Goal: Answer question/provide support: Share knowledge or assist other users

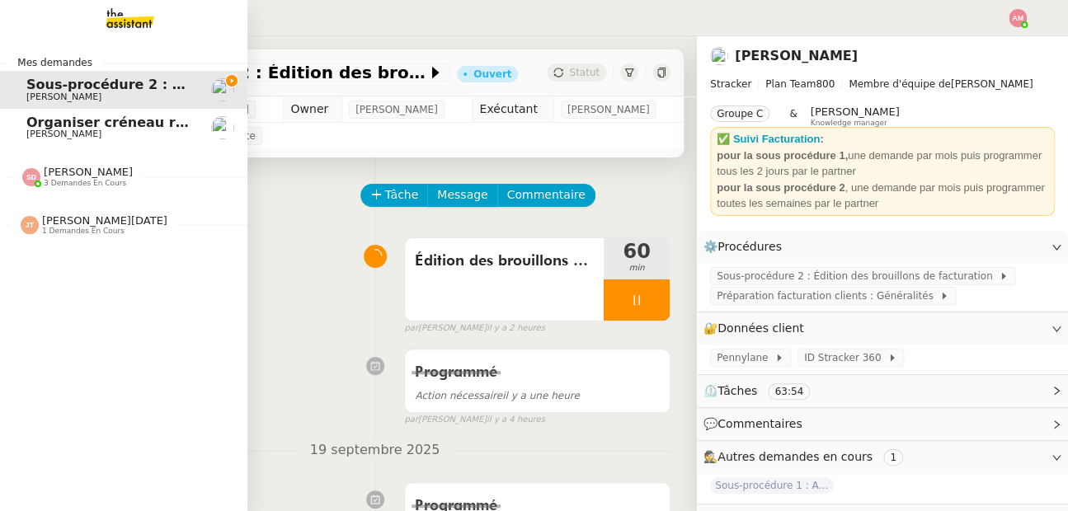
click at [42, 143] on link "Organiser créneau récurrent COPIL ONE-Print David Berrebi" at bounding box center [123, 128] width 247 height 38
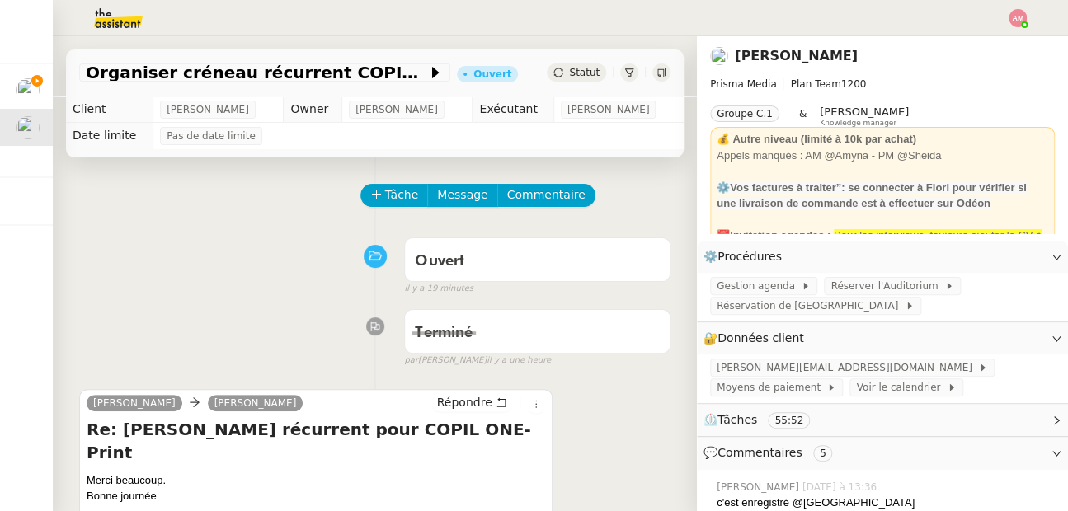
scroll to position [91, 0]
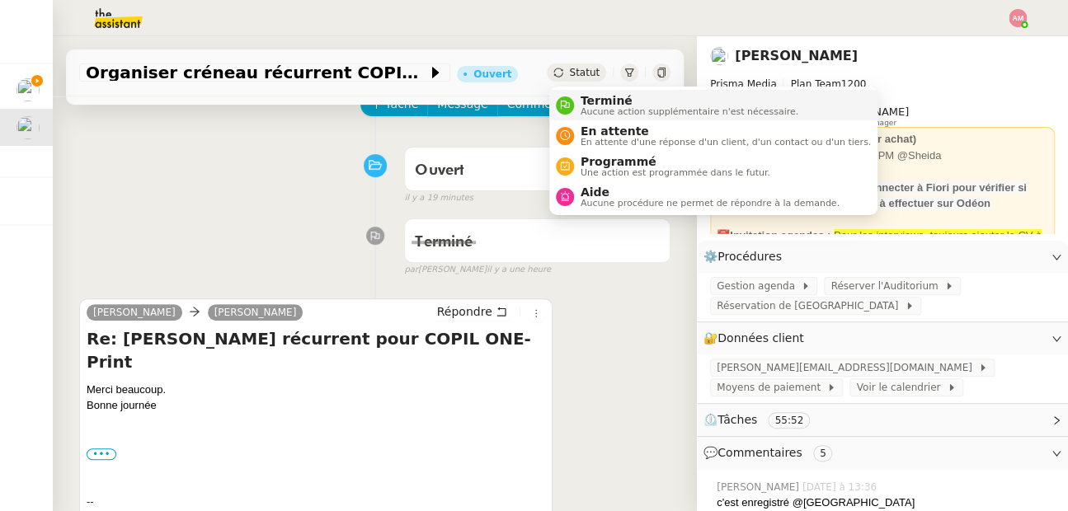
click at [599, 109] on span "Aucune action supplémentaire n'est nécessaire." at bounding box center [690, 111] width 218 height 9
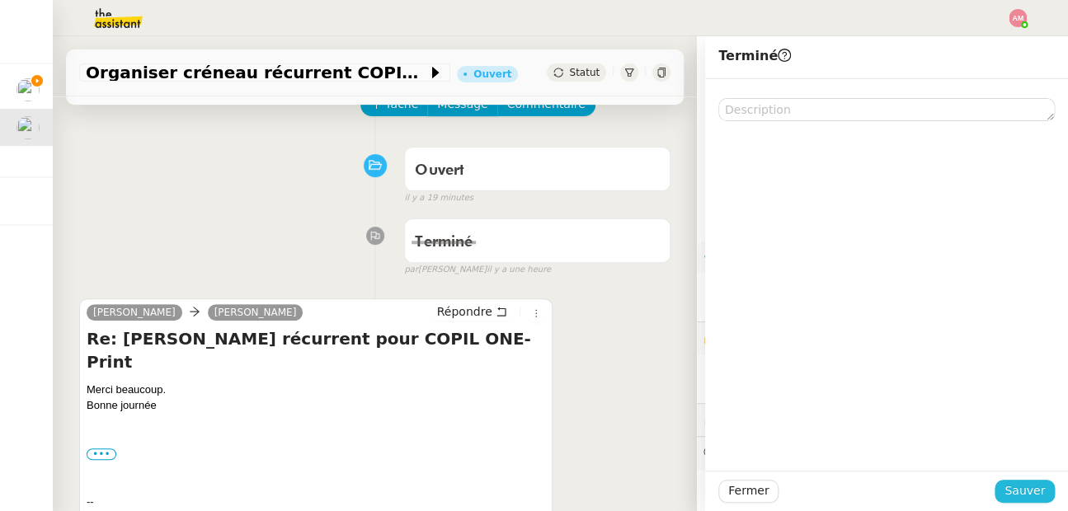
click at [1005, 495] on button "Sauver" at bounding box center [1024, 491] width 60 height 23
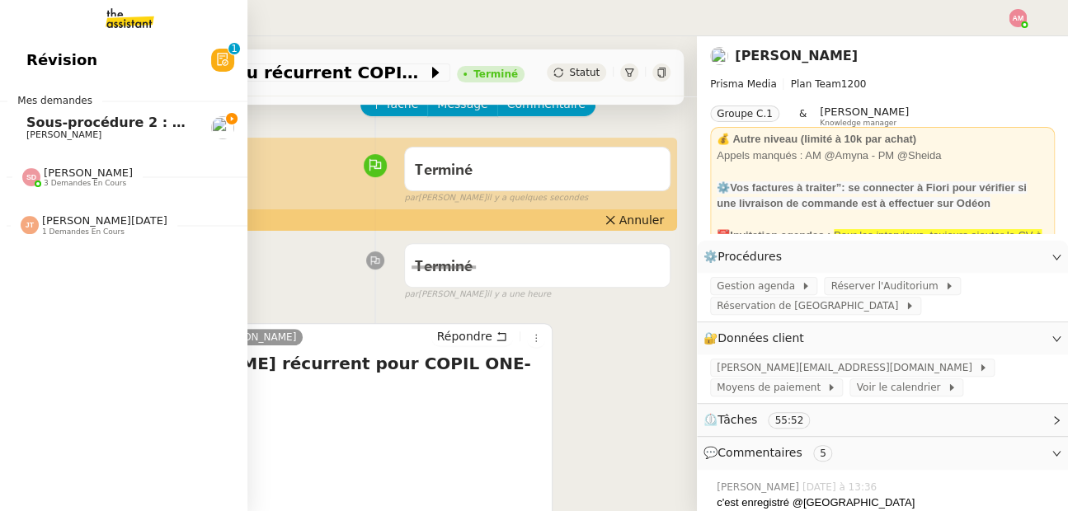
click at [26, 125] on span "Sous-procédure 2 : Édition des brouillons de facturation - septembre 2025" at bounding box center [303, 123] width 554 height 16
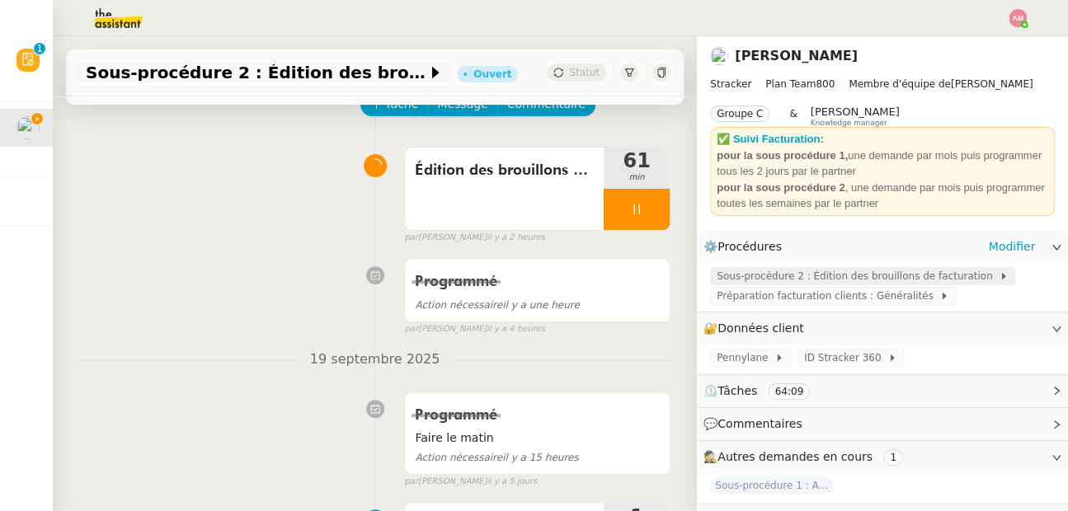
click at [798, 273] on span "Sous-procédure 2 : Édition des brouillons de facturation" at bounding box center [858, 276] width 282 height 16
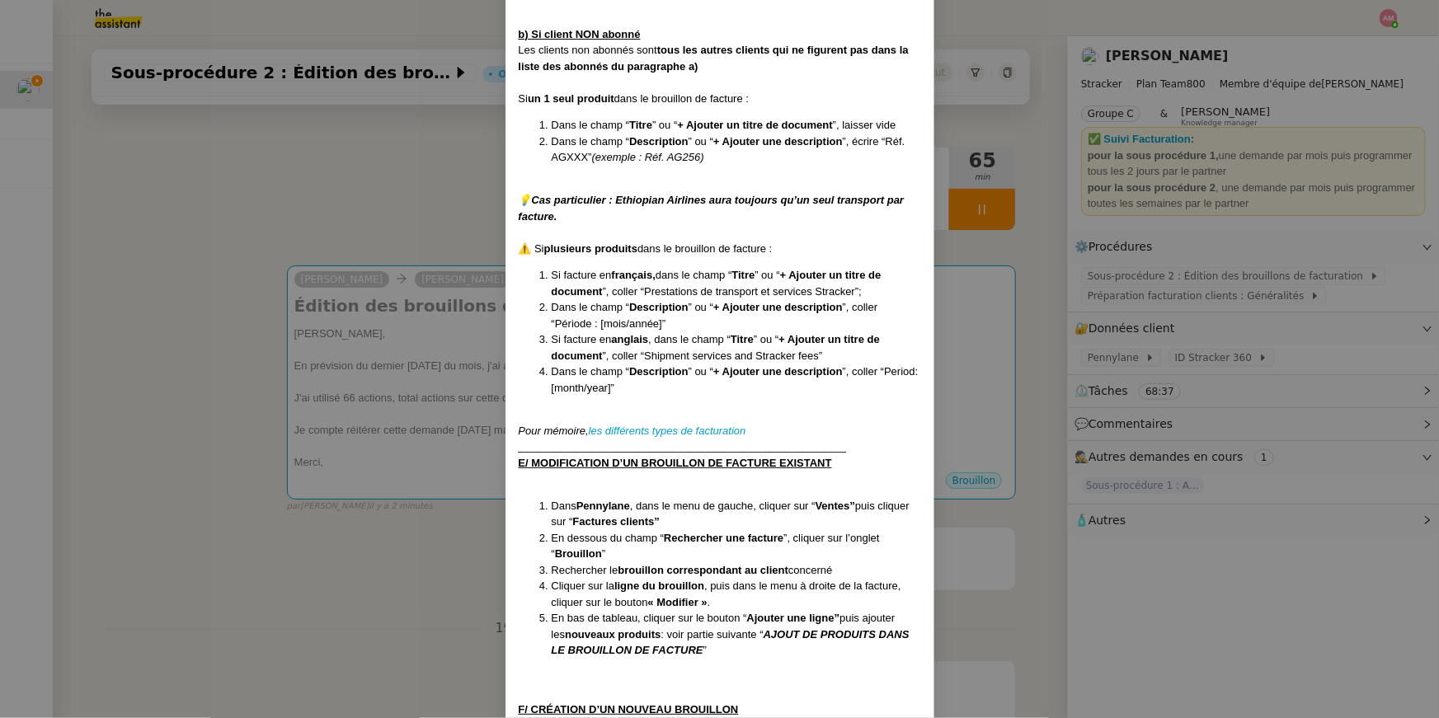
scroll to position [1951, 0]
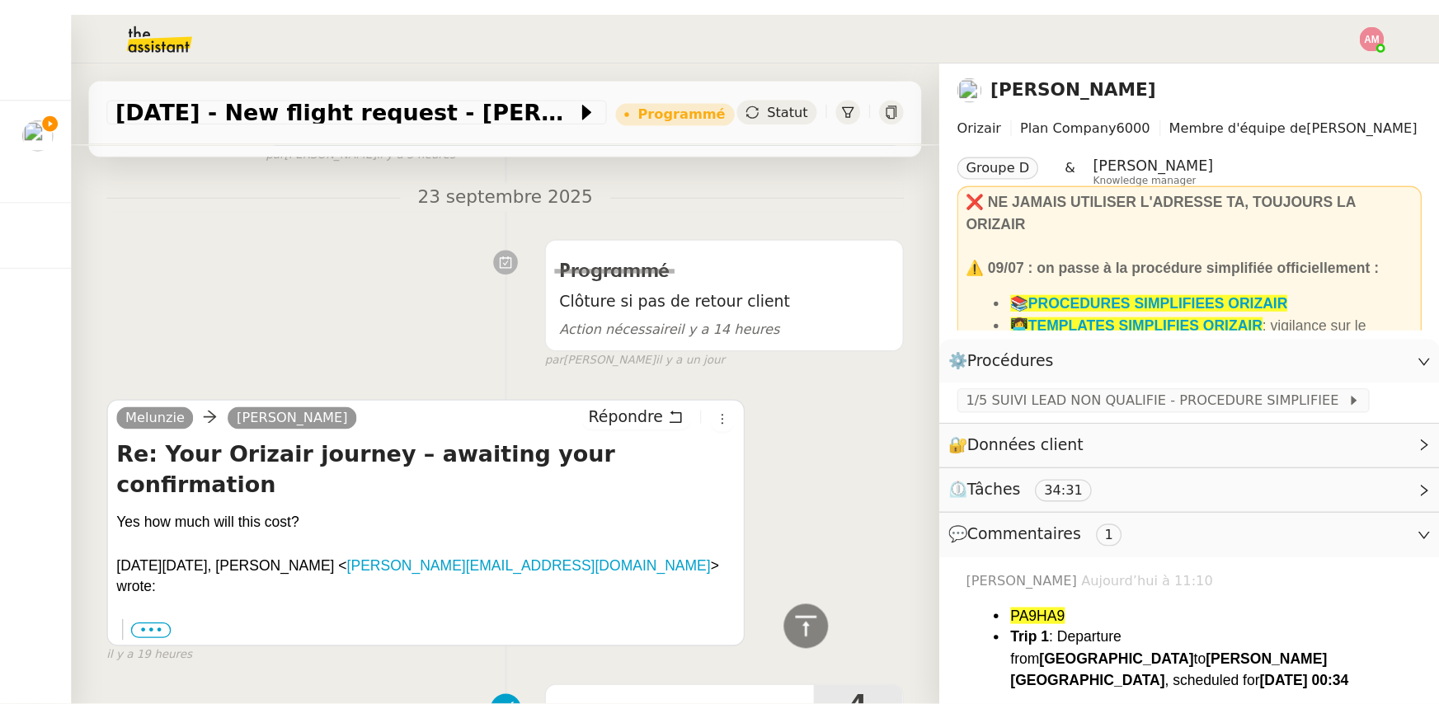
scroll to position [642, 0]
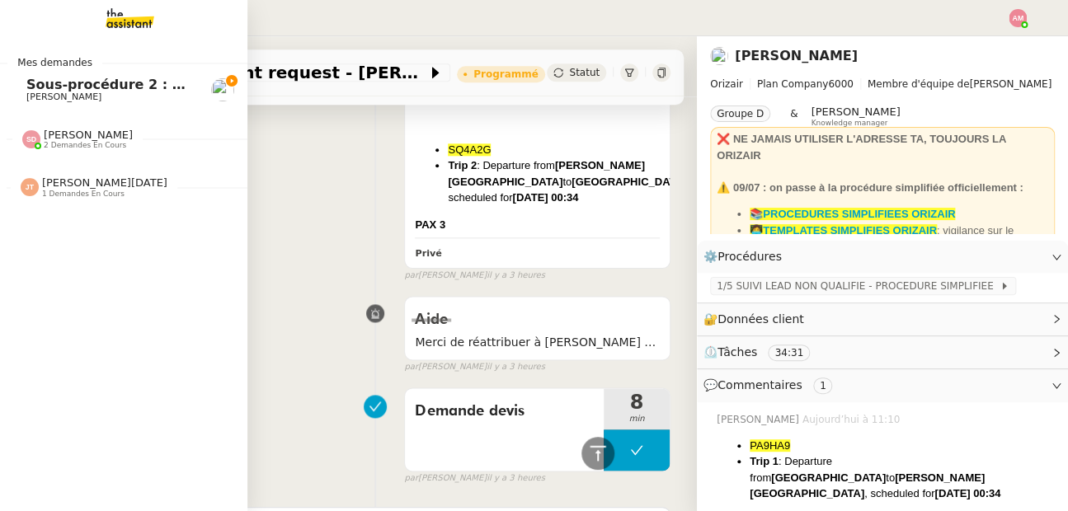
click at [26, 68] on span "Mes demandes" at bounding box center [54, 62] width 95 height 16
click at [46, 71] on link "Sous-procédure 2 : Édition des brouillons de facturation - [DATE] [PERSON_NAME]" at bounding box center [123, 90] width 247 height 38
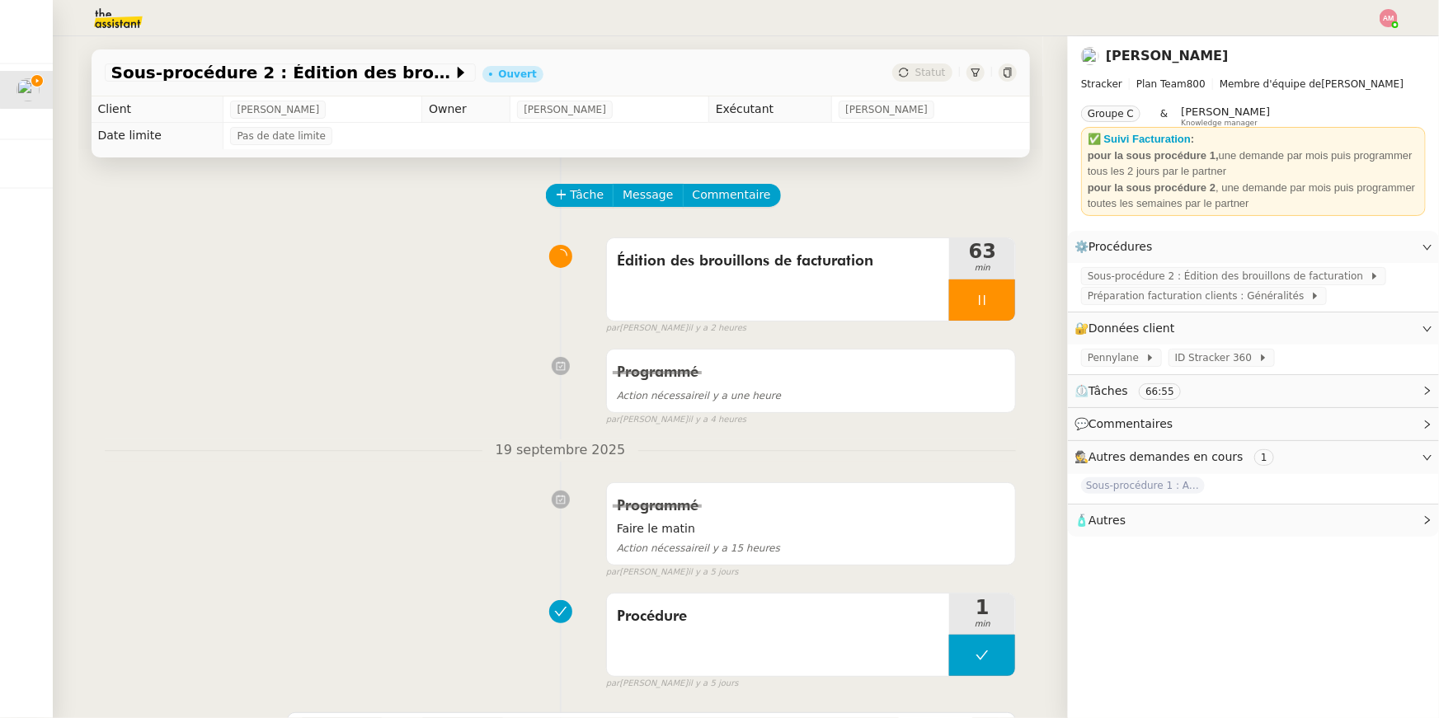
scroll to position [494, 0]
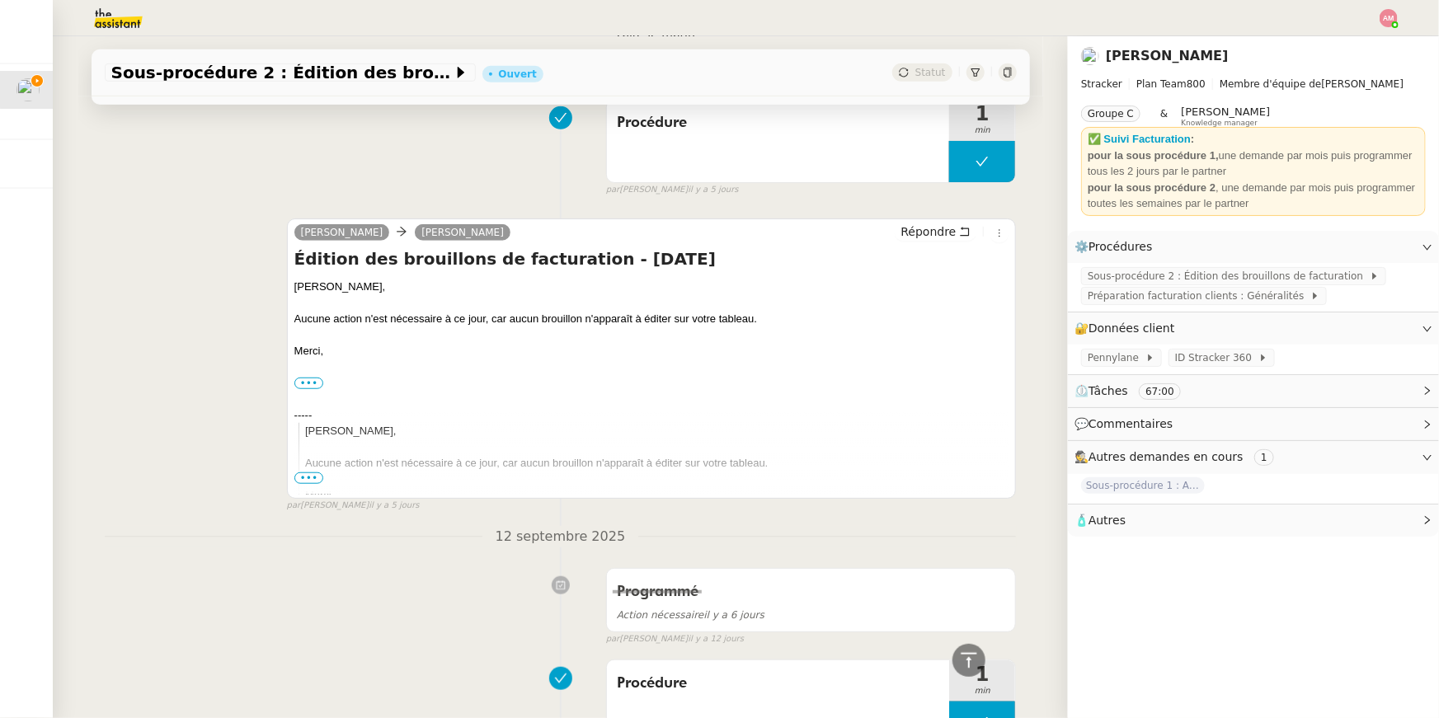
click at [898, 225] on div "Charlie Mathias Hombourger Répondre" at bounding box center [651, 235] width 715 height 25
click at [919, 226] on span "Répondre" at bounding box center [927, 231] width 55 height 16
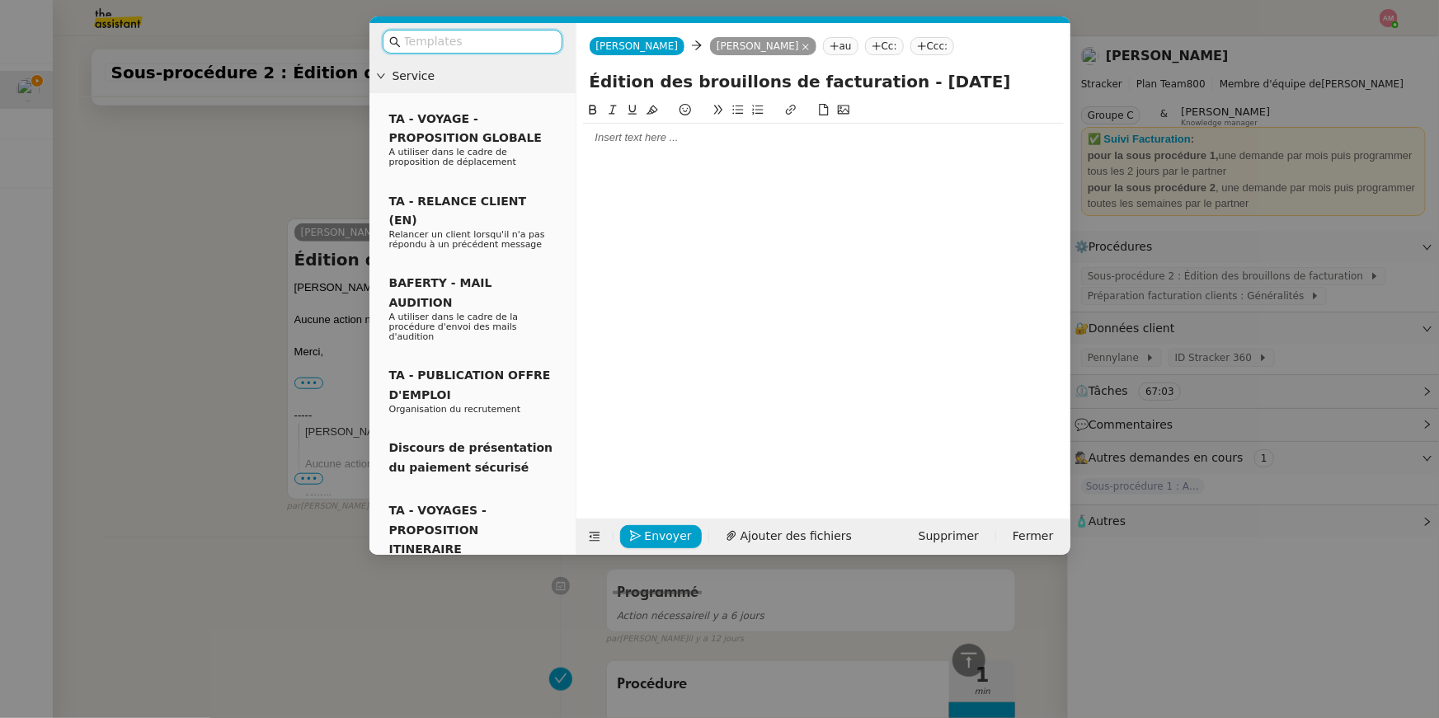
click at [284, 142] on nz-modal-container "Service TA - VOYAGE - PROPOSITION GLOBALE A utiliser dans le cadre de propositi…" at bounding box center [719, 359] width 1439 height 718
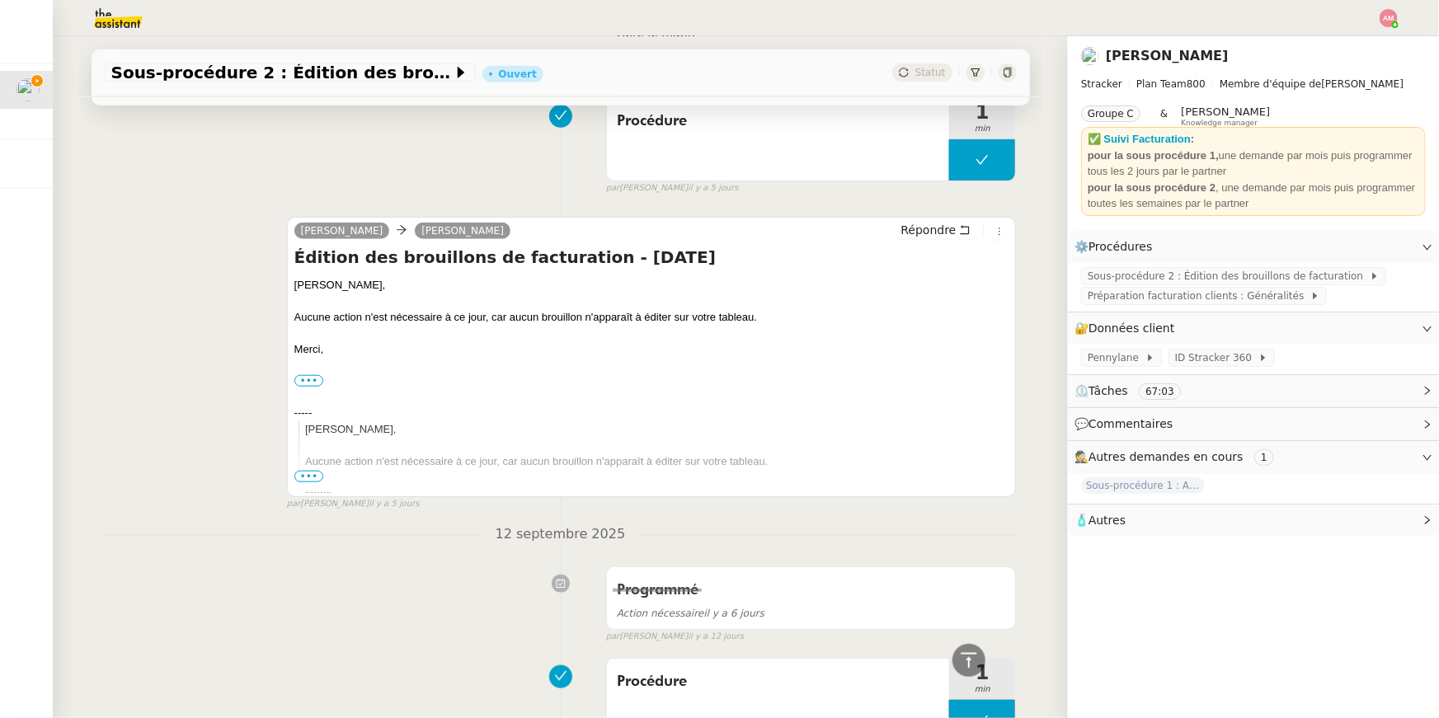
scroll to position [618, 0]
click at [272, 82] on div "Sous-procédure 2 : Édition des brouillons de facturation - septembre 2025 Ouver…" at bounding box center [561, 72] width 938 height 47
click at [264, 78] on span "Sous-procédure 2 : Édition des brouillons de facturation - septembre 2025" at bounding box center [281, 72] width 341 height 16
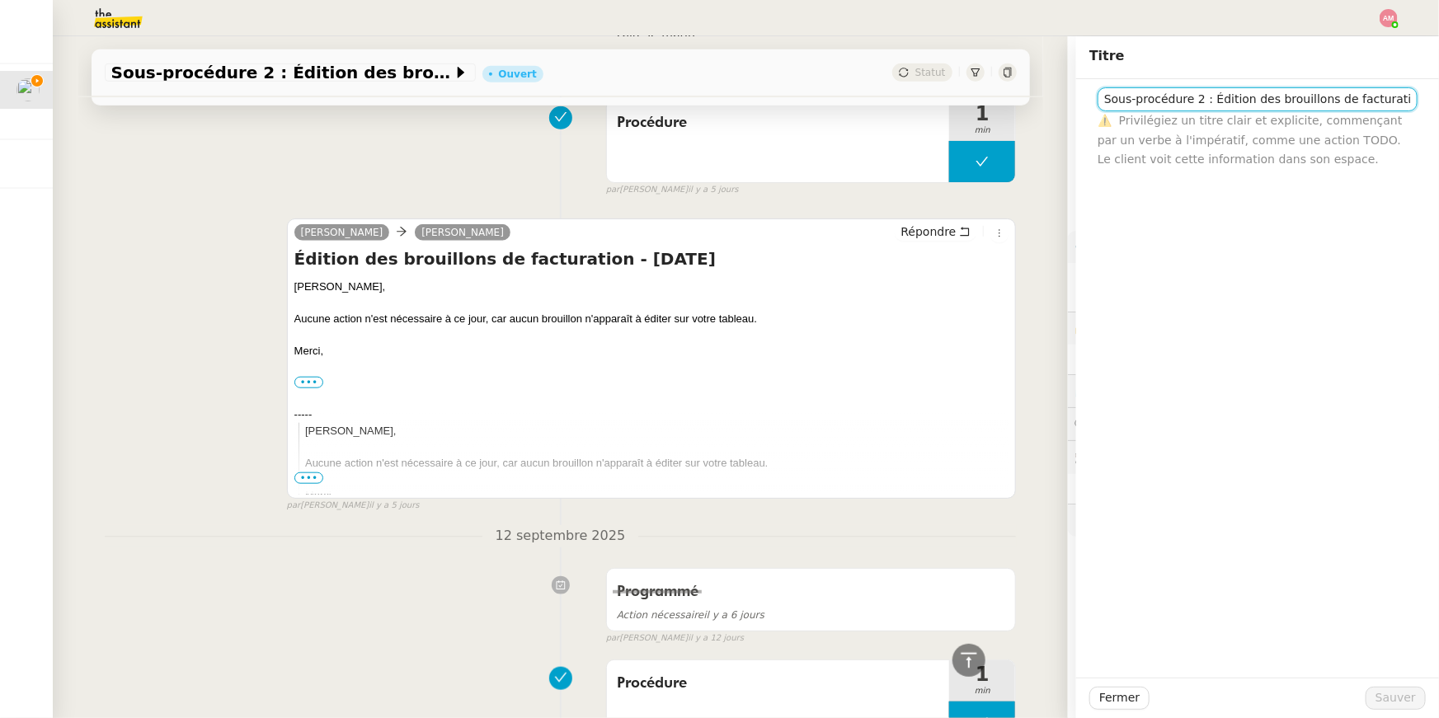
drag, startPoint x: 1313, startPoint y: 97, endPoint x: 1011, endPoint y: 94, distance: 301.8
click at [1011, 94] on app-ticket "Sous-procédure 2 : Édition des brouillons de facturation - septembre 2025 Ouver…" at bounding box center [746, 377] width 1386 height 682
click at [125, 132] on div "Procédure 1 min false par Amyna M. il y a 5 jours" at bounding box center [561, 145] width 912 height 106
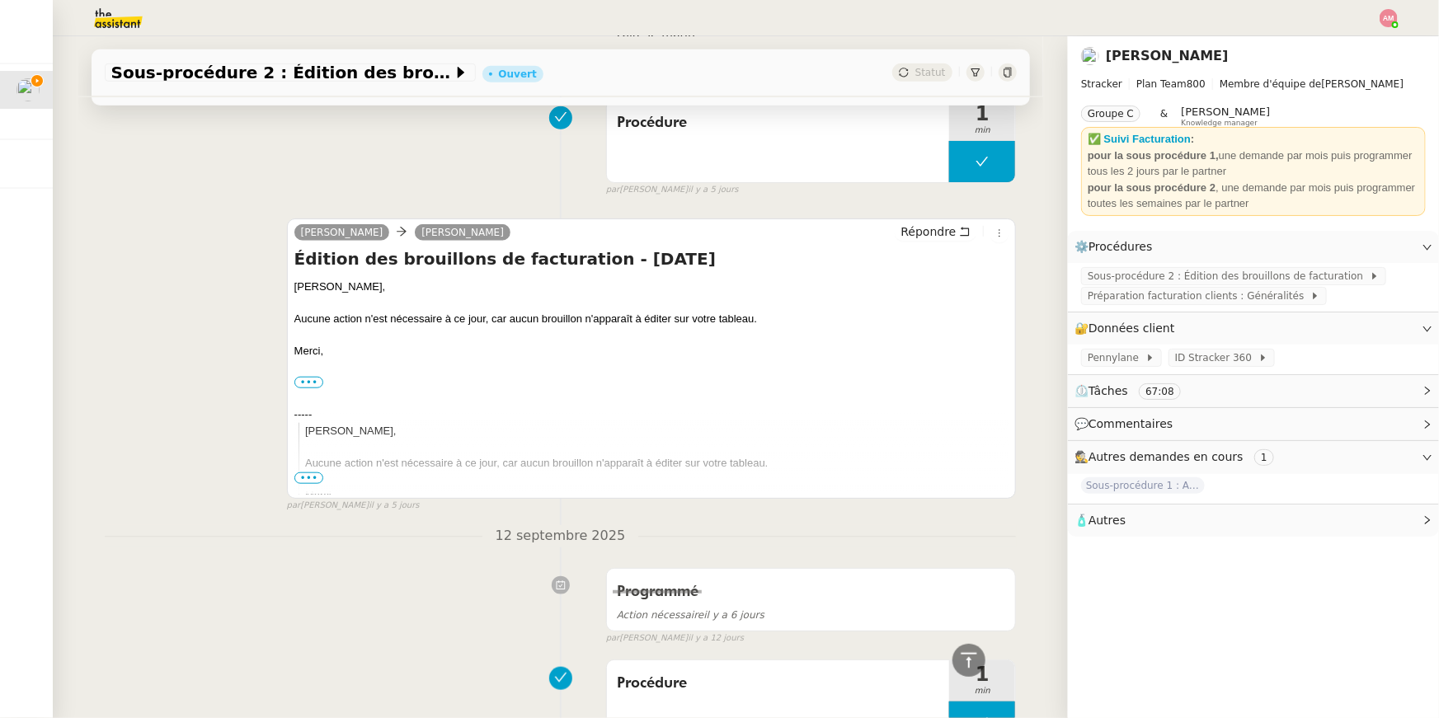
click at [115, 27] on img at bounding box center [105, 18] width 128 height 36
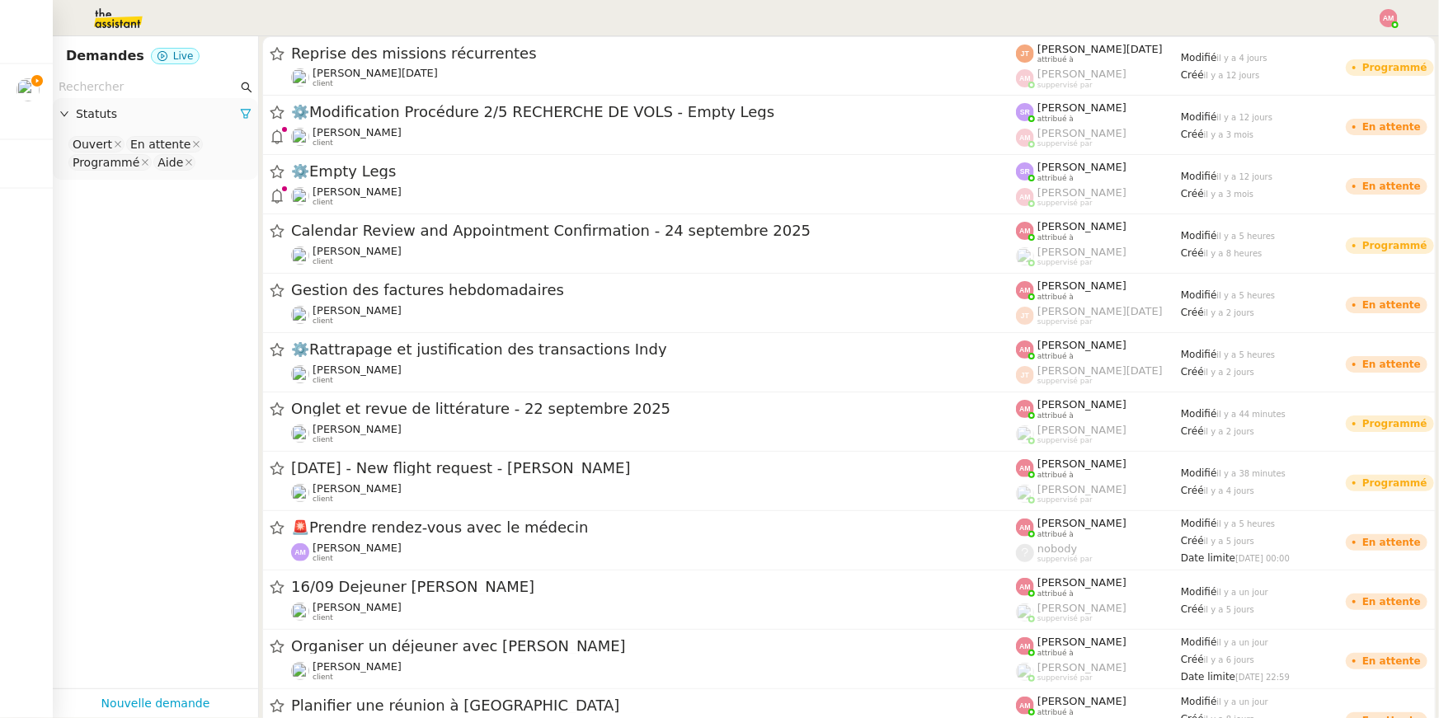
click at [120, 83] on input "text" at bounding box center [148, 87] width 179 height 19
paste input "Sous-procédure 2 : Édition des brouillons de facturation"
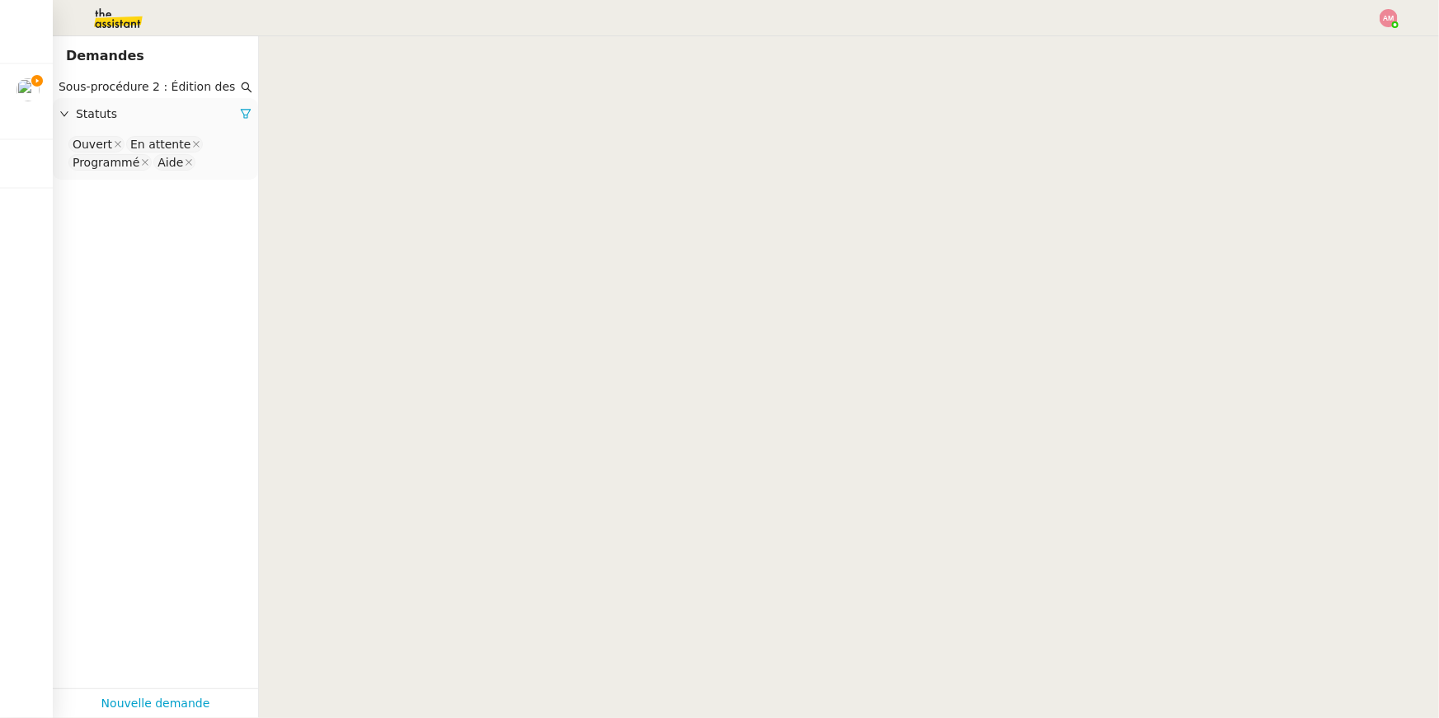
scroll to position [0, 122]
type input "Sous-procédure 2 : Édition des brouillons de facturation"
click at [228, 181] on app-tickets-filter "Sous-procédure 2 : Édition des brouillons de facturation Statuts Ouvert En atte…" at bounding box center [155, 382] width 205 height 613
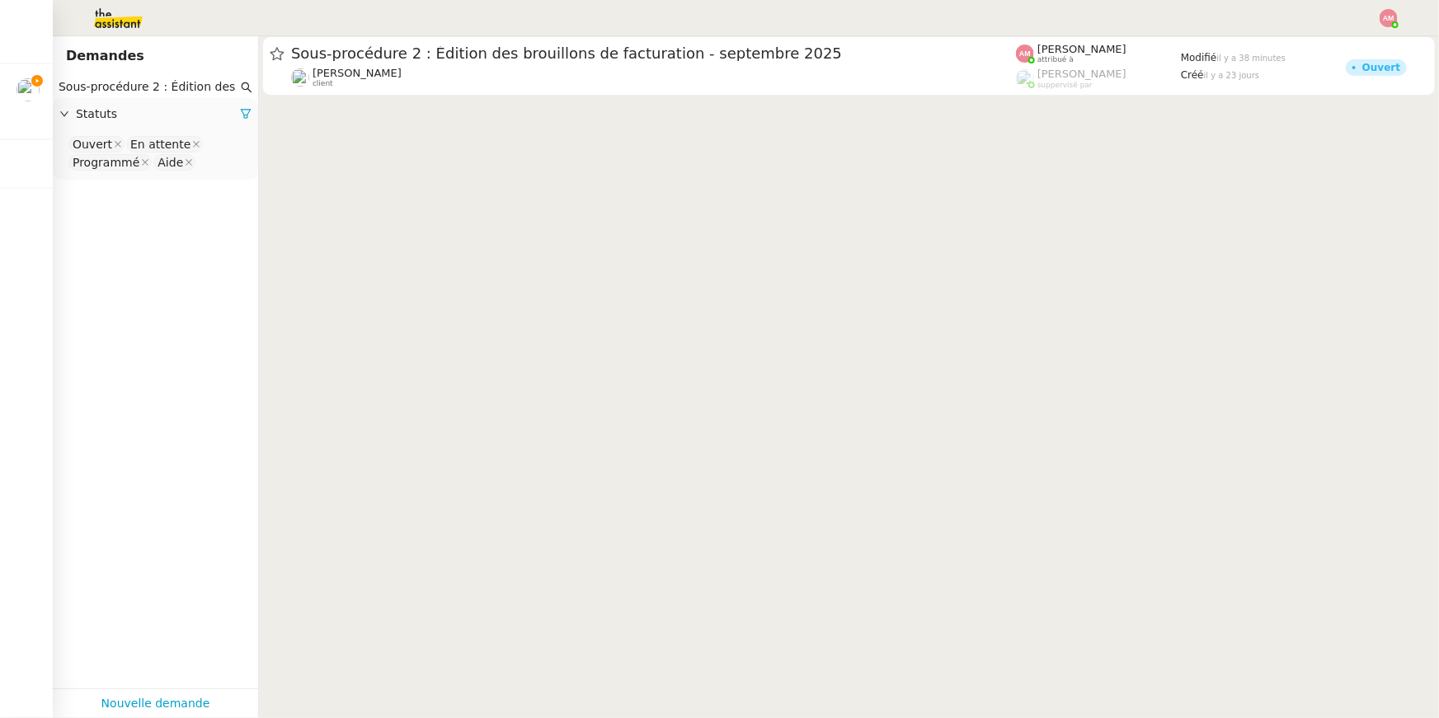
click at [219, 172] on nz-select-top-control "Ouvert En attente Programmé Aide" at bounding box center [155, 153] width 179 height 39
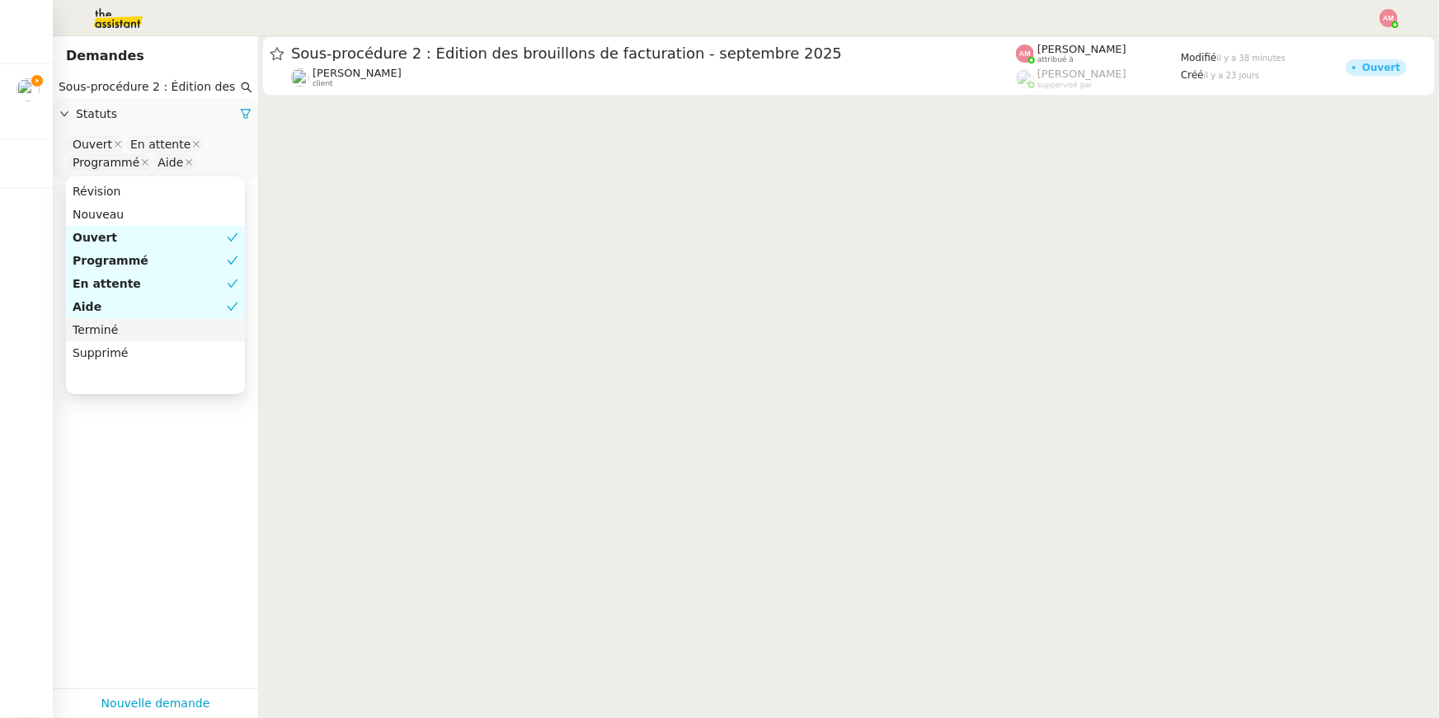
click at [186, 326] on div "Terminé" at bounding box center [156, 329] width 166 height 15
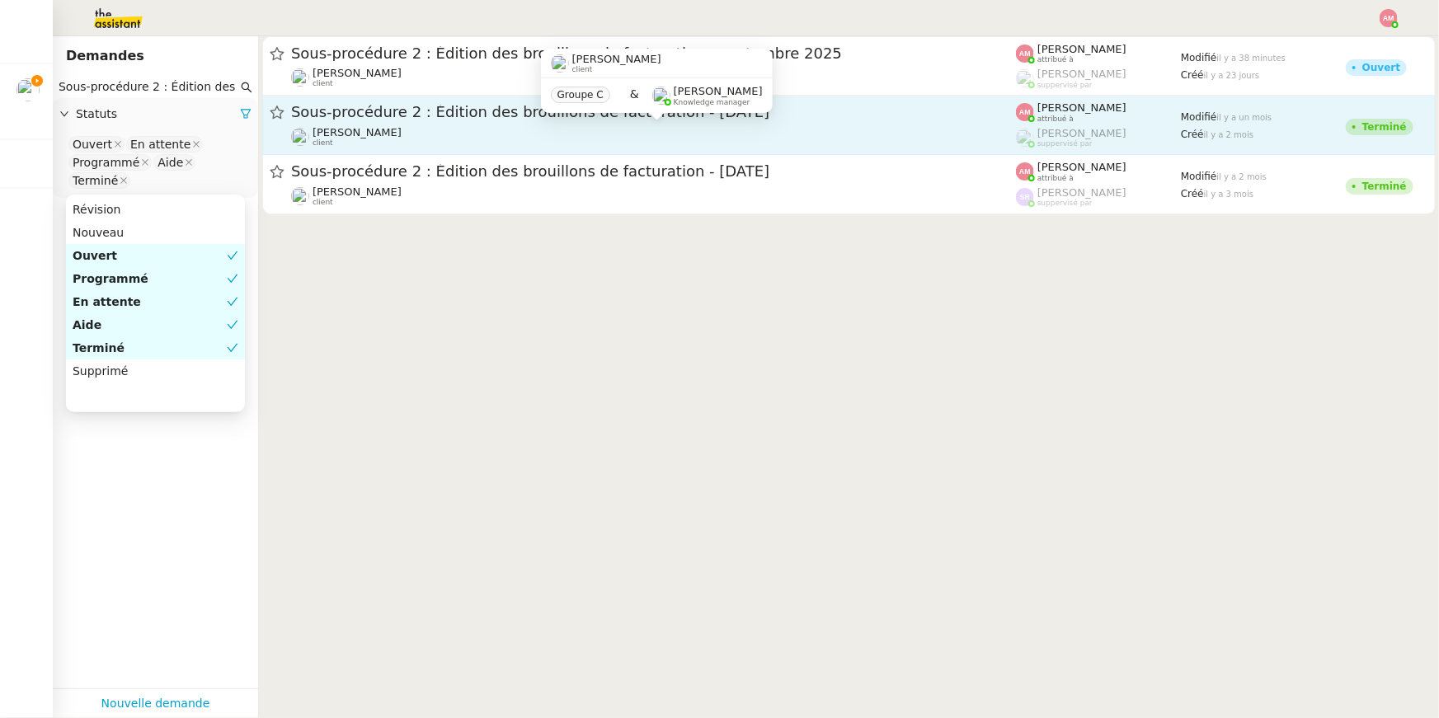
click at [367, 128] on span "Mathias Hombourger" at bounding box center [357, 132] width 89 height 12
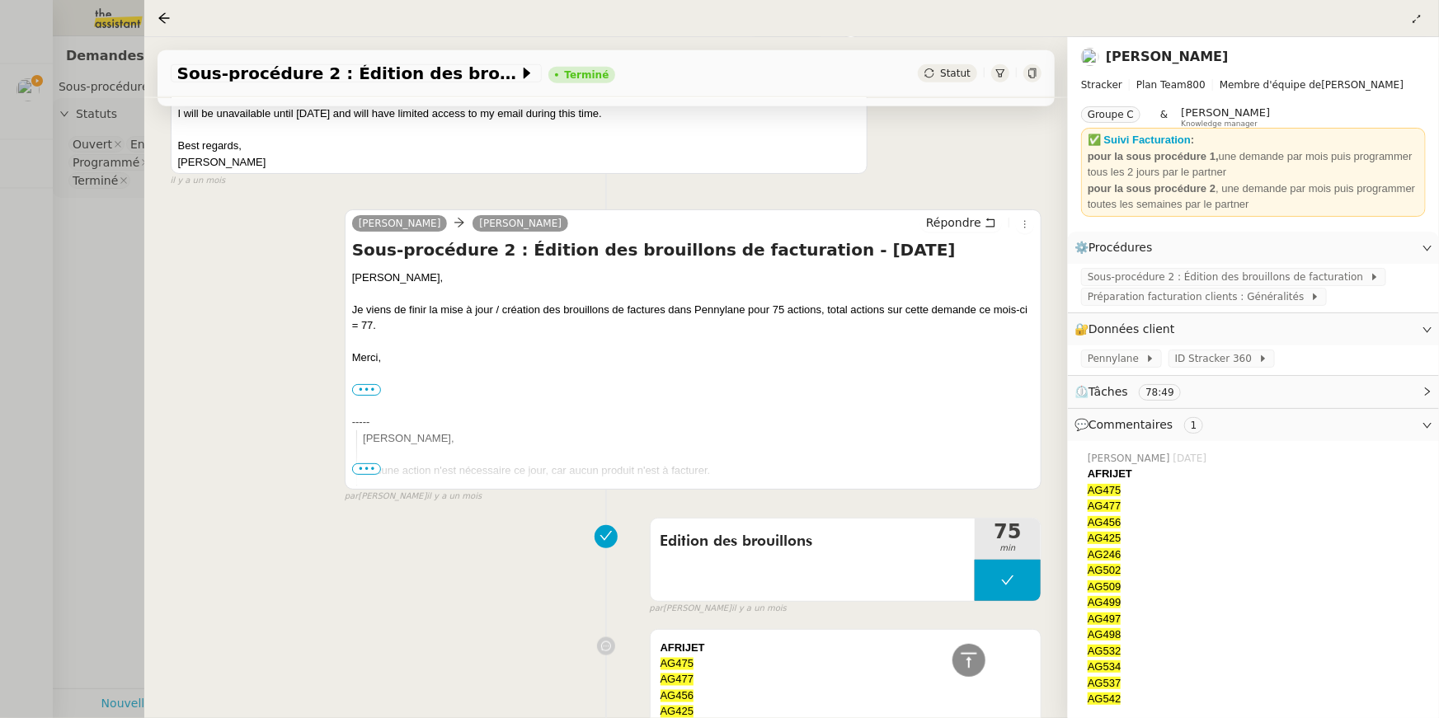
scroll to position [679, 0]
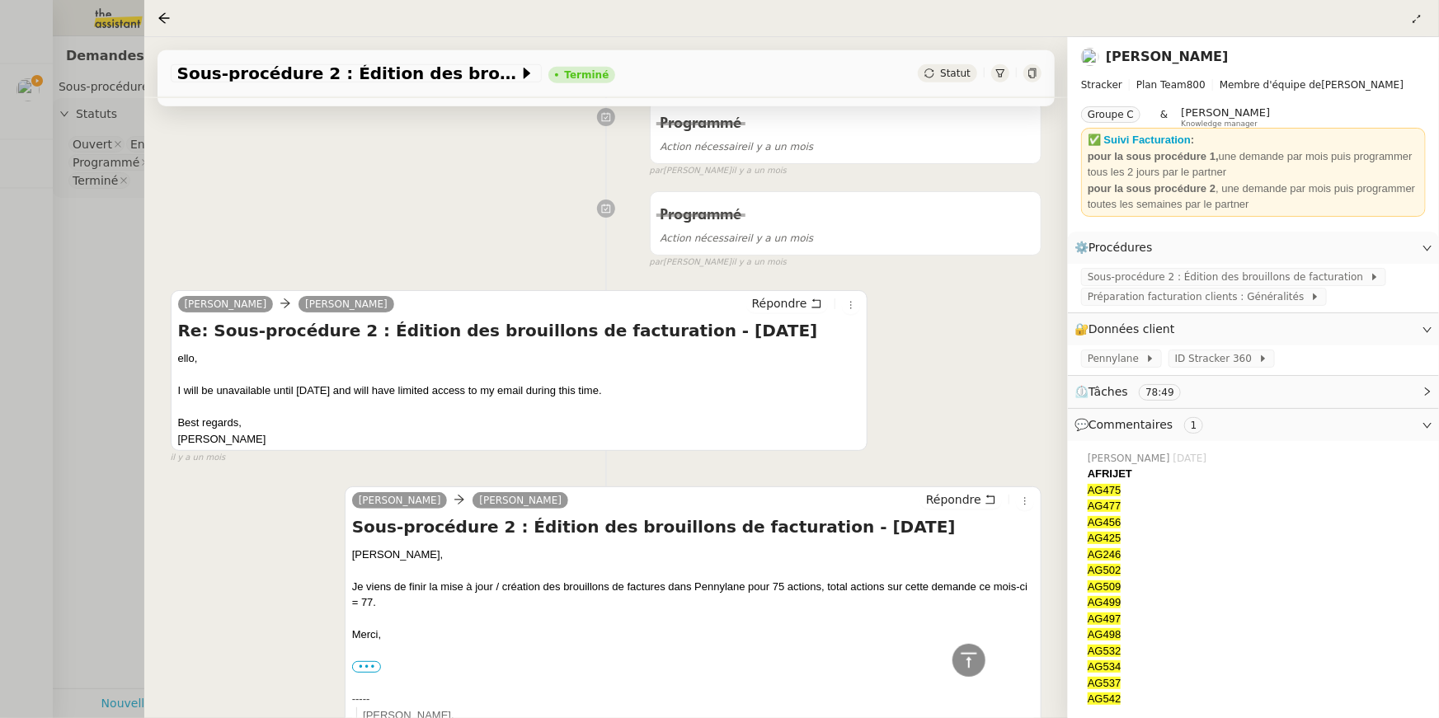
click at [391, 510] on div at bounding box center [693, 619] width 682 height 16
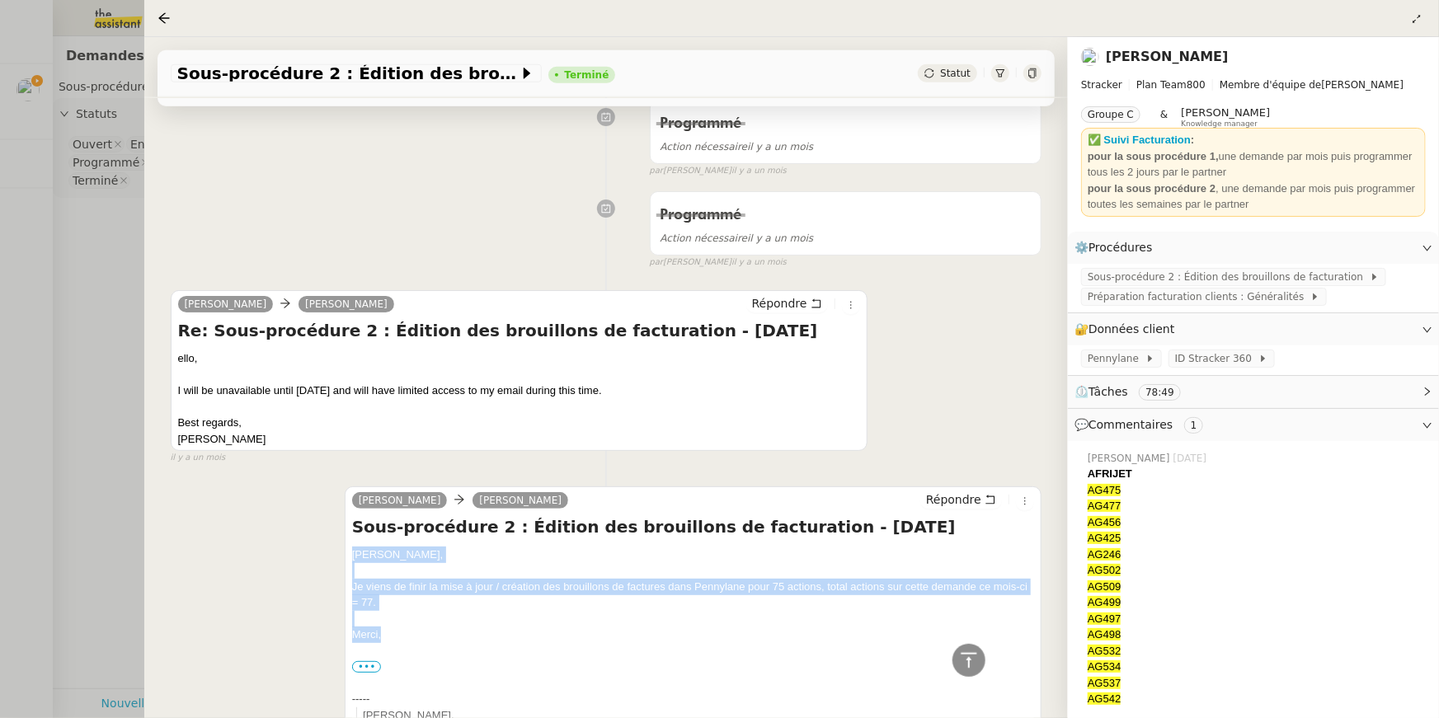
drag, startPoint x: 384, startPoint y: 638, endPoint x: 350, endPoint y: 543, distance: 101.7
click at [350, 510] on div "Charlie Mathias Hombourger Répondre Sous-procédure 2 : Édition des brouillons d…" at bounding box center [693, 627] width 697 height 280
copy div "Mathias, Je viens de finir la mise à jour / création des brouillons de factures…"
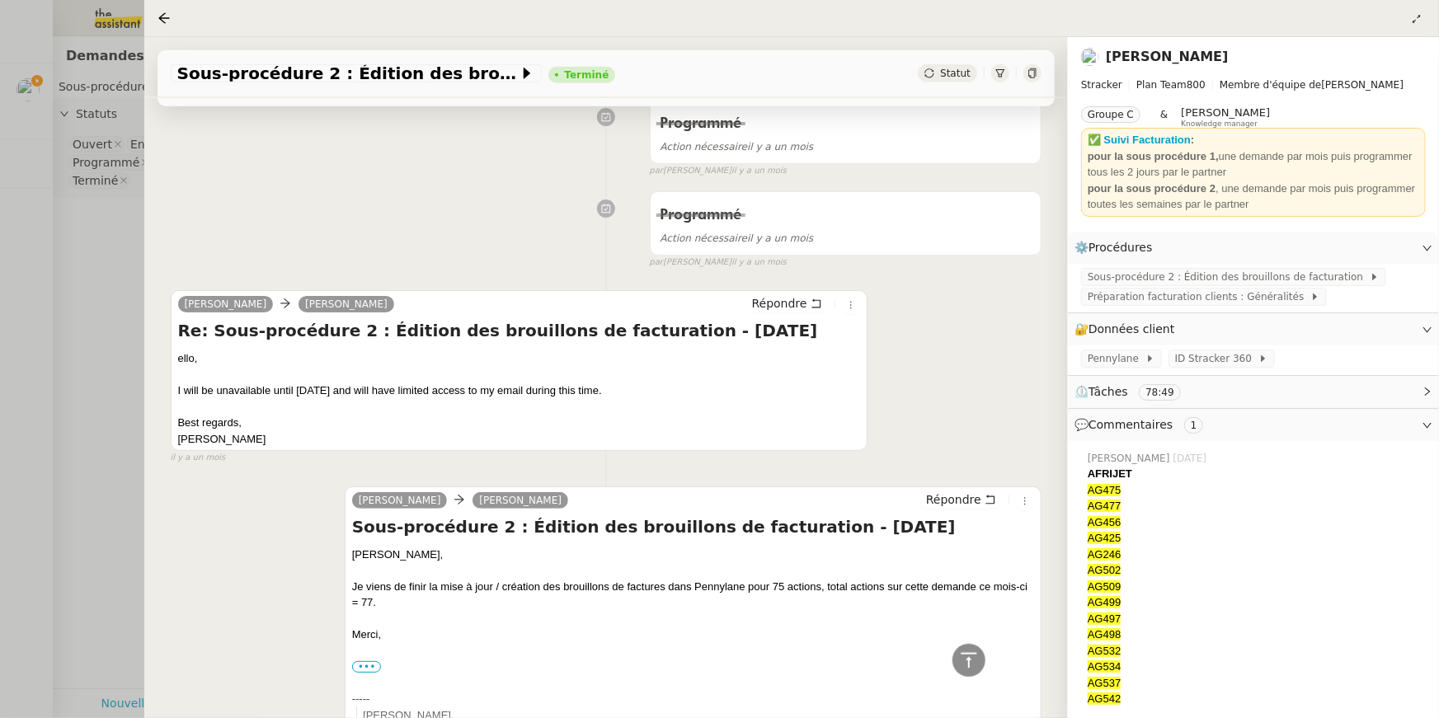
click at [4, 80] on div at bounding box center [719, 359] width 1439 height 718
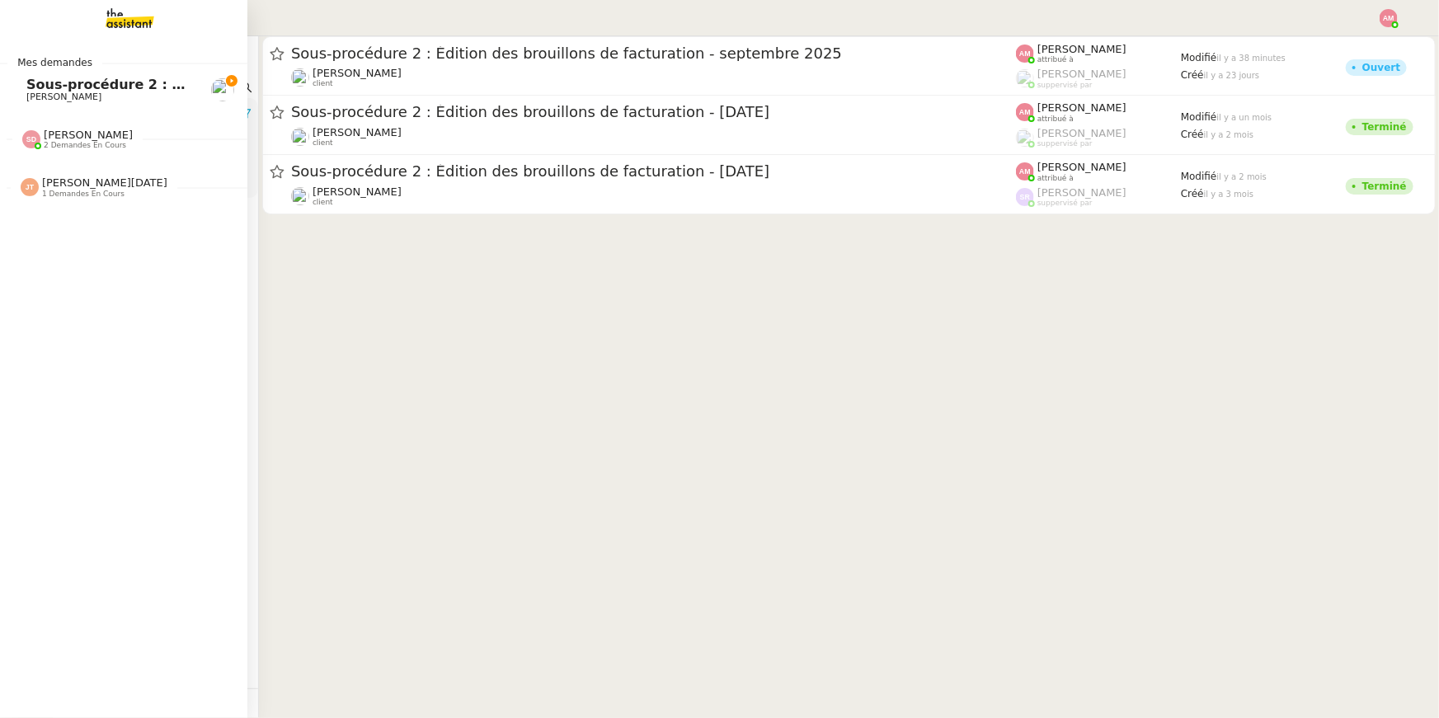
click at [30, 82] on span "Sous-procédure 2 : Édition des brouillons de facturation - septembre 2025" at bounding box center [303, 85] width 554 height 16
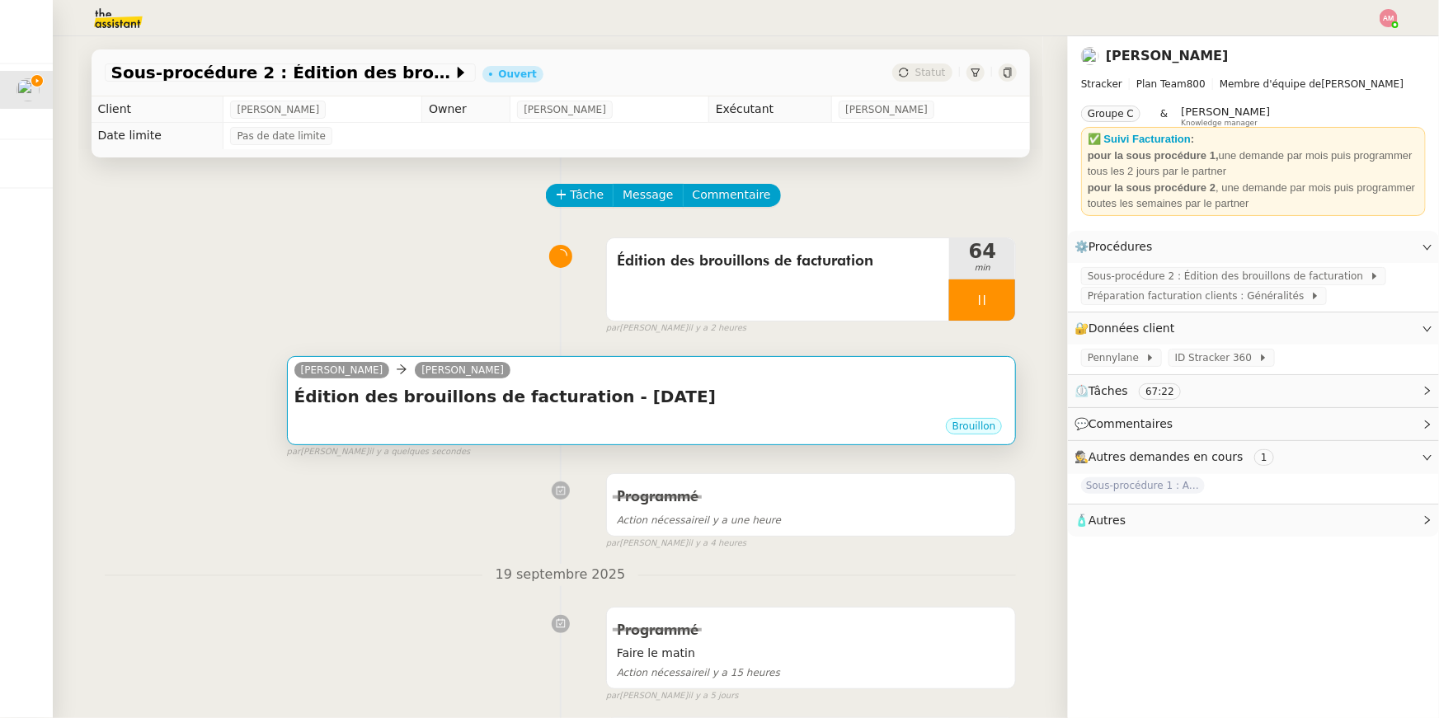
click at [534, 416] on div "Édition des brouillons de facturation - septembre 2025 •••" at bounding box center [651, 400] width 715 height 31
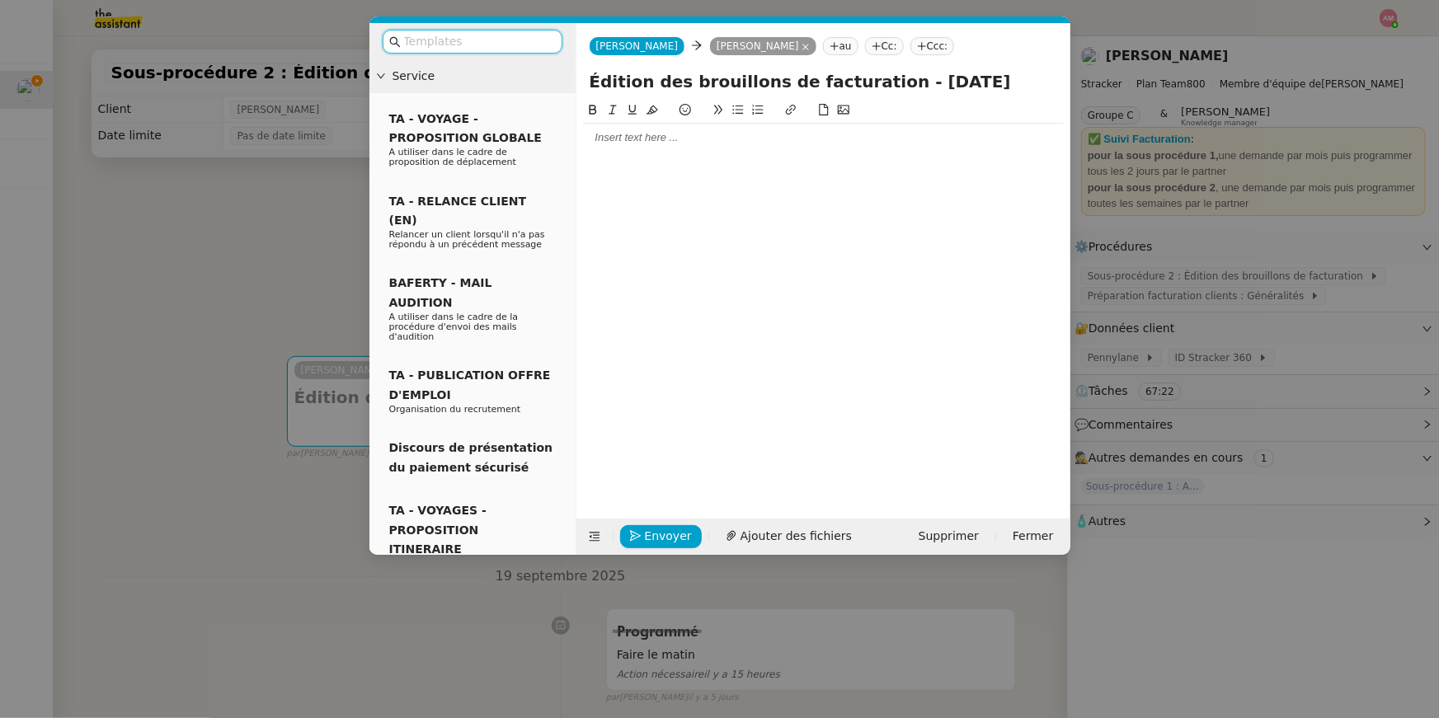
click at [605, 150] on div at bounding box center [823, 138] width 481 height 28
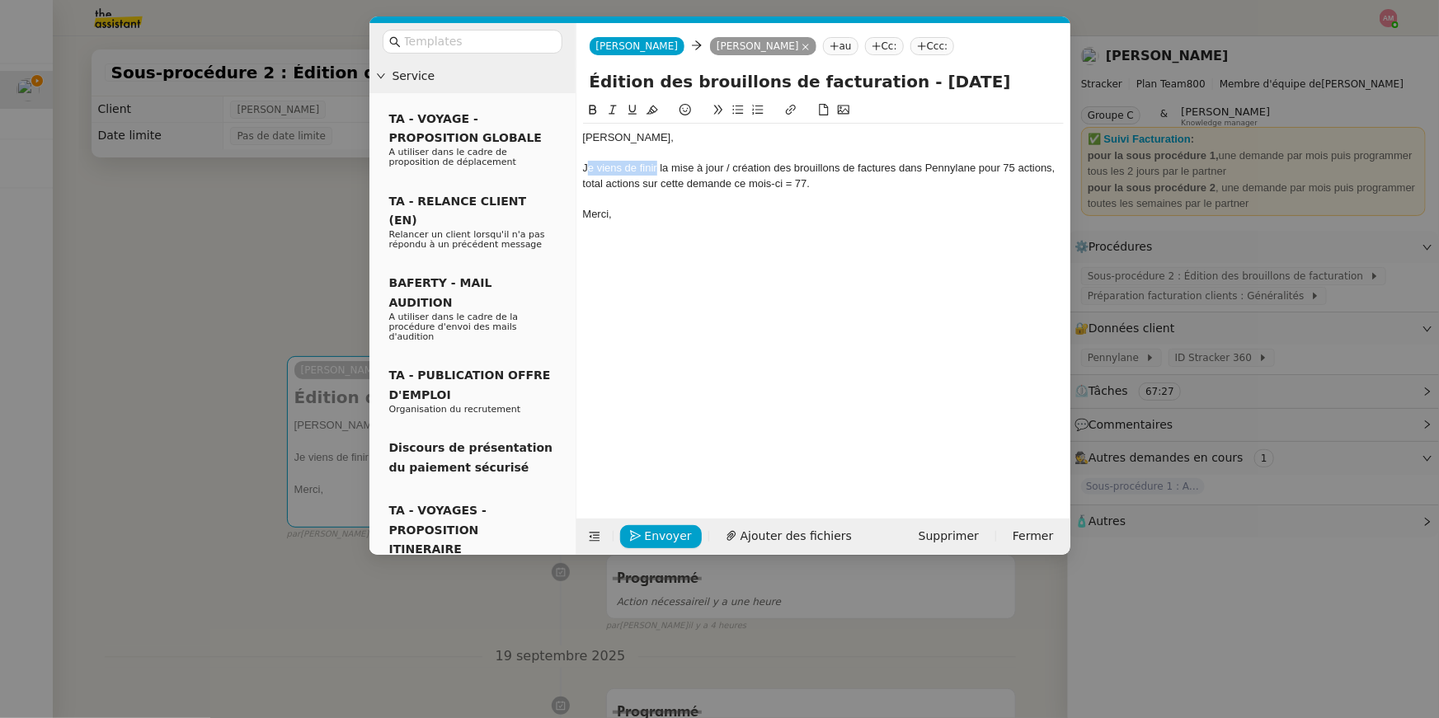
drag, startPoint x: 656, startPoint y: 167, endPoint x: 590, endPoint y: 165, distance: 66.0
click at [590, 165] on div "Je viens de finir la mise à jour / création des brouillons de factures dans Pen…" at bounding box center [823, 176] width 481 height 31
click at [581, 163] on nz-spin "Mathias, J'ai avancé sur la mise à jour / création des brouillons de factures d…" at bounding box center [823, 300] width 494 height 399
click at [584, 165] on div "J'ai avancé sur la mise à jour / création des brouillons de factures dans Penny…" at bounding box center [823, 176] width 481 height 31
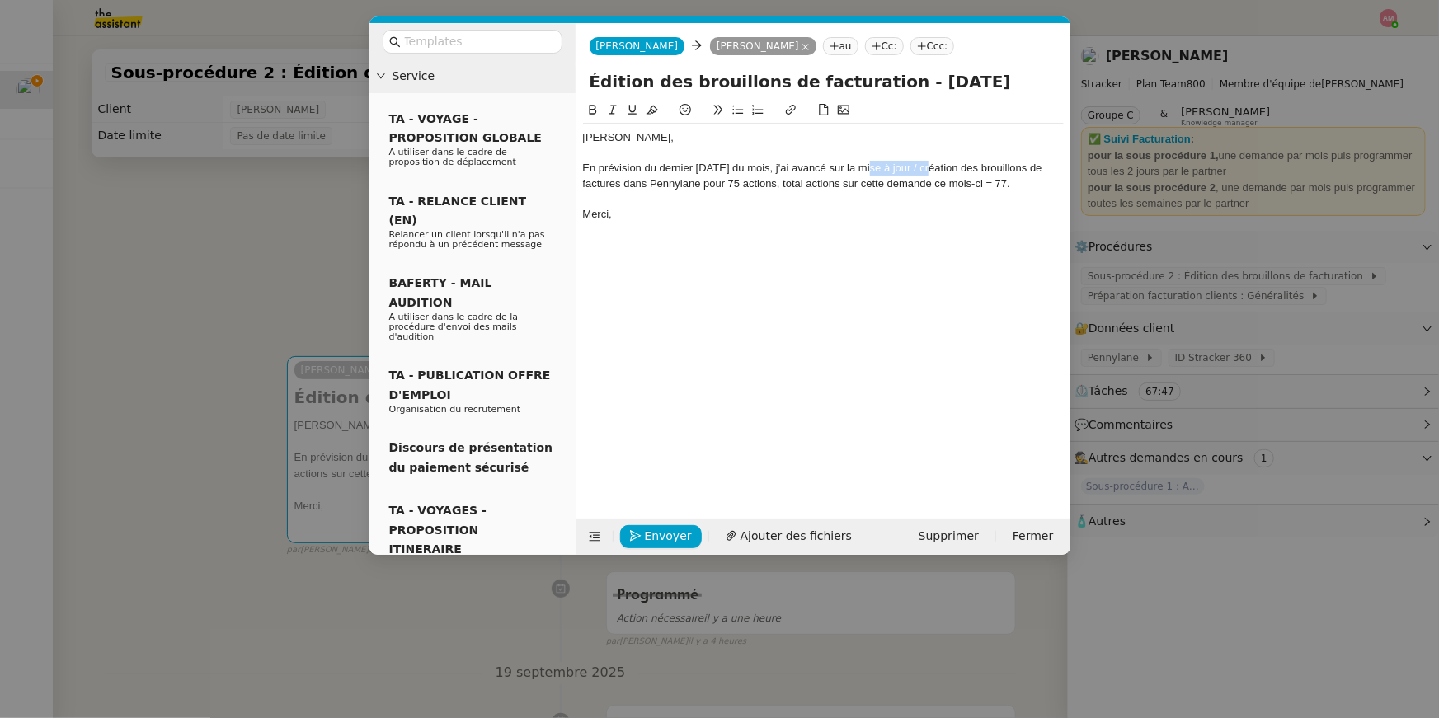
drag, startPoint x: 865, startPoint y: 171, endPoint x: 928, endPoint y: 169, distance: 62.7
click at [928, 169] on div "En prévision du dernier vendredi du mois, j'ai avancé sur la mise à jour / créa…" at bounding box center [823, 176] width 481 height 31
drag, startPoint x: 730, startPoint y: 184, endPoint x: 739, endPoint y: 185, distance: 9.1
click at [739, 185] on div "En prévision du dernier vendredi du mois, j'ai avancé sur la mise à jour et cré…" at bounding box center [823, 176] width 481 height 31
click at [696, 186] on div "En prévision du dernier vendredi du mois, j'ai avancé sur la mise à jour et cré…" at bounding box center [823, 176] width 481 height 31
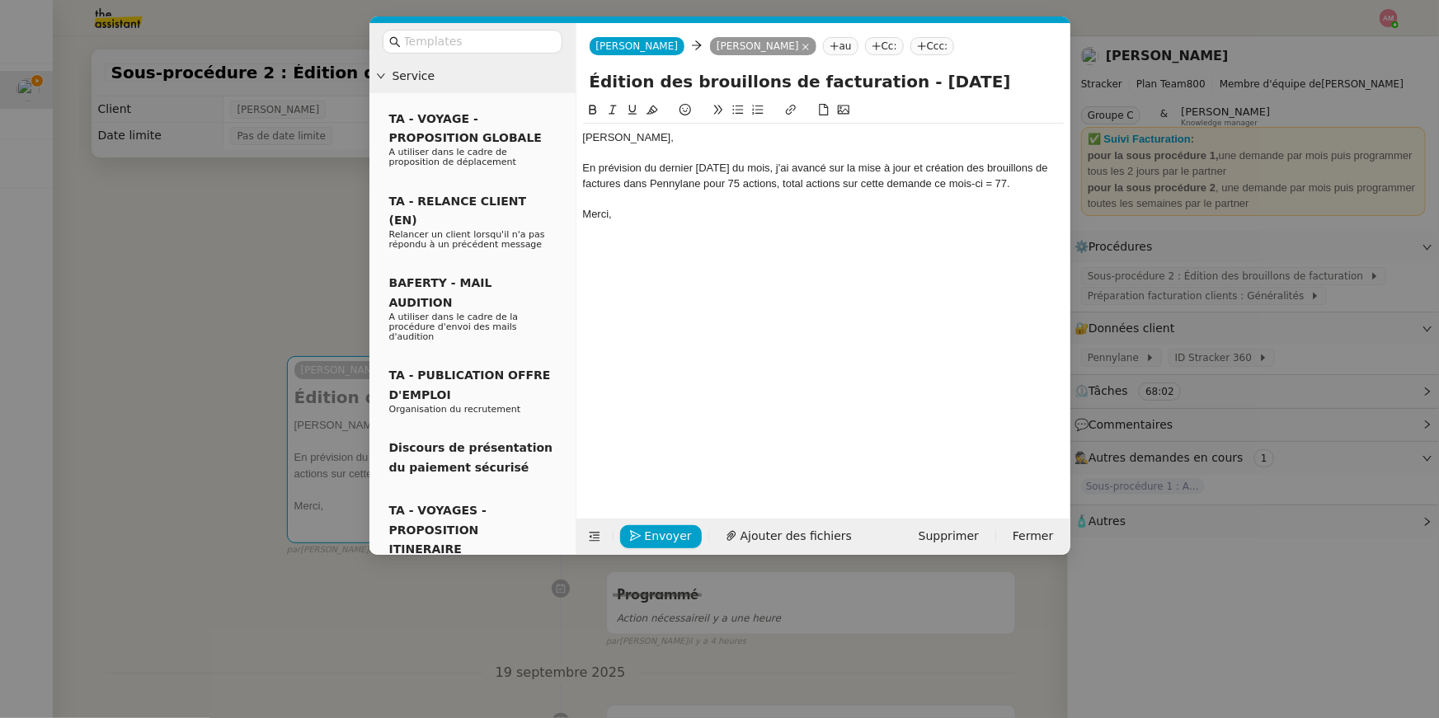
click at [700, 189] on div "En prévision du dernier vendredi du mois, j'ai avancé sur la mise à jour et cré…" at bounding box center [823, 176] width 481 height 31
click at [262, 289] on nz-modal-container "Service TA - VOYAGE - PROPOSITION GLOBALE A utiliser dans le cadre de propositi…" at bounding box center [719, 359] width 1439 height 718
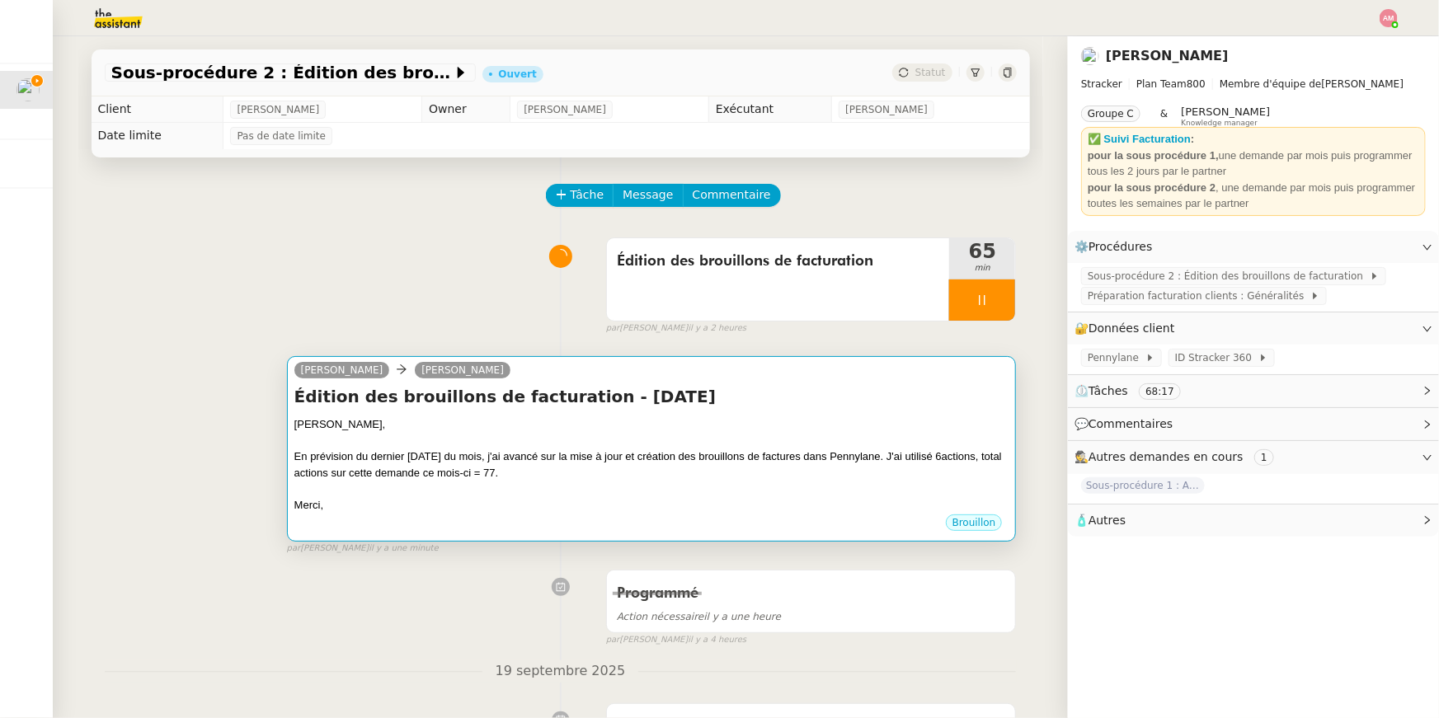
click at [750, 396] on h4 "Édition des brouillons de facturation - septembre 2025" at bounding box center [651, 396] width 715 height 23
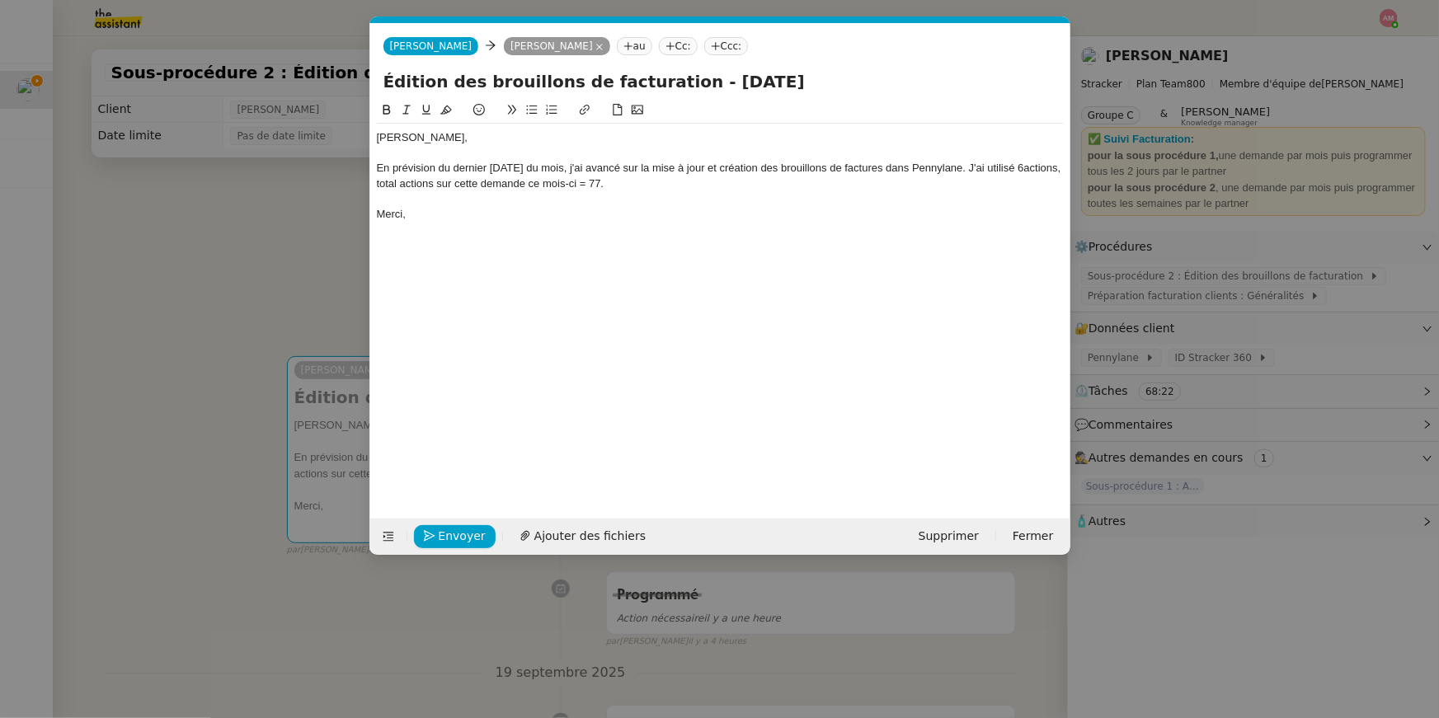
scroll to position [0, 35]
click at [379, 185] on div "En prévision du dernier vendredi du mois, j'ai avancé sur la mise à jour et cré…" at bounding box center [720, 176] width 687 height 31
click at [636, 181] on div "En prévision du dernier vendredi du mois, j'ai avancé sur la mise à jour et cré…" at bounding box center [720, 176] width 687 height 31
click at [304, 226] on nz-modal-container "Service TA - VOYAGE - PROPOSITION GLOBALE A utiliser dans le cadre de propositi…" at bounding box center [719, 359] width 1439 height 718
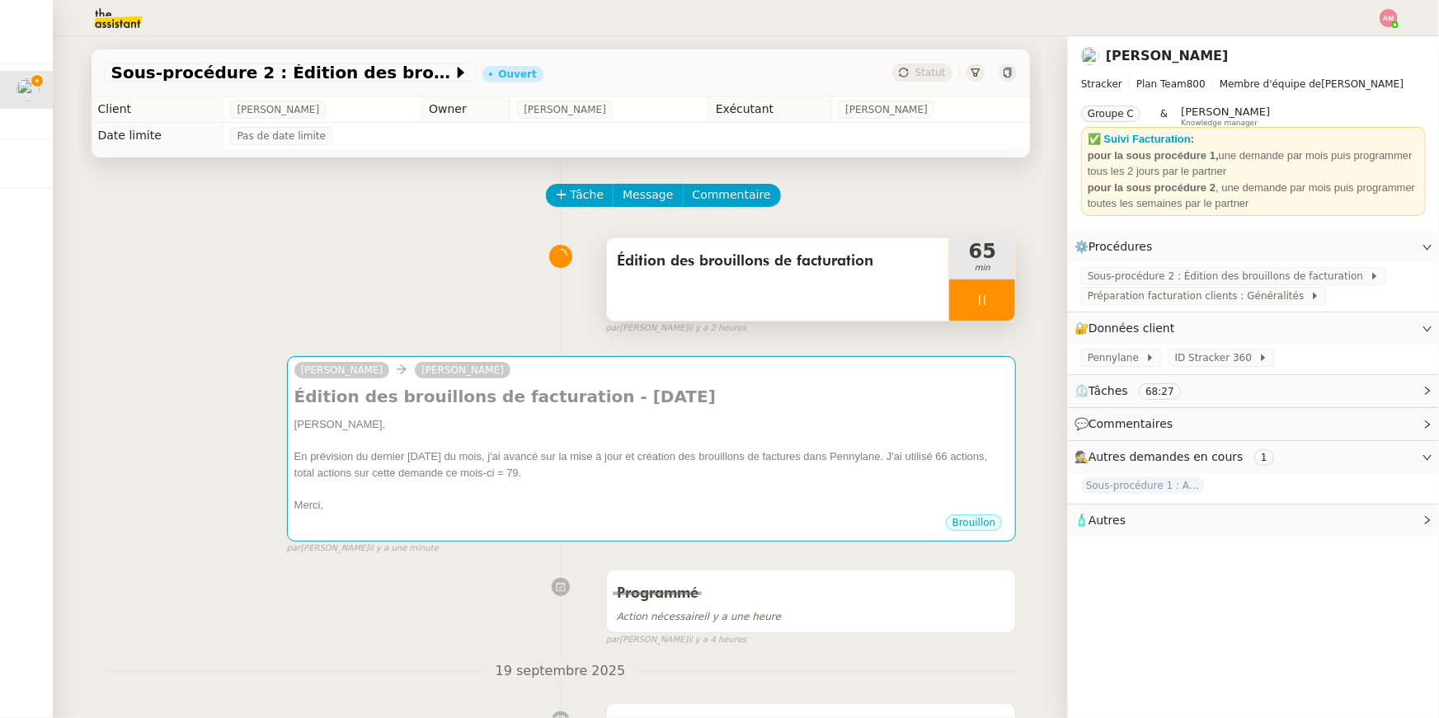
click at [838, 262] on span "Édition des brouillons de facturation" at bounding box center [778, 261] width 323 height 25
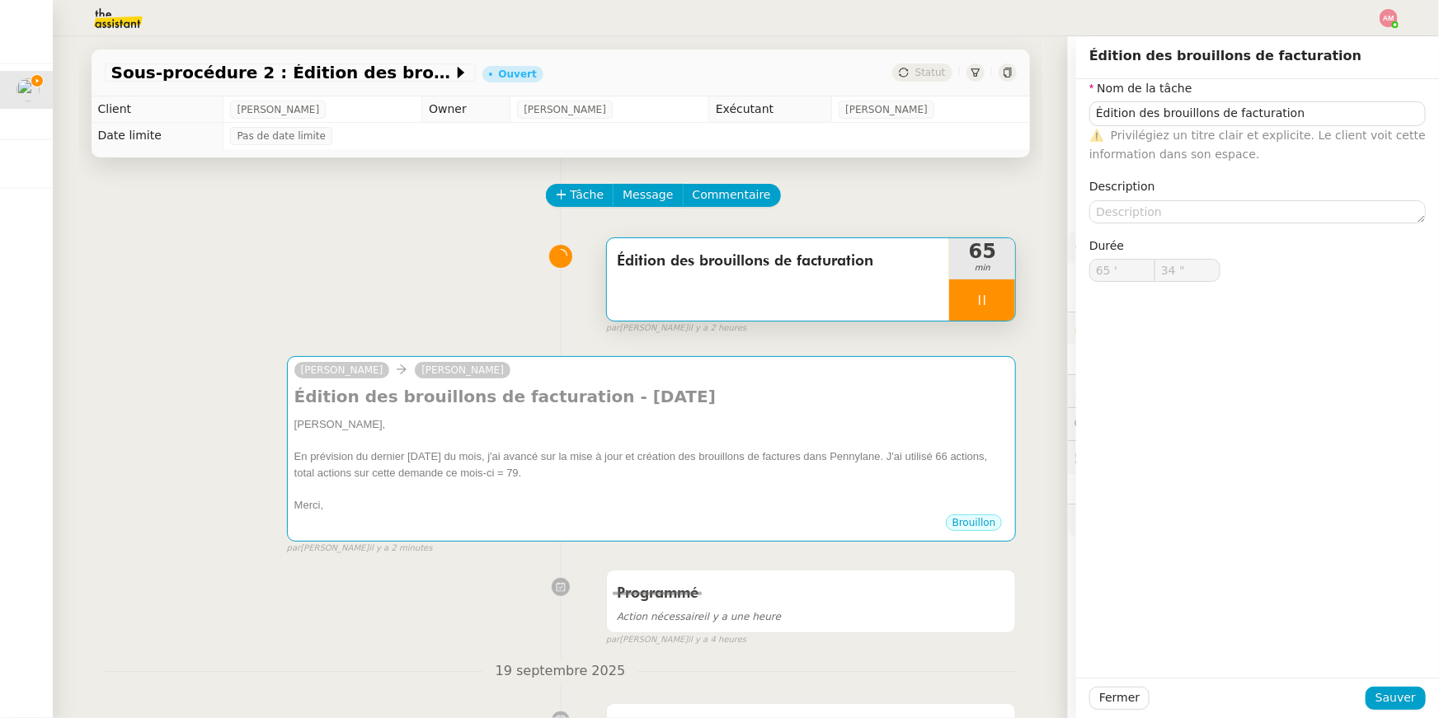
click at [1043, 510] on div "Sous-procédure 2 : Édition des brouillons de facturation - septembre 2025 Ouver…" at bounding box center [560, 377] width 1015 height 682
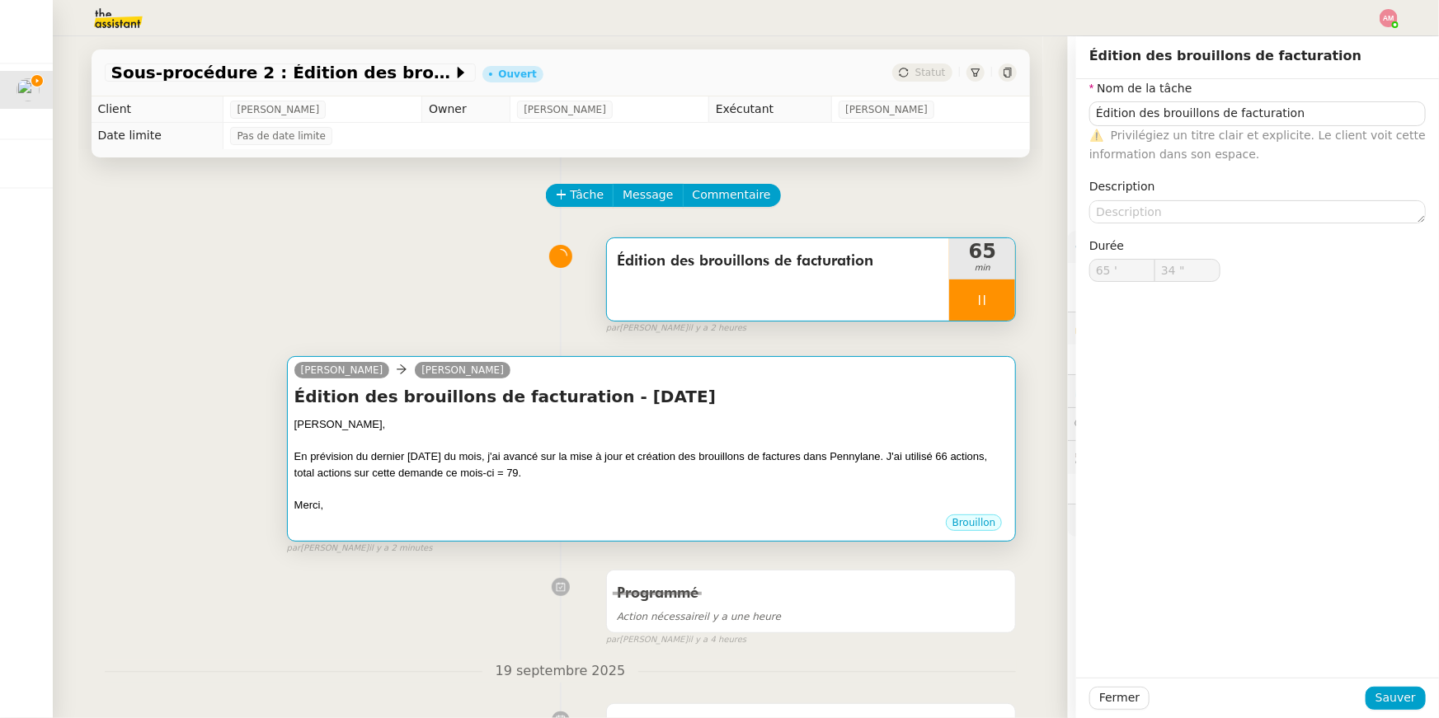
click at [820, 491] on div at bounding box center [651, 489] width 715 height 16
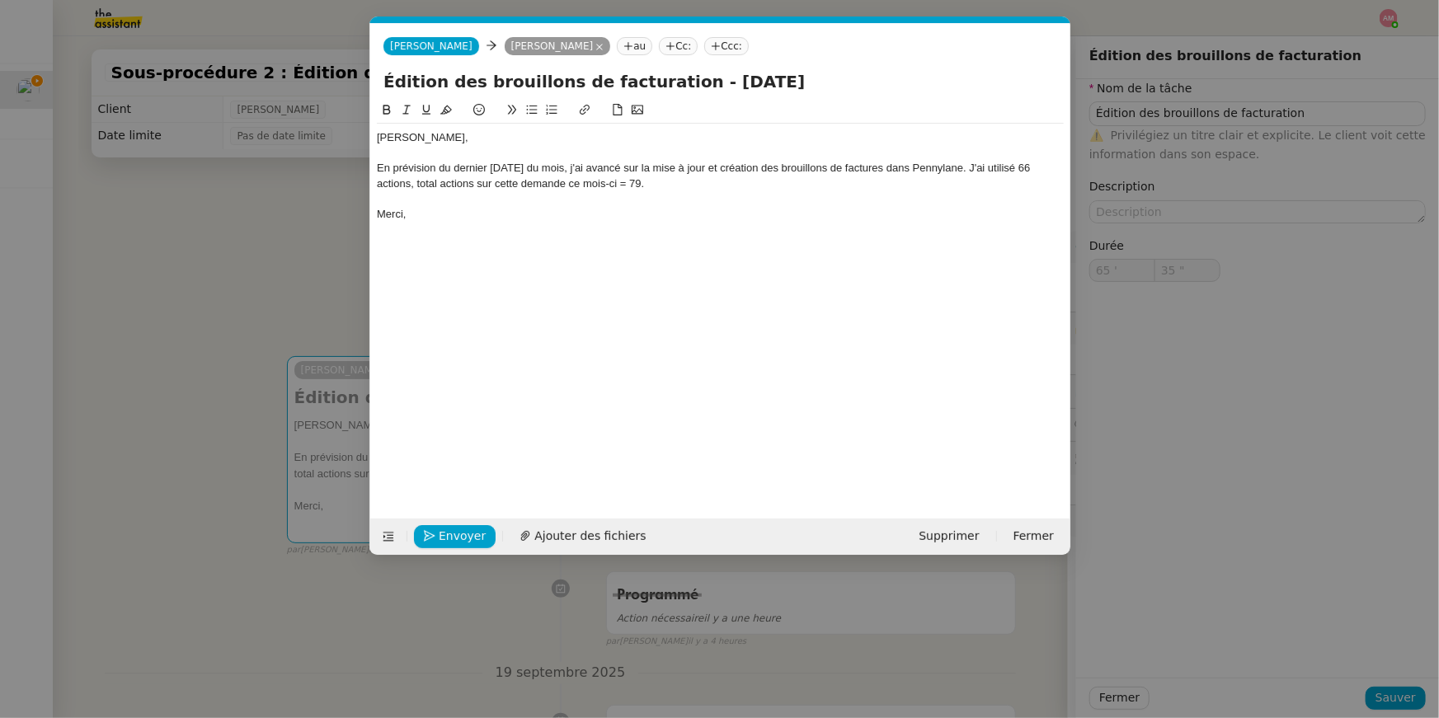
scroll to position [0, 35]
click at [980, 165] on div "En prévision du dernier vendredi du mois, j'ai avancé sur la mise à jour et cré…" at bounding box center [720, 176] width 687 height 31
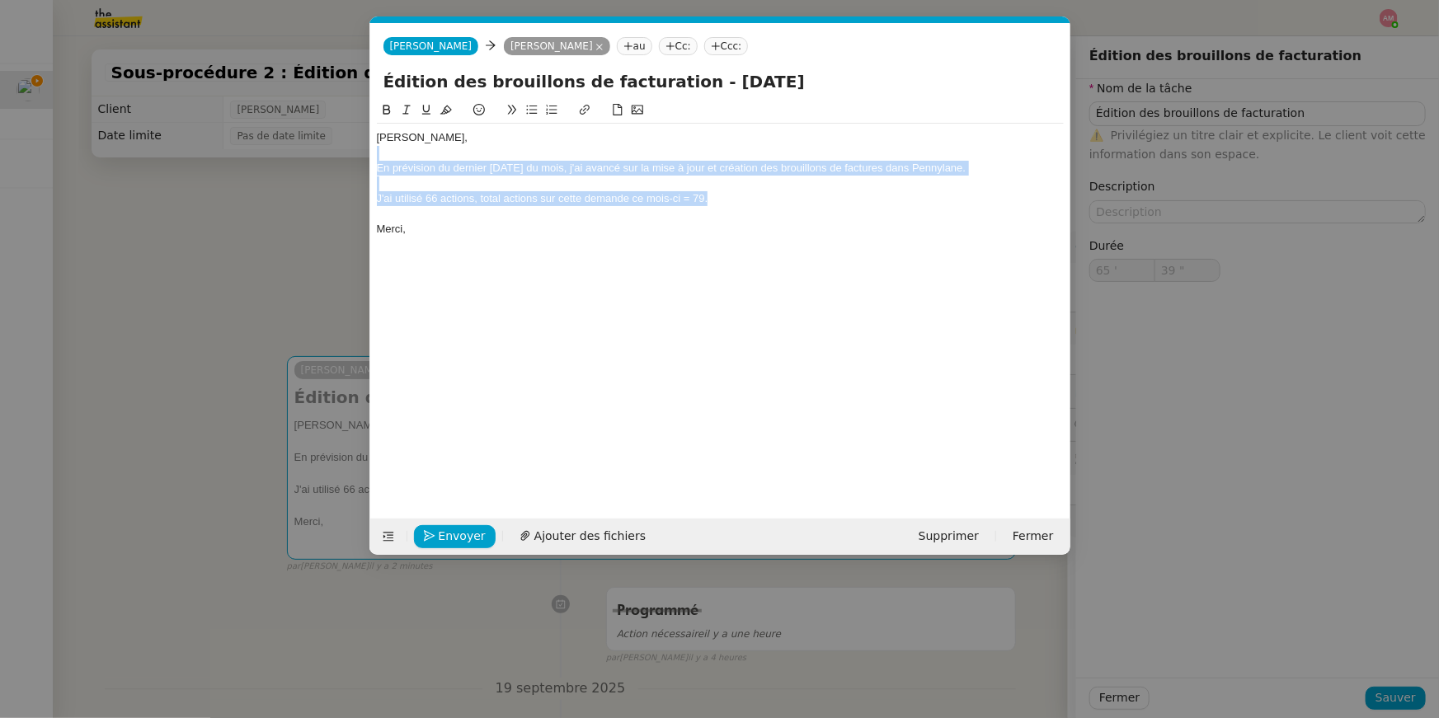
drag, startPoint x: 748, startPoint y: 192, endPoint x: 753, endPoint y: 156, distance: 36.6
click at [753, 156] on div "Mathias, En prévision du dernier vendredi du mois, j'ai avancé sur la mise à jo…" at bounding box center [720, 184] width 687 height 120
click at [708, 179] on div at bounding box center [720, 183] width 687 height 15
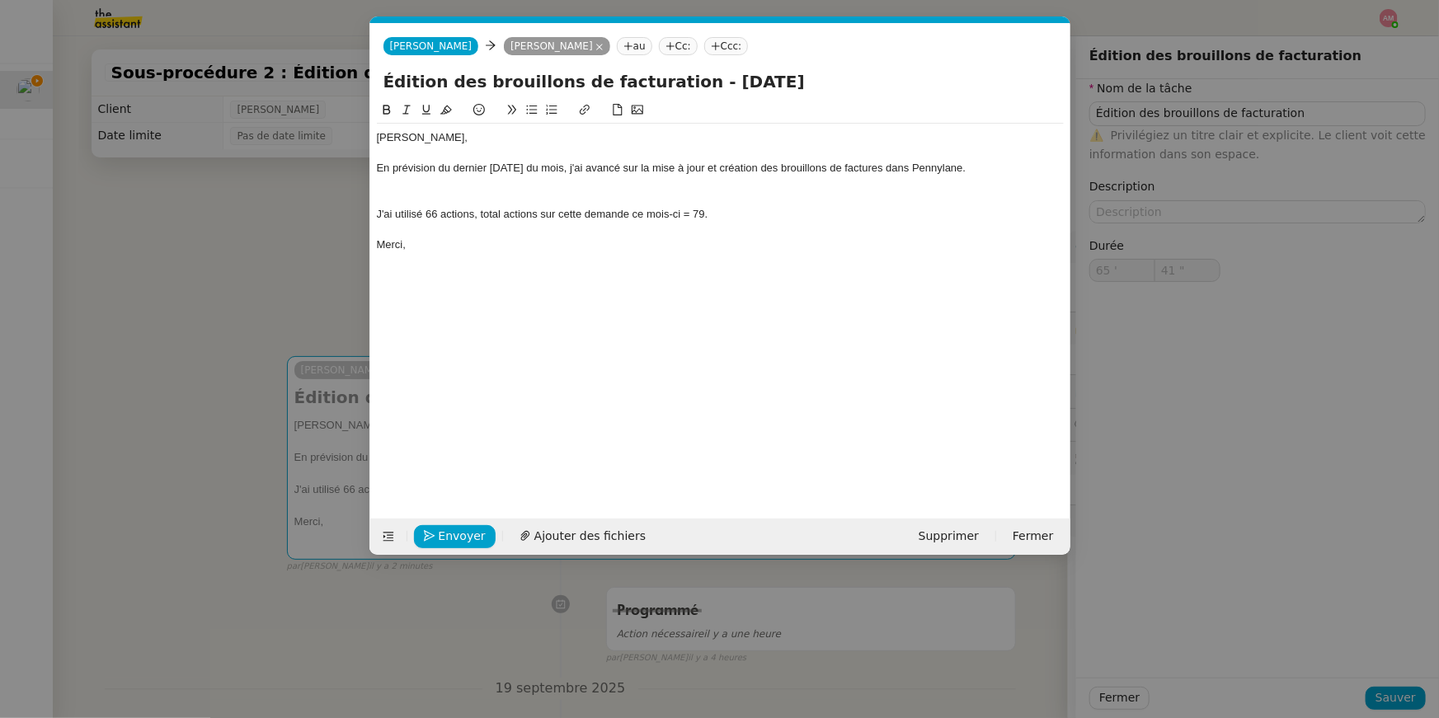
type input "42 ""
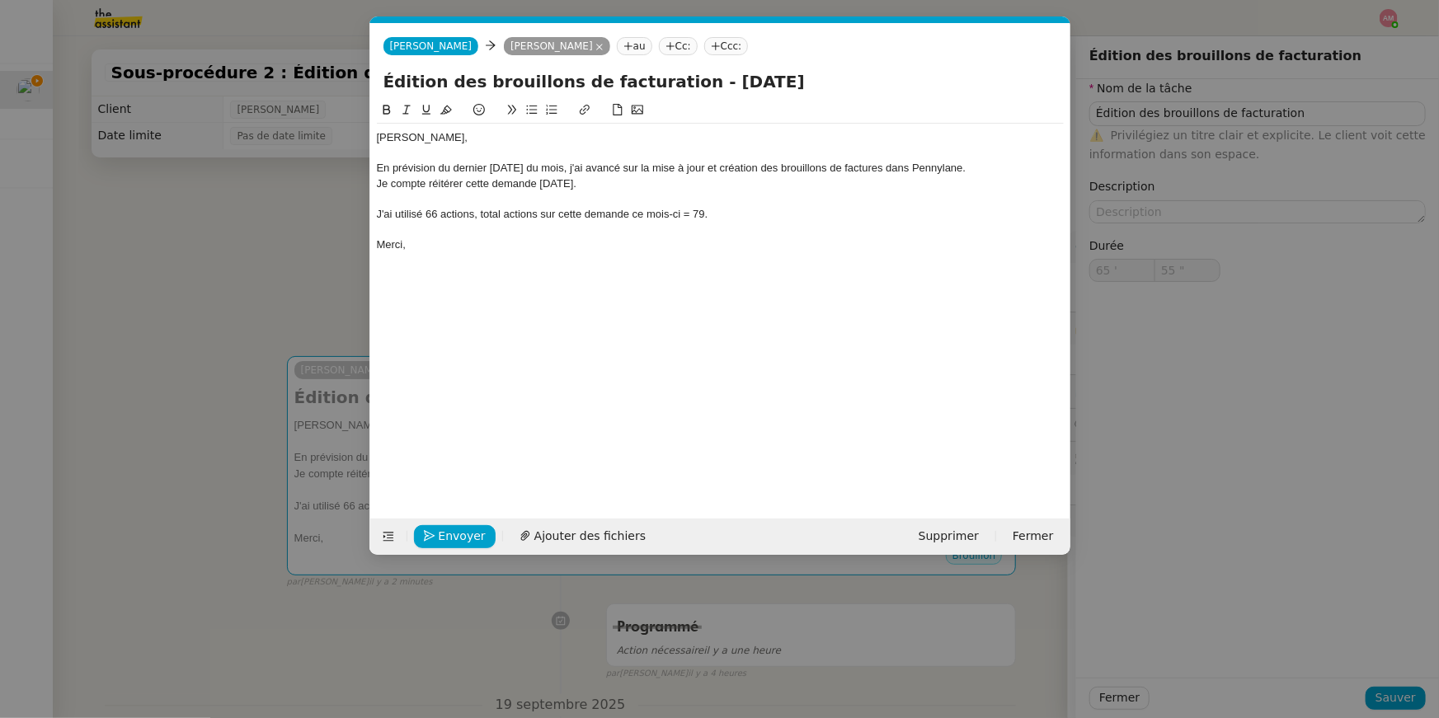
drag, startPoint x: 623, startPoint y: 186, endPoint x: 372, endPoint y: 177, distance: 251.7
click at [372, 177] on nz-spin "Mathias, En prévision du dernier vendredi du mois, j'ai avancé sur la mise à jo…" at bounding box center [720, 300] width 700 height 399
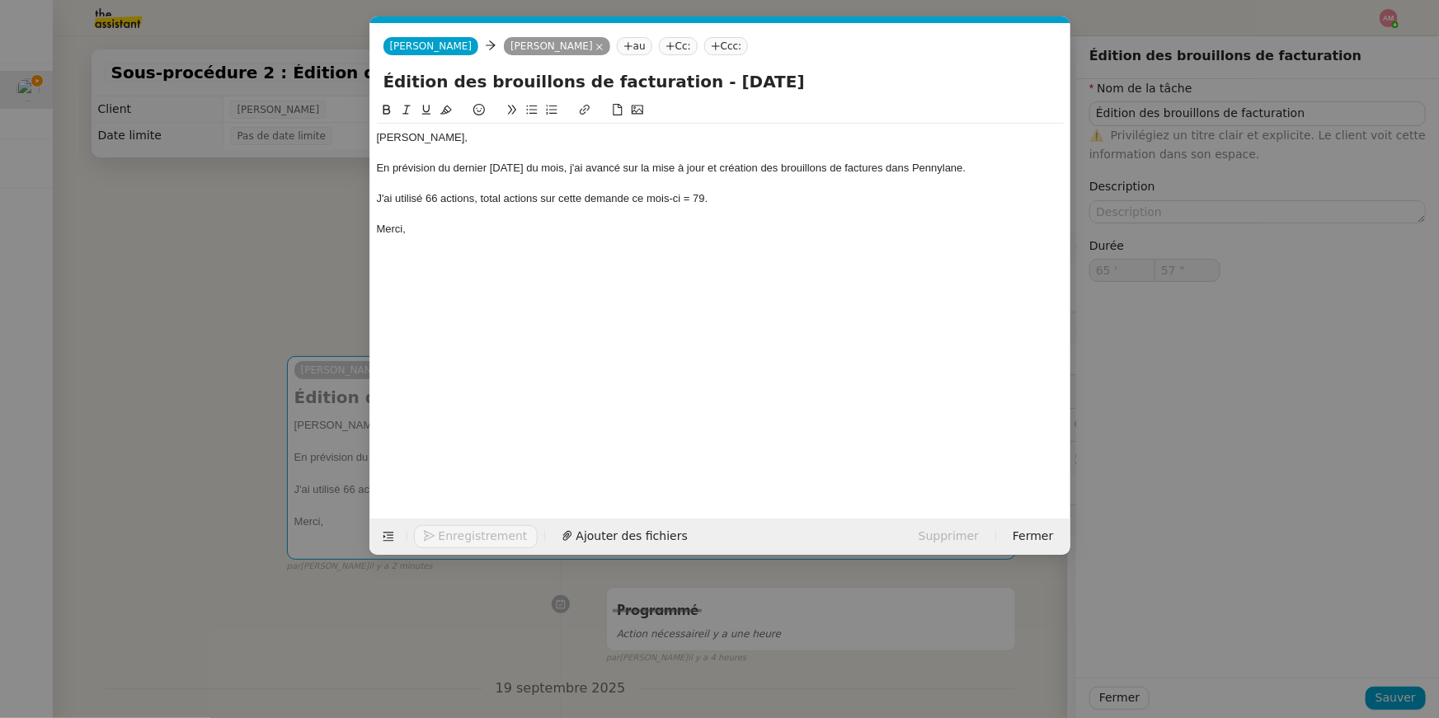
click at [384, 215] on div at bounding box center [720, 214] width 687 height 15
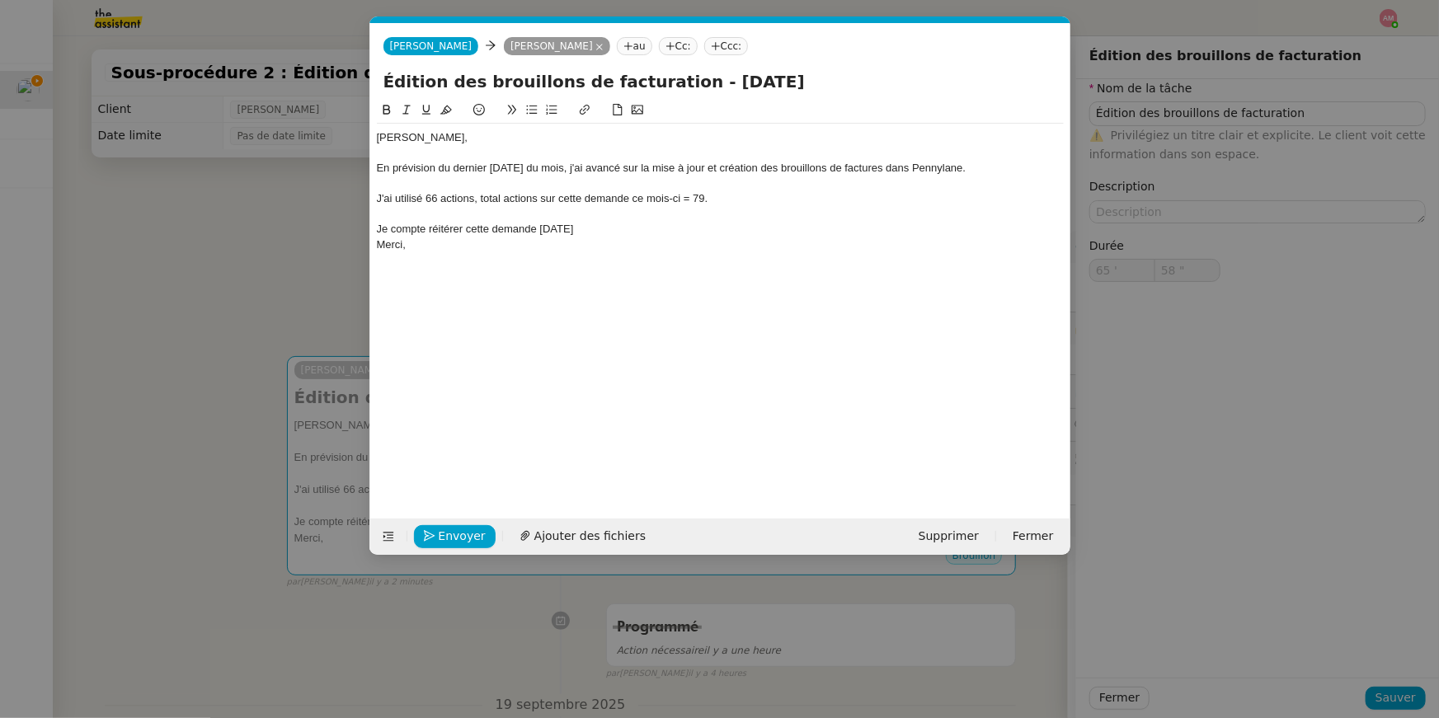
type input "59 ""
type input "66 '"
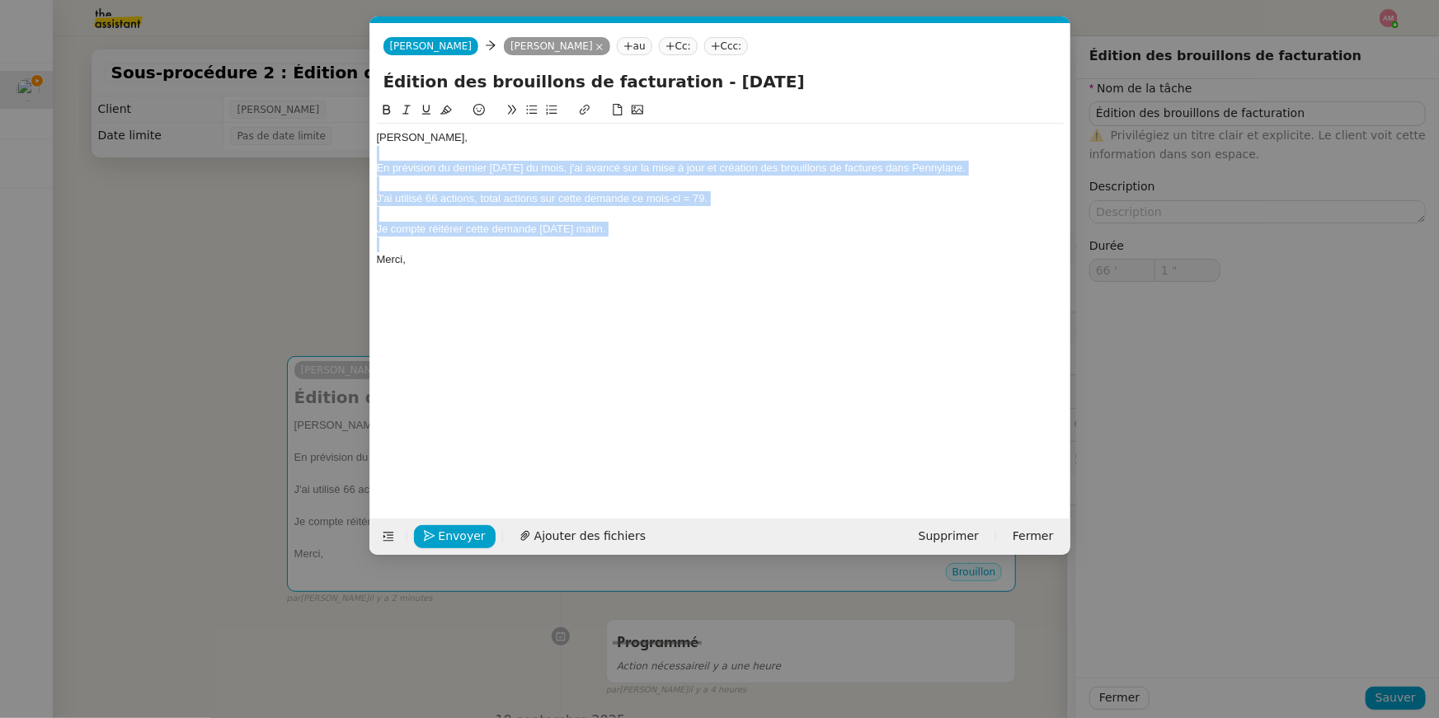
drag, startPoint x: 653, startPoint y: 244, endPoint x: 666, endPoint y: 148, distance: 96.6
click at [666, 148] on div "Mathias, En prévision du dernier vendredi du mois, j'ai avancé sur la mise à jo…" at bounding box center [720, 199] width 687 height 150
copy div "En prévision du dernier vendredi du mois, j'ai avancé sur la mise à jour et cré…"
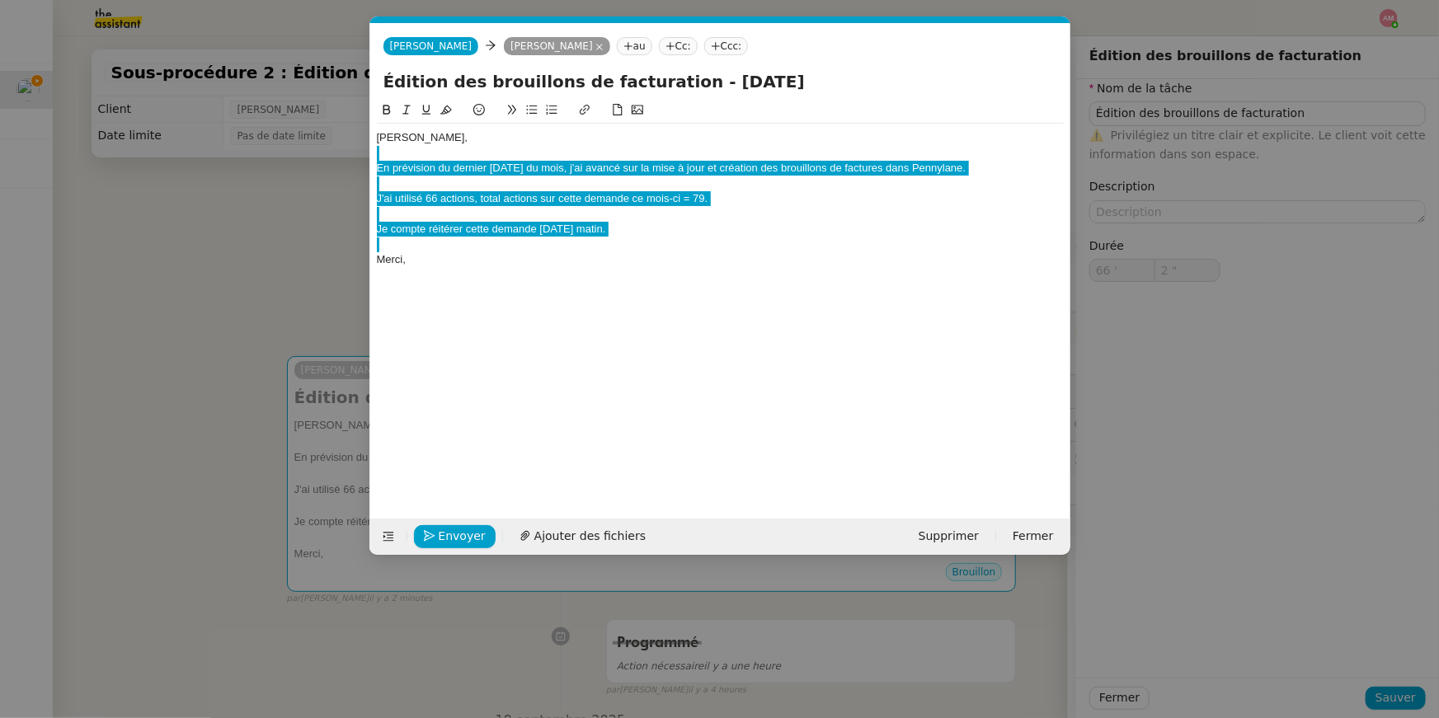
click at [482, 223] on div "Je compte réitérer cette demande ce vendredi matin." at bounding box center [720, 229] width 687 height 15
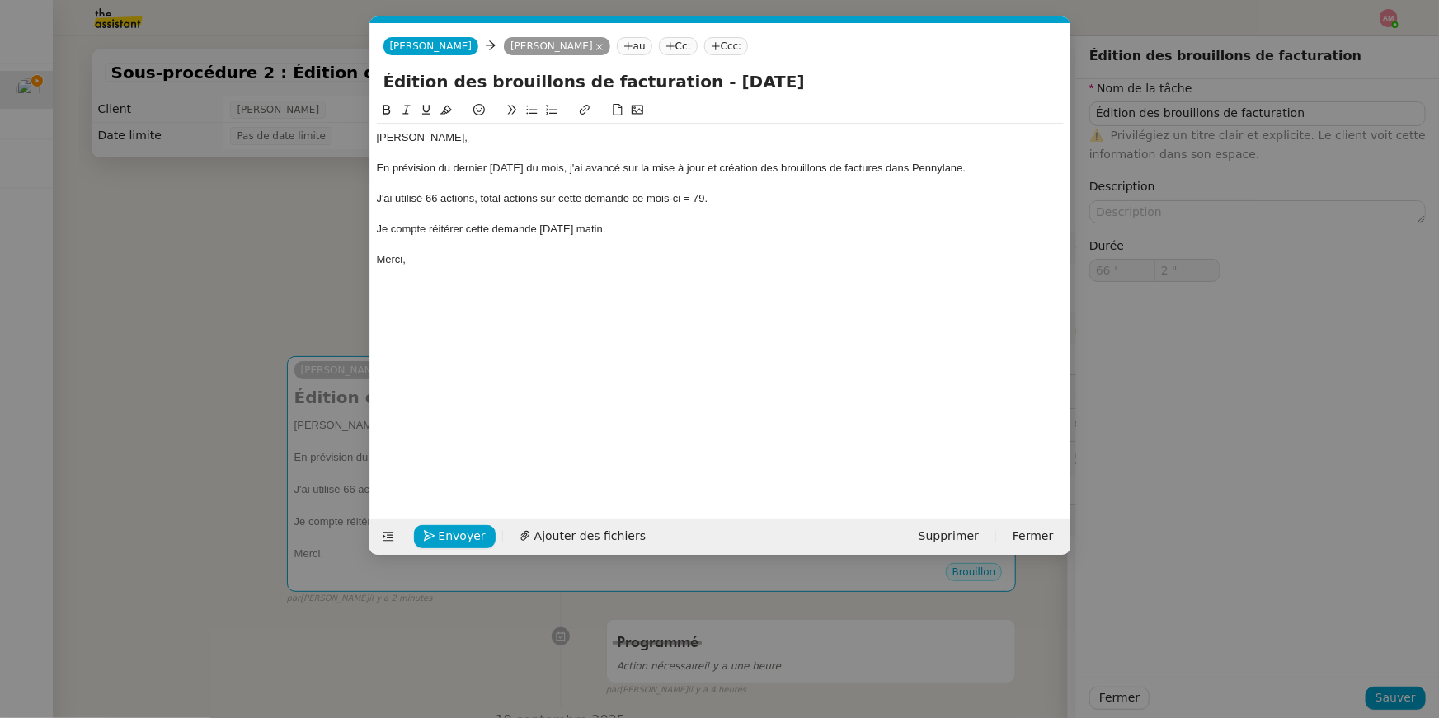
type input "26 ""
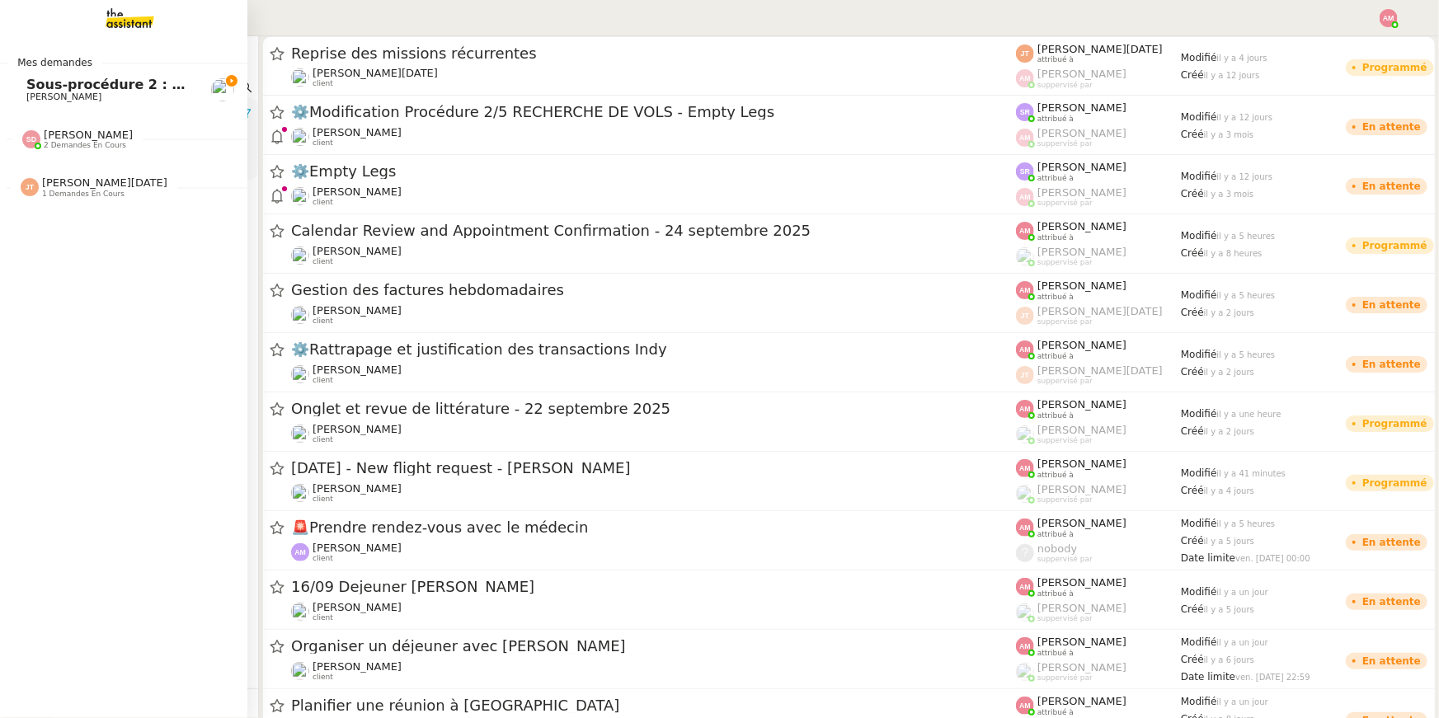
click at [19, 96] on link "Sous-procédure 2 : Édition des brouillons de facturation - septembre 2025 [PERS…" at bounding box center [123, 90] width 247 height 38
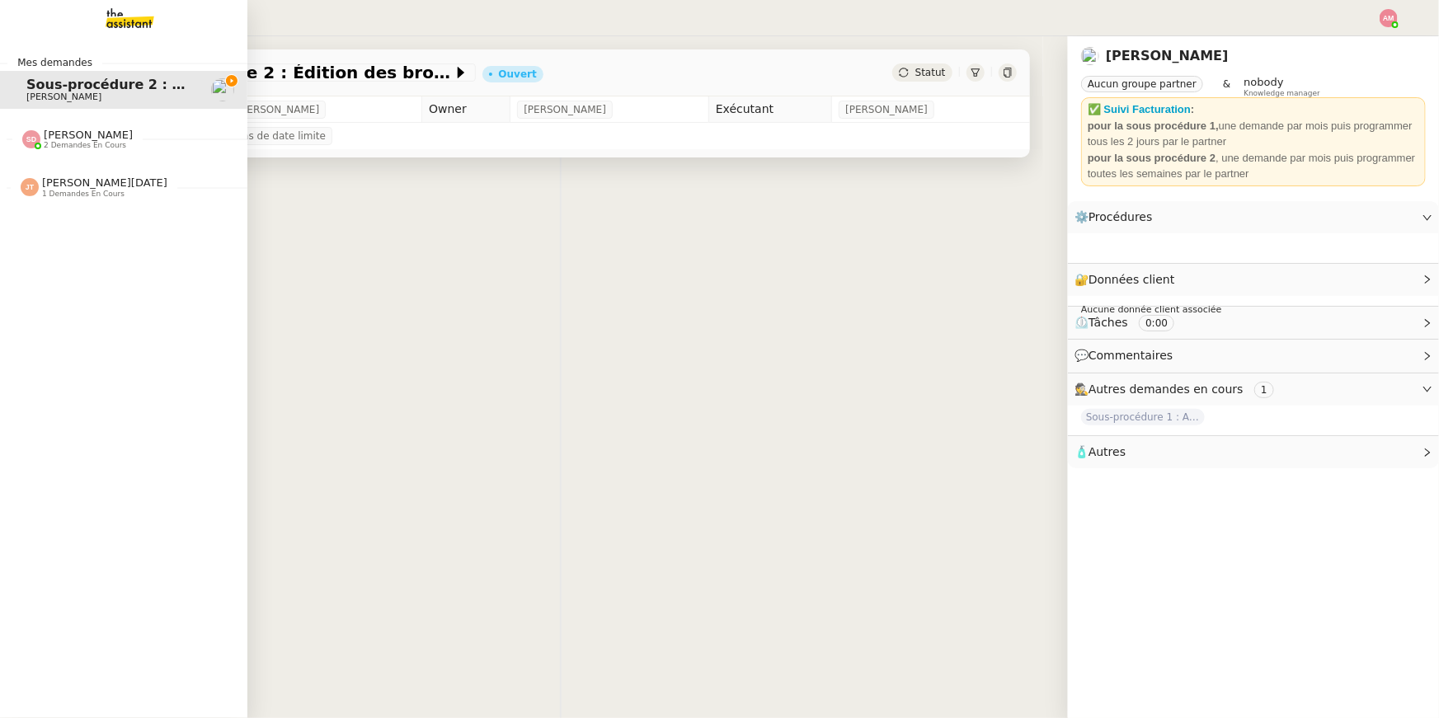
click at [49, 92] on span "[PERSON_NAME]" at bounding box center [63, 97] width 75 height 11
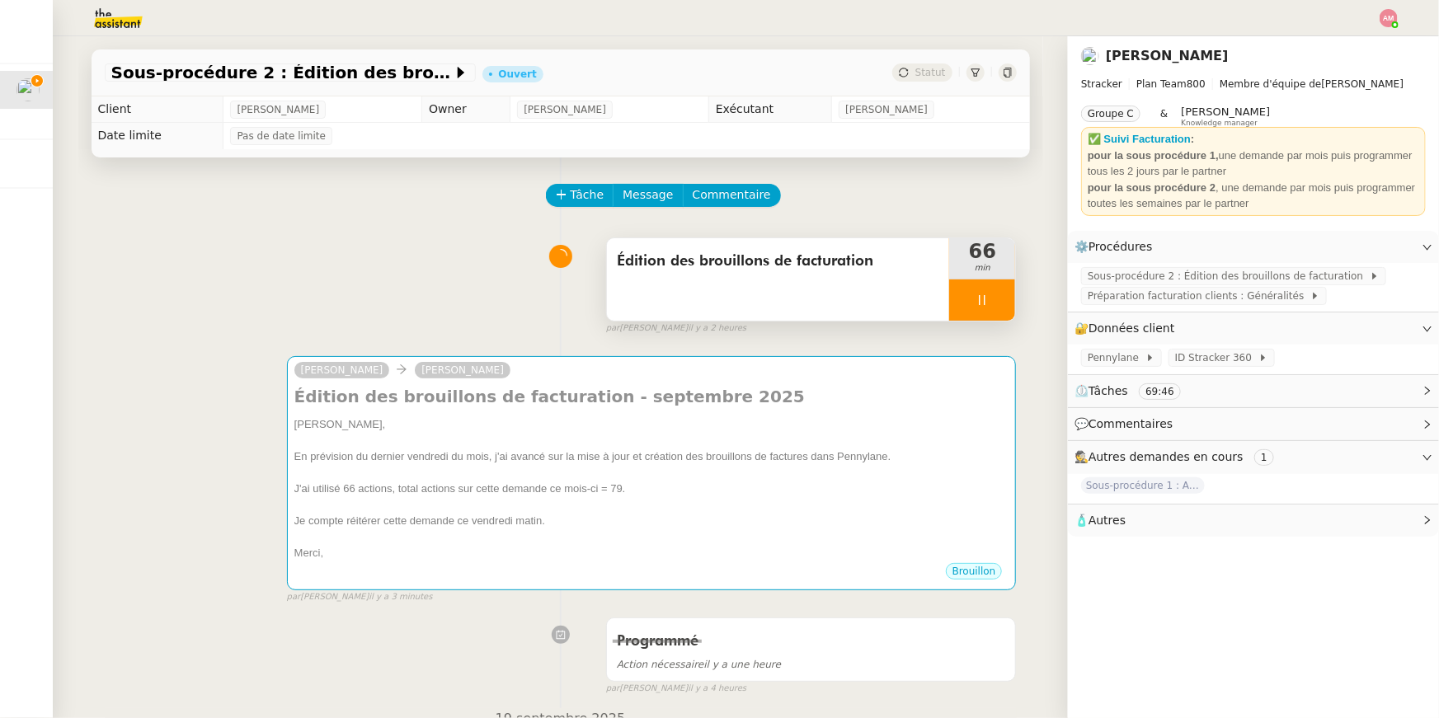
click at [884, 303] on div "Édition des brouillons de facturation" at bounding box center [778, 279] width 343 height 82
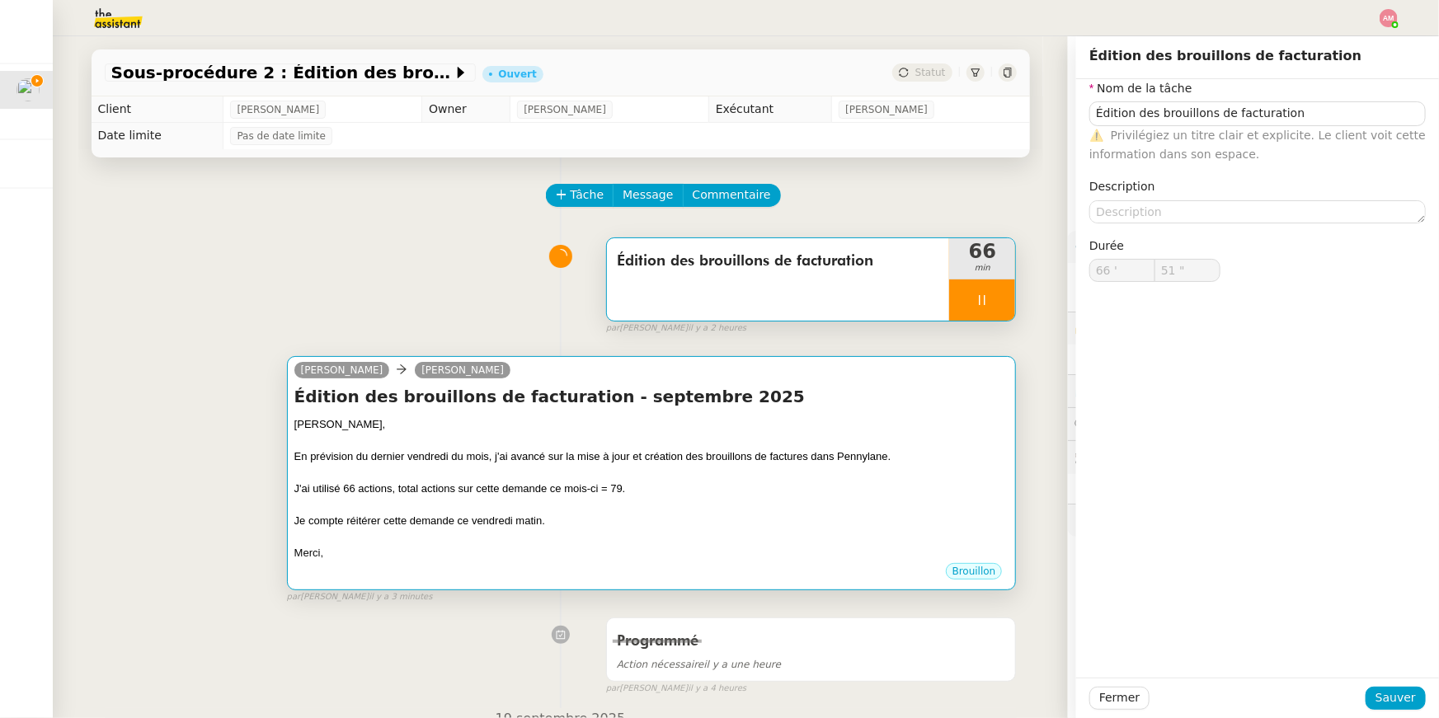
click at [875, 483] on div "J'ai utilisé 66 actions, total actions sur cette demande ce mois-ci = 79." at bounding box center [651, 489] width 715 height 16
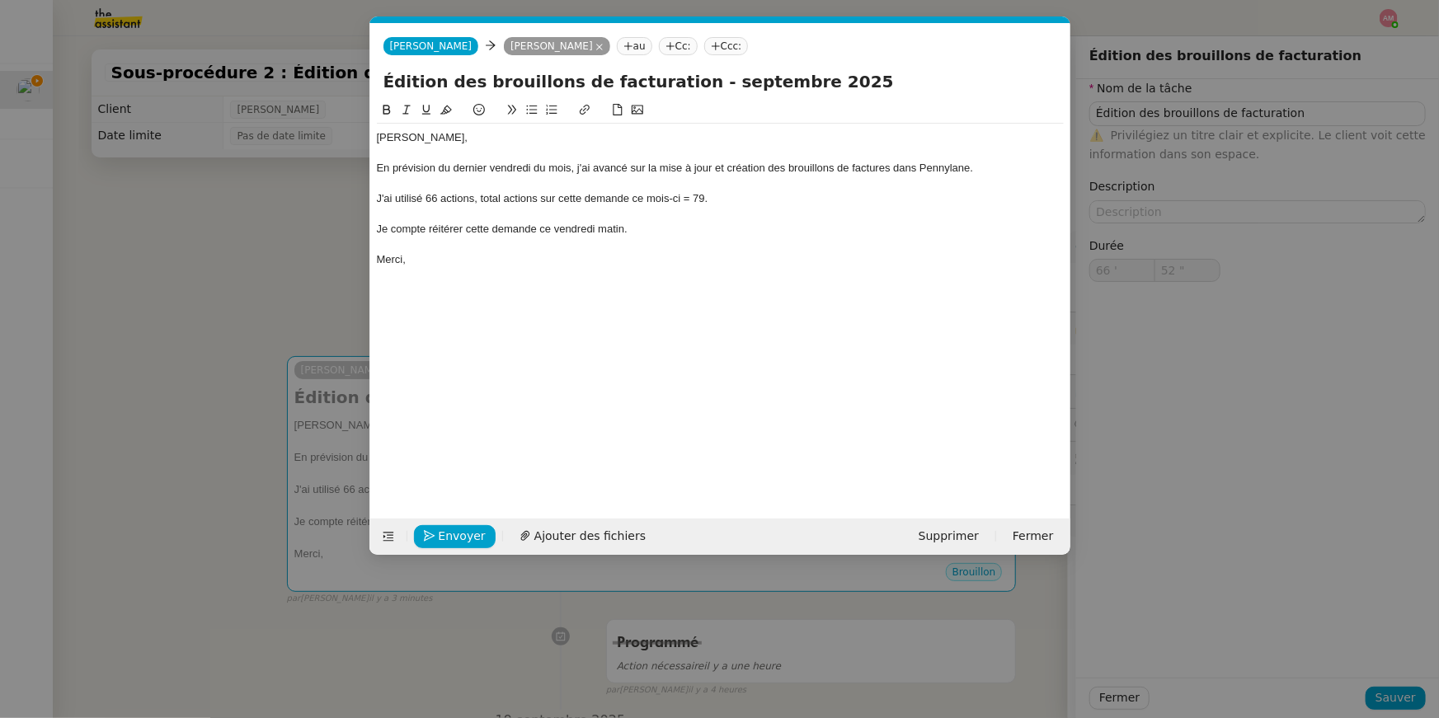
scroll to position [0, 35]
type input "53 ""
click at [438, 195] on div "J'ai utilisé 66 actions, total actions sur cette demande ce mois-ci = 79." at bounding box center [720, 198] width 687 height 15
click at [979, 640] on nz-modal-container "Service TA - VOYAGE - PROPOSITION GLOBALE A utiliser dans le cadre de propositi…" at bounding box center [719, 359] width 1439 height 718
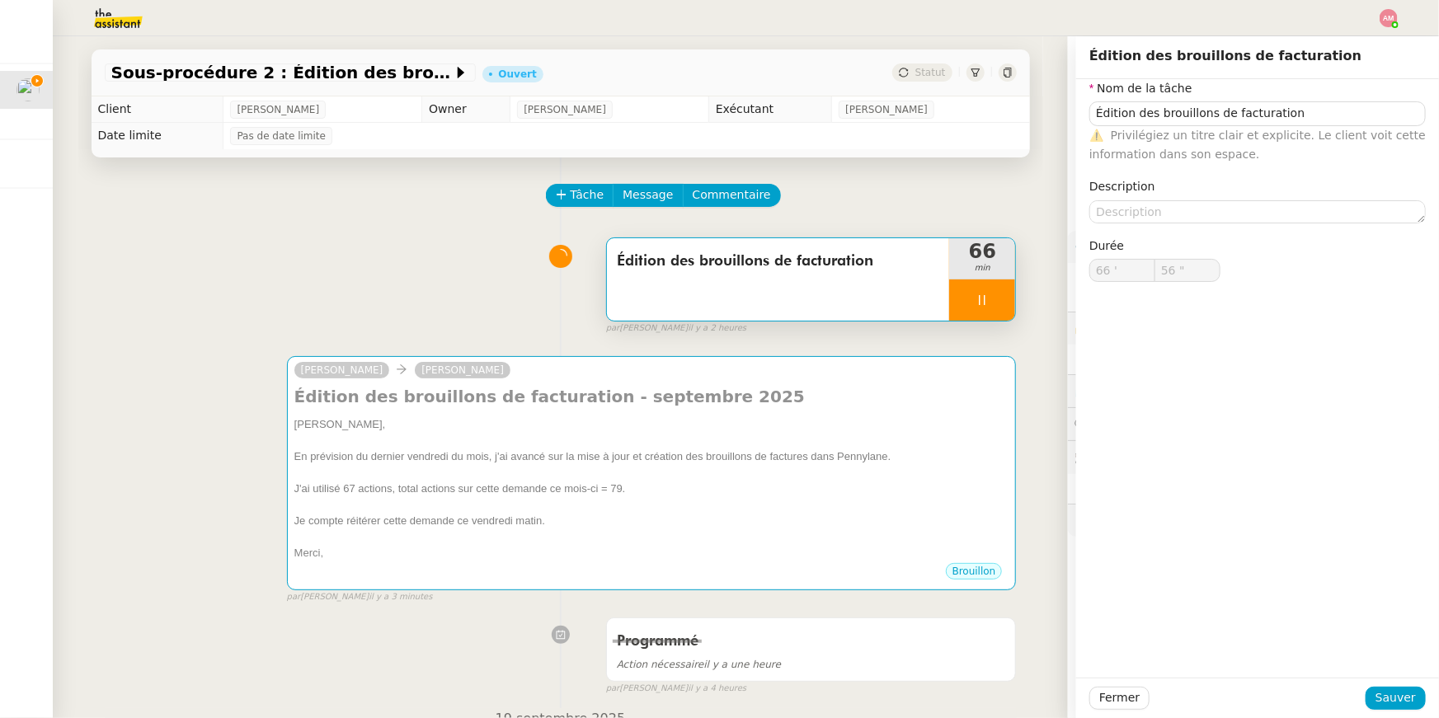
click at [1106, 682] on div "Fermer Sauver" at bounding box center [1257, 698] width 363 height 40
click at [1124, 683] on div "Fermer Sauver" at bounding box center [1257, 698] width 363 height 40
type input "57 ""
click at [1123, 704] on span "Fermer" at bounding box center [1119, 698] width 40 height 19
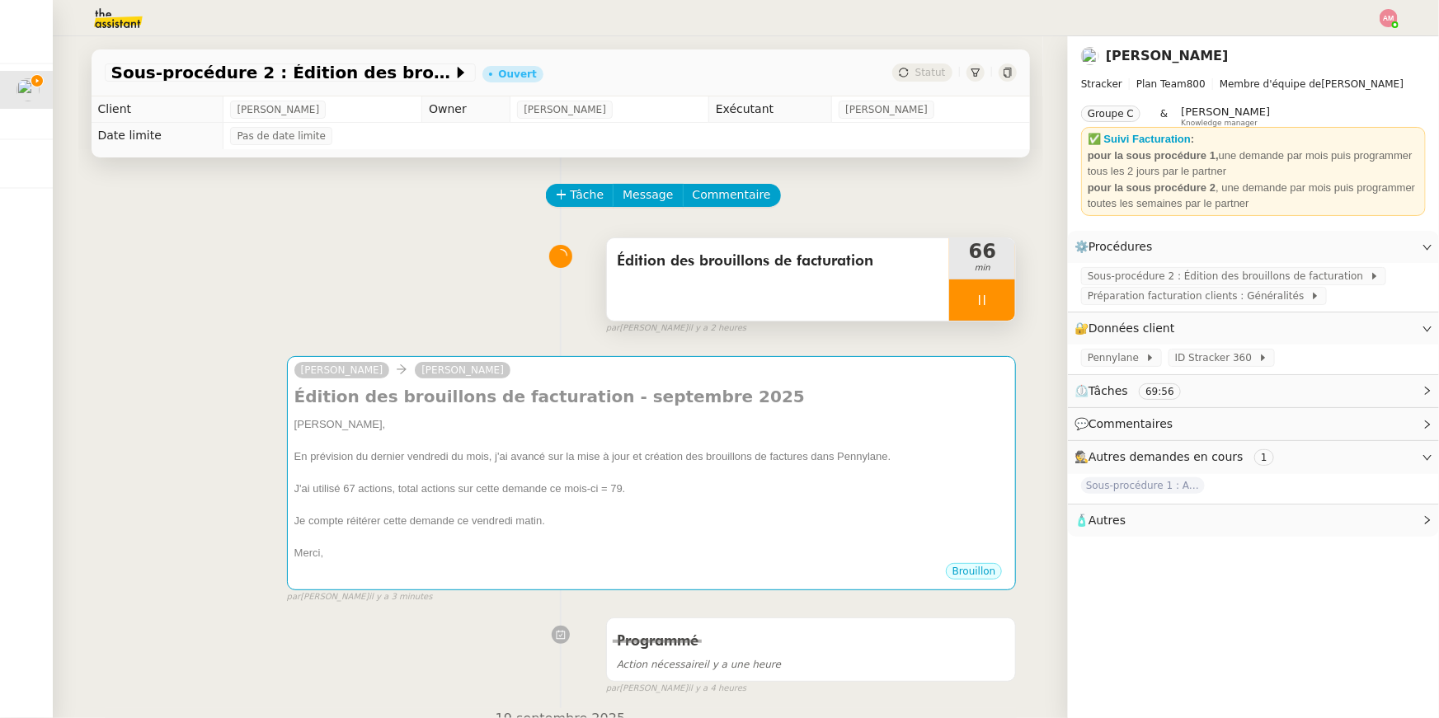
click at [815, 265] on span "Édition des brouillons de facturation" at bounding box center [778, 261] width 323 height 25
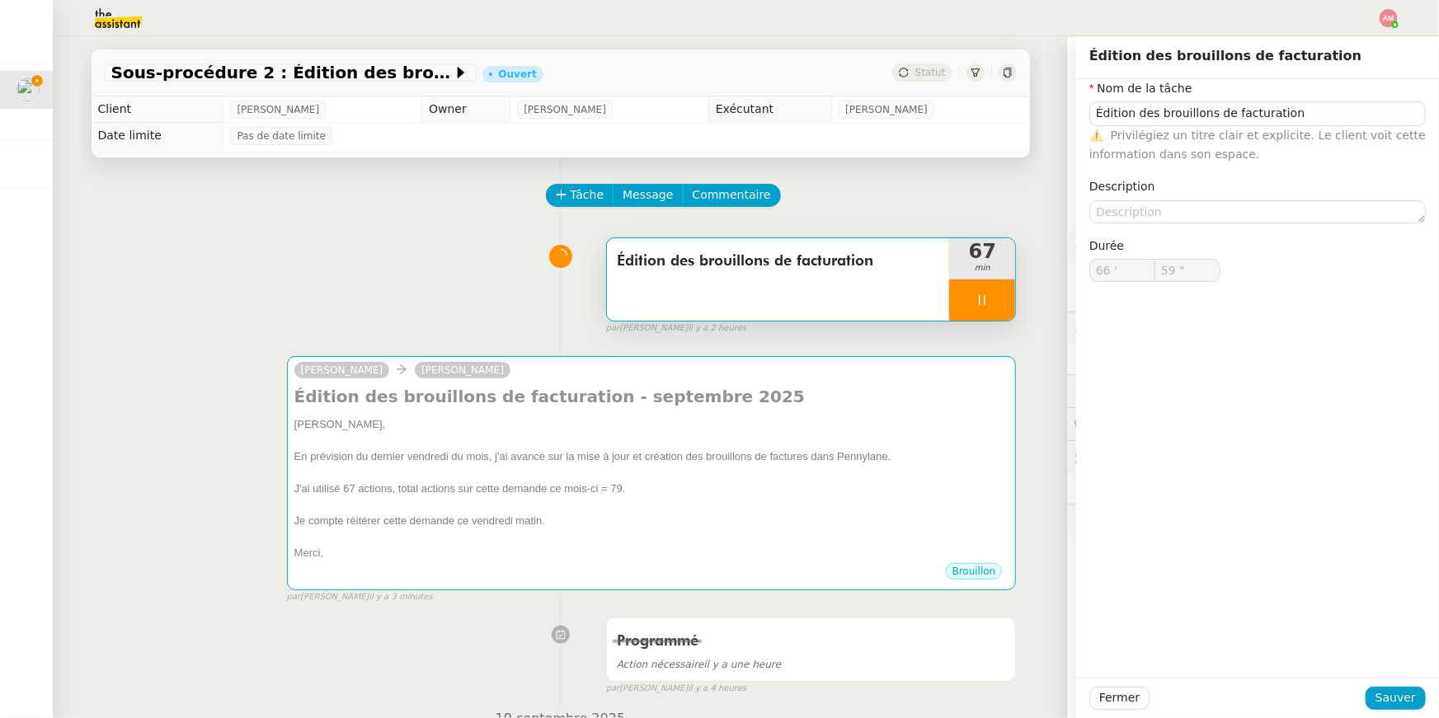
type input "67 '"
type input "0 ""
click at [977, 303] on icon at bounding box center [981, 300] width 13 height 13
type input "Édition des brouillons de facturation"
type input "67 '"
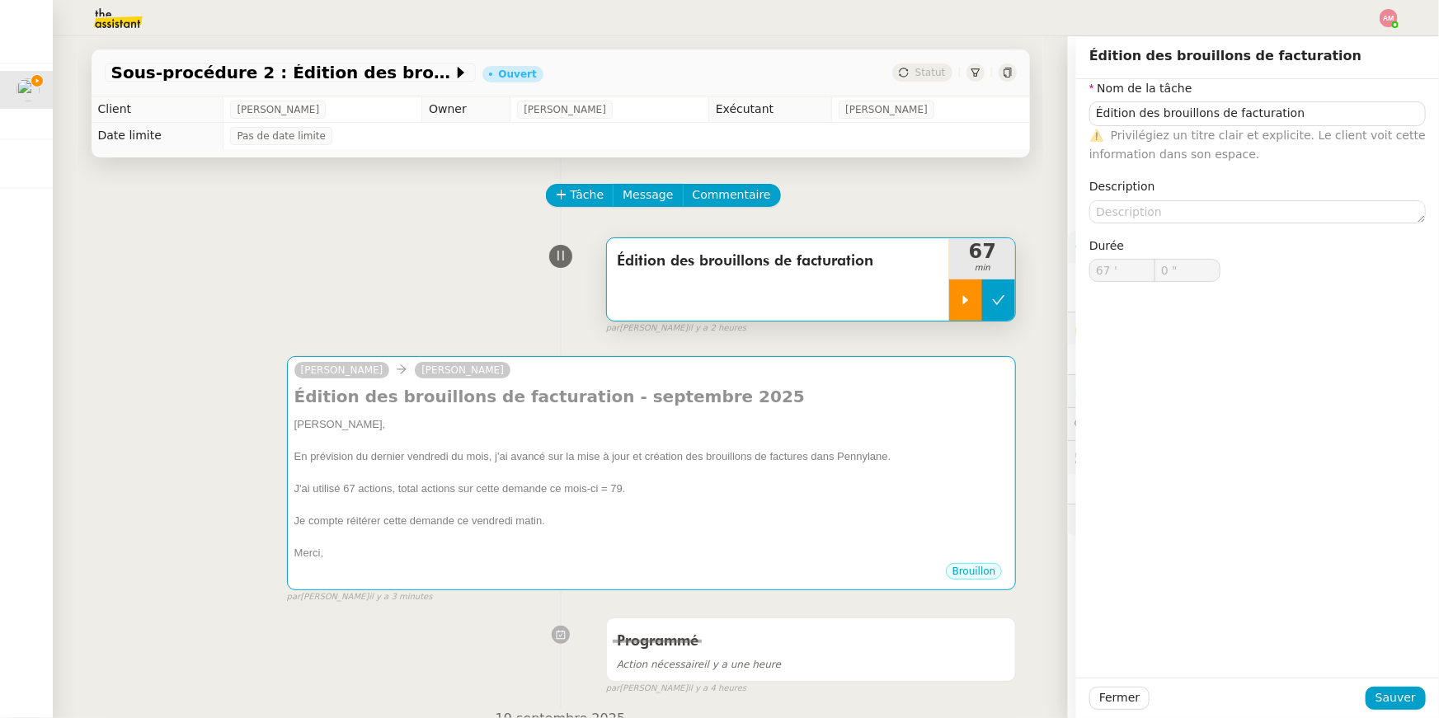
type input "0 ""
click at [1004, 306] on icon at bounding box center [998, 300] width 13 height 13
type input "Édition des brouillons de facturation"
type input "67 '"
type input "0 ""
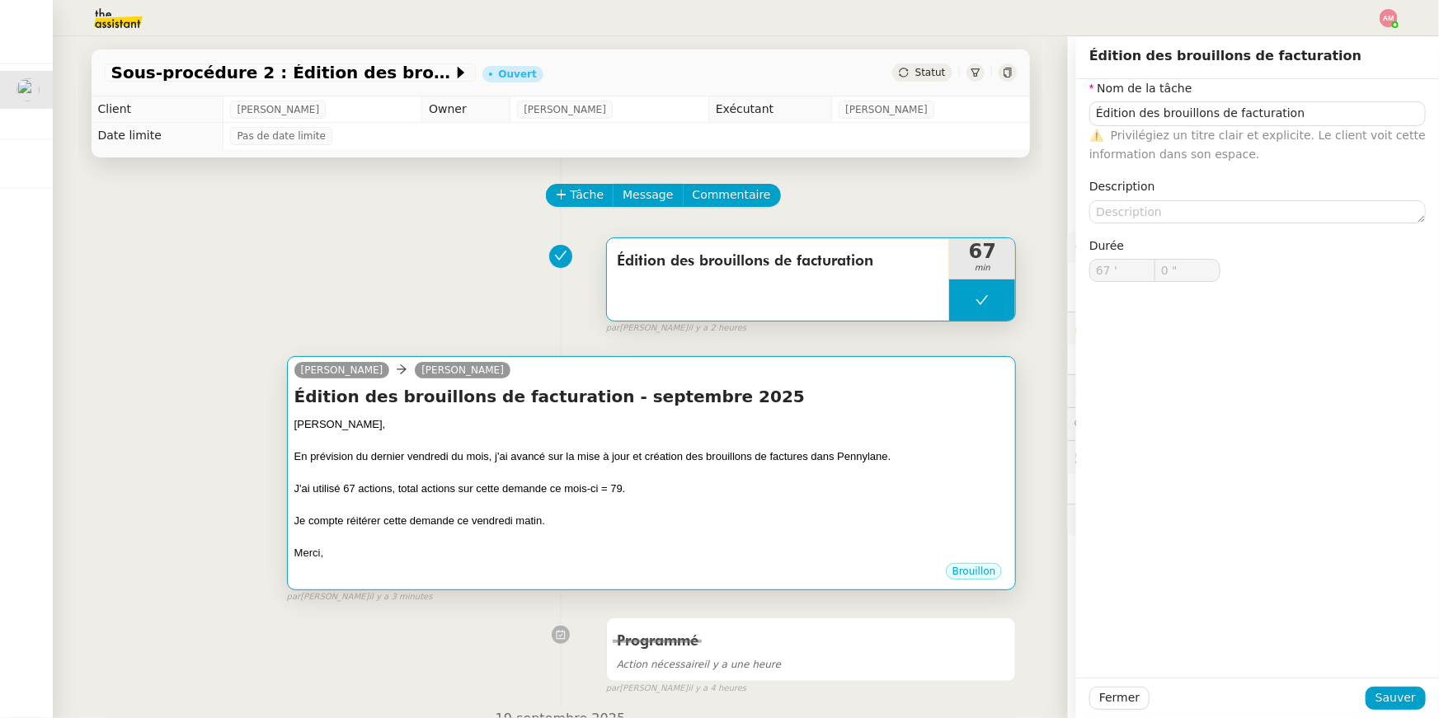
type input "Édition des brouillons de facturation"
type input "67 '"
type input "0 ""
click at [963, 412] on div "Édition des brouillons de facturation - septembre 2025 Mathias, En prévision du…" at bounding box center [651, 473] width 715 height 176
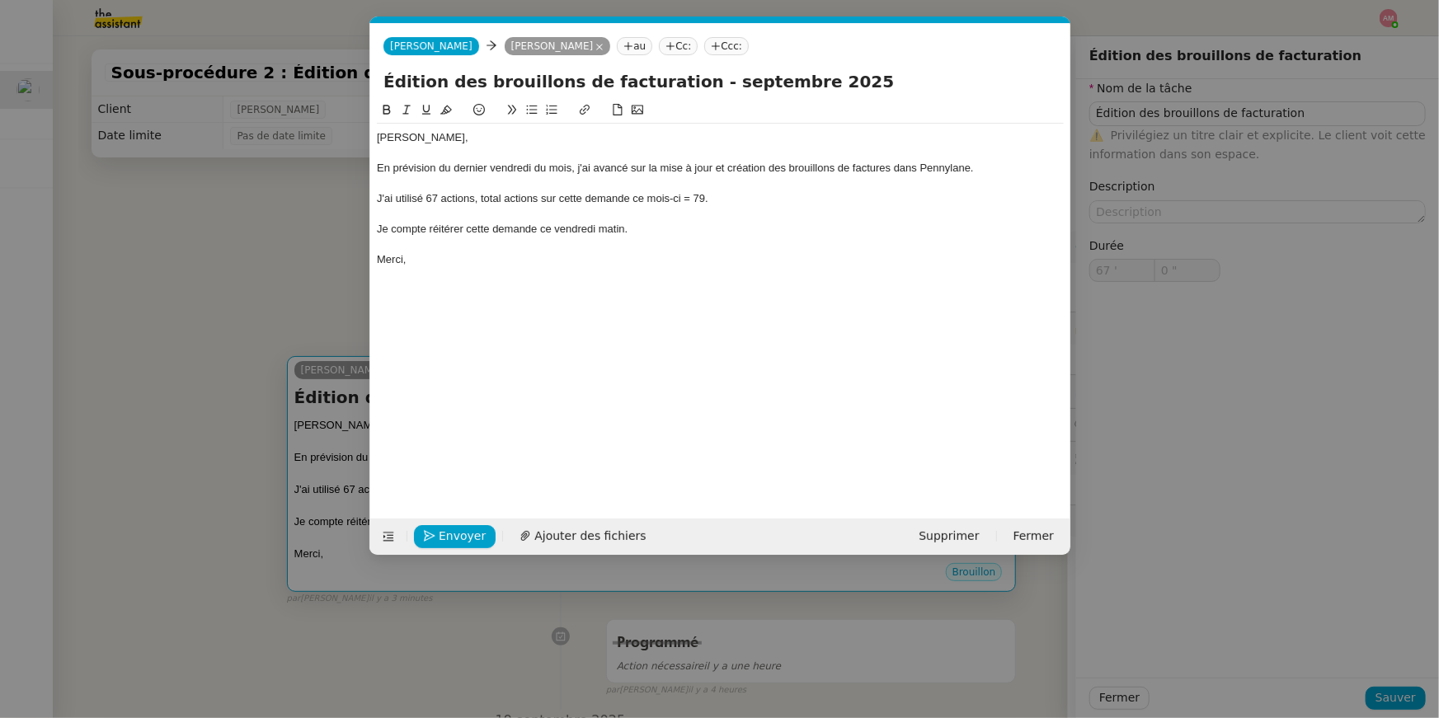
type input "Édition des brouillons de facturation"
type input "67 '"
type input "0 ""
click at [699, 204] on div "J'ai utilisé 67 actions, total actions sur cette demande ce mois-ci = 79." at bounding box center [720, 198] width 687 height 15
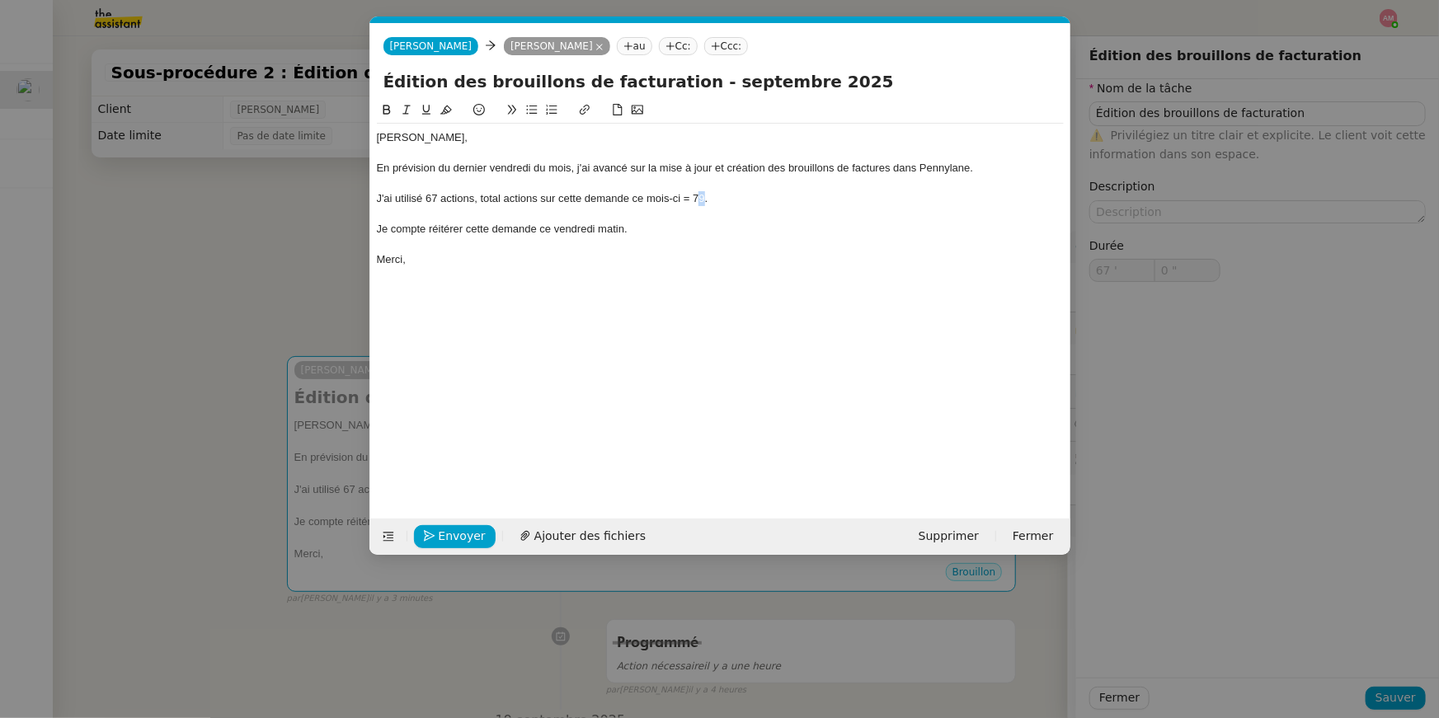
click at [695, 203] on div "J'ai utilisé 67 actions, total actions sur cette demande ce mois-ci = 79." at bounding box center [720, 198] width 687 height 15
click at [299, 263] on nz-modal-container "Service TA - VOYAGE - PROPOSITION GLOBALE A utiliser dans le cadre de propositi…" at bounding box center [719, 359] width 1439 height 718
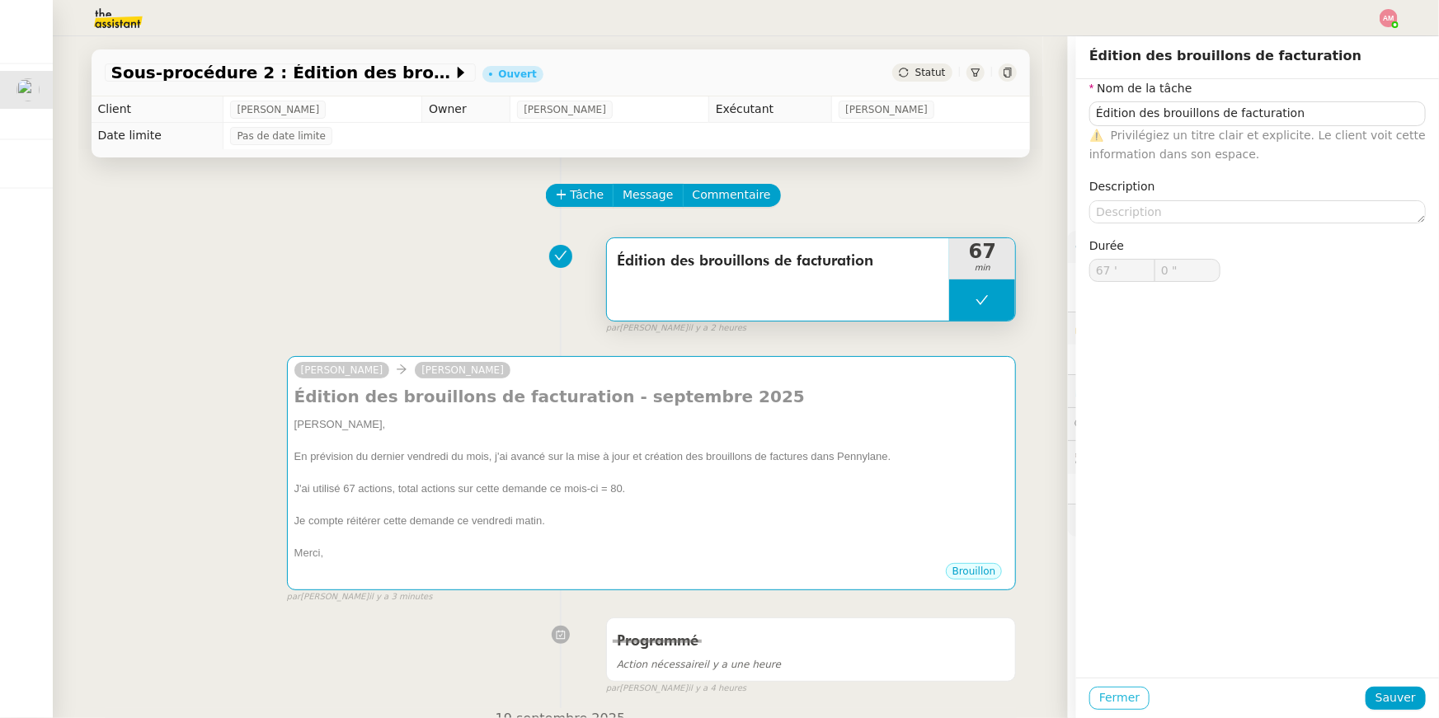
click at [1111, 698] on span "Fermer" at bounding box center [1119, 698] width 40 height 19
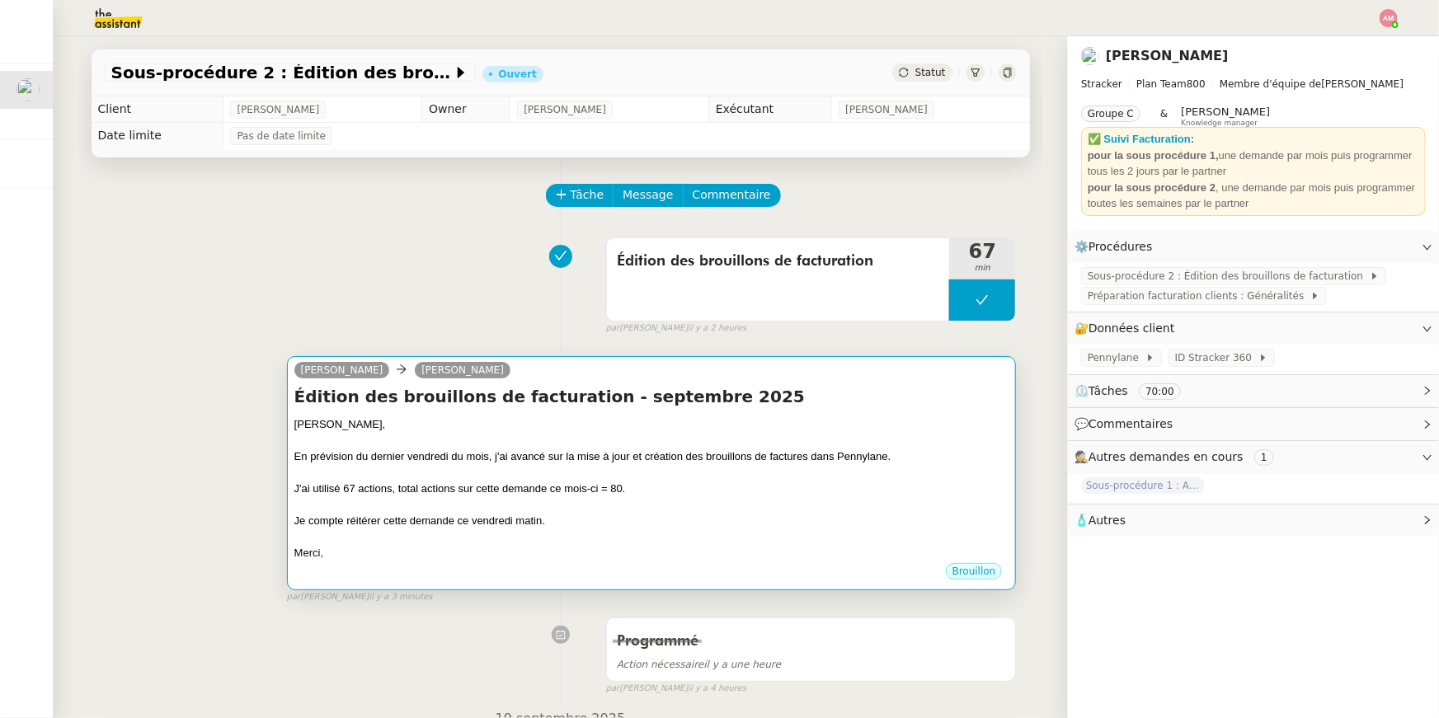
click at [885, 464] on div "En prévision du dernier vendredi du mois, j'ai avancé sur la mise à jour et cré…" at bounding box center [651, 457] width 715 height 16
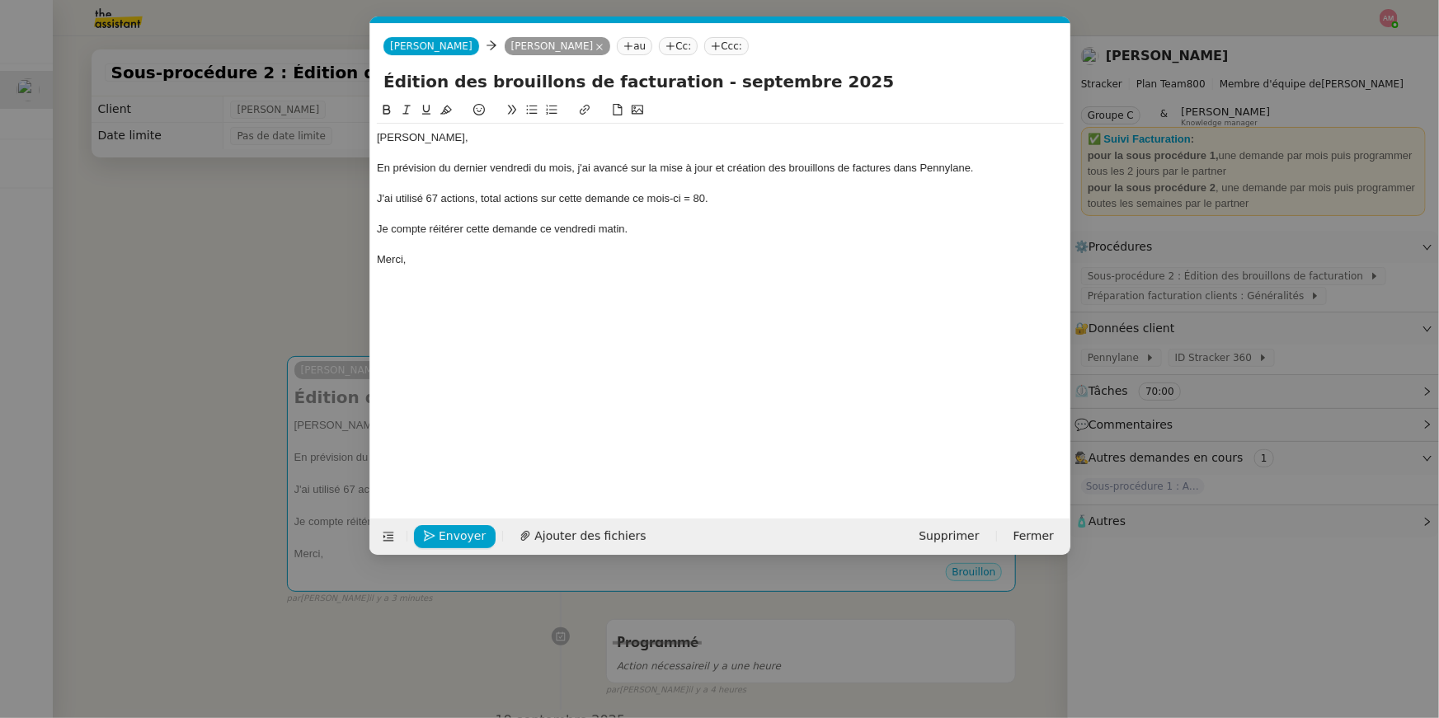
scroll to position [0, 35]
click at [698, 203] on div "J'ai utilisé 67 actions, total actions sur cette demande ce mois-ci = 80." at bounding box center [720, 198] width 687 height 15
click at [544, 294] on div "Mathias, En prévision du dernier vendredi du mois, j'ai avancé sur la mise à jo…" at bounding box center [720, 297] width 687 height 393
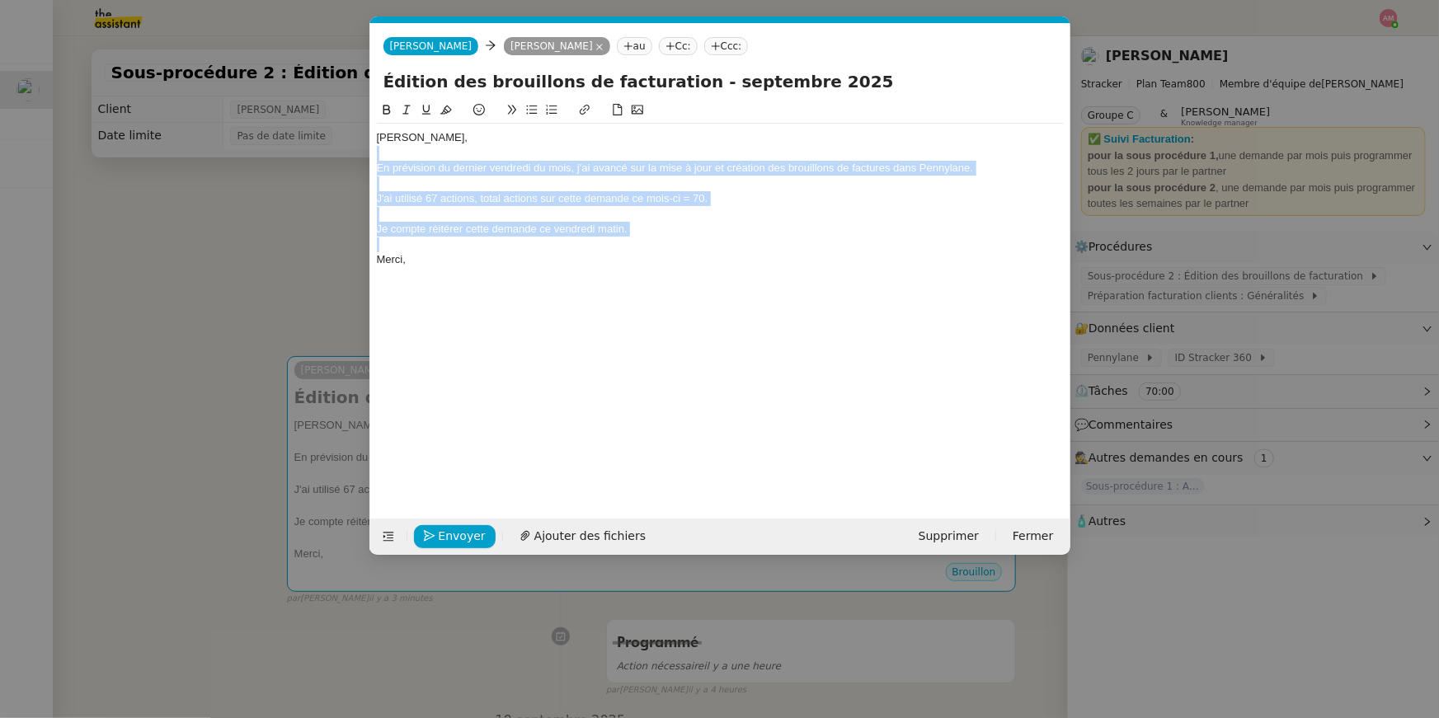
drag, startPoint x: 649, startPoint y: 237, endPoint x: 649, endPoint y: 158, distance: 78.3
click at [649, 158] on div "Mathias, En prévision du dernier vendredi du mois, j'ai avancé sur la mise à jo…" at bounding box center [720, 199] width 687 height 150
copy div "En prévision du dernier vendredi du mois, j'ai avancé sur la mise à jour et cré…"
click at [797, 216] on div at bounding box center [720, 214] width 687 height 15
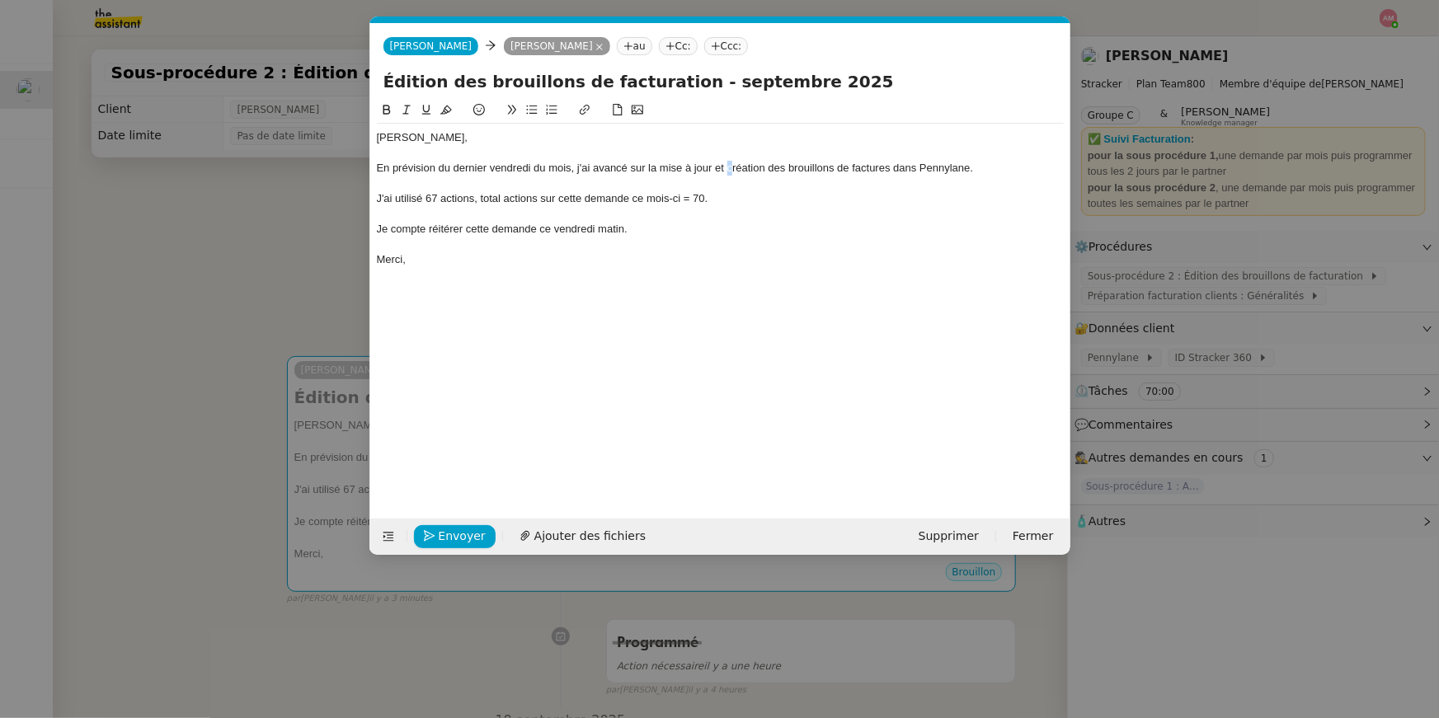
click at [730, 166] on div "En prévision du dernier vendredi du mois, j'ai avancé sur la mise à jour et cré…" at bounding box center [720, 168] width 687 height 15
click at [567, 209] on div at bounding box center [720, 214] width 687 height 15
click at [557, 230] on div "Je compte réitérer cette demande ce vendredi matin." at bounding box center [720, 229] width 687 height 15
click at [552, 260] on div "Merci," at bounding box center [720, 259] width 687 height 15
click at [455, 541] on span "Envoyer" at bounding box center [462, 536] width 47 height 19
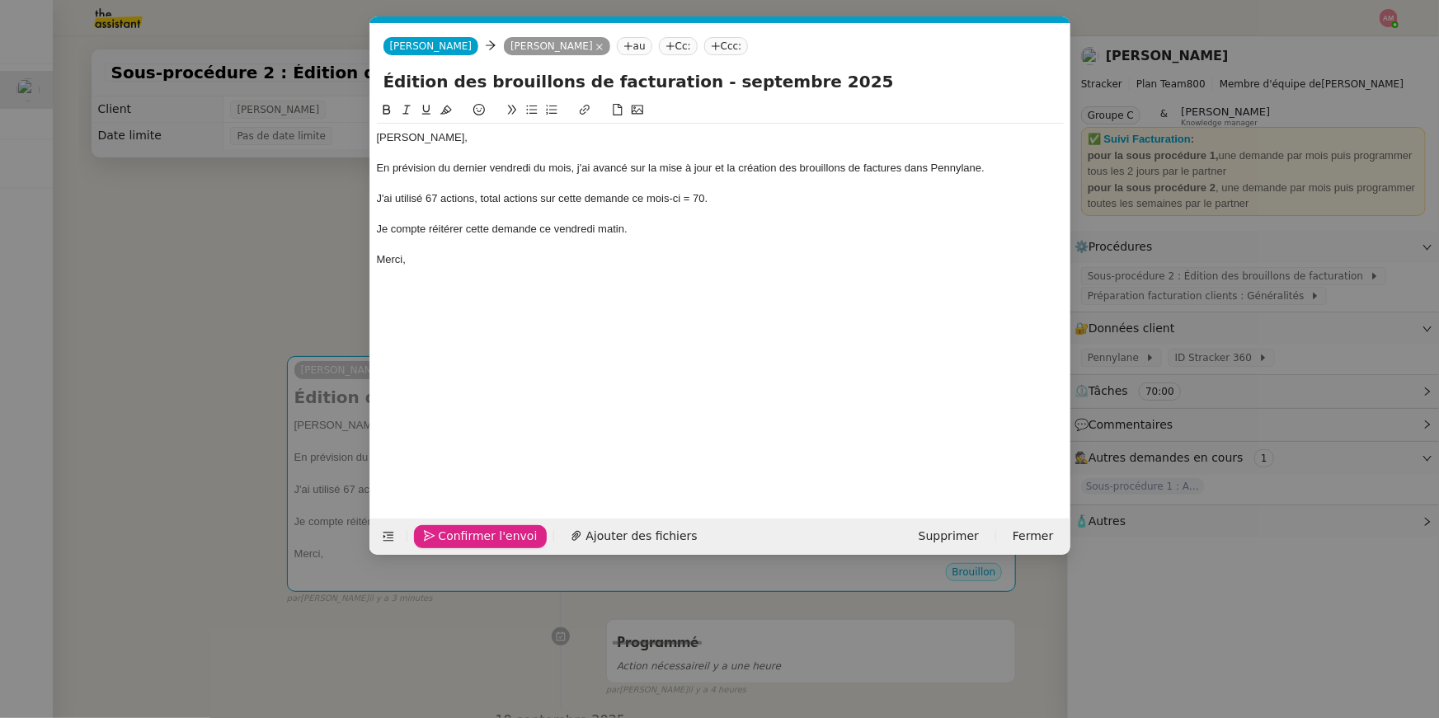
click at [455, 541] on span "Confirmer l'envoi" at bounding box center [488, 536] width 99 height 19
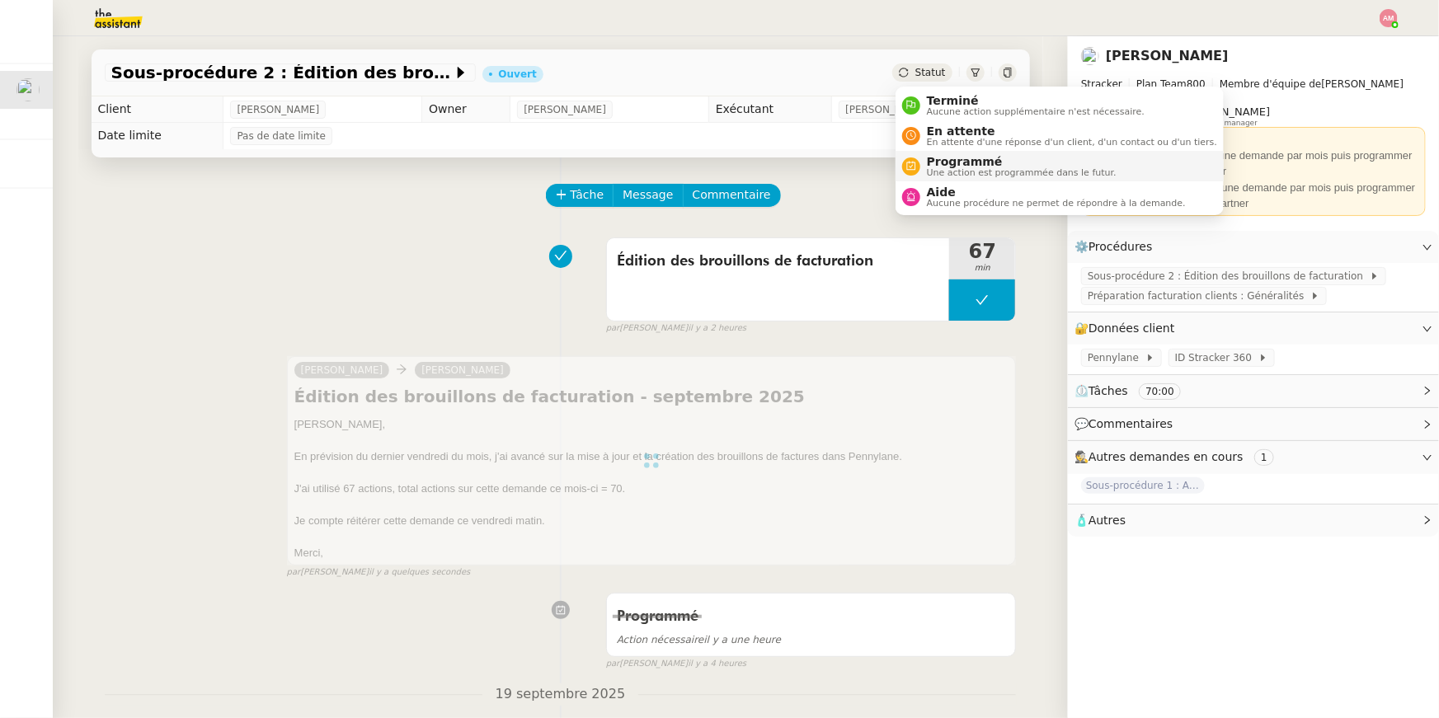
click at [935, 165] on span "Programmé" at bounding box center [1022, 161] width 190 height 13
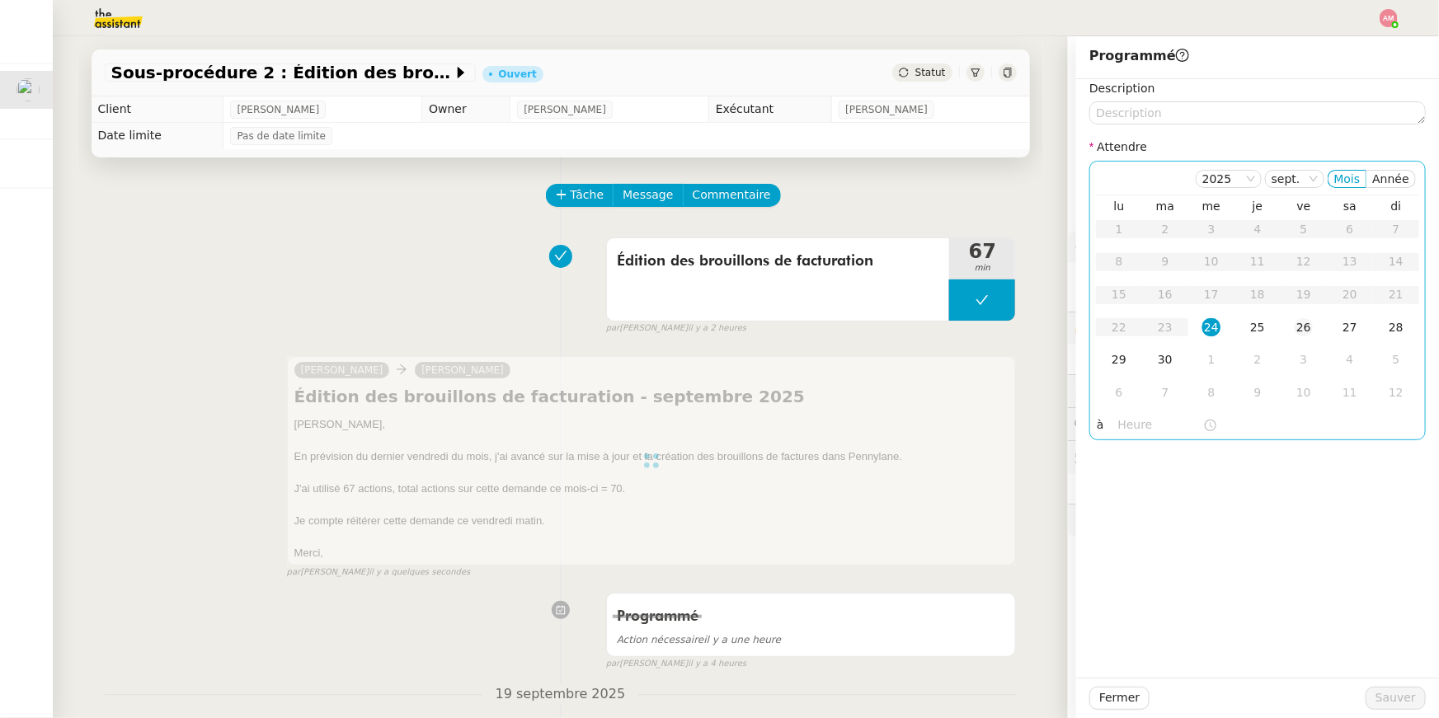
click at [1304, 325] on div "26" at bounding box center [1304, 327] width 18 height 18
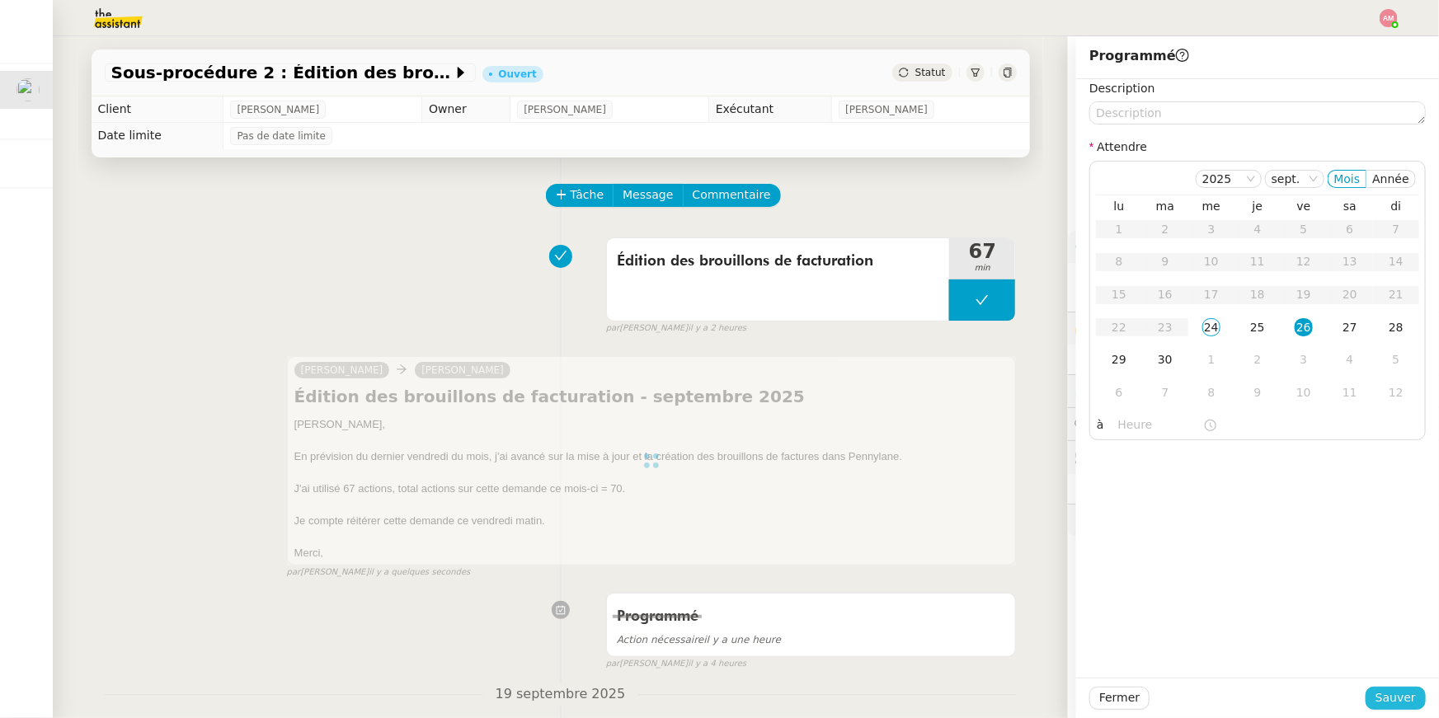
click at [1385, 705] on span "Sauver" at bounding box center [1395, 698] width 40 height 19
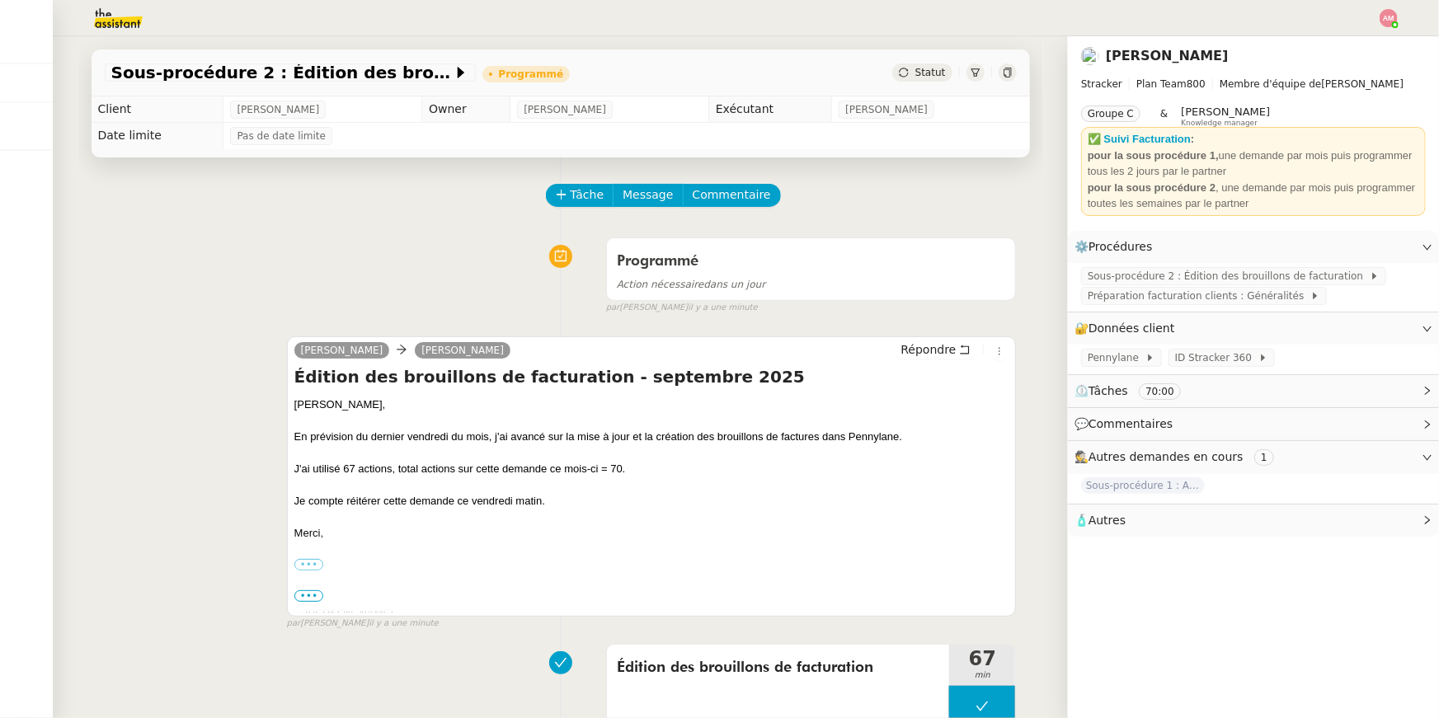
click at [1387, 26] on div at bounding box center [1389, 18] width 18 height 18
click at [1376, 51] on li "Suivi" at bounding box center [1343, 46] width 107 height 23
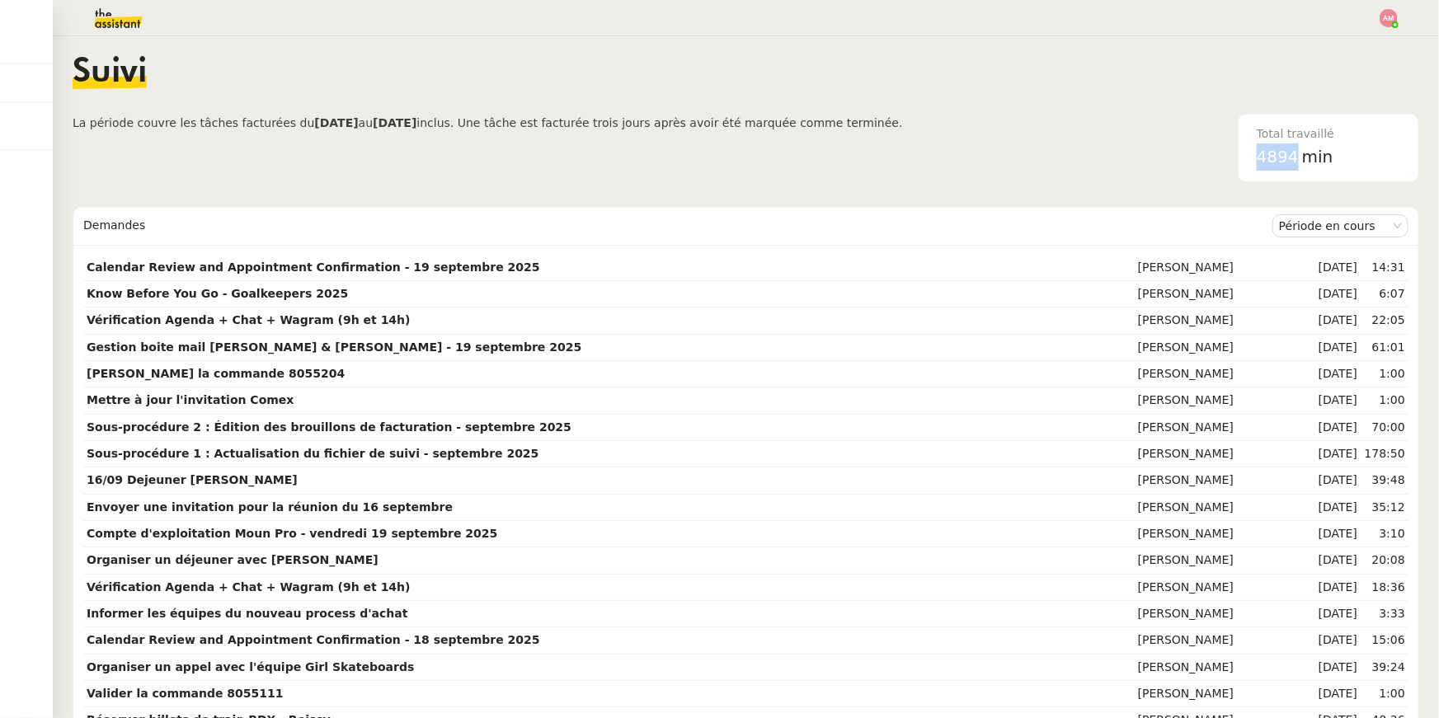
drag, startPoint x: 1263, startPoint y: 155, endPoint x: 1297, endPoint y: 161, distance: 34.3
click at [1297, 161] on div "4894 min" at bounding box center [1328, 156] width 143 height 27
copy span "4894"
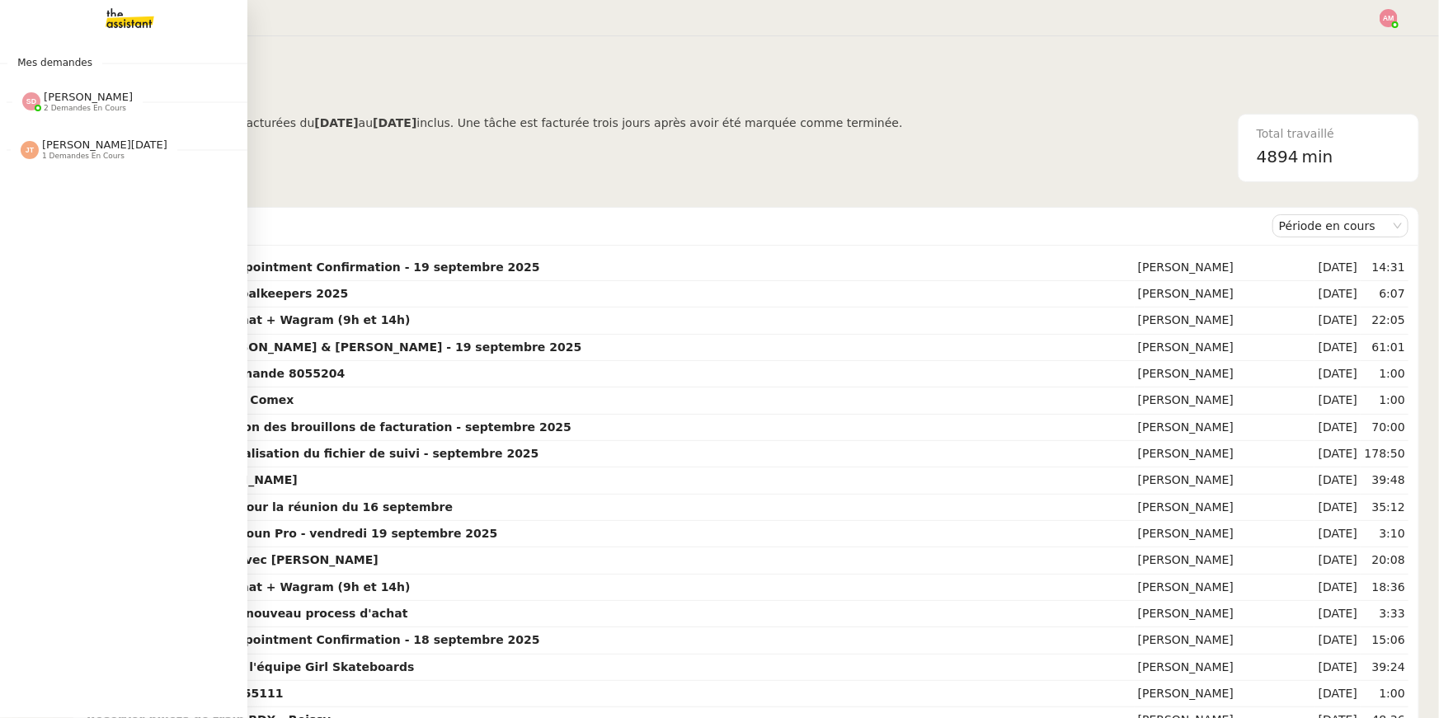
click at [37, 106] on div at bounding box center [31, 101] width 18 height 18
click at [62, 180] on span "[PERSON_NAME]" at bounding box center [63, 182] width 75 height 11
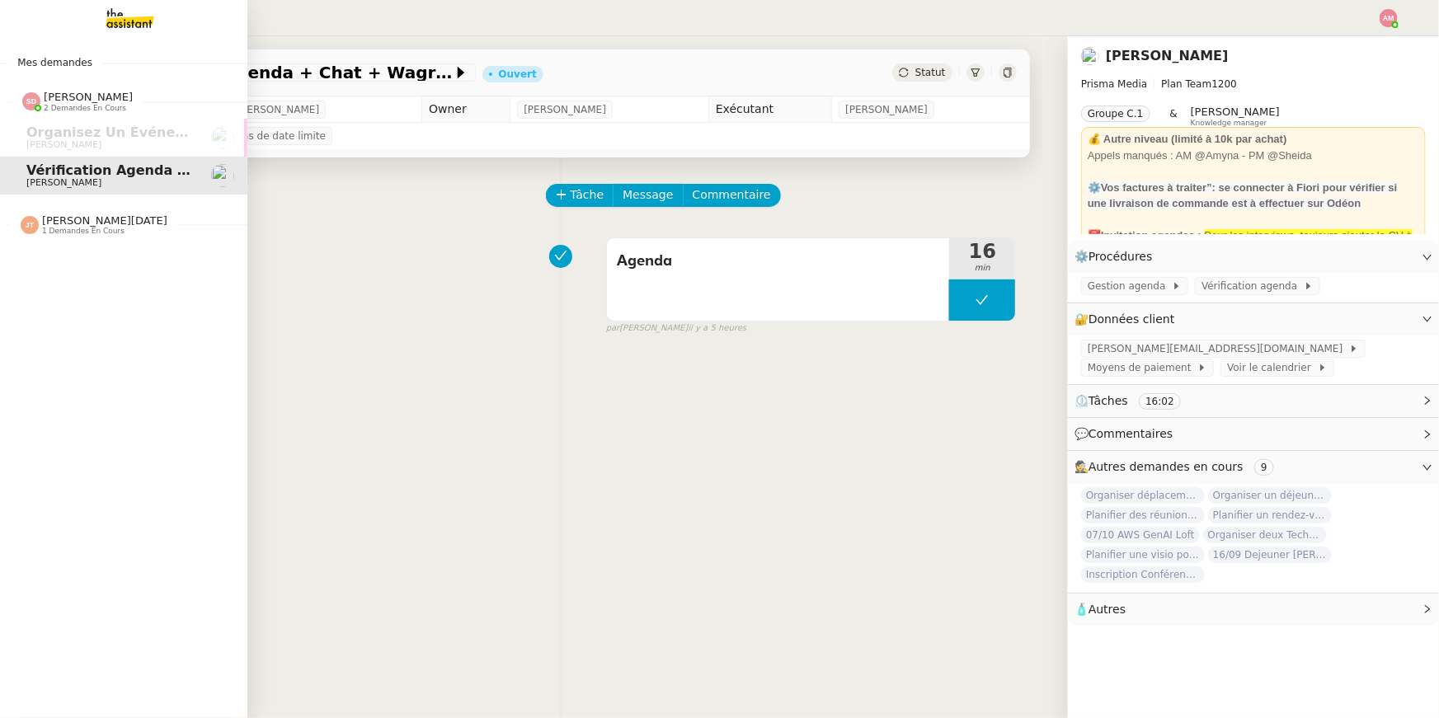
click at [73, 212] on span "Jean-Noël De Tinguy 1 demandes en cours" at bounding box center [130, 218] width 247 height 35
click at [79, 259] on span "Désinscrire l'email" at bounding box center [97, 256] width 142 height 16
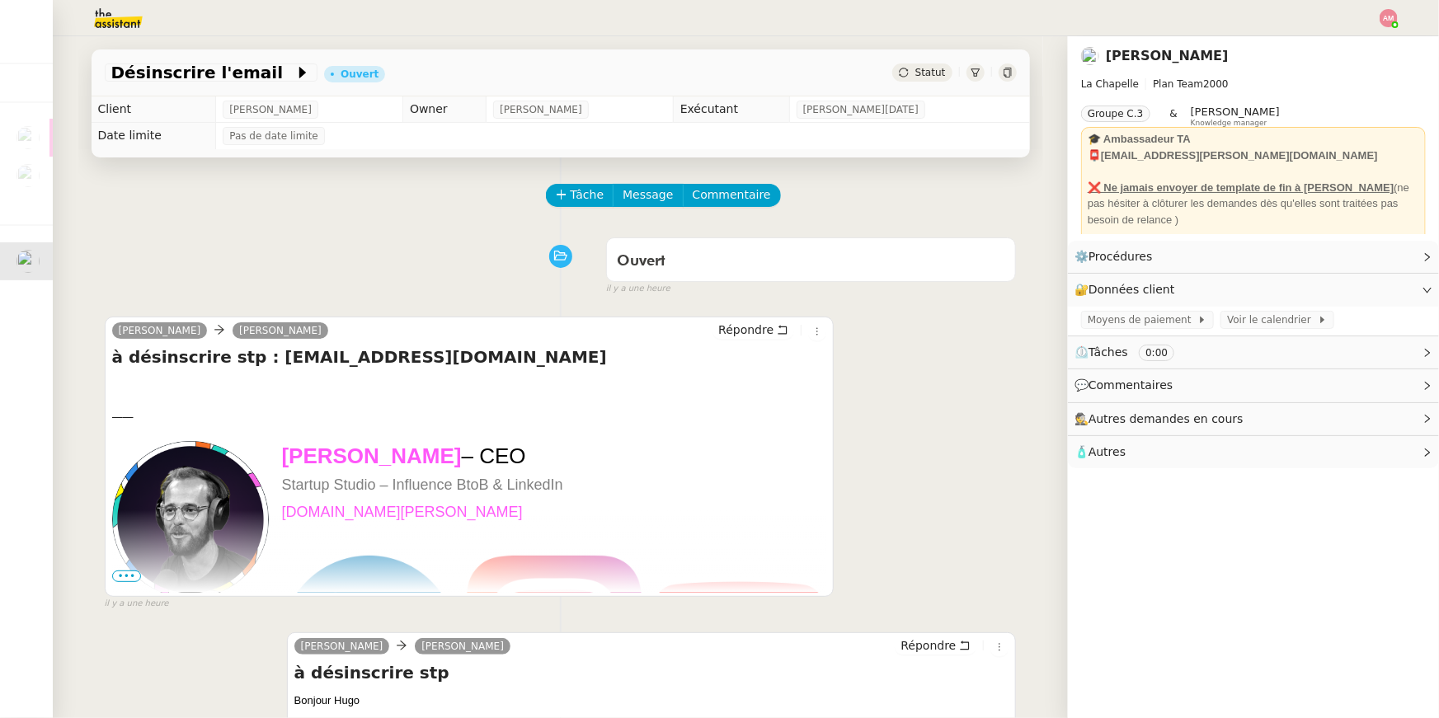
scroll to position [603, 0]
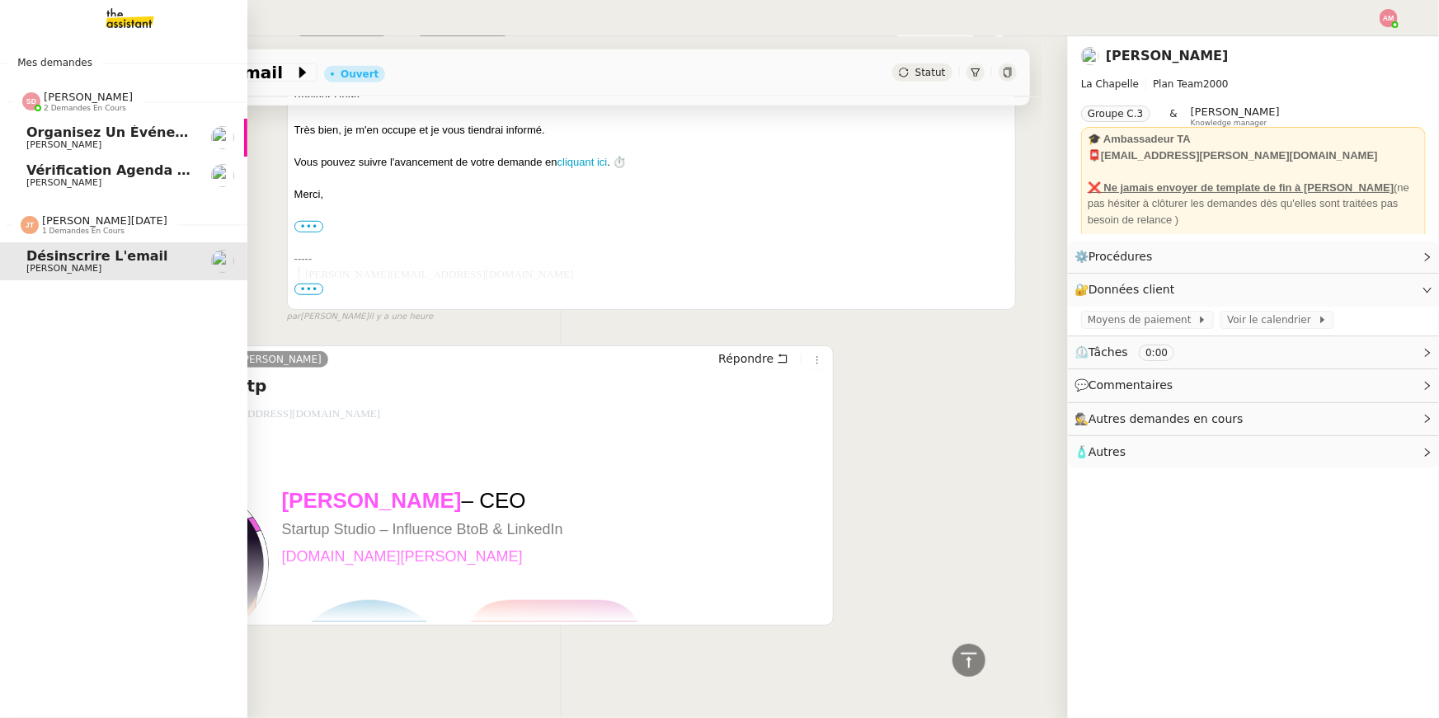
click at [64, 80] on span "Sheida Delpazir 2 demandes en cours" at bounding box center [130, 95] width 247 height 35
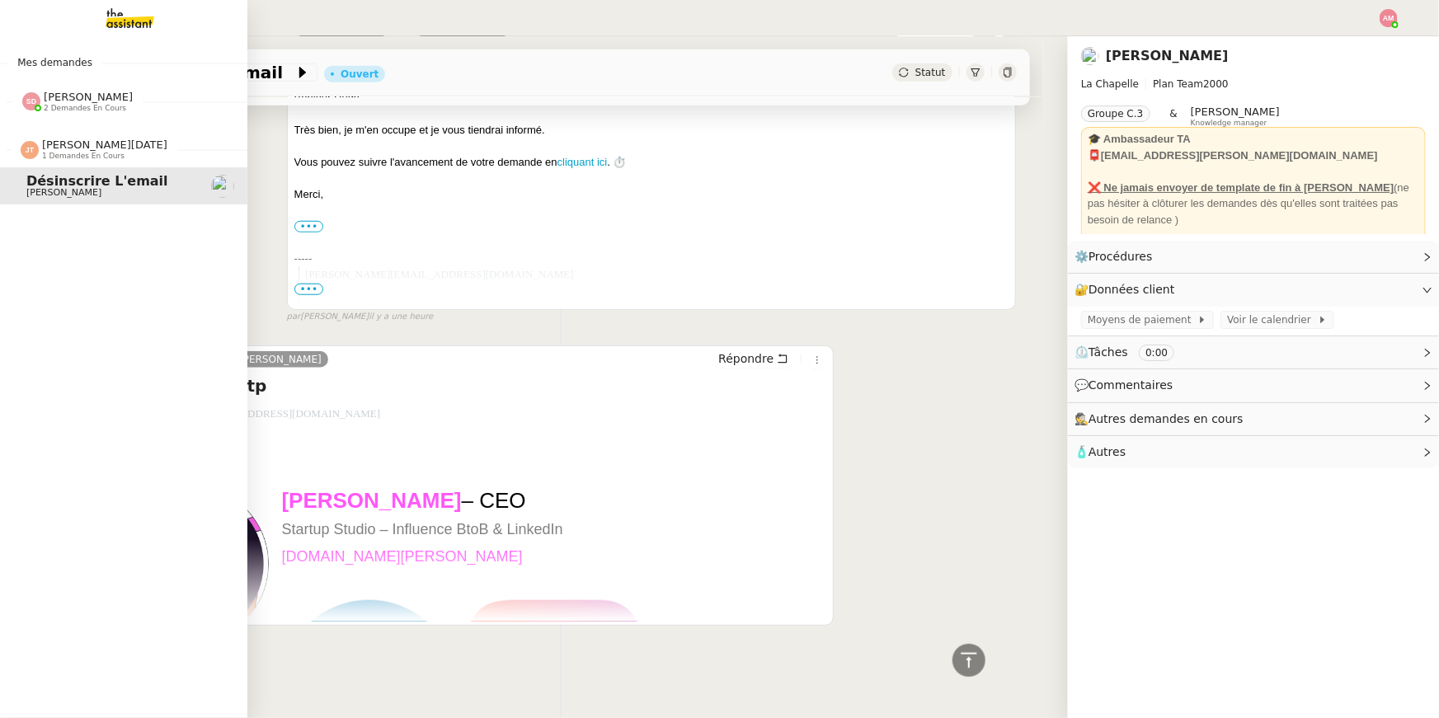
click at [68, 51] on div "Mes demandes Sheida Delpazir 2 demandes en cours Organisez un événement Maurice…" at bounding box center [123, 377] width 247 height 682
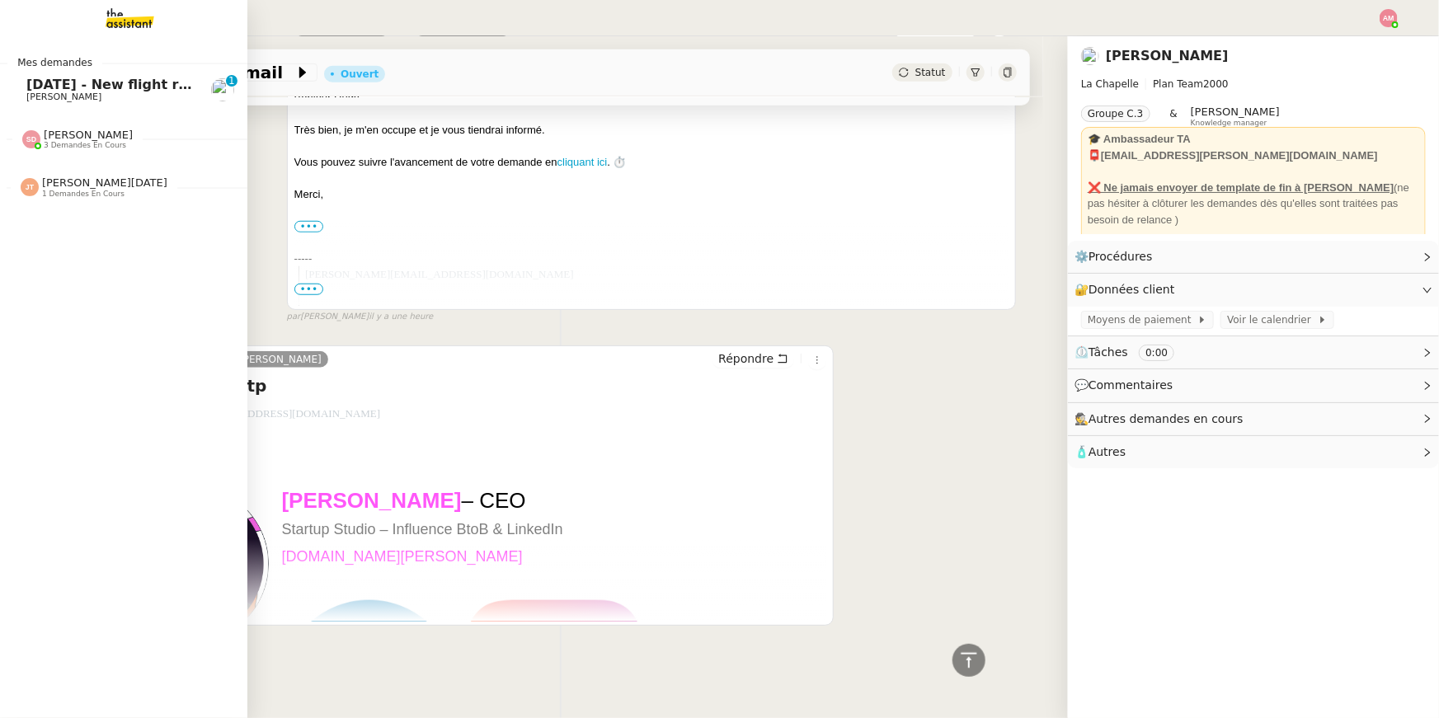
click at [173, 87] on span "[DATE] - New flight request - [PERSON_NAME]" at bounding box center [196, 85] width 341 height 16
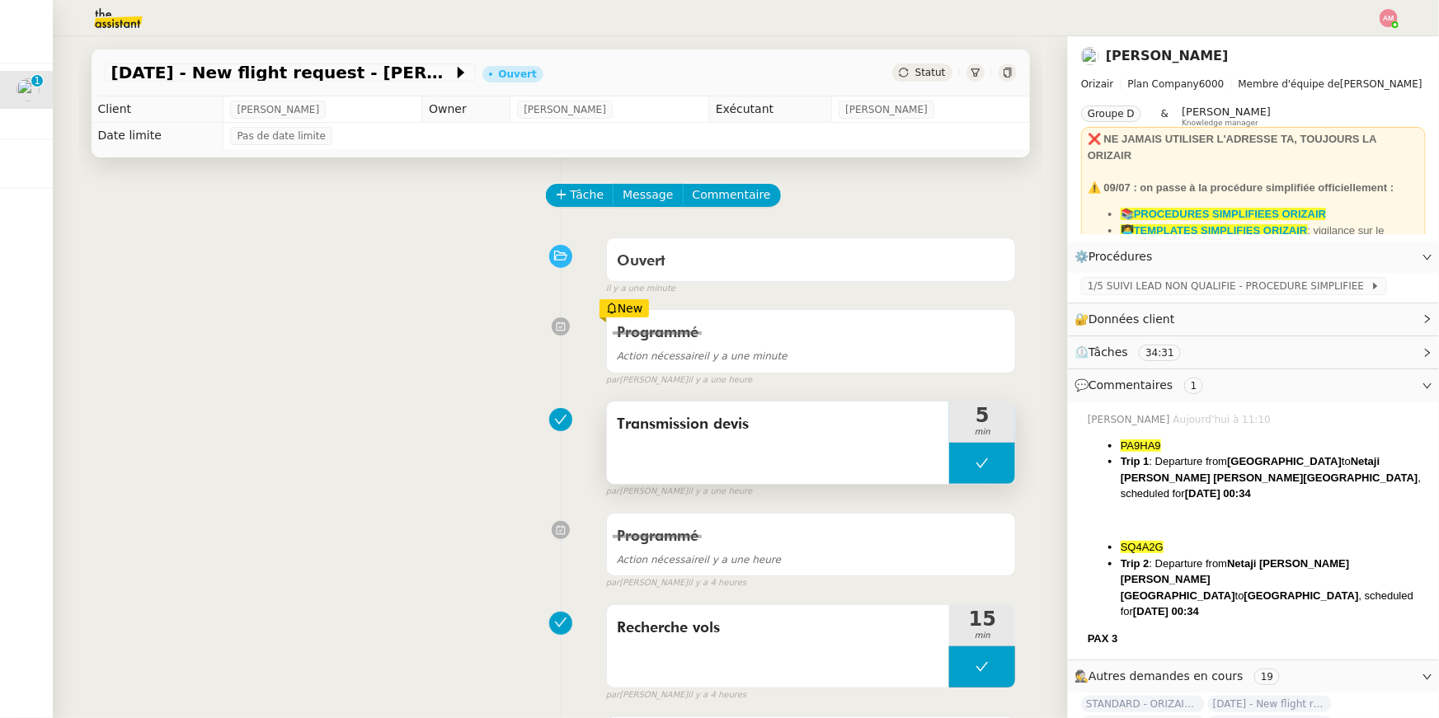
click at [963, 466] on button at bounding box center [982, 463] width 66 height 41
click at [963, 466] on icon at bounding box center [965, 463] width 13 height 13
click at [1159, 447] on span "PA9HA9" at bounding box center [1141, 446] width 40 height 12
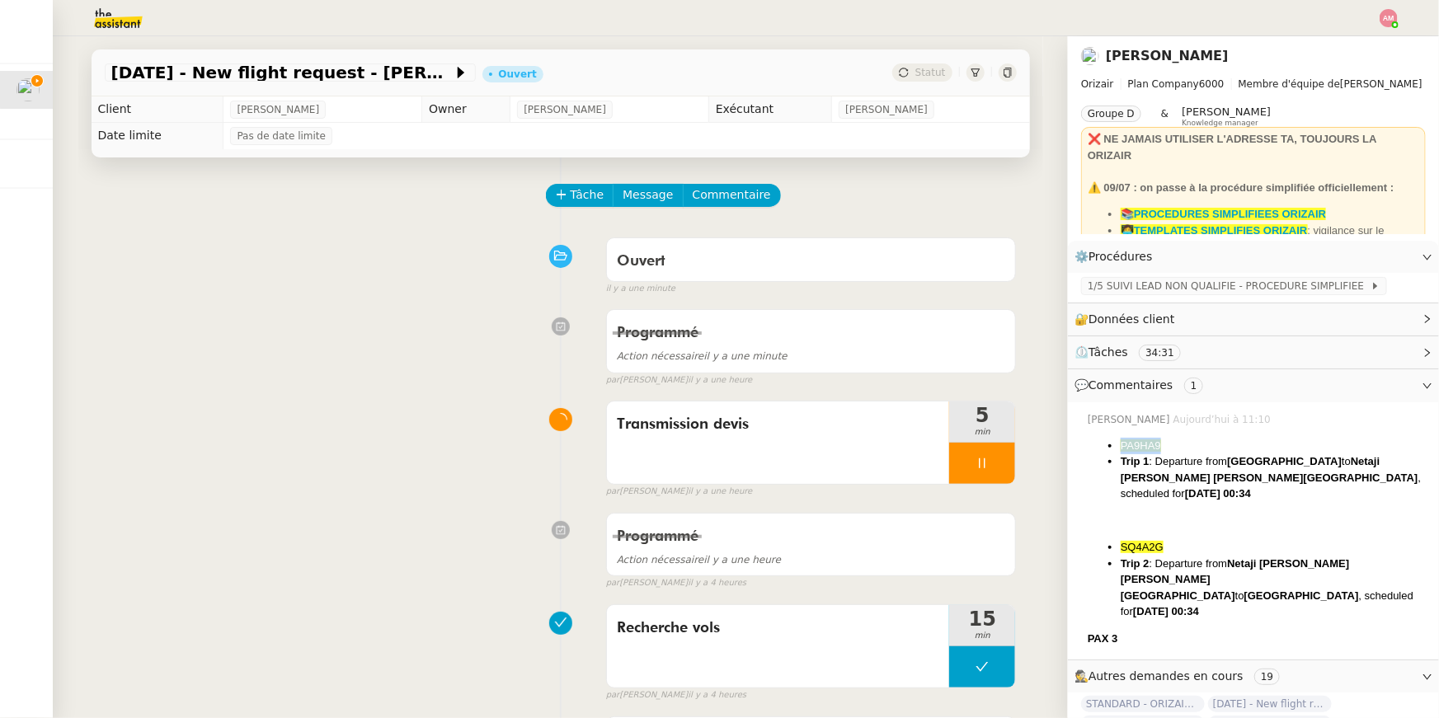
drag, startPoint x: 1159, startPoint y: 447, endPoint x: 1119, endPoint y: 439, distance: 41.2
click at [1119, 439] on ul "PA9HA9 Trip 1 : Departure from London Heathrow Airport to Netaji Subhash Chandr…" at bounding box center [1257, 470] width 338 height 64
copy span "PA9HA9"
click at [366, 67] on span "[DATE] - New flight request - [PERSON_NAME]" at bounding box center [281, 72] width 341 height 16
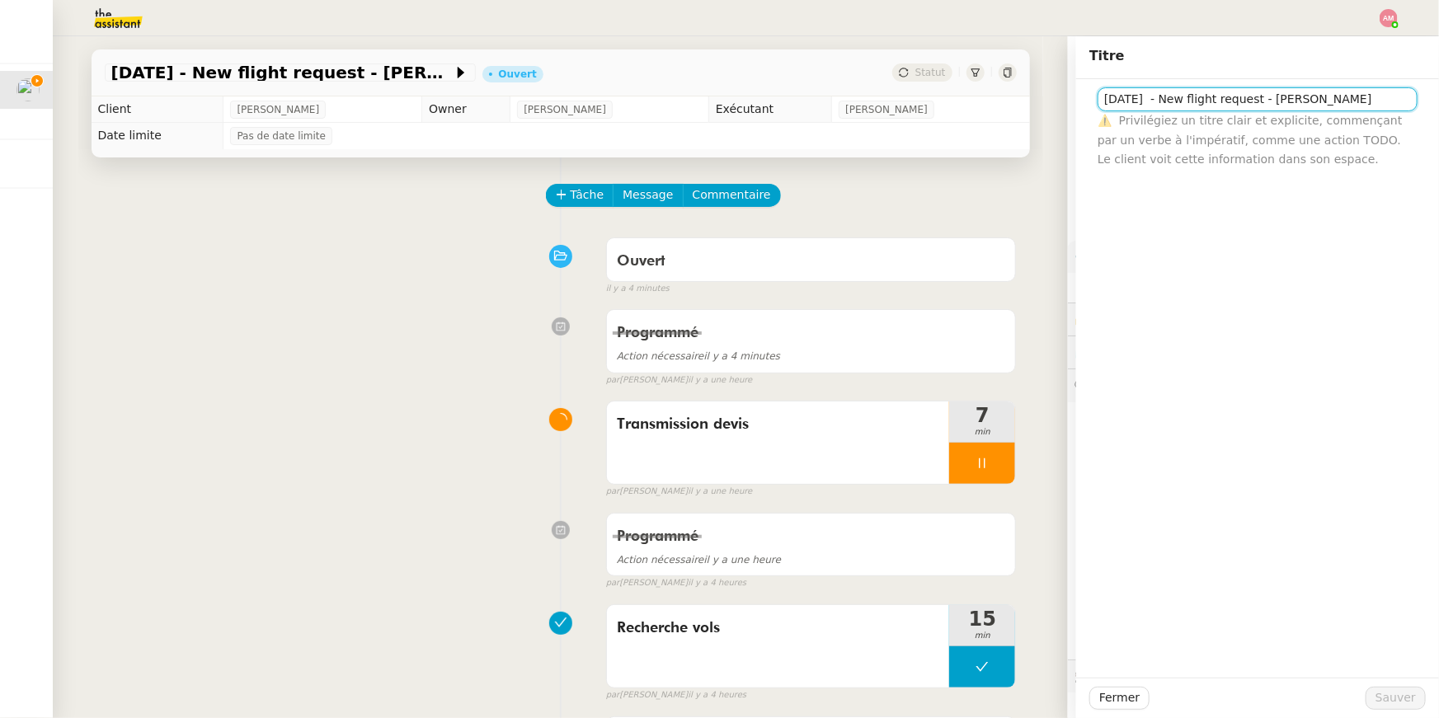
scroll to position [0, 31]
drag, startPoint x: 1364, startPoint y: 96, endPoint x: 1429, endPoint y: 97, distance: 65.1
click at [1429, 97] on div "28th September 2025 - New flight request - Natasha Earwaker ⚠️ Privilégiez un t…" at bounding box center [1257, 124] width 363 height 90
click at [1102, 684] on div "Fermer Sauver" at bounding box center [1257, 698] width 363 height 40
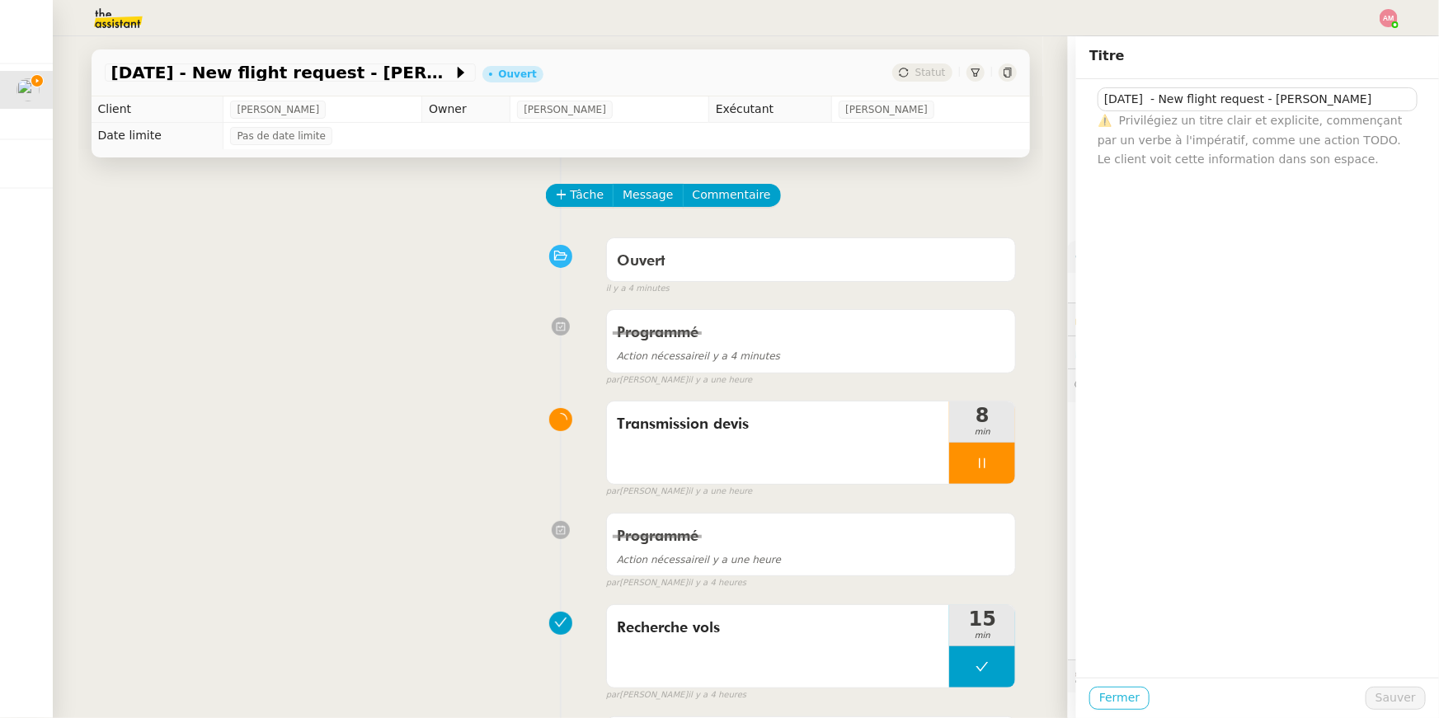
click at [1105, 691] on span "Fermer" at bounding box center [1119, 698] width 40 height 19
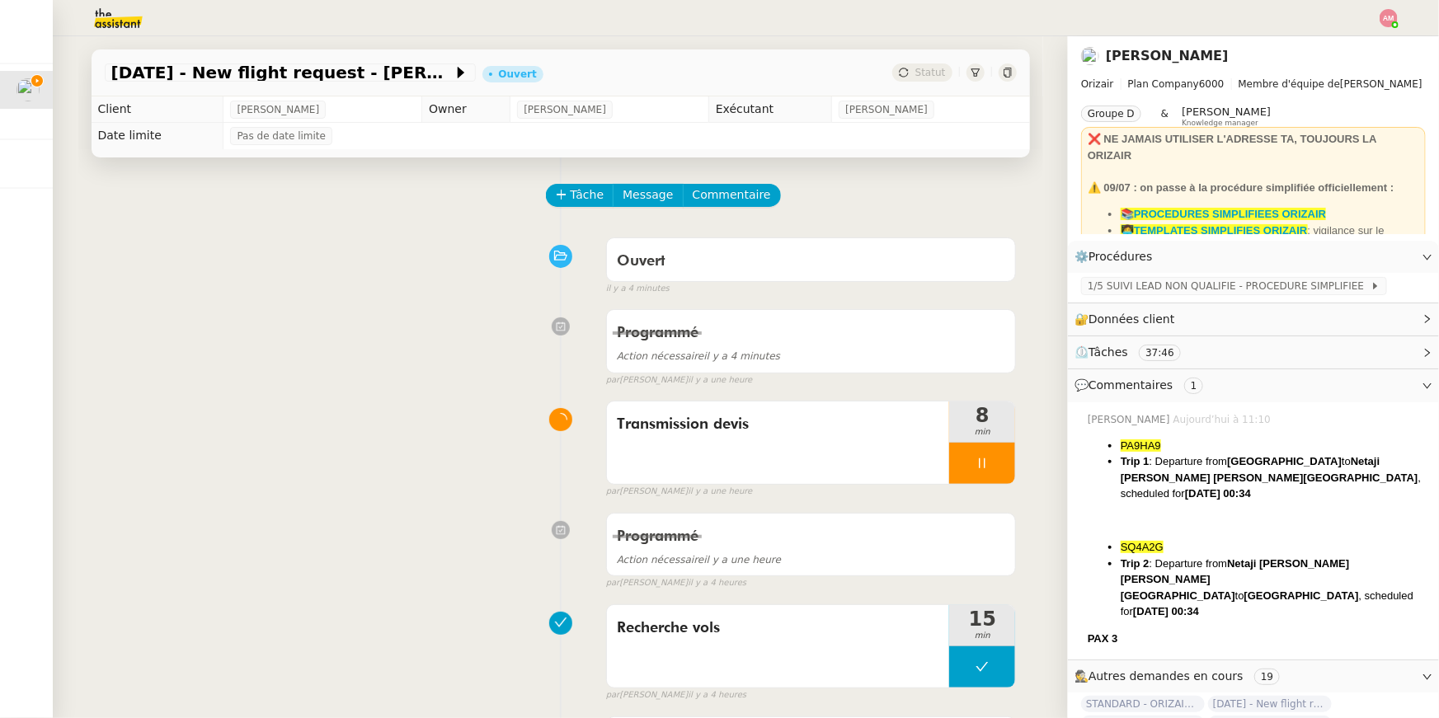
click at [1119, 537] on div "PA9HA9 Trip 1 : Departure from London Heathrow Airport to Netaji Subhash Chandr…" at bounding box center [1257, 542] width 338 height 209
drag, startPoint x: 1119, startPoint y: 542, endPoint x: 1173, endPoint y: 540, distance: 53.6
click at [1173, 540] on ul "SQ4A2G Trip 2 : Departure from Netaji Subhash Chandra Bose International Airpor…" at bounding box center [1257, 579] width 338 height 81
copy span "SQ4A2G"
click at [890, 437] on div "Transmission devis" at bounding box center [778, 424] width 323 height 26
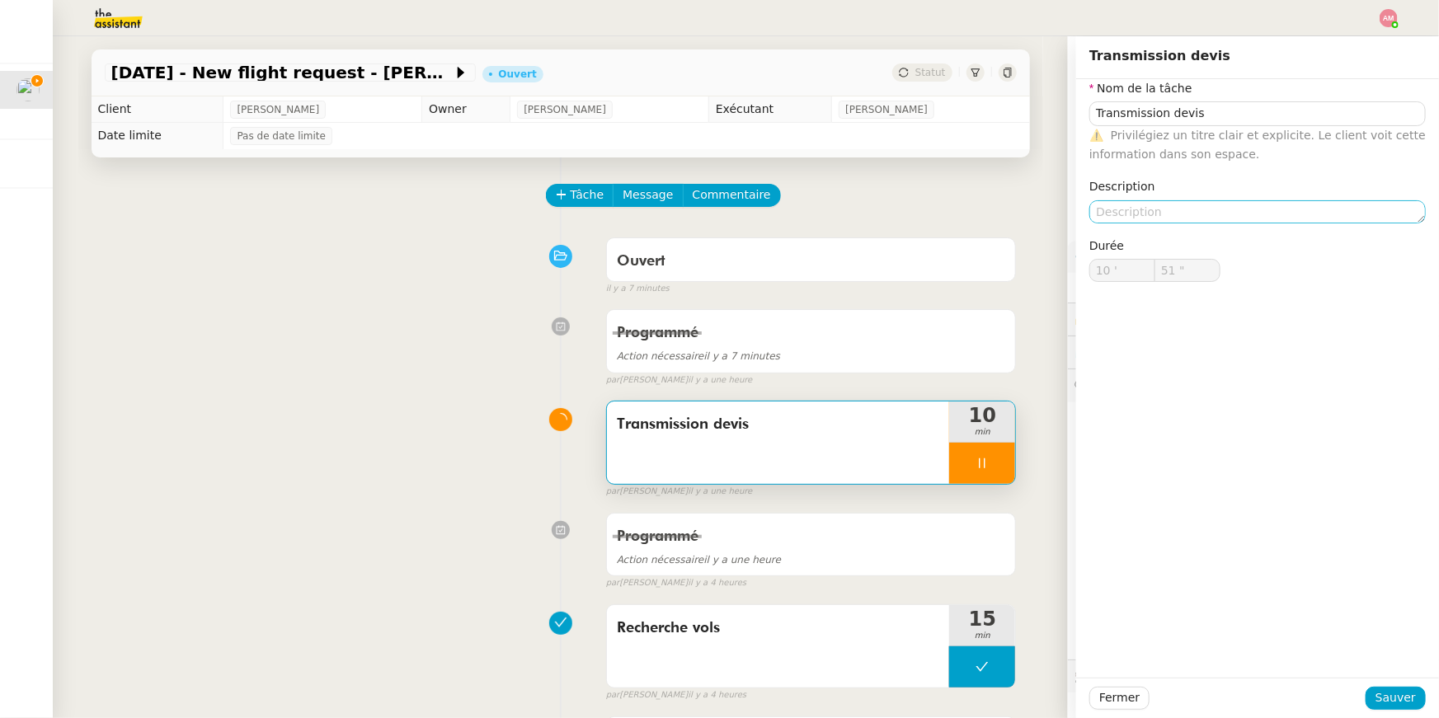
type input "52 ""
click at [1116, 699] on span "Fermer" at bounding box center [1119, 698] width 40 height 19
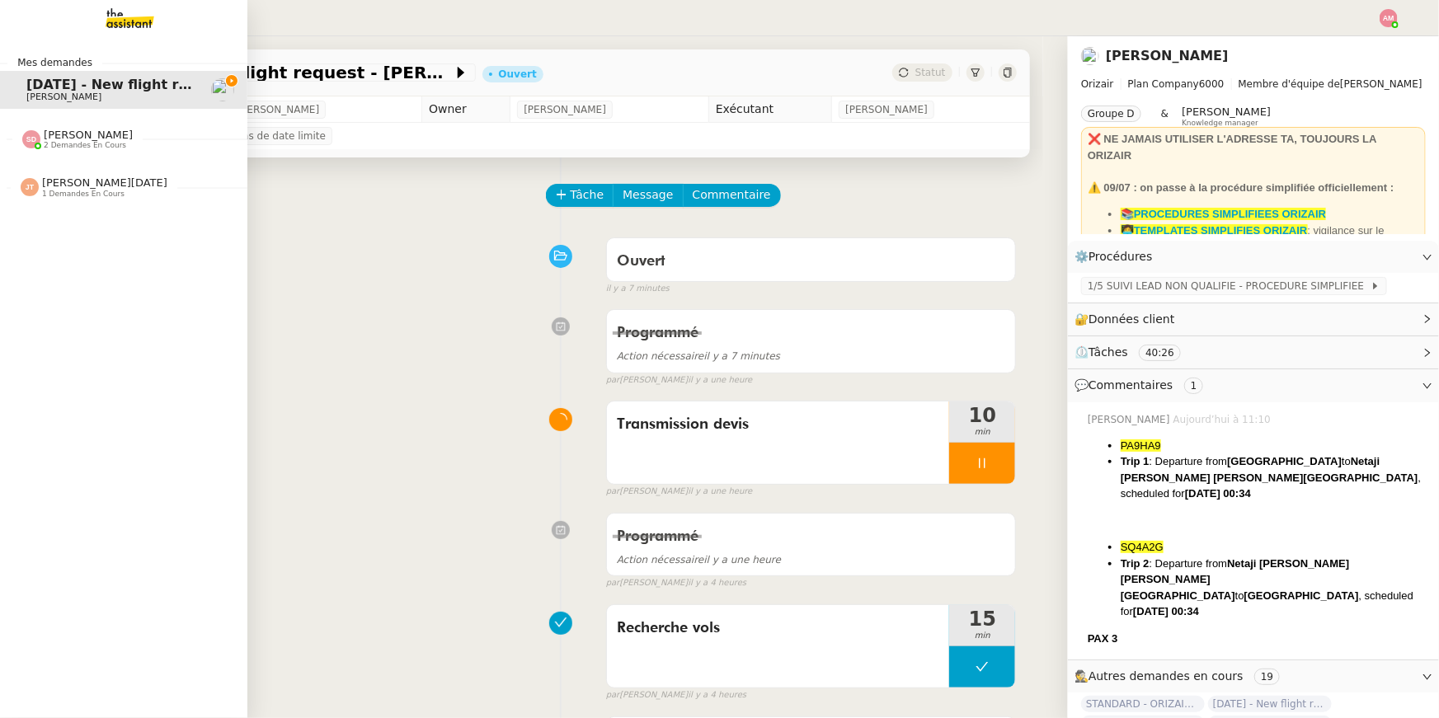
click at [45, 149] on span "2 demandes en cours" at bounding box center [85, 145] width 82 height 9
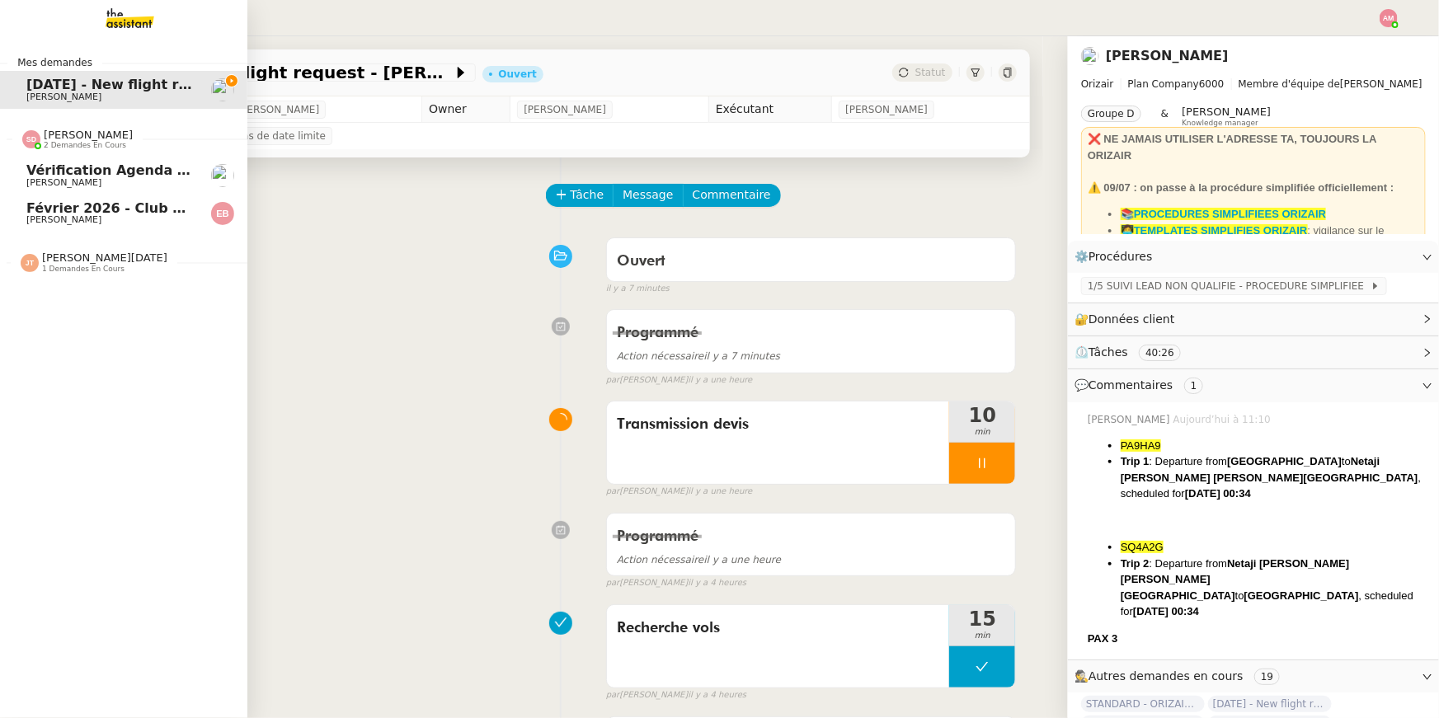
click at [78, 211] on span "Février 2026 - Club Med Valmorel" at bounding box center [150, 208] width 248 height 16
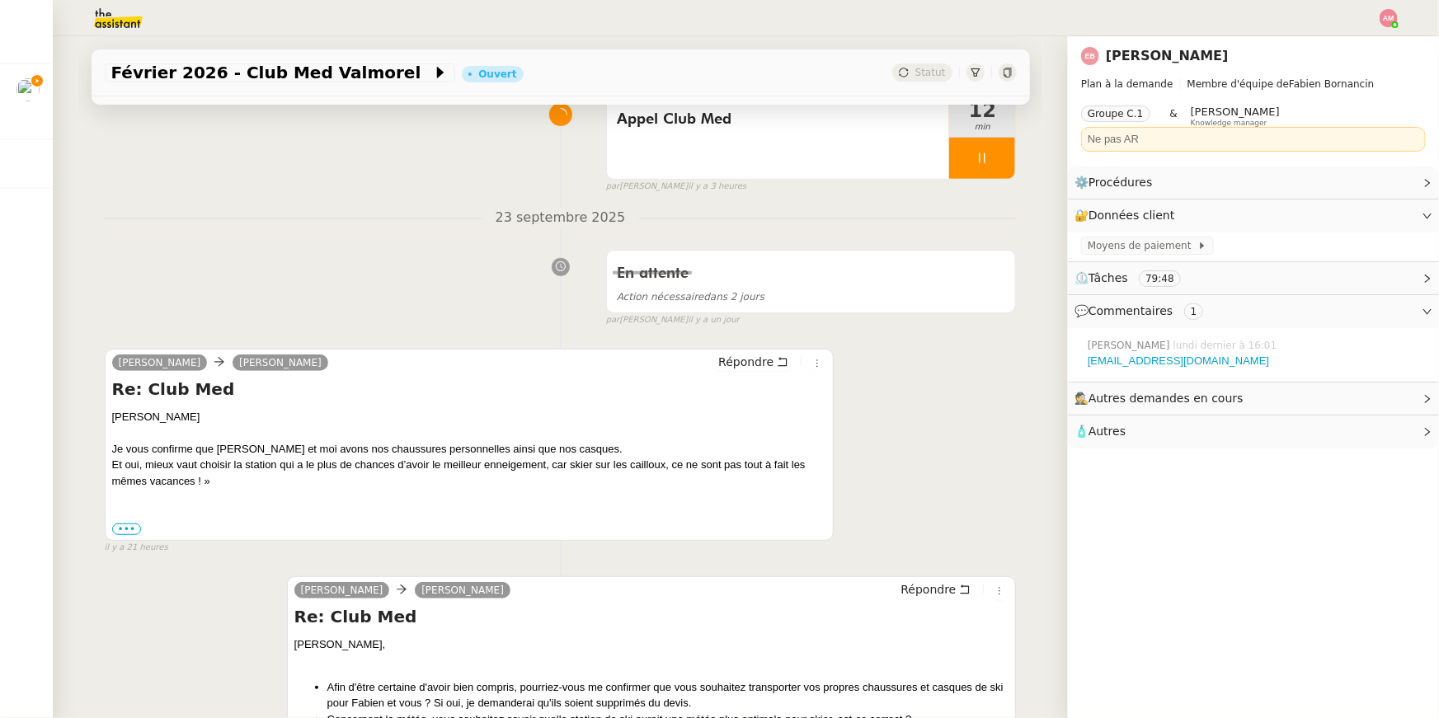
scroll to position [307, 0]
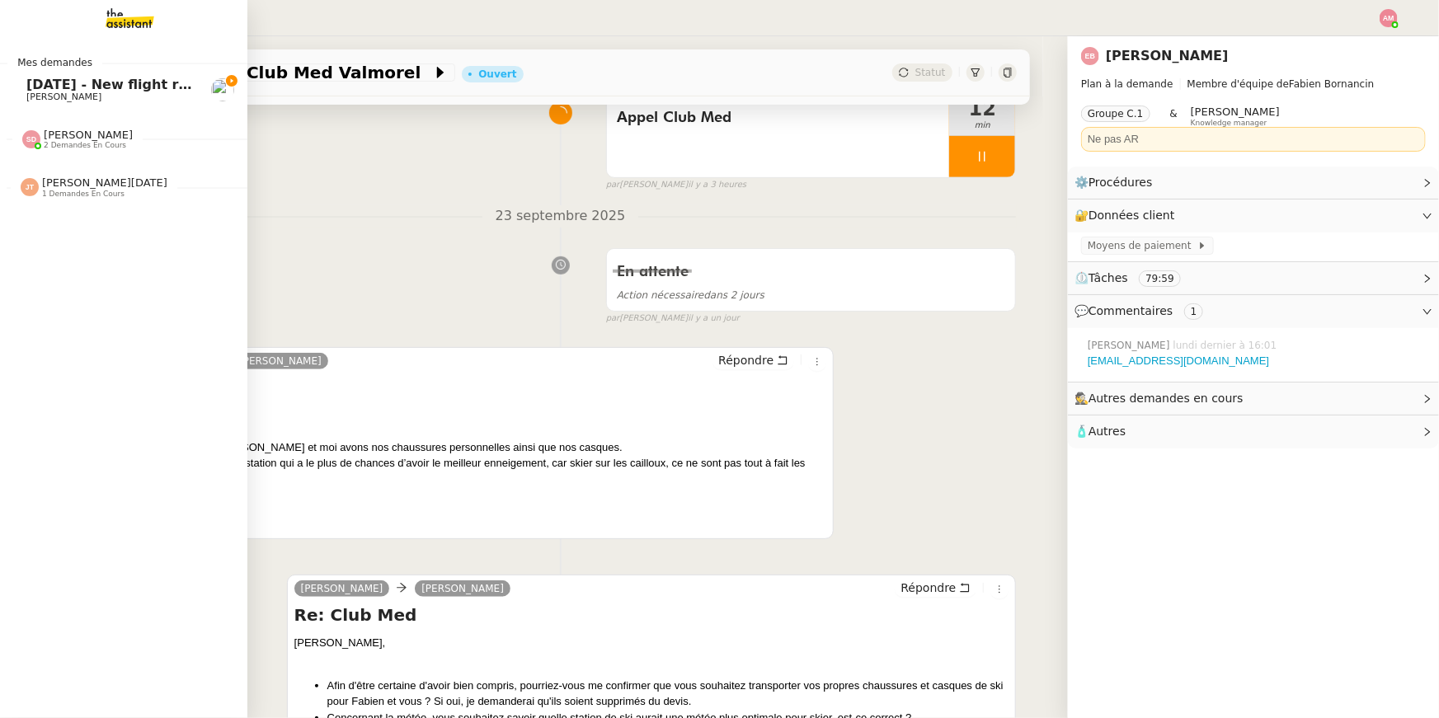
click at [65, 190] on span "1 demandes en cours" at bounding box center [83, 194] width 82 height 9
click at [120, 233] on span "[PERSON_NAME]" at bounding box center [109, 231] width 167 height 10
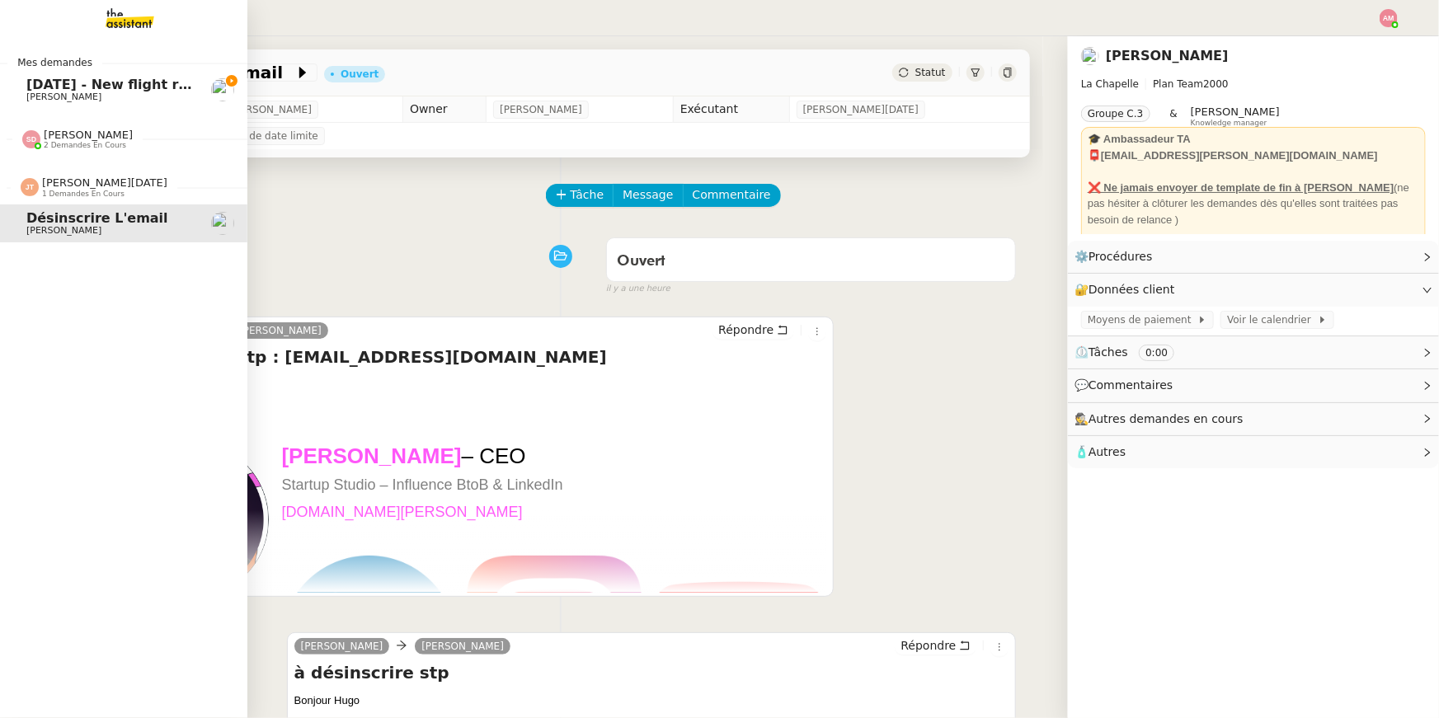
click at [67, 73] on link "28th September 2025 - New flight request - Natasha Earwaker Louis Frei" at bounding box center [123, 90] width 247 height 38
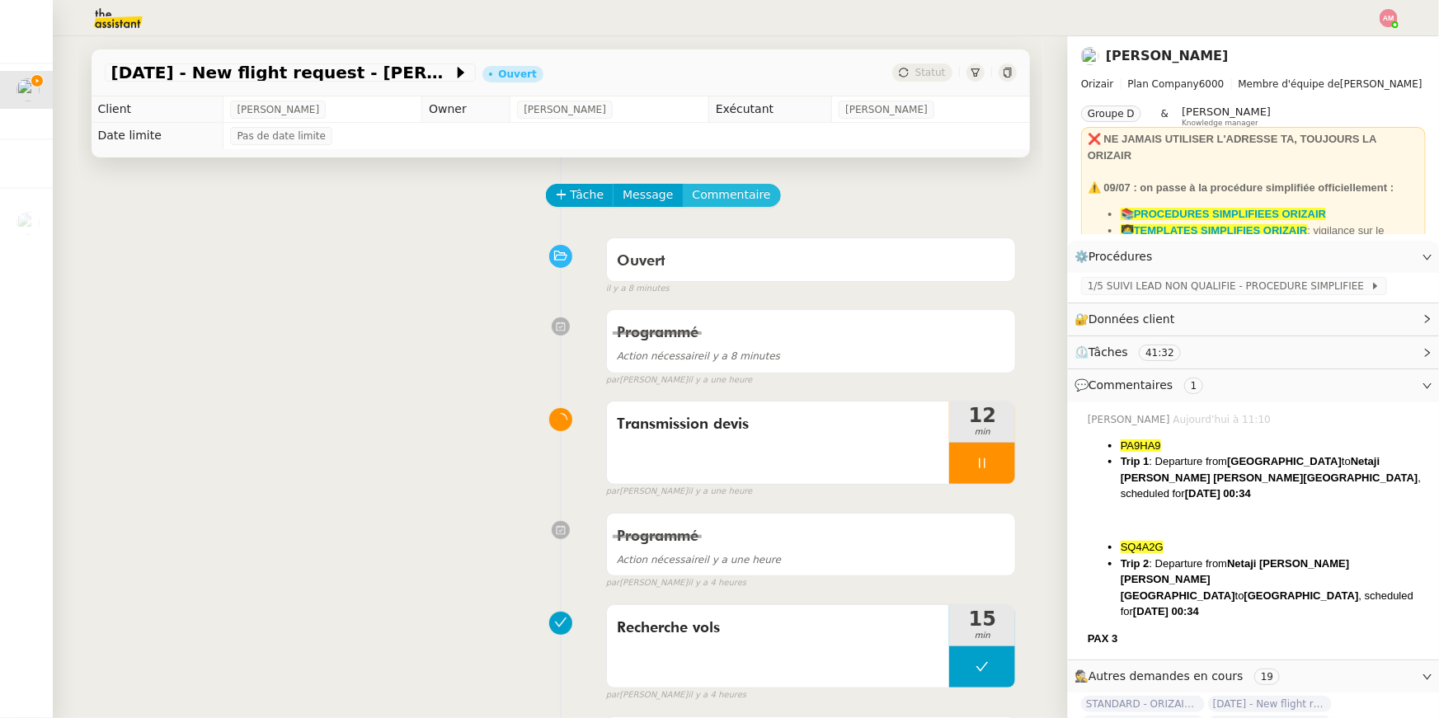
click at [703, 196] on span "Commentaire" at bounding box center [732, 195] width 78 height 19
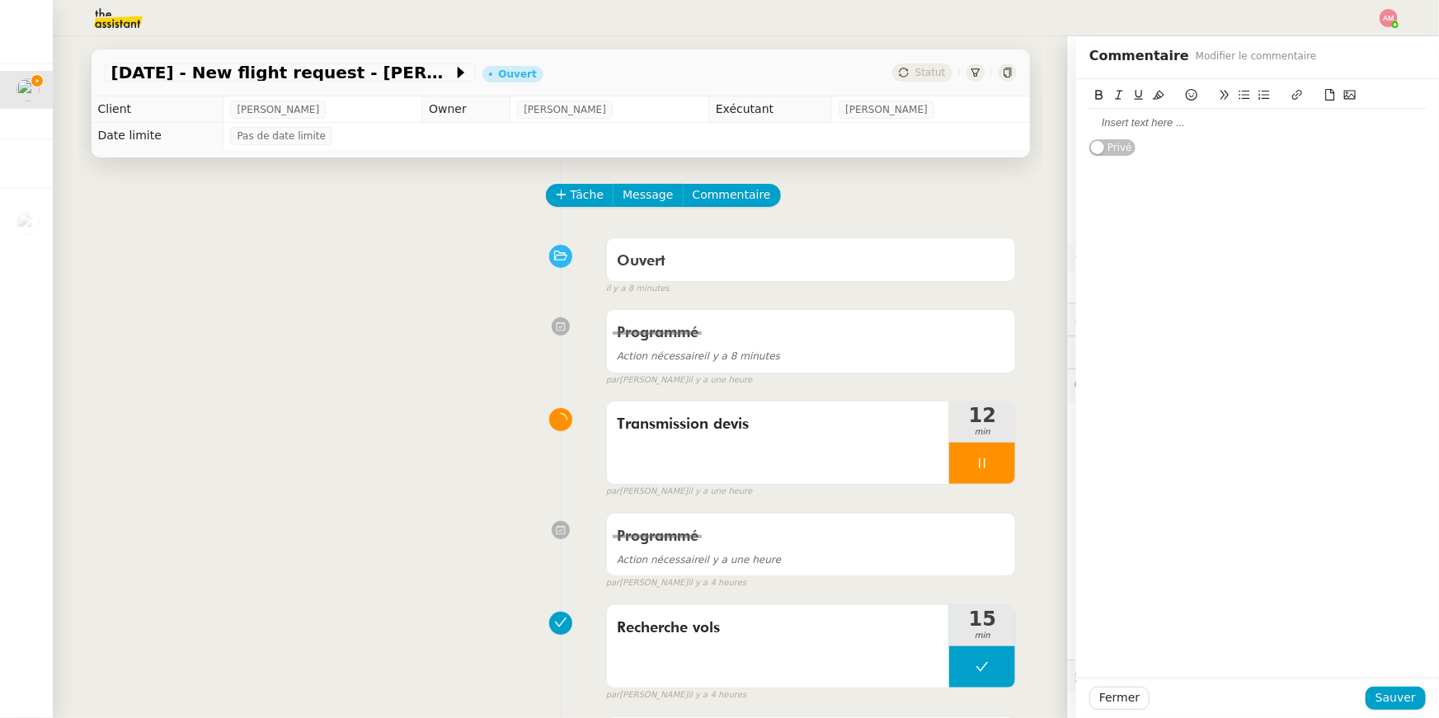
click at [1326, 96] on icon at bounding box center [1330, 95] width 9 height 12
click at [1328, 101] on button at bounding box center [1330, 95] width 20 height 19
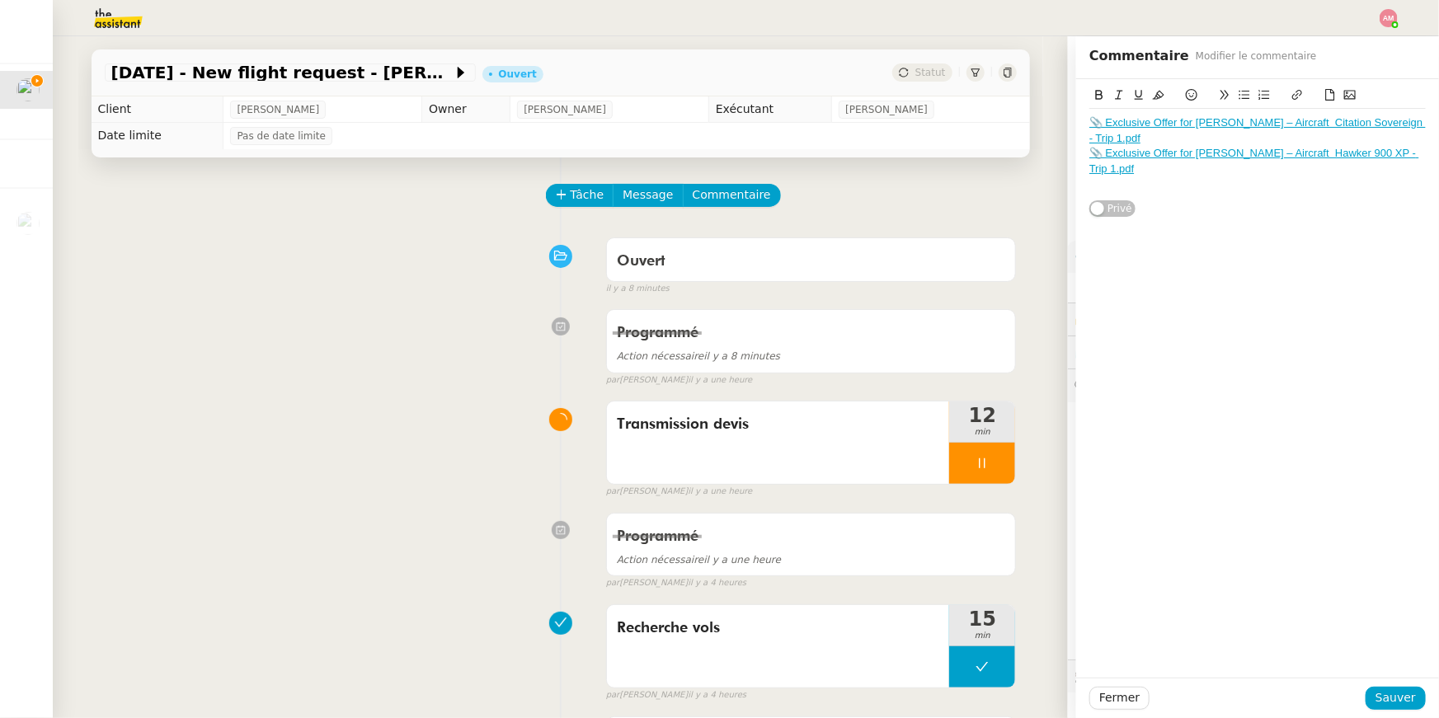
click at [1325, 94] on icon at bounding box center [1330, 95] width 12 height 12
click at [1327, 91] on icon at bounding box center [1330, 95] width 12 height 12
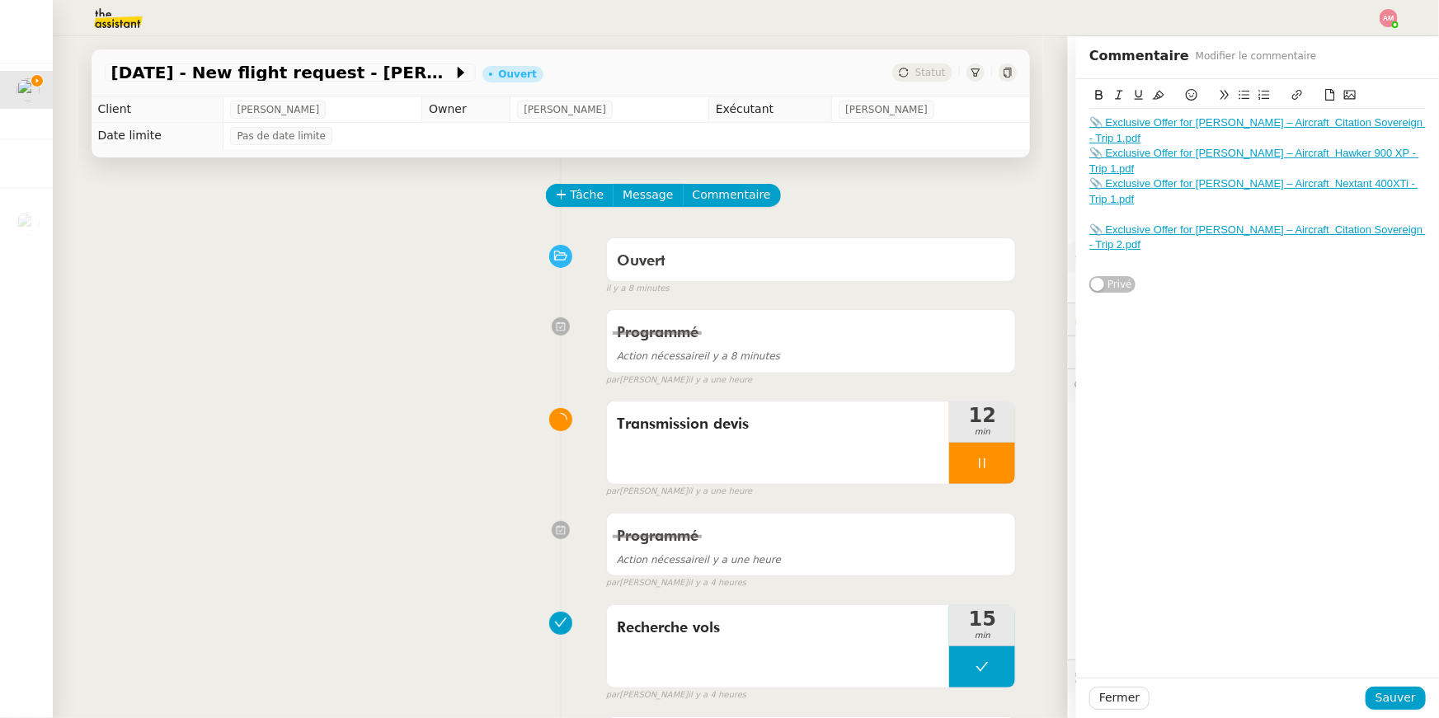
click at [1327, 94] on icon at bounding box center [1330, 95] width 12 height 12
click at [1329, 98] on icon at bounding box center [1330, 95] width 12 height 12
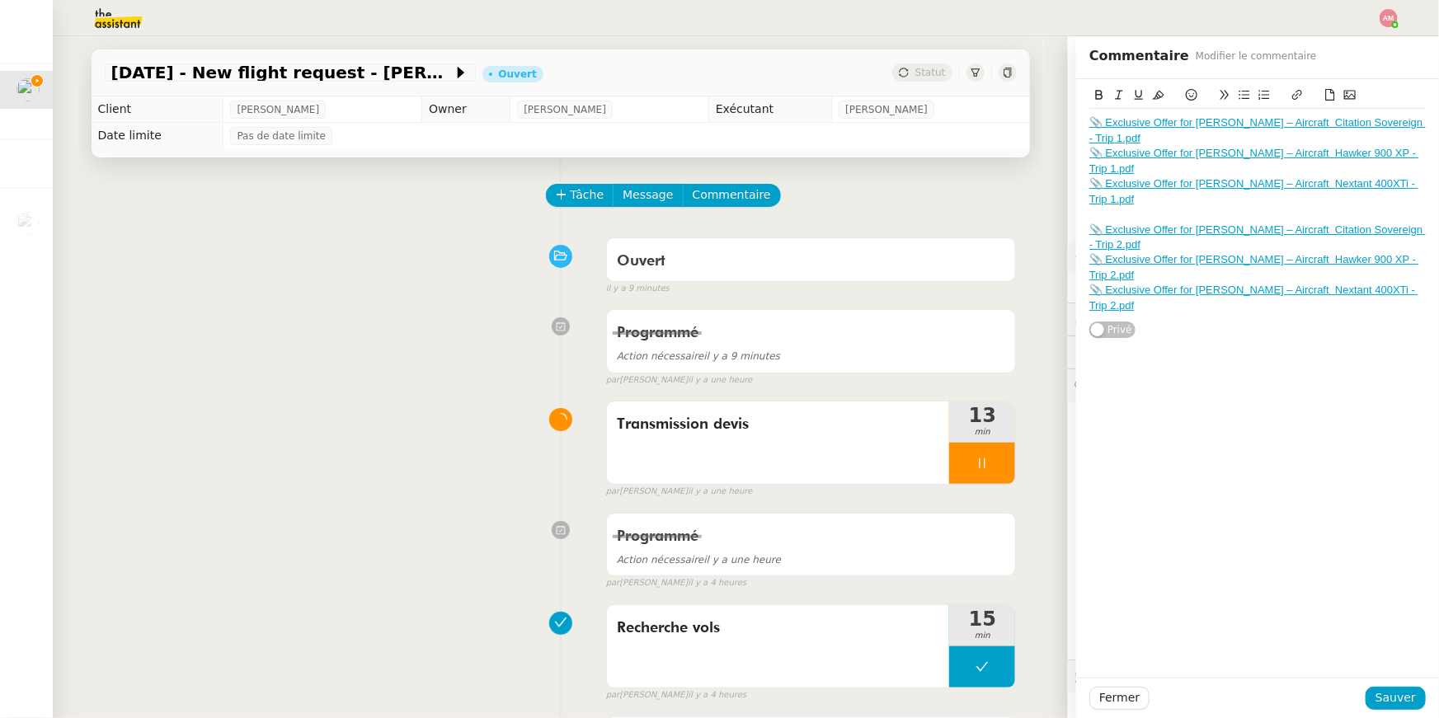
click at [1106, 216] on div at bounding box center [1257, 214] width 336 height 15
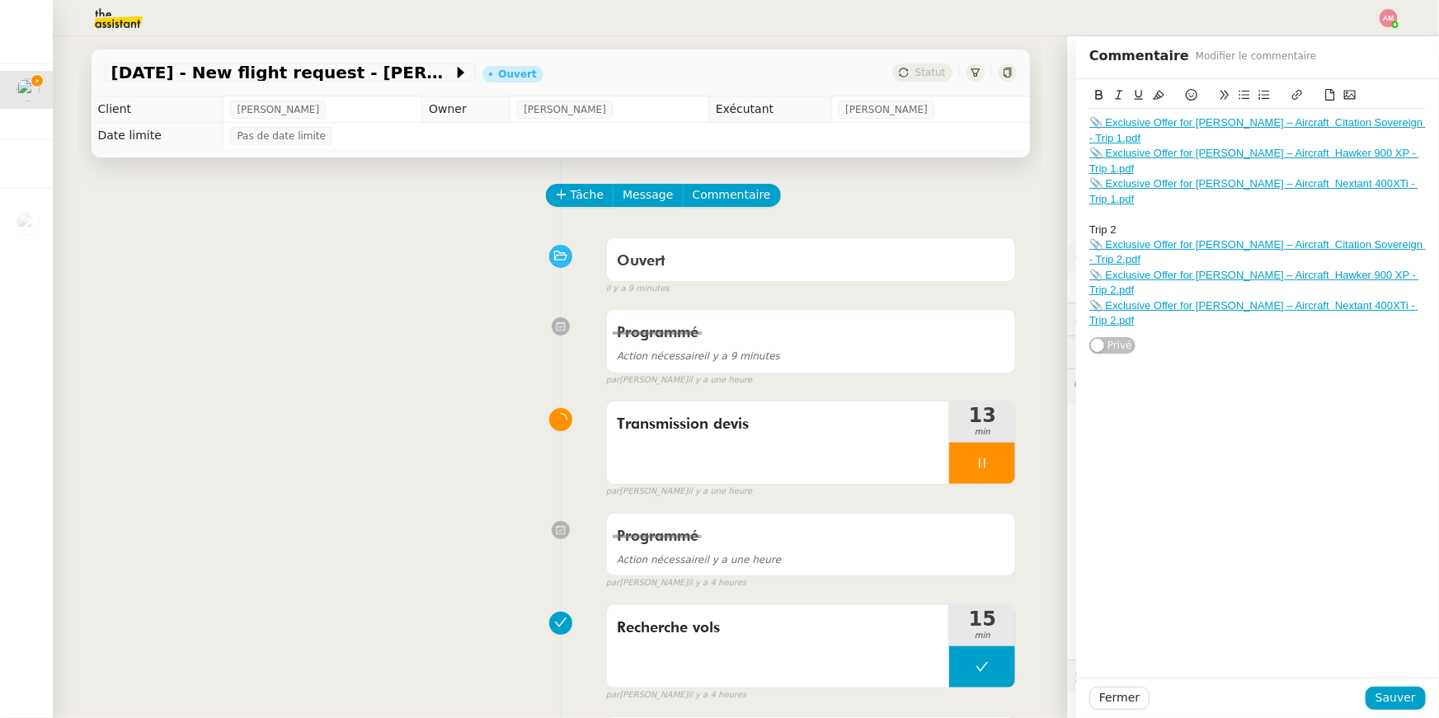
click at [1106, 228] on div "Trip 2" at bounding box center [1257, 230] width 336 height 15
drag, startPoint x: 1121, startPoint y: 228, endPoint x: 1079, endPoint y: 228, distance: 42.1
click at [1079, 228] on div "Exclusive Offer for Ms Earwaker – Aircraft Citation Sovereign - Trip 1.pdf Excl…" at bounding box center [1257, 216] width 363 height 275
copy div "Trip 2"
click at [1102, 93] on icon at bounding box center [1099, 95] width 7 height 10
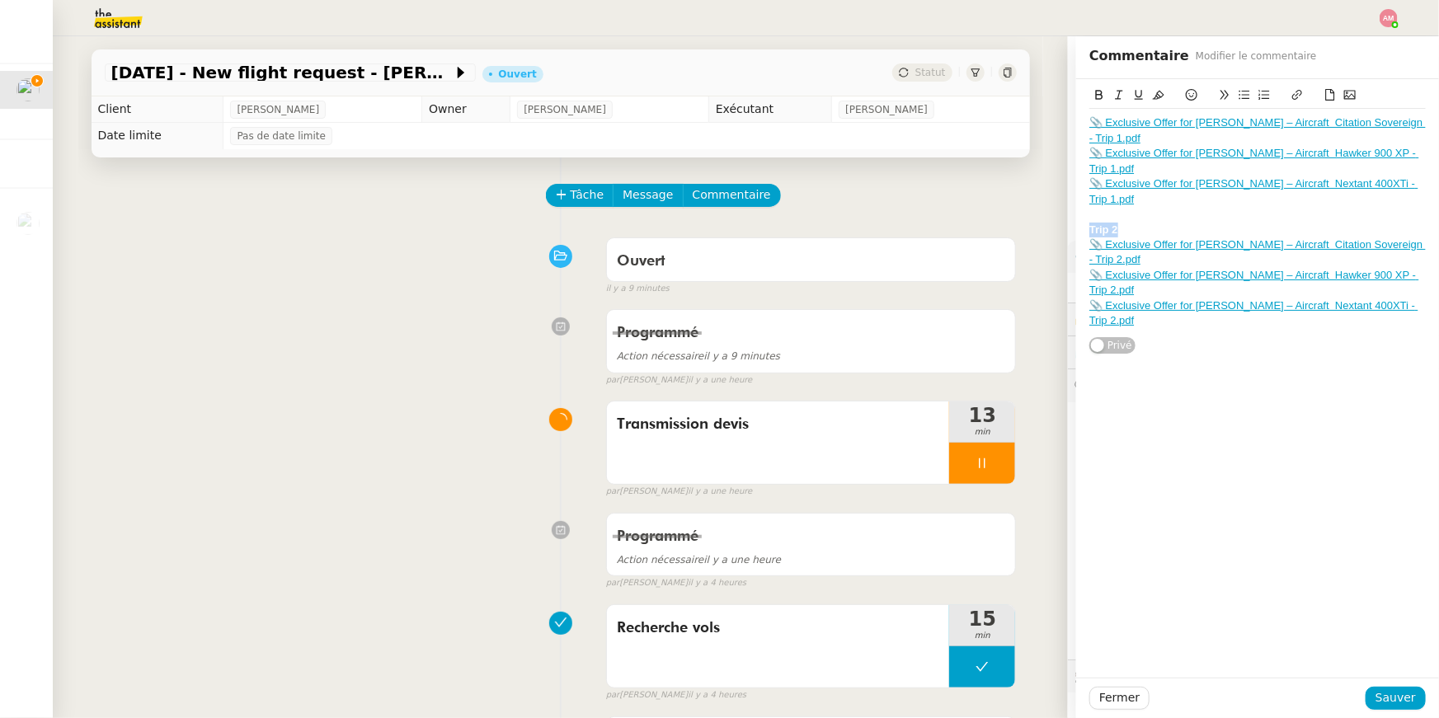
copy strong "Trip 2"
click at [1088, 123] on div "Exclusive Offer for Ms Earwaker – Aircraft Citation Sovereign - Trip 1.pdf Excl…" at bounding box center [1257, 216] width 363 height 275
click at [1093, 123] on link "📎 Exclusive Offer for Ms Earwaker – Aircraft Citation Sovereign - Trip 1.pdf" at bounding box center [1257, 129] width 336 height 27
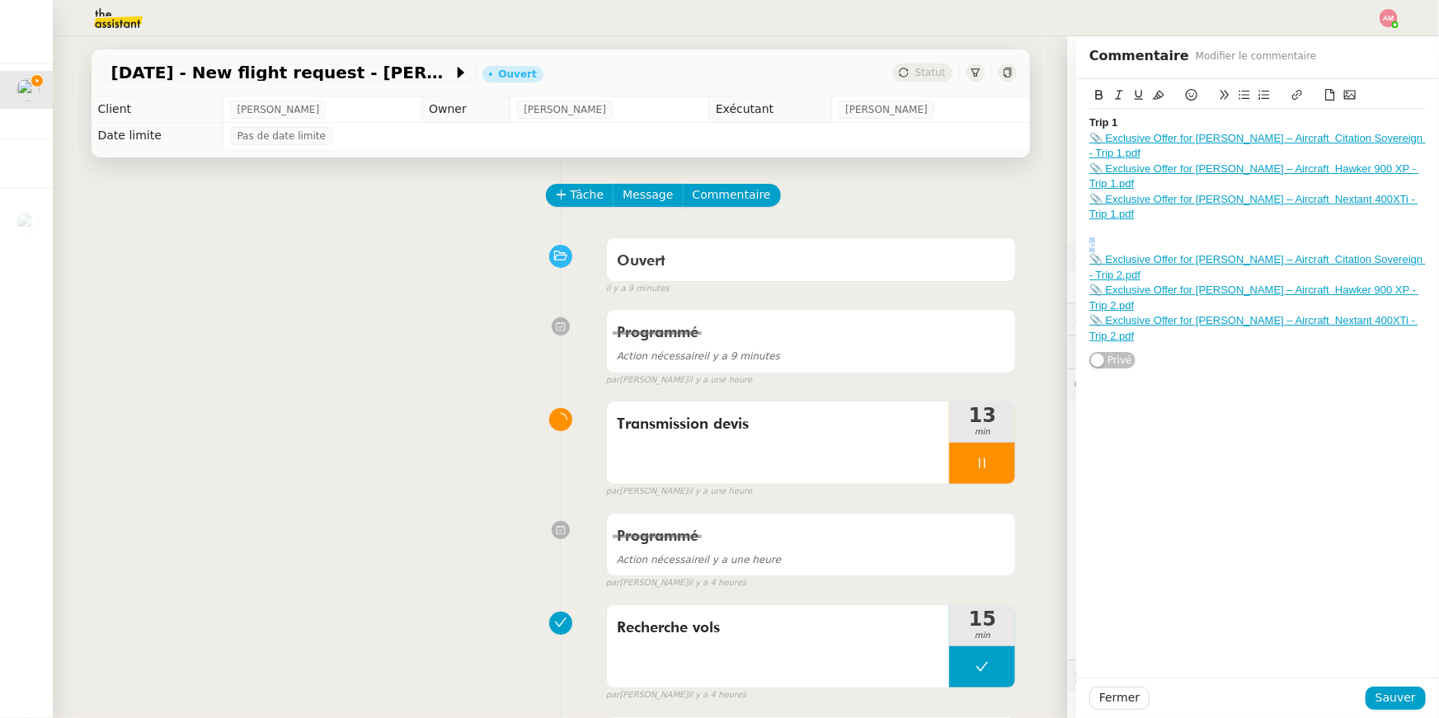
drag, startPoint x: 1131, startPoint y: 247, endPoint x: 1082, endPoint y: 242, distance: 49.7
click at [1082, 242] on div "Exclusive Offer for Ms Earwaker – Aircraft Citation Sovereign - Trip 1.pdf Excl…" at bounding box center [1257, 224] width 363 height 290
click at [1388, 696] on span "Sauver" at bounding box center [1395, 698] width 40 height 19
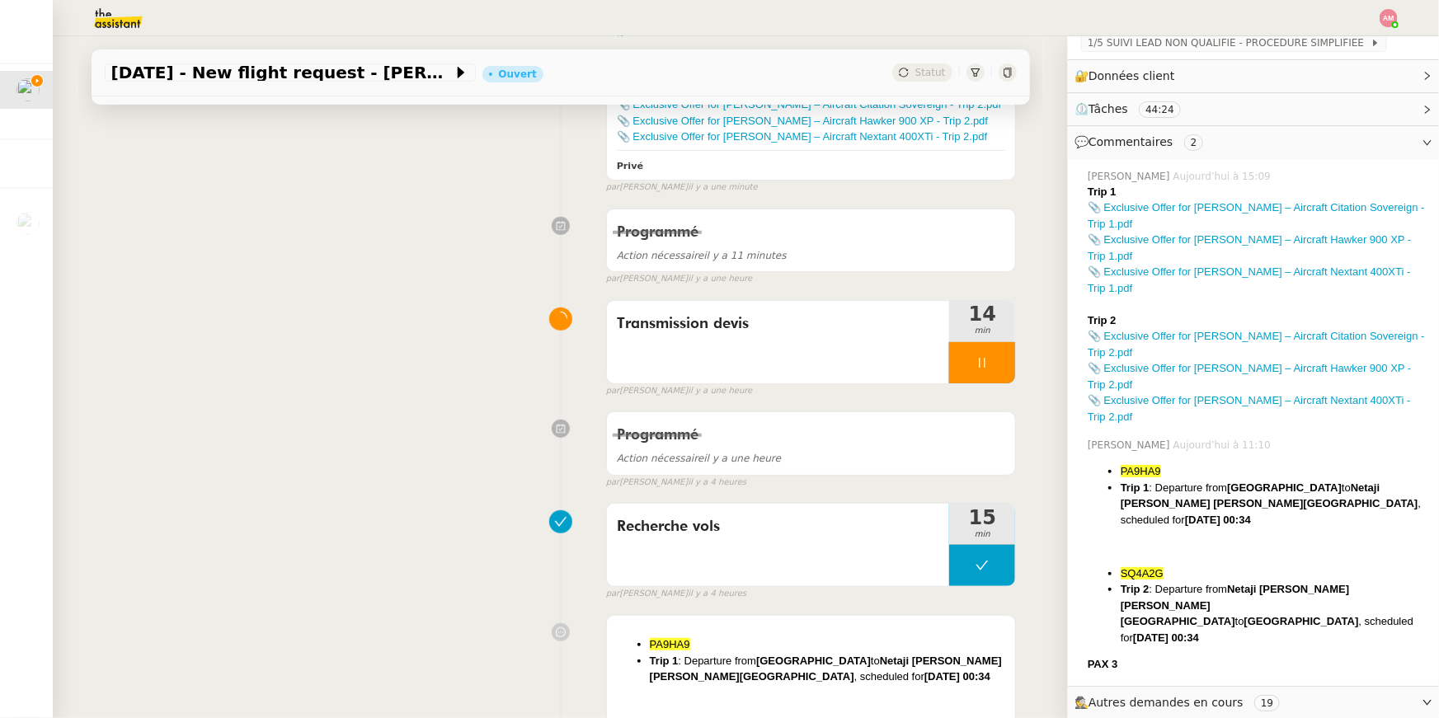
scroll to position [255, 0]
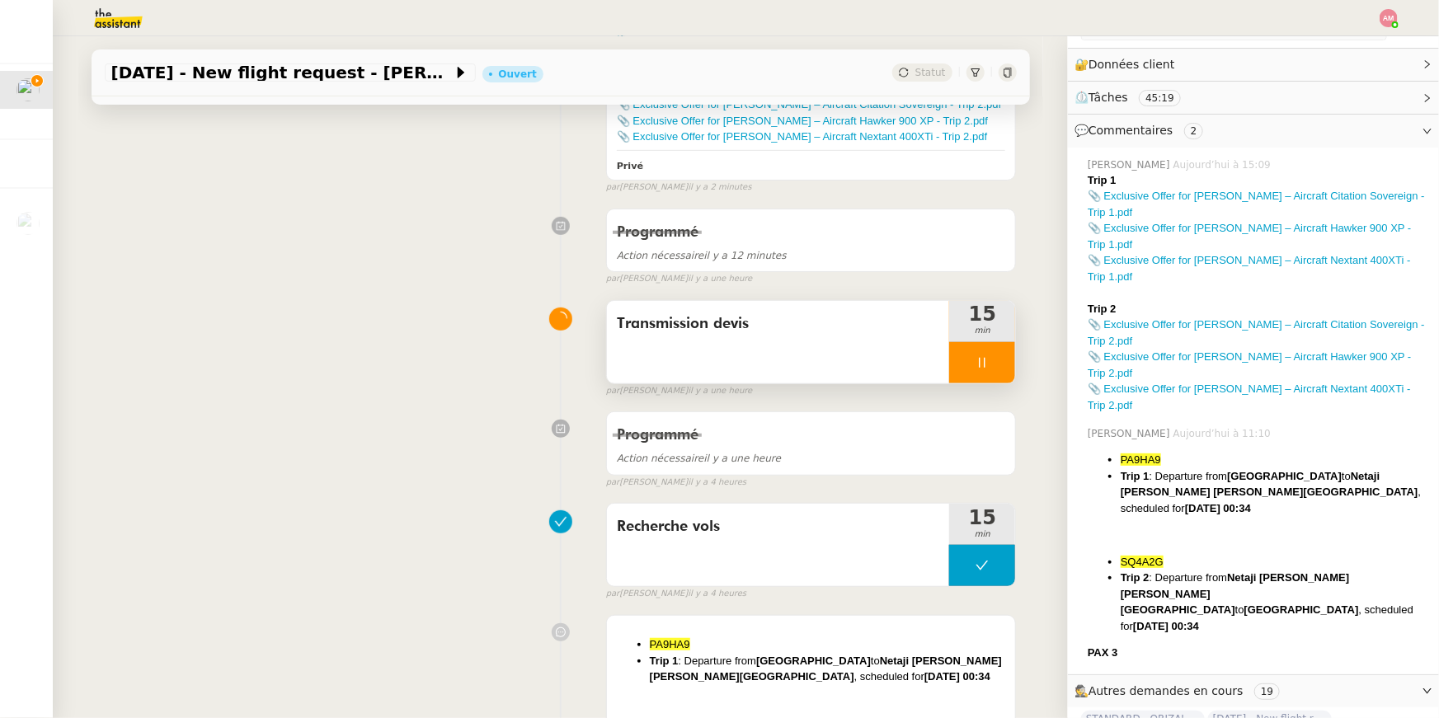
click at [871, 372] on div "Transmission devis" at bounding box center [778, 342] width 343 height 82
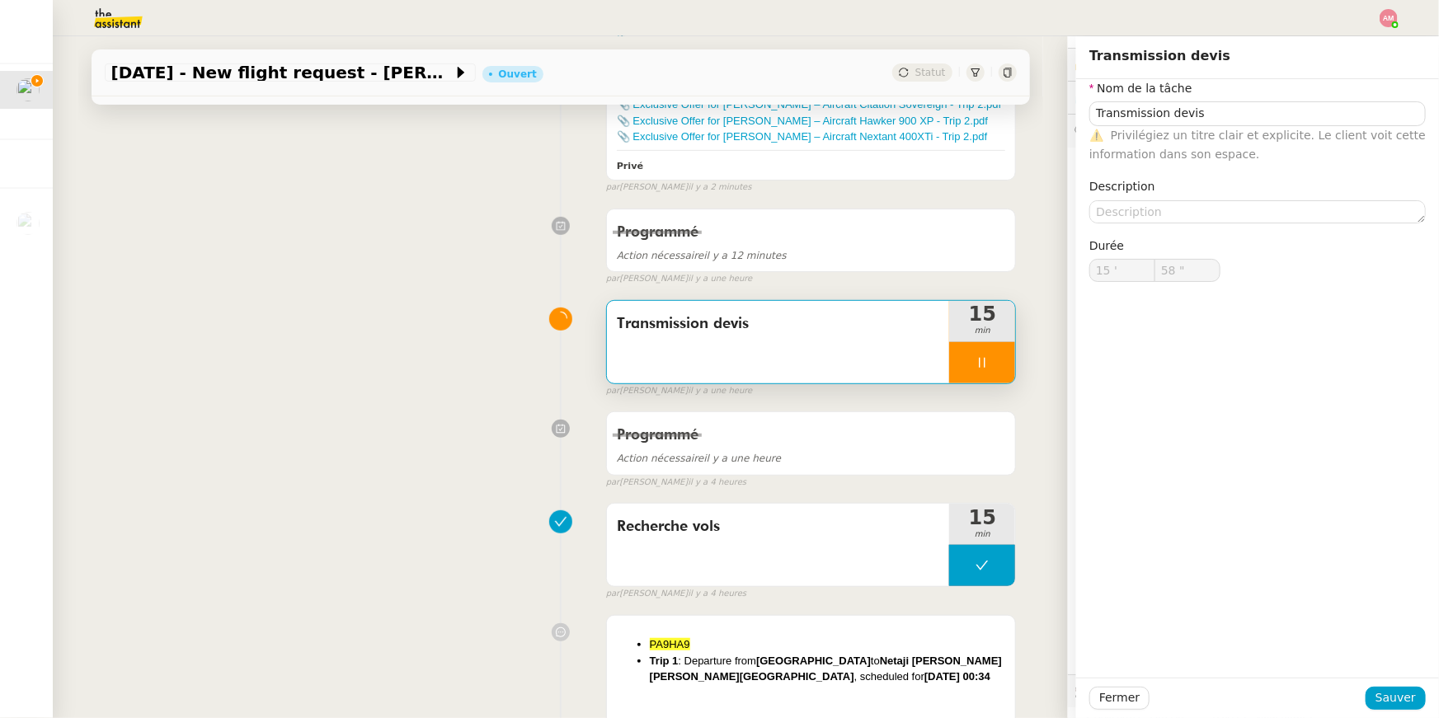
type input "59 ""
type input "16 '"
type input "3 ""
click at [974, 366] on div at bounding box center [982, 362] width 66 height 41
click at [996, 358] on icon at bounding box center [998, 362] width 13 height 13
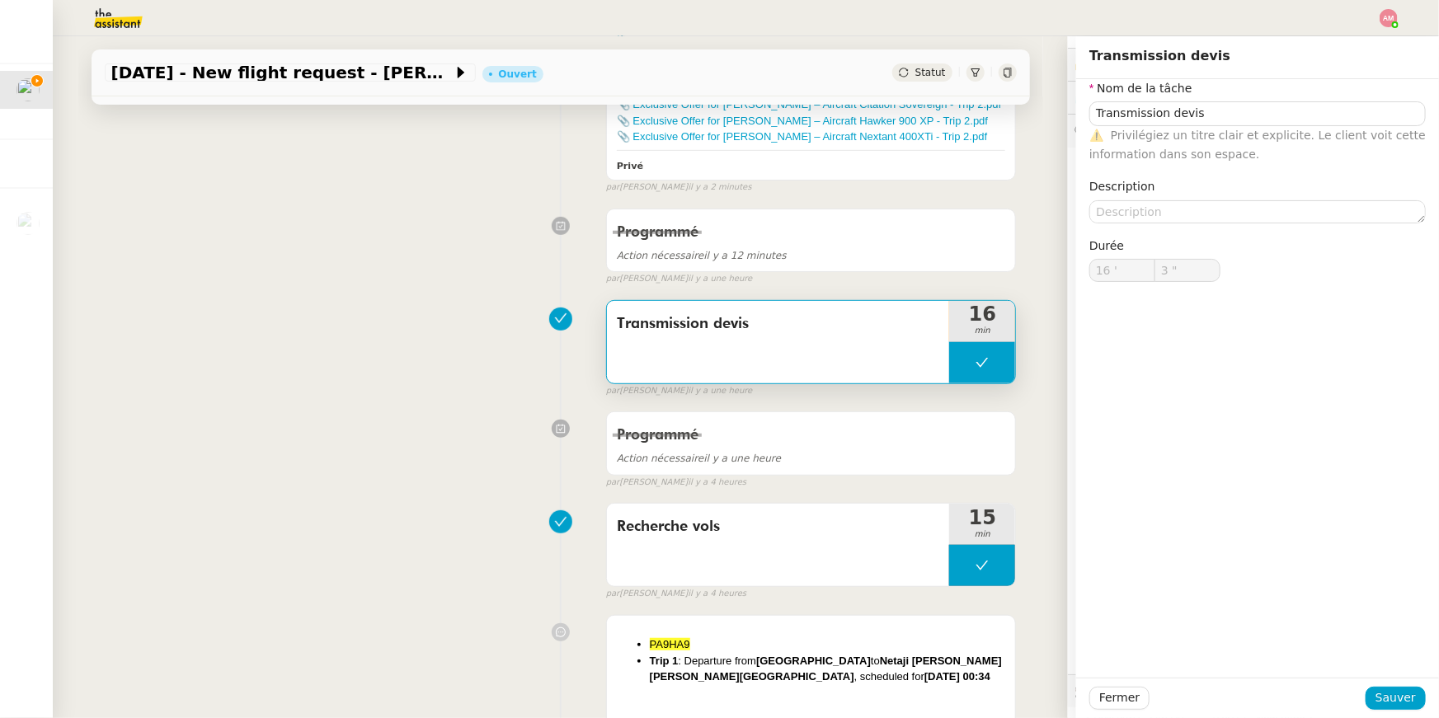
type input "Transmission devis"
type input "16 '"
type input "3 ""
type input "Transmission devis"
type input "16 '"
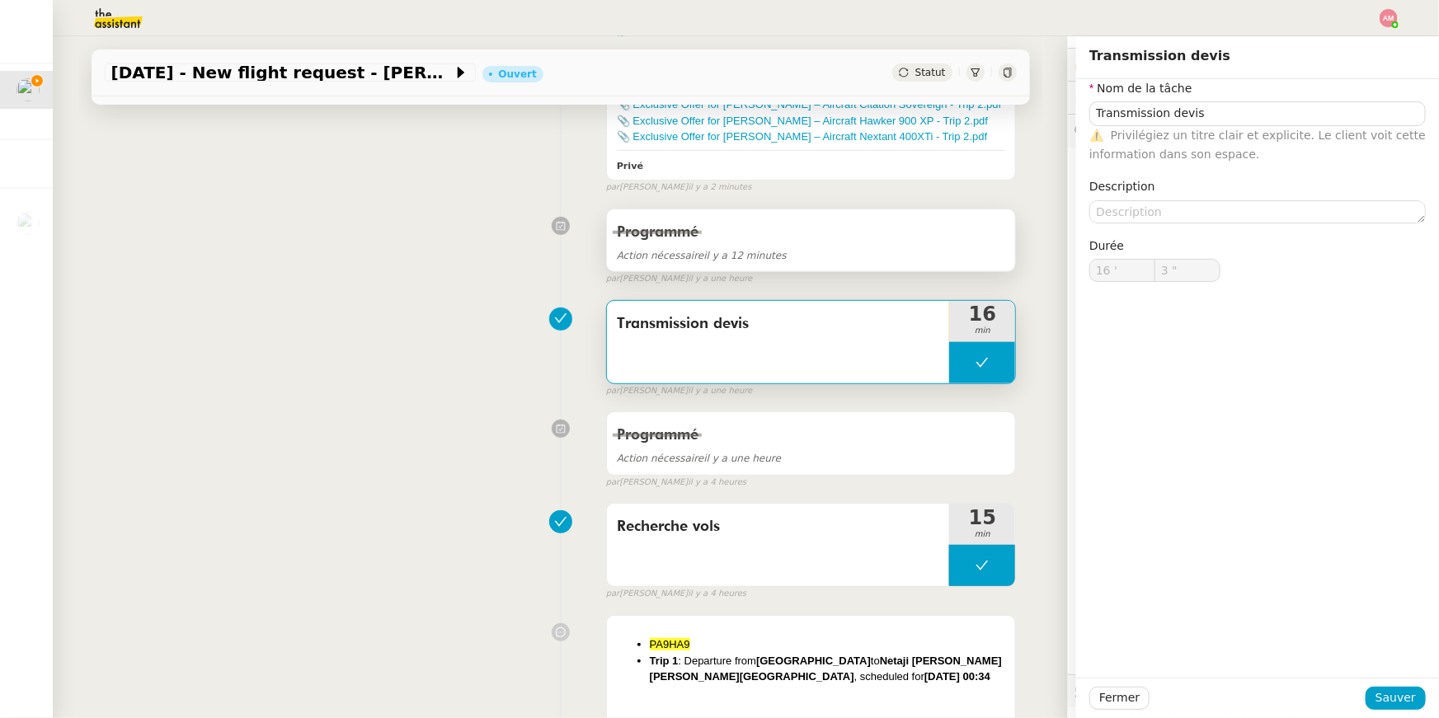
type input "3 ""
type input "Transmission devis"
type input "16 '"
type input "3 ""
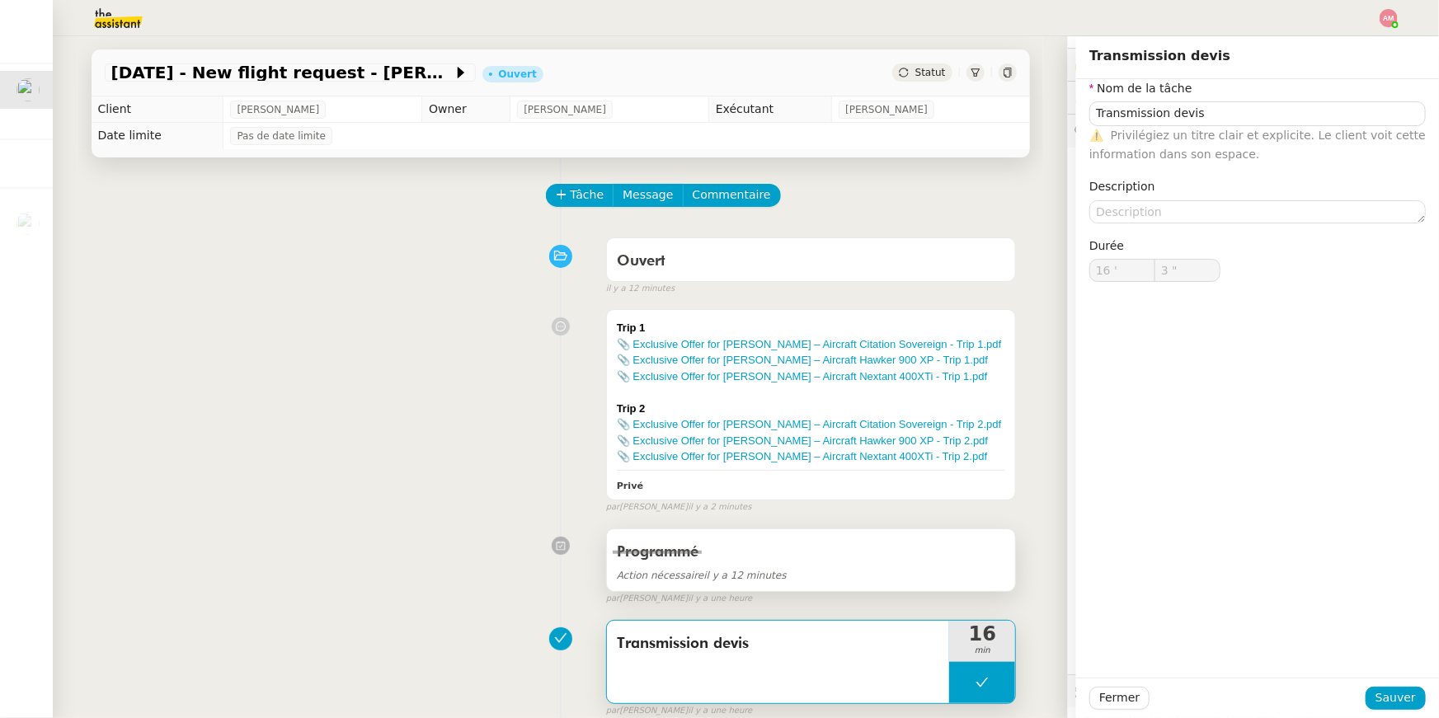
type input "Transmission devis"
type input "16 '"
type input "3 ""
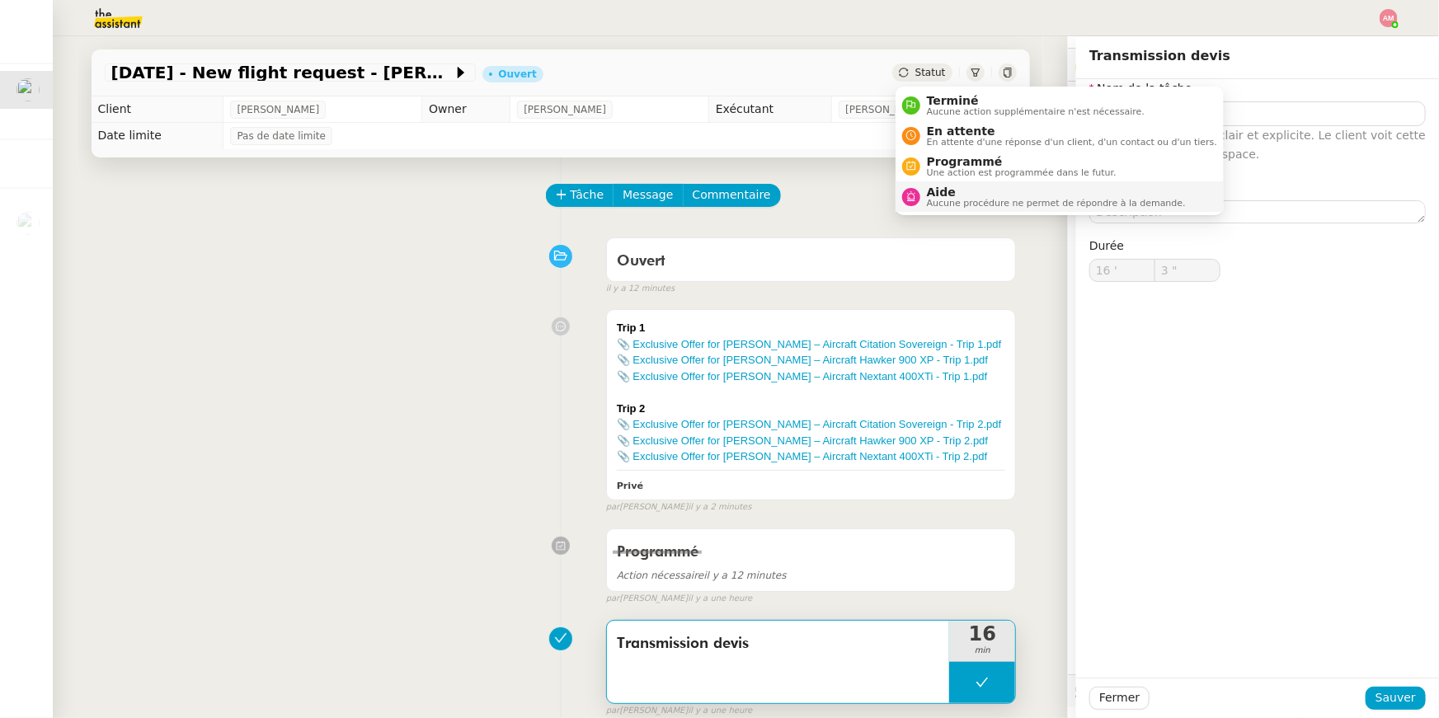
click at [944, 186] on span "Aide" at bounding box center [1056, 192] width 259 height 13
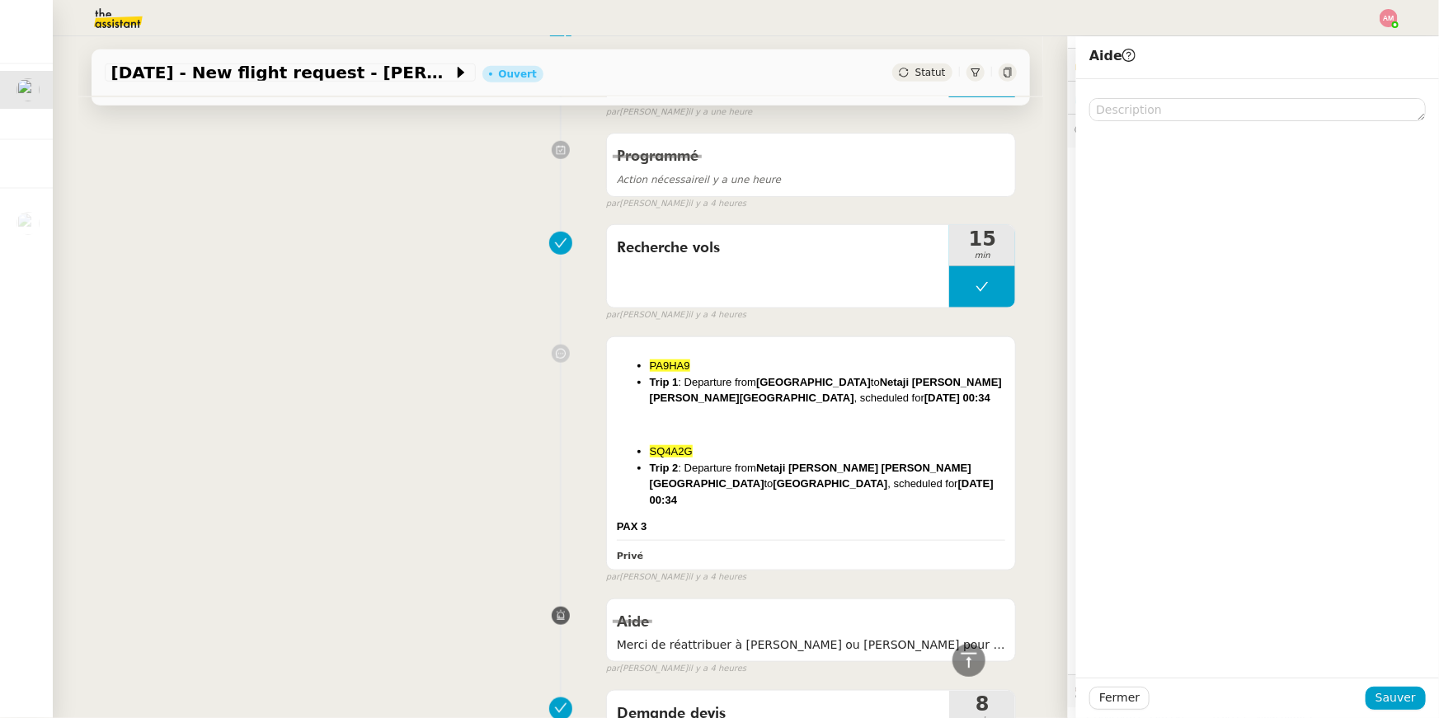
scroll to position [1276, 0]
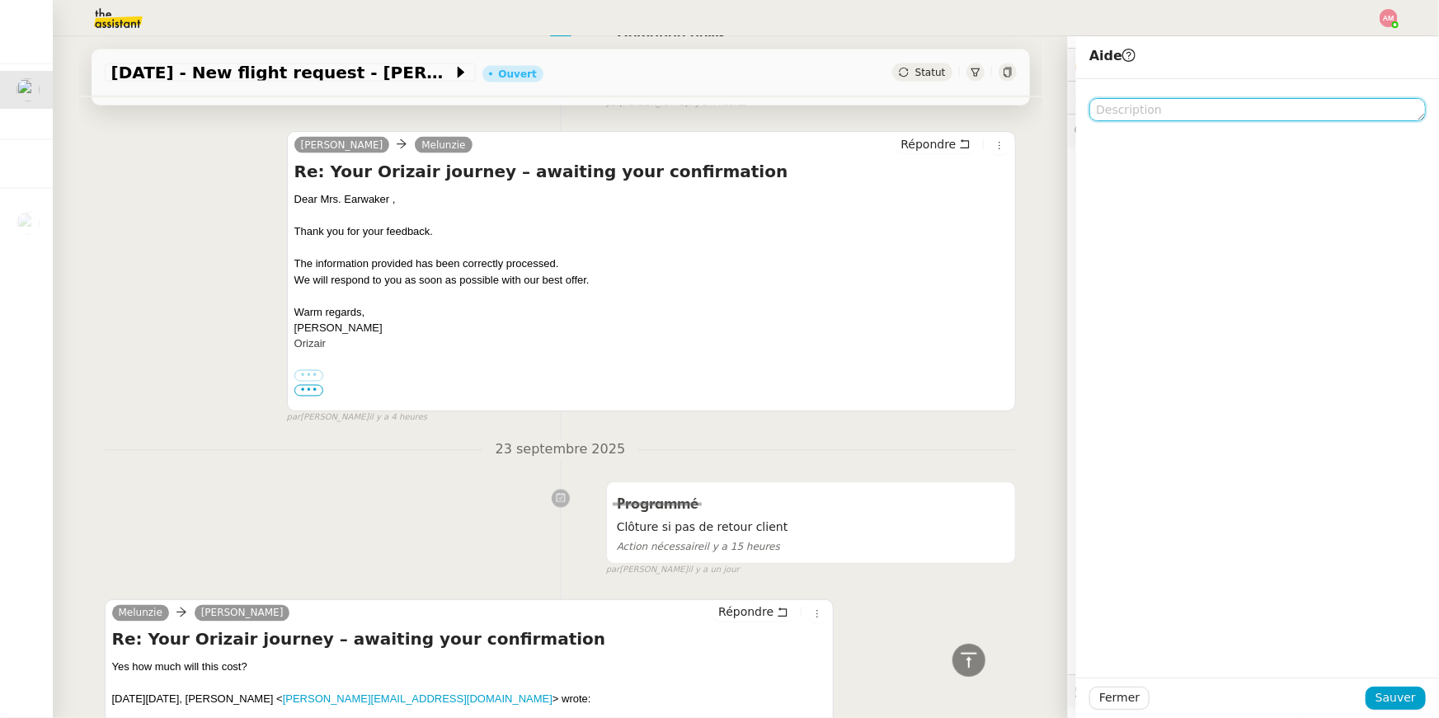
click at [1124, 121] on textarea at bounding box center [1257, 109] width 336 height 23
type textarea "Pour Pauline"
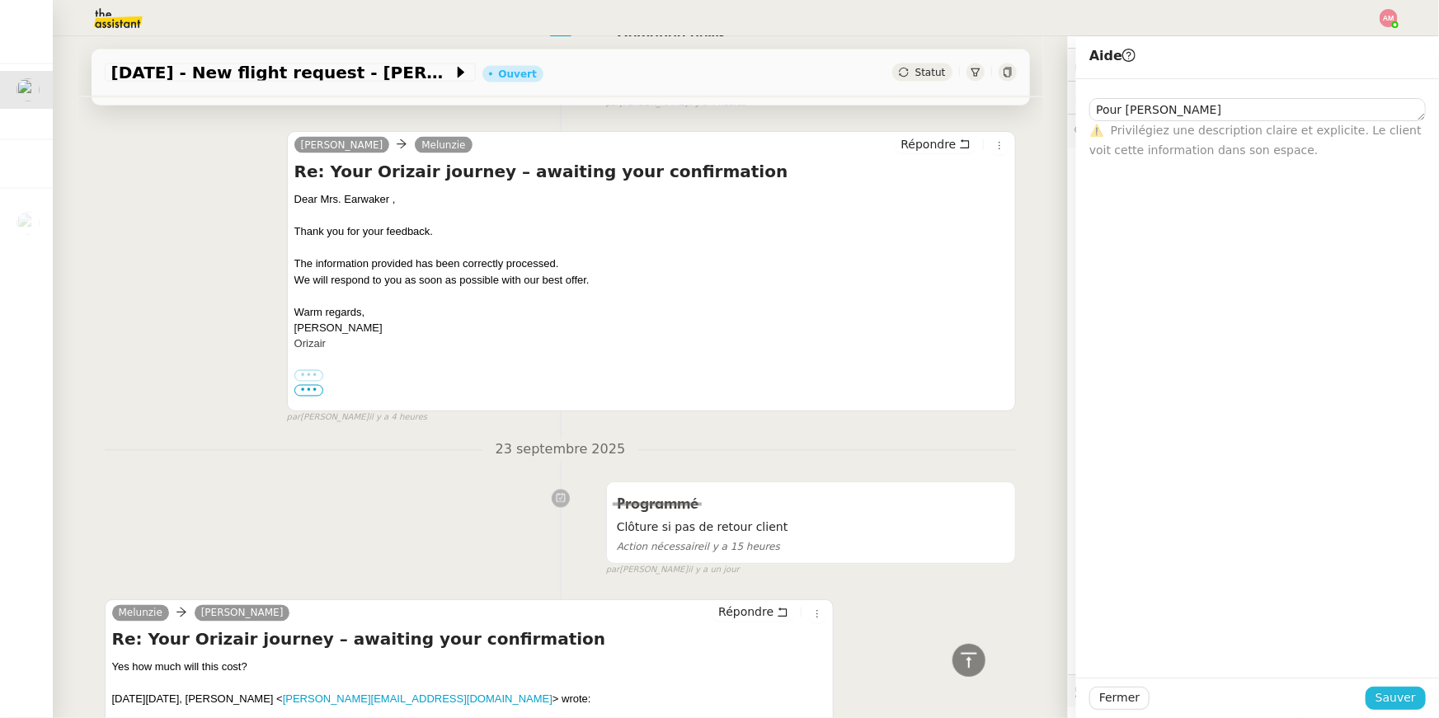
click at [1397, 701] on span "Sauver" at bounding box center [1395, 698] width 40 height 19
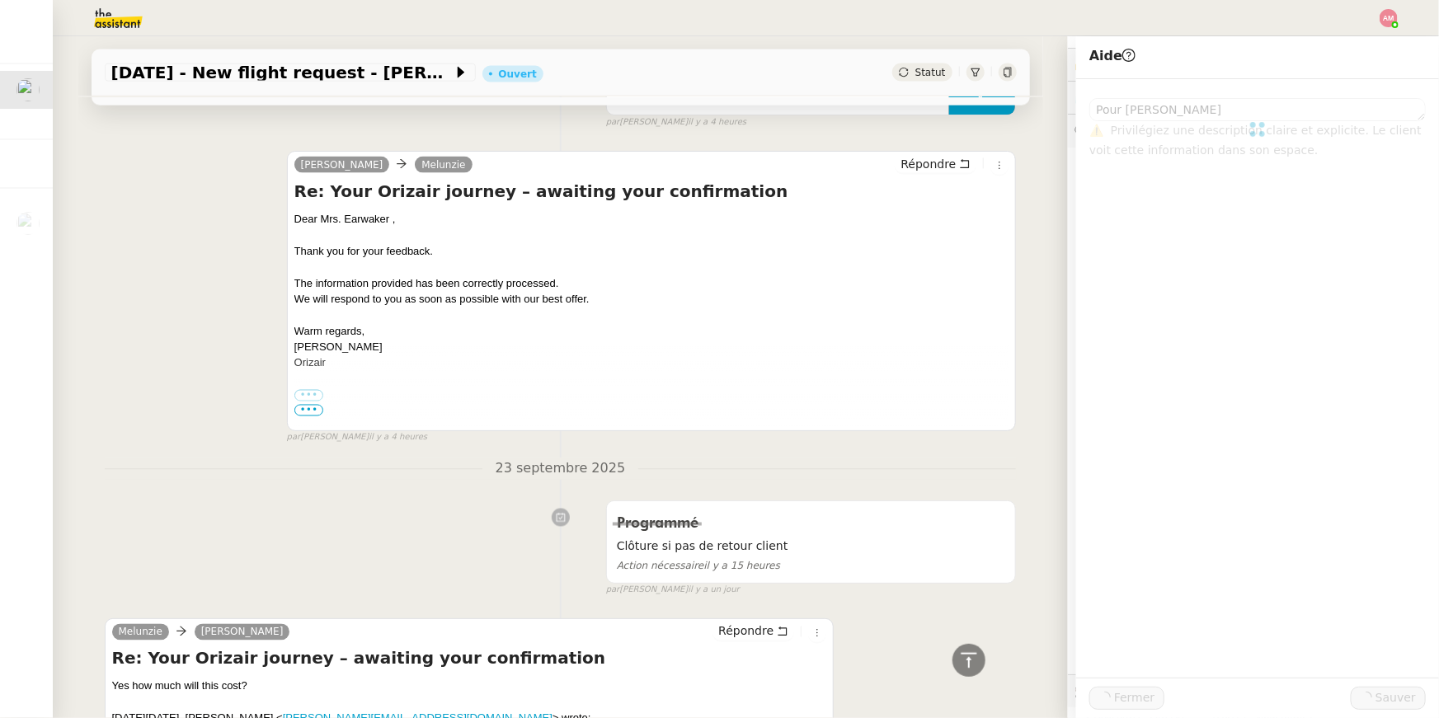
scroll to position [1295, 0]
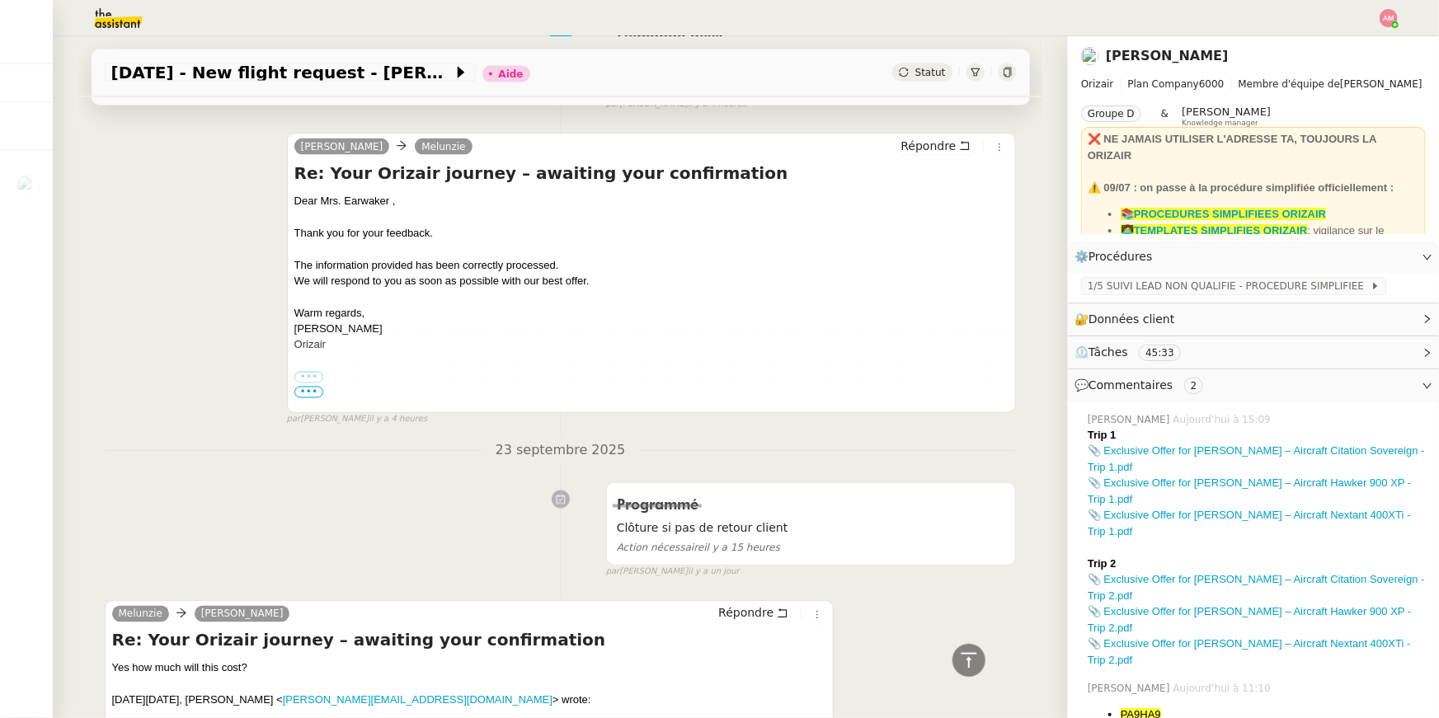
click at [1377, 18] on div at bounding box center [719, 18] width 1356 height 36
click at [1380, 21] on div at bounding box center [1389, 18] width 18 height 18
click at [1377, 34] on ul "Suivi Déconnexion" at bounding box center [1343, 58] width 107 height 53
click at [1376, 46] on li "Suivi" at bounding box center [1343, 46] width 107 height 23
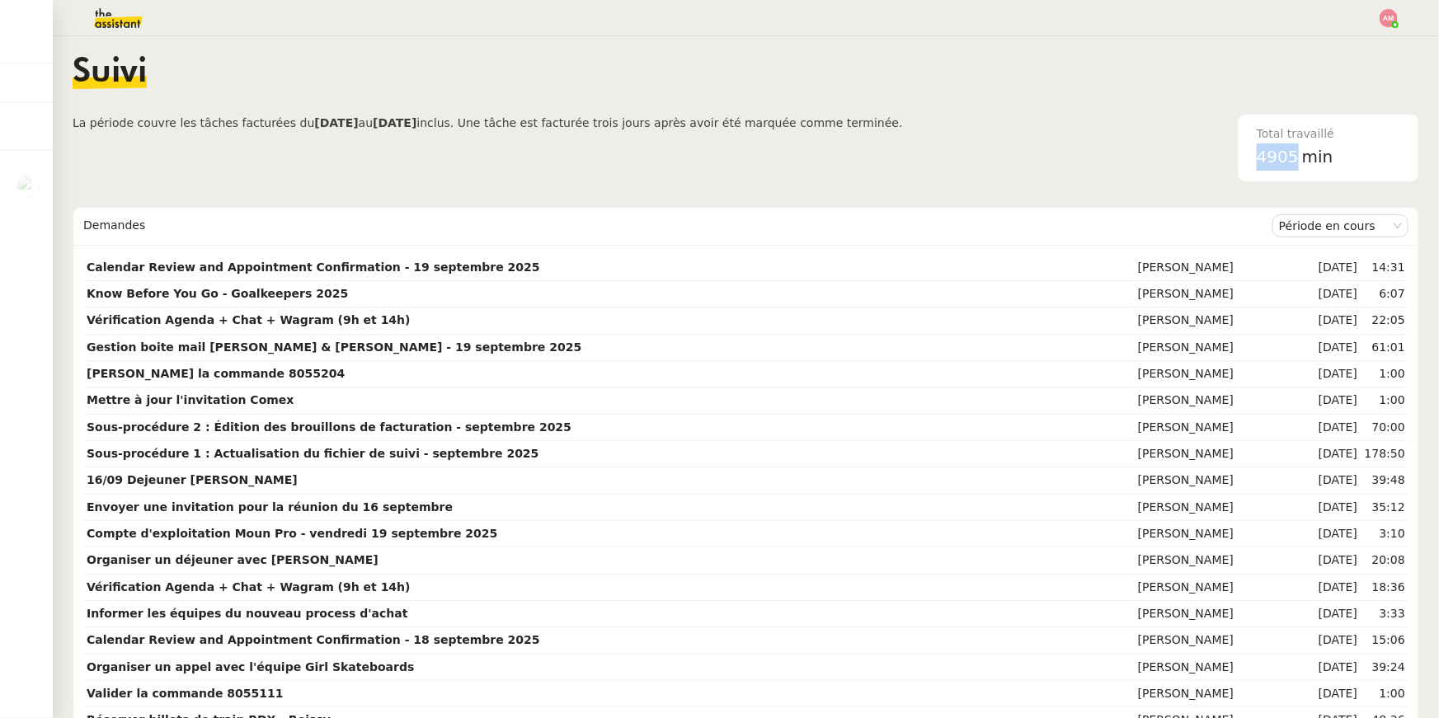
drag, startPoint x: 1300, startPoint y: 157, endPoint x: 1236, endPoint y: 157, distance: 63.5
click at [1236, 157] on div "Total travaillé 4905 min" at bounding box center [1161, 148] width 516 height 68
copy span "4905"
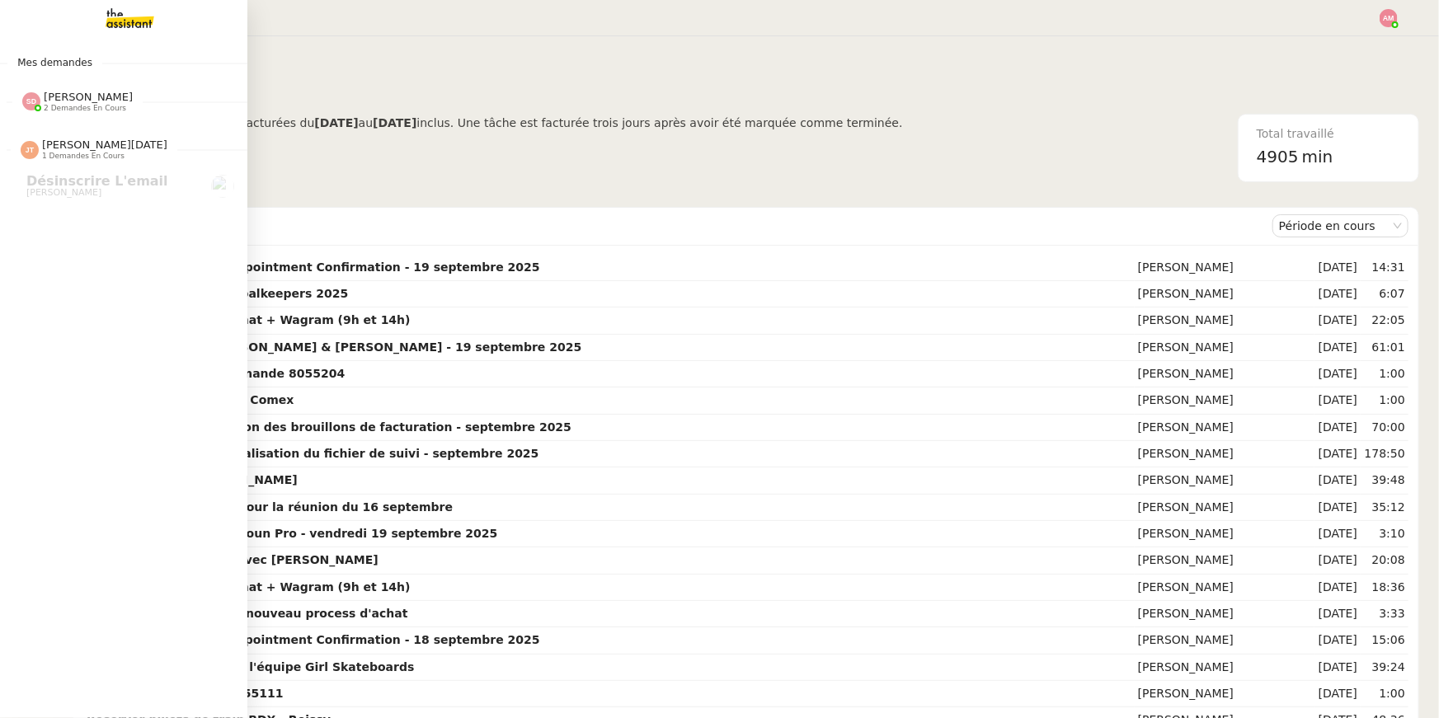
click at [56, 78] on span "Sheida Delpazir 2 demandes en cours" at bounding box center [130, 95] width 247 height 35
click at [54, 109] on span "2 demandes en cours" at bounding box center [85, 108] width 82 height 9
click at [105, 18] on img at bounding box center [117, 18] width 128 height 36
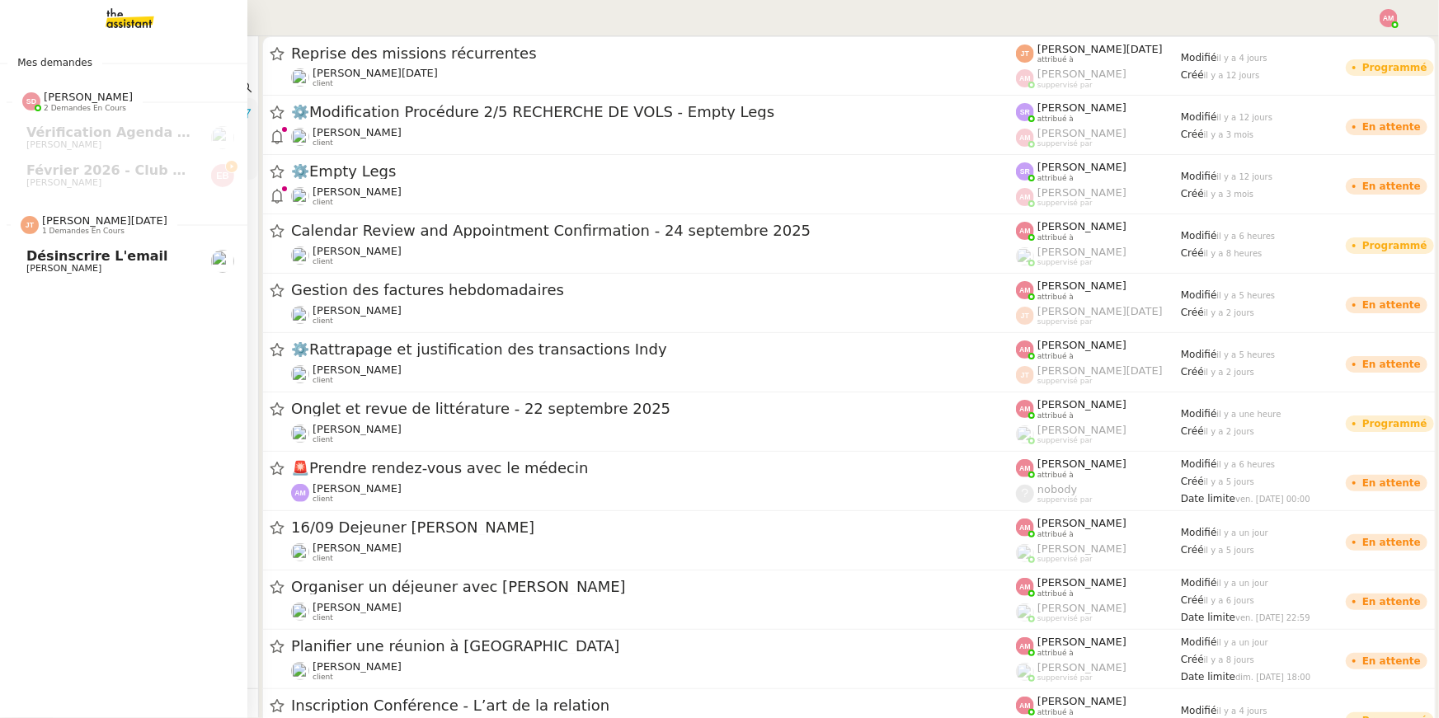
click at [49, 259] on span "Désinscrire l'email" at bounding box center [97, 256] width 142 height 16
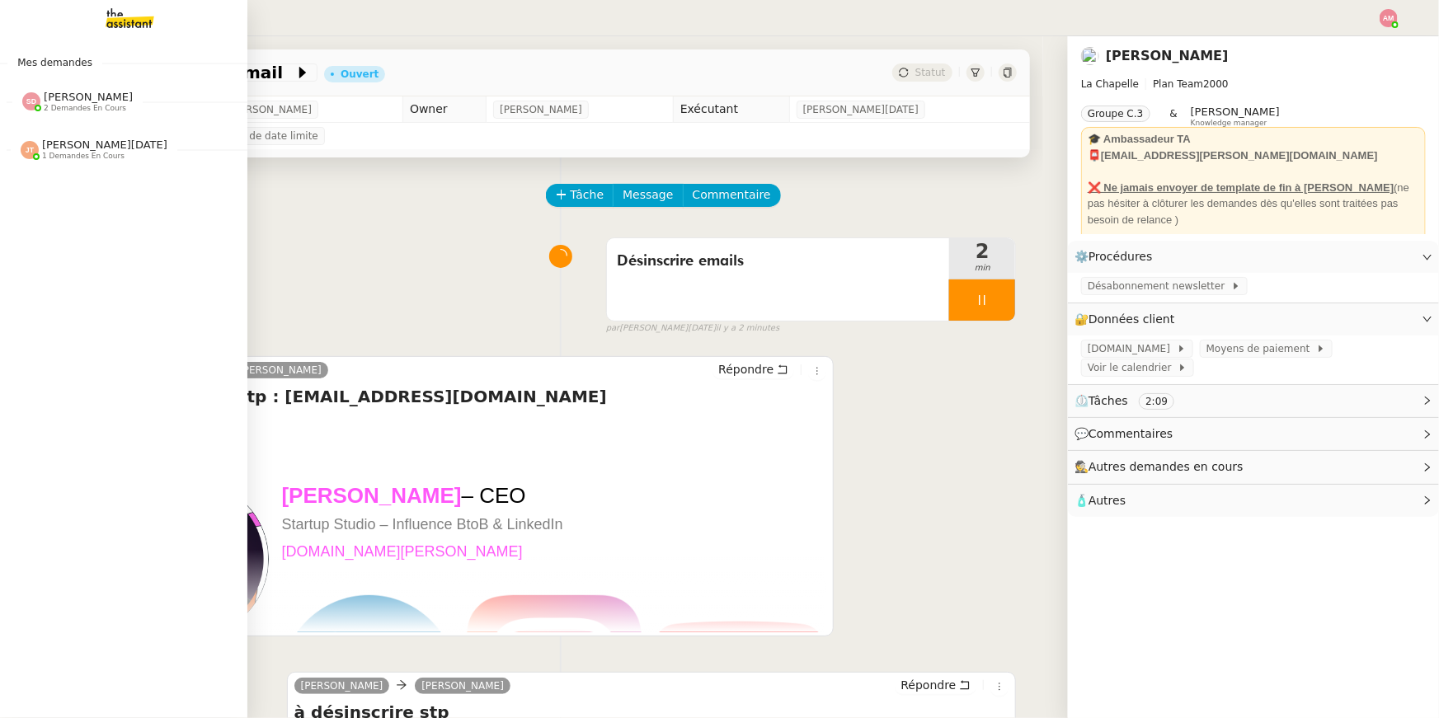
click at [16, 110] on span "Sheida Delpazir 2 demandes en cours" at bounding box center [77, 101] width 130 height 21
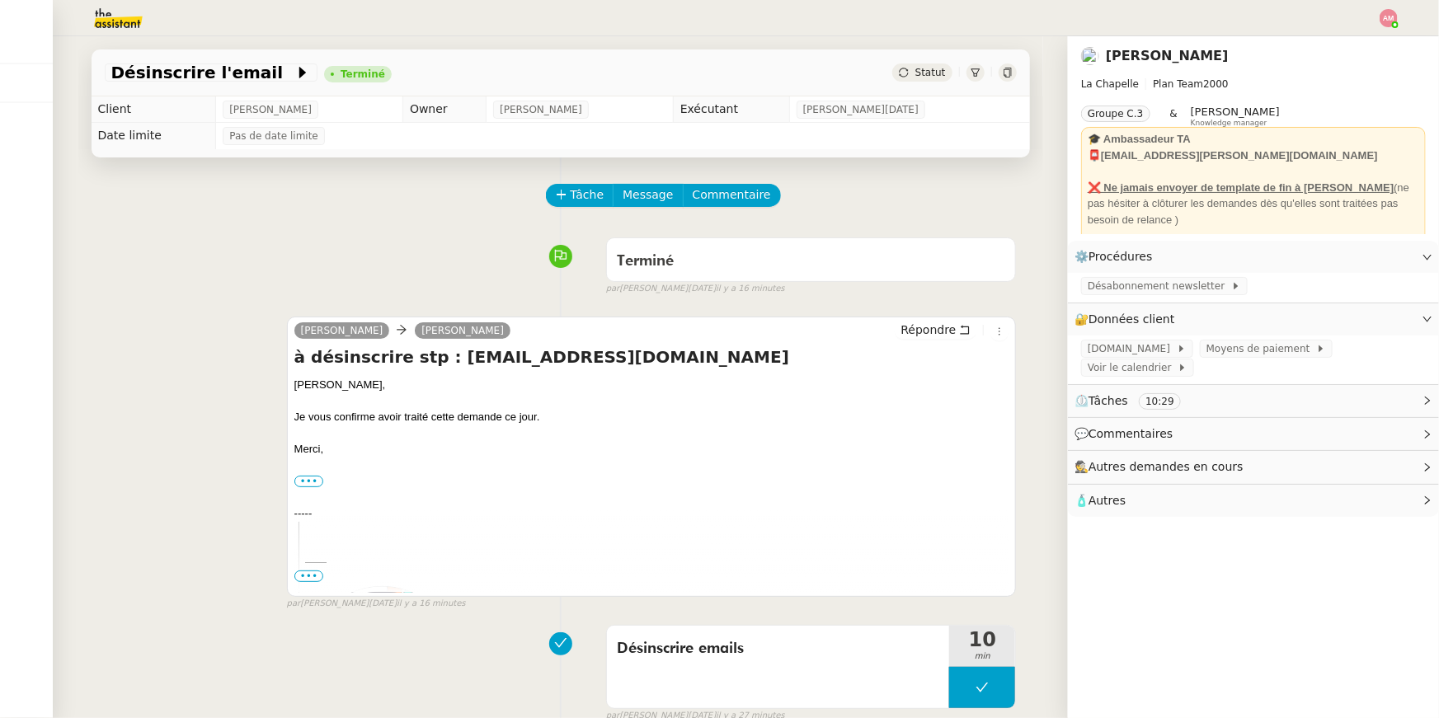
click at [115, 29] on img at bounding box center [105, 18] width 128 height 36
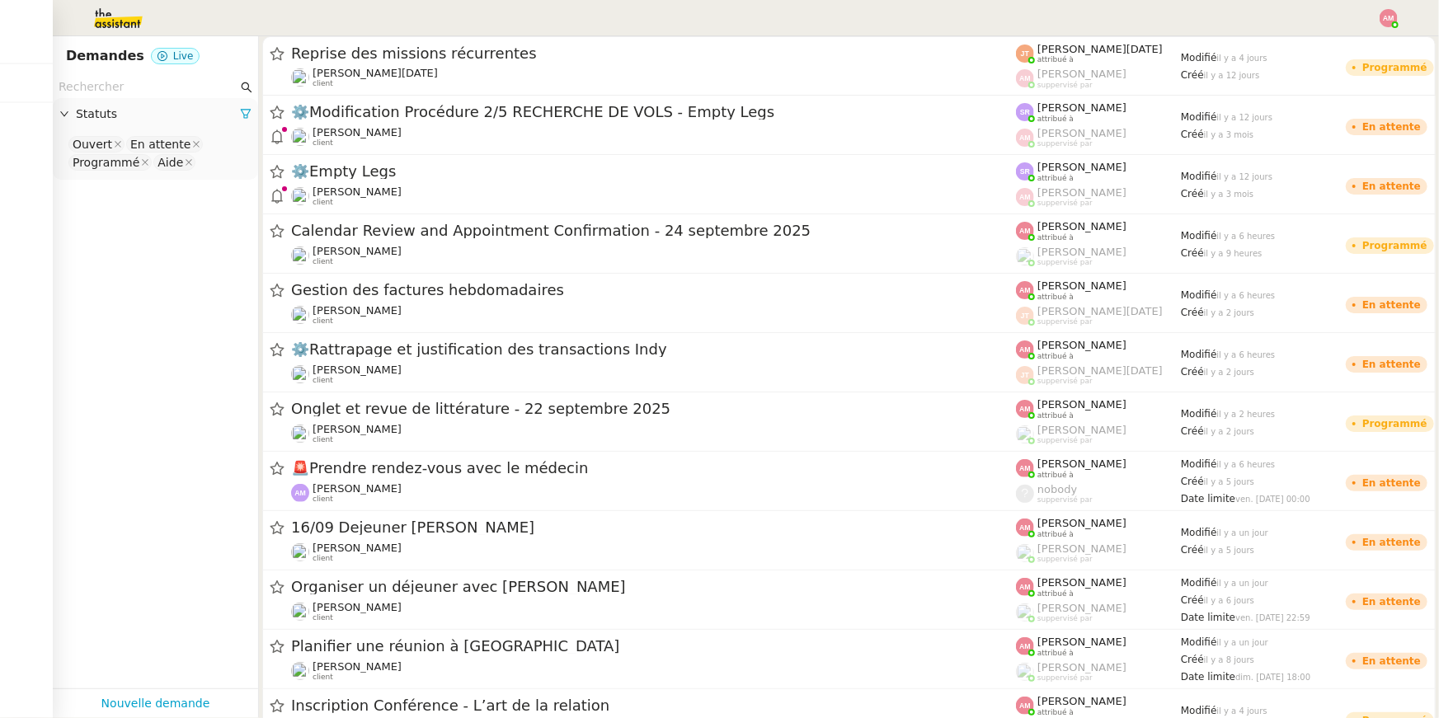
click at [84, 93] on input "text" at bounding box center [148, 87] width 179 height 19
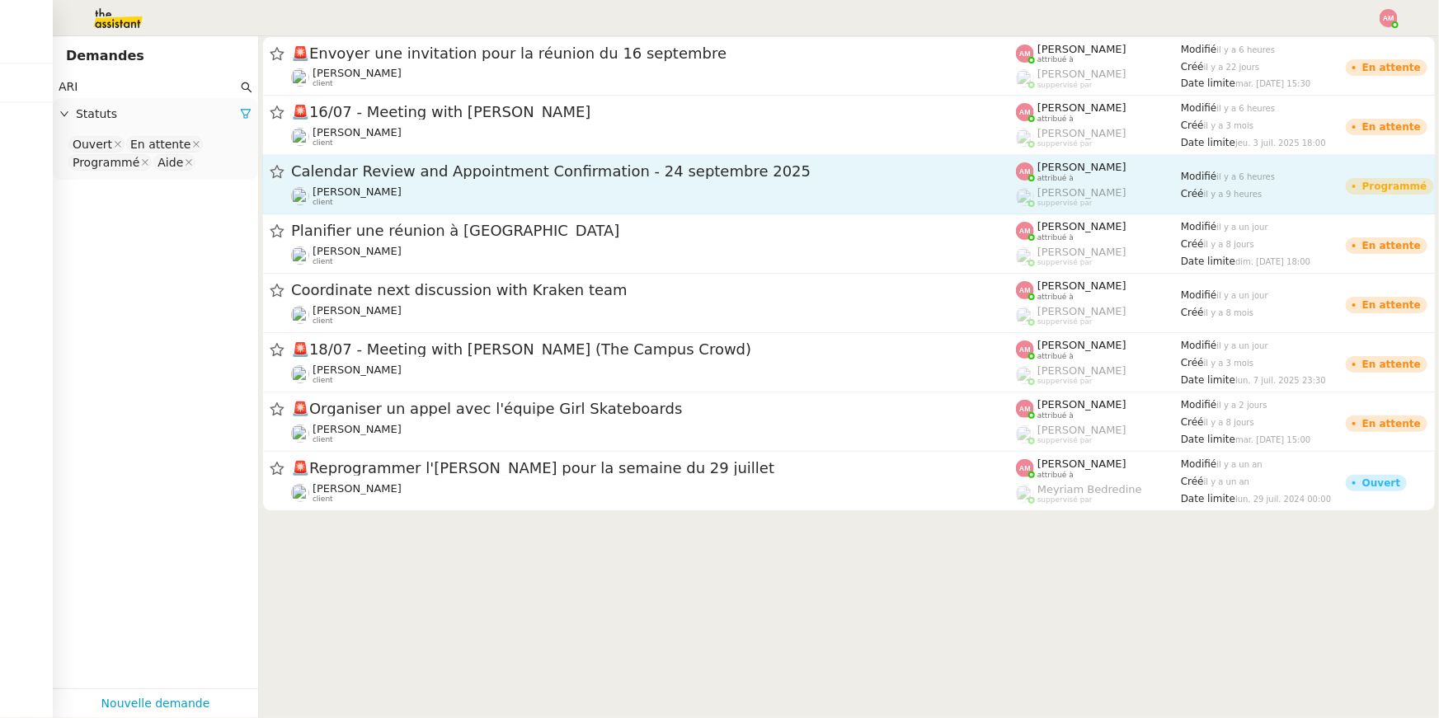
type input "ARI"
click at [440, 183] on div "Calendar Review and Appointment Confirmation - 24 septembre 2025 Ariel Wengroff…" at bounding box center [653, 184] width 725 height 45
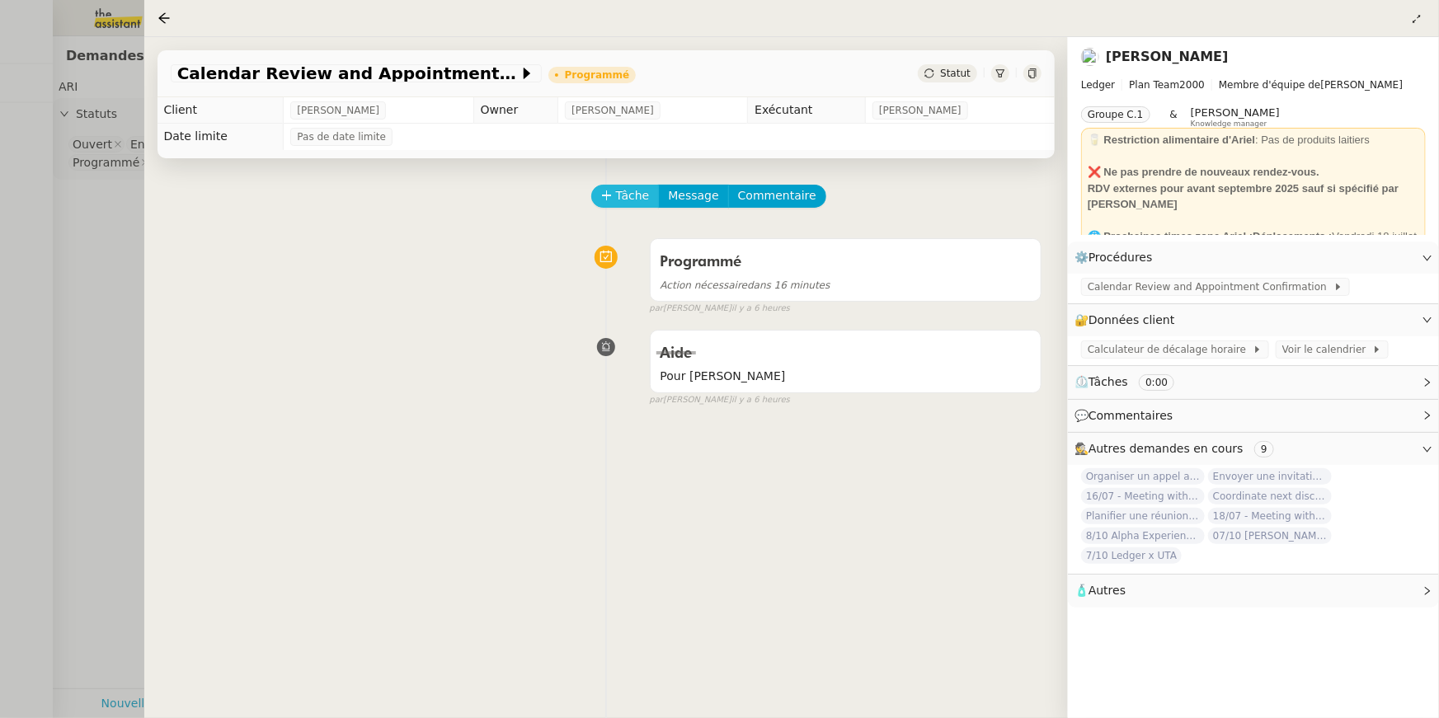
click at [623, 207] on button "Tâche" at bounding box center [625, 196] width 68 height 23
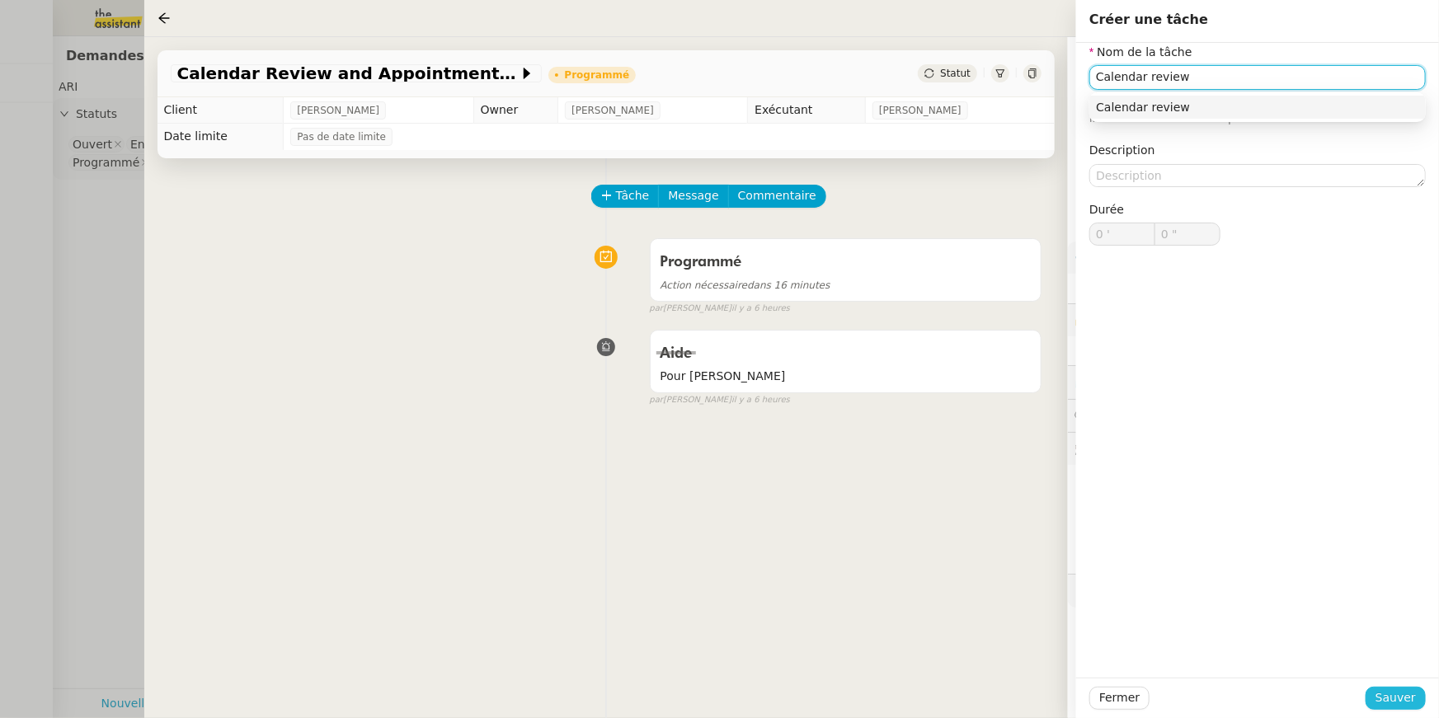
type input "Calendar review"
click at [1398, 699] on span "Sauver" at bounding box center [1395, 698] width 40 height 19
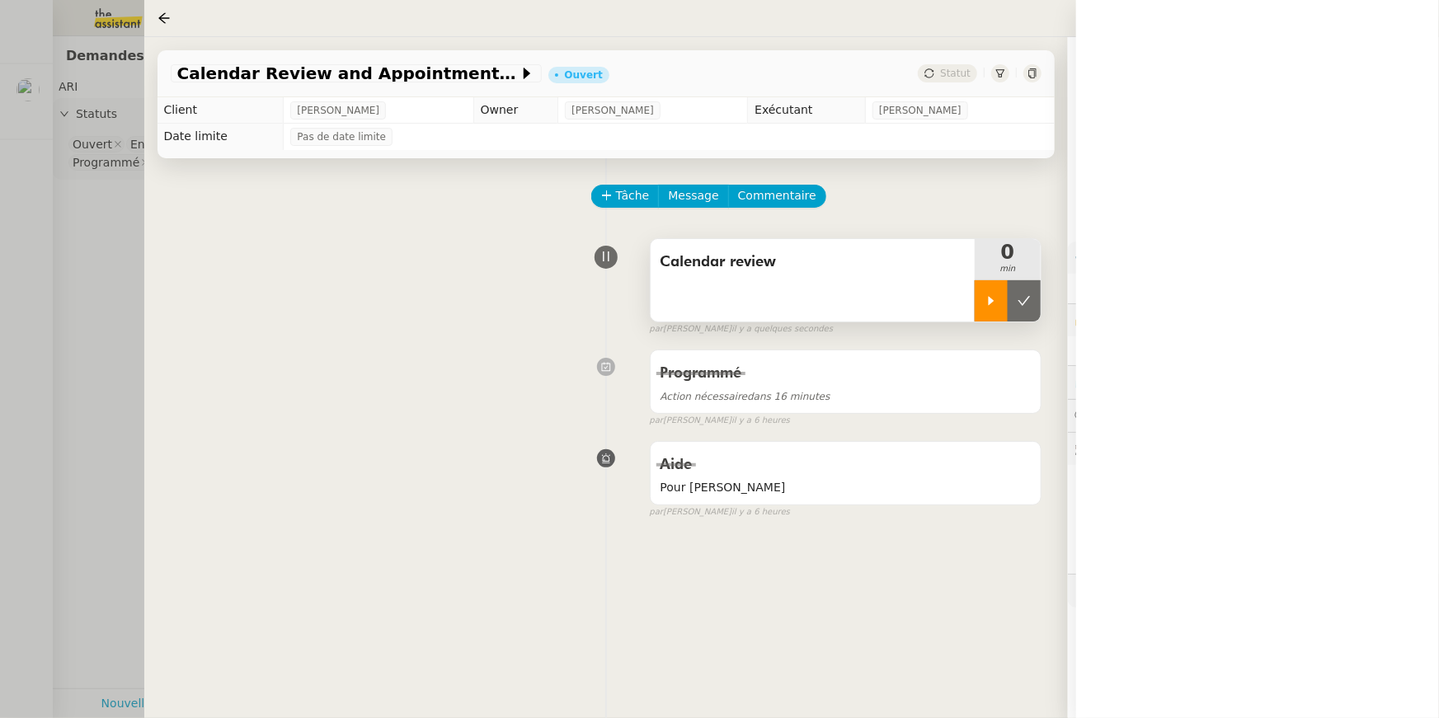
click at [994, 290] on div at bounding box center [991, 300] width 33 height 41
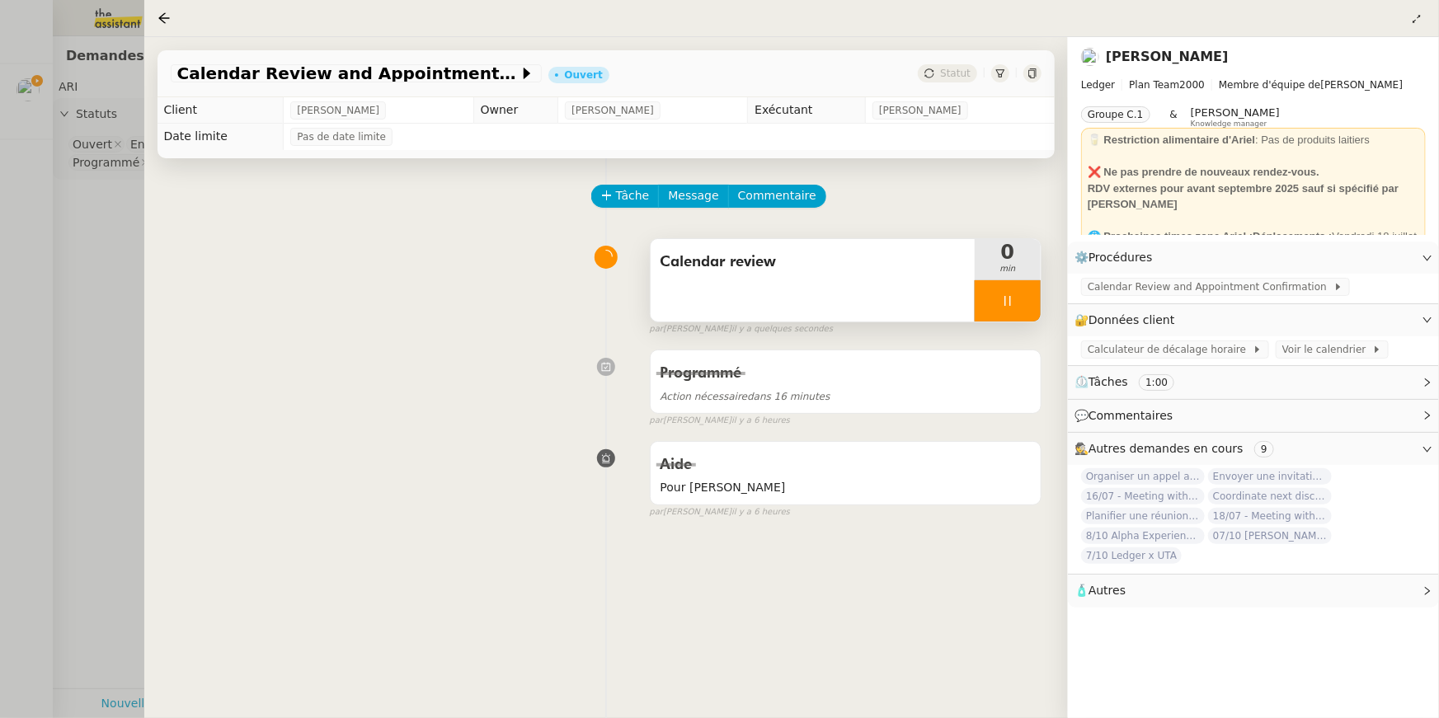
click at [999, 303] on div at bounding box center [1008, 300] width 66 height 41
click at [1028, 303] on icon at bounding box center [1024, 300] width 13 height 13
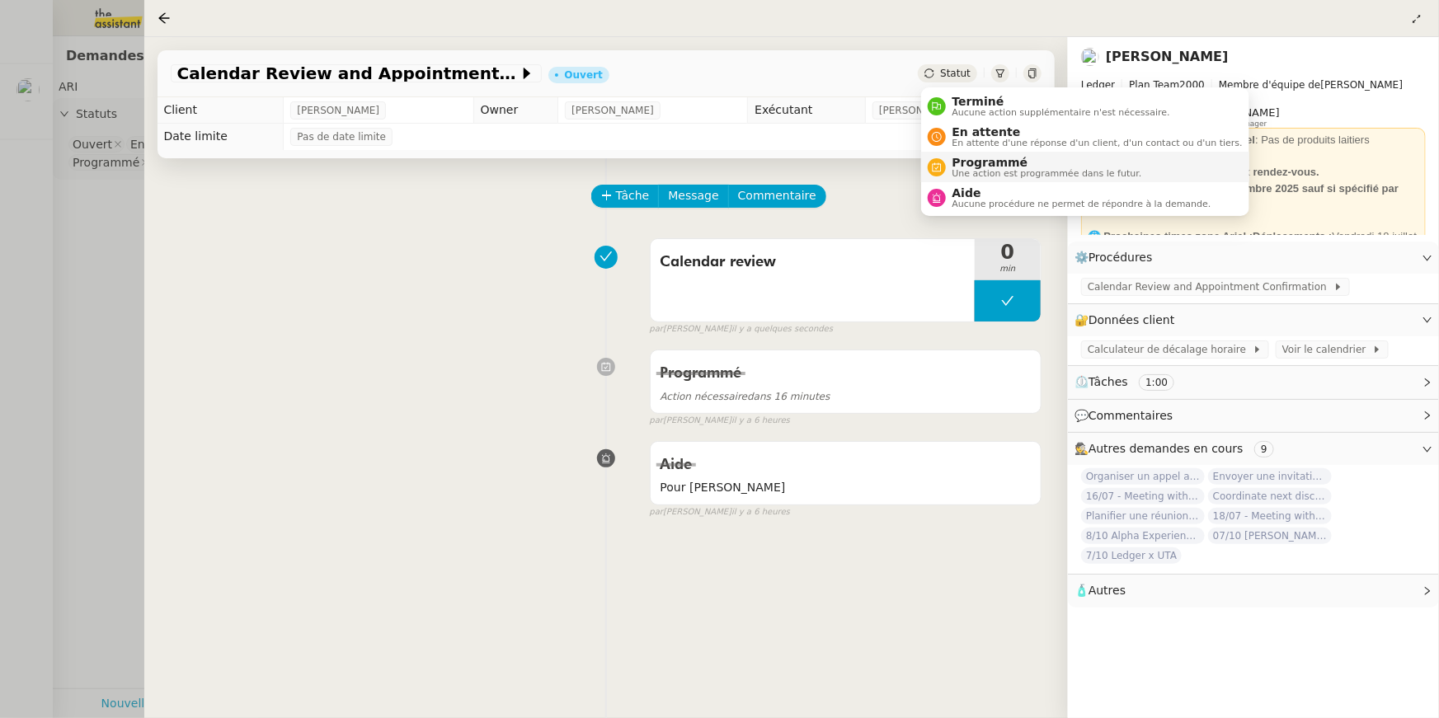
click at [963, 164] on span "Programmé" at bounding box center [1047, 162] width 190 height 13
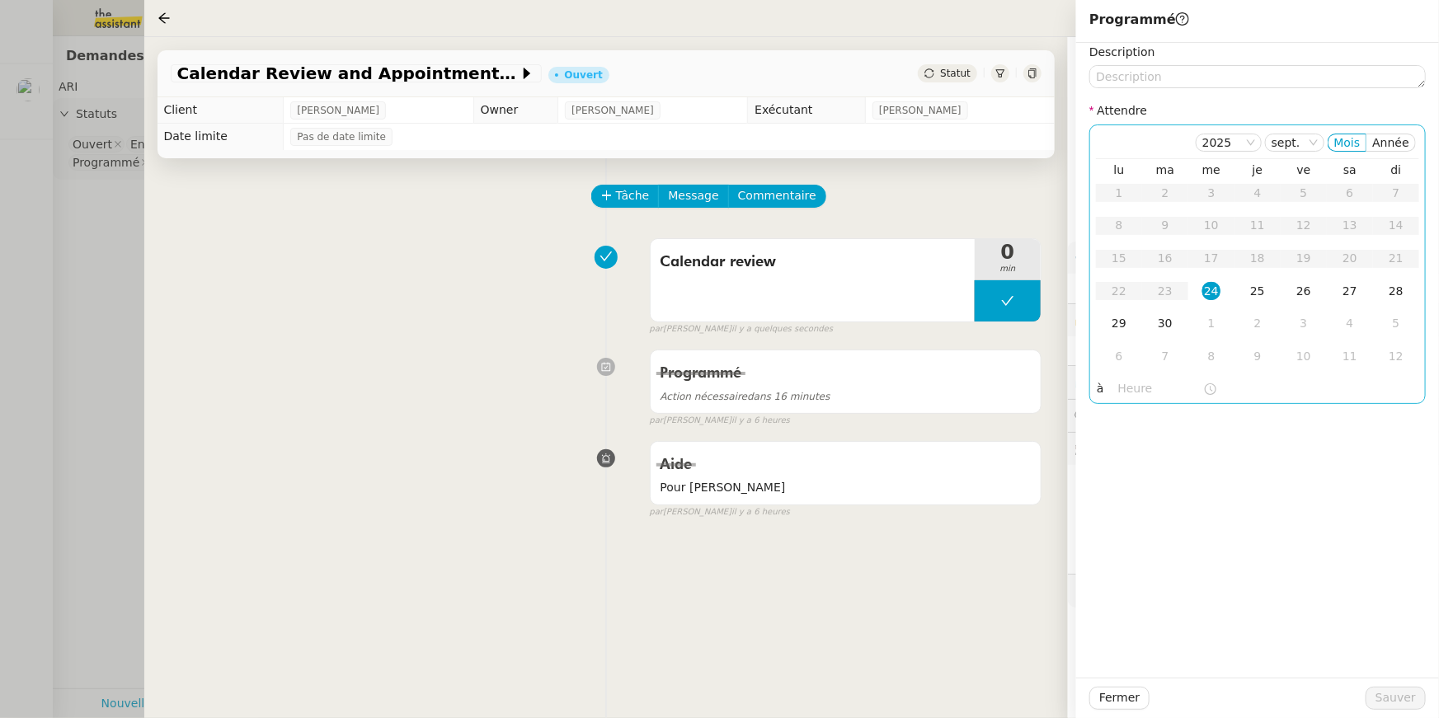
click at [1135, 379] on input "text" at bounding box center [1160, 388] width 85 height 19
click at [1131, 545] on div "16" at bounding box center [1133, 555] width 46 height 20
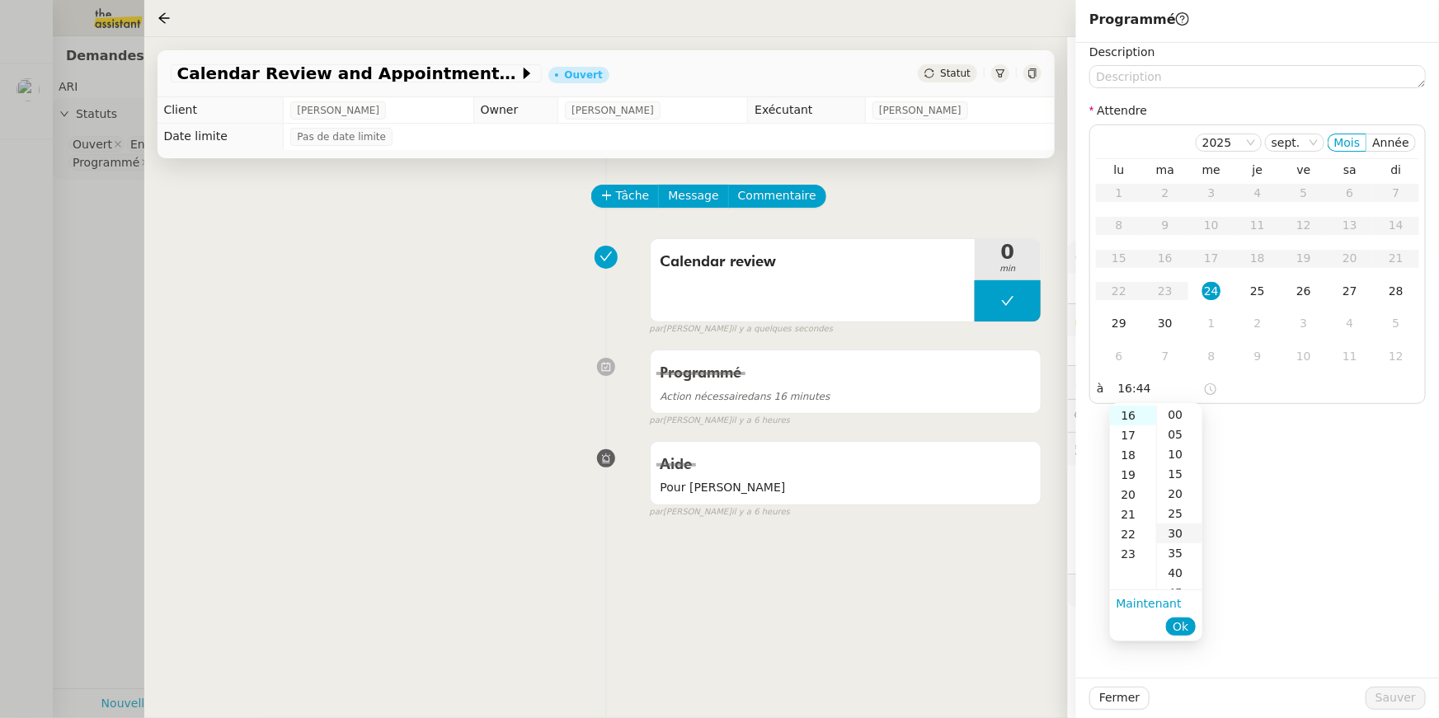
click at [1173, 532] on div "30" at bounding box center [1179, 534] width 45 height 20
type input "16:30"
click at [1182, 623] on span "Ok" at bounding box center [1181, 626] width 16 height 16
click at [1209, 287] on div "24" at bounding box center [1211, 291] width 18 height 18
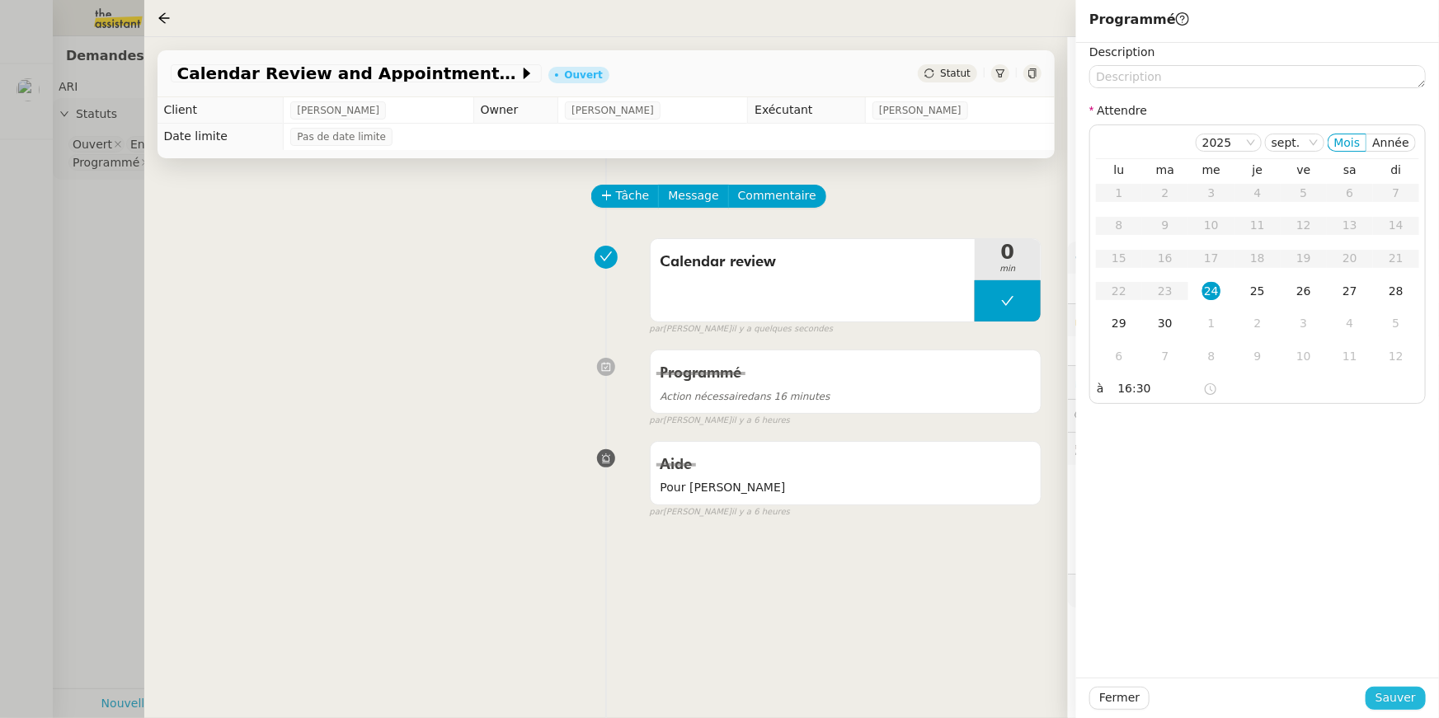
click at [1392, 700] on span "Sauver" at bounding box center [1395, 698] width 40 height 19
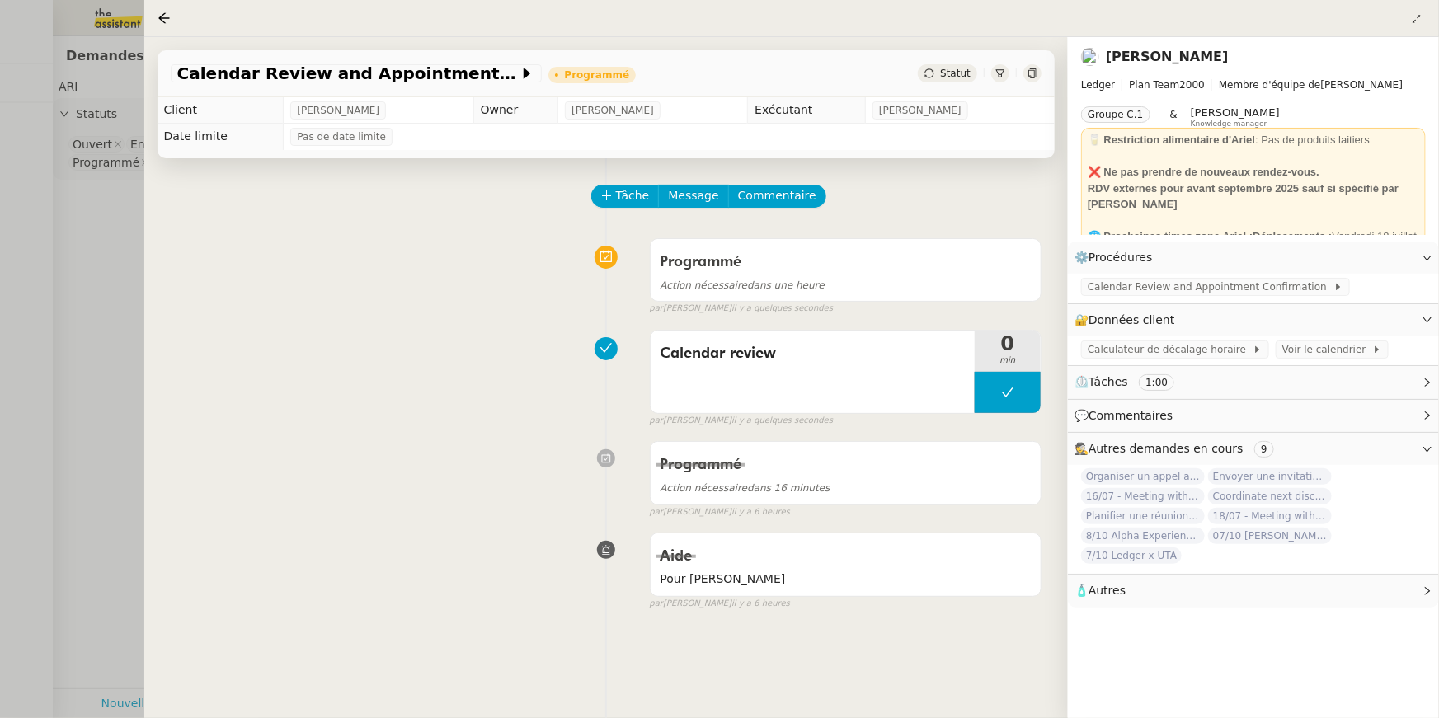
click at [877, 309] on div "par Amyna M. il y a quelques secondes" at bounding box center [846, 309] width 392 height 14
click at [877, 278] on div "Action nécessaire dans une heure" at bounding box center [845, 284] width 370 height 19
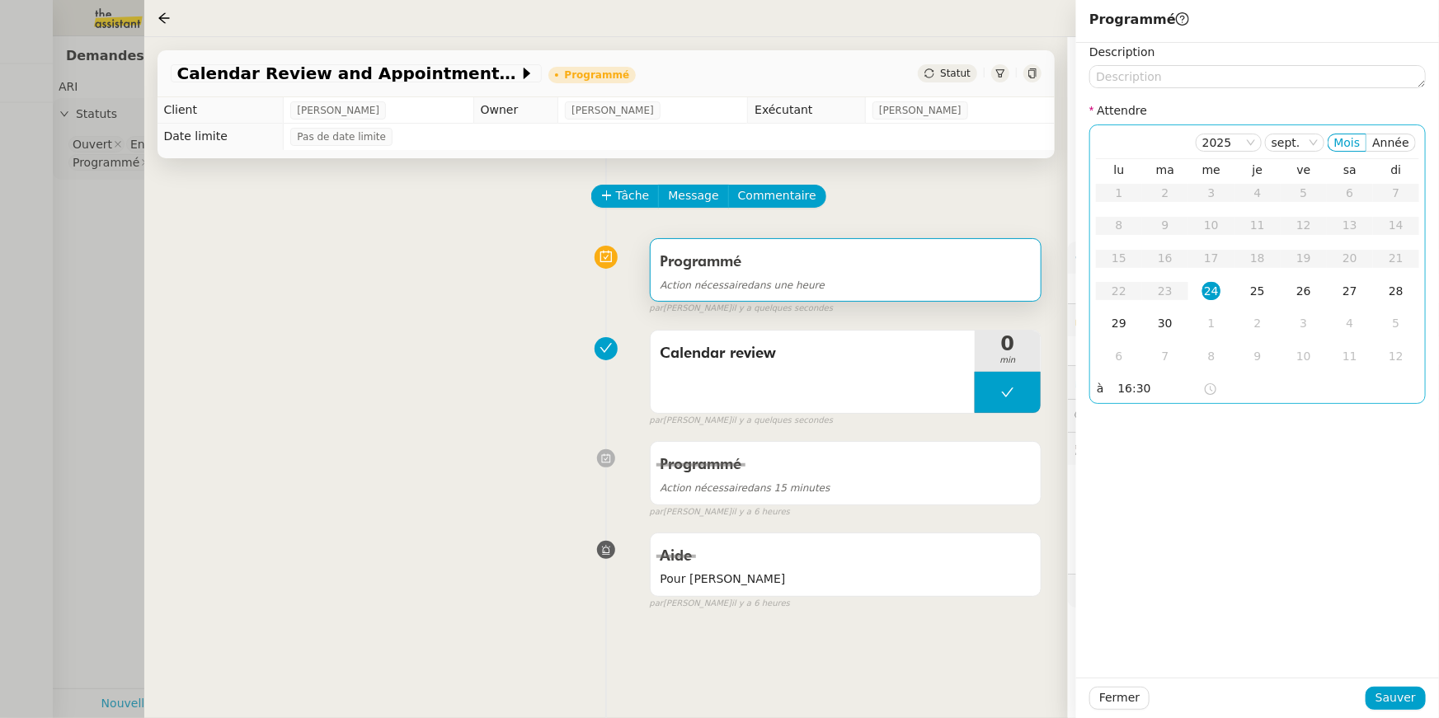
click at [1125, 384] on input "16:30" at bounding box center [1160, 388] width 85 height 19
click at [1138, 429] on div "17" at bounding box center [1133, 435] width 46 height 20
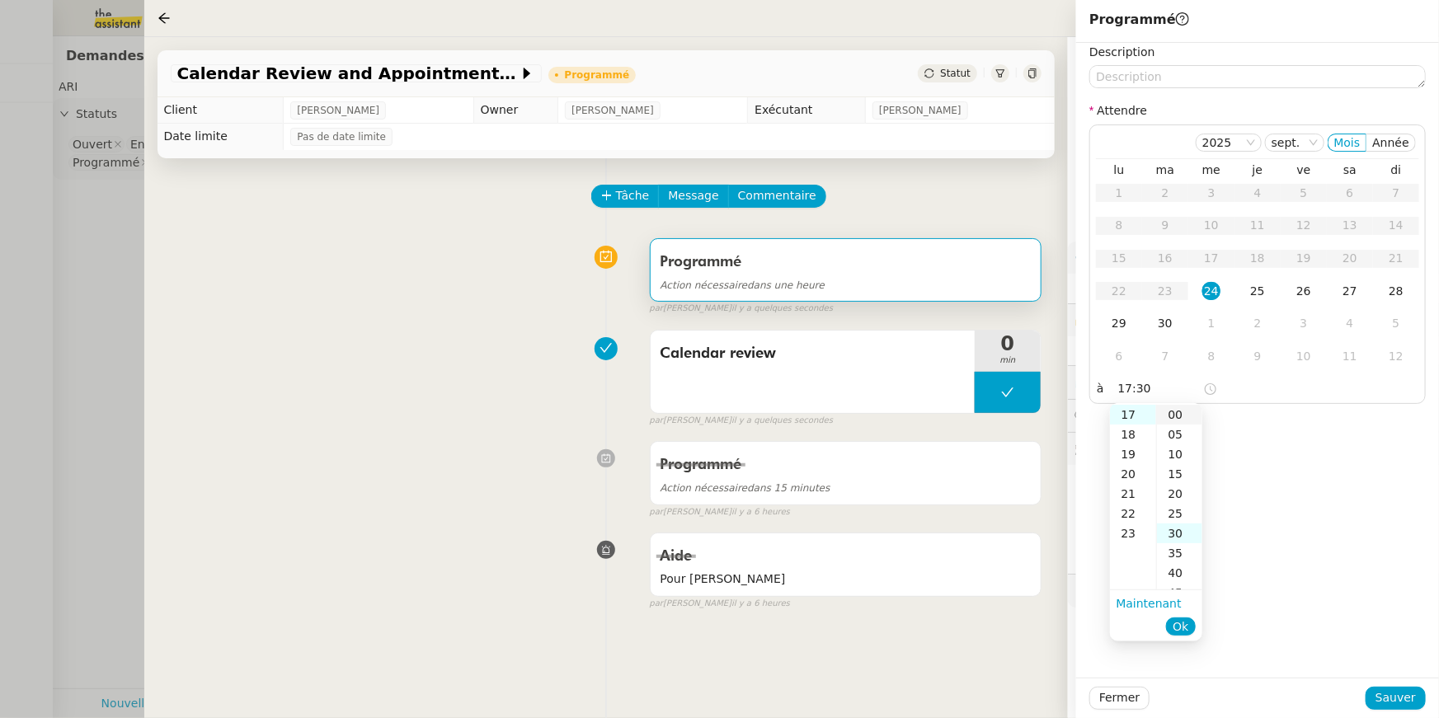
click at [1170, 411] on div "00" at bounding box center [1179, 415] width 45 height 20
type input "17:00"
click at [1185, 632] on span "Ok" at bounding box center [1181, 626] width 16 height 16
click at [1384, 698] on span "Sauver" at bounding box center [1395, 698] width 40 height 19
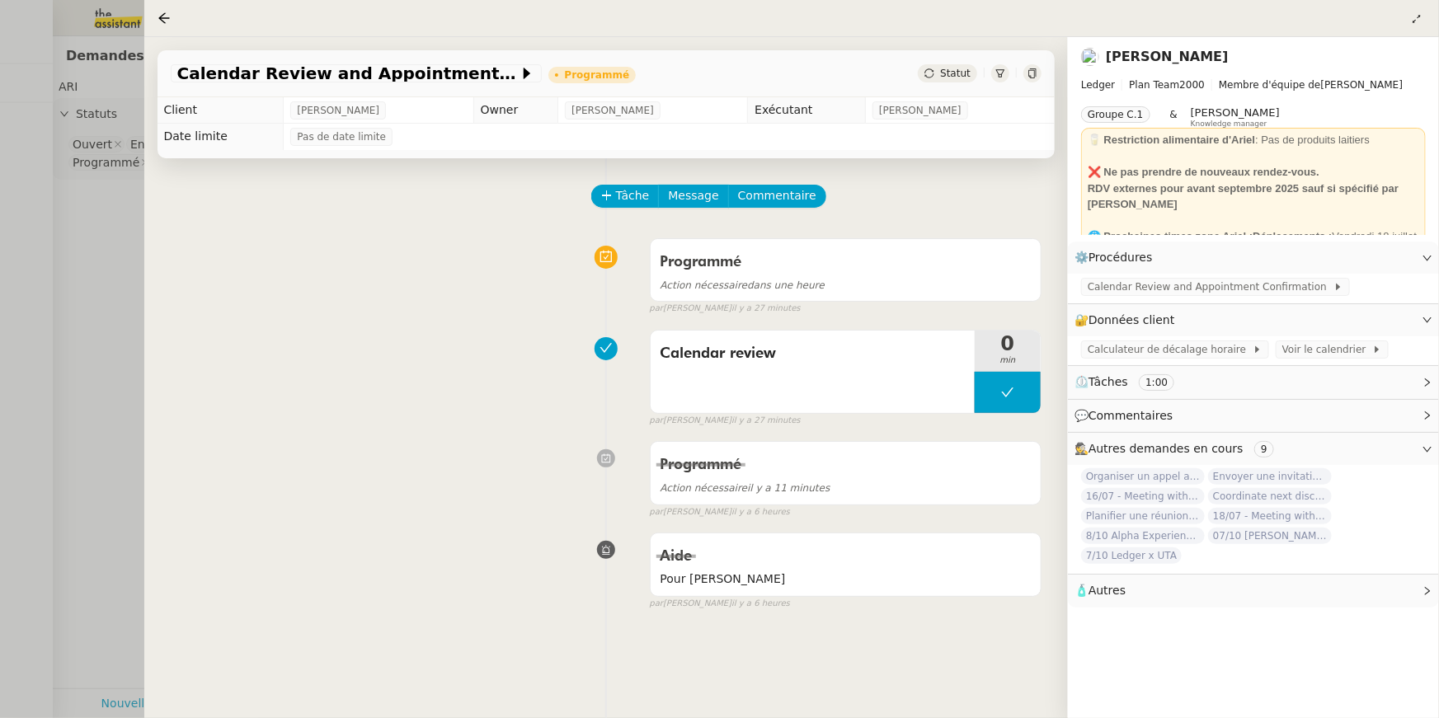
click at [87, 176] on div at bounding box center [719, 359] width 1439 height 718
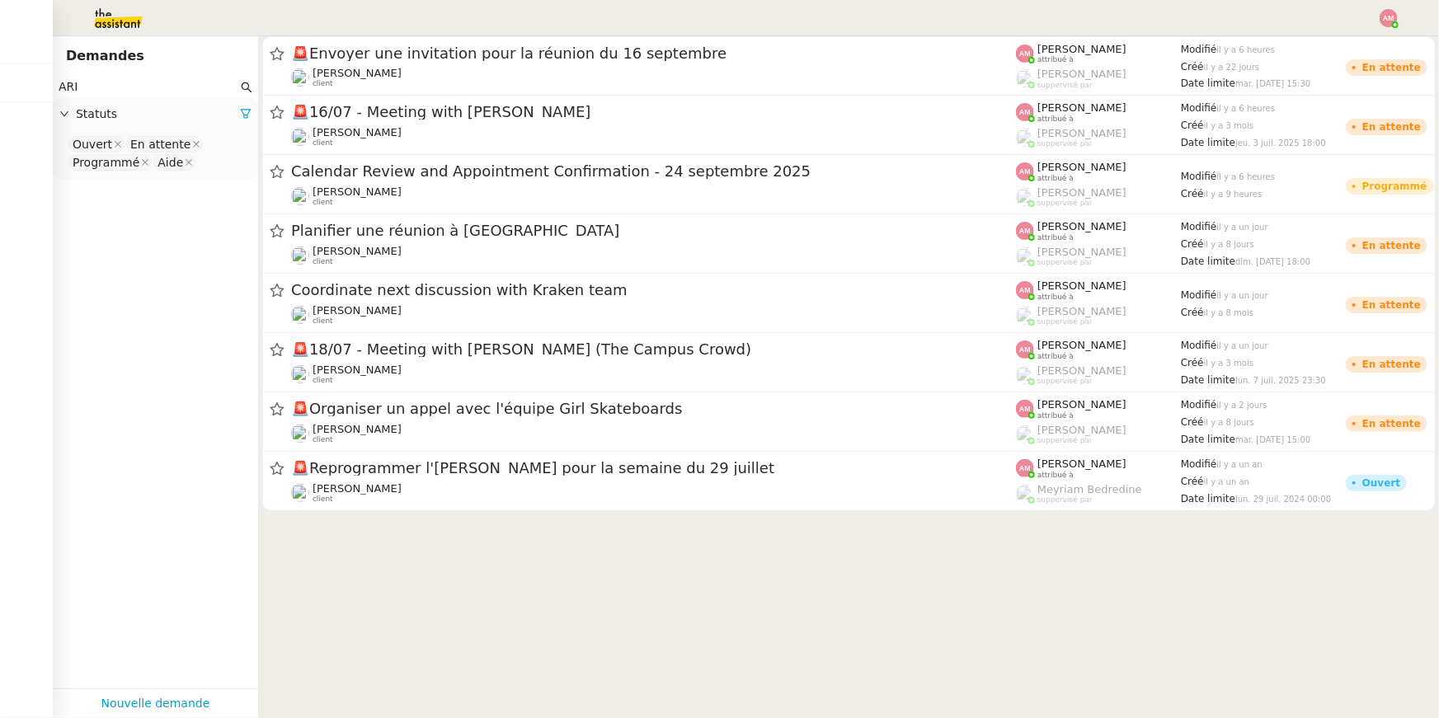
click at [79, 177] on div "Ouvert En attente Programmé Aide" at bounding box center [155, 155] width 205 height 49
click at [57, 86] on nz-input-group "ARI" at bounding box center [155, 87] width 205 height 22
click at [189, 90] on input "ARI" at bounding box center [148, 87] width 179 height 19
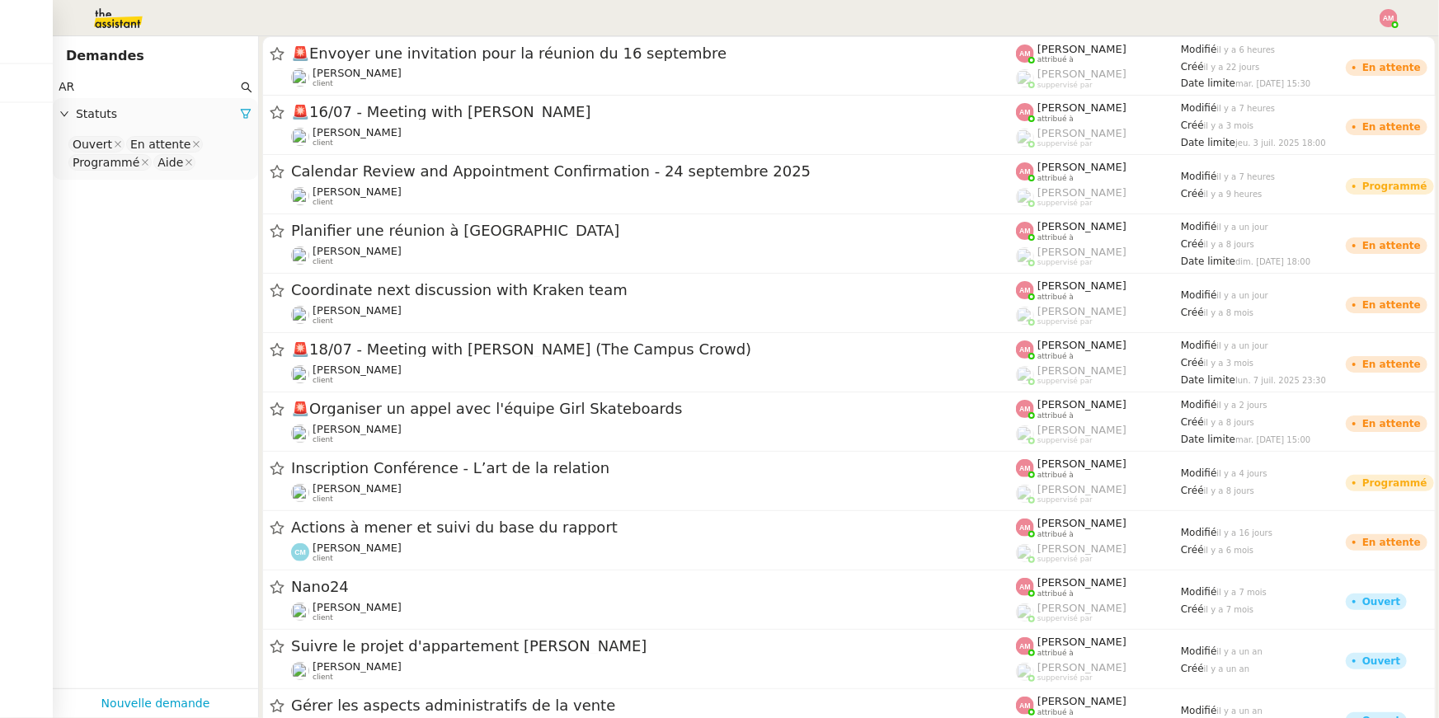
type input "A"
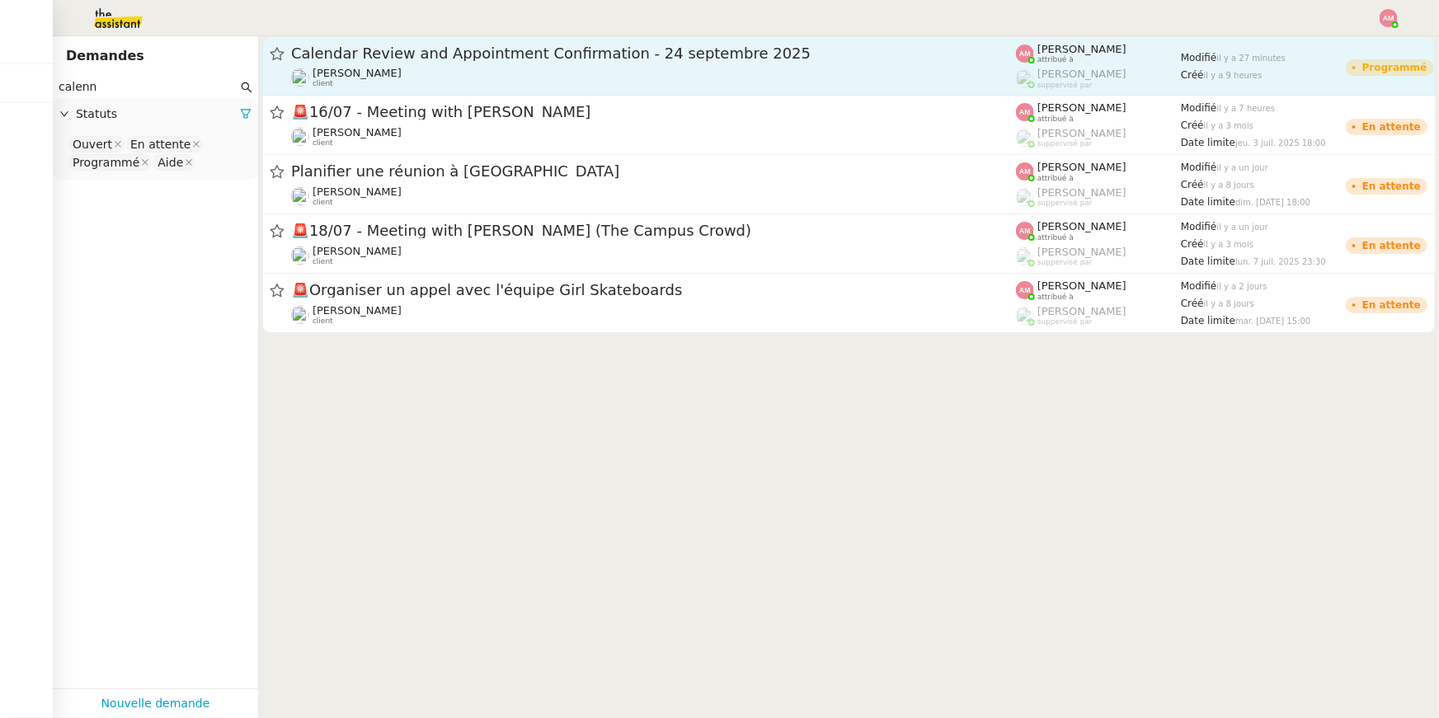
type input "calenn"
click at [565, 49] on span "Calendar Review and Appointment Confirmation - 24 septembre 2025" at bounding box center [653, 53] width 725 height 15
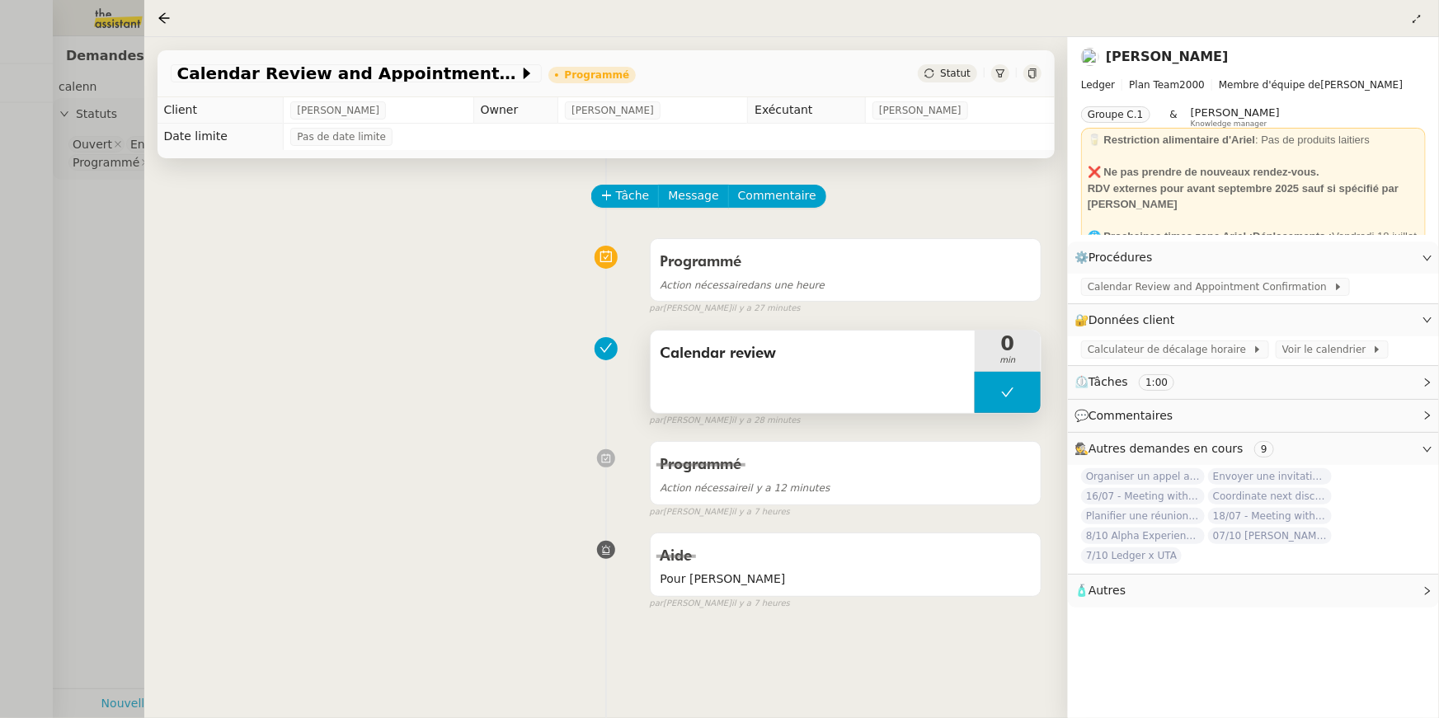
click at [988, 385] on button at bounding box center [1008, 392] width 66 height 41
click at [984, 383] on div at bounding box center [991, 392] width 33 height 41
click at [693, 196] on span "Message" at bounding box center [693, 195] width 50 height 19
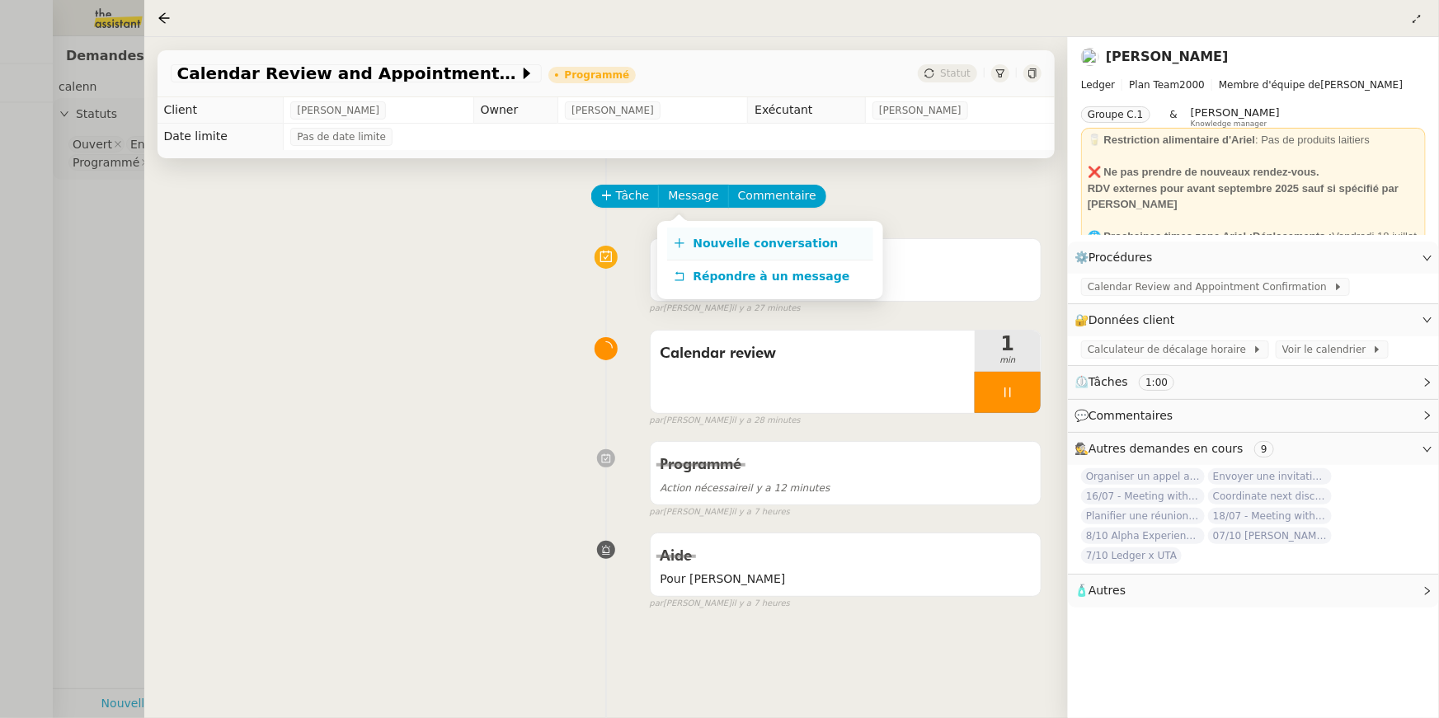
click at [704, 248] on span "Nouvelle conversation" at bounding box center [765, 243] width 145 height 13
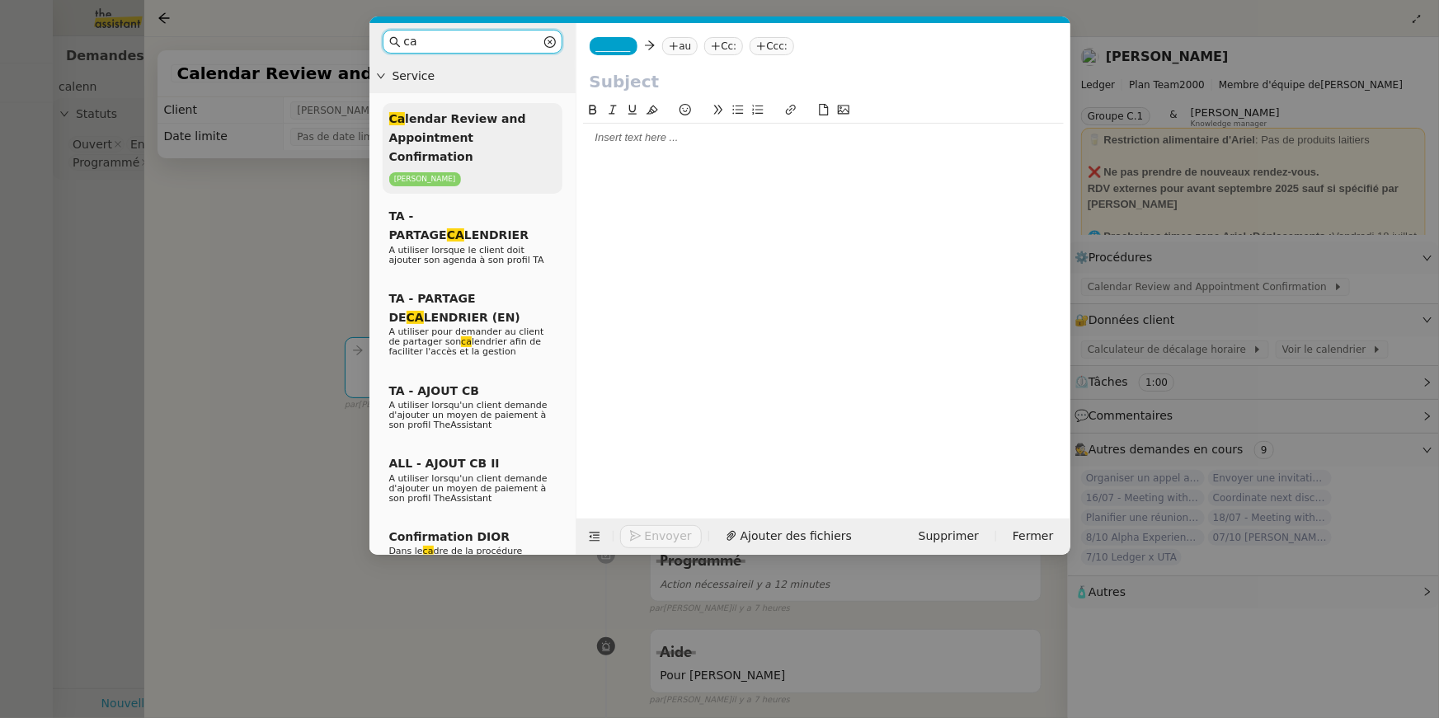
type input "ca"
click at [522, 129] on div "Ca lendar Review and Appointment Confirmation Ariel Wengroff" at bounding box center [473, 148] width 180 height 91
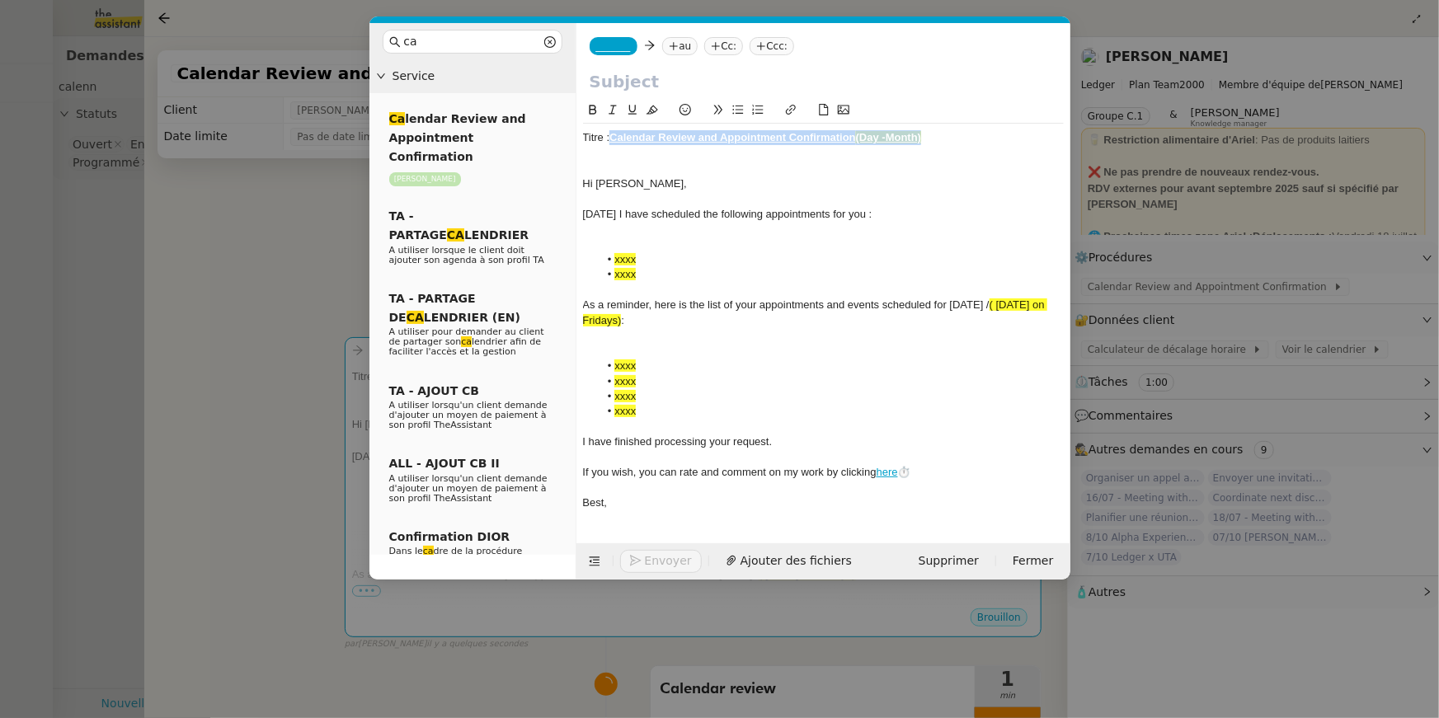
drag, startPoint x: 613, startPoint y: 139, endPoint x: 968, endPoint y: 139, distance: 355.4
click at [968, 139] on div "Titre : Calendar Review and Appointment Confirmation (Day -Month)" at bounding box center [823, 137] width 481 height 15
click at [827, 72] on input "text" at bounding box center [824, 81] width 468 height 25
paste input "Calendar Review and Appointment Confirmation (Day -Month)"
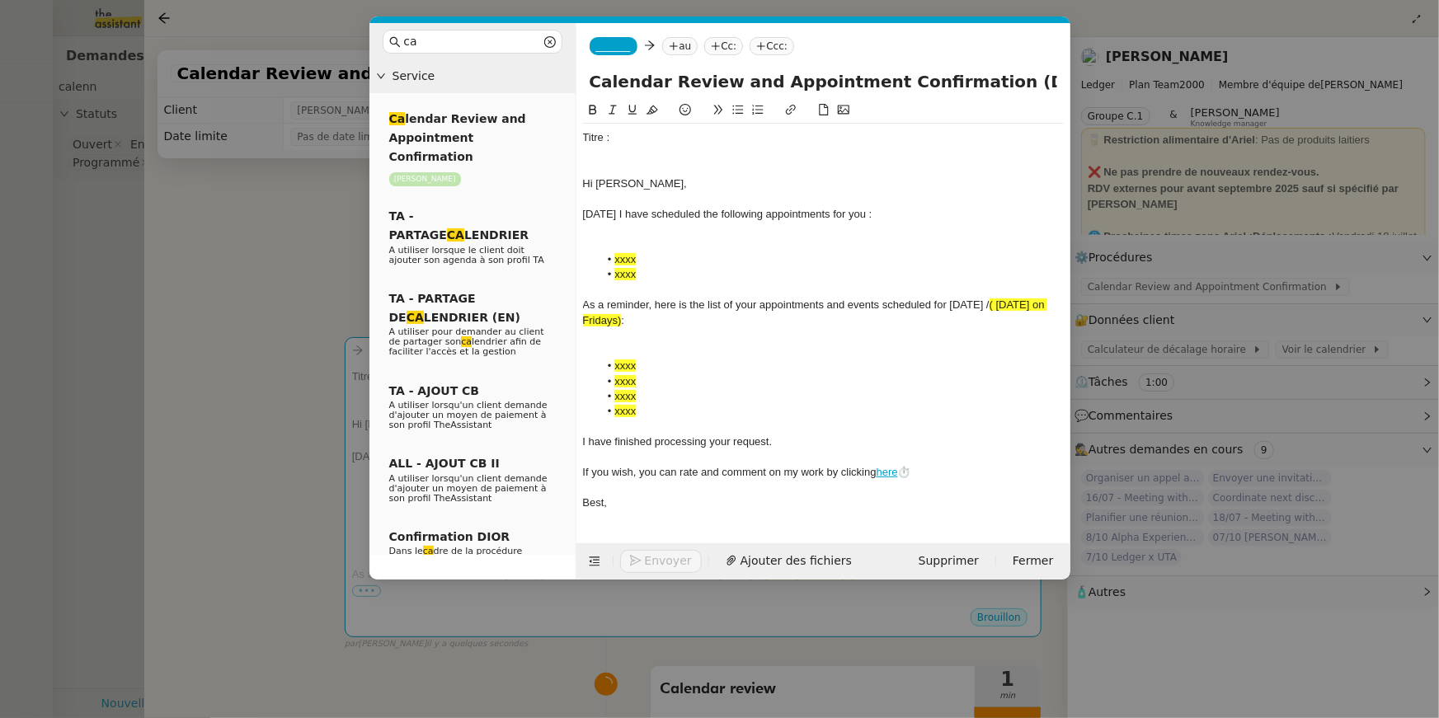
scroll to position [0, 12]
drag, startPoint x: 963, startPoint y: 82, endPoint x: 1049, endPoint y: 85, distance: 85.8
click at [1049, 85] on input "Calendar Review and Appointment Confirmation (Day -Month)" at bounding box center [824, 81] width 468 height 25
type input "Calendar Review and Appointment Confirmation (September 24th, 2025)"
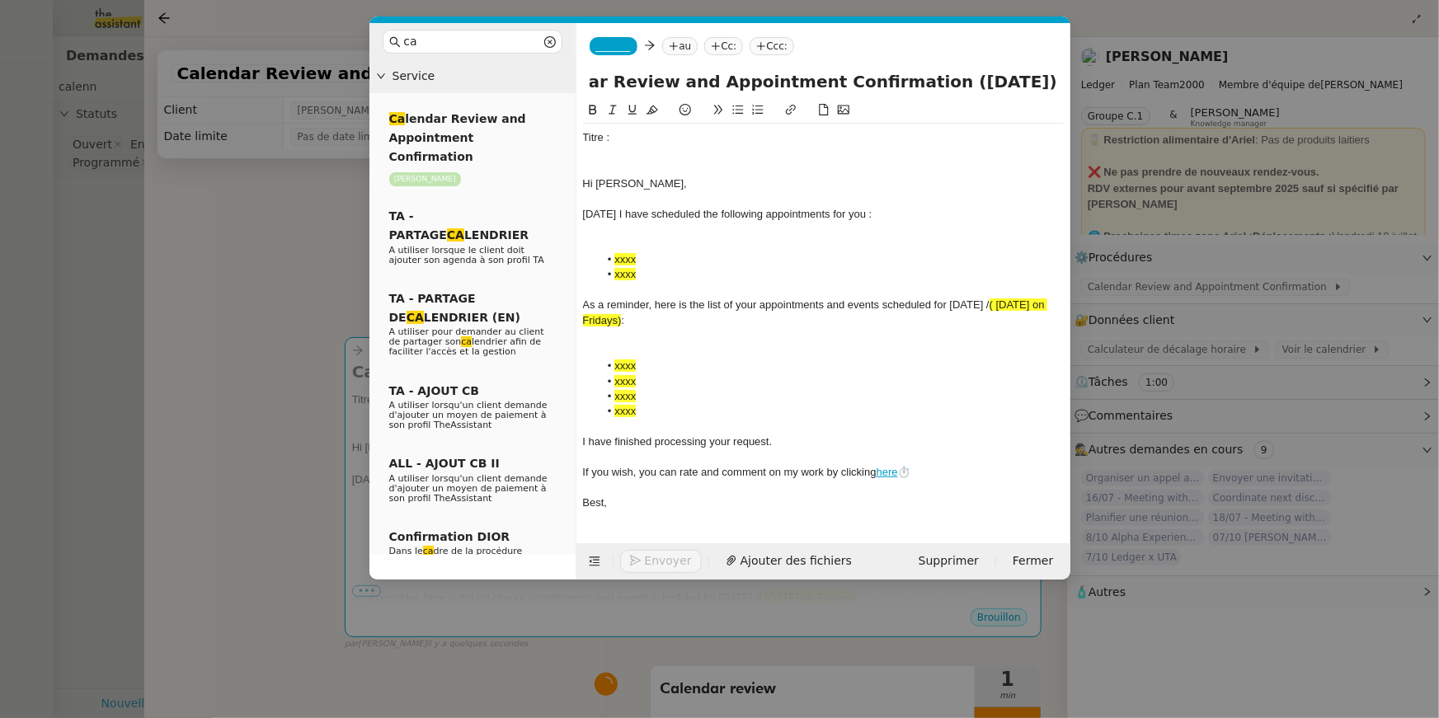
scroll to position [0, 0]
drag, startPoint x: 583, startPoint y: 189, endPoint x: 581, endPoint y: 107, distance: 81.7
click at [581, 107] on nz-spin "Titre : Hi Ariel, Today I have scheduled the following appointments for you : x…" at bounding box center [823, 313] width 494 height 424
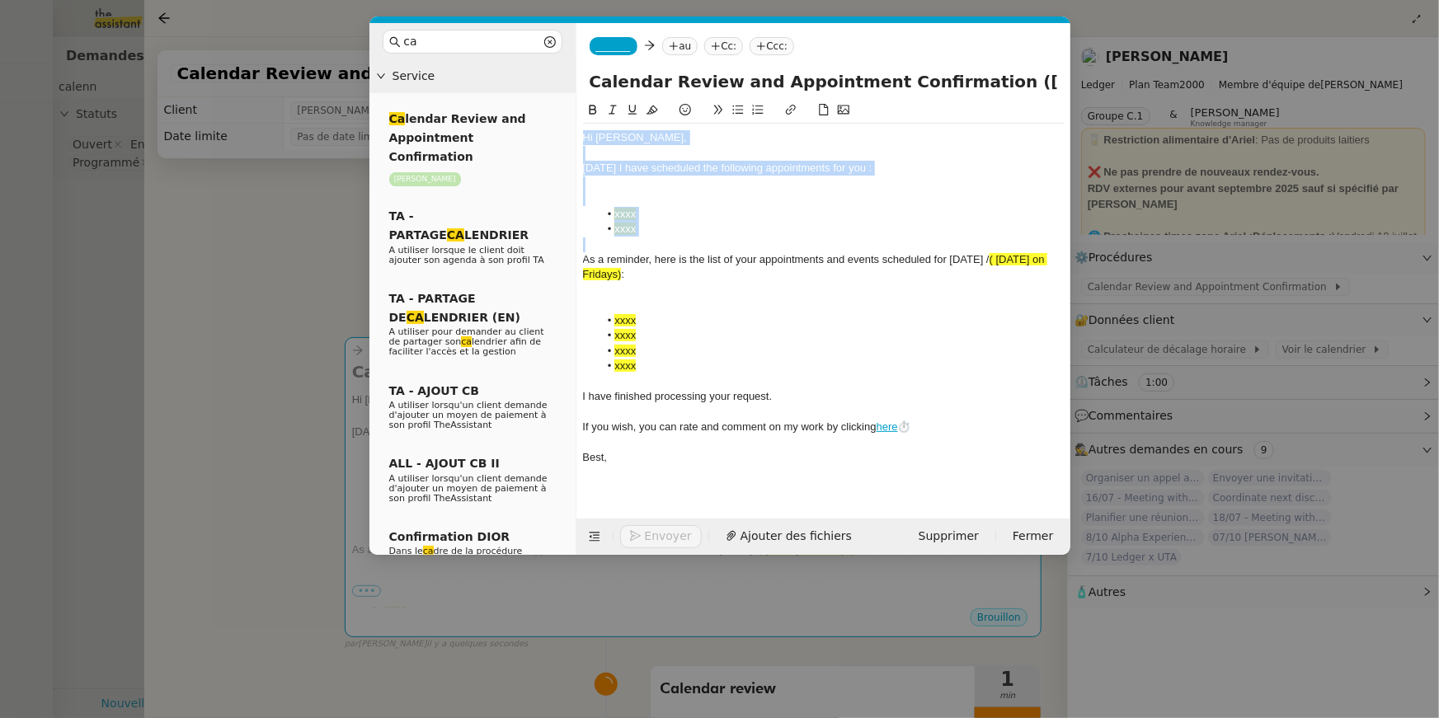
drag, startPoint x: 662, startPoint y: 237, endPoint x: 721, endPoint y: 123, distance: 128.0
click at [721, 123] on div "Hi Ariel, Today I have scheduled the following appointments for you : xxxx xxxx…" at bounding box center [823, 286] width 481 height 371
click at [684, 168] on div "Today I have scheduled the following appointments for you :" at bounding box center [823, 168] width 481 height 15
drag, startPoint x: 681, startPoint y: 153, endPoint x: 692, endPoint y: 229, distance: 76.6
click at [692, 229] on div "Hi Ariel, Today I have scheduled the following appointments for you : xxxx xxxx…" at bounding box center [823, 298] width 481 height 348
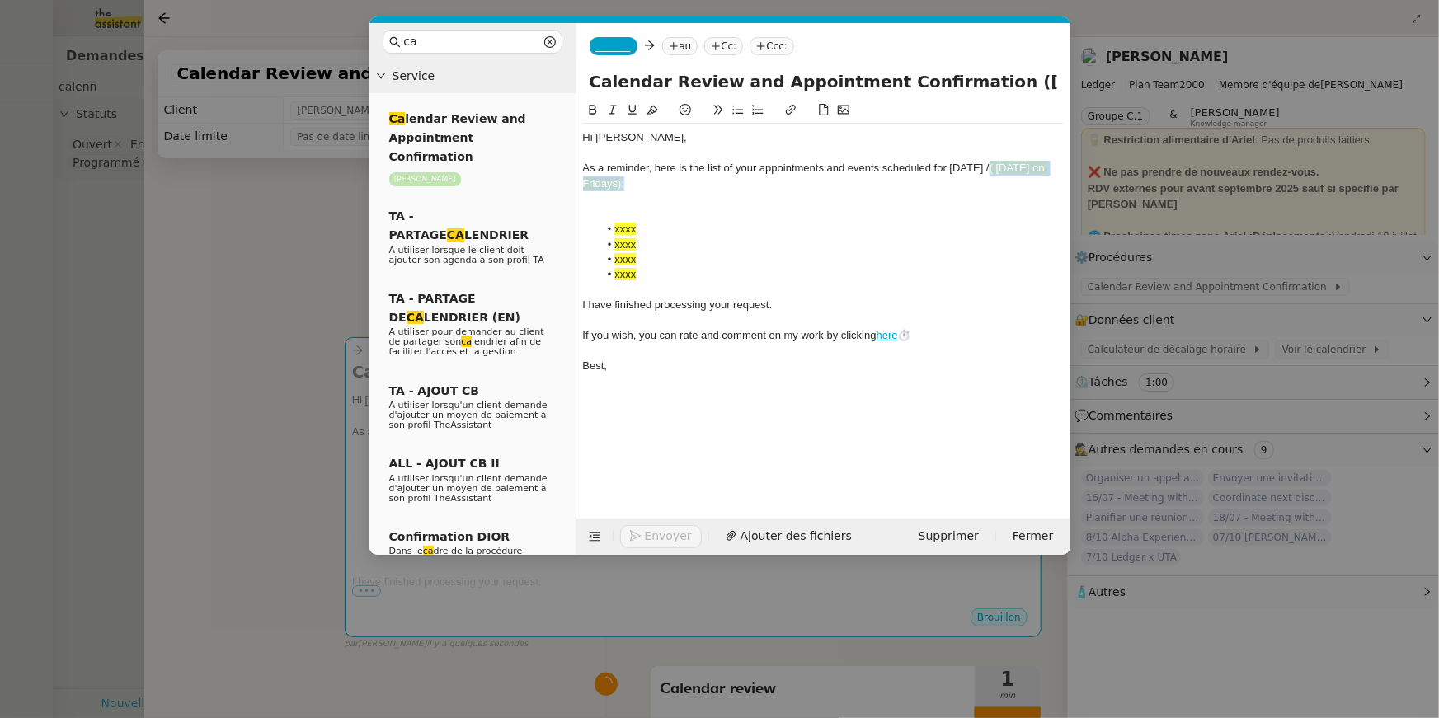
drag, startPoint x: 991, startPoint y: 164, endPoint x: 1027, endPoint y: 177, distance: 38.6
click at [1027, 177] on div "As a reminder, here is the list of your appointments and events scheduled for t…" at bounding box center [823, 176] width 481 height 31
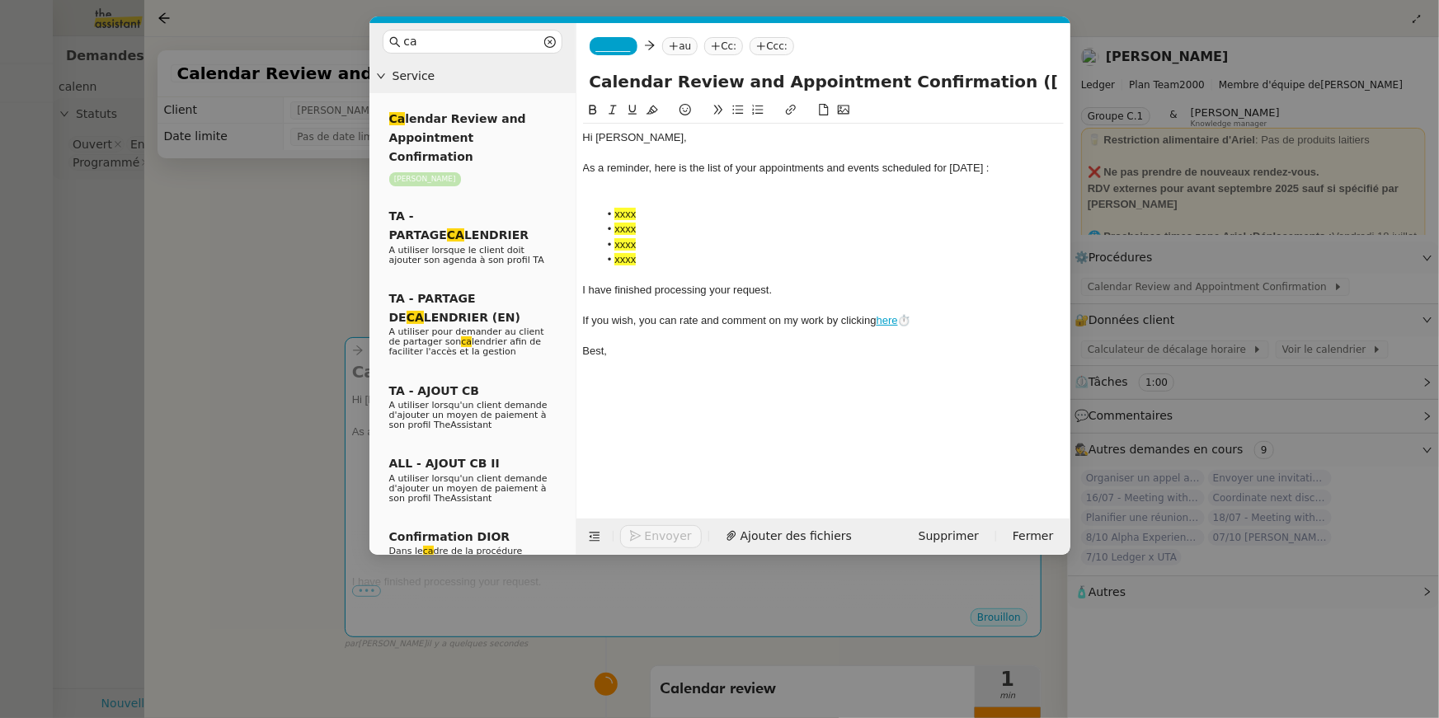
click at [623, 57] on div "_______ au Cc: Ccc:" at bounding box center [823, 46] width 494 height 46
click at [620, 50] on span "_______" at bounding box center [613, 46] width 35 height 12
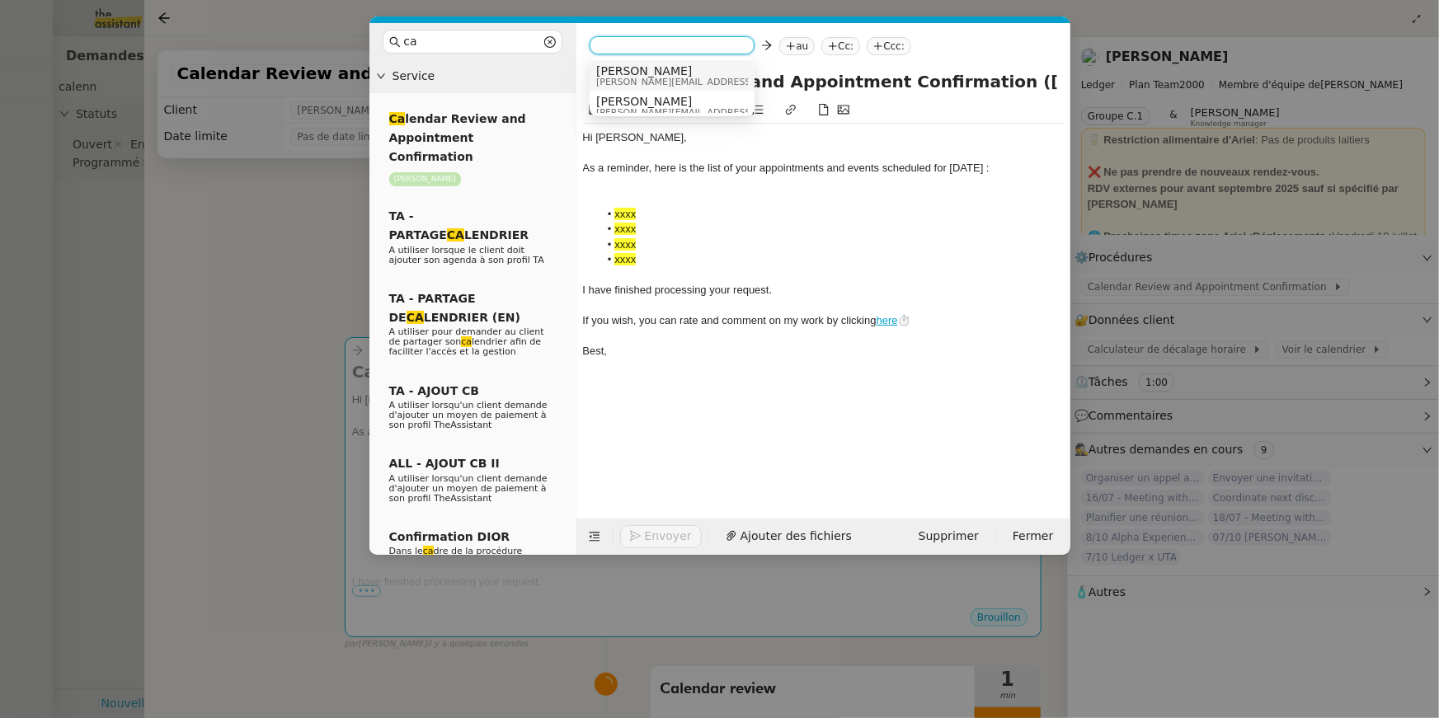
click at [611, 81] on span "[PERSON_NAME][EMAIL_ADDRESS][DOMAIN_NAME]" at bounding box center [713, 82] width 234 height 9
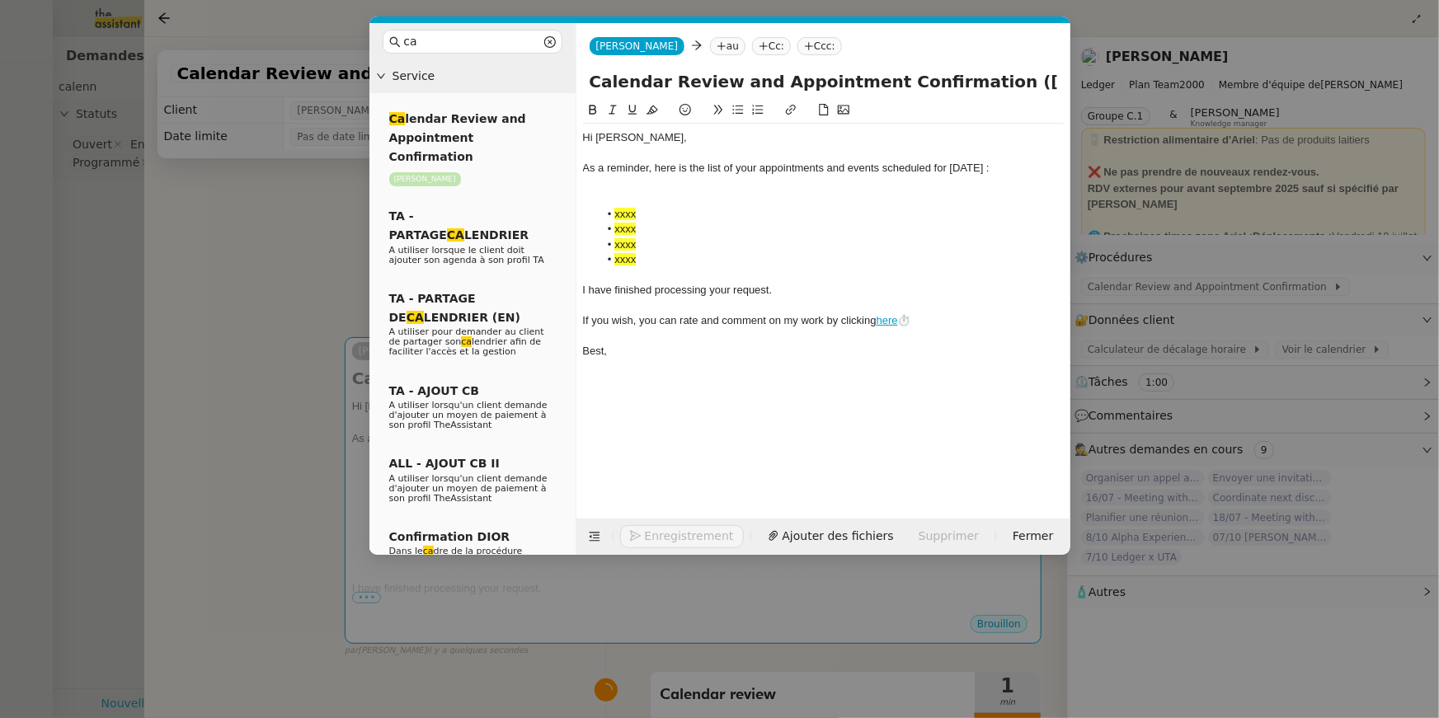
click at [710, 41] on nz-tag "au" at bounding box center [727, 46] width 35 height 18
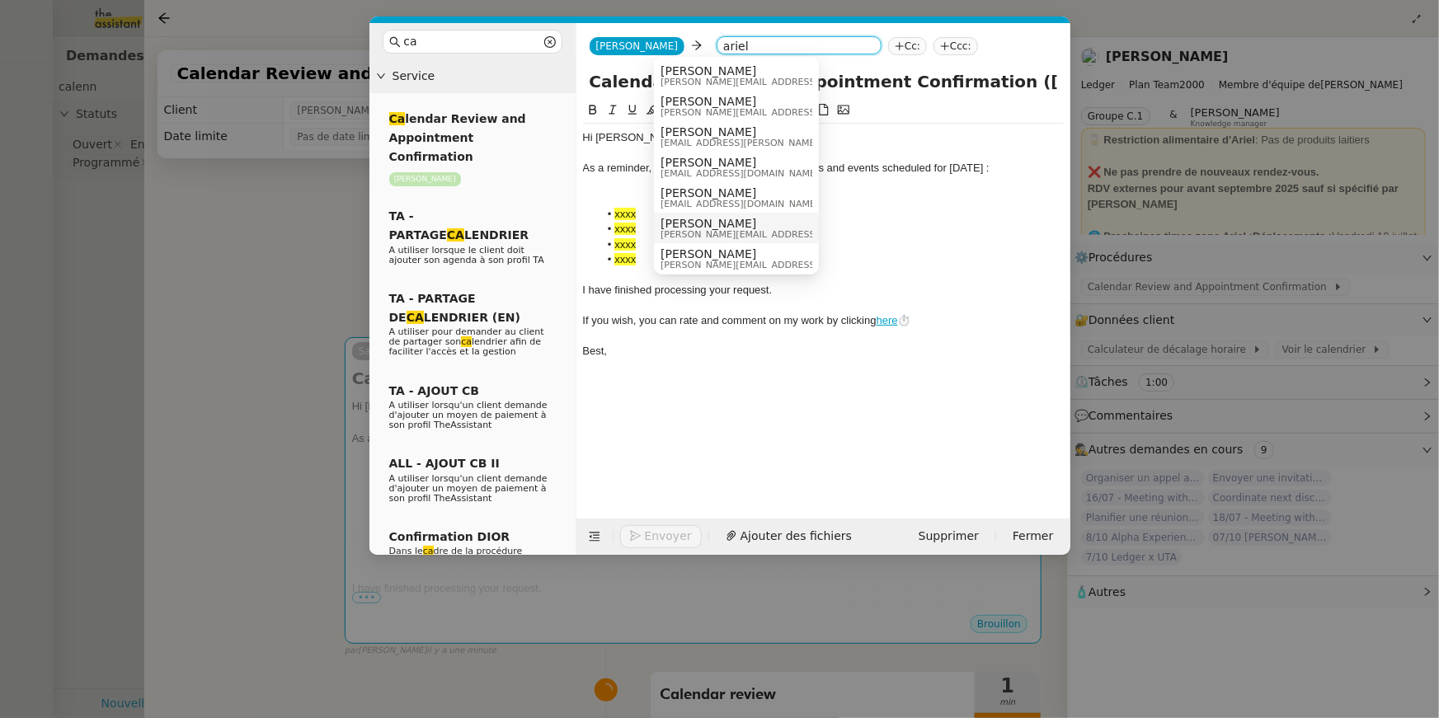
type input "ariel"
click at [686, 223] on span "[PERSON_NAME]" at bounding box center [777, 223] width 234 height 13
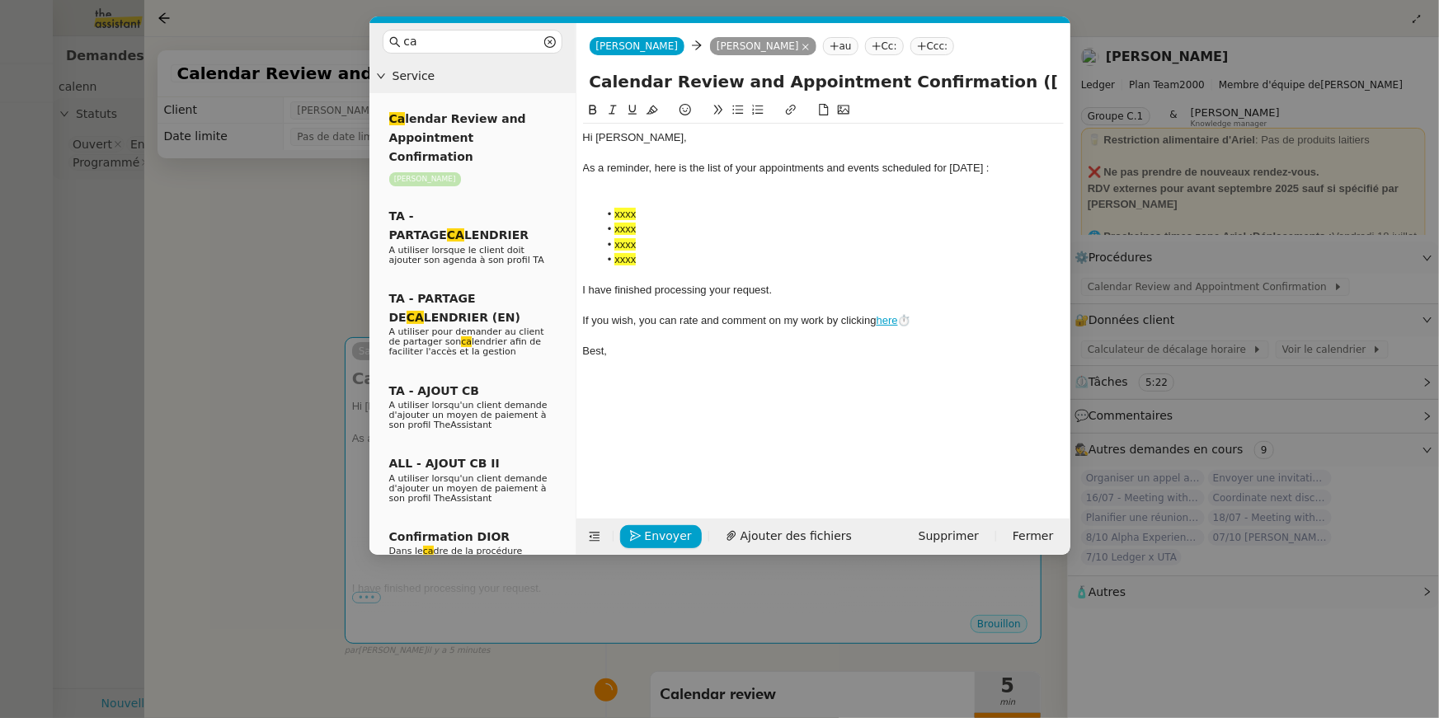
click at [275, 183] on nz-modal-container "ca Service Ca lendar Review and Appointment Confirmation Ariel Wengroff TA - PA…" at bounding box center [719, 359] width 1439 height 718
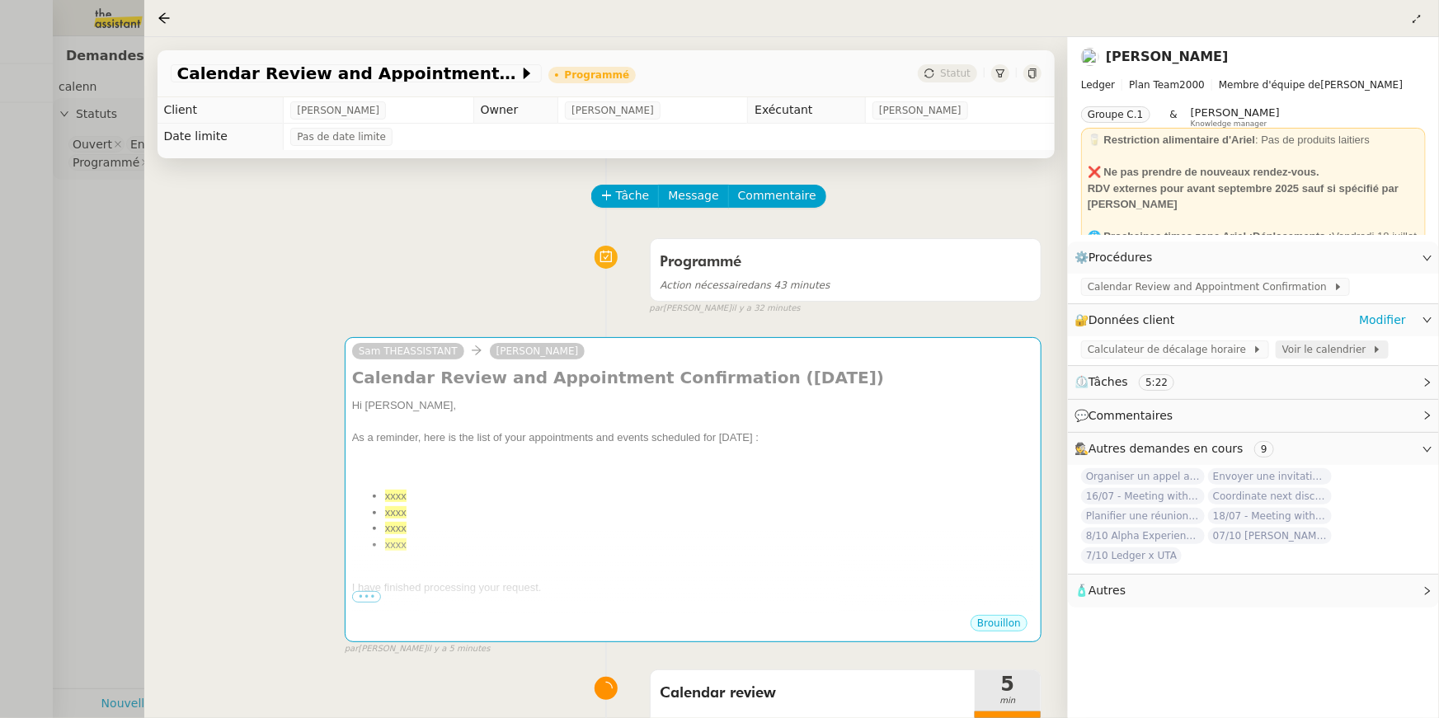
click at [1276, 349] on div "Voir le calendrier" at bounding box center [1332, 350] width 113 height 18
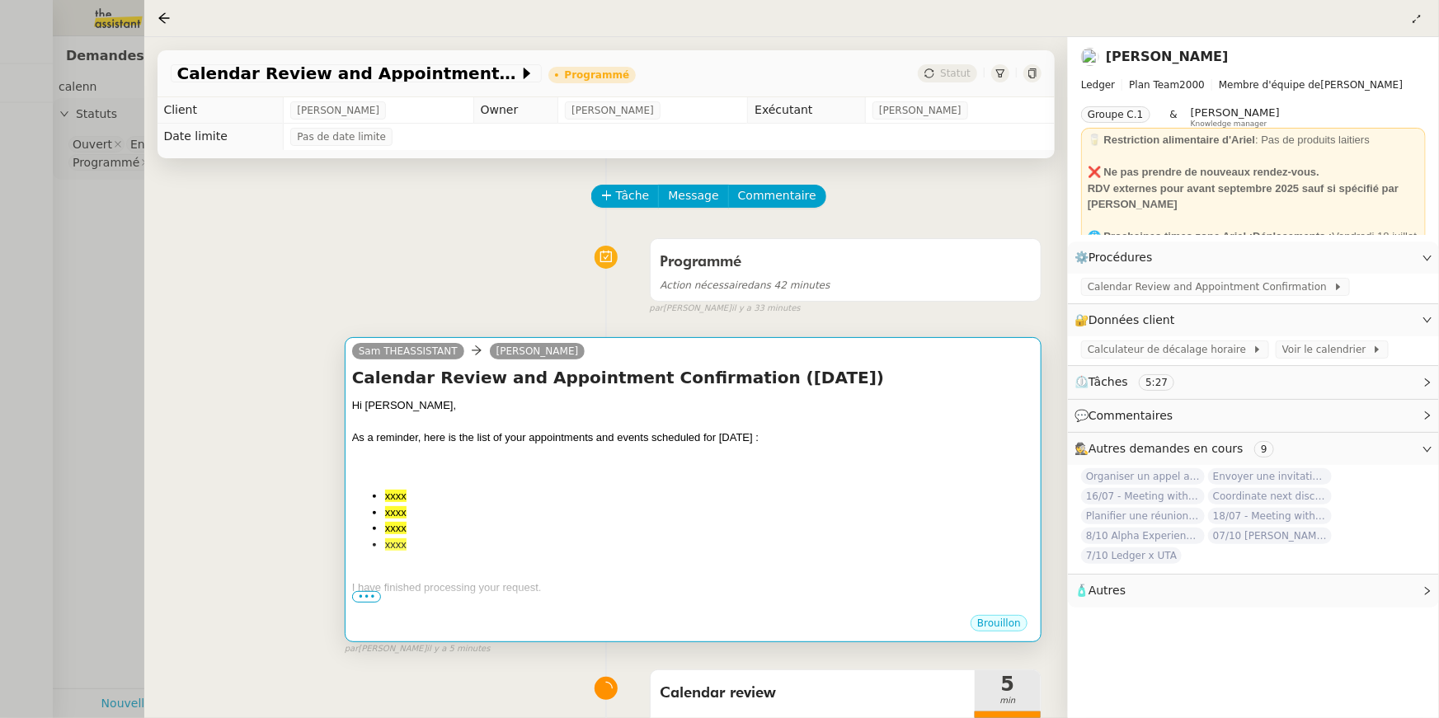
click at [719, 524] on li "xxxx" at bounding box center [709, 528] width 649 height 16
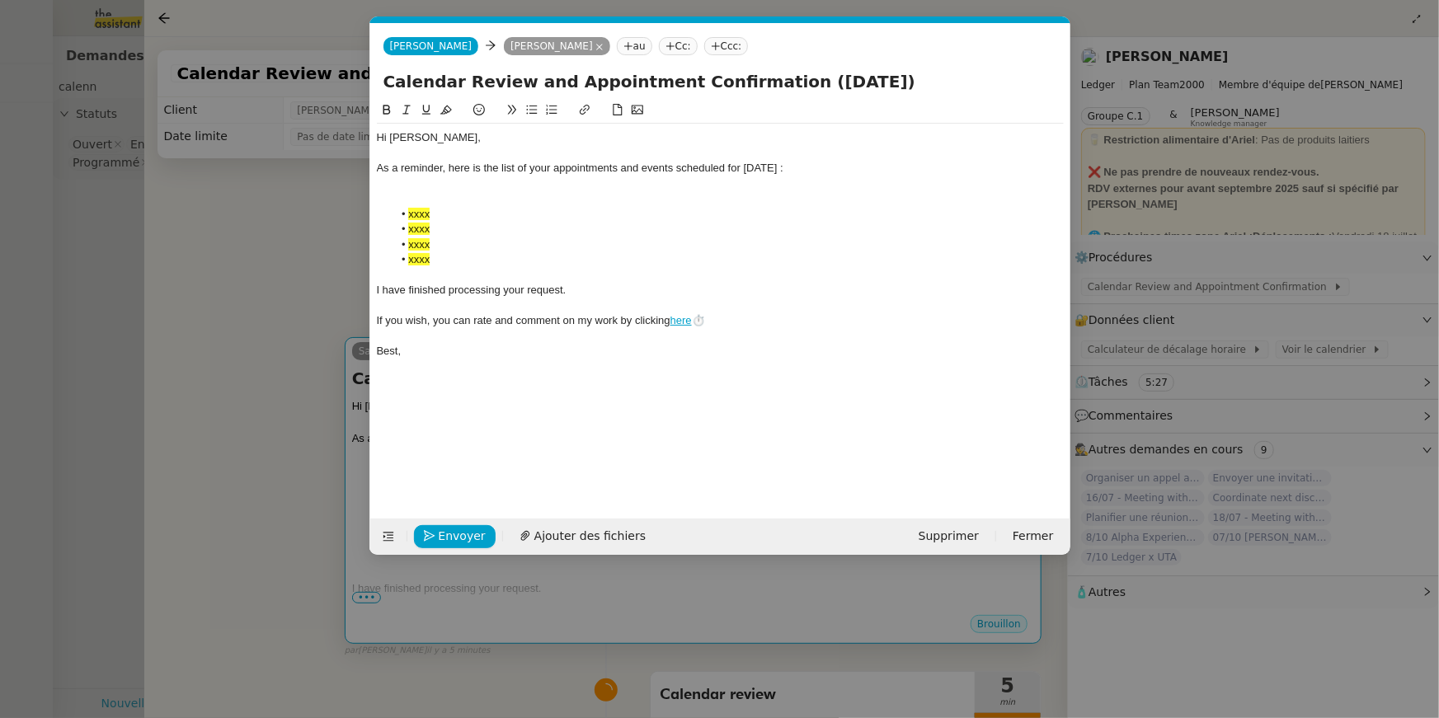
scroll to position [0, 46]
drag, startPoint x: 435, startPoint y: 191, endPoint x: 454, endPoint y: 254, distance: 65.5
click at [454, 254] on div "Hi Ariel, As a reminder, here is the list of your appointments and events sched…" at bounding box center [720, 245] width 687 height 242
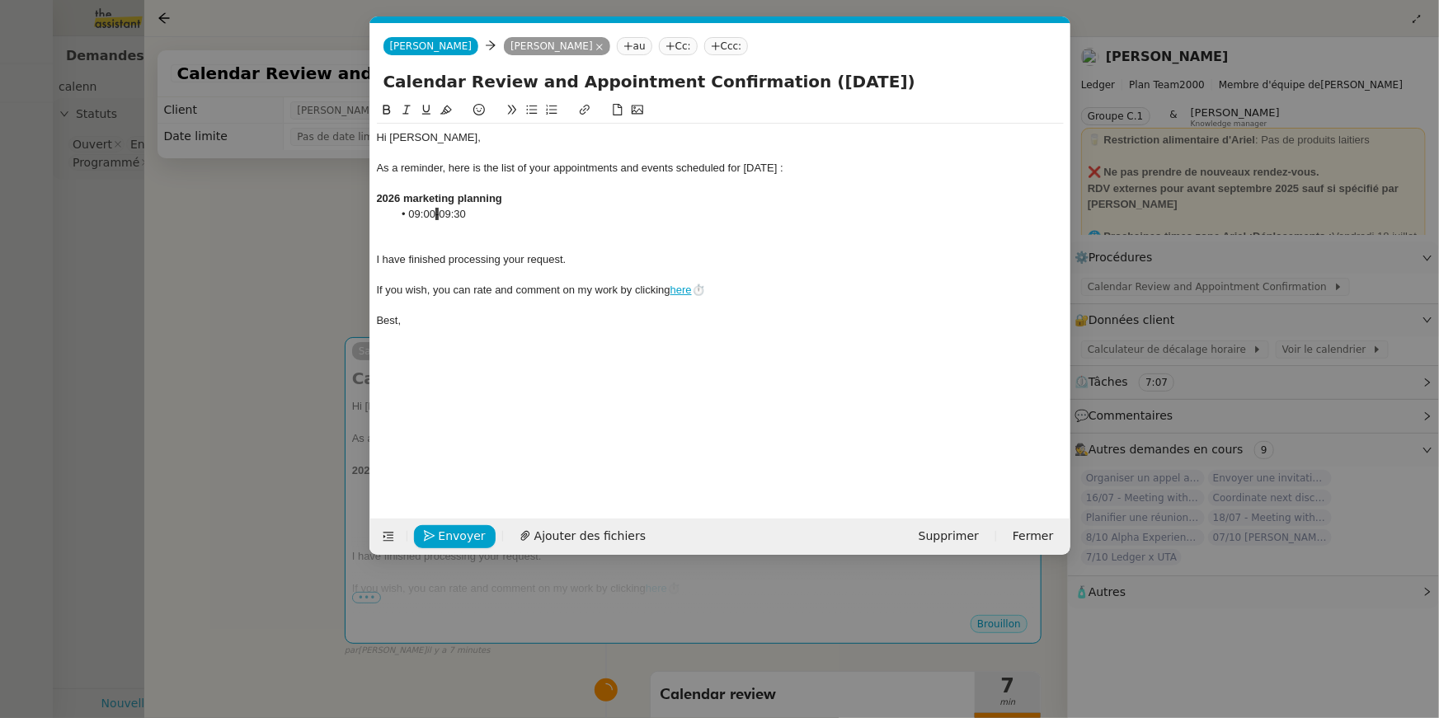
click at [564, 241] on div at bounding box center [720, 244] width 687 height 15
click at [559, 230] on div at bounding box center [720, 229] width 687 height 15
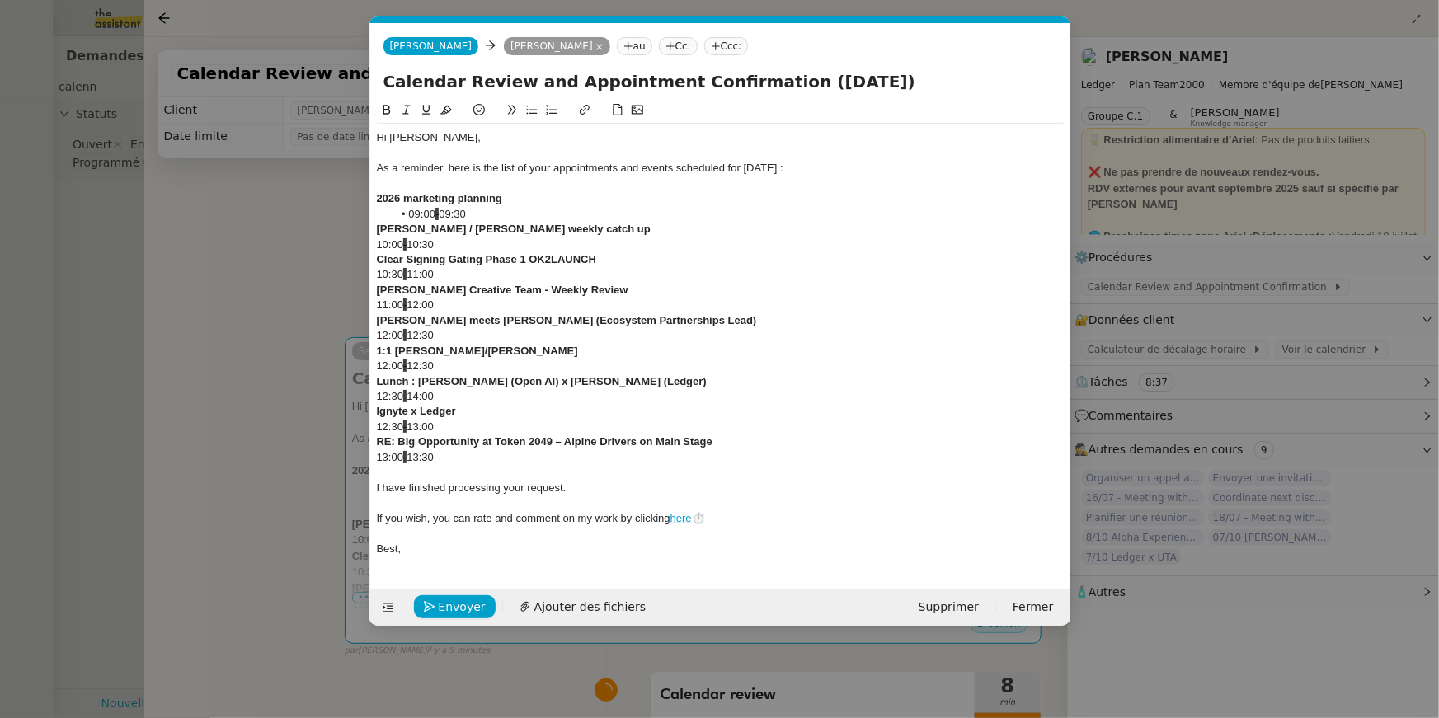
click at [407, 471] on div at bounding box center [720, 472] width 687 height 15
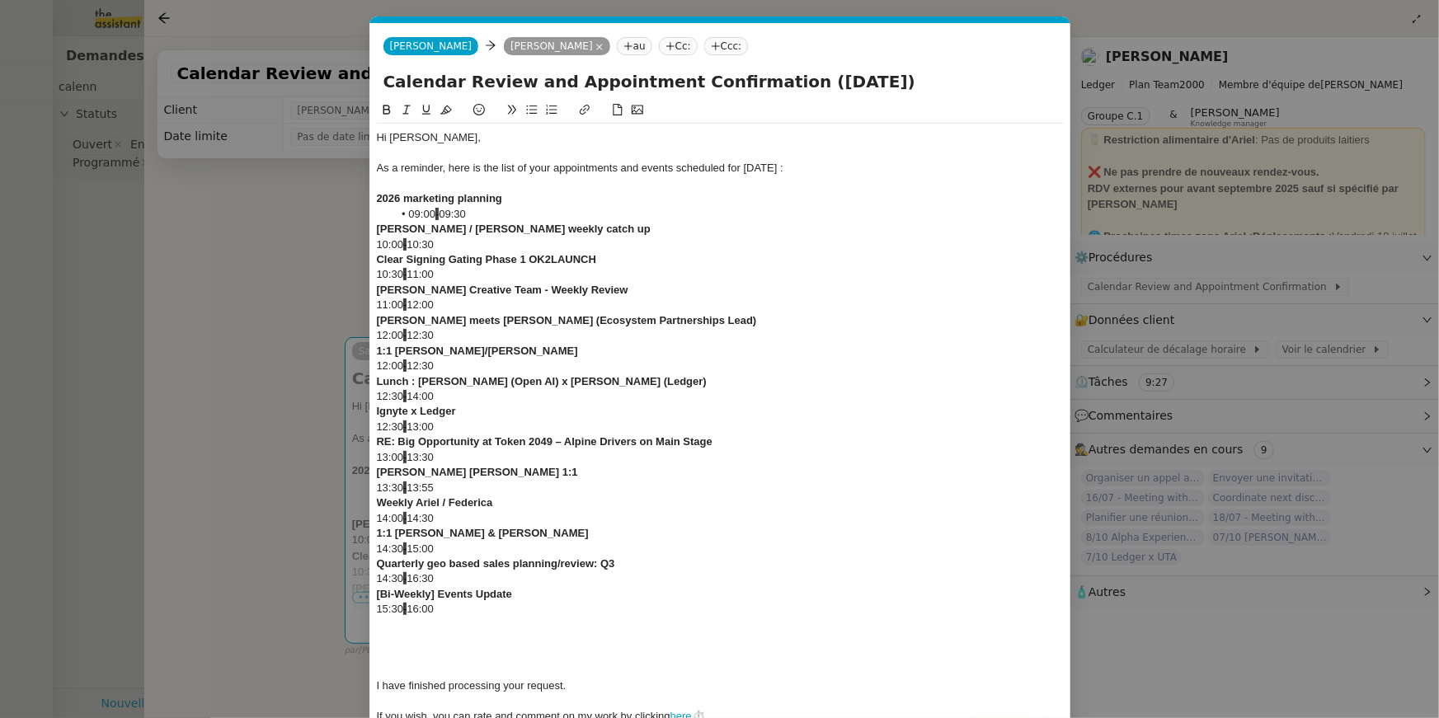
click at [484, 620] on div at bounding box center [720, 625] width 687 height 15
click at [476, 631] on div at bounding box center [720, 625] width 687 height 15
click at [490, 665] on div at bounding box center [720, 670] width 687 height 15
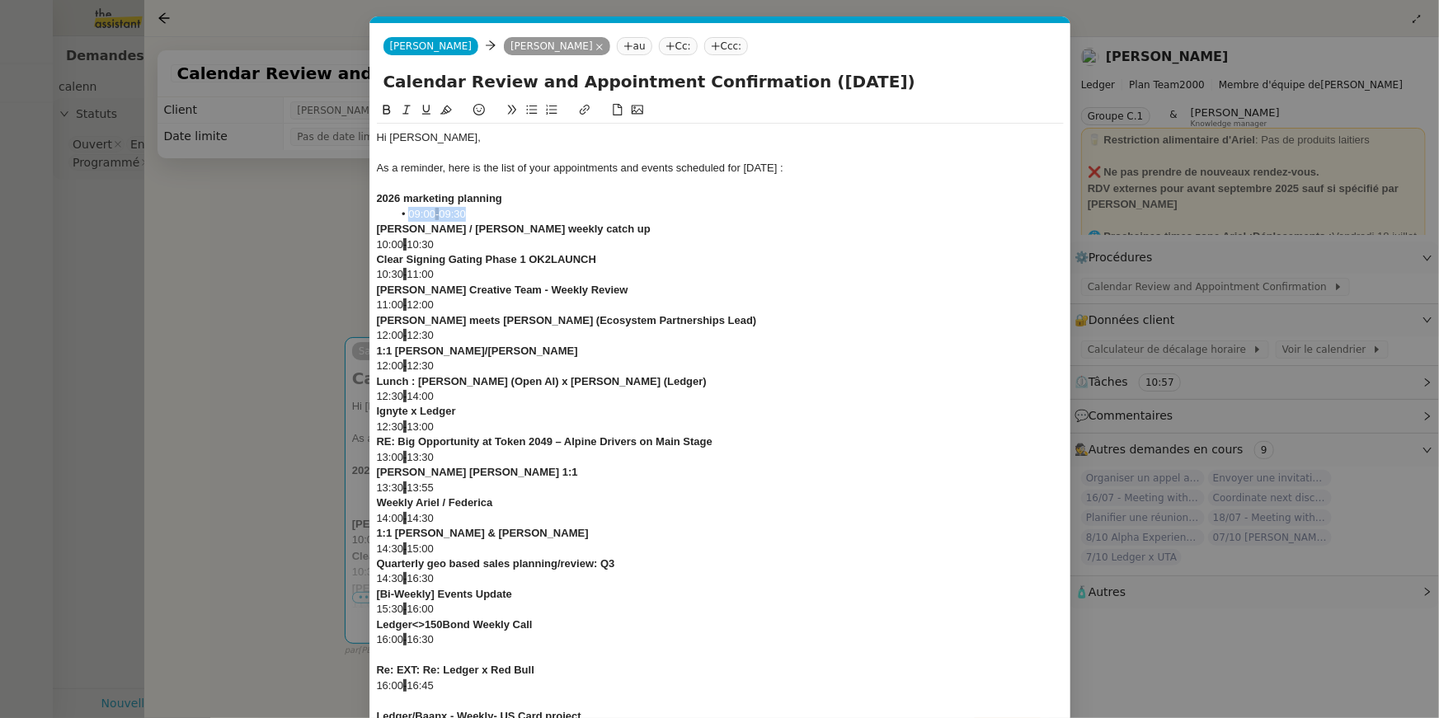
drag, startPoint x: 485, startPoint y: 219, endPoint x: 352, endPoint y: 218, distance: 132.8
click at [352, 218] on nz-modal-container "ca Service Ca lendar Review and Appointment Confirmation Ariel Wengroff TA - PA…" at bounding box center [719, 359] width 1439 height 718
click at [375, 201] on nz-spin "Hi Ariel, As a reminder, here is the list of your appointments and events sched…" at bounding box center [720, 564] width 700 height 926
click at [378, 201] on strong "2026 marketing planning" at bounding box center [439, 198] width 125 height 12
drag, startPoint x: 443, startPoint y: 238, endPoint x: 345, endPoint y: 247, distance: 98.5
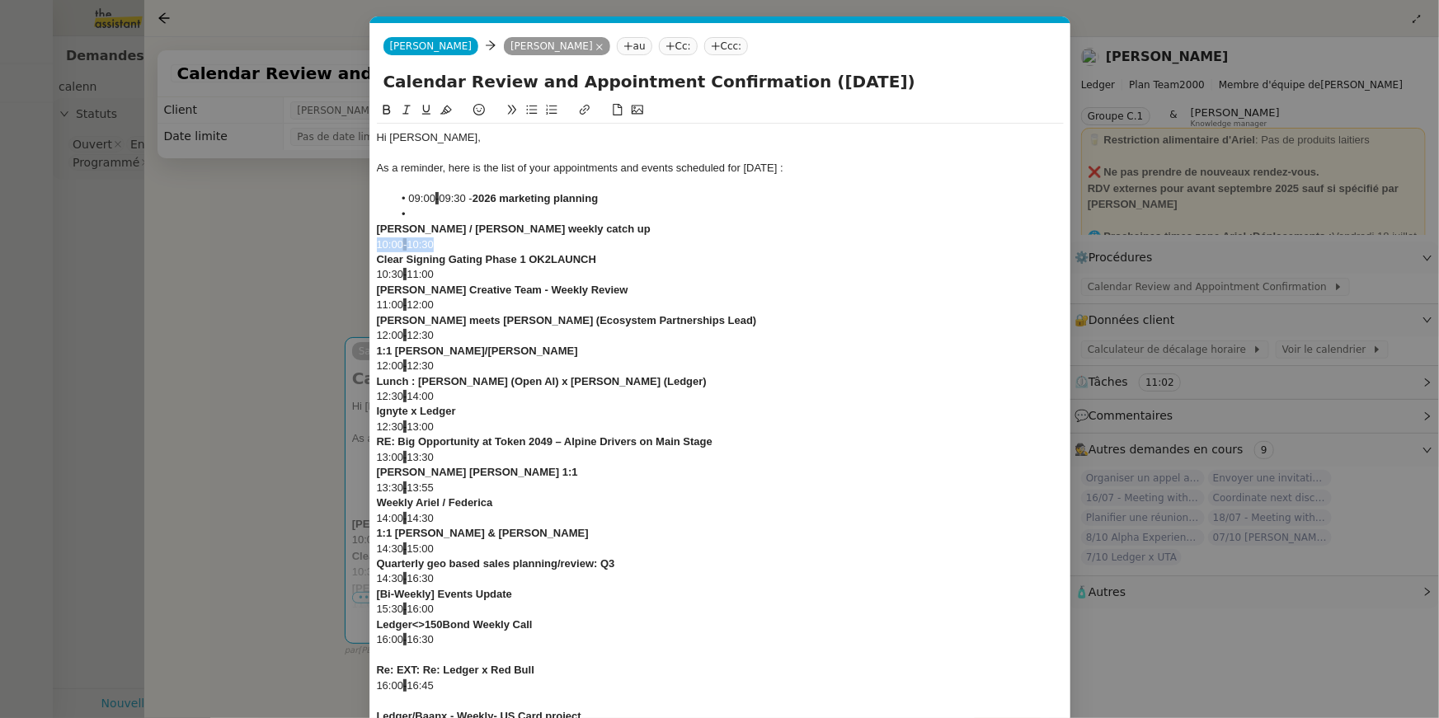
click at [345, 247] on nz-modal-container "ca Service Ca lendar Review and Appointment Confirmation Ariel Wengroff TA - PA…" at bounding box center [719, 359] width 1439 height 718
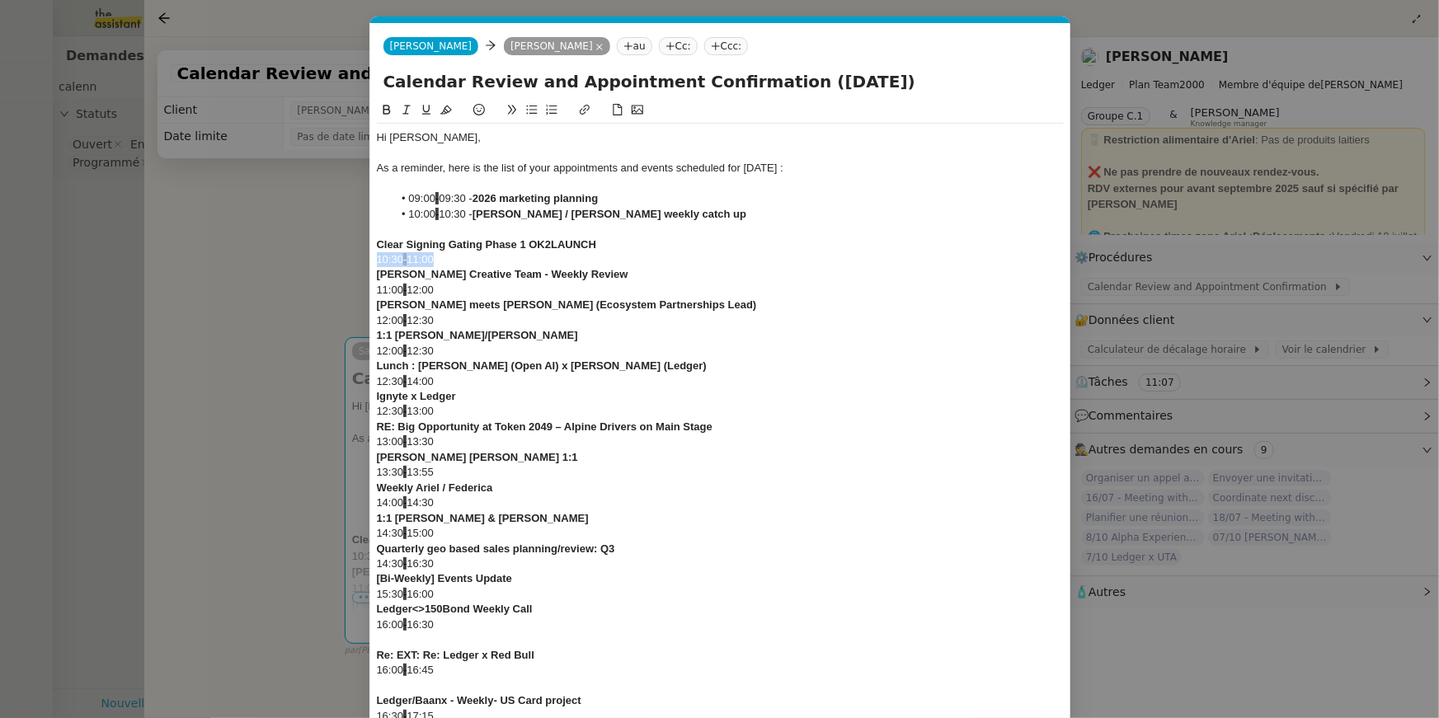
drag, startPoint x: 458, startPoint y: 252, endPoint x: 358, endPoint y: 267, distance: 100.9
click at [358, 267] on nz-modal-container "ca Service Ca lendar Review and Appointment Confirmation Ariel Wengroff TA - PA…" at bounding box center [719, 359] width 1439 height 718
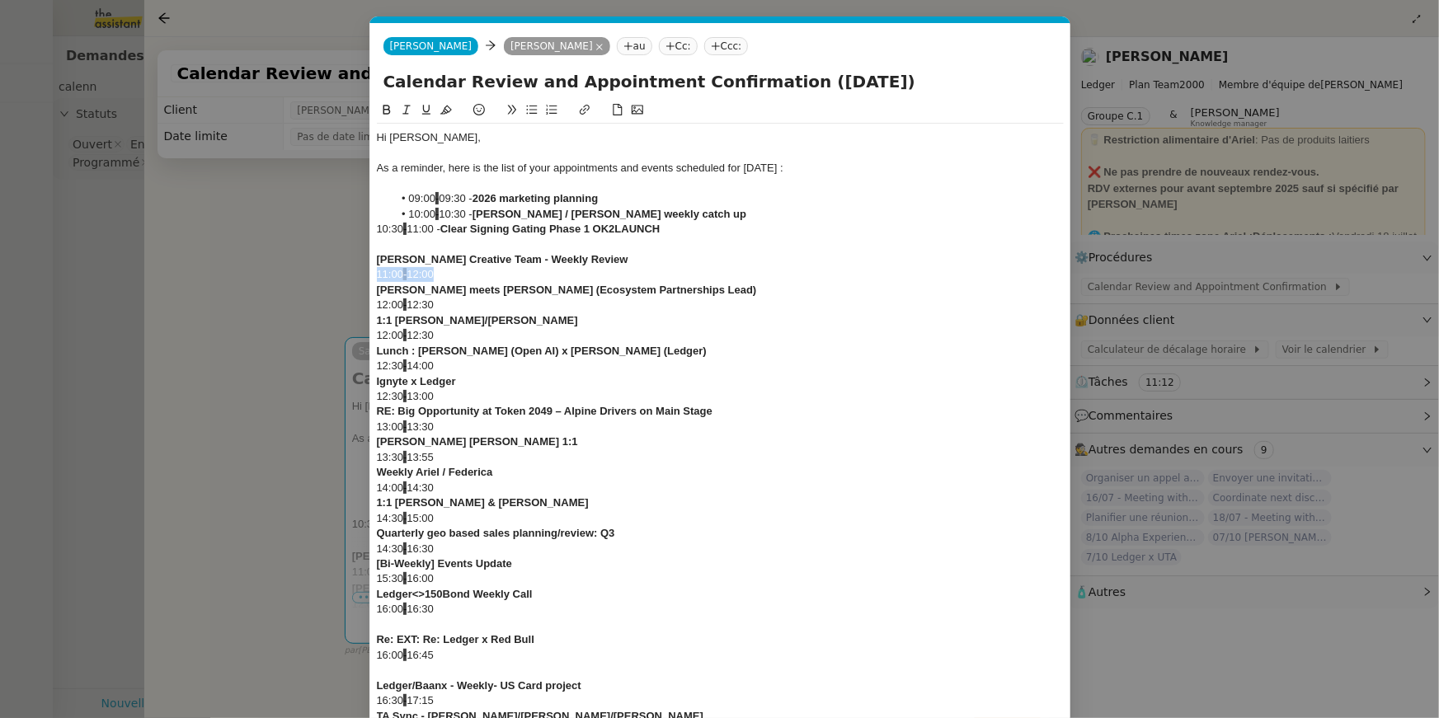
drag, startPoint x: 444, startPoint y: 270, endPoint x: 355, endPoint y: 270, distance: 89.1
click at [355, 270] on nz-modal-container "ca Service Ca lendar Review and Appointment Confirmation Ariel Wengroff TA - PA…" at bounding box center [719, 359] width 1439 height 718
drag, startPoint x: 469, startPoint y: 304, endPoint x: 356, endPoint y: 303, distance: 113.0
click at [356, 303] on nz-modal-container "ca Service Ca lendar Review and Appointment Confirmation Ariel Wengroff TA - PA…" at bounding box center [719, 359] width 1439 height 718
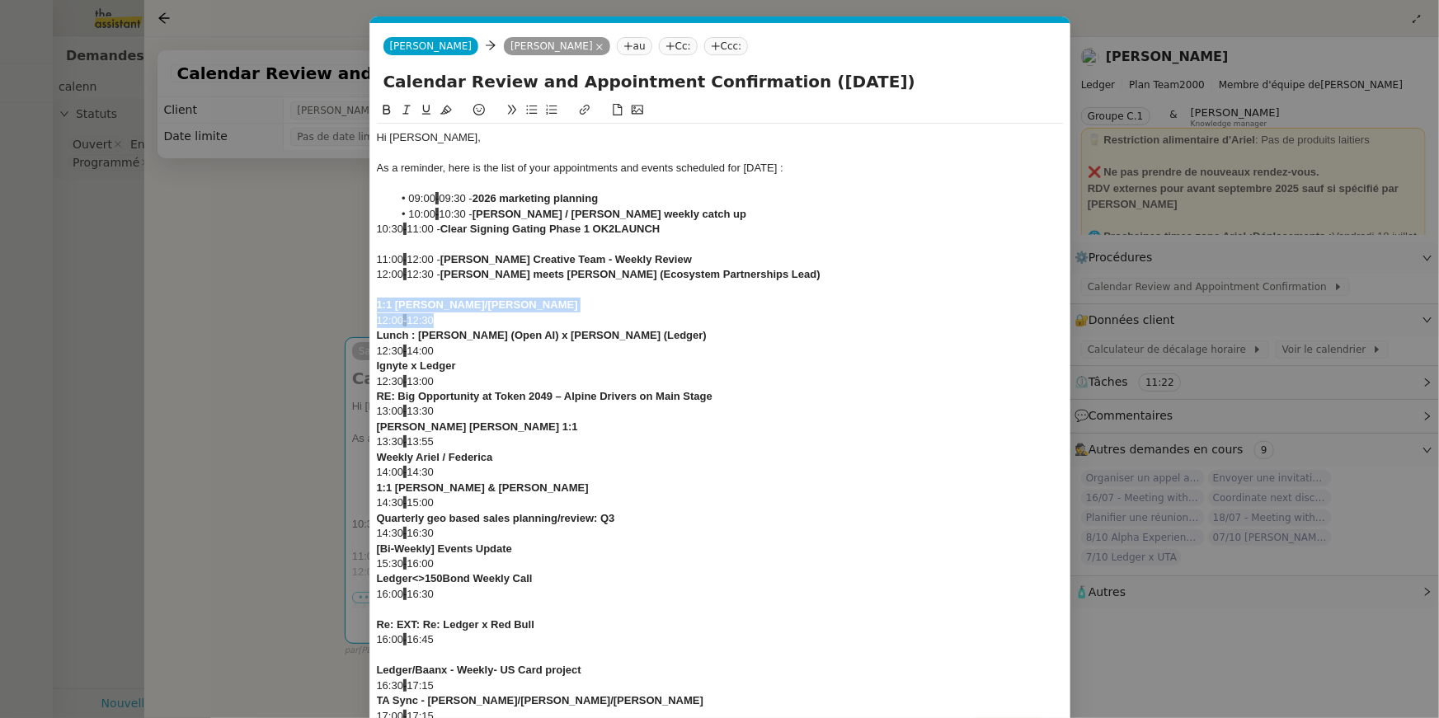
drag, startPoint x: 464, startPoint y: 319, endPoint x: 341, endPoint y: 322, distance: 123.7
click at [341, 322] on nz-modal-container "ca Service Ca lendar Review and Appointment Confirmation Ariel Wengroff TA - PA…" at bounding box center [719, 359] width 1439 height 718
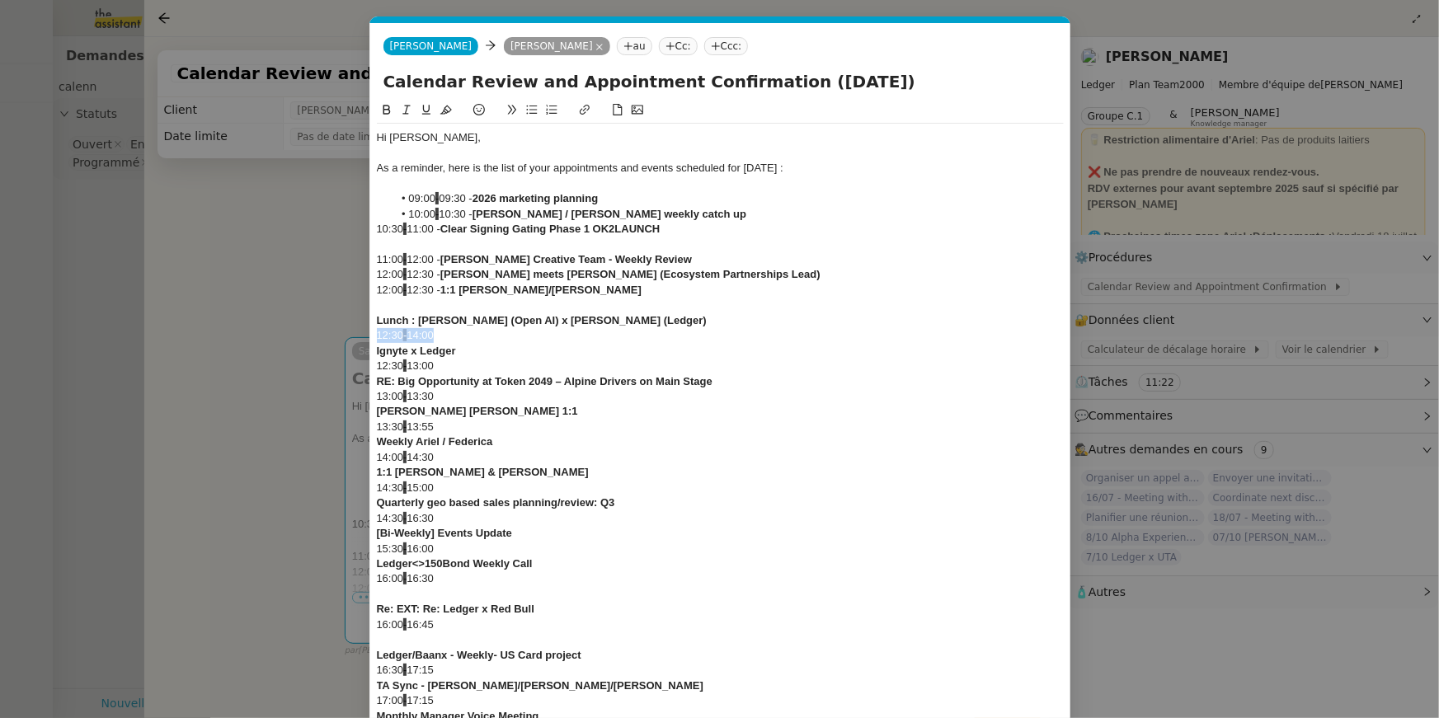
drag, startPoint x: 446, startPoint y: 332, endPoint x: 322, endPoint y: 332, distance: 123.7
click at [322, 332] on nz-modal-container "ca Service Ca lendar Review and Appointment Confirmation Ariel Wengroff TA - PA…" at bounding box center [719, 359] width 1439 height 718
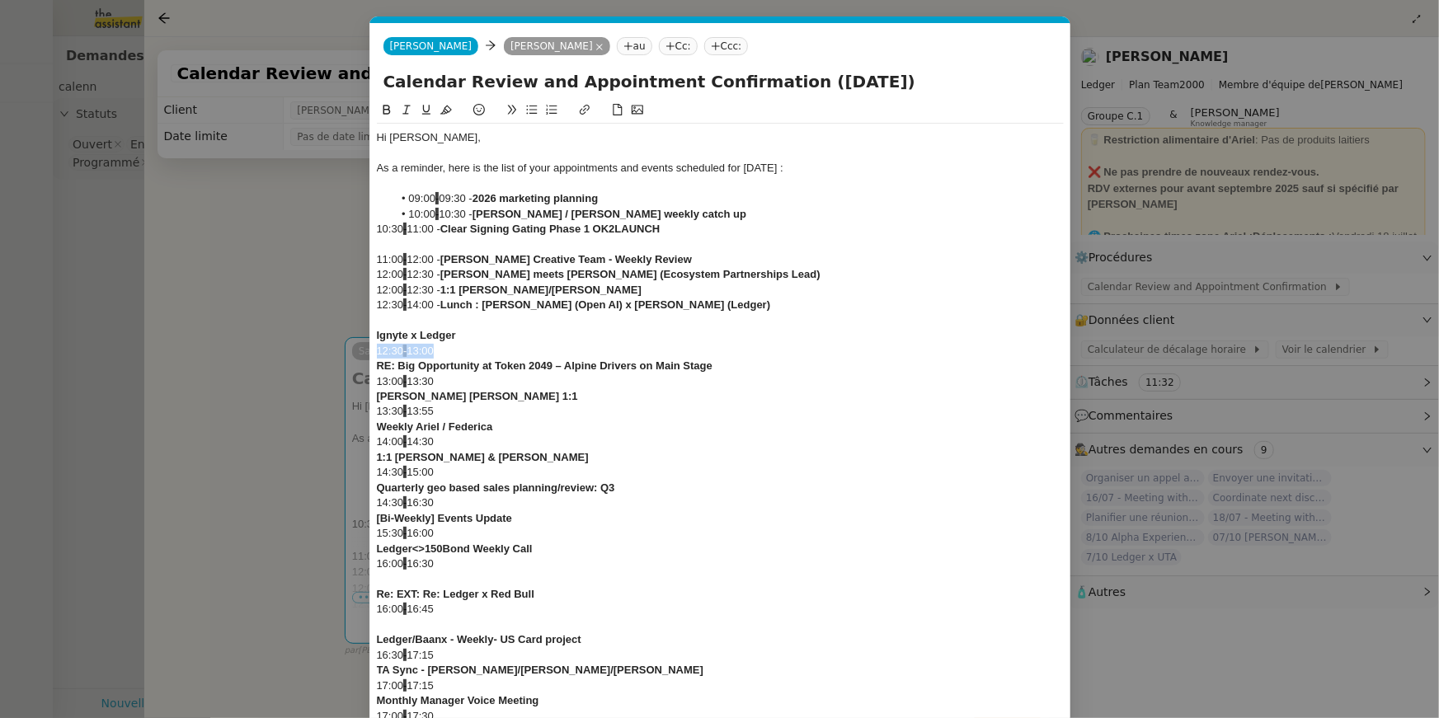
drag, startPoint x: 460, startPoint y: 345, endPoint x: 371, endPoint y: 352, distance: 89.4
click at [371, 352] on nz-spin "Hi Ariel, As a reminder, here is the list of your appointments and events sched…" at bounding box center [720, 525] width 700 height 849
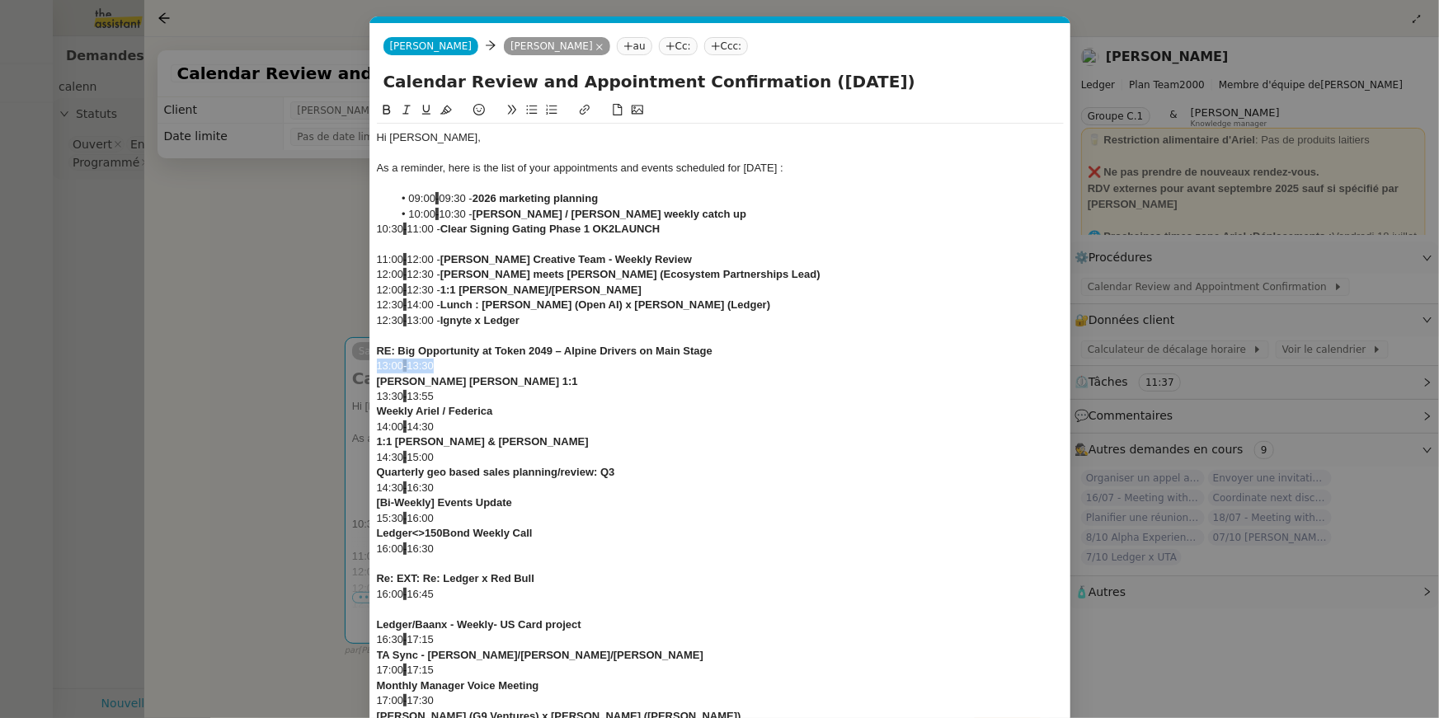
drag, startPoint x: 431, startPoint y: 362, endPoint x: 371, endPoint y: 364, distance: 60.2
click at [371, 364] on nz-spin "Hi Ariel, As a reminder, here is the list of your appointments and events sched…" at bounding box center [720, 518] width 700 height 834
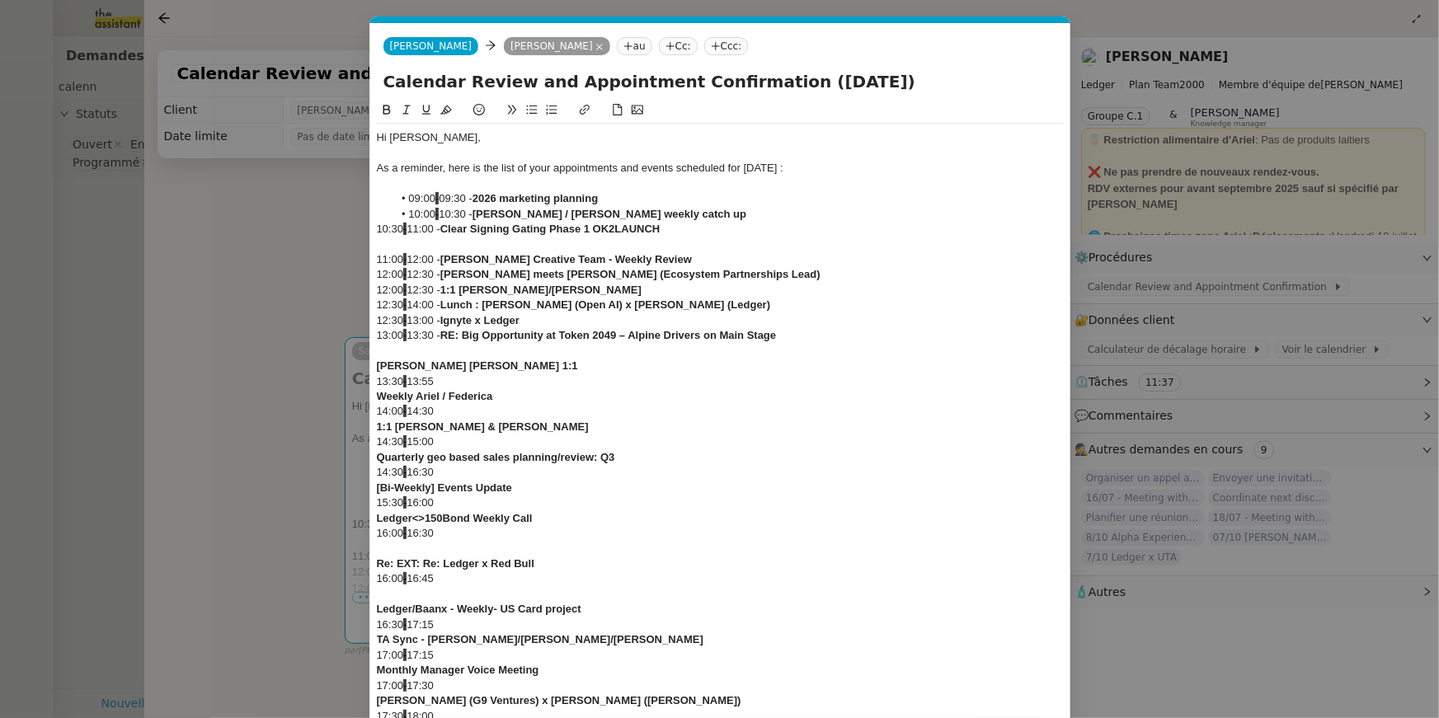
drag, startPoint x: 443, startPoint y: 373, endPoint x: 383, endPoint y: 379, distance: 59.7
click at [368, 379] on nz-modal-container "ca Service Ca lendar Review and Appointment Confirmation Ariel Wengroff TA - PA…" at bounding box center [719, 359] width 1439 height 718
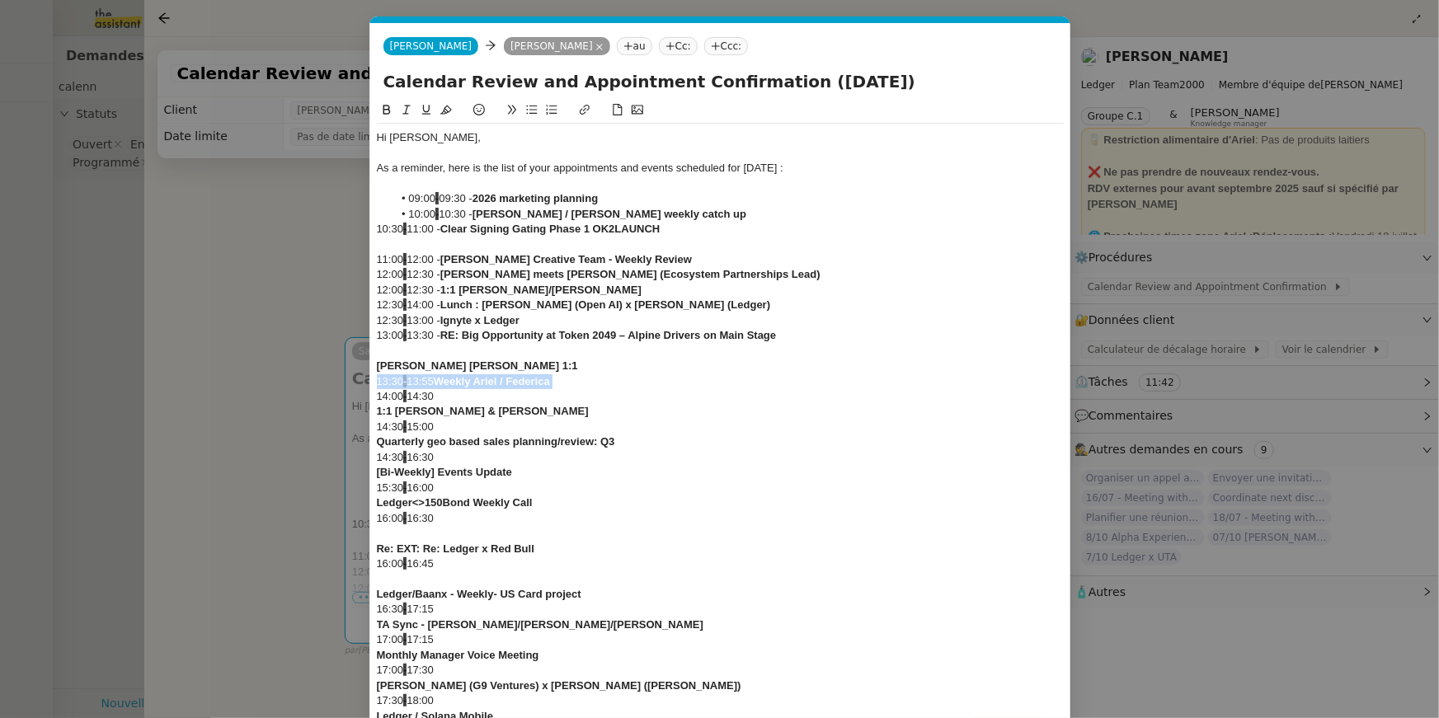
drag, startPoint x: 429, startPoint y: 380, endPoint x: 361, endPoint y: 382, distance: 67.6
click at [361, 382] on nz-modal-container "ca Service Ca lendar Review and Appointment Confirmation Ariel Wengroff TA - PA…" at bounding box center [719, 359] width 1439 height 718
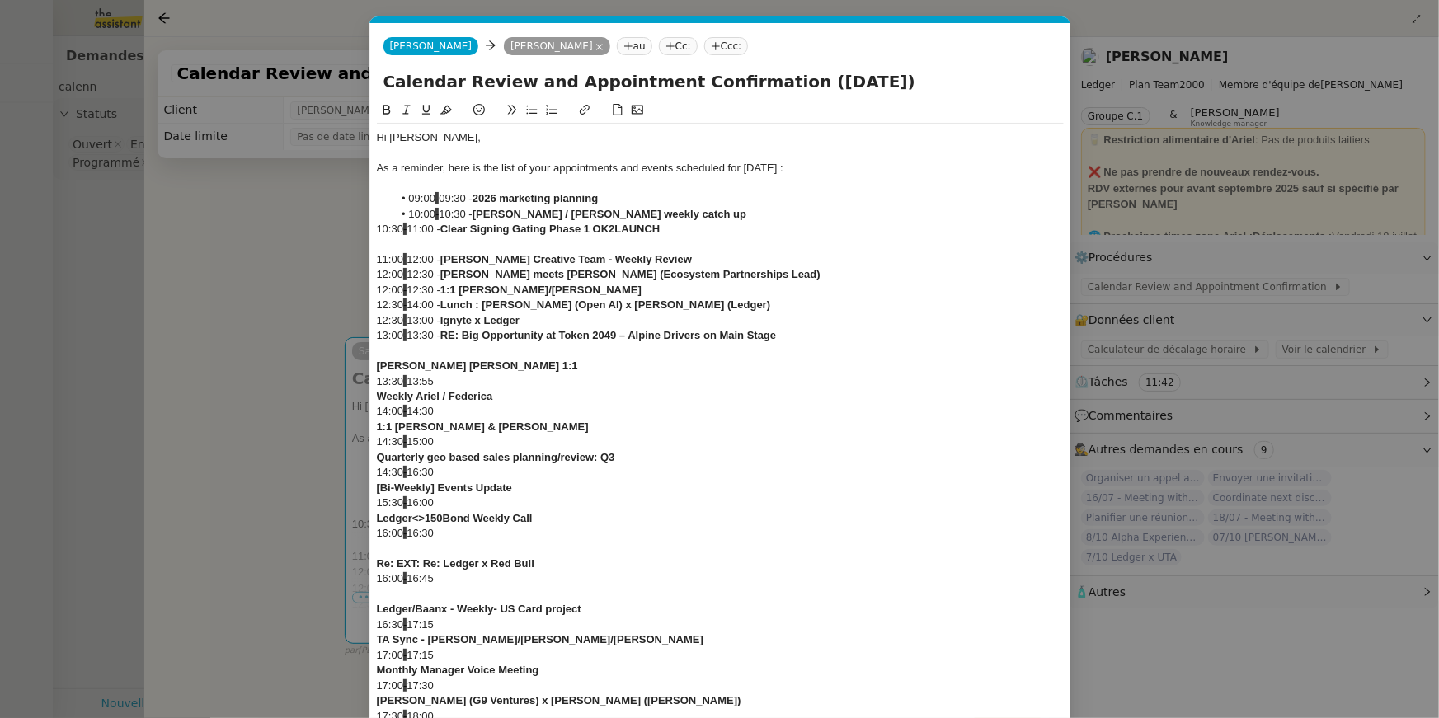
click at [475, 375] on div "13:30 - 13:55" at bounding box center [720, 381] width 687 height 15
drag, startPoint x: 475, startPoint y: 378, endPoint x: 366, endPoint y: 387, distance: 109.2
click at [366, 387] on nz-modal-container "ca Service Ca lendar Review and Appointment Confirmation Ariel Wengroff TA - PA…" at bounding box center [719, 359] width 1439 height 718
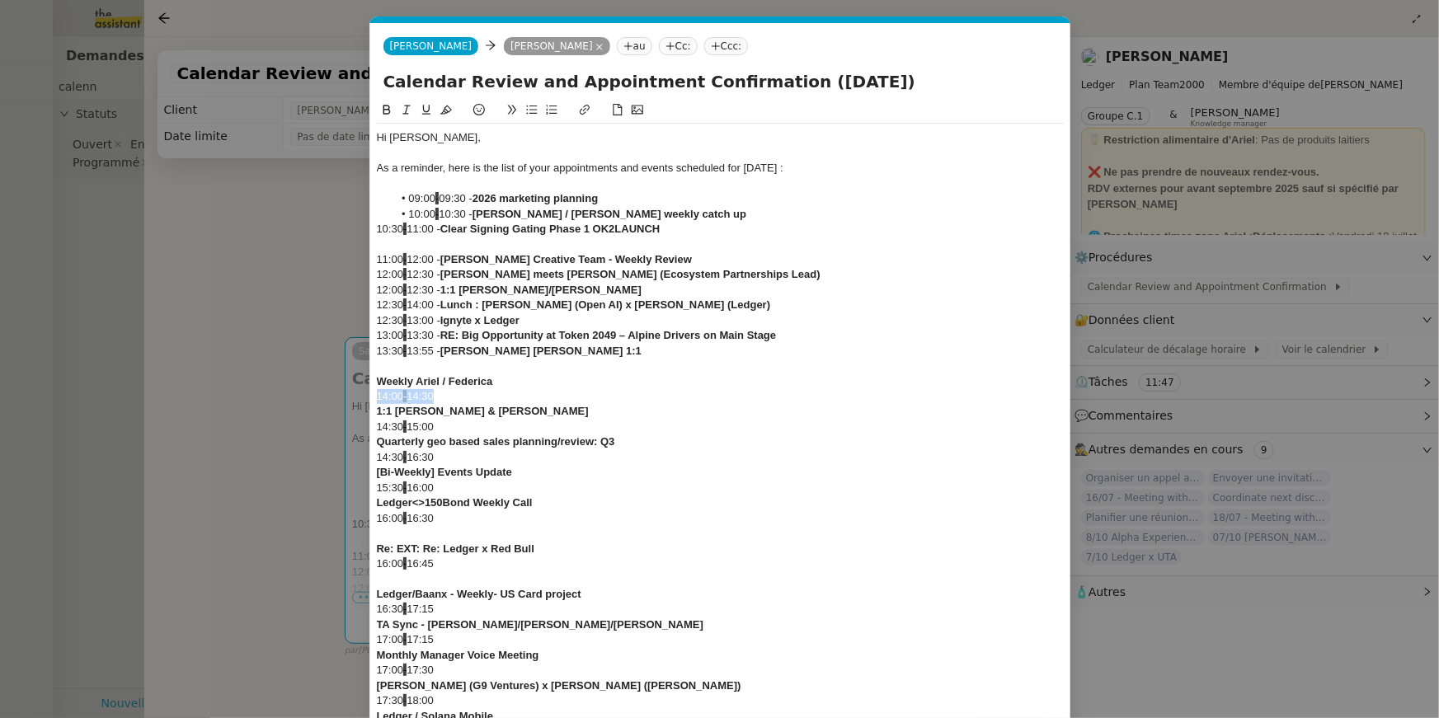
drag, startPoint x: 460, startPoint y: 399, endPoint x: 315, endPoint y: 396, distance: 145.2
click at [315, 396] on nz-modal-container "ca Service Ca lendar Review and Appointment Confirmation Ariel Wengroff TA - PA…" at bounding box center [719, 359] width 1439 height 718
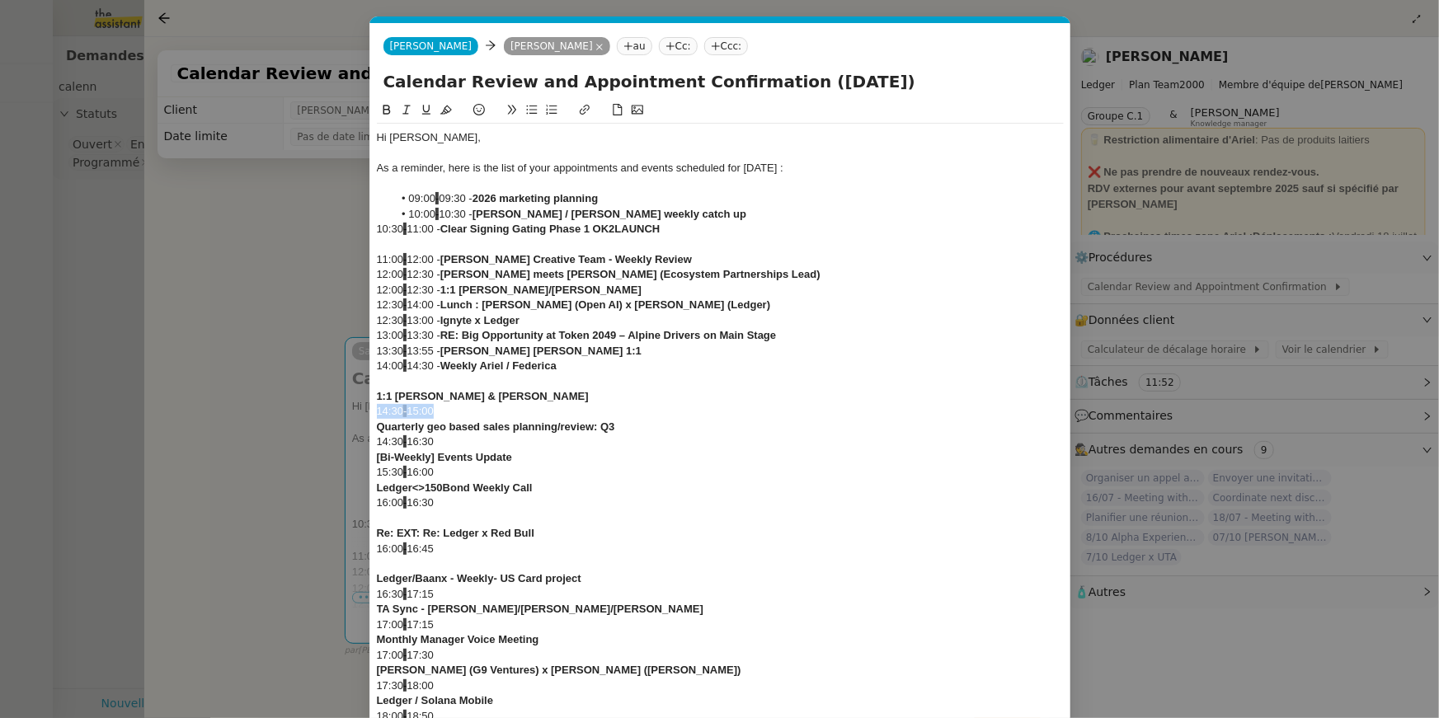
drag, startPoint x: 444, startPoint y: 413, endPoint x: 337, endPoint y: 412, distance: 106.4
click at [337, 412] on nz-modal-container "ca Service Ca lendar Review and Appointment Confirmation Ariel Wengroff TA - PA…" at bounding box center [719, 359] width 1439 height 718
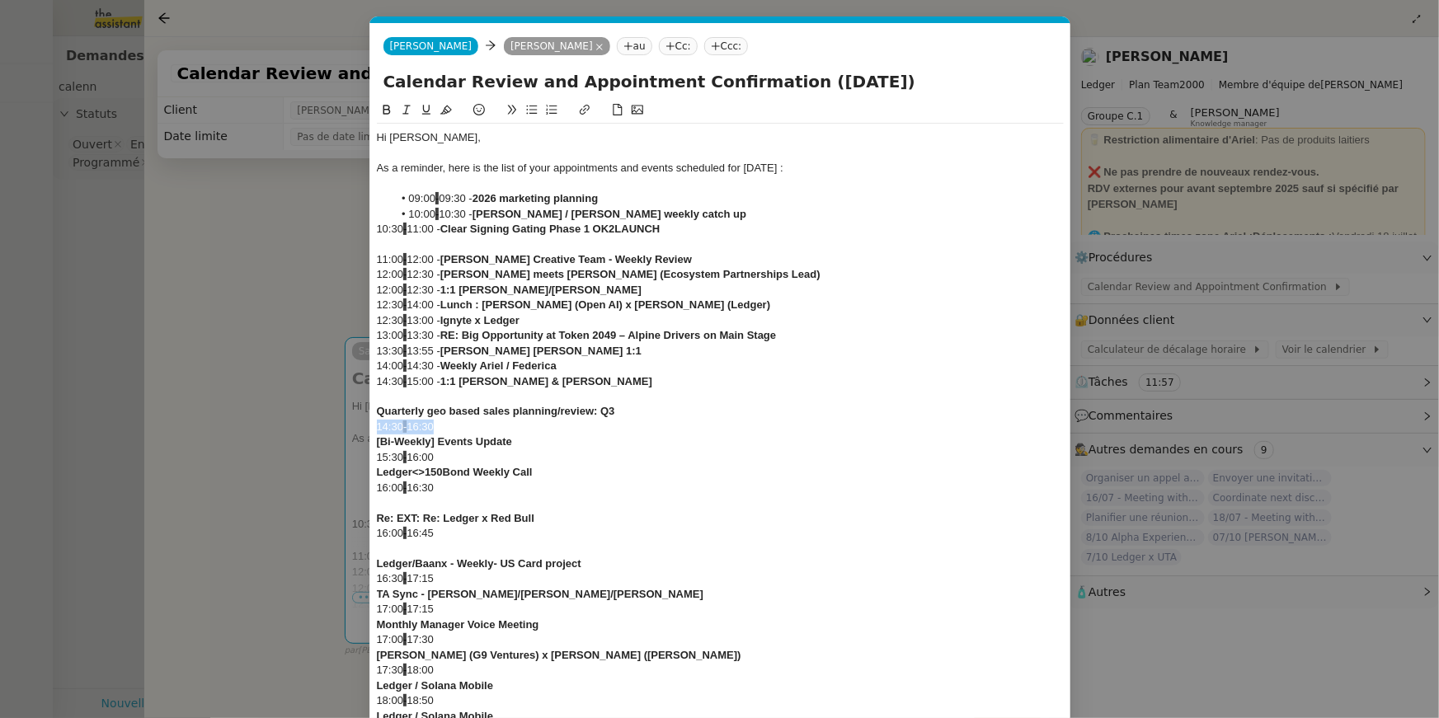
drag, startPoint x: 454, startPoint y: 425, endPoint x: 364, endPoint y: 425, distance: 90.7
click at [364, 425] on nz-modal-container "ca Service Ca lendar Review and Appointment Confirmation Ariel Wengroff TA - PA…" at bounding box center [719, 359] width 1439 height 718
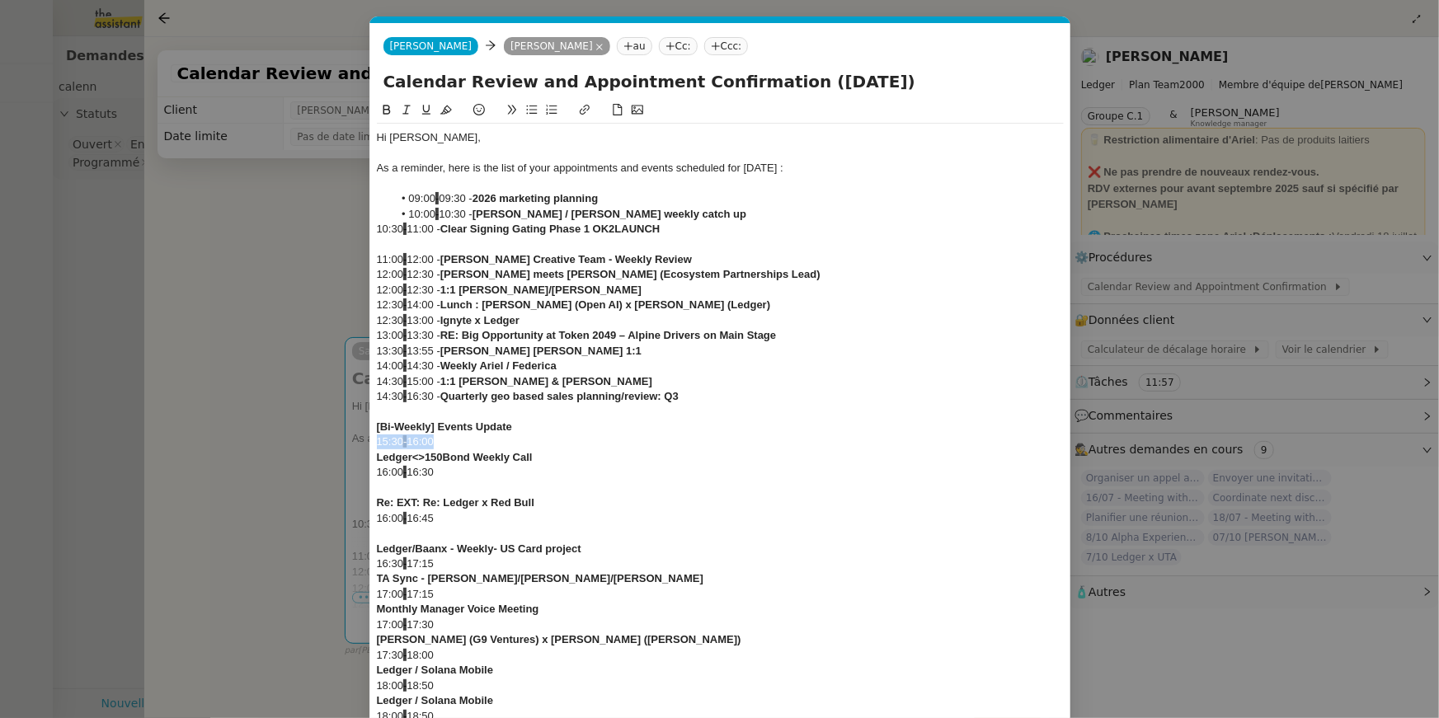
drag, startPoint x: 467, startPoint y: 443, endPoint x: 334, endPoint y: 442, distance: 132.8
click at [334, 442] on nz-modal-container "ca Service Ca lendar Review and Appointment Confirmation Ariel Wengroff TA - PA…" at bounding box center [719, 359] width 1439 height 718
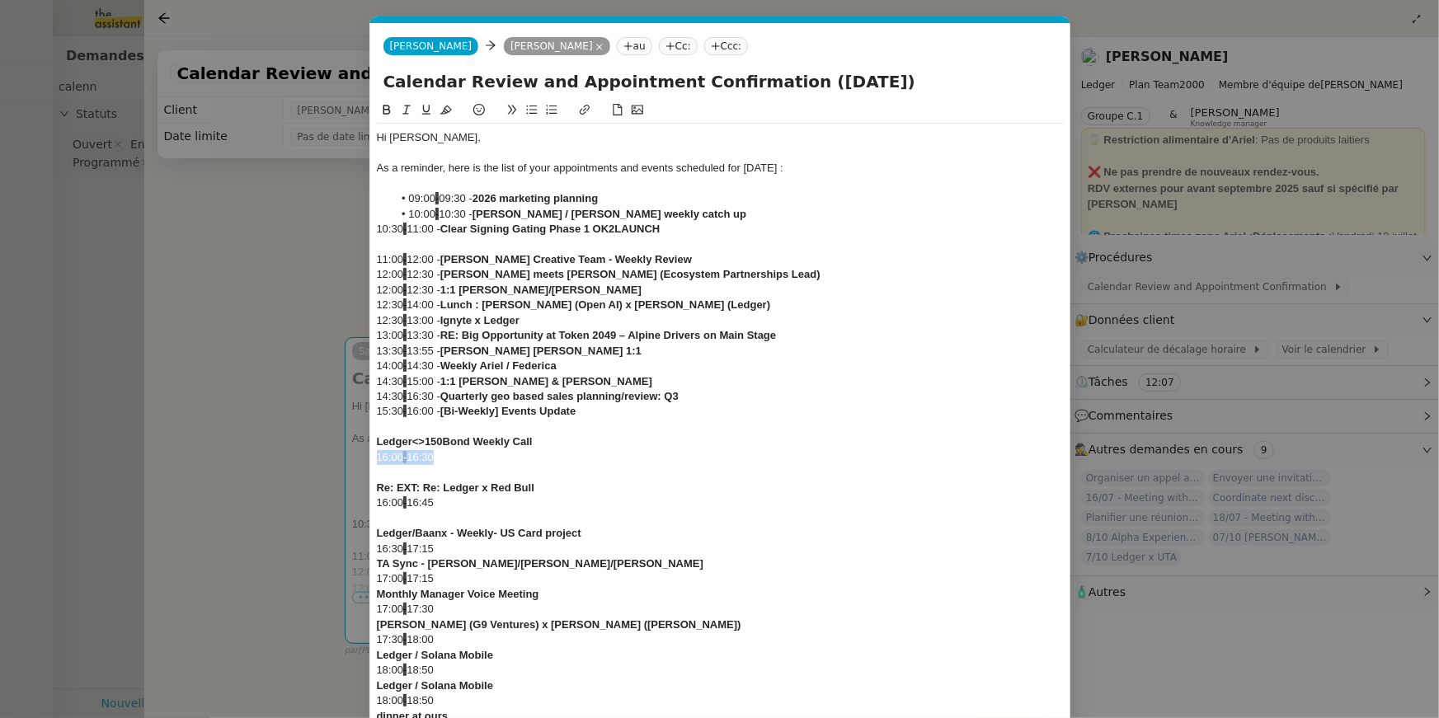
drag, startPoint x: 463, startPoint y: 450, endPoint x: 355, endPoint y: 455, distance: 108.1
click at [355, 455] on nz-modal-container "ca Service Ca lendar Review and Appointment Confirmation Ariel Wengroff TA - PA…" at bounding box center [719, 359] width 1439 height 718
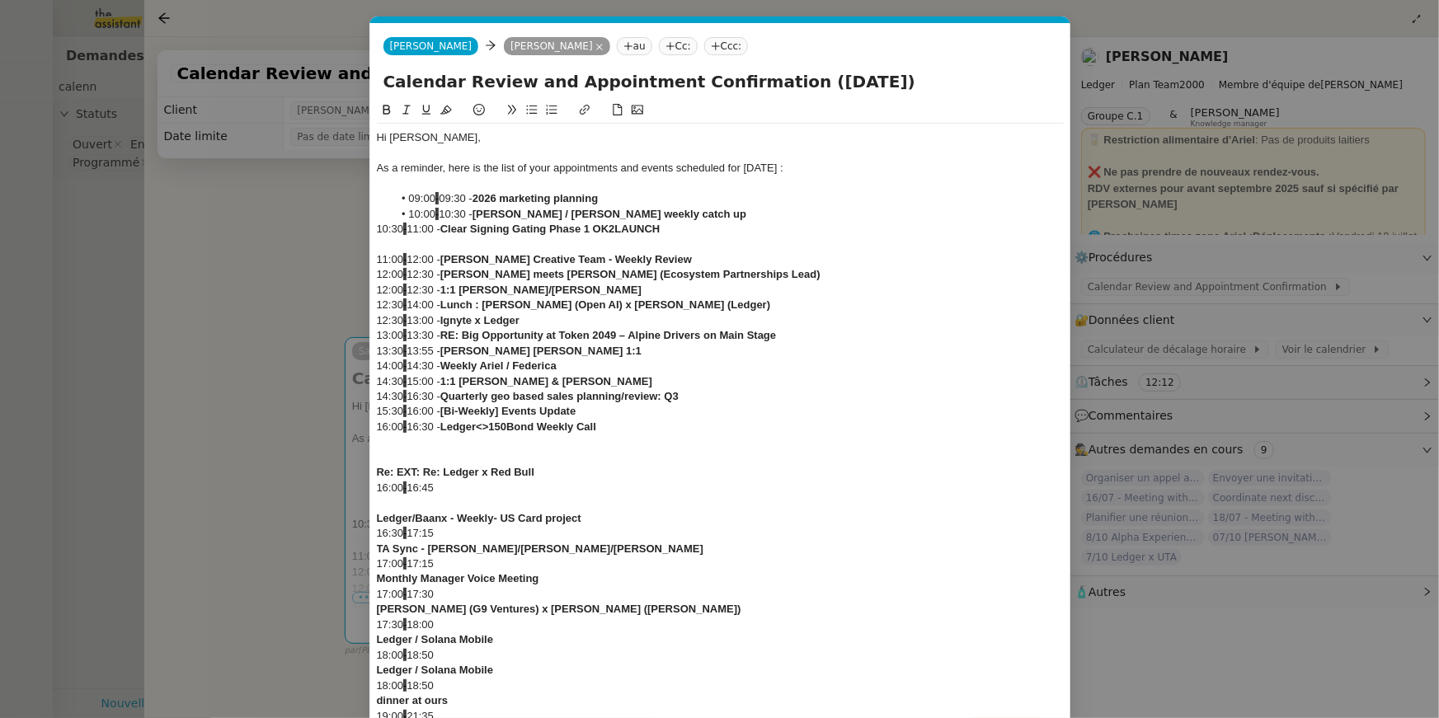
drag, startPoint x: 477, startPoint y: 491, endPoint x: 343, endPoint y: 481, distance: 134.0
click at [343, 481] on nz-modal-container "ca Service Ca lendar Review and Appointment Confirmation Ariel Wengroff TA - PA…" at bounding box center [719, 359] width 1439 height 718
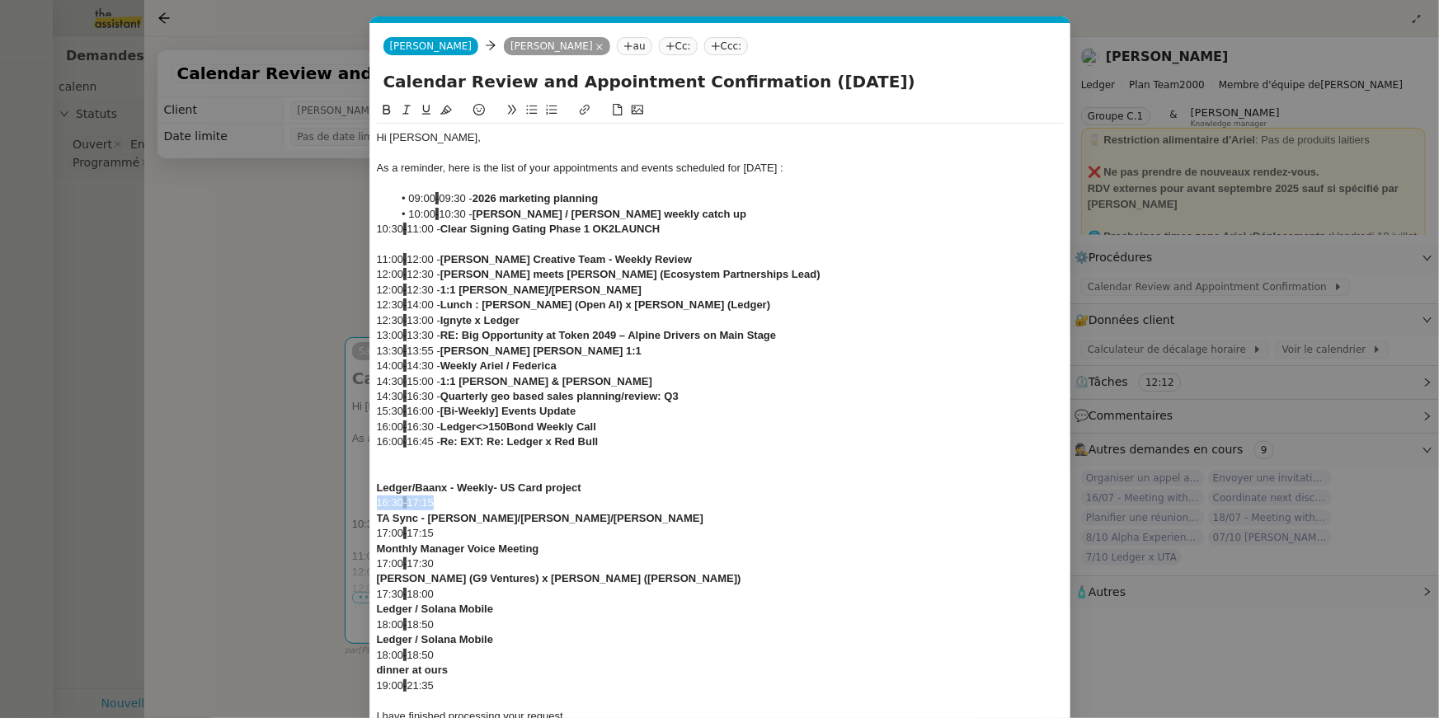
drag, startPoint x: 442, startPoint y: 503, endPoint x: 344, endPoint y: 507, distance: 98.2
click at [344, 507] on nz-modal-container "ca Service Ca lendar Review and Appointment Confirmation Ariel Wengroff TA - PA…" at bounding box center [719, 359] width 1439 height 718
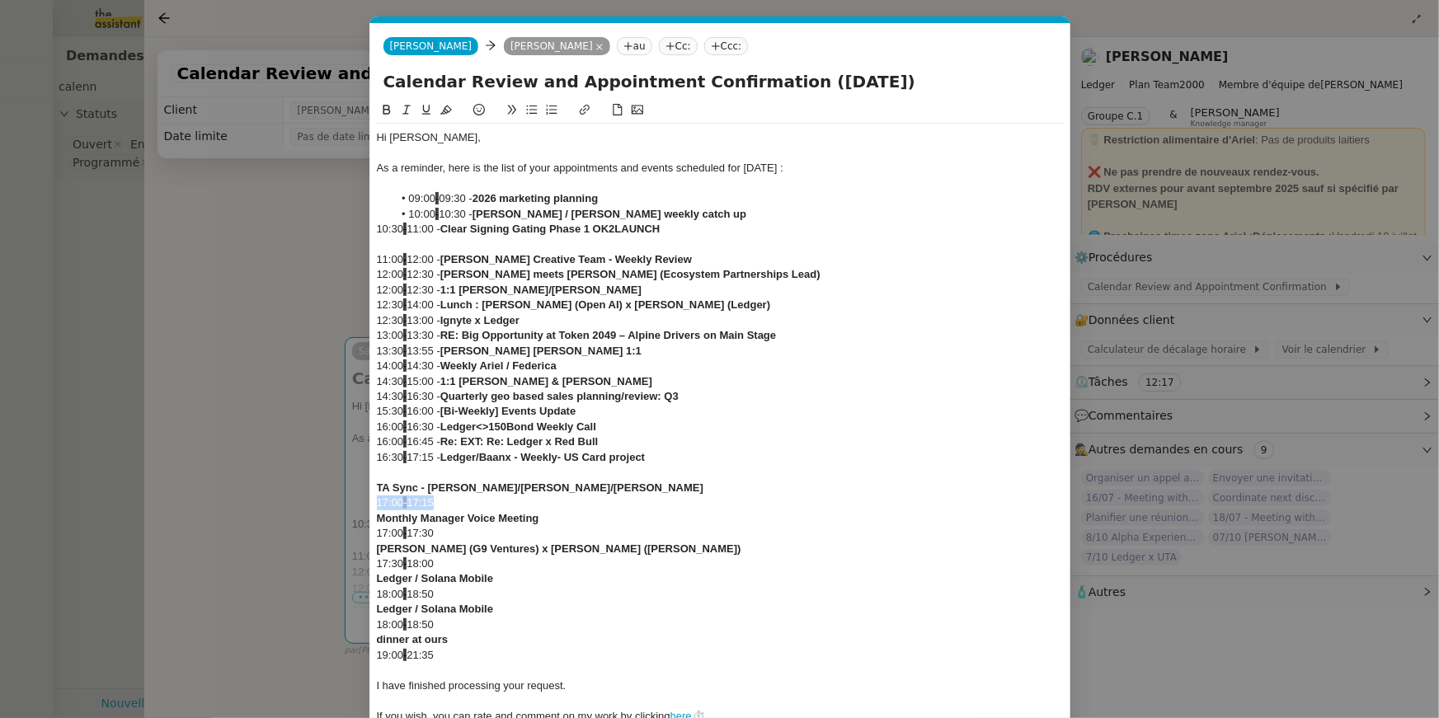
drag, startPoint x: 444, startPoint y: 497, endPoint x: 341, endPoint y: 501, distance: 103.1
click at [341, 501] on nz-modal-container "ca Service Ca lendar Review and Appointment Confirmation Ariel Wengroff TA - PA…" at bounding box center [719, 359] width 1439 height 718
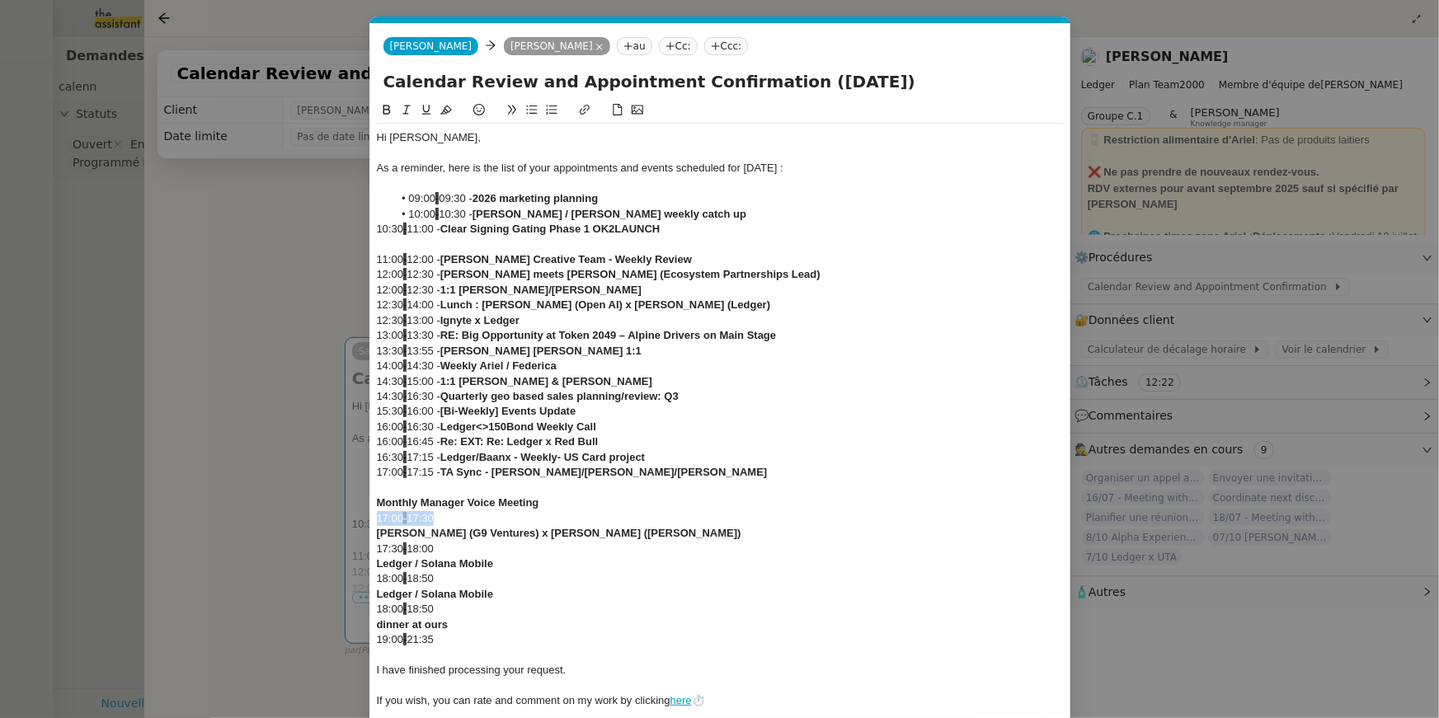
click at [313, 512] on nz-modal-container "ca Service Ca lendar Review and Appointment Confirmation Ariel Wengroff TA - PA…" at bounding box center [719, 359] width 1439 height 718
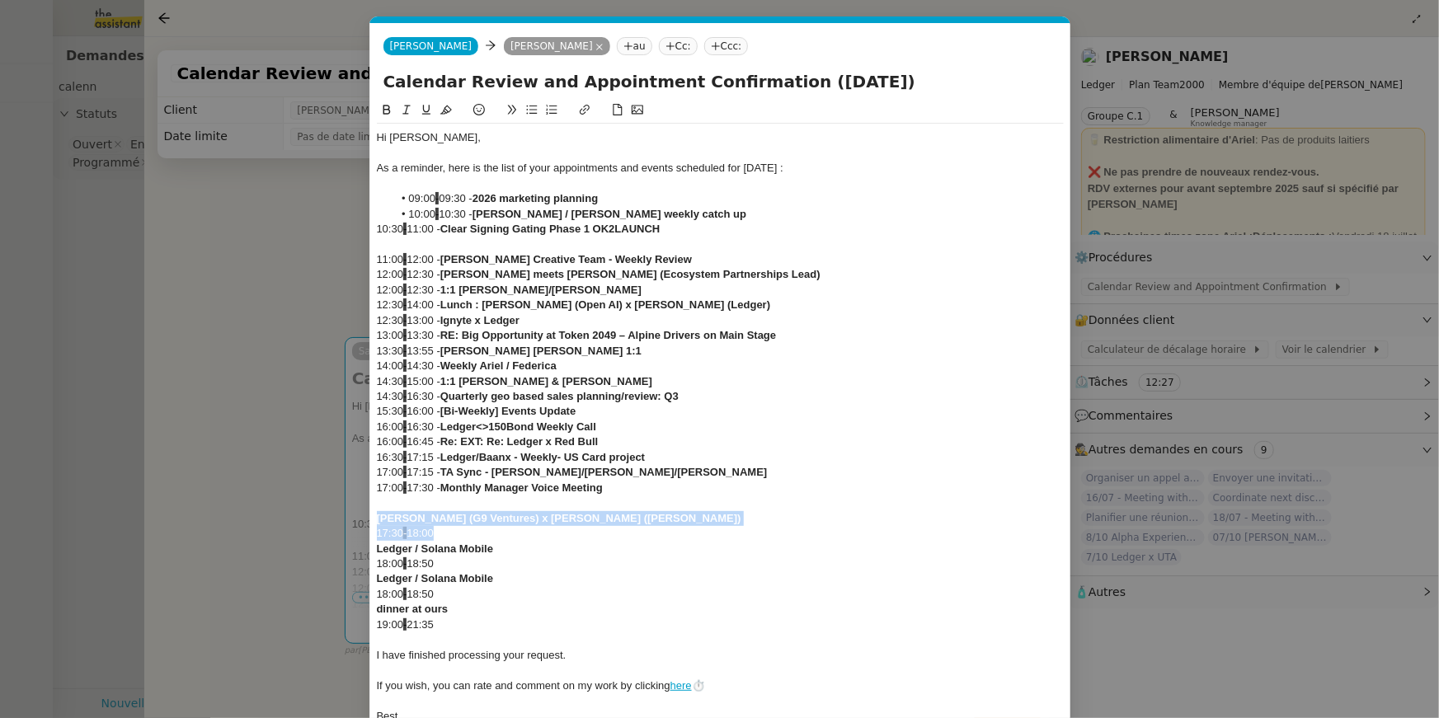
drag, startPoint x: 462, startPoint y: 527, endPoint x: 343, endPoint y: 525, distance: 118.8
click at [343, 525] on nz-modal-container "ca Service Ca lendar Review and Appointment Confirmation Ariel Wengroff TA - PA…" at bounding box center [719, 359] width 1439 height 718
click at [481, 542] on div "Ledger / Solana Mobile" at bounding box center [720, 549] width 687 height 15
drag, startPoint x: 482, startPoint y: 540, endPoint x: 360, endPoint y: 531, distance: 122.4
click at [360, 531] on nz-modal-container "ca Service Ca lendar Review and Appointment Confirmation Ariel Wengroff TA - PA…" at bounding box center [719, 359] width 1439 height 718
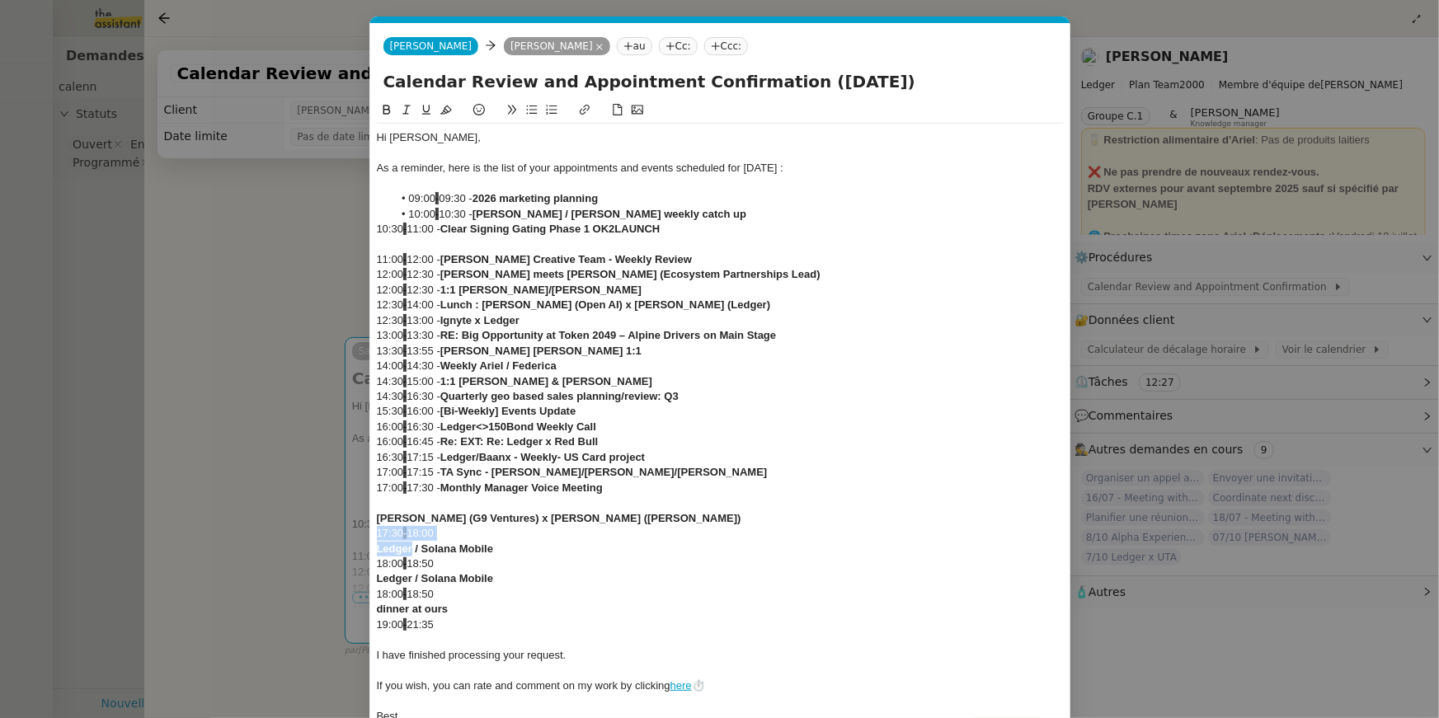
click at [428, 534] on div "17:30 - 18:00" at bounding box center [720, 533] width 687 height 15
drag, startPoint x: 451, startPoint y: 532, endPoint x: 366, endPoint y: 532, distance: 84.9
click at [366, 532] on nz-modal-container "ca Service Ca lendar Review and Appointment Confirmation Ariel Wengroff TA - PA…" at bounding box center [719, 359] width 1439 height 718
click at [418, 529] on div at bounding box center [720, 533] width 687 height 15
click at [378, 524] on strong "Anna Doherty (G9 Ventures) x Ariel Wengroff (Ledger)" at bounding box center [559, 518] width 364 height 12
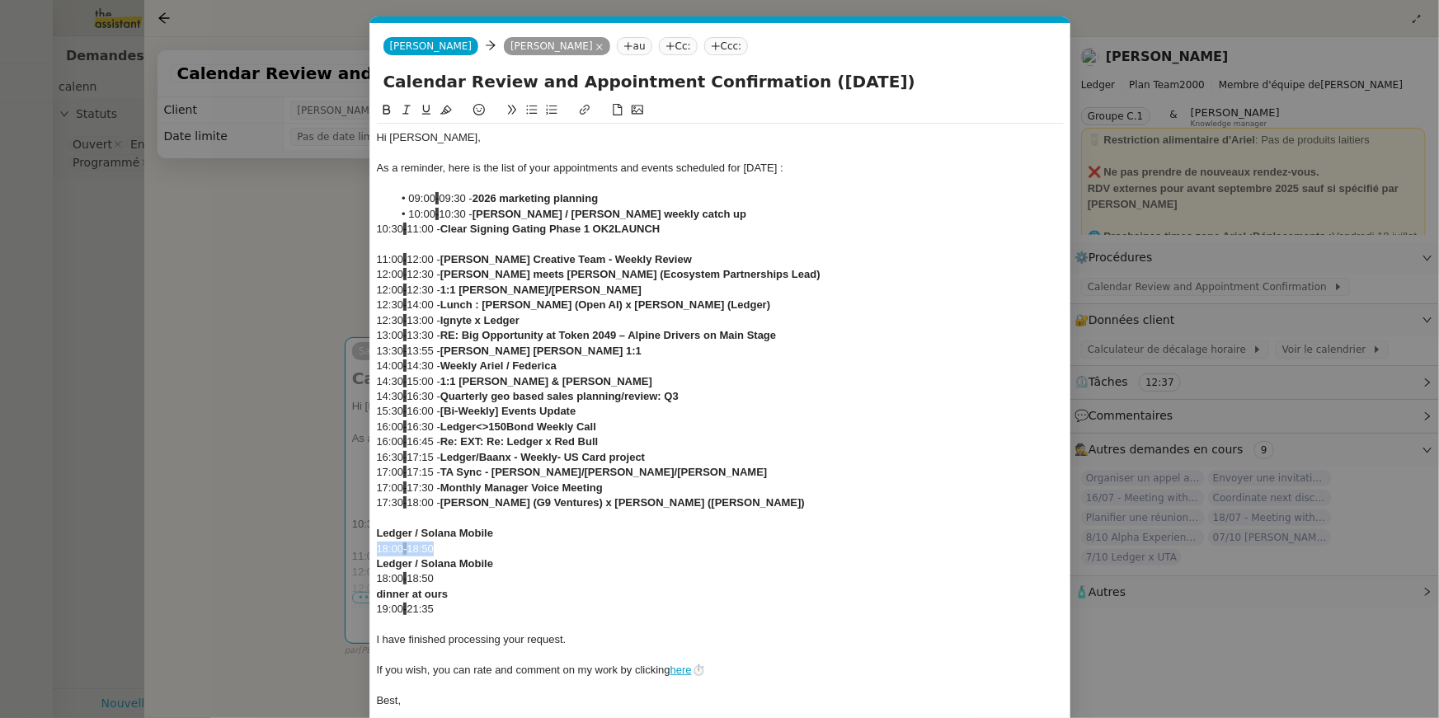
drag, startPoint x: 453, startPoint y: 548, endPoint x: 369, endPoint y: 547, distance: 84.1
click at [369, 547] on nz-modal-container "ca Service Ca lendar Review and Appointment Confirmation Ariel Wengroff TA - PA…" at bounding box center [719, 359] width 1439 height 718
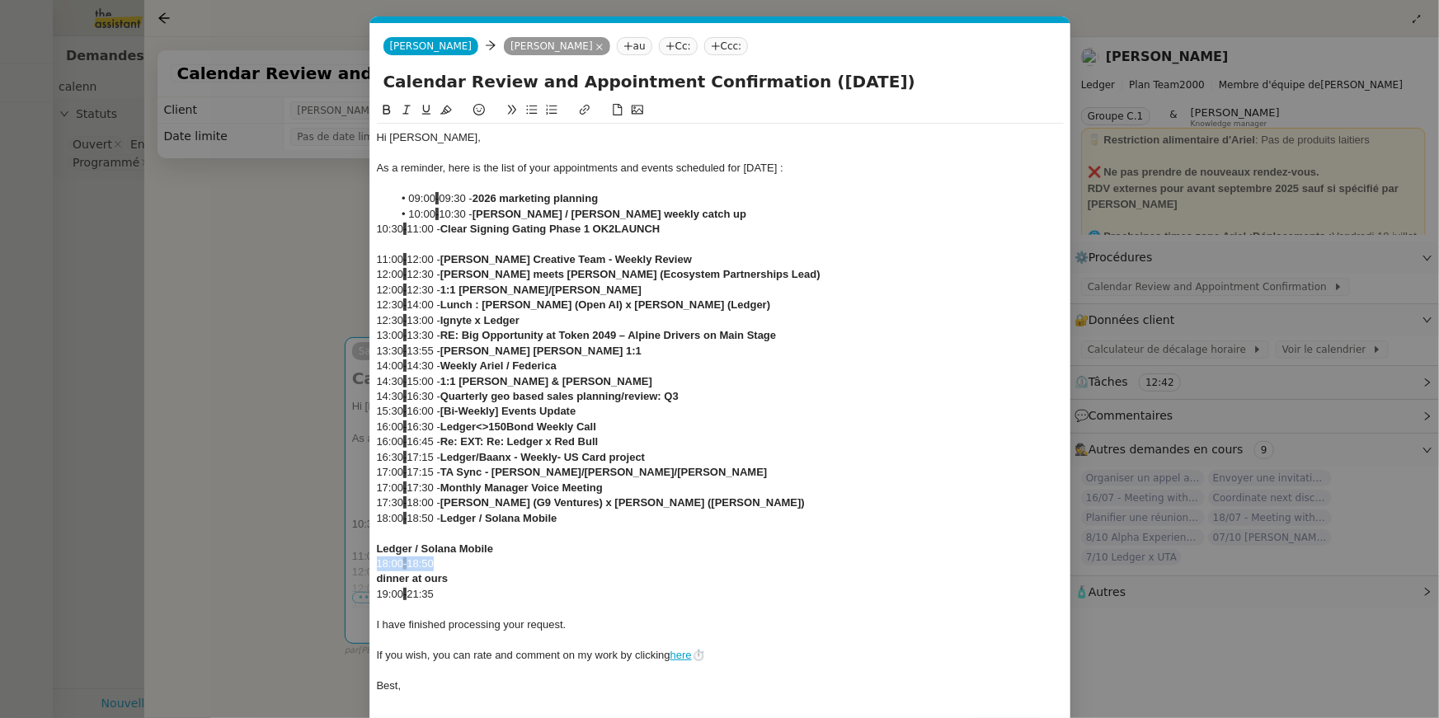
drag, startPoint x: 463, startPoint y: 571, endPoint x: 359, endPoint y: 567, distance: 104.0
click at [359, 567] on nz-modal-container "ca Service Ca lendar Review and Appointment Confirmation Ariel Wengroff TA - PA…" at bounding box center [719, 359] width 1439 height 718
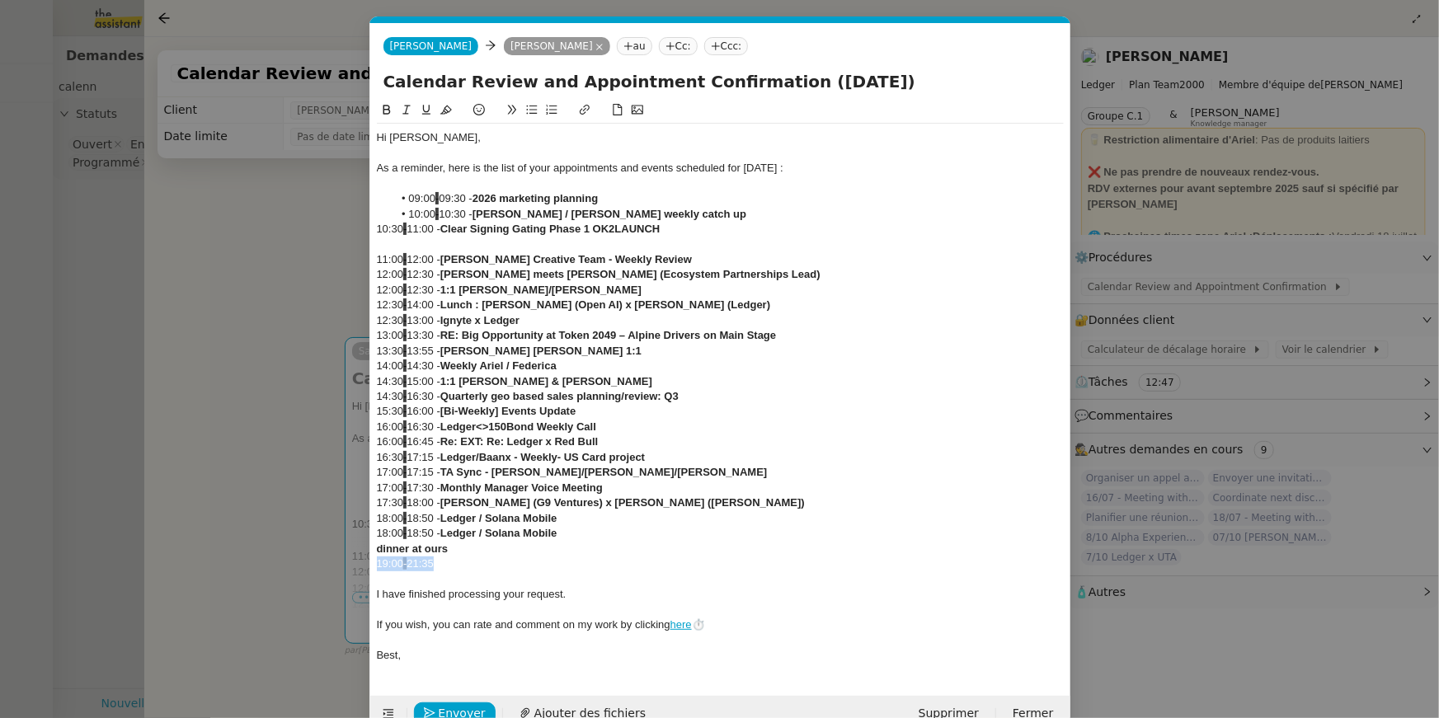
drag, startPoint x: 454, startPoint y: 566, endPoint x: 351, endPoint y: 560, distance: 102.5
click at [351, 560] on nz-modal-container "ca Service Ca lendar Review and Appointment Confirmation Ariel Wengroff TA - PA…" at bounding box center [719, 359] width 1439 height 718
click at [407, 247] on div at bounding box center [720, 244] width 687 height 15
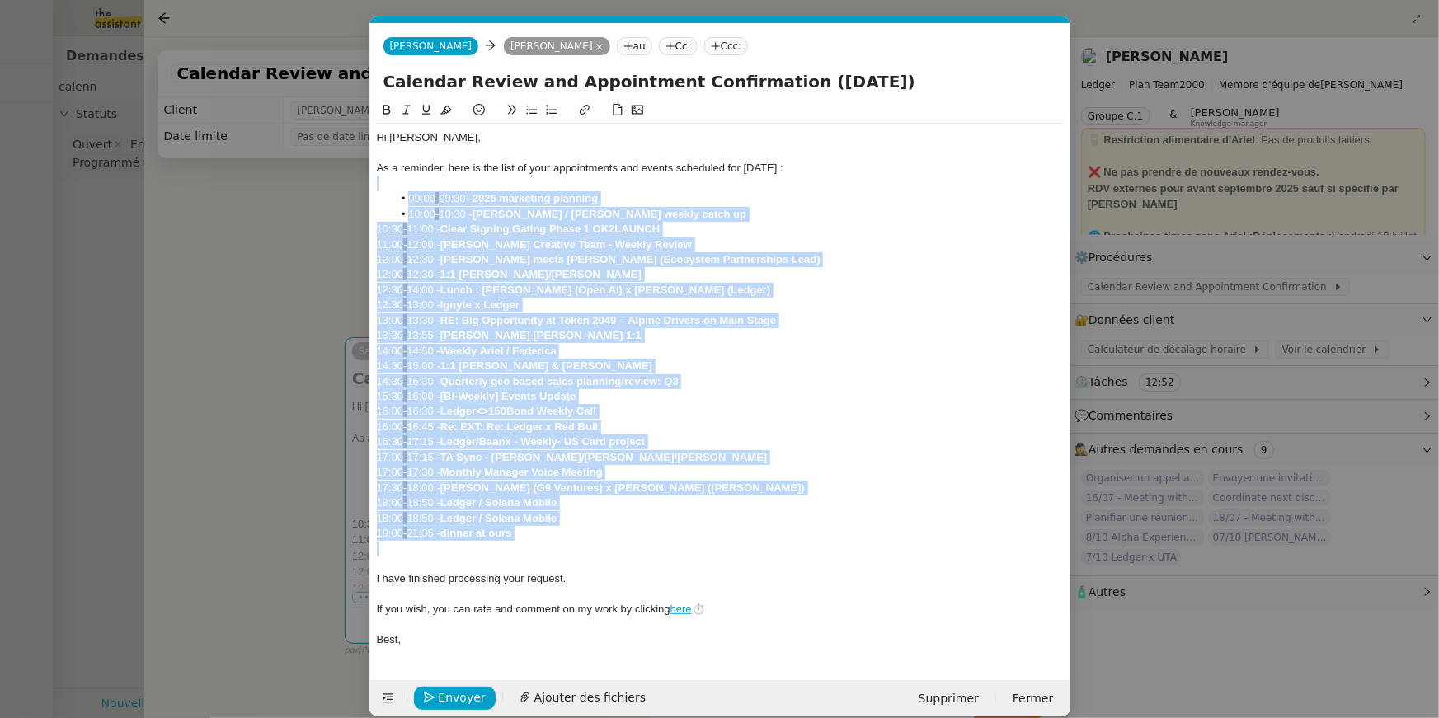
drag, startPoint x: 566, startPoint y: 541, endPoint x: 366, endPoint y: 189, distance: 404.7
click at [366, 189] on nz-modal-container "ca Service Ca lendar Review and Appointment Confirmation Ariel Wengroff TA - PA…" at bounding box center [719, 359] width 1439 height 718
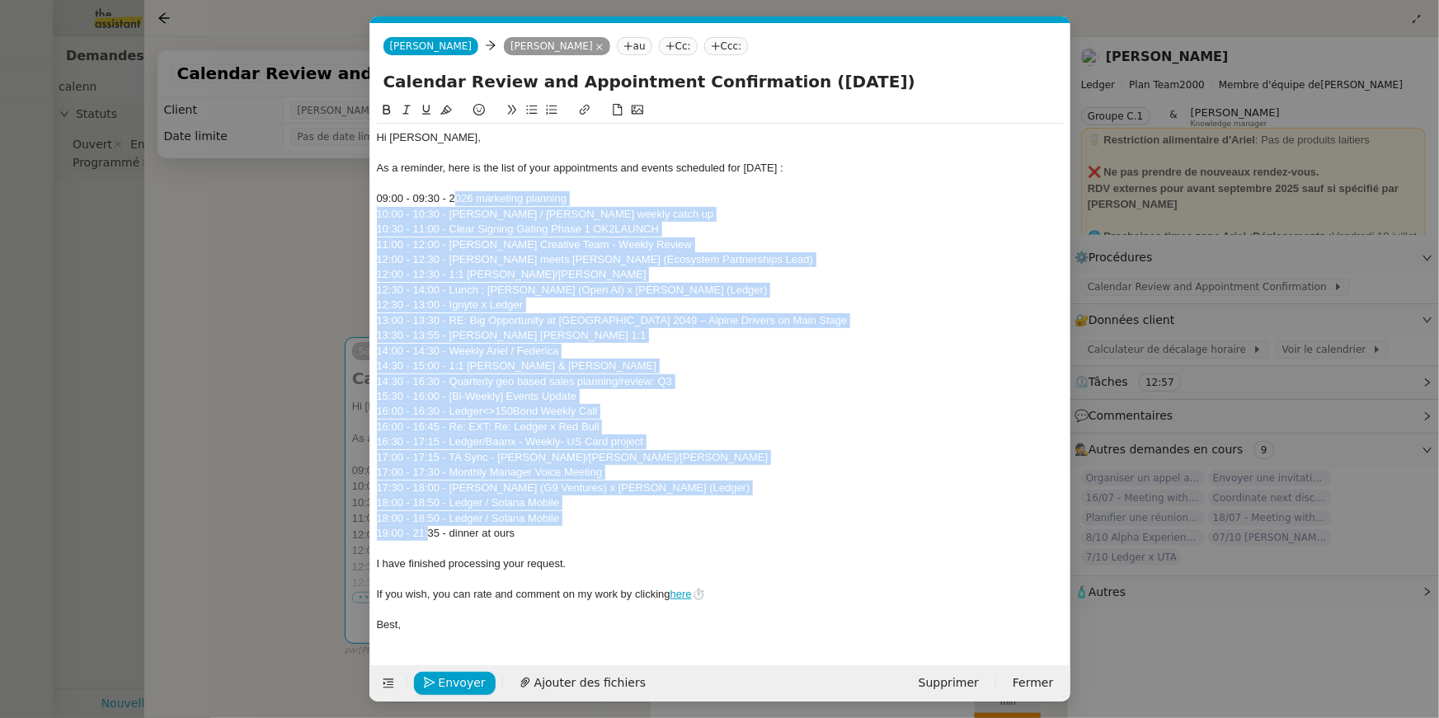
drag, startPoint x: 427, startPoint y: 534, endPoint x: 456, endPoint y: 204, distance: 331.1
click at [456, 204] on div "Hi Ariel, As a reminder, here is the list of your appointments and events sched…" at bounding box center [720, 381] width 687 height 515
click at [534, 110] on icon at bounding box center [532, 110] width 12 height 12
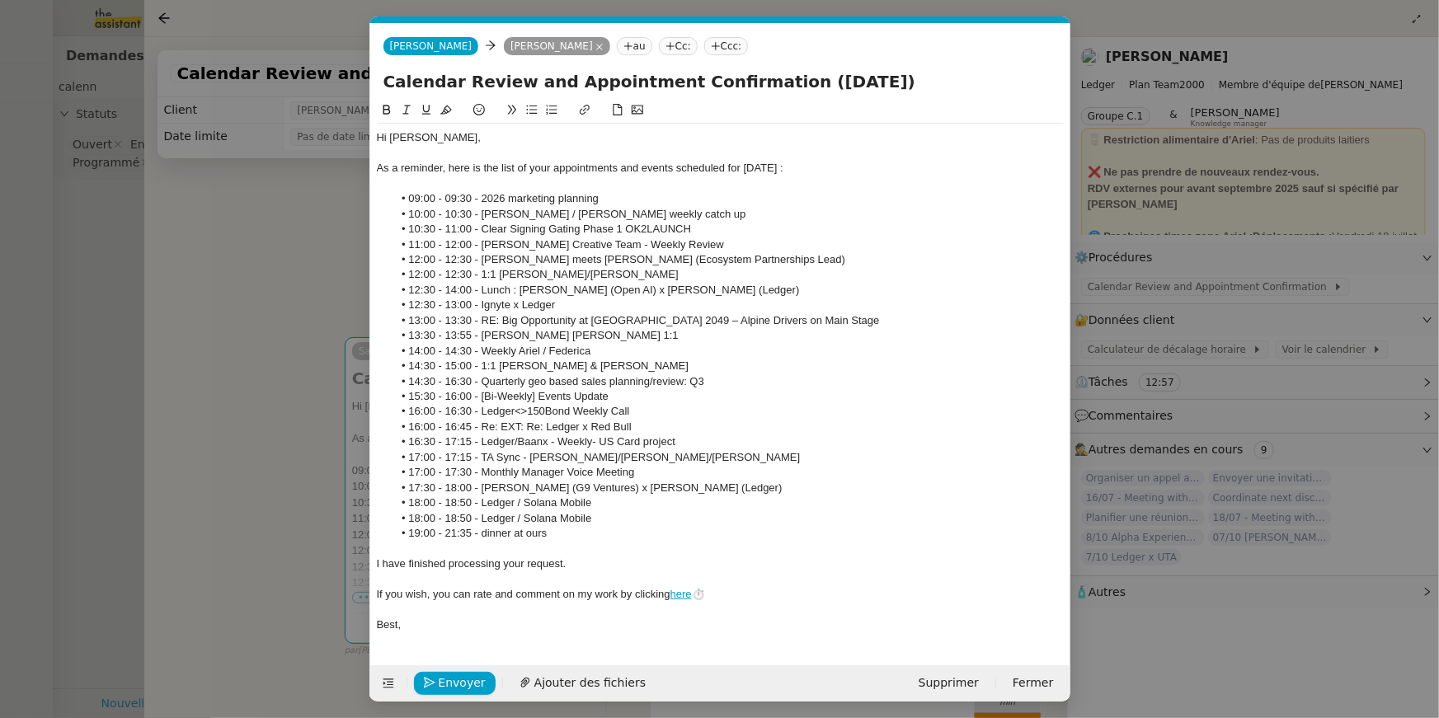
click at [468, 242] on li "11:00 - 12:00 - Ariel x Creative Team - Weekly Review" at bounding box center [728, 244] width 671 height 15
drag, startPoint x: 469, startPoint y: 228, endPoint x: 398, endPoint y: 228, distance: 70.9
click at [398, 228] on li "10:30 - 11:00 - Clear Signing Gating Phase 1 OK2LAUNCH" at bounding box center [728, 229] width 671 height 15
drag, startPoint x: 472, startPoint y: 260, endPoint x: 401, endPoint y: 255, distance: 71.9
click at [401, 255] on li "12:00 - 12:30 - Ariel meets Adam De Cata (Ecosystem Partnerships Lead)" at bounding box center [728, 259] width 671 height 15
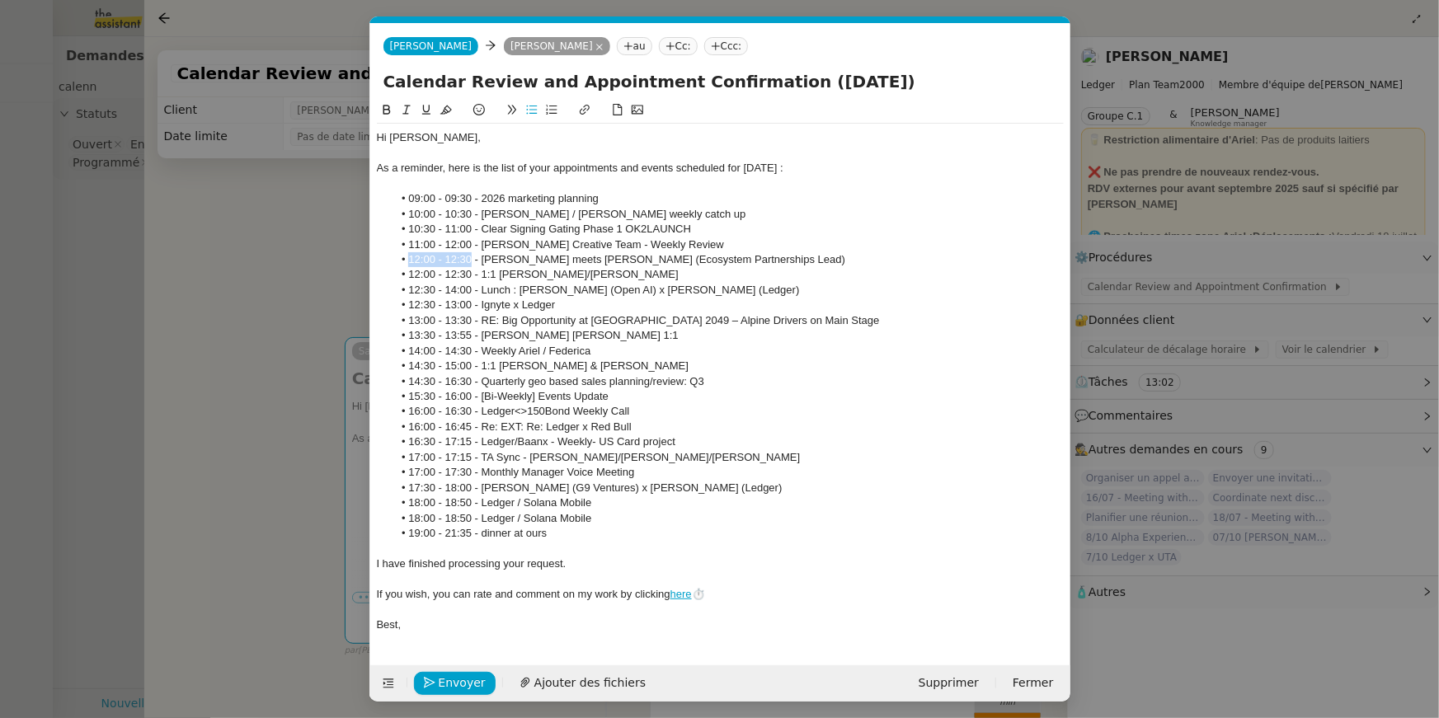
click at [446, 112] on icon at bounding box center [446, 110] width 12 height 9
click at [466, 281] on li "12:00 - 12:30 - 1:1 Ian/Ariel" at bounding box center [728, 274] width 671 height 15
drag, startPoint x: 447, startPoint y: 275, endPoint x: 397, endPoint y: 271, distance: 49.6
click at [397, 271] on li "12:00 - 12:30 - 1:1 Ian/Ariel" at bounding box center [728, 274] width 671 height 15
click at [447, 107] on icon at bounding box center [446, 110] width 12 height 12
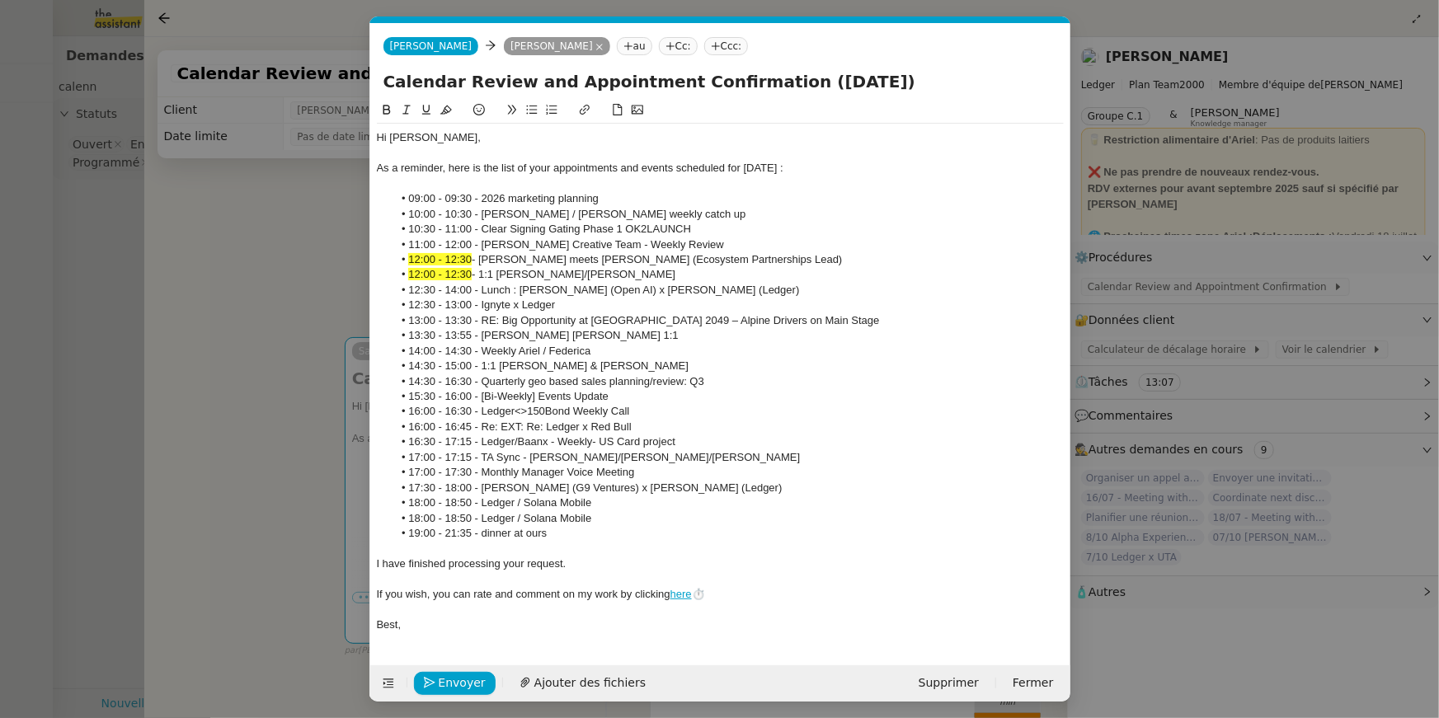
click at [452, 331] on li "13:30 - 13:55 - Eugenie x Ariel 1:1" at bounding box center [728, 335] width 671 height 15
drag, startPoint x: 472, startPoint y: 293, endPoint x: 402, endPoint y: 293, distance: 70.9
click at [402, 293] on li "12:30 - 14:00 - Lunch : Pierre-Edouard Lieb (Open AI) x Ariel Wengroff (Ledger)" at bounding box center [728, 290] width 671 height 15
click at [449, 110] on icon at bounding box center [446, 110] width 12 height 9
drag, startPoint x: 471, startPoint y: 308, endPoint x: 396, endPoint y: 302, distance: 75.3
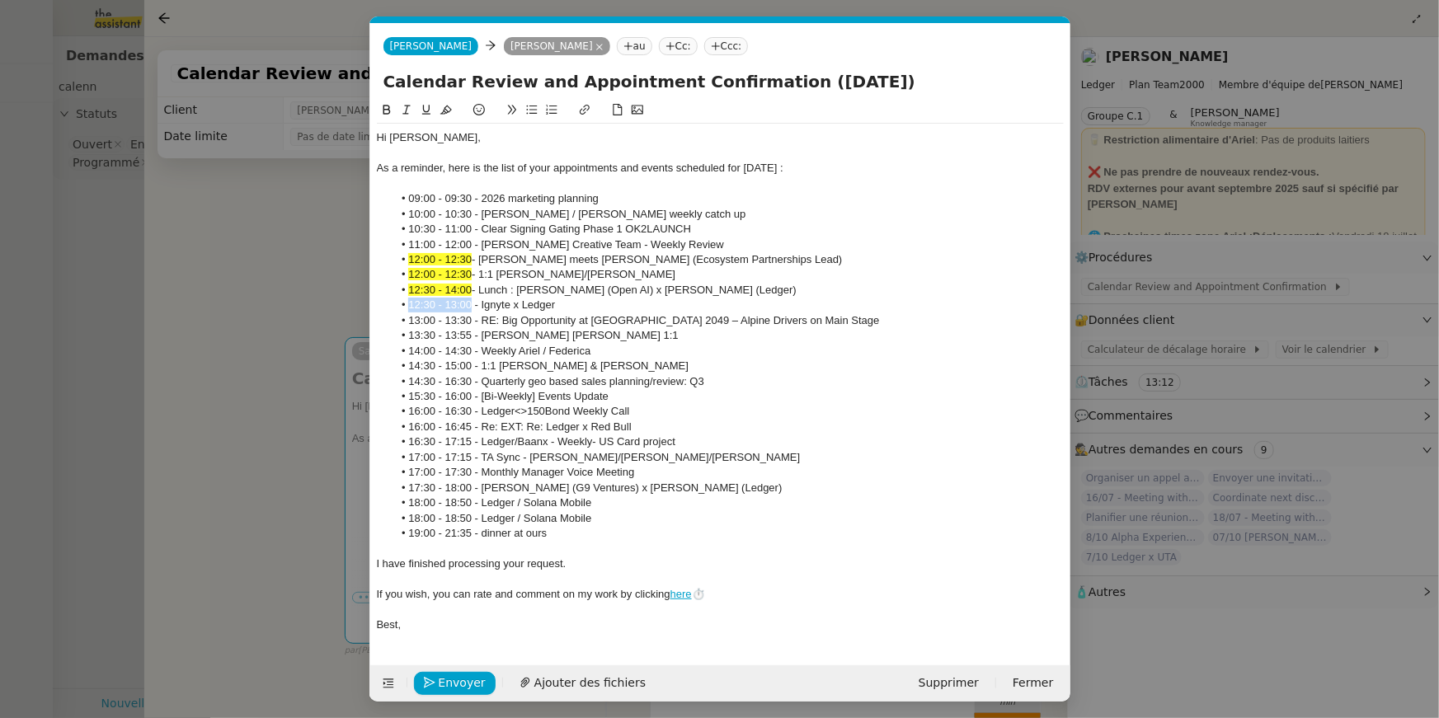
click at [396, 302] on li "12:30 - 13:00 - Ignyte x Ledger" at bounding box center [728, 305] width 671 height 15
click at [440, 112] on icon at bounding box center [446, 110] width 12 height 12
drag, startPoint x: 561, startPoint y: 309, endPoint x: 402, endPoint y: 287, distance: 159.9
click at [402, 287] on ul "09:00 - 09:30 - 2026 marketing planning 10:00 - 10:30 - Ariel / Elise weekly ca…" at bounding box center [720, 366] width 687 height 350
click at [383, 107] on icon at bounding box center [386, 110] width 7 height 10
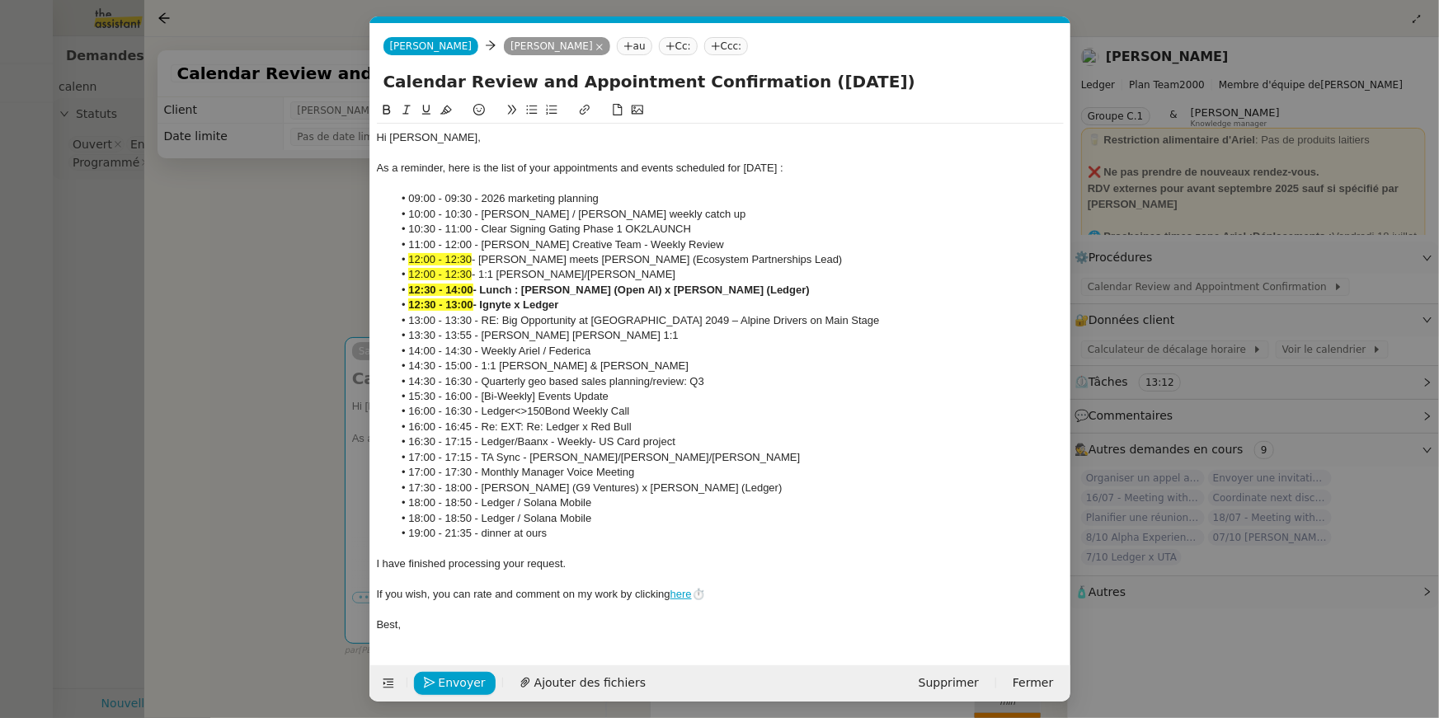
click at [458, 349] on li "14:00 - 14:30 - Weekly Ariel / Federica" at bounding box center [728, 351] width 671 height 15
drag, startPoint x: 473, startPoint y: 321, endPoint x: 388, endPoint y: 326, distance: 85.9
click at [388, 326] on ul "09:00 - 09:30 - 2026 marketing planning 10:00 - 10:30 - Ariel / Elise weekly ca…" at bounding box center [720, 366] width 687 height 350
click at [450, 110] on icon at bounding box center [446, 110] width 12 height 12
click at [440, 291] on div at bounding box center [440, 291] width 0 height 0
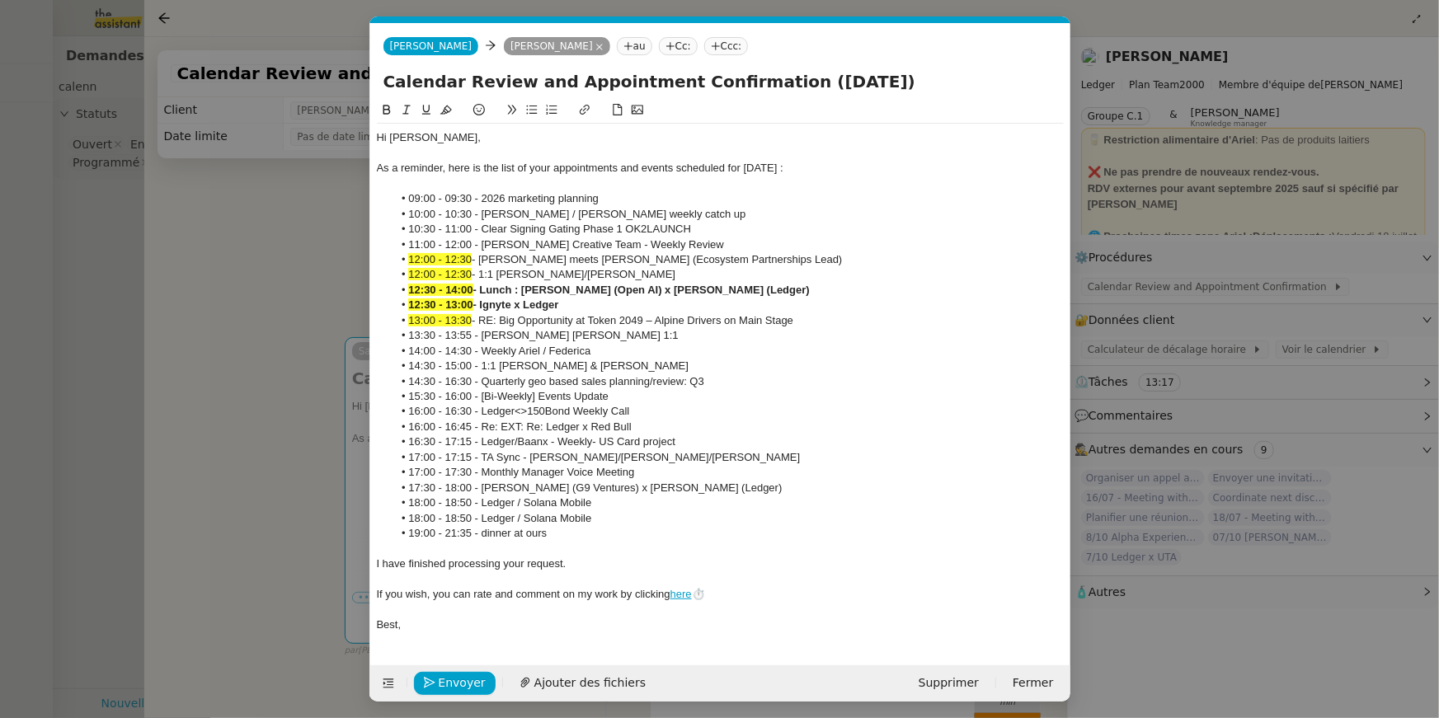
click at [470, 338] on li "13:30 - 13:55 - Eugenie x Ariel 1:1" at bounding box center [728, 335] width 671 height 15
click at [405, 338] on body "Mes demandes Sheida Delpazir 3 demandes en cours Vérification Agenda + Chat + W…" at bounding box center [719, 359] width 1439 height 718
click at [482, 110] on icon at bounding box center [479, 110] width 12 height 12
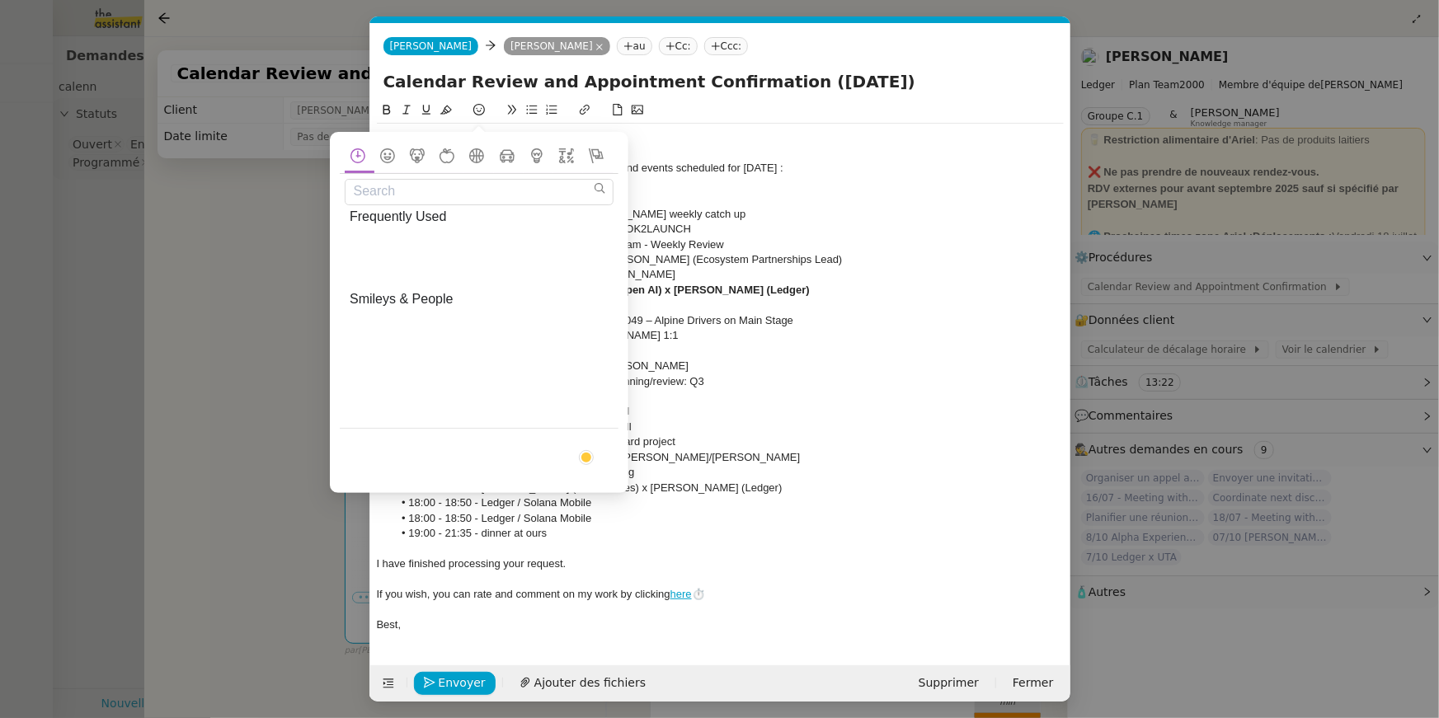
click at [553, 233] on span "😆, laughing, satisfied" at bounding box center [567, 243] width 30 height 30
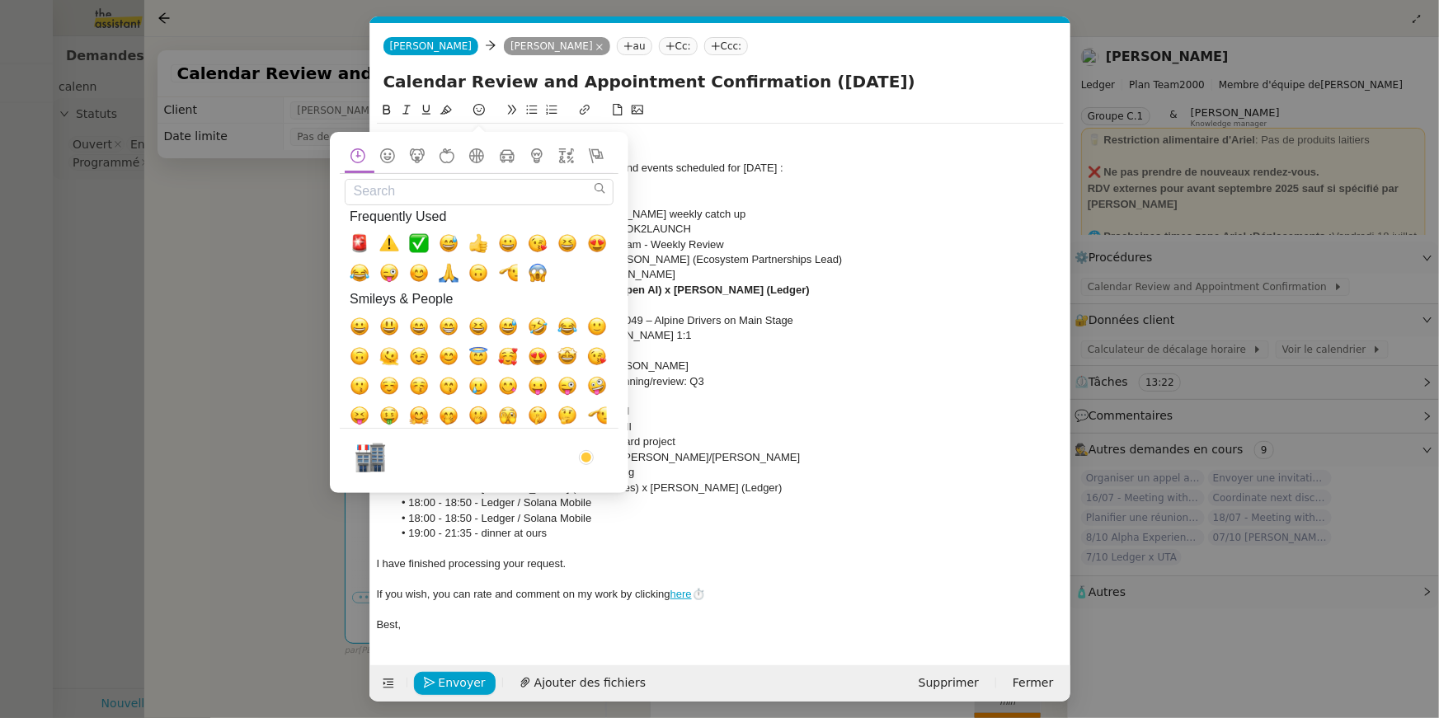
click at [660, 155] on div at bounding box center [720, 153] width 687 height 15
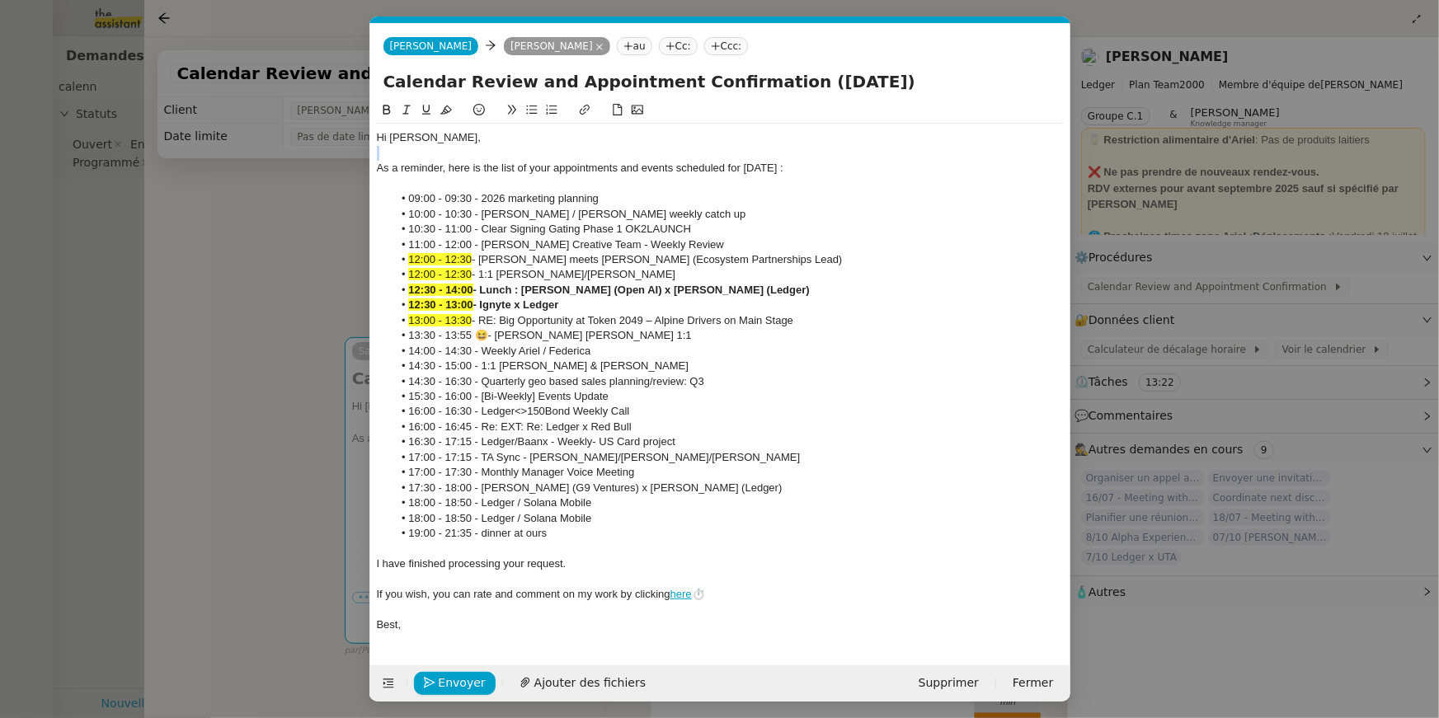
click at [660, 155] on div at bounding box center [720, 153] width 687 height 15
drag, startPoint x: 472, startPoint y: 335, endPoint x: 376, endPoint y: 337, distance: 95.7
click at [377, 337] on ul "09:00 - 09:30 - 2026 marketing planning 10:00 - 10:30 - Ariel / Elise weekly ca…" at bounding box center [720, 366] width 687 height 350
click at [450, 111] on icon at bounding box center [446, 110] width 12 height 12
click at [490, 349] on li "14:00 - 14:30 - Weekly Ariel / Federica" at bounding box center [728, 351] width 671 height 15
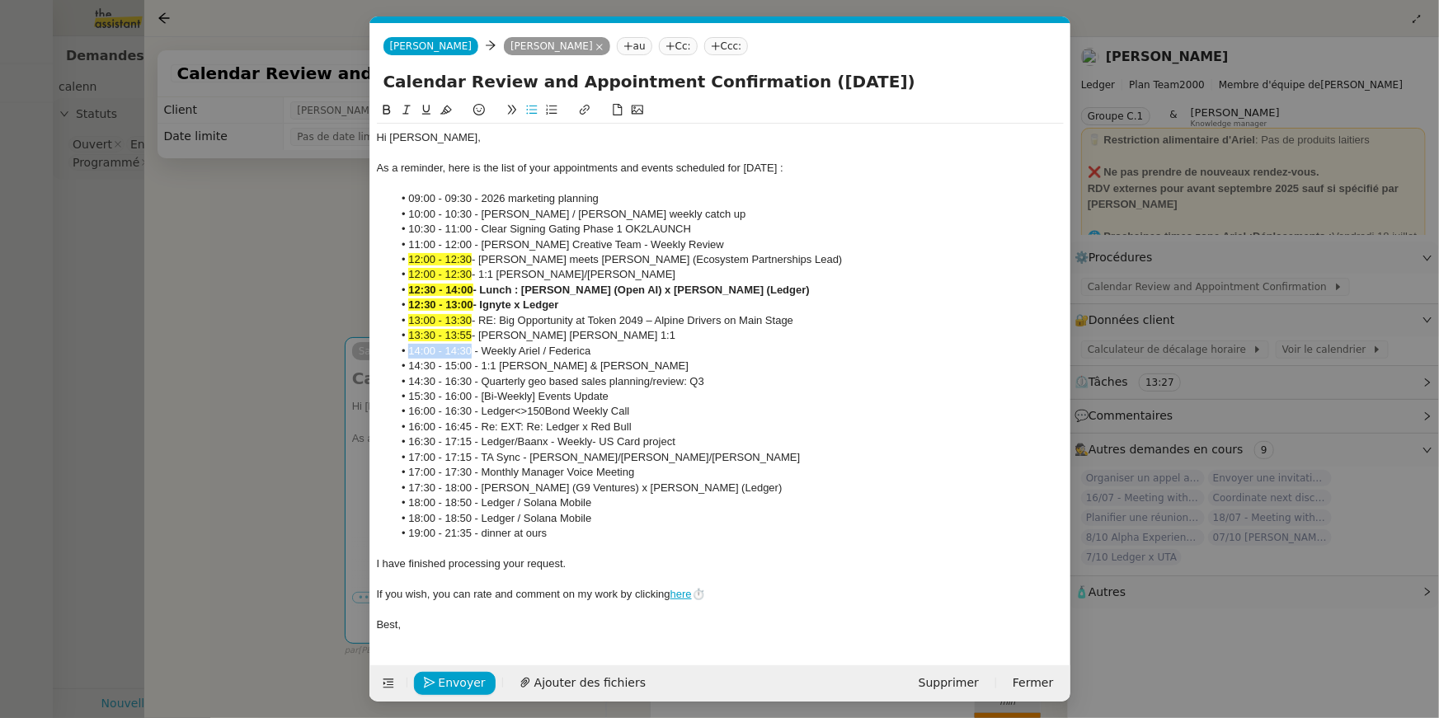
drag, startPoint x: 472, startPoint y: 350, endPoint x: 394, endPoint y: 350, distance: 78.3
click at [394, 350] on li "14:00 - 14:30 - Weekly Ariel / Federica" at bounding box center [728, 351] width 671 height 15
drag, startPoint x: 408, startPoint y: 364, endPoint x: 472, endPoint y: 365, distance: 64.3
click at [472, 365] on li "14:30 - 15:00 - 1:1 Ariel & Phillip Costigan" at bounding box center [728, 366] width 671 height 15
click at [441, 109] on icon at bounding box center [446, 110] width 12 height 12
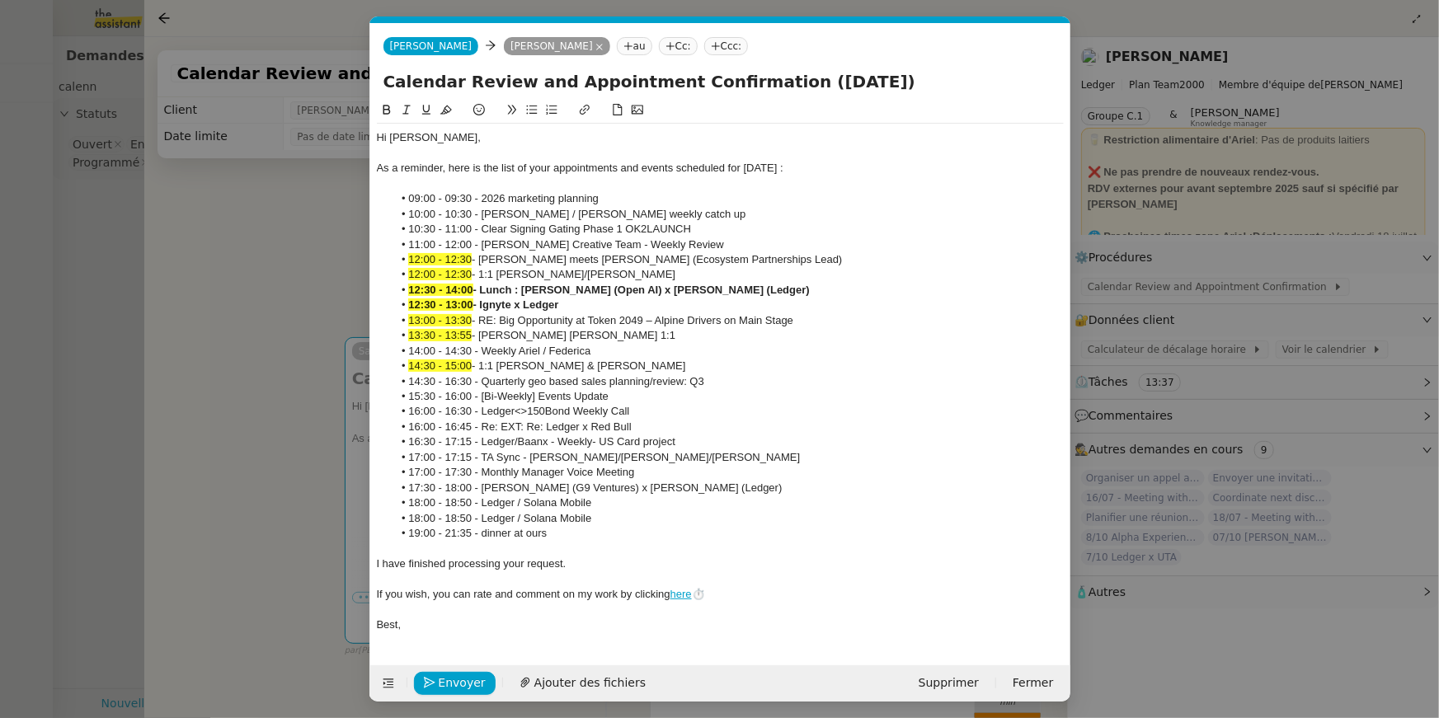
click at [430, 442] on li "16:30 - 17:15 - Ledger/Baanx - Weekly- US Card project" at bounding box center [728, 442] width 671 height 15
drag, startPoint x: 471, startPoint y: 381, endPoint x: 398, endPoint y: 381, distance: 72.6
click at [398, 381] on li "14:30 - 16:30 - Quarterly geo based sales planning/review: Q3" at bounding box center [728, 381] width 671 height 15
click at [449, 110] on icon at bounding box center [446, 110] width 12 height 12
click at [479, 511] on li "18:00 - 18:50 - Ledger / Solana Mobile" at bounding box center [728, 518] width 671 height 15
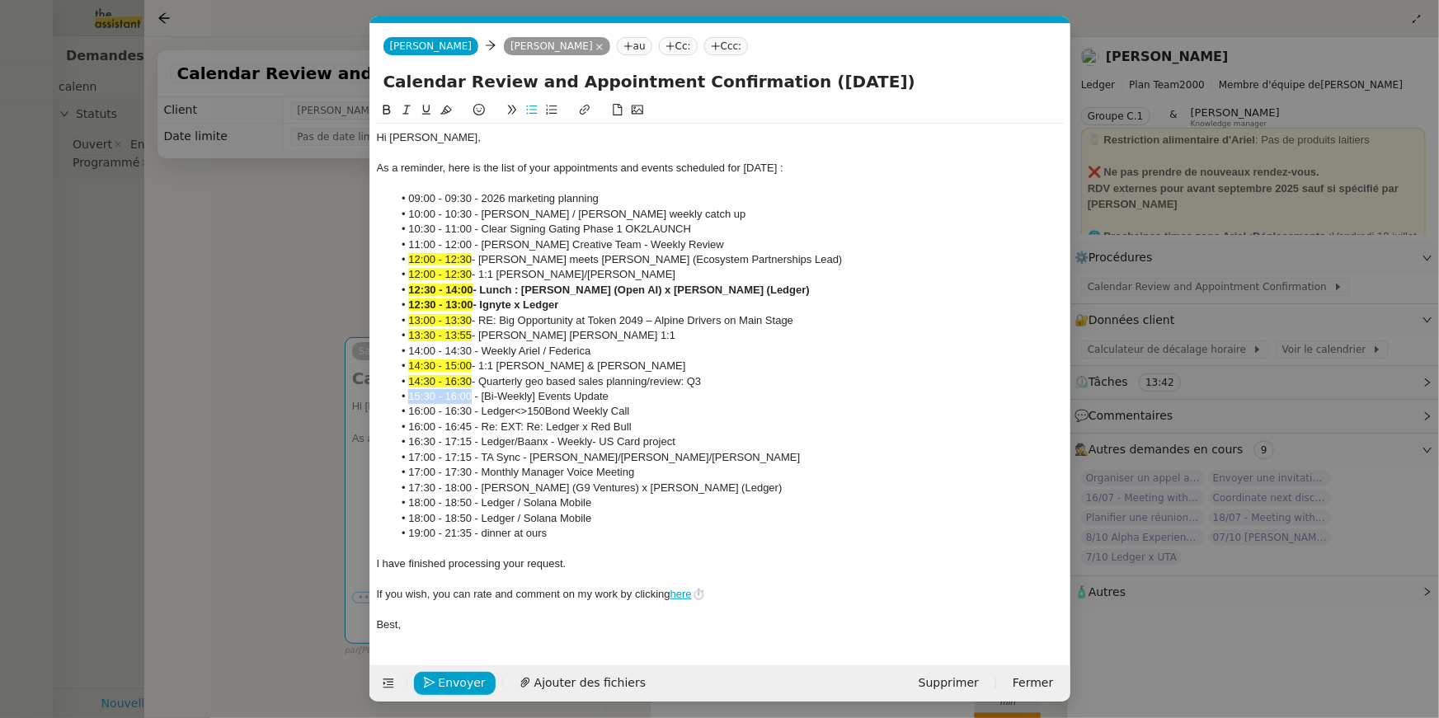
drag, startPoint x: 472, startPoint y: 397, endPoint x: 397, endPoint y: 393, distance: 75.2
click at [397, 393] on li "15:30 - 16:00 - [Bi-Weekly] Events Update" at bounding box center [728, 396] width 671 height 15
click at [450, 110] on icon at bounding box center [446, 110] width 12 height 9
drag, startPoint x: 470, startPoint y: 408, endPoint x: 371, endPoint y: 410, distance: 99.0
click at [371, 410] on nz-spin "Hi Ariel, As a reminder, here is the list of your appointments and events sched…" at bounding box center [720, 373] width 700 height 545
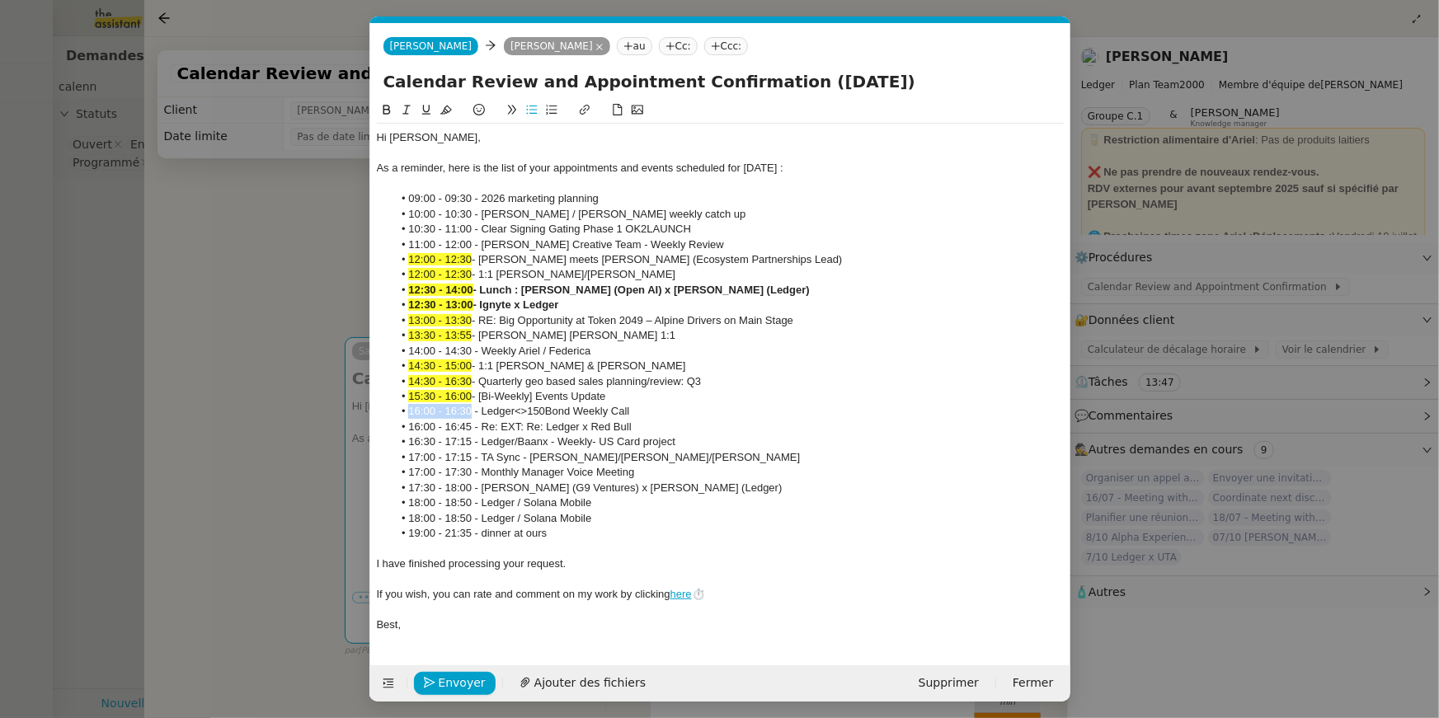
click at [445, 106] on icon at bounding box center [446, 110] width 12 height 9
click at [477, 436] on li "16:30 - 17:15 - Ledger/Baanx - Weekly- US Card project" at bounding box center [728, 442] width 671 height 15
drag, startPoint x: 472, startPoint y: 420, endPoint x: 397, endPoint y: 424, distance: 75.2
click at [385, 422] on ul "09:00 - 09:30 - 2026 marketing planning 10:00 - 10:30 - Ariel / Elise weekly ca…" at bounding box center [720, 366] width 687 height 350
click at [446, 109] on icon at bounding box center [446, 110] width 12 height 12
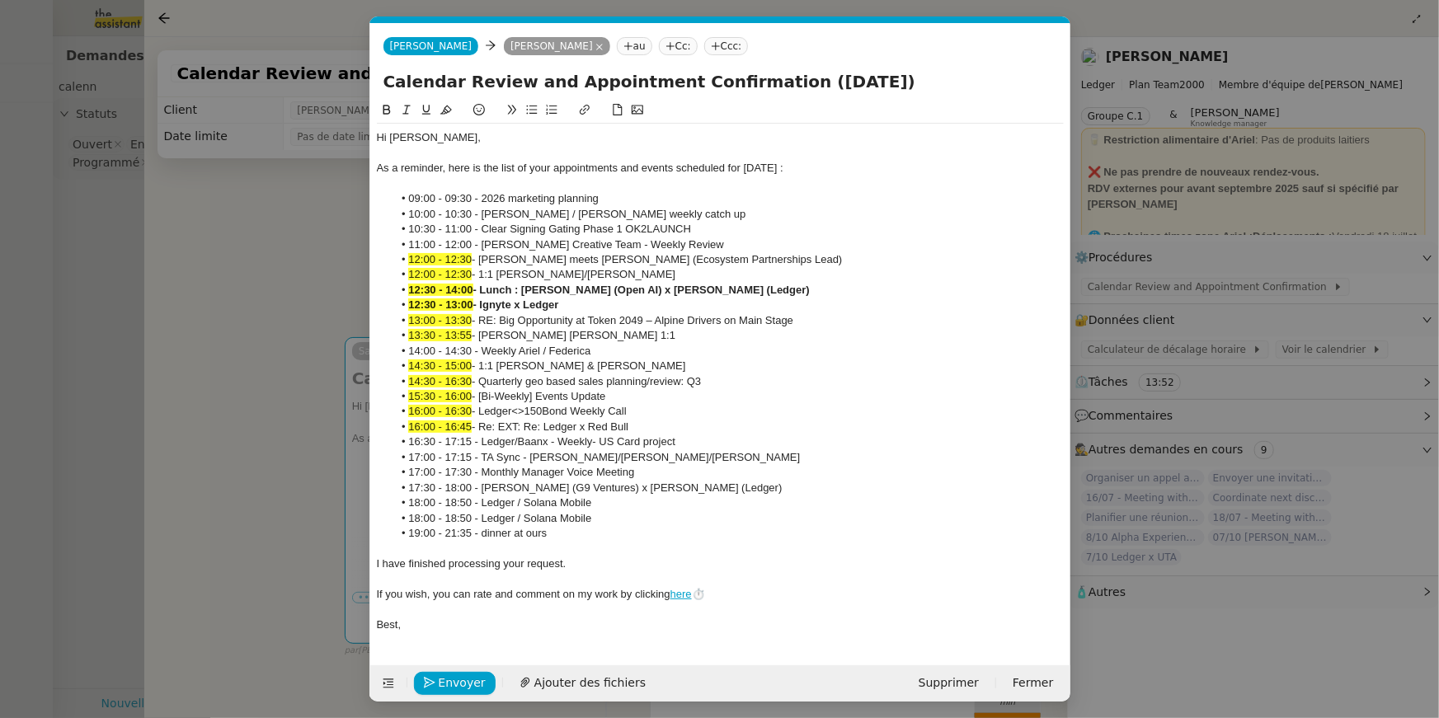
click at [539, 402] on li "15:30 - 16:00 - [Bi-Weekly] Events Update" at bounding box center [728, 396] width 671 height 15
drag, startPoint x: 472, startPoint y: 457, endPoint x: 393, endPoint y: 457, distance: 78.3
click at [393, 457] on li "17:00 - 17:15 - TA Sync - Ariel/Stephane/Aaron" at bounding box center [728, 457] width 671 height 15
click at [445, 103] on button at bounding box center [446, 110] width 20 height 19
click at [472, 500] on li "18:00 - 18:50 - Ledger / Solana Mobile" at bounding box center [728, 503] width 671 height 15
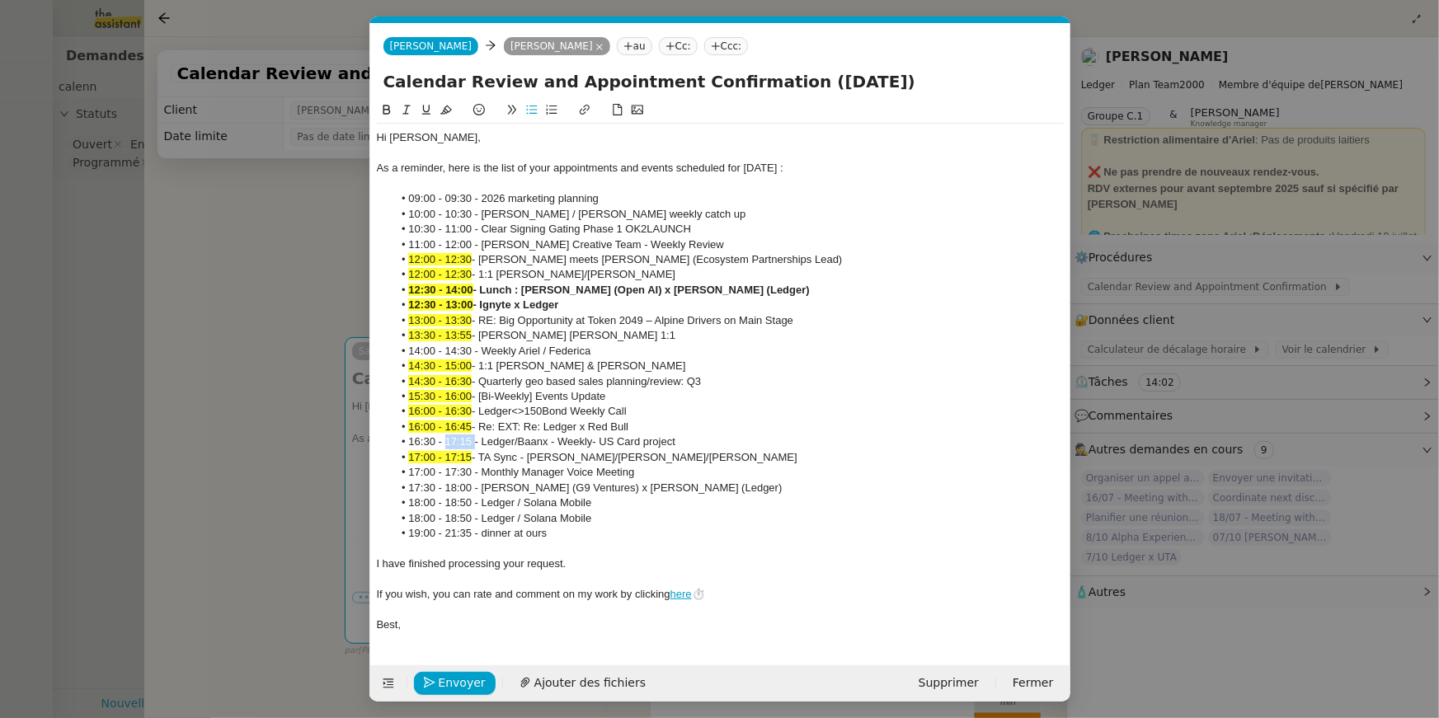
drag, startPoint x: 447, startPoint y: 441, endPoint x: 473, endPoint y: 444, distance: 26.5
click at [473, 444] on li "16:30 - 17:15 - Ledger/Baanx - Weekly- US Card project" at bounding box center [728, 442] width 671 height 15
click at [471, 445] on li "16:30 - 17:15 - Ledger/Baanx - Weekly- US Card project" at bounding box center [728, 442] width 671 height 15
drag, startPoint x: 470, startPoint y: 440, endPoint x: 448, endPoint y: 440, distance: 22.3
click at [448, 440] on li "16:30 - 17:15 - Ledger/Baanx - Weekly- US Card project" at bounding box center [728, 442] width 671 height 15
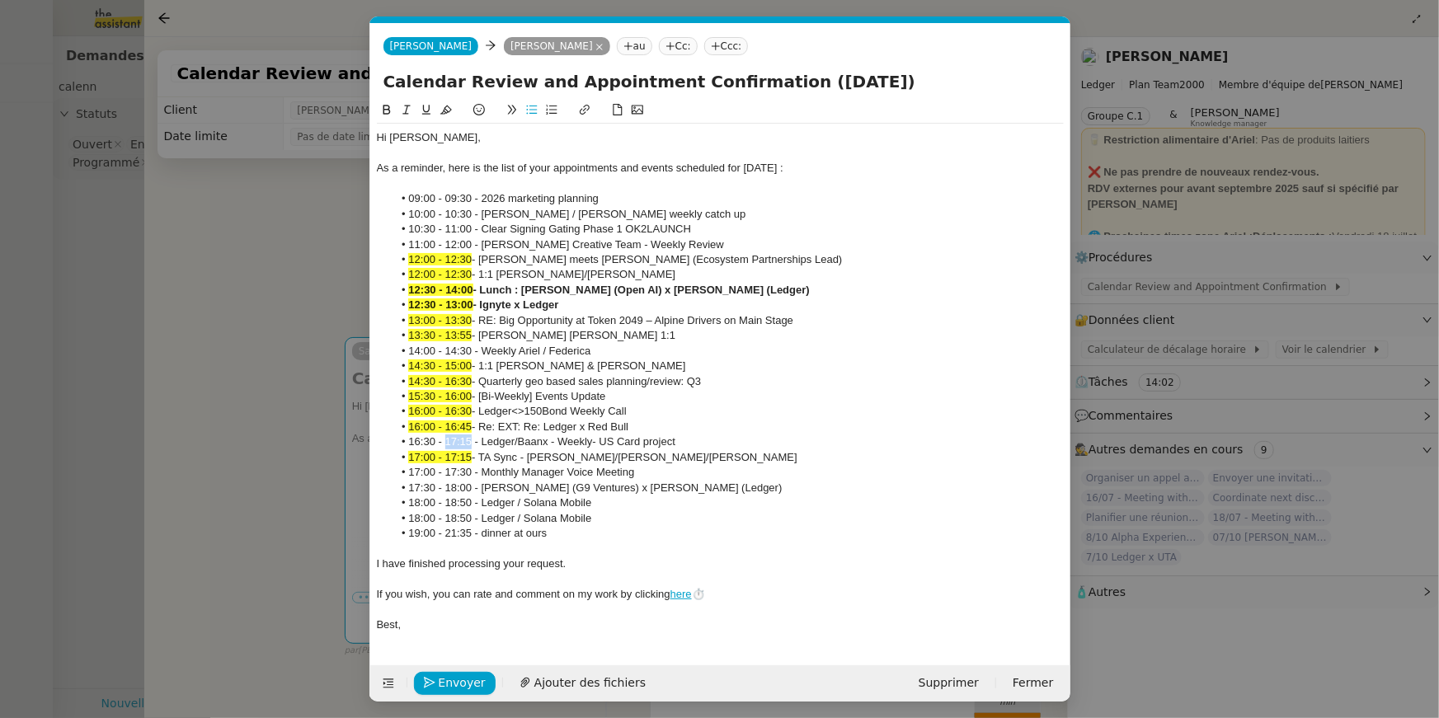
click at [447, 115] on button at bounding box center [446, 110] width 20 height 19
click at [444, 515] on li "18:00 - 18:50 - Ledger / Solana Mobile" at bounding box center [728, 518] width 671 height 15
drag, startPoint x: 472, startPoint y: 470, endPoint x: 395, endPoint y: 466, distance: 76.8
click at [395, 466] on li "17:00 - 17:30 - Monthly Manager Voice Meeting" at bounding box center [728, 472] width 671 height 15
click at [447, 109] on icon at bounding box center [446, 110] width 12 height 12
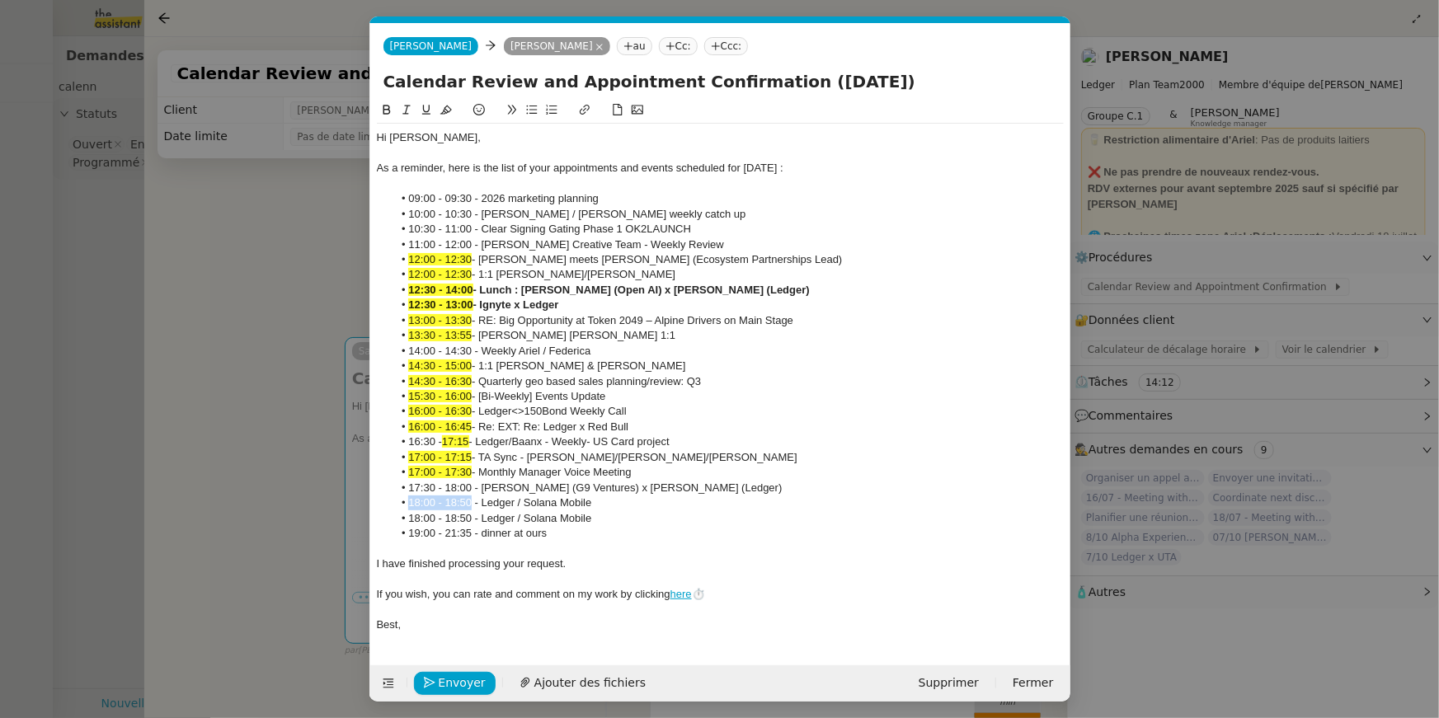
drag, startPoint x: 471, startPoint y: 503, endPoint x: 407, endPoint y: 501, distance: 63.5
click at [407, 501] on li "18:00 - 18:50 - Ledger / Solana Mobile" at bounding box center [728, 503] width 671 height 15
click at [475, 107] on icon at bounding box center [479, 110] width 12 height 12
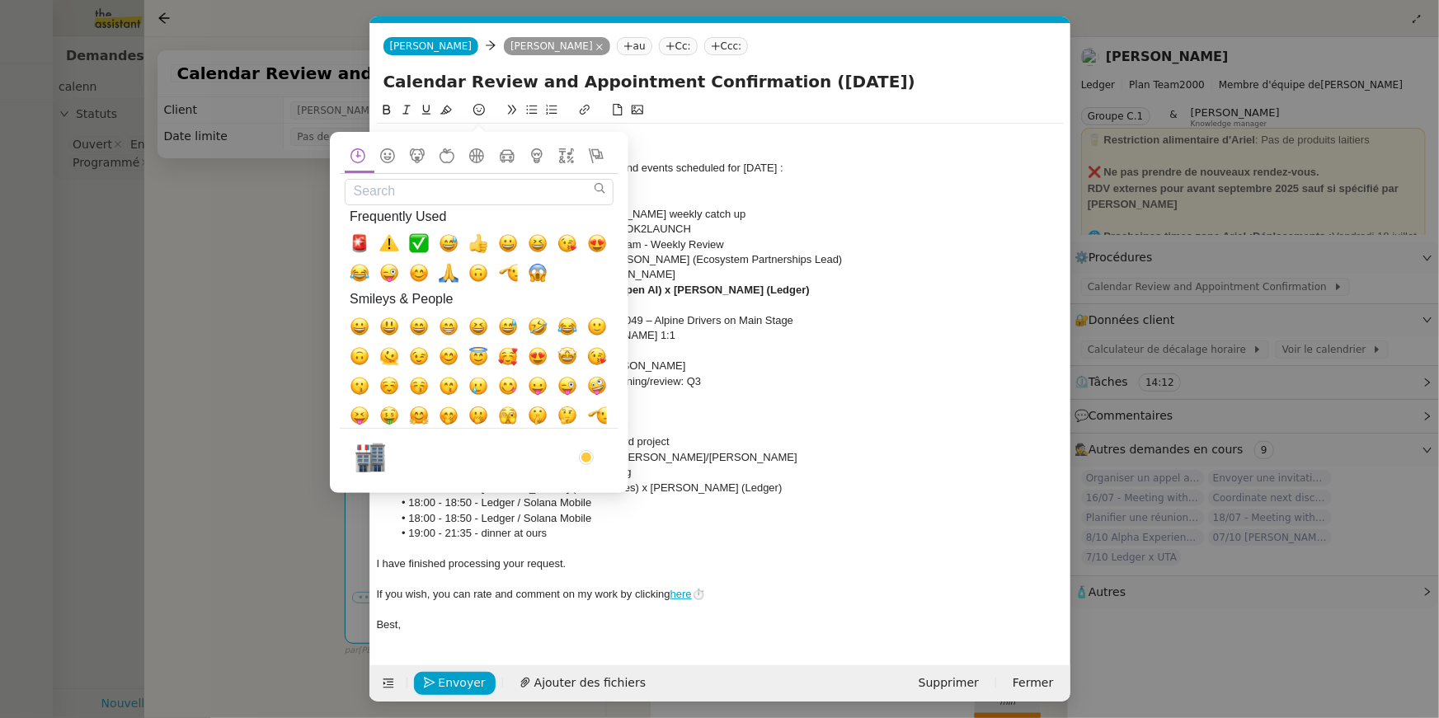
click at [709, 537] on li "19:00 - 21:35 - dinner at ours" at bounding box center [728, 533] width 671 height 15
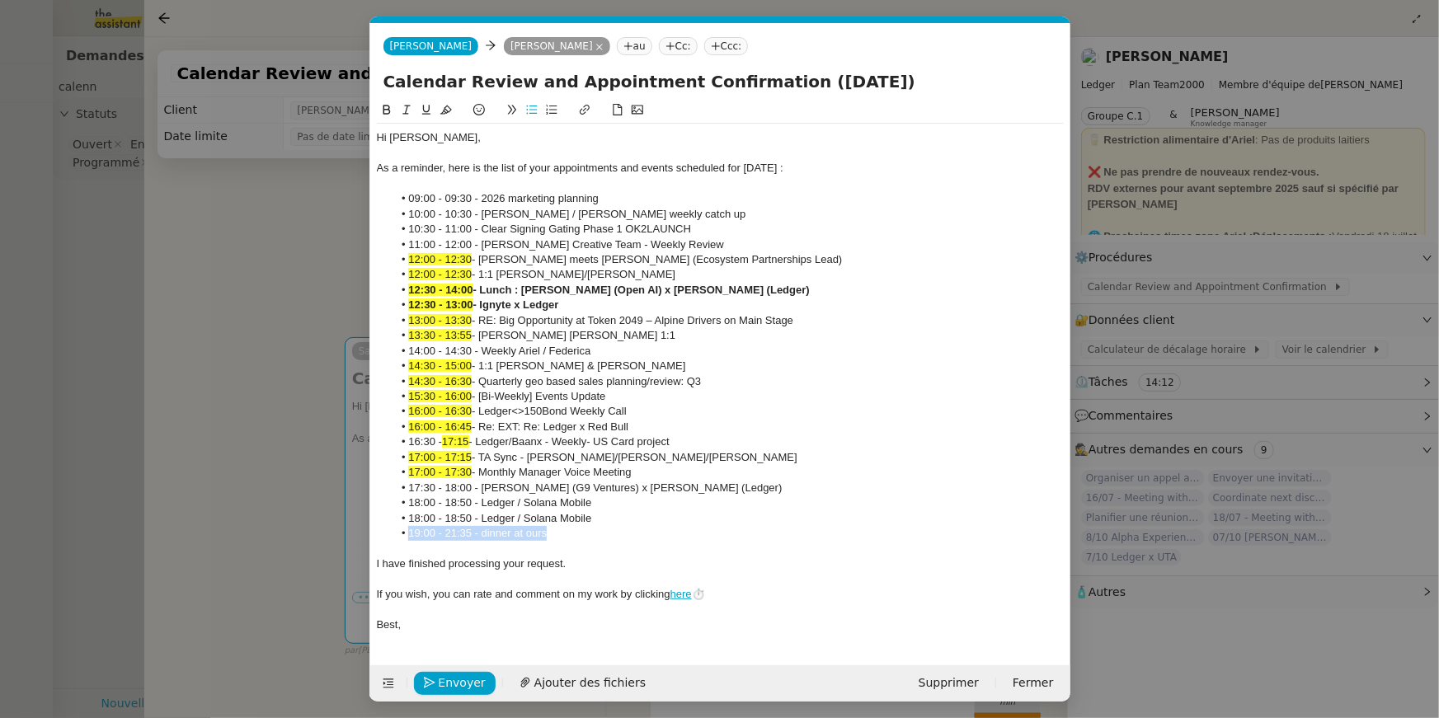
drag, startPoint x: 704, startPoint y: 529, endPoint x: 406, endPoint y: 529, distance: 298.5
click at [382, 532] on ul "09:00 - 09:30 - 2026 marketing planning 10:00 - 10:30 - Ariel / Elise weekly ca…" at bounding box center [720, 366] width 687 height 350
click at [512, 529] on li "19:00 - 21:35 - dinner at ours" at bounding box center [728, 533] width 671 height 15
drag, startPoint x: 617, startPoint y: 519, endPoint x: 373, endPoint y: 515, distance: 244.1
click at [373, 515] on nz-spin "Hi Ariel, As a reminder, here is the list of your appointments and events sched…" at bounding box center [720, 373] width 700 height 545
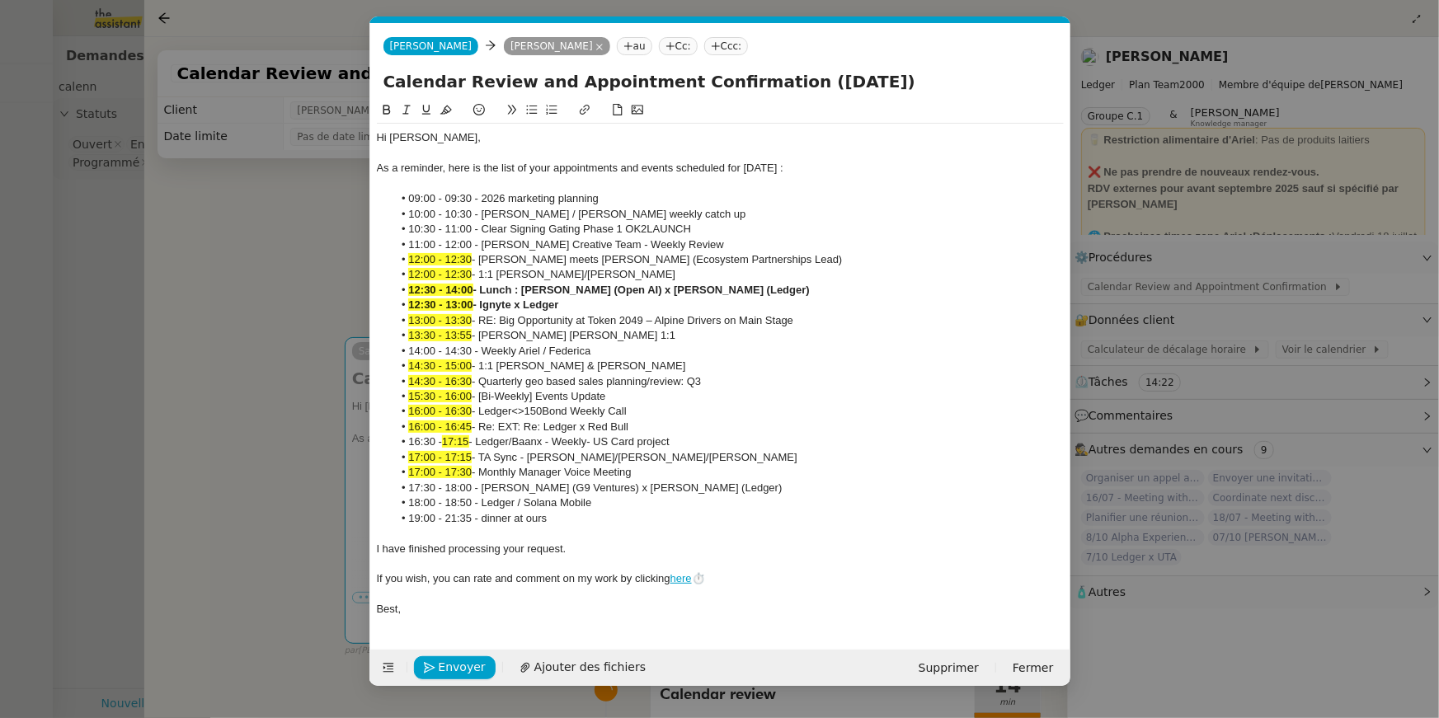
drag, startPoint x: 797, startPoint y: 493, endPoint x: 797, endPoint y: 468, distance: 24.7
click at [797, 468] on ul "09:00 - 09:30 - 2026 marketing planning 10:00 - 10:30 - Ariel / Elise weekly ca…" at bounding box center [720, 358] width 687 height 335
click at [388, 112] on icon at bounding box center [386, 110] width 7 height 10
click at [782, 477] on li "17:00 - 17:30 - Monthly Manager Voice Meeting" at bounding box center [728, 472] width 671 height 15
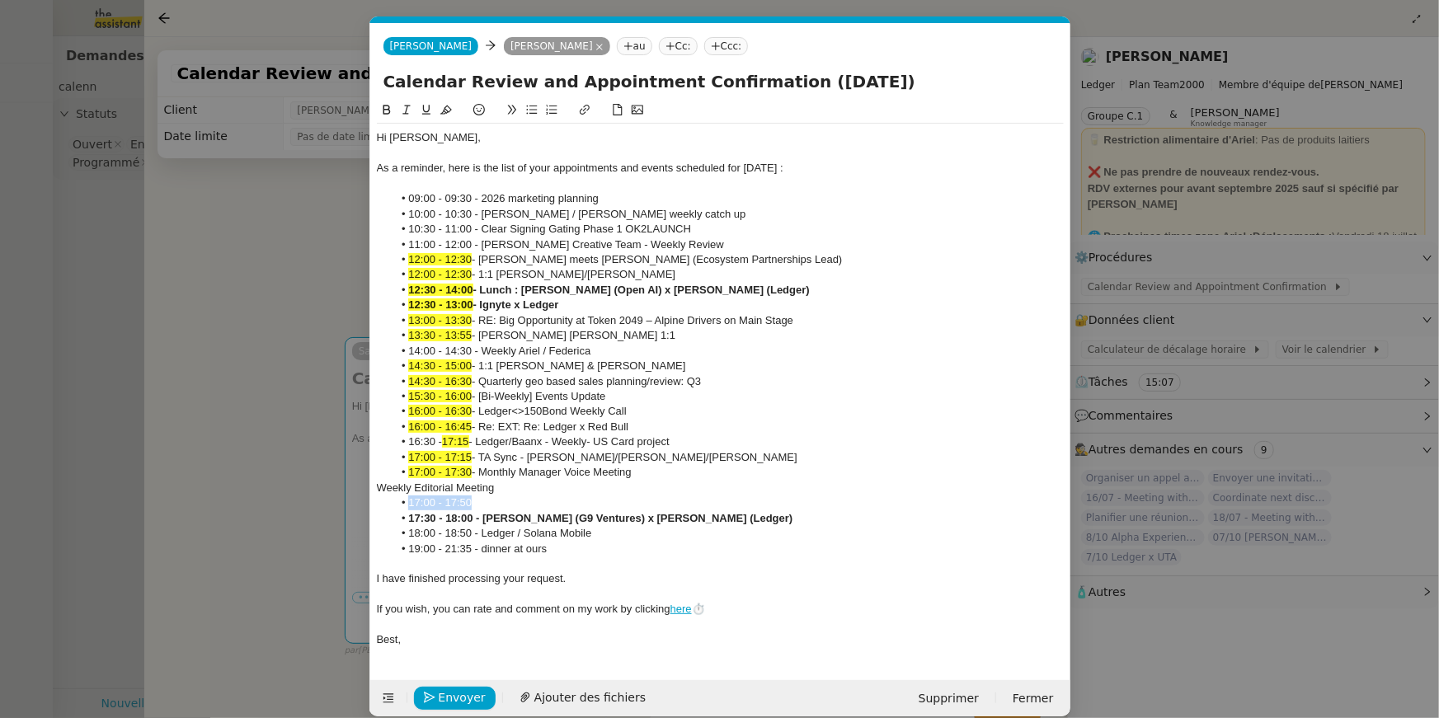
drag, startPoint x: 487, startPoint y: 508, endPoint x: 393, endPoint y: 504, distance: 93.3
click at [393, 504] on li "17:00 - 17:50" at bounding box center [728, 503] width 671 height 15
click at [380, 483] on div "Weekly Editorial Meeting" at bounding box center [720, 488] width 687 height 15
click at [383, 485] on div "Weekly Editorial Meeting" at bounding box center [720, 488] width 687 height 15
click at [433, 505] on li at bounding box center [728, 503] width 671 height 15
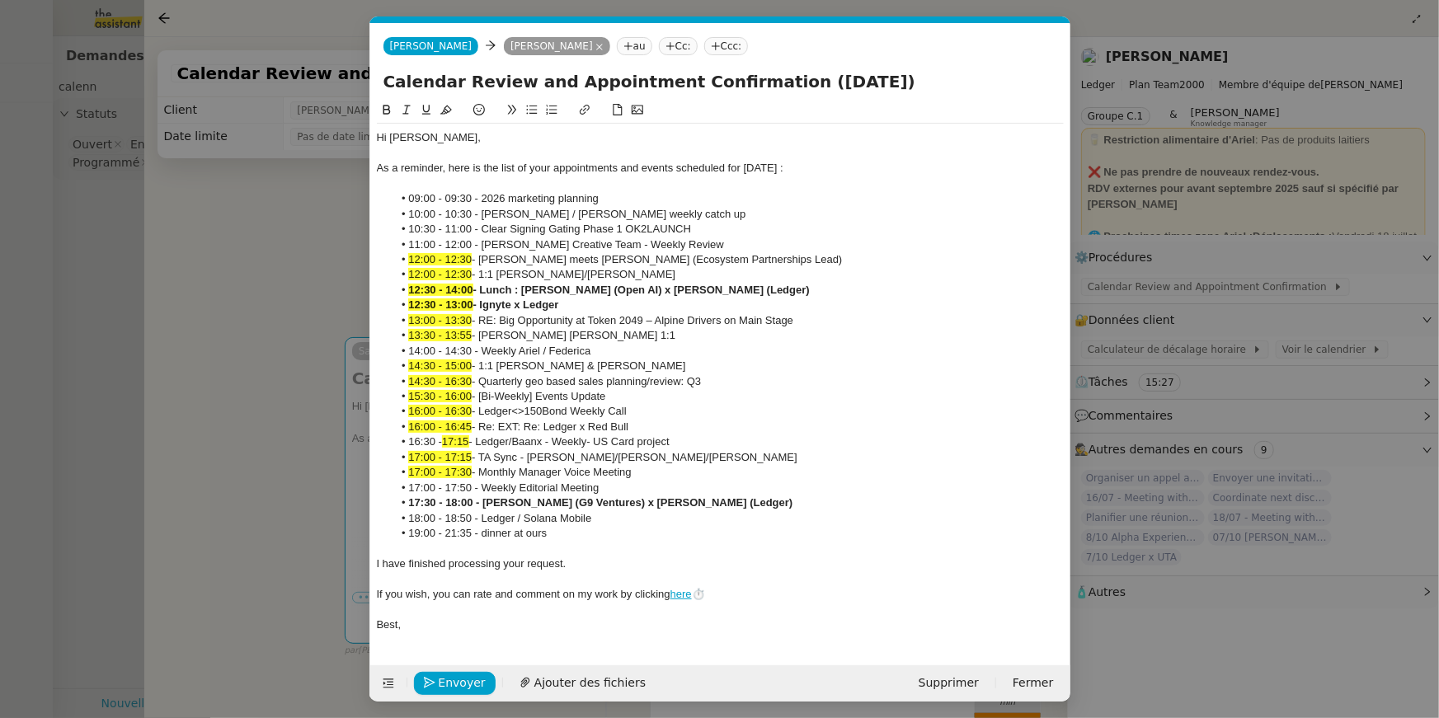
click at [774, 506] on li "17:30 - 18:00 - Anna Doherty (G9 Ventures) x Ariel Wengroff (Ledger)" at bounding box center [728, 503] width 671 height 15
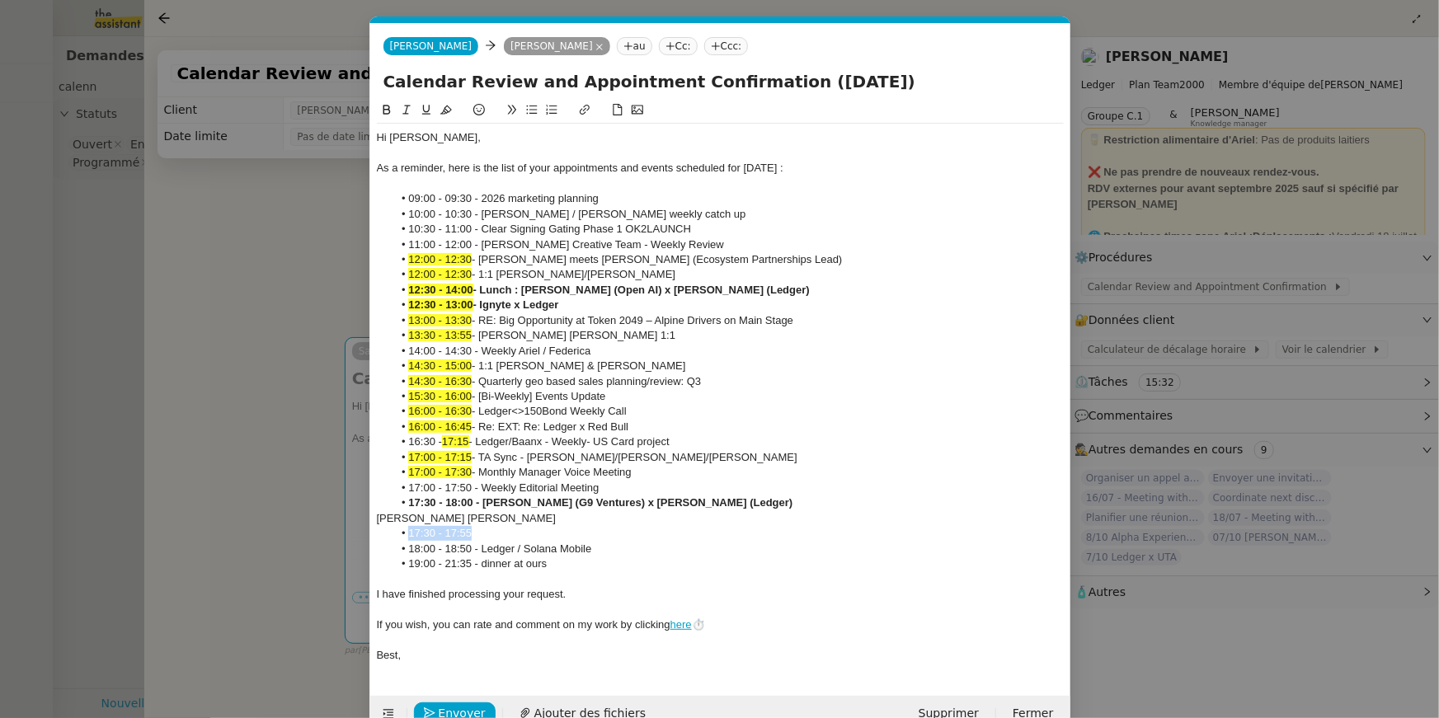
drag, startPoint x: 475, startPoint y: 535, endPoint x: 375, endPoint y: 535, distance: 99.8
click at [375, 535] on nz-spin "Hi Ariel, As a reminder, here is the list of your appointments and events sched…" at bounding box center [720, 389] width 700 height 576
click at [379, 524] on div "Ariel x Guillaume" at bounding box center [720, 518] width 687 height 15
click at [378, 523] on div "Ariel x Guillaume" at bounding box center [720, 518] width 687 height 15
click at [432, 534] on li at bounding box center [728, 533] width 671 height 15
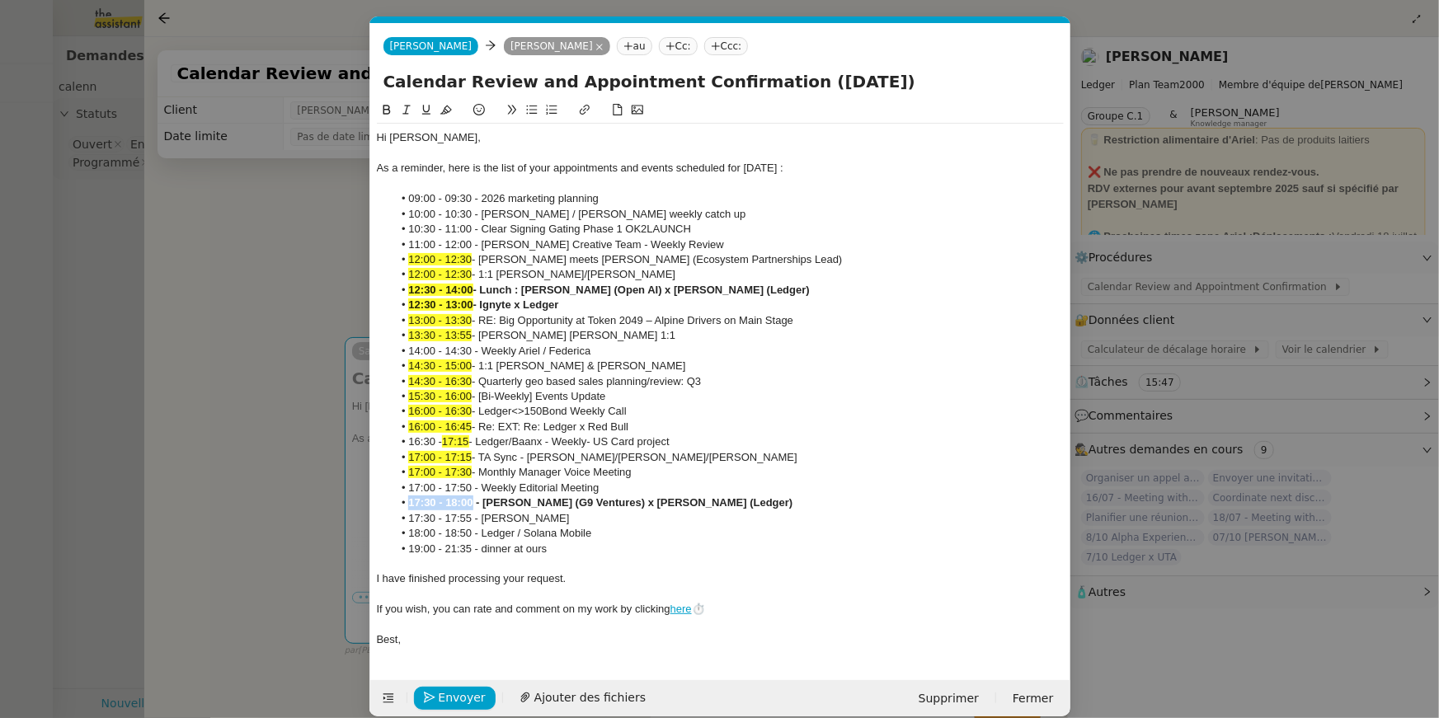
drag, startPoint x: 475, startPoint y: 504, endPoint x: 384, endPoint y: 502, distance: 90.7
click at [384, 502] on ul "09:00 - 09:30 - 2026 marketing planning 10:00 - 10:30 - Ariel / Elise weekly ca…" at bounding box center [720, 373] width 687 height 365
click at [440, 118] on button at bounding box center [446, 110] width 20 height 19
click at [465, 529] on li "18:00 - 18:50 - Ledger / Solana Mobile" at bounding box center [728, 533] width 671 height 15
drag, startPoint x: 449, startPoint y: 488, endPoint x: 471, endPoint y: 488, distance: 22.3
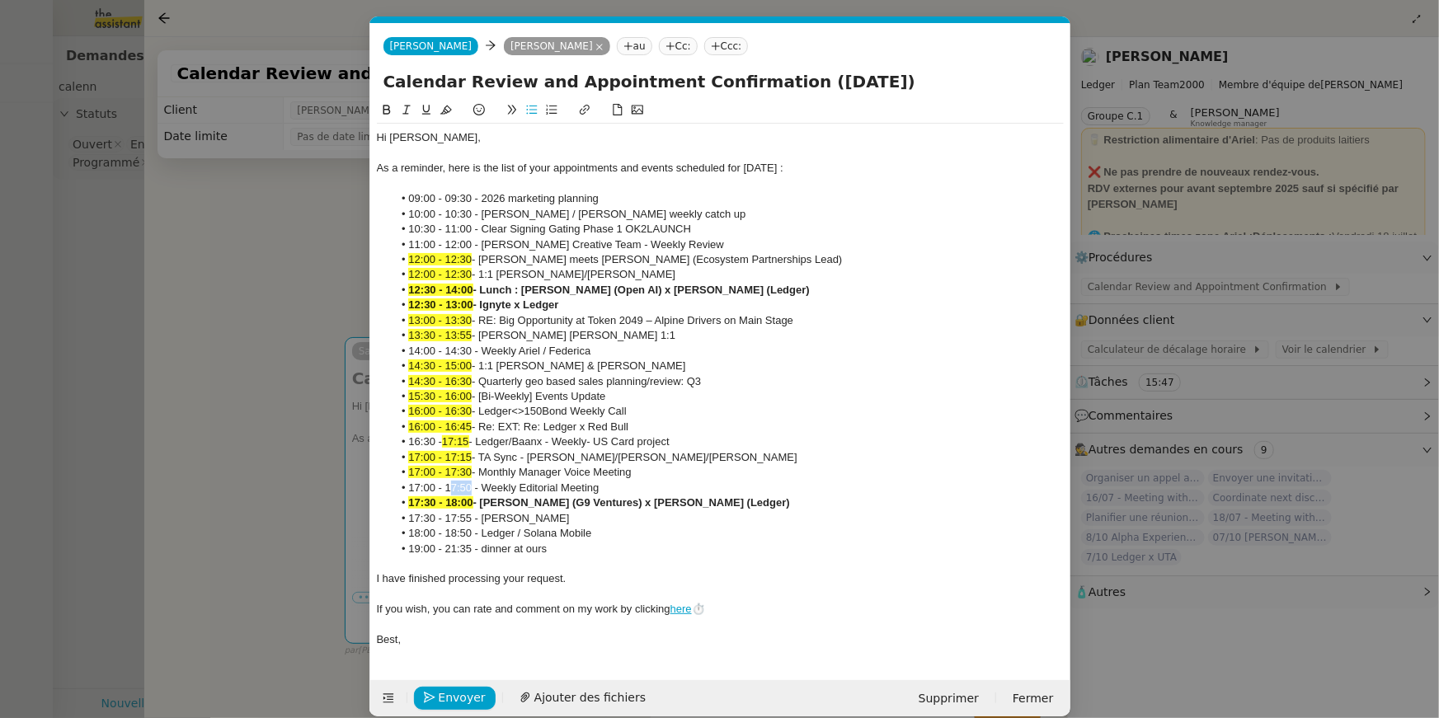
click at [471, 488] on li "17:00 - 17:50 - Weekly Editorial Meeting" at bounding box center [728, 488] width 671 height 15
drag, startPoint x: 472, startPoint y: 488, endPoint x: 451, endPoint y: 488, distance: 20.6
click at [451, 488] on li "17:00 - 17:50 - Weekly Editorial Meeting" at bounding box center [728, 488] width 671 height 15
click at [448, 113] on icon at bounding box center [446, 110] width 12 height 12
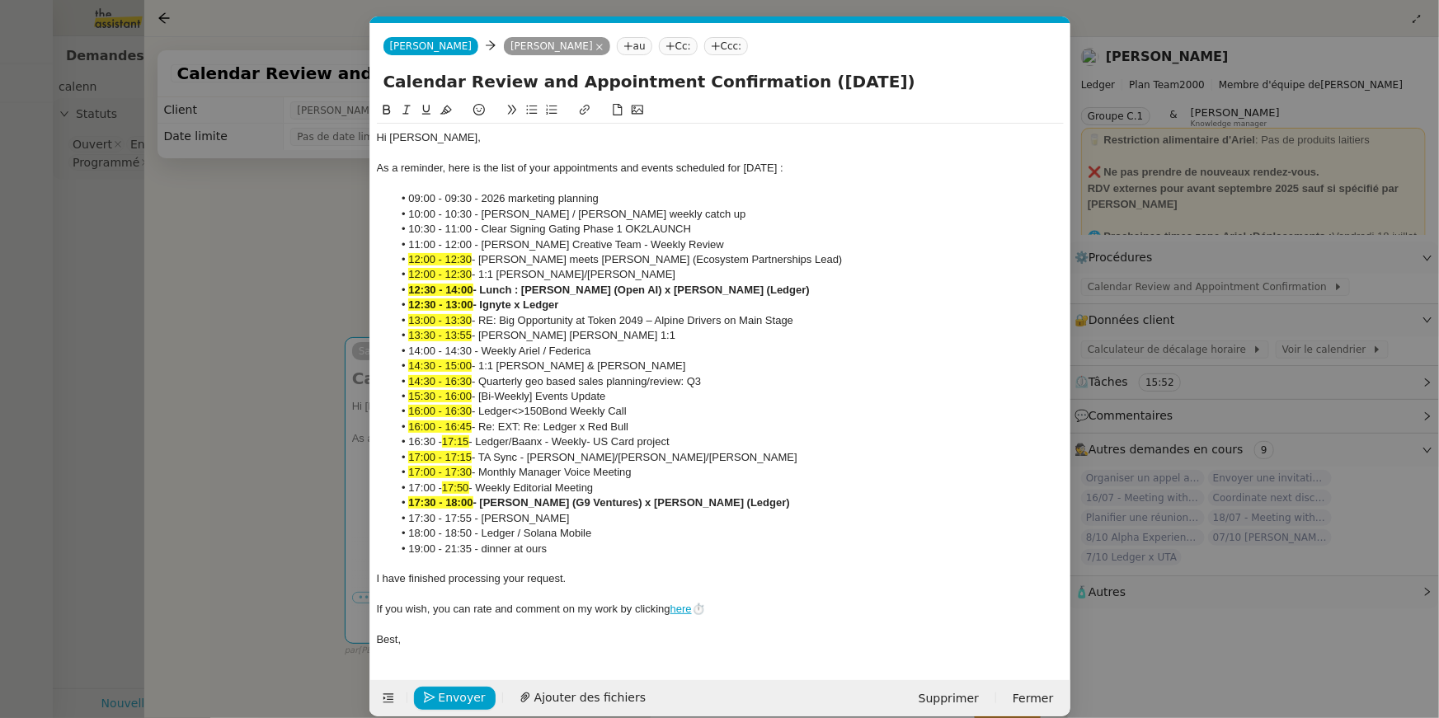
click at [471, 543] on li "19:00 - 21:35 - dinner at ours" at bounding box center [728, 549] width 671 height 15
click at [393, 516] on li "17:30 - 17:55 - Ariel x Guillaume" at bounding box center [728, 518] width 671 height 15
click at [447, 107] on icon at bounding box center [446, 110] width 12 height 12
click at [646, 355] on li "14:00 - 14:30 - Weekly Ariel / Federica" at bounding box center [728, 351] width 671 height 15
click at [630, 204] on li "09:00 - 09:30 - 2026 marketing planning" at bounding box center [728, 198] width 671 height 15
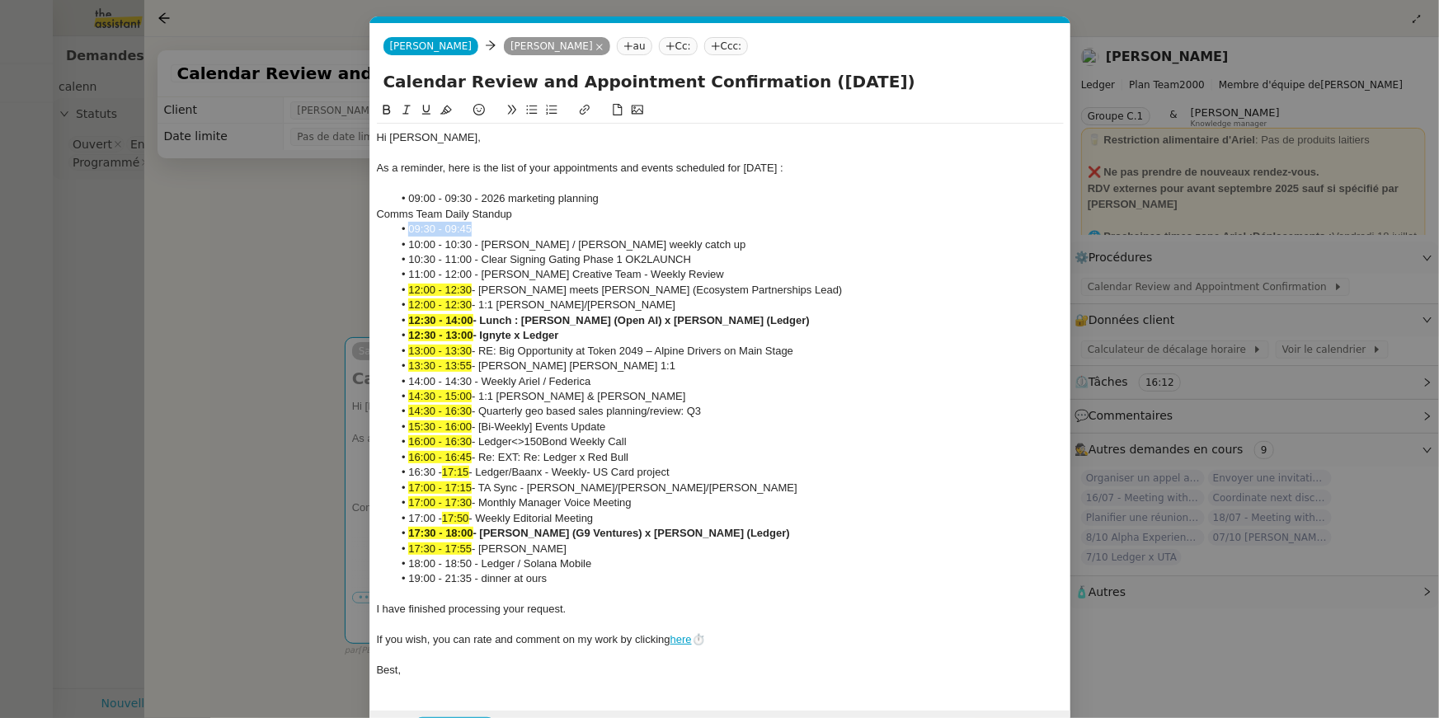
drag, startPoint x: 479, startPoint y: 228, endPoint x: 380, endPoint y: 228, distance: 99.0
click at [380, 228] on ul "09:30 - 09:45 10:00 - 10:30 - Ariel / Elise weekly catch up 10:30 - 11:00 - Cle…" at bounding box center [720, 404] width 687 height 365
click at [411, 213] on div "Comms Team Daily Standup" at bounding box center [720, 214] width 687 height 15
click at [379, 214] on div "Comms Team Daily Standup" at bounding box center [720, 214] width 687 height 15
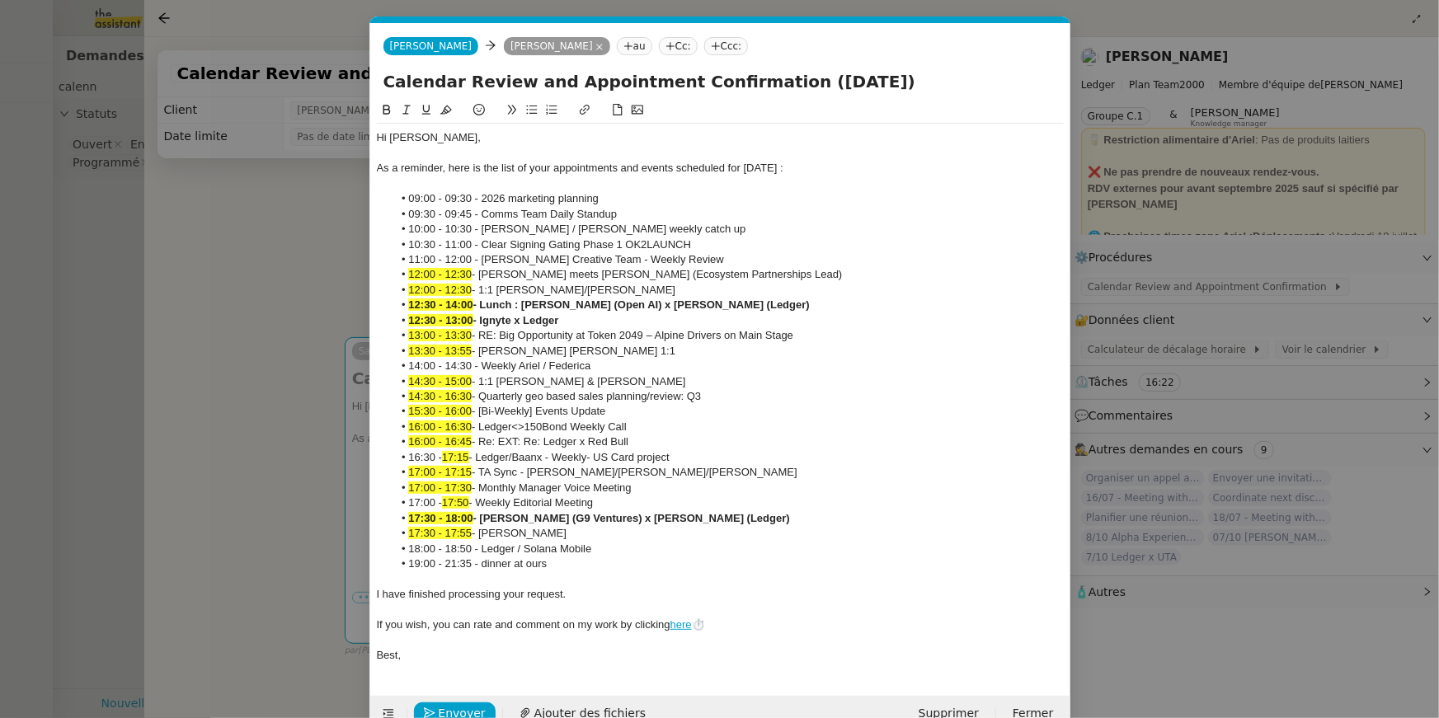
click at [555, 305] on strong "- Lunch : Pierre-Edouard Lieb (Open AI) x Ariel Wengroff (Ledger)" at bounding box center [641, 305] width 336 height 12
click at [670, 360] on li "14:00 - 14:30 - Weekly Ariel / Federica" at bounding box center [728, 366] width 671 height 15
click at [665, 347] on li "13:30 - 13:55 - Eugenie x Ariel 1:1" at bounding box center [728, 351] width 671 height 15
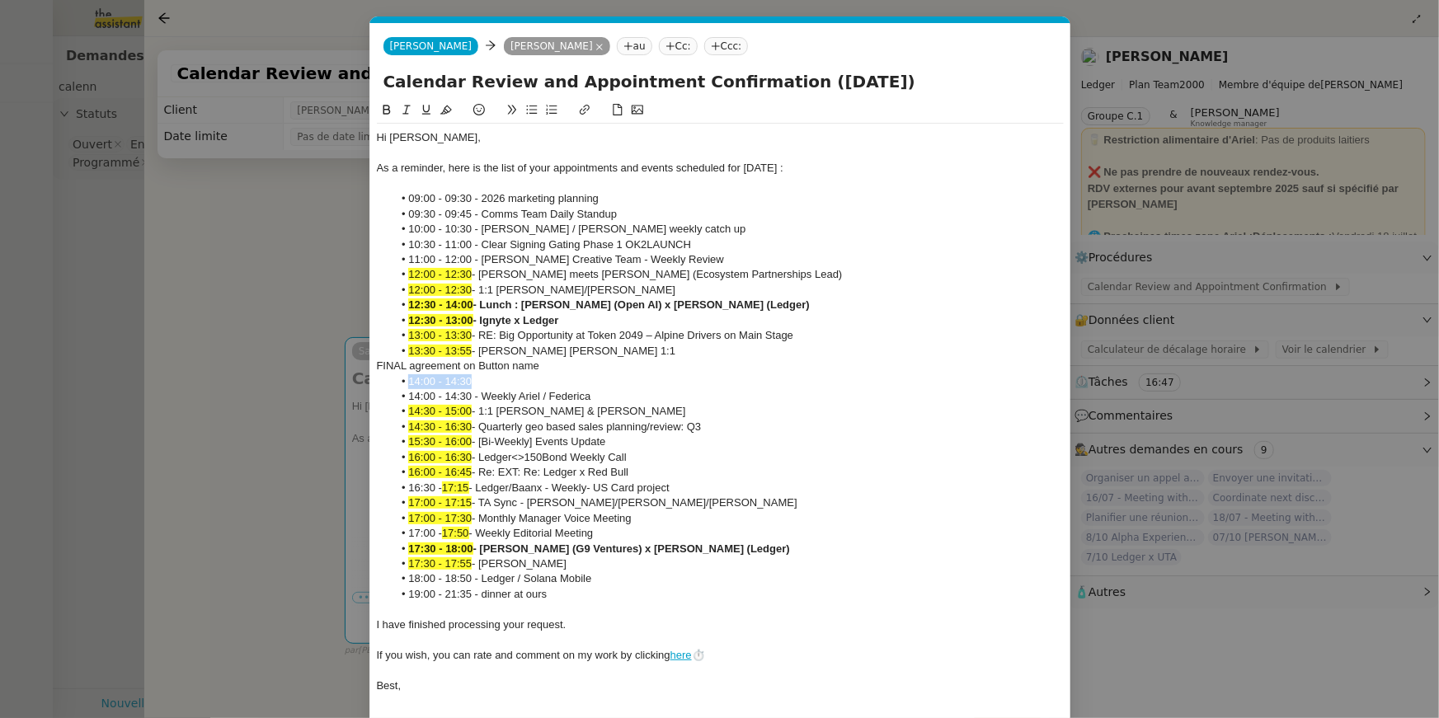
drag, startPoint x: 477, startPoint y: 383, endPoint x: 379, endPoint y: 383, distance: 97.3
click at [379, 383] on ul "14:00 - 14:30 14:00 - 14:30 - Weekly Ariel / Federica 14:30 - 15:00 - 1:1 Ariel…" at bounding box center [720, 488] width 687 height 228
click at [381, 360] on div "FINAL agreement on Button name" at bounding box center [720, 366] width 687 height 15
click at [377, 360] on div "FINAL agreement on Button name" at bounding box center [720, 366] width 687 height 15
click at [397, 397] on li "14:00 - 14:30 - Weekly Ariel / Federica" at bounding box center [728, 396] width 671 height 15
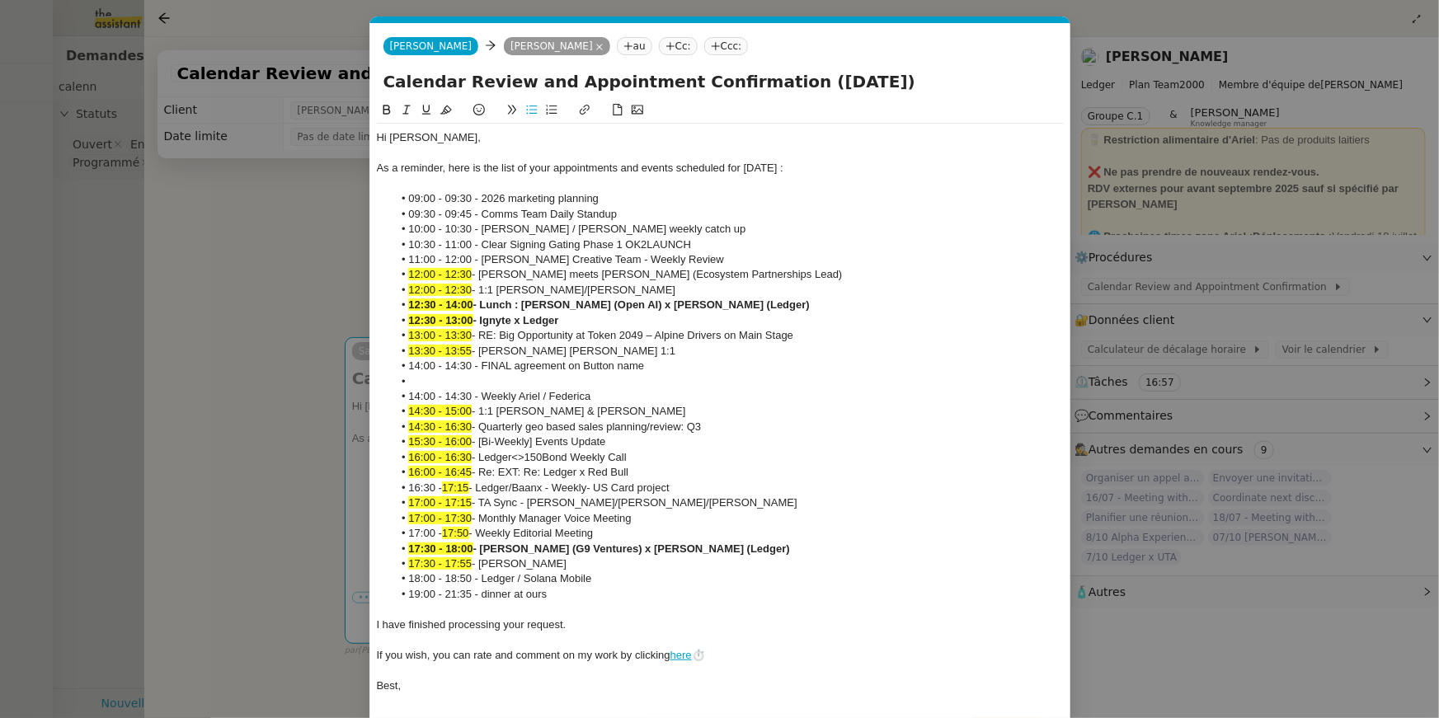
click at [406, 379] on li at bounding box center [728, 381] width 671 height 15
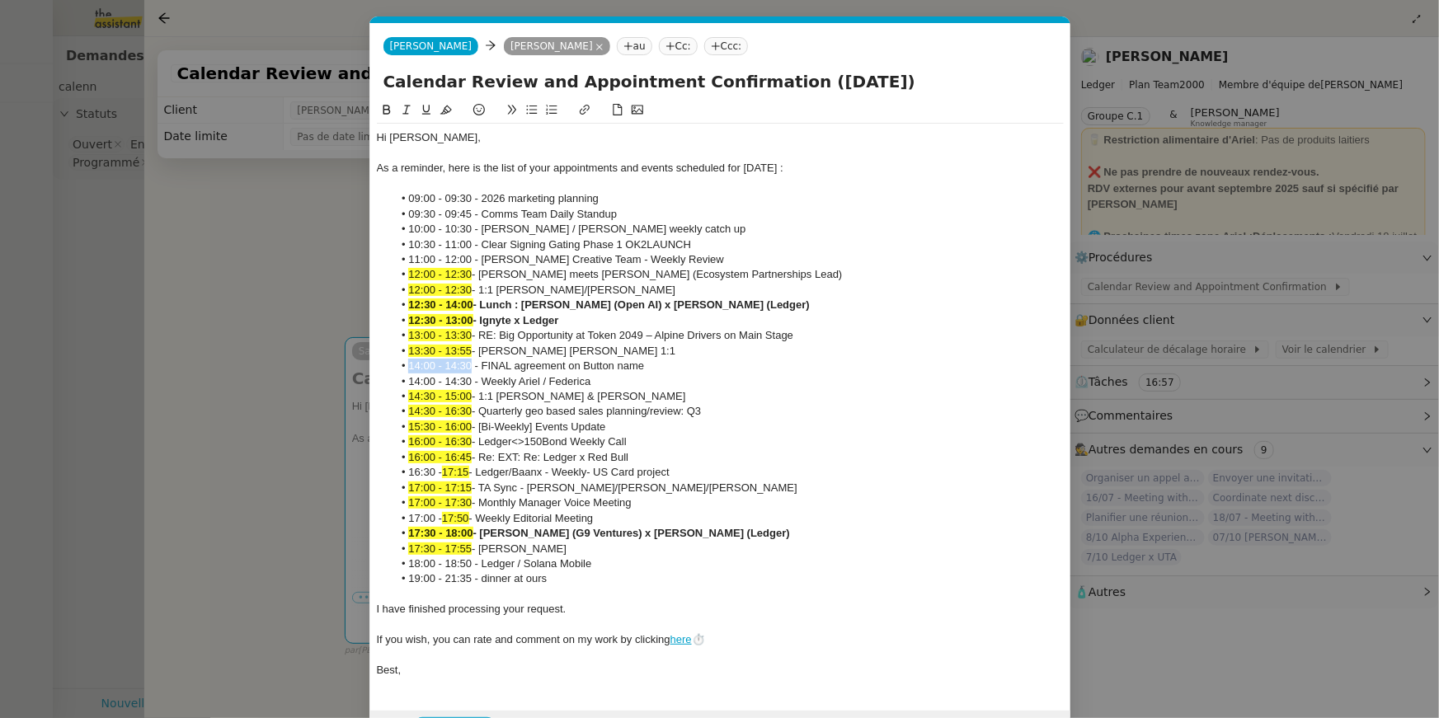
drag, startPoint x: 472, startPoint y: 361, endPoint x: 389, endPoint y: 361, distance: 82.5
click at [389, 361] on ul "09:00 - 09:30 - 2026 marketing planning 09:30 - 09:45 - Comms Team Daily Standu…" at bounding box center [720, 389] width 687 height 396
click at [448, 109] on icon at bounding box center [446, 110] width 12 height 12
click at [452, 384] on li "14:00 - 14:30 - Weekly Ariel / Federica" at bounding box center [728, 381] width 671 height 15
drag, startPoint x: 472, startPoint y: 380, endPoint x: 391, endPoint y: 379, distance: 80.8
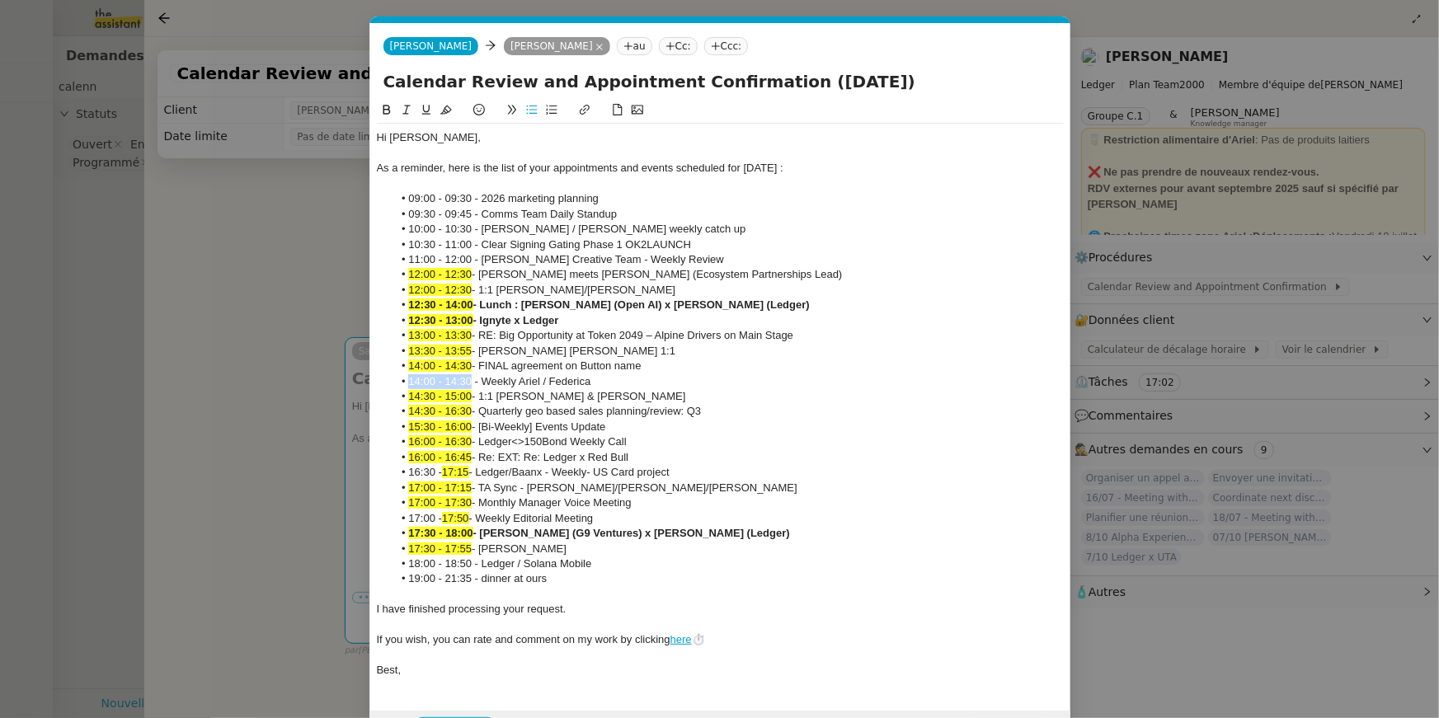
click at [391, 379] on ul "09:00 - 09:30 - 2026 marketing planning 09:30 - 09:45 - Comms Team Daily Standu…" at bounding box center [720, 389] width 687 height 396
click at [451, 103] on button at bounding box center [446, 110] width 20 height 19
click at [737, 369] on li "14:00 - 14:30 - FINAL agreement on Button name" at bounding box center [728, 366] width 671 height 15
drag, startPoint x: 734, startPoint y: 364, endPoint x: 734, endPoint y: 352, distance: 12.4
click at [734, 352] on ul "09:00 - 09:30 - 2026 marketing planning 09:30 - 09:45 - Comms Team Daily Standu…" at bounding box center [720, 389] width 687 height 396
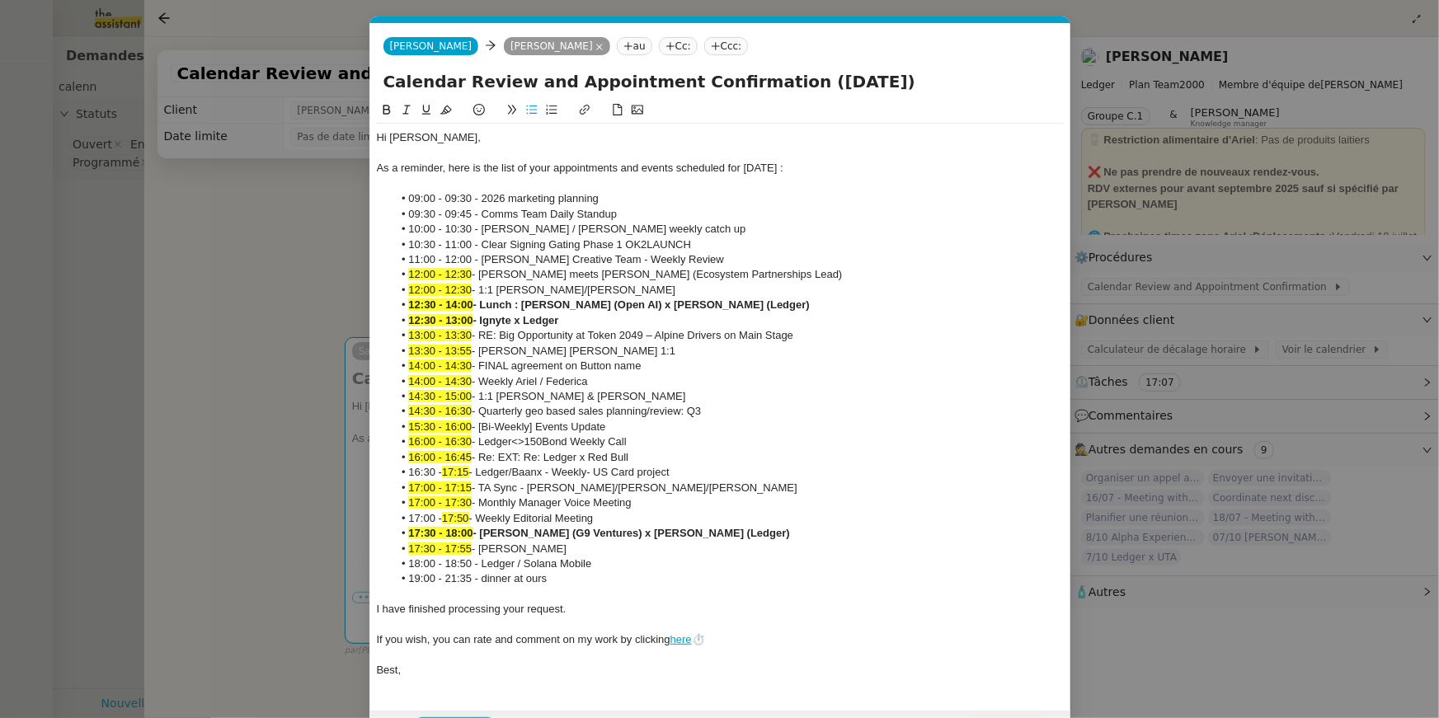
click at [385, 110] on icon at bounding box center [386, 110] width 7 height 10
click at [754, 368] on li "14:00 - 14:30 - FINAL agreement on Button name" at bounding box center [728, 366] width 671 height 15
click at [672, 373] on li "14:00 - 14:30 - FINAL agreement on Button name" at bounding box center [728, 366] width 671 height 15
click at [672, 381] on li "14:00 - 14:30 - Weekly Ariel / Federica" at bounding box center [728, 381] width 671 height 15
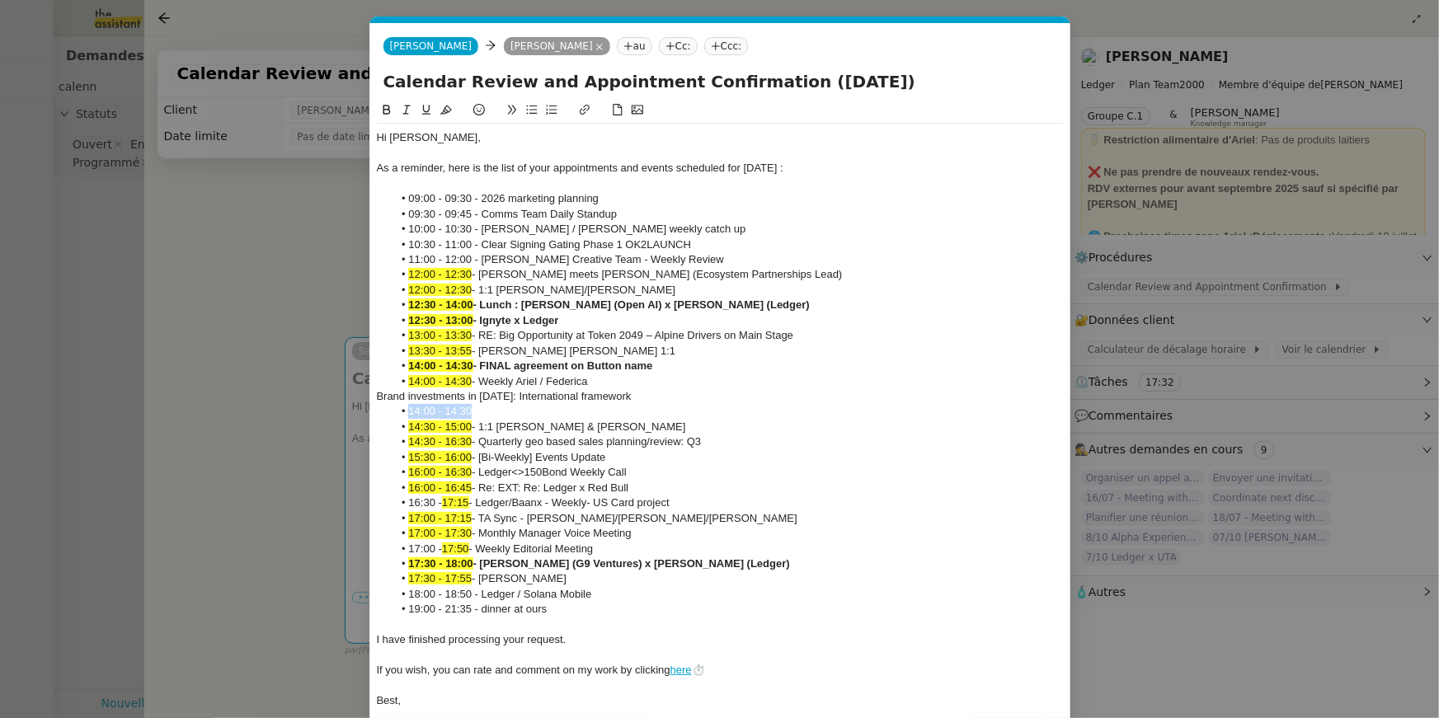
drag, startPoint x: 485, startPoint y: 411, endPoint x: 366, endPoint y: 412, distance: 118.7
click at [366, 412] on nz-modal-container "ca Service Ca lendar Review and Appointment Confirmation Ariel Wengroff TA - PA…" at bounding box center [719, 359] width 1439 height 718
click at [377, 396] on div "Brand investments in 2026: International framework" at bounding box center [720, 396] width 687 height 15
click at [412, 407] on li at bounding box center [728, 411] width 671 height 15
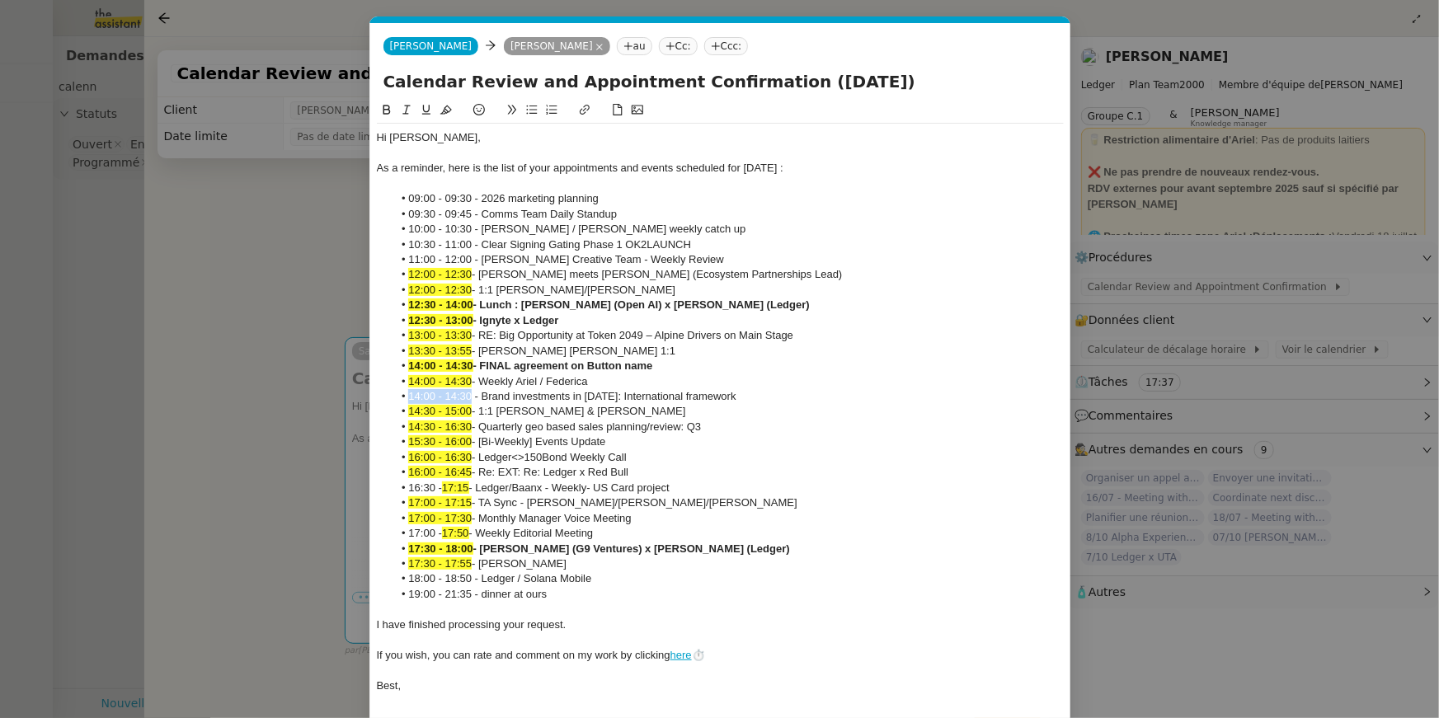
drag, startPoint x: 472, startPoint y: 393, endPoint x: 386, endPoint y: 394, distance: 86.6
click at [386, 394] on ul "09:00 - 09:30 - 2026 marketing planning 09:30 - 09:45 - Comms Team Daily Standu…" at bounding box center [720, 396] width 687 height 411
click at [450, 103] on button at bounding box center [446, 110] width 20 height 19
drag, startPoint x: 638, startPoint y: 556, endPoint x: 403, endPoint y: 563, distance: 235.1
click at [402, 562] on ul "09:00 - 09:30 - 2026 marketing planning 09:30 - 09:45 - Comms Team Daily Standu…" at bounding box center [720, 396] width 687 height 411
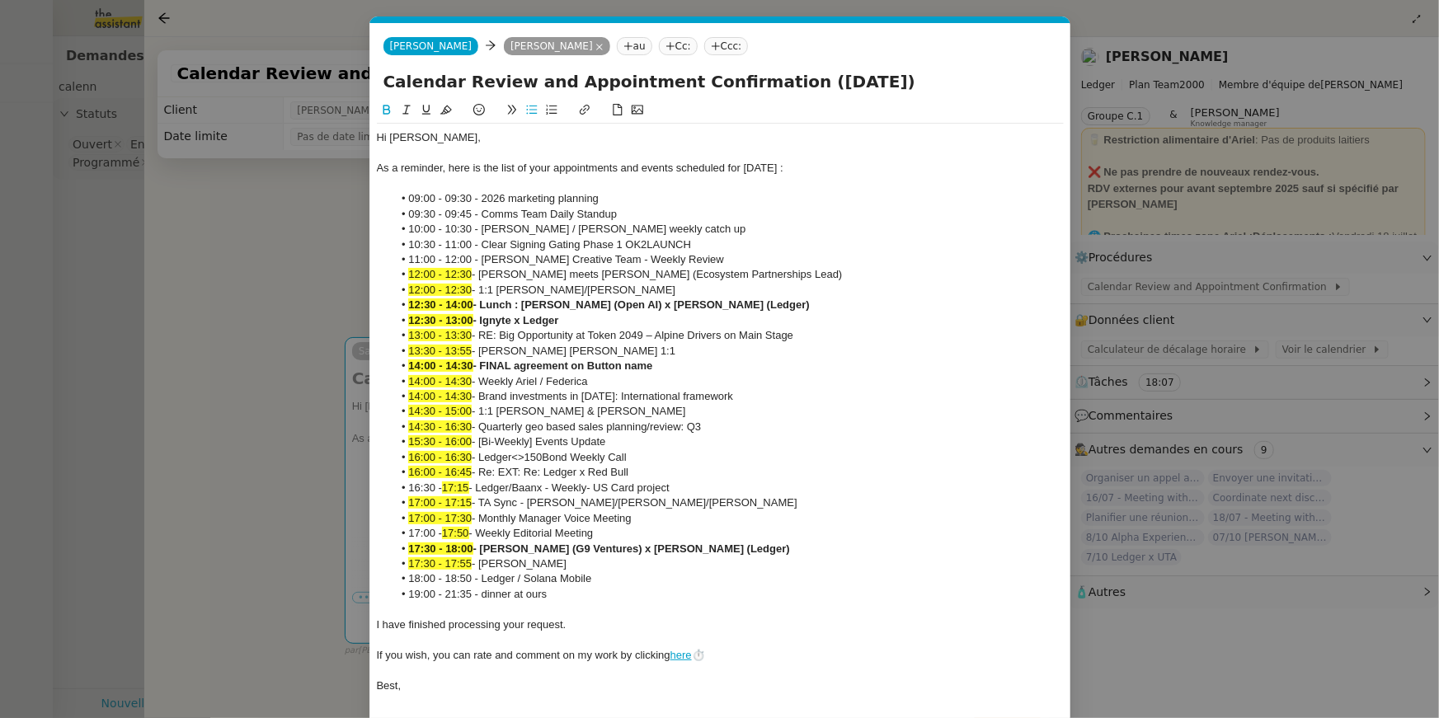
click at [585, 555] on li "17:30 - 18:00 - Anna Doherty (G9 Ventures) x Ariel Wengroff (Ledger)" at bounding box center [728, 549] width 671 height 15
drag, startPoint x: 585, startPoint y: 564, endPoint x: 387, endPoint y: 567, distance: 197.9
click at [387, 567] on ul "09:00 - 09:30 - 2026 marketing planning 09:30 - 09:45 - Comms Team Daily Standu…" at bounding box center [720, 396] width 687 height 411
click at [658, 515] on li "17:00 - 17:30 - Monthly Manager Voice Meeting" at bounding box center [728, 518] width 671 height 15
click at [658, 533] on li "17:00 - 17:50 - Weekly Editorial Meeting" at bounding box center [728, 533] width 671 height 15
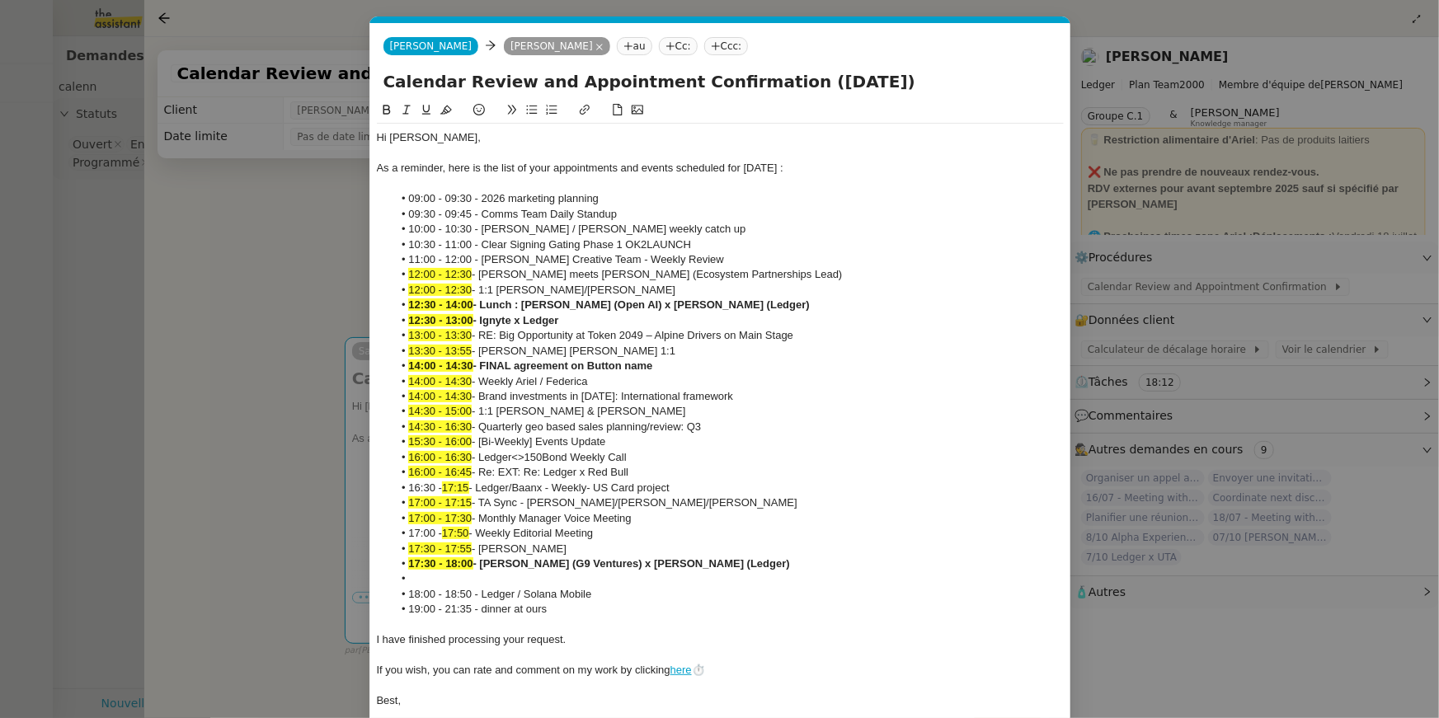
click at [411, 581] on li at bounding box center [728, 578] width 671 height 15
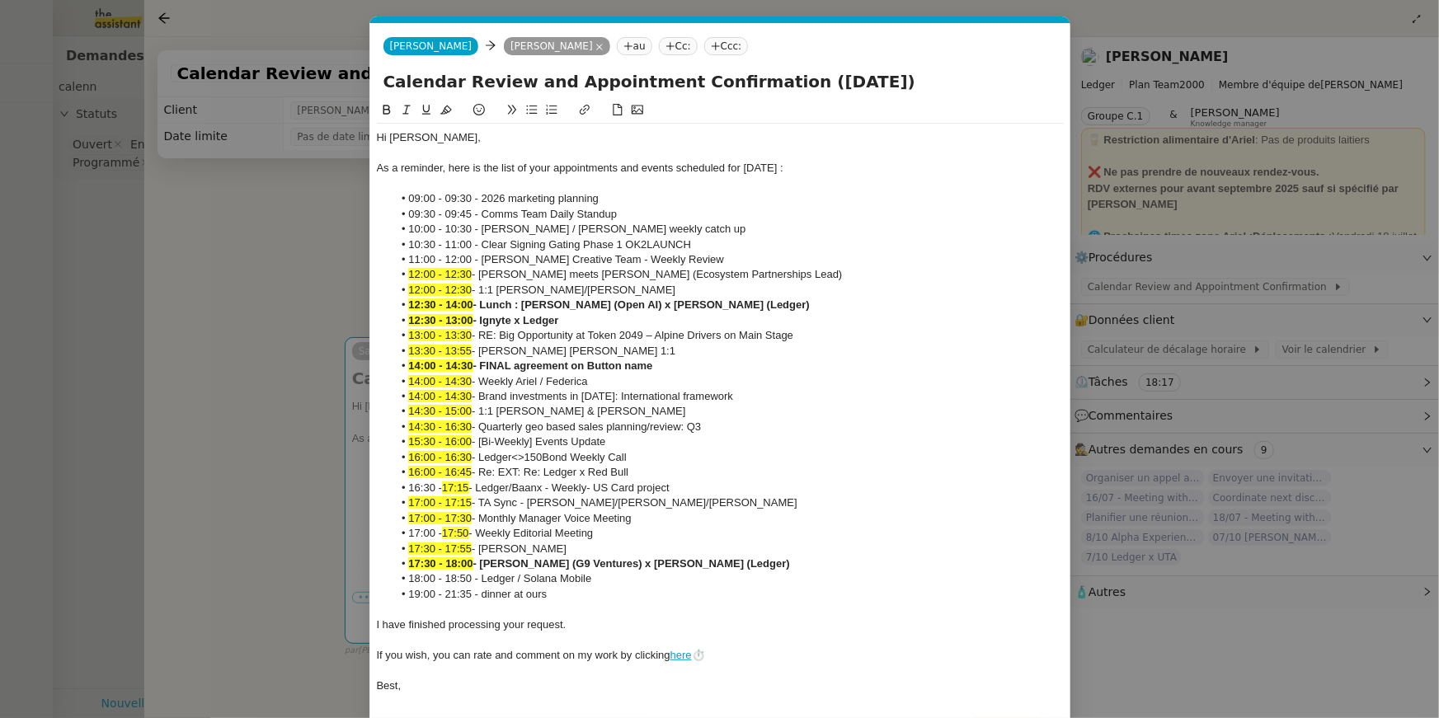
click at [339, 294] on nz-modal-container "ca Service Ca lendar Review and Appointment Confirmation Ariel Wengroff TA - PA…" at bounding box center [719, 359] width 1439 height 718
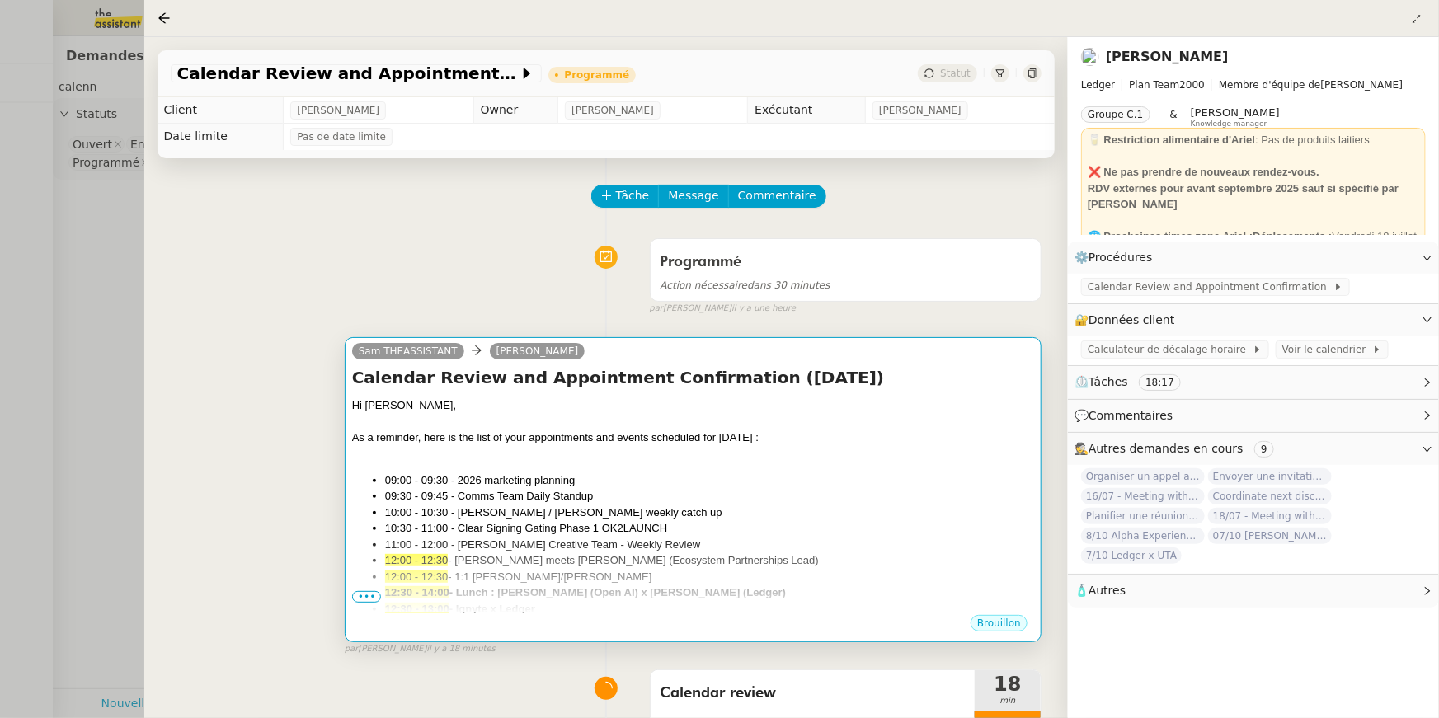
click at [598, 435] on div "As a reminder, here is the list of your appointments and events scheduled for t…" at bounding box center [693, 438] width 682 height 16
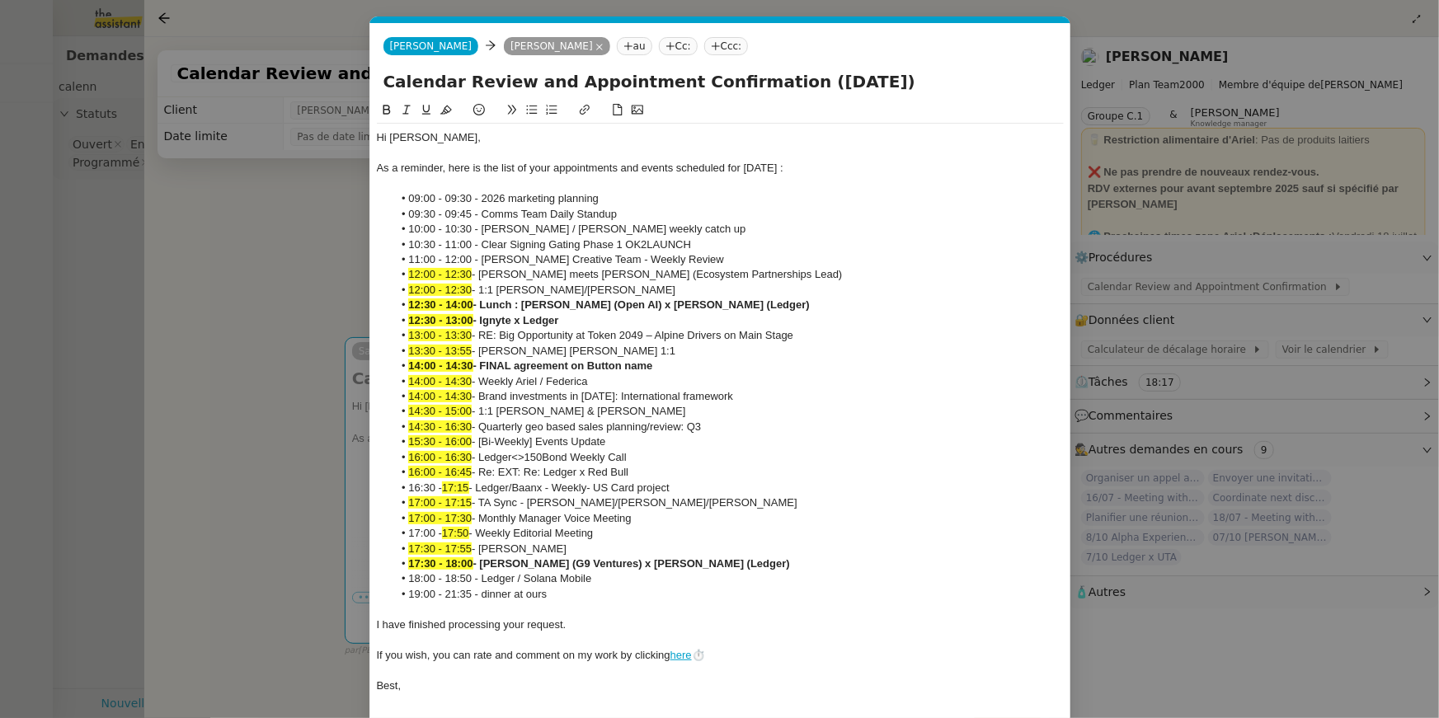
scroll to position [64, 0]
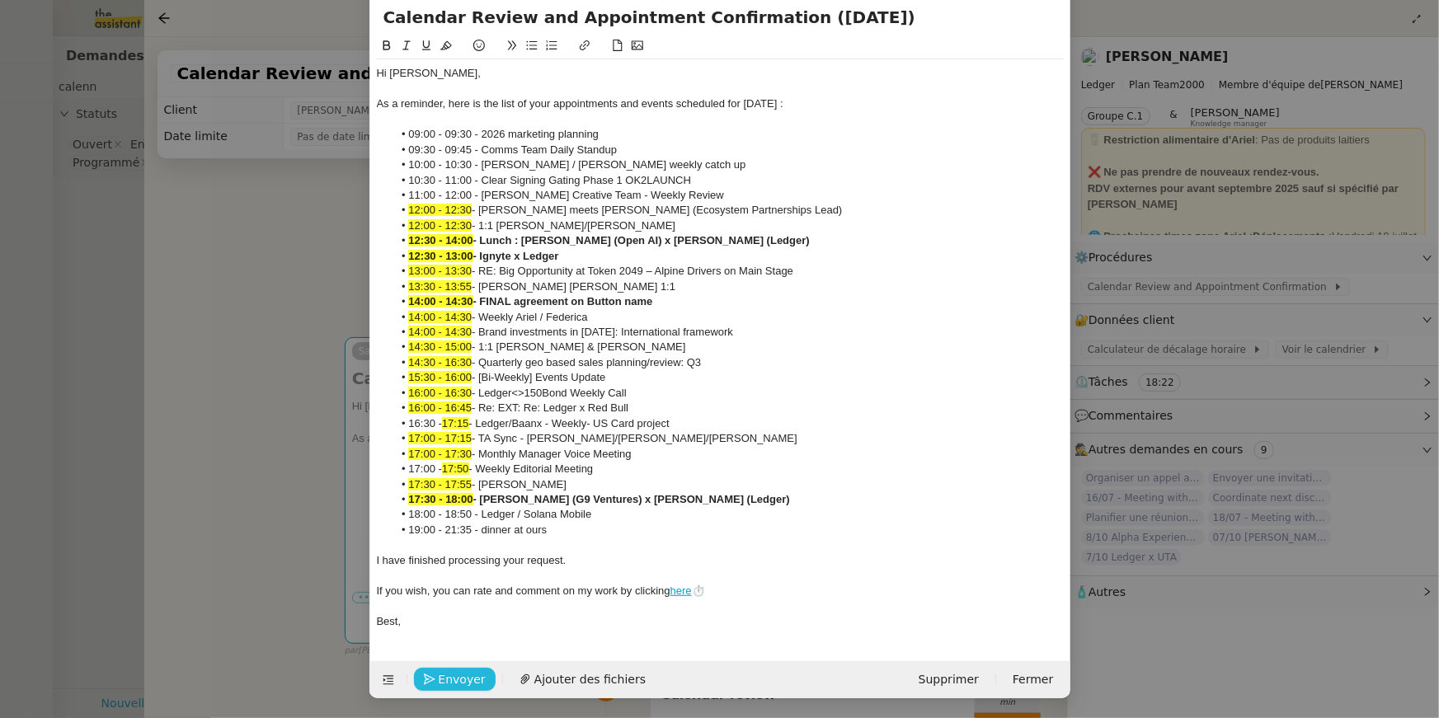
click at [453, 682] on span "Envoyer" at bounding box center [462, 679] width 47 height 19
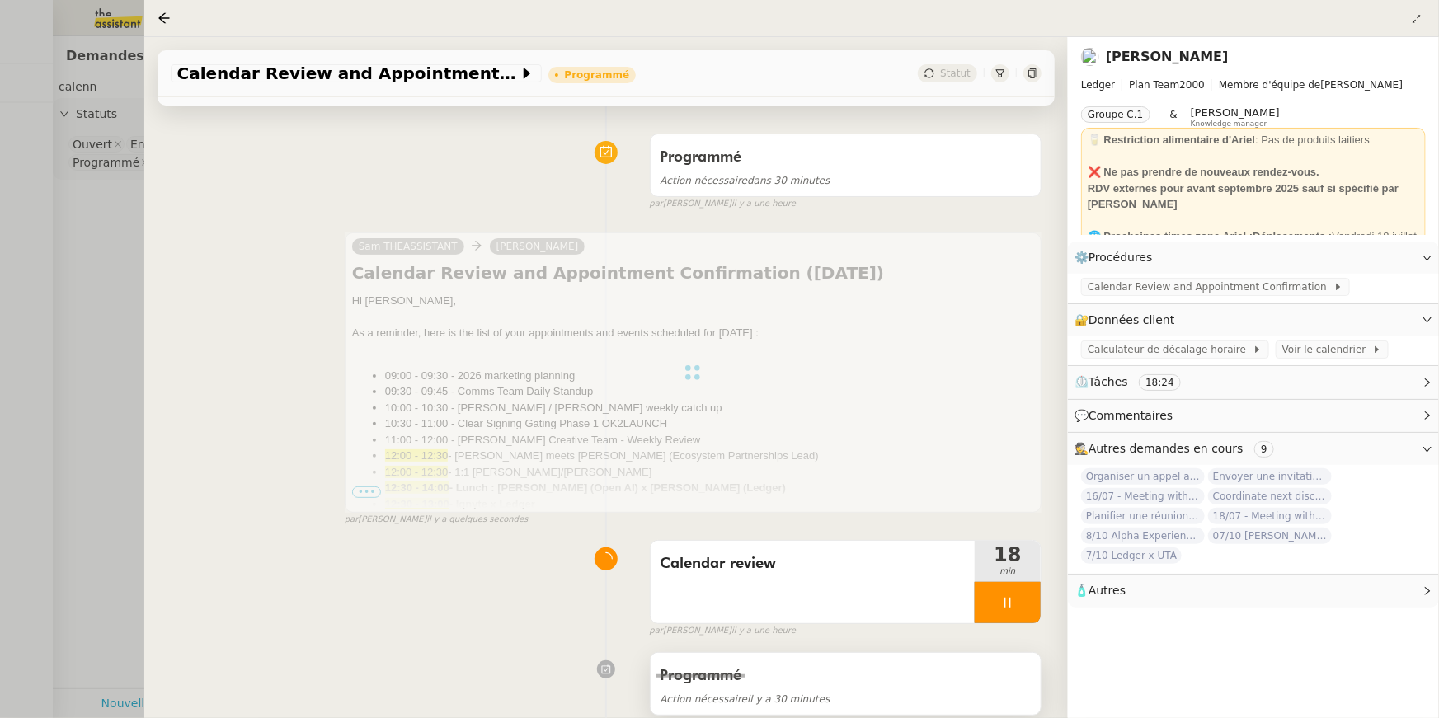
scroll to position [114, 0]
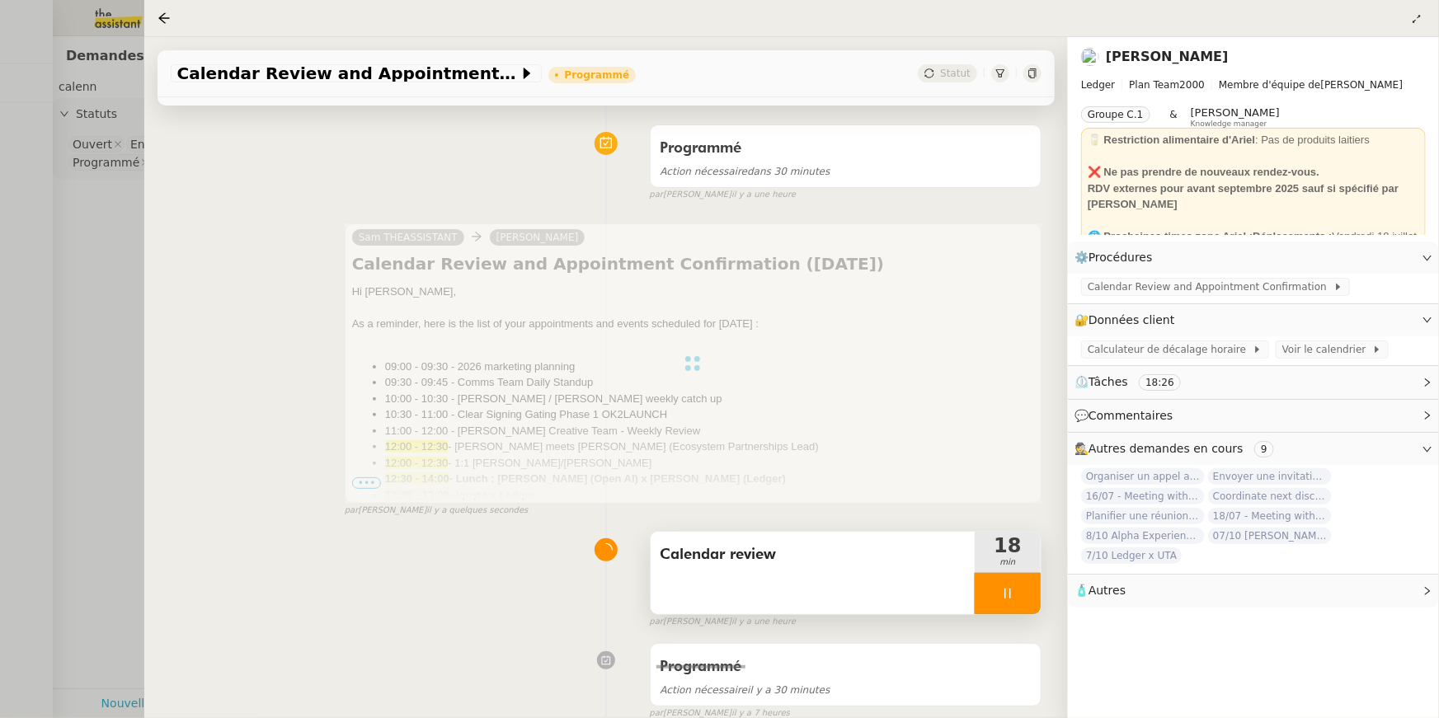
click at [994, 599] on div at bounding box center [1008, 593] width 66 height 41
click at [1016, 593] on button at bounding box center [1024, 593] width 33 height 41
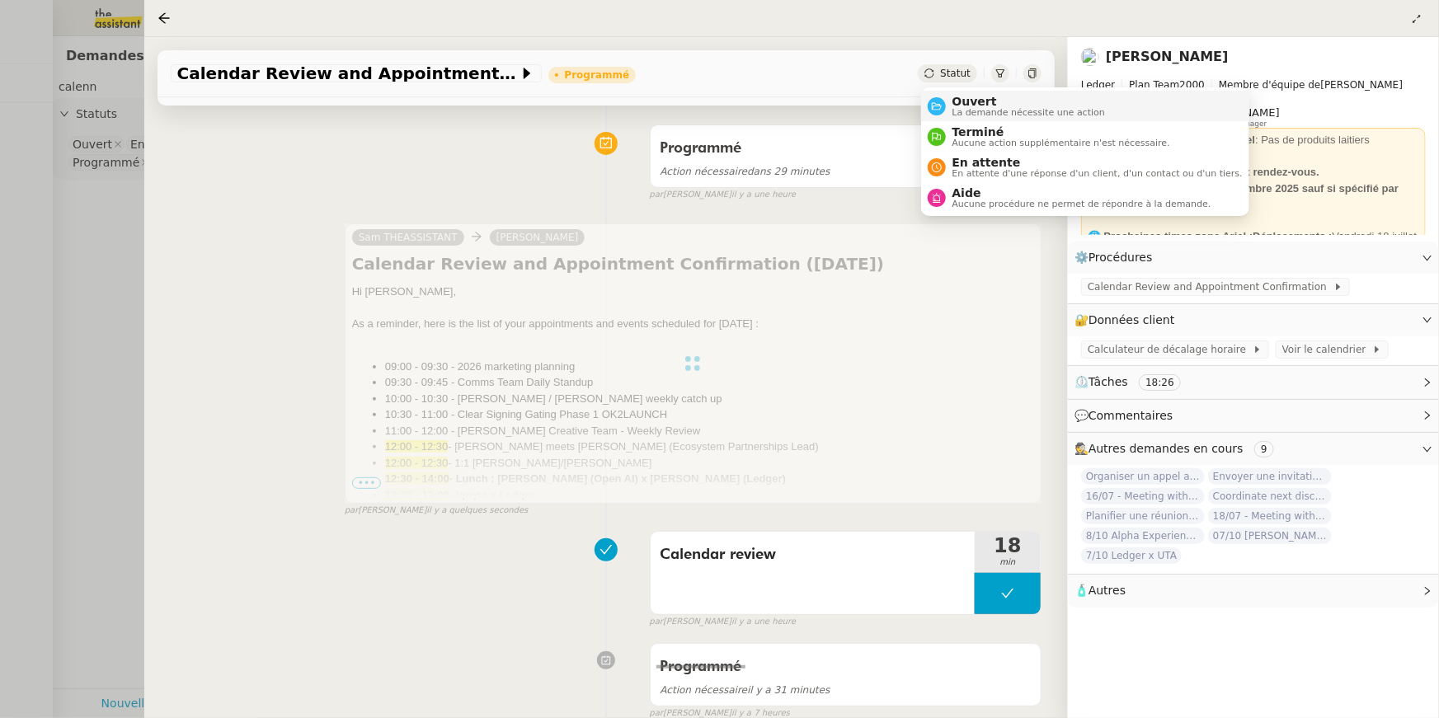
click at [958, 101] on span "Ouvert" at bounding box center [1028, 101] width 153 height 13
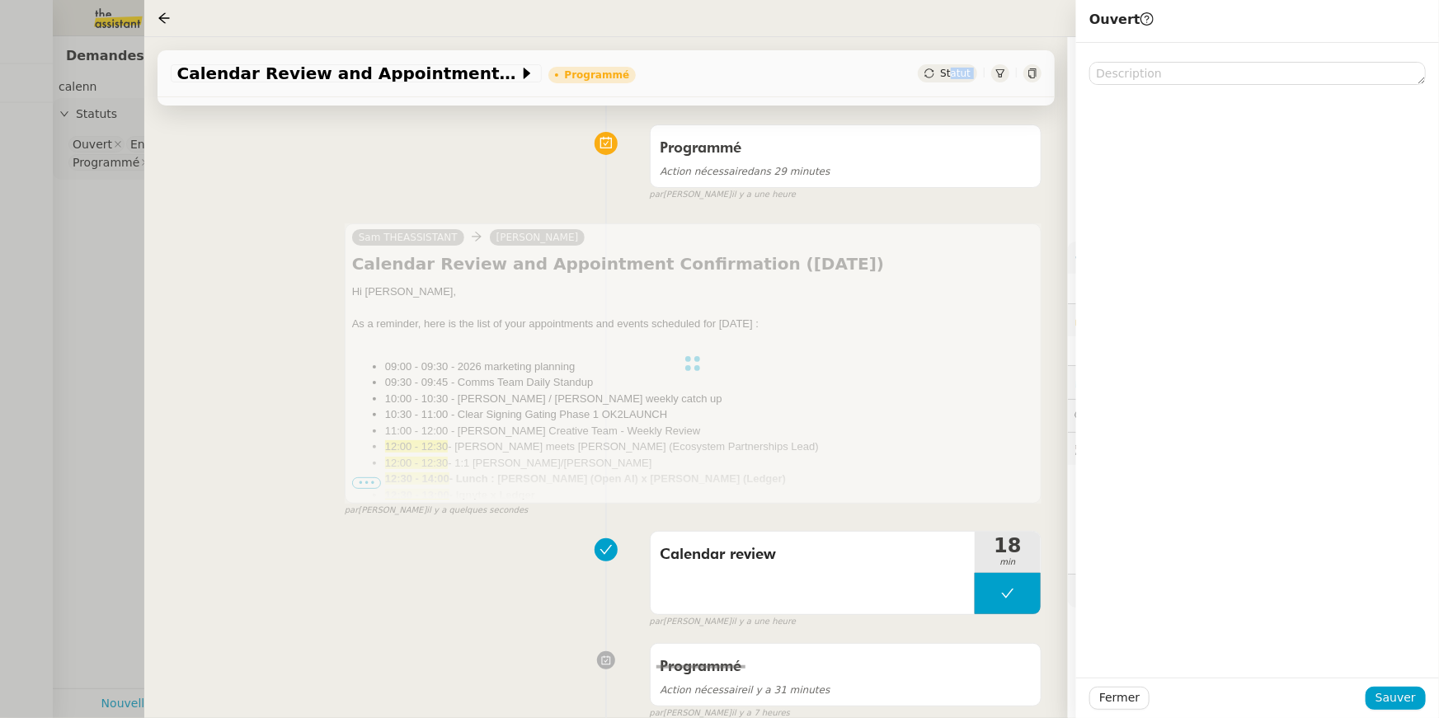
drag, startPoint x: 956, startPoint y: 101, endPoint x: 951, endPoint y: 73, distance: 28.5
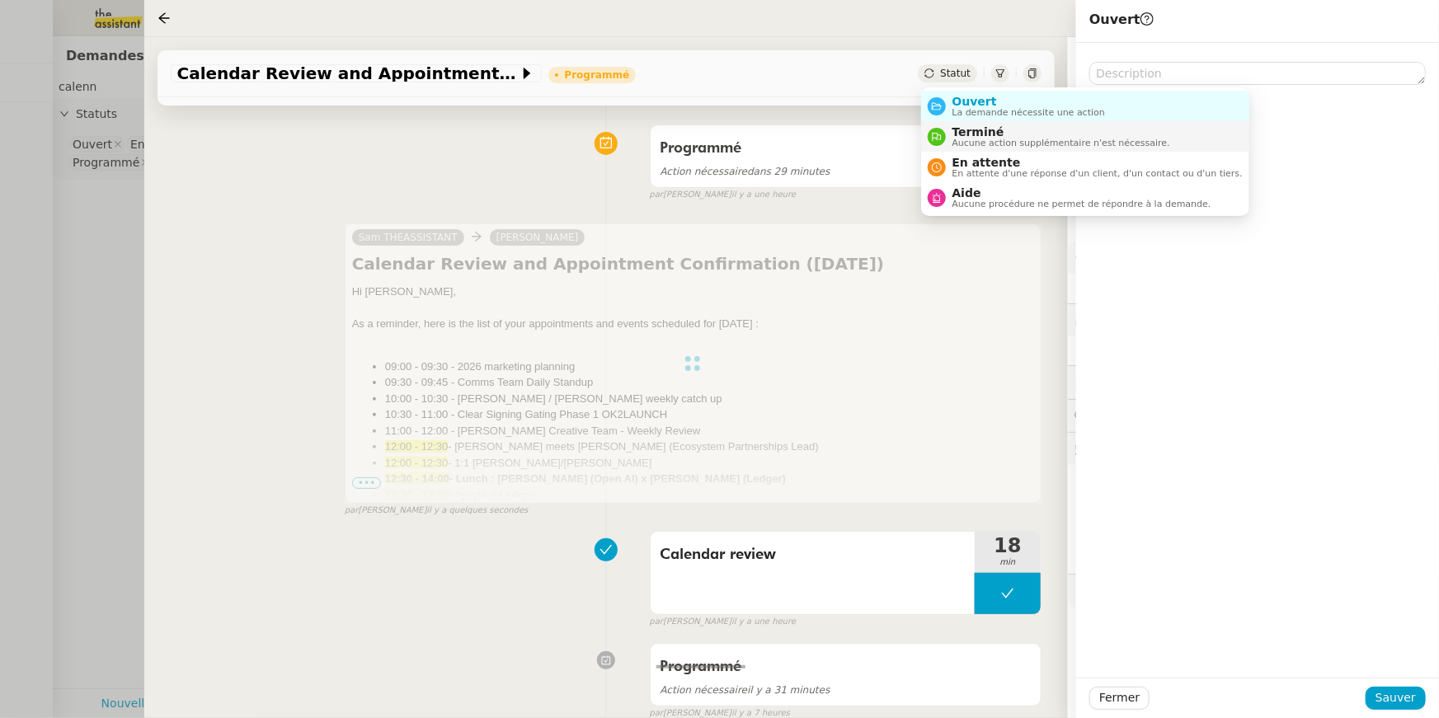
click at [967, 133] on span "Terminé" at bounding box center [1061, 131] width 218 height 13
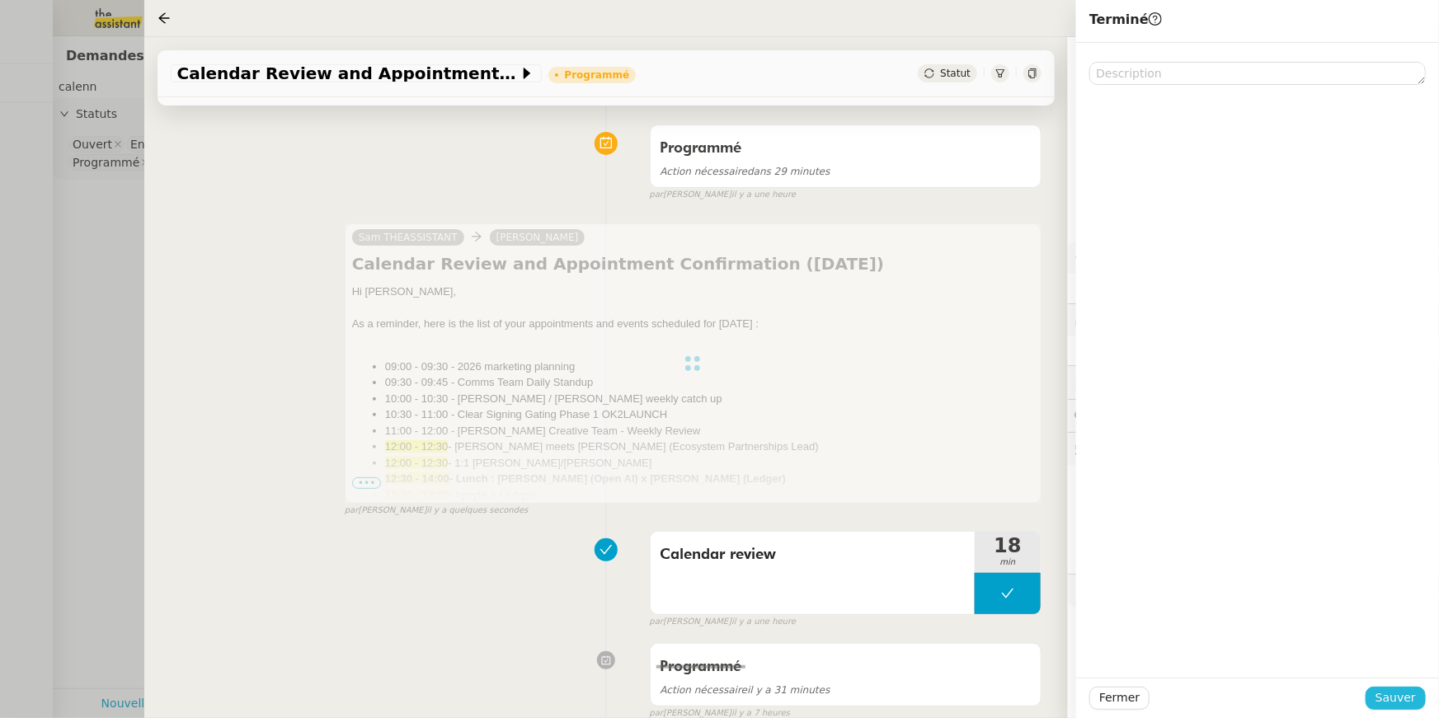
click at [1409, 693] on span "Sauver" at bounding box center [1395, 698] width 40 height 19
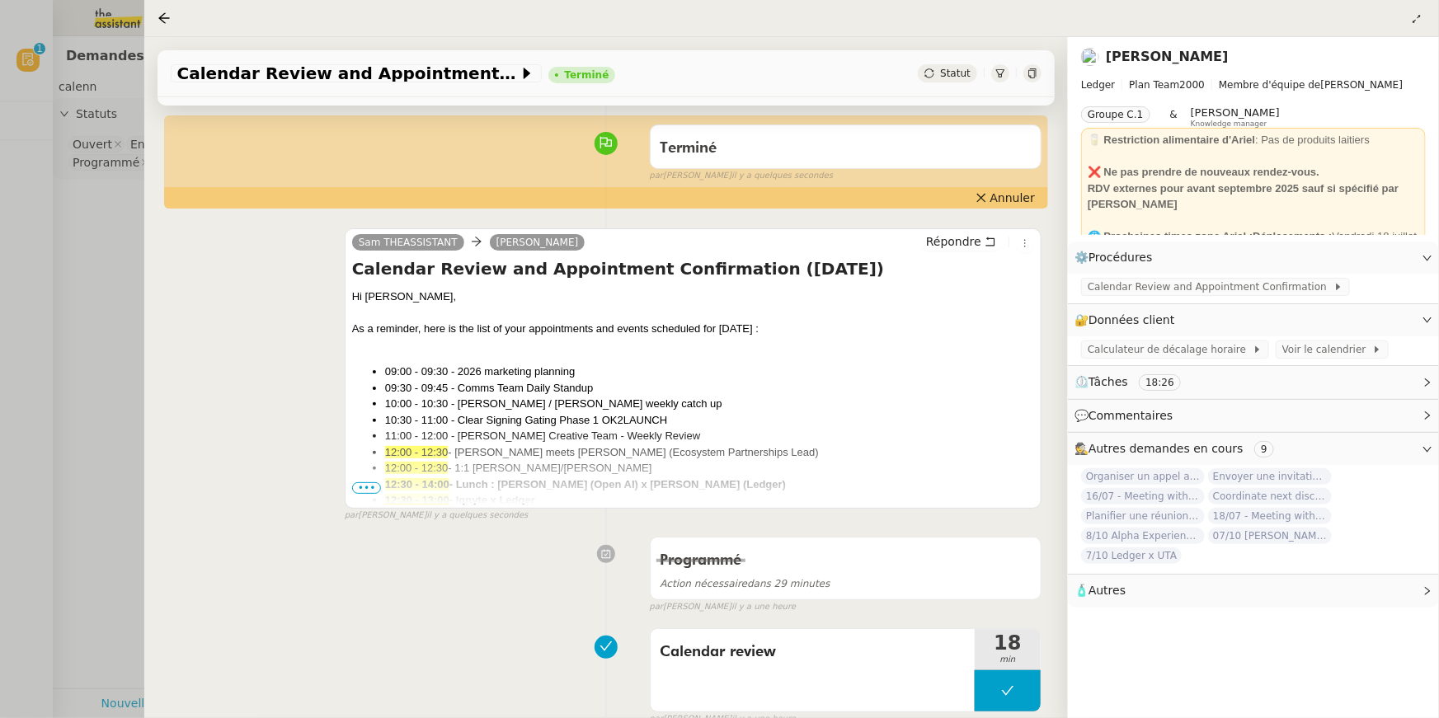
scroll to position [96, 0]
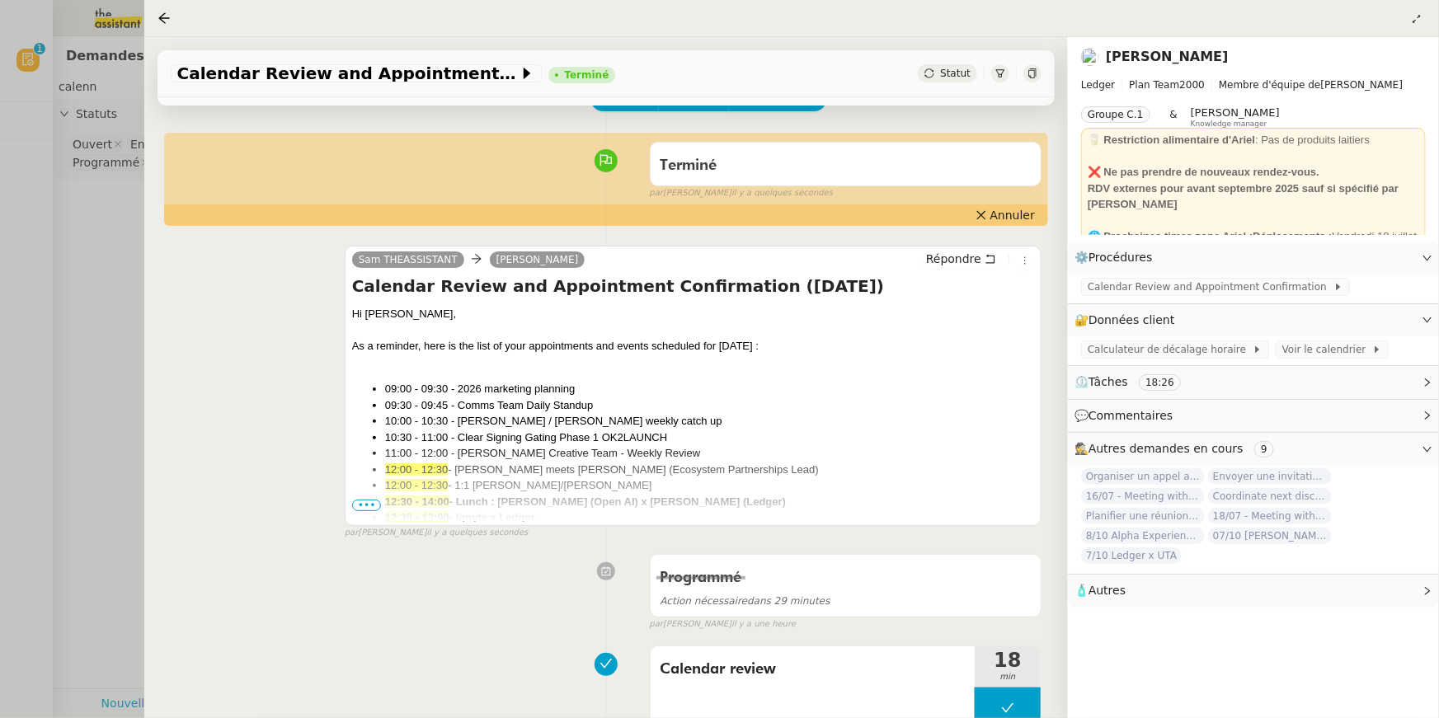
click at [107, 192] on div at bounding box center [719, 359] width 1439 height 718
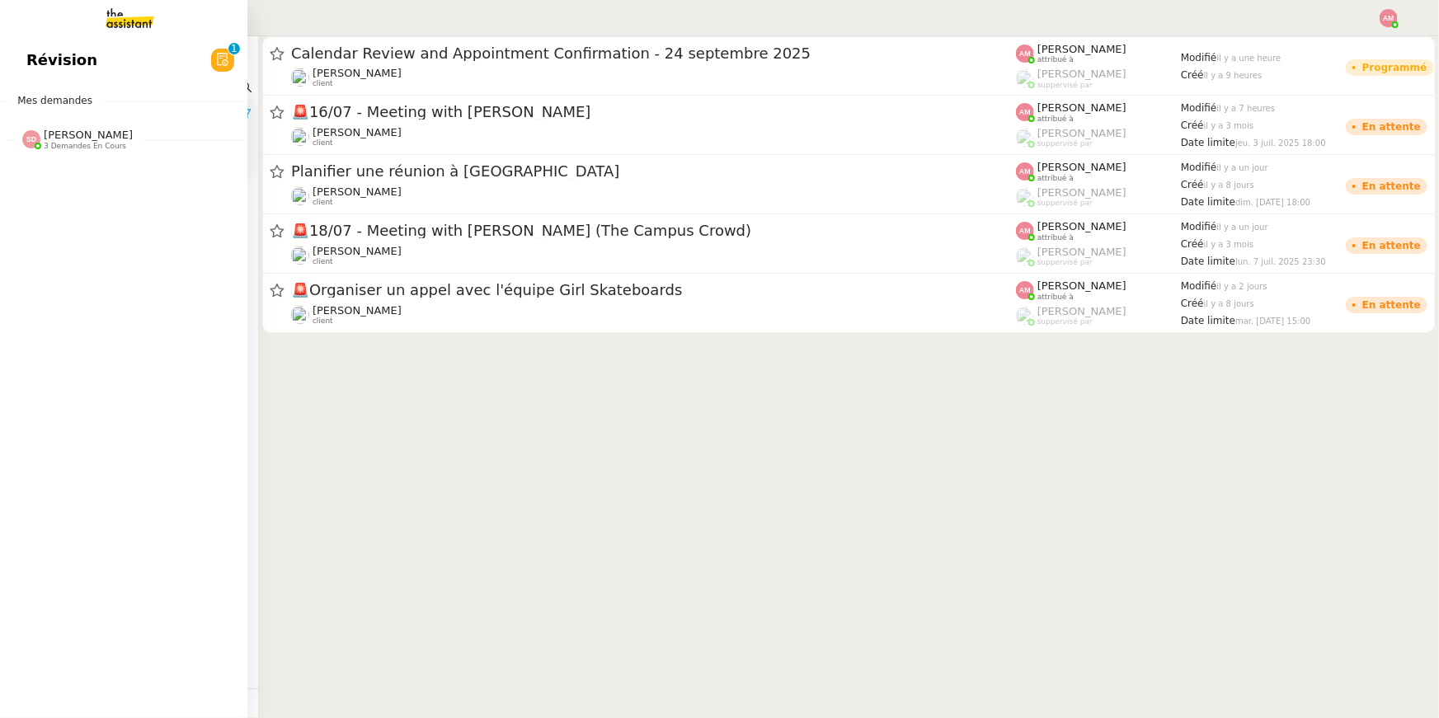
click at [26, 142] on img at bounding box center [31, 139] width 18 height 18
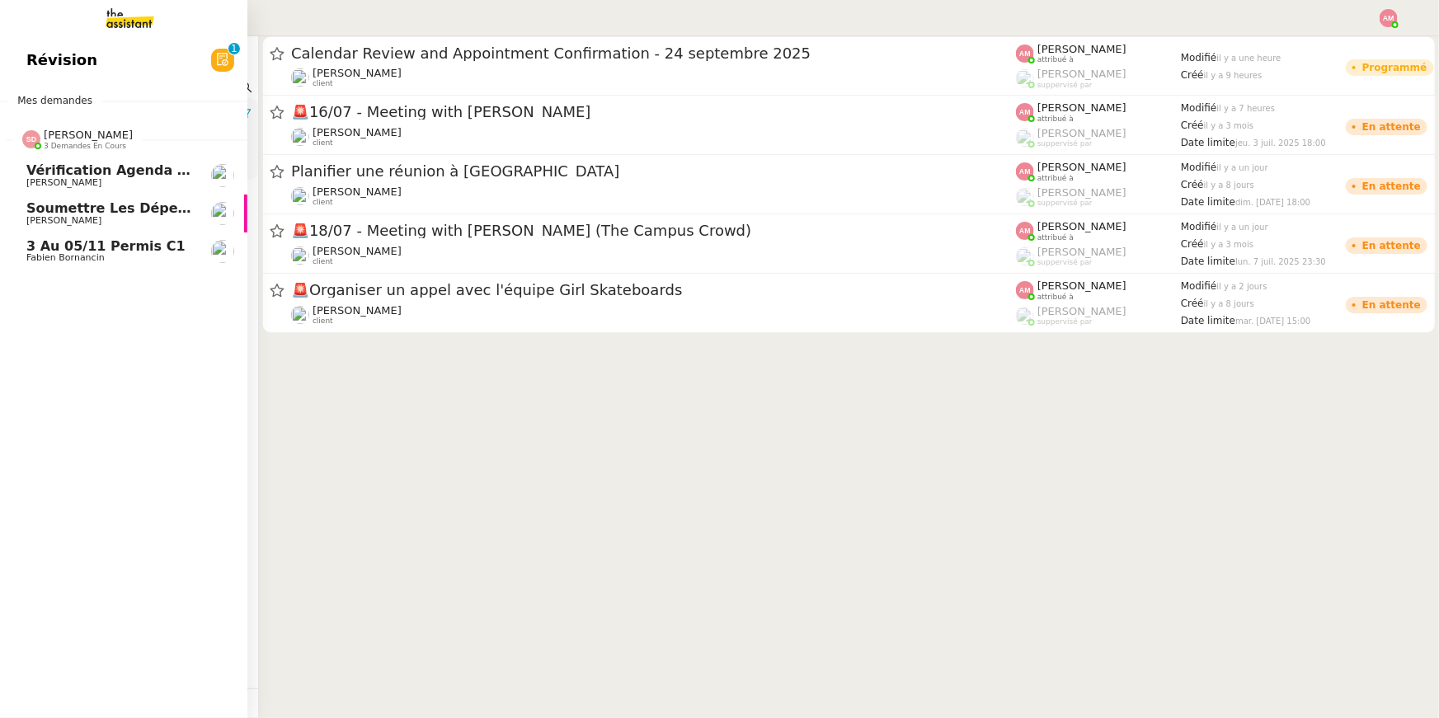
click at [30, 140] on img at bounding box center [31, 139] width 18 height 18
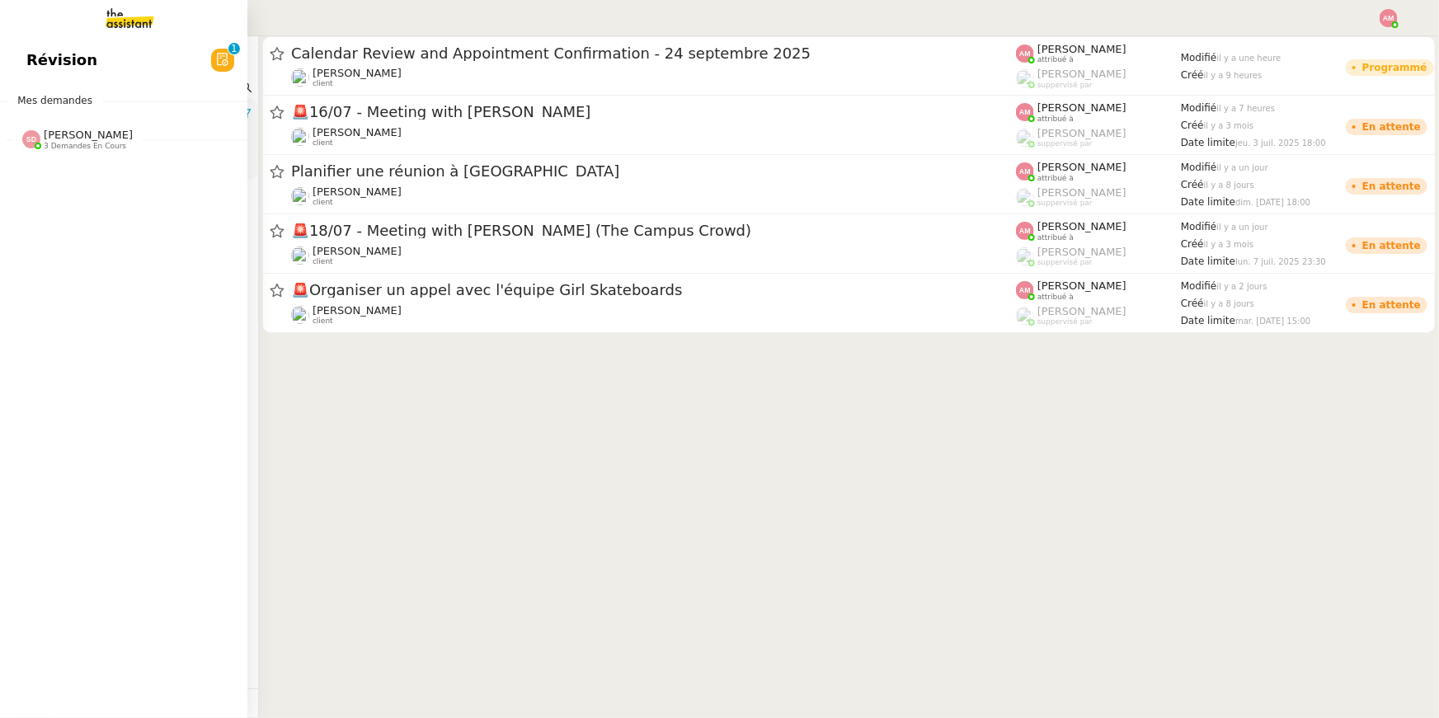
click at [30, 140] on img at bounding box center [31, 139] width 18 height 18
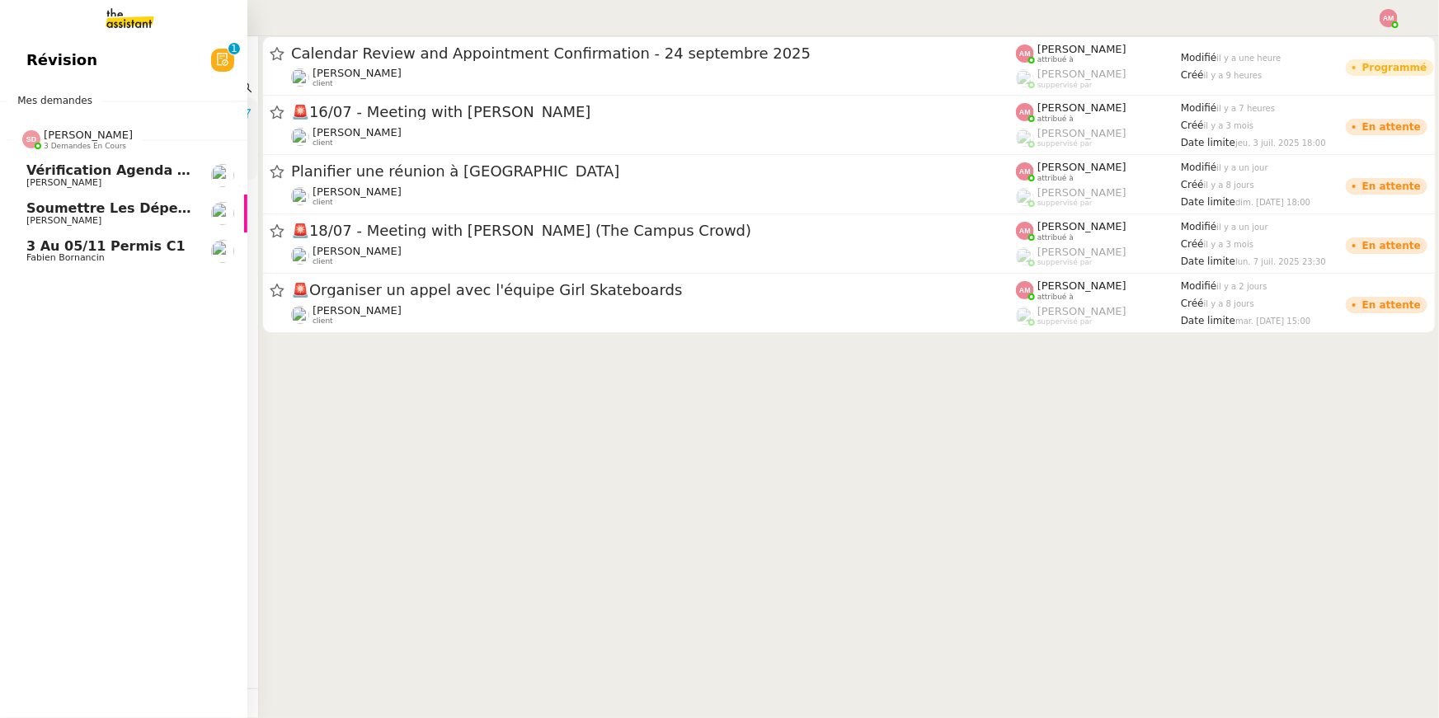
click at [73, 184] on span "[PERSON_NAME]" at bounding box center [63, 182] width 75 height 11
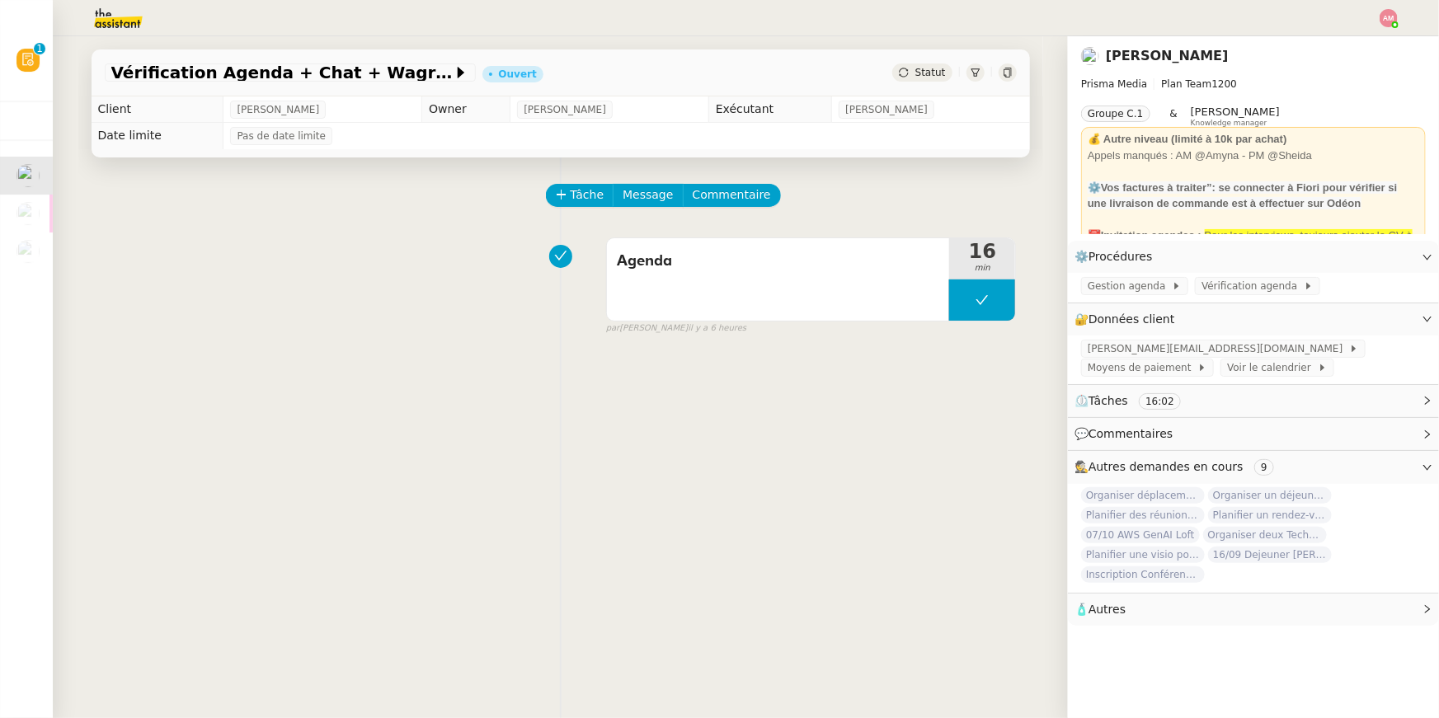
click at [1392, 19] on img at bounding box center [1389, 18] width 18 height 18
click at [1356, 42] on li "Suivi" at bounding box center [1343, 46] width 107 height 23
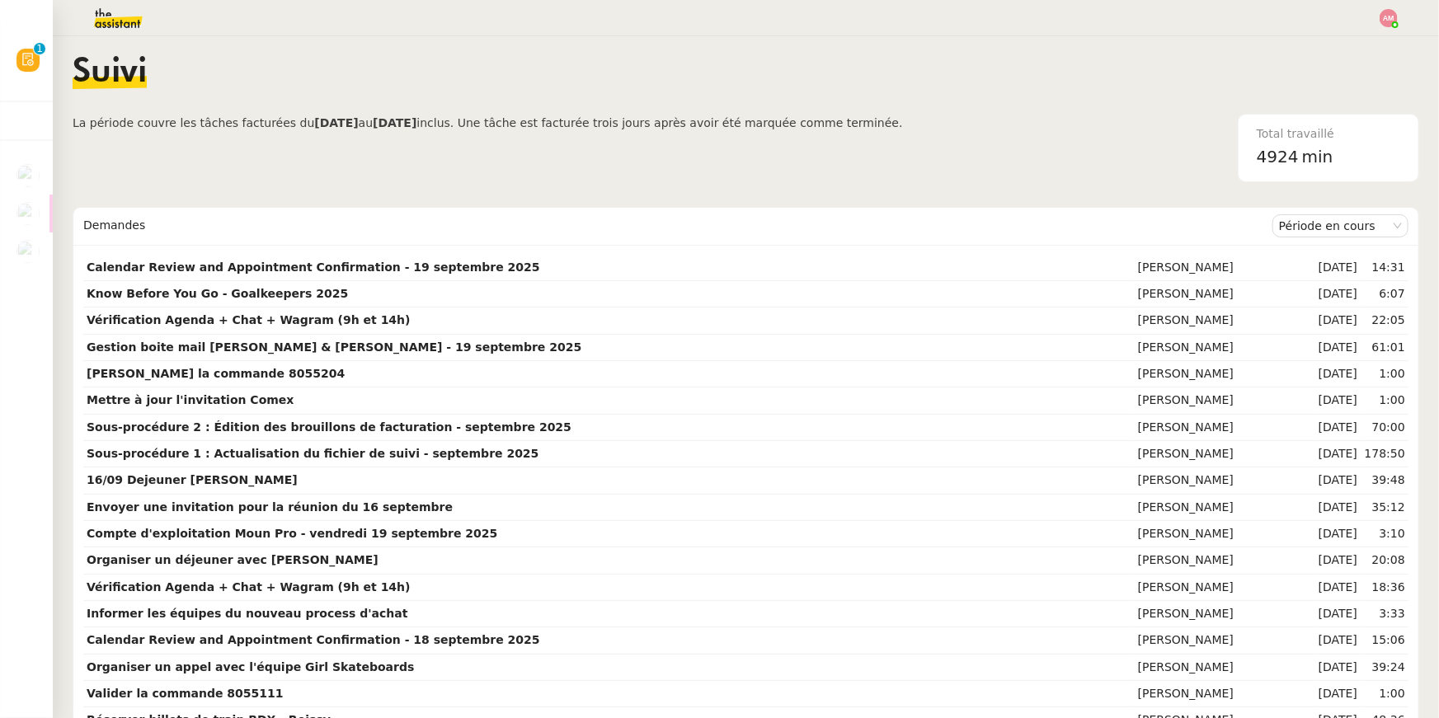
click at [1272, 137] on div "Total travaillé" at bounding box center [1328, 134] width 143 height 19
drag, startPoint x: 1297, startPoint y: 152, endPoint x: 1258, endPoint y: 153, distance: 38.8
click at [1258, 153] on div "4924 min" at bounding box center [1328, 156] width 143 height 27
copy span "4924"
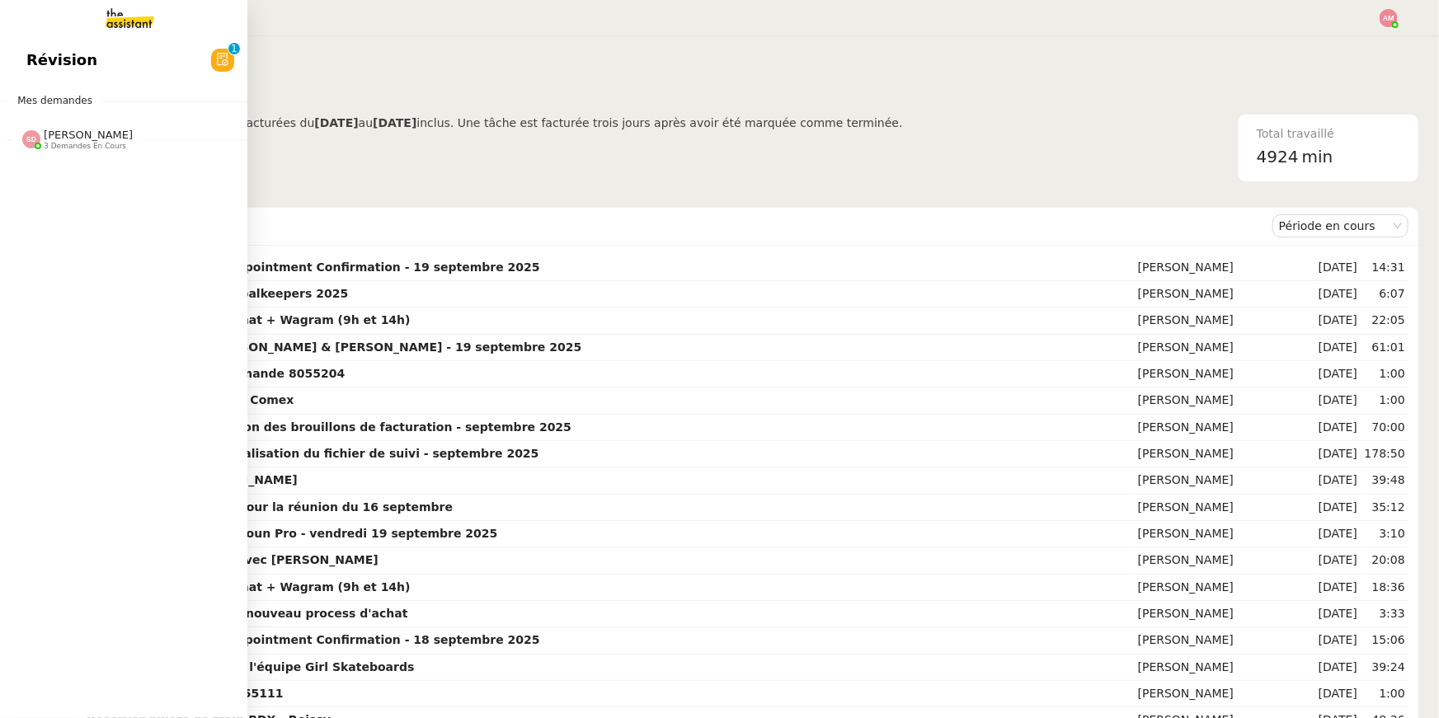
click at [35, 111] on div "Sheida Delpazir 3 demandes en cours" at bounding box center [123, 133] width 247 height 48
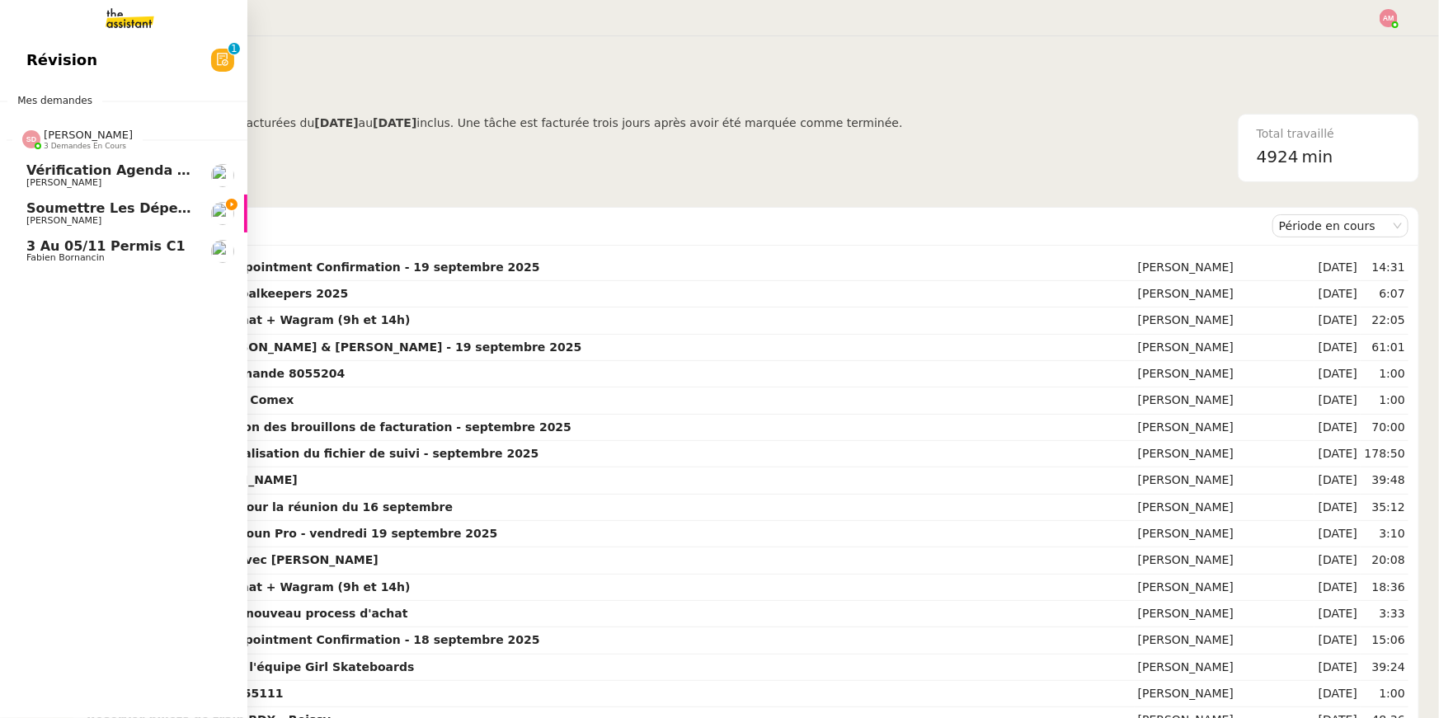
click at [51, 145] on span "3 demandes en cours" at bounding box center [85, 146] width 82 height 9
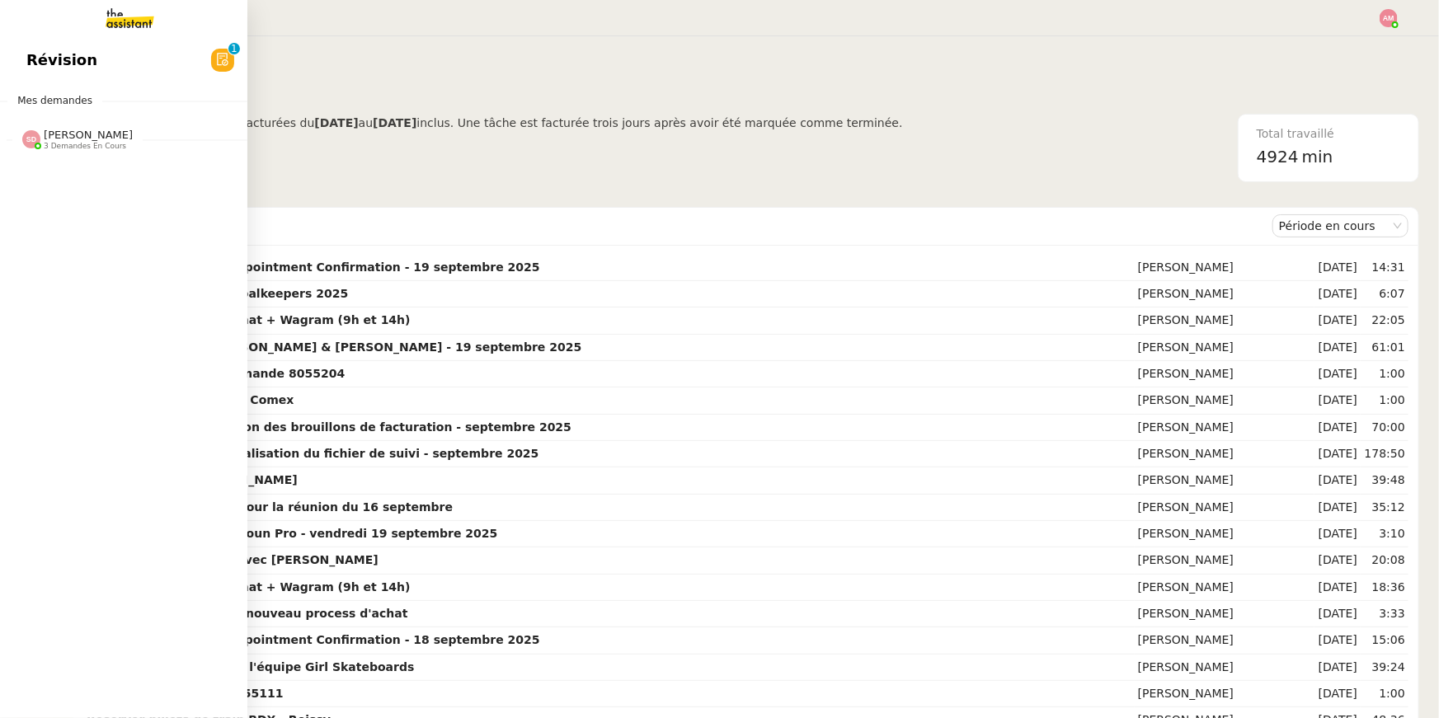
click at [26, 50] on span "Révision" at bounding box center [61, 60] width 71 height 25
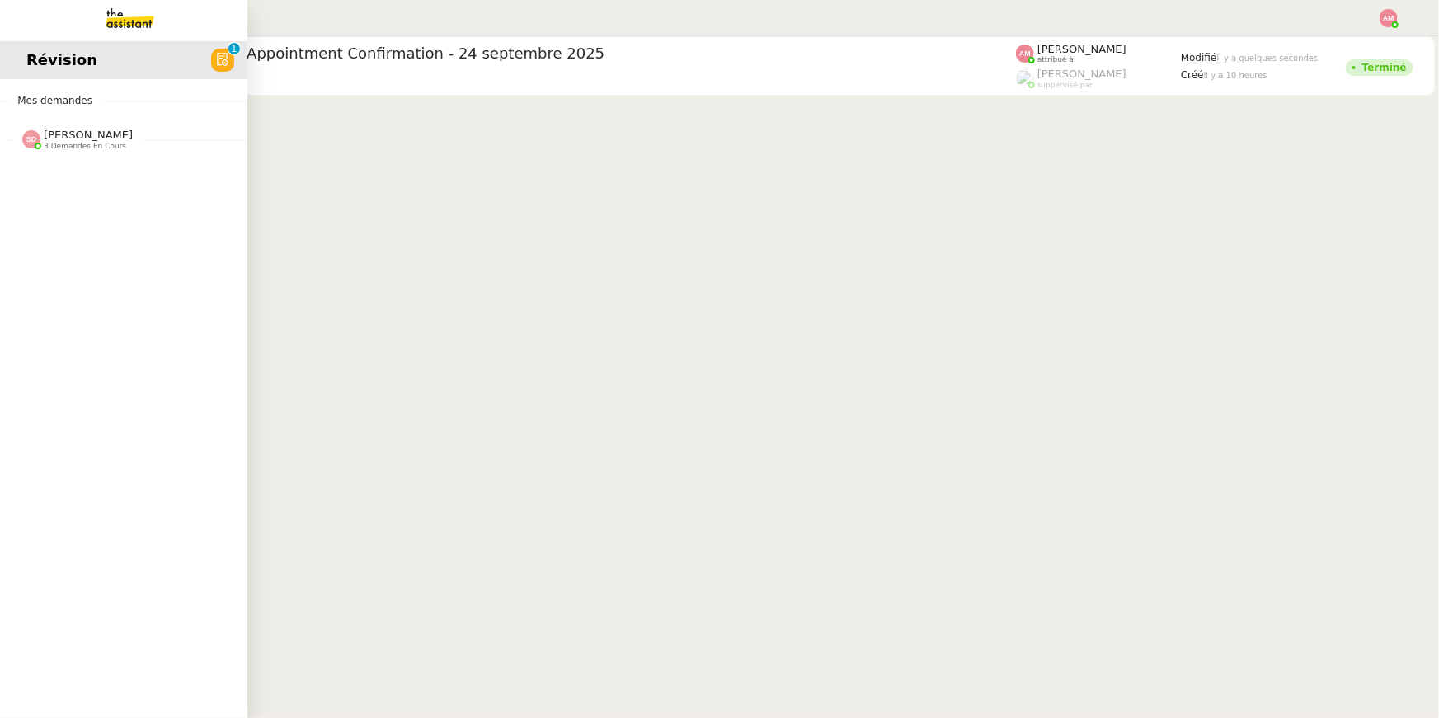
click at [59, 21] on img at bounding box center [117, 18] width 128 height 36
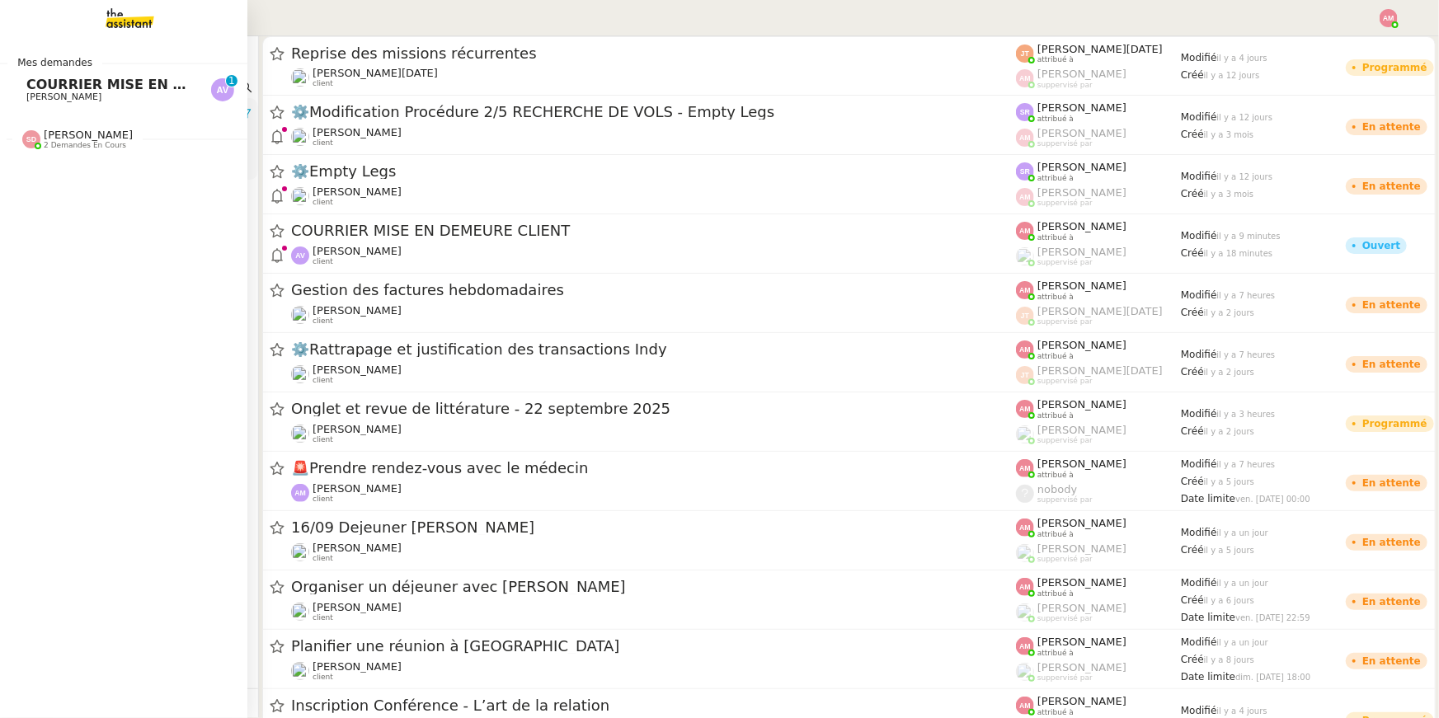
click at [47, 83] on span "COURRIER MISE EN DEMEURE CLIENT" at bounding box center [163, 85] width 275 height 16
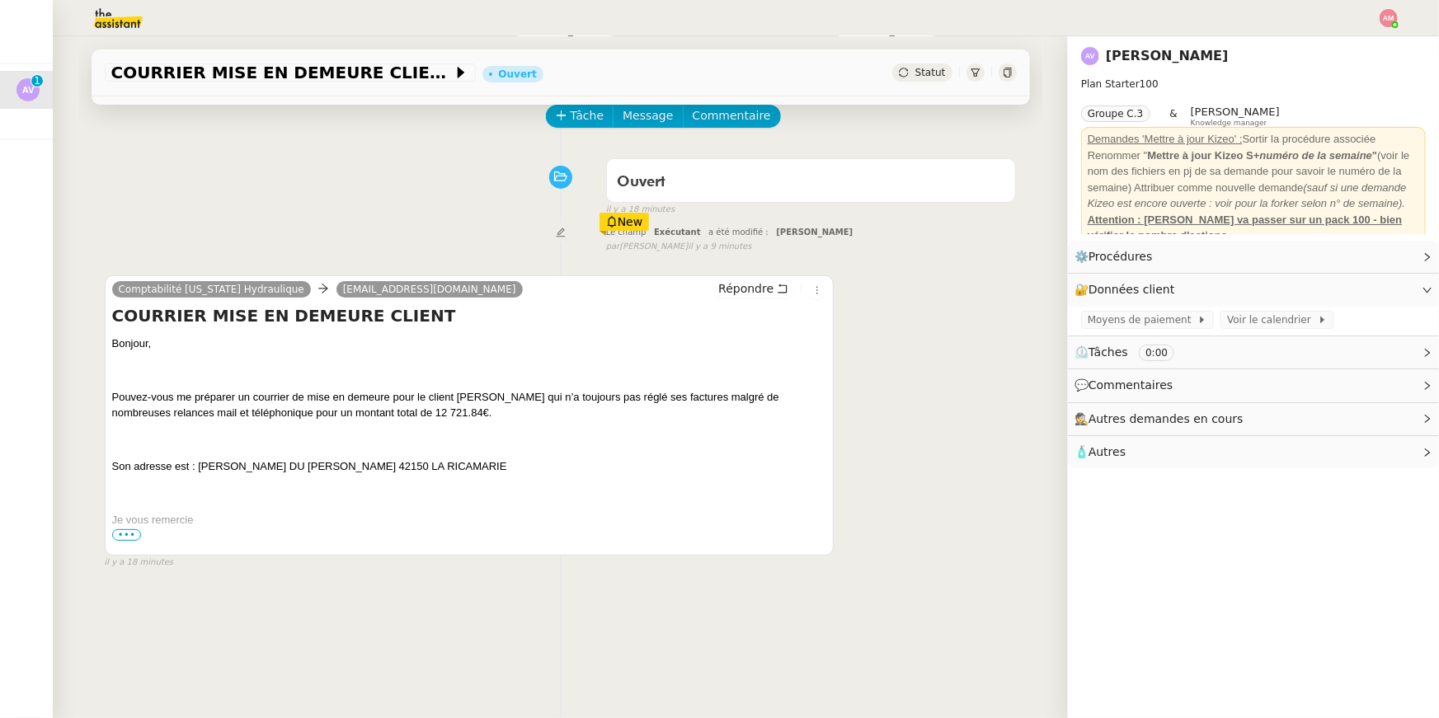
scroll to position [81, 0]
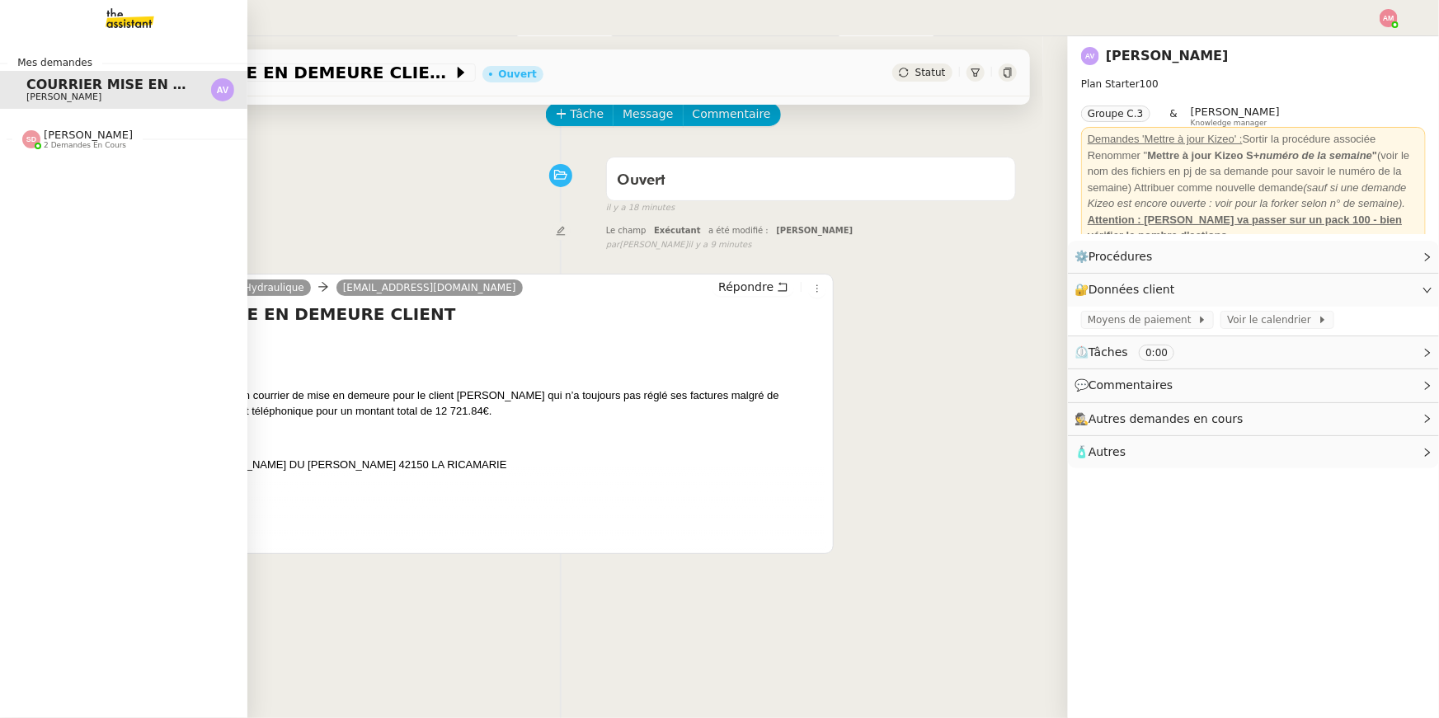
click at [0, 126] on div "Sheida Delpazir 2 demandes en cours" at bounding box center [123, 133] width 247 height 48
click at [25, 139] on img at bounding box center [31, 139] width 18 height 18
click at [150, 210] on span "Soumettre les dépenses Uber à Jenji" at bounding box center [226, 208] width 400 height 16
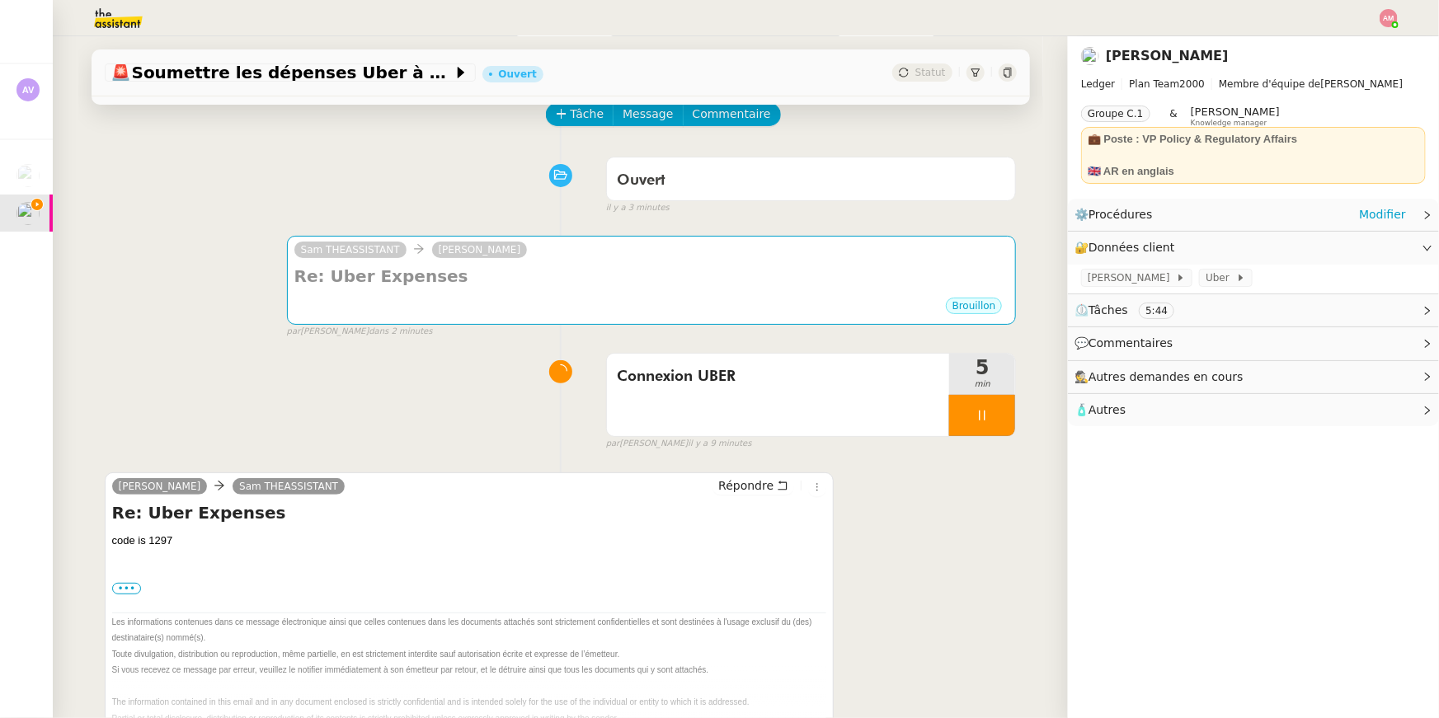
click at [1314, 223] on div "⚙️ Procédures Modifier" at bounding box center [1239, 214] width 331 height 19
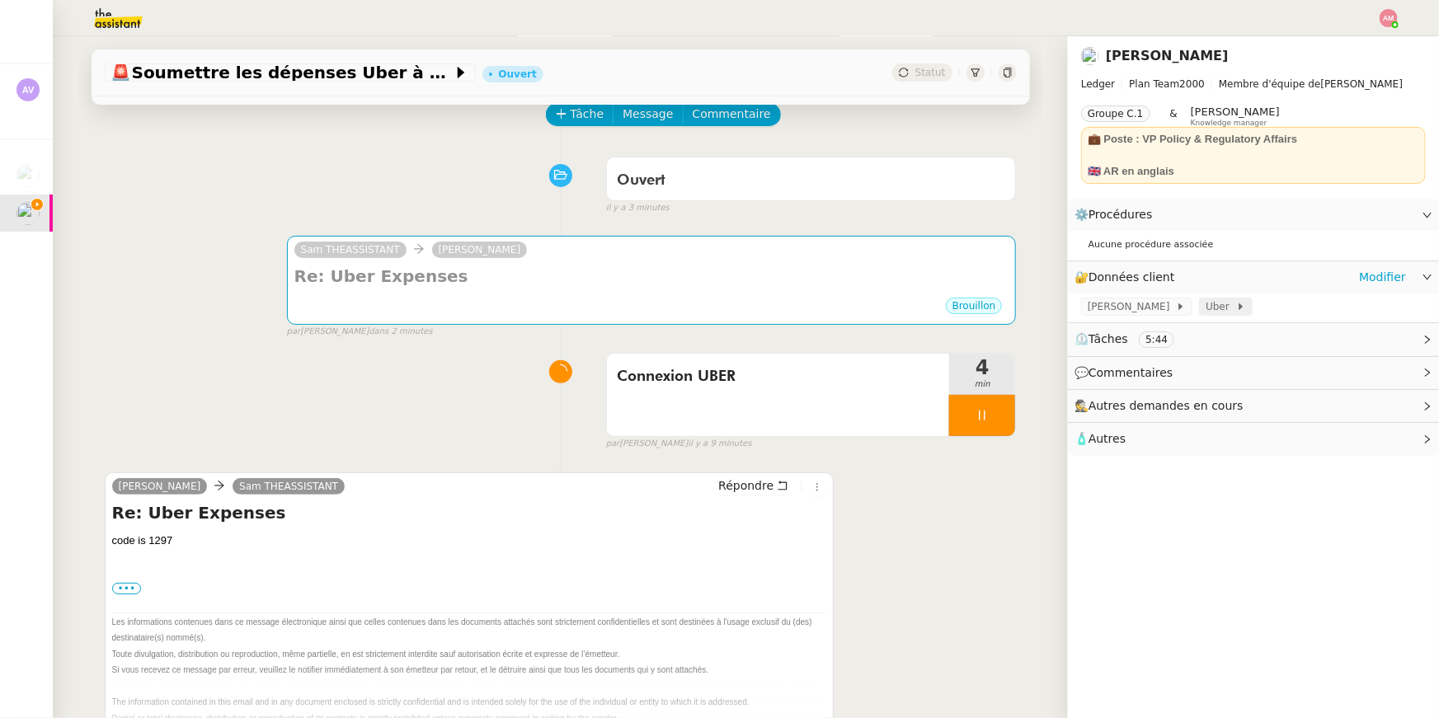
click at [1236, 302] on icon at bounding box center [1241, 307] width 10 height 10
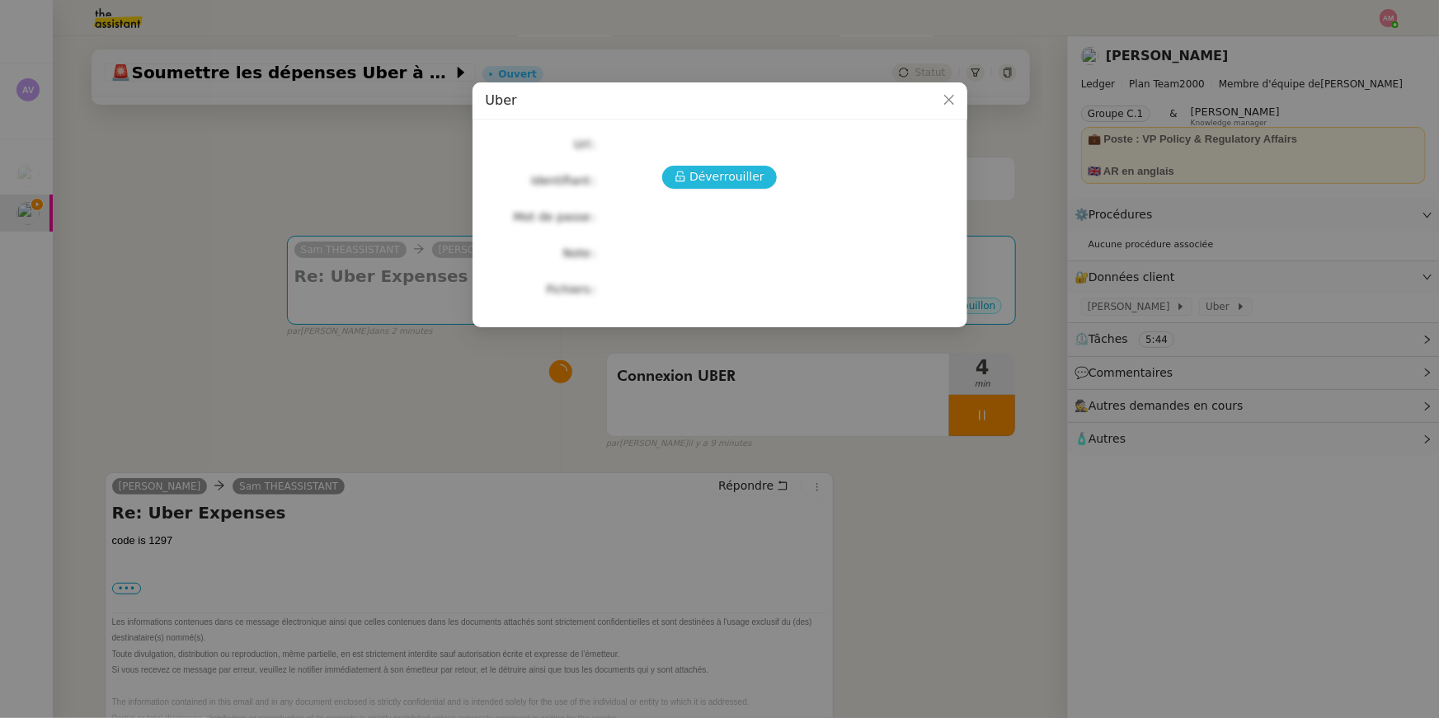
click at [712, 166] on button "Déverrouiller" at bounding box center [719, 177] width 115 height 23
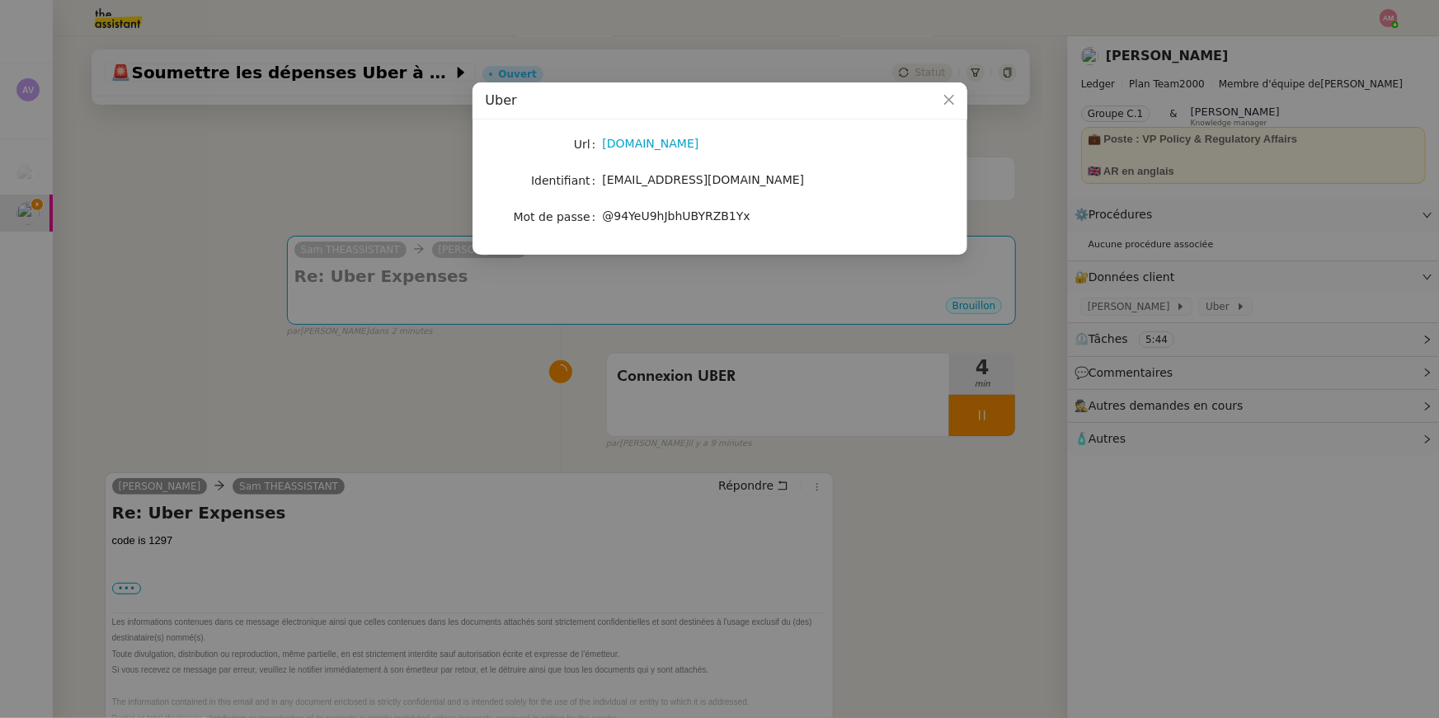
click at [633, 152] on div "uber.com" at bounding box center [739, 143] width 273 height 19
click at [628, 143] on link "uber.com" at bounding box center [651, 143] width 96 height 13
click at [599, 179] on label "Identifiant" at bounding box center [566, 180] width 71 height 23
drag, startPoint x: 599, startPoint y: 179, endPoint x: 747, endPoint y: 179, distance: 147.6
click at [747, 179] on nz-form-item "Identifiant sethhertlein@gmail.com" at bounding box center [720, 180] width 468 height 23
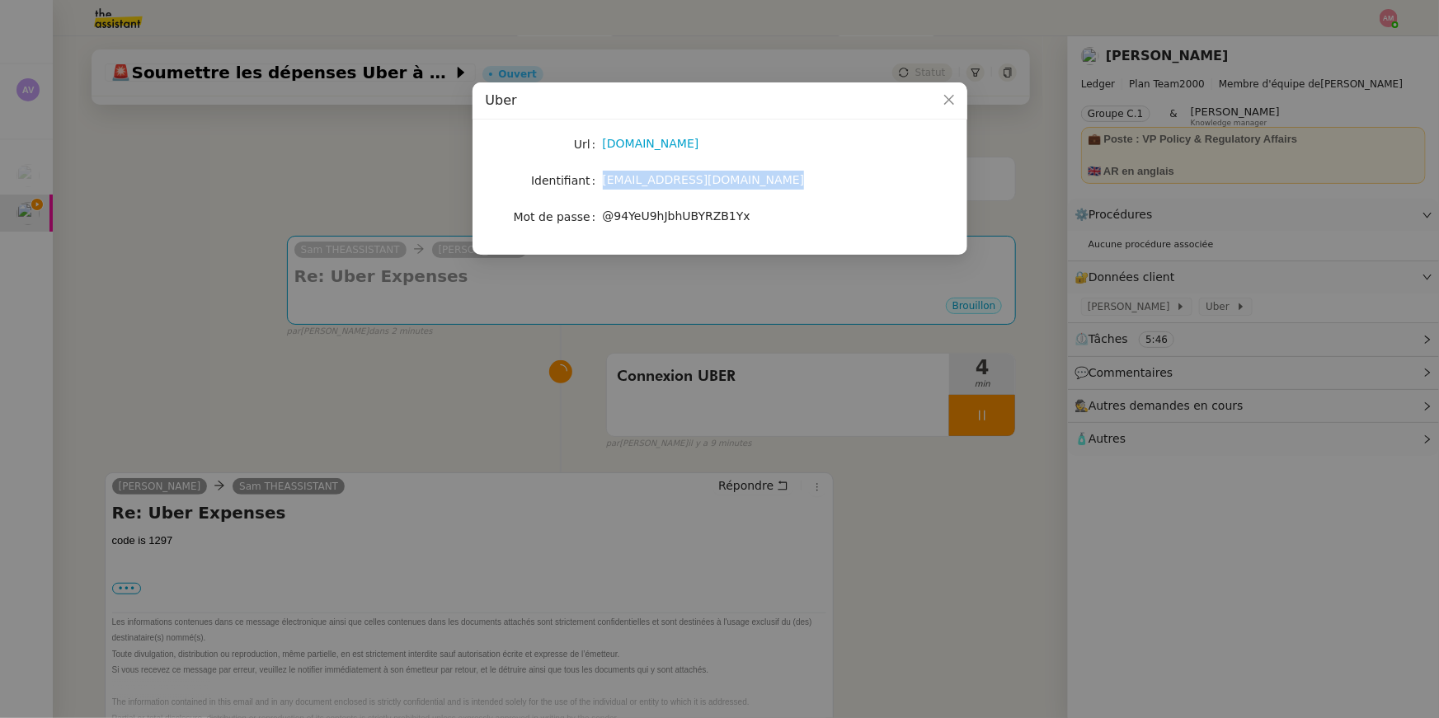
copy nz-form-item "sethhertlein@gmail.com"
click at [595, 208] on label "Mot de passe" at bounding box center [558, 216] width 89 height 23
drag, startPoint x: 603, startPoint y: 215, endPoint x: 751, endPoint y: 215, distance: 148.4
click at [751, 215] on div "@94YeU9hJbhUBYRZB1Yx" at bounding box center [739, 216] width 273 height 19
copy span "@94YeU9hJbhUBYRZB1Yx"
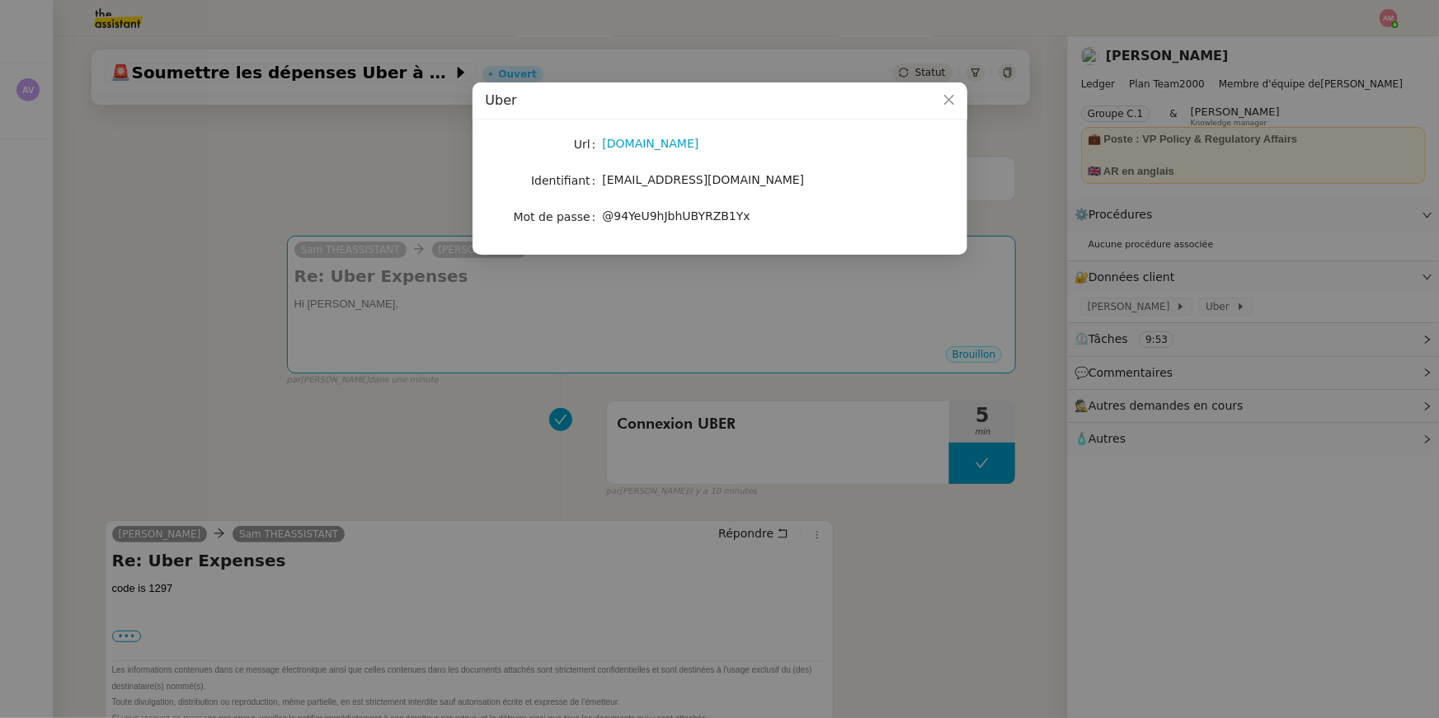
click at [250, 196] on nz-modal-container "Uber Url uber.com Identifiant sethhertlein@gmail.com Mot de passe @94YeU9hJbhUB…" at bounding box center [719, 359] width 1439 height 718
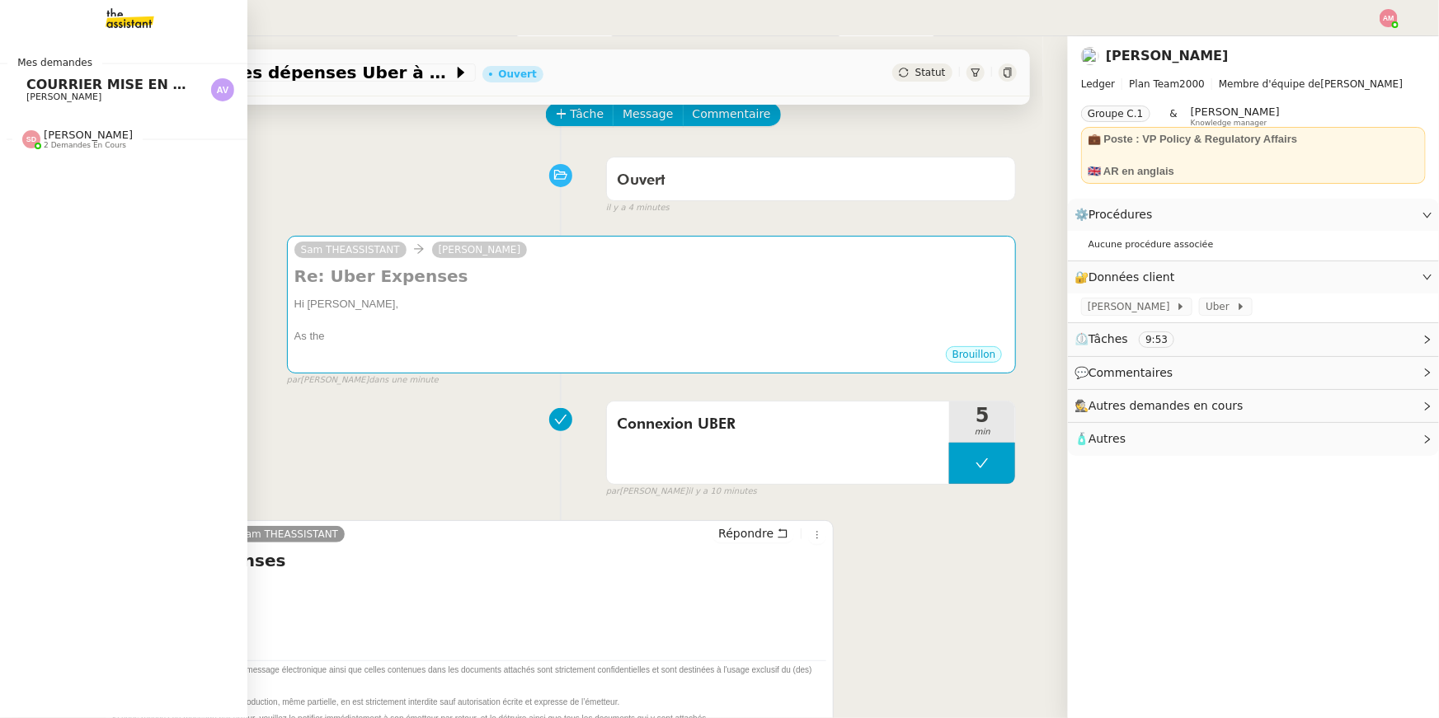
click at [24, 86] on link "COURRIER MISE EN DEMEURE CLIENT [PERSON_NAME]" at bounding box center [123, 90] width 247 height 38
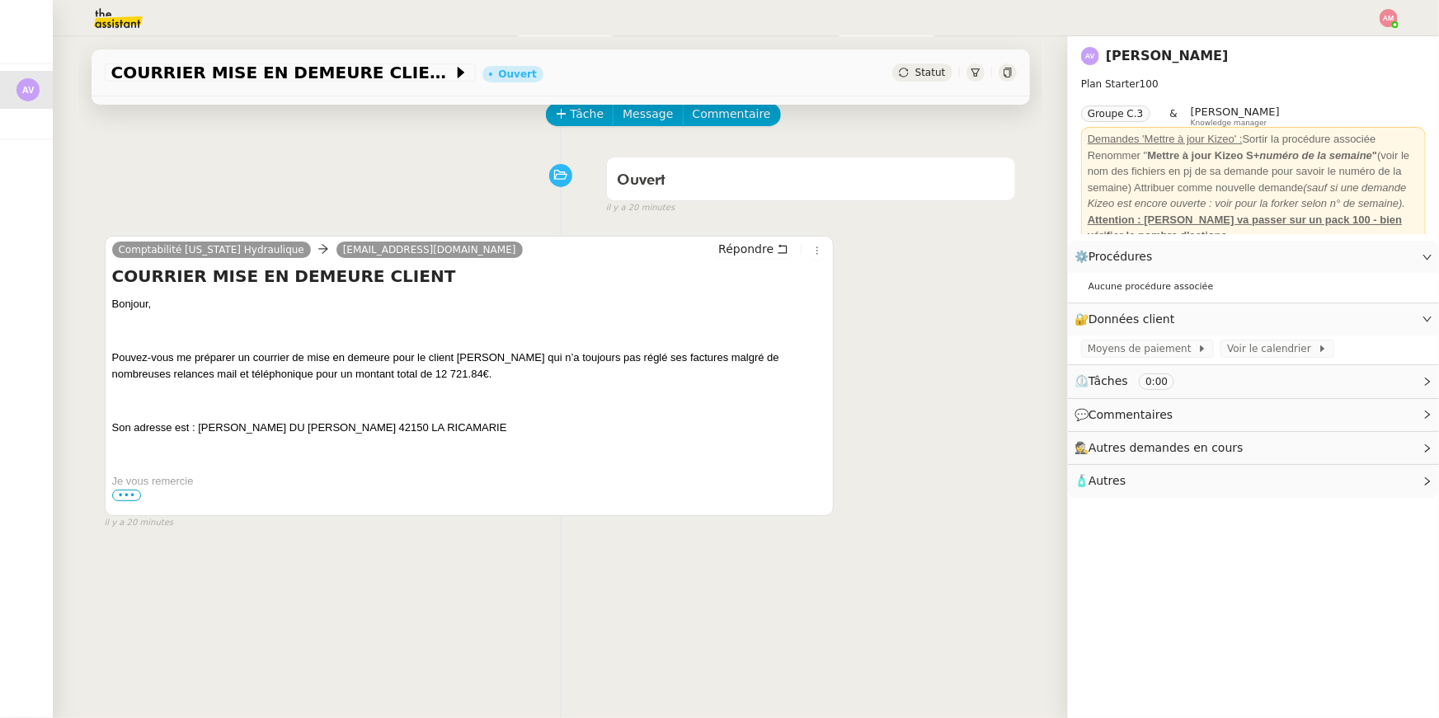
click at [136, 486] on span "Je vous remercie" at bounding box center [153, 481] width 82 height 12
click at [134, 491] on span "•••" at bounding box center [127, 496] width 30 height 12
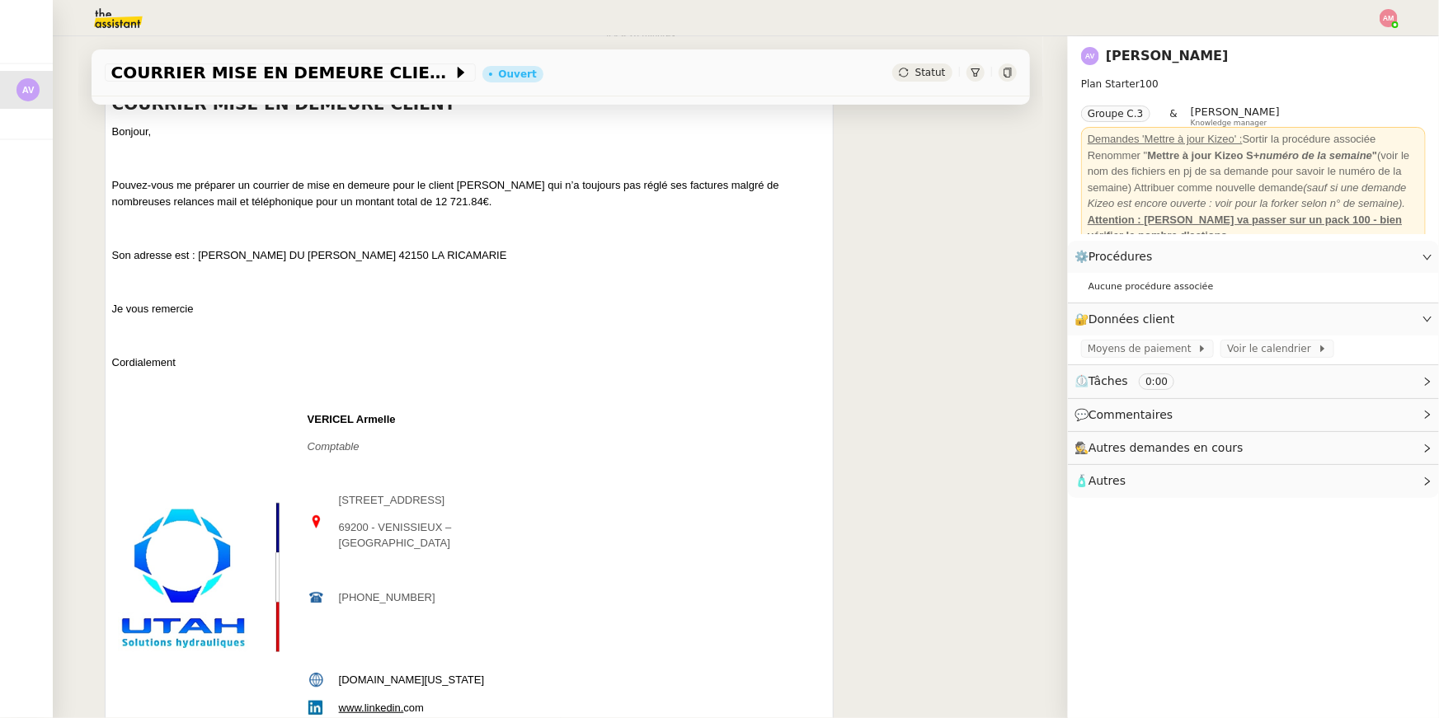
scroll to position [482, 0]
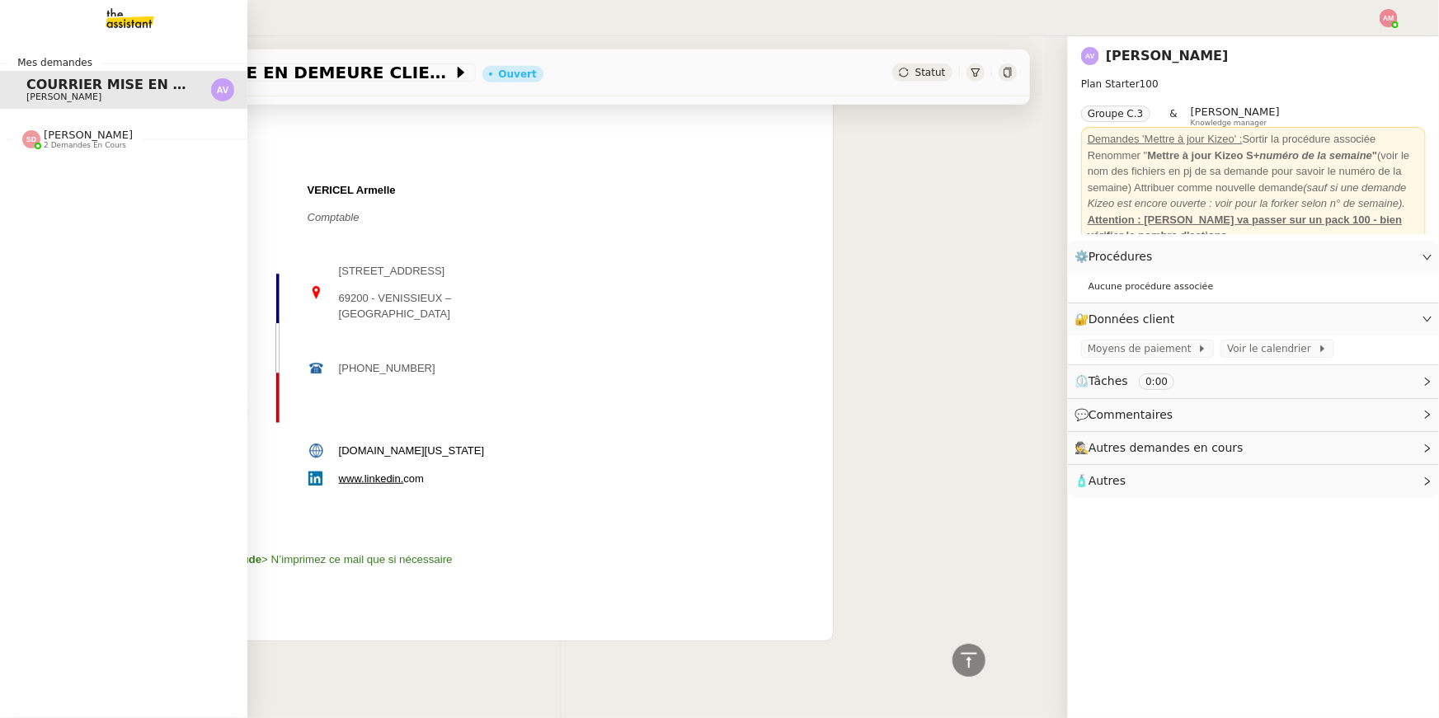
click at [30, 153] on div "Sheida Delpazir 2 demandes en cours" at bounding box center [123, 133] width 247 height 48
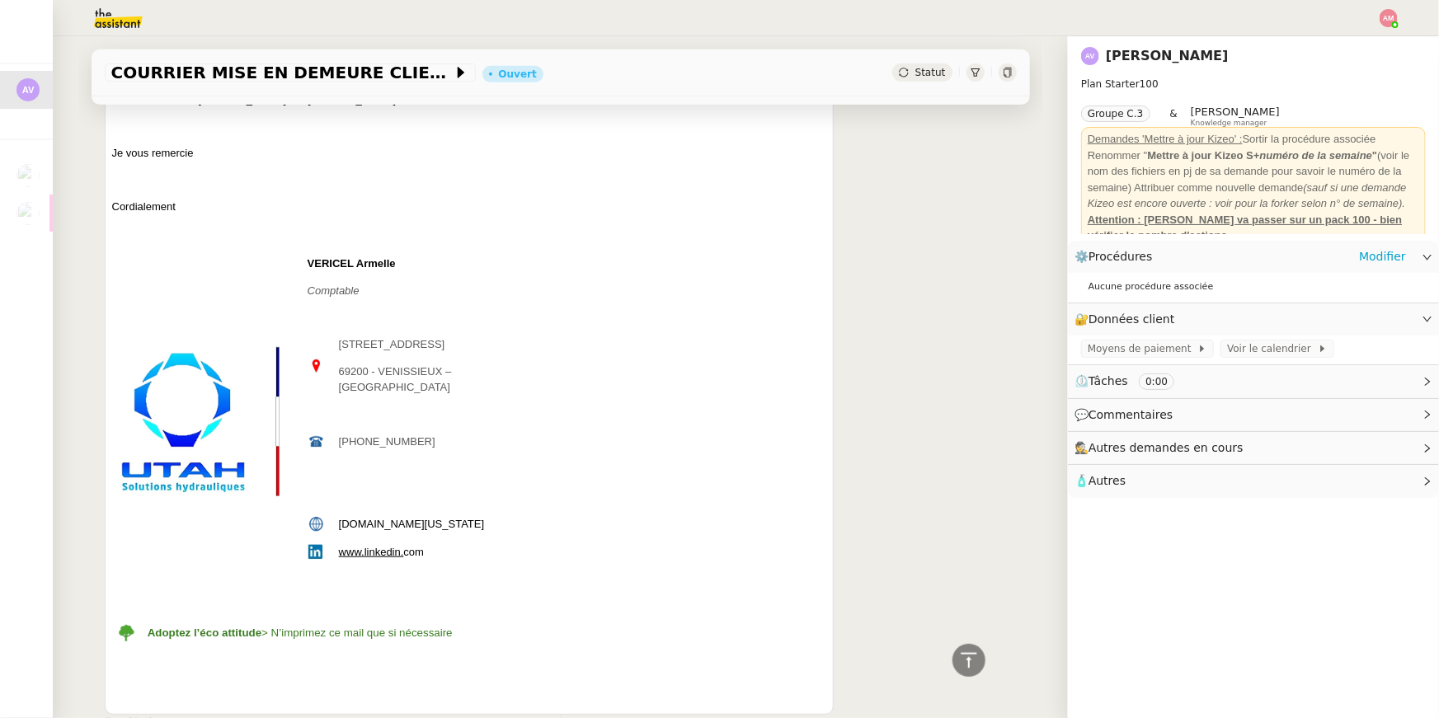
scroll to position [0, 0]
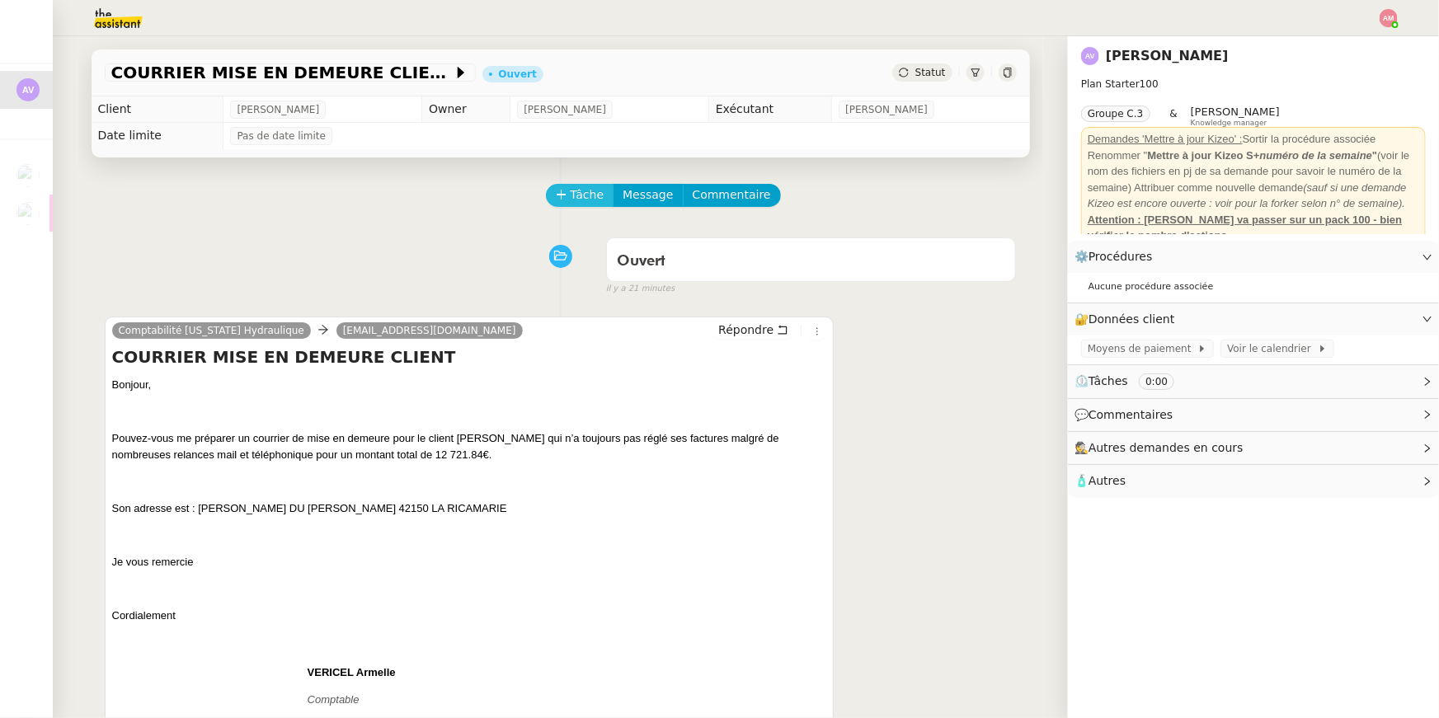
click at [581, 191] on span "Tâche" at bounding box center [588, 195] width 34 height 19
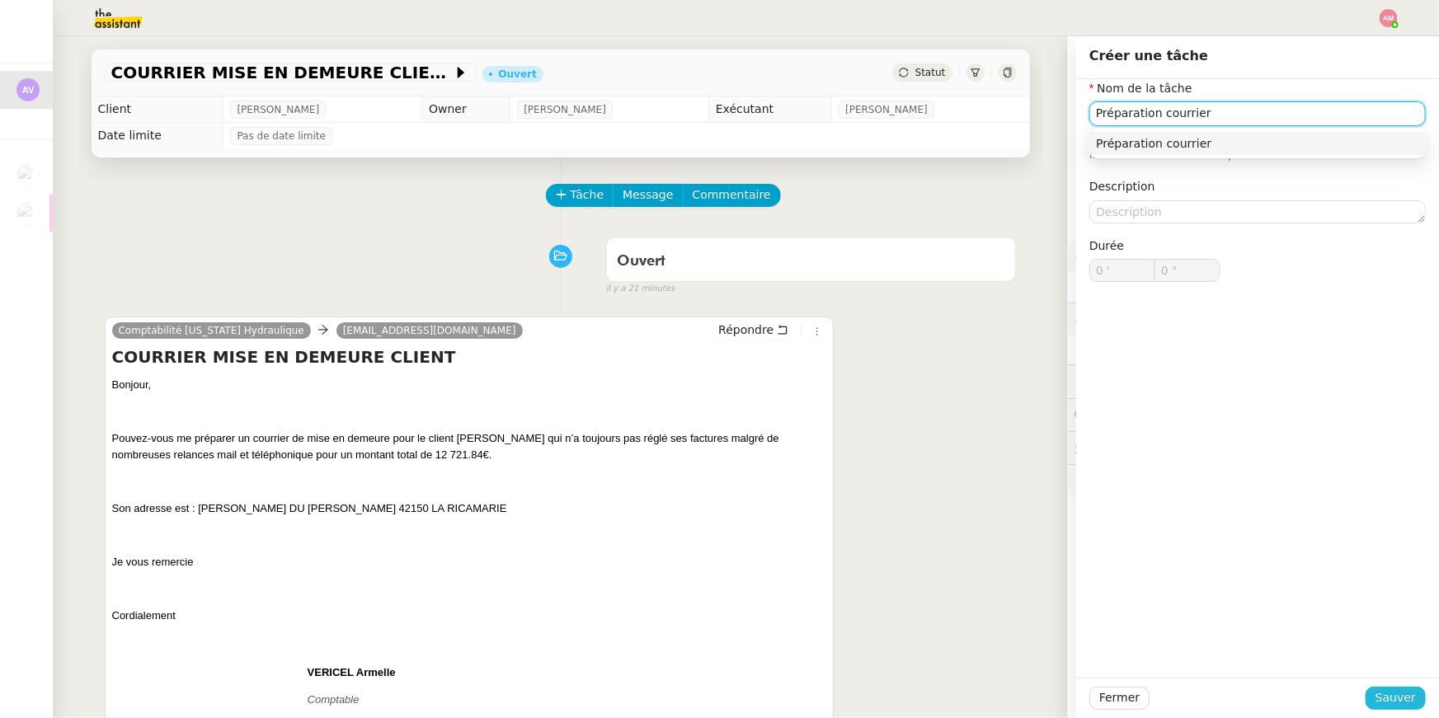
type input "Préparation courrier"
click at [1407, 690] on span "Sauver" at bounding box center [1395, 698] width 40 height 19
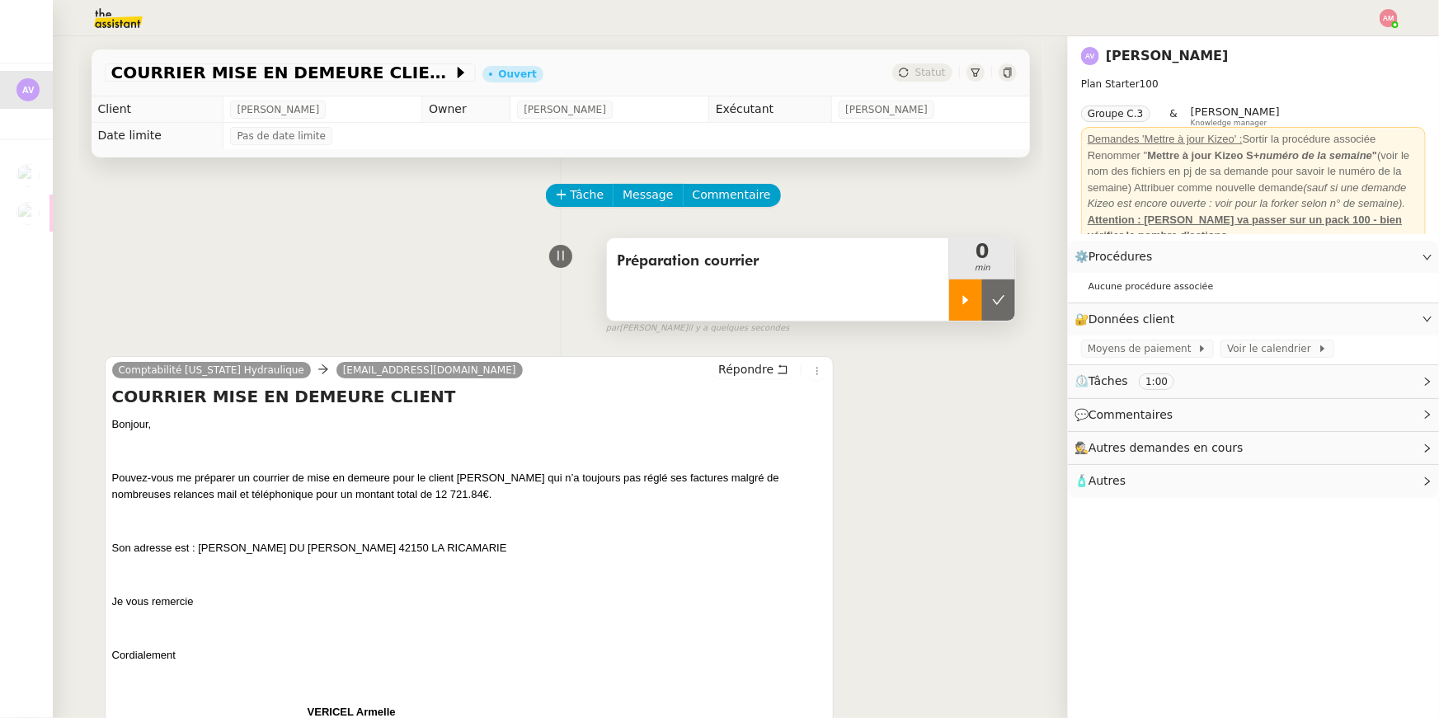
click at [964, 290] on div at bounding box center [965, 300] width 33 height 41
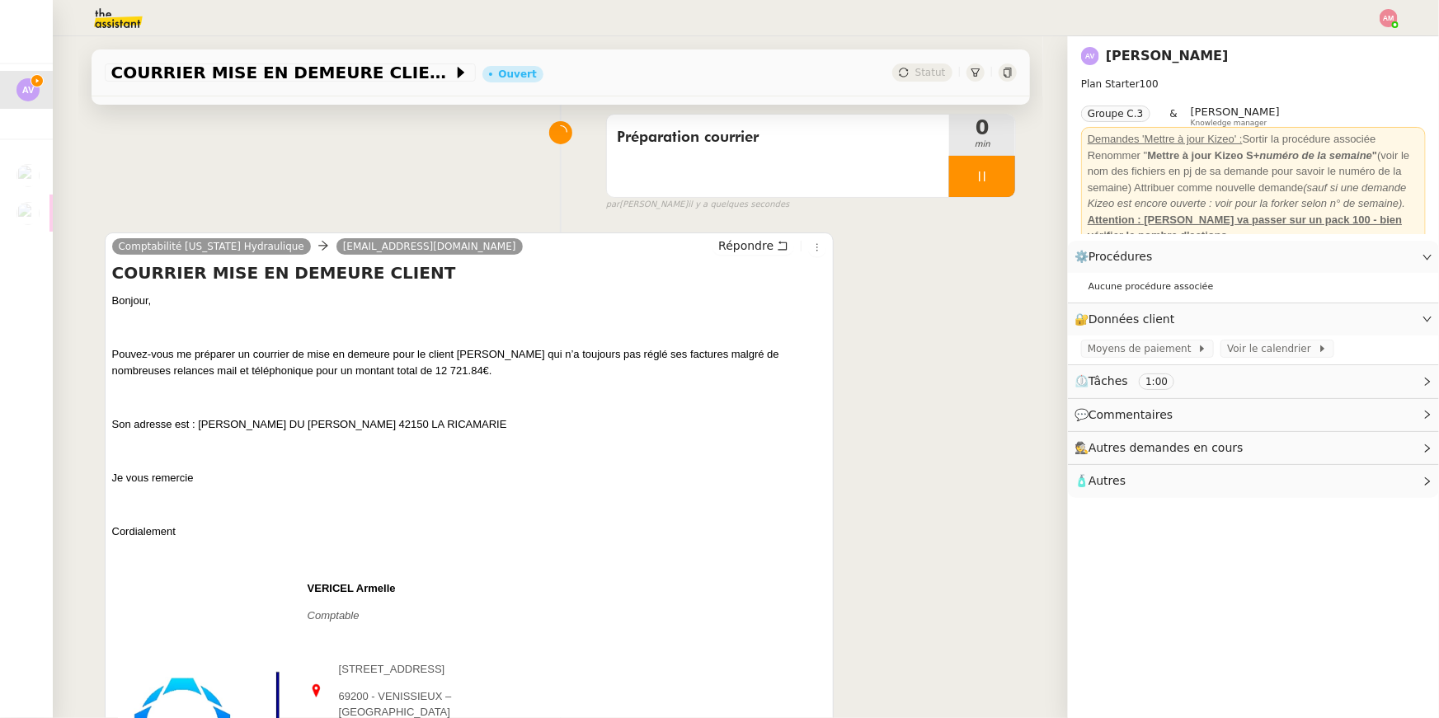
scroll to position [137, 0]
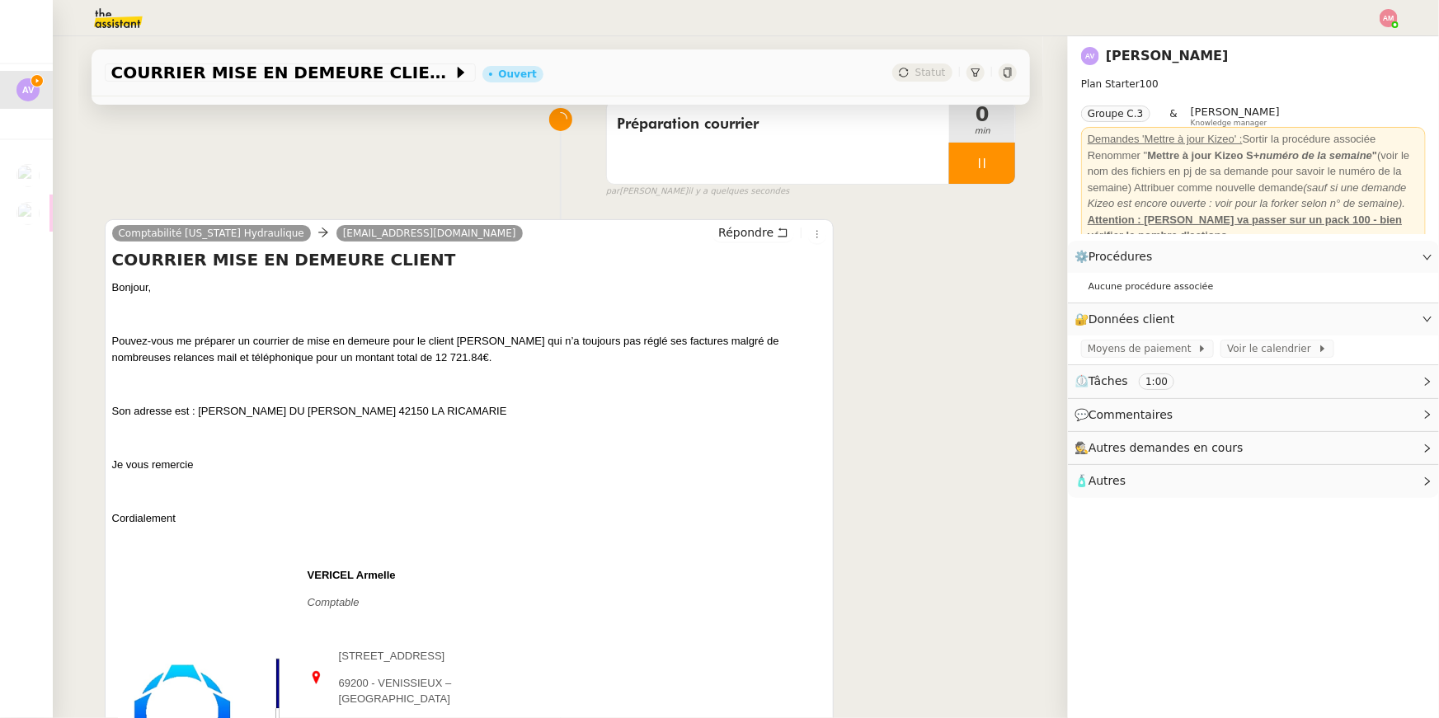
click at [257, 477] on div "Bonjour, Pouvez-vous me préparer un courrier de mise en demeure pour le client …" at bounding box center [469, 645] width 715 height 731
click at [195, 476] on div "Bonjour, Pouvez-vous me préparer un courrier de mise en demeure pour le client …" at bounding box center [469, 645] width 715 height 731
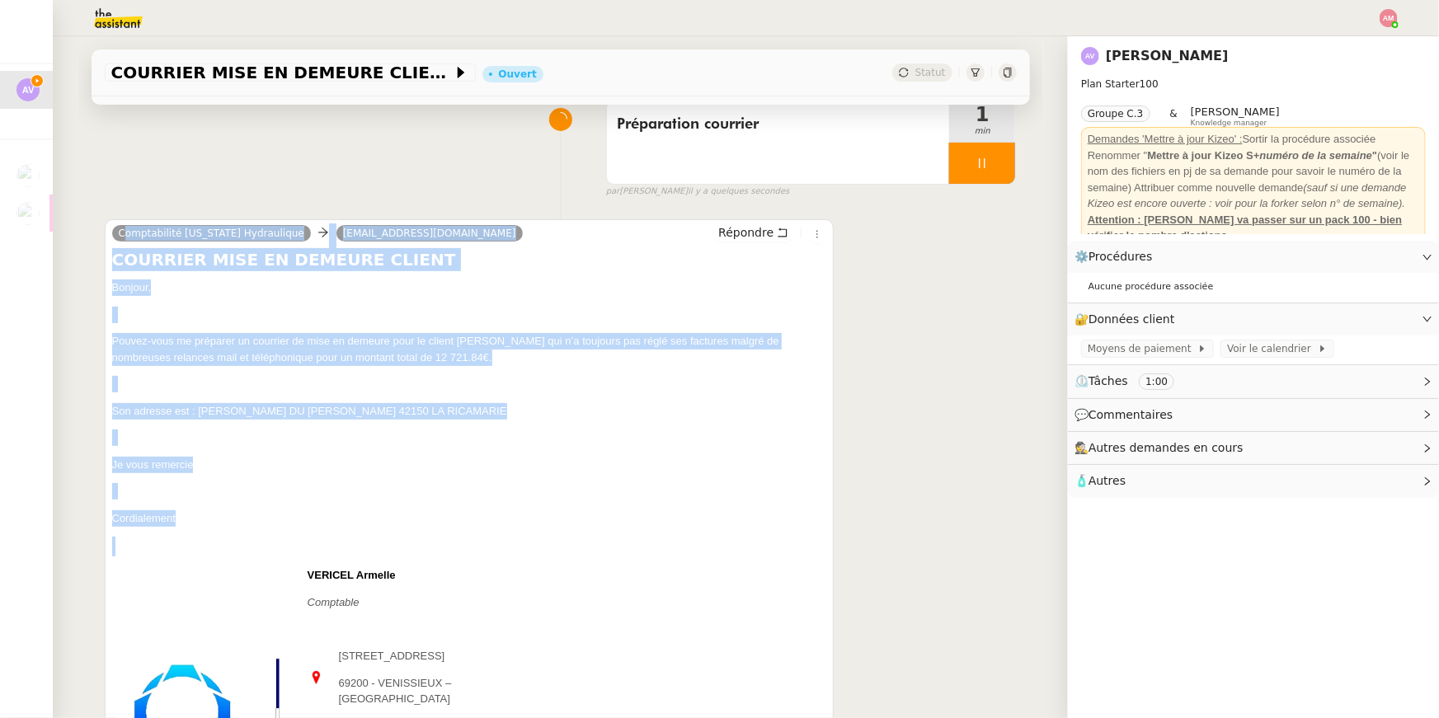
drag, startPoint x: 182, startPoint y: 548, endPoint x: 102, endPoint y: 242, distance: 317.0
click at [102, 242] on div "Tâche Message Commentaire Veuillez patienter une erreur s'est produite 👌👌👌 mess…" at bounding box center [560, 544] width 965 height 1046
click at [407, 386] on p at bounding box center [469, 384] width 715 height 16
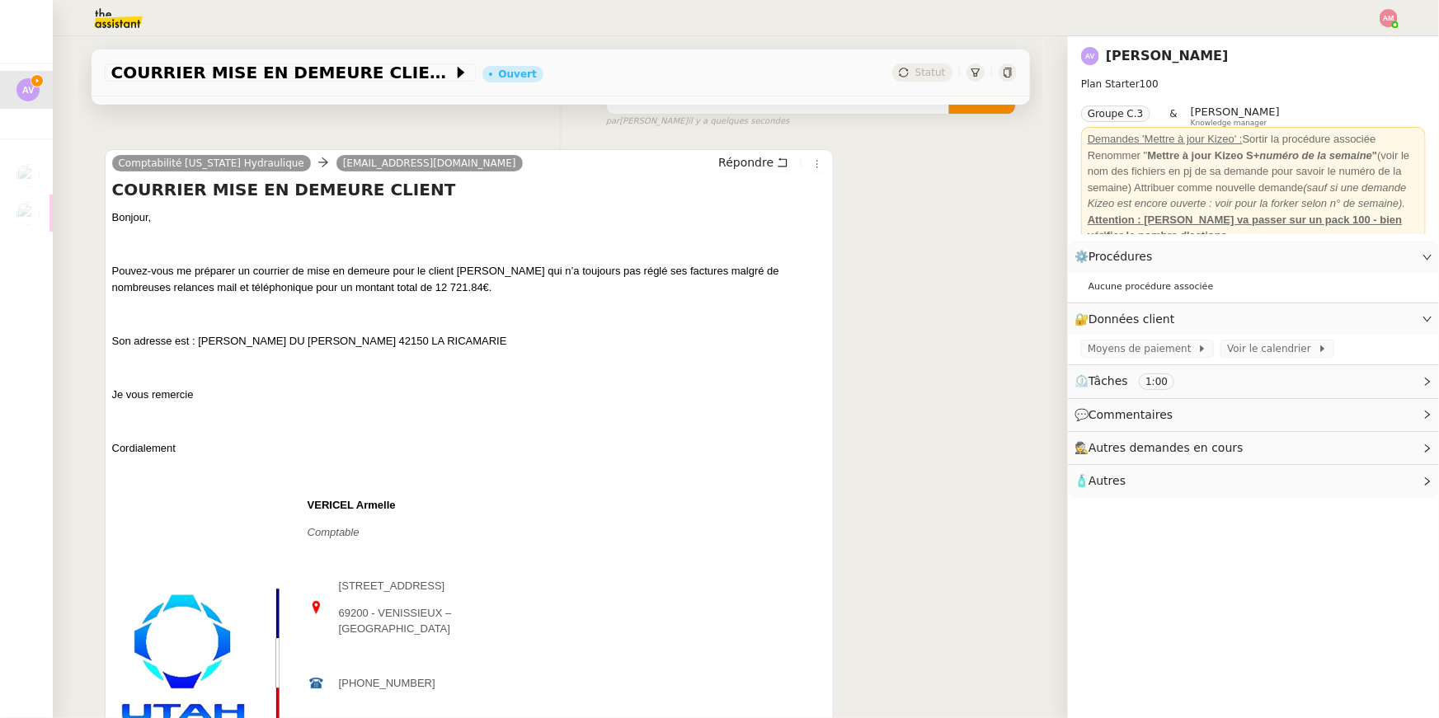
scroll to position [0, 0]
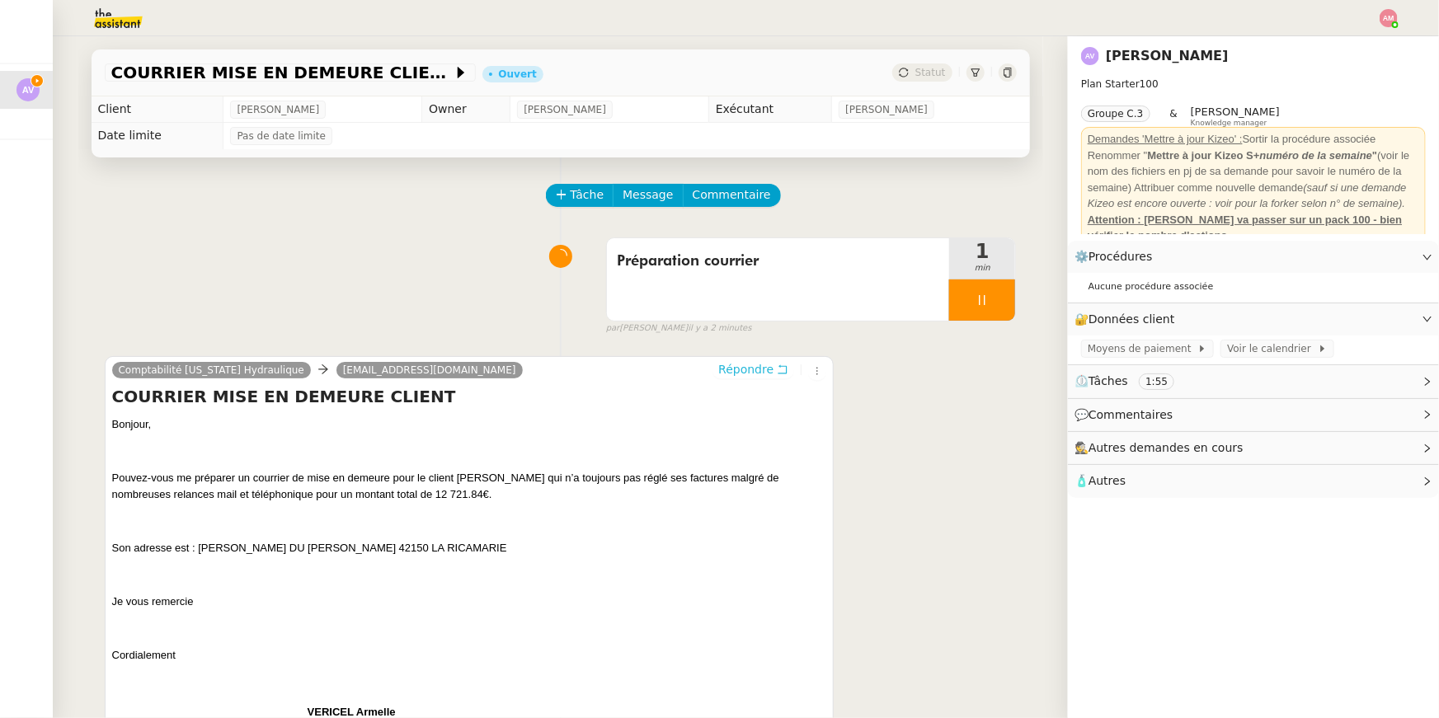
click at [763, 364] on span "Répondre" at bounding box center [745, 369] width 55 height 16
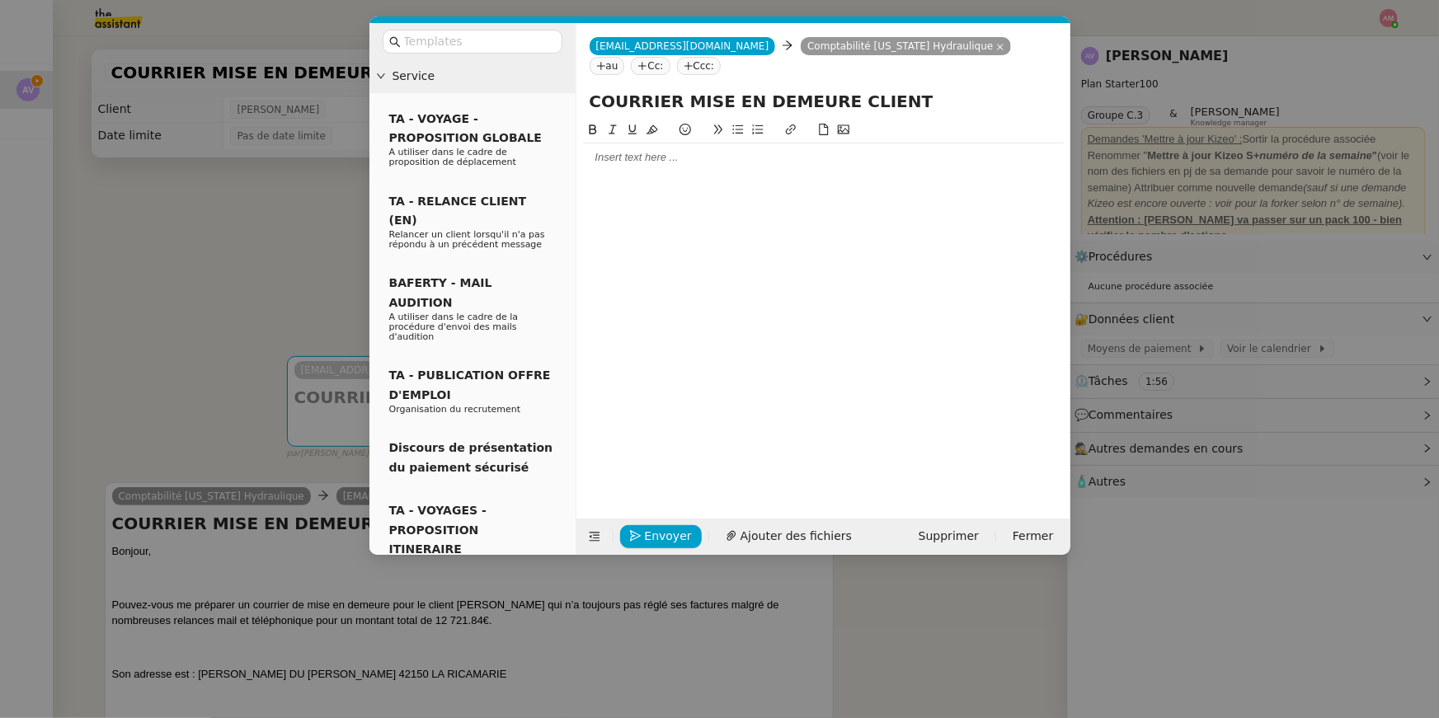
click at [786, 168] on div at bounding box center [823, 157] width 481 height 28
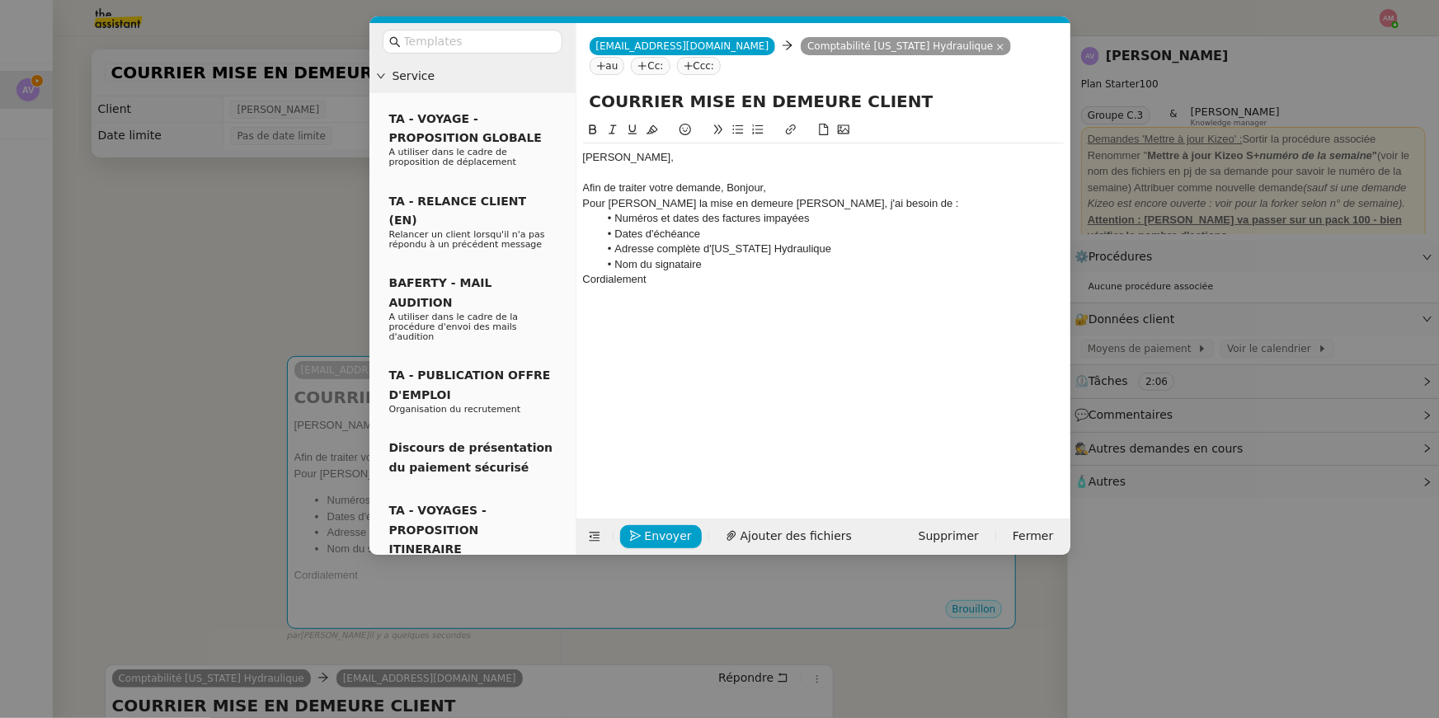
click at [728, 200] on div "Pour rédiger la mise en demeure ANDRE LAURENT, j'ai besoin de :" at bounding box center [823, 203] width 481 height 15
click at [684, 211] on li "Numéros et dates des factures impayées" at bounding box center [831, 218] width 465 height 15
drag, startPoint x: 837, startPoint y: 206, endPoint x: 719, endPoint y: 181, distance: 120.5
click at [719, 181] on div "Bonjour Armelle, Afin de traiter votre demande, Bonjour, Pour rédiger la mise e…" at bounding box center [823, 226] width 481 height 166
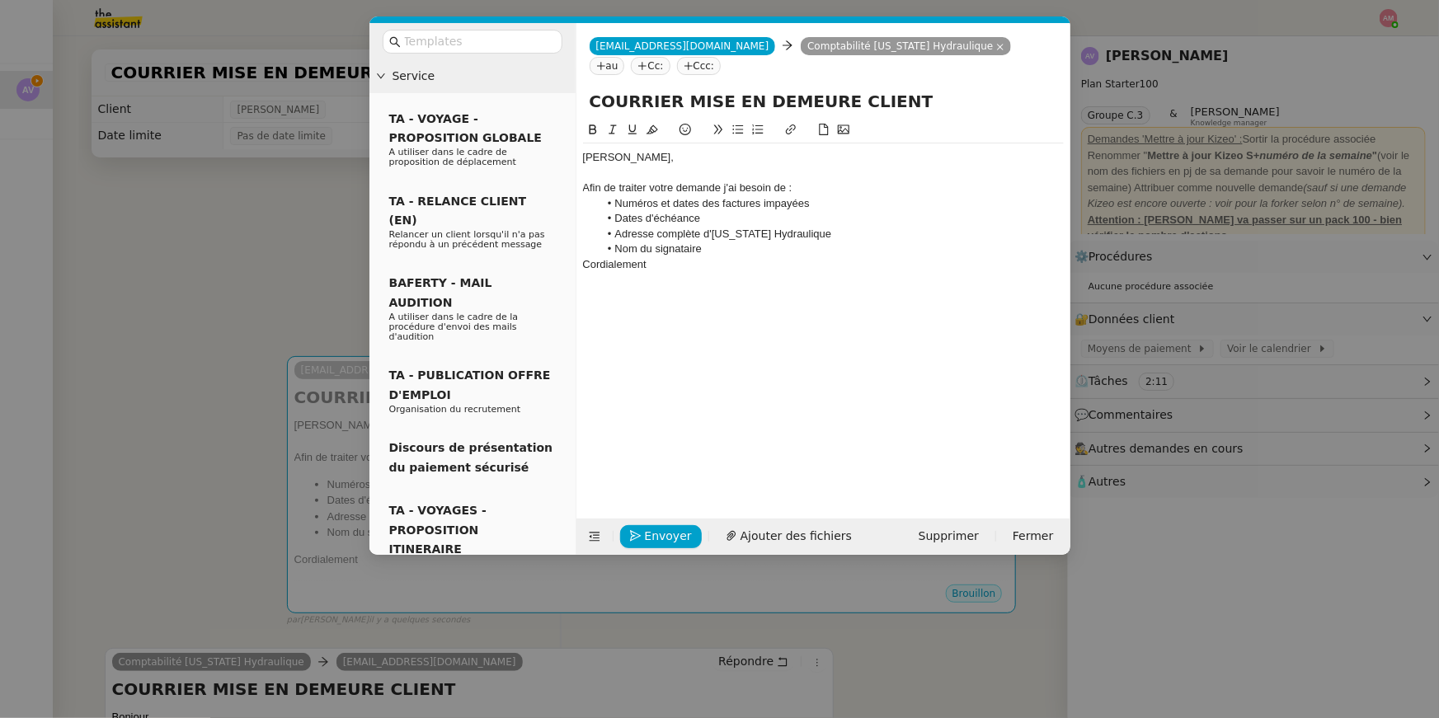
click at [734, 192] on div "Afin de traiter votre demande j'ai besoin de :" at bounding box center [823, 188] width 481 height 15
click at [842, 191] on div "Afin de traiter votre demande j'aiurais besoin de :" at bounding box center [823, 188] width 481 height 15
click at [809, 190] on div "Afin de traiter votre demande j'aiurais besoin de :" at bounding box center [823, 188] width 481 height 15
click at [708, 223] on li "Dates d'échéance" at bounding box center [831, 218] width 465 height 15
drag, startPoint x: 713, startPoint y: 237, endPoint x: 815, endPoint y: 240, distance: 101.5
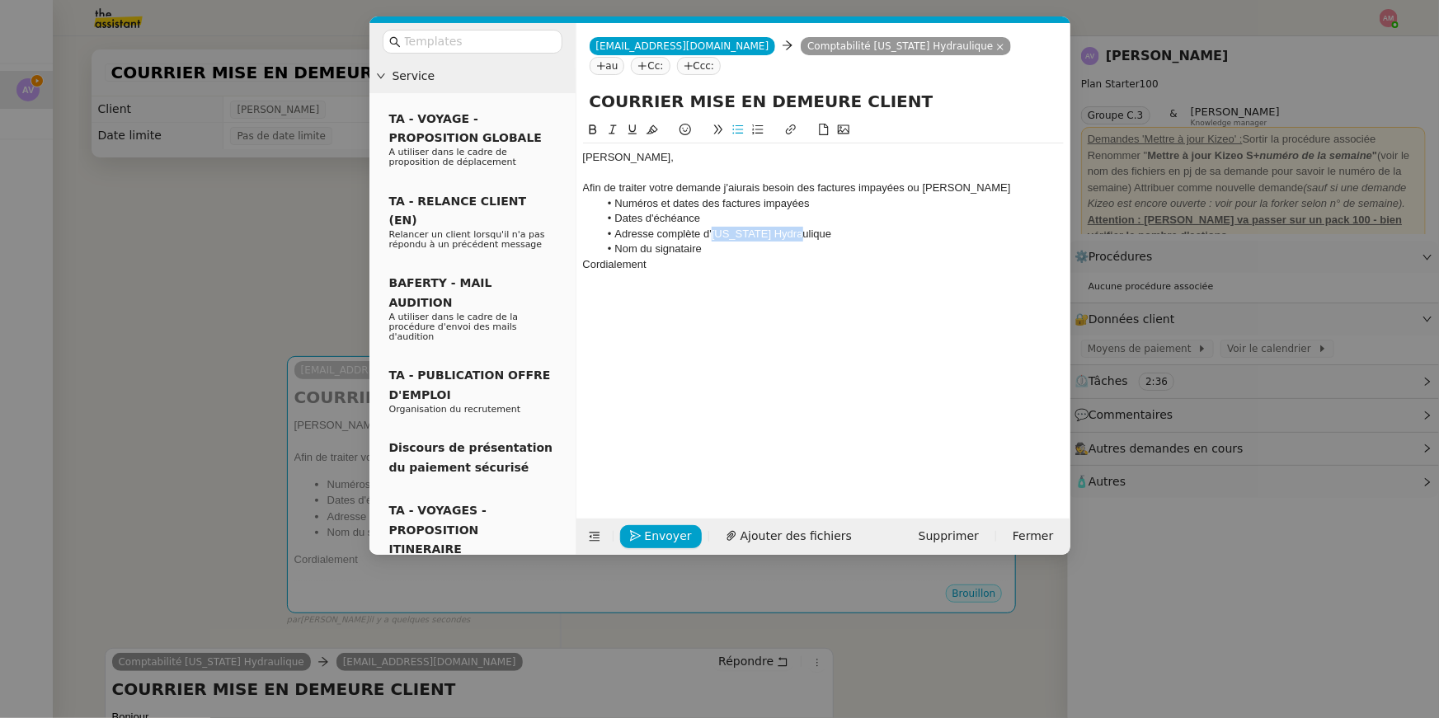
click at [815, 240] on li "Adresse complète d'UTAH Hydraulique" at bounding box center [831, 234] width 465 height 15
click at [588, 176] on div at bounding box center [823, 173] width 481 height 15
click at [616, 231] on li "Adresse complète d'UTAH Hydraulique" at bounding box center [831, 234] width 465 height 15
click at [615, 217] on li "Dates d'échéance" at bounding box center [831, 218] width 465 height 15
drag, startPoint x: 617, startPoint y: 232, endPoint x: 713, endPoint y: 253, distance: 98.8
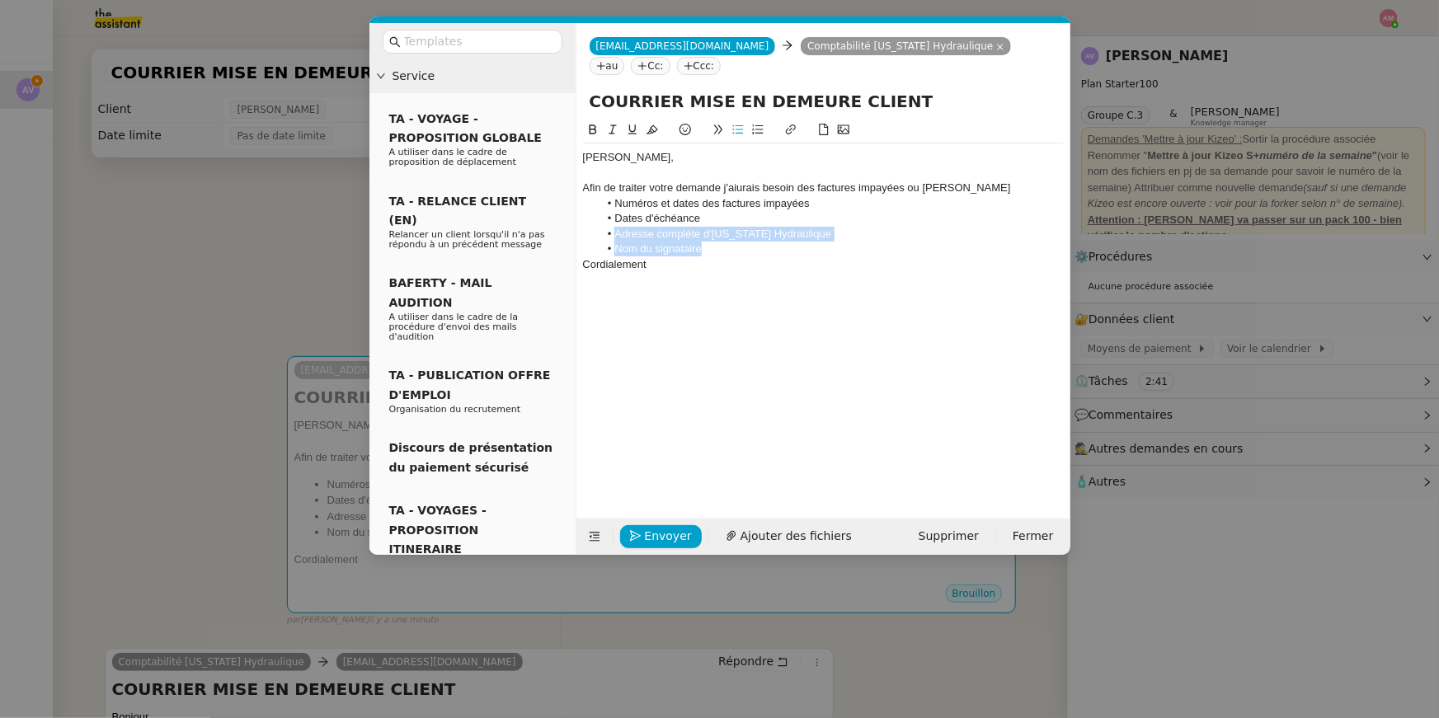
click at [713, 253] on ul "Numéros et dates des factures impayées Dates d'échéance Adresse complète d'UTAH…" at bounding box center [823, 226] width 481 height 61
drag, startPoint x: 971, startPoint y: 191, endPoint x: 926, endPoint y: 192, distance: 45.4
click at [926, 192] on div "Afin de traiter votre demande j'aiurais besoin des factures impayées ou de meir" at bounding box center [823, 188] width 481 height 15
drag, startPoint x: 612, startPoint y: 208, endPoint x: 578, endPoint y: 202, distance: 34.3
click at [578, 202] on nz-spin "Bonjour Armelle, Afin de traiter votre demande j'aiurais besoin des factures im…" at bounding box center [823, 309] width 494 height 379
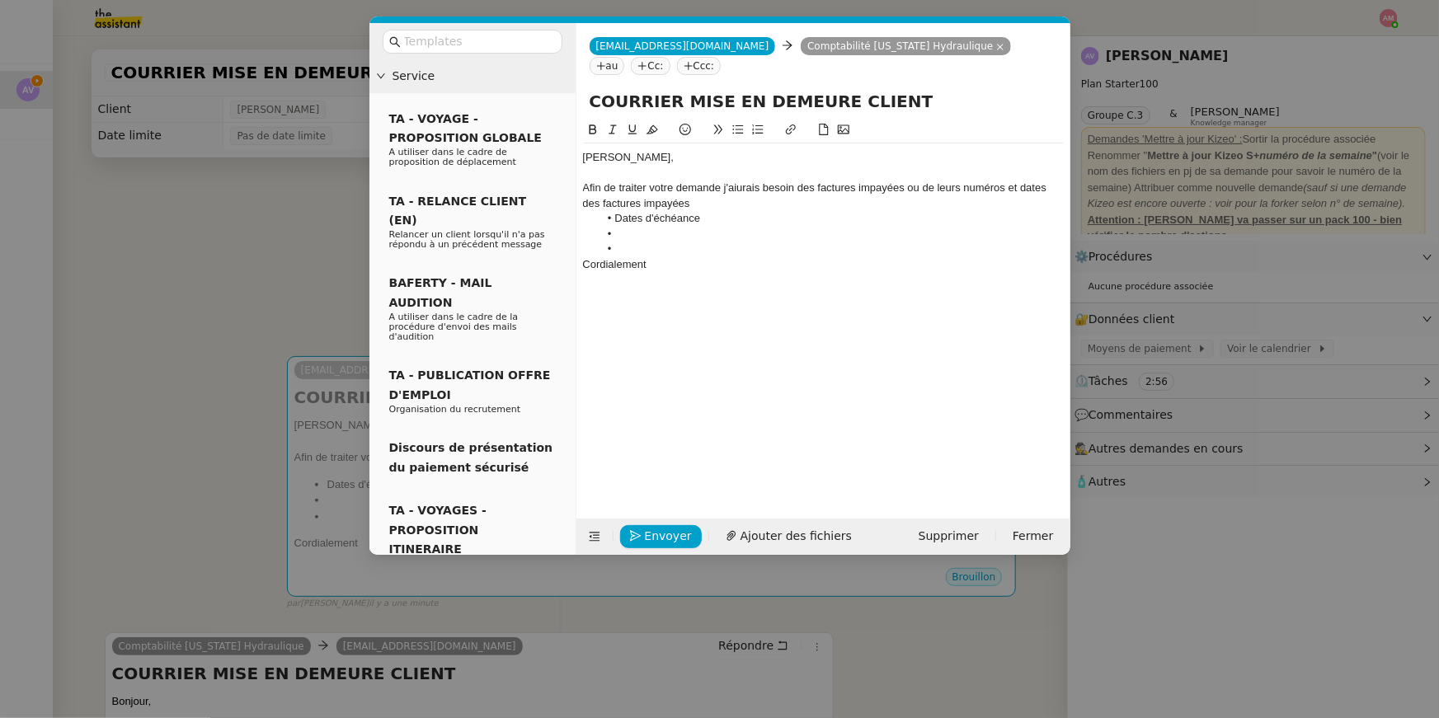
click at [1005, 188] on div "Afin de traiter votre demande j'aiurais besoin des factures impayées ou de leur…" at bounding box center [823, 196] width 481 height 31
drag, startPoint x: 685, startPoint y: 201, endPoint x: 697, endPoint y: 231, distance: 31.9
click at [697, 231] on div "Bonjour Armelle, Afin de traiter votre demande j'aiurais besoin des factures im…" at bounding box center [823, 218] width 481 height 150
click at [697, 231] on li at bounding box center [831, 234] width 465 height 15
drag, startPoint x: 721, startPoint y: 213, endPoint x: 618, endPoint y: 214, distance: 103.1
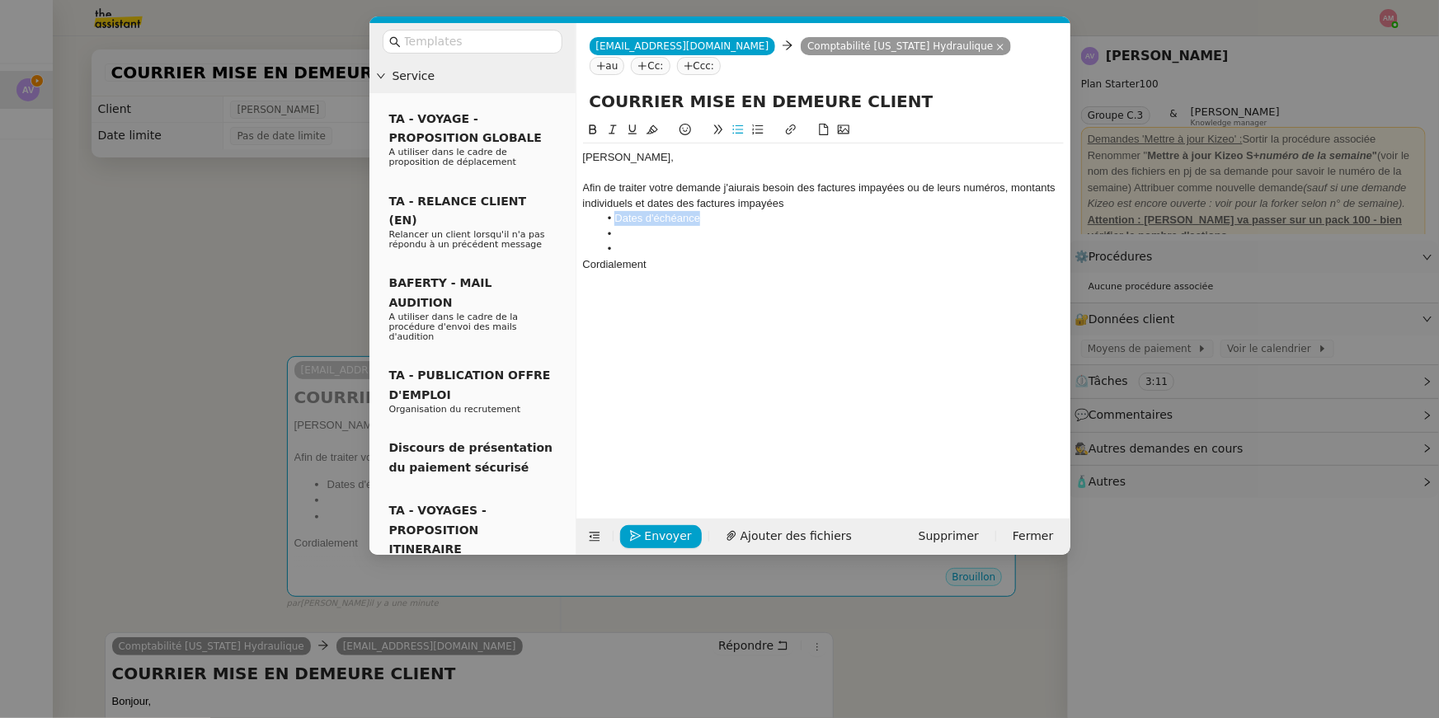
click at [618, 214] on li "Dates d'échéance" at bounding box center [831, 218] width 465 height 15
click at [915, 188] on div "Afin de traiter votre demande j'aiurais besoin des factures impayées ou de leur…" at bounding box center [823, 196] width 481 height 31
click at [922, 190] on div "Afin de traiter votre demande j'aiurais besoin des factures impayées ou de leur…" at bounding box center [823, 196] width 481 height 31
click at [642, 204] on div "Afin de traiter votre demande j'aiurais besoin des factures impayées ou de leur…" at bounding box center [823, 196] width 481 height 31
click at [631, 204] on div "Afin de traiter votre demande j'aiurais besoin des factures impayées ou de leur…" at bounding box center [823, 196] width 481 height 31
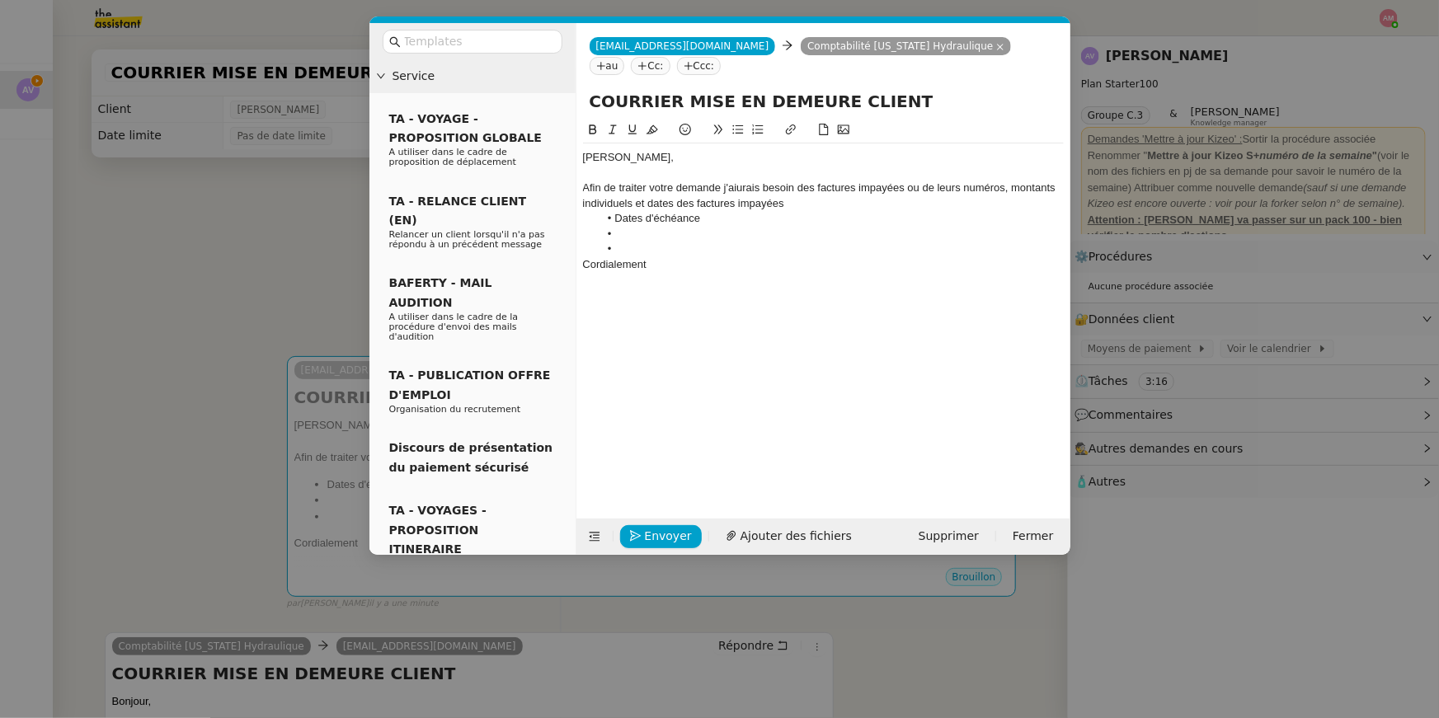
click at [668, 203] on div "Afin de traiter votre demande j'aiurais besoin des factures impayées ou de leur…" at bounding box center [823, 196] width 481 height 31
click at [675, 203] on div "Afin de traiter votre demande j'aiurais besoin des factures impayées ou de leur…" at bounding box center [823, 196] width 481 height 31
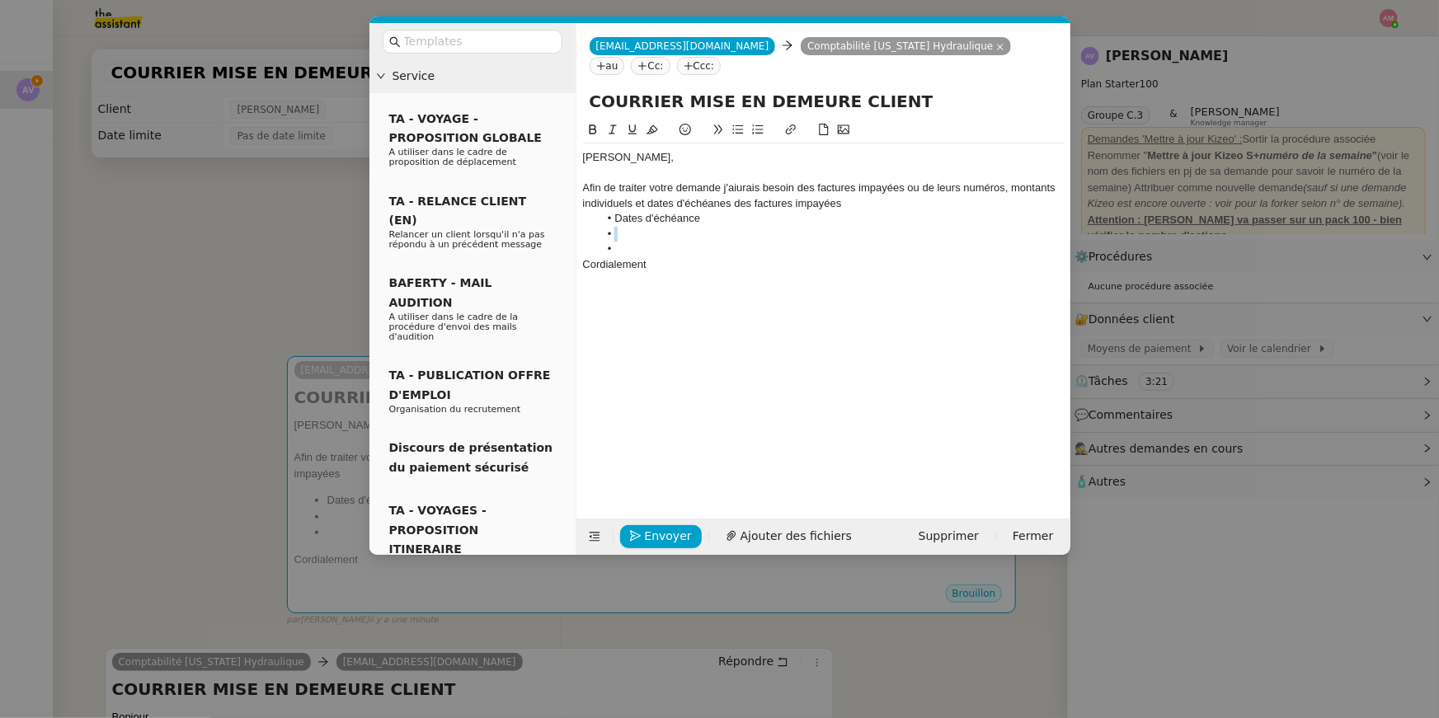
drag, startPoint x: 720, startPoint y: 224, endPoint x: 602, endPoint y: 226, distance: 117.9
click at [602, 226] on ul "Dates d'échéance" at bounding box center [823, 233] width 481 height 45
drag, startPoint x: 670, startPoint y: 262, endPoint x: 611, endPoint y: 219, distance: 73.1
click at [611, 219] on div "Bonjour Armelle, Afin de traiter votre demande j'aiurais besoin des factures im…" at bounding box center [823, 218] width 481 height 150
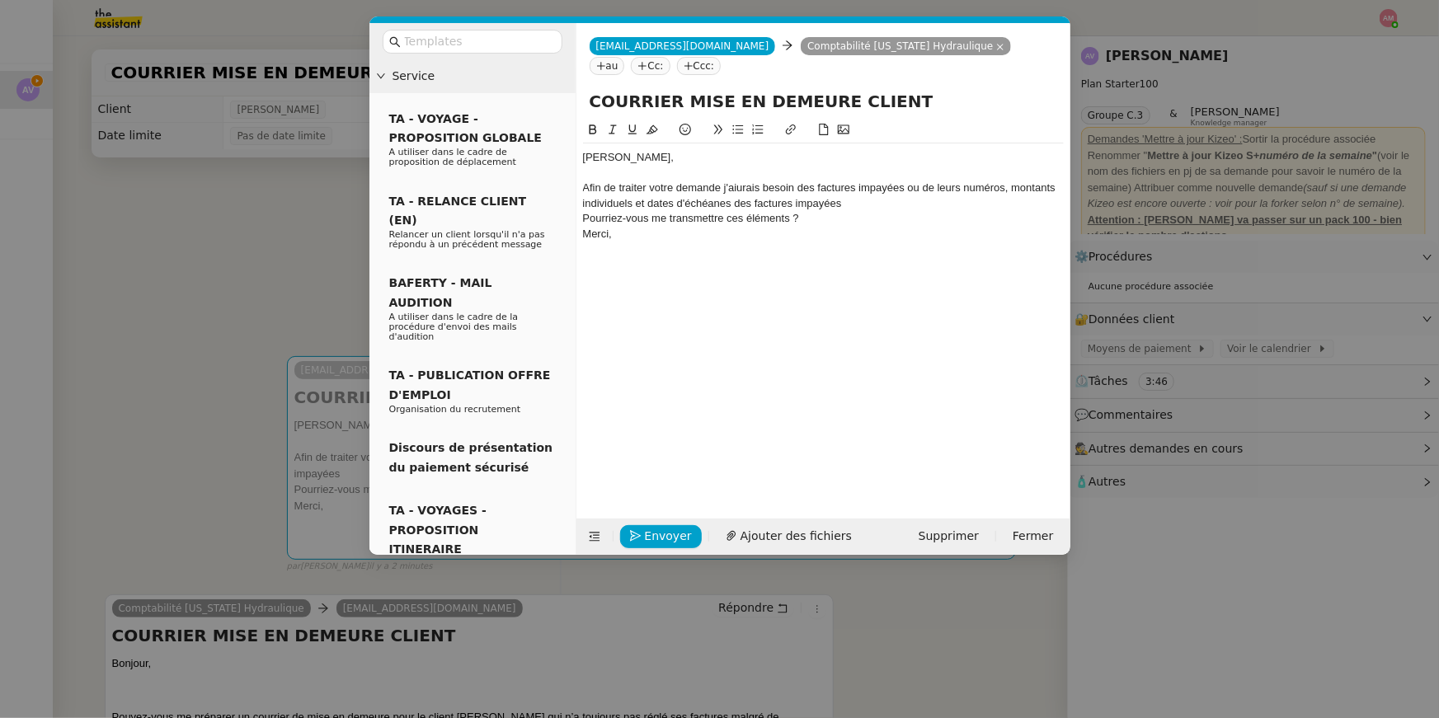
click at [860, 195] on div "Afin de traiter votre demande j'aiurais besoin des factures impayées ou de leur…" at bounding box center [823, 196] width 481 height 31
click at [843, 210] on div "Afin de traiter votre demande j'aiurais besoin des factures impayées ou de leur…" at bounding box center [823, 196] width 481 height 31
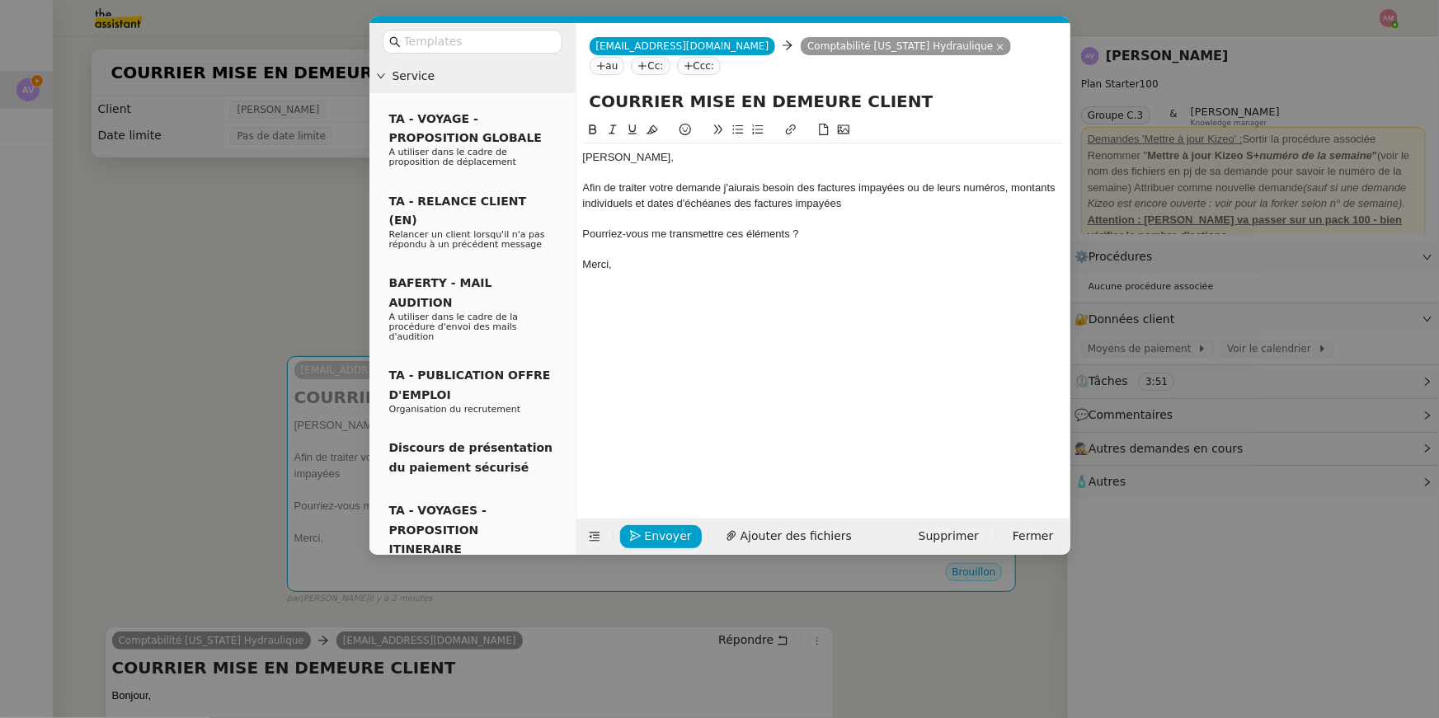
click at [732, 131] on icon at bounding box center [738, 130] width 12 height 12
click at [848, 234] on li "Pourriez-vous me transmettre ces éléments ?" at bounding box center [831, 234] width 465 height 15
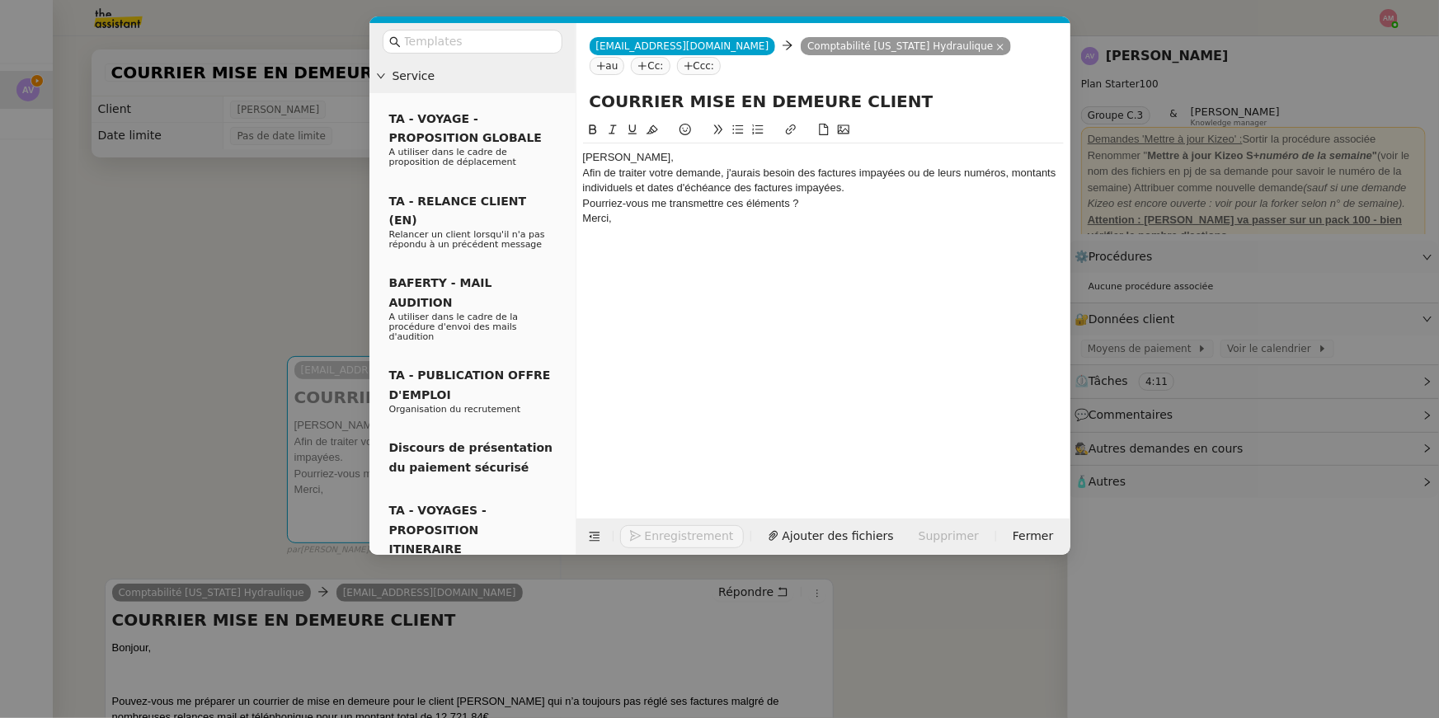
click at [671, 161] on div "[PERSON_NAME]," at bounding box center [823, 157] width 481 height 15
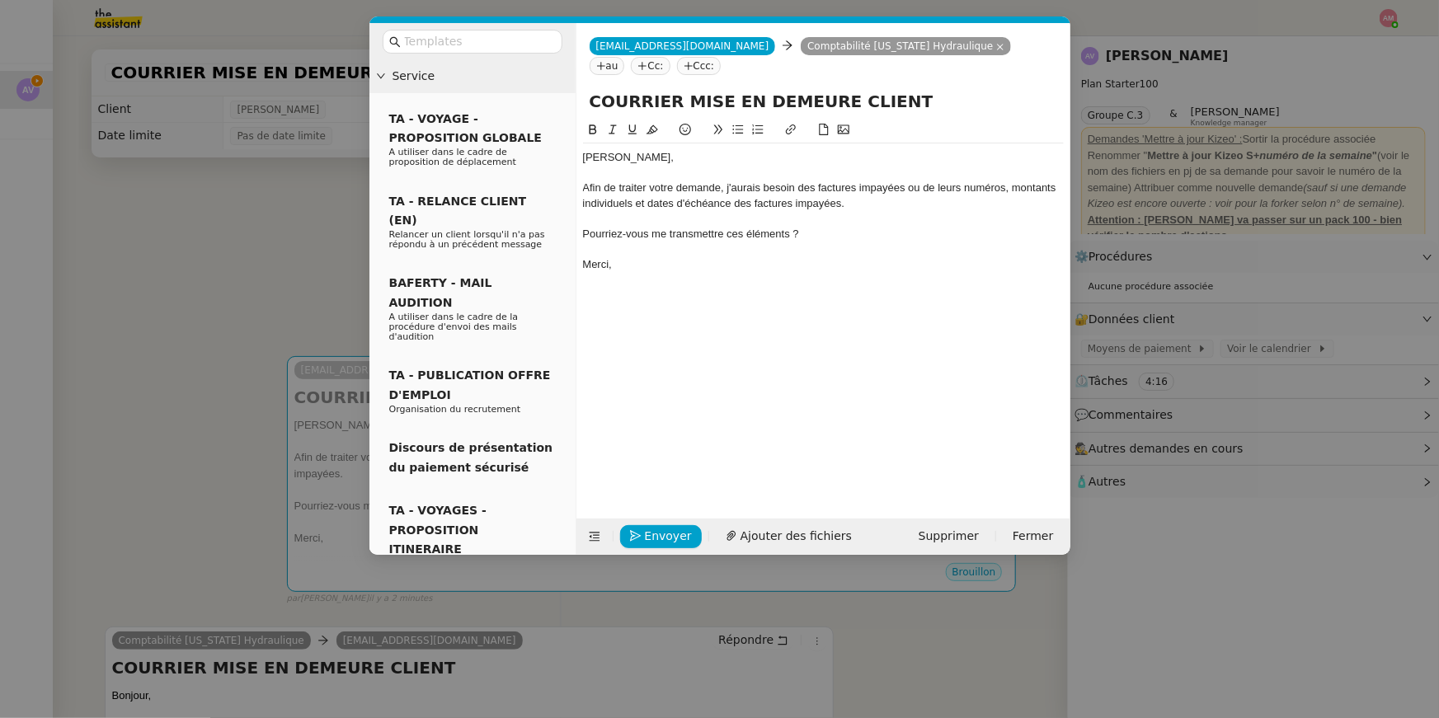
click at [736, 132] on icon at bounding box center [738, 130] width 12 height 12
click at [889, 218] on div at bounding box center [823, 218] width 481 height 15
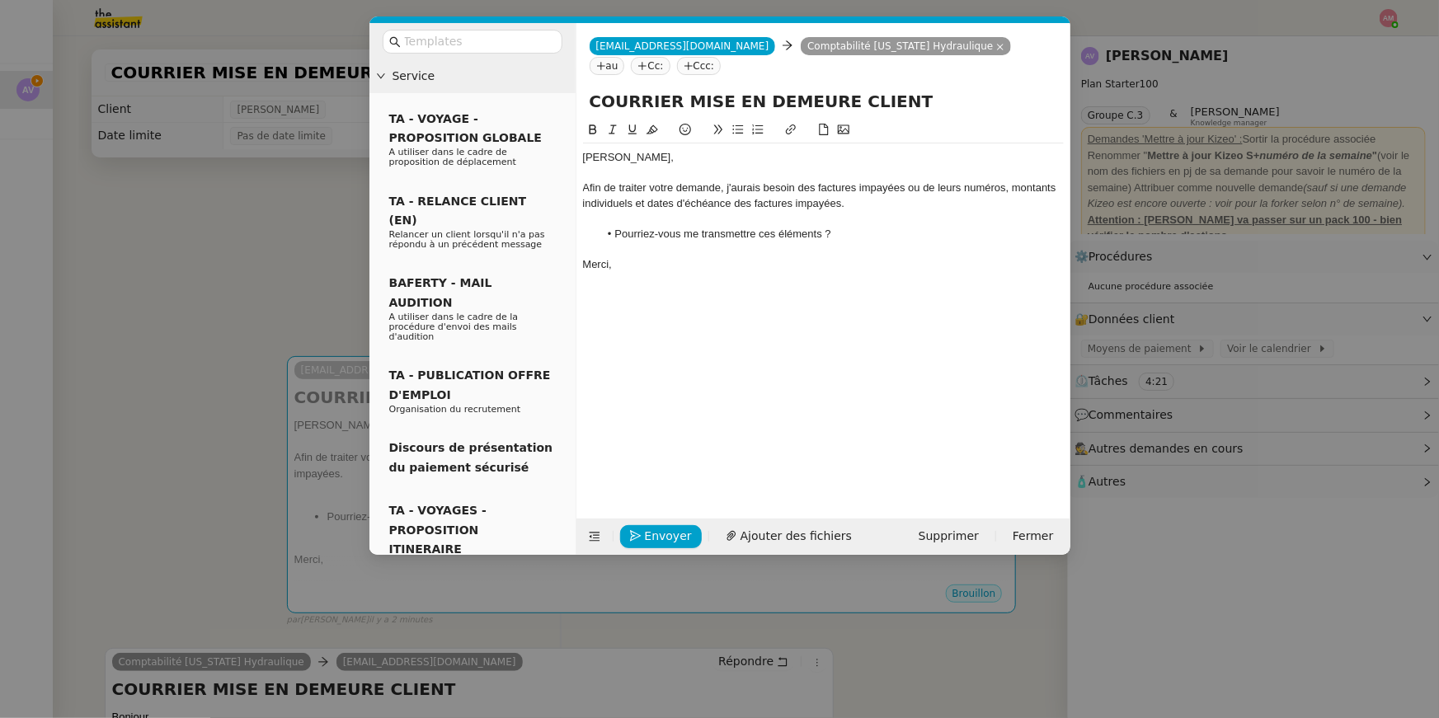
click at [900, 187] on div "Afin de traiter votre demande, j'aurais besoin des factures impayées ou de leur…" at bounding box center [823, 196] width 481 height 31
click at [816, 191] on div "Afin de traiter votre demande, j'aurais besoin des factures impayées ou de leur…" at bounding box center [823, 196] width 481 height 31
click at [591, 134] on icon at bounding box center [592, 130] width 7 height 10
click at [984, 241] on li "Pourriez-vous me transmettre ces éléments ?" at bounding box center [831, 234] width 465 height 15
drag, startPoint x: 840, startPoint y: 204, endPoint x: 738, endPoint y: 199, distance: 102.4
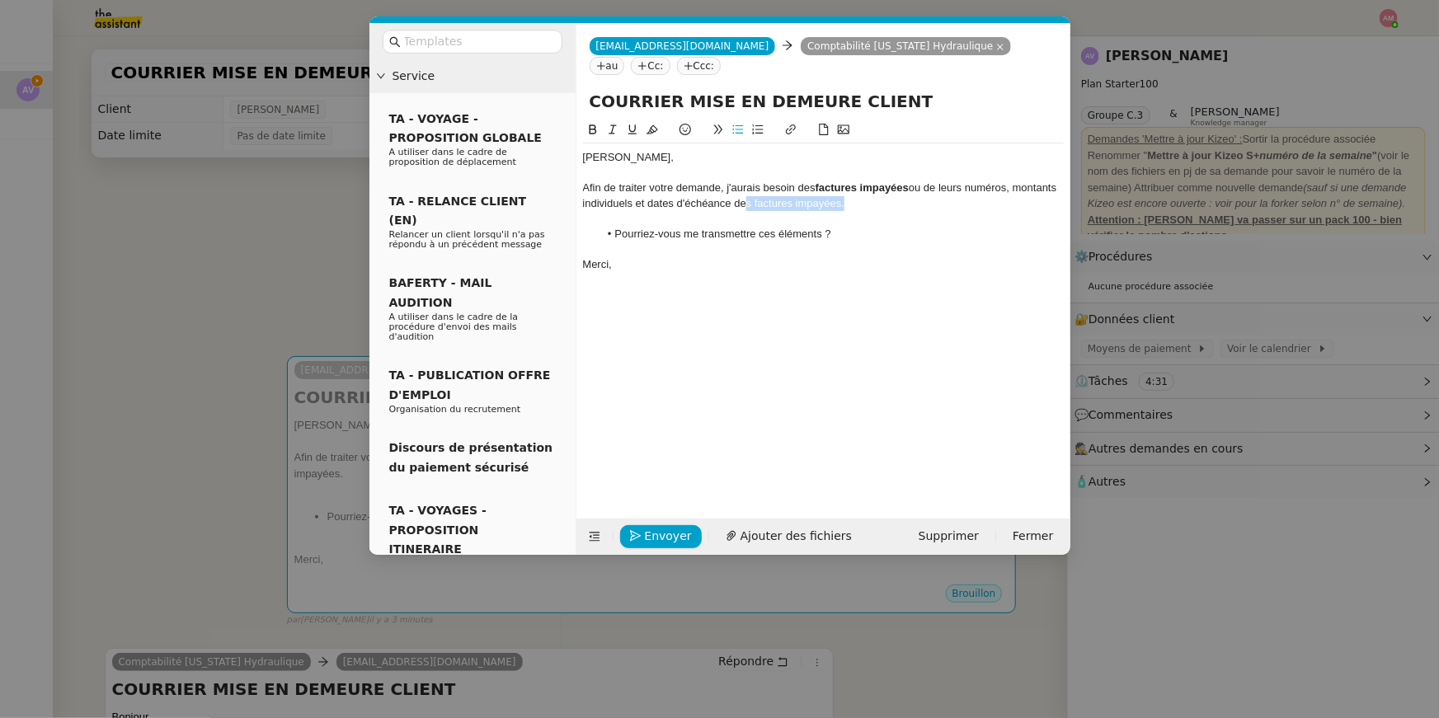
click at [738, 199] on div "Afin de traiter votre demande, j'aurais besoin des factures impayées ou de leur…" at bounding box center [823, 196] width 481 height 31
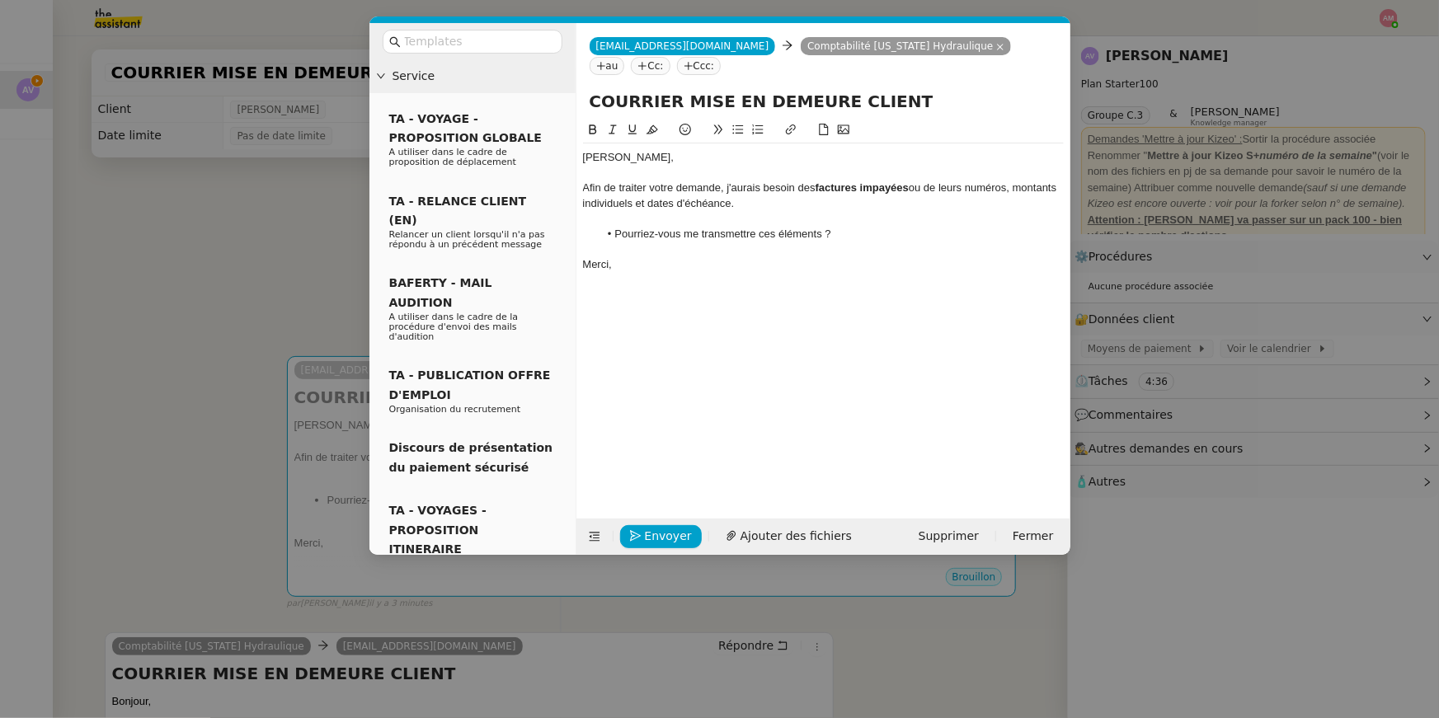
click at [830, 224] on div at bounding box center [823, 218] width 481 height 15
click at [797, 294] on div "Bonjour Armelle, Afin de traiter votre demande, j'aurais besoin des factures im…" at bounding box center [823, 306] width 481 height 373
click at [266, 478] on nz-modal-container "Service TA - VOYAGE - PROPOSITION GLOBALE A utiliser dans le cadre de propositi…" at bounding box center [719, 359] width 1439 height 718
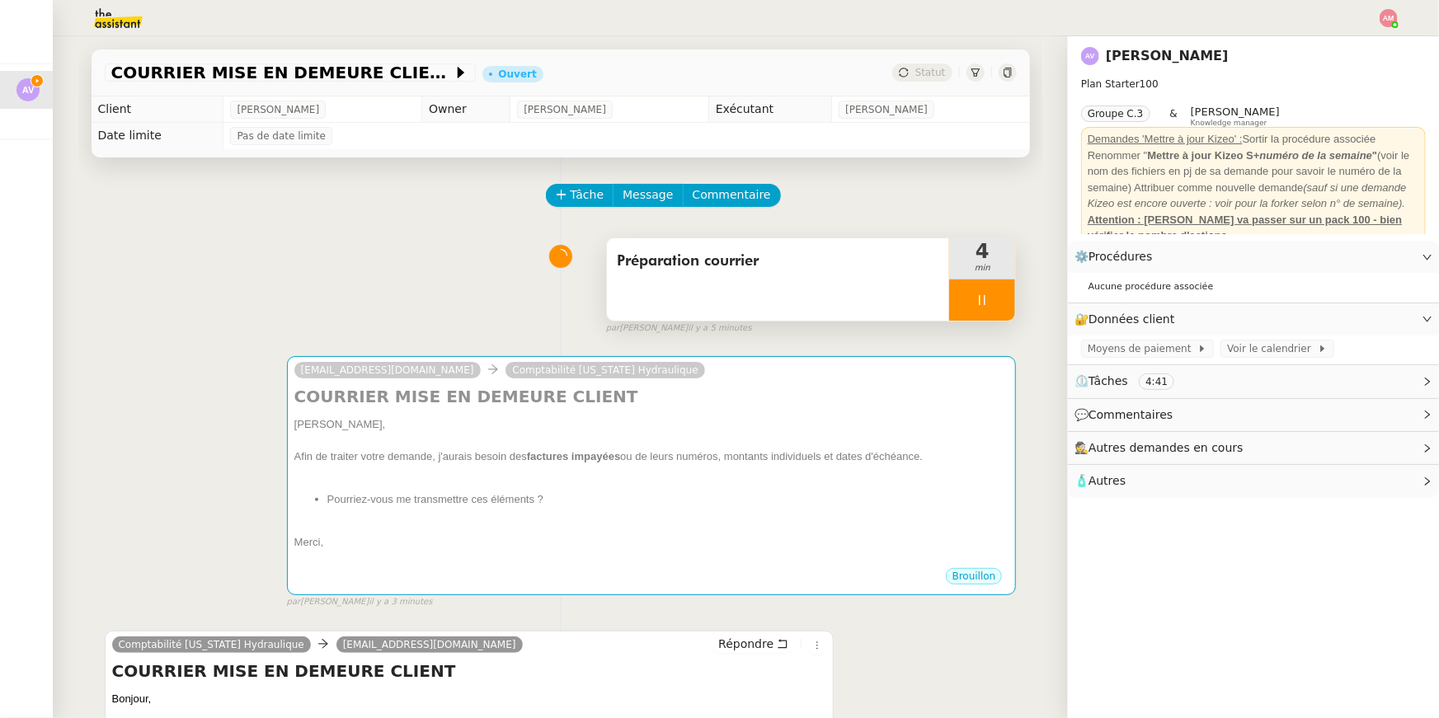
click at [834, 266] on span "Préparation courrier" at bounding box center [778, 261] width 323 height 25
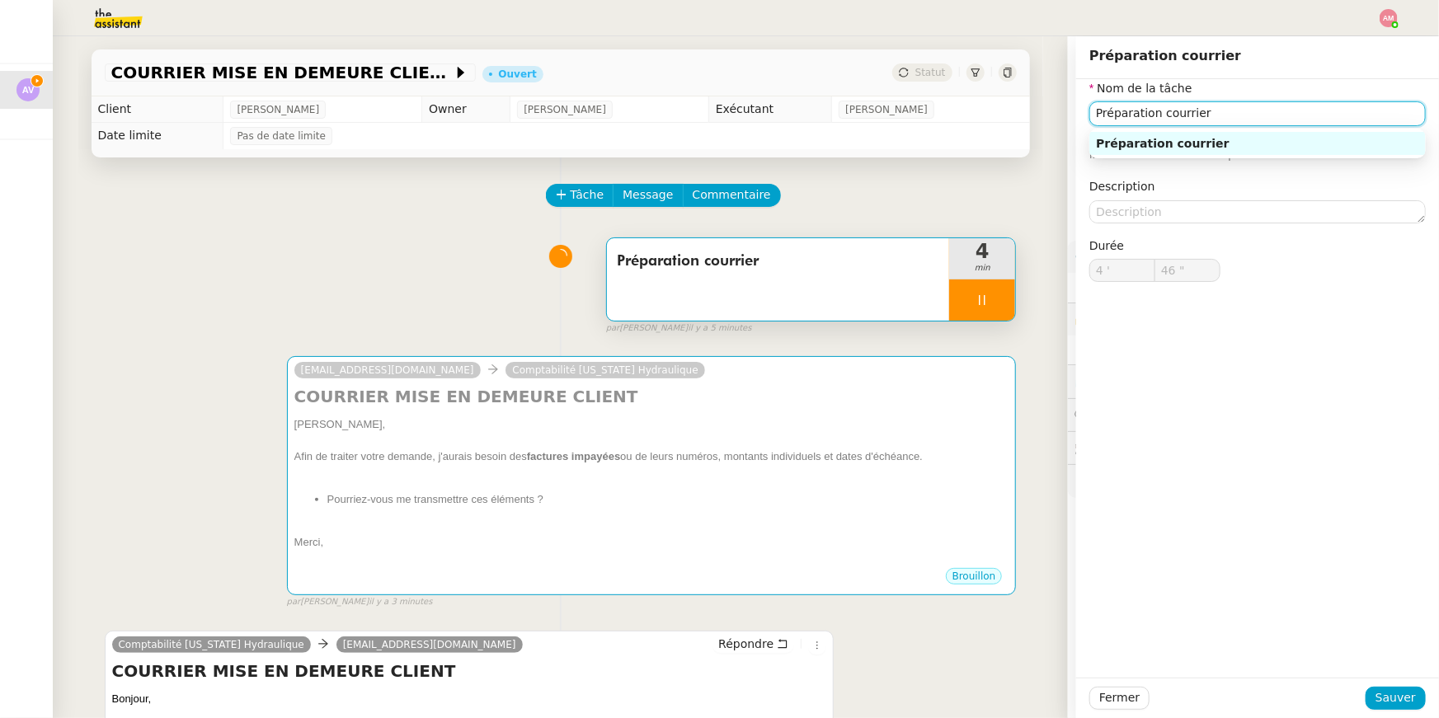
type input "47 ""
type input "Tansm"
type input "48 ""
type input "Tansmission"
type input "49 ""
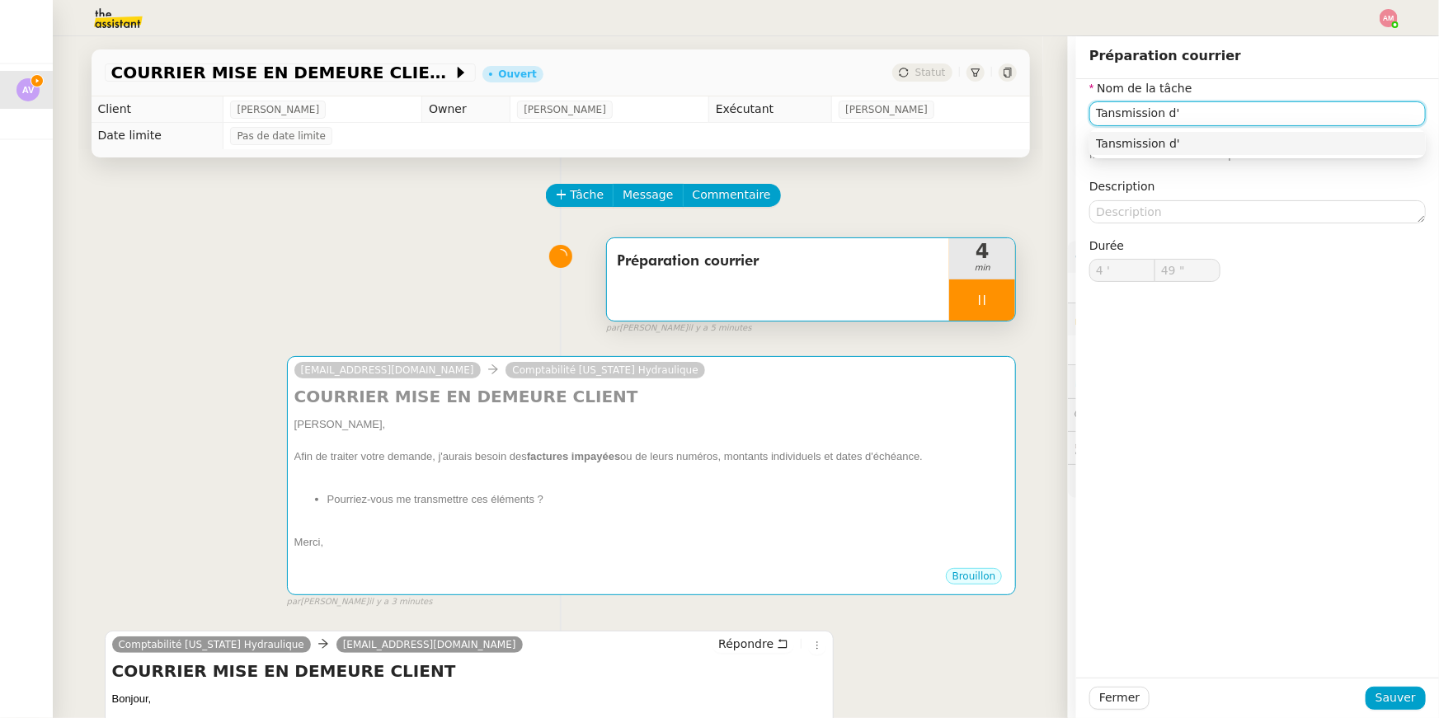
type input "Tansmission d'n"
type input "50 ""
type input "Tansmission d'"
type input "51 ""
type input "Tansmission d'informat"
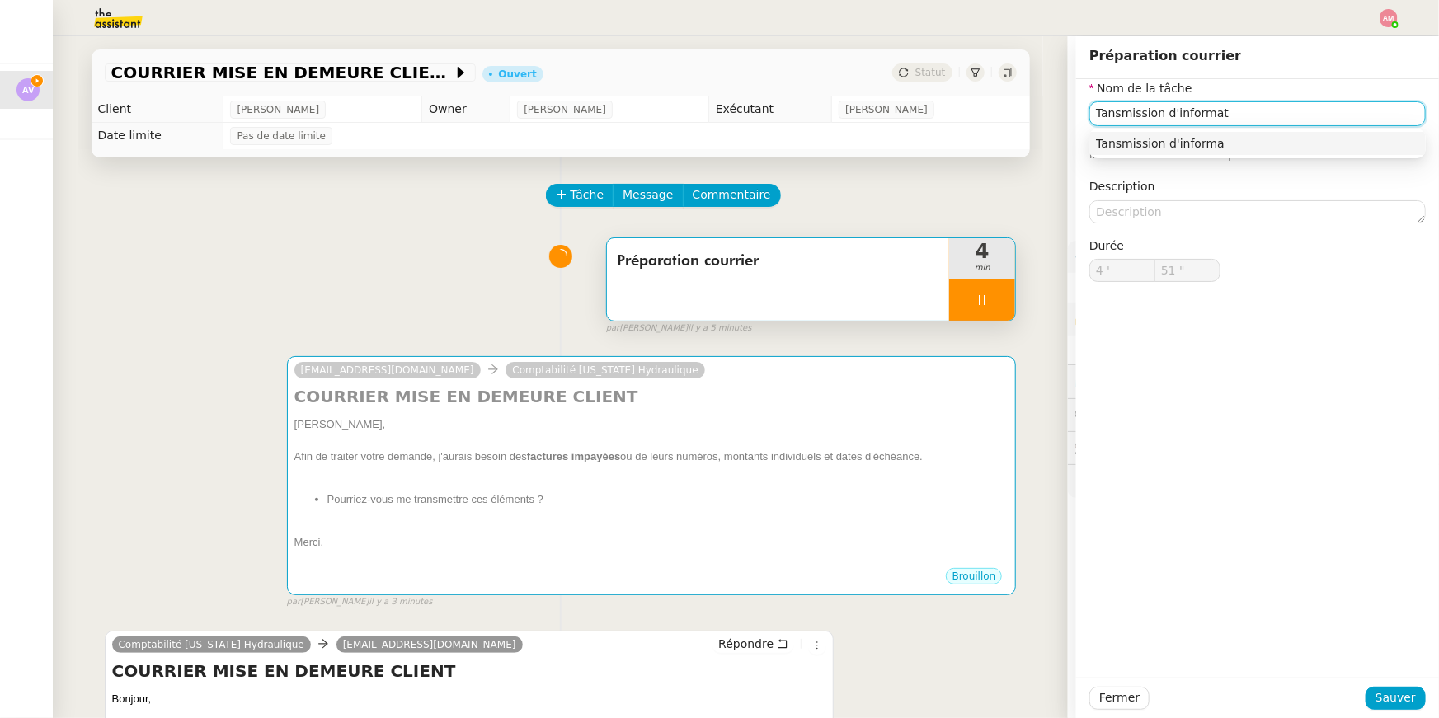
type input "52 ""
type input "Tansmission d'informations"
click at [1135, 109] on input "Tansmission d'informations" at bounding box center [1257, 113] width 336 height 24
type input "54 ""
type input "Transmission d'informations"
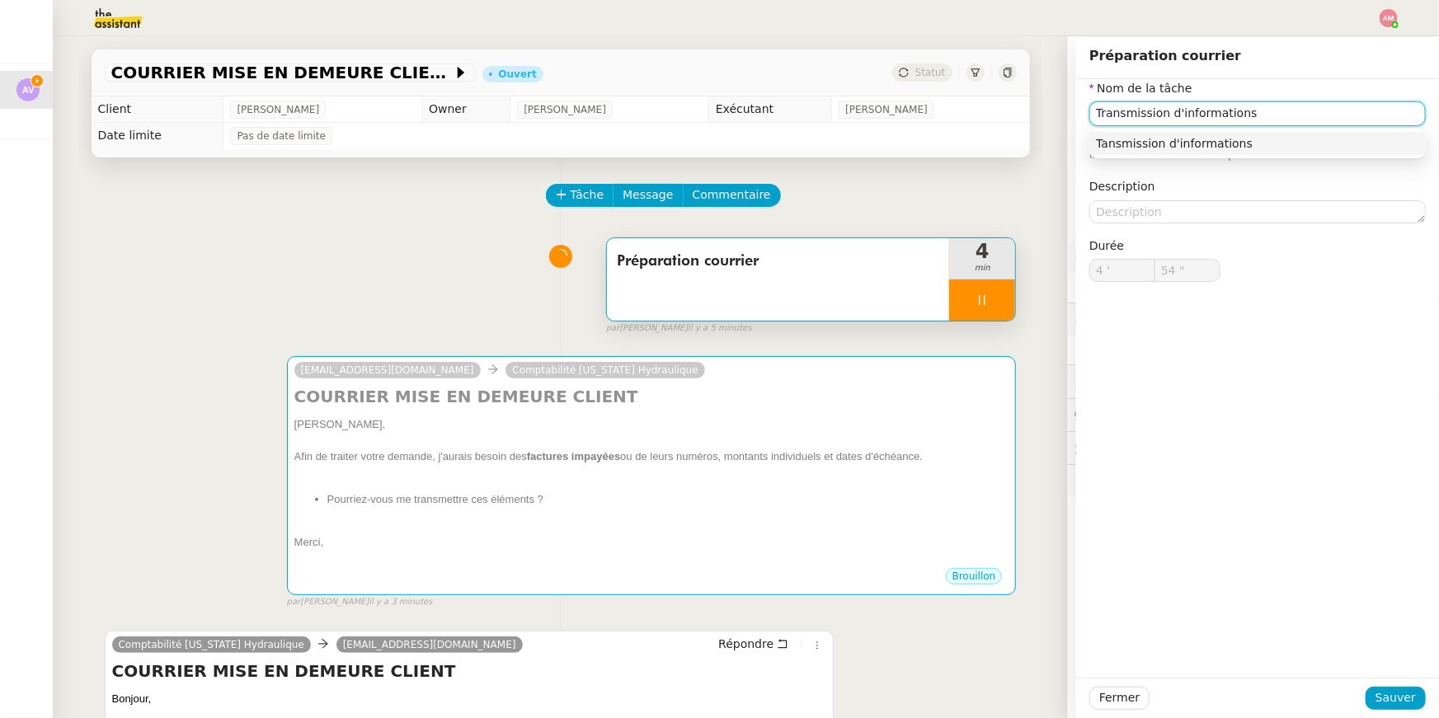
type input "55 ""
type input "Transmission d'informations"
click at [1390, 698] on span "Sauver" at bounding box center [1395, 698] width 40 height 19
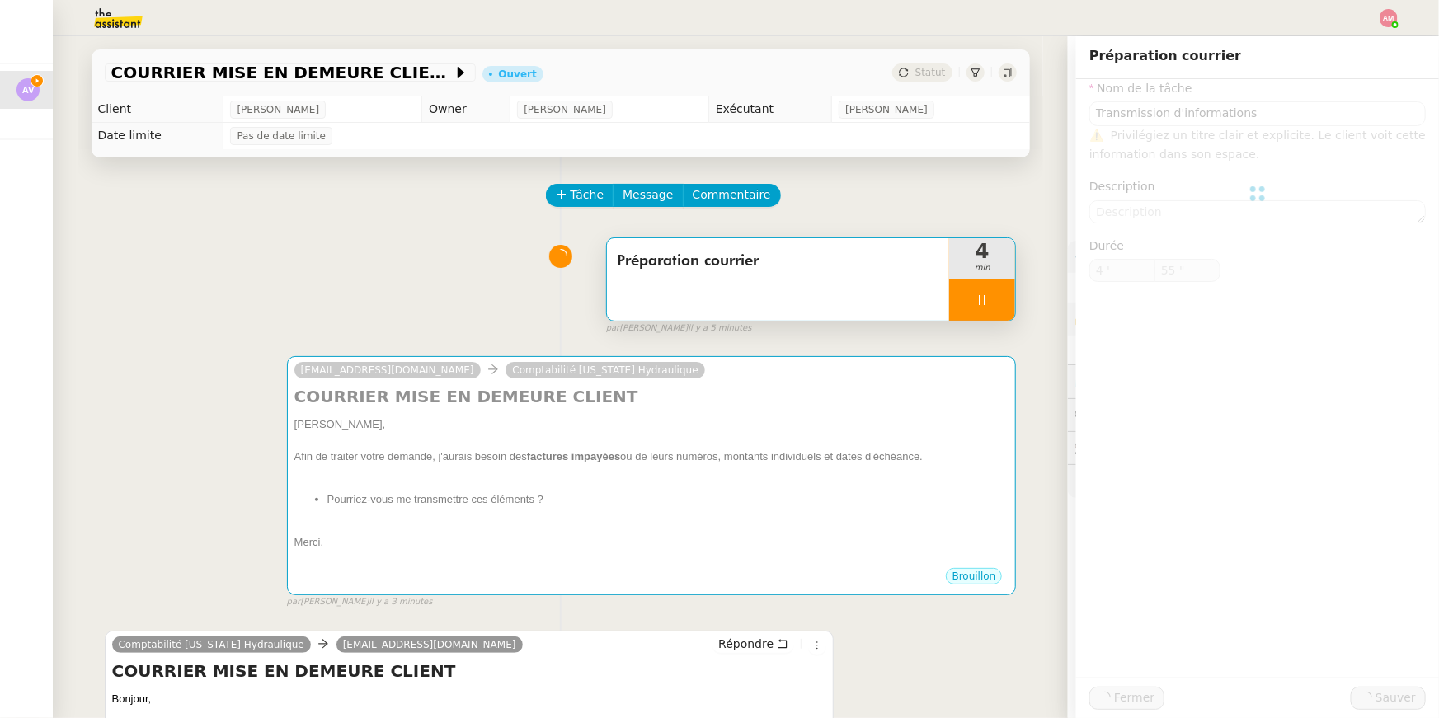
type input "56 ""
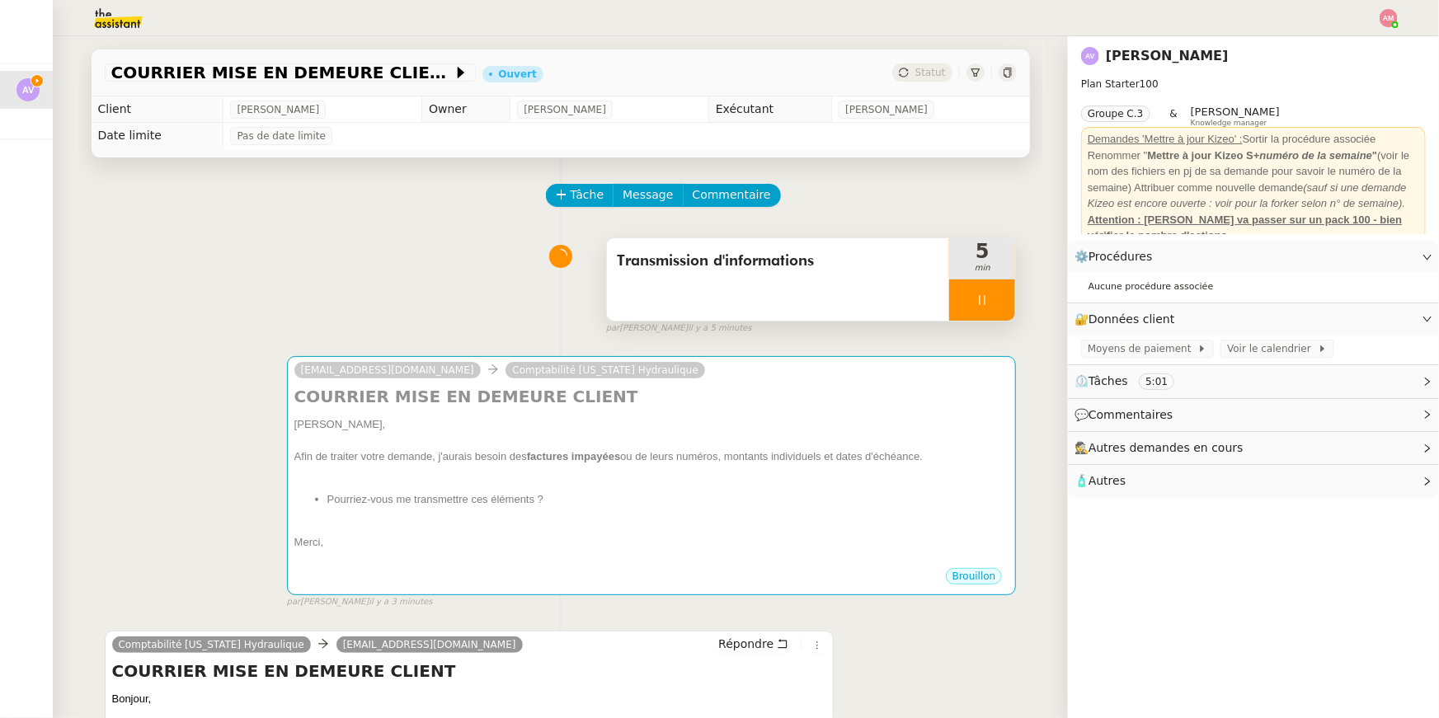
click at [982, 301] on icon at bounding box center [981, 300] width 13 height 13
click at [999, 302] on icon at bounding box center [999, 299] width 12 height 9
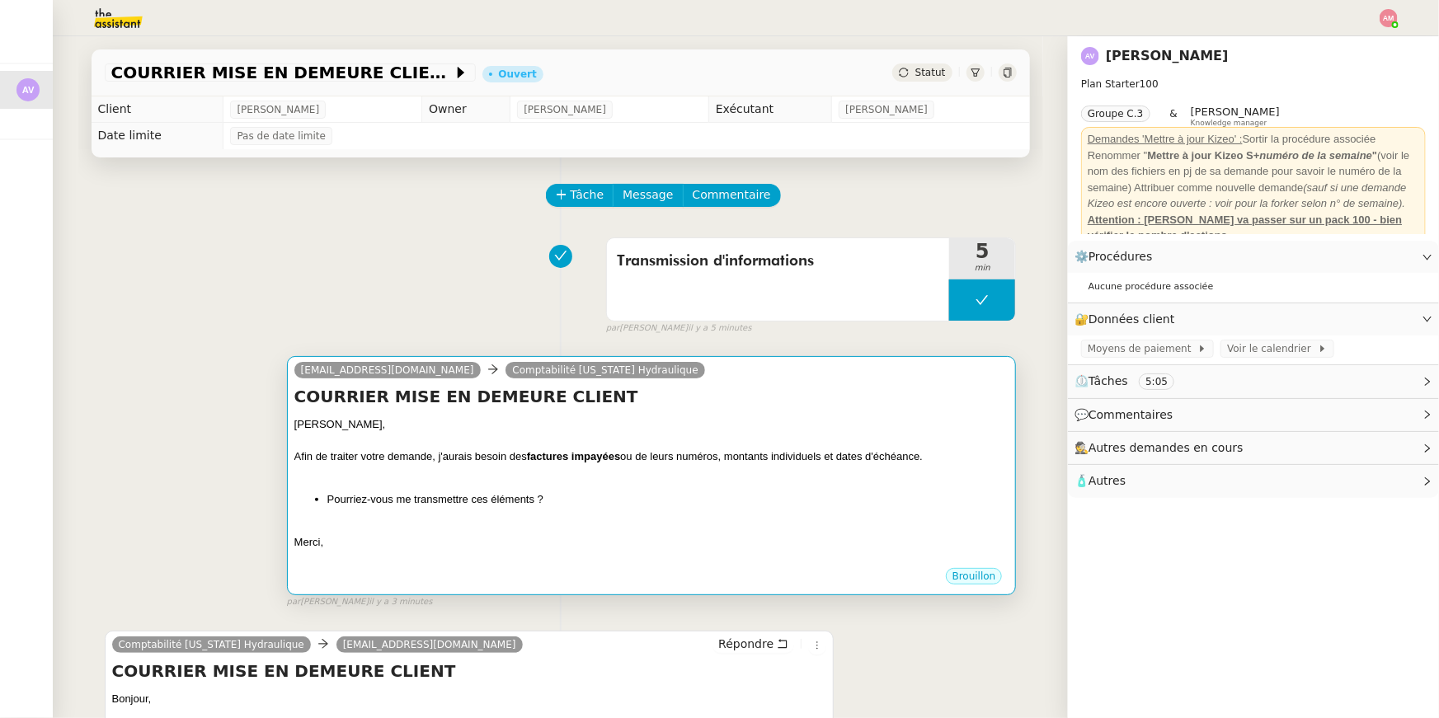
click at [905, 492] on li "Pourriez-vous me transmettre ces éléments ?" at bounding box center [668, 499] width 682 height 16
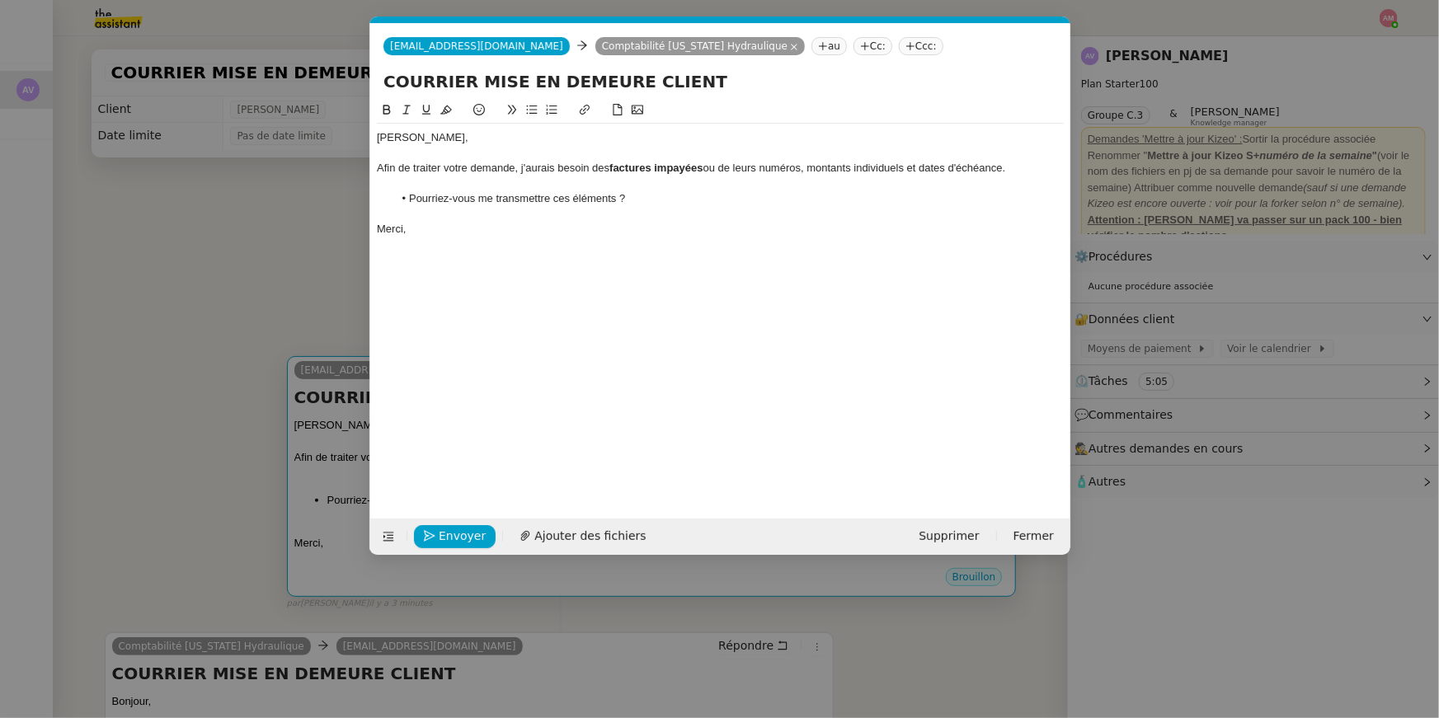
scroll to position [0, 35]
click at [516, 168] on div "Afin de traiter votre demande, j'aurais besoin des factures impayées ou de leur…" at bounding box center [720, 168] width 687 height 15
drag, startPoint x: 515, startPoint y: 171, endPoint x: 411, endPoint y: 167, distance: 104.0
click at [411, 167] on div "Afin de traiter votre demande, j'aurais besoin des factures impayées ou de leur…" at bounding box center [720, 168] width 687 height 15
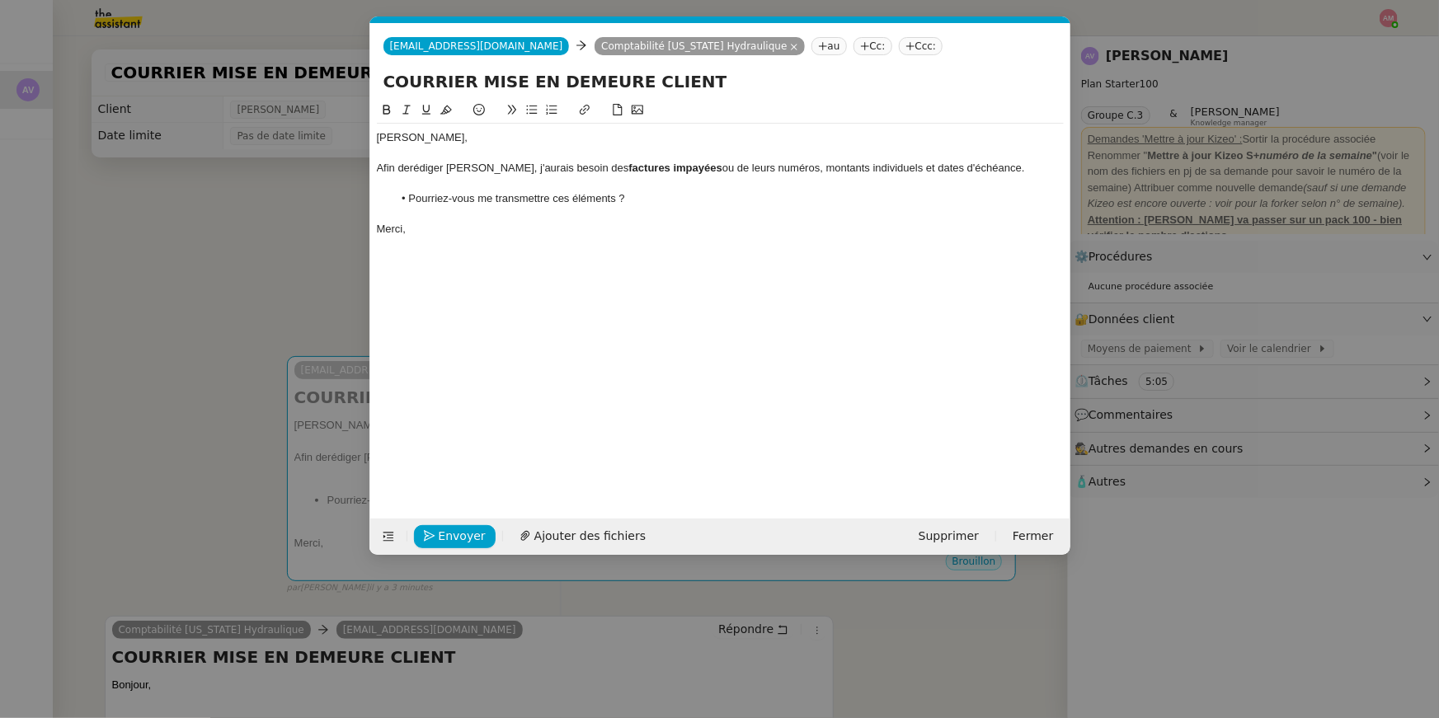
click at [408, 167] on div "Afin derédiger ce courrier, j'aurais besoin des factures impayées ou de leurs n…" at bounding box center [720, 168] width 687 height 15
click at [420, 202] on li "Pourriez-vous me transmettre ces éléments ?" at bounding box center [728, 198] width 671 height 15
drag, startPoint x: 637, startPoint y: 208, endPoint x: 640, endPoint y: 132, distance: 75.9
click at [640, 132] on div "Bonjour Armelle, Afin de rédiger ce courrier, j'aurais besoin des factures impa…" at bounding box center [720, 184] width 687 height 120
click at [639, 295] on div "Bonjour Armelle, Afin de rédiger ce courrier, j'aurais besoin des factures impa…" at bounding box center [720, 297] width 687 height 393
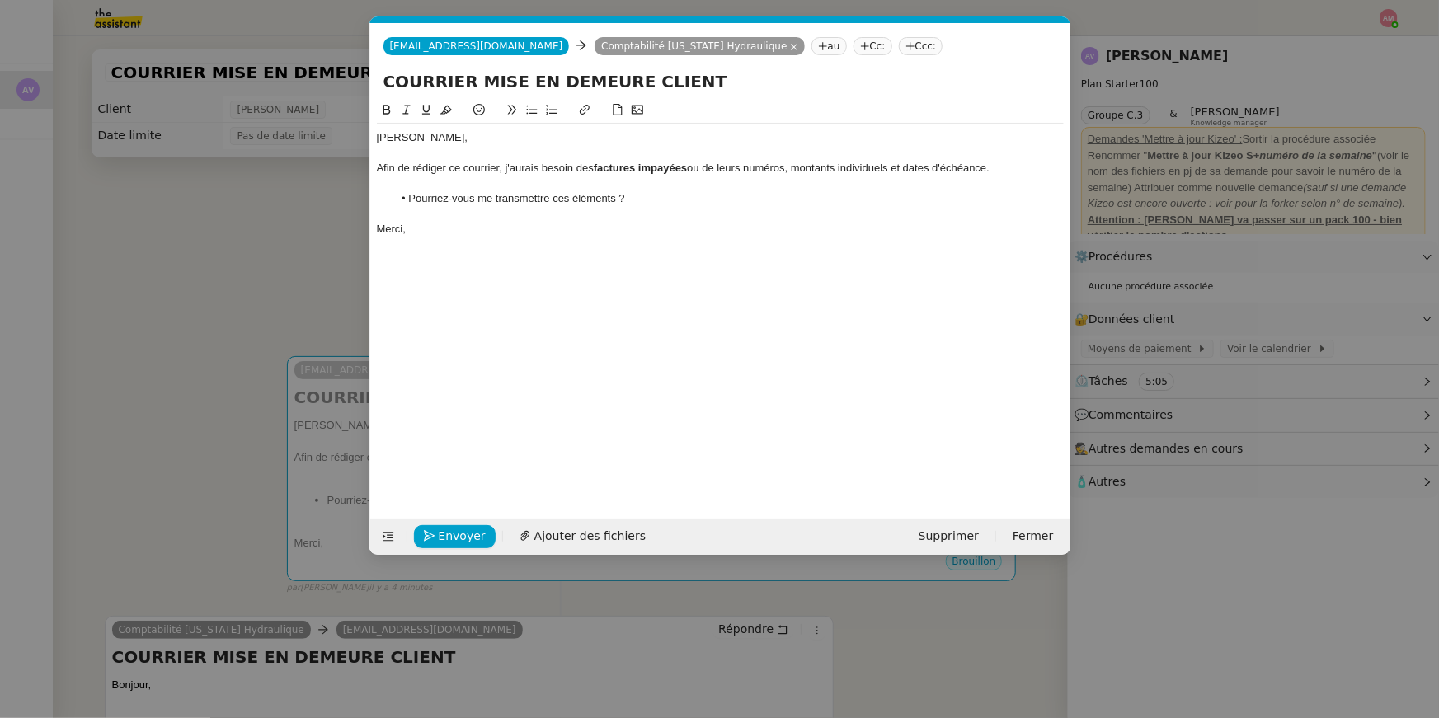
click at [792, 171] on div "Afin de rédiger ce courrier, j'aurais besoin des factures impayées ou de leurs …" at bounding box center [720, 168] width 687 height 15
click at [466, 532] on span "Envoyer" at bounding box center [462, 536] width 47 height 19
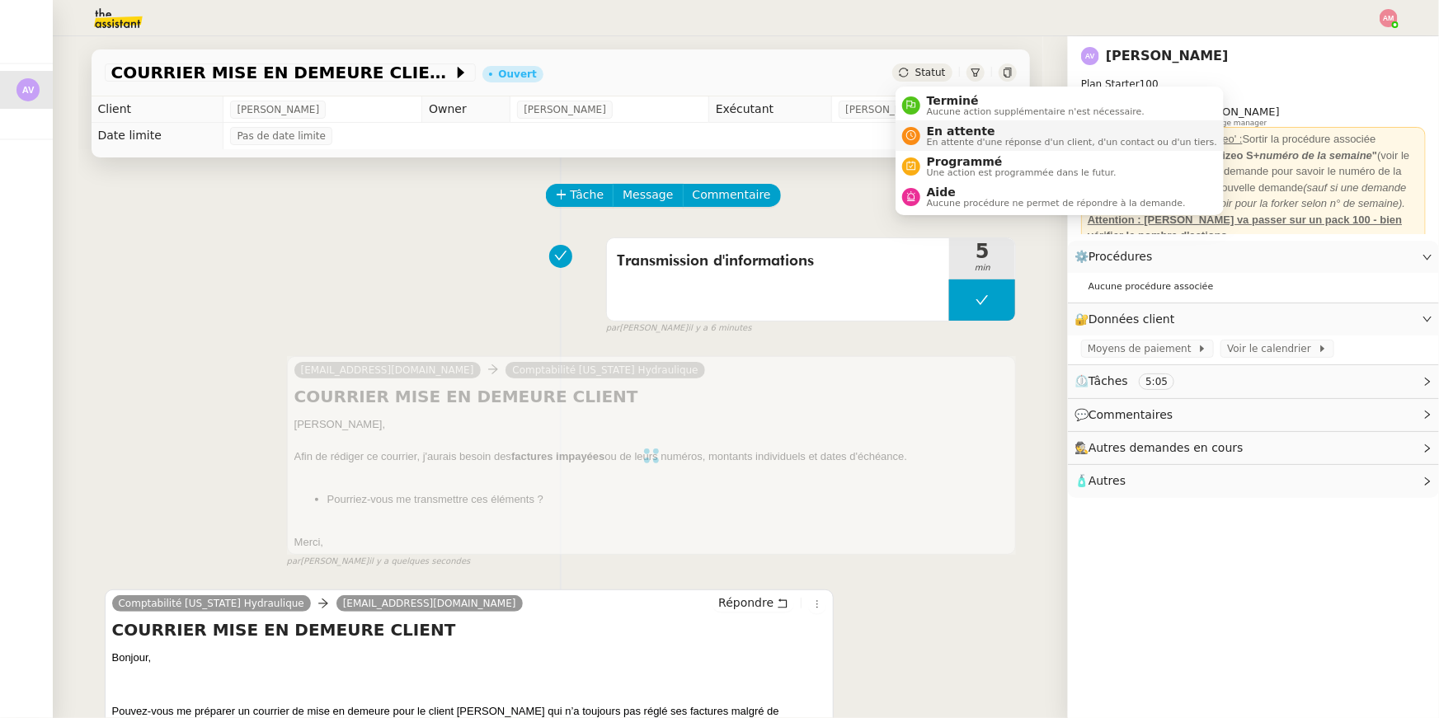
click at [938, 133] on span "En attente" at bounding box center [1072, 131] width 290 height 13
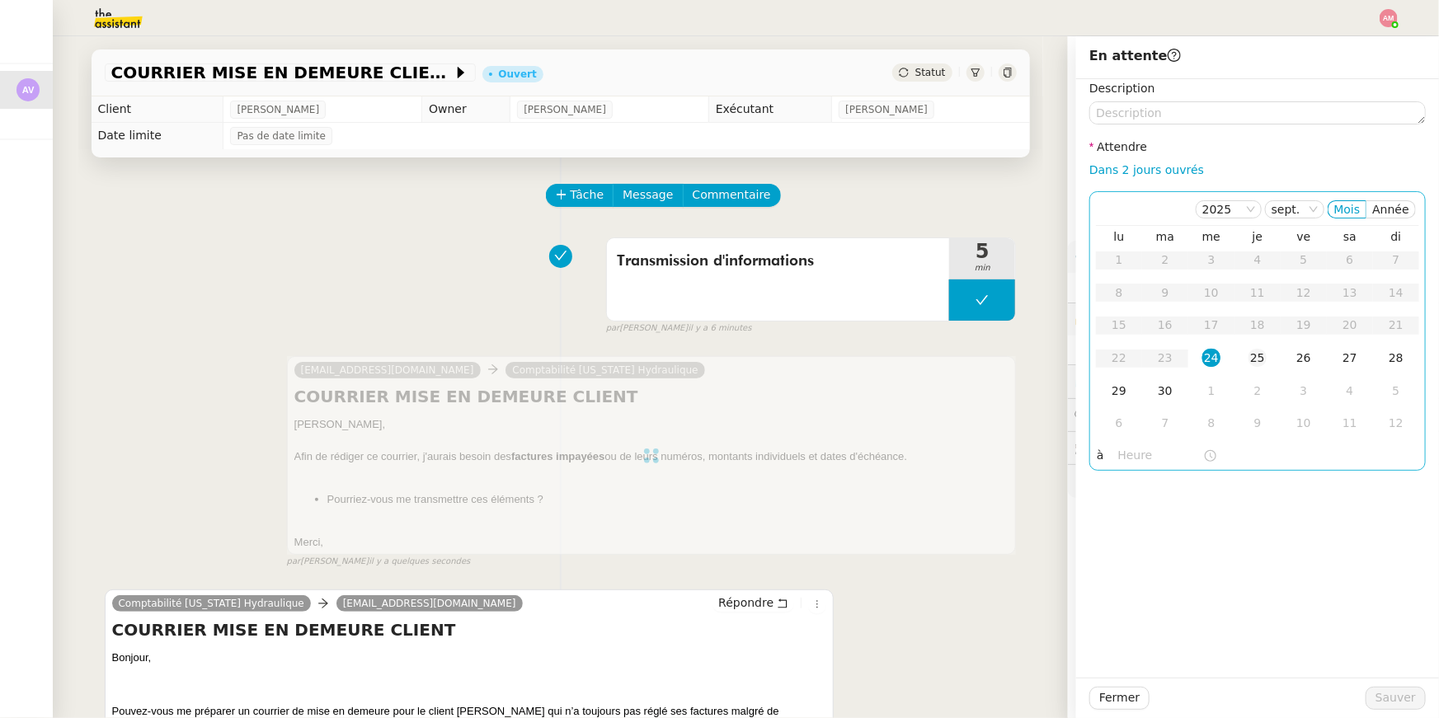
click at [1262, 352] on div "25" at bounding box center [1257, 358] width 18 height 18
click at [1119, 458] on input "text" at bounding box center [1160, 455] width 85 height 19
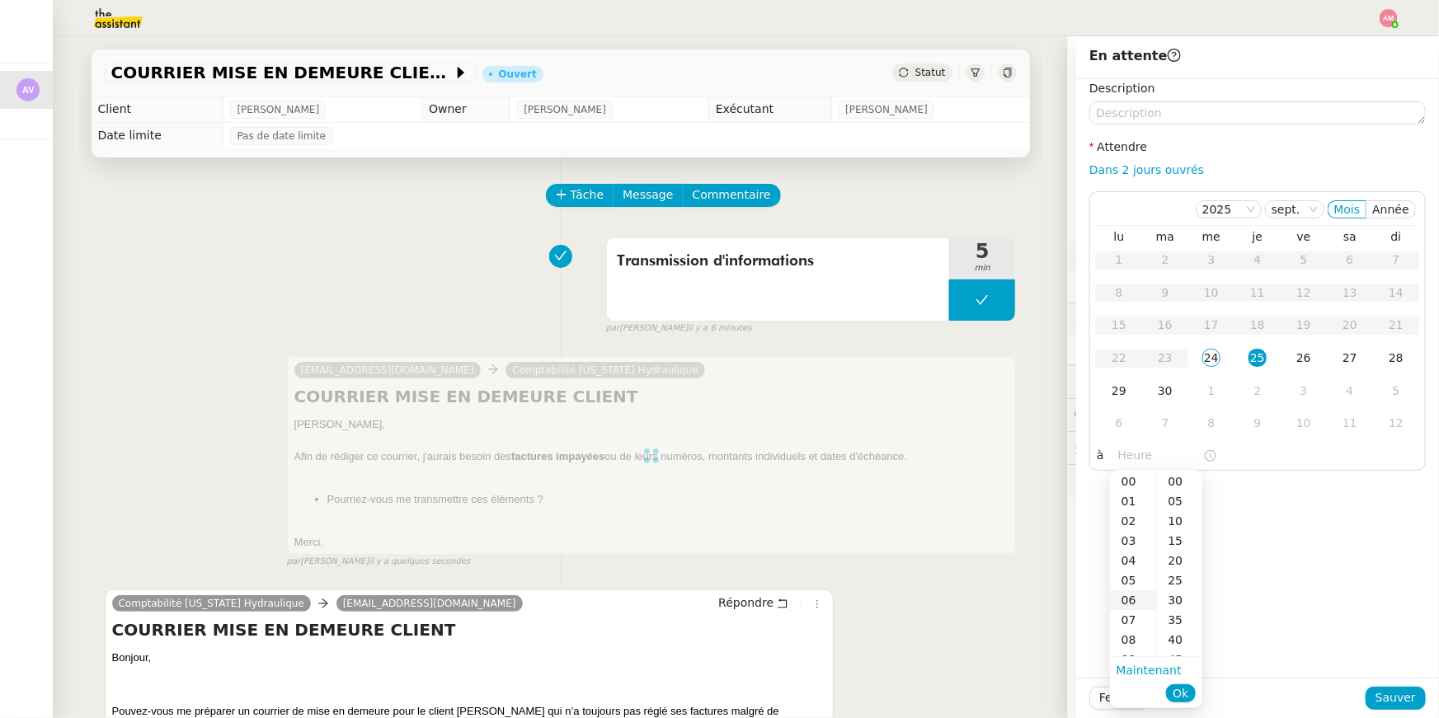
scroll to position [134, 0]
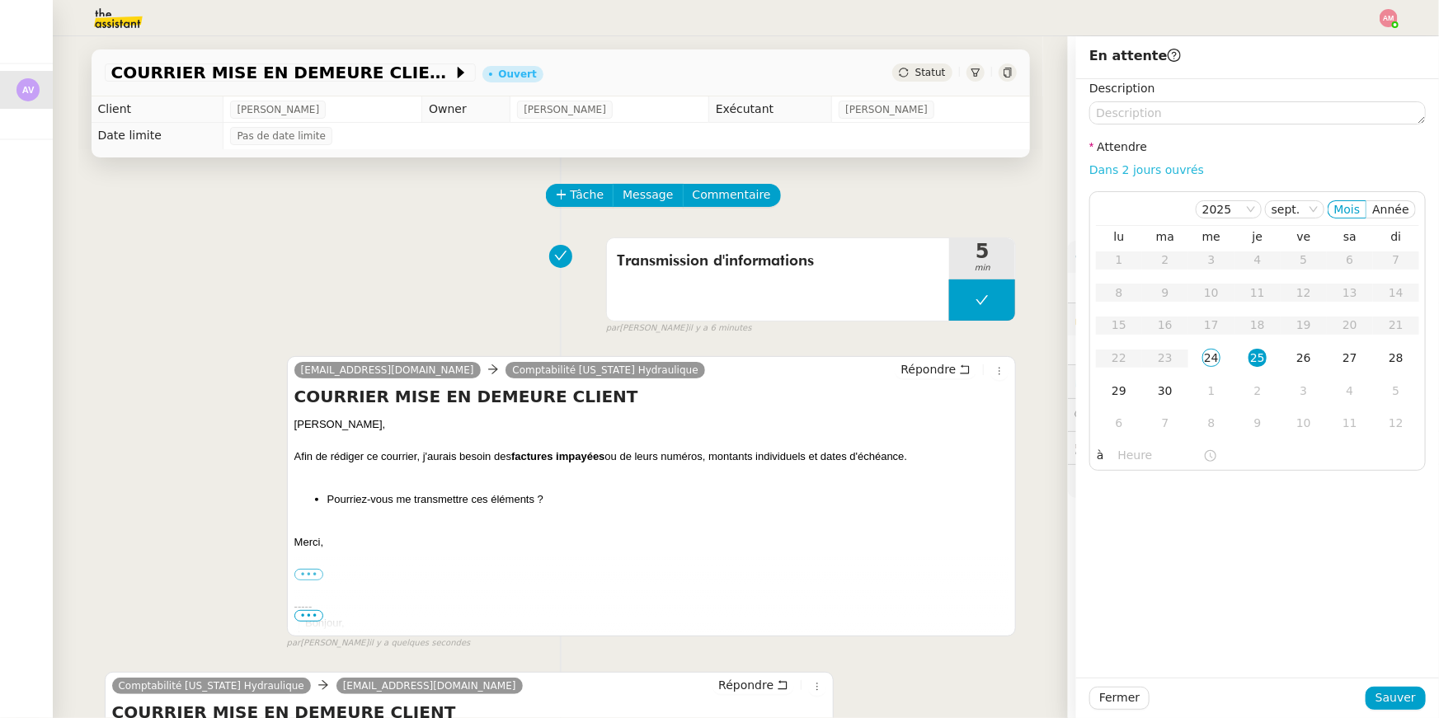
click at [1185, 173] on link "Dans 2 jours ouvrés" at bounding box center [1146, 169] width 115 height 13
type input "07:00"
click at [1387, 701] on span "Sauver" at bounding box center [1395, 698] width 40 height 19
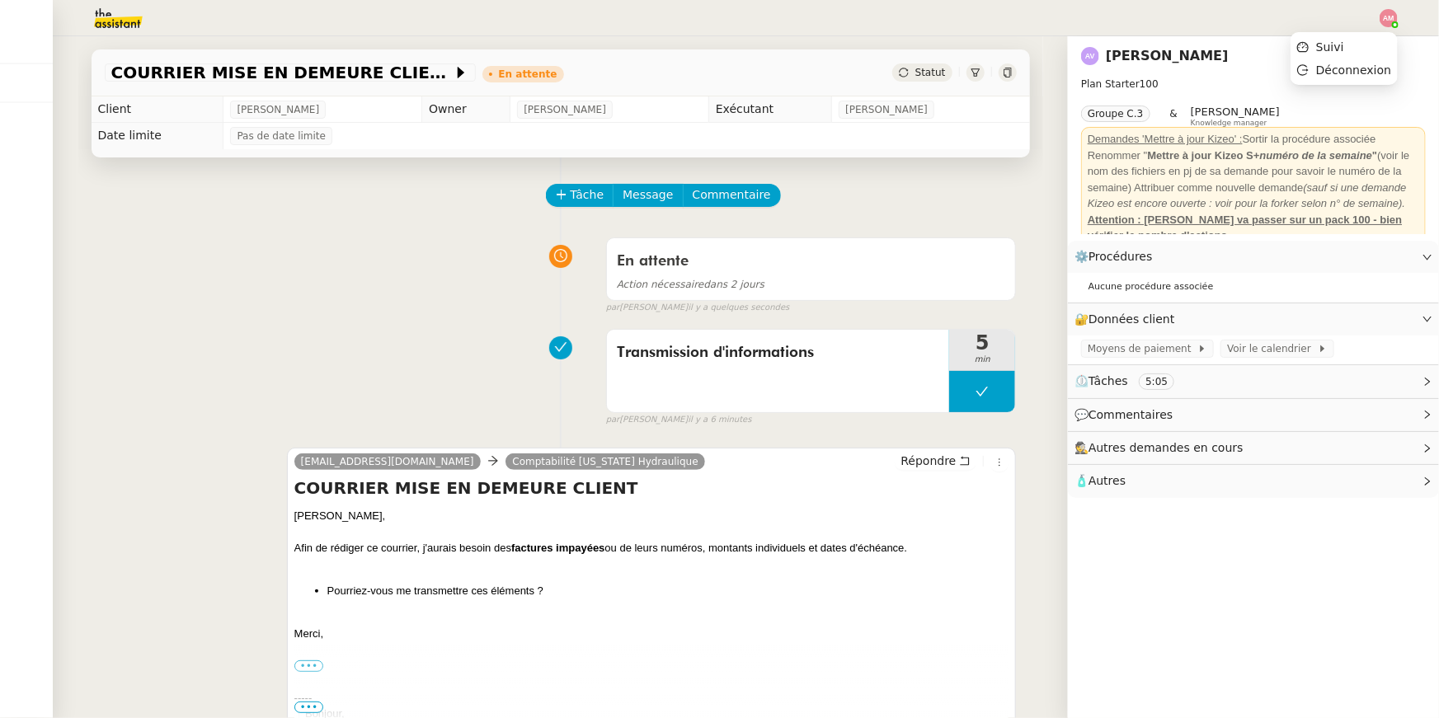
click at [1389, 11] on img at bounding box center [1389, 18] width 18 height 18
click at [1370, 39] on li "Suivi" at bounding box center [1343, 46] width 107 height 23
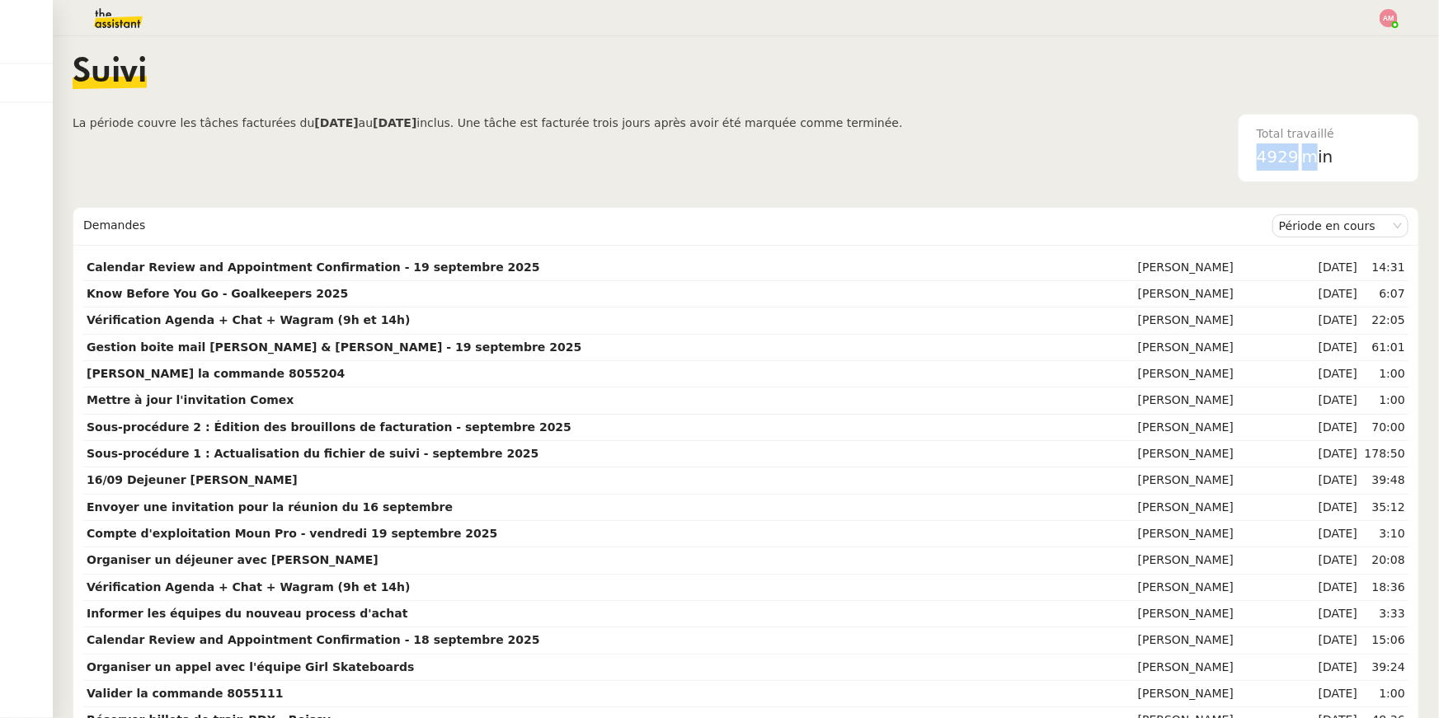
drag, startPoint x: 1308, startPoint y: 157, endPoint x: 1249, endPoint y: 153, distance: 58.6
click at [1249, 153] on div "Total travaillé 4929 min" at bounding box center [1328, 148] width 163 height 67
click at [1254, 153] on div "Total travaillé 4929 min" at bounding box center [1328, 148] width 163 height 67
drag, startPoint x: 1254, startPoint y: 155, endPoint x: 1296, endPoint y: 155, distance: 42.1
click at [1296, 155] on div "Total travaillé 4929 min" at bounding box center [1328, 148] width 163 height 67
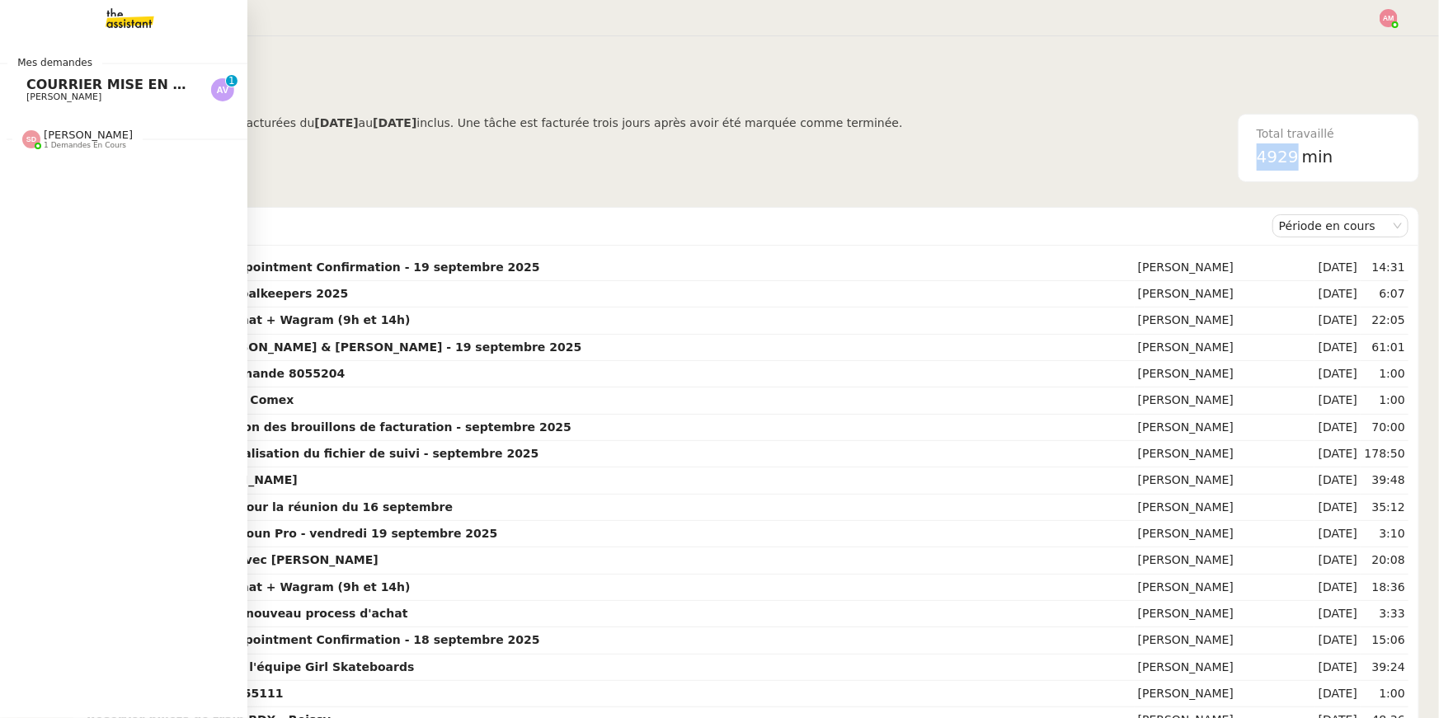
click at [39, 84] on span "COURRIER MISE EN DEMEURE CLIENT" at bounding box center [163, 85] width 275 height 16
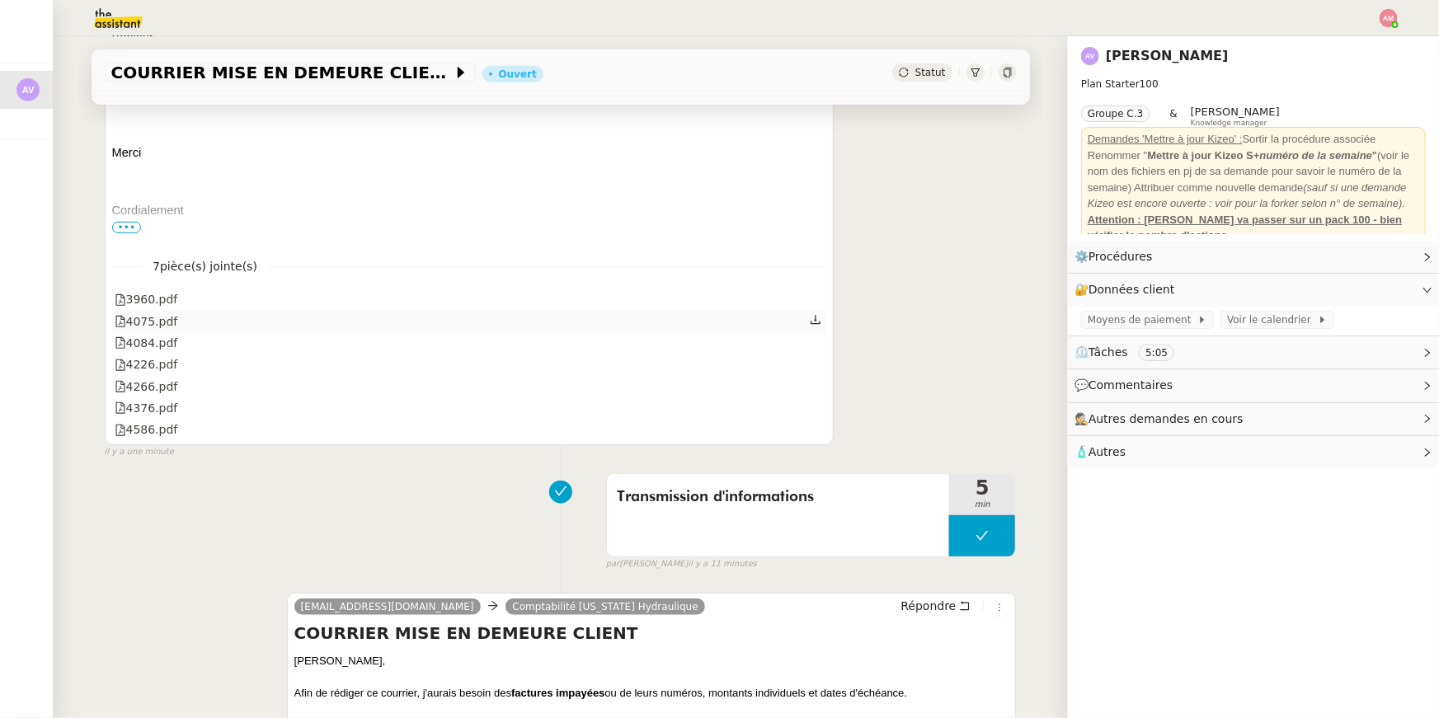
scroll to position [494, 0]
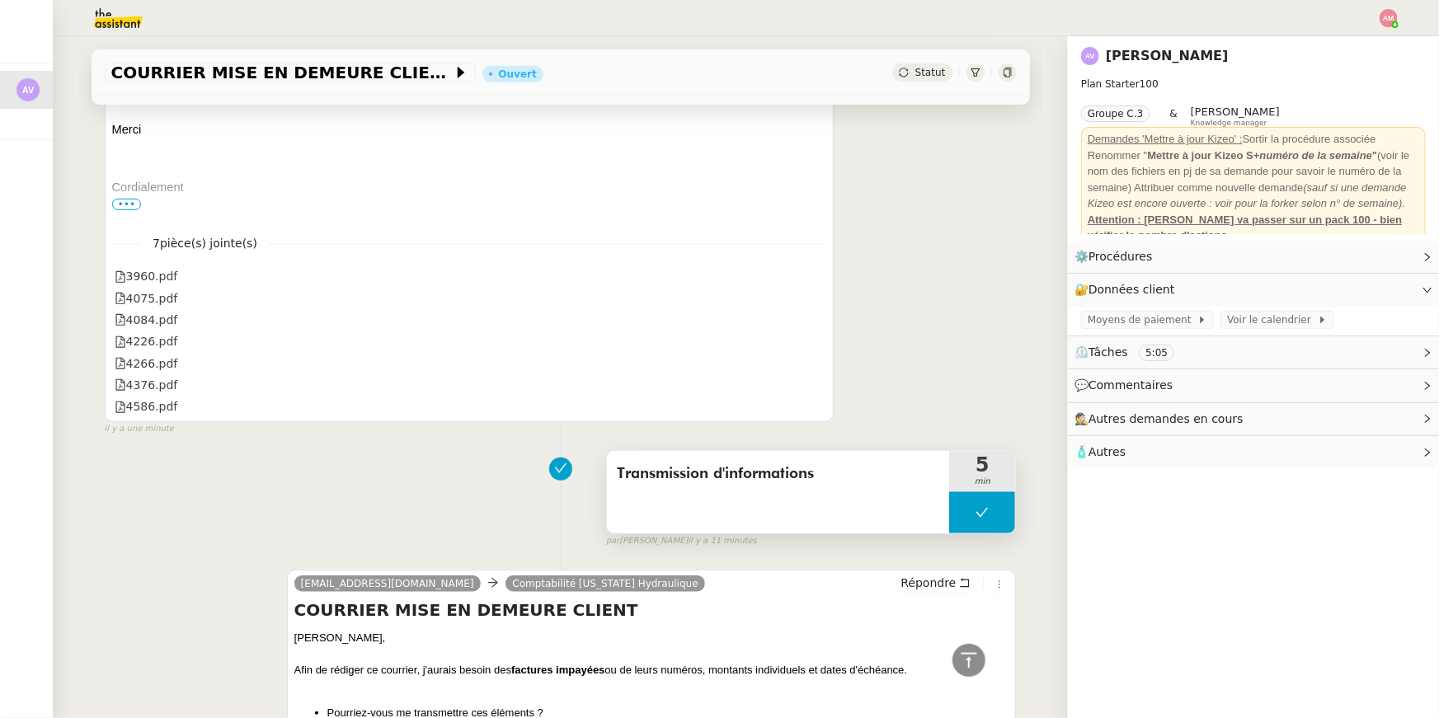
click at [728, 477] on span "Transmission d'informations" at bounding box center [778, 474] width 323 height 25
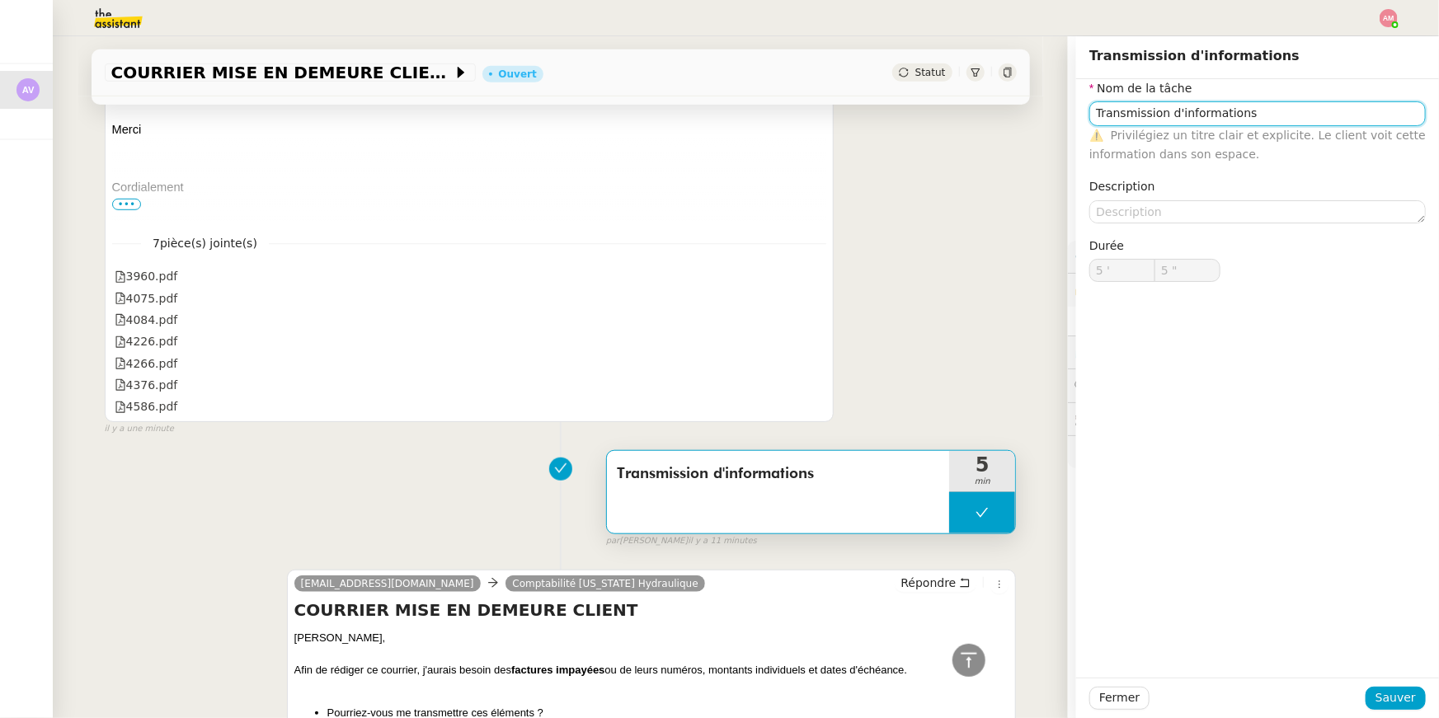
click at [1238, 120] on input "Transmission d'informations" at bounding box center [1257, 113] width 336 height 24
drag, startPoint x: 1260, startPoint y: 115, endPoint x: 1088, endPoint y: 76, distance: 176.6
click at [1088, 76] on div "Transmission d'informations Nom de la tâche Transmission d'informations ⚠️ Priv…" at bounding box center [1257, 377] width 363 height 682
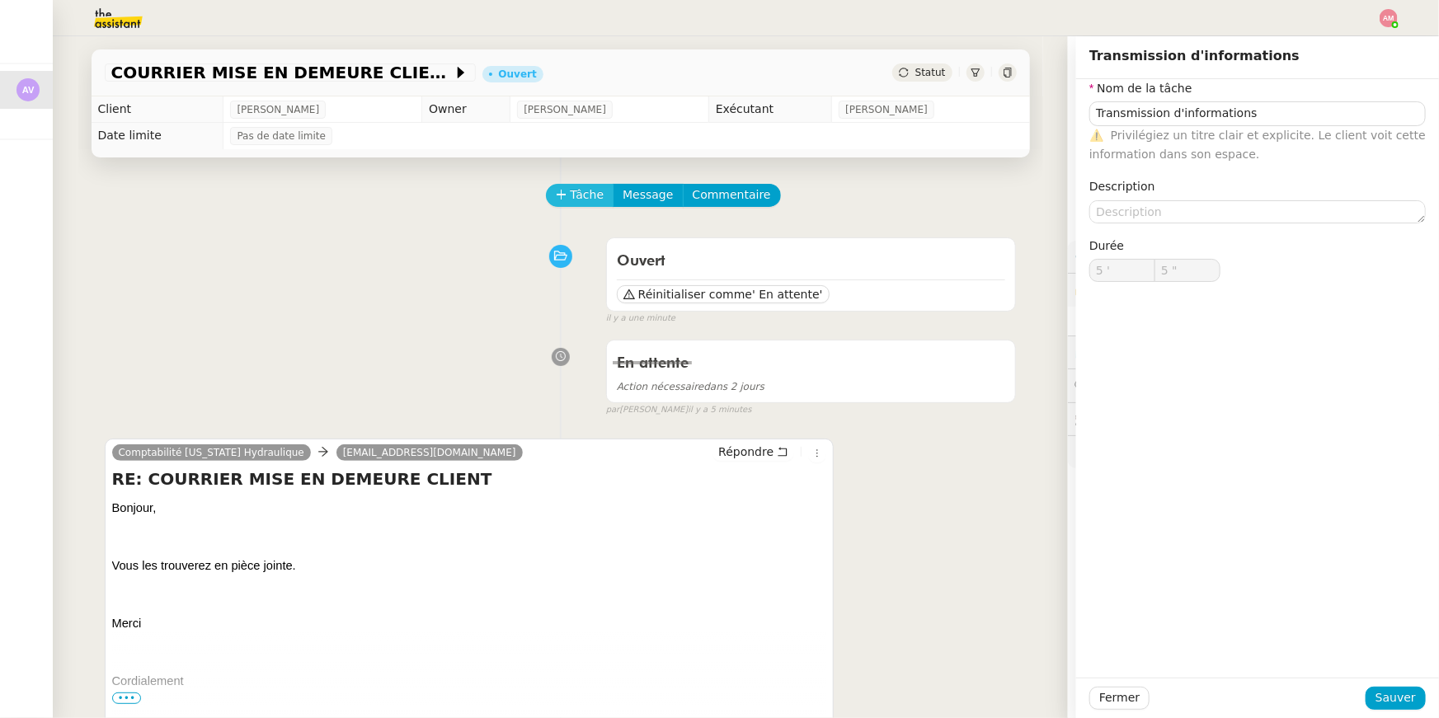
click at [581, 187] on span "Tâche" at bounding box center [588, 195] width 34 height 19
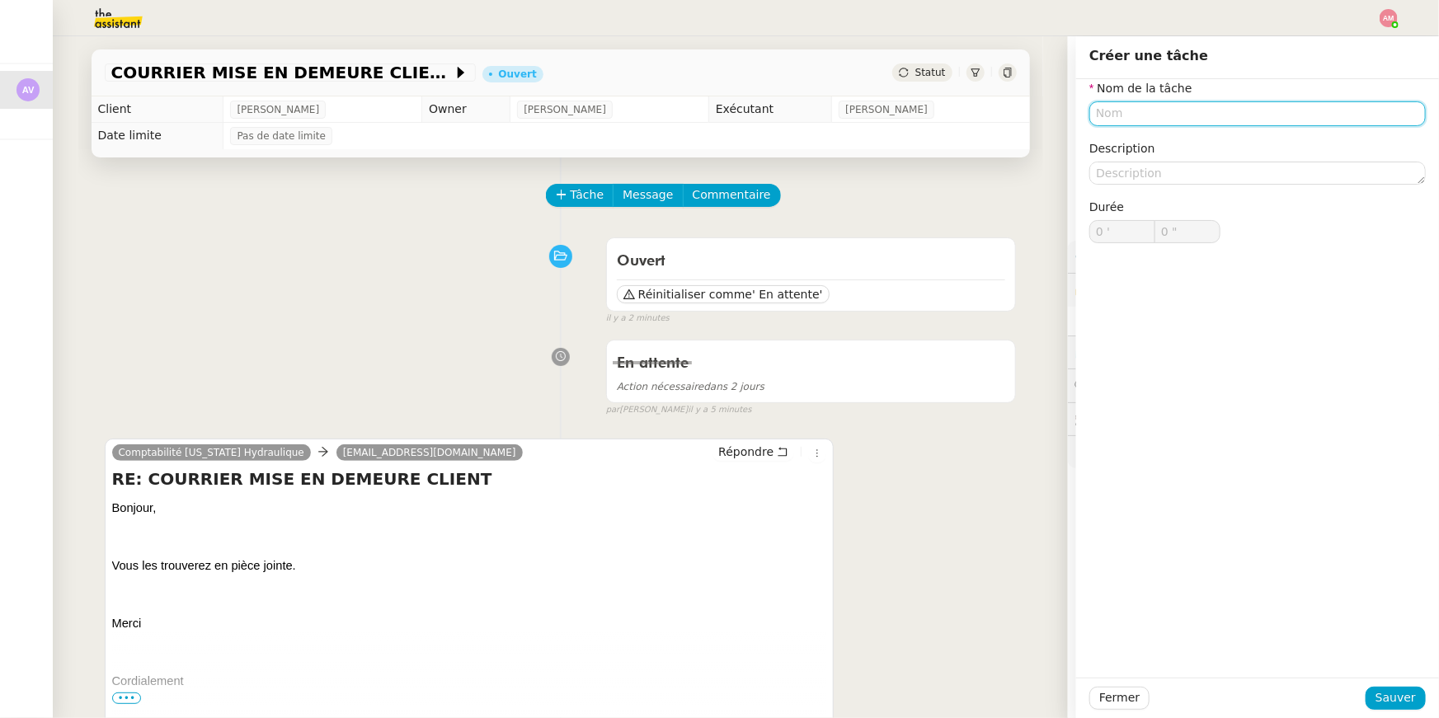
scroll to position [750, 0]
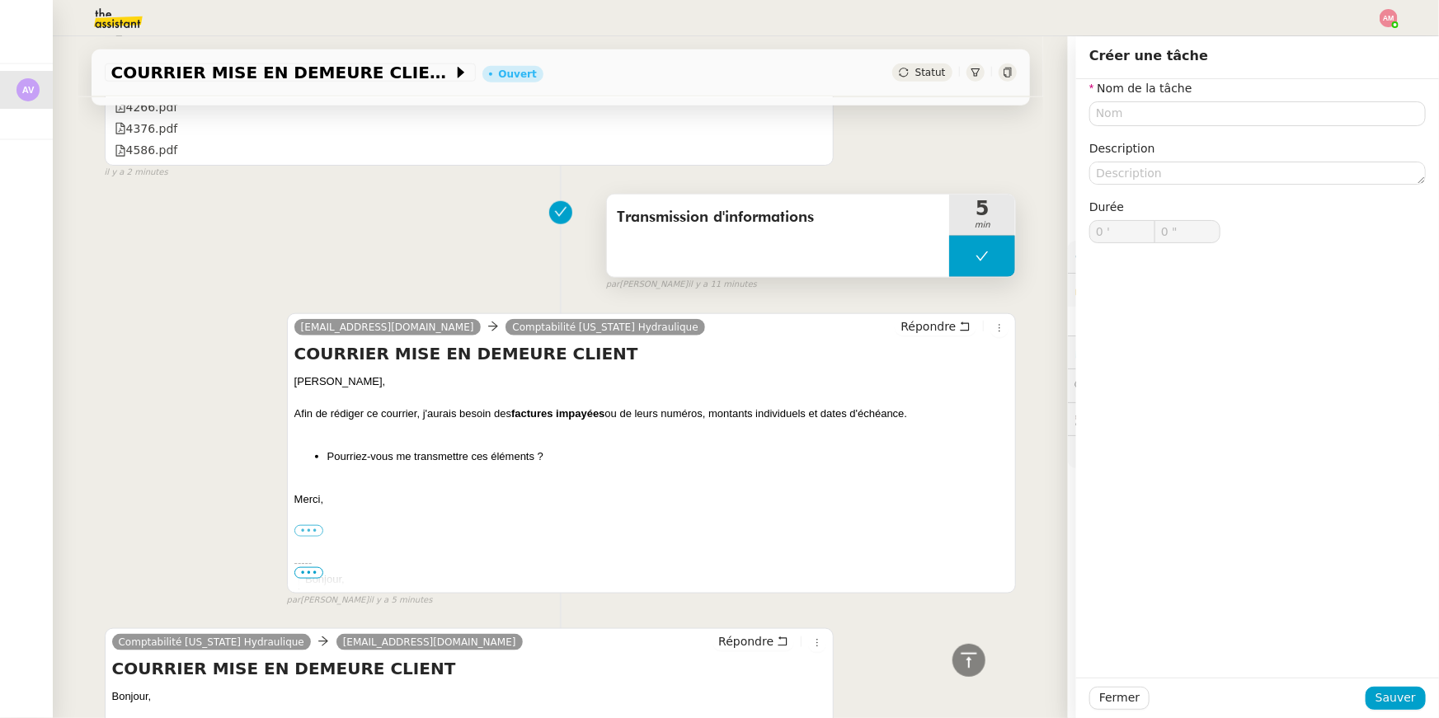
click at [897, 262] on div "Transmission d'informations" at bounding box center [778, 236] width 343 height 82
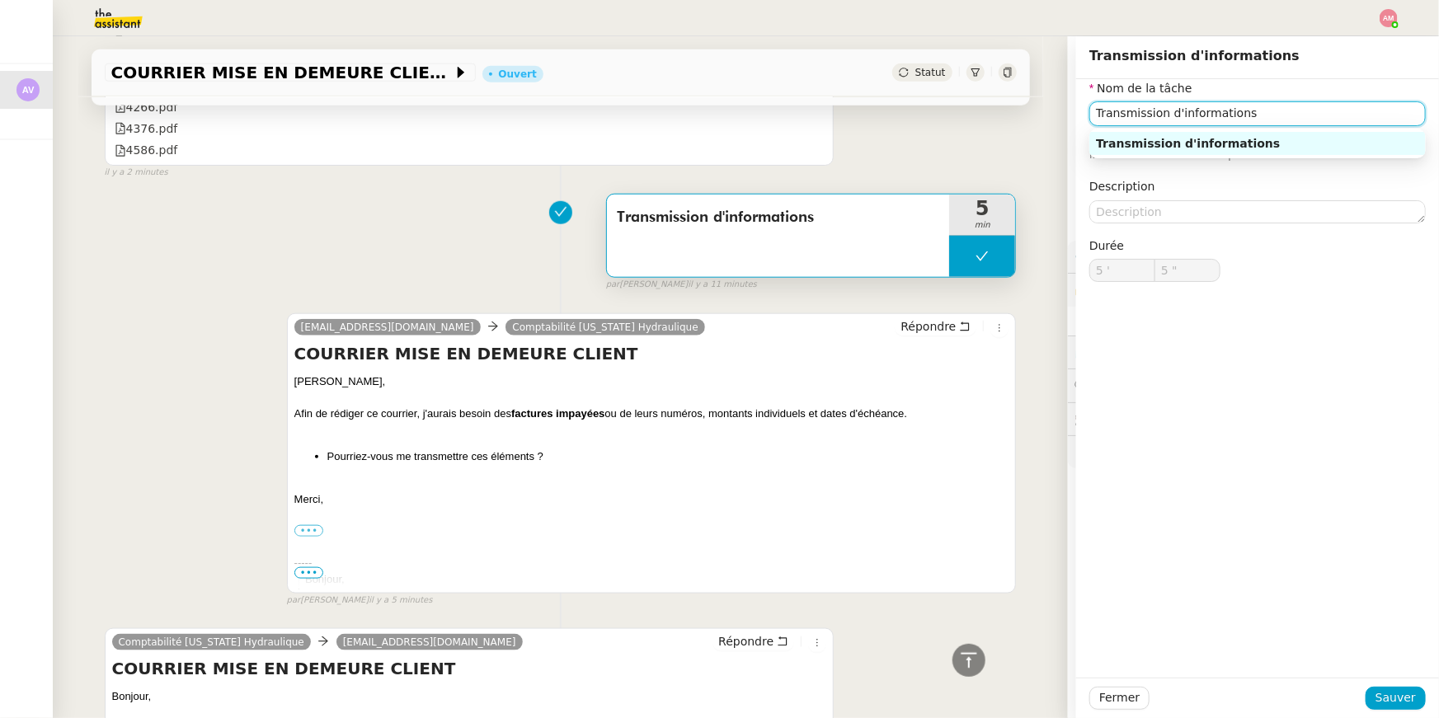
drag, startPoint x: 1262, startPoint y: 111, endPoint x: 1091, endPoint y: 84, distance: 173.7
click at [1091, 84] on nz-form-item "Nom de la tâche Transmission d'informations ⚠️ Privilégiez un titre clair et ex…" at bounding box center [1257, 121] width 336 height 85
type input "Rédaction courrier"
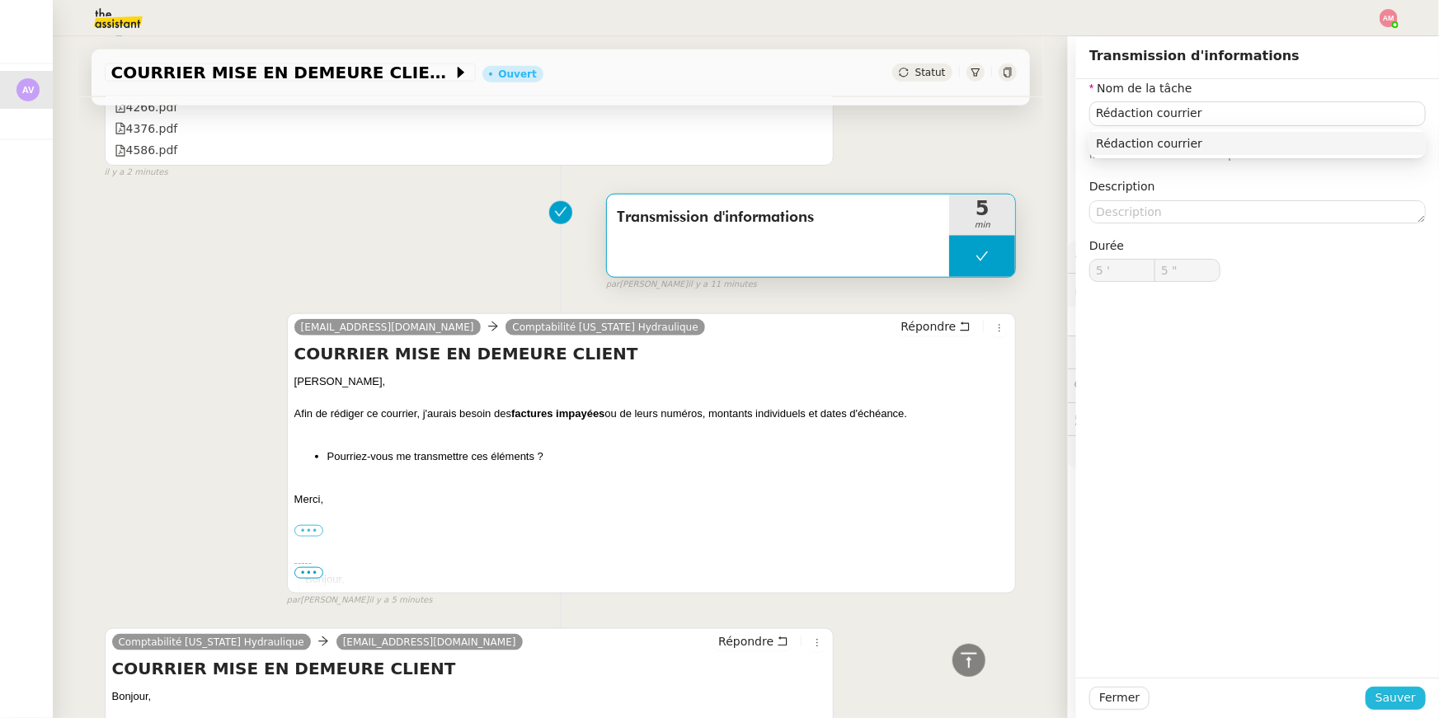
click at [1389, 703] on span "Sauver" at bounding box center [1395, 698] width 40 height 19
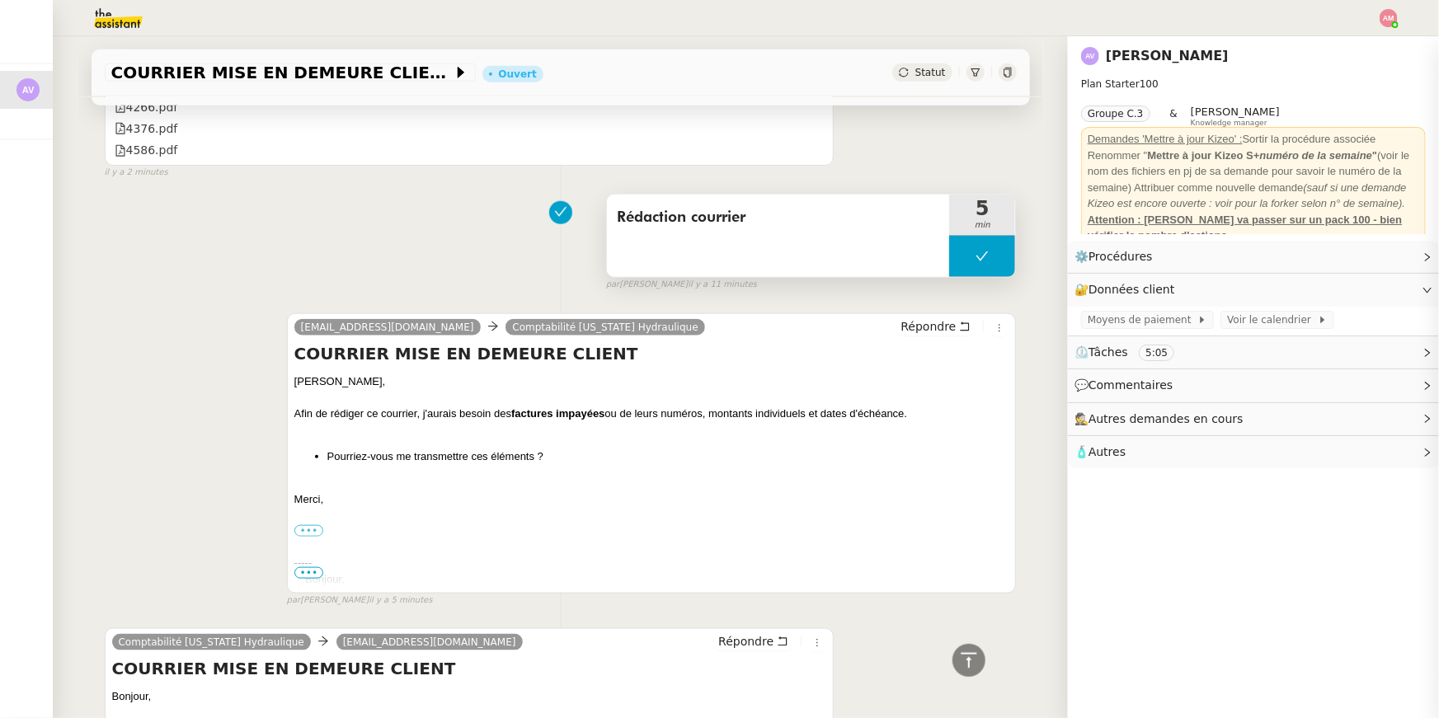
click at [976, 269] on button at bounding box center [982, 256] width 66 height 41
click at [961, 266] on div at bounding box center [965, 256] width 33 height 41
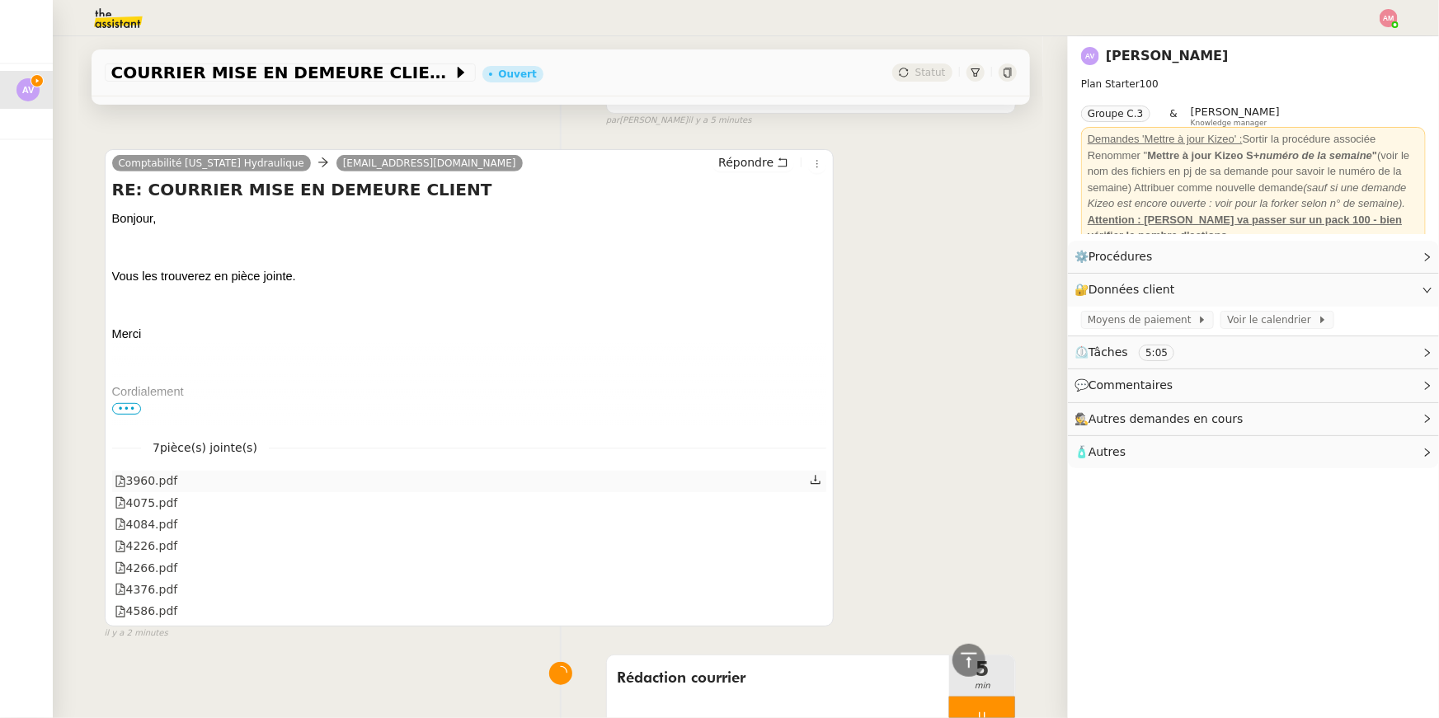
scroll to position [186, 0]
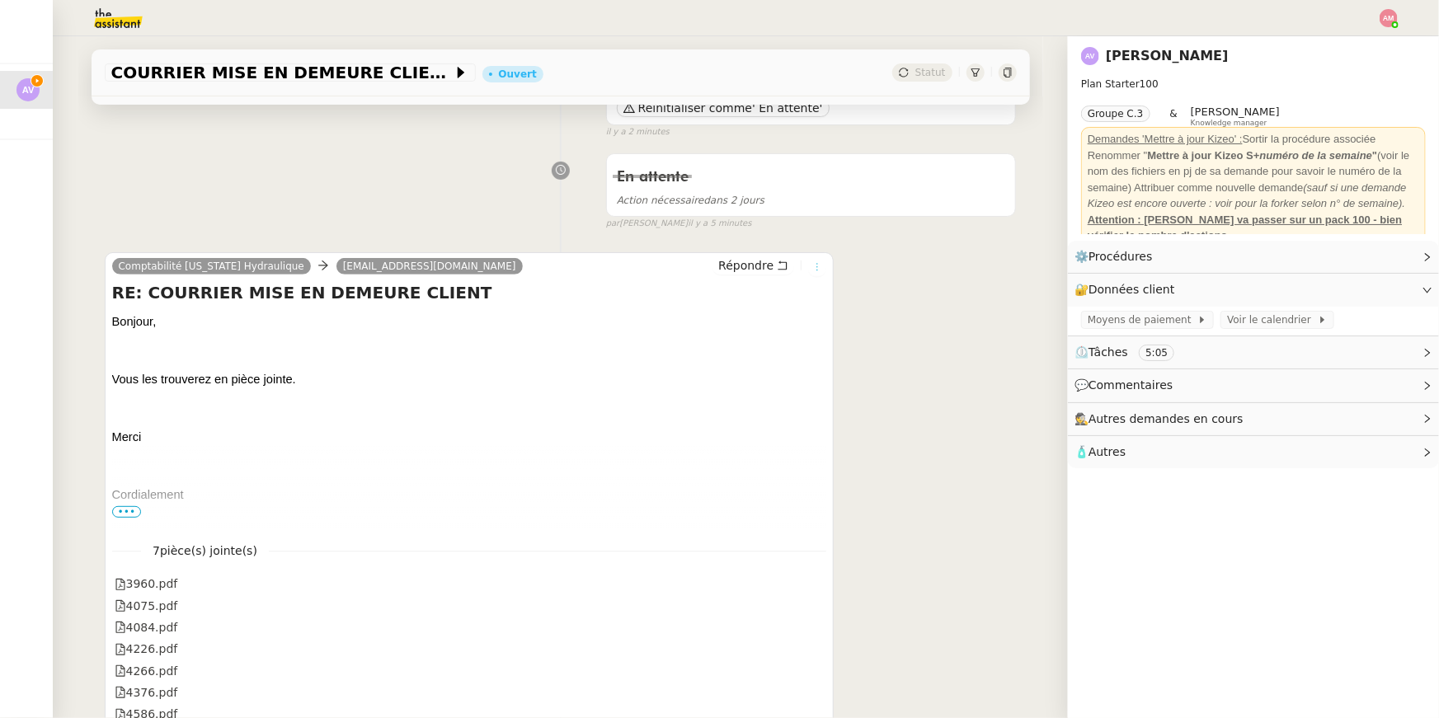
click at [820, 262] on icon at bounding box center [817, 267] width 10 height 10
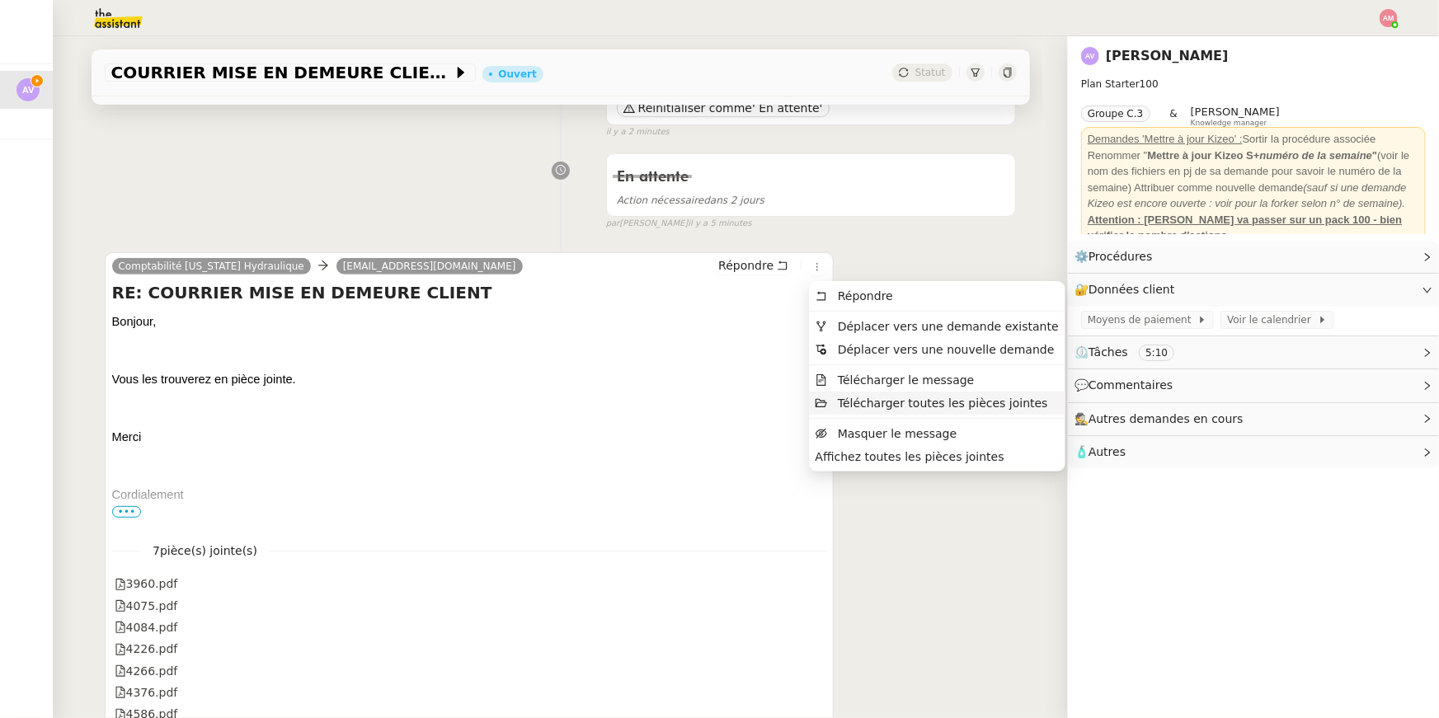
click at [881, 397] on span "Télécharger toutes les pièces jointes" at bounding box center [943, 403] width 210 height 13
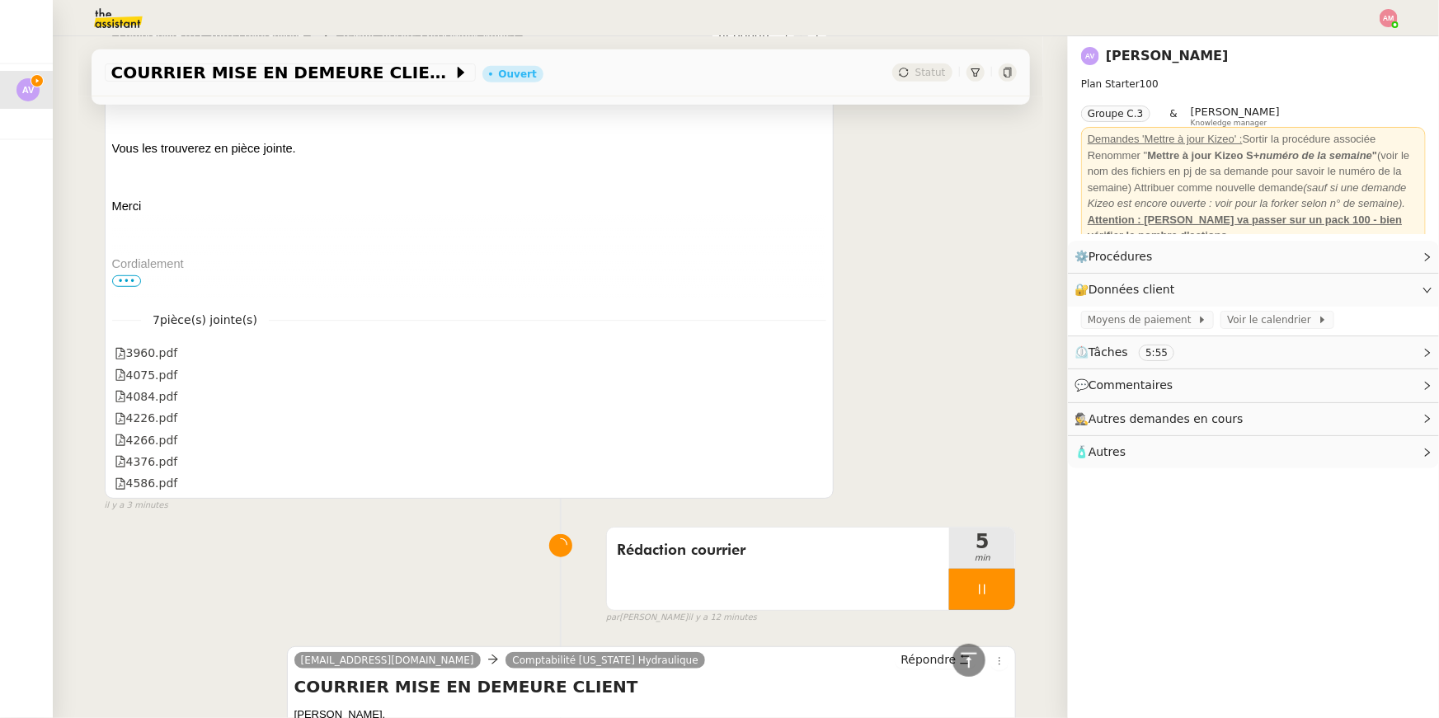
scroll to position [0, 0]
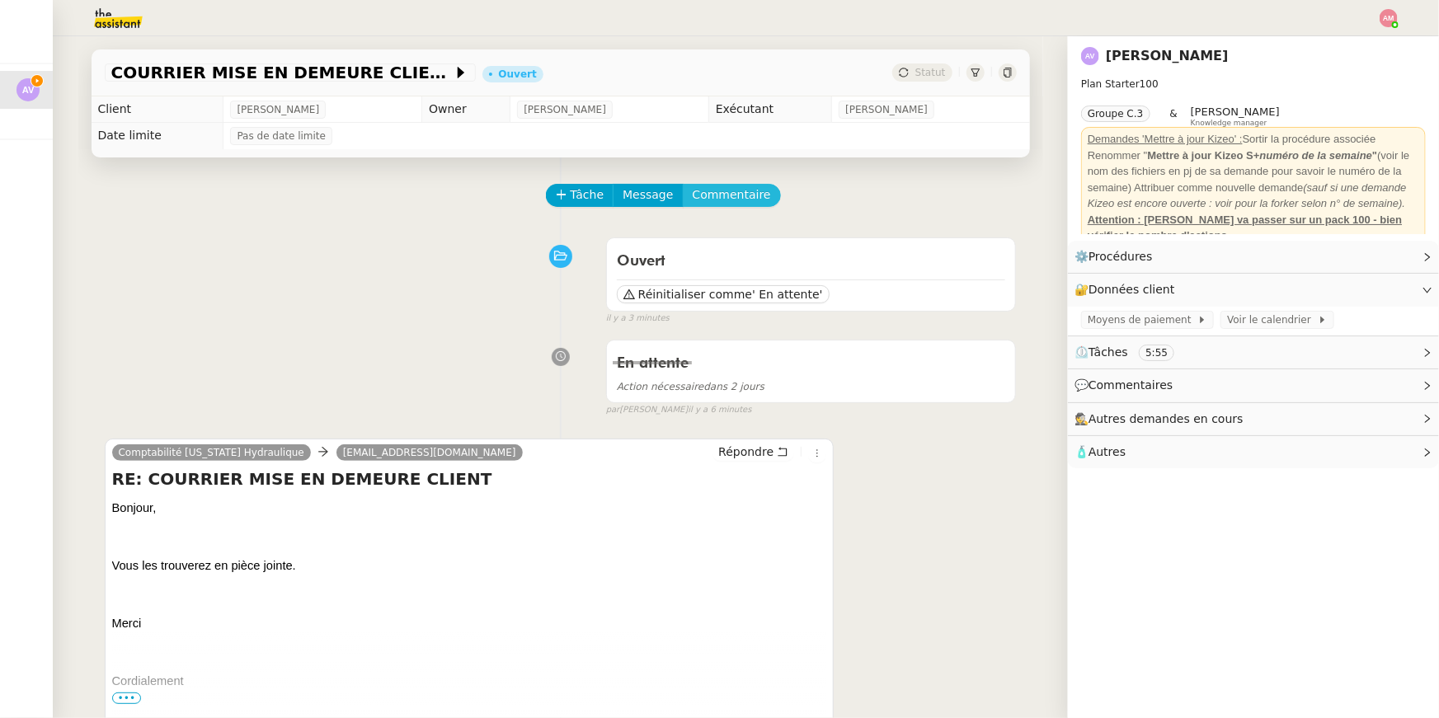
click at [694, 195] on span "Commentaire" at bounding box center [732, 195] width 78 height 19
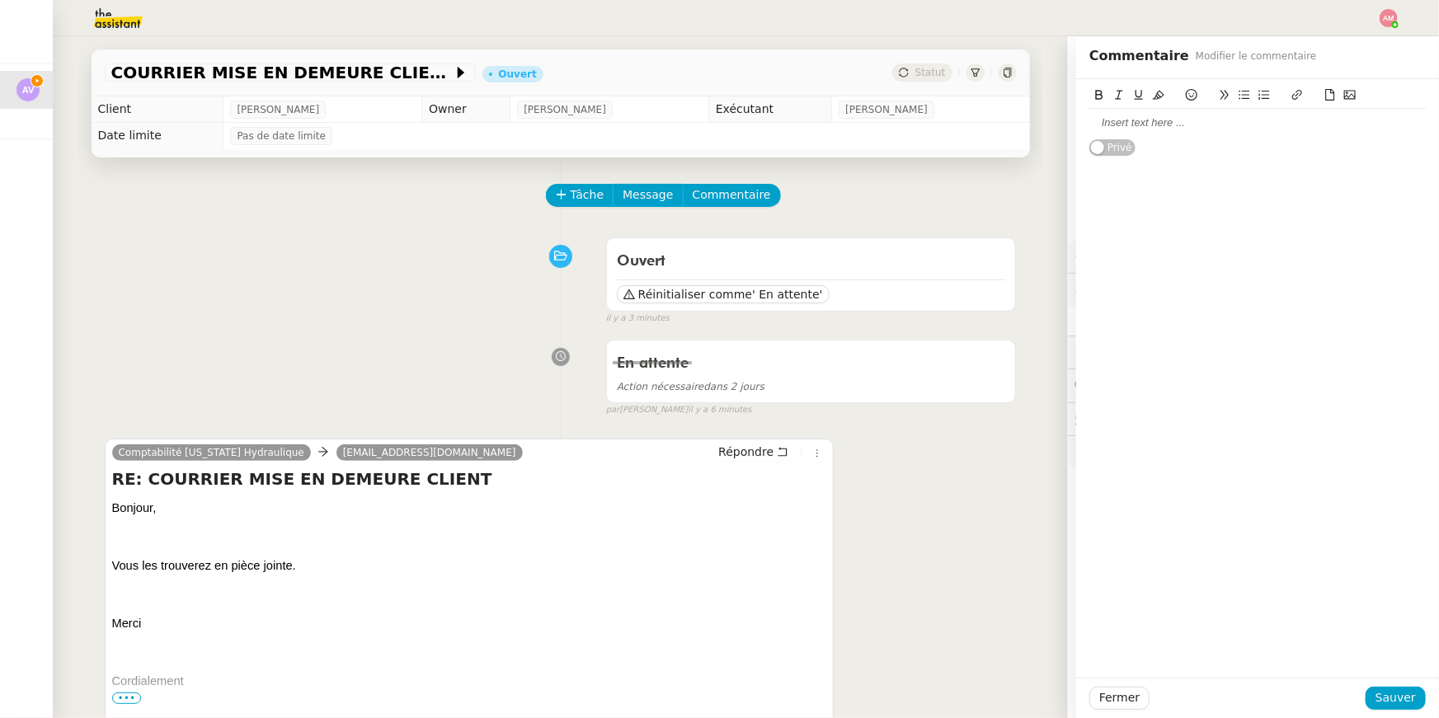
click at [1142, 114] on div at bounding box center [1257, 123] width 336 height 28
click at [1166, 124] on div "Facture FAC00" at bounding box center [1257, 122] width 336 height 15
drag, startPoint x: 1276, startPoint y: 143, endPoint x: 1043, endPoint y: 139, distance: 233.4
click at [1043, 139] on app-ticket "COURRIER MISE EN DEMEURE CLIENT Ouvert Statut Client Alexandre Vericel Owner Ro…" at bounding box center [746, 377] width 1386 height 682
click at [1142, 139] on div "Date d'écéhance : 15/03/2025" at bounding box center [1257, 138] width 336 height 15
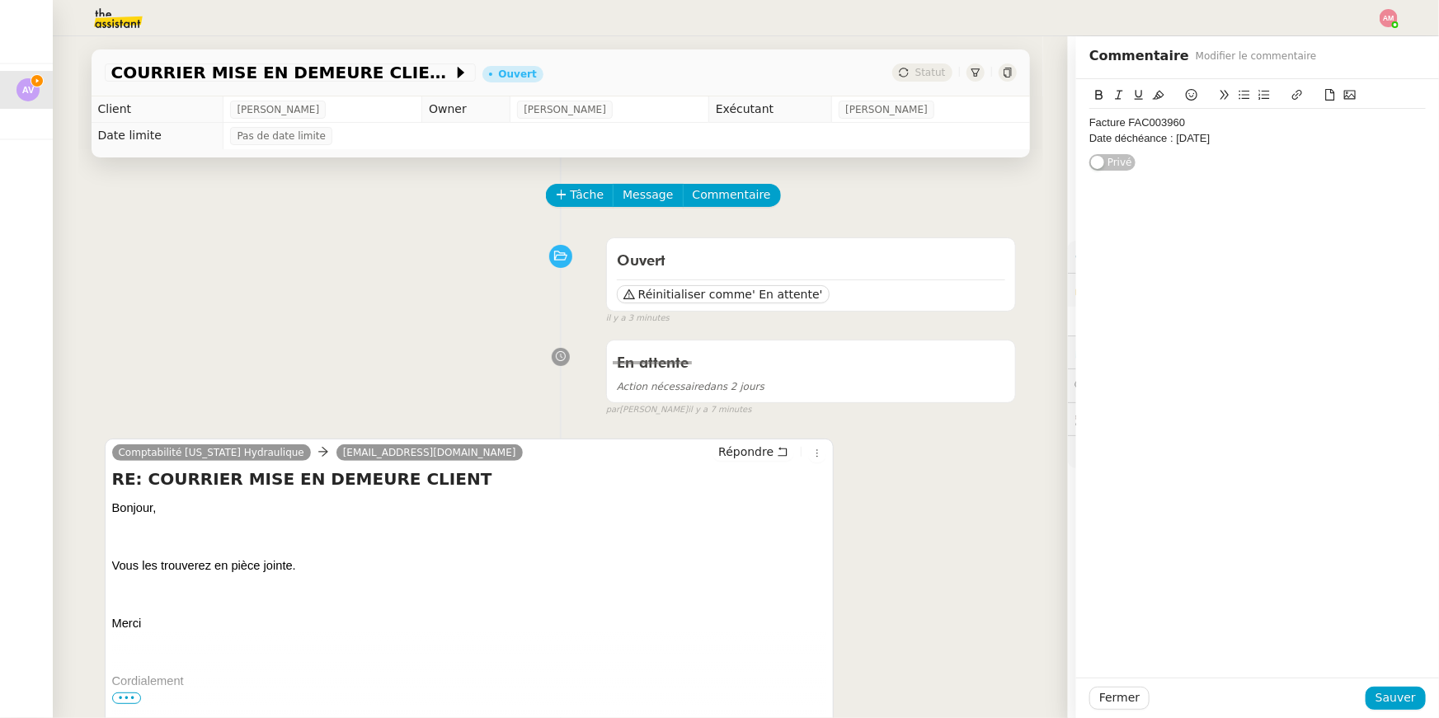
click at [1088, 141] on div "Facture FAC003960 Date déchéance : 15/03/2025 Privé" at bounding box center [1257, 125] width 363 height 93
click at [1093, 140] on div "Date déchéance : 15/03/2025" at bounding box center [1257, 138] width 336 height 15
click at [1093, 141] on div "Date déchéance : 15/03/2025" at bounding box center [1257, 138] width 336 height 15
click at [1336, 143] on div "Facture FAC003960 , Date déchéance : 15/03/2025 Privé" at bounding box center [1257, 118] width 336 height 78
click at [1336, 125] on div "Facture FAC003960 , Date déchéance : 15/03/2025" at bounding box center [1257, 122] width 336 height 15
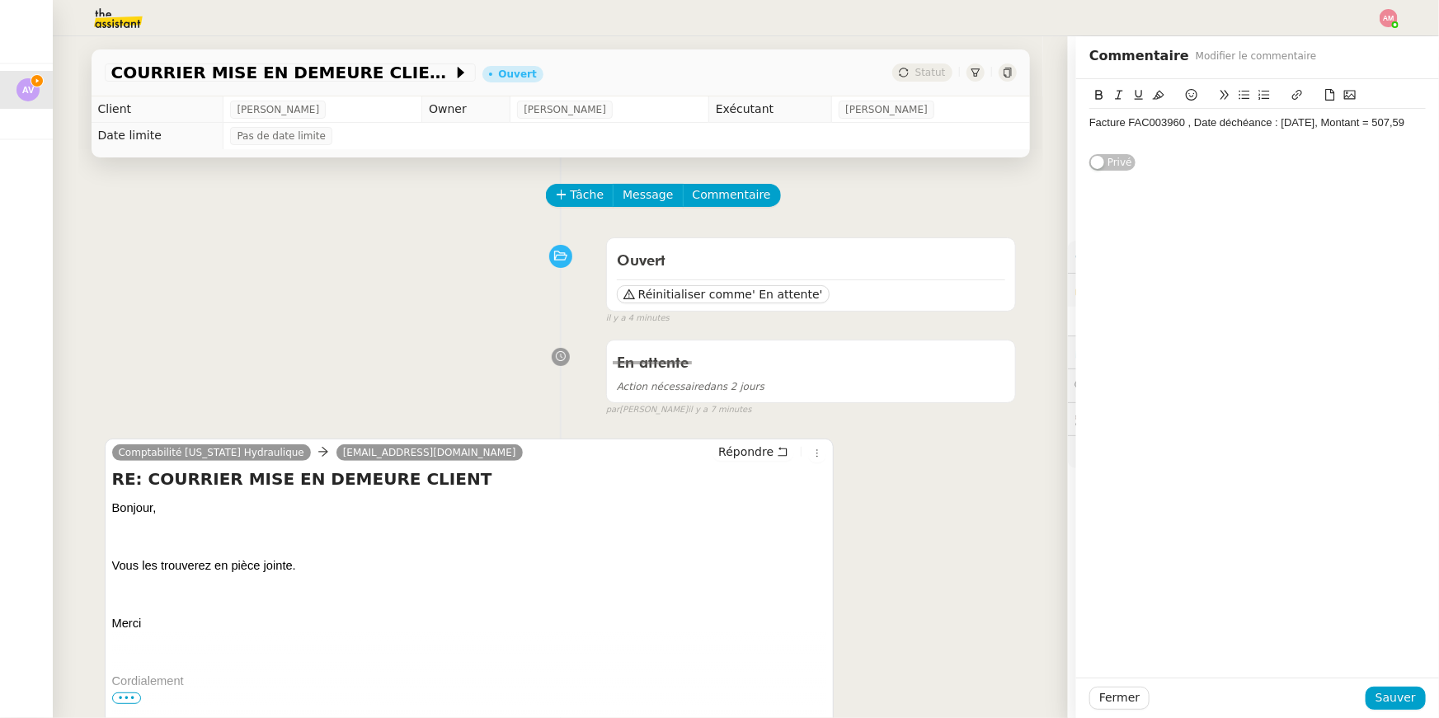
click at [1087, 127] on div "Facture FAC003960 , Date déchéance : 15/03/2025, Montant = 507,59 Privé" at bounding box center [1257, 125] width 363 height 93
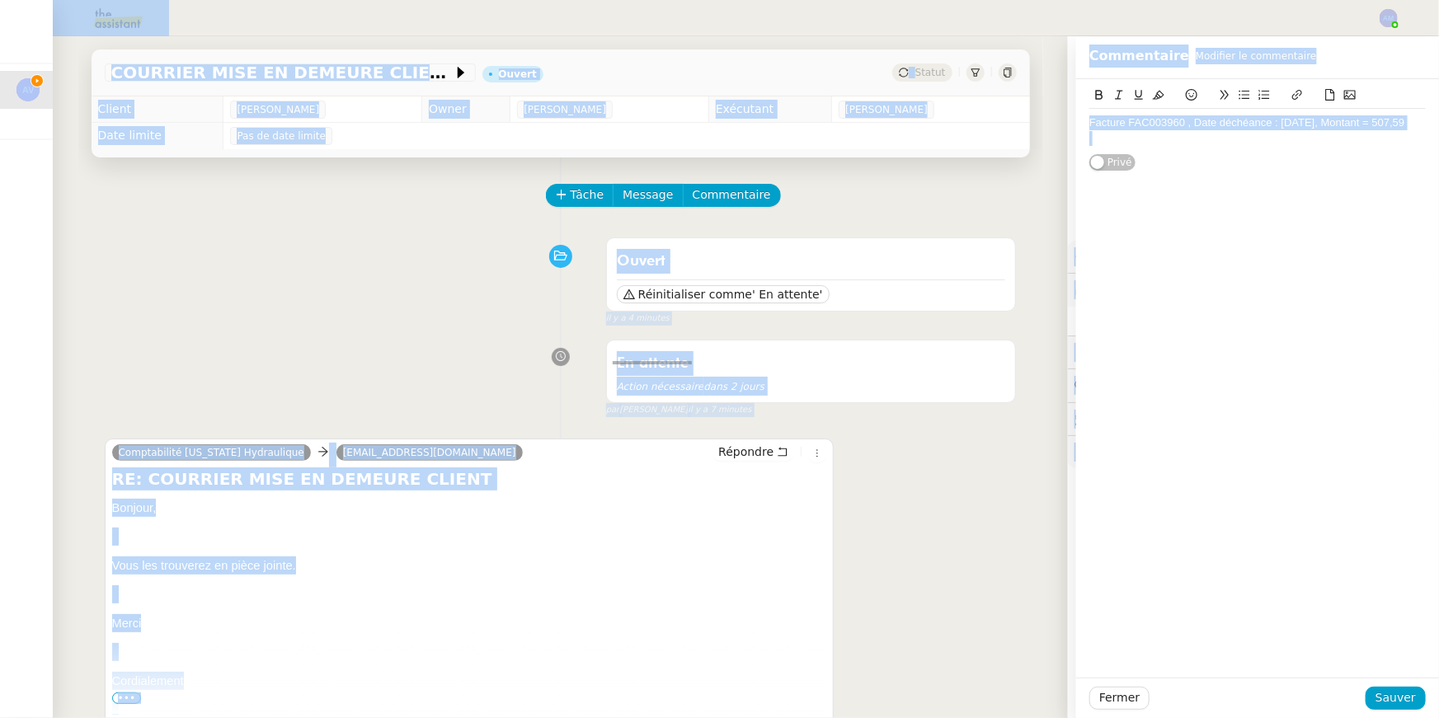
click at [1100, 134] on div at bounding box center [1257, 138] width 336 height 15
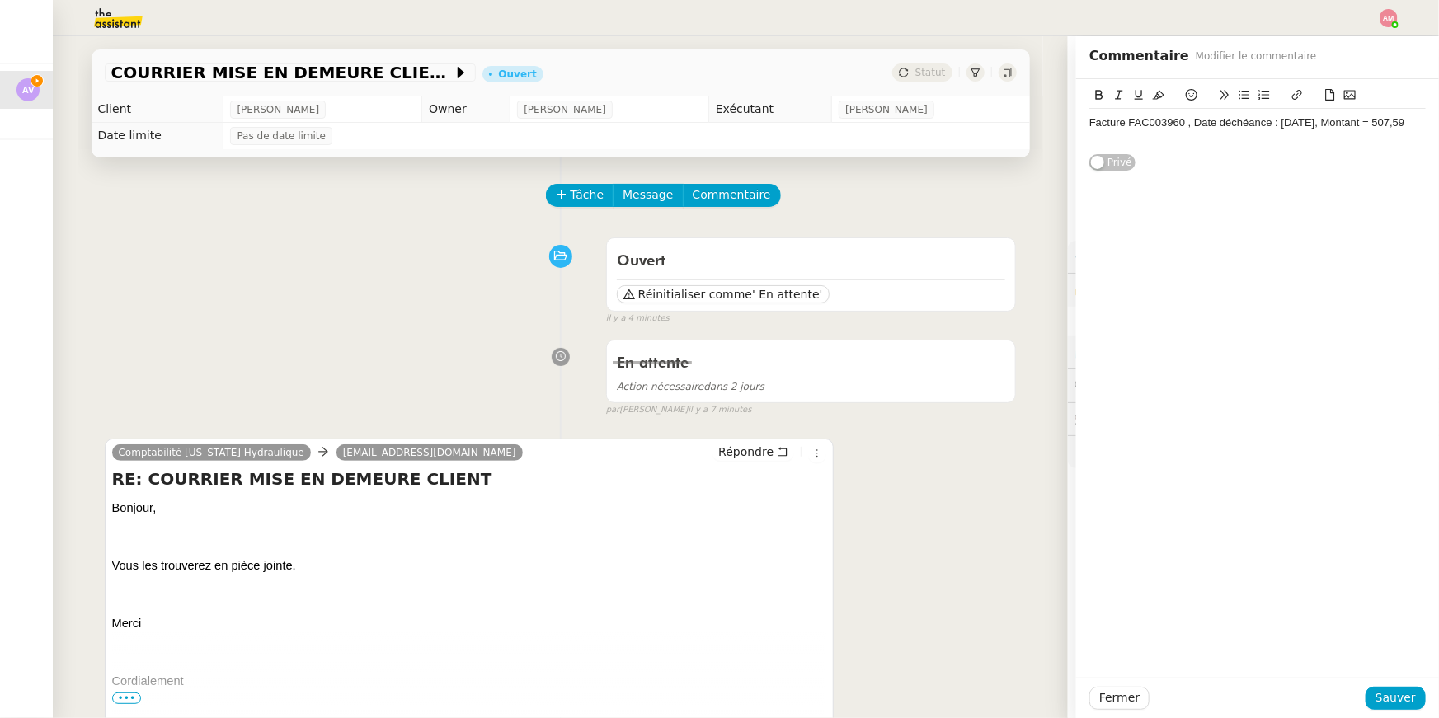
click at [1089, 123] on div "Facture FAC003960 , Date déchéance : 15/03/2025, Montant = 507,59" at bounding box center [1257, 122] width 336 height 15
click at [1096, 134] on div at bounding box center [1257, 138] width 336 height 15
click at [1146, 139] on div "Facture FAC003960 , Date déchéance : 15/03/2025, Montant = 507,59" at bounding box center [1257, 138] width 336 height 15
drag, startPoint x: 1162, startPoint y: 138, endPoint x: 1187, endPoint y: 138, distance: 25.6
click at [1187, 138] on div "Facture FAC003960 , Date déchéance : 15/03/2025, Montant = 507,59" at bounding box center [1257, 138] width 336 height 15
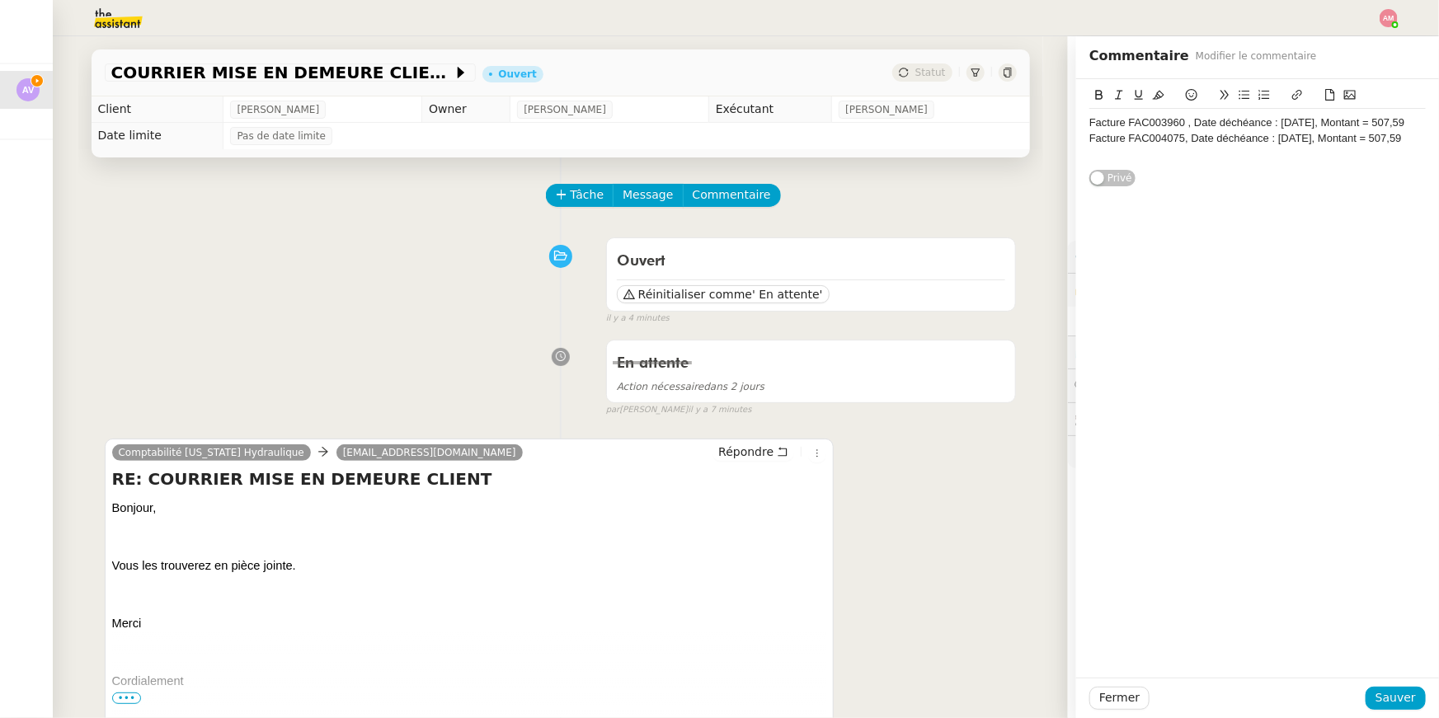
click at [1286, 140] on div "Facture FAC004075, Date déchéance : 15/03/2025, Montant = 507,59" at bounding box center [1257, 138] width 336 height 15
click at [1300, 139] on div "Facture FAC004075, Date déchéance : 15/03/2025, Montant = 507,59" at bounding box center [1257, 138] width 336 height 15
click at [1377, 120] on div "Facture FAC003960 , Date déchéance : 15/03/2025, Montant = 507,59" at bounding box center [1257, 122] width 336 height 15
click at [1384, 163] on div at bounding box center [1257, 169] width 336 height 15
click at [1381, 148] on div "Facture FAC004075, Date déchéance : 15/05/2025, Montant = 507,59" at bounding box center [1257, 153] width 336 height 15
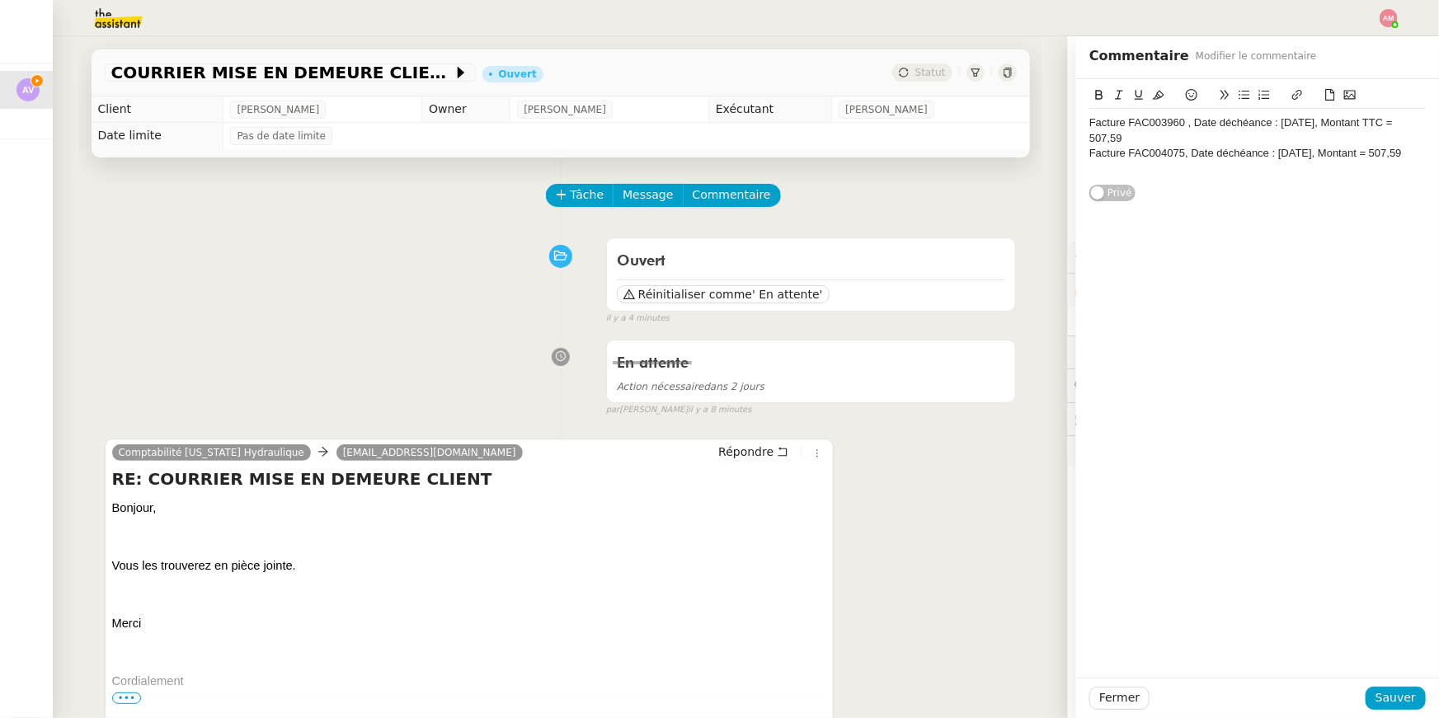
click at [1380, 150] on div "Facture FAC004075, Date déchéance : 15/05/2025, Montant = 507,59" at bounding box center [1257, 153] width 336 height 15
click at [1307, 161] on div "Facture FAC004075, Date déchéance : 15/05/2025, Montant TTC = 507,59" at bounding box center [1257, 153] width 336 height 15
drag, startPoint x: 1119, startPoint y: 167, endPoint x: 1090, endPoint y: 167, distance: 28.9
click at [1090, 161] on div "Facture FAC004075, Date déchéance : 15/05/2025, Montant TTC = 507,59" at bounding box center [1257, 153] width 336 height 15
drag, startPoint x: 1156, startPoint y: 178, endPoint x: 1088, endPoint y: 157, distance: 71.5
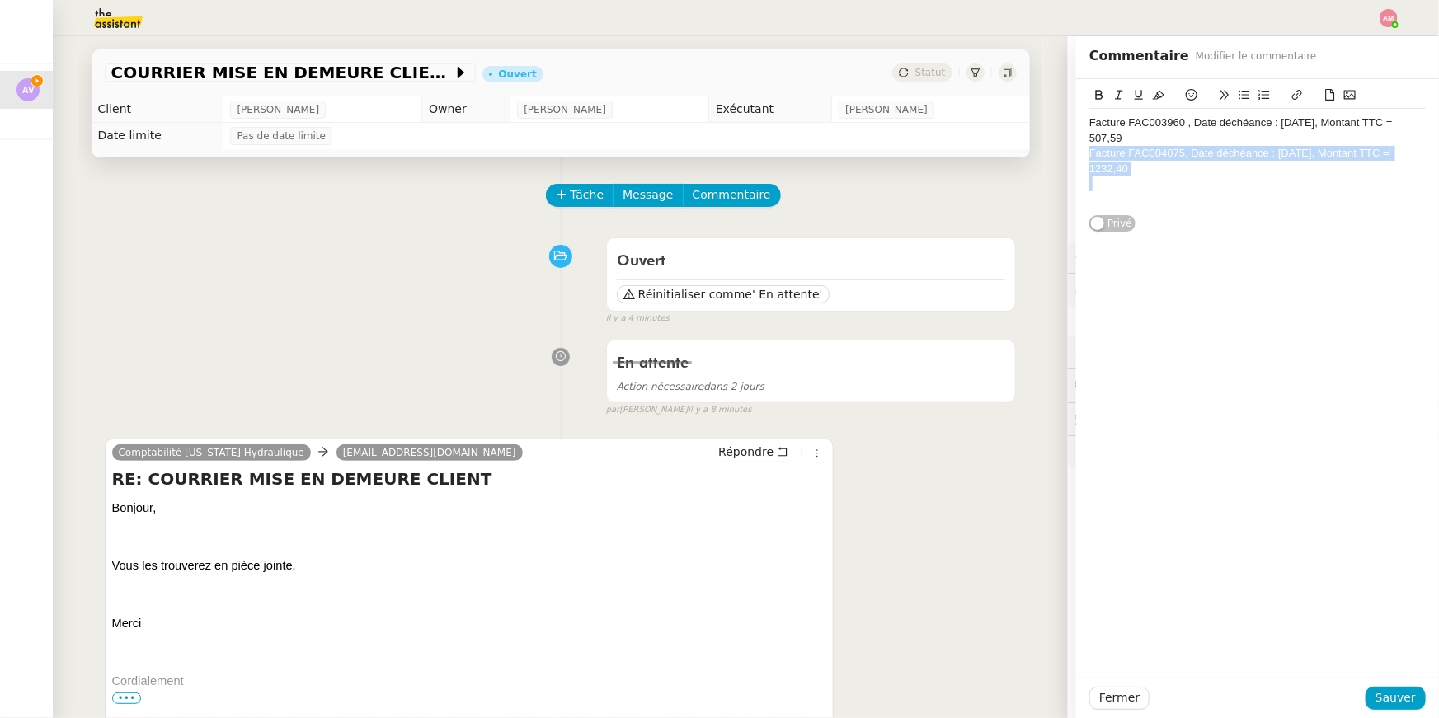
click at [1088, 157] on div "Facture FAC003960 , Date déchéance : 15/03/2025, Montant TTC = 507,59 Facture F…" at bounding box center [1257, 155] width 363 height 153
drag, startPoint x: 1100, startPoint y: 135, endPoint x: 1107, endPoint y: 151, distance: 17.0
click at [1107, 151] on div "Facture FAC003960 , Date déchéance : 15/03/2025, Montant TTC = 507,59 Facture F…" at bounding box center [1257, 161] width 336 height 105
click at [1243, 89] on icon at bounding box center [1245, 95] width 12 height 12
click at [1219, 174] on li "Facture FAC004075, Date déchéance : 15/05/2025, Montant TTC = 1232,40" at bounding box center [1266, 161] width 321 height 31
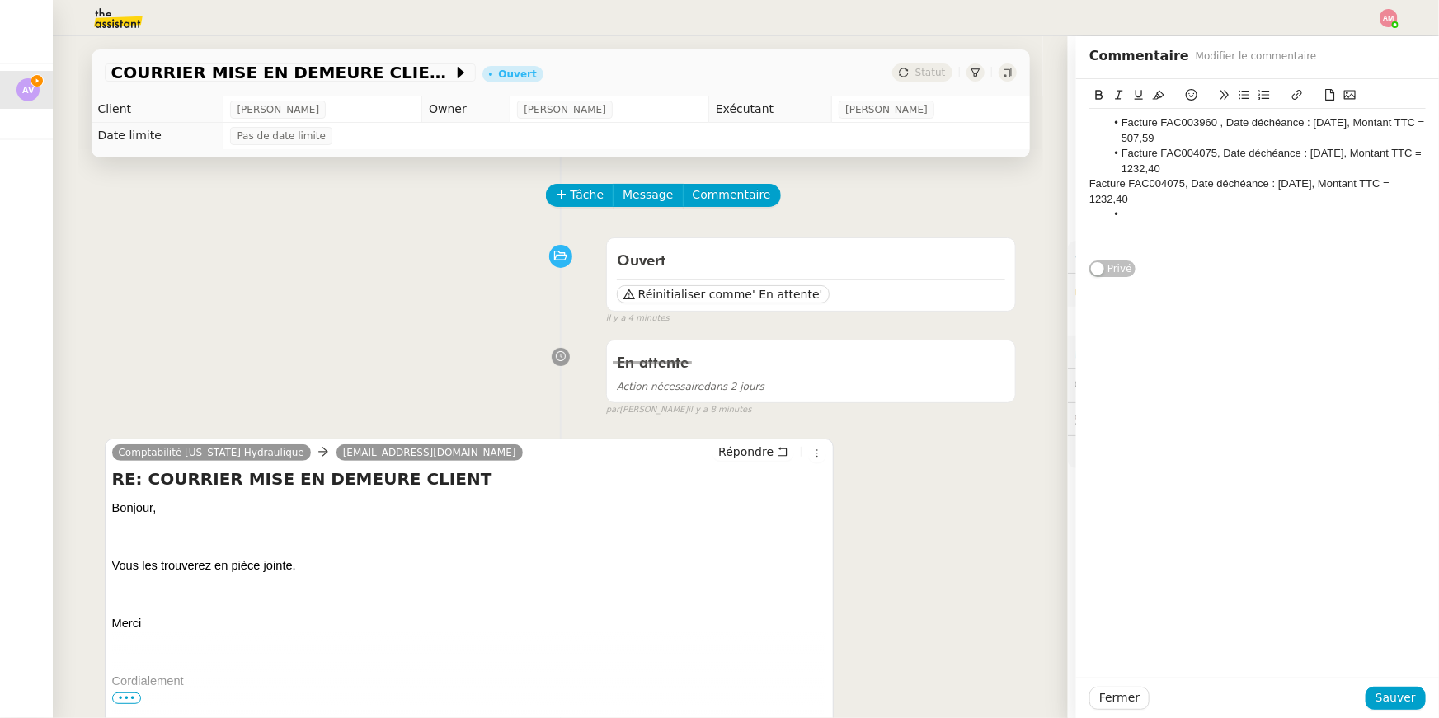
click at [1106, 180] on div "Facture FAC004075, Date déchéance : 15/05/2025, Montant TTC = 1232,40" at bounding box center [1257, 191] width 336 height 31
click at [1243, 89] on icon at bounding box center [1245, 95] width 12 height 12
click at [1174, 188] on li "Facture FAC004075, Date déchéance : 15/05/2025, Montant TTC = 1232,40" at bounding box center [1266, 191] width 321 height 31
click at [1207, 186] on li "Facture FAC004075, Date déchéance : 15/05/2025, Montant TTC = 1232,40" at bounding box center [1266, 191] width 321 height 31
click at [1337, 178] on li "Facture FAC004084, Date déchéance : 15/05/2025, Montant TTC = 1232,40" at bounding box center [1266, 191] width 321 height 31
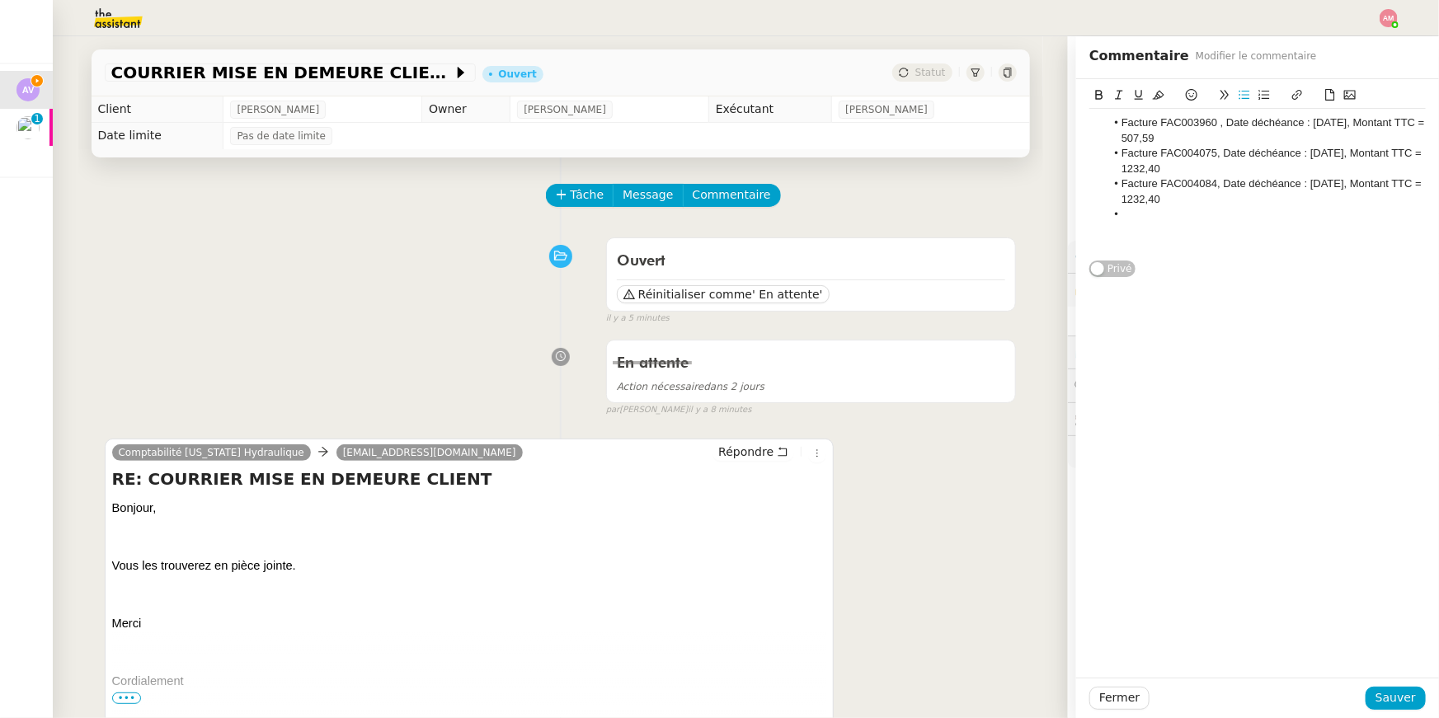
click at [1336, 189] on li "Facture FAC004084, Date déchéance : 15/05/2025, Montant TTC = 1232,40" at bounding box center [1266, 191] width 321 height 31
drag, startPoint x: 1164, startPoint y: 209, endPoint x: 1211, endPoint y: 214, distance: 46.4
click at [1211, 214] on li at bounding box center [1266, 214] width 321 height 15
drag, startPoint x: 1193, startPoint y: 203, endPoint x: 1156, endPoint y: 202, distance: 37.1
click at [1156, 202] on li "Facture FAC004084, Date déchéance : 15/04/2025, Montant TTC = 1232,40" at bounding box center [1266, 191] width 321 height 31
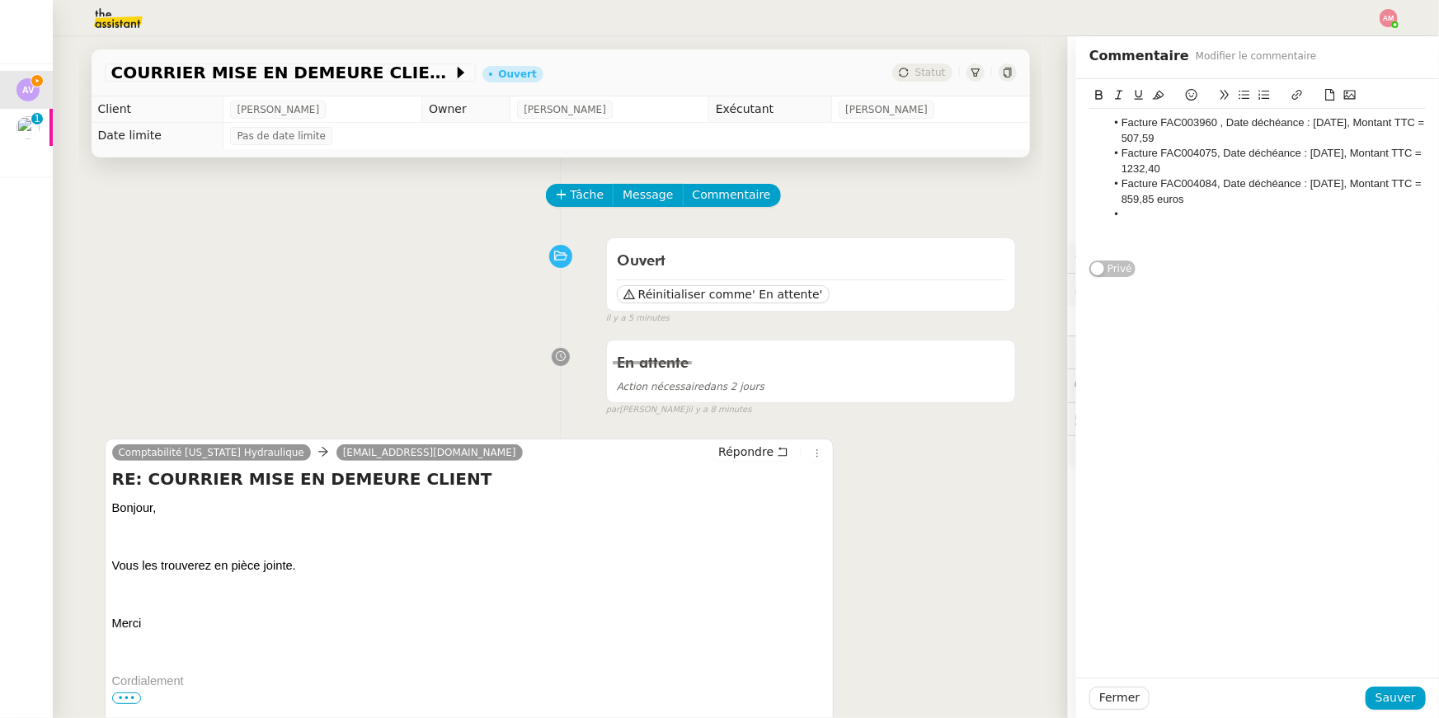
drag, startPoint x: 1193, startPoint y: 202, endPoint x: 1225, endPoint y: 202, distance: 32.2
click at [1225, 202] on li "Facture FAC004084, Date déchéance : [DATE], Montant TTC = 859,85 euros" at bounding box center [1266, 191] width 321 height 31
drag, startPoint x: 1225, startPoint y: 202, endPoint x: 1190, endPoint y: 201, distance: 35.5
click at [1190, 201] on li "Facture FAC004084, Date déchéance : [DATE], Montant TTC = 859,85 euros" at bounding box center [1266, 191] width 321 height 31
click at [1201, 171] on li "Facture FAC004075, Date déchéance : 15/05/2025, Montant TTC = 1232,40" at bounding box center [1266, 161] width 321 height 31
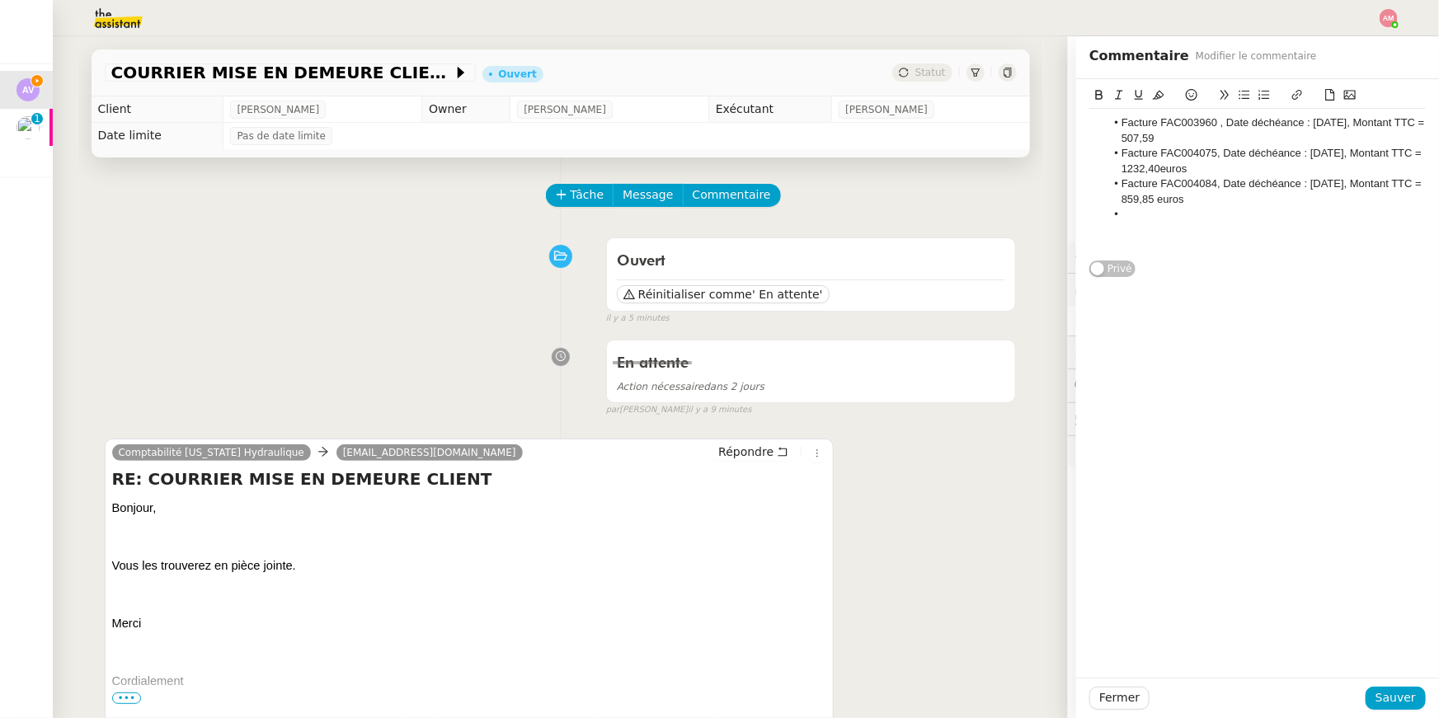
click at [1191, 168] on li "Facture FAC004075, Date déchéance : 15/05/2025, Montant TTC = 1232,40euros" at bounding box center [1266, 161] width 321 height 31
click at [1194, 139] on li "Facture FAC003960 , Date déchéance : 15/03/2025, Montant TTC = 507,59" at bounding box center [1266, 130] width 321 height 31
click at [1187, 139] on li "Facture FAC003960 , Date déchéance : 15/03/2025, Montant TTC = 507,59euros" at bounding box center [1266, 130] width 321 height 31
click at [1238, 211] on li at bounding box center [1266, 214] width 321 height 15
click at [1260, 216] on li at bounding box center [1266, 214] width 321 height 15
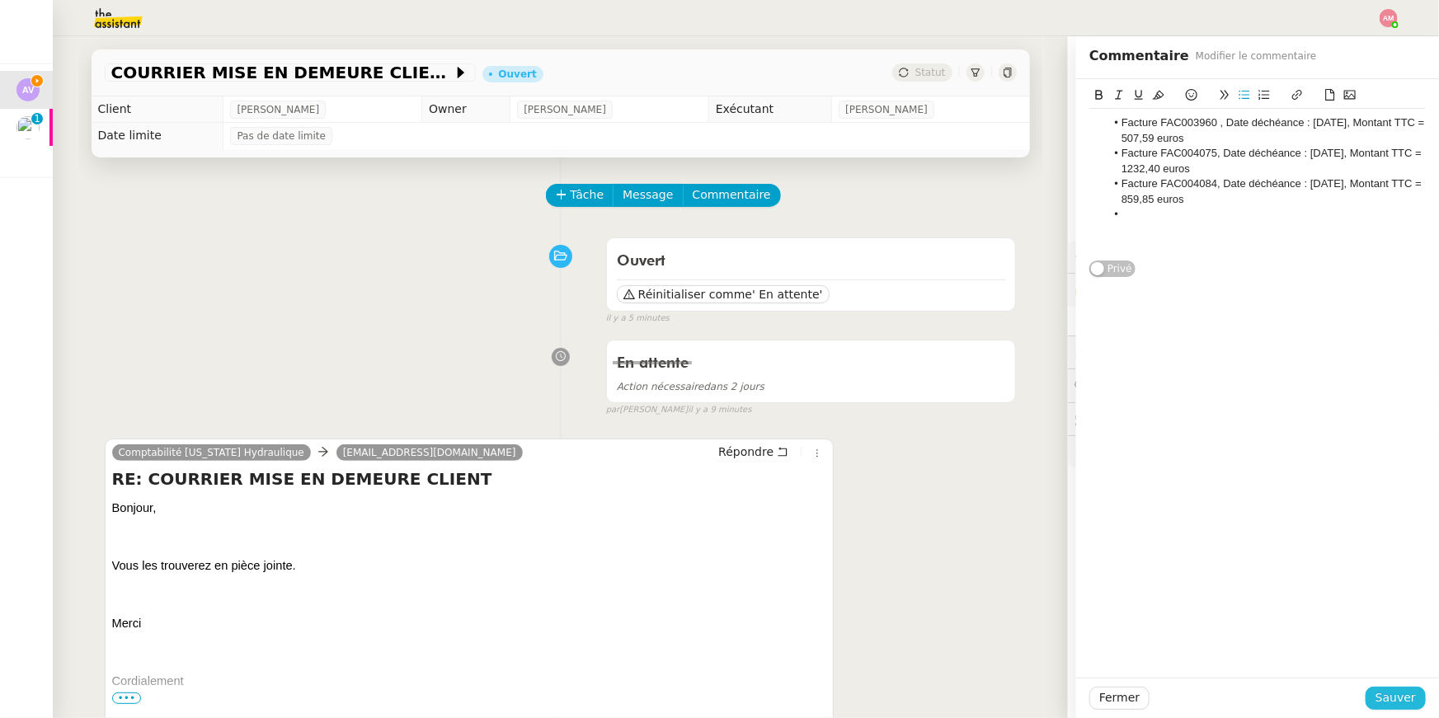
click at [1384, 698] on span "Sauver" at bounding box center [1395, 698] width 40 height 19
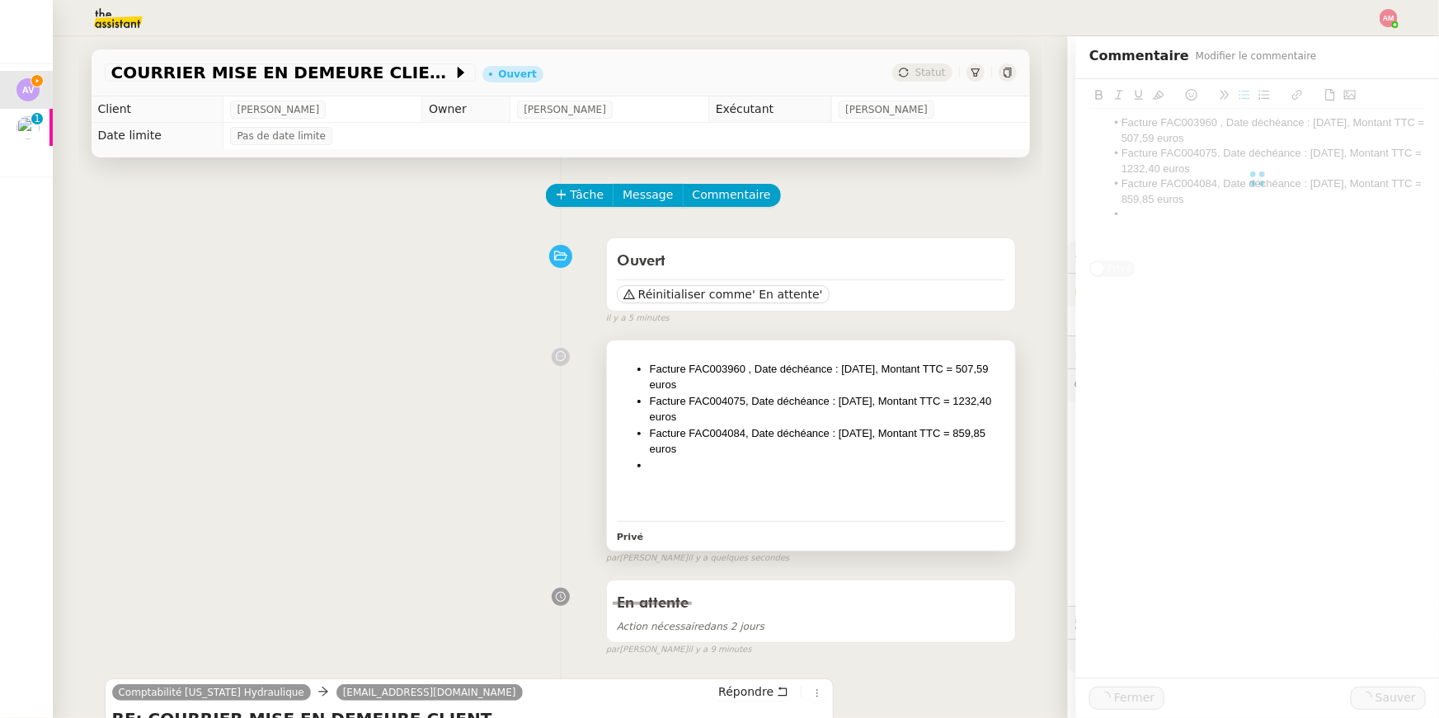
click at [940, 471] on li at bounding box center [828, 466] width 356 height 16
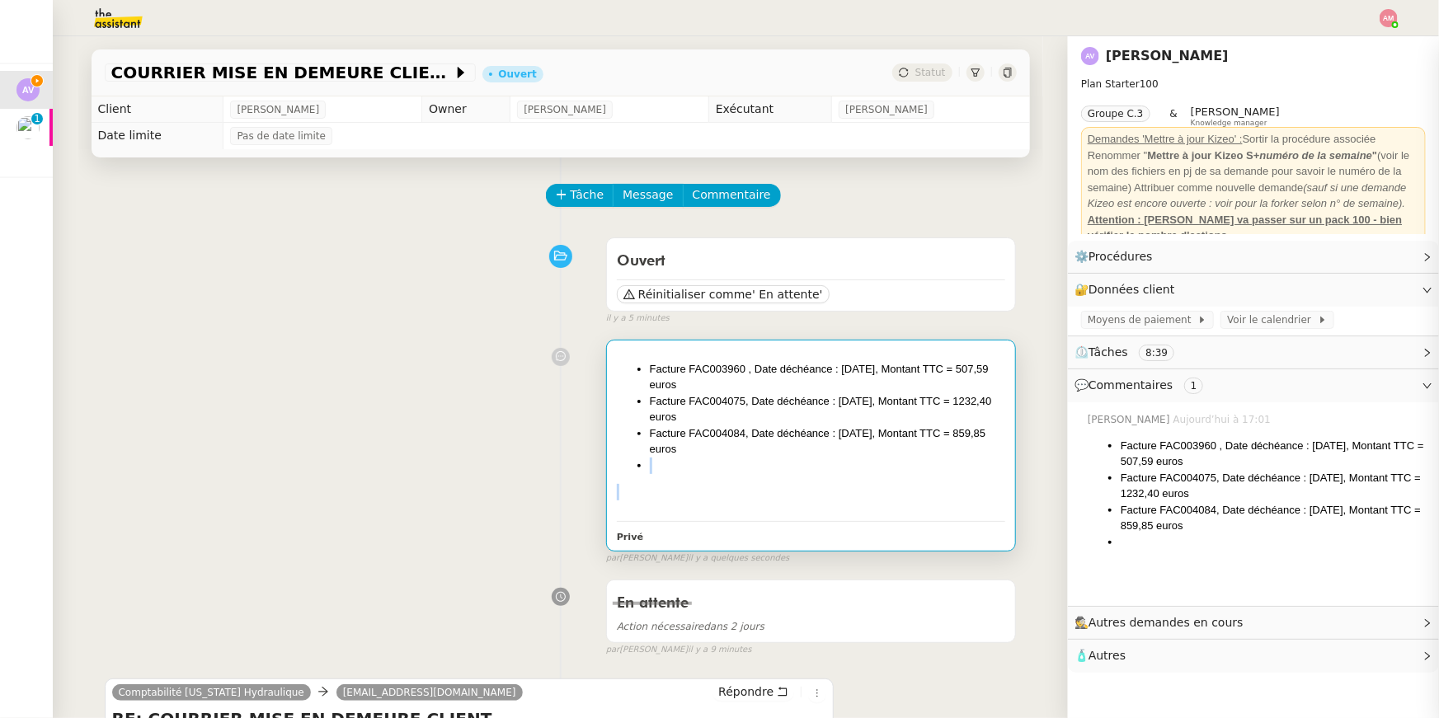
click at [940, 471] on li at bounding box center [828, 466] width 356 height 16
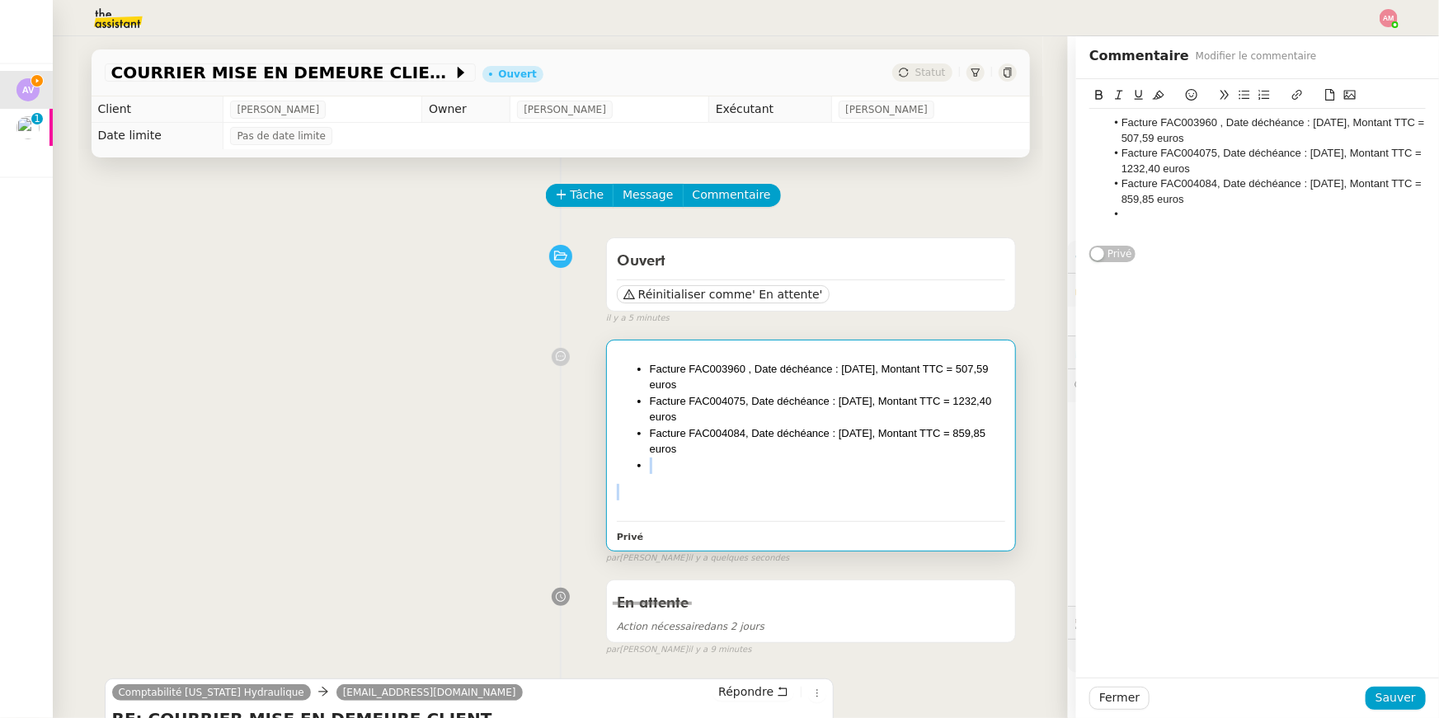
drag, startPoint x: 1220, startPoint y: 201, endPoint x: 1105, endPoint y: 185, distance: 116.6
click at [1104, 185] on ul "Facture FAC003960 , Date déchéance : 15/03/2025, Montant TTC = 507,59 euros Fac…" at bounding box center [1257, 168] width 336 height 106
click at [1168, 215] on li at bounding box center [1266, 214] width 321 height 15
click at [1218, 215] on li "Facture FAC004084, Date déchéance : [DATE], Montant TTC = 859,85 euros" at bounding box center [1266, 222] width 321 height 31
drag, startPoint x: 1218, startPoint y: 214, endPoint x: 1201, endPoint y: 214, distance: 16.5
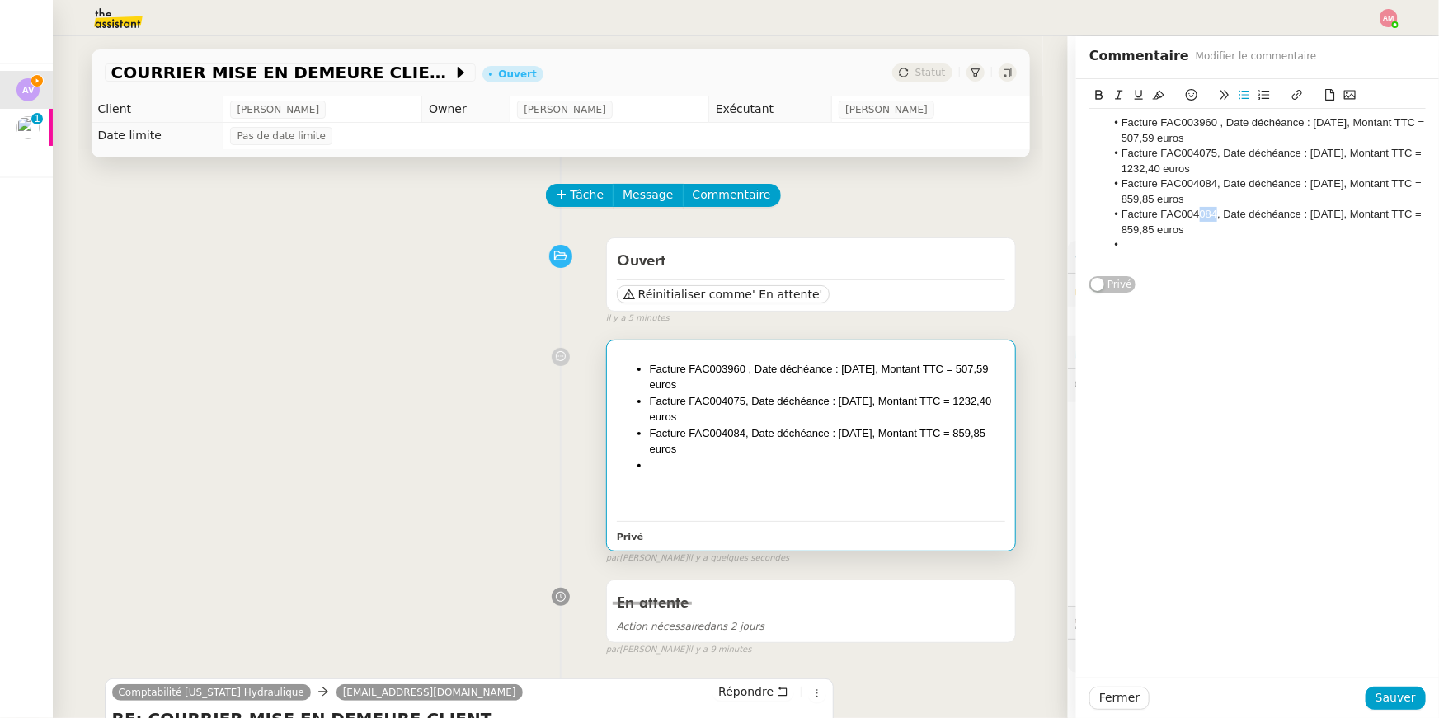
click at [1201, 214] on li "Facture FAC004084, Date déchéance : [DATE], Montant TTC = 859,85 euros" at bounding box center [1266, 222] width 321 height 31
click at [1323, 223] on li "Facture FAC004226, Date déchéance : 15/04/2025, Montant TTC = 859,85 euros" at bounding box center [1266, 222] width 321 height 31
click at [1333, 214] on li "Facture FAC004226, Date déchéance : 15/04/2025, Montant TTC = 859,85 euros" at bounding box center [1266, 222] width 321 height 31
click at [1232, 230] on li "Facture FAC004226, Date déchéance : 15/05/2025, Montant TTC = 859,85 euros" at bounding box center [1266, 222] width 321 height 31
drag, startPoint x: 1184, startPoint y: 231, endPoint x: 1154, endPoint y: 230, distance: 29.7
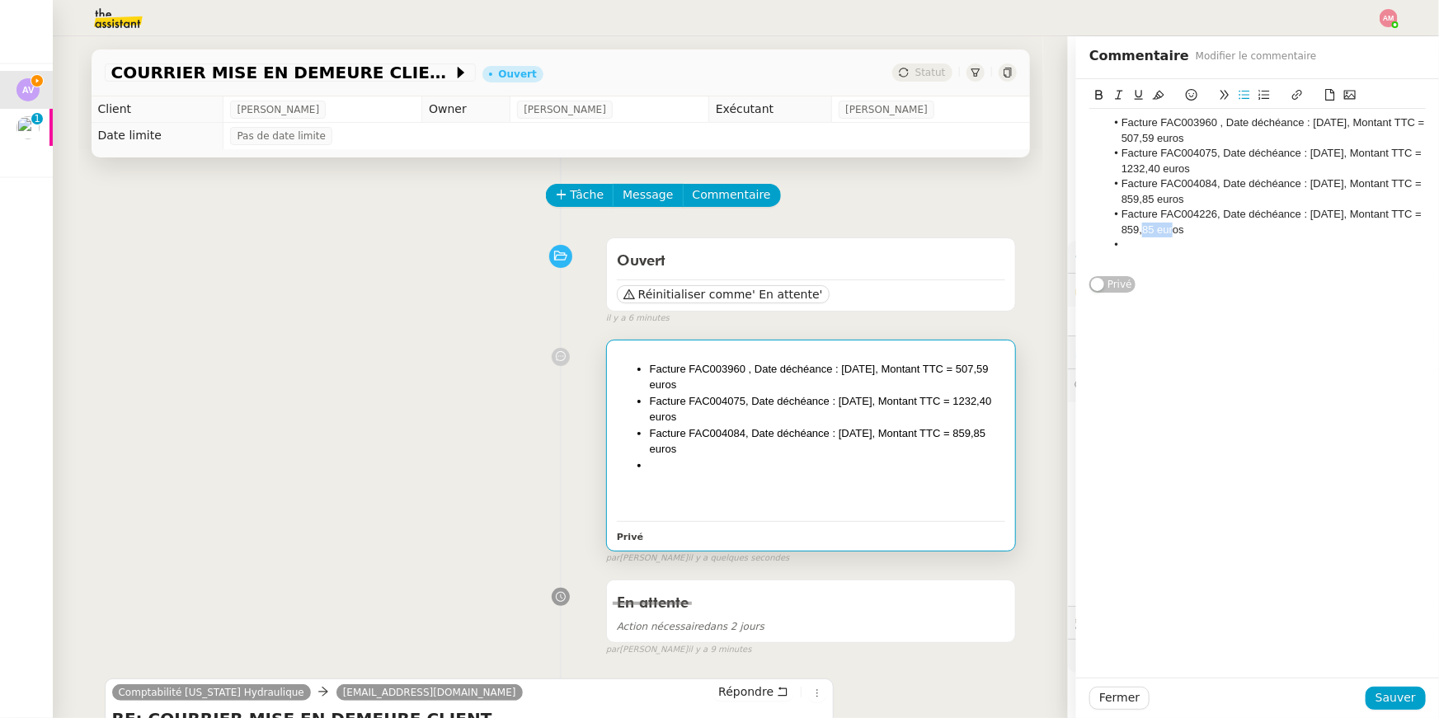
click at [1154, 230] on li "Facture FAC004226, Date déchéance : 15/05/2025, Montant TTC = 859,85 euros" at bounding box center [1266, 222] width 321 height 31
click at [1208, 231] on li "Facture FAC004226, Date déchéance : [DATE], Montant TTC = 390 euros" at bounding box center [1266, 222] width 321 height 31
click at [1337, 157] on li "Facture FAC004075, Date déchéance : 15/05/2025, Montant TTC = 1232,40 euros" at bounding box center [1266, 161] width 321 height 31
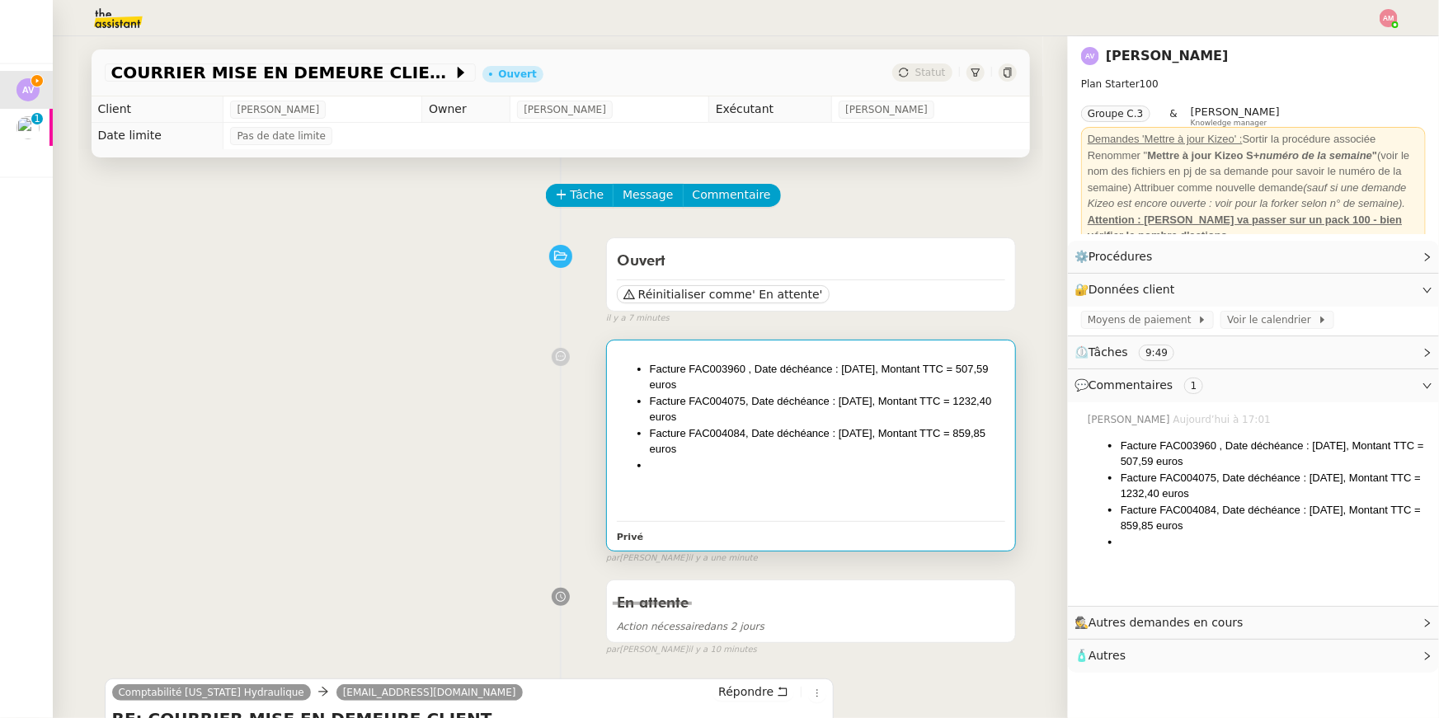
click at [929, 398] on li "Facture FAC004075, Date déchéance : 15/05/2025, Montant TTC = 1232,40 euros" at bounding box center [828, 409] width 356 height 32
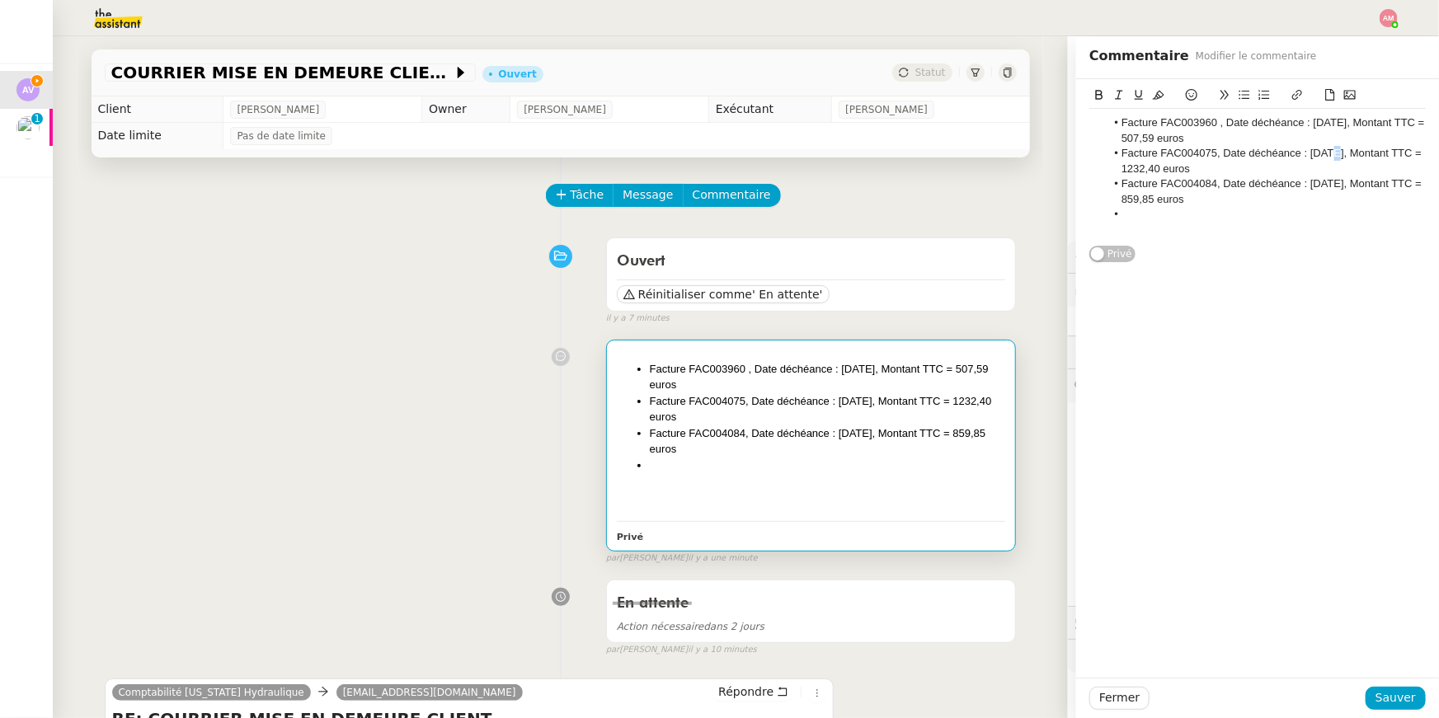
click at [1329, 153] on li "Facture FAC004075, Date déchéance : 15/05/2025, Montant TTC = 1232,40 euros" at bounding box center [1266, 161] width 321 height 31
click at [1328, 207] on li at bounding box center [1266, 214] width 321 height 15
drag, startPoint x: 1229, startPoint y: 198, endPoint x: 1117, endPoint y: 183, distance: 112.3
click at [1117, 183] on li "Facture FAC004084, Date déchéance : [DATE], Montant TTC = 859,85 euros" at bounding box center [1266, 191] width 321 height 31
click at [1170, 208] on li at bounding box center [1266, 214] width 321 height 15
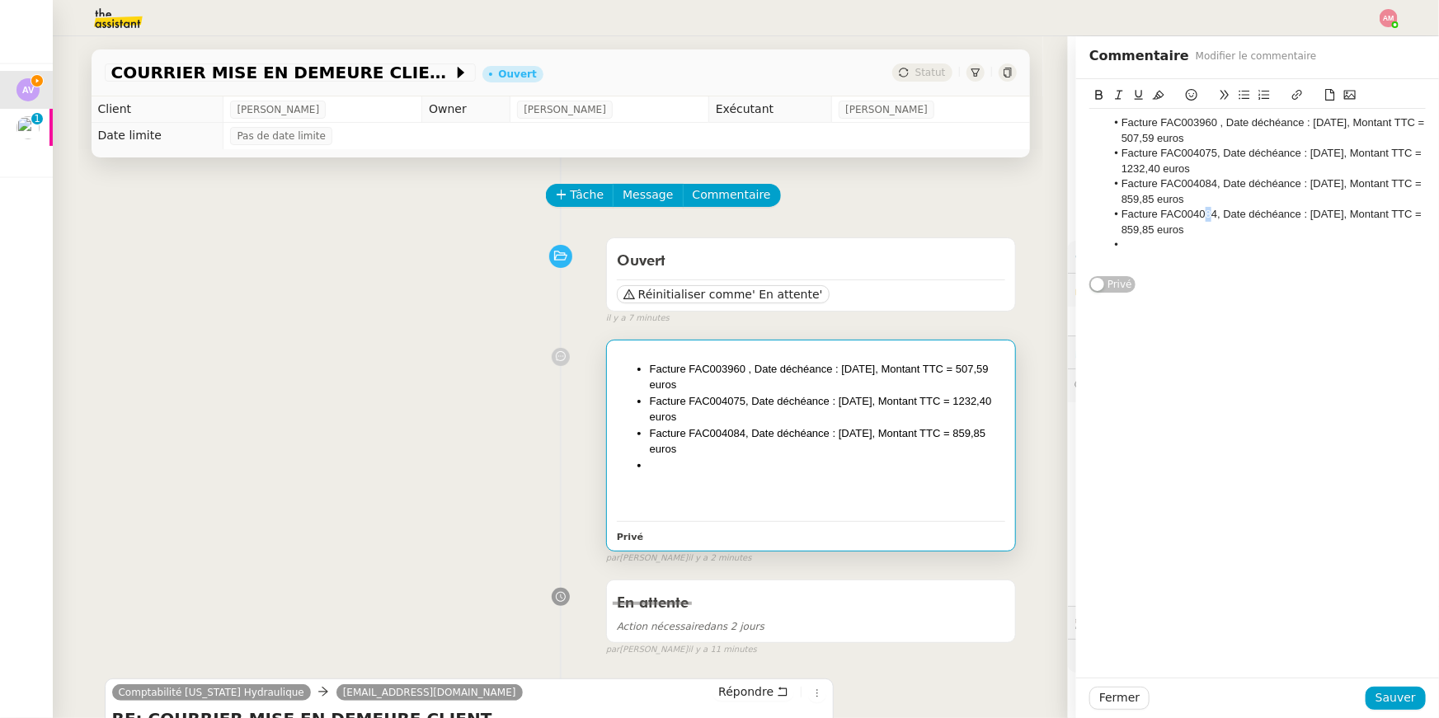
click at [1209, 218] on li "Facture FAC004084, Date déchéance : [DATE], Montant TTC = 859,85 euros" at bounding box center [1266, 222] width 321 height 31
click at [1203, 215] on li "Facture FAC004084, Date déchéance : [DATE], Montant TTC = 859,85 euros" at bounding box center [1266, 222] width 321 height 31
drag, startPoint x: 1201, startPoint y: 214, endPoint x: 1218, endPoint y: 214, distance: 17.3
click at [1218, 214] on li "Facture FAC004084, Date déchéance : [DATE], Montant TTC = 859,85 euros" at bounding box center [1266, 222] width 321 height 31
click at [1323, 213] on li "Facture FAC004226, Date déchéance : 15/04/2025, Montant TTC = 859,85 euros" at bounding box center [1266, 222] width 321 height 31
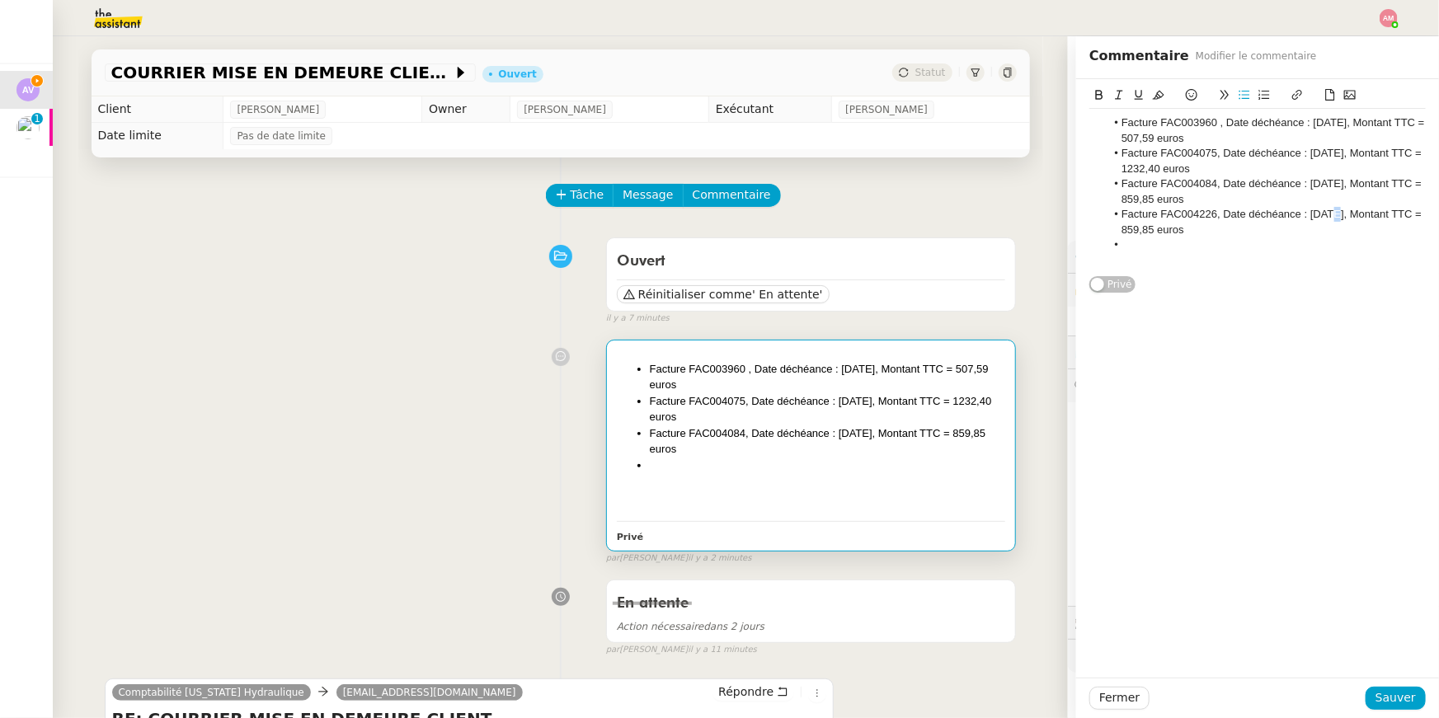
click at [1334, 216] on li "Facture FAC004226, Date déchéance : 15/04/2025, Montant TTC = 859,85 euros" at bounding box center [1266, 222] width 321 height 31
click at [1305, 228] on li "Facture FAC004226, Date déchéance : 15/05/2025, Montant TTC = 859,85 euros" at bounding box center [1266, 222] width 321 height 31
drag, startPoint x: 1191, startPoint y: 229, endPoint x: 1156, endPoint y: 228, distance: 34.6
click at [1156, 228] on li "Facture FAC004226, Date déchéance : 15/05/2025, Montant TTC = 859,85 euros" at bounding box center [1266, 222] width 321 height 31
click at [1385, 694] on span "Sauver" at bounding box center [1395, 698] width 40 height 19
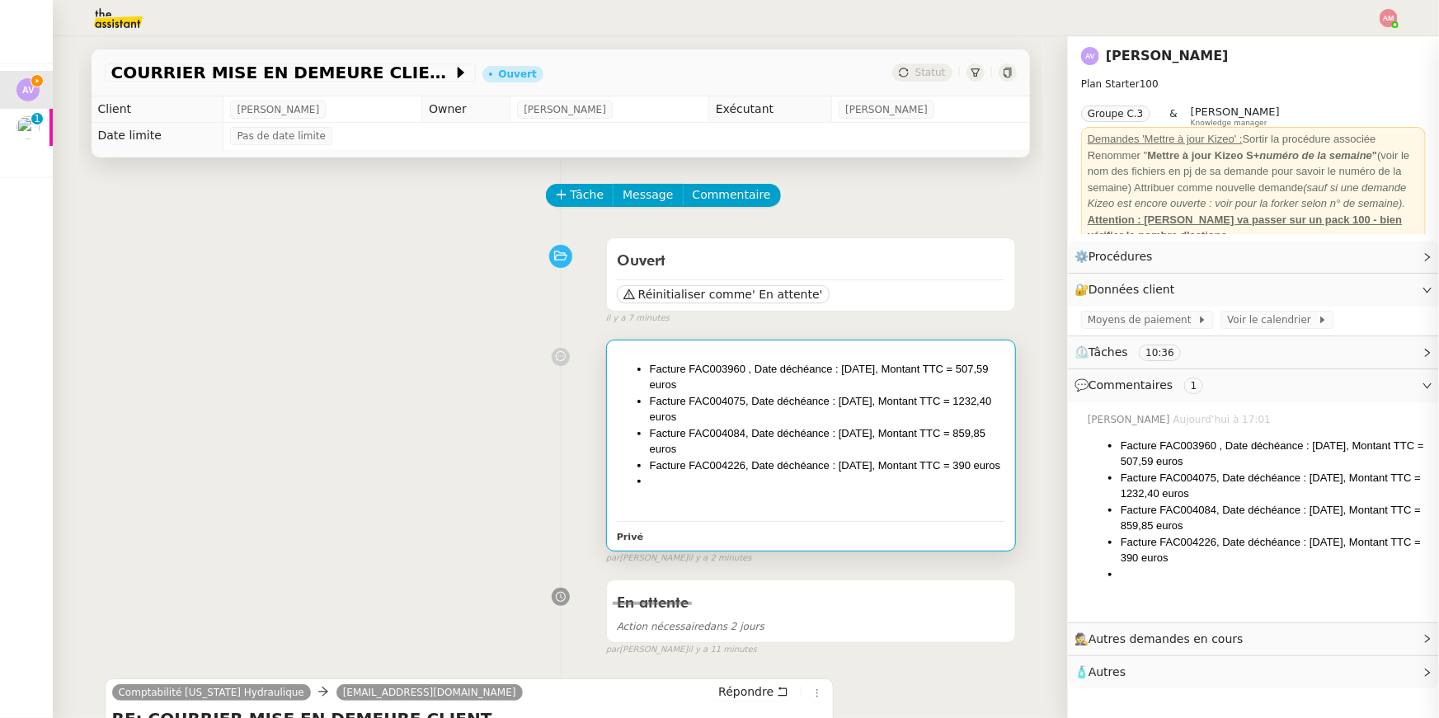
click at [961, 472] on li "Facture FAC004226, Date déchéance : [DATE], Montant TTC = 390 euros" at bounding box center [828, 466] width 356 height 16
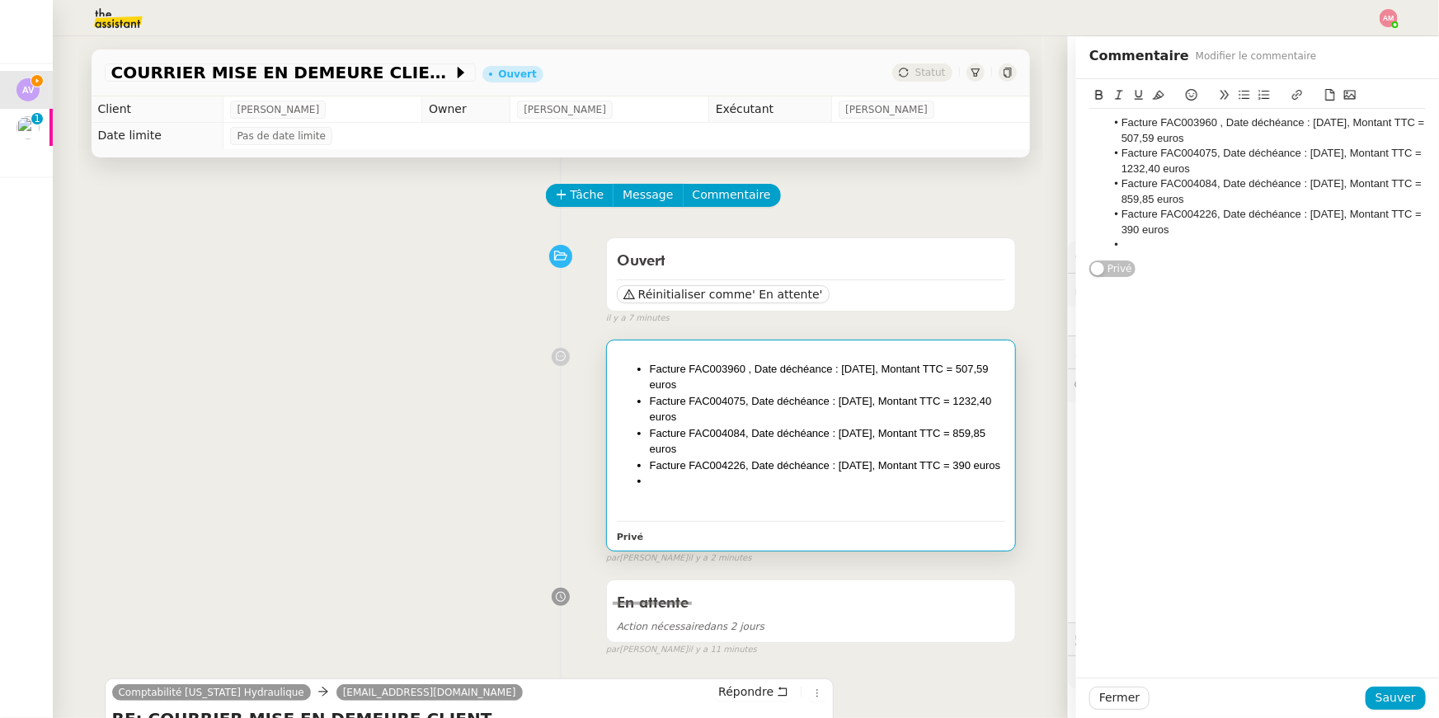
click at [961, 472] on li "Facture FAC004226, Date déchéance : [DATE], Montant TTC = 390 euros" at bounding box center [828, 466] width 356 height 16
drag, startPoint x: 1120, startPoint y: 211, endPoint x: 1233, endPoint y: 223, distance: 113.6
click at [1233, 223] on li "Facture FAC004226, Date déchéance : [DATE], Montant TTC = 390 euros" at bounding box center [1266, 222] width 321 height 31
click at [1201, 251] on li at bounding box center [1266, 244] width 321 height 15
paste div
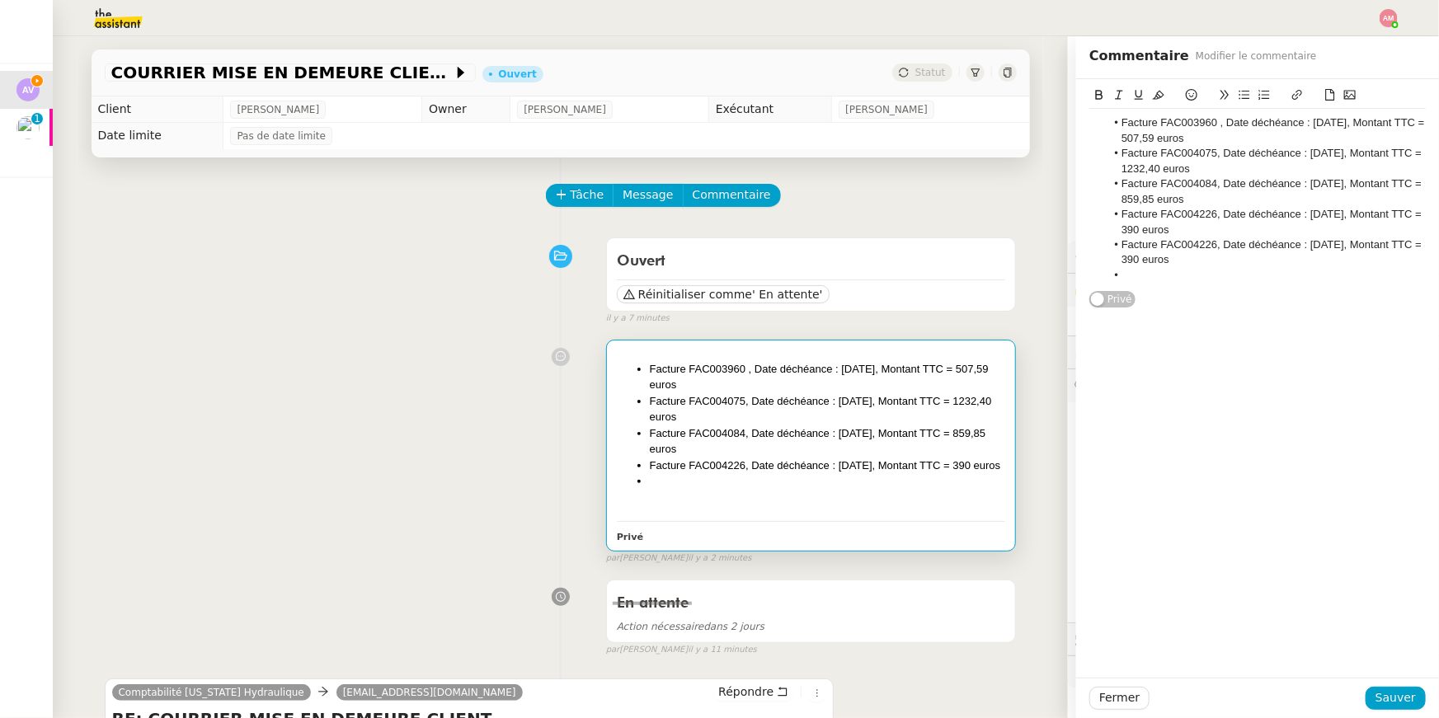
click at [1209, 246] on li "Facture FAC004226, Date déchéance : [DATE], Montant TTC = 390 euros" at bounding box center [1266, 252] width 321 height 31
click at [1320, 245] on li "Facture FAC004266, Date déchéance : 15/05/2025, Montant TTC = 390 euros" at bounding box center [1266, 252] width 321 height 31
drag, startPoint x: 1158, startPoint y: 259, endPoint x: 1172, endPoint y: 259, distance: 14.0
click at [1172, 259] on li "Facture FAC004266, Date déchéance : 15/05/2025, Montant TTC = 390 euros" at bounding box center [1266, 252] width 321 height 31
click at [1394, 692] on span "Sauver" at bounding box center [1395, 698] width 40 height 19
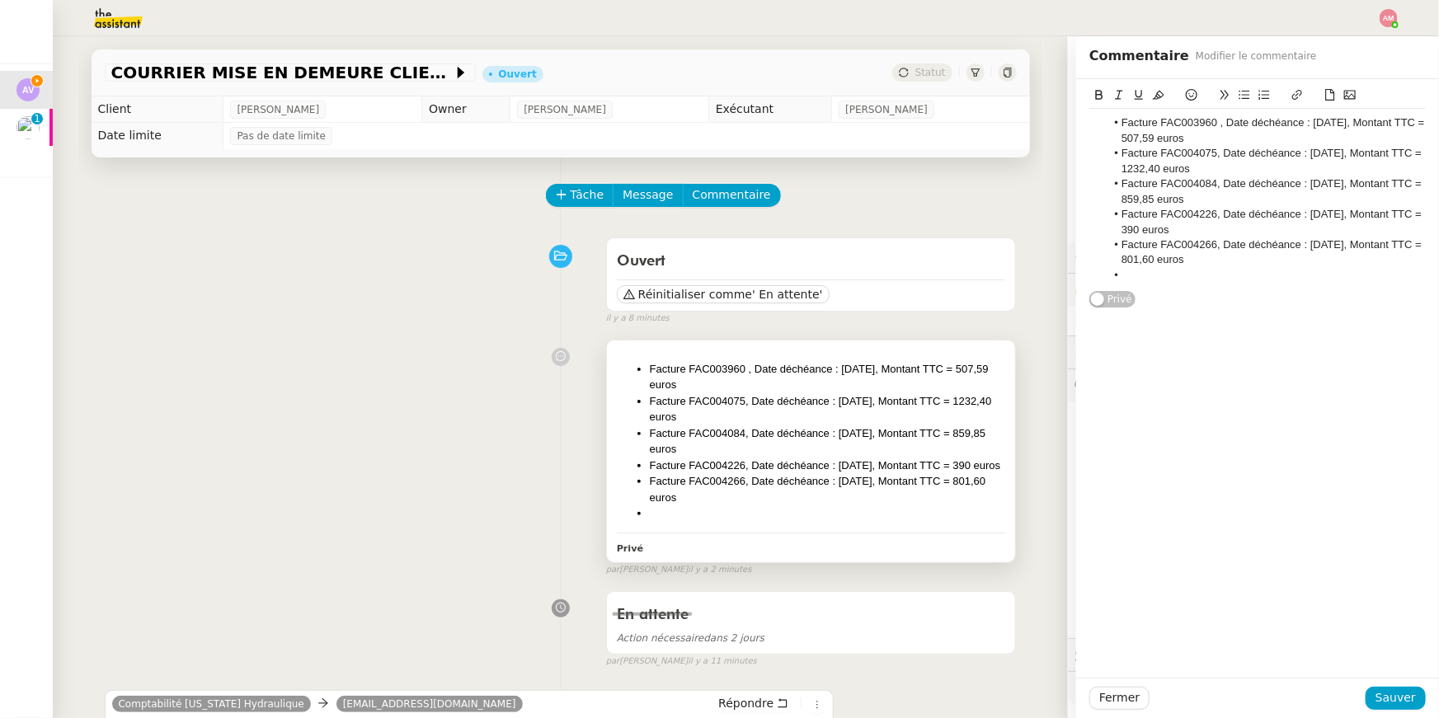
click at [899, 557] on div "Privé" at bounding box center [811, 547] width 389 height 19
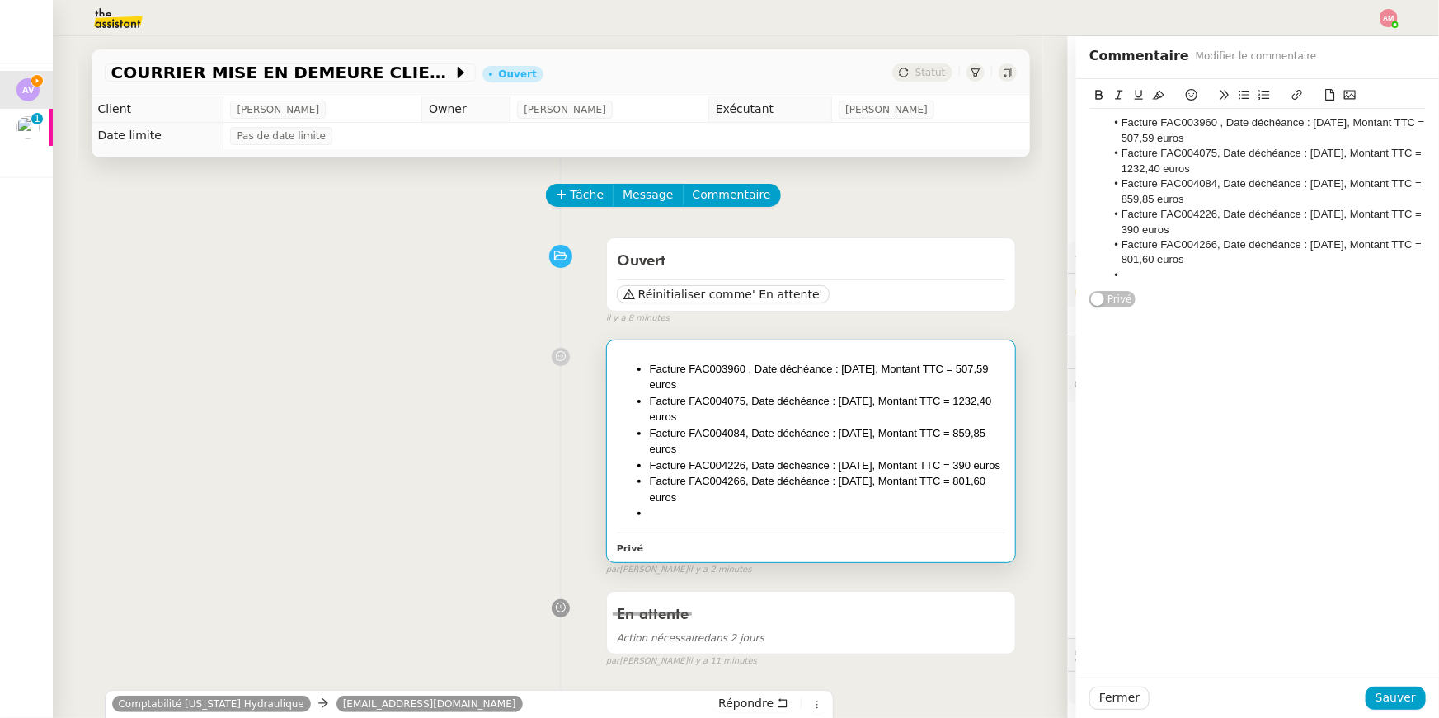
click at [1173, 285] on div "Facture FAC003960 , Date déchéance : 15/03/2025, Montant TTC = 507,59 euros Fac…" at bounding box center [1257, 199] width 336 height 181
drag, startPoint x: 1215, startPoint y: 245, endPoint x: 1121, endPoint y: 244, distance: 94.0
click at [1121, 244] on li "Facture FAC004266, Date déchéance : [DATE], Montant TTC = 801,60 euros" at bounding box center [1266, 252] width 321 height 31
click at [1146, 269] on li at bounding box center [1266, 275] width 321 height 15
drag, startPoint x: 1219, startPoint y: 260, endPoint x: 1112, endPoint y: 250, distance: 106.8
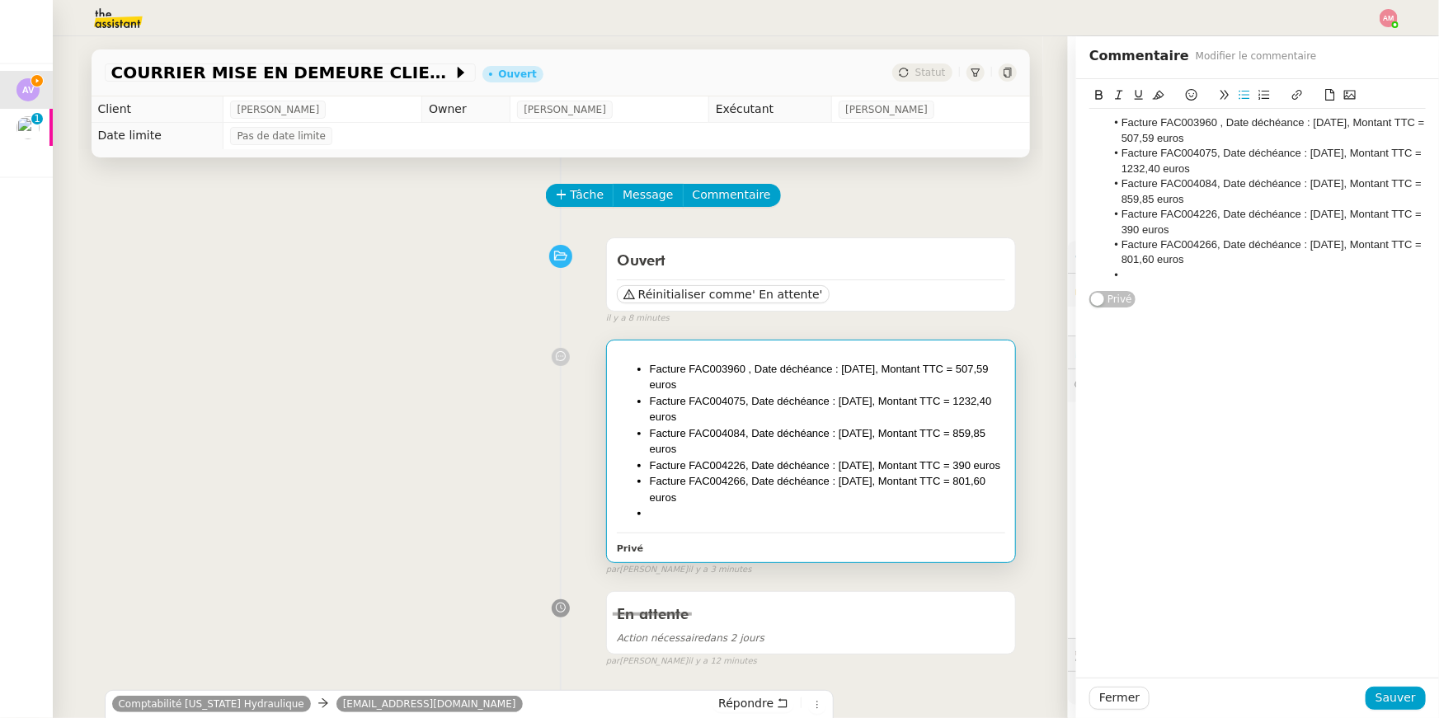
click at [1112, 250] on li "Facture FAC004266, Date déchéance : [DATE], Montant TTC = 801,60 euros" at bounding box center [1266, 252] width 321 height 31
click at [1168, 269] on li at bounding box center [1266, 275] width 321 height 15
click at [1158, 275] on li "Facture FAC004266, Date déchéance : [DATE], Montant TTC = 801,60 euros" at bounding box center [1266, 283] width 321 height 31
drag, startPoint x: 1159, startPoint y: 275, endPoint x: 1210, endPoint y: 278, distance: 50.4
click at [1210, 278] on li "Facture FAC004266, Date déchéance : [DATE], Montant TTC = 801,60 euros" at bounding box center [1266, 283] width 321 height 31
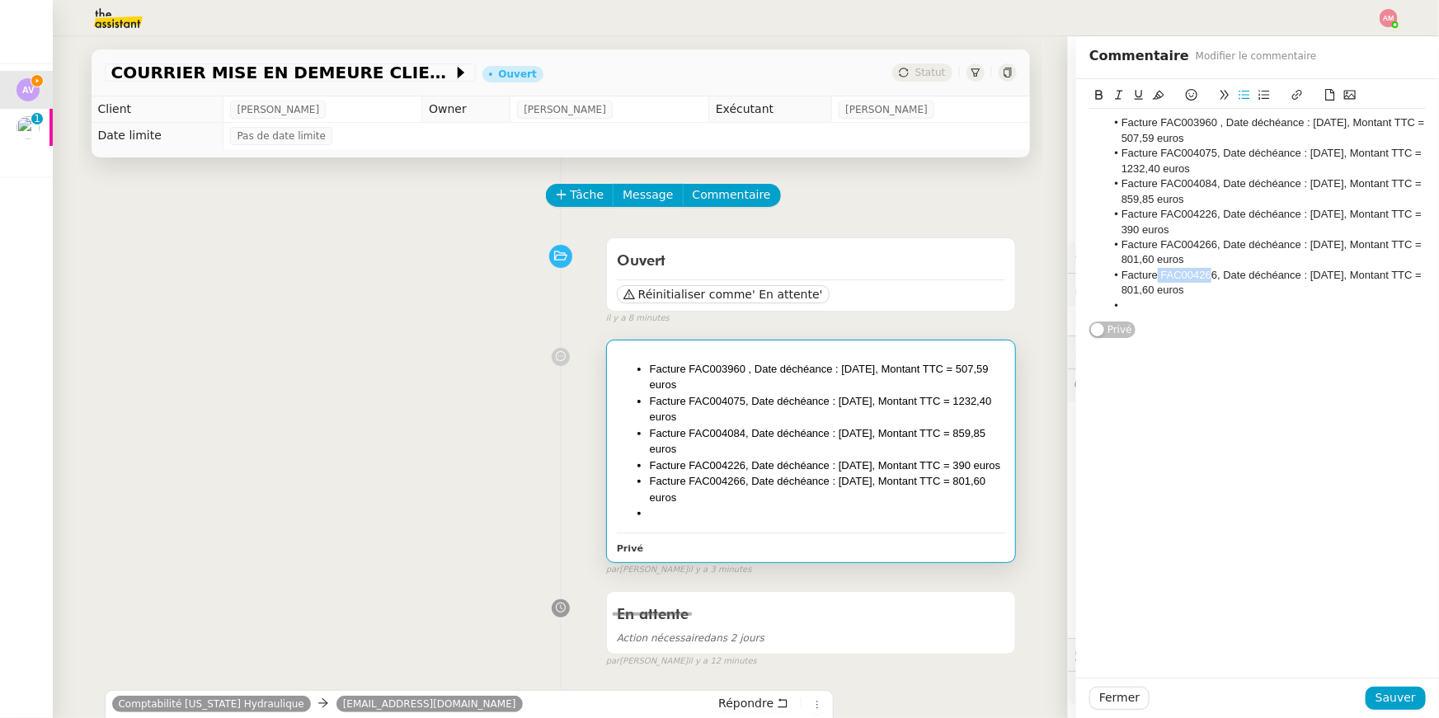
click at [1211, 278] on li "Facture FAC004266, Date déchéance : [DATE], Montant TTC = 801,60 euros" at bounding box center [1266, 283] width 321 height 31
drag, startPoint x: 1216, startPoint y: 277, endPoint x: 1197, endPoint y: 279, distance: 19.0
click at [1197, 279] on li "Facture FAC004266, Date déchéance : [DATE], Montant TTC = 801,60 euros" at bounding box center [1266, 283] width 321 height 31
click at [1352, 272] on li "Facture FAC004376, Date déchéance : 15/05/2025, Montant TTC = 801,60 euros" at bounding box center [1266, 283] width 321 height 31
click at [1337, 270] on li "Facture FAC004376, Date déchéance : 15/05/2025, Montant TTC = 801,60 euros" at bounding box center [1266, 283] width 321 height 31
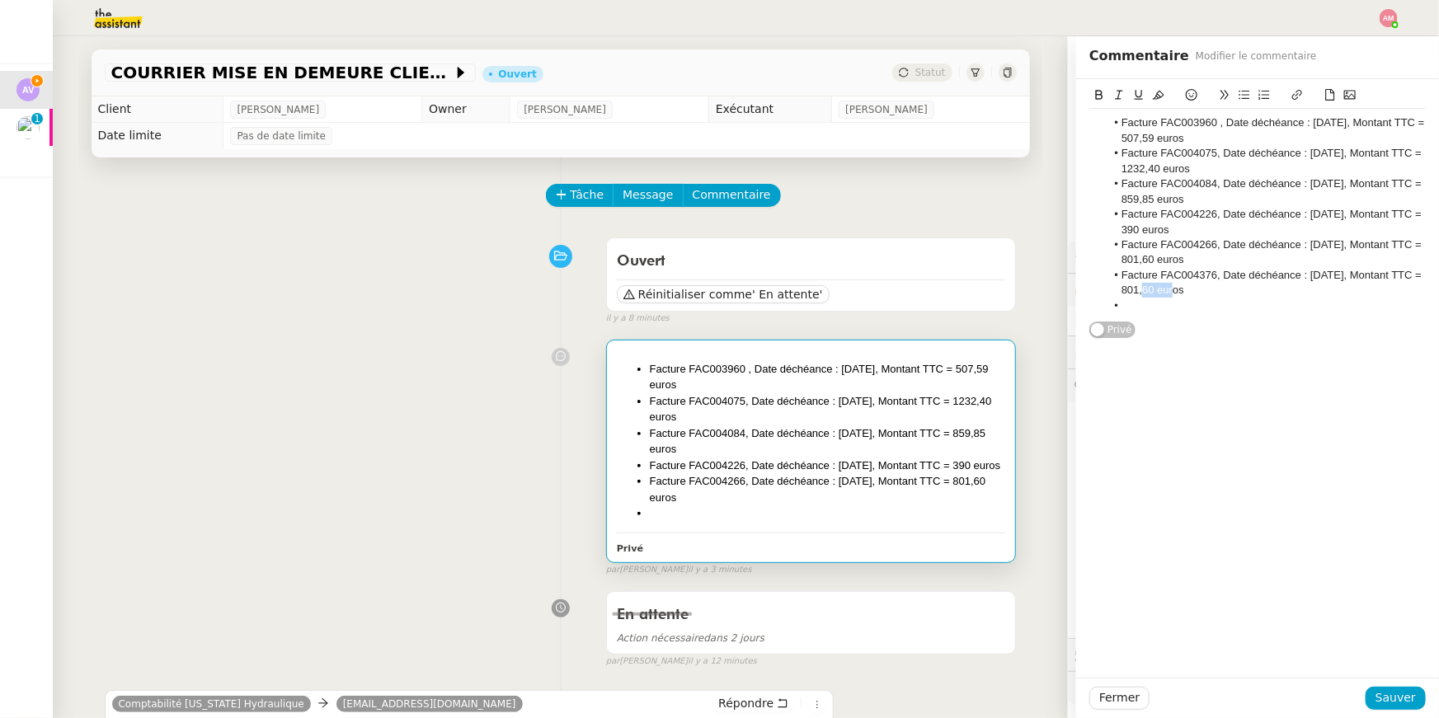
drag, startPoint x: 1154, startPoint y: 293, endPoint x: 1187, endPoint y: 294, distance: 33.0
click at [1187, 294] on li "Facture FAC004376, Date déchéance : 15/06/2025, Montant TTC = 801,60 euros" at bounding box center [1266, 283] width 321 height 31
click at [1399, 699] on span "Sauver" at bounding box center [1395, 698] width 40 height 19
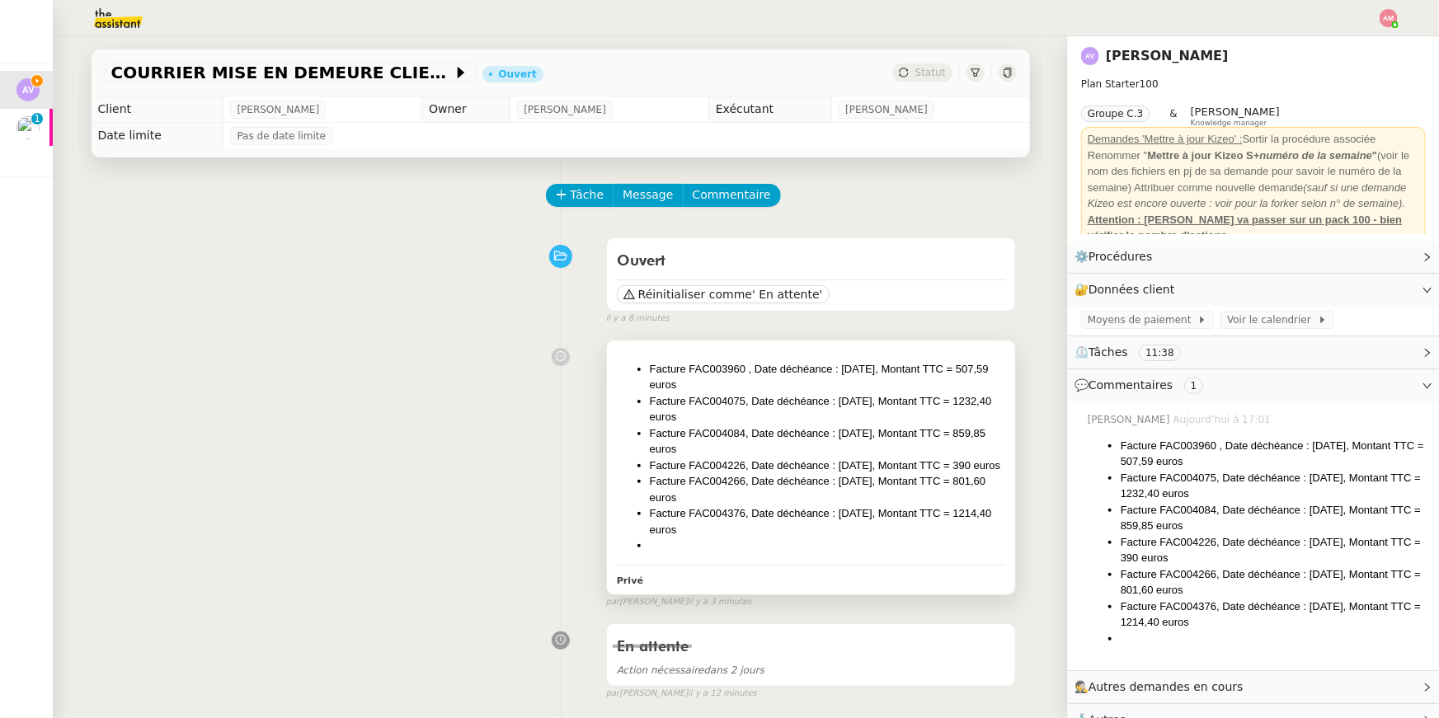
click at [874, 474] on li "Facture FAC004226, Date déchéance : [DATE], Montant TTC = 390 euros" at bounding box center [828, 466] width 356 height 16
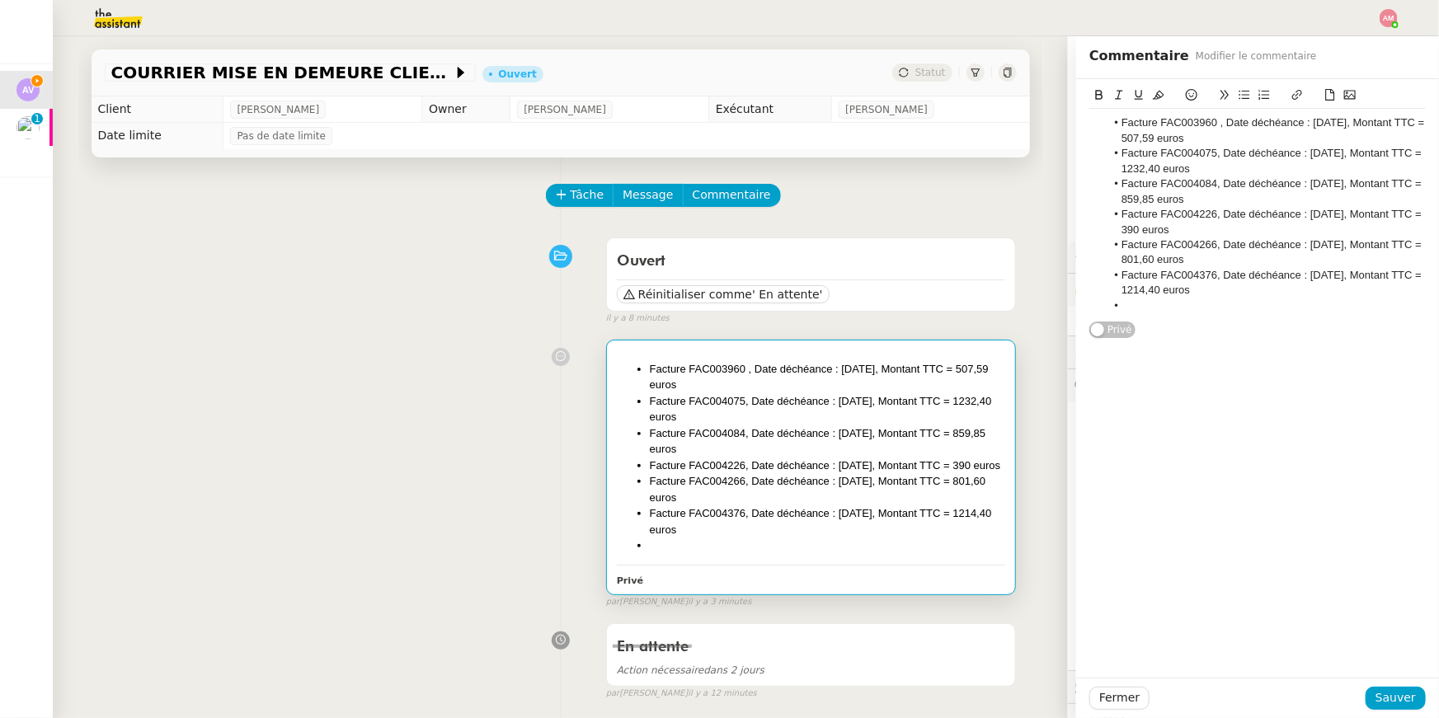
drag, startPoint x: 1238, startPoint y: 288, endPoint x: 1112, endPoint y: 270, distance: 127.5
click at [1112, 270] on li "Facture FAC004376, Date déchéance : [DATE], Montant TTC = 1214,40 euros" at bounding box center [1266, 283] width 321 height 31
click at [1140, 304] on li at bounding box center [1266, 306] width 321 height 15
click at [1205, 308] on li "Facture FAC004376, Date déchéance : [DATE], Montant TTC = 1214,40 euros" at bounding box center [1266, 314] width 321 height 31
drag, startPoint x: 1201, startPoint y: 307, endPoint x: 1218, endPoint y: 307, distance: 17.3
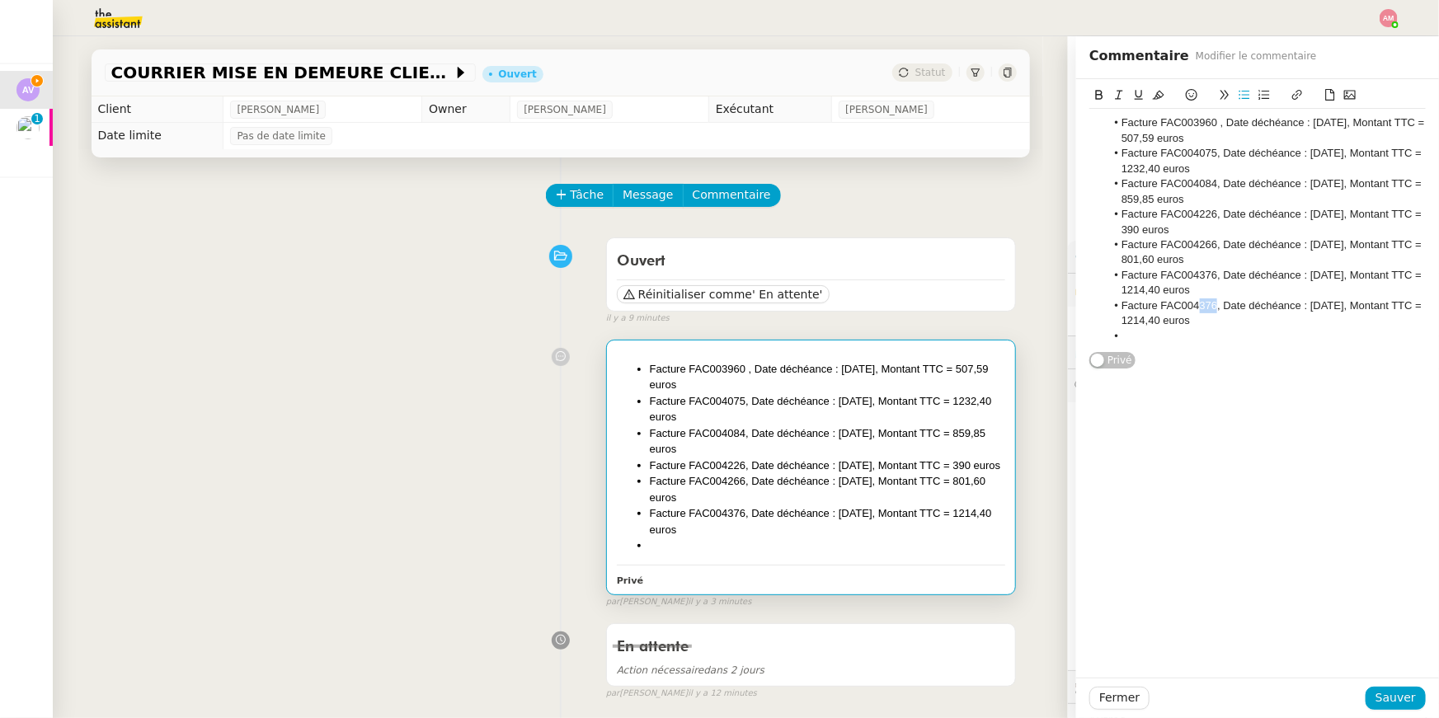
click at [1218, 307] on li "Facture FAC004376, Date déchéance : [DATE], Montant TTC = 1214,40 euros" at bounding box center [1266, 314] width 321 height 31
click at [1335, 306] on li "Facture FAC004586, Date déchéance : 15/06/2025, Montant TTC = 1214,40 euros" at bounding box center [1266, 314] width 321 height 31
drag, startPoint x: 1159, startPoint y: 322, endPoint x: 1191, endPoint y: 322, distance: 32.2
click at [1191, 322] on li "Facture FAC004586, Date déchéance : 15/07/2025, Montant TTC = 1214,40 euros" at bounding box center [1266, 314] width 321 height 31
click at [1384, 701] on span "Sauver" at bounding box center [1395, 698] width 40 height 19
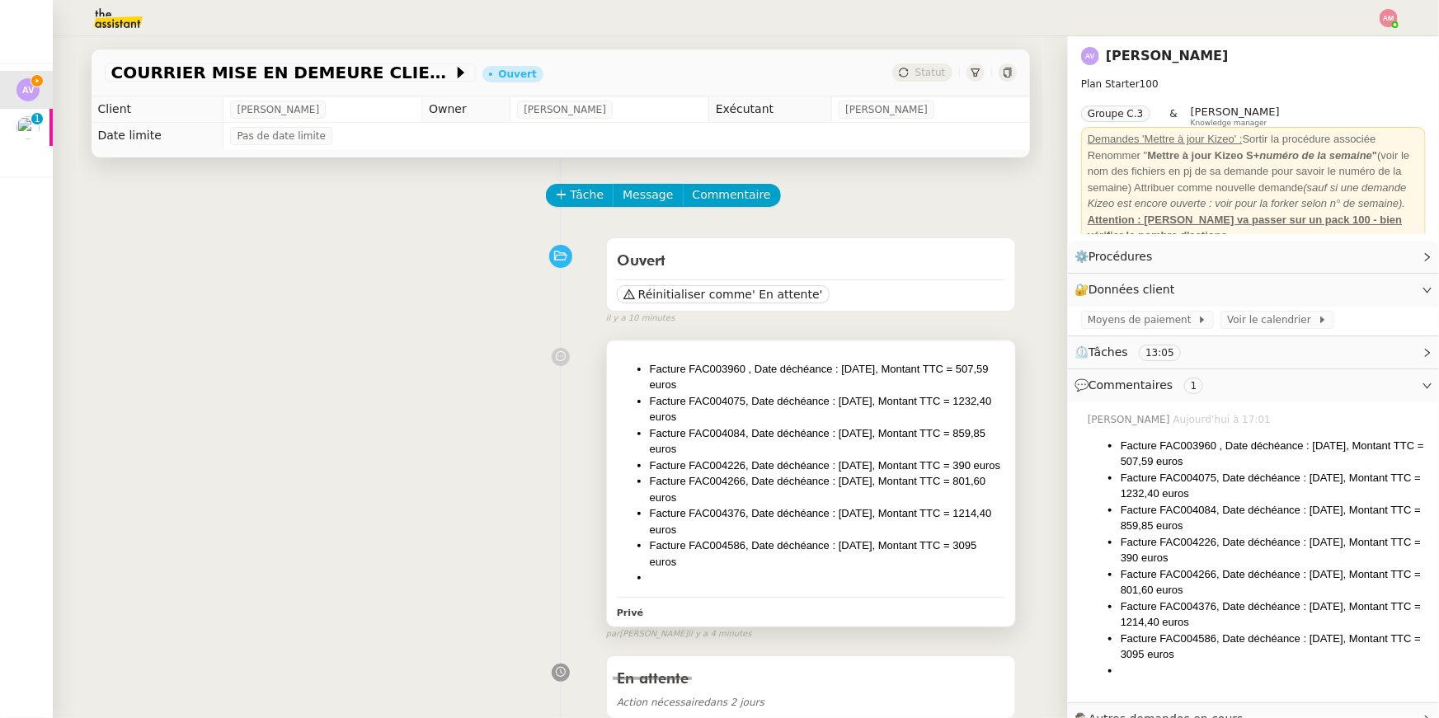
click at [823, 586] on li at bounding box center [828, 578] width 356 height 16
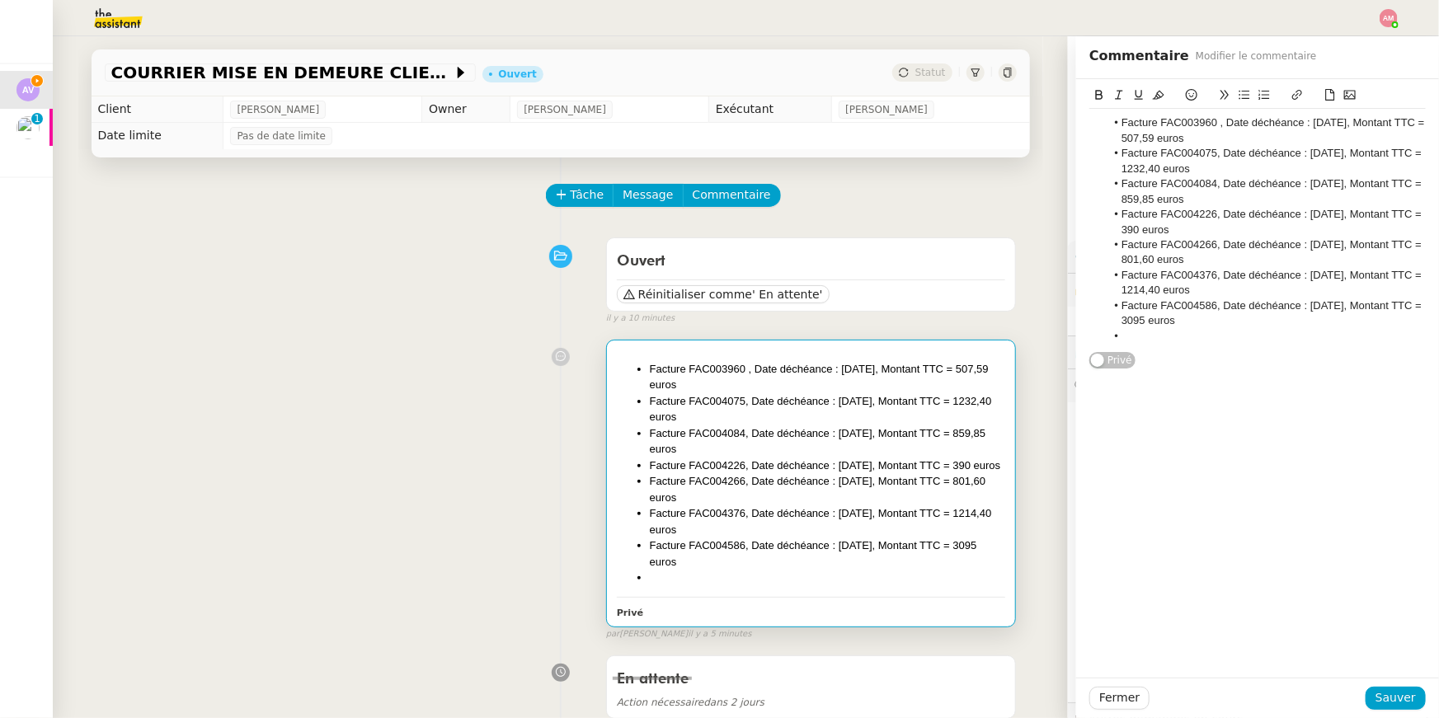
click at [1201, 331] on li at bounding box center [1266, 336] width 321 height 15
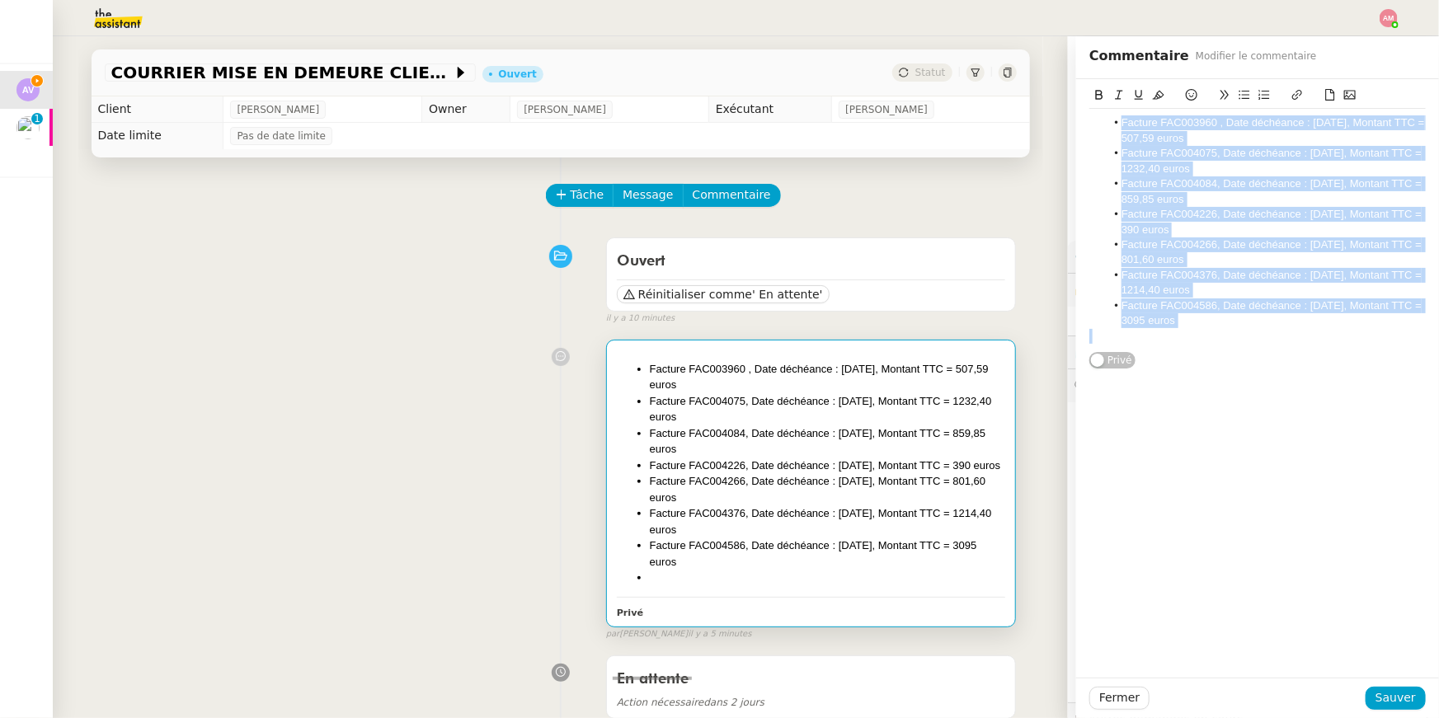
drag, startPoint x: 1220, startPoint y: 337, endPoint x: 1045, endPoint y: 114, distance: 283.7
click at [1045, 114] on app-ticket "COURRIER MISE EN DEMEURE CLIENT Ouvert Statut Client Alexandre Vericel Owner Ro…" at bounding box center [746, 377] width 1386 height 682
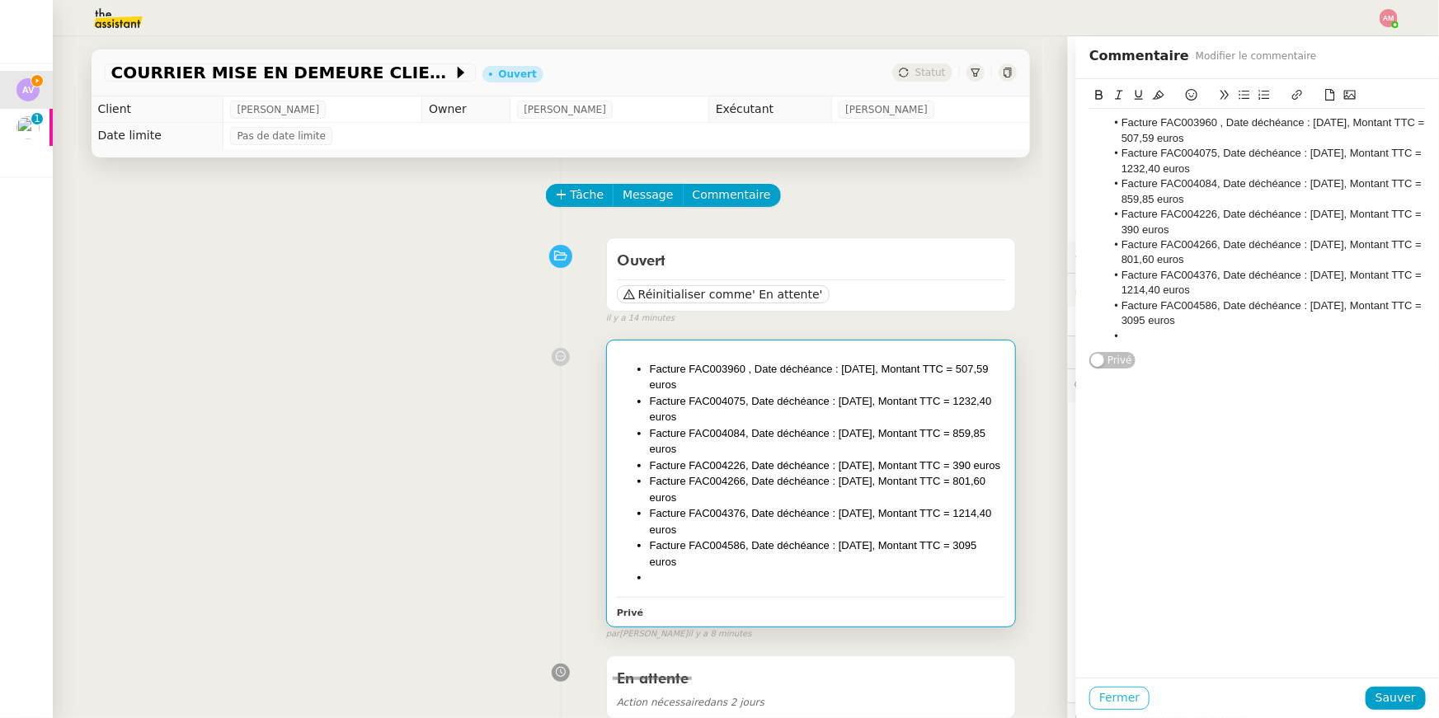
click at [1130, 700] on span "Fermer" at bounding box center [1119, 698] width 40 height 19
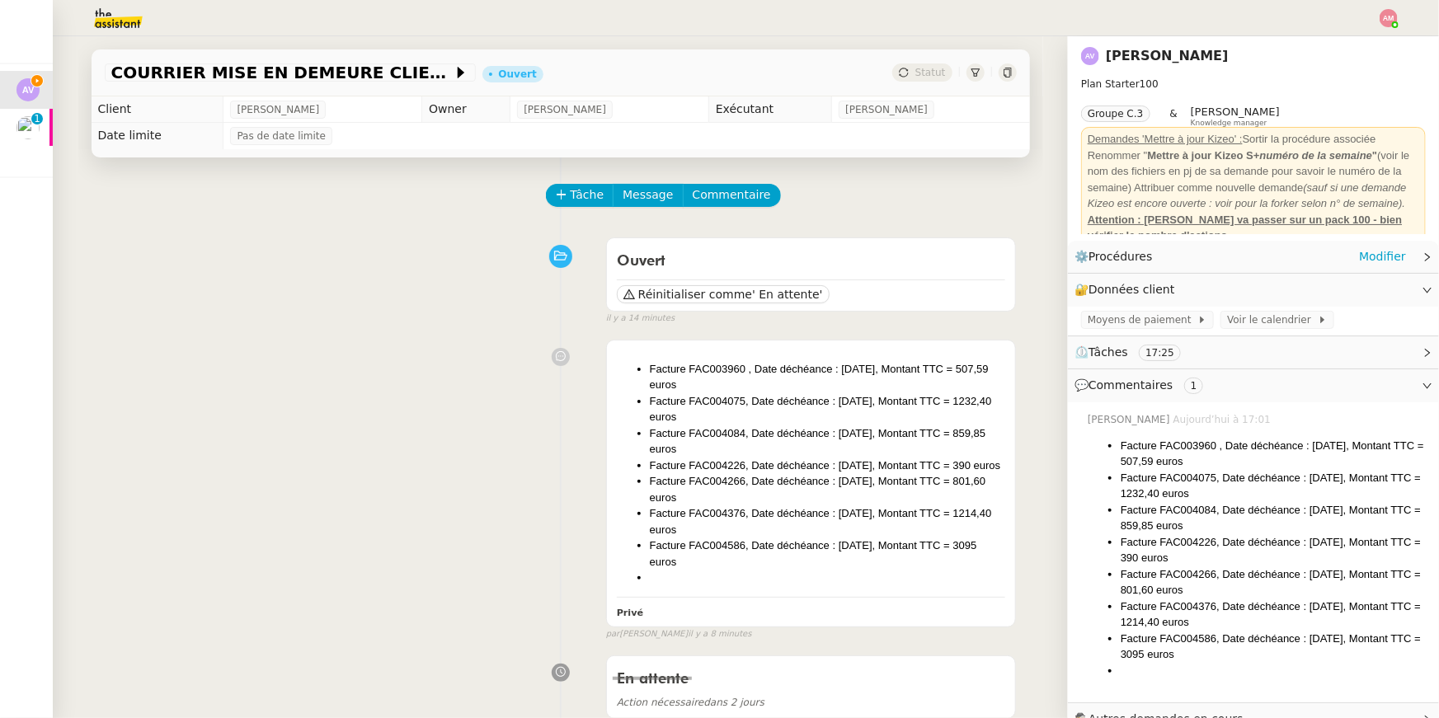
click at [1189, 253] on div "⚙️ Procédures Modifier" at bounding box center [1239, 256] width 331 height 19
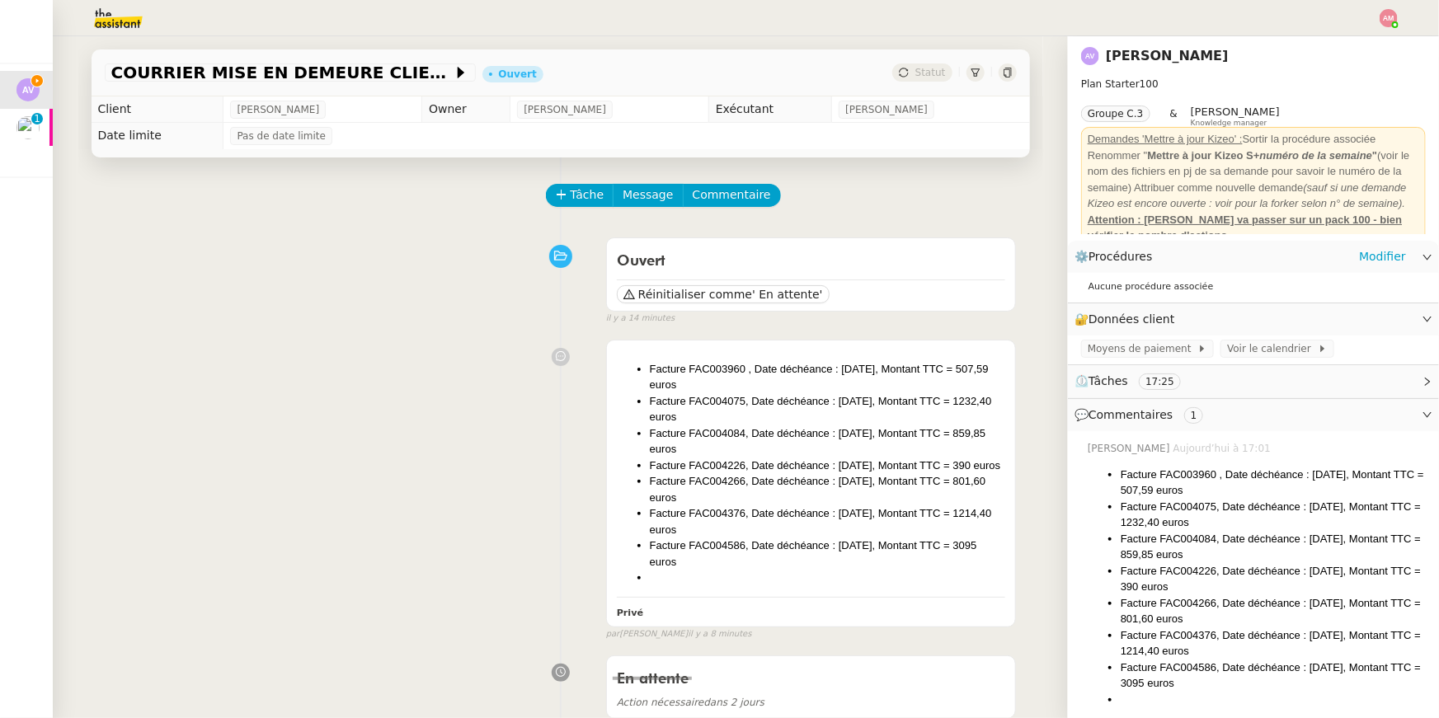
click at [1227, 278] on div "Aucune procédure associée" at bounding box center [1253, 287] width 371 height 29
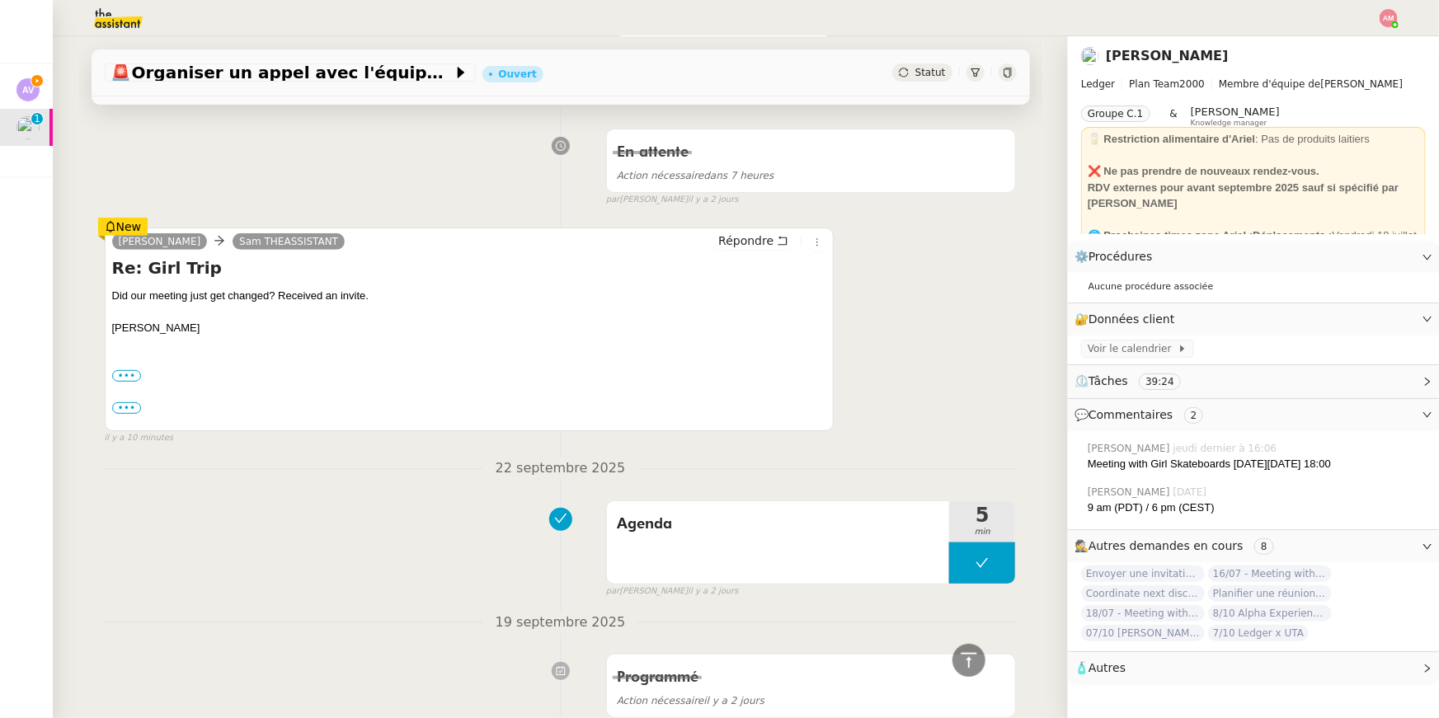
scroll to position [31, 0]
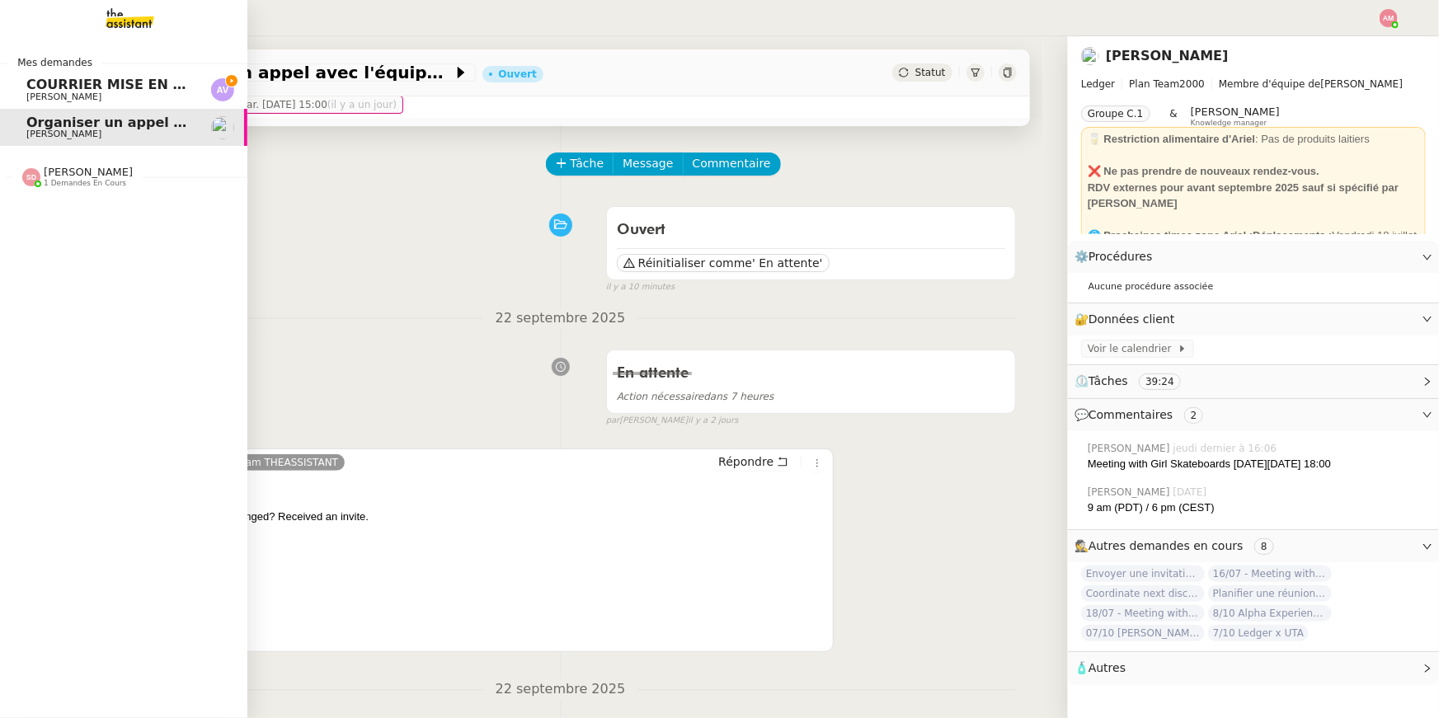
click at [31, 83] on span "COURRIER MISE EN DEMEURE CLIENT" at bounding box center [163, 85] width 275 height 16
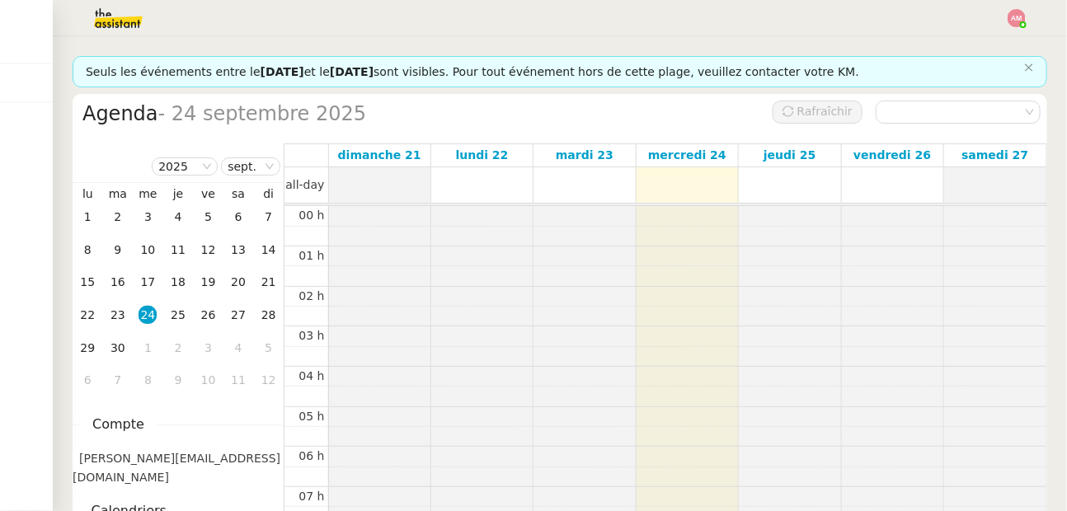
scroll to position [240, 0]
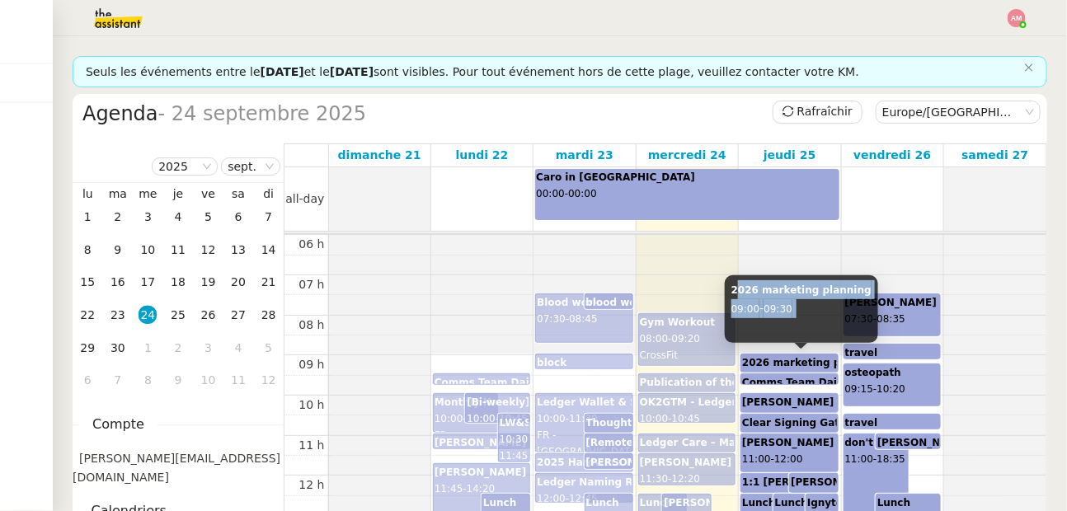
drag, startPoint x: 736, startPoint y: 280, endPoint x: 806, endPoint y: 318, distance: 80.4
click at [806, 318] on div "2026 marketing planning 09:00 - 09:30" at bounding box center [801, 309] width 153 height 68
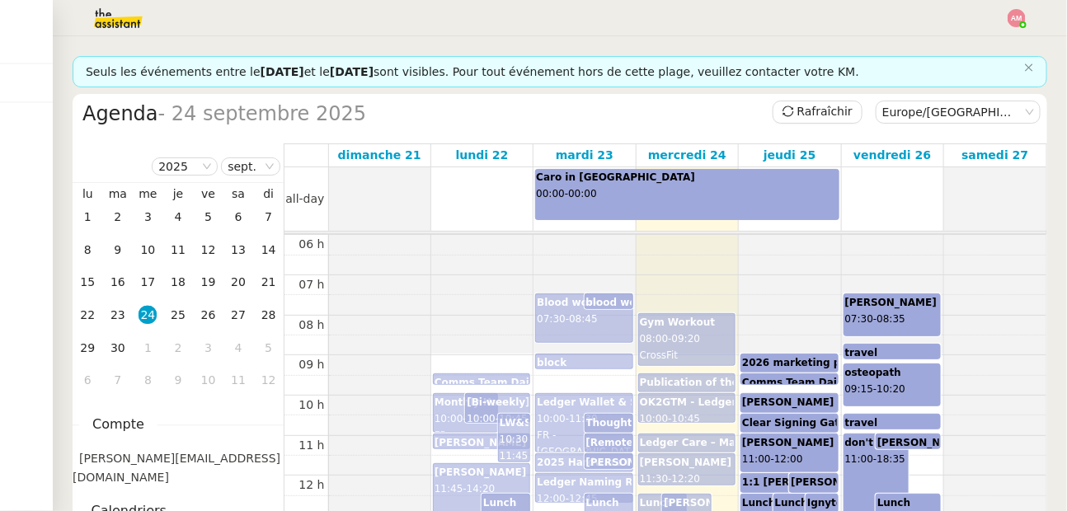
click at [736, 293] on div at bounding box center [687, 174] width 101 height 360
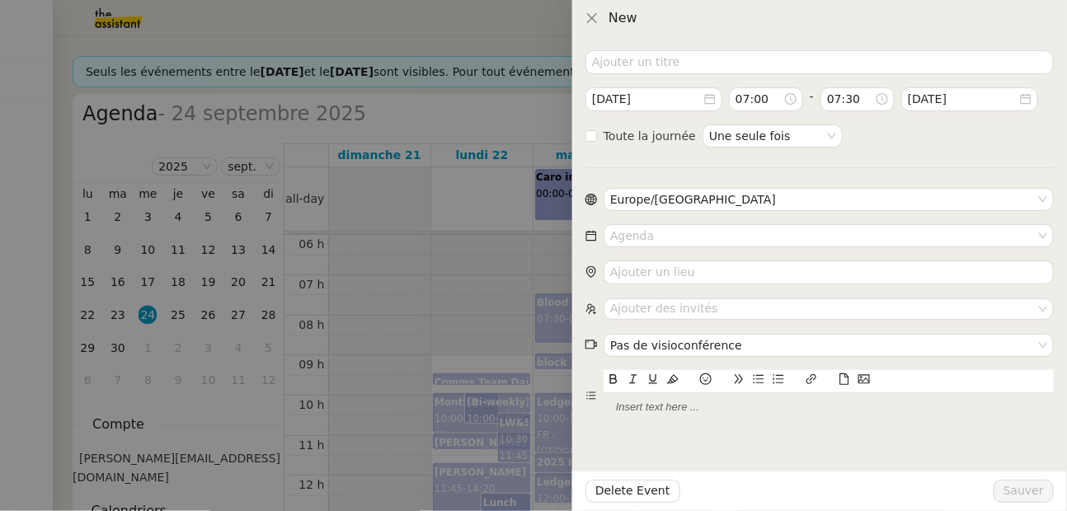
click at [540, 285] on div at bounding box center [533, 255] width 1067 height 511
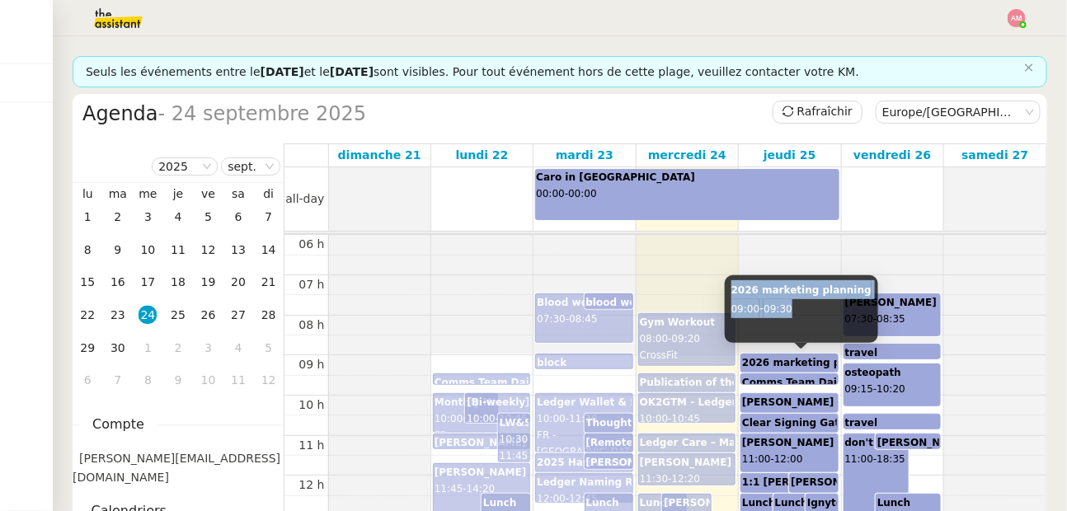
copy div "2026 marketing planning 09:00 - 09:30"
drag, startPoint x: 731, startPoint y: 292, endPoint x: 806, endPoint y: 315, distance: 78.5
click at [806, 315] on div "2026 marketing planning 09:00 - 09:30" at bounding box center [801, 309] width 153 height 68
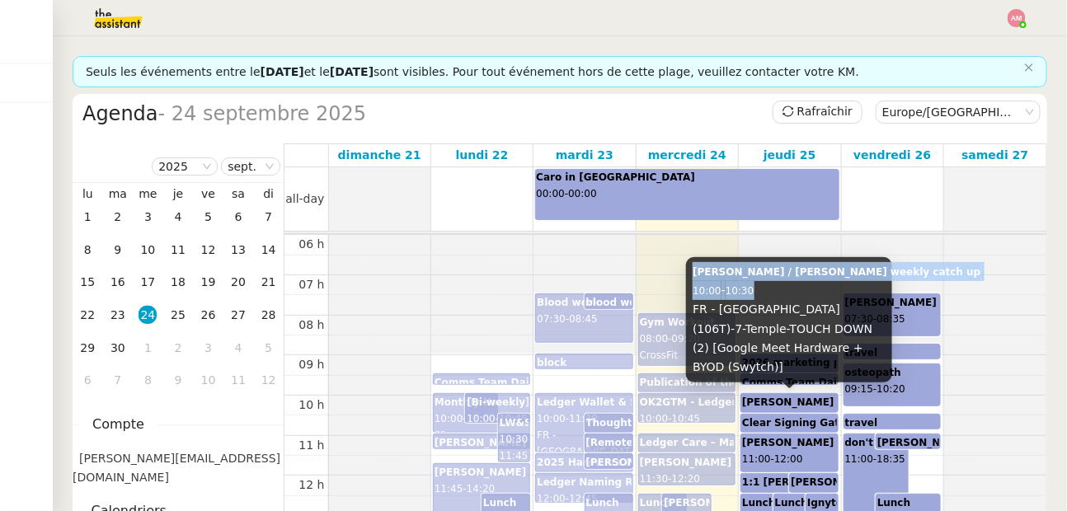
copy div "Ariel / Elise weekly catch up 10:00 - 10:30"
drag, startPoint x: 689, startPoint y: 286, endPoint x: 762, endPoint y: 304, distance: 74.8
click at [762, 304] on div "Ariel / Elise weekly catch up 10:00 - 10:30 FR - Paris (106T)-7-Temple-TOUCH DO…" at bounding box center [789, 319] width 206 height 125
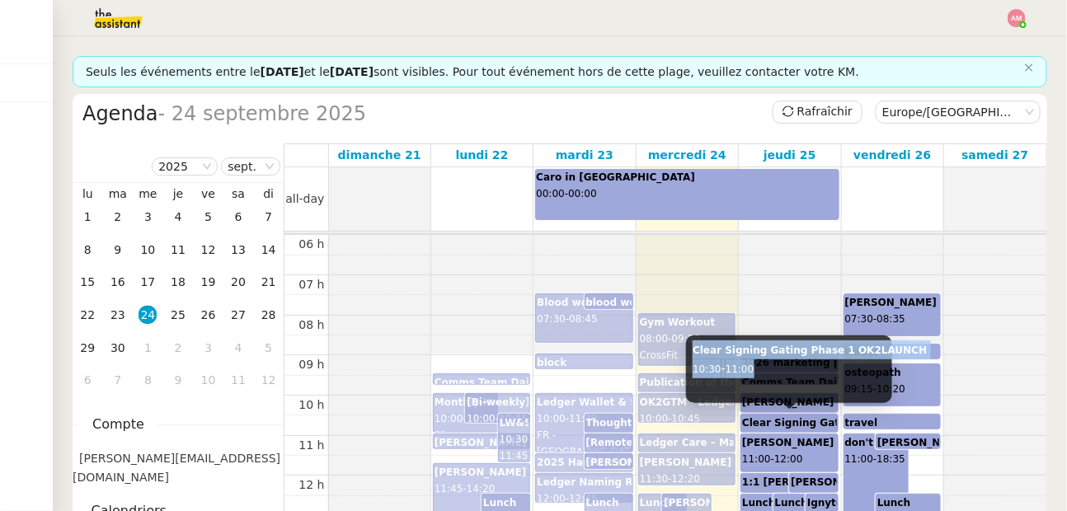
copy div "Clear Signing Gating Phase 1 OK2LAUNCH 10:30 - 11:00"
drag, startPoint x: 714, startPoint y: 348, endPoint x: 813, endPoint y: 369, distance: 101.2
click at [813, 369] on div "Clear Signing Gating Phase 1 OK2LAUNCH 10:30 - 11:00" at bounding box center [789, 370] width 206 height 68
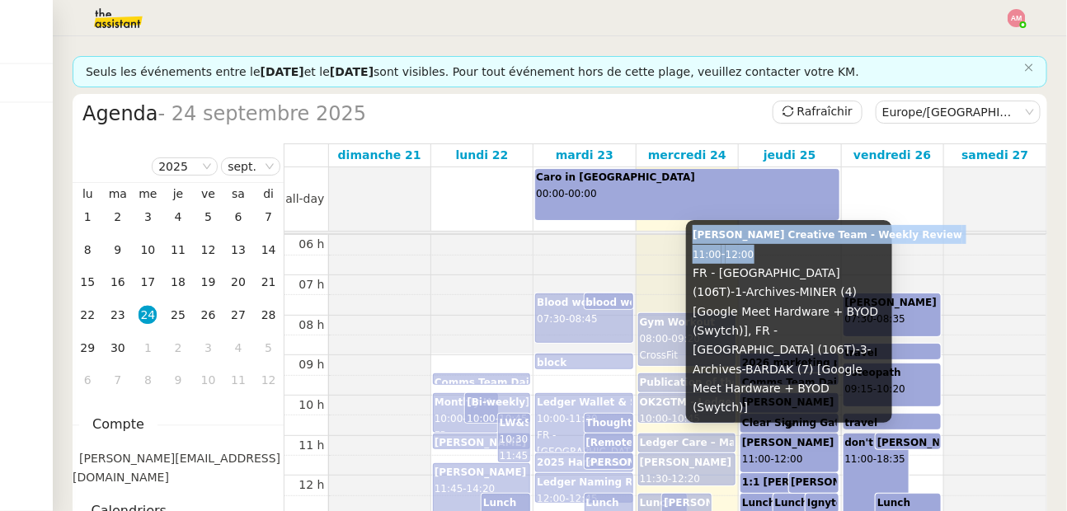
drag, startPoint x: 692, startPoint y: 275, endPoint x: 777, endPoint y: 289, distance: 86.0
click at [777, 289] on div "Ariel x Creative Team - Weekly Review 11:00 - 12:00 FR - Paris (106T)-1-Archive…" at bounding box center [789, 321] width 206 height 202
copy div "Ariel x Creative Team - Weekly Review 11:00 - 12:00"
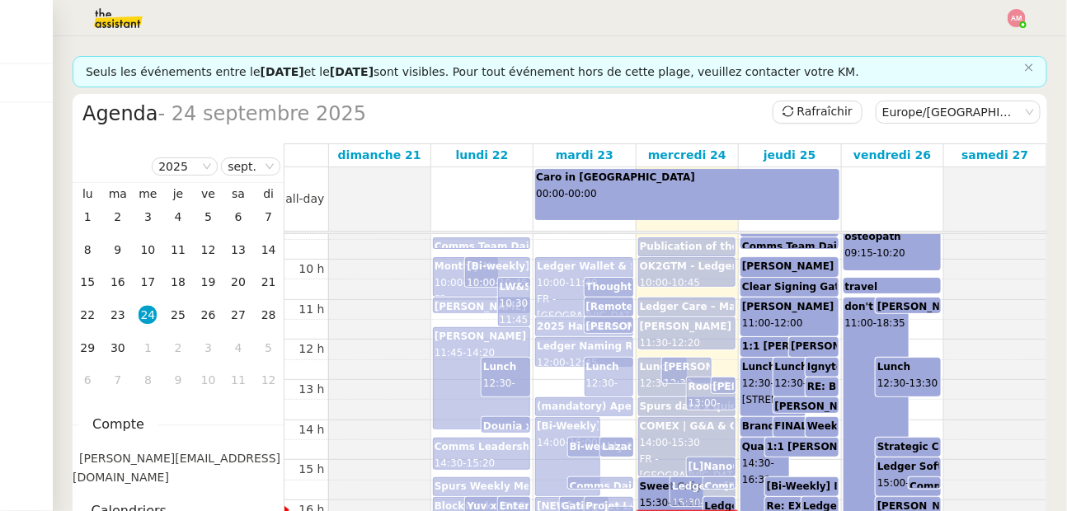
scroll to position [381, 0]
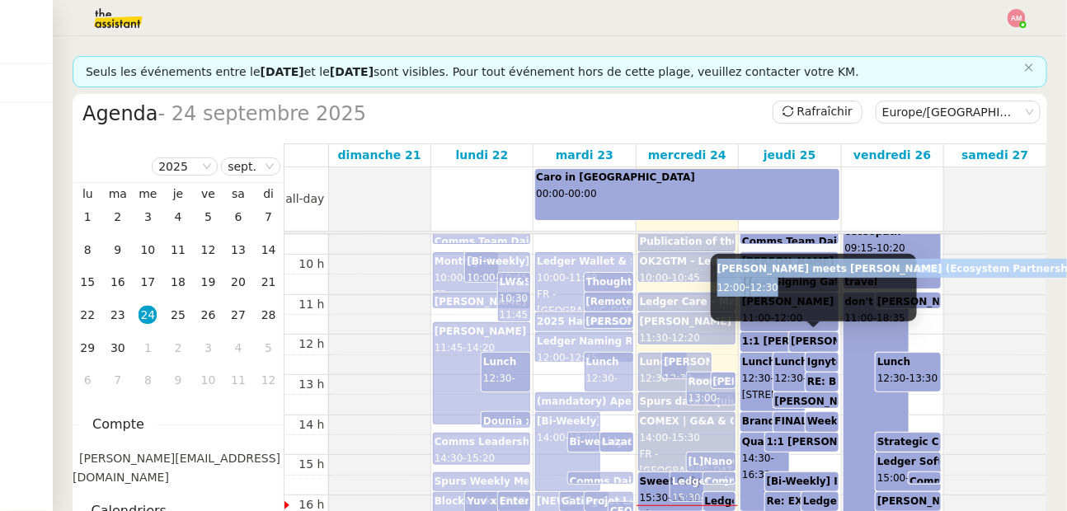
copy div "Ariel meets Adam De Cata (Ecosystem Partnerships Lead) 12:00 - 12:30"
drag, startPoint x: 714, startPoint y: 271, endPoint x: 808, endPoint y: 290, distance: 95.9
click at [808, 290] on div "Ariel meets Adam De Cata (Ecosystem Partnerships Lead) 12:00 - 12:30" at bounding box center [814, 288] width 206 height 68
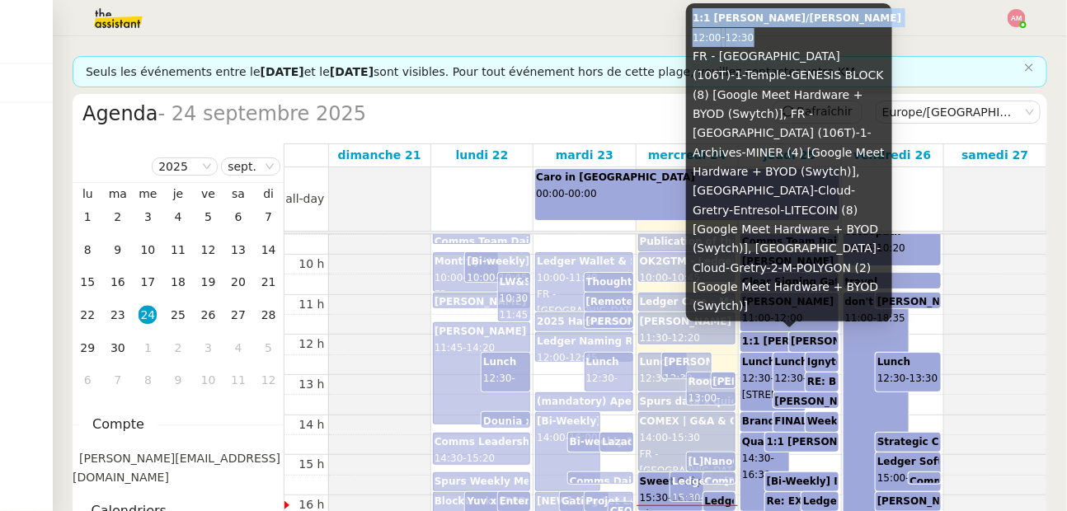
copy div "1:1 Ian/Ariel 12:00 - 12:30"
drag, startPoint x: 692, startPoint y: 74, endPoint x: 763, endPoint y: 87, distance: 72.1
click at [763, 87] on div "1:1 Ian/Ariel 12:00 - 12:30 FR - Paris (106T)-1-Temple-GENESIS BLOCK (8) [Googl…" at bounding box center [789, 161] width 206 height 317
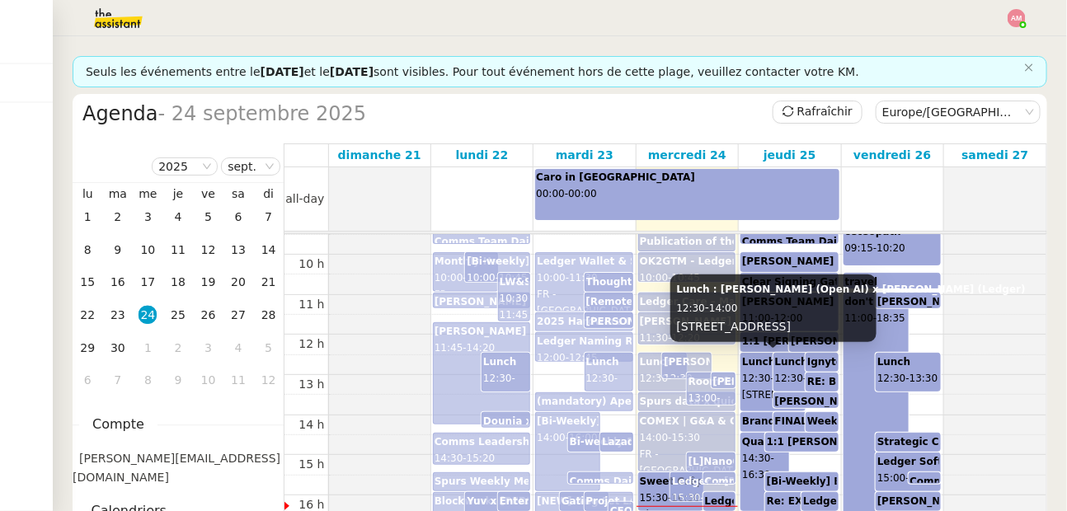
drag, startPoint x: 673, startPoint y: 263, endPoint x: 706, endPoint y: 274, distance: 34.7
click at [726, 275] on div "Lunch : Pierre-Edouard Lieb (Open AI) x Ariel Wengroff (Ledger) 12:30 - 14:00 1…" at bounding box center [773, 309] width 206 height 68
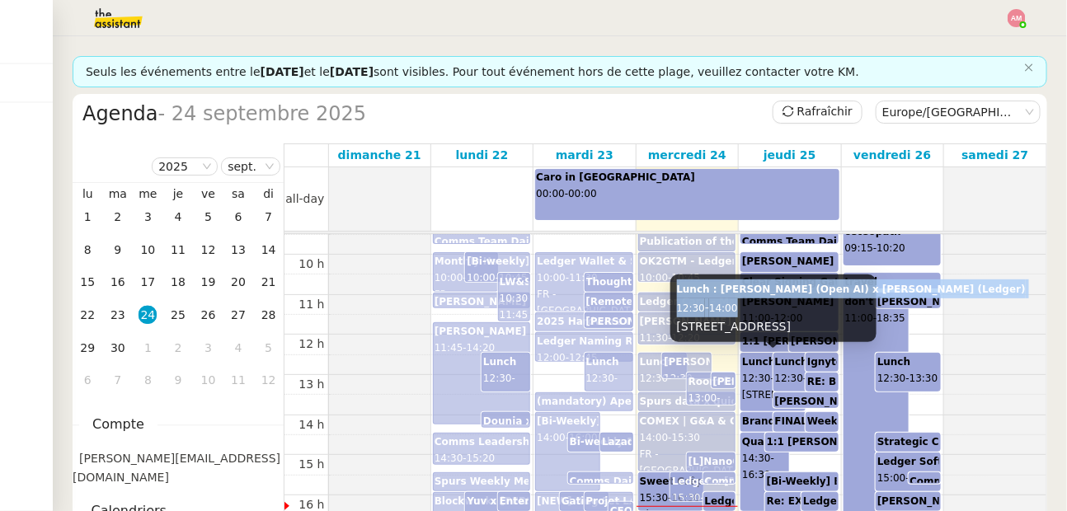
copy div "Lunch : Pierre-Edouard Lieb (Open AI) x Ariel Wengroff (Ledger) 12:30 - 14:00"
drag, startPoint x: 674, startPoint y: 267, endPoint x: 749, endPoint y: 281, distance: 76.3
click at [749, 281] on div "Lunch : Pierre-Edouard Lieb (Open AI) x Ariel Wengroff (Ledger) 12:30 - 14:00 1…" at bounding box center [773, 309] width 206 height 68
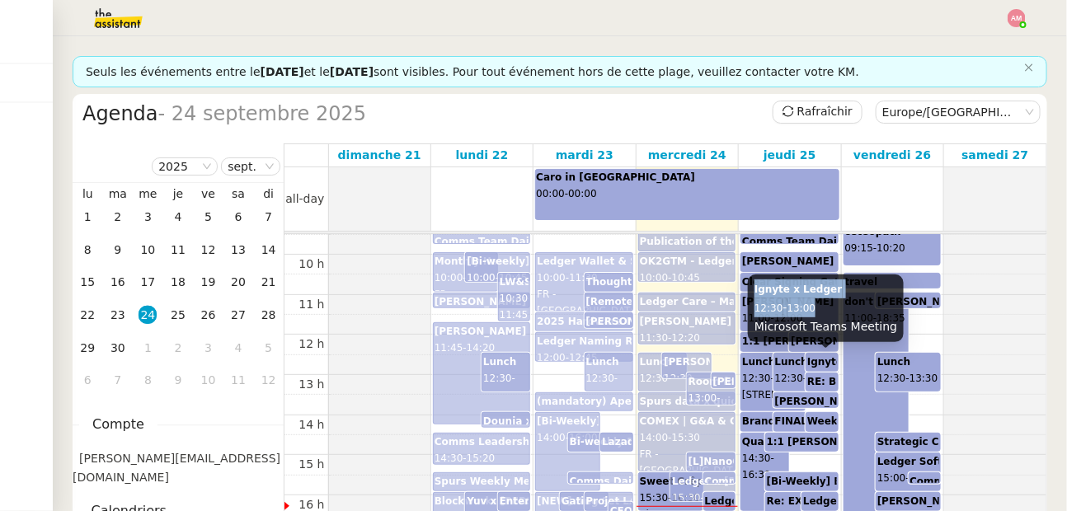
copy div "Ignyte x Ledger 12:30 - 13:00"
drag, startPoint x: 761, startPoint y: 286, endPoint x: 831, endPoint y: 303, distance: 72.0
click at [831, 303] on div "Ignyte x Ledger 12:30 - 13:00 Microsoft Teams Meeting" at bounding box center [826, 309] width 156 height 68
click at [815, 353] on div "Ignyte x Ledger 12:30 - 13:00 Microsoft Teams Meeting" at bounding box center [826, 314] width 156 height 79
click at [814, 360] on b "Ignyte x Ledger" at bounding box center [850, 362] width 87 height 12
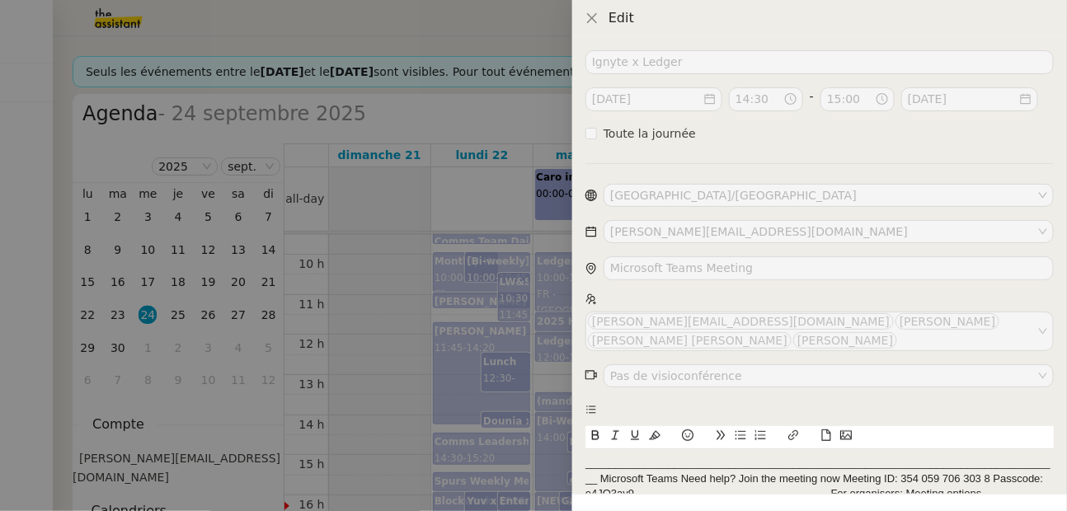
click at [471, 383] on div at bounding box center [533, 255] width 1067 height 511
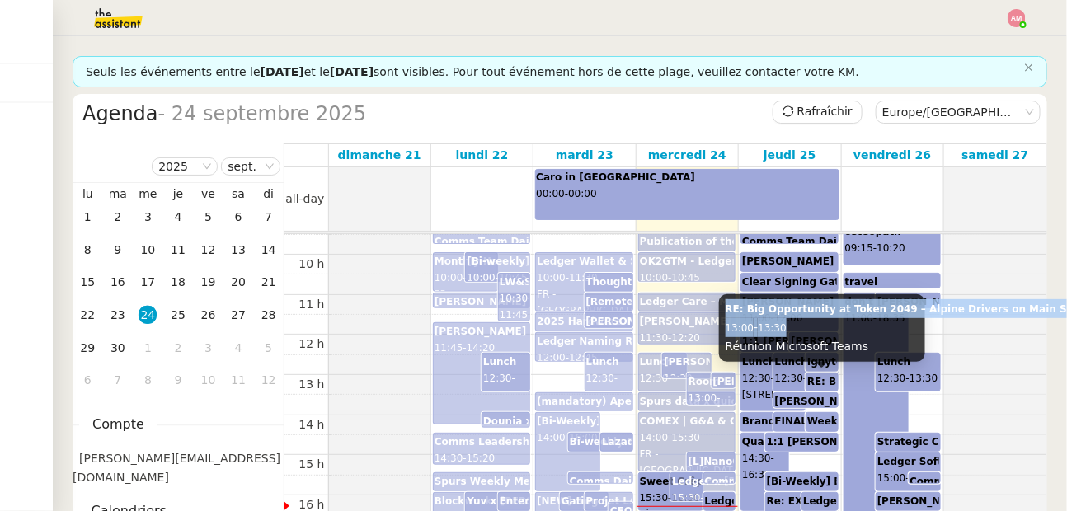
copy div "RE: Big Opportunity at Token 2049 – Alpine Drivers on Main Stage 13:00 - 13:30"
drag, startPoint x: 722, startPoint y: 308, endPoint x: 799, endPoint y: 324, distance: 78.4
click at [799, 324] on div "RE: Big Opportunity at Token 2049 – Alpine Drivers on Main Stage 13:00 - 13:30 …" at bounding box center [822, 328] width 206 height 68
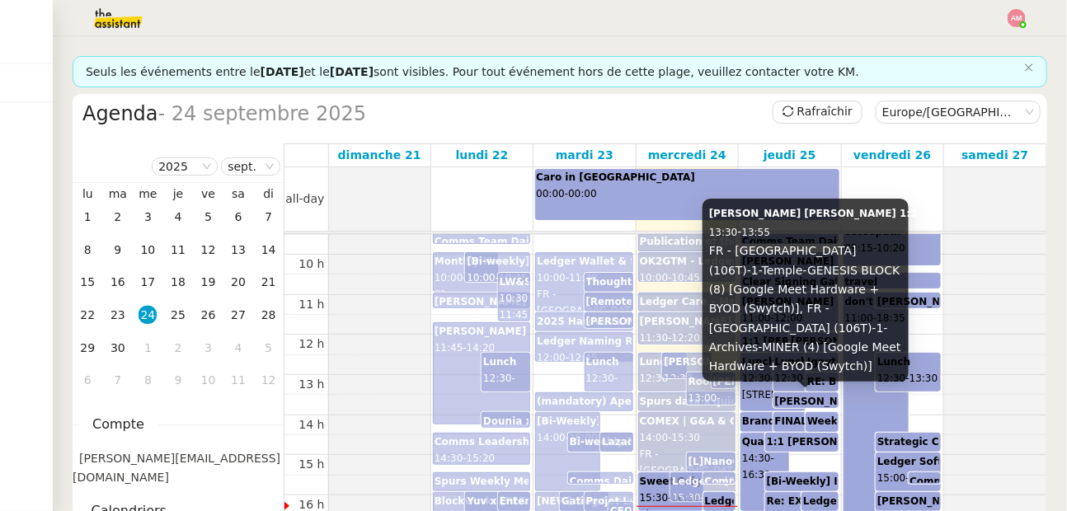
drag, startPoint x: 705, startPoint y: 235, endPoint x: 770, endPoint y: 256, distance: 68.3
click at [770, 256] on body "Mes demandes Sheida Delpazir 3 demandes en cours Vérification Agenda + Chat + W…" at bounding box center [533, 255] width 1067 height 511
copy div "Eugenie x Ariel 1:1 13:30 - 13:55"
drag, startPoint x: 710, startPoint y: 231, endPoint x: 802, endPoint y: 255, distance: 95.4
click at [802, 255] on div "Eugenie x Ariel 1:1 13:30 - 13:55 FR - Paris (106T)-1-Temple-GENESIS BLOCK (8) …" at bounding box center [806, 290] width 206 height 183
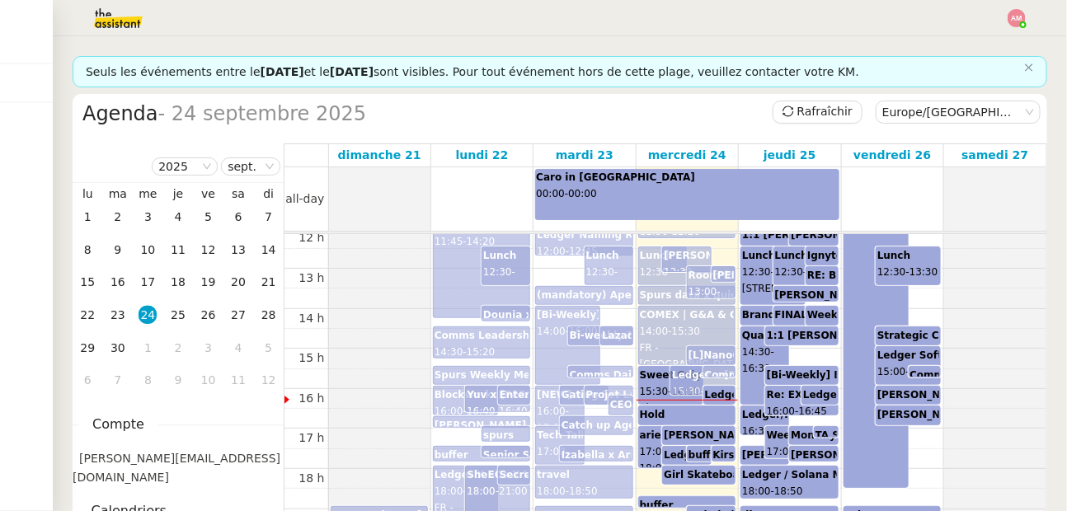
scroll to position [488, 0]
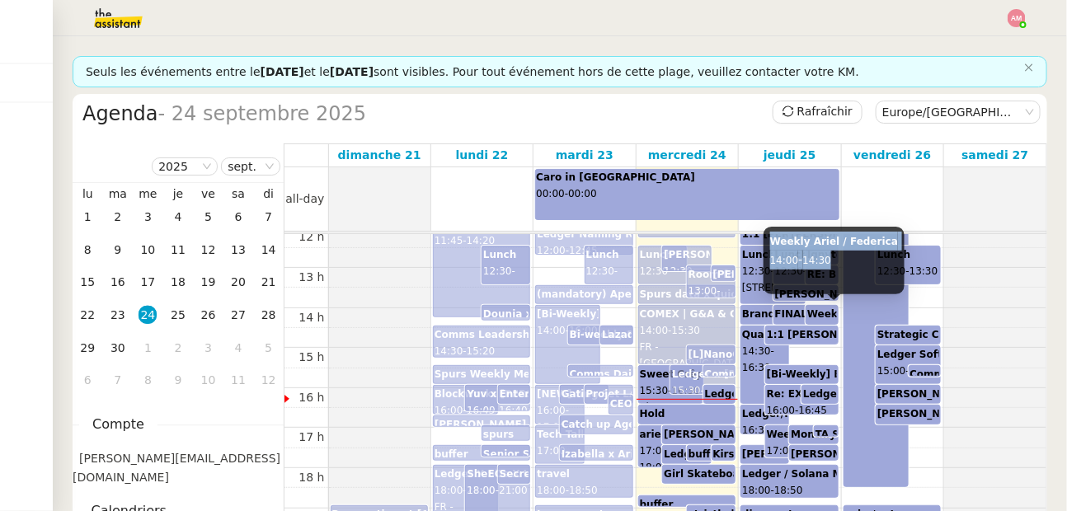
drag, startPoint x: 769, startPoint y: 238, endPoint x: 849, endPoint y: 259, distance: 81.8
click at [849, 259] on div "Weekly Ariel / Federica 14:00 - 14:30" at bounding box center [834, 261] width 141 height 68
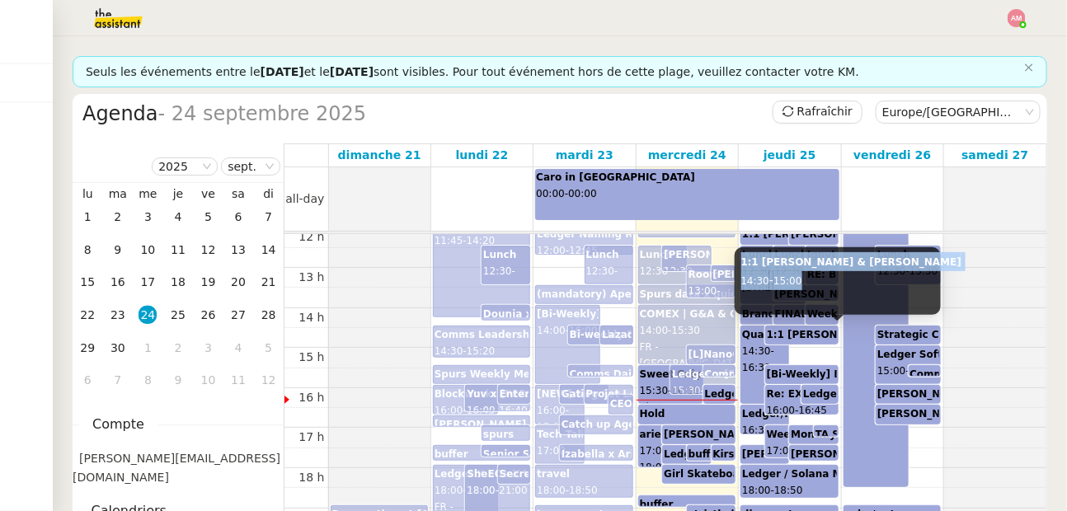
drag, startPoint x: 740, startPoint y: 260, endPoint x: 809, endPoint y: 289, distance: 75.4
click at [809, 289] on div "1:1 Ariel & Phillip Costigan 14:30 - 15:00" at bounding box center [838, 281] width 206 height 68
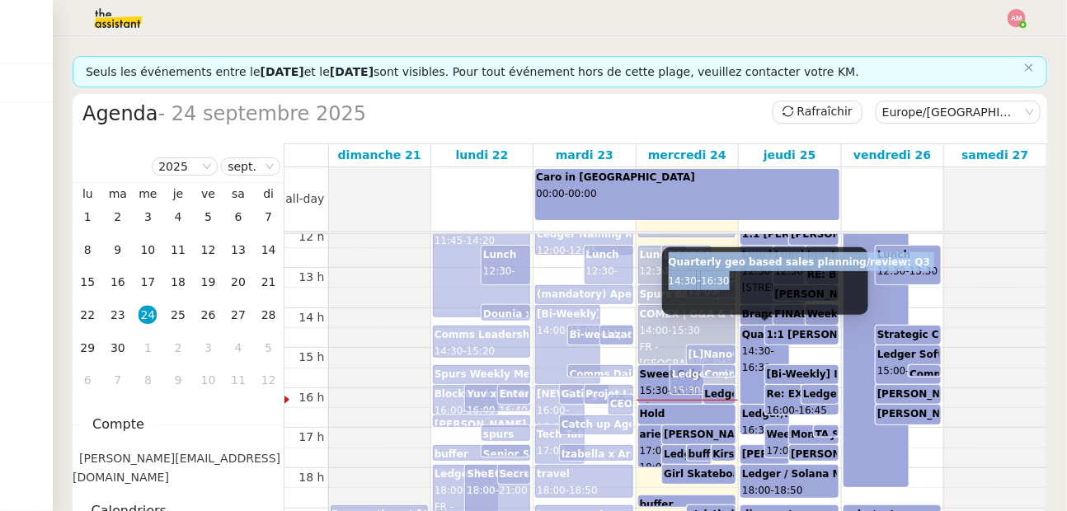
drag, startPoint x: 666, startPoint y: 255, endPoint x: 770, endPoint y: 272, distance: 105.3
click at [770, 272] on div "Quarterly geo based sales planning/review: Q3 14:30 - 16:30" at bounding box center [765, 281] width 206 height 68
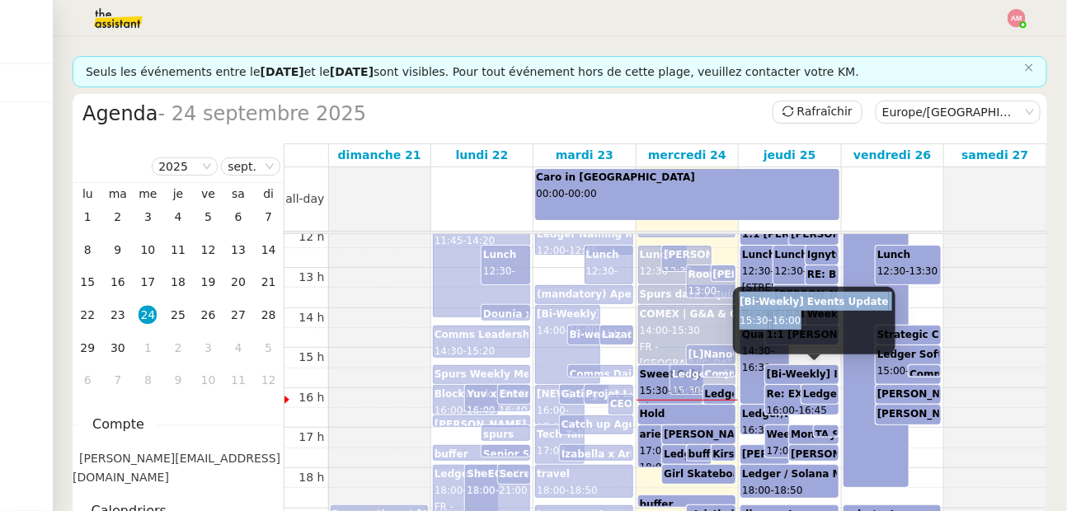
drag, startPoint x: 738, startPoint y: 297, endPoint x: 815, endPoint y: 322, distance: 80.8
click at [815, 322] on div "[Bi-Weekly] Events Update 15:30 - 16:00" at bounding box center [814, 321] width 162 height 68
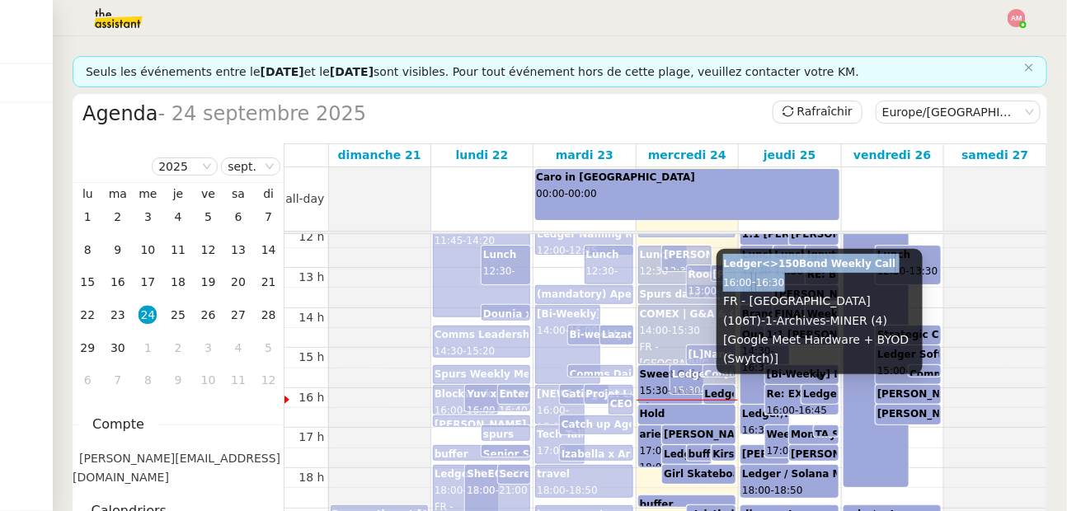
drag, startPoint x: 724, startPoint y: 286, endPoint x: 791, endPoint y: 307, distance: 69.9
click at [791, 307] on div "Ledger<>150Bond Weekly Call 16:00 - 16:30 FR - Paris (106T)-1-Archives-MINER (4…" at bounding box center [820, 311] width 206 height 125
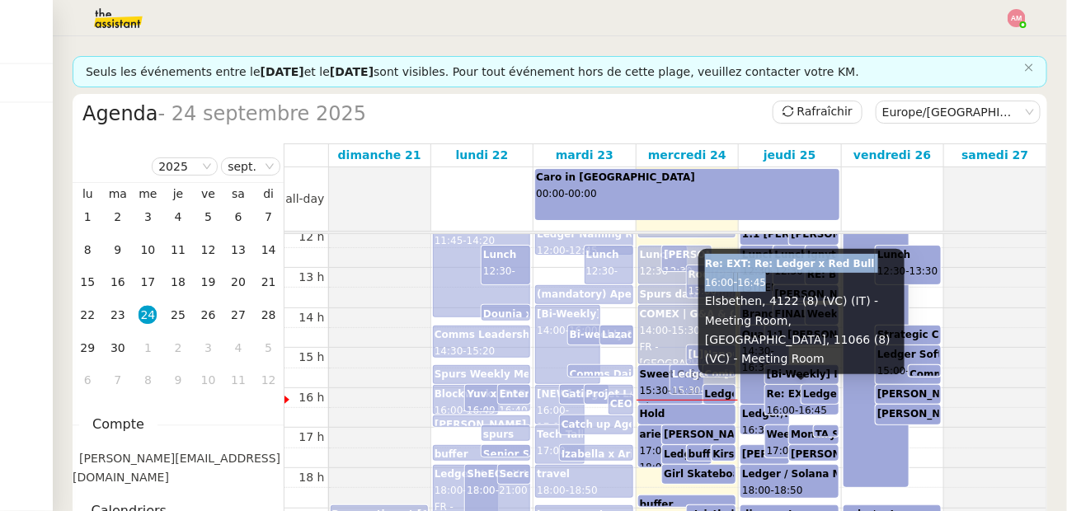
drag, startPoint x: 703, startPoint y: 285, endPoint x: 781, endPoint y: 301, distance: 79.1
click at [781, 301] on div "Re: EXT: Re: Ledger x Red Bull 16:00 - 16:45 Elsbethen, 4122 (8) (VC) (IT) - Me…" at bounding box center [801, 311] width 206 height 125
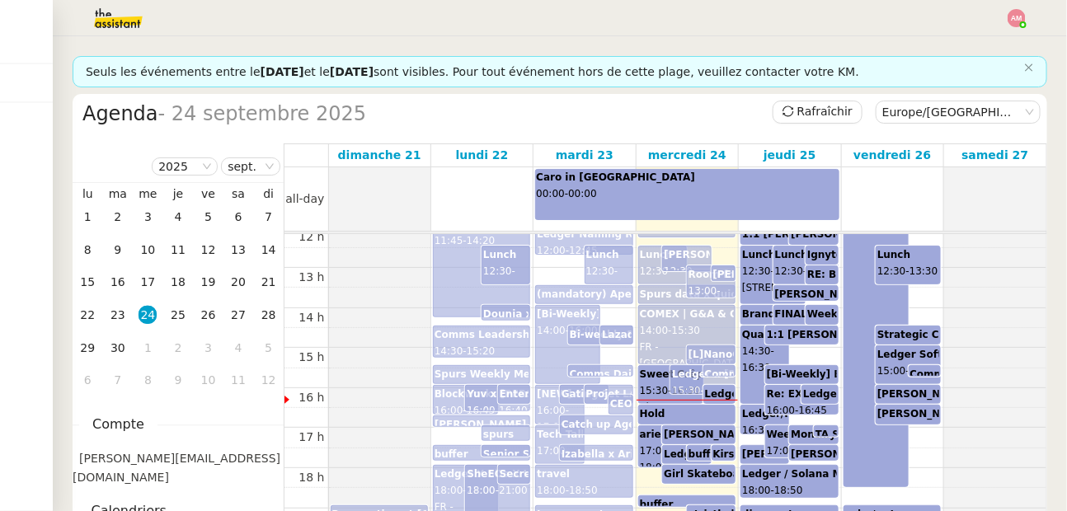
drag, startPoint x: 669, startPoint y: 346, endPoint x: 724, endPoint y: 363, distance: 57.7
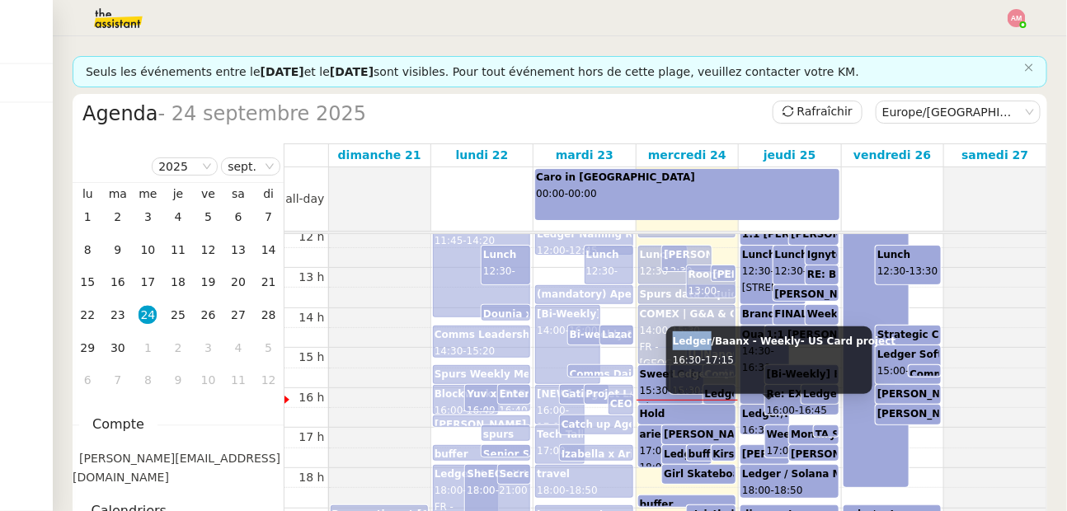
click at [676, 340] on b "Ledger/Baanx - Weekly- US Card project" at bounding box center [784, 342] width 223 height 12
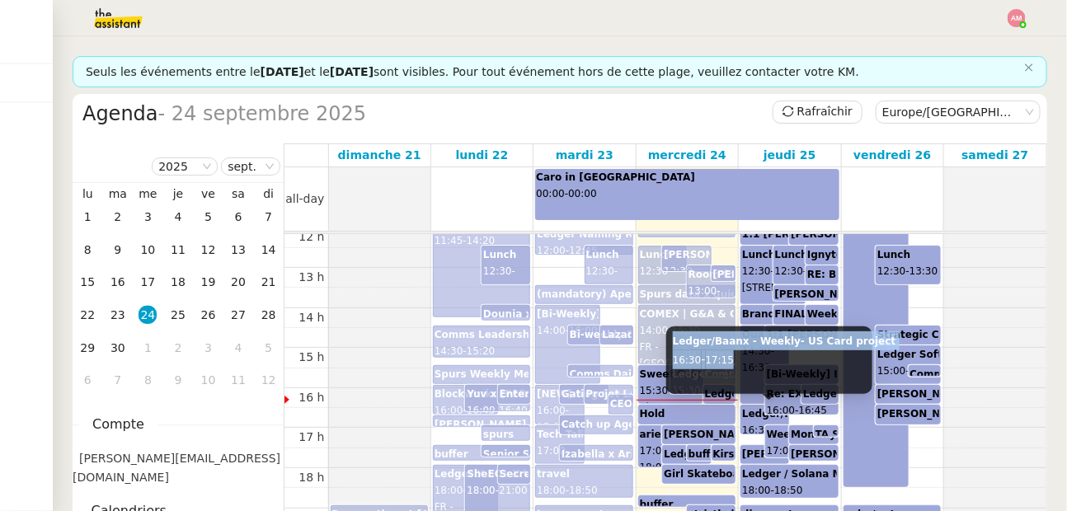
drag, startPoint x: 673, startPoint y: 340, endPoint x: 758, endPoint y: 355, distance: 86.2
click at [758, 355] on div "Ledger/Baanx - Weekly- US Card project 16:30 - 17:15" at bounding box center [769, 361] width 206 height 68
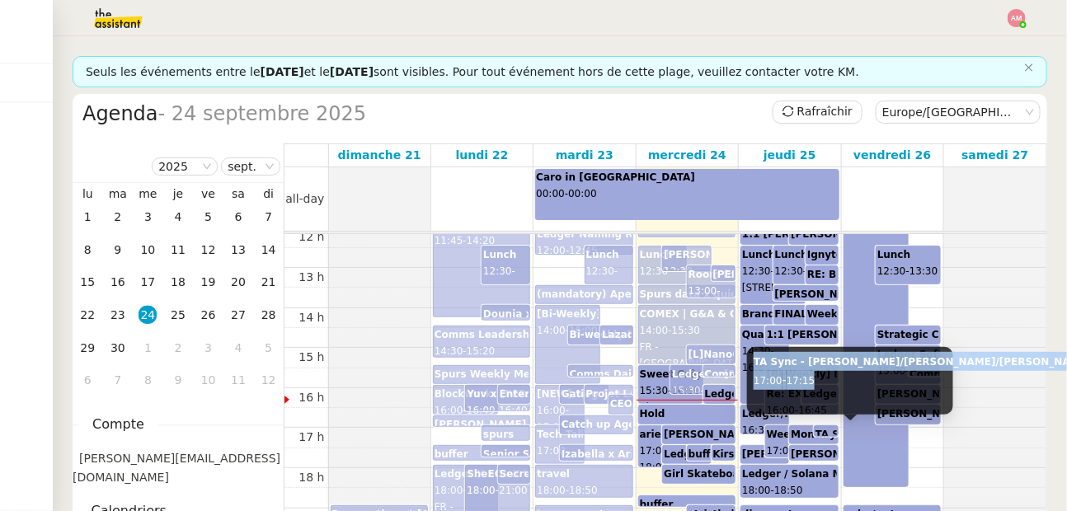
drag, startPoint x: 829, startPoint y: 383, endPoint x: 752, endPoint y: 357, distance: 81.1
click at [752, 357] on div "TA Sync - Ariel/Stephane/Aaron 17:00 - 17:15" at bounding box center [850, 381] width 206 height 68
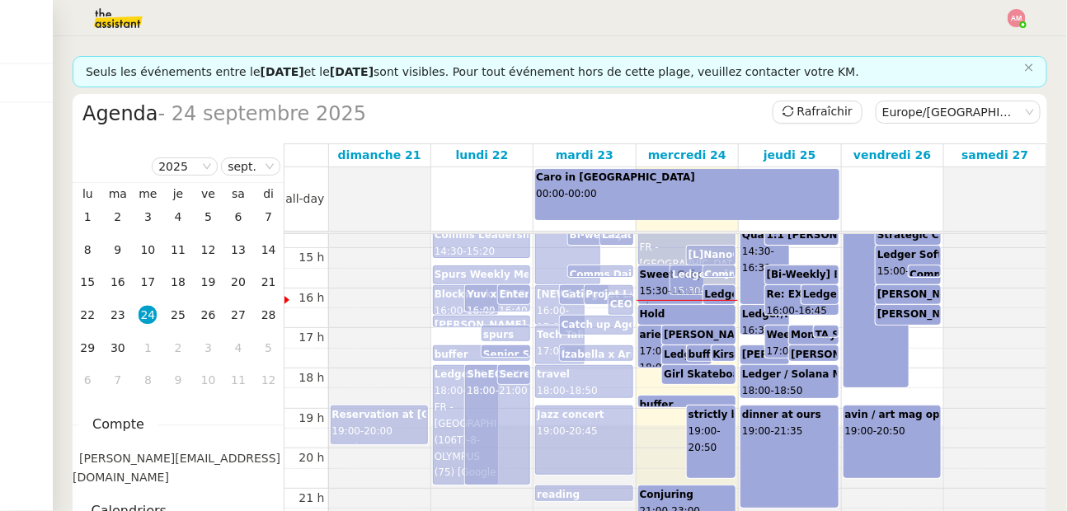
scroll to position [589, 0]
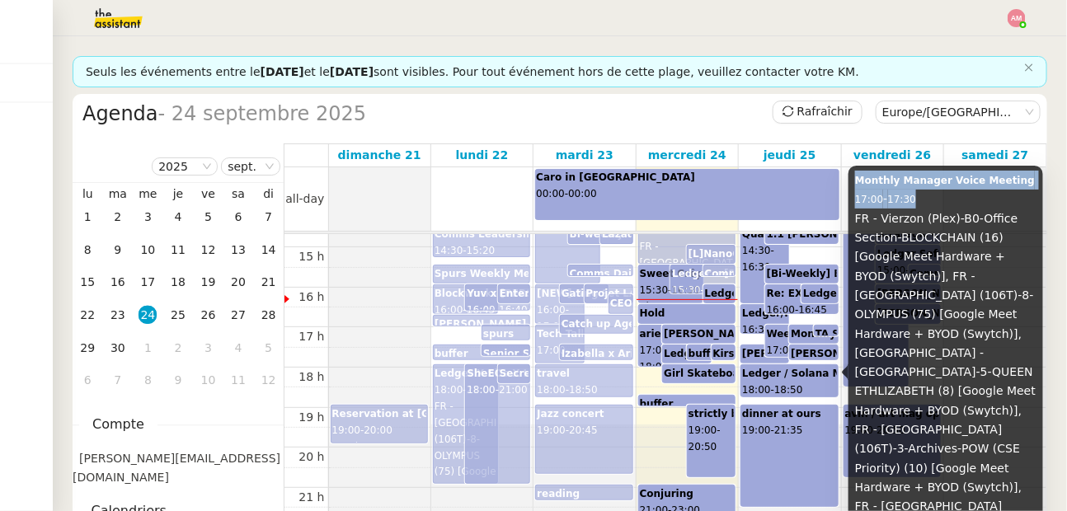
drag, startPoint x: 853, startPoint y: 177, endPoint x: 933, endPoint y: 199, distance: 82.8
click at [933, 199] on div "Monthly Manager Voice Meeting 17:00 - 17:30 FR - Vierzon (Plex)-B0-Office Secti…" at bounding box center [946, 373] width 195 height 414
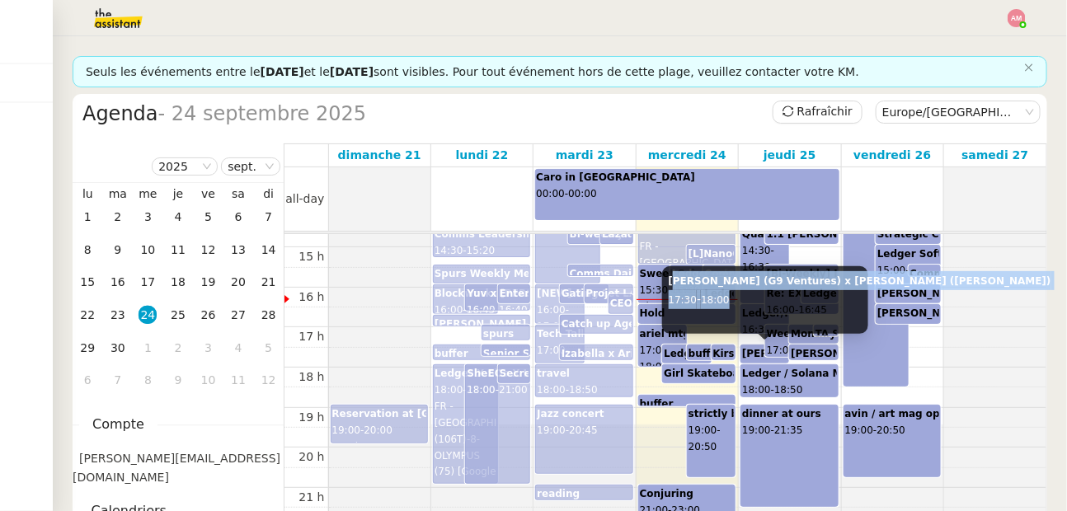
drag, startPoint x: 667, startPoint y: 274, endPoint x: 750, endPoint y: 297, distance: 86.4
click at [750, 297] on div "Anna Doherty (G9 Ventures) x Ariel Wengroff (Ledger) 17:30 - 18:00" at bounding box center [765, 300] width 206 height 68
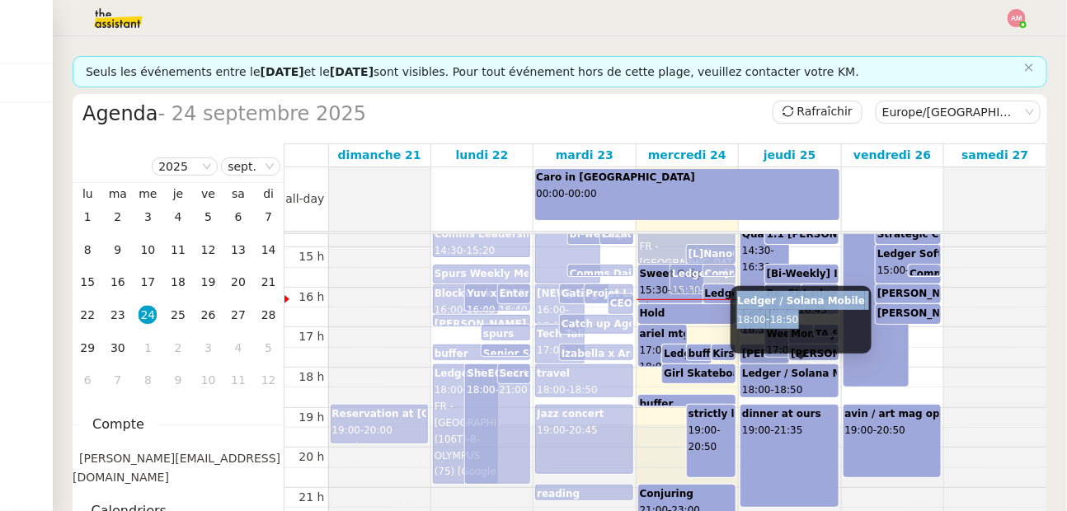
drag, startPoint x: 736, startPoint y: 303, endPoint x: 828, endPoint y: 315, distance: 92.4
click at [828, 315] on div "Ledger / Solana Mobile 18:00 - 18:50" at bounding box center [801, 320] width 141 height 68
drag, startPoint x: 738, startPoint y: 303, endPoint x: 811, endPoint y: 325, distance: 76.5
click at [811, 325] on div "Ledger / Solana Mobile 18:00 - 18:50" at bounding box center [801, 320] width 141 height 68
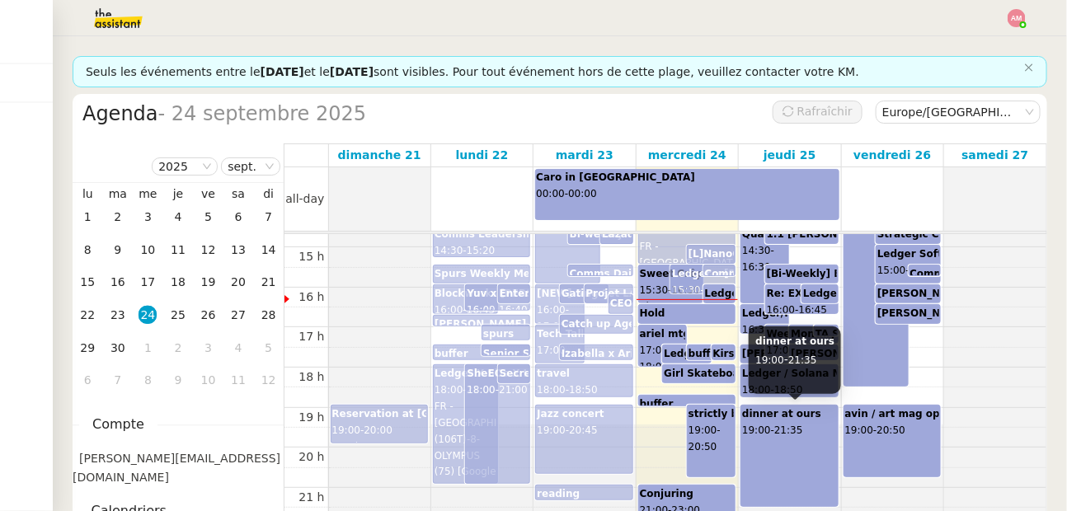
drag, startPoint x: 757, startPoint y: 342, endPoint x: 824, endPoint y: 361, distance: 69.4
click at [824, 361] on div "dinner at ours 19:00 - 21:35" at bounding box center [795, 361] width 92 height 68
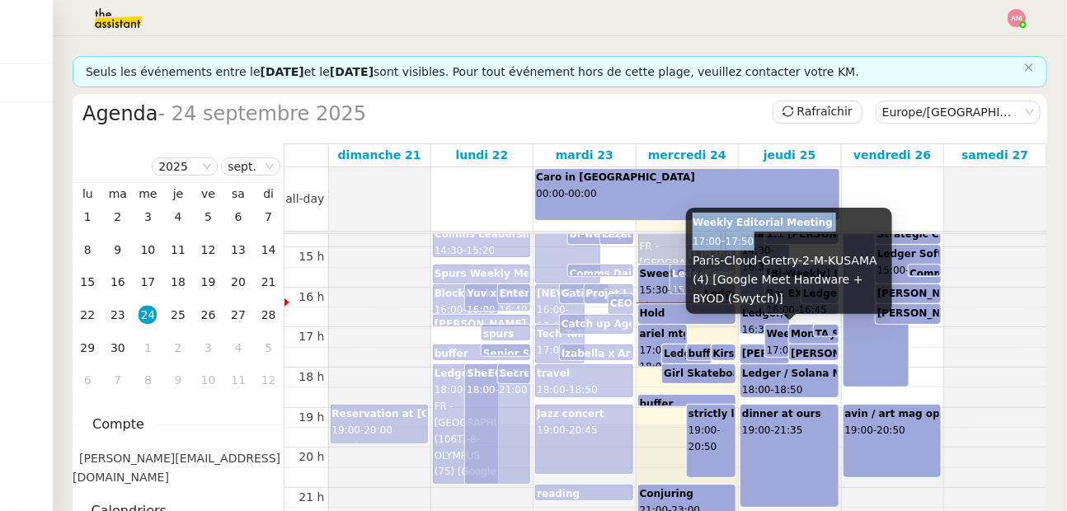
drag, startPoint x: 692, startPoint y: 222, endPoint x: 769, endPoint y: 244, distance: 80.6
click at [769, 244] on div "Weekly Editorial Meeting 17:00 - 17:50 Paris-Cloud-Gretry-2-M-KUSAMA (4) [Googl…" at bounding box center [789, 261] width 206 height 106
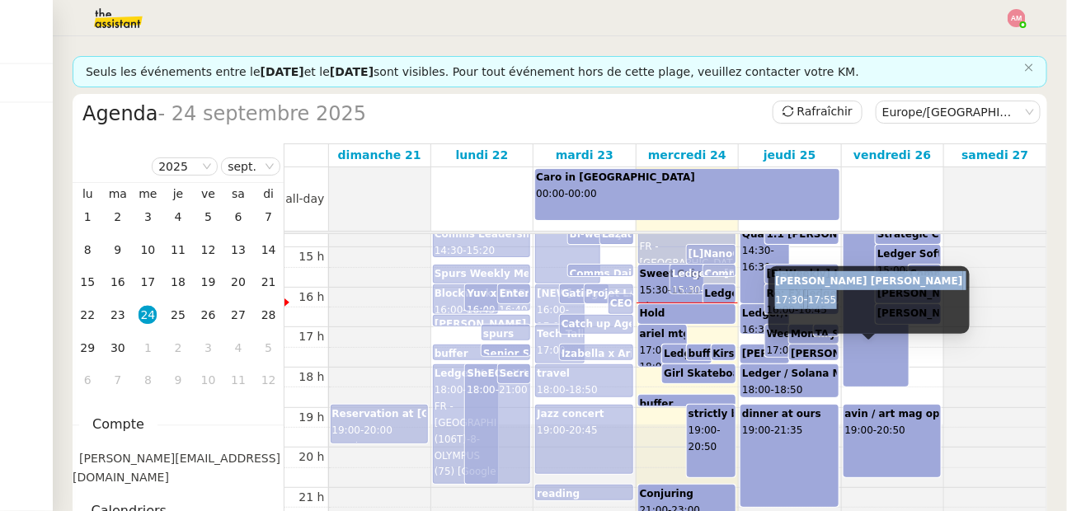
drag, startPoint x: 773, startPoint y: 285, endPoint x: 855, endPoint y: 296, distance: 82.3
click at [855, 296] on div "Ariel x Guillaume 17:30 - 17:55" at bounding box center [869, 300] width 200 height 68
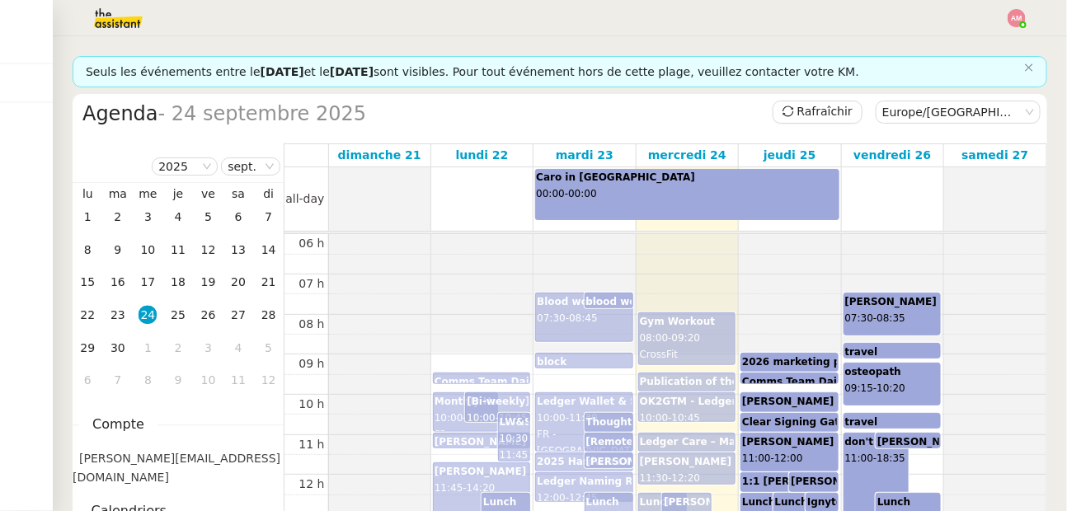
scroll to position [240, 0]
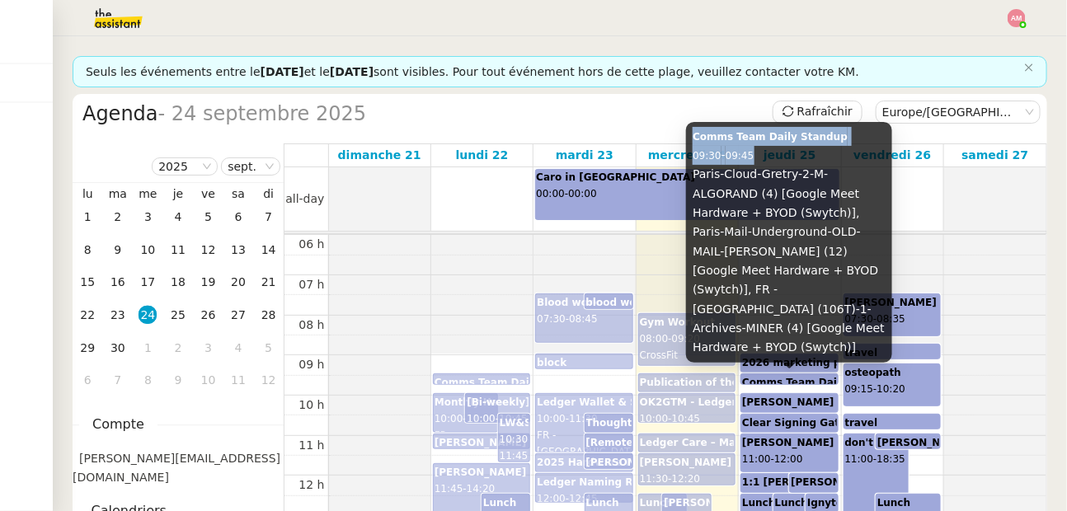
drag, startPoint x: 696, startPoint y: 153, endPoint x: 783, endPoint y: 175, distance: 89.2
click at [783, 175] on div "Comms Team Daily Standup 09:30 - 09:45 Paris-Cloud-Gretry-2-M-ALGORAND (4) [Goo…" at bounding box center [789, 242] width 206 height 241
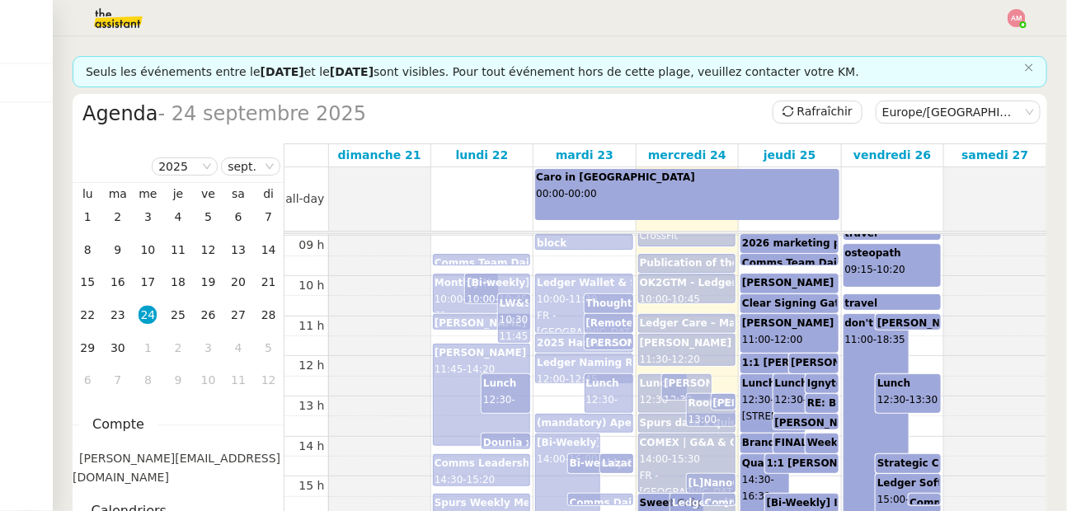
scroll to position [366, 0]
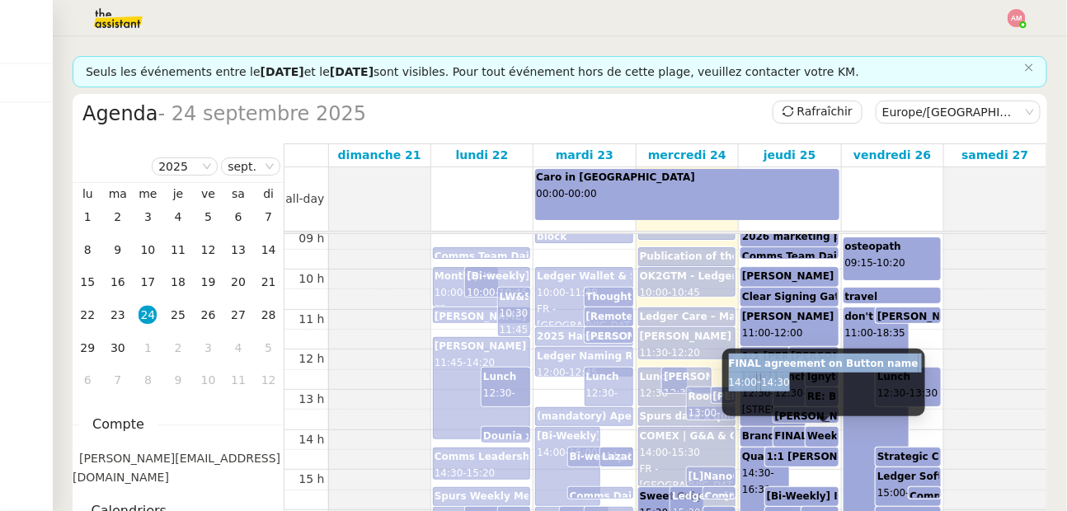
drag, startPoint x: 731, startPoint y: 365, endPoint x: 823, endPoint y: 383, distance: 94.0
click at [823, 383] on div "FINAL agreement on Button name 14:00 - 14:30" at bounding box center [823, 383] width 203 height 68
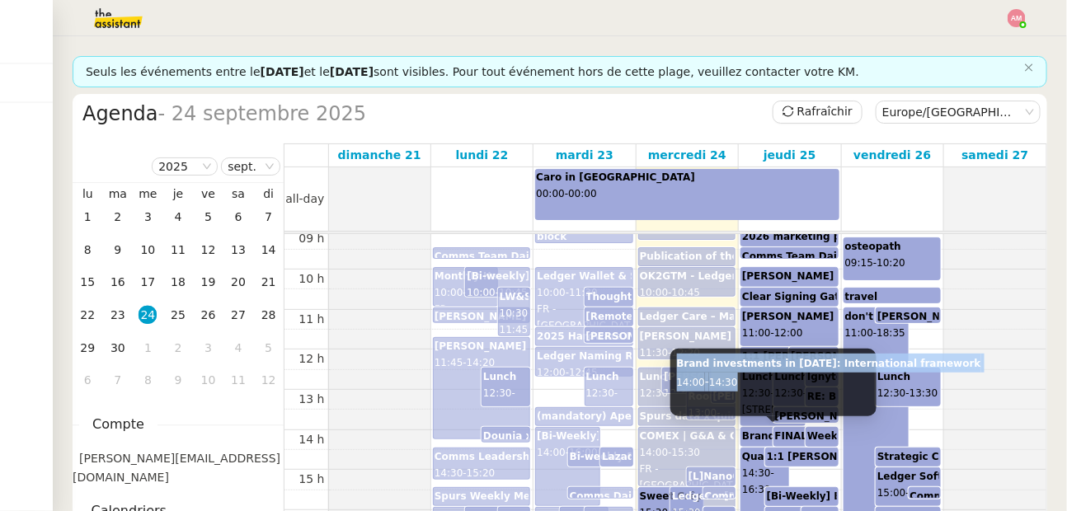
drag, startPoint x: 681, startPoint y: 361, endPoint x: 762, endPoint y: 376, distance: 82.2
click at [762, 376] on div "Brand investments in 2026: International framework 14:00 - 14:30" at bounding box center [773, 383] width 206 height 68
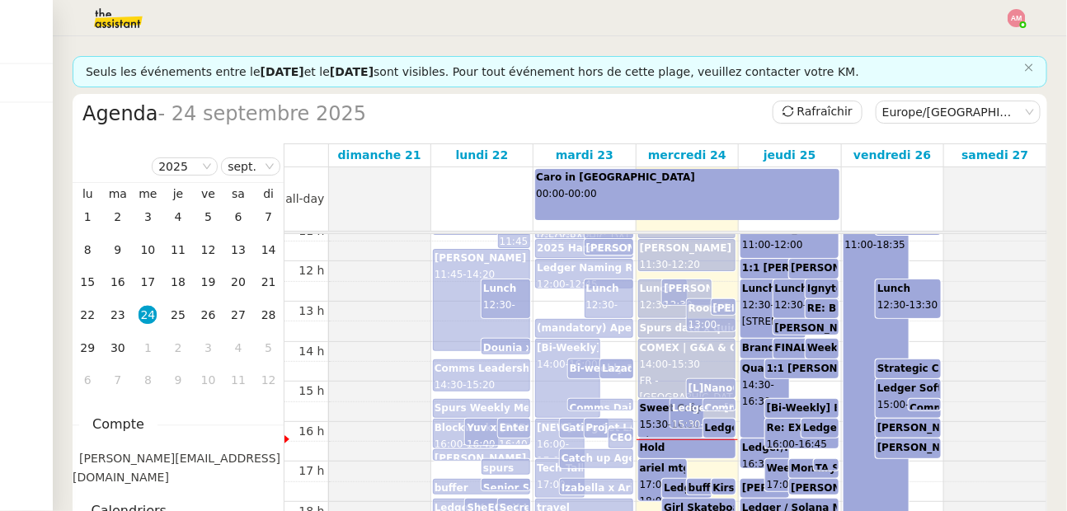
scroll to position [597, 0]
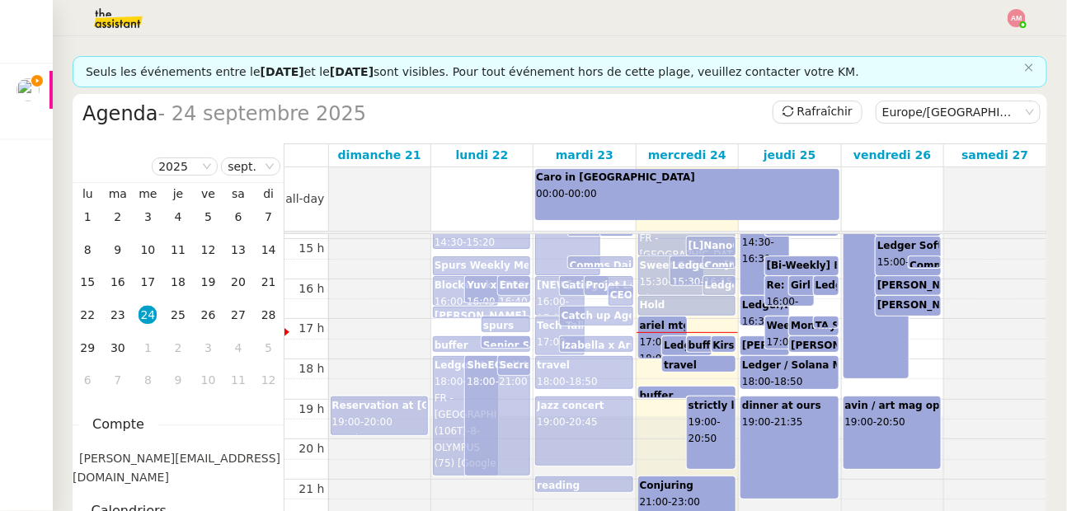
click at [799, 286] on b "Girl Skateboards x Ledger" at bounding box center [863, 286] width 145 height 12
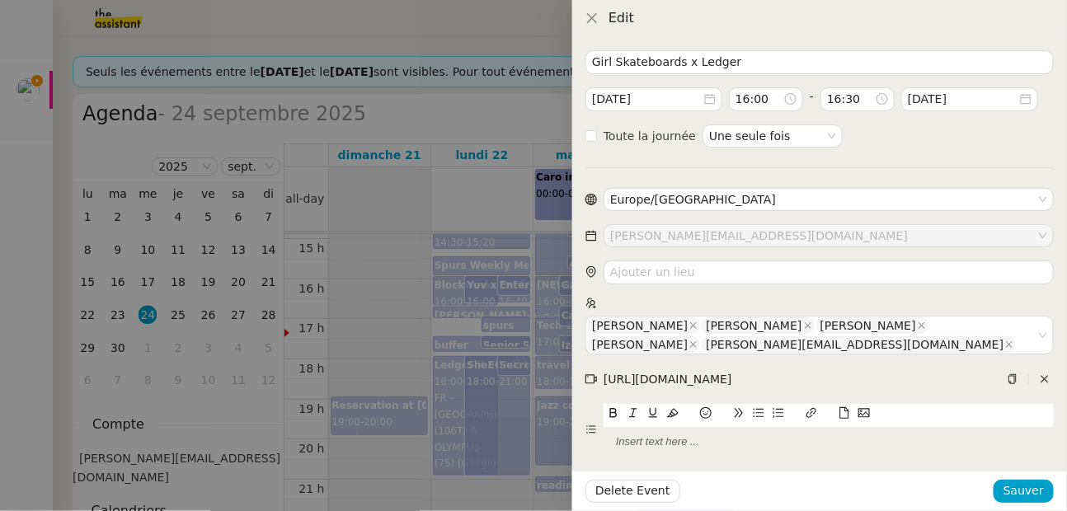
click at [426, 400] on div at bounding box center [533, 255] width 1067 height 511
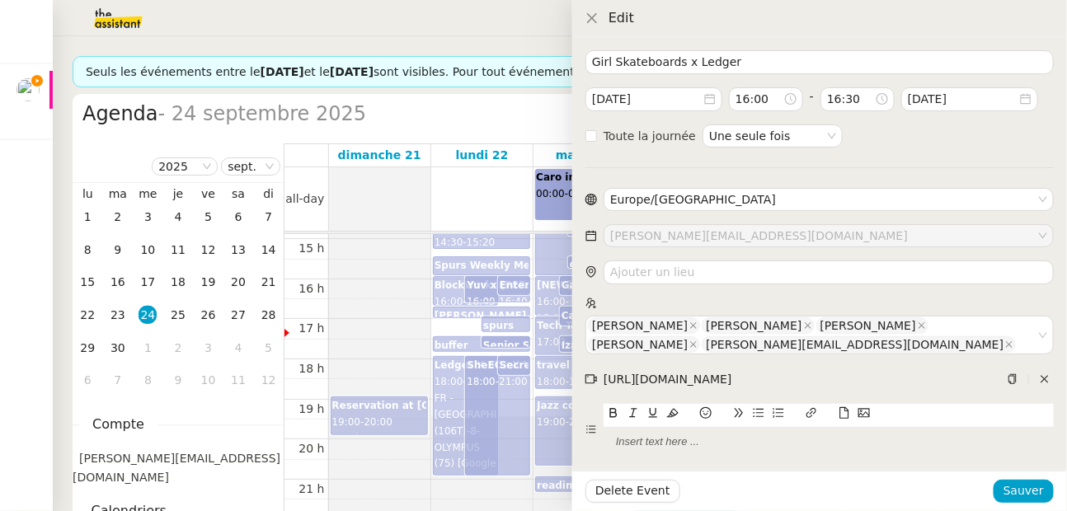
click at [426, 400] on div at bounding box center [533, 255] width 1067 height 511
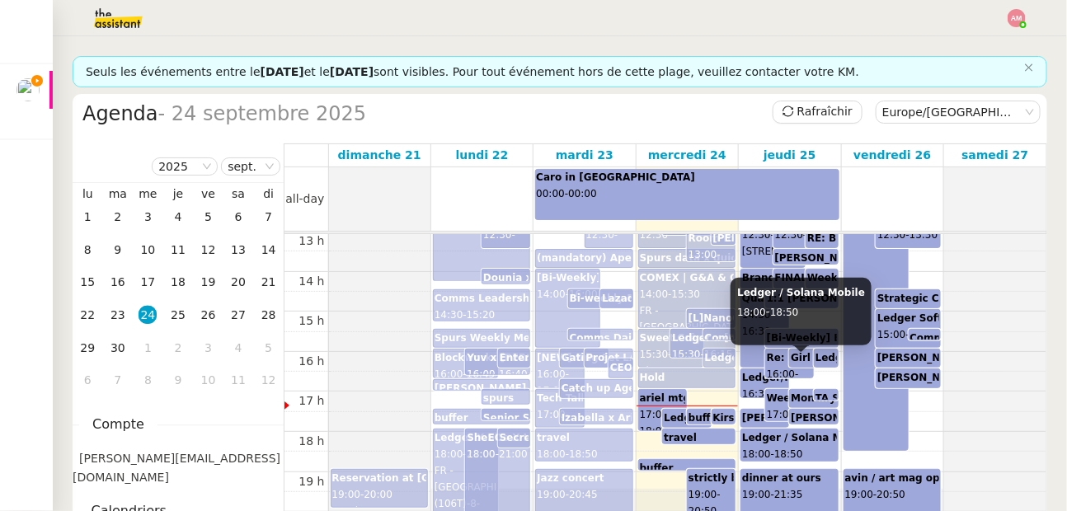
scroll to position [518, 0]
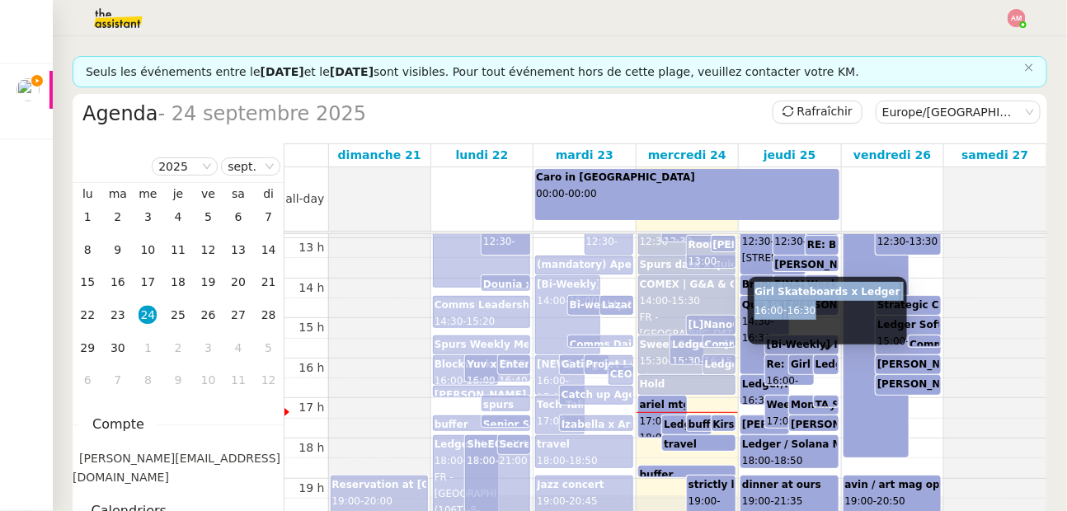
drag, startPoint x: 753, startPoint y: 287, endPoint x: 830, endPoint y: 308, distance: 79.6
click at [830, 308] on div "Girl Skateboards x Ledger 16:00 - 16:30" at bounding box center [827, 311] width 158 height 68
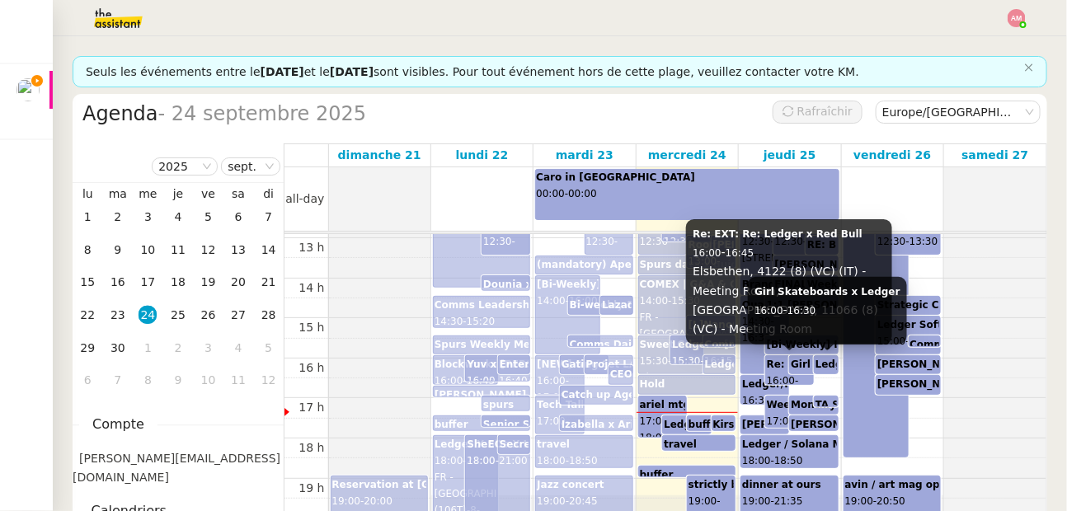
click at [800, 363] on b "Girl Skateboards x Ledger" at bounding box center [863, 365] width 145 height 12
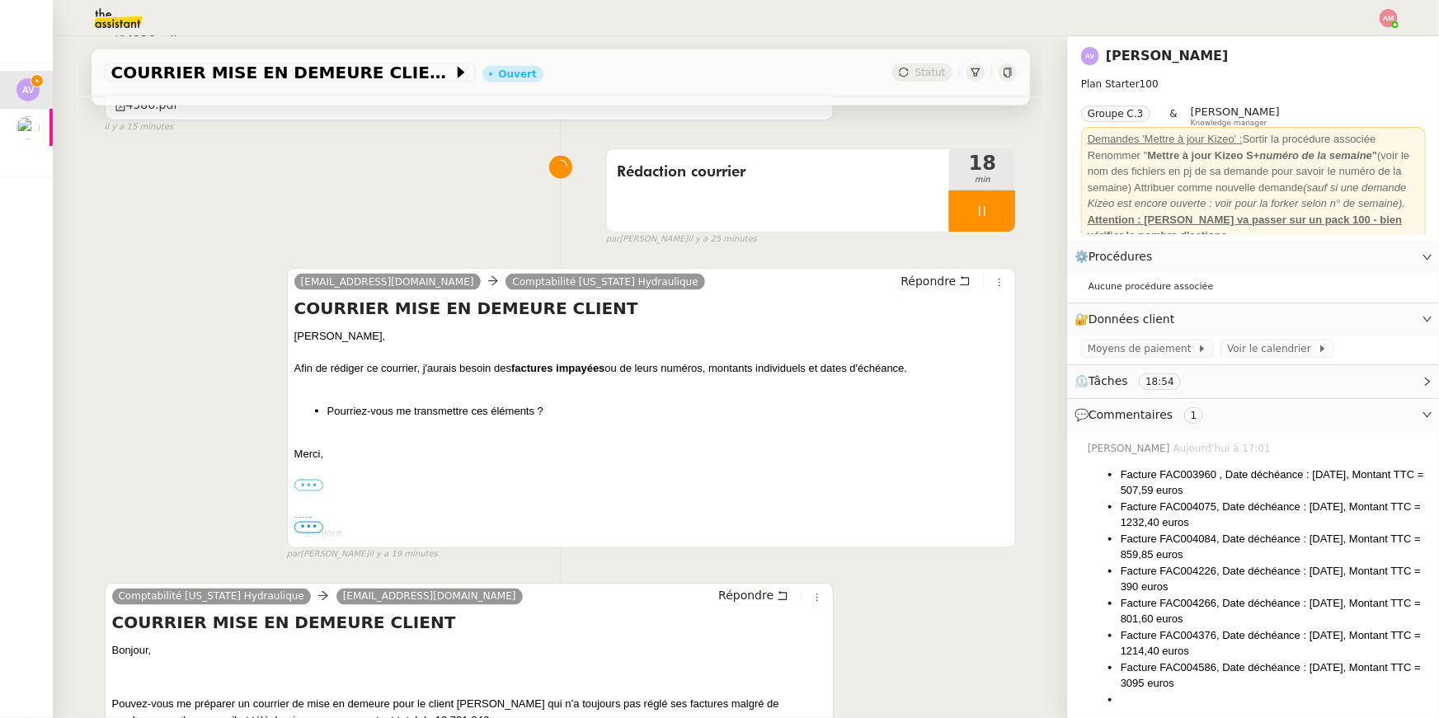
scroll to position [1366, 0]
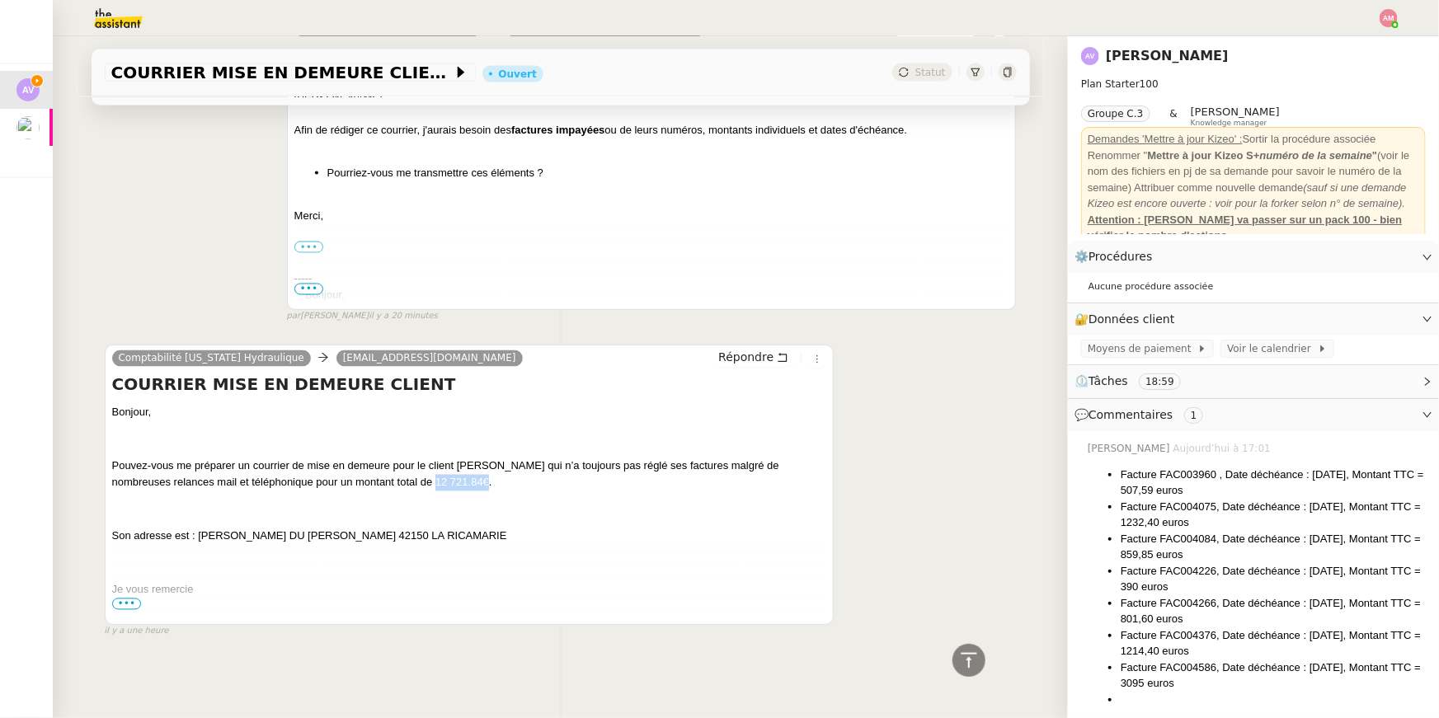
copy span "12 721.84€"
drag, startPoint x: 436, startPoint y: 480, endPoint x: 489, endPoint y: 479, distance: 52.8
click at [489, 479] on span "Pouvez-vous me préparer un courrier de mise en demeure pour le client [PERSON_N…" at bounding box center [445, 474] width 667 height 29
click at [135, 599] on span "•••" at bounding box center [127, 605] width 30 height 12
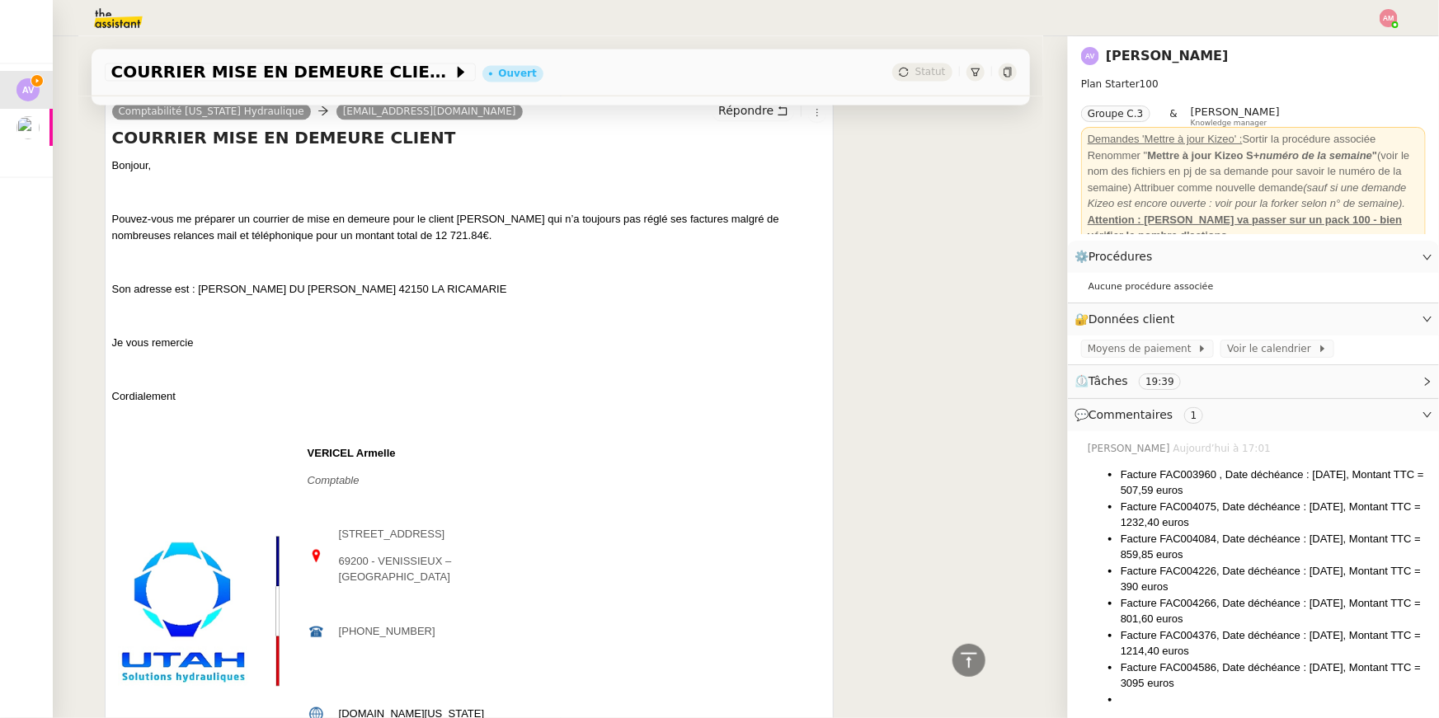
scroll to position [1597, 0]
drag, startPoint x: 359, startPoint y: 471, endPoint x: 337, endPoint y: 469, distance: 21.5
click at [337, 459] on span "VERICEL Armelle" at bounding box center [352, 453] width 88 height 12
click at [305, 470] on td "VERICEL Armelle" at bounding box center [414, 458] width 225 height 27
copy tbody "[PERSON_NAME] Comptable [STREET_ADDRESS] [PHONE_NUMBER]"
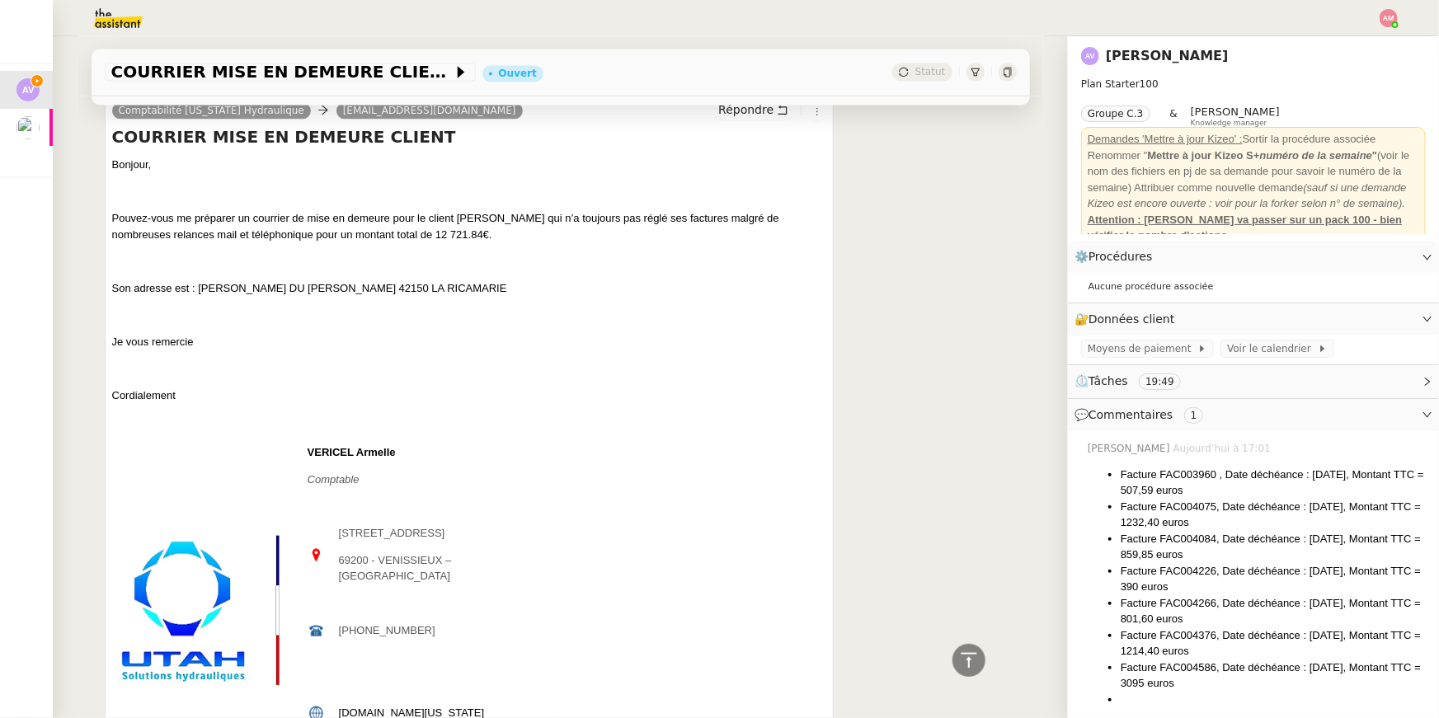
drag, startPoint x: 305, startPoint y: 469, endPoint x: 446, endPoint y: 648, distance: 227.8
click at [446, 648] on tbody "VERICEL Armelle Comptable [STREET_ADDRESS] 69200 - [GEOGRAPHIC_DATA] – [GEOGRAP…" at bounding box center [319, 643] width 415 height 397
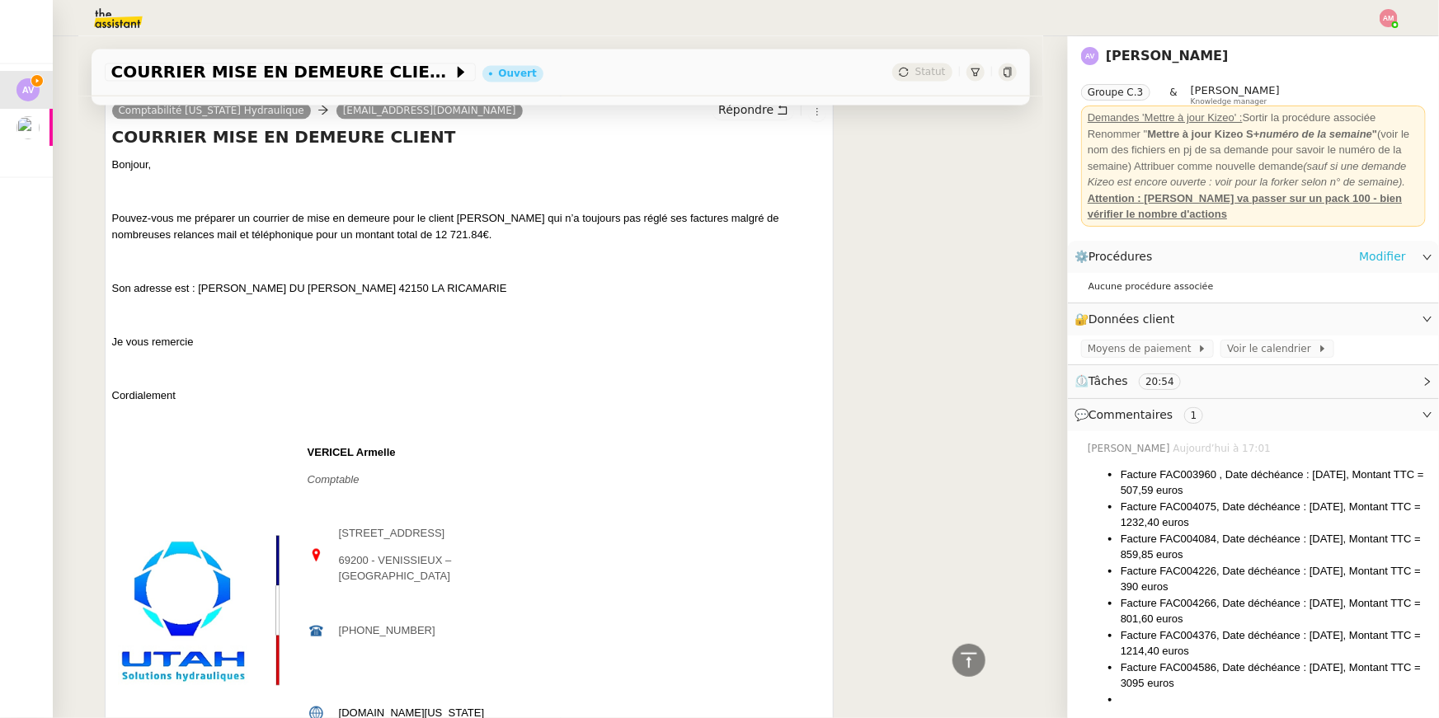
click at [1389, 254] on link "Modifier" at bounding box center [1382, 256] width 47 height 19
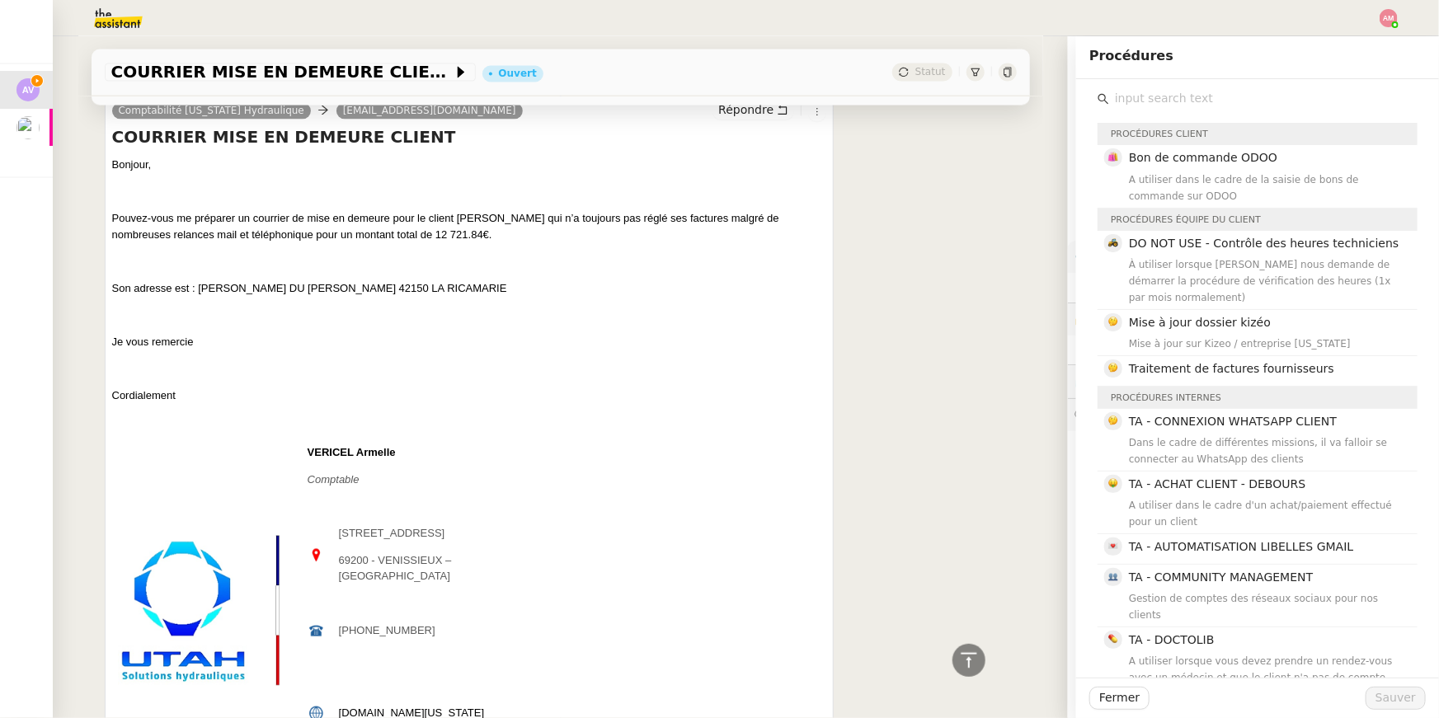
click at [1253, 94] on input "text" at bounding box center [1263, 98] width 308 height 22
click at [1108, 703] on span "Fermer" at bounding box center [1119, 698] width 40 height 19
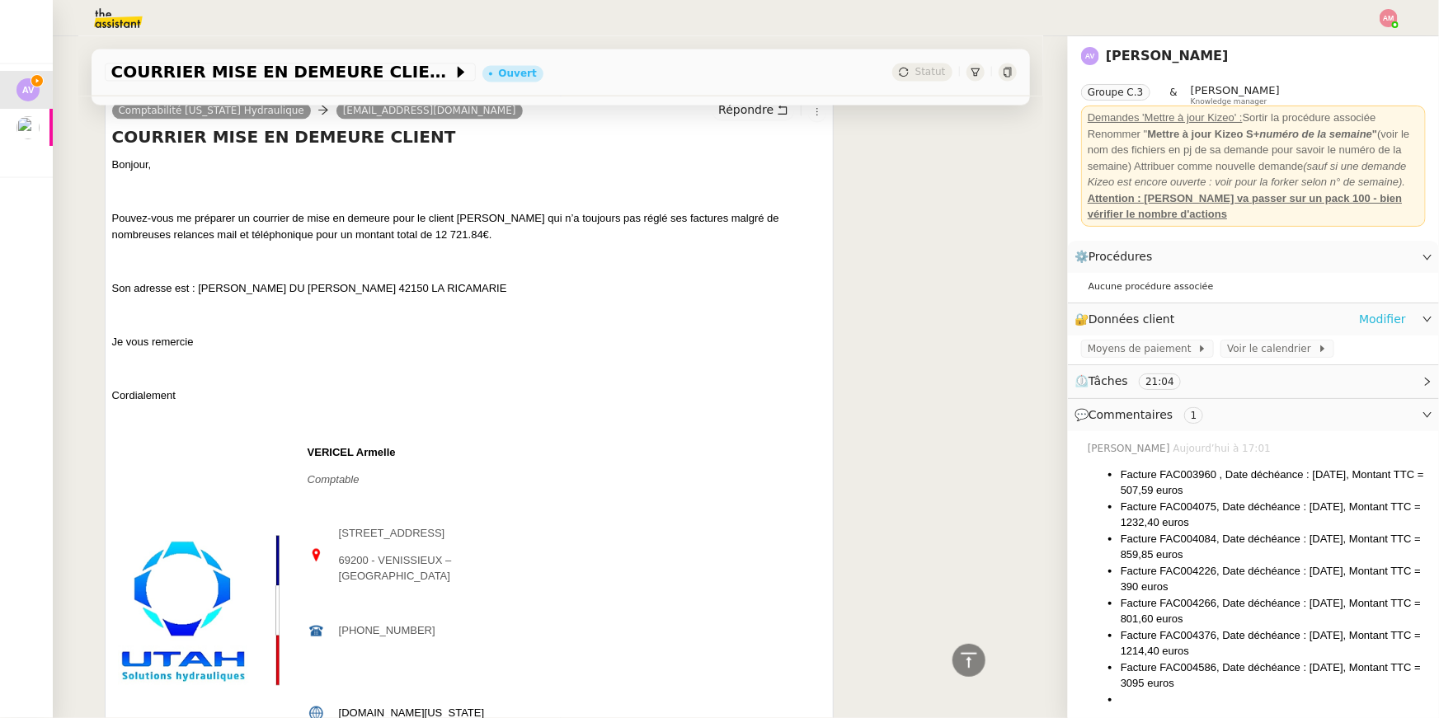
click at [1381, 315] on link "Modifier" at bounding box center [1382, 319] width 47 height 19
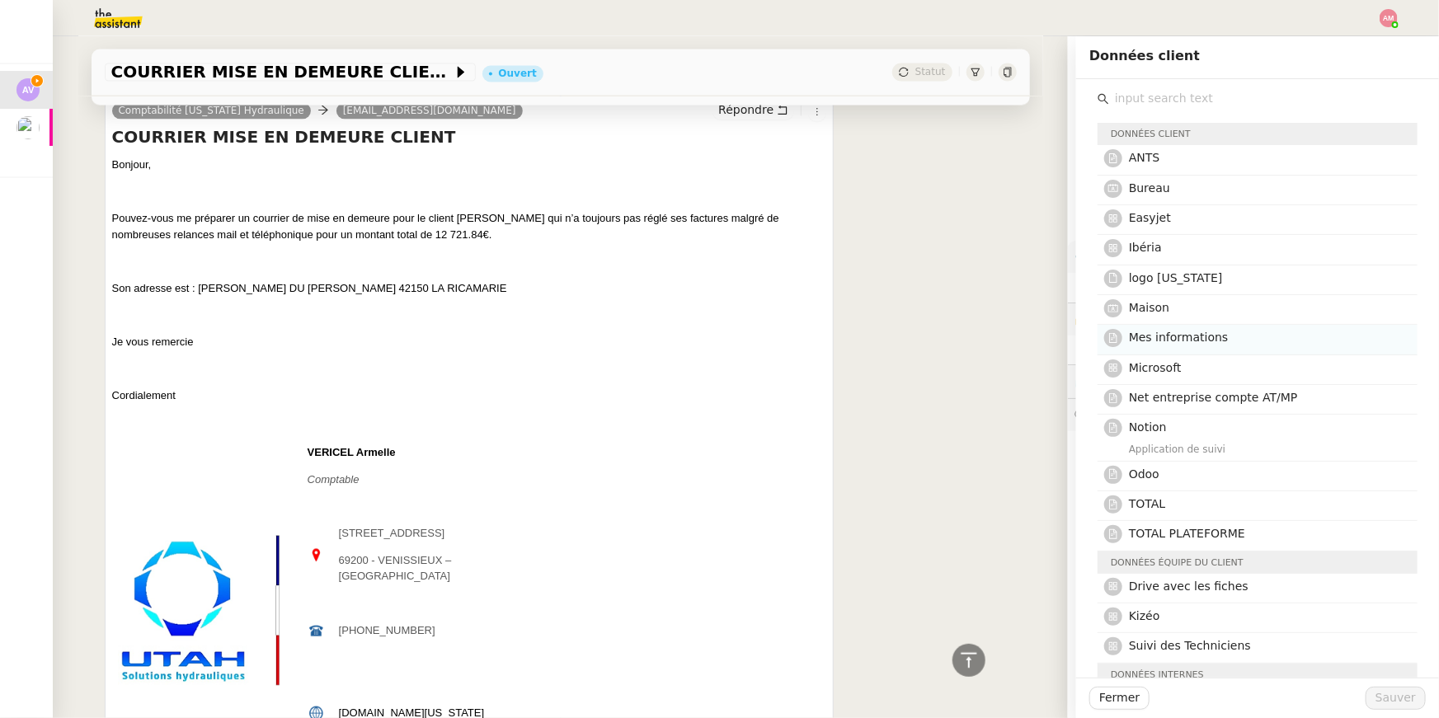
click at [1325, 339] on h4 "Mes informations" at bounding box center [1268, 337] width 279 height 19
click at [1316, 400] on h4 "Net entreprise compte AT/MP" at bounding box center [1268, 397] width 279 height 19
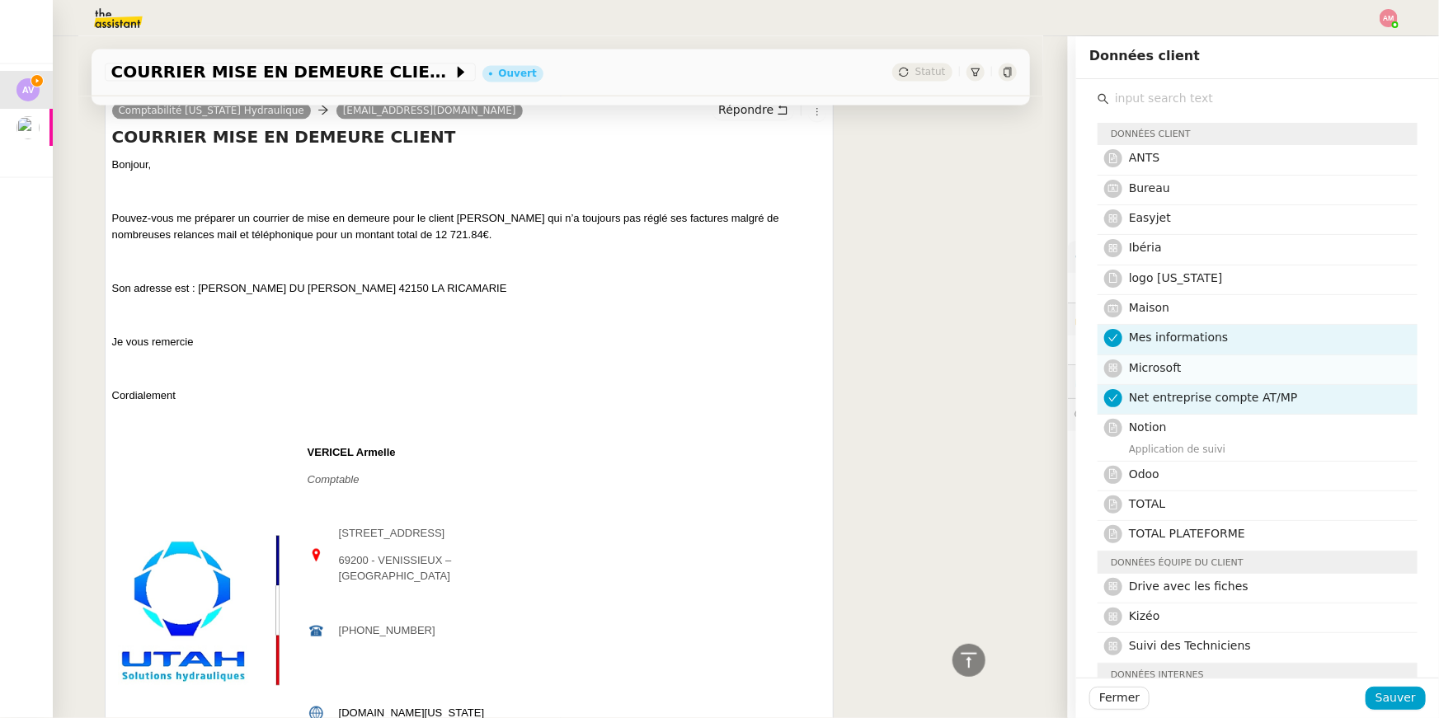
click at [1305, 364] on h4 "Microsoft" at bounding box center [1268, 368] width 279 height 19
click at [1389, 693] on span "Sauver" at bounding box center [1395, 698] width 40 height 19
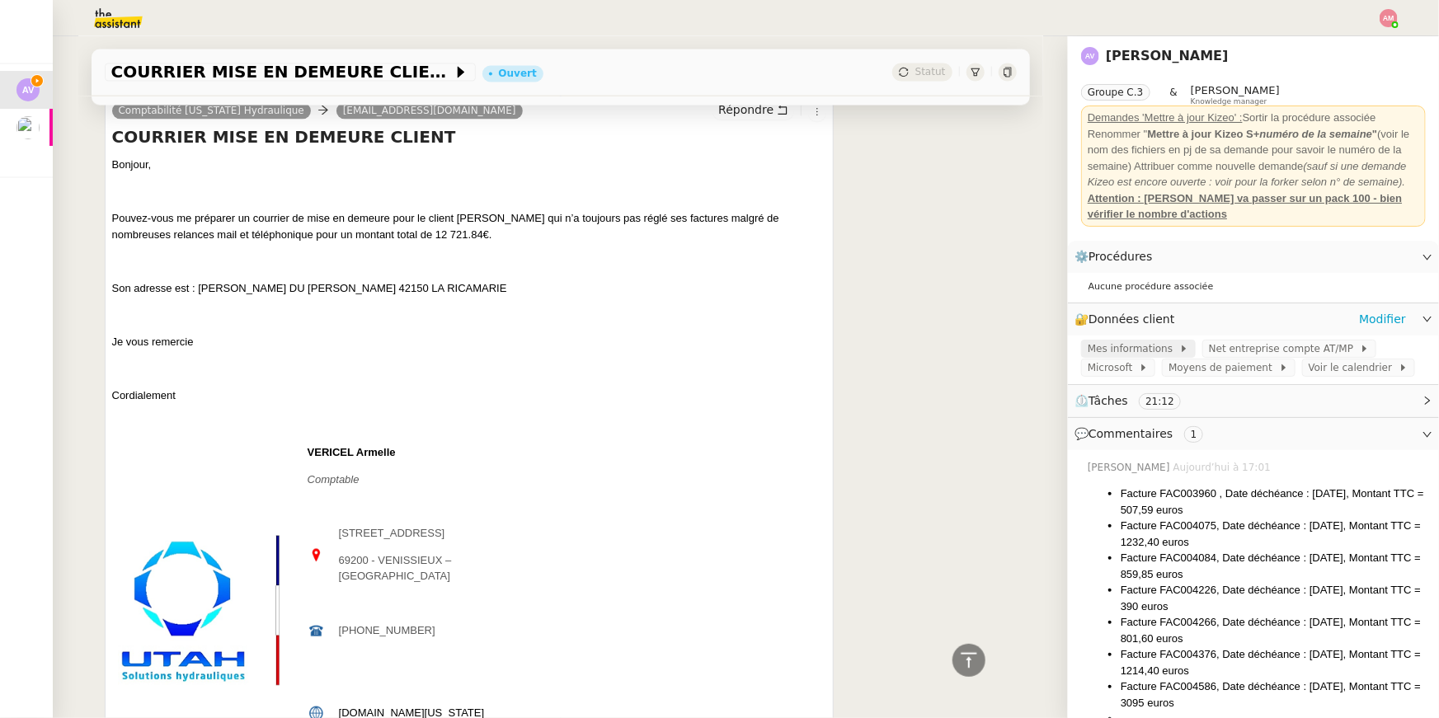
click at [1176, 356] on div "Mes informations" at bounding box center [1138, 349] width 101 height 16
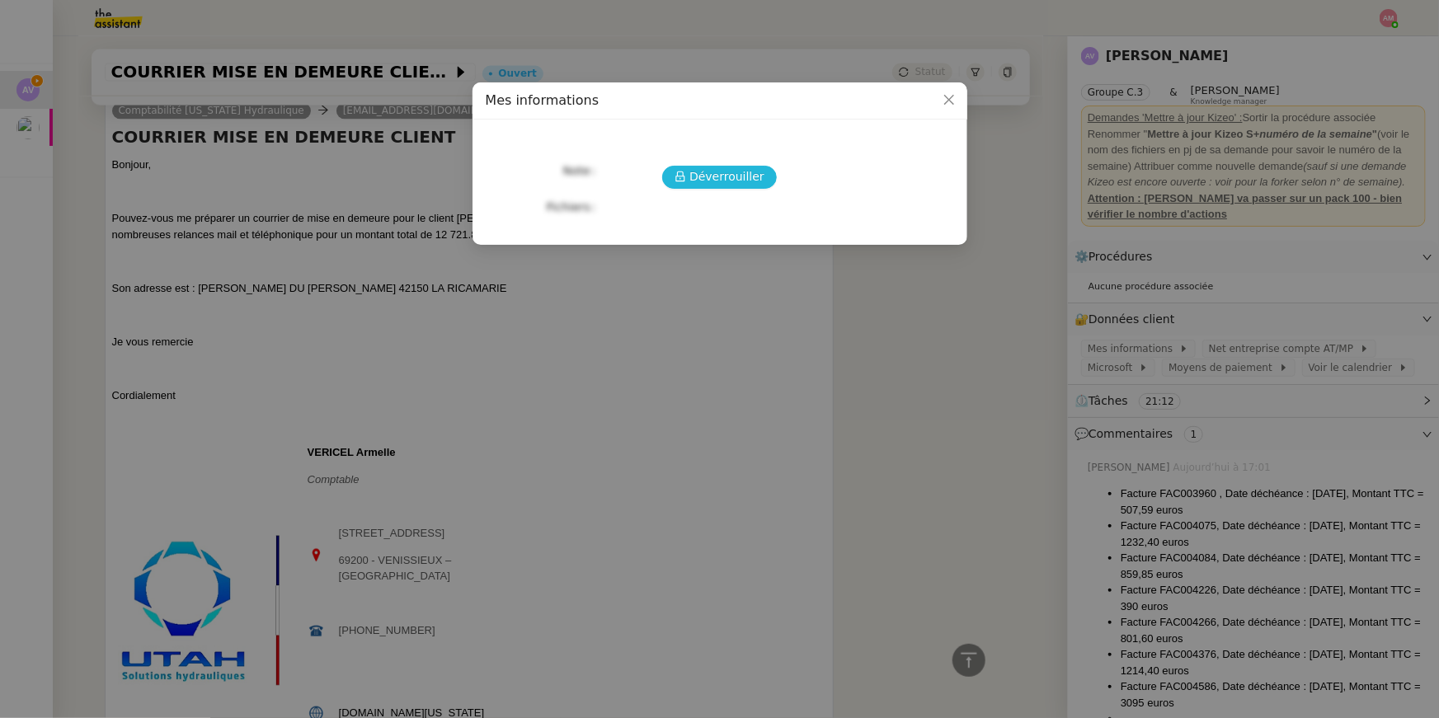
click at [744, 178] on span "Déverrouiller" at bounding box center [726, 176] width 75 height 19
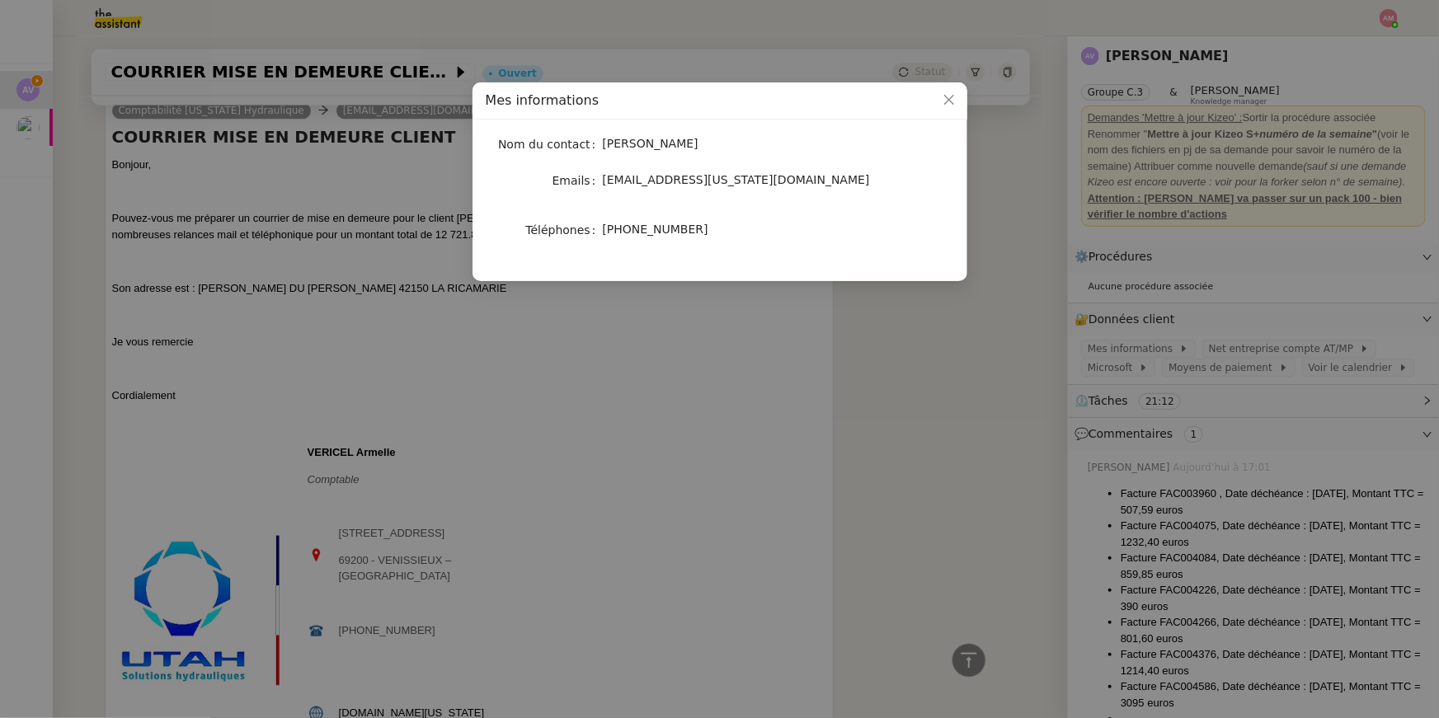
click at [1228, 407] on nz-modal-container "Mes informations Nom du contact [PERSON_NAME] Emails [EMAIL_ADDRESS][US_STATE][…" at bounding box center [719, 359] width 1439 height 718
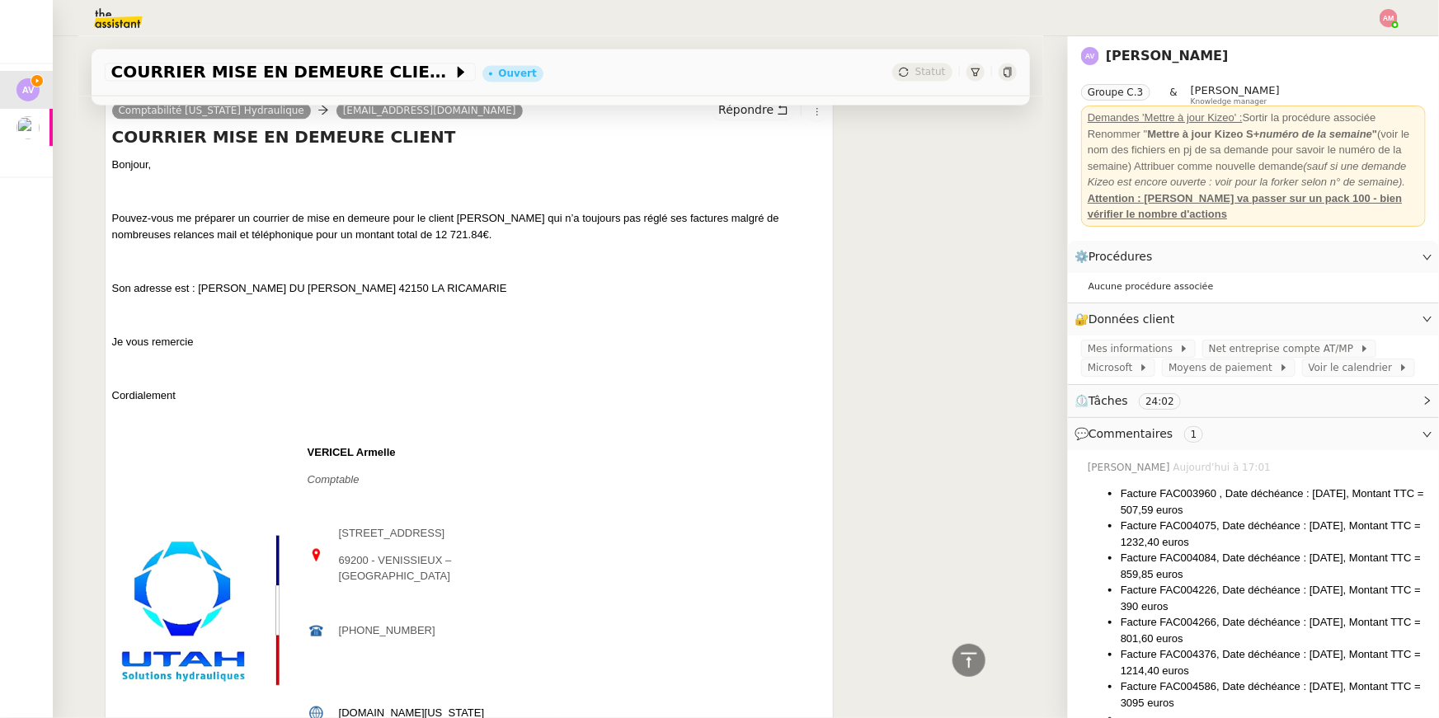
click at [367, 295] on span "Son adresse est : [PERSON_NAME] DU [PERSON_NAME] 42150 LA RICAMARIE" at bounding box center [309, 289] width 395 height 12
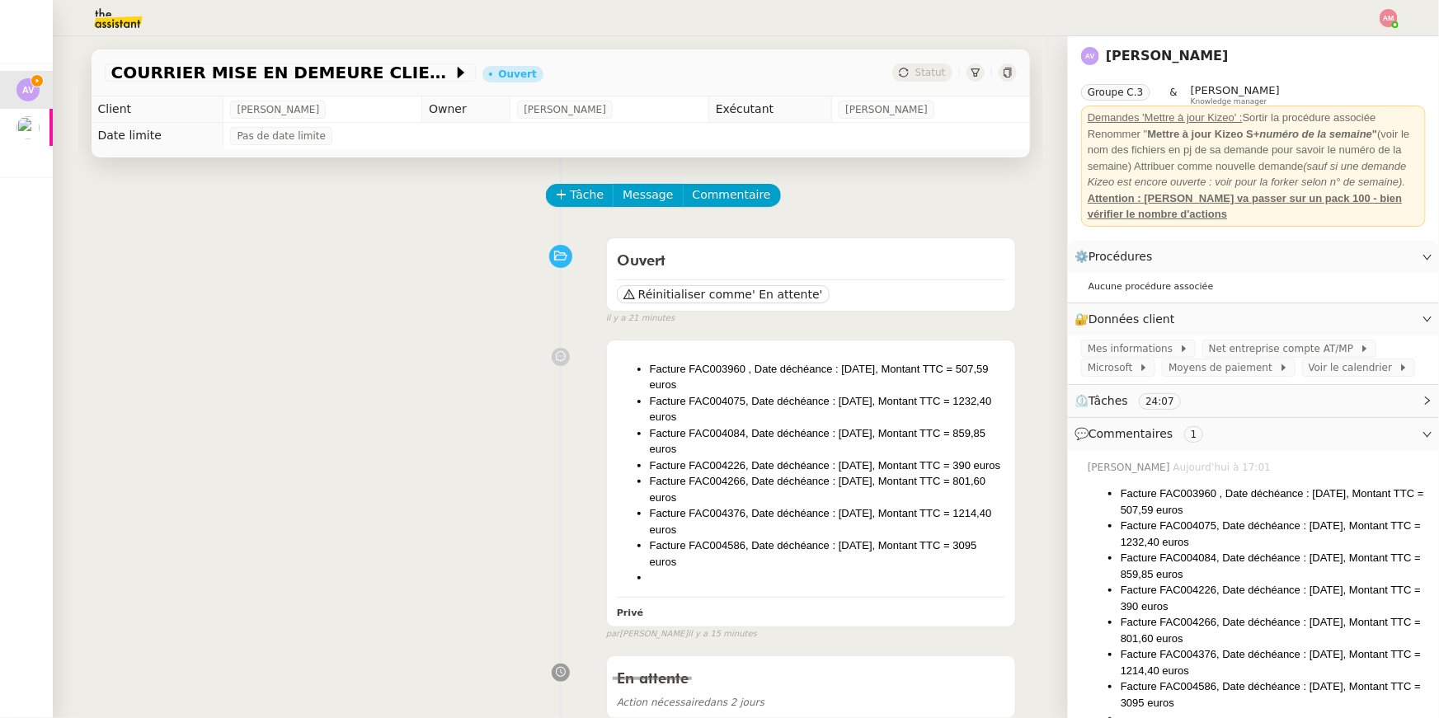
scroll to position [581, 0]
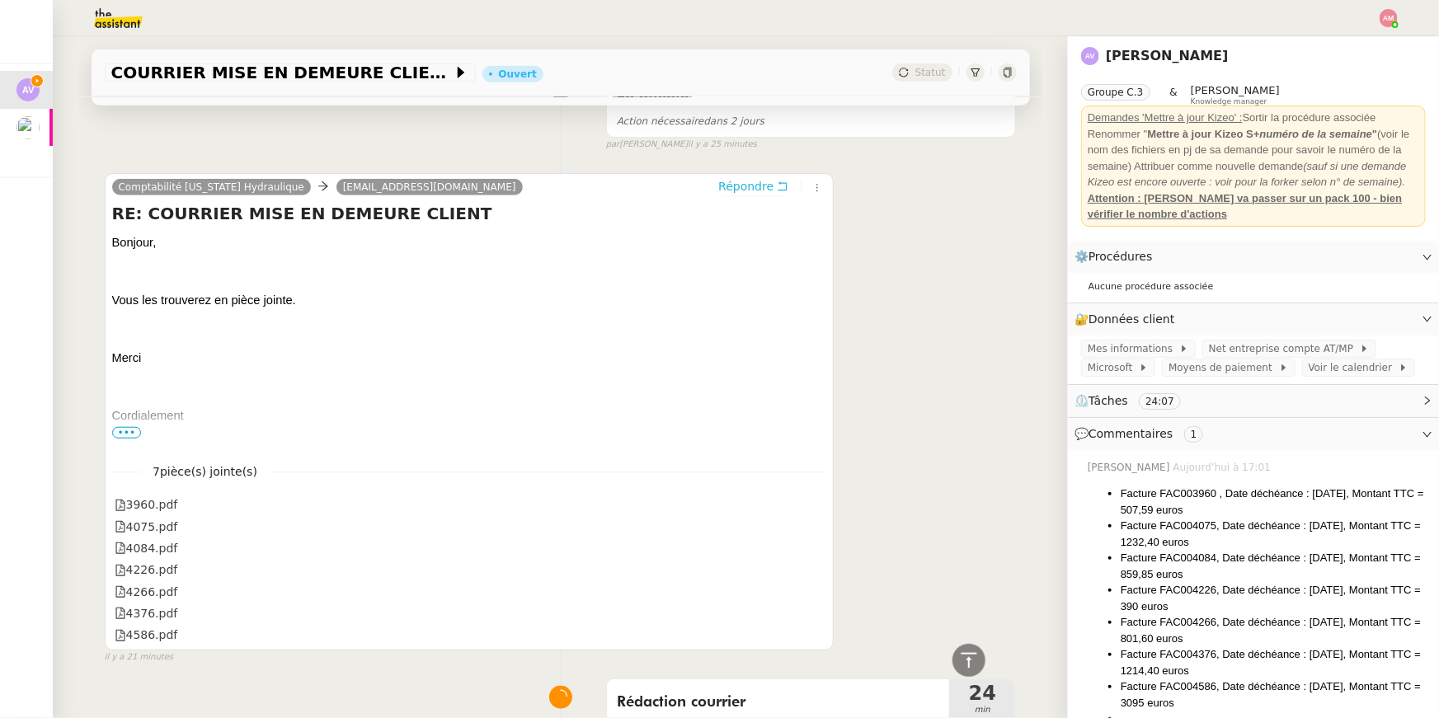
click at [753, 195] on span "Répondre" at bounding box center [745, 186] width 55 height 16
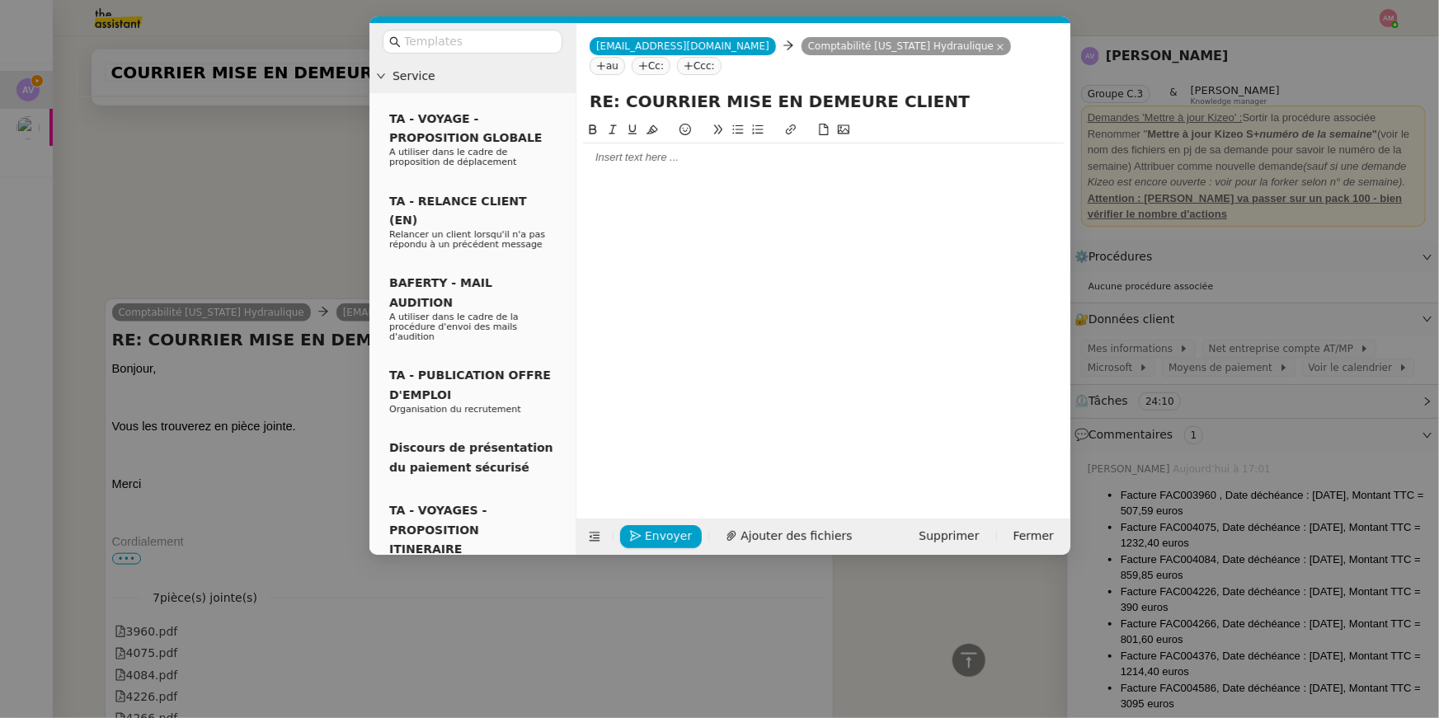
scroll to position [708, 0]
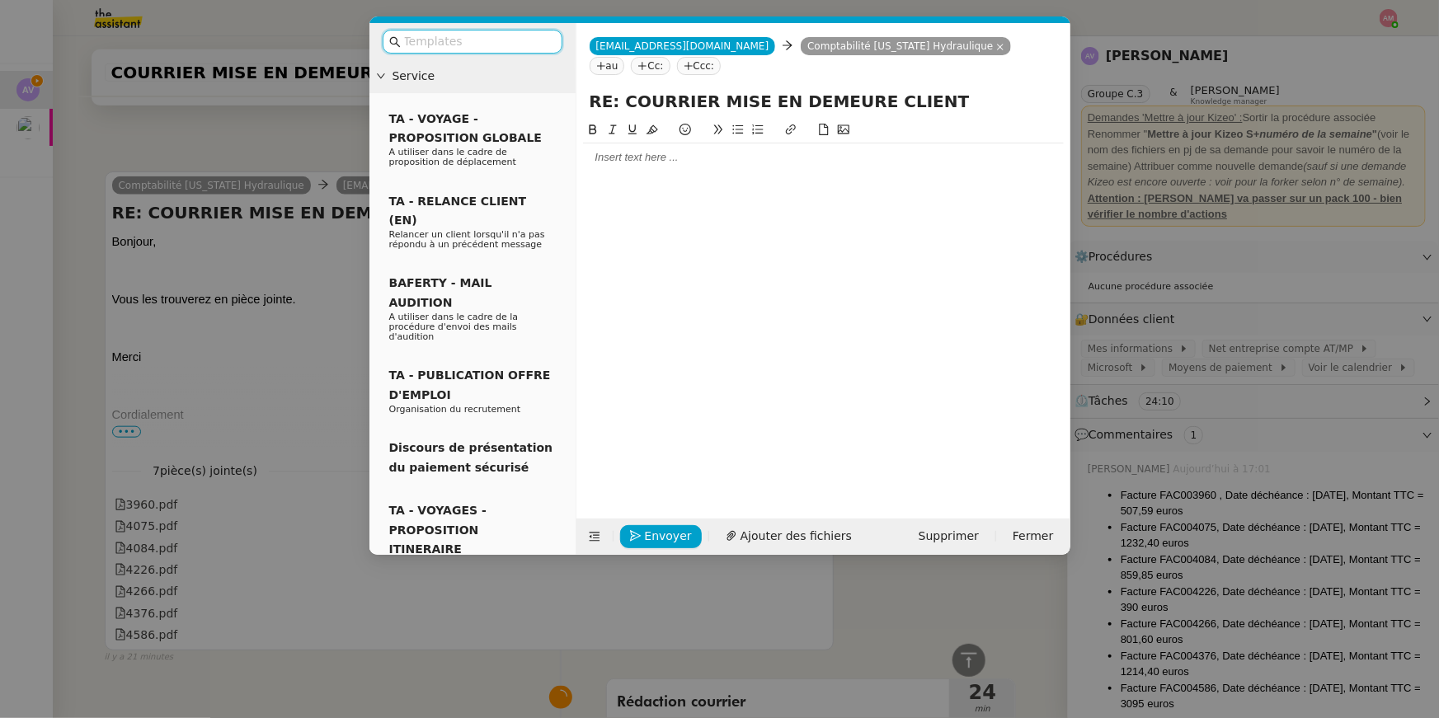
click at [736, 157] on div at bounding box center [823, 157] width 481 height 15
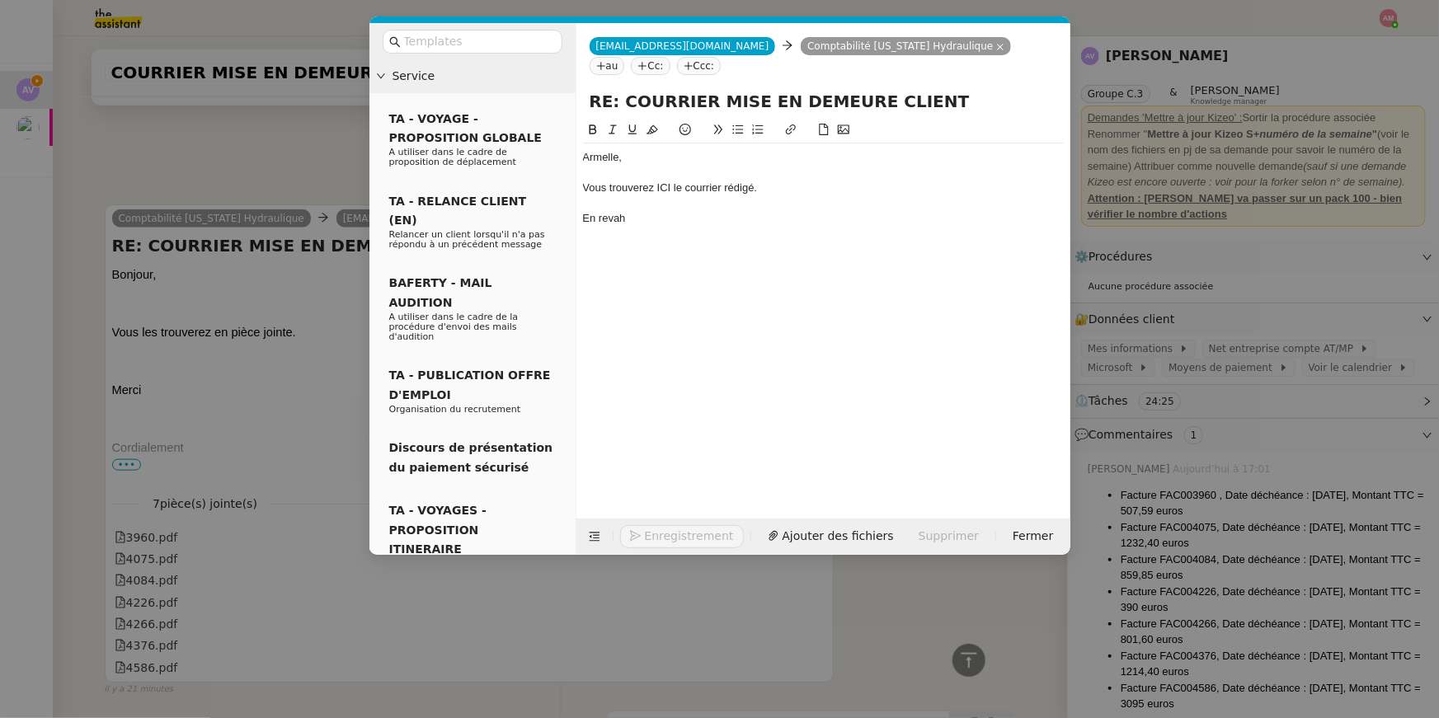
scroll to position [788, 0]
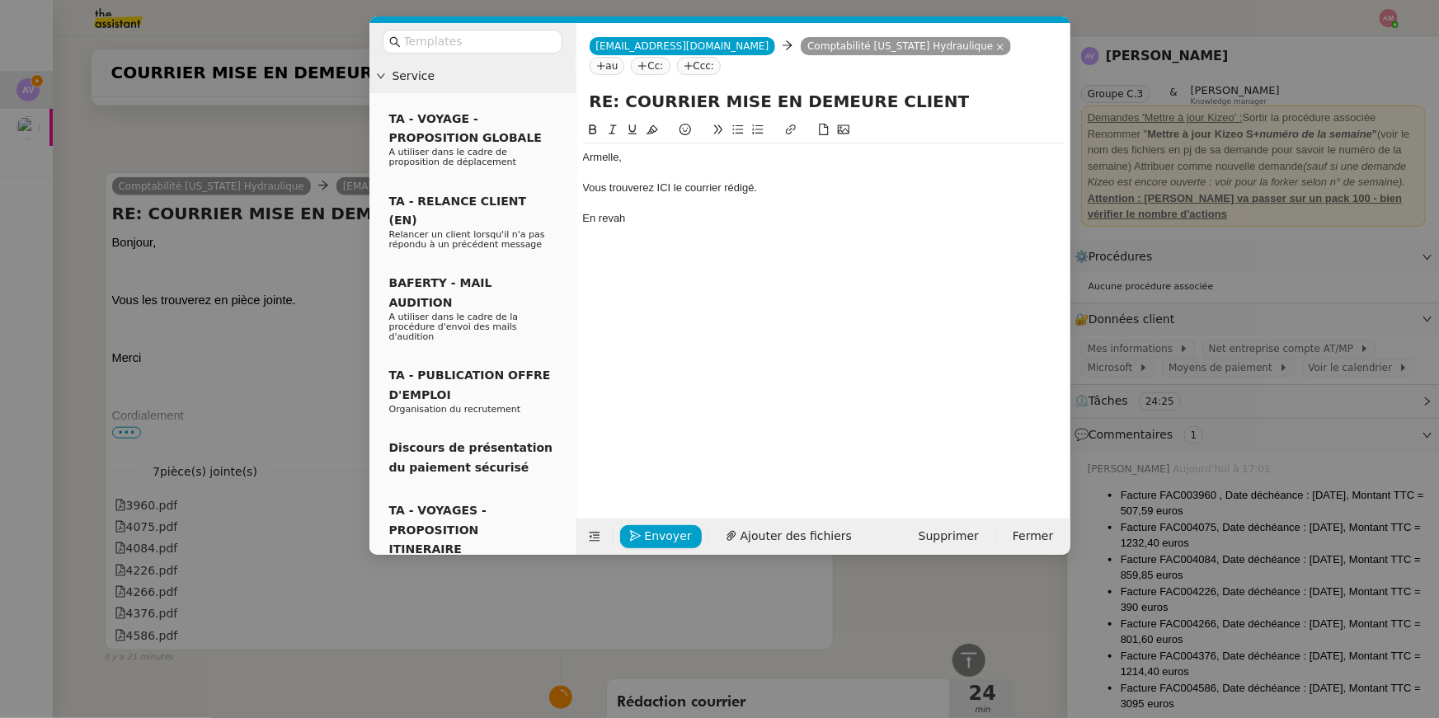
click at [214, 647] on nz-modal-container "Service TA - VOYAGE - PROPOSITION GLOBALE A utiliser dans le cadre de propositi…" at bounding box center [719, 359] width 1439 height 718
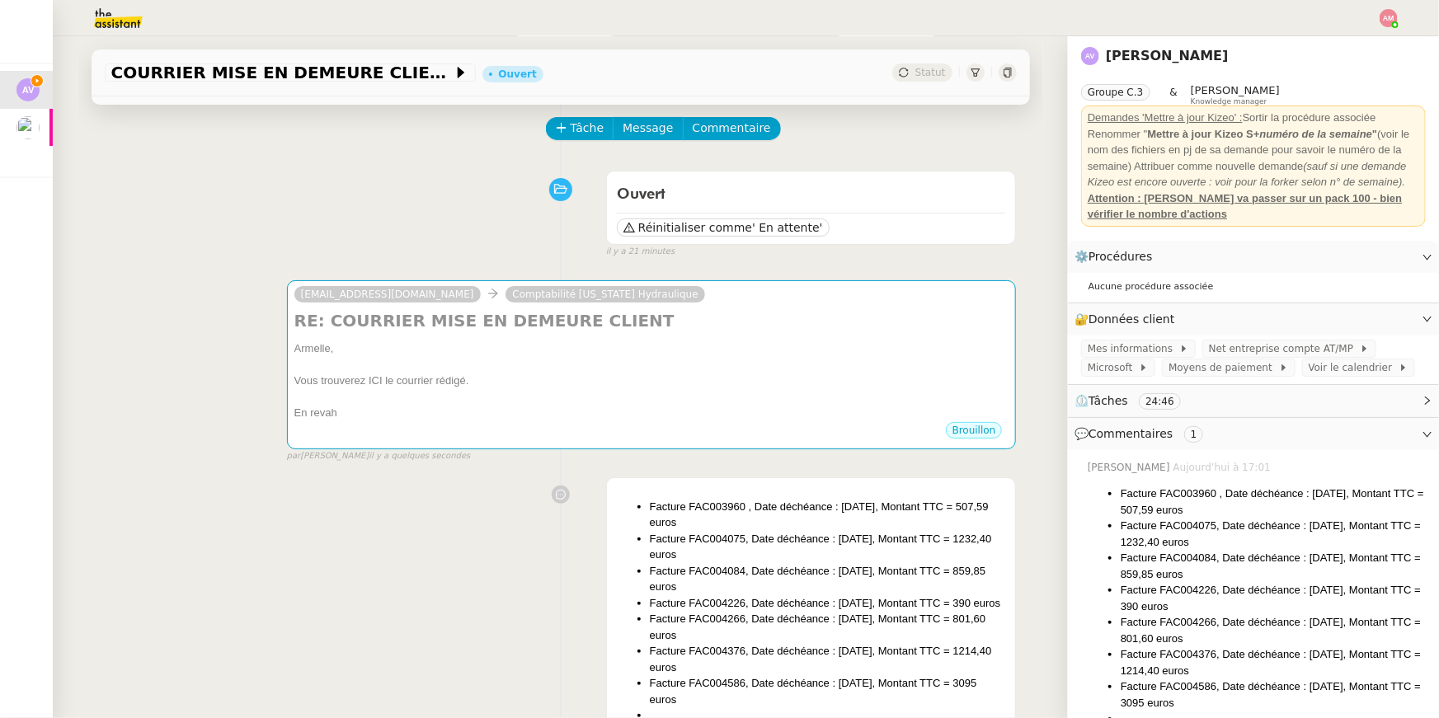
scroll to position [0, 0]
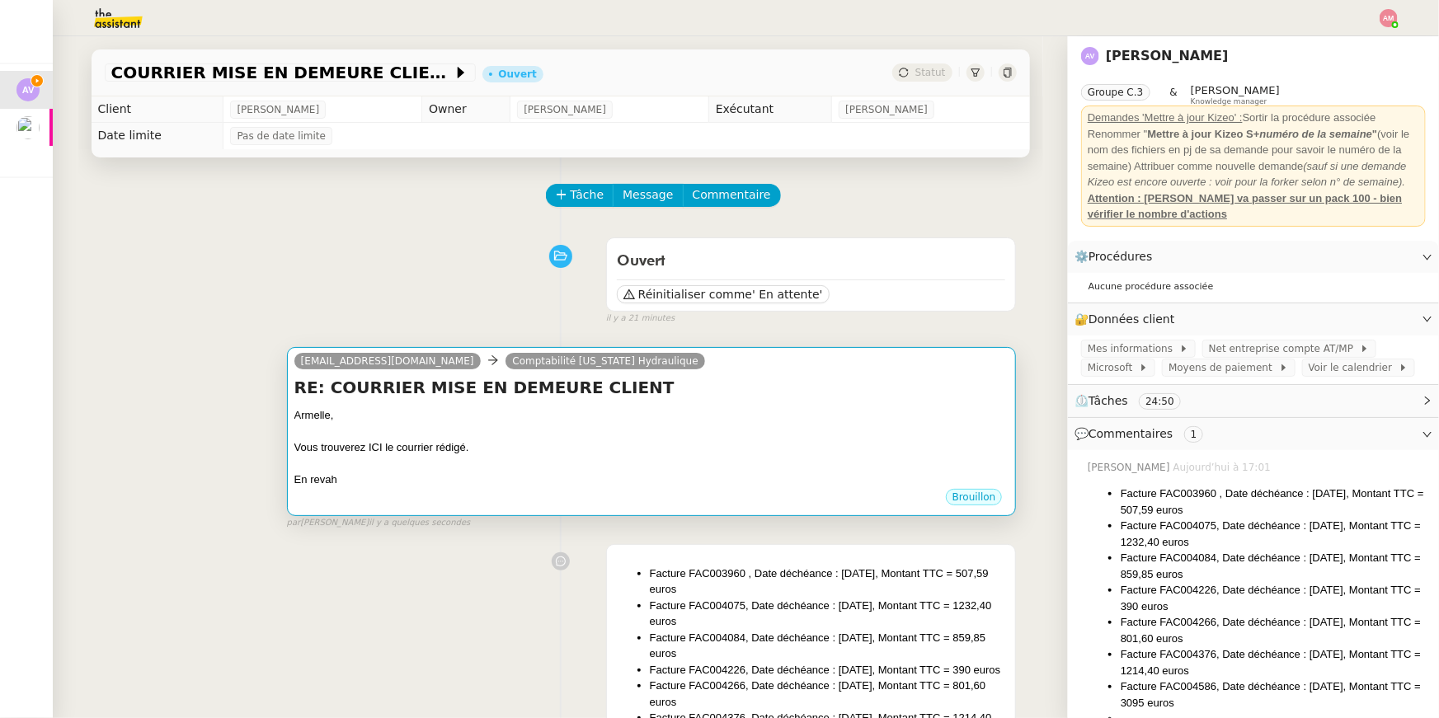
click at [553, 423] on div at bounding box center [651, 431] width 715 height 16
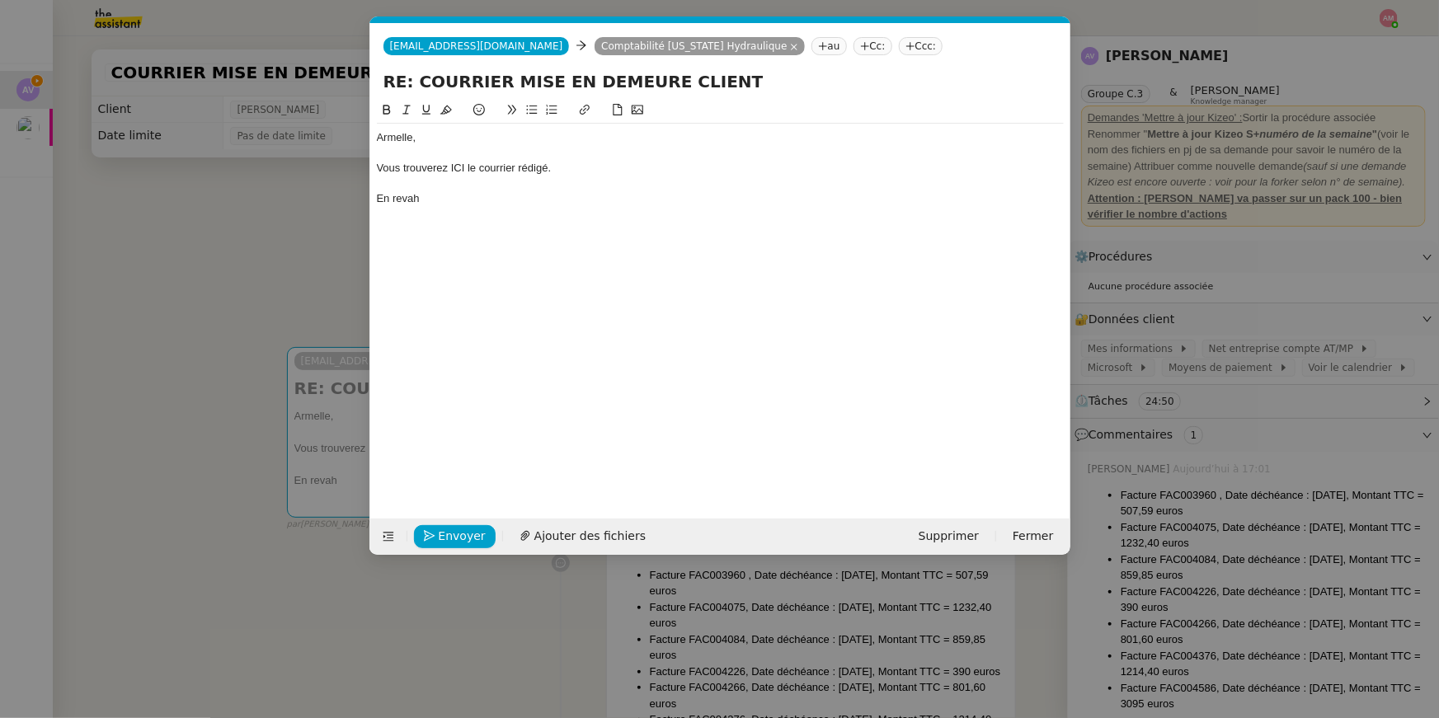
scroll to position [0, 35]
click at [573, 167] on div "Vous trouverez ICI le courrier rédigé." at bounding box center [720, 168] width 687 height 15
click at [236, 216] on nz-modal-container "Service TA - VOYAGE - PROPOSITION GLOBALE A utiliser dans le cadre de propositi…" at bounding box center [719, 359] width 1439 height 718
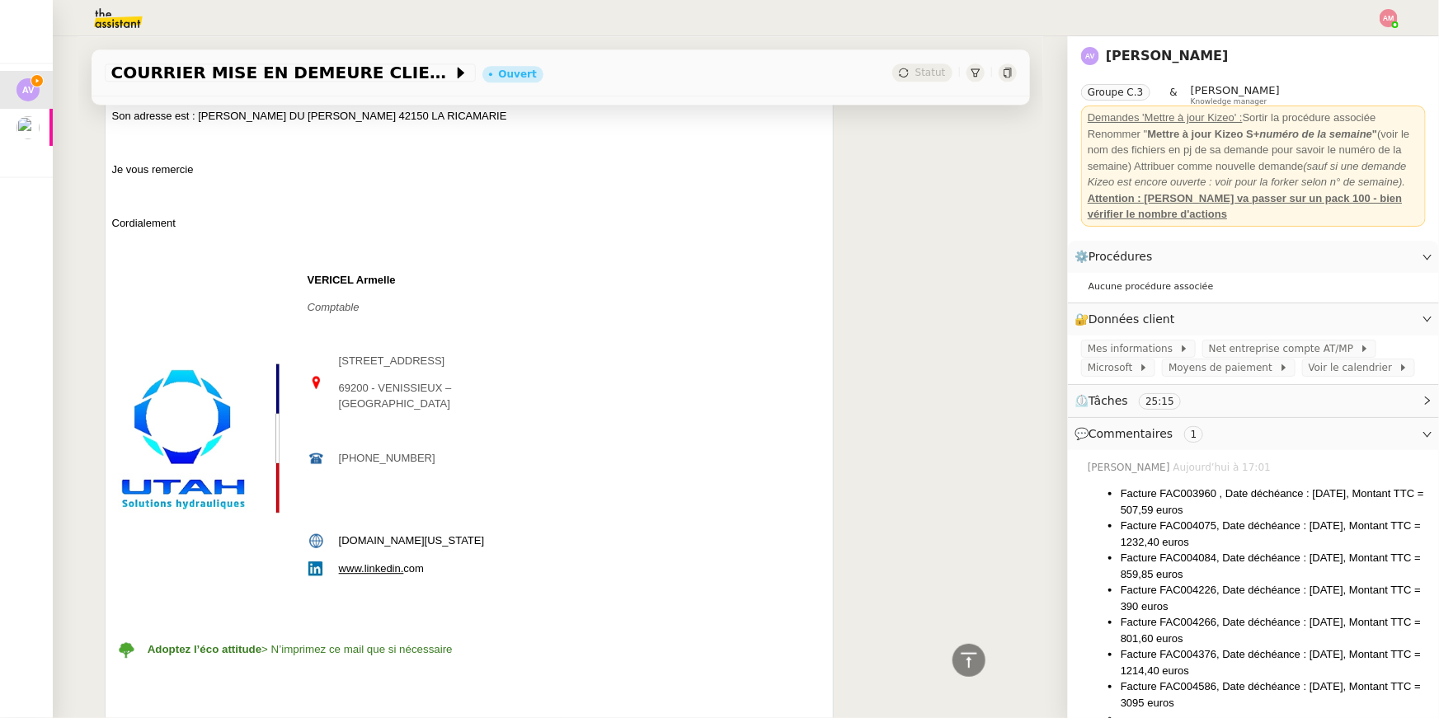
scroll to position [1813, 0]
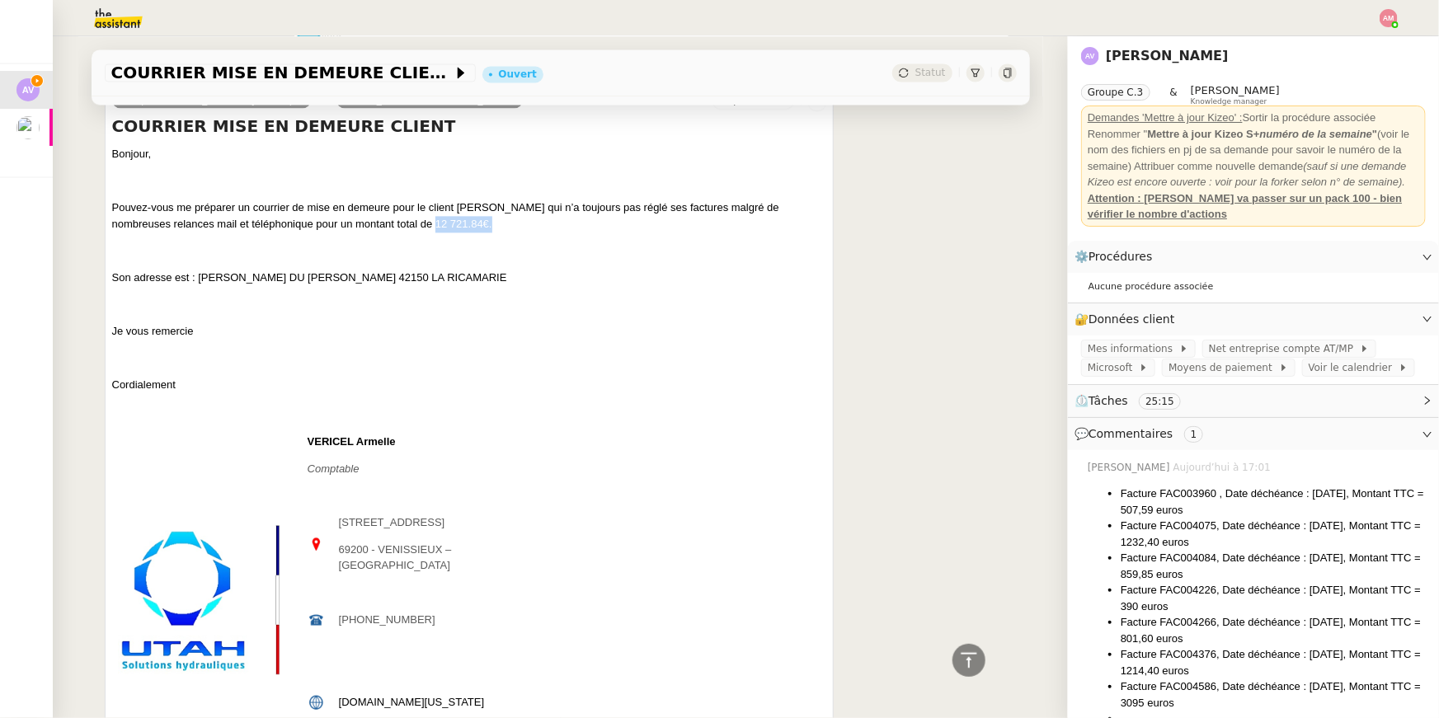
copy span "12 721.84€."
drag, startPoint x: 435, startPoint y: 240, endPoint x: 495, endPoint y: 239, distance: 60.2
click at [495, 232] on p "Pouvez-vous me préparer un courrier de mise en demeure pour le client [PERSON_N…" at bounding box center [469, 216] width 715 height 32
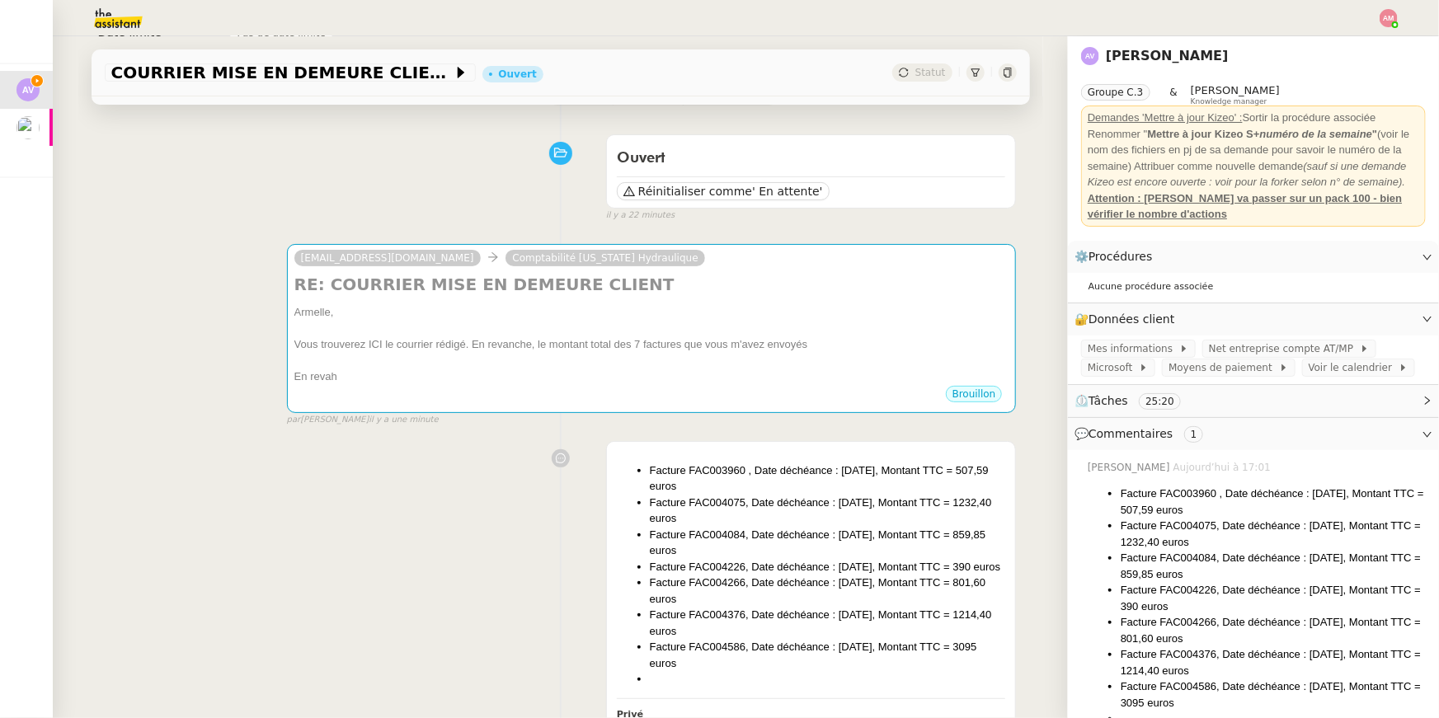
scroll to position [0, 0]
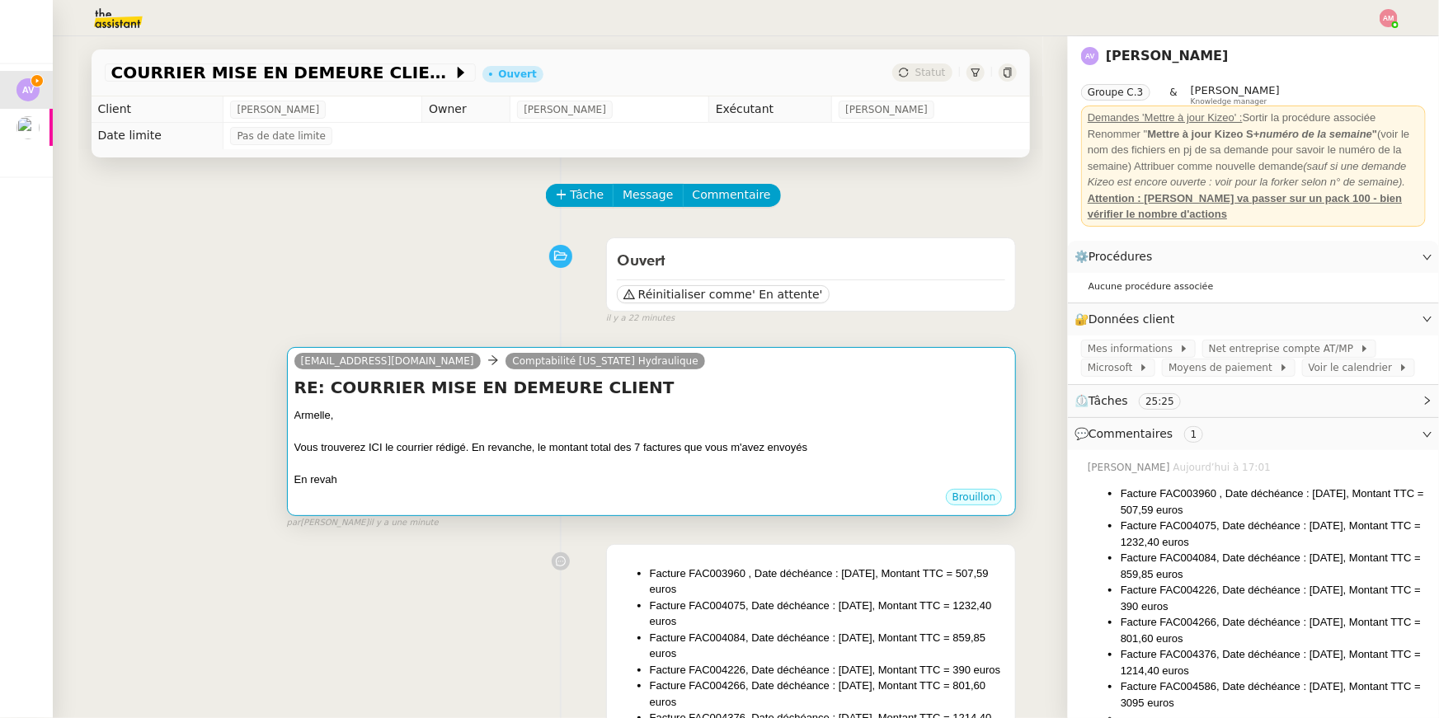
click at [671, 437] on div at bounding box center [651, 431] width 715 height 16
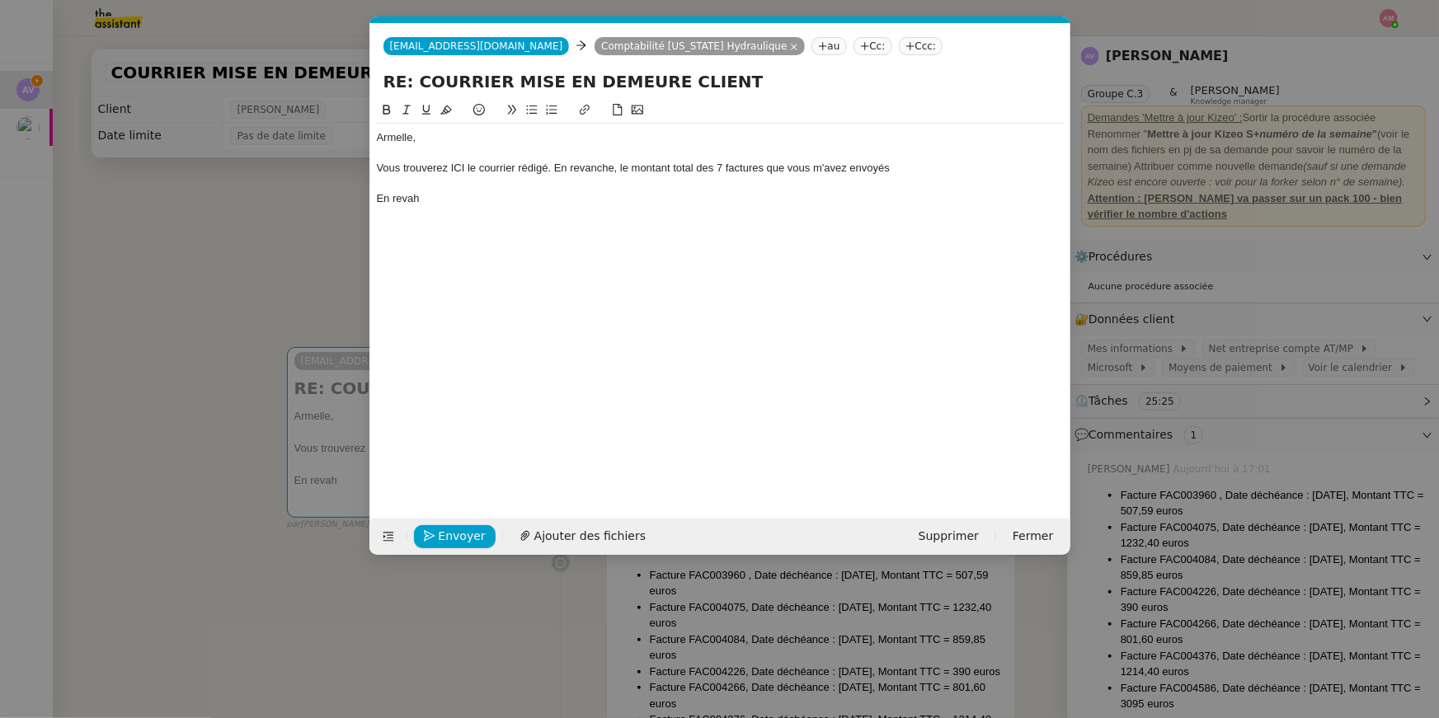
scroll to position [0, 35]
click at [938, 177] on div at bounding box center [720, 183] width 687 height 15
click at [935, 168] on div "Vous trouverez ICI le courrier rédigé. En revanche, le montant total des 7 fact…" at bounding box center [720, 168] width 687 height 15
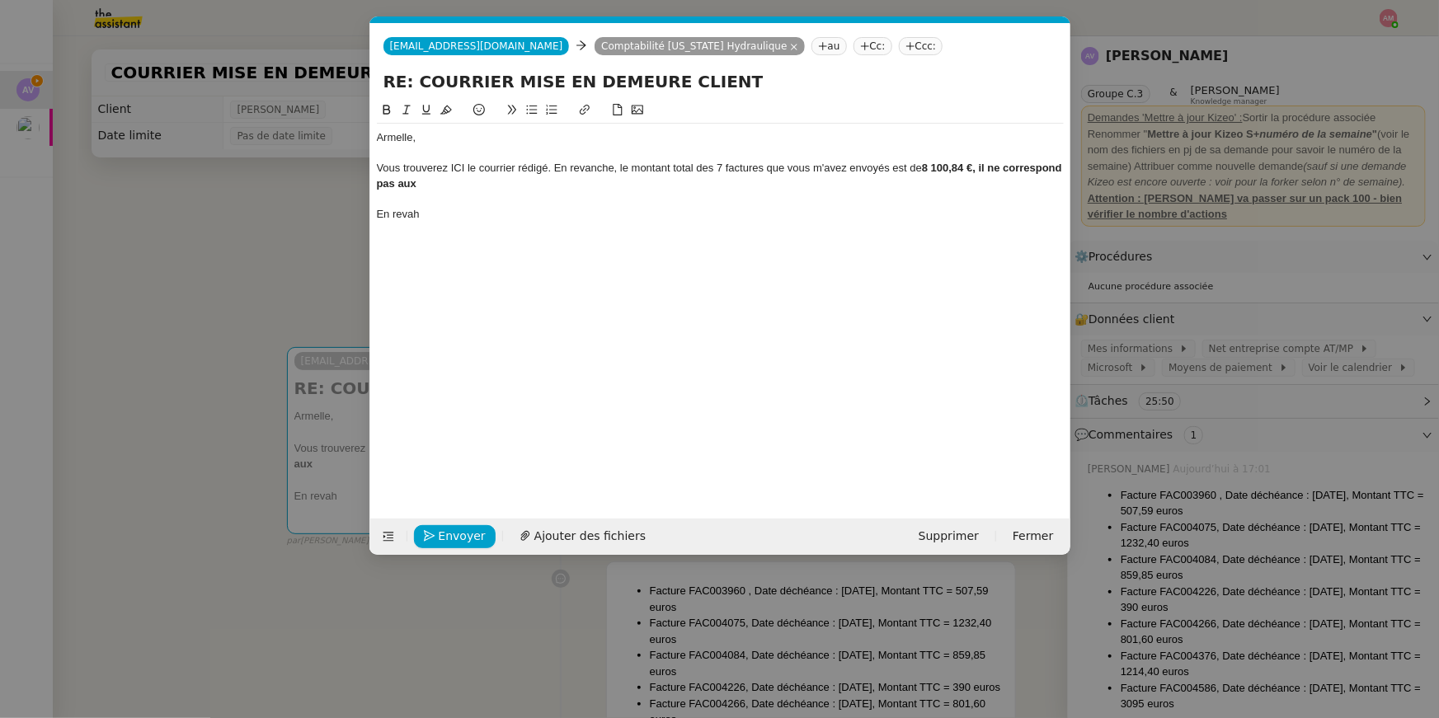
click at [228, 328] on nz-modal-container "Service TA - VOYAGE - PROPOSITION GLOBALE A utiliser dans le cadre de propositi…" at bounding box center [719, 359] width 1439 height 718
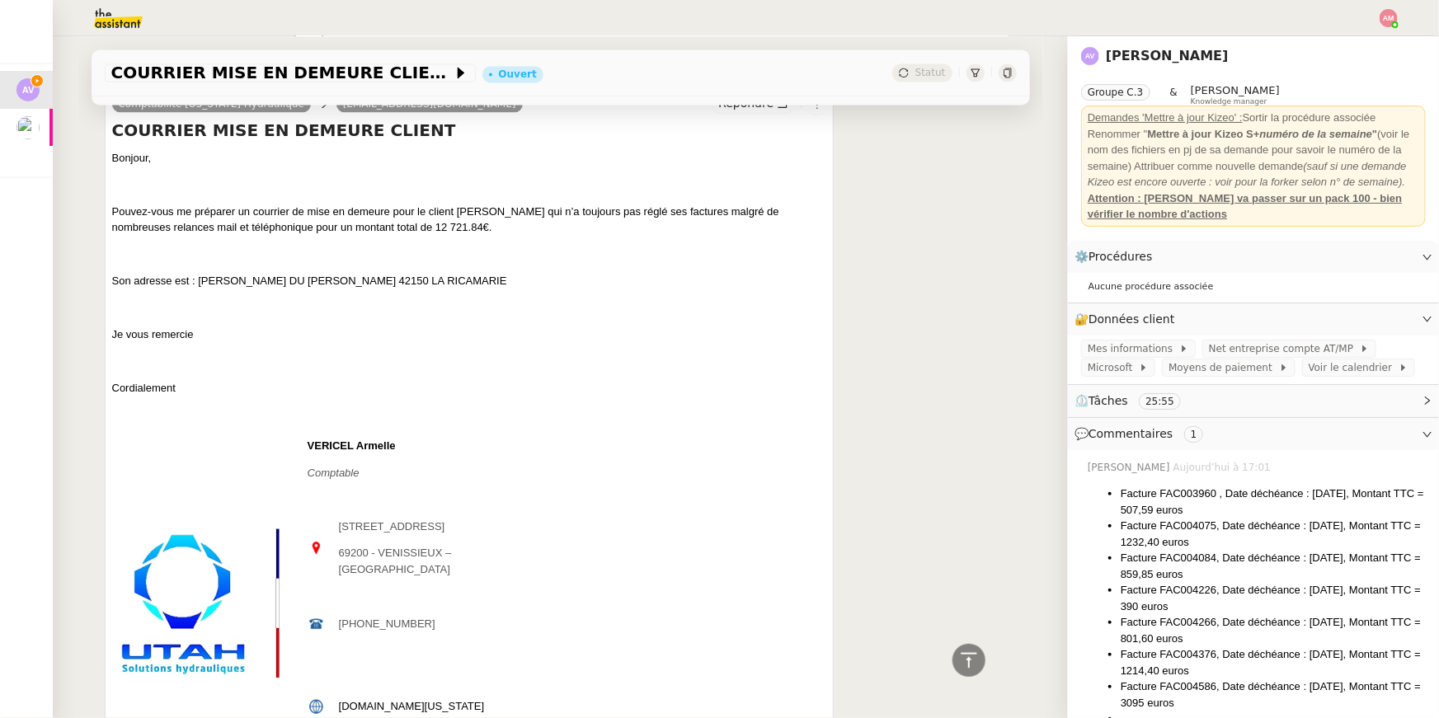
scroll to position [1680, 0]
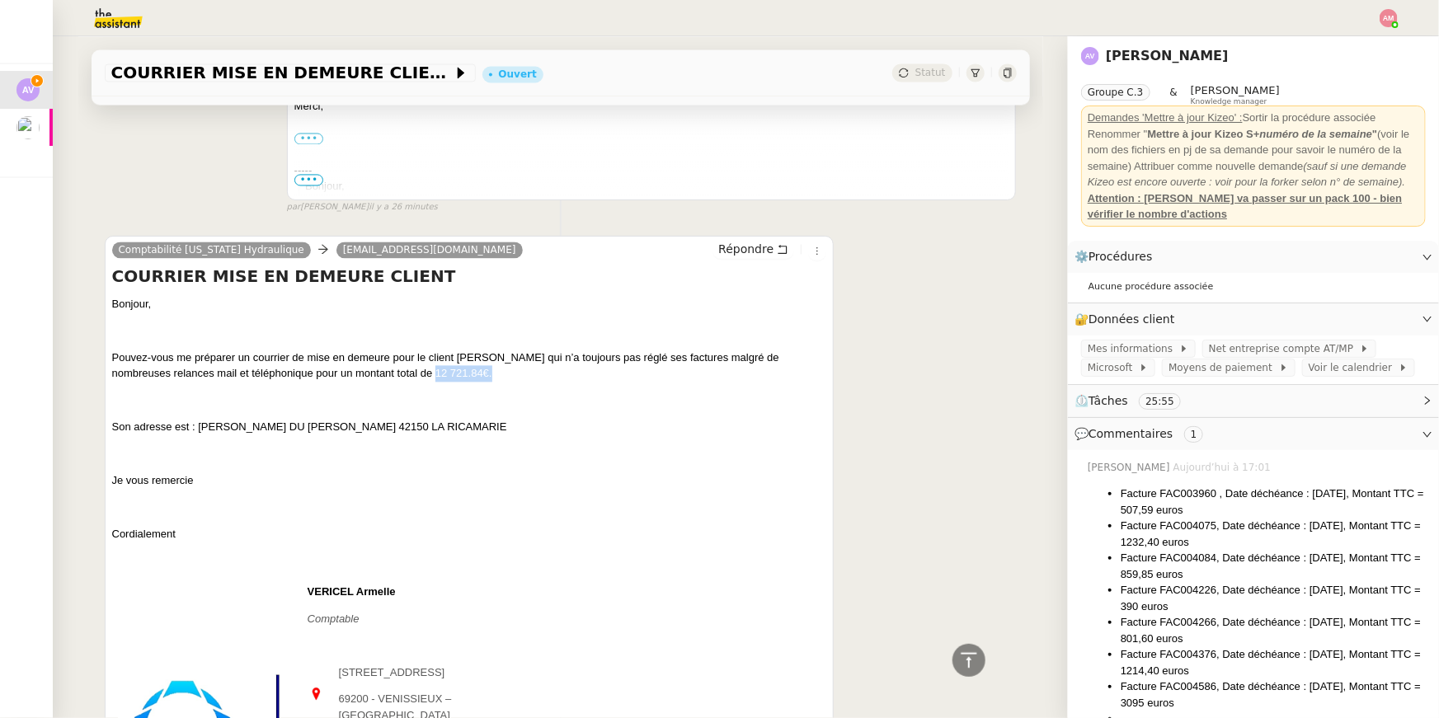
copy span "12 721.84€."
drag, startPoint x: 477, startPoint y: 386, endPoint x: 513, endPoint y: 384, distance: 36.3
click at [513, 382] on p "Pouvez-vous me préparer un courrier de mise en demeure pour le client [PERSON_N…" at bounding box center [469, 366] width 715 height 32
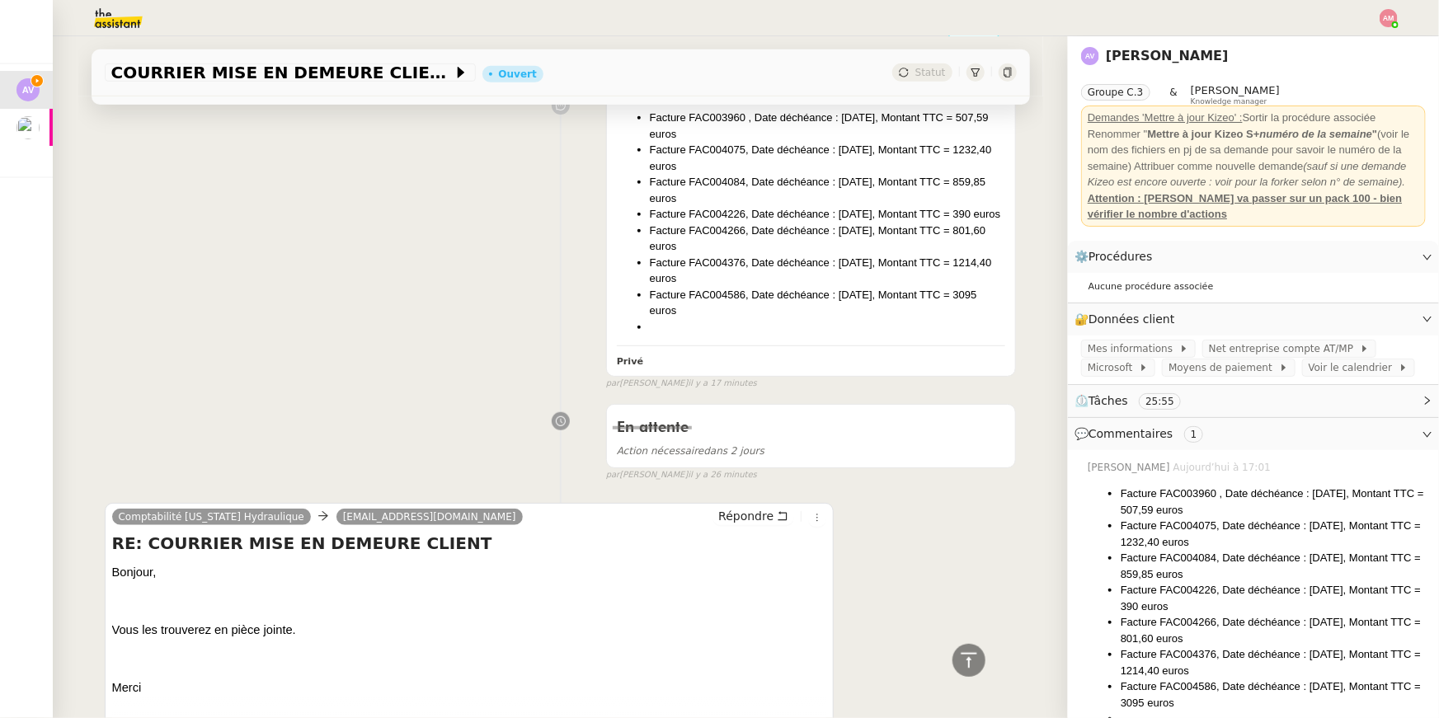
scroll to position [159, 0]
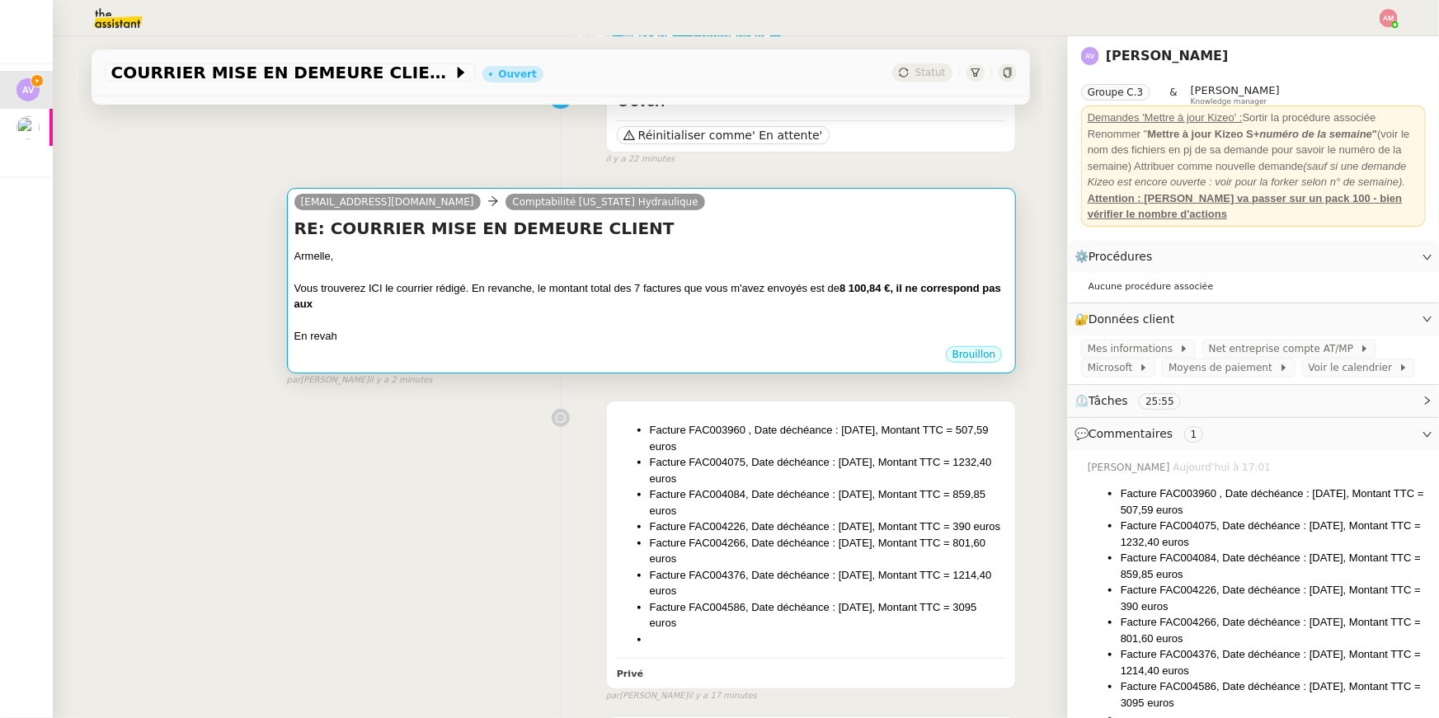
click at [501, 323] on div at bounding box center [651, 321] width 715 height 16
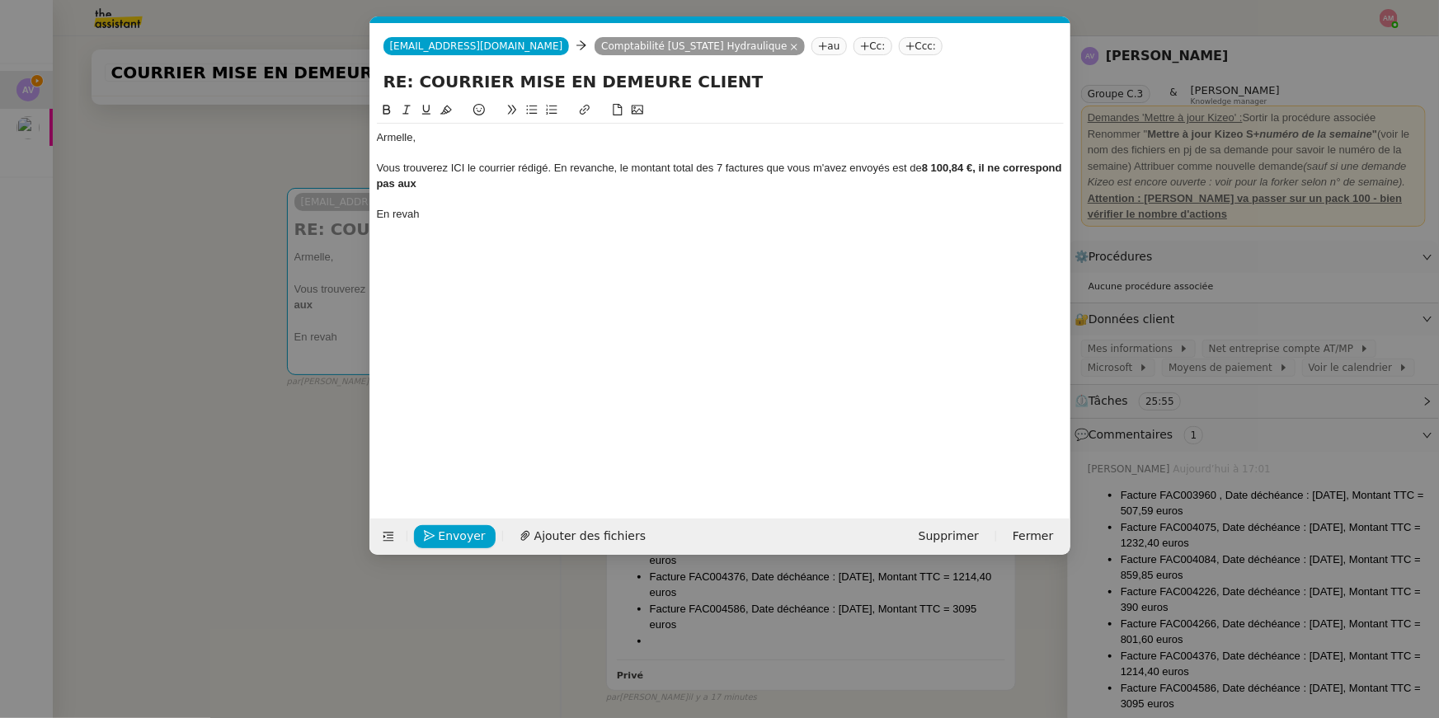
scroll to position [0, 35]
click at [496, 182] on div "Vous trouverez ICI le courrier rédigé. En revanche, le montant total des 7 fact…" at bounding box center [720, 176] width 687 height 31
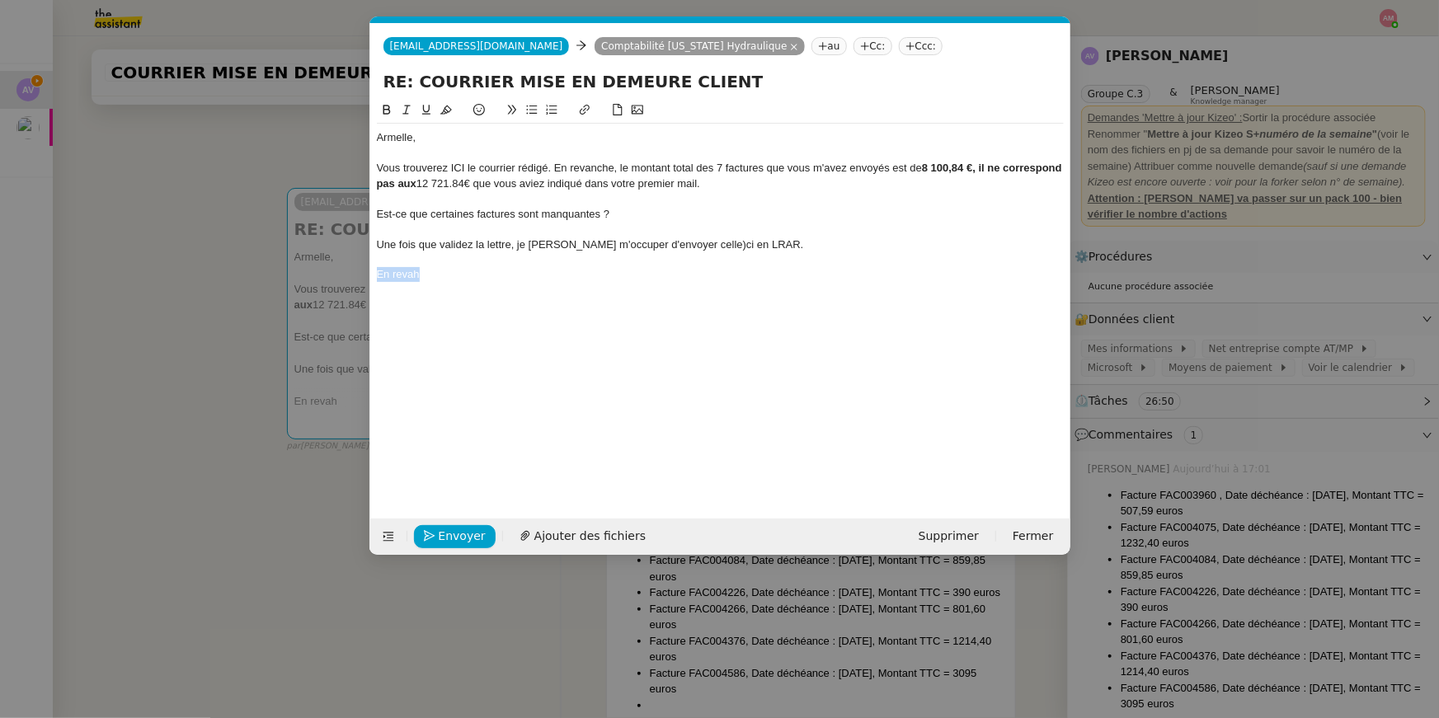
drag, startPoint x: 491, startPoint y: 292, endPoint x: 499, endPoint y: 250, distance: 42.7
click at [499, 250] on div "[PERSON_NAME], Vous trouverez ICI le courrier rédigé. En revanche, le montant t…" at bounding box center [720, 297] width 687 height 393
drag, startPoint x: 435, startPoint y: 252, endPoint x: 446, endPoint y: 294, distance: 44.2
click at [446, 294] on div "[PERSON_NAME], Vous trouverez ICI le courrier rédigé. En revanche, le montant t…" at bounding box center [720, 297] width 687 height 393
drag, startPoint x: 422, startPoint y: 266, endPoint x: 472, endPoint y: 289, distance: 54.3
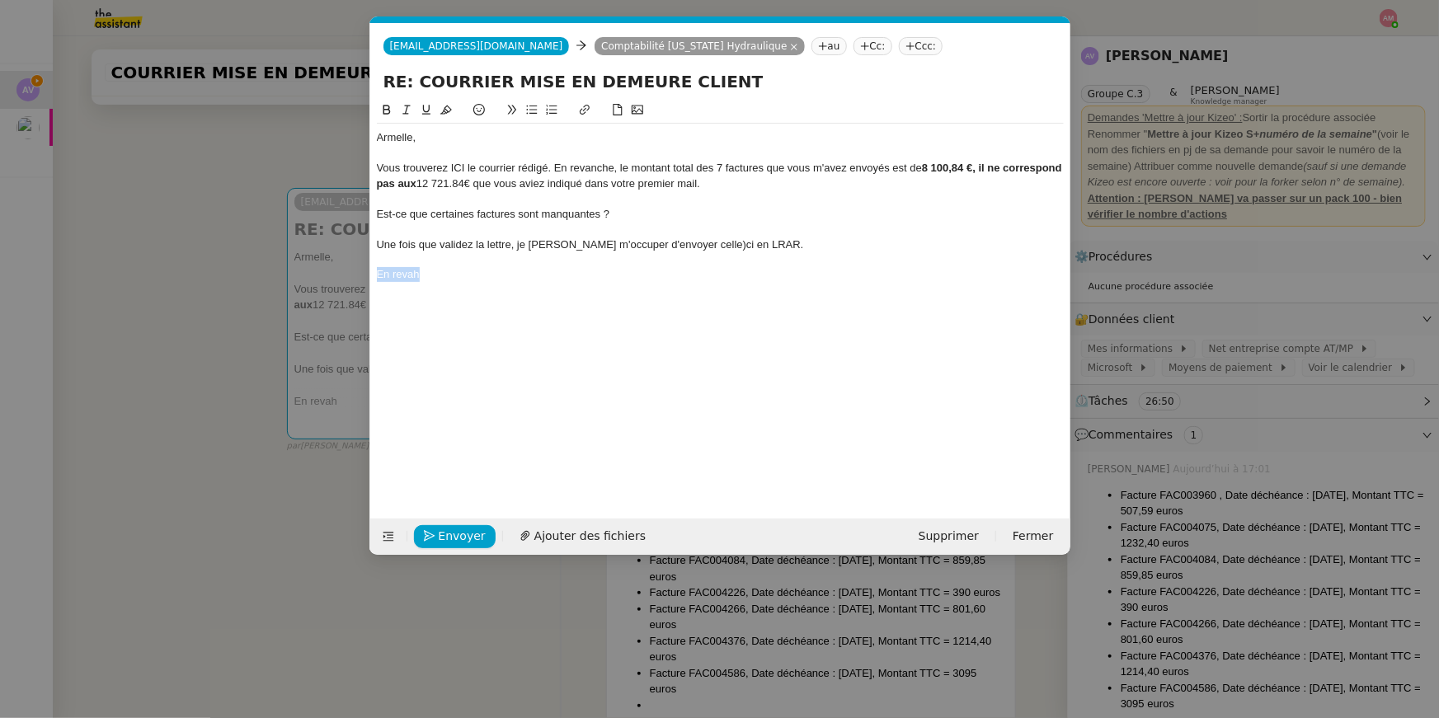
click at [472, 289] on div "[PERSON_NAME], Vous trouverez ICI le courrier rédigé. En revanche, le montant t…" at bounding box center [720, 297] width 687 height 393
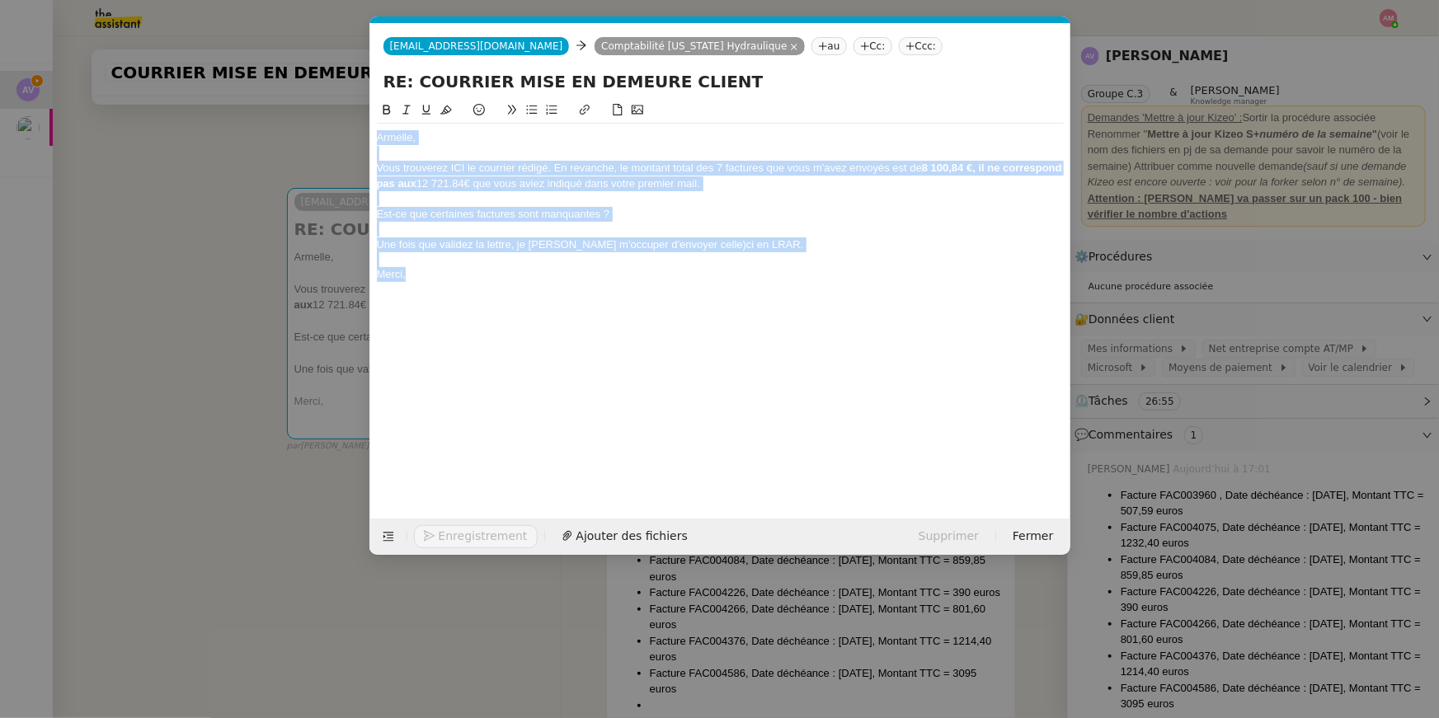
copy div "[PERSON_NAME], Vous trouverez ICI le courrier rédigé. En revanche, le montant t…"
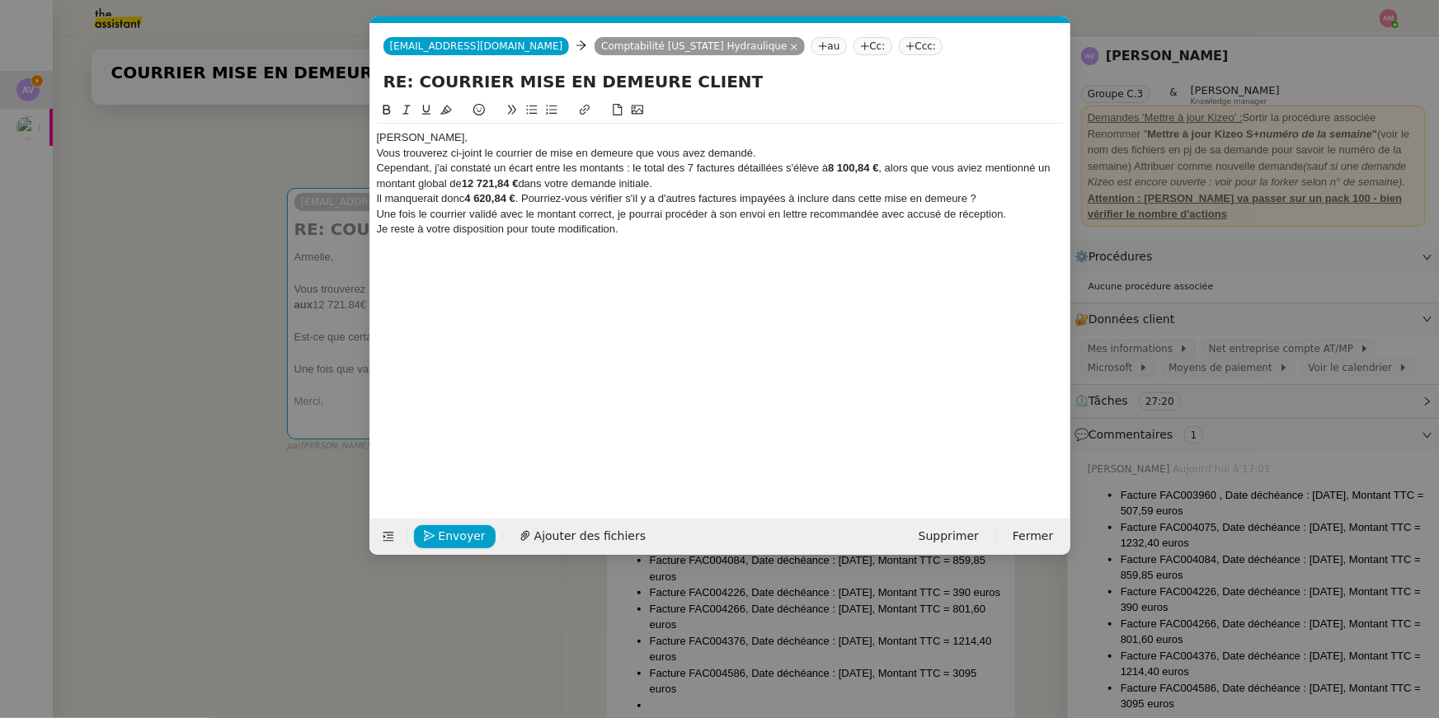
click at [449, 138] on div "[PERSON_NAME]," at bounding box center [720, 137] width 687 height 15
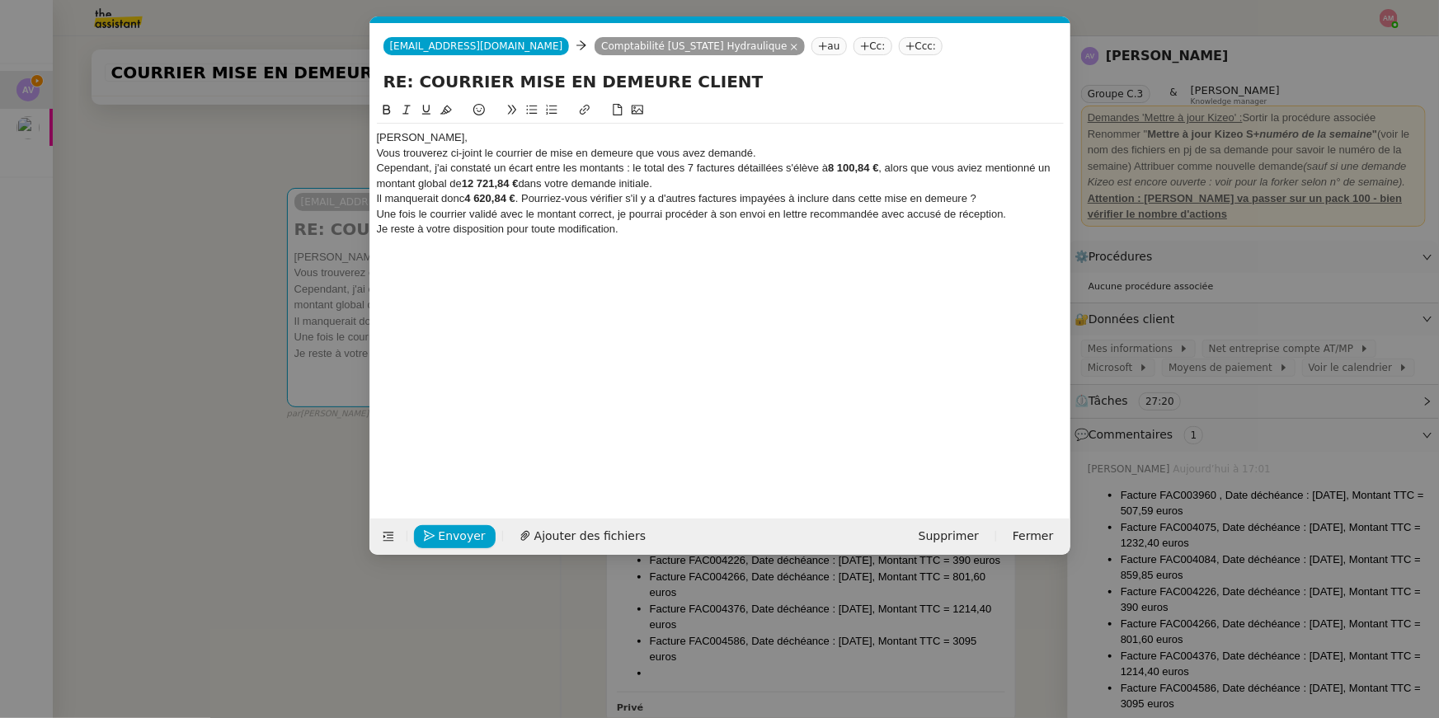
click at [413, 142] on div "[PERSON_NAME]," at bounding box center [720, 137] width 687 height 15
drag, startPoint x: 419, startPoint y: 139, endPoint x: 327, endPoint y: 138, distance: 91.5
click at [334, 138] on nz-modal-container "Service TA - VOYAGE - PROPOSITION GLOBALE A utiliser dans le cadre de propositi…" at bounding box center [719, 359] width 1439 height 718
drag, startPoint x: 452, startPoint y: 154, endPoint x: 485, endPoint y: 158, distance: 33.2
click at [485, 158] on div "Vous trouverez ci-joint le courrier de mise en demeure que vous avez demandé." at bounding box center [720, 153] width 687 height 15
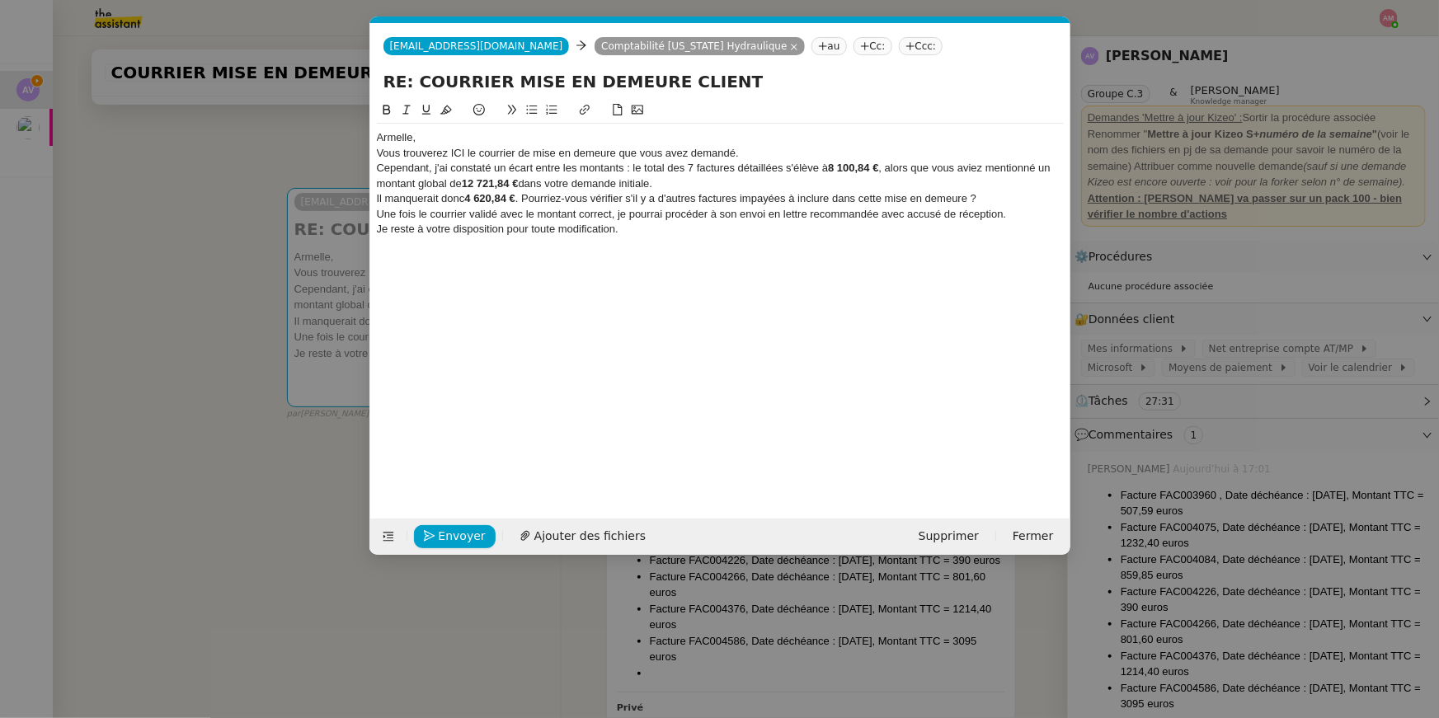
click at [529, 143] on div "Armelle," at bounding box center [720, 137] width 687 height 15
drag, startPoint x: 463, startPoint y: 153, endPoint x: 453, endPoint y: 153, distance: 9.9
click at [453, 153] on div "Vous trouverez ICI le courrier de mise en demeure que vous avez demandé." at bounding box center [720, 153] width 687 height 15
drag, startPoint x: 465, startPoint y: 157, endPoint x: 450, endPoint y: 156, distance: 14.9
click at [450, 156] on div "Vous trouverez ICI le courrier de mise en demeure que vous avez demandé." at bounding box center [720, 153] width 687 height 15
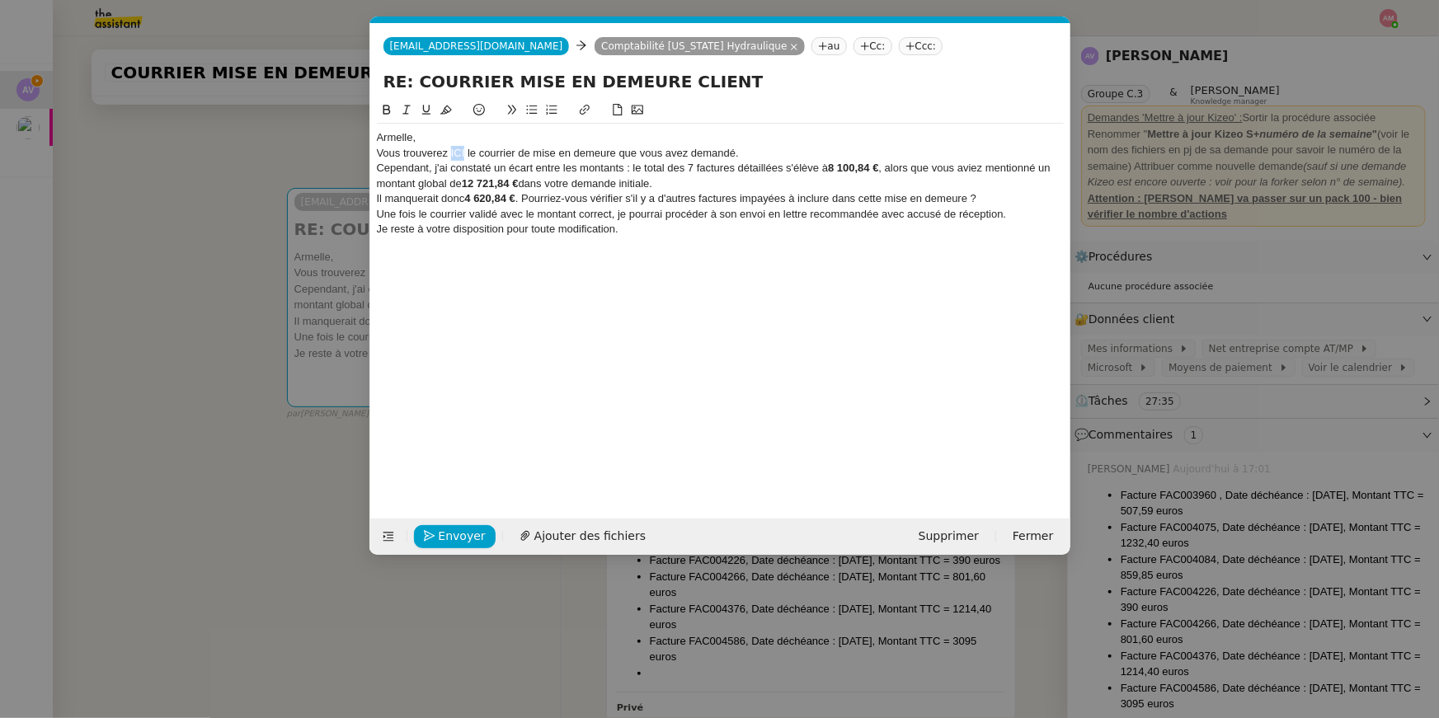
click at [584, 107] on icon at bounding box center [585, 110] width 12 height 12
paste input "[URL][DOMAIN_NAME]"
type input "[URL][DOMAIN_NAME]"
click at [560, 181] on link at bounding box center [555, 183] width 38 height 12
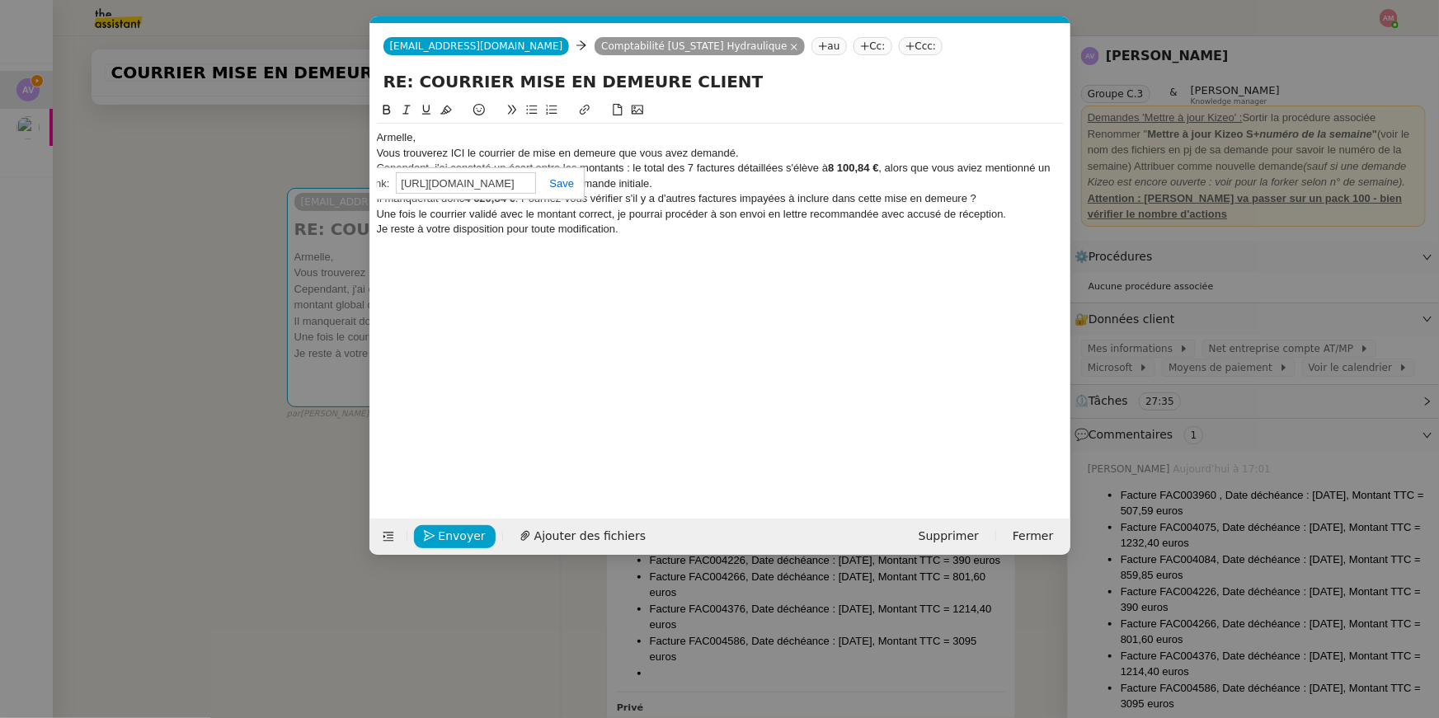
scroll to position [0, 0]
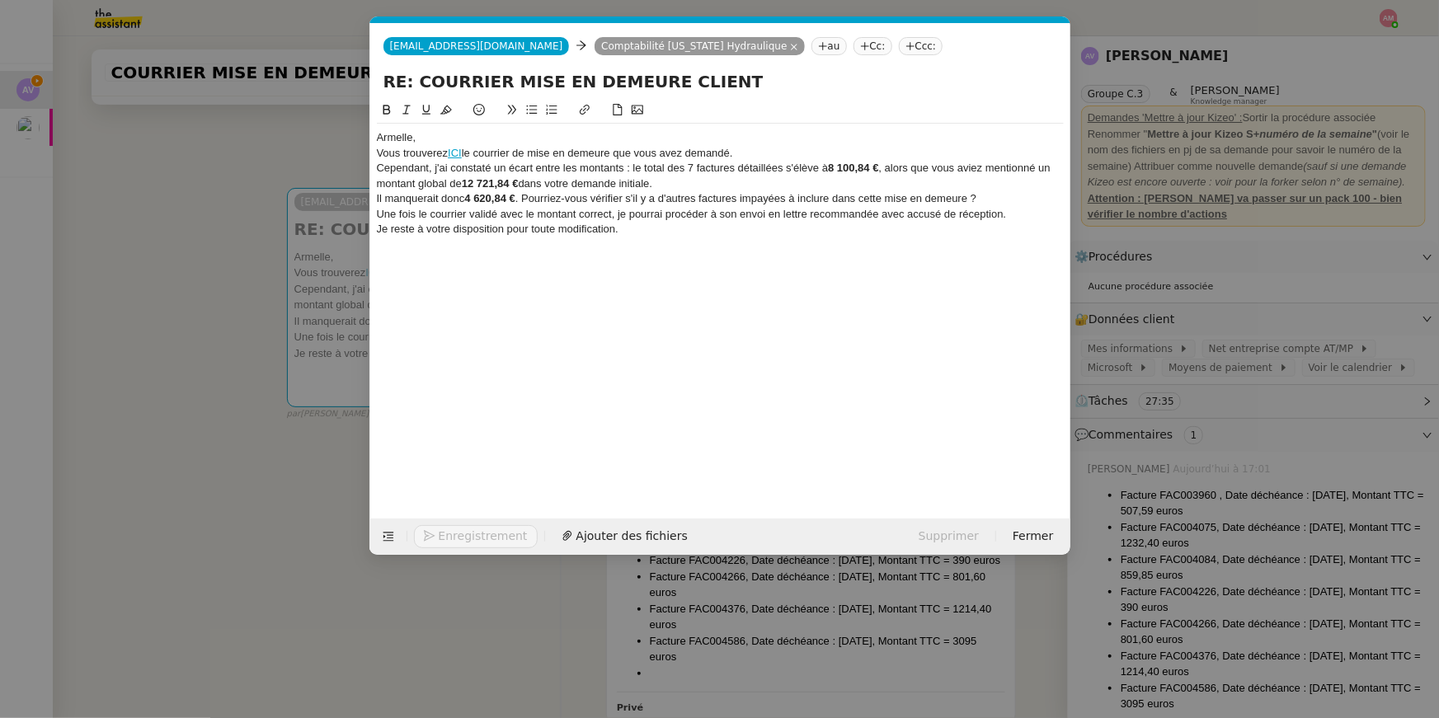
click at [718, 144] on div "[PERSON_NAME], Vous trouverez ICI le courrier de mise en demeure que vous avez …" at bounding box center [720, 191] width 687 height 135
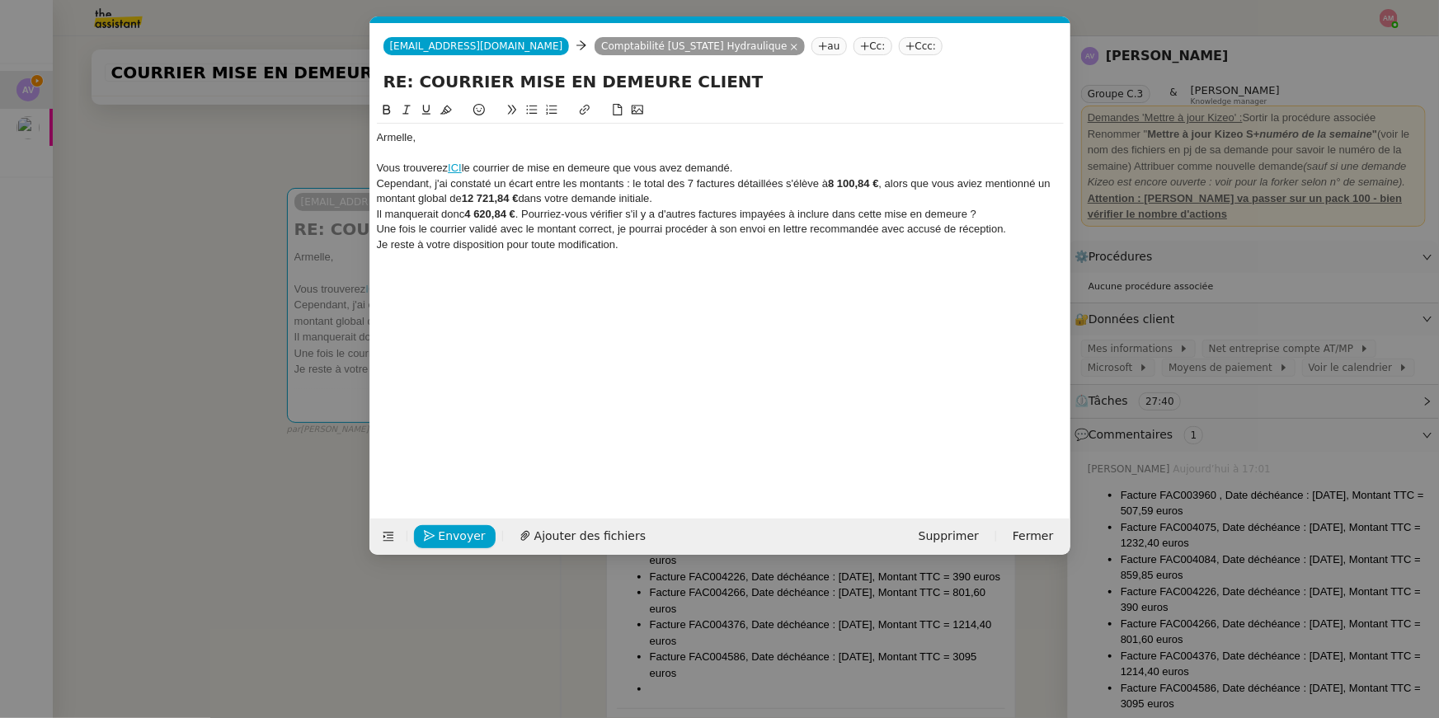
click at [758, 165] on div "Vous trouverez ICI le courrier de mise en demeure que vous avez demandé." at bounding box center [720, 168] width 687 height 15
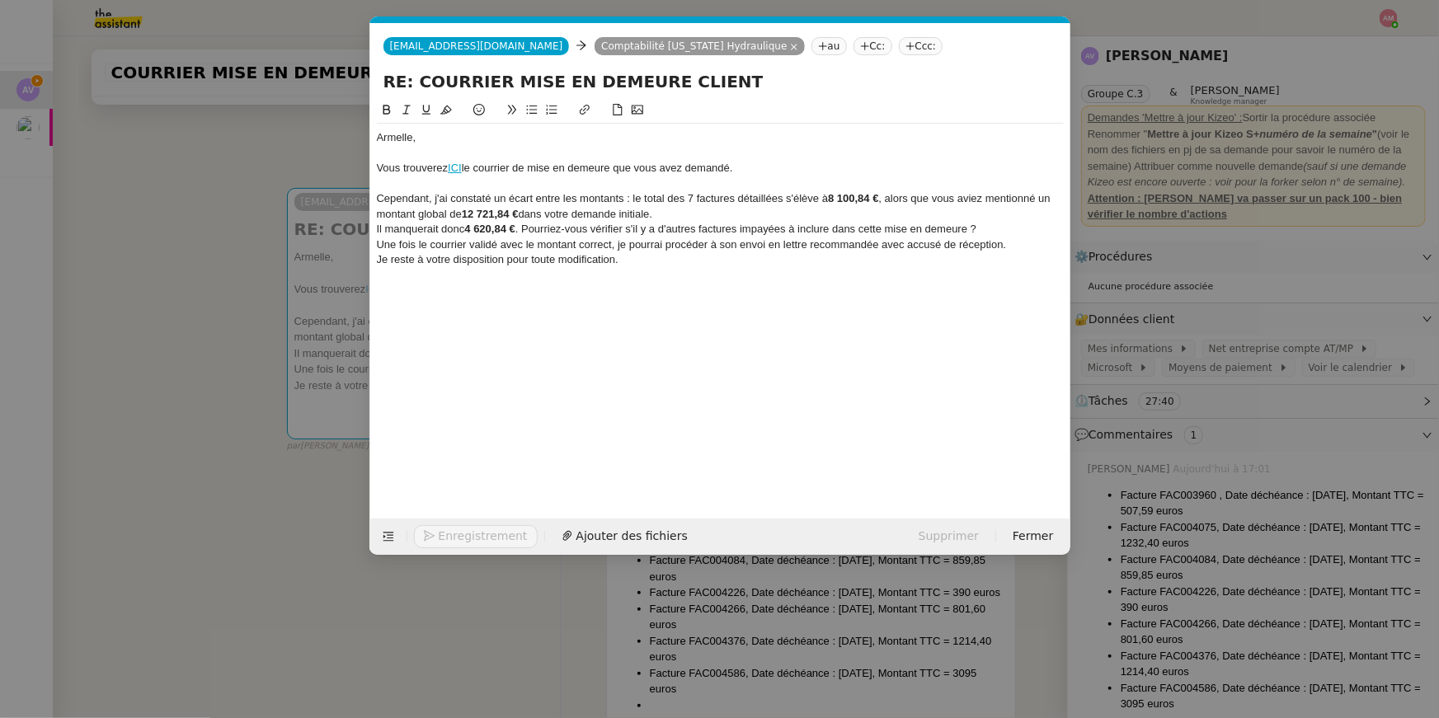
click at [708, 214] on div "Cependant, j'ai constaté un écart entre les montants : le total des 7 factures …" at bounding box center [720, 206] width 687 height 31
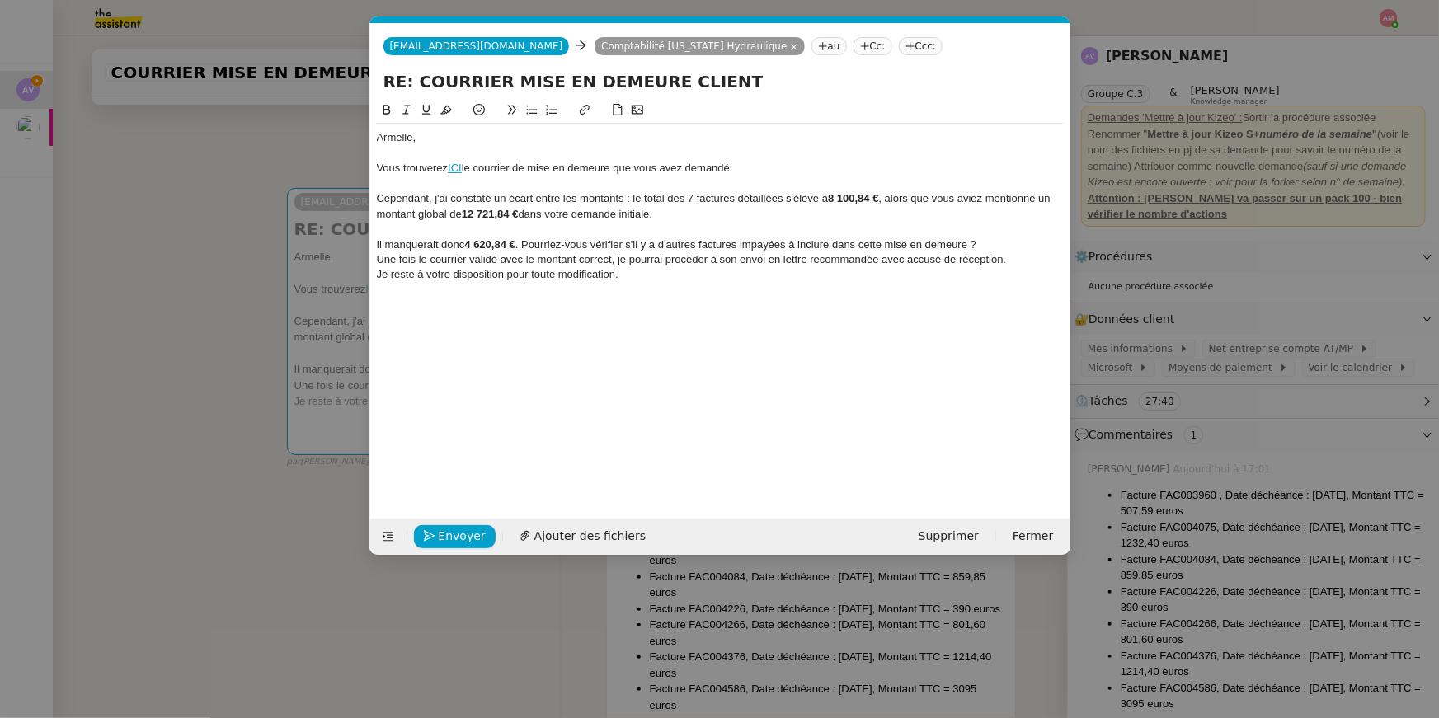
click at [528, 242] on div "Il manquerait donc 4 620,84 € . Pourriez-vous vérifier s'il y a d'autres factur…" at bounding box center [720, 244] width 687 height 15
click at [370, 247] on nz-spin "[PERSON_NAME], Vous trouverez ICI le courrier de mise en demeure que vous avez …" at bounding box center [720, 300] width 700 height 399
click at [377, 247] on div "Il manquerait donc 4 620,84 € . Pourriez-vous vérifier s'il y a d'autres factur…" at bounding box center [720, 244] width 687 height 15
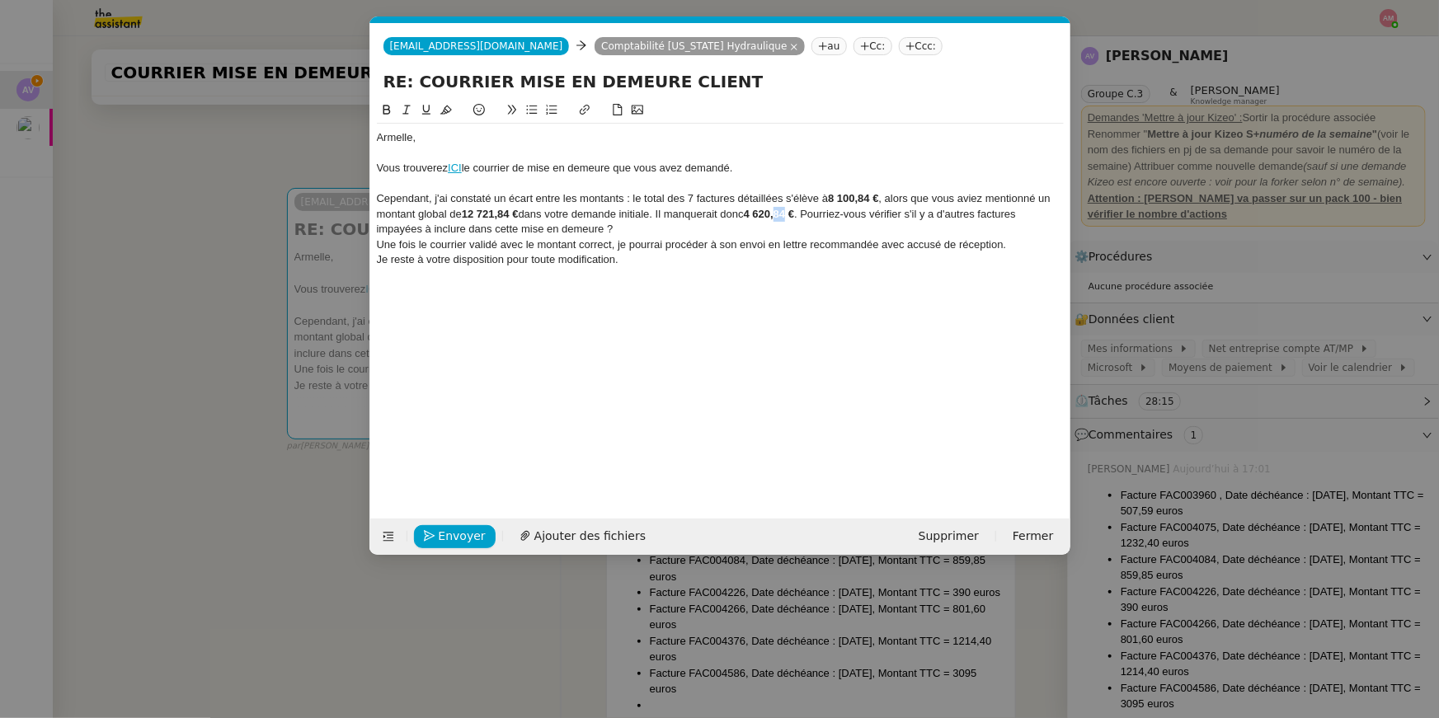
drag, startPoint x: 795, startPoint y: 211, endPoint x: 785, endPoint y: 211, distance: 9.9
click at [785, 211] on strong "4 620,84 €" at bounding box center [769, 214] width 50 height 12
click at [254, 272] on nz-modal-container "Service TA - VOYAGE - PROPOSITION GLOBALE A utiliser dans le cadre de propositi…" at bounding box center [719, 359] width 1439 height 718
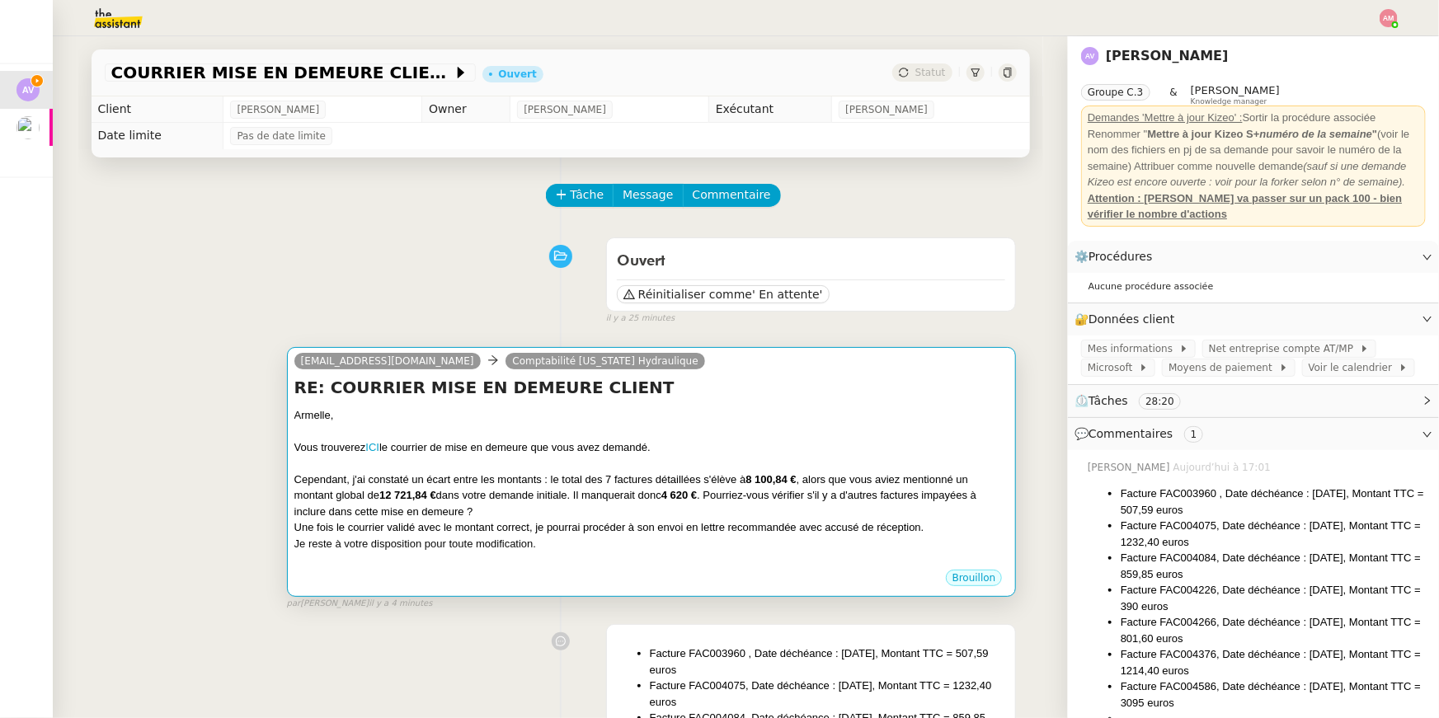
scroll to position [2, 0]
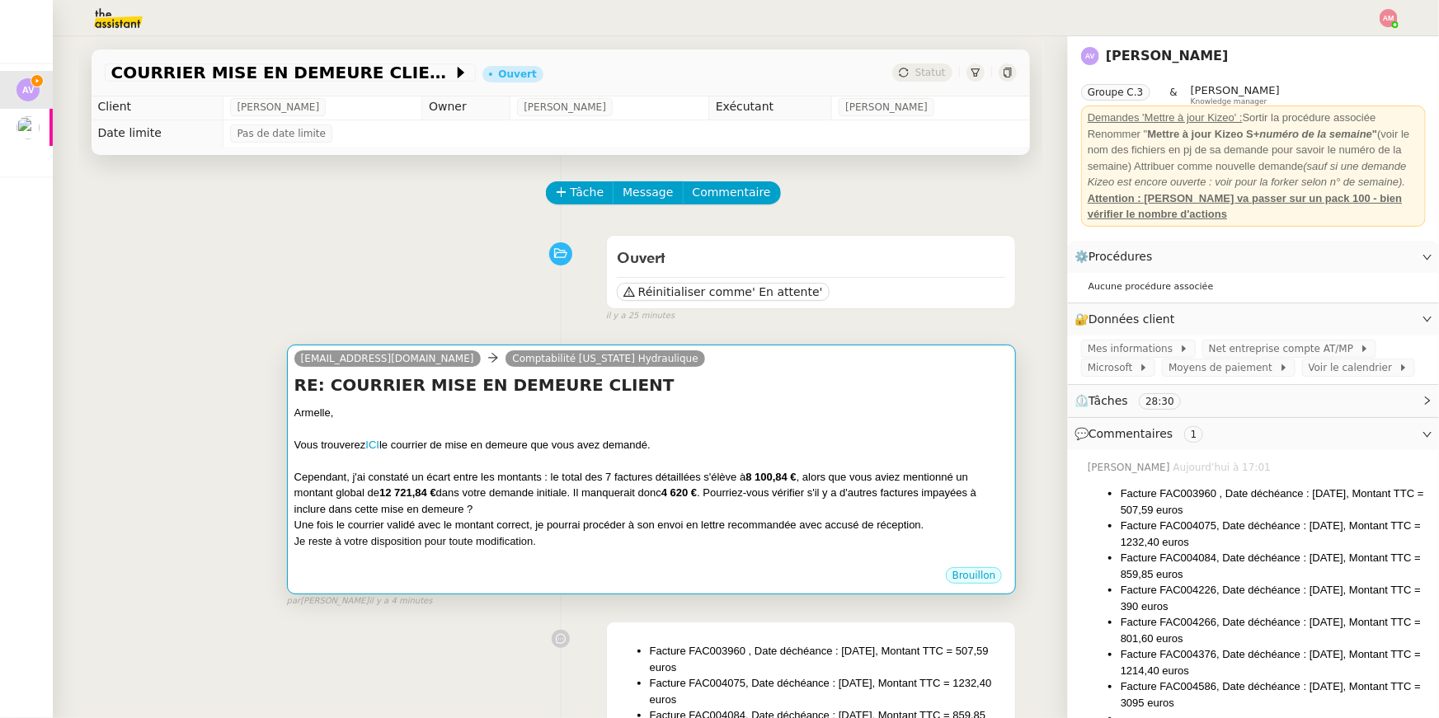
click at [724, 426] on div at bounding box center [651, 429] width 715 height 16
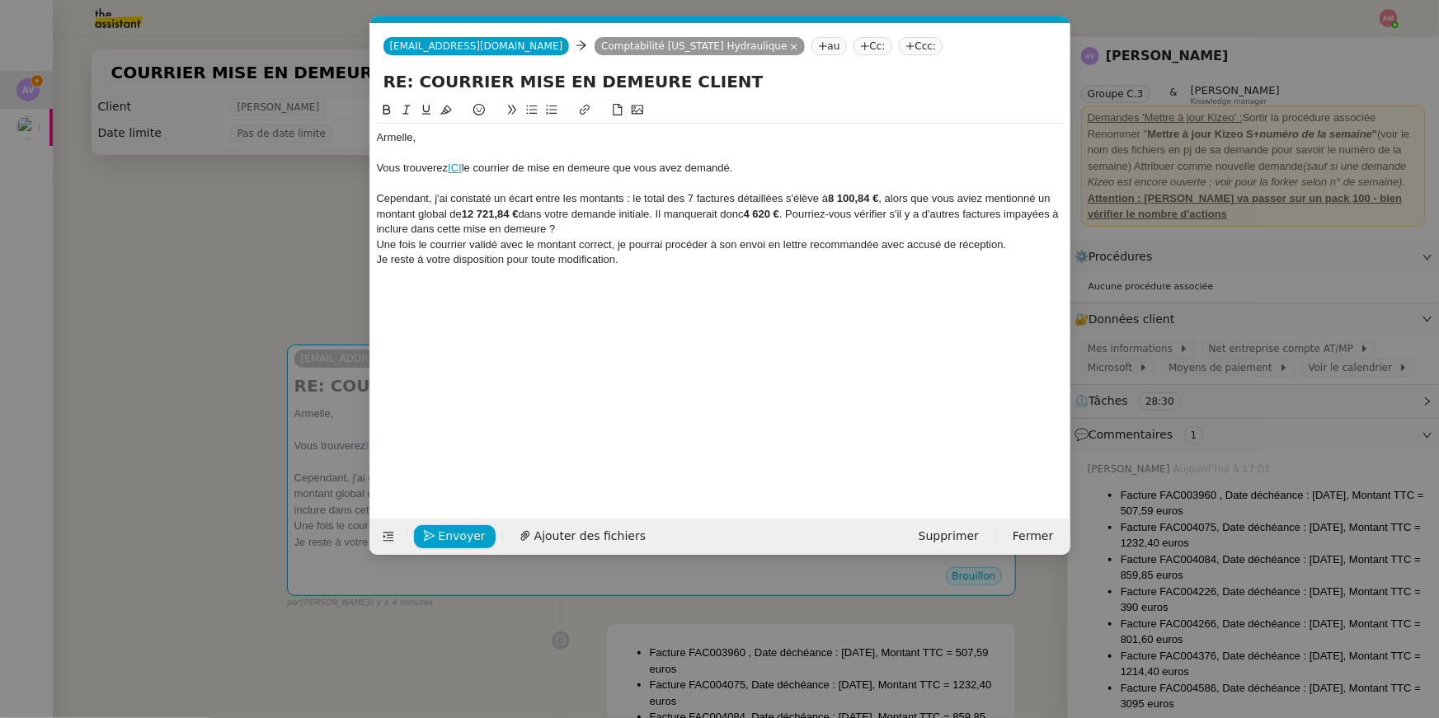
scroll to position [0, 35]
click at [797, 210] on div "Cependant, j'ai constaté un écart entre les montants : le total des 7 factures …" at bounding box center [720, 213] width 687 height 45
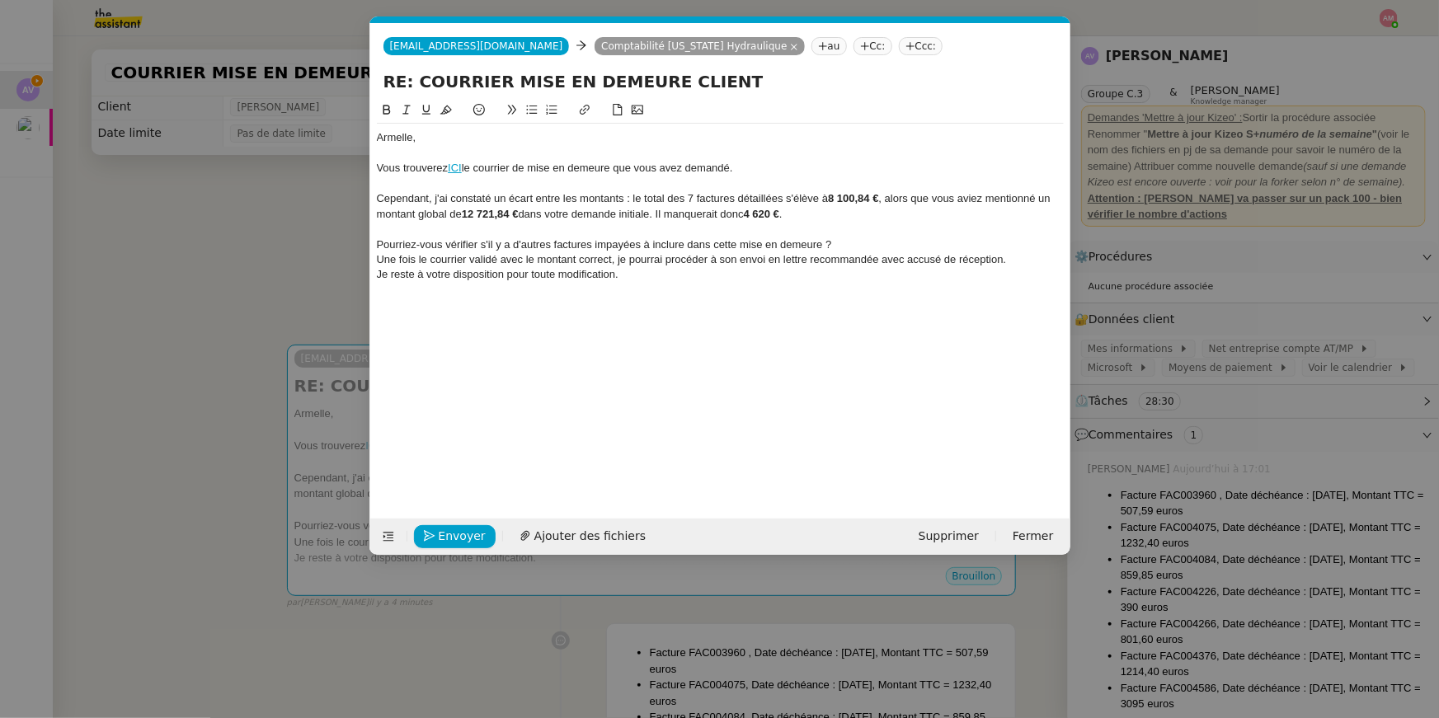
click at [531, 110] on icon at bounding box center [532, 110] width 12 height 12
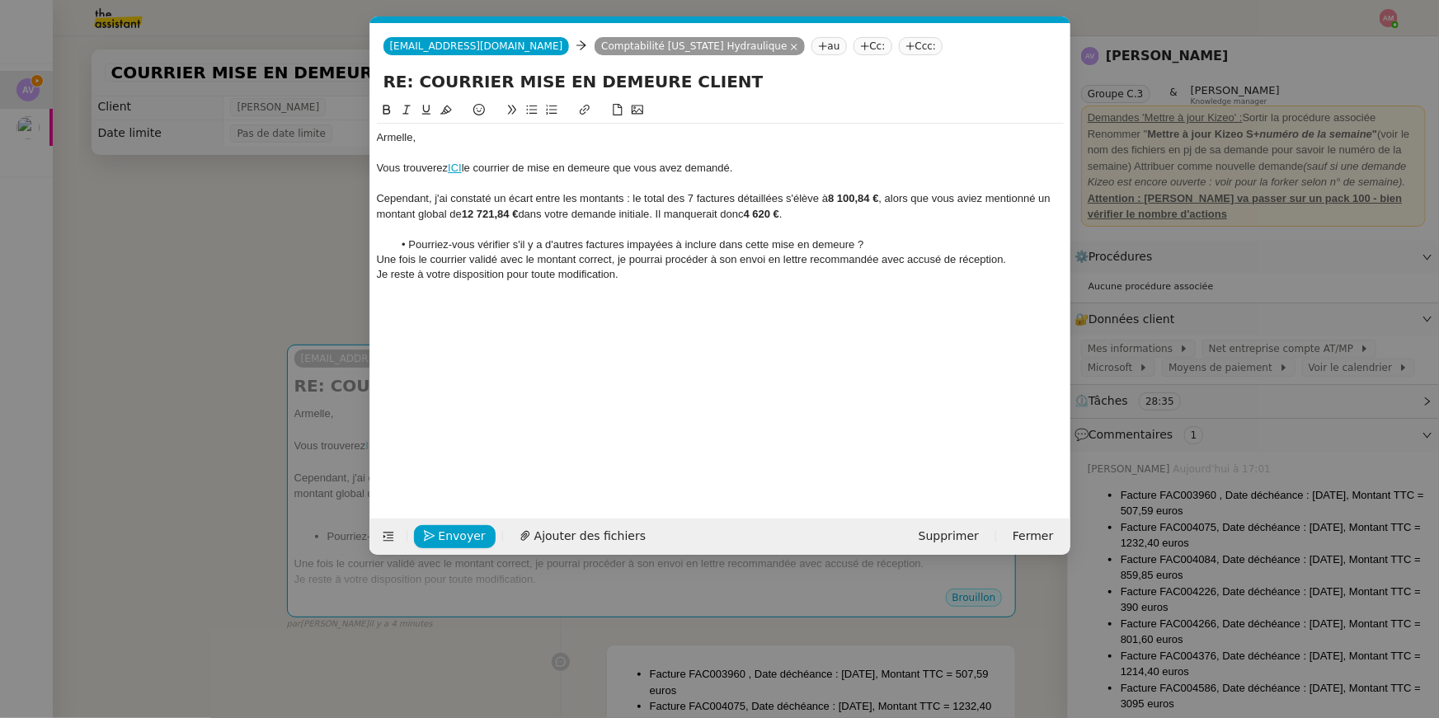
click at [873, 254] on div "Une fois le courrier validé avec le montant correct, je pourrai procéder à son …" at bounding box center [720, 259] width 687 height 15
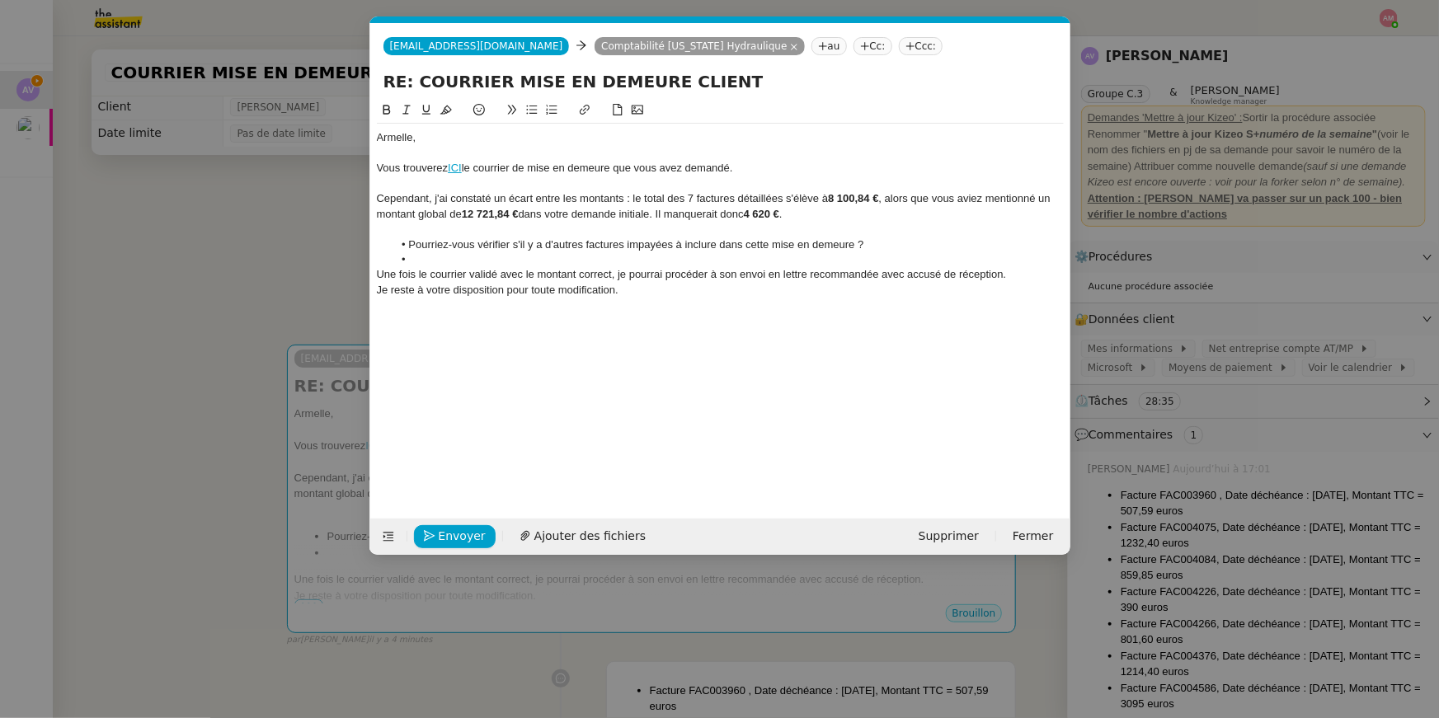
click at [1018, 273] on div "Une fois le courrier validé avec le montant correct, je pourrai procéder à son …" at bounding box center [720, 274] width 687 height 15
click at [902, 300] on div "Je reste à votre disposition pour toute modification." at bounding box center [720, 305] width 687 height 15
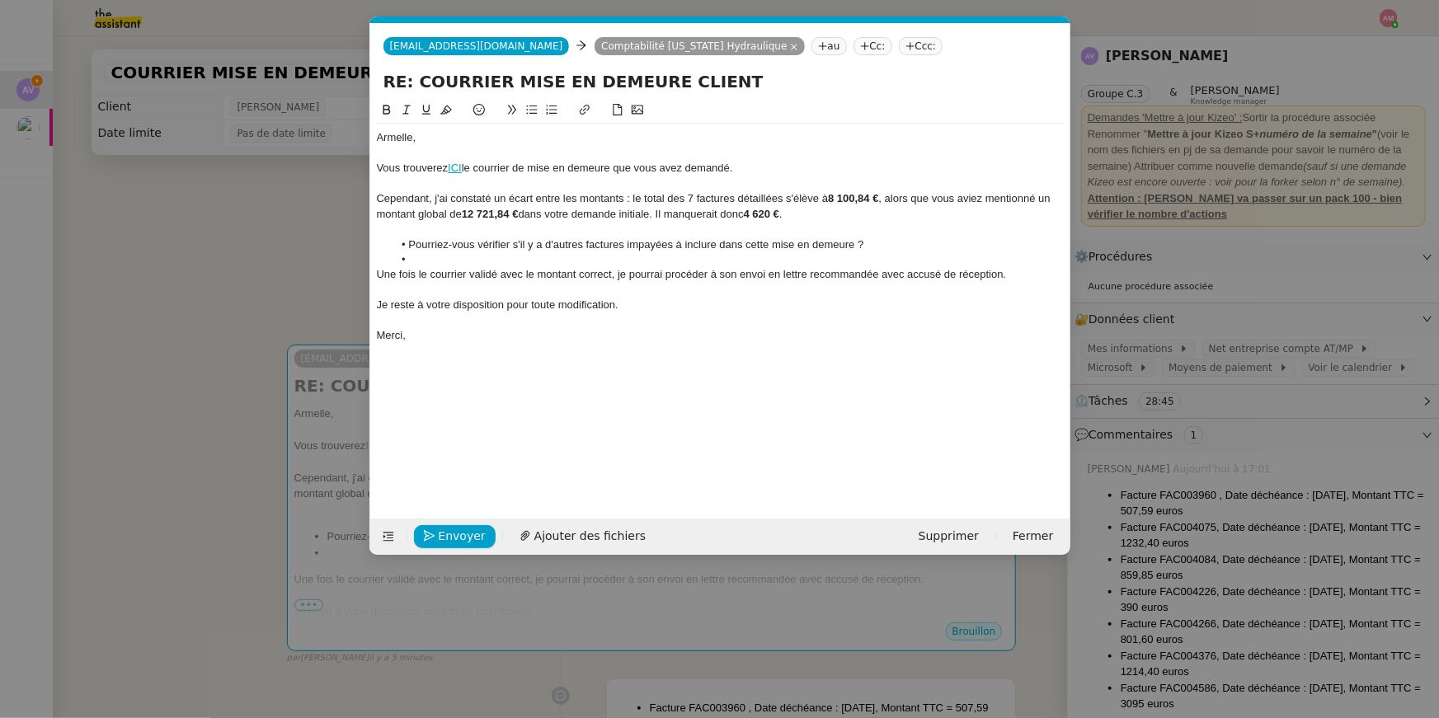
click at [616, 277] on div "Une fois le courrier validé avec le montant correct, je pourrai procéder à son …" at bounding box center [720, 274] width 687 height 15
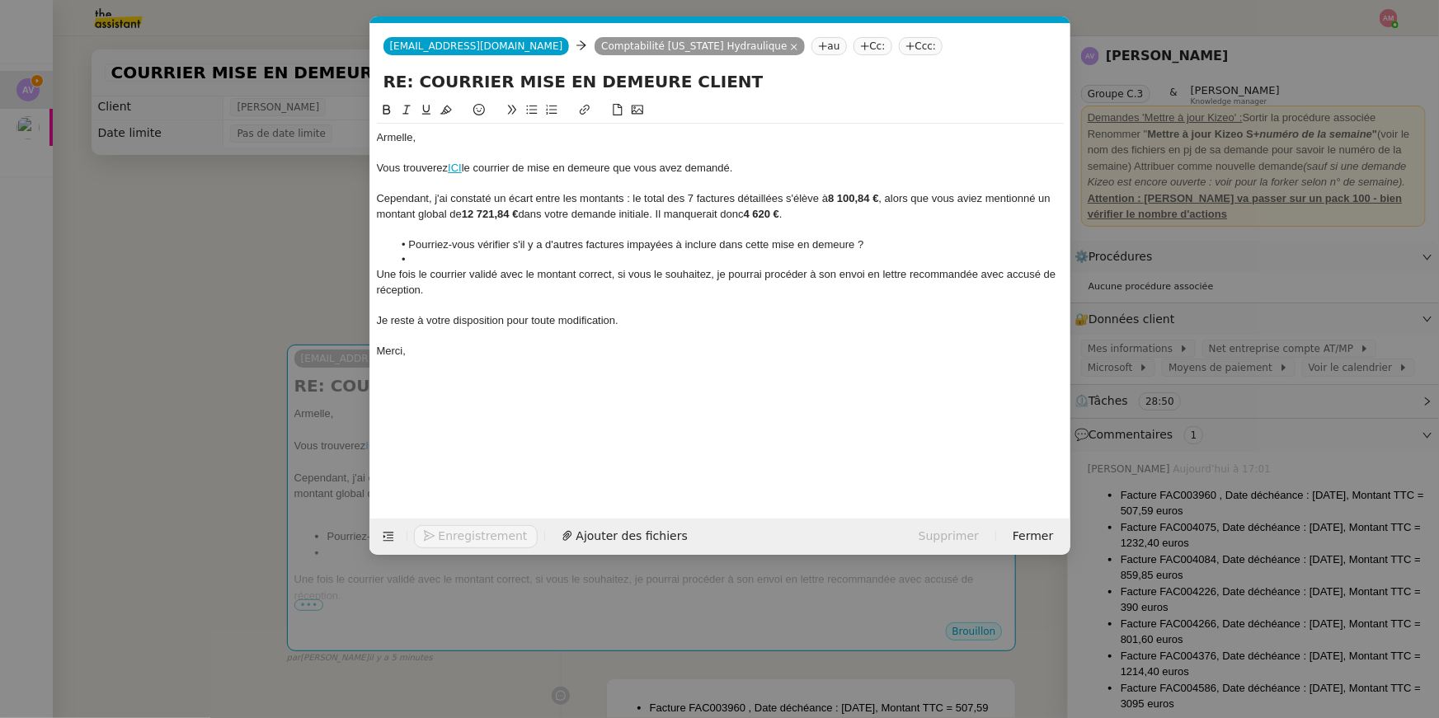
click at [594, 294] on div "Une fois le courrier validé avec le montant correct, si vous le souhaitez, je p…" at bounding box center [720, 282] width 687 height 31
click at [593, 302] on div at bounding box center [720, 305] width 687 height 15
click at [515, 262] on li at bounding box center [728, 259] width 671 height 15
click at [285, 248] on nz-modal-container "Service TA - VOYAGE - PROPOSITION GLOBALE A utiliser dans le cadre de propositi…" at bounding box center [719, 359] width 1439 height 718
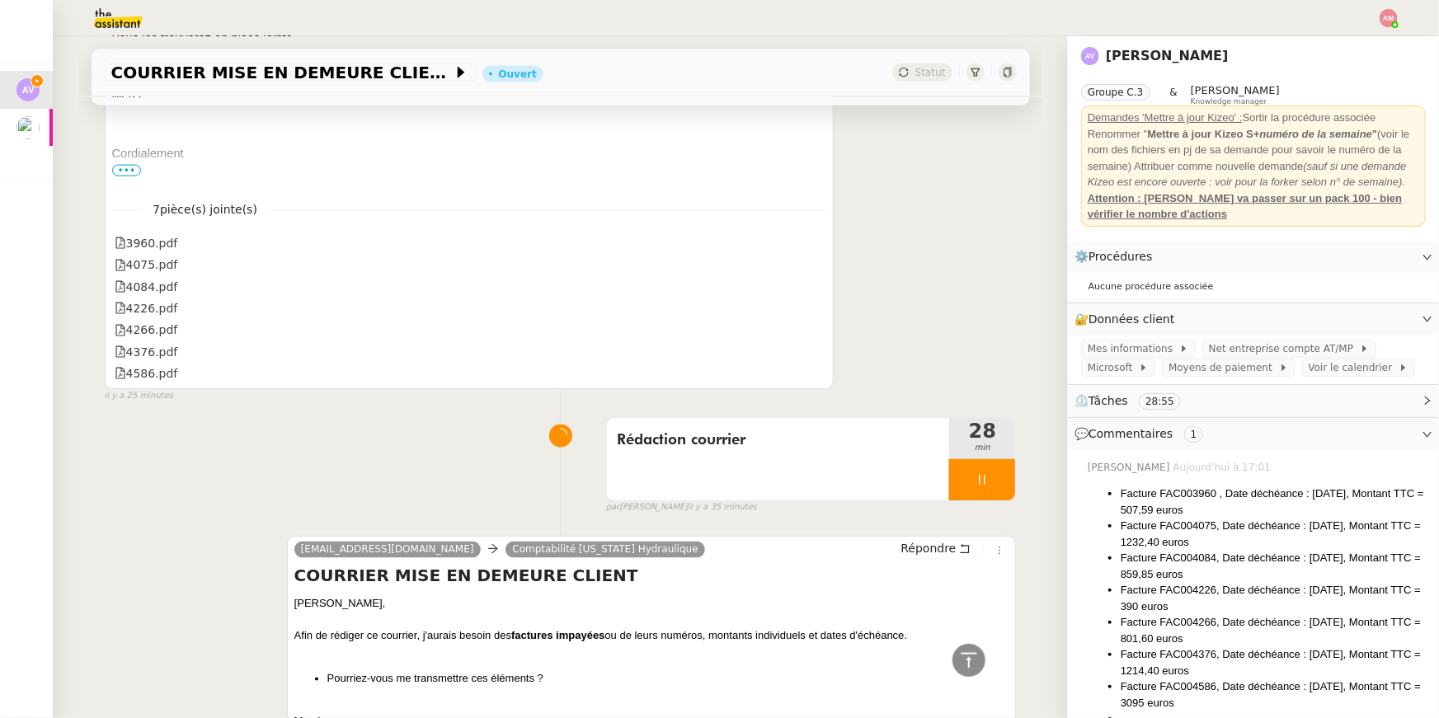
scroll to position [1192, 0]
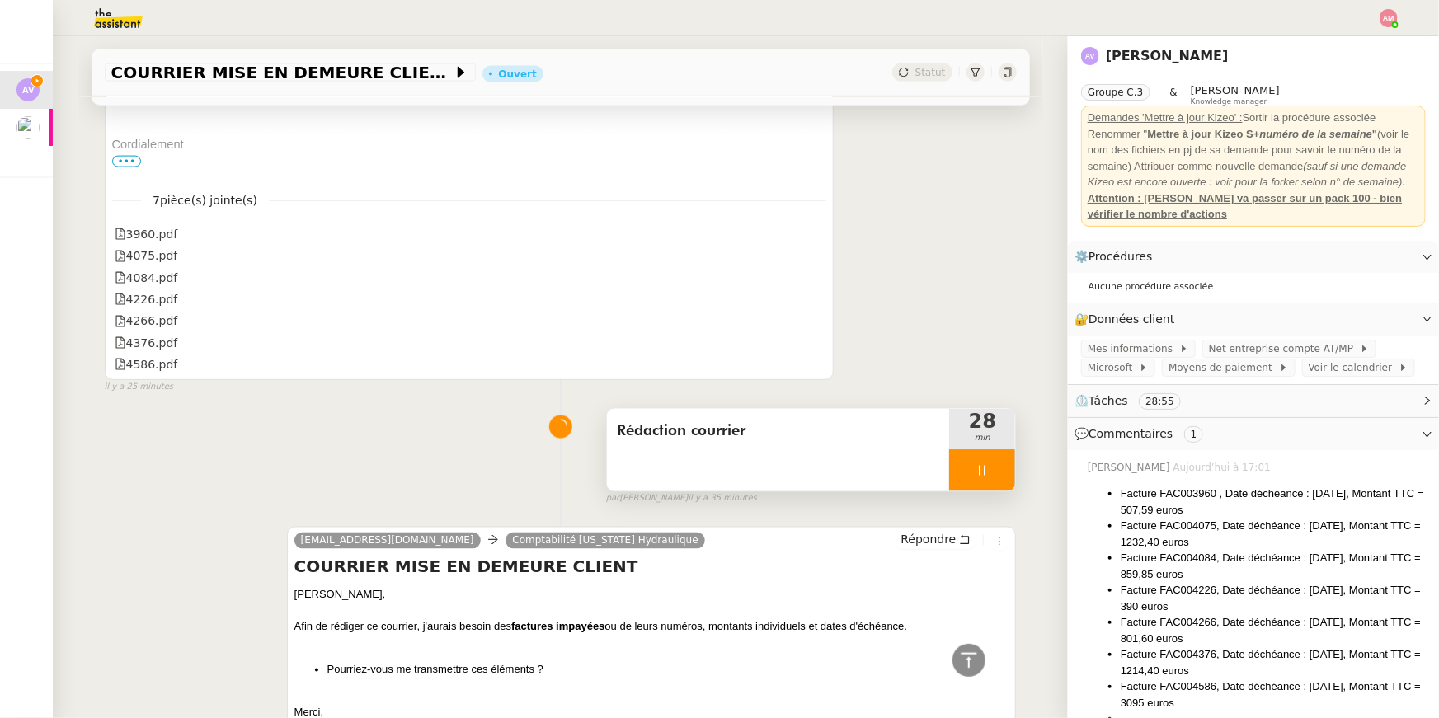
click at [991, 489] on div at bounding box center [982, 470] width 66 height 41
click at [996, 477] on icon at bounding box center [998, 470] width 13 height 13
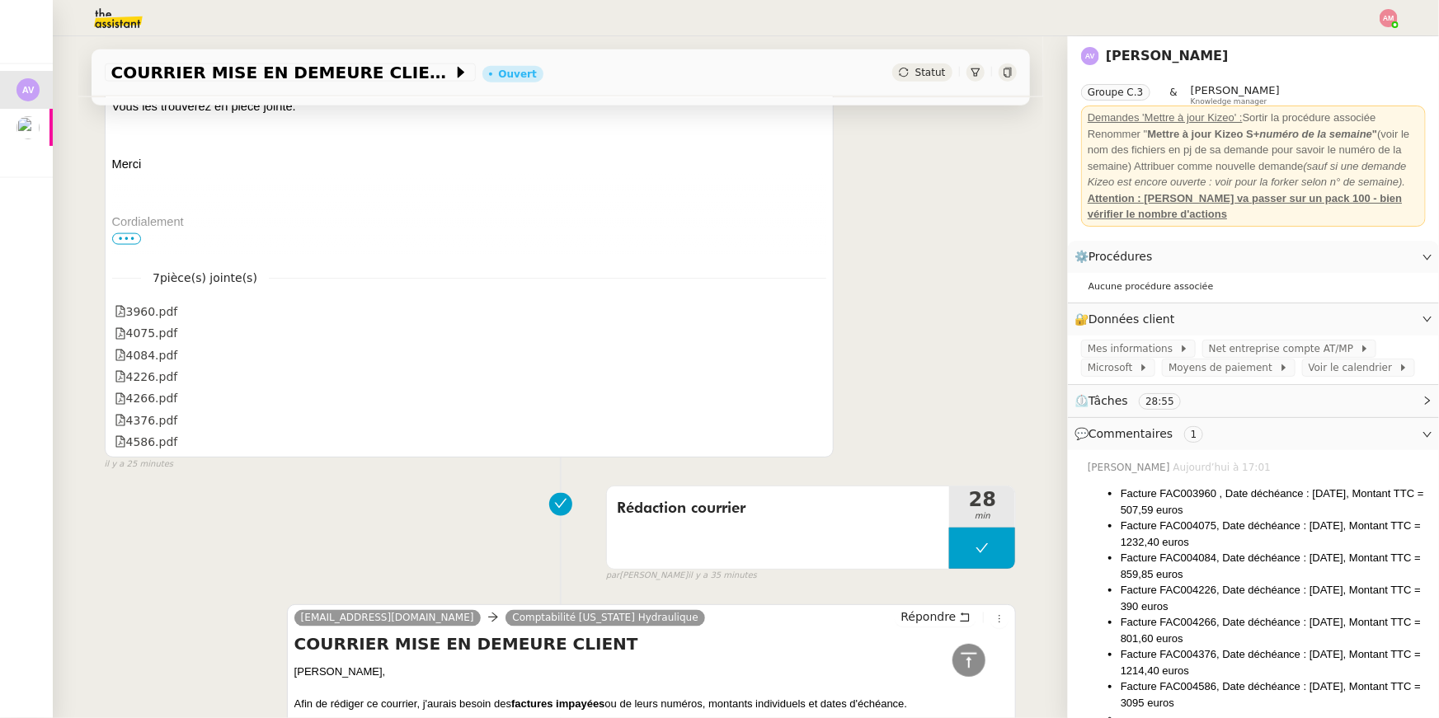
scroll to position [1154, 0]
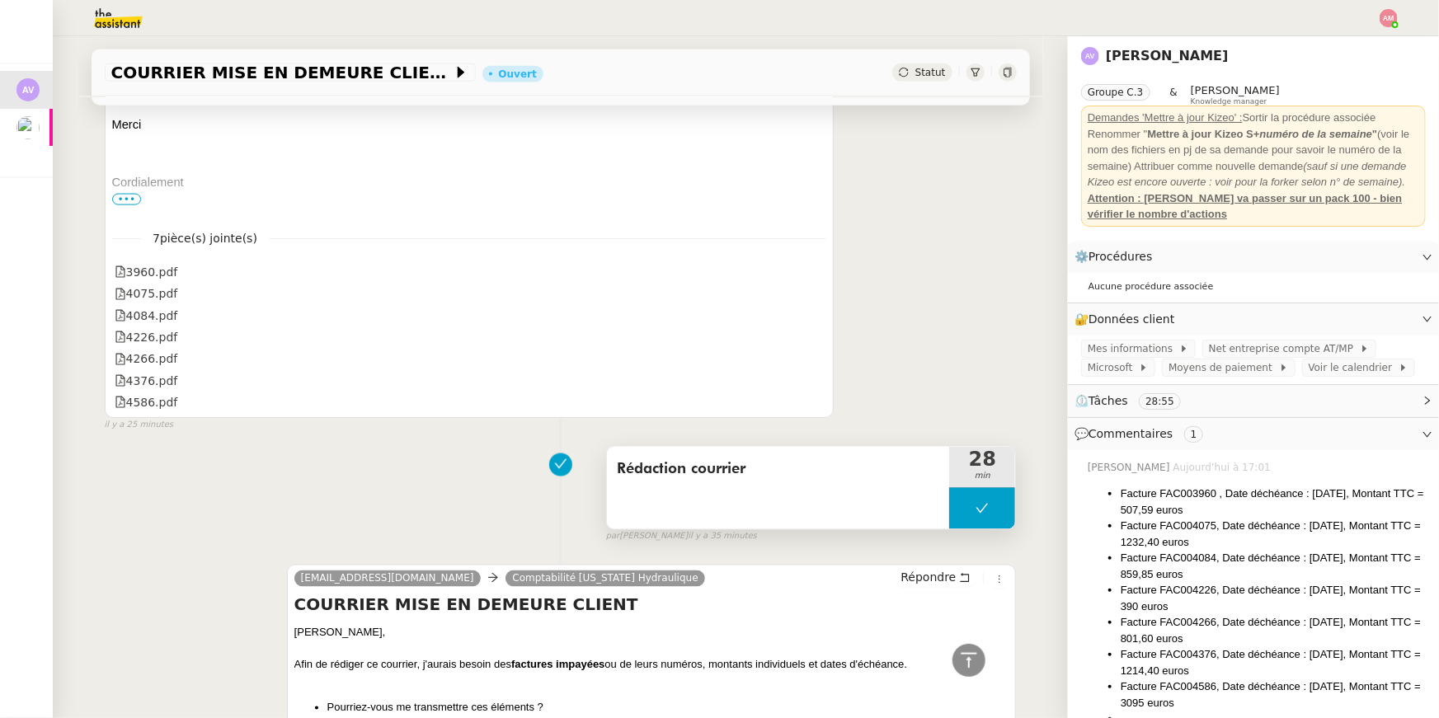
click at [870, 477] on span "Rédaction courrier" at bounding box center [778, 470] width 323 height 25
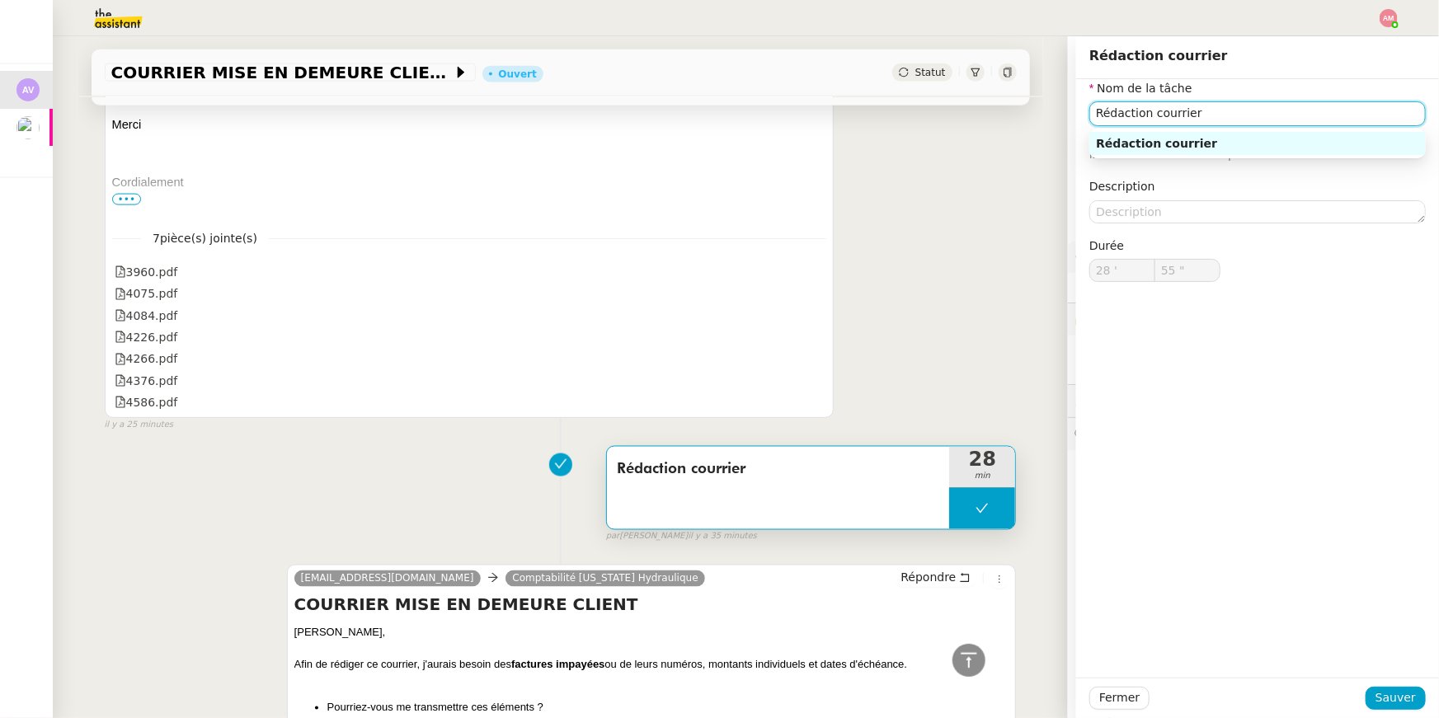
click at [1098, 120] on input "Rédaction courrier" at bounding box center [1257, 113] width 336 height 24
click at [1228, 110] on input "Demande éléments maquants +Rédaction courrier" at bounding box center [1257, 113] width 336 height 24
type input "Demande éléments manquants + Rédaction courrier"
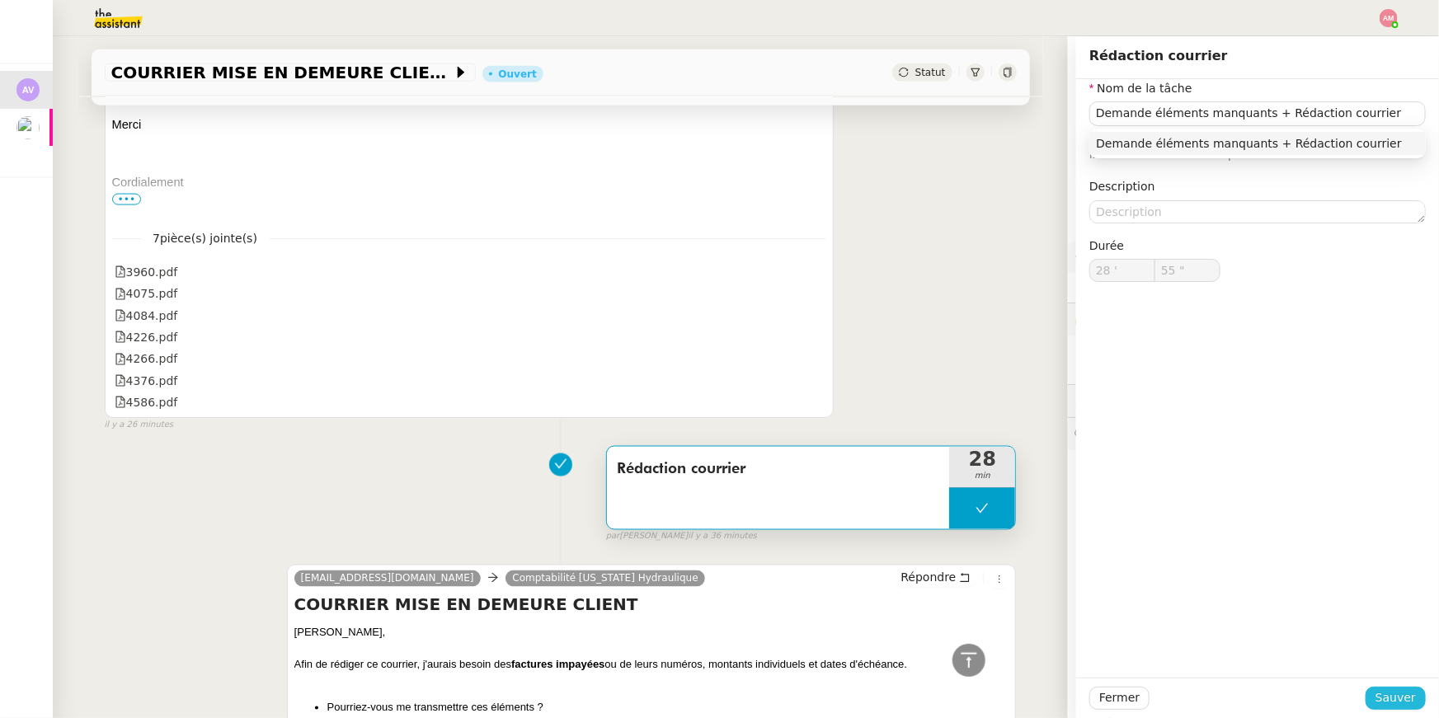
click at [1386, 692] on span "Sauver" at bounding box center [1395, 698] width 40 height 19
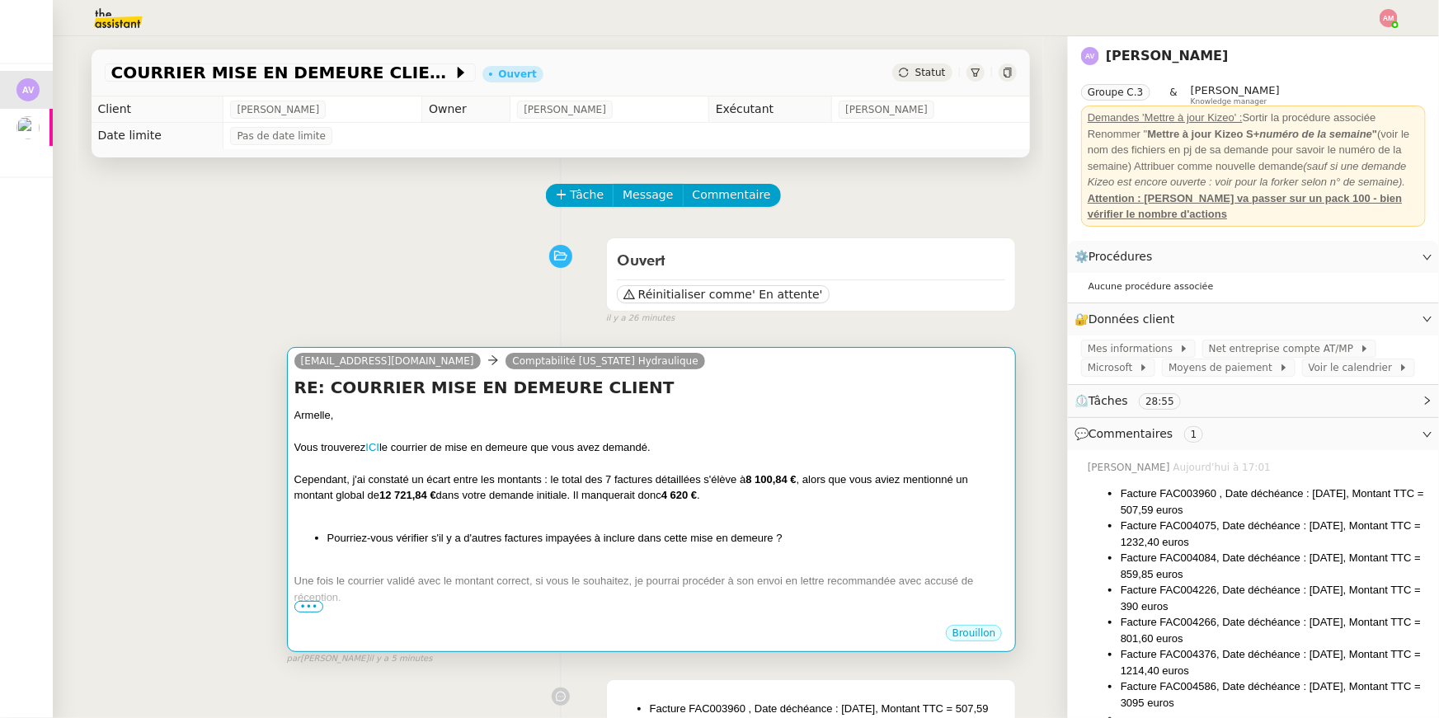
click at [864, 395] on h4 "RE: COURRIER MISE EN DEMEURE CLIENT" at bounding box center [651, 387] width 715 height 23
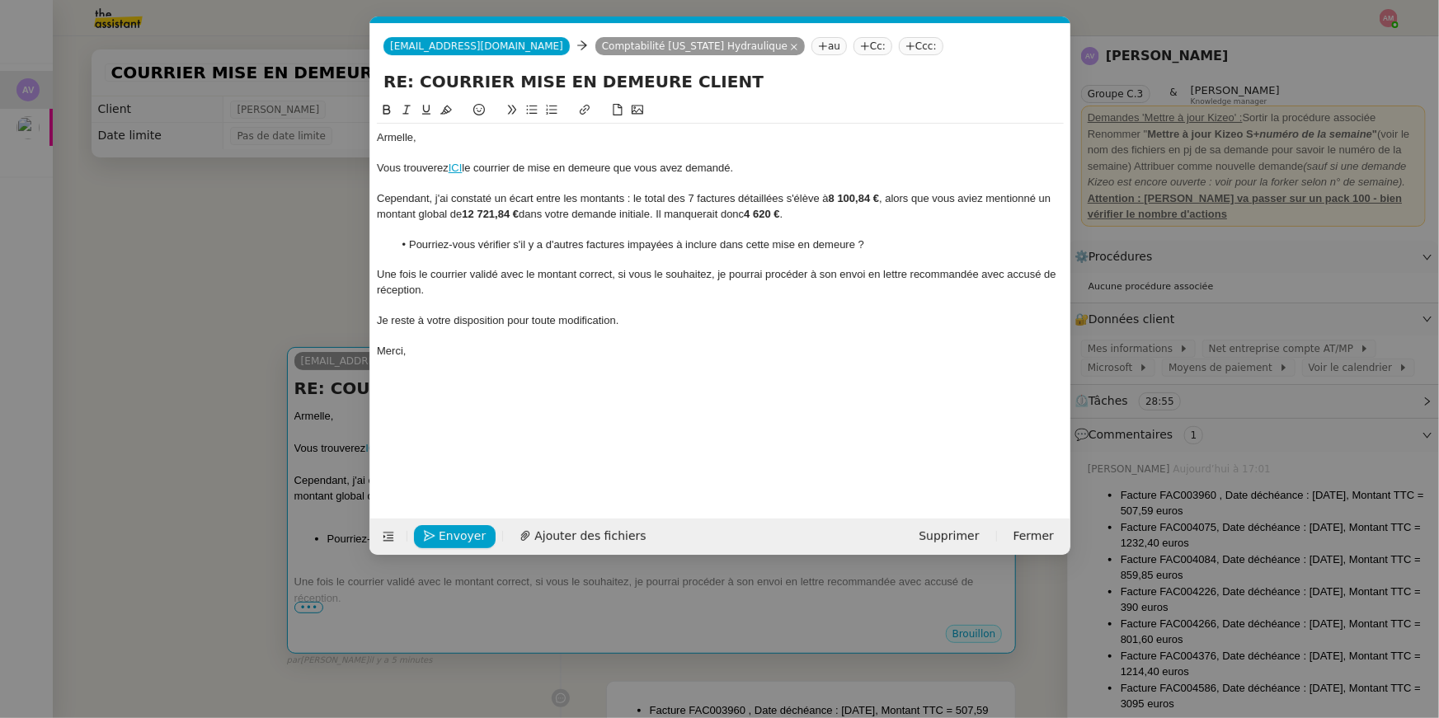
scroll to position [0, 35]
click at [462, 167] on link "ICI" at bounding box center [455, 168] width 14 height 12
click at [463, 190] on link "[URL][DOMAIN_NAME]" at bounding box center [416, 198] width 113 height 21
click at [629, 309] on div at bounding box center [720, 305] width 687 height 15
click at [615, 274] on div "Une fois le courrier validé avec le montant correct, si vous le souhaitez, je p…" at bounding box center [720, 282] width 687 height 31
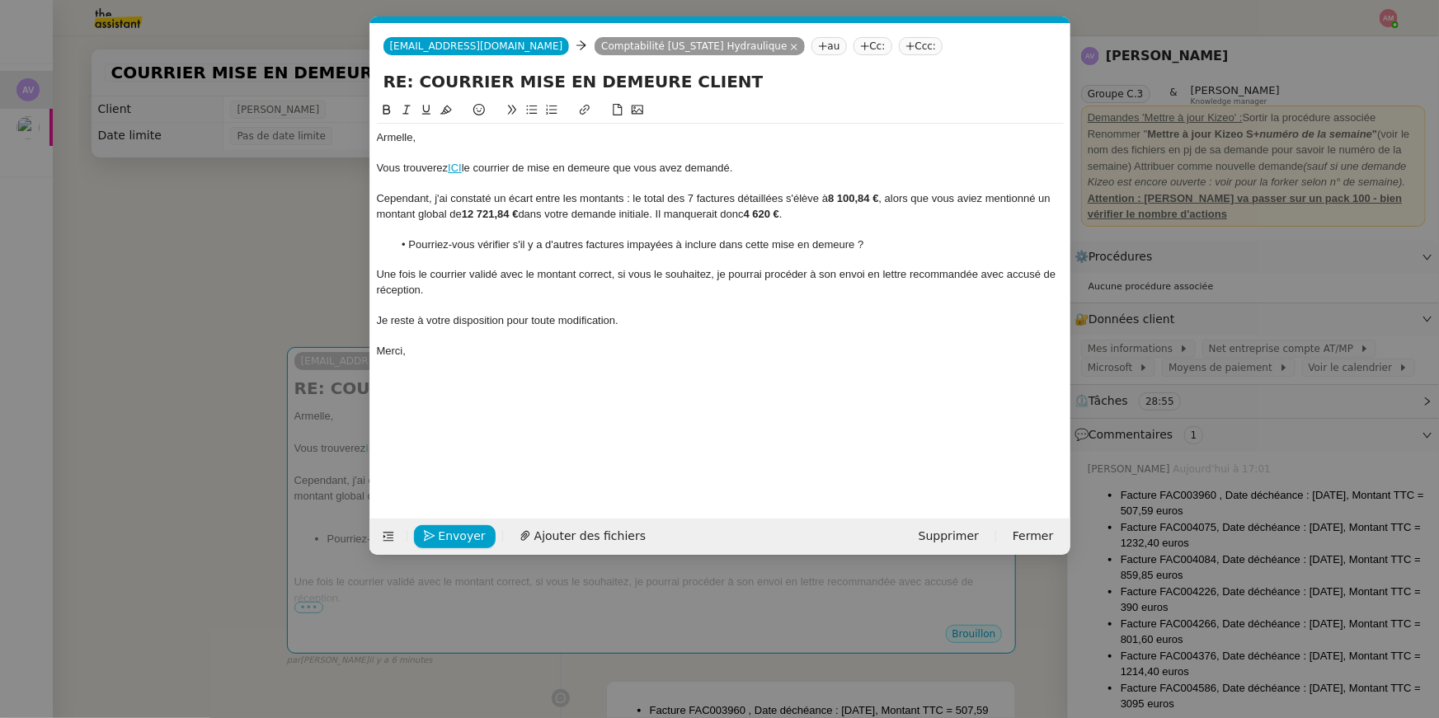
drag, startPoint x: 617, startPoint y: 274, endPoint x: 708, endPoint y: 281, distance: 91.8
click at [708, 281] on div "Une fois le courrier validé avec le montant correct, si vous le souhaitez, je p…" at bounding box center [720, 282] width 687 height 31
drag, startPoint x: 714, startPoint y: 277, endPoint x: 616, endPoint y: 275, distance: 98.2
click at [616, 275] on div "Une fois le courrier validé avec le montant correct, si vous le souhaitez, je p…" at bounding box center [720, 282] width 687 height 31
click at [1004, 275] on div "Une fois le courrier validé avec le montant correct, je pourrai procéder à son …" at bounding box center [720, 274] width 687 height 15
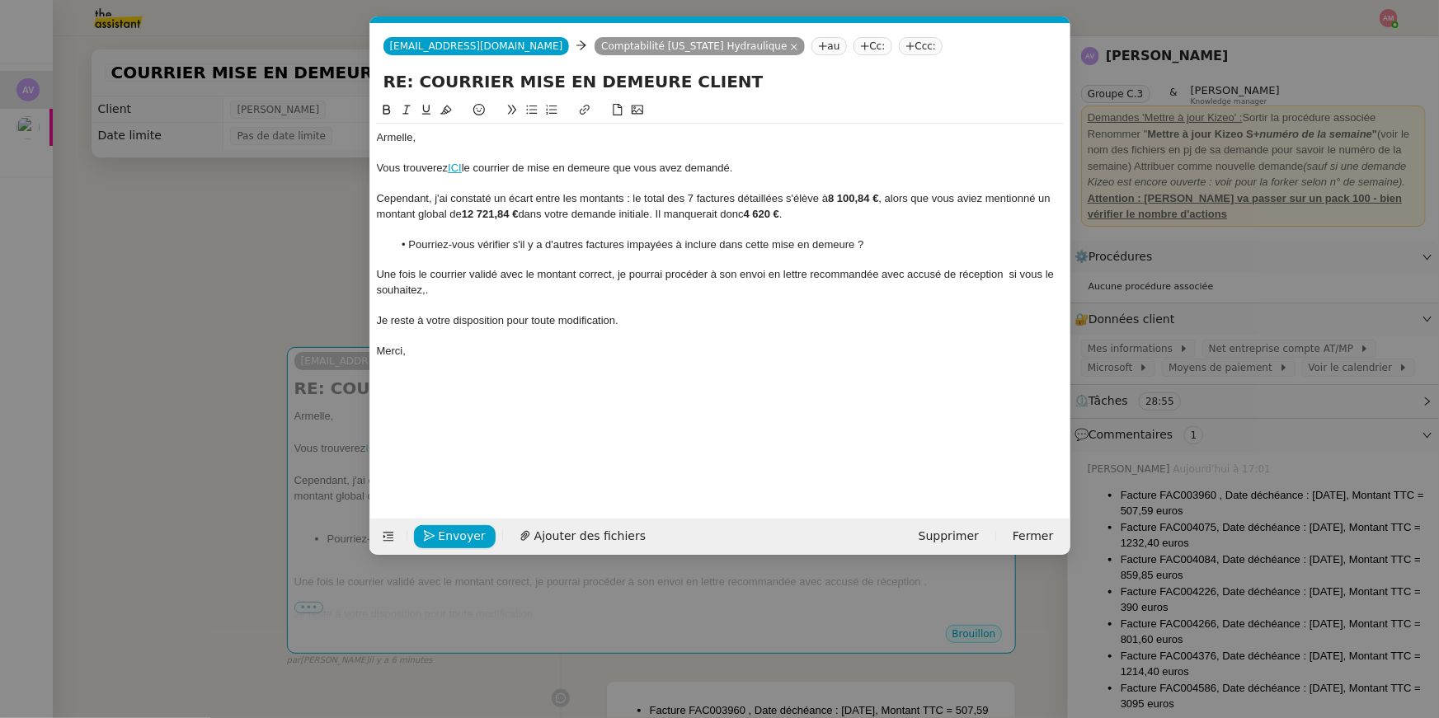
scroll to position [0, 0]
click at [1006, 275] on div "Une fois le courrier validé avec le montant correct, je pourrai procéder à son …" at bounding box center [720, 282] width 687 height 31
click at [773, 380] on div "[PERSON_NAME], Vous trouverez ICI le courrier de mise en demeure que vous avez …" at bounding box center [720, 297] width 687 height 393
click at [425, 294] on div "Une fois le courrier validé avec le montant correct, je pourrai procéder à son …" at bounding box center [720, 282] width 687 height 31
click at [467, 411] on div "[PERSON_NAME], Vous trouverez ICI le courrier de mise en demeure que vous avez …" at bounding box center [720, 297] width 687 height 393
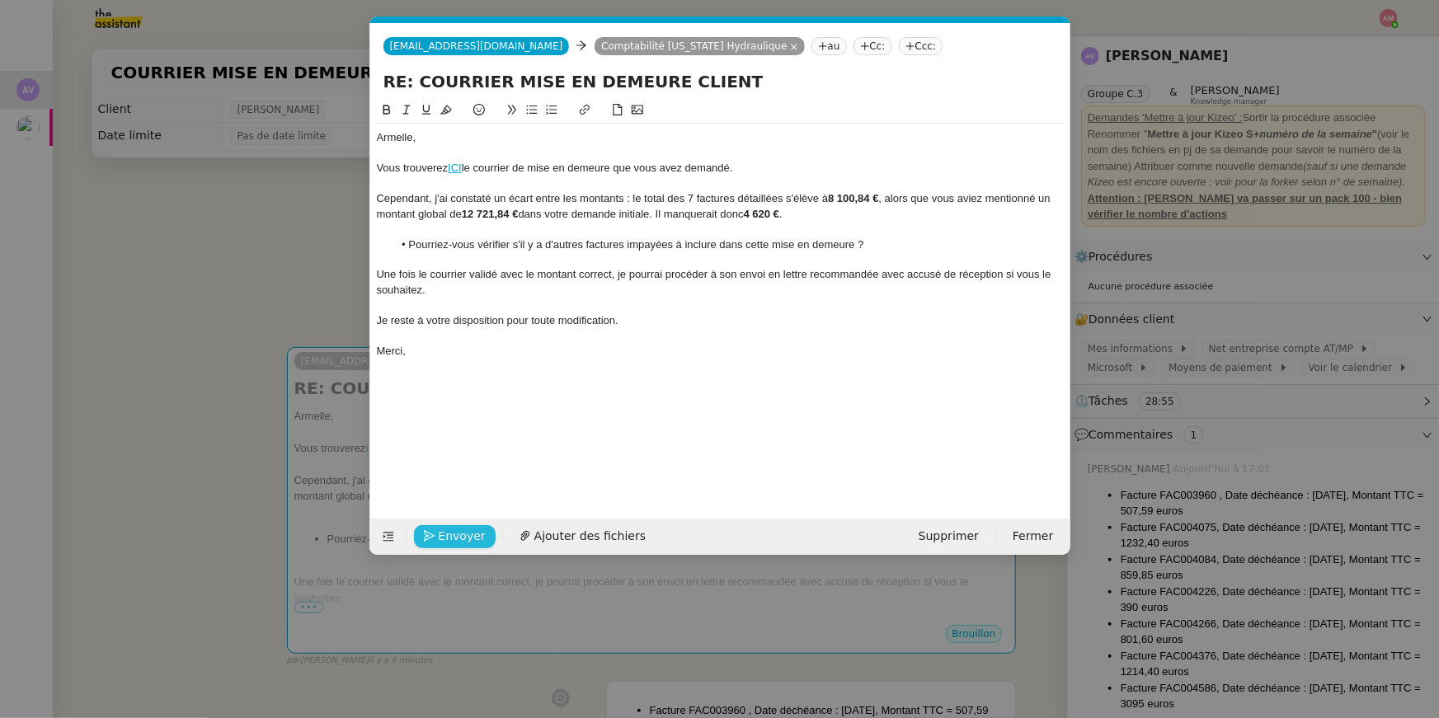
click at [449, 538] on span "Envoyer" at bounding box center [462, 536] width 47 height 19
click at [449, 538] on span "Confirmer l'envoi" at bounding box center [488, 536] width 99 height 19
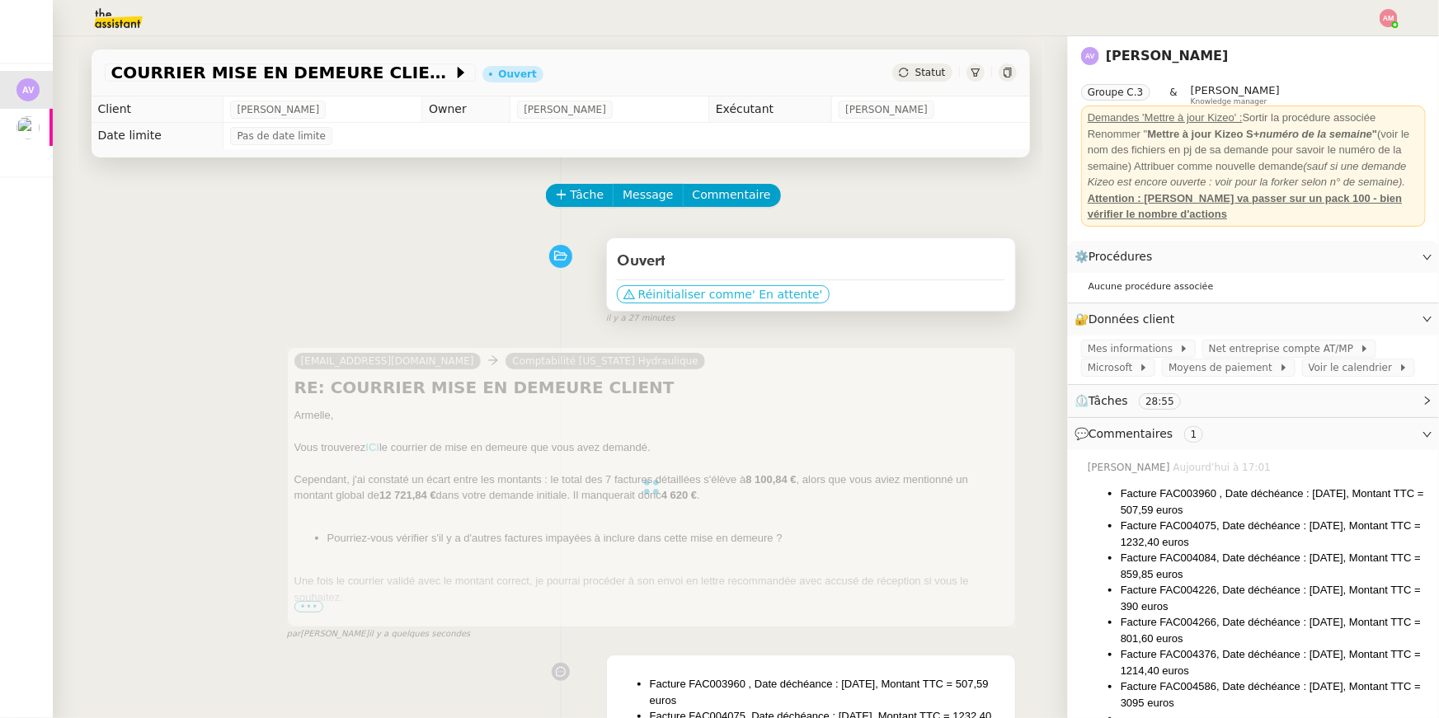
click at [731, 289] on span "Réinitialiser comme" at bounding box center [695, 294] width 114 height 16
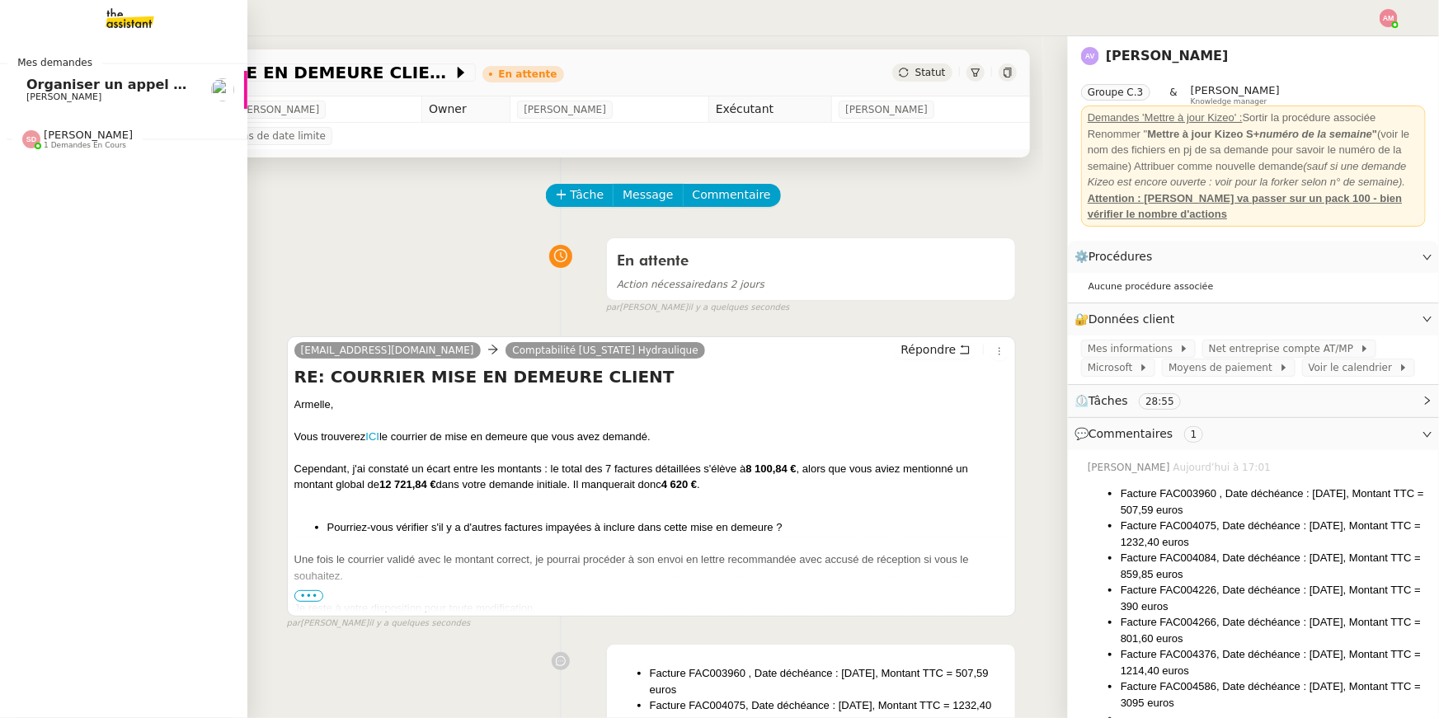
click at [12, 94] on link "Organiser un [PERSON_NAME] avec l'équipe Girl Skateboards [PERSON_NAME]" at bounding box center [123, 90] width 247 height 38
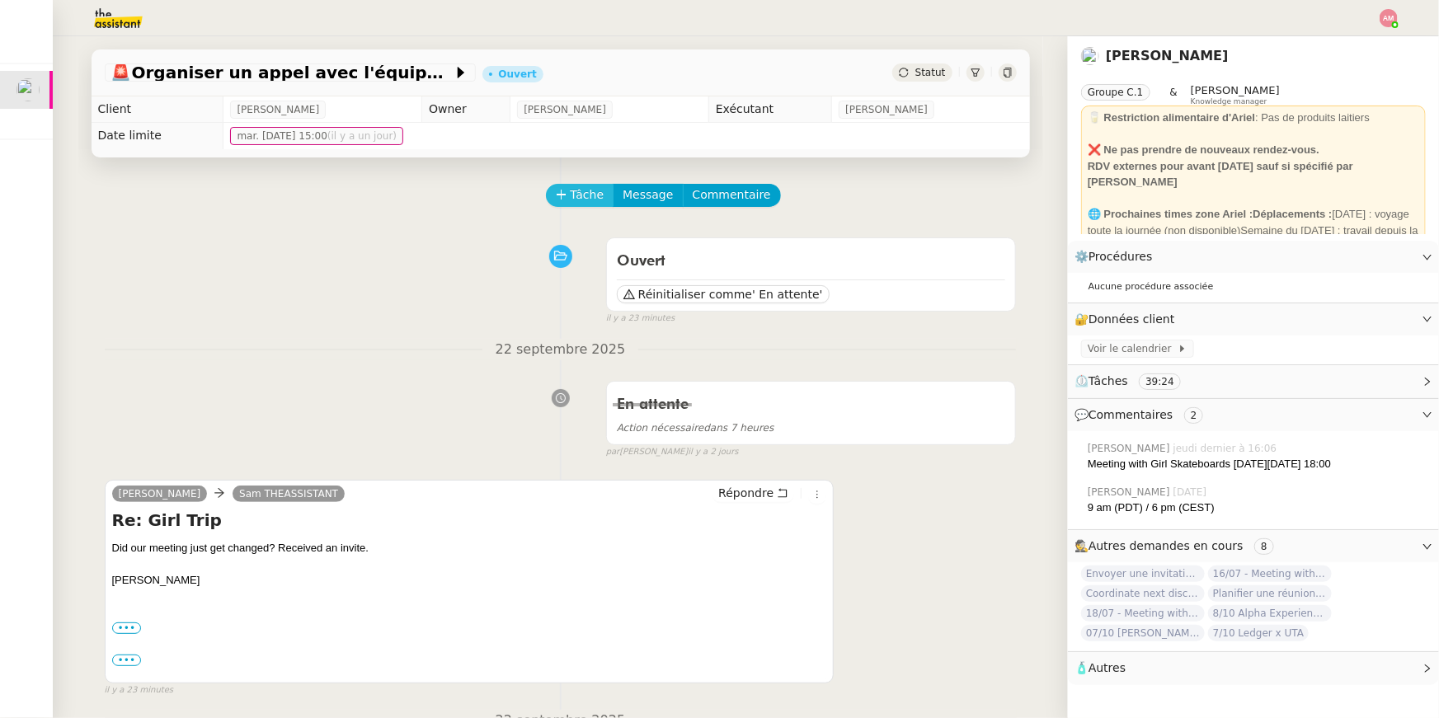
click at [572, 192] on span "Tâche" at bounding box center [588, 195] width 34 height 19
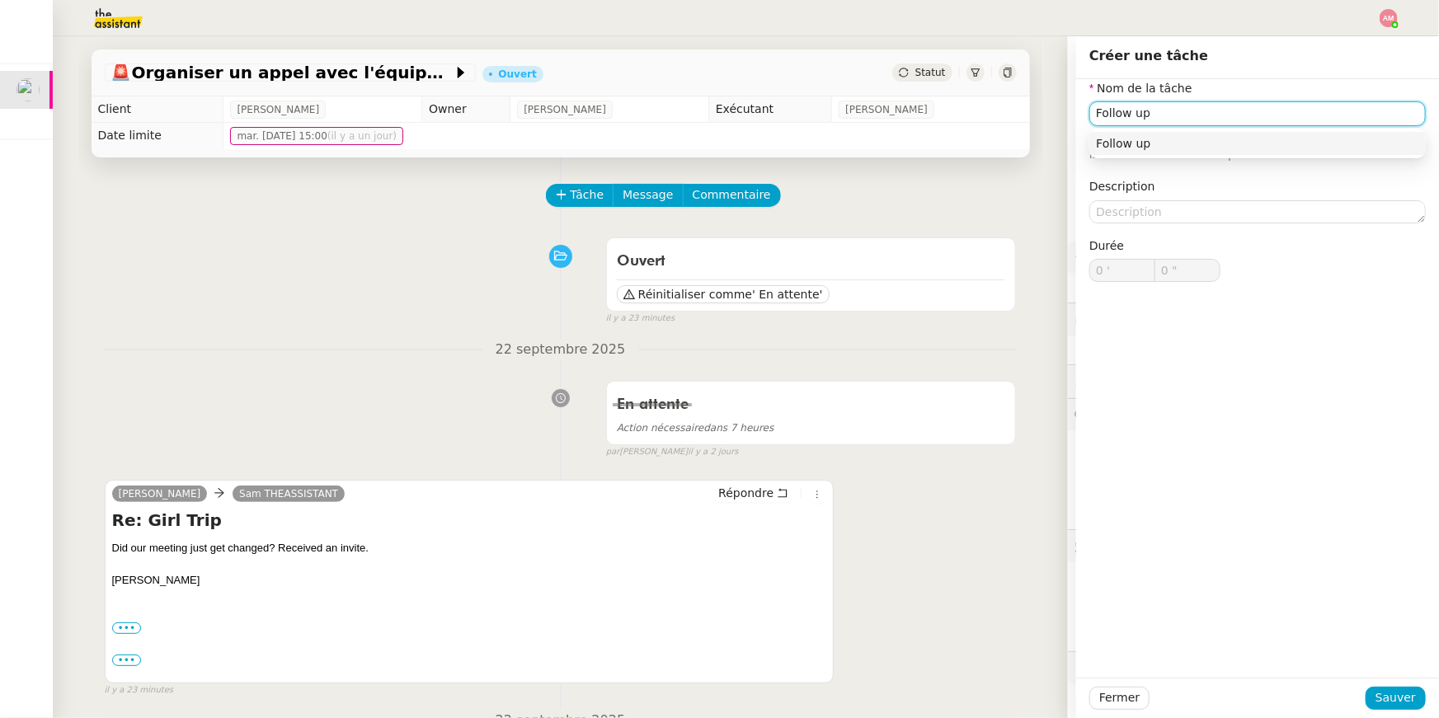
type input "Follow up"
click at [1383, 683] on div "Fermer Sauver" at bounding box center [1257, 698] width 363 height 40
click at [1389, 691] on span "Sauver" at bounding box center [1395, 698] width 40 height 19
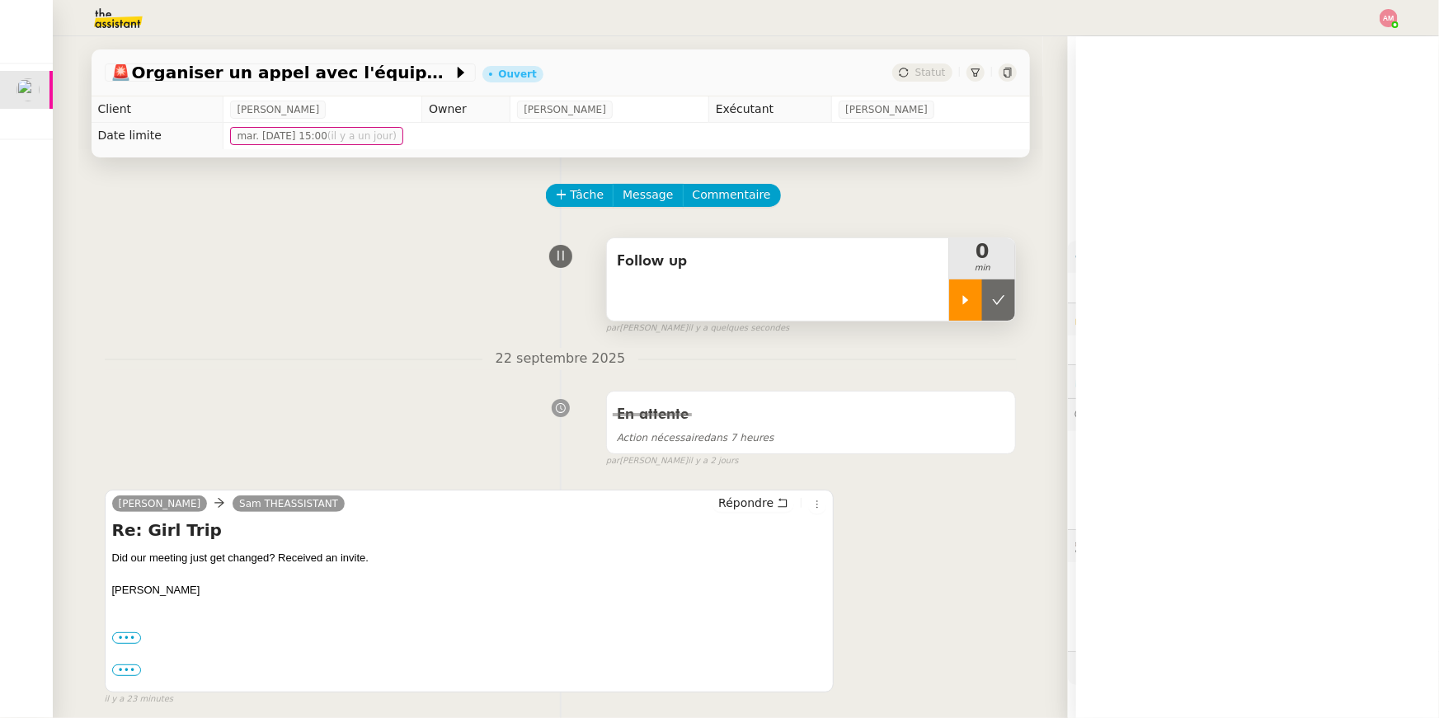
click at [969, 294] on icon at bounding box center [965, 300] width 13 height 13
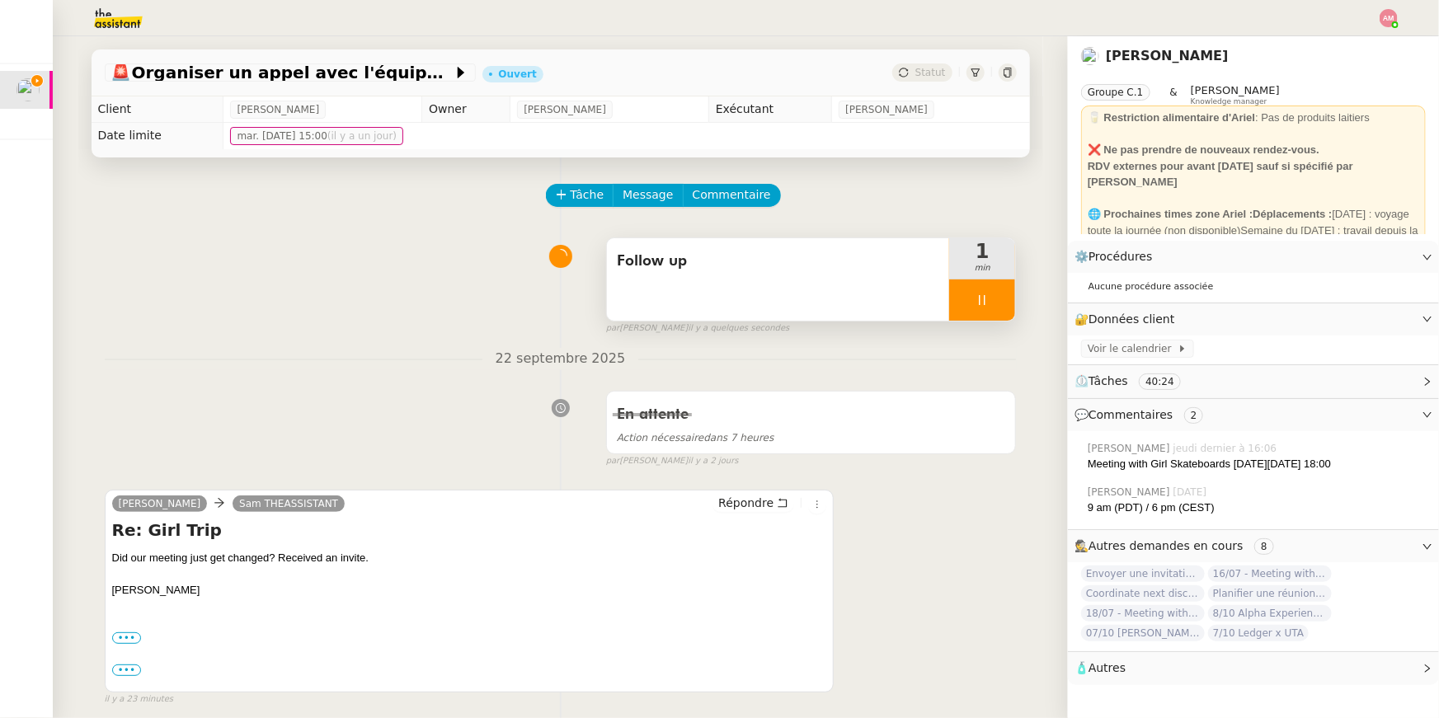
click at [1378, 19] on div at bounding box center [719, 18] width 1356 height 36
click at [1382, 21] on img at bounding box center [1389, 18] width 18 height 18
click at [1357, 51] on li "Suivi" at bounding box center [1343, 46] width 107 height 23
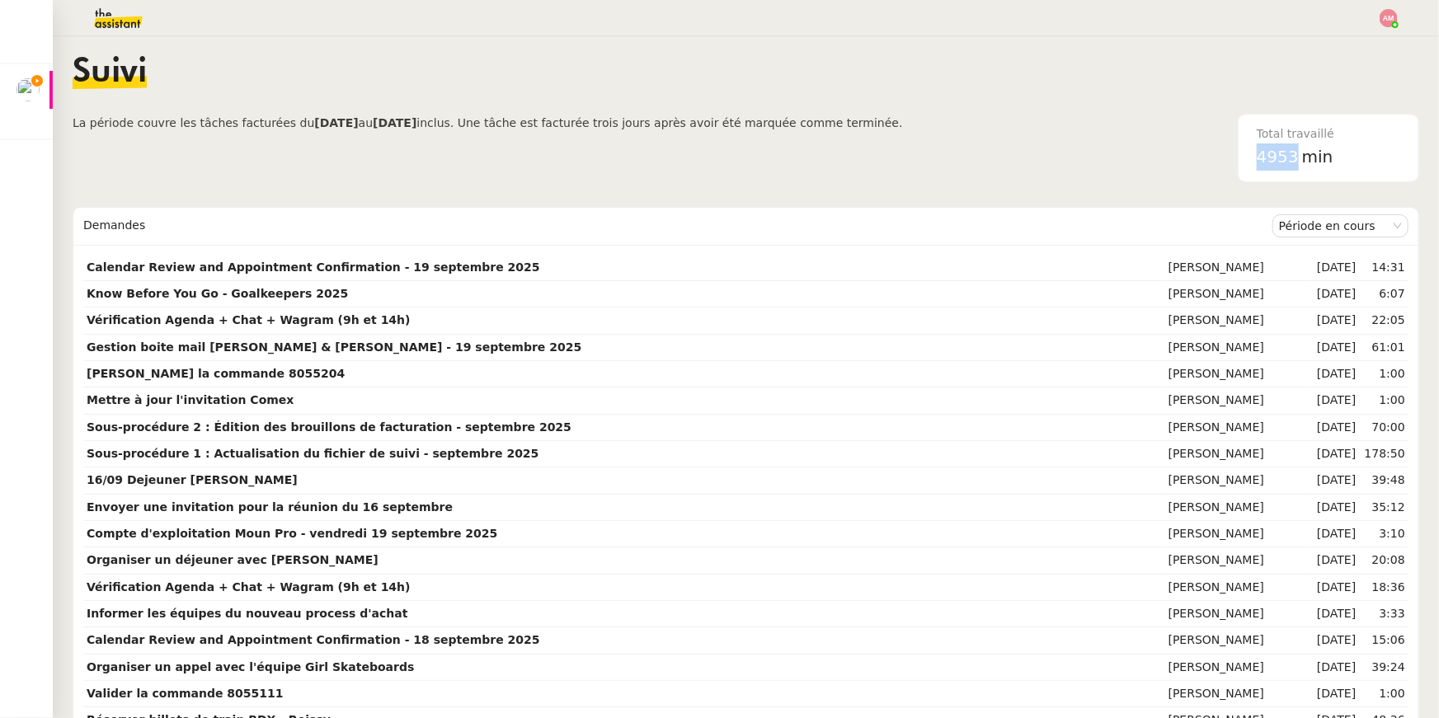
drag, startPoint x: 1247, startPoint y: 163, endPoint x: 1295, endPoint y: 161, distance: 48.7
click at [1295, 161] on div "Total travaillé 4953 min" at bounding box center [1328, 148] width 163 height 67
copy span "4953"
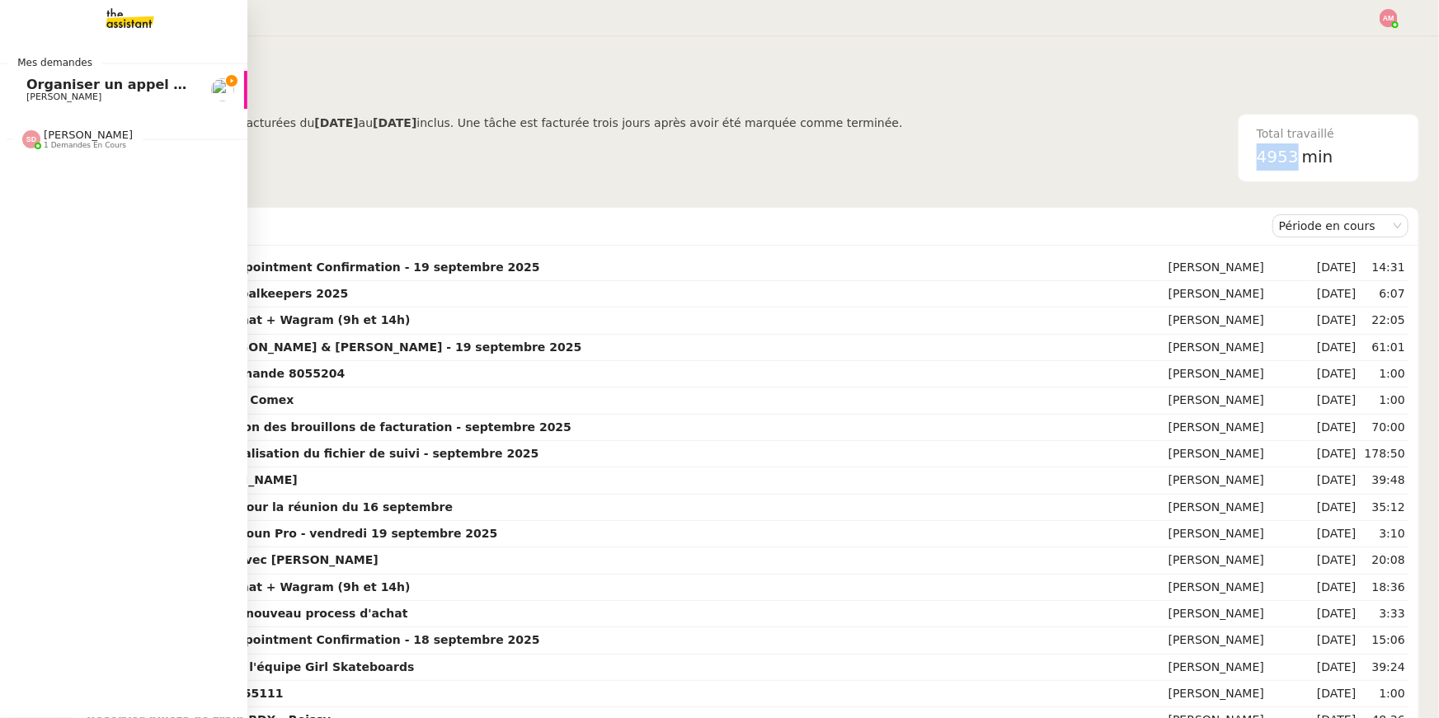
click at [24, 84] on link "Organiser un [PERSON_NAME] avec l'équipe Girl Skateboards [PERSON_NAME]" at bounding box center [123, 90] width 247 height 38
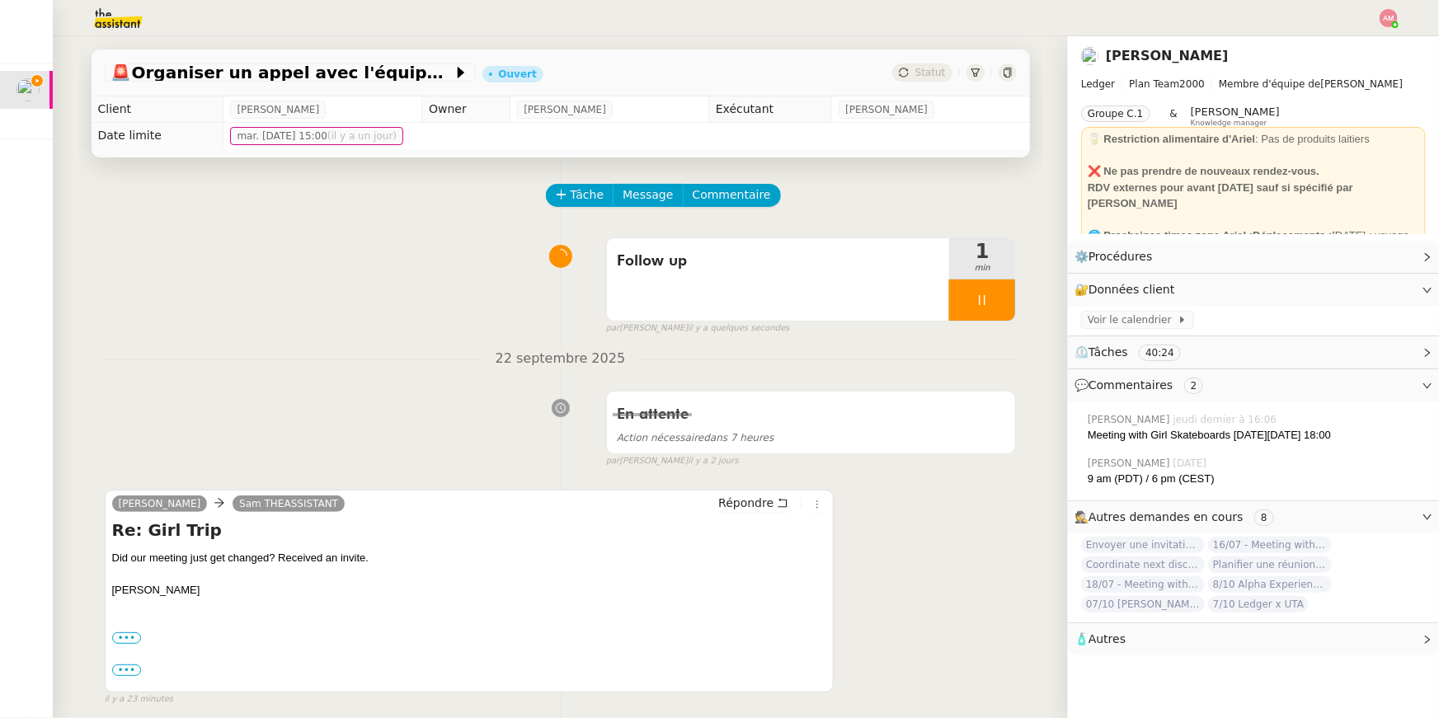
scroll to position [238, 0]
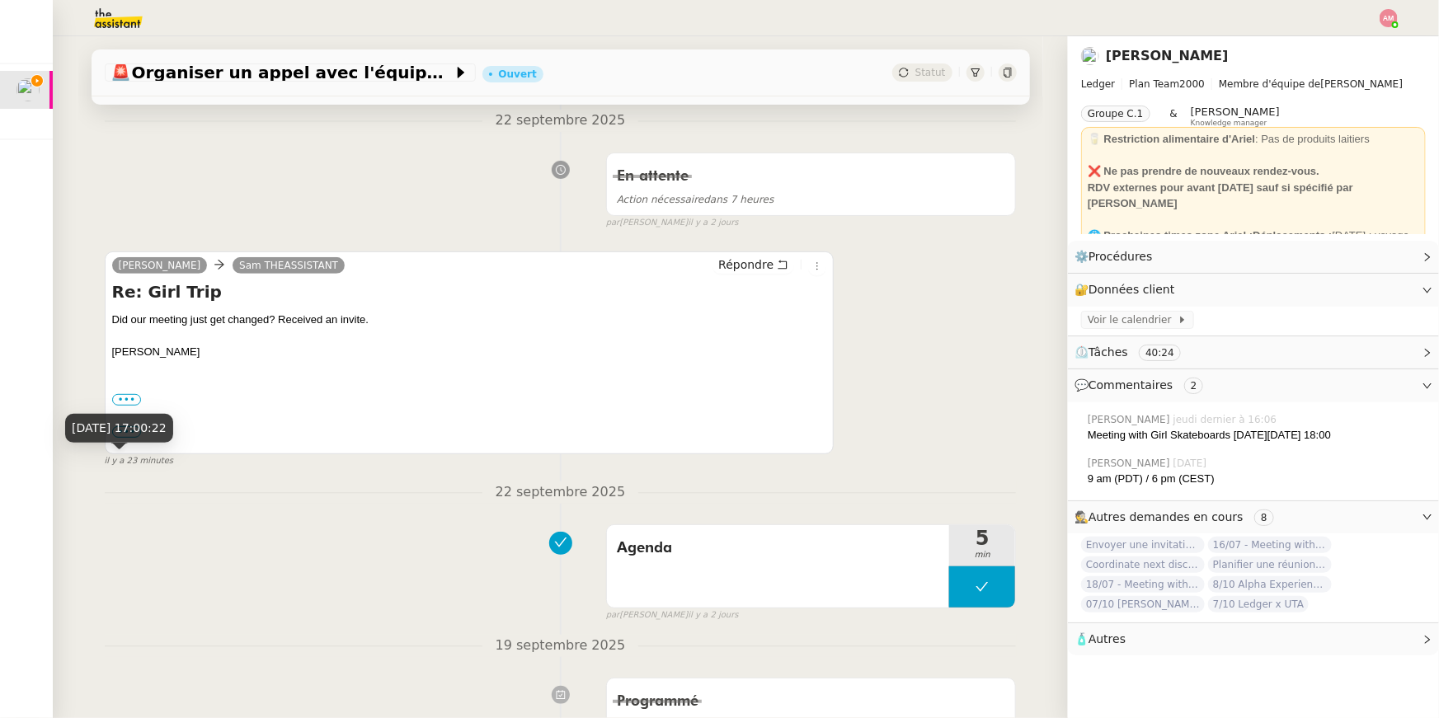
click at [127, 435] on div "[DATE] 17:00:22" at bounding box center [119, 428] width 108 height 29
click at [129, 438] on div "••• ﻿ Yes, the 24th works. All good. Thanks. [PERSON_NAME] On [DATE] 1:01 AM, […" at bounding box center [469, 432] width 715 height 16
click at [127, 434] on label "•••" at bounding box center [127, 432] width 30 height 12
click at [0, 0] on input "•••" at bounding box center [0, 0] width 0 height 0
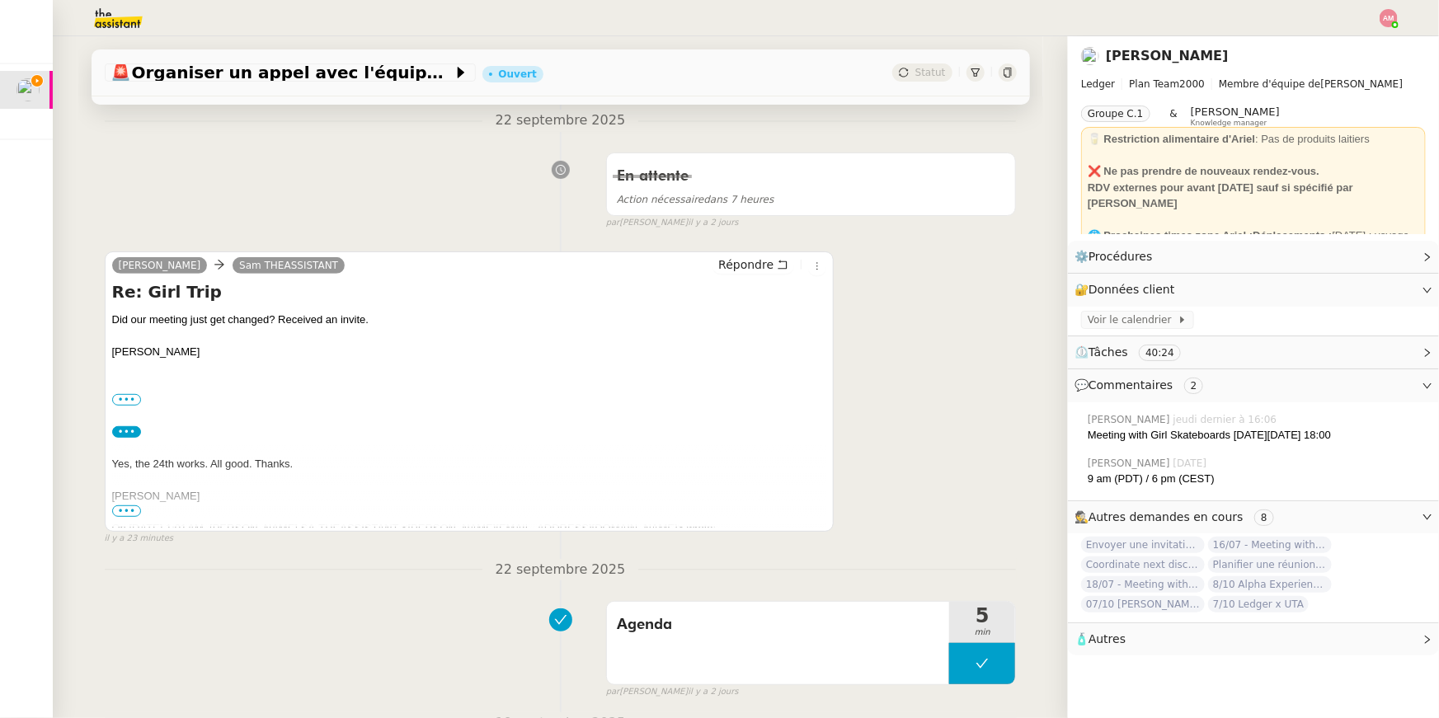
click at [131, 510] on span "•••" at bounding box center [127, 511] width 30 height 12
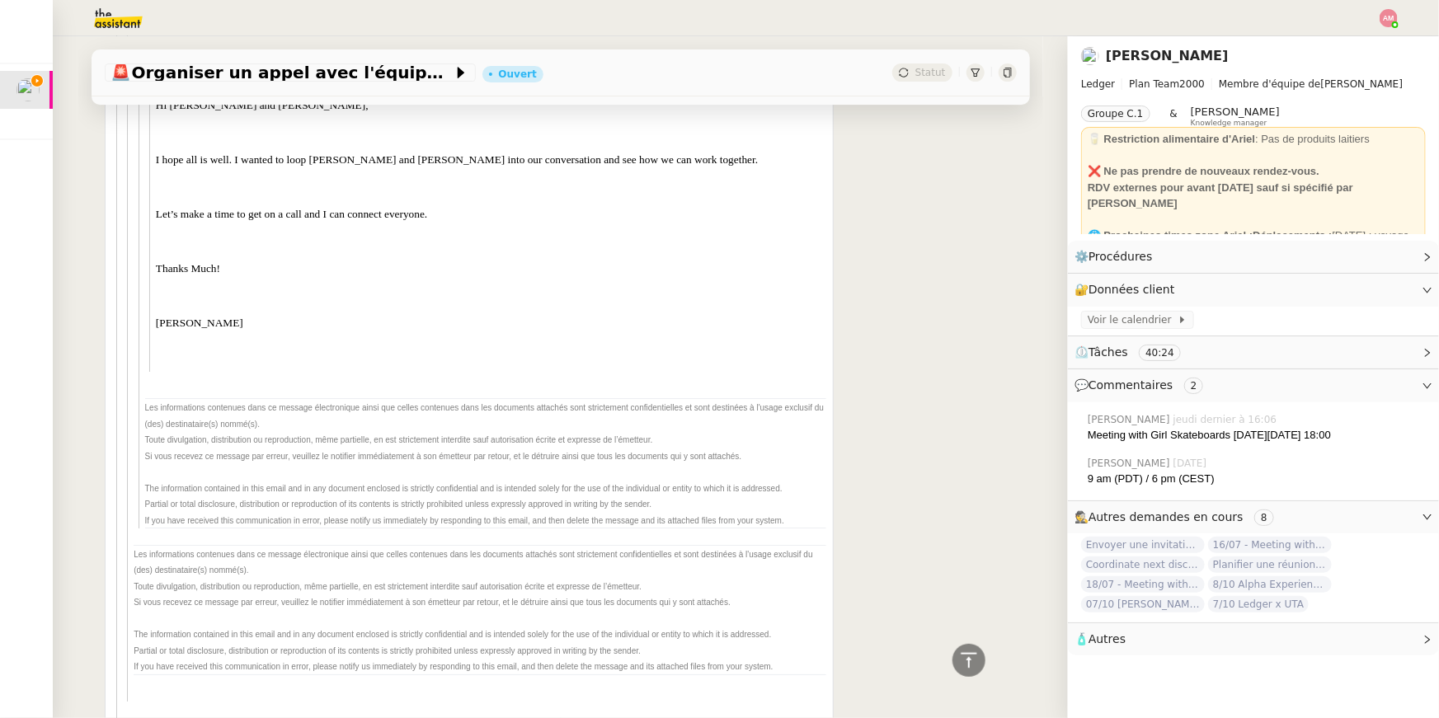
scroll to position [2814, 0]
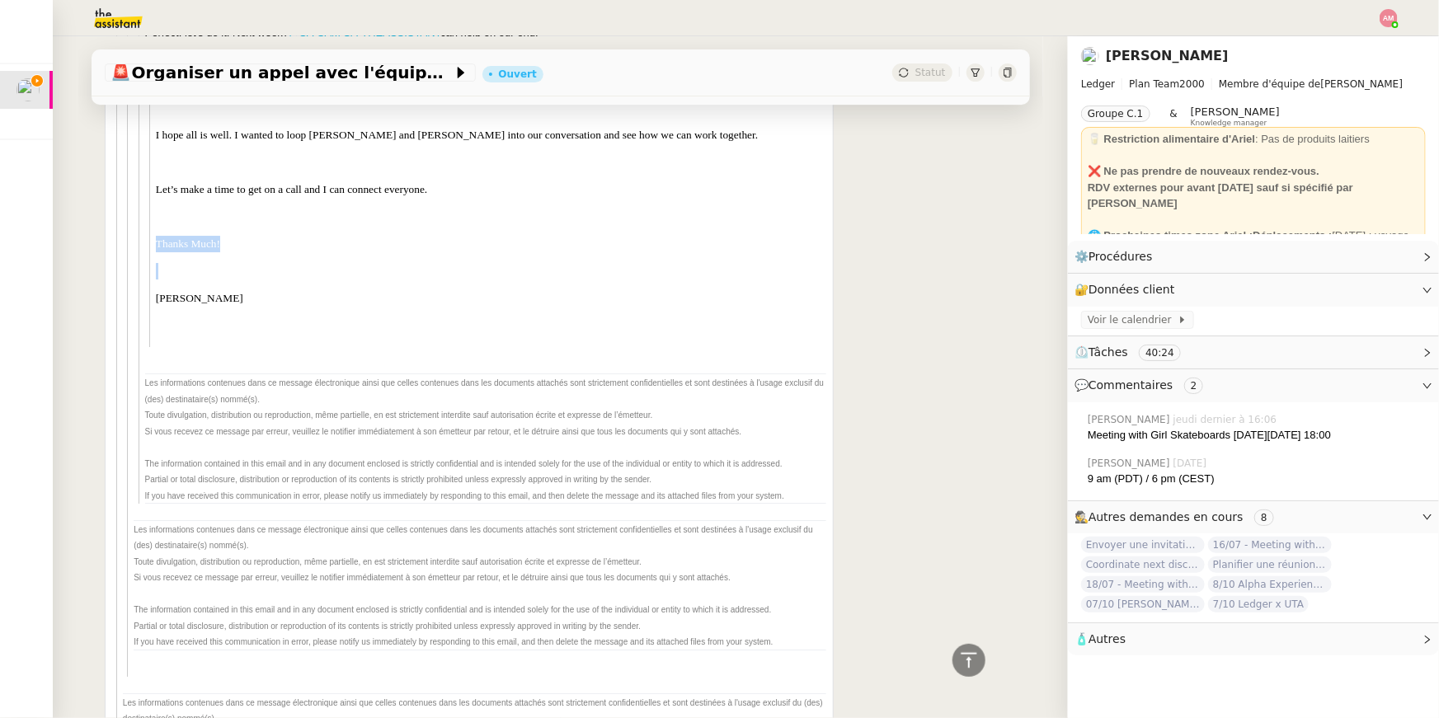
drag, startPoint x: 250, startPoint y: 287, endPoint x: 270, endPoint y: 226, distance: 64.4
click at [270, 226] on div "Hi [PERSON_NAME] and [PERSON_NAME], I hope all is well. I wanted to loop [PERSO…" at bounding box center [491, 210] width 670 height 275
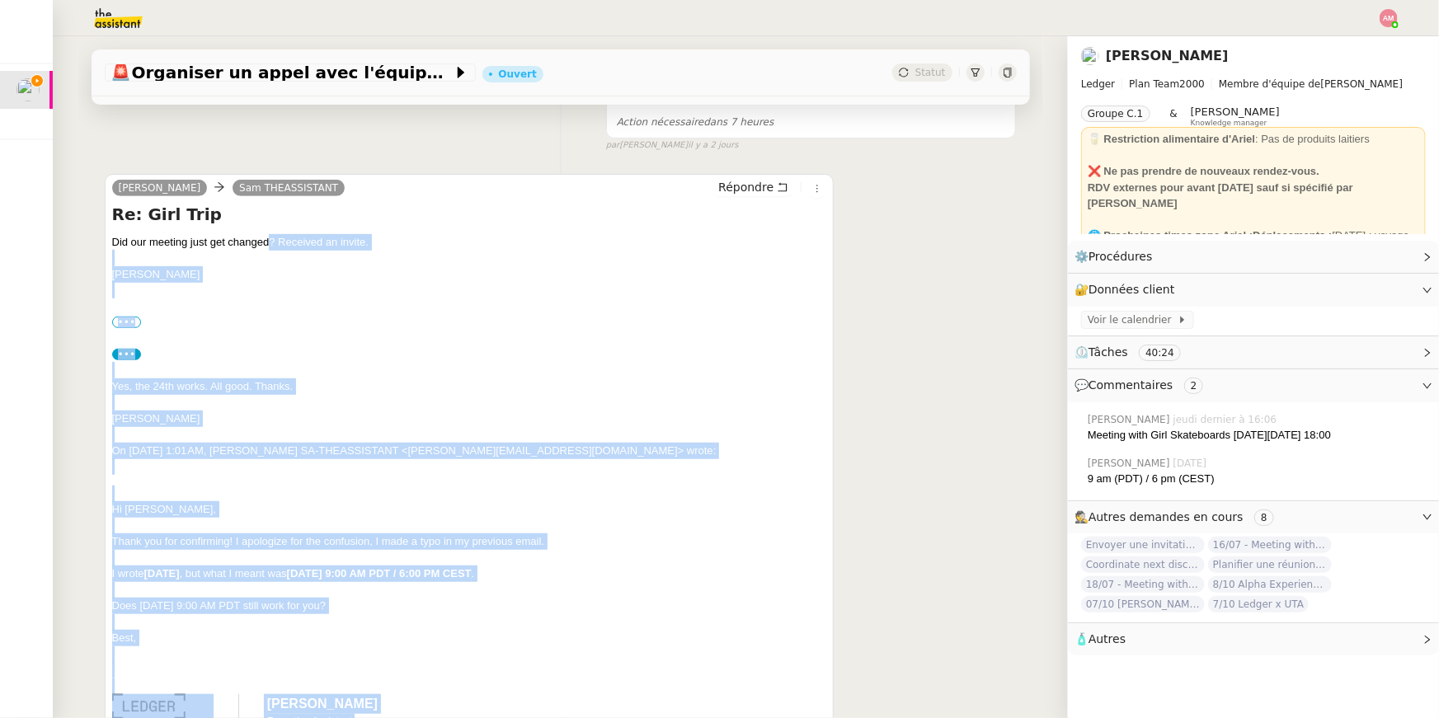
scroll to position [284, 0]
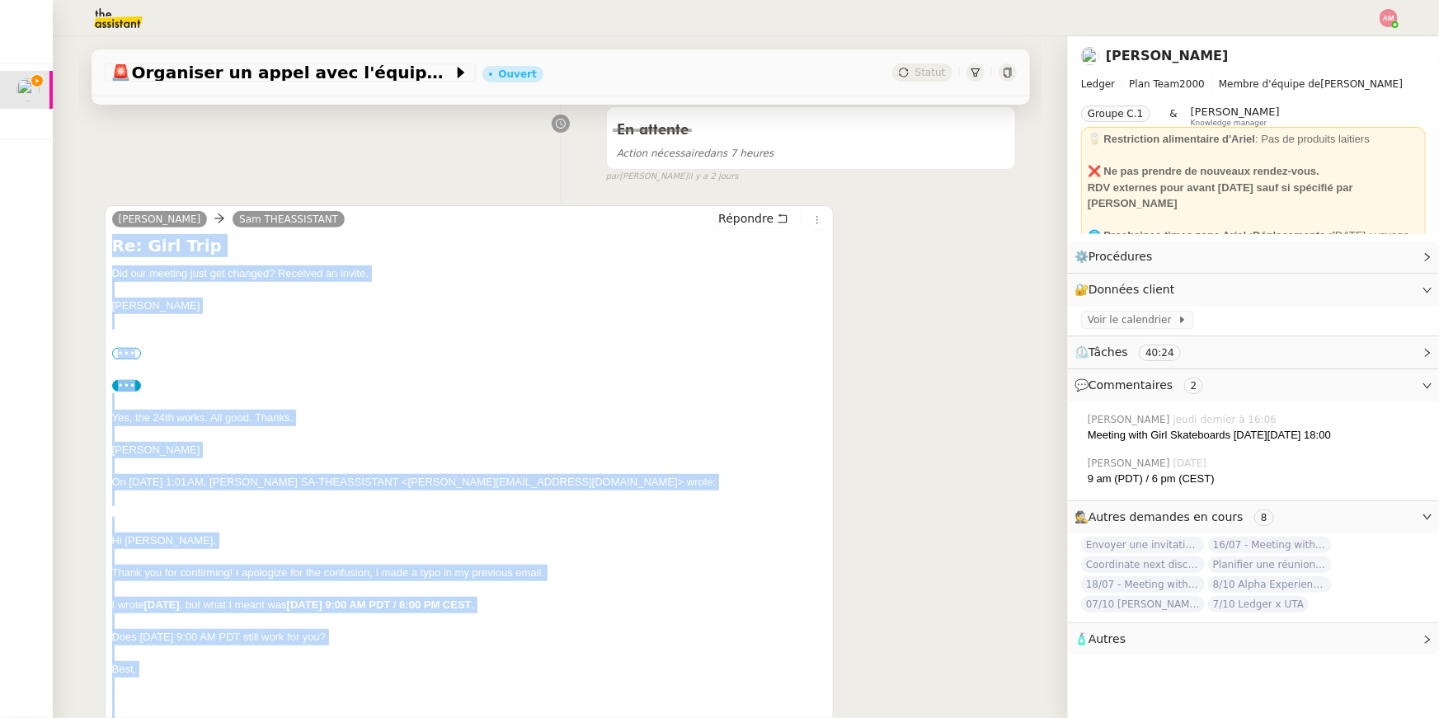
drag, startPoint x: 252, startPoint y: 331, endPoint x: 109, endPoint y: 241, distance: 169.3
copy div "Lo: Ipsu Dolo Sit ame consect adip eli seddoei? Temporin ut labore. Etd ••• Ma …"
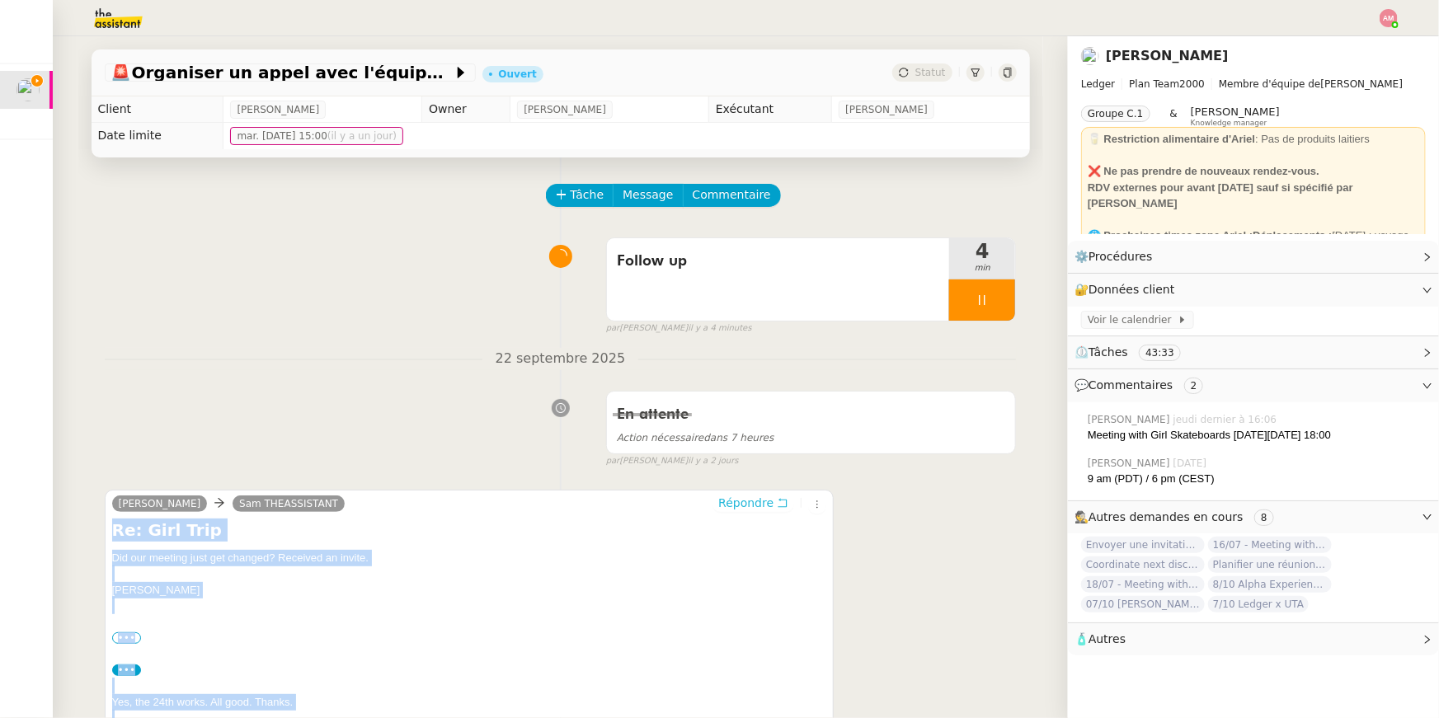
click at [757, 497] on span "Répondre" at bounding box center [745, 503] width 55 height 16
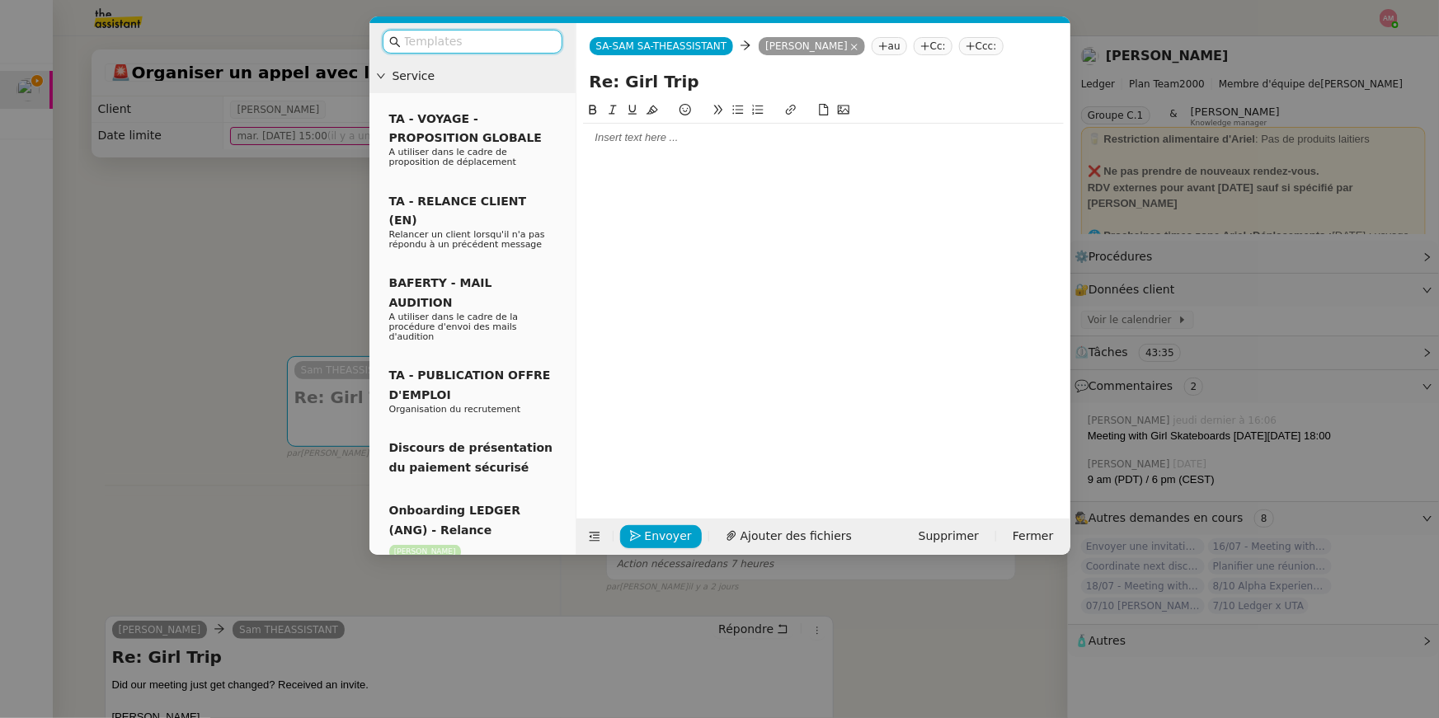
click at [702, 143] on div at bounding box center [823, 137] width 481 height 15
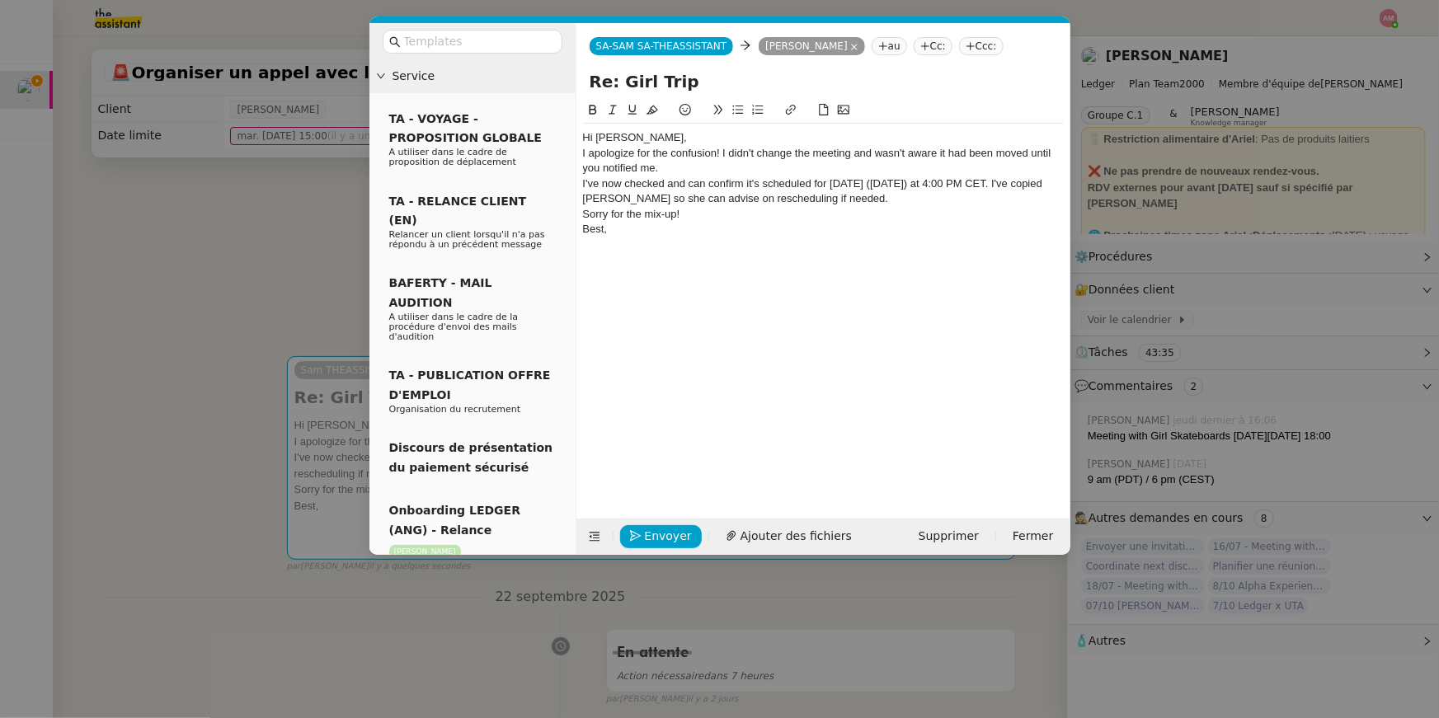
click at [914, 45] on nz-tag "Cc:" at bounding box center [933, 46] width 39 height 18
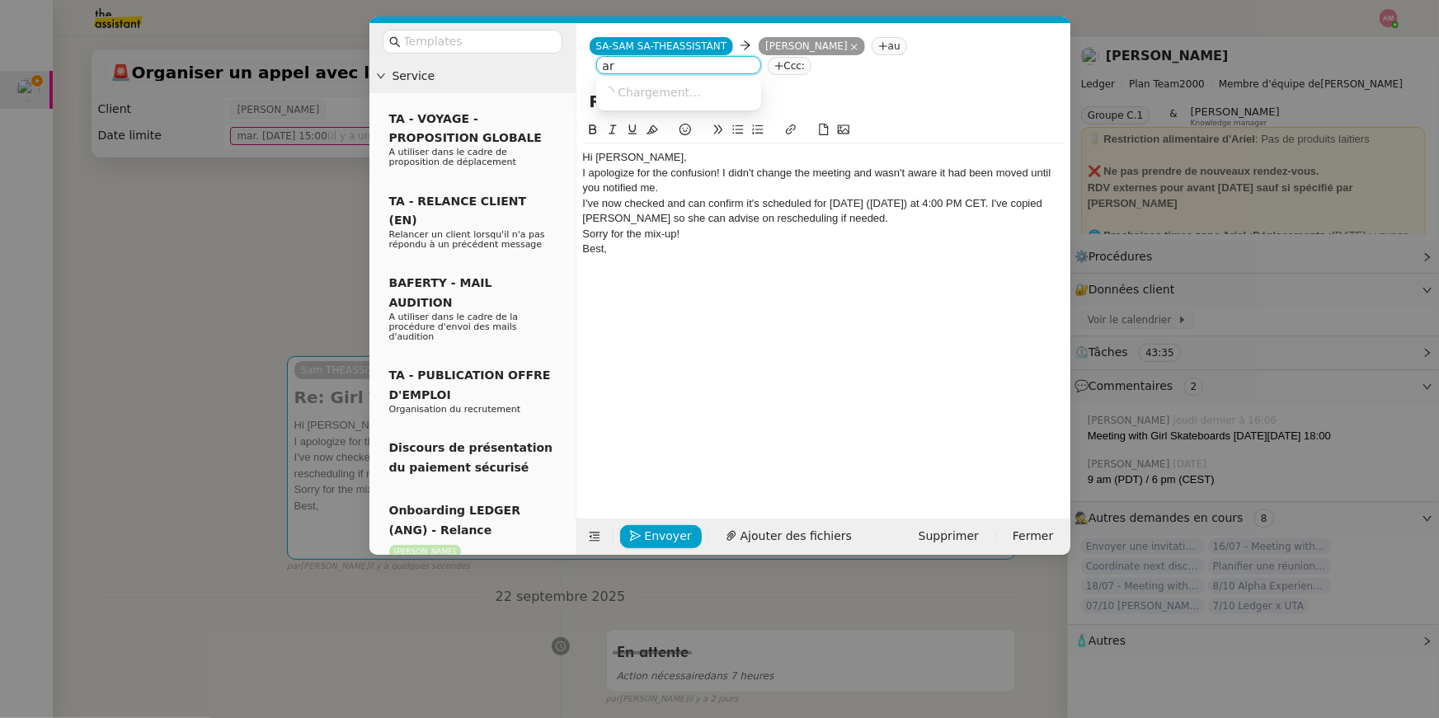
type input "a"
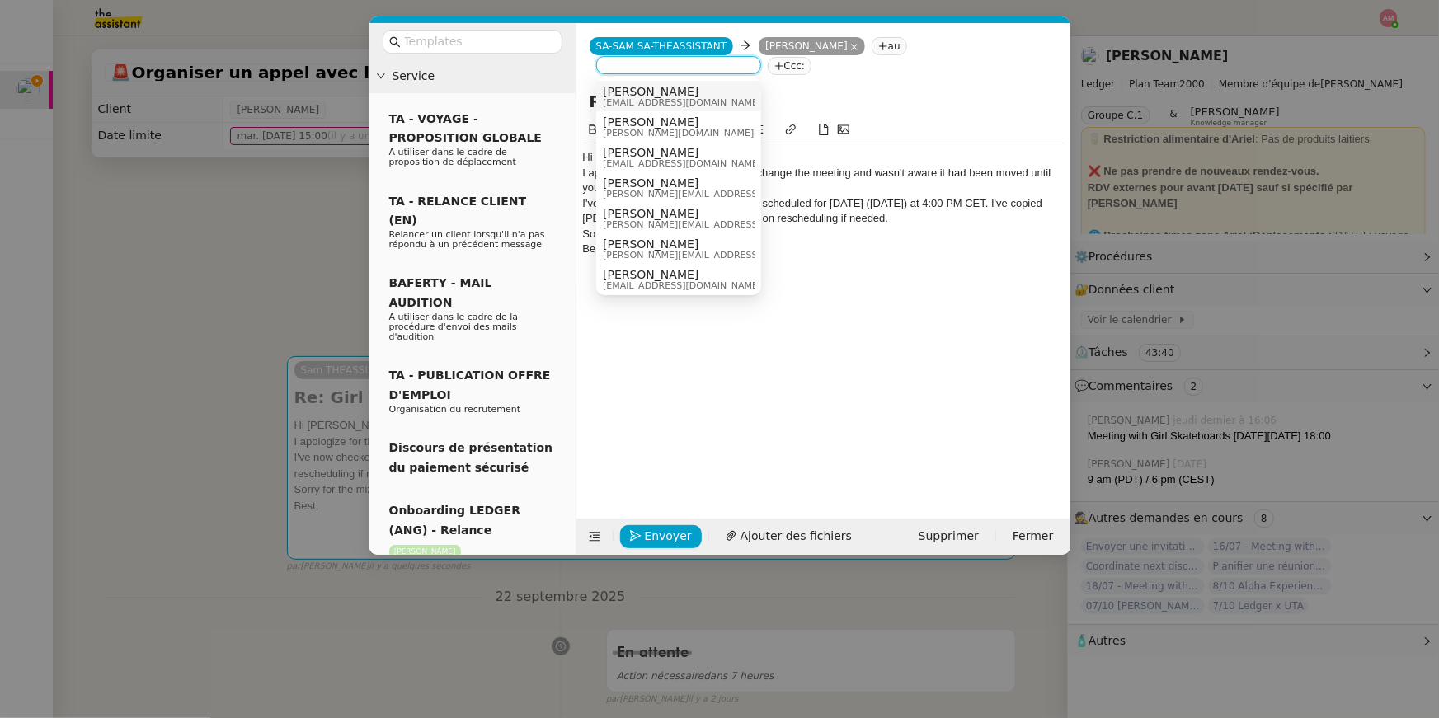
click at [872, 47] on nz-tag "au" at bounding box center [889, 46] width 35 height 18
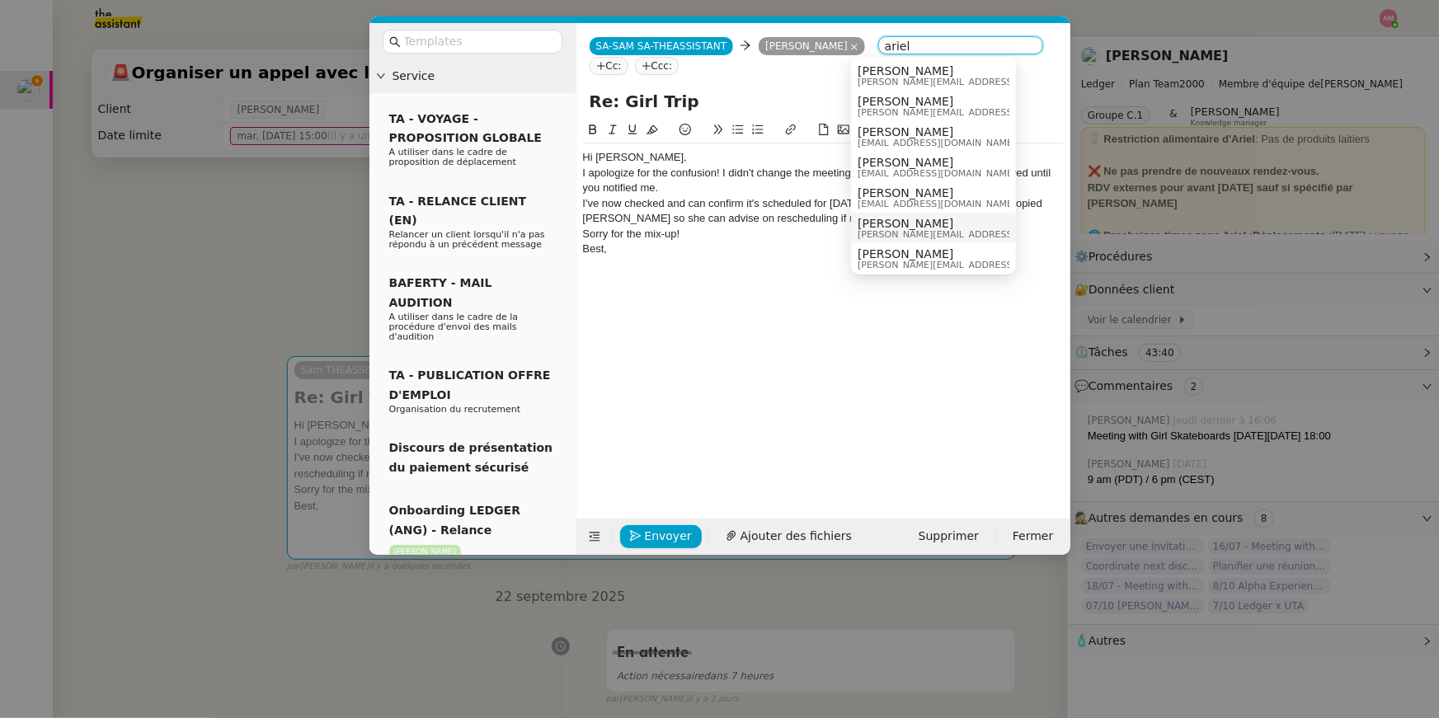
type input "ariel"
click at [921, 223] on span "[PERSON_NAME]" at bounding box center [975, 223] width 234 height 13
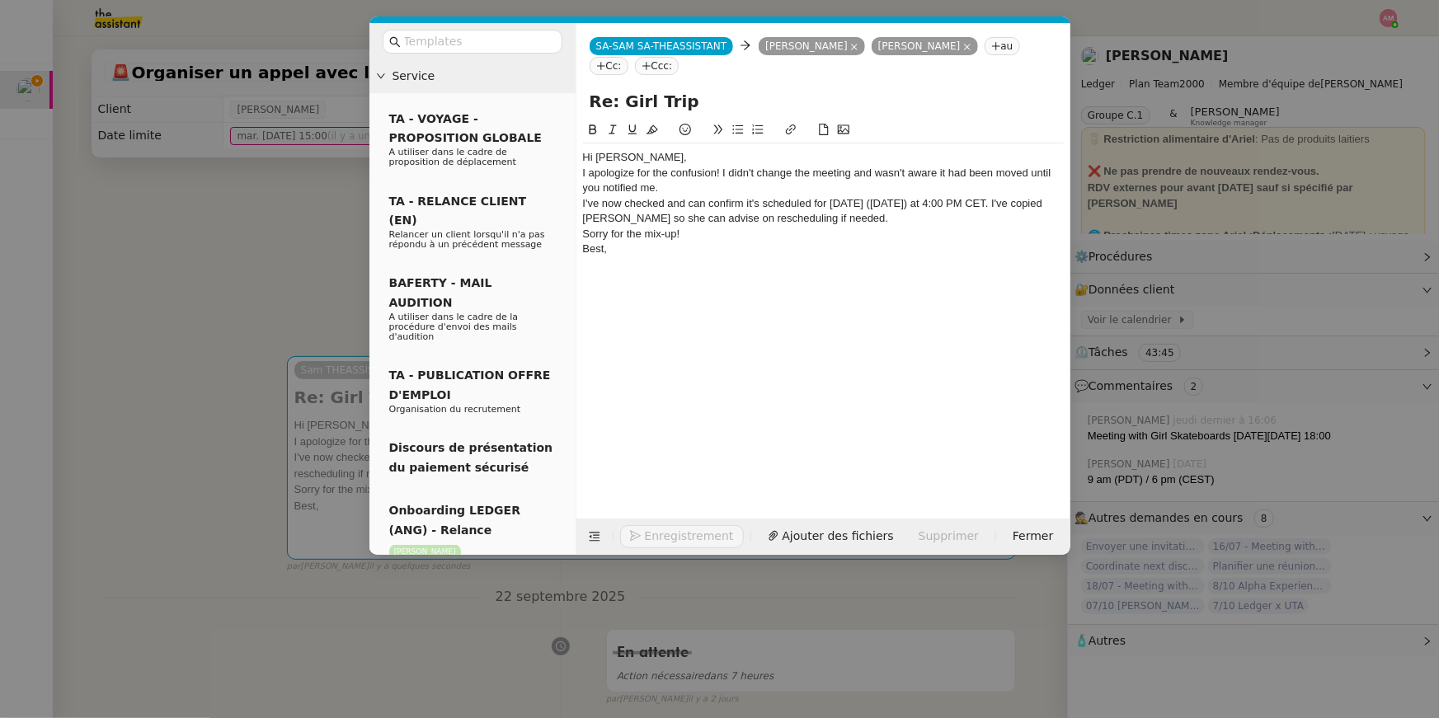
click at [720, 160] on div "Hi [PERSON_NAME]," at bounding box center [823, 157] width 481 height 15
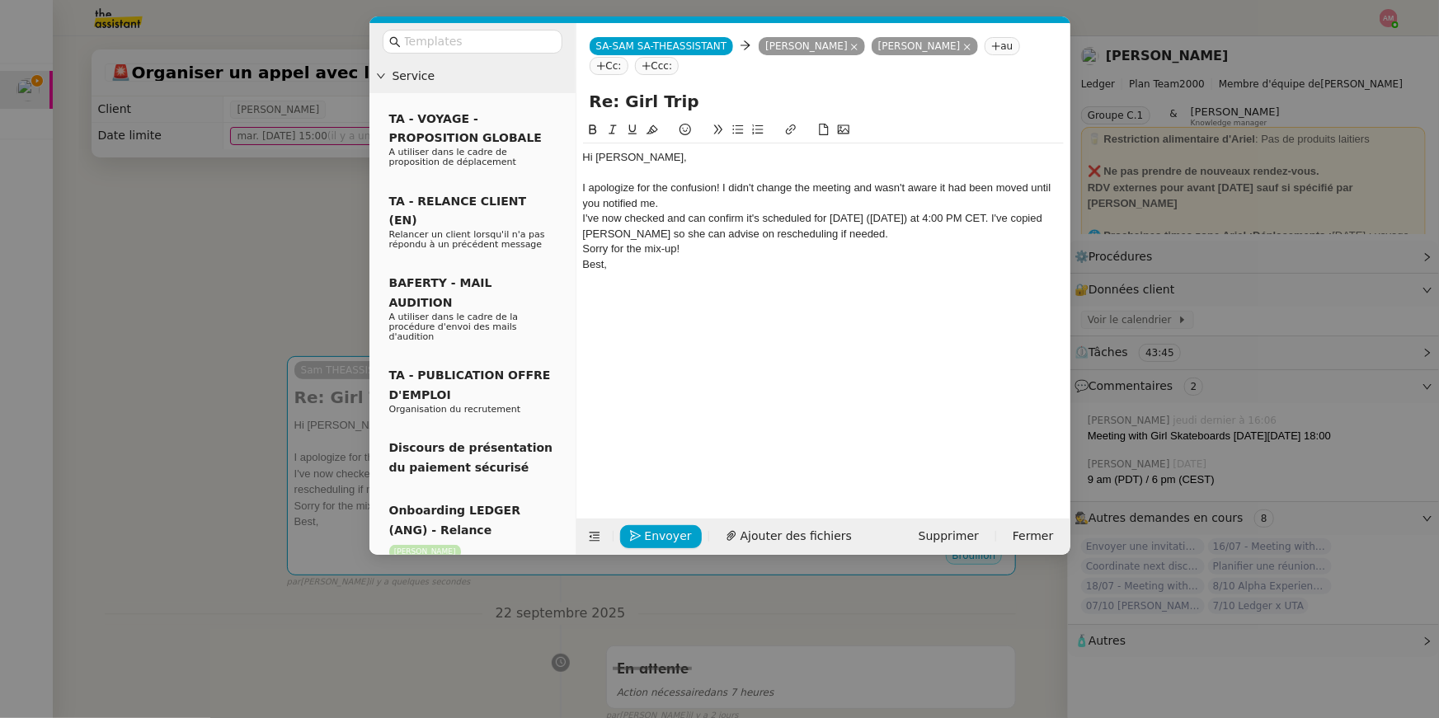
click at [678, 207] on div "I apologize for the confusion! I didn't change the meeting and wasn't aware it …" at bounding box center [823, 196] width 481 height 31
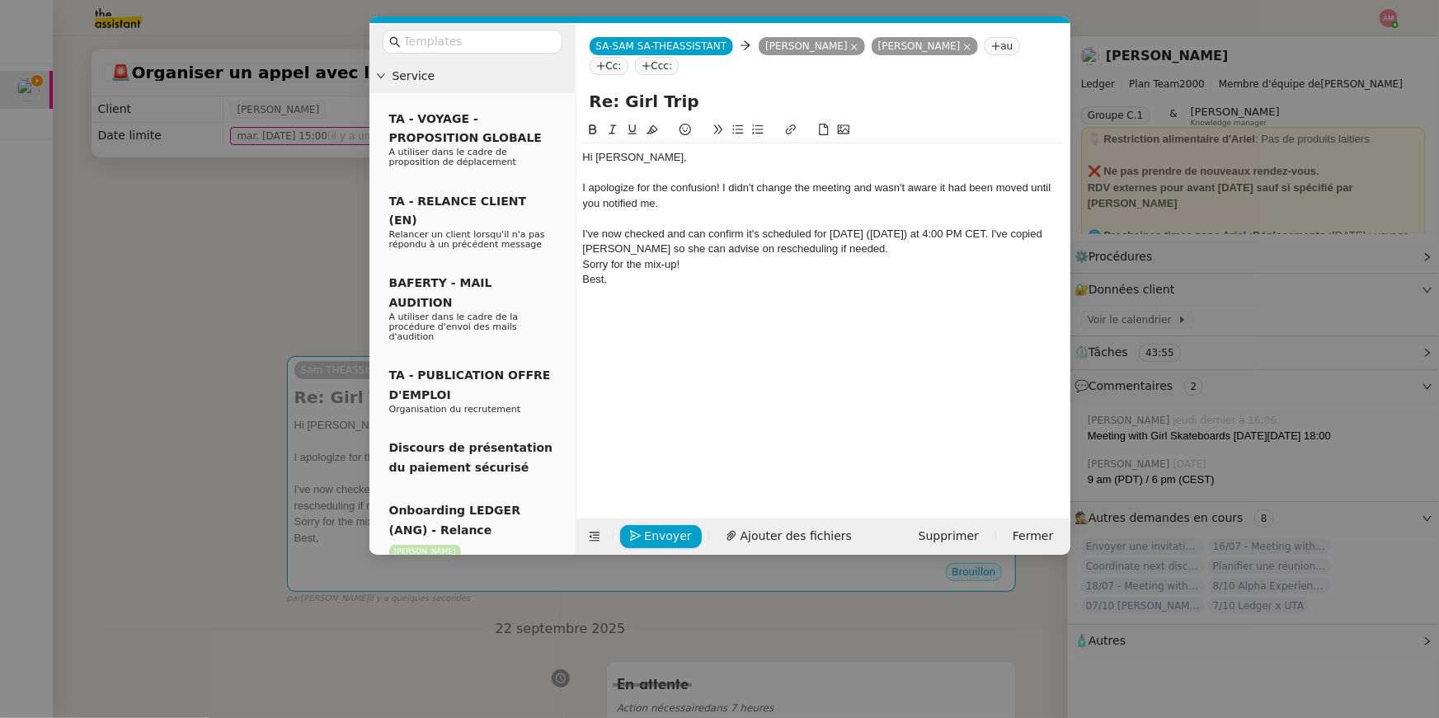
click at [628, 249] on div "I've now checked and can confirm it's scheduled for [DATE] ([DATE]) at 4:00 PM …" at bounding box center [823, 242] width 481 height 31
drag, startPoint x: 664, startPoint y: 235, endPoint x: 816, endPoint y: 234, distance: 151.7
click at [816, 234] on div "I've now checked and can confirm it's scheduled for [DATE] ([DATE]) at 4:00 PM …" at bounding box center [823, 242] width 481 height 31
click at [627, 230] on div "I've now checked and can confirm it's scheduled for [DATE] ([DATE]) at 4:00 PM …" at bounding box center [823, 242] width 481 height 31
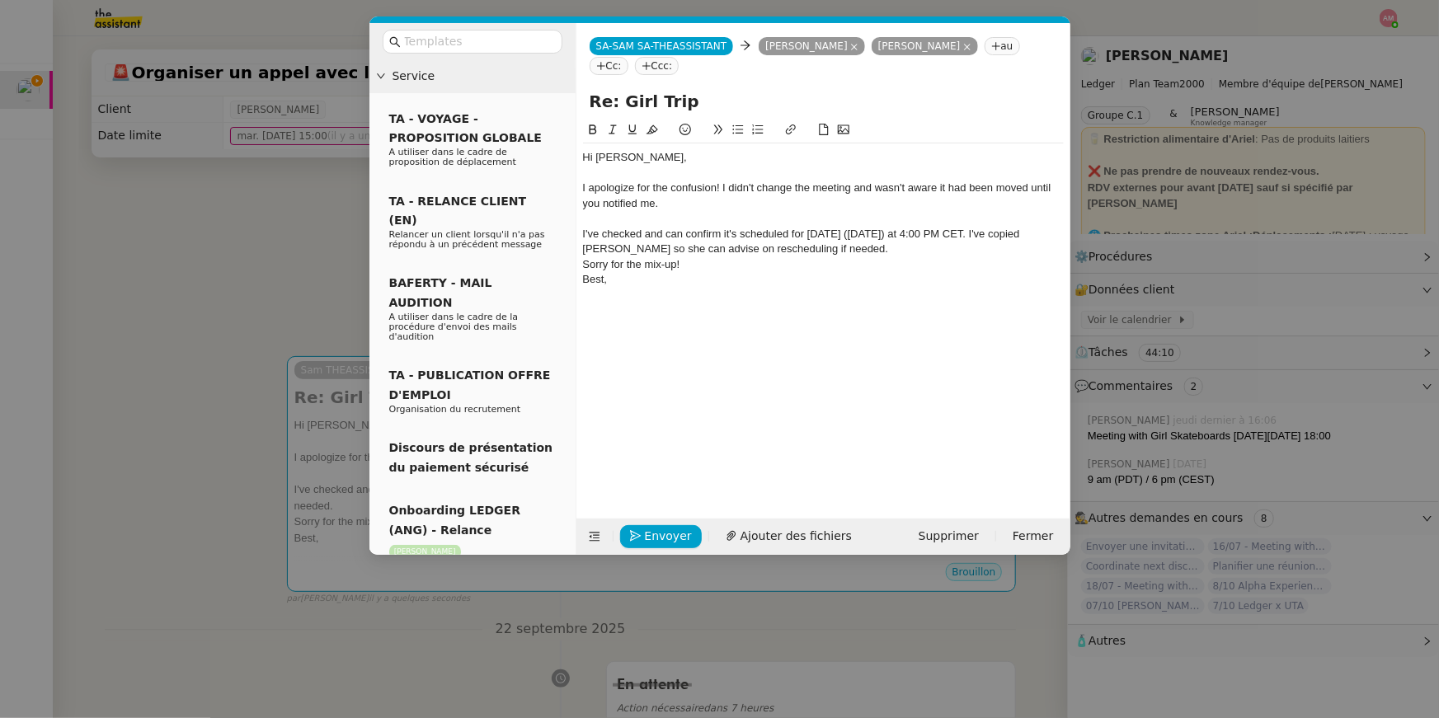
click at [670, 233] on div "I've checked and can confirm it's scheduled for [DATE] ([DATE]) at 4:00 PM CET.…" at bounding box center [823, 242] width 481 height 31
click at [647, 235] on div "I've checked and can confirm it's scheduled for [DATE] ([DATE]) at 4:00 PM CET.…" at bounding box center [823, 242] width 481 height 31
drag, startPoint x: 644, startPoint y: 235, endPoint x: 723, endPoint y: 236, distance: 79.2
click at [723, 236] on div "I've checked and can confirm it's scheduled for [DATE] ([DATE]) at 4:00 PM CET.…" at bounding box center [823, 242] width 481 height 31
click at [704, 243] on div "I've checked [PERSON_NAME]'s agenda and I can now see it's scheduled for [DATE]…" at bounding box center [823, 242] width 481 height 31
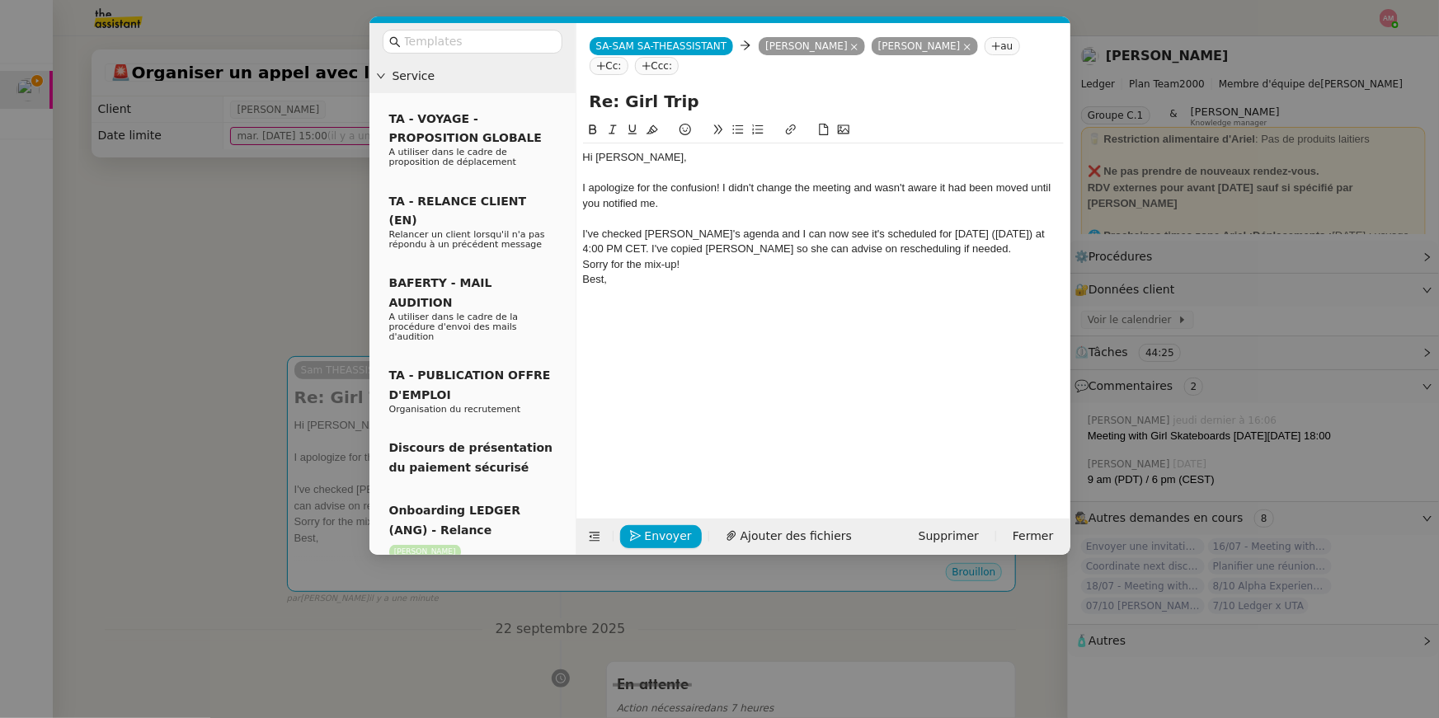
click at [689, 252] on div "I've checked [PERSON_NAME]'s agenda and I can now see it's scheduled for [DATE]…" at bounding box center [823, 242] width 481 height 31
click at [690, 251] on div "I've checked [PERSON_NAME]'s agenda and I can now see it's scheduled for [DATE]…" at bounding box center [823, 242] width 481 height 31
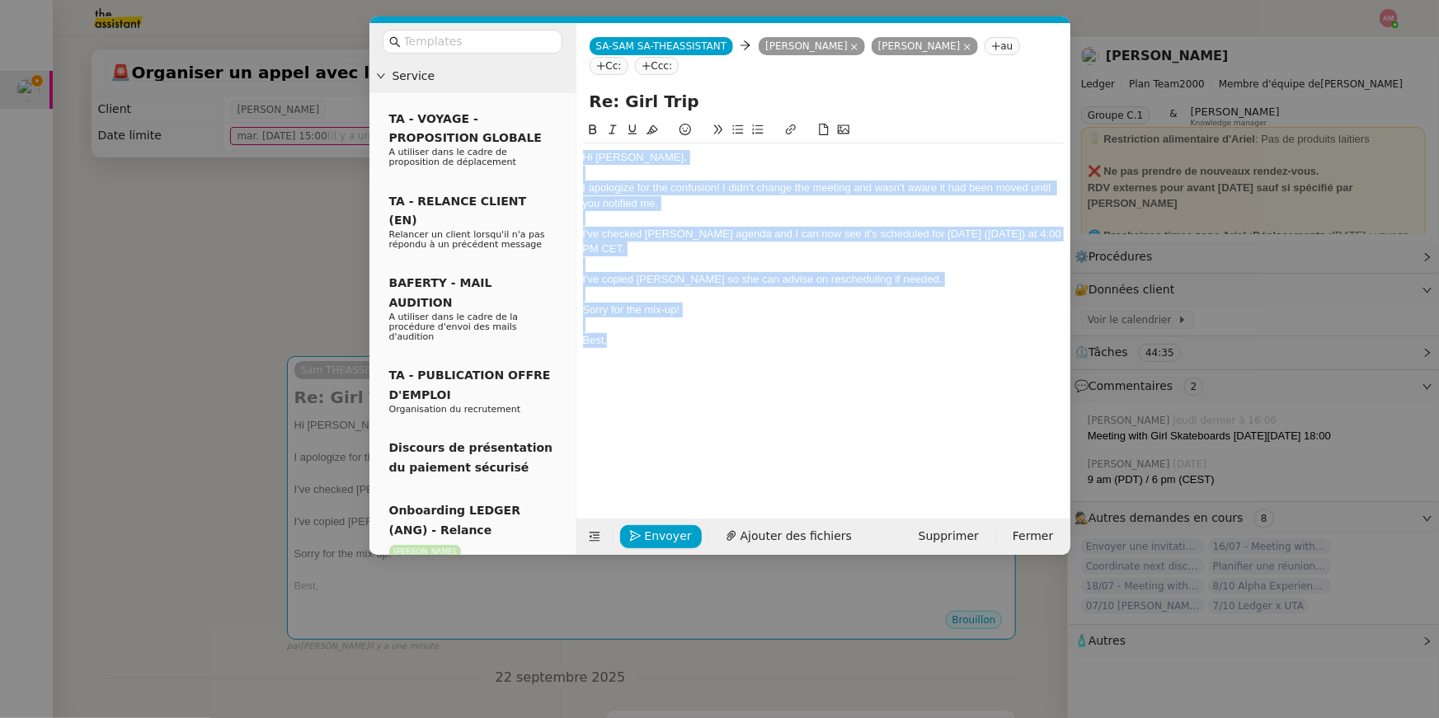
drag, startPoint x: 652, startPoint y: 341, endPoint x: 669, endPoint y: 139, distance: 202.7
click at [669, 139] on div "Hi [PERSON_NAME], I apologize for the confusion! I didn't change the meeting an…" at bounding box center [823, 245] width 481 height 250
copy div "Hi [PERSON_NAME], I apologize for the confusion! I didn't change the meeting an…"
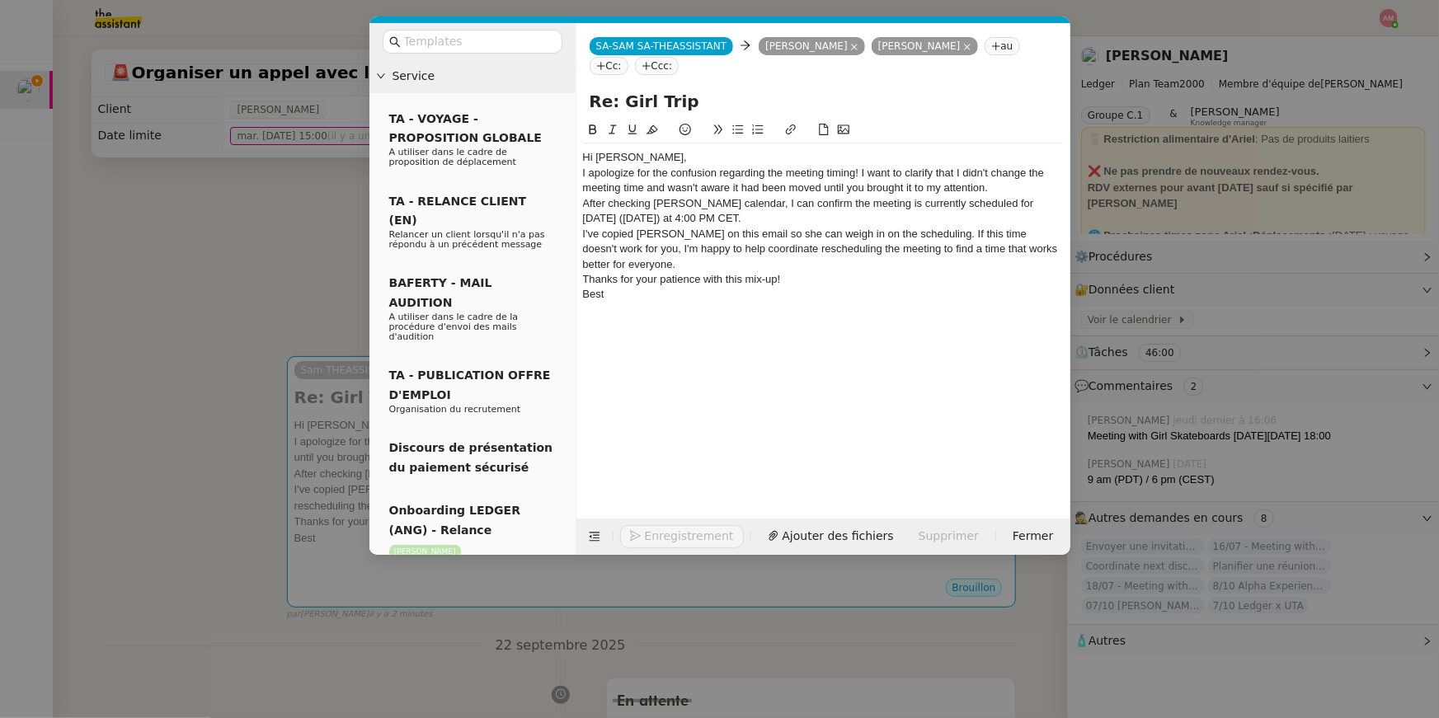
click at [689, 153] on div "Hi [PERSON_NAME]," at bounding box center [823, 157] width 481 height 15
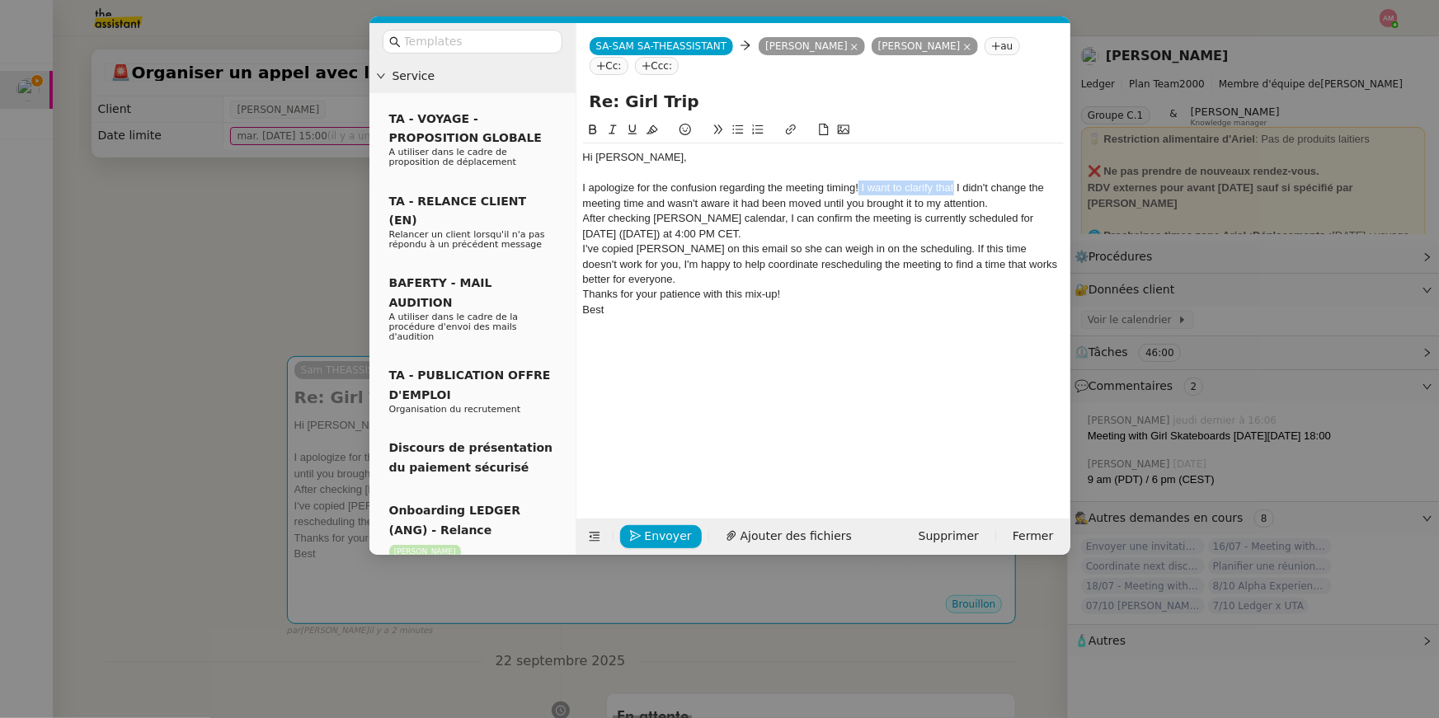
drag, startPoint x: 859, startPoint y: 187, endPoint x: 953, endPoint y: 190, distance: 94.0
click at [953, 190] on div "I apologize for the confusion regarding the meeting timing! I want to clarify t…" at bounding box center [823, 196] width 481 height 31
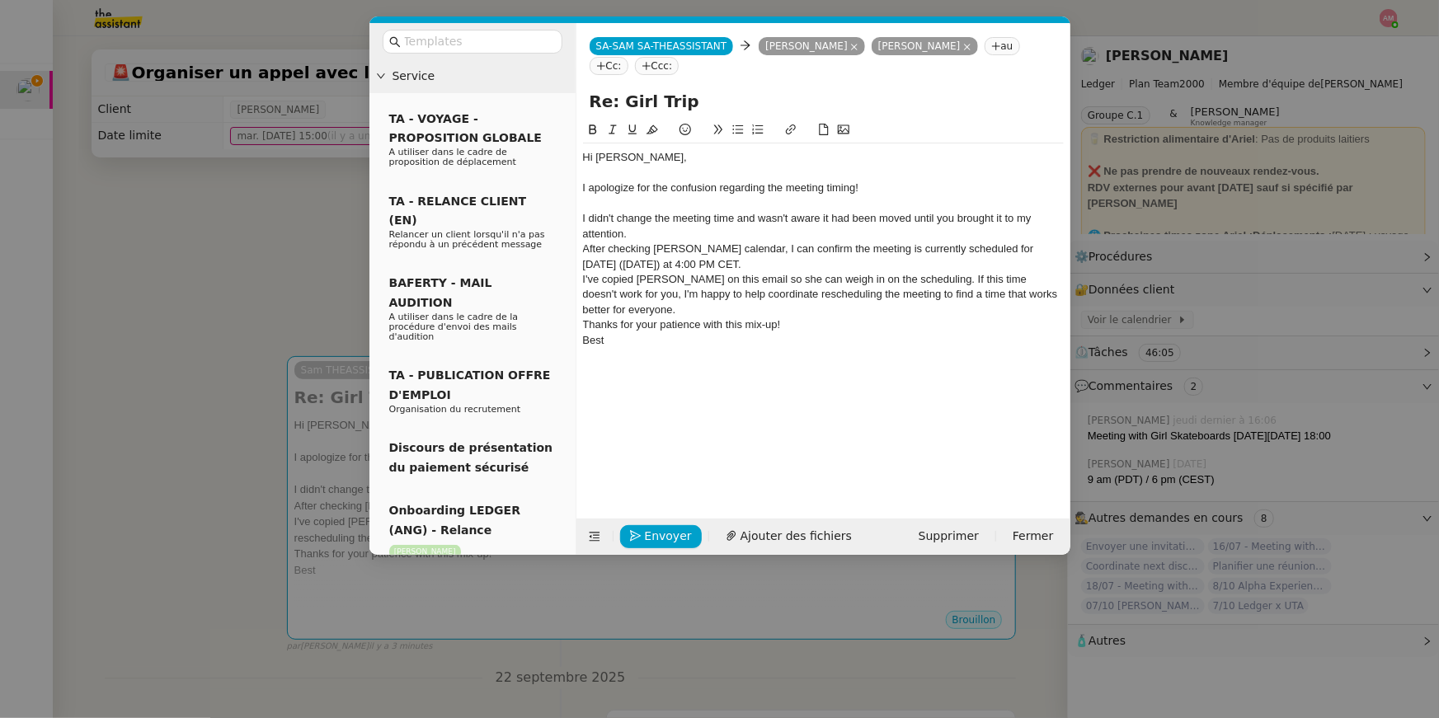
click at [789, 224] on div "I didn't change the meeting time and wasn't aware it had been moved until you b…" at bounding box center [823, 226] width 481 height 31
click at [787, 233] on div "I didn't change the meeting time and wasn't aware it had been moved until you b…" at bounding box center [823, 226] width 481 height 31
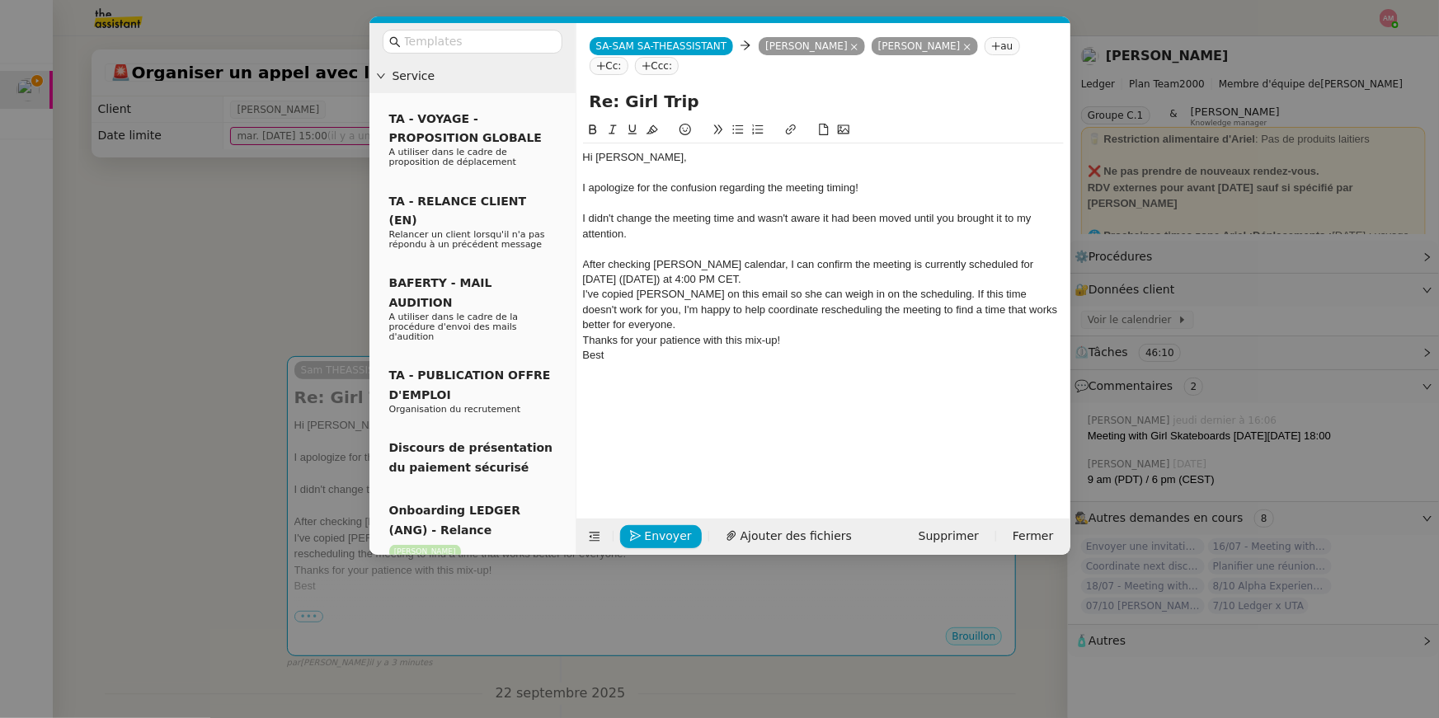
click at [820, 279] on div "After checking [PERSON_NAME] calendar, I can confirm the meeting is currently s…" at bounding box center [823, 272] width 481 height 31
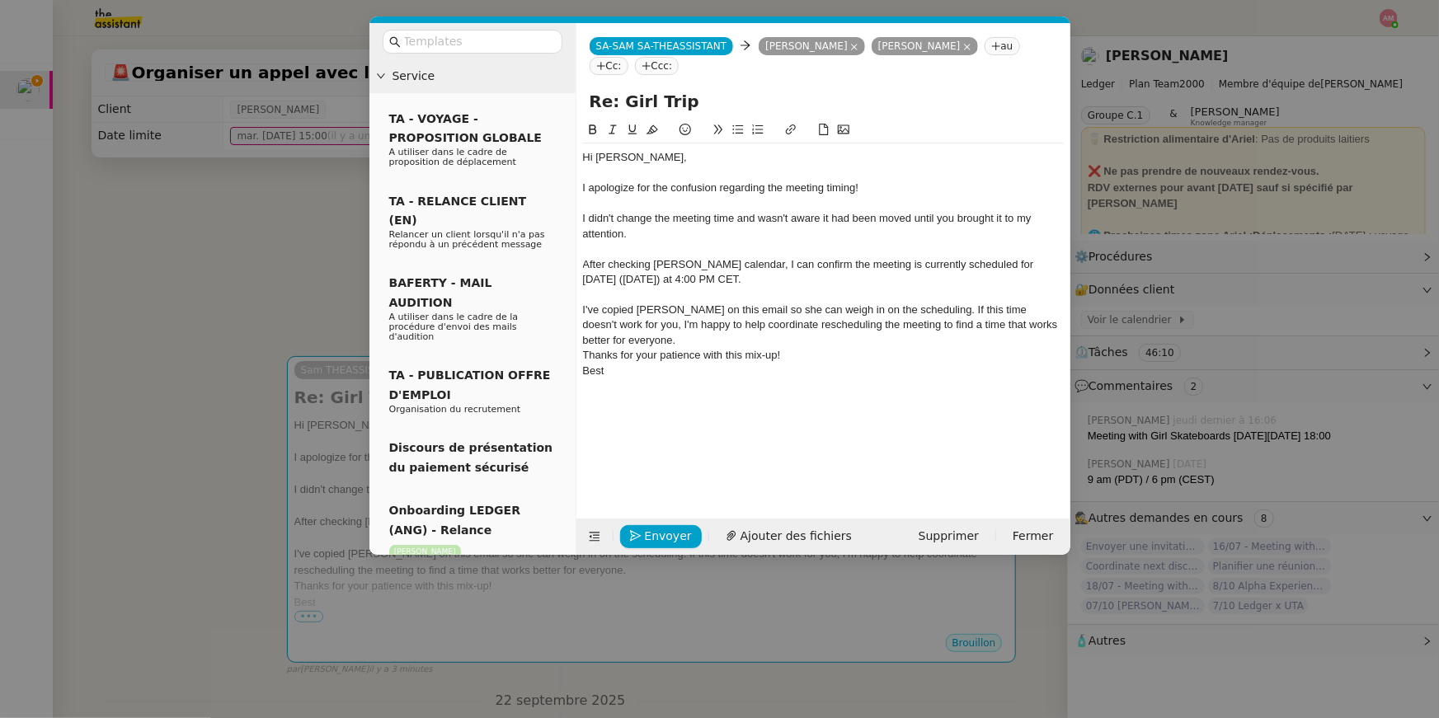
click at [905, 307] on div "I've copied [PERSON_NAME] on this email so she can weigh in on the scheduling. …" at bounding box center [823, 325] width 481 height 45
click at [914, 310] on div "I've copied [PERSON_NAME] on this email so she can weigh in on the scheduling. …" at bounding box center [823, 325] width 481 height 45
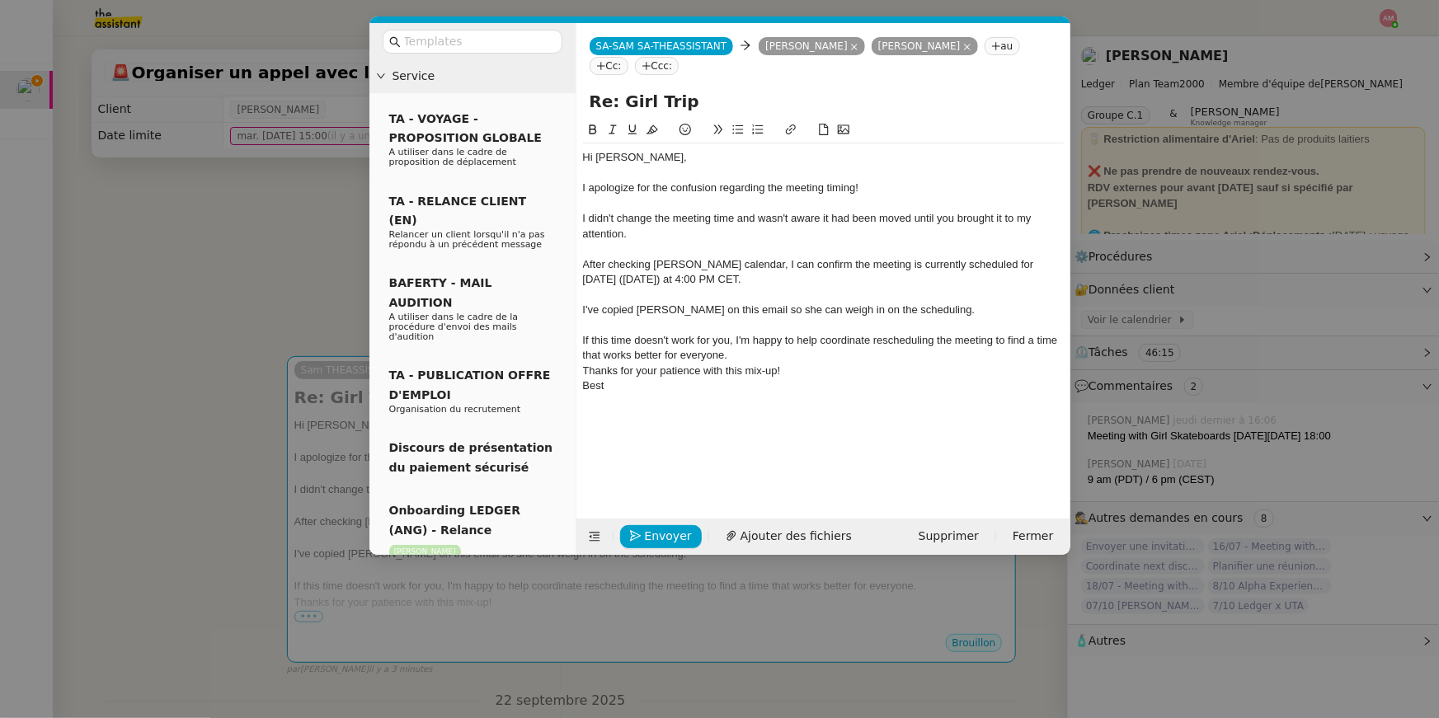
click at [838, 350] on div "If this time doesn't work for you, I'm happy to help coordinate rescheduling th…" at bounding box center [823, 348] width 481 height 31
drag, startPoint x: 783, startPoint y: 412, endPoint x: 848, endPoint y: 106, distance: 313.4
click at [848, 106] on form "[PERSON_NAME] SA-THEASSISTANT [PERSON_NAME] SA-THEASSISTANT [PERSON_NAME] [PERS…" at bounding box center [823, 289] width 495 height 532
copy div "Hi [PERSON_NAME], I apologize for the confusion regarding the meeting timing! I…"
click at [811, 425] on div at bounding box center [823, 431] width 481 height 15
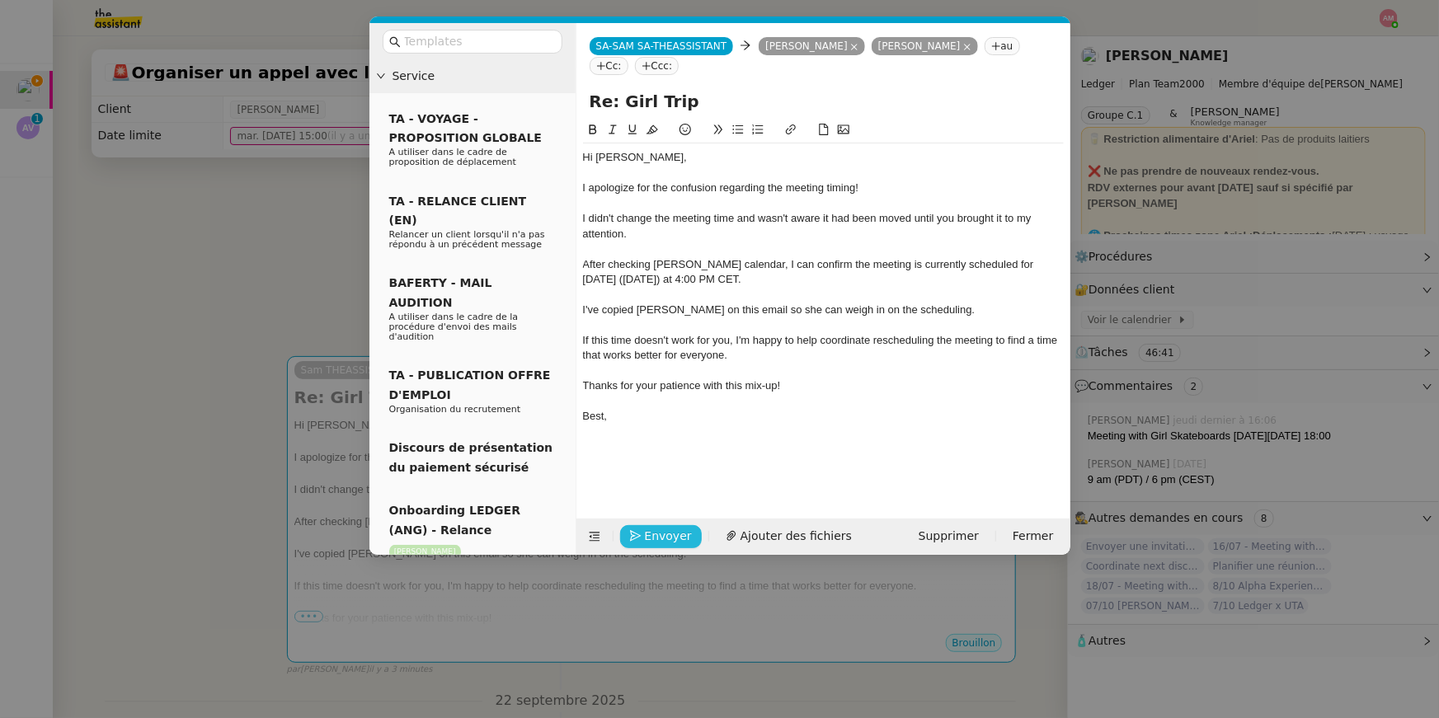
drag, startPoint x: 654, startPoint y: 535, endPoint x: 622, endPoint y: 412, distance: 127.0
click at [622, 412] on form "[PERSON_NAME] SA-THEASSISTANT [PERSON_NAME] SA-THEASSISTANT [PERSON_NAME] [PERS…" at bounding box center [823, 289] width 495 height 532
click at [202, 293] on nz-modal-container "Service TA - VOYAGE - PROPOSITION GLOBALE A utiliser dans le cadre de propositi…" at bounding box center [719, 359] width 1439 height 718
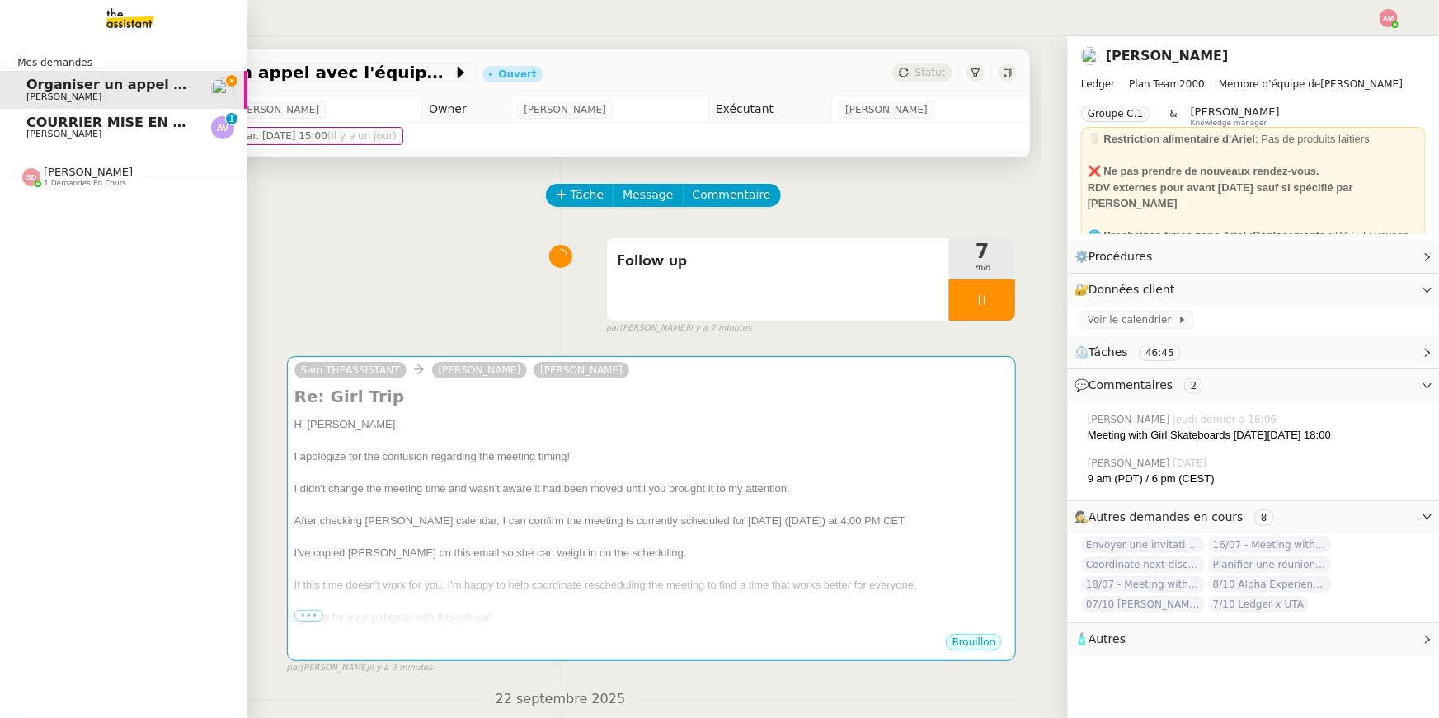
click at [58, 130] on span "[PERSON_NAME]" at bounding box center [63, 134] width 75 height 11
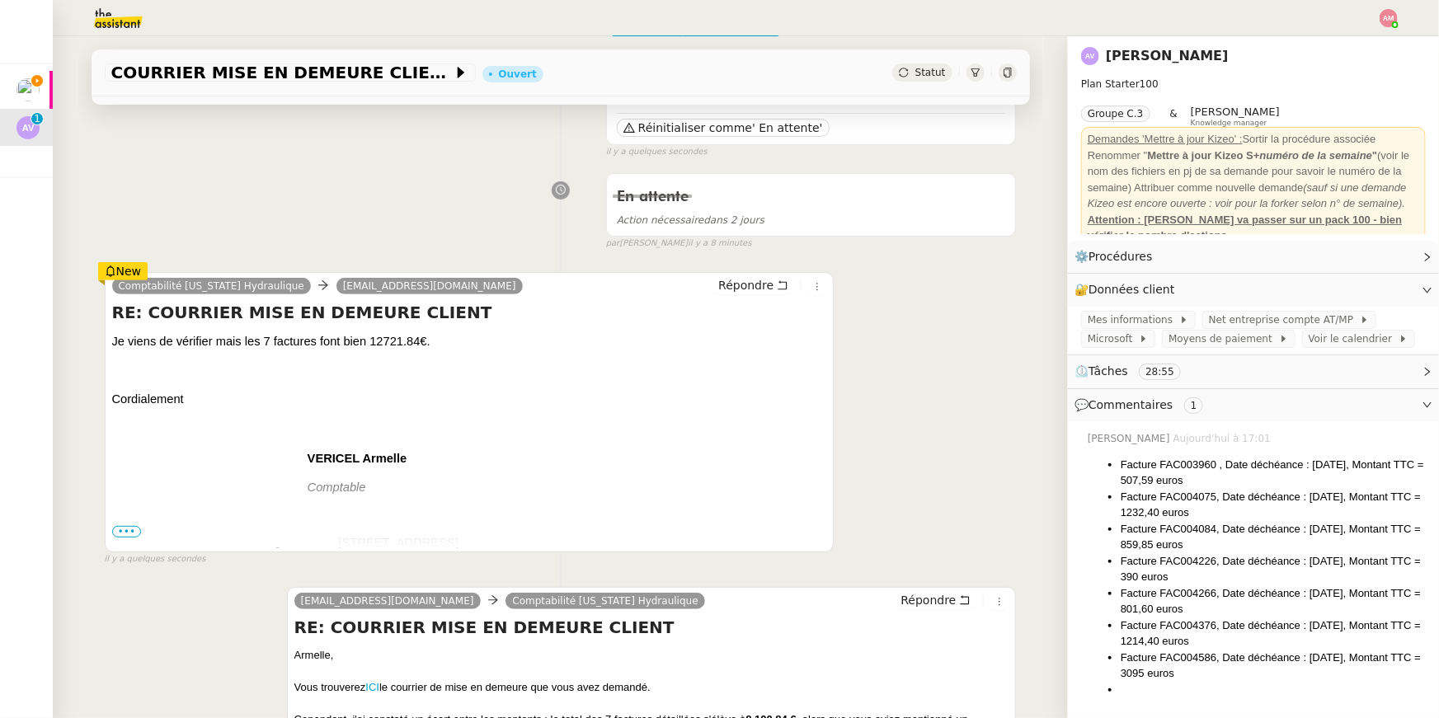
scroll to position [167, 0]
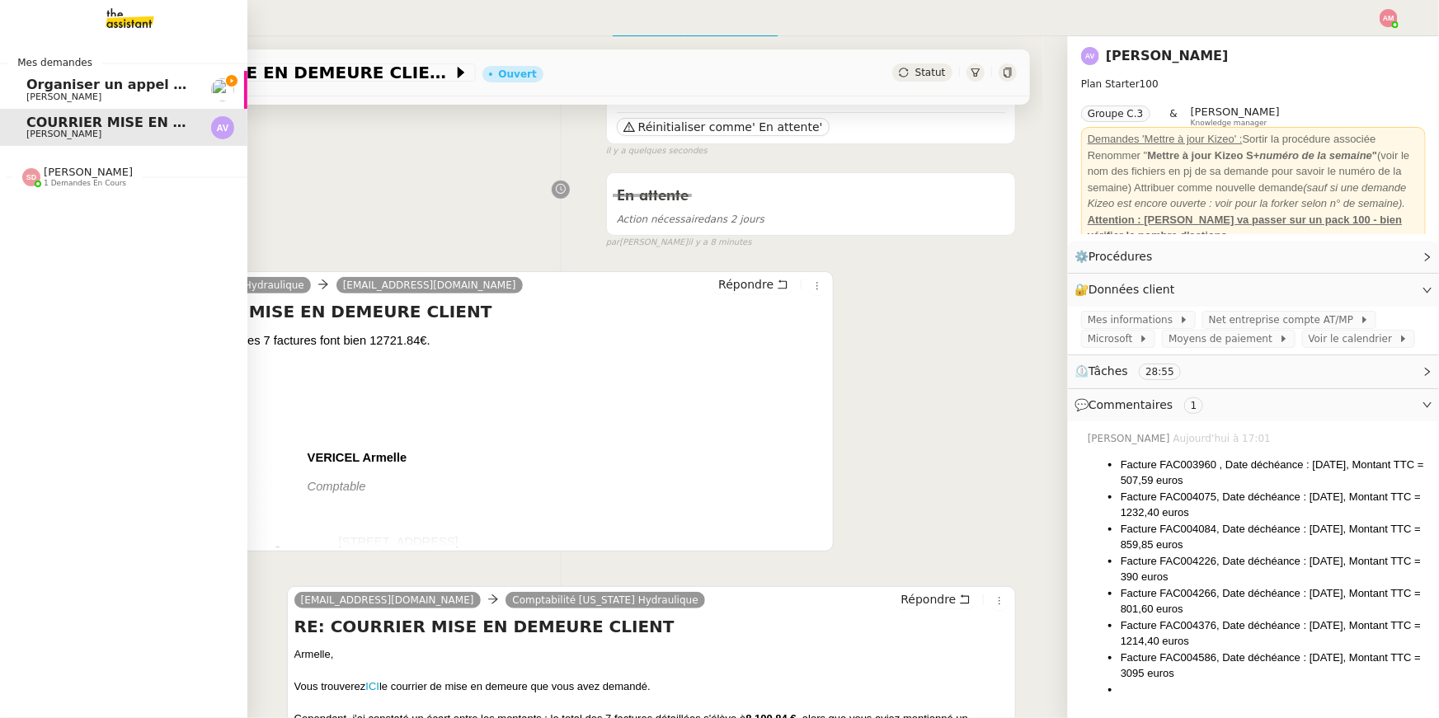
click at [51, 86] on span "Organiser un appel avec l'équipe Girl Skateboards" at bounding box center [213, 85] width 374 height 16
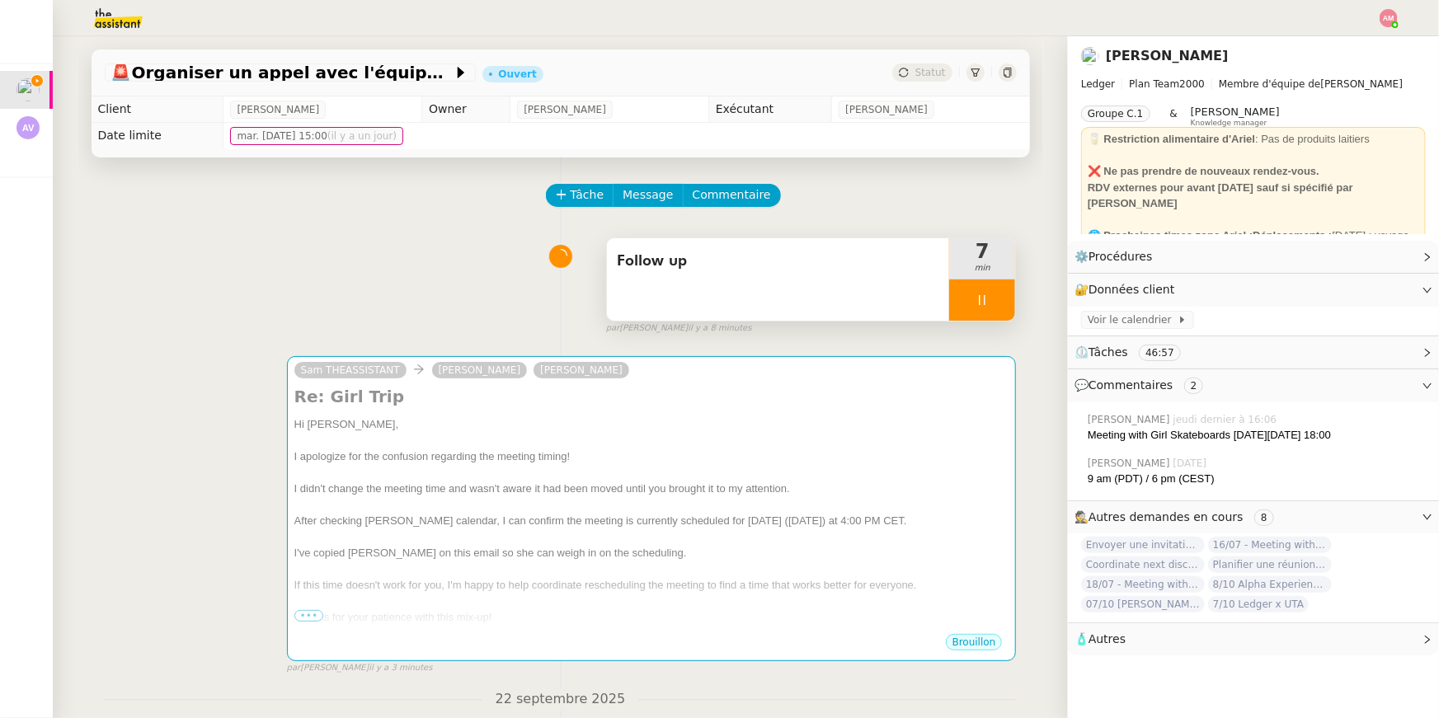
click at [759, 285] on div "Follow up" at bounding box center [778, 279] width 343 height 82
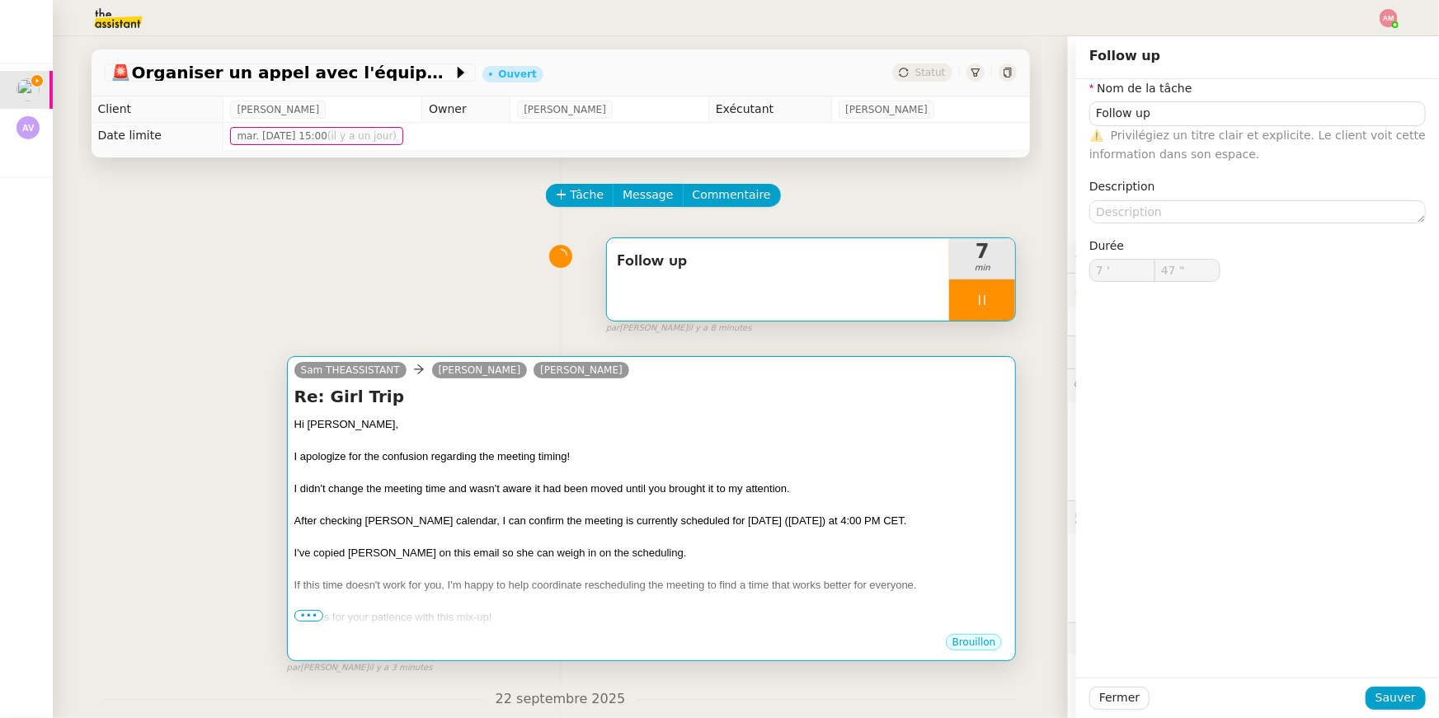
click at [681, 491] on div "I didn't change the meeting time and wasn't aware it had been moved until you b…" at bounding box center [651, 489] width 715 height 16
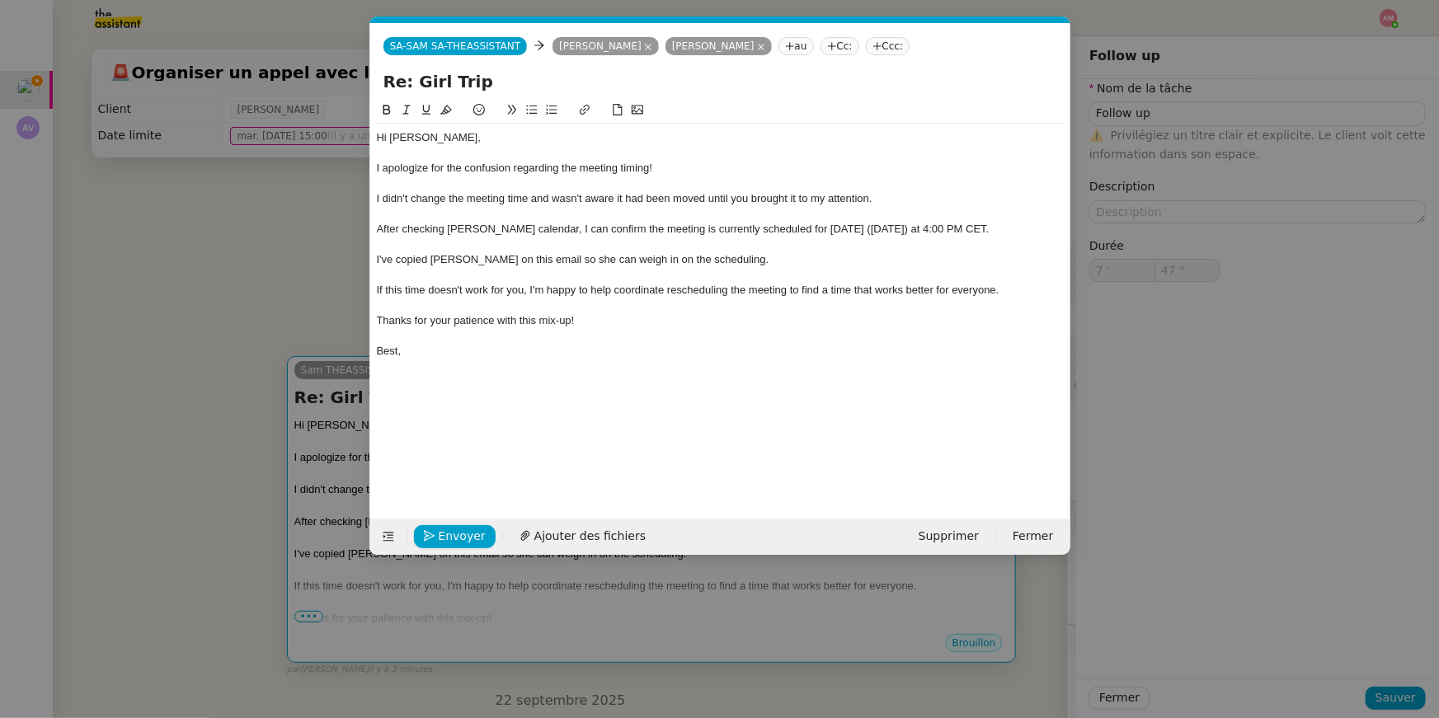
scroll to position [0, 35]
click at [389, 275] on div at bounding box center [720, 274] width 687 height 15
type input "55 ""
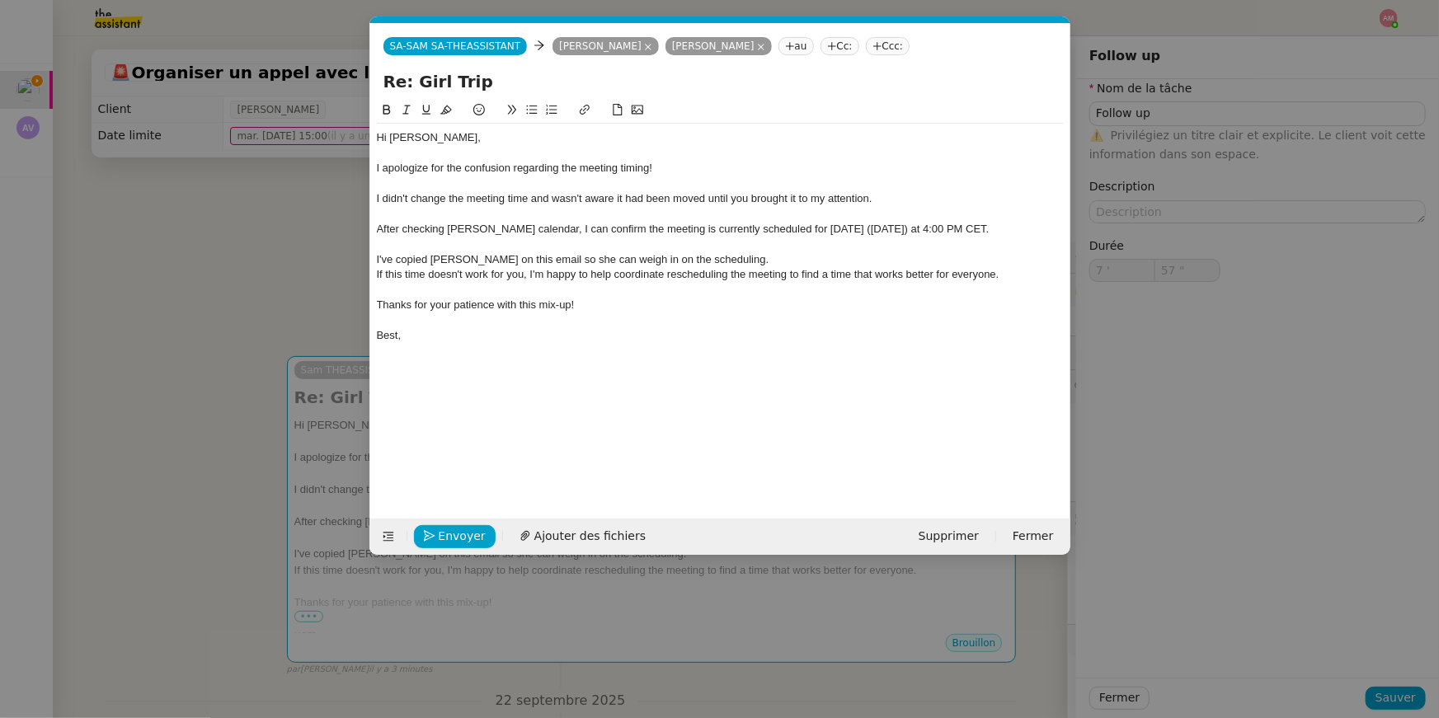
click at [383, 214] on div at bounding box center [720, 214] width 687 height 15
type input "59 ""
type input "8 '"
drag, startPoint x: 444, startPoint y: 534, endPoint x: 566, endPoint y: 377, distance: 199.1
click at [658, 266] on form "SA-SAM SA-THEASSISTANT SA-SAM SA-THEASSISTANT [PERSON_NAME] [PERSON_NAME] au Cc…" at bounding box center [719, 289] width 701 height 532
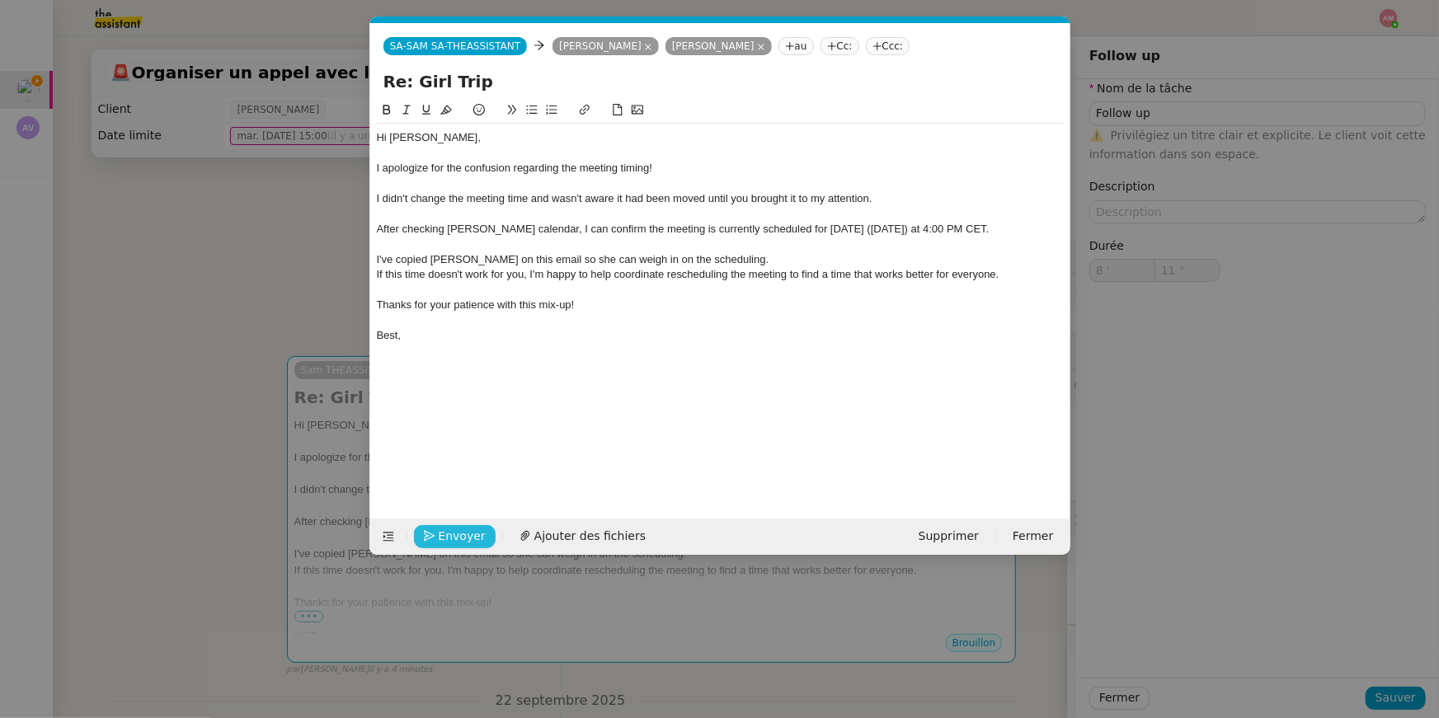
click at [463, 531] on span "Envoyer" at bounding box center [462, 536] width 47 height 19
click at [463, 531] on span "Confirmer l'envoi" at bounding box center [488, 536] width 99 height 19
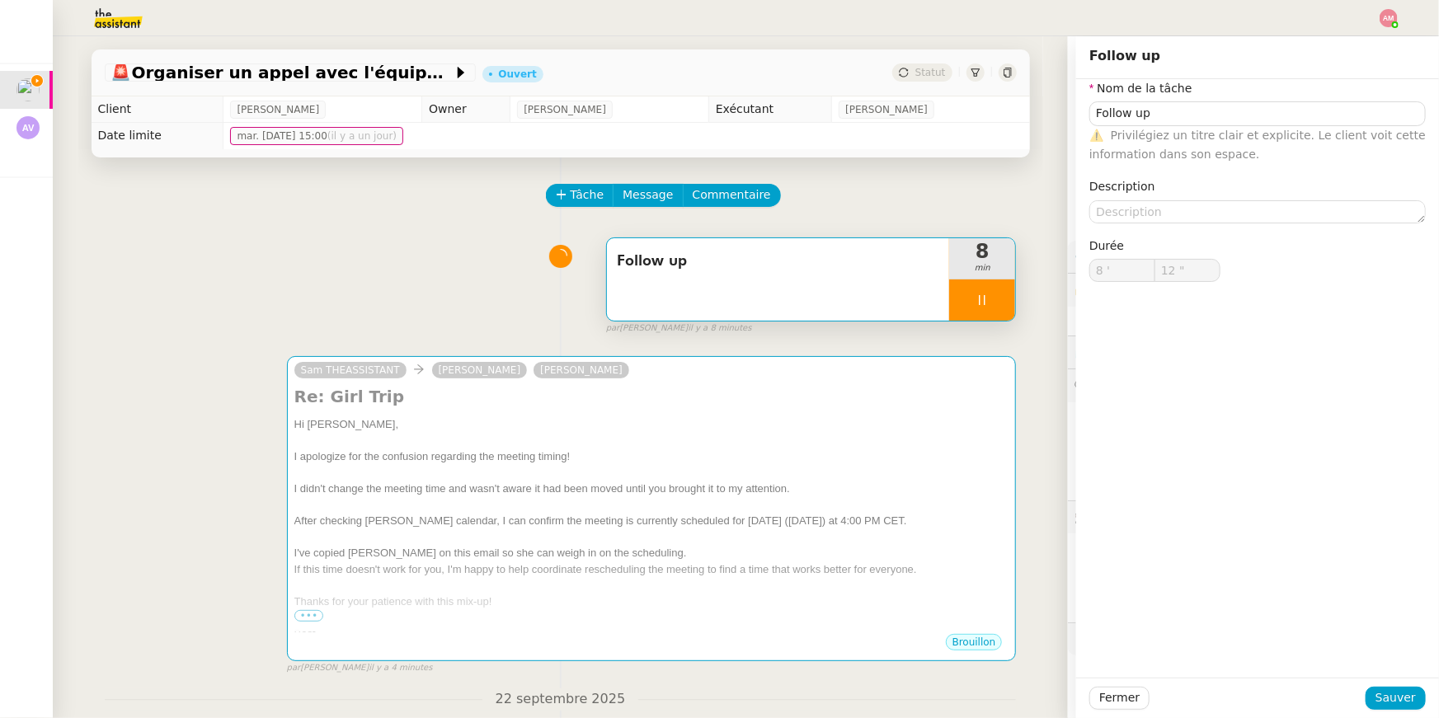
type input "13 ""
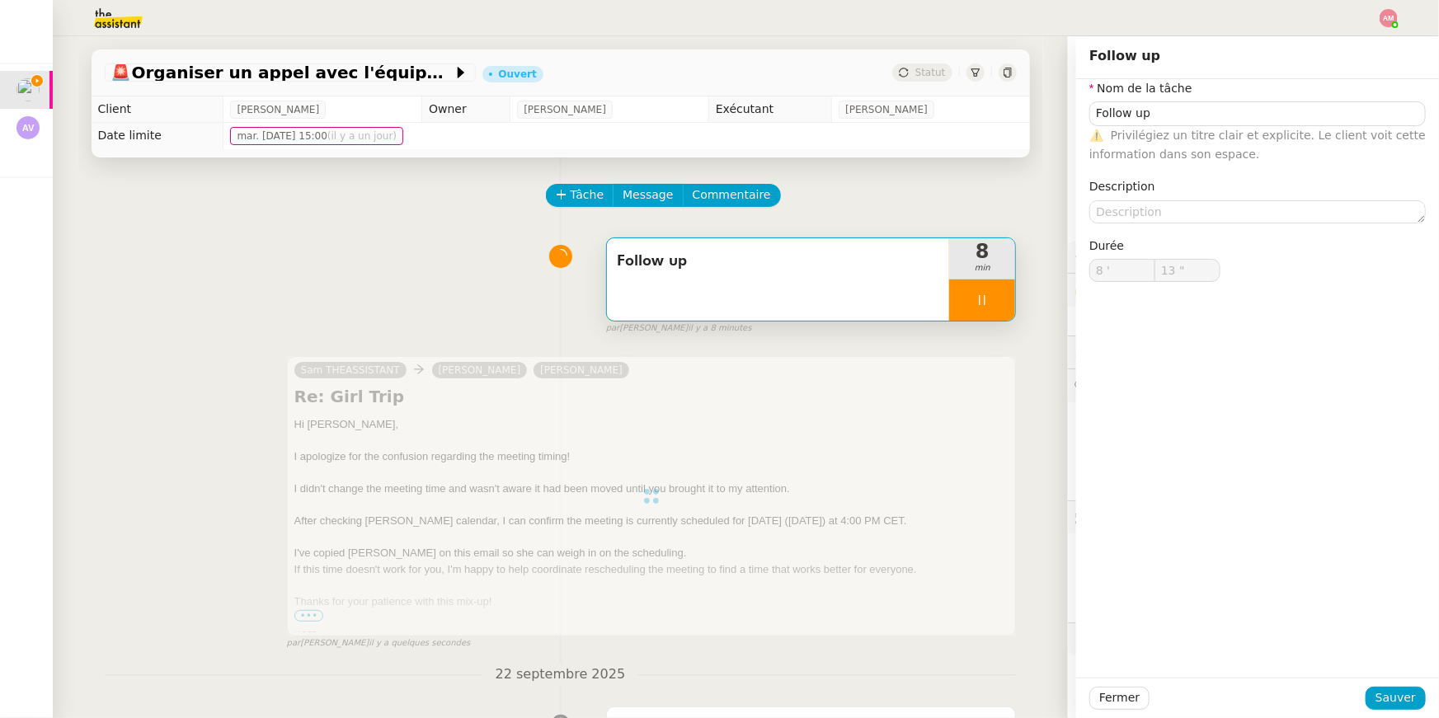
type input "Follow up"
type input "8 '"
type input "14 ""
click at [995, 299] on div at bounding box center [982, 300] width 66 height 41
click at [1002, 303] on icon at bounding box center [998, 300] width 13 height 13
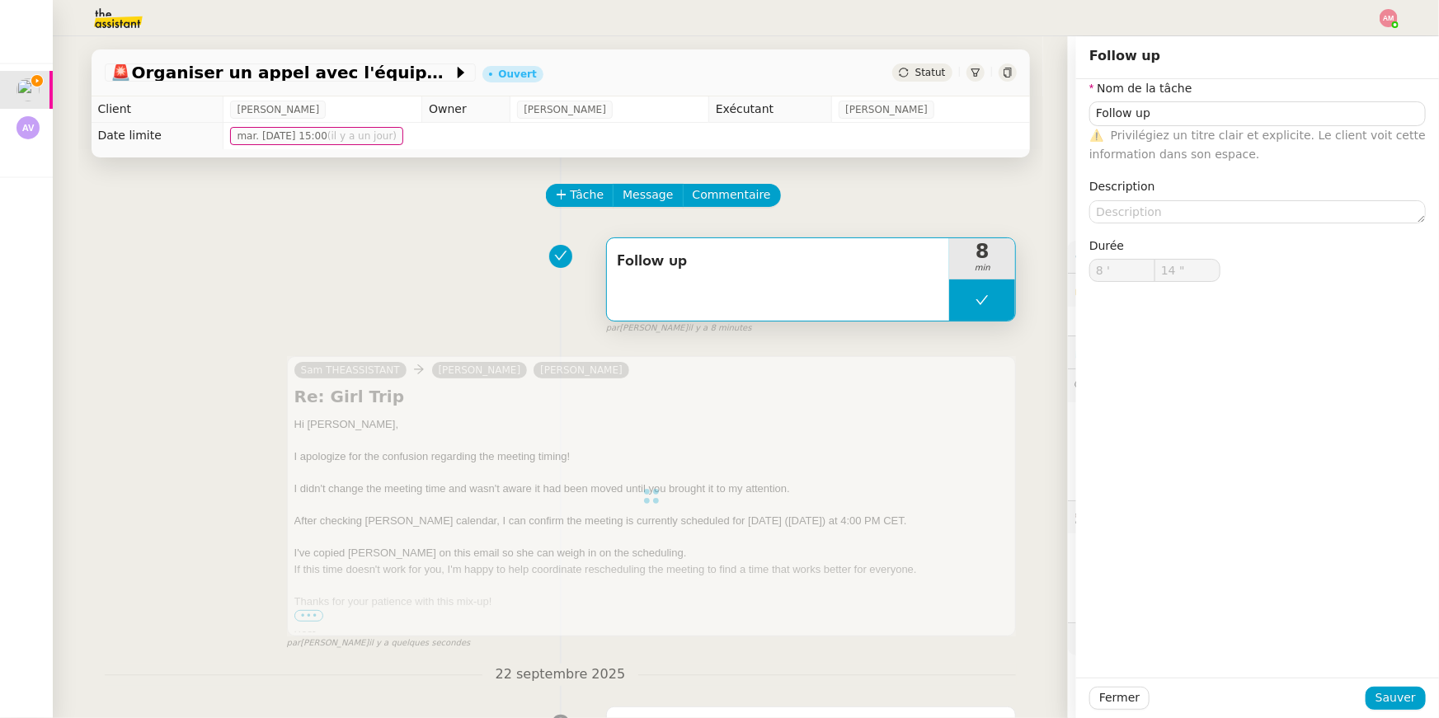
type input "Follow up"
type input "8 '"
type input "13 ""
type input "Follow up"
type input "8 '"
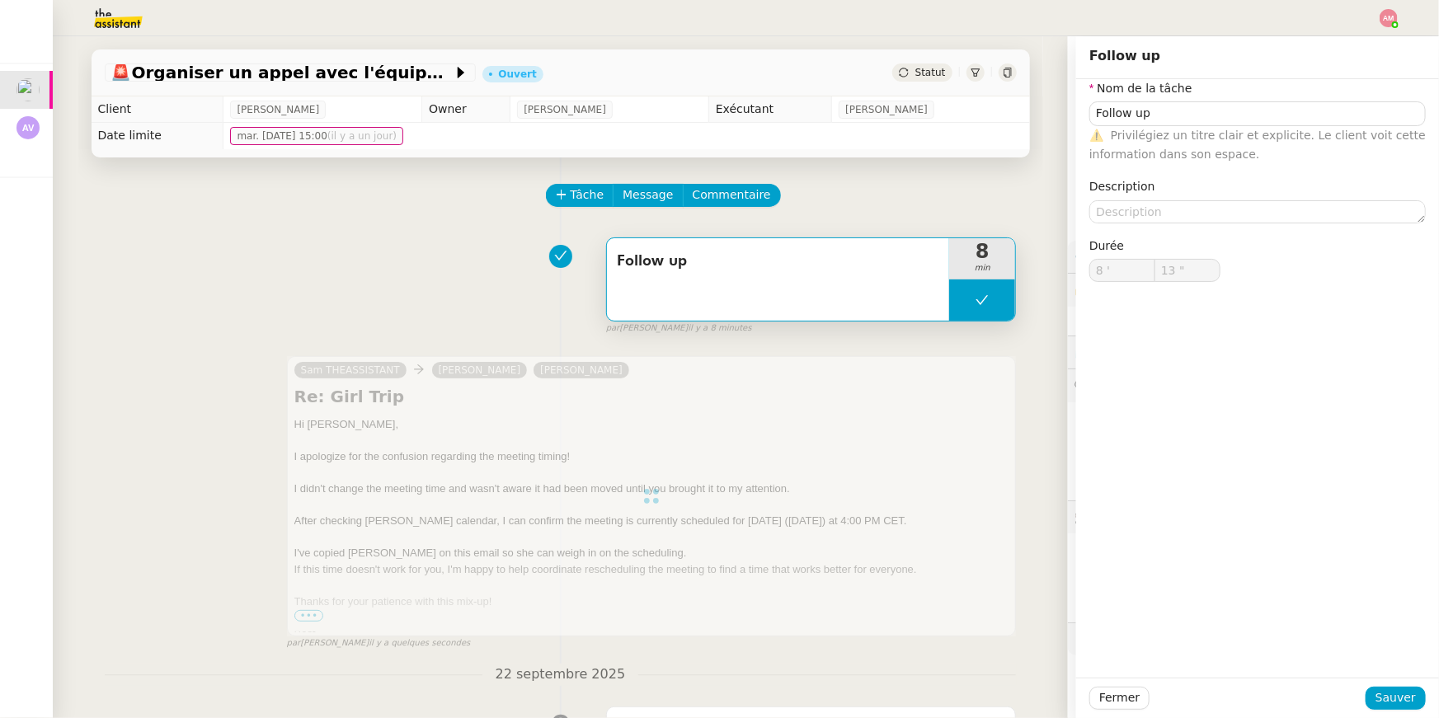
type input "13 ""
type input "Follow up"
type input "8 '"
type input "13 ""
type input "Follow up"
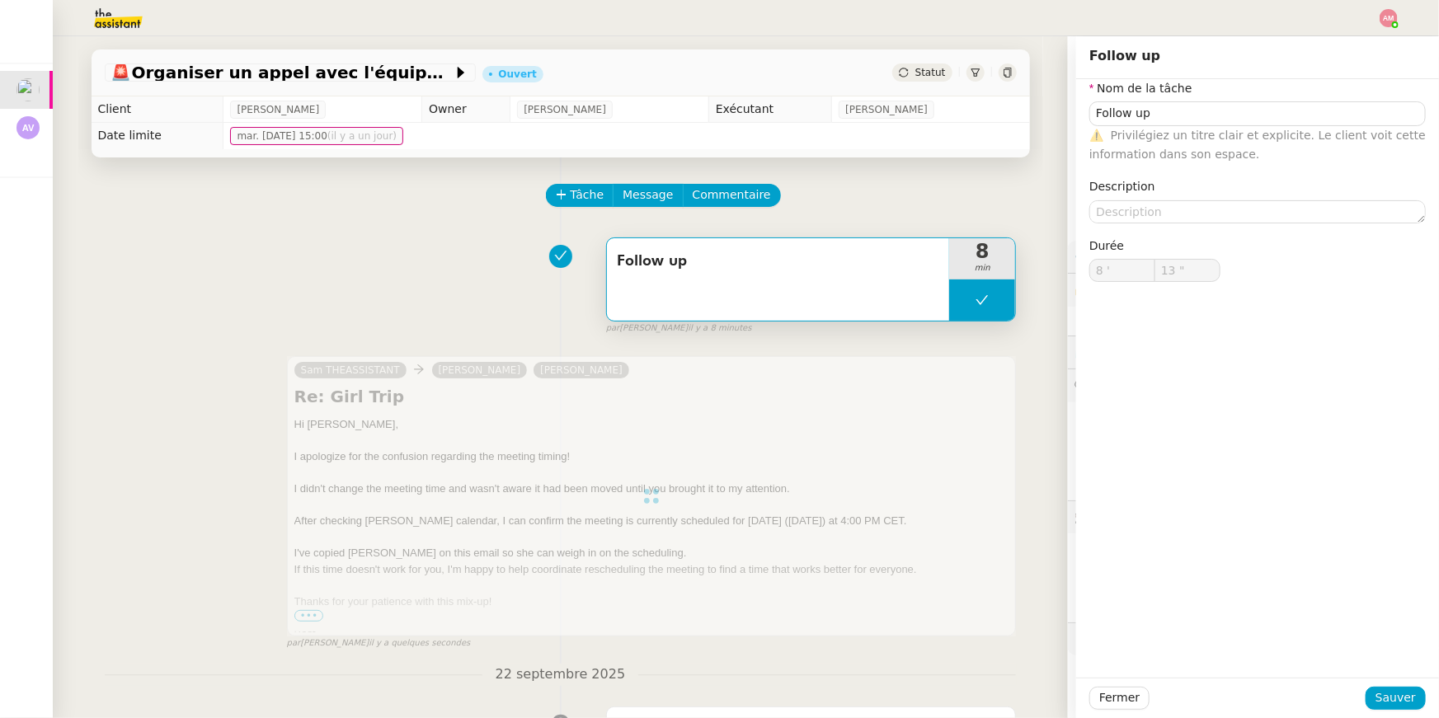
type input "8 '"
type input "13 ""
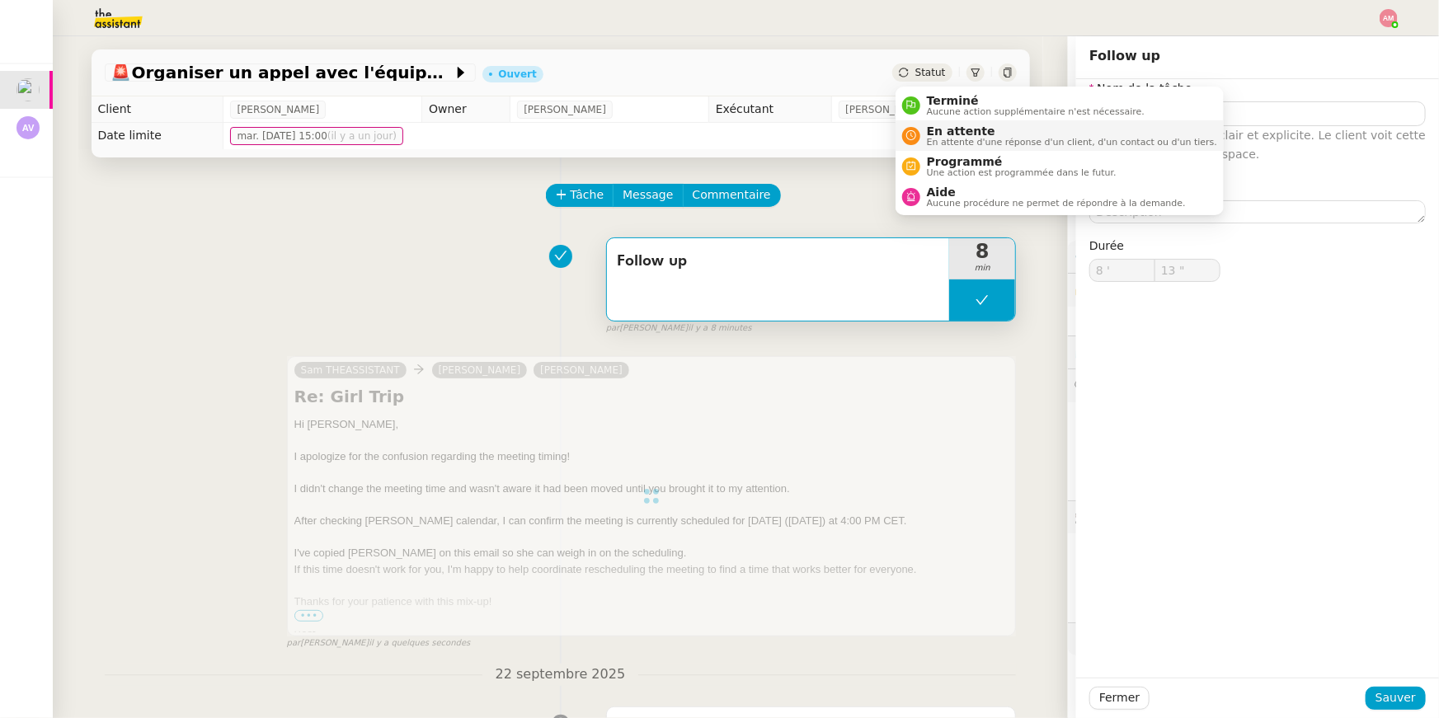
click at [950, 125] on span "En attente" at bounding box center [1072, 131] width 290 height 13
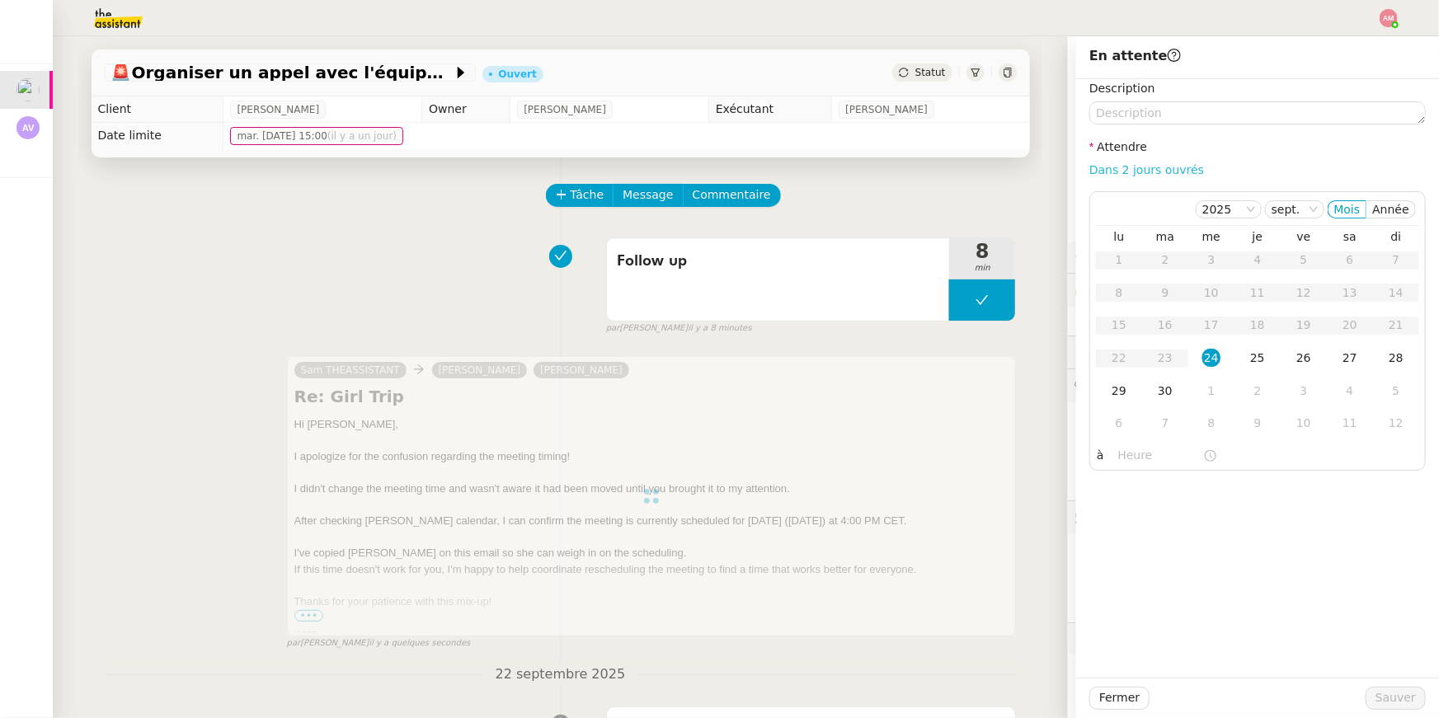
click at [1165, 173] on link "Dans 2 jours ouvrés" at bounding box center [1146, 169] width 115 height 13
type input "07:00"
click at [1380, 703] on span "Sauver" at bounding box center [1395, 698] width 40 height 19
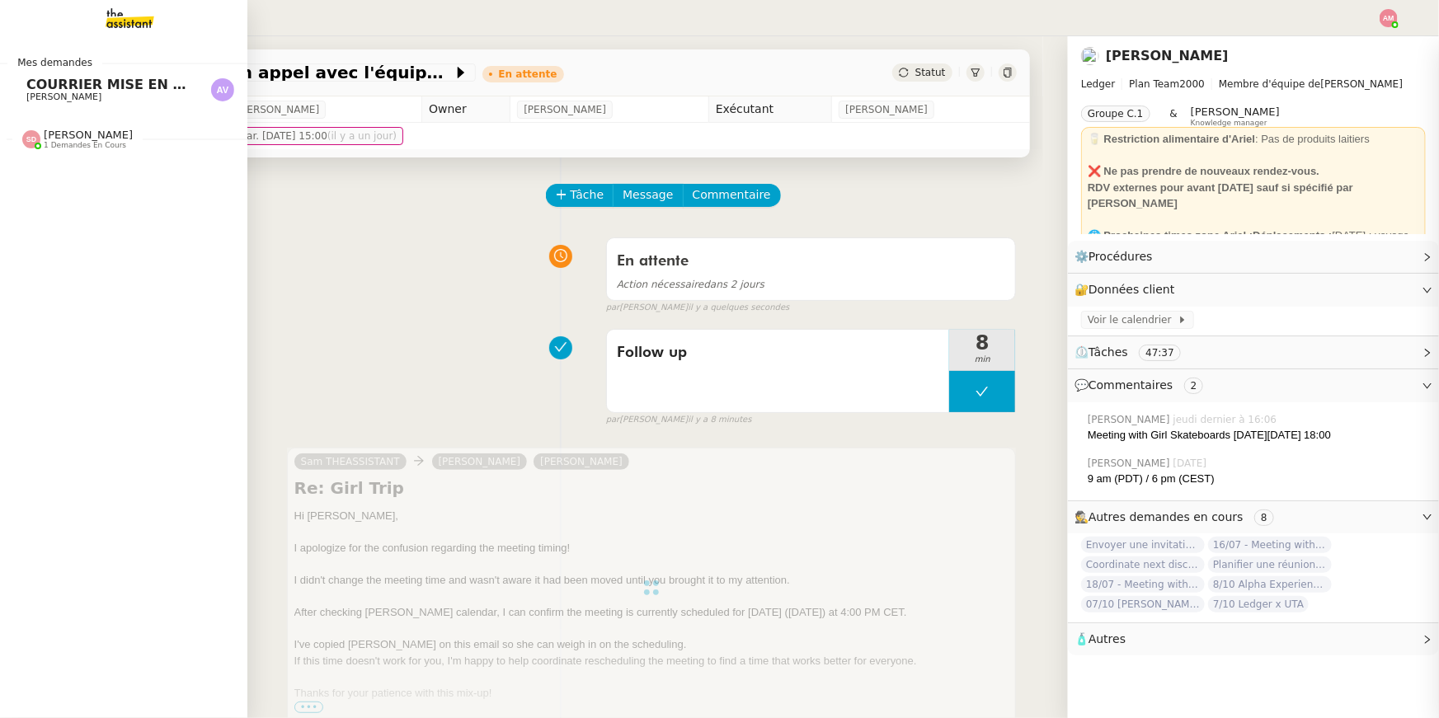
click at [20, 84] on link "COURRIER MISE EN DEMEURE CLIENT [PERSON_NAME]" at bounding box center [123, 90] width 247 height 38
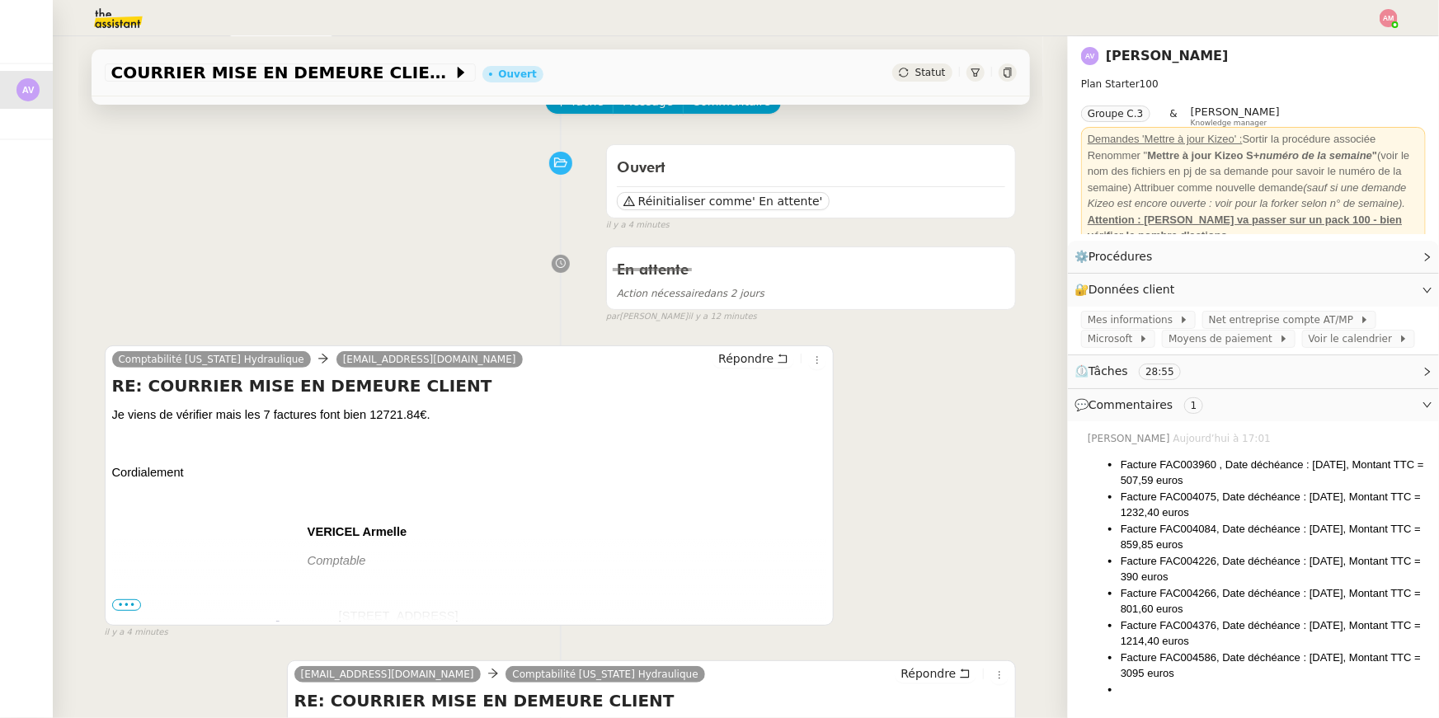
scroll to position [568, 0]
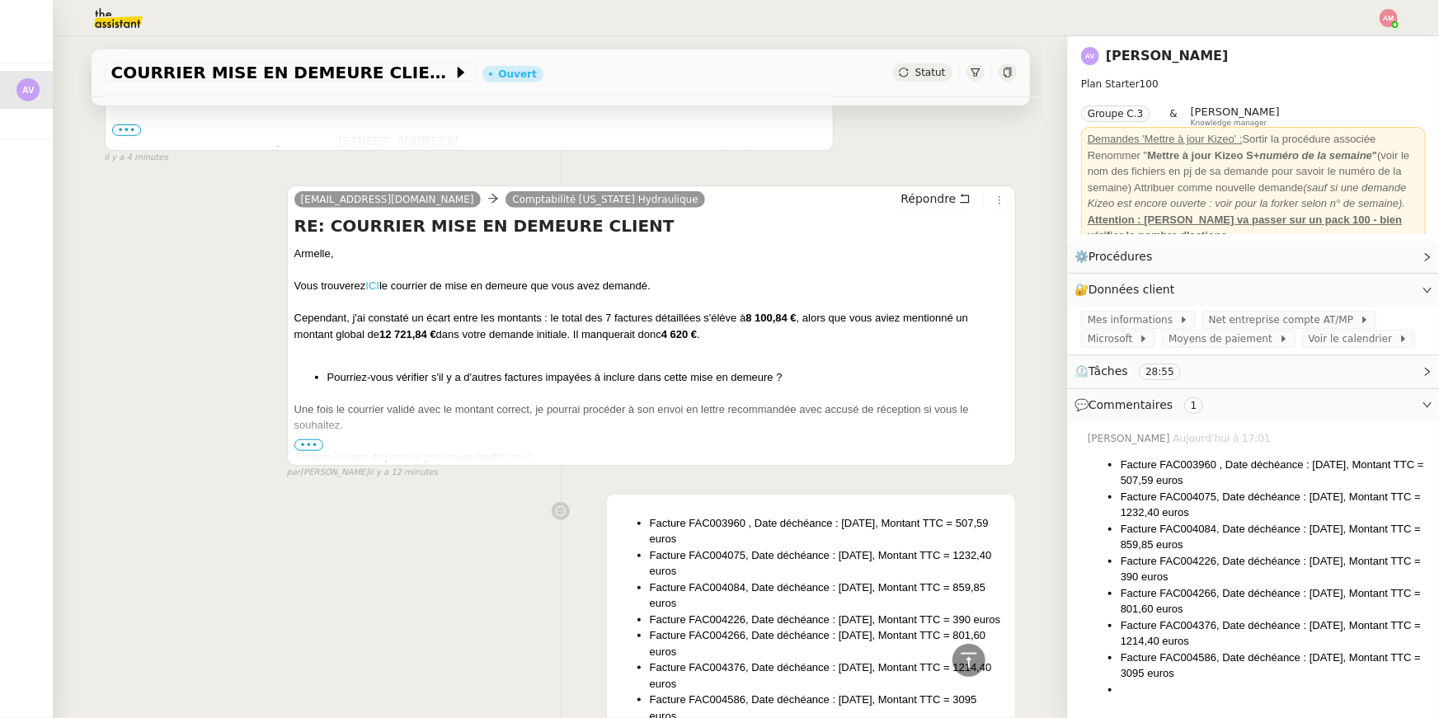
click at [371, 286] on link "ICI" at bounding box center [372, 286] width 14 height 12
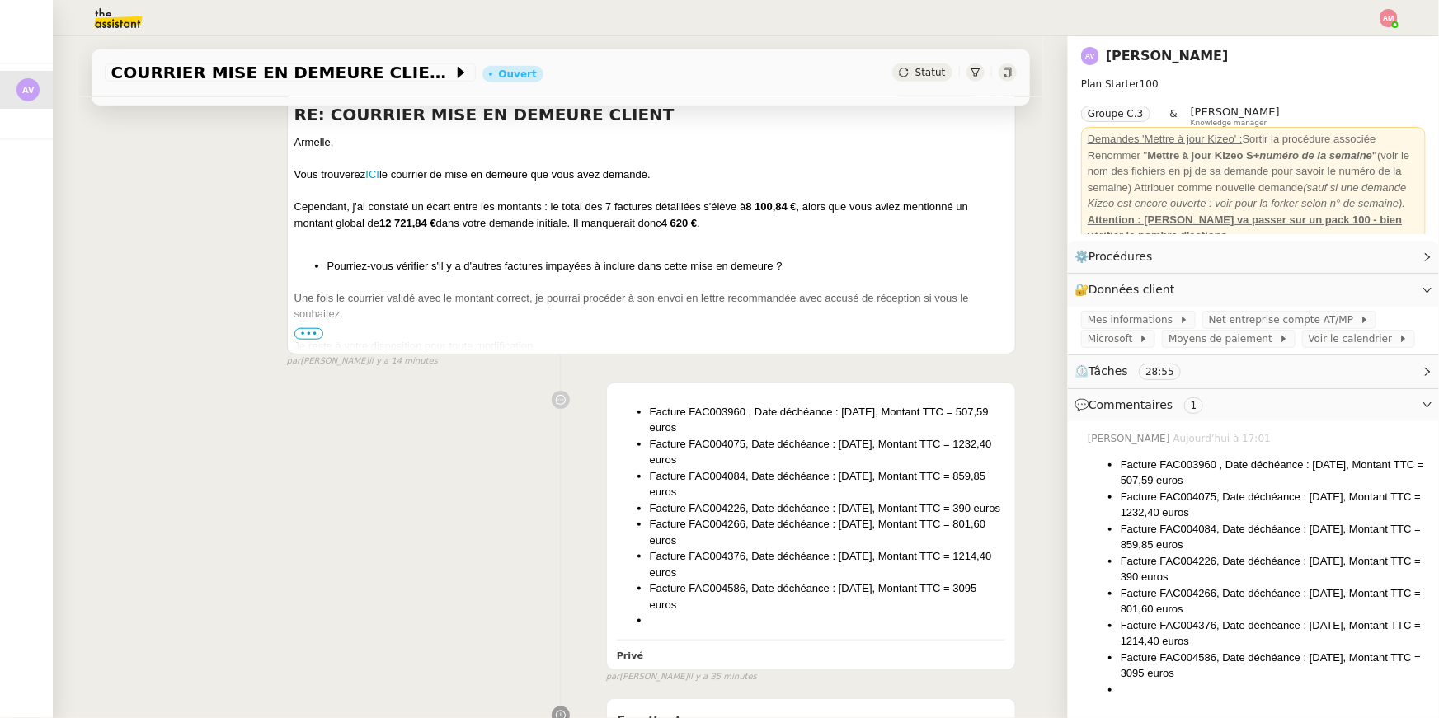
scroll to position [806, 0]
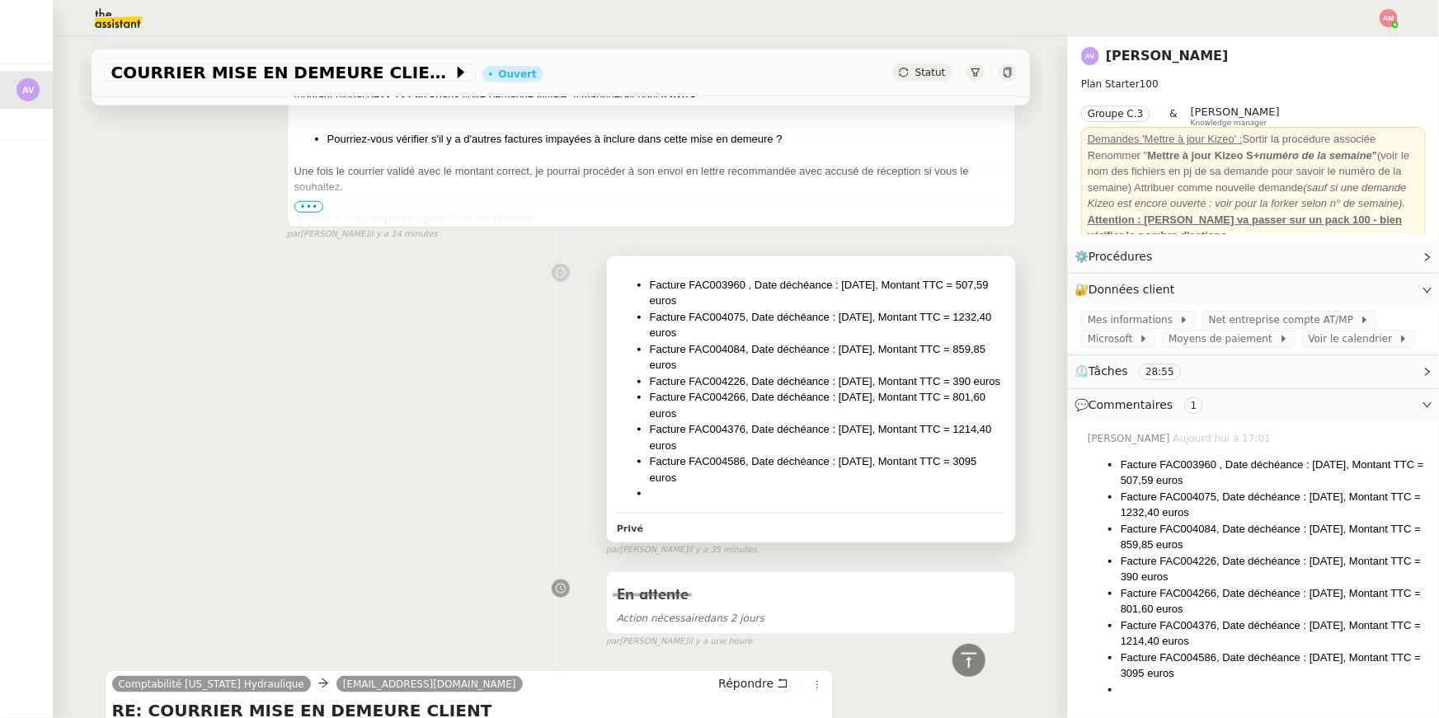
click at [839, 390] on li "Facture FAC004226, Date déchéance : [DATE], Montant TTC = 390 euros" at bounding box center [828, 382] width 356 height 16
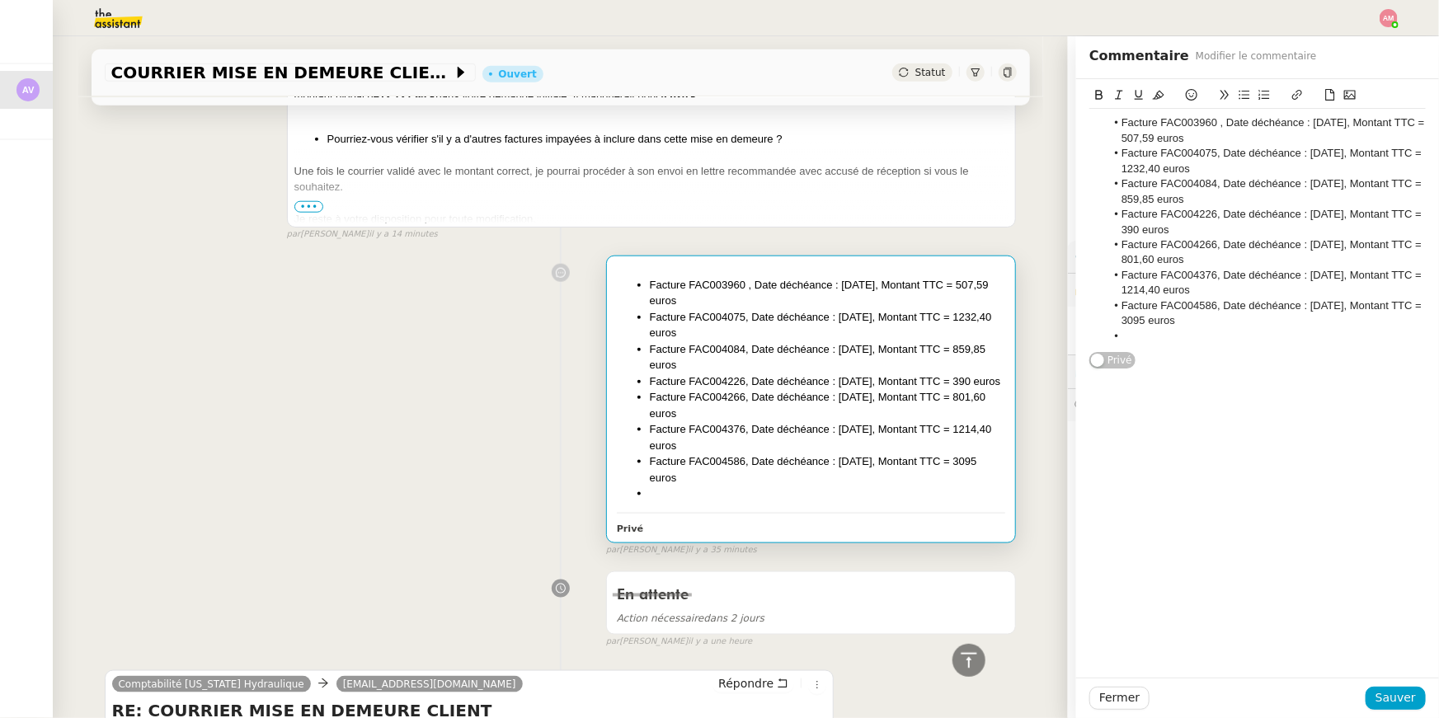
click at [1117, 122] on li "Facture FAC003960 , Date déchéance : [DATE], Montant TTC = 507,59 euros" at bounding box center [1266, 130] width 321 height 31
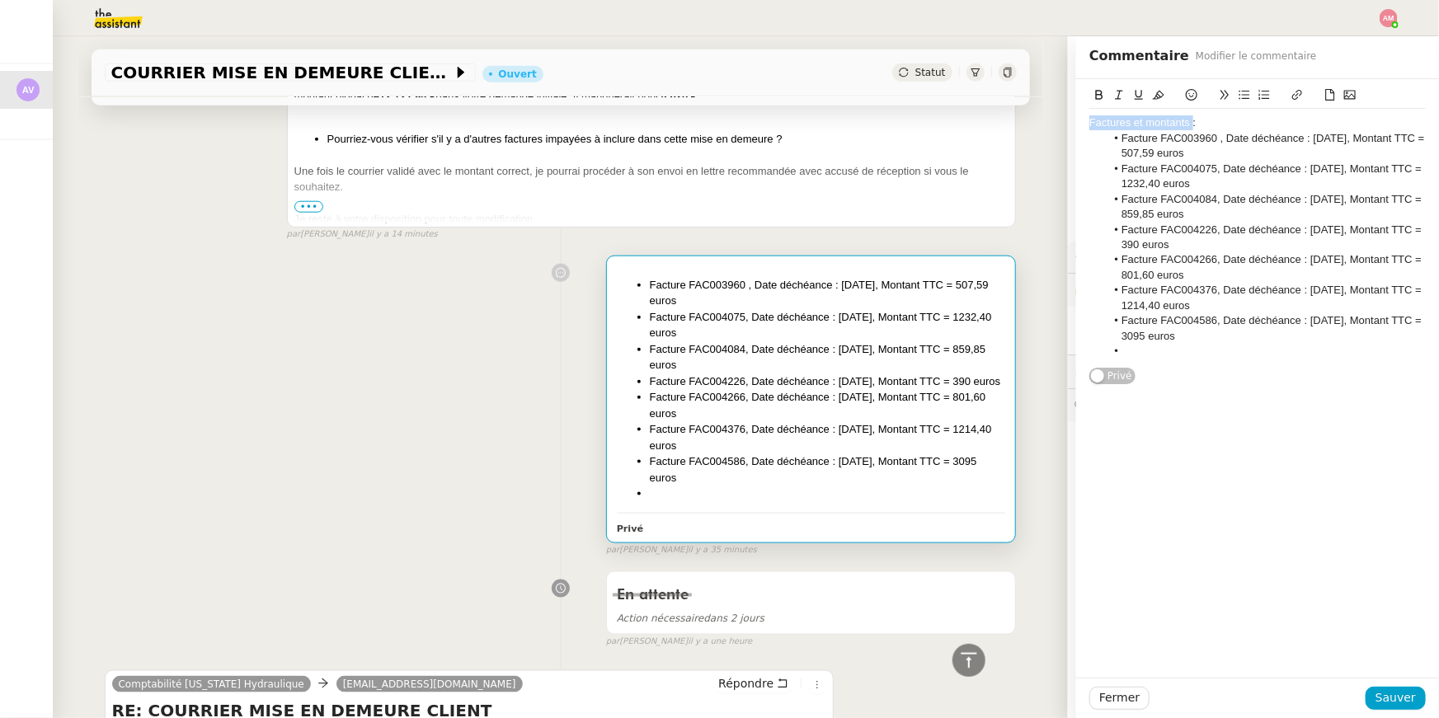
drag, startPoint x: 1220, startPoint y: 115, endPoint x: 1192, endPoint y: 118, distance: 27.3
click at [1192, 118] on div "Factures et montants :" at bounding box center [1257, 122] width 336 height 15
click at [1100, 89] on icon at bounding box center [1099, 95] width 12 height 12
click at [1238, 340] on li "Facture FAC004586, Date déchéance : [DATE], Montant TTC = 3095 euros" at bounding box center [1266, 328] width 321 height 31
drag, startPoint x: 1152, startPoint y: 149, endPoint x: 1185, endPoint y: 153, distance: 33.1
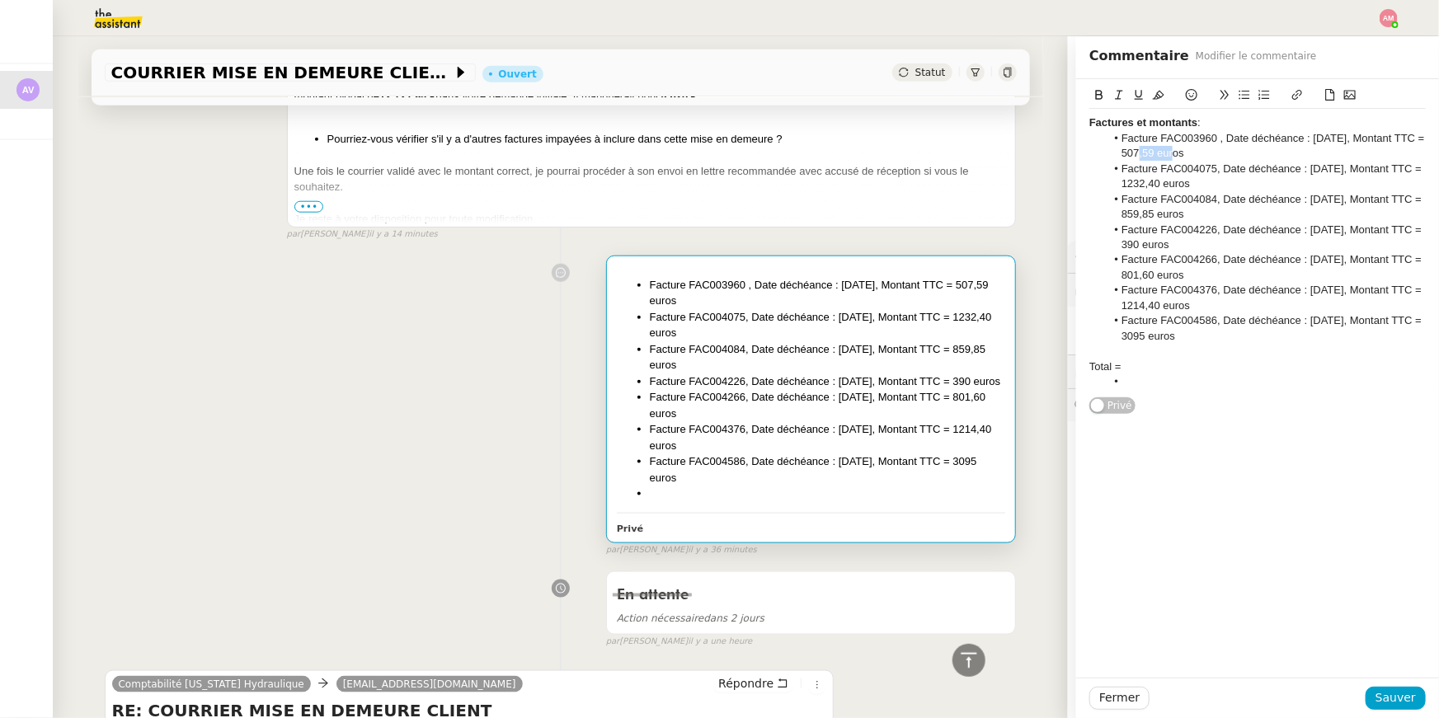
click at [1185, 153] on li "Facture FAC003960 , Date déchéance : [DATE], Montant TTC = 507,59 euros" at bounding box center [1266, 146] width 321 height 31
copy li "507,59"
click at [1160, 362] on div "Total =" at bounding box center [1257, 367] width 336 height 15
drag, startPoint x: 1129, startPoint y: 365, endPoint x: 1192, endPoint y: 365, distance: 62.7
click at [1192, 365] on div "Total = 507,59 =" at bounding box center [1257, 367] width 336 height 15
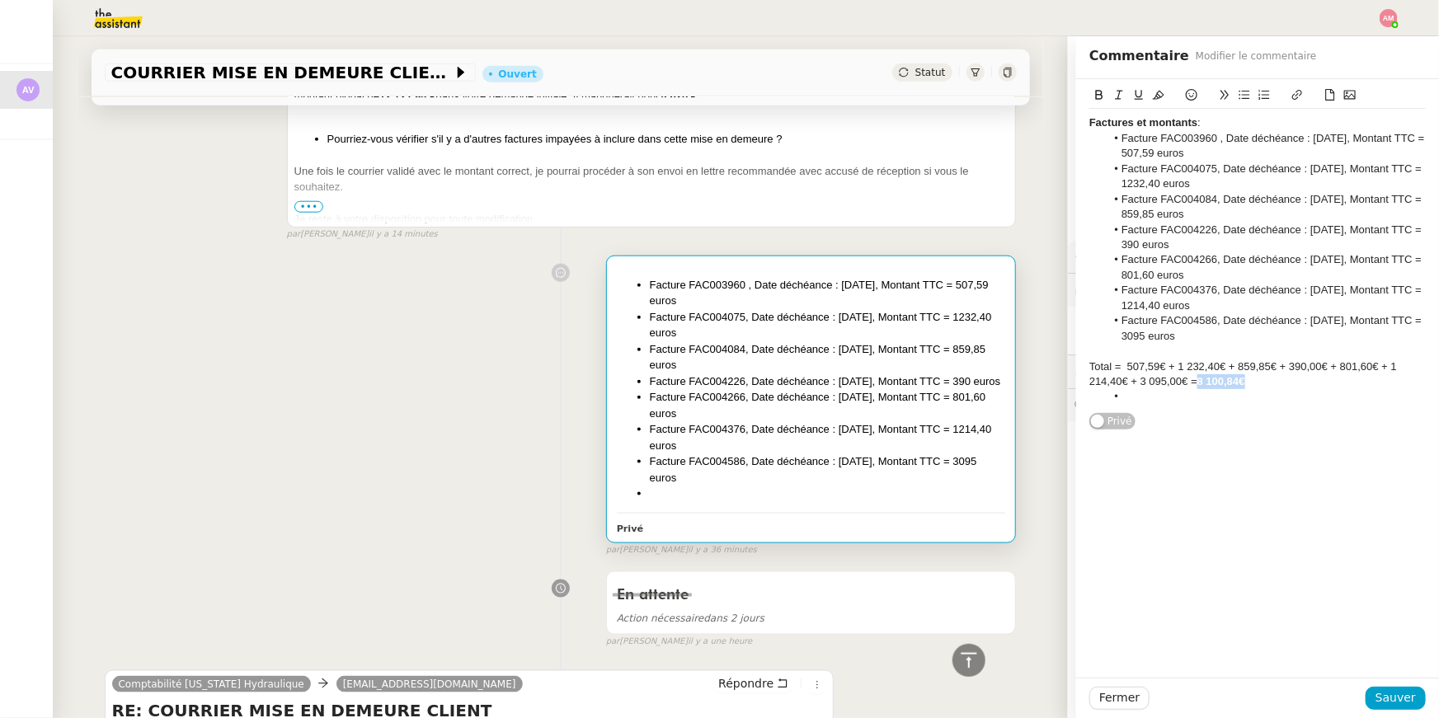
drag, startPoint x: 1206, startPoint y: 386, endPoint x: 1281, endPoint y: 386, distance: 74.2
click at [1281, 386] on div "Total = 507,59€ + 1 232,40€ + 859,85€ + 390,00€ + 801,60€ + 1 214,40€ + 3 095,0…" at bounding box center [1257, 375] width 336 height 31
click at [1167, 90] on button at bounding box center [1159, 95] width 20 height 19
click at [1398, 693] on span "Sauver" at bounding box center [1395, 698] width 40 height 19
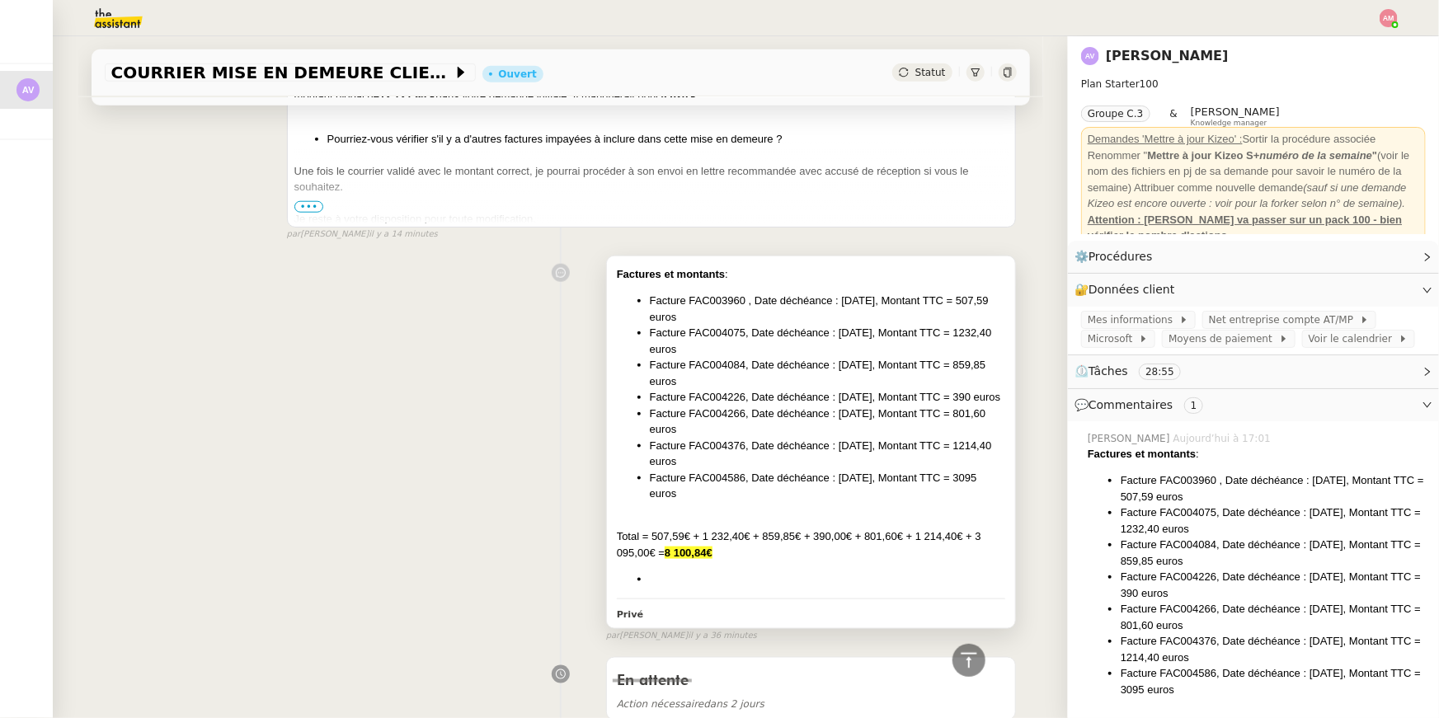
click at [746, 588] on li at bounding box center [828, 579] width 356 height 16
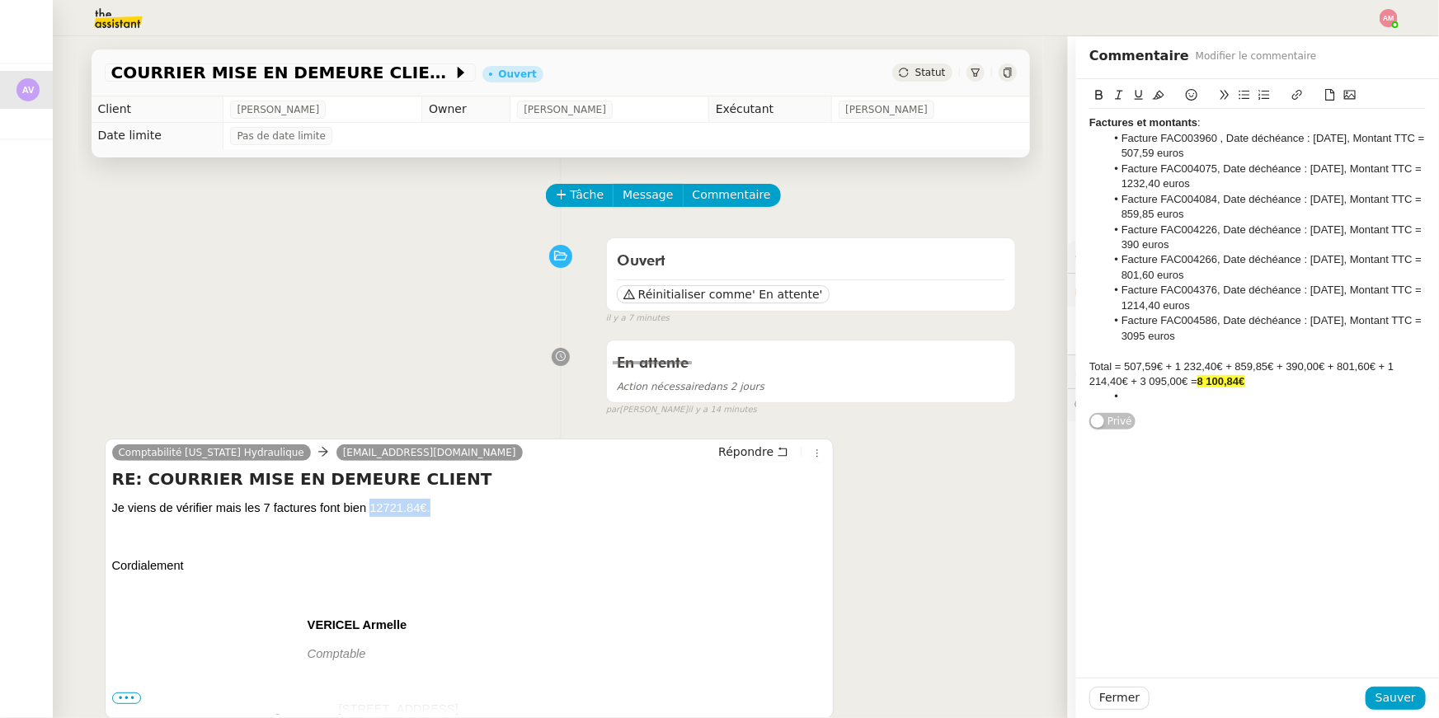
drag, startPoint x: 373, startPoint y: 510, endPoint x: 435, endPoint y: 507, distance: 62.8
click at [435, 507] on p "Je viens de vérifier mais les 7 factures font bien 12721.84€." at bounding box center [469, 508] width 715 height 18
click at [1251, 397] on li at bounding box center [1266, 396] width 321 height 15
click at [365, 507] on span "Je viens de vérifier mais les 7 factures font bien 12721.84€." at bounding box center [271, 507] width 318 height 13
drag, startPoint x: 370, startPoint y: 508, endPoint x: 417, endPoint y: 513, distance: 47.3
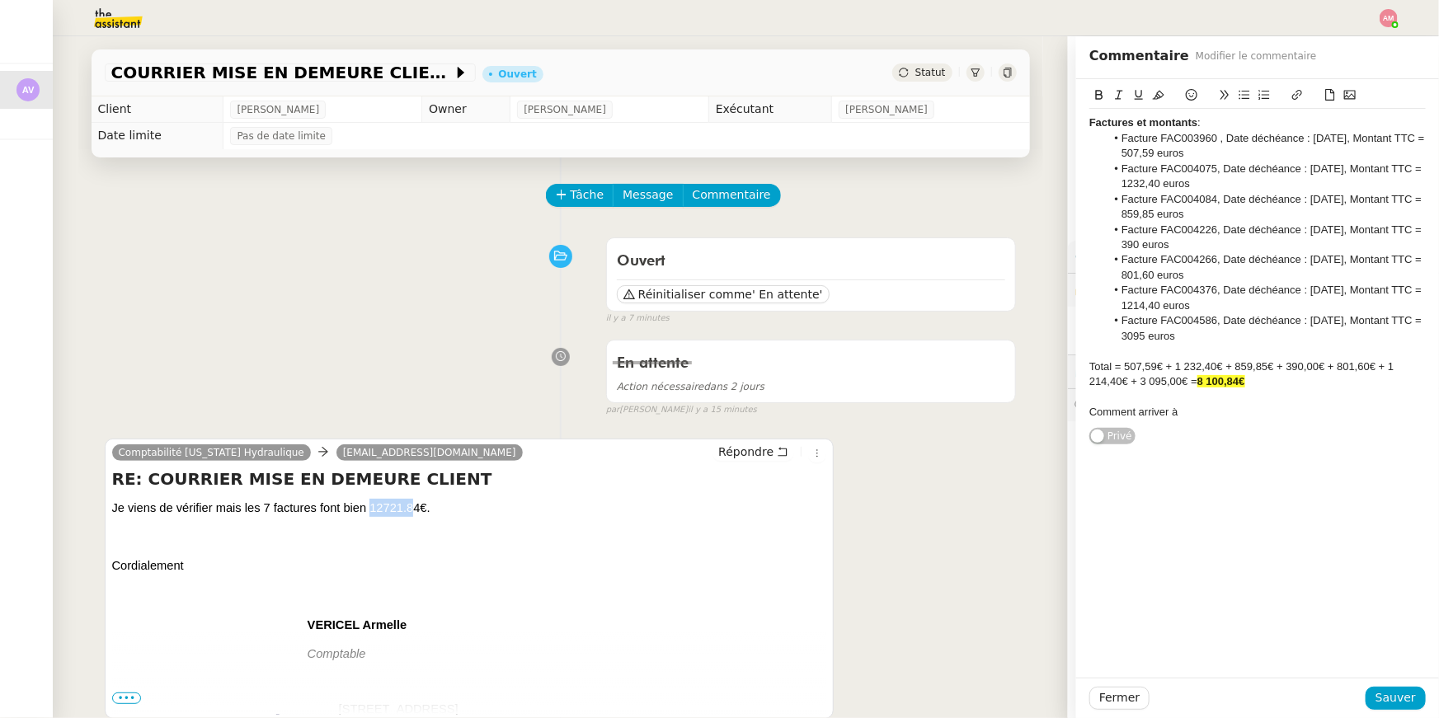
click at [417, 513] on span "Je viens de vérifier mais les 7 factures font bien 12721.84€." at bounding box center [271, 507] width 318 height 13
click at [1309, 426] on div "Factures et montants : Facture FAC003960 , Date déchéance : [DATE], Montant TTC…" at bounding box center [1257, 262] width 336 height 367
click at [1305, 423] on div "Factures et montants : Facture FAC003960 , Date déchéance : [DATE], Montant TTC…" at bounding box center [1257, 267] width 336 height 317
click at [1272, 365] on div "Total = 507,59€ + 1 232,40€ + 859,85€ + 390,00€ + 801,60€ + 1 214,40€ + 3 095,0…" at bounding box center [1257, 375] width 336 height 31
click at [1276, 365] on div "Total = 507,59€ + 1 232,40€ + 859,85€ + 390,00€ + 801,60€ + 1 214,40€ + 3 095,0…" at bounding box center [1257, 375] width 336 height 31
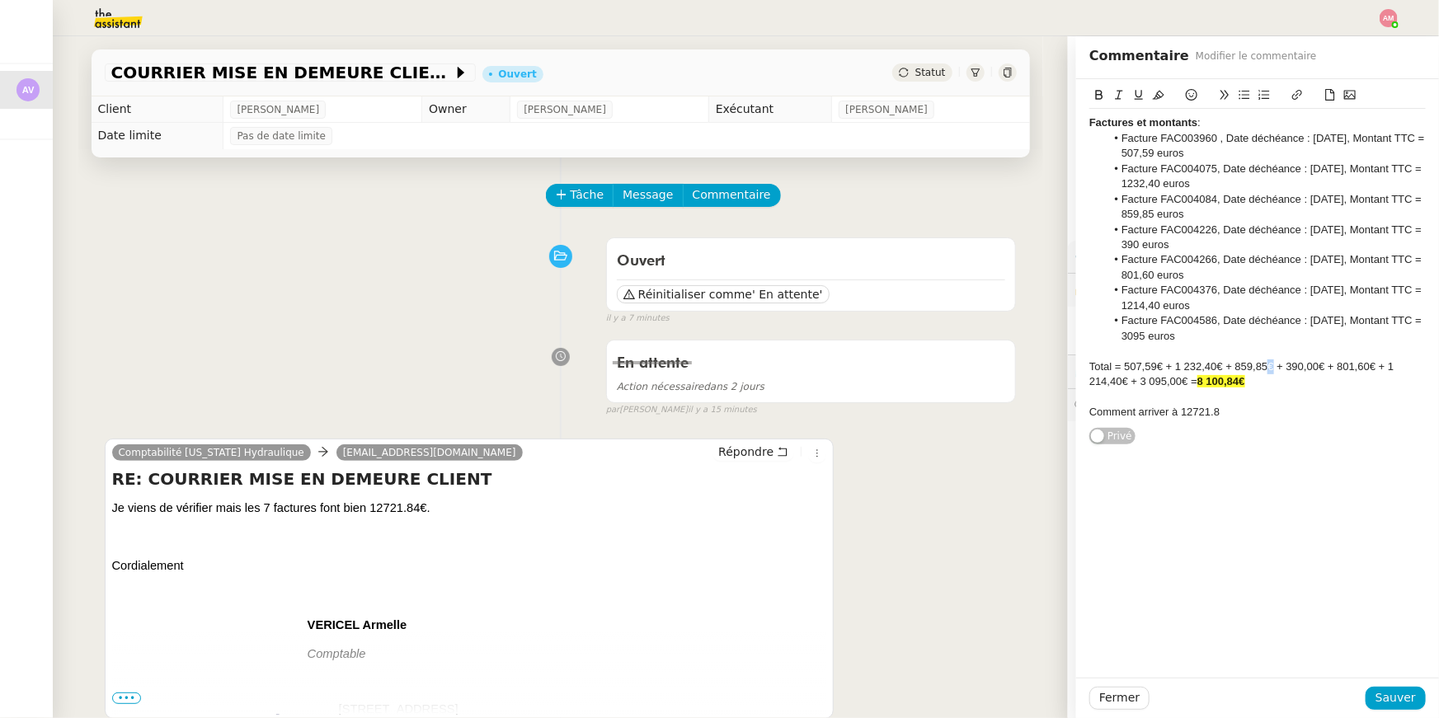
click at [1276, 365] on div "Total = 507,59€ + 1 232,40€ + 859,85€ + 390,00€ + 801,60€ + 1 214,40€ + 3 095,0…" at bounding box center [1257, 375] width 336 height 31
click at [1267, 396] on div at bounding box center [1257, 396] width 336 height 15
click at [1266, 414] on div "Comment arriver à 12721.8" at bounding box center [1257, 412] width 336 height 15
click at [1265, 415] on div "Comment arriver à 12721.8" at bounding box center [1257, 412] width 336 height 15
drag, startPoint x: 1247, startPoint y: 412, endPoint x: 1065, endPoint y: 400, distance: 182.7
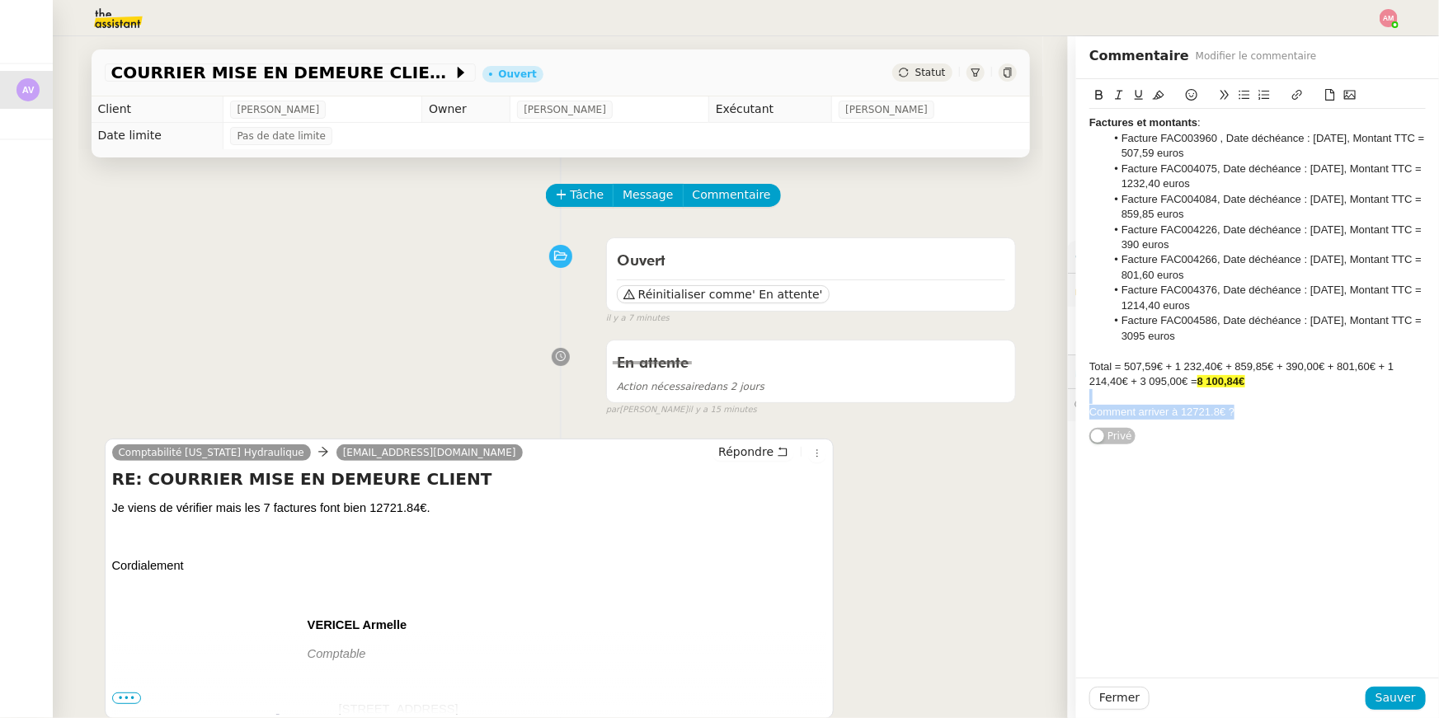
click at [1065, 400] on app-ticket "COURRIER MISE EN DEMEURE CLIENT Ouvert Statut Client [PERSON_NAME] Owner [PERSO…" at bounding box center [746, 377] width 1386 height 682
click at [1162, 90] on icon at bounding box center [1159, 95] width 12 height 12
click at [1391, 702] on span "Sauver" at bounding box center [1395, 698] width 40 height 19
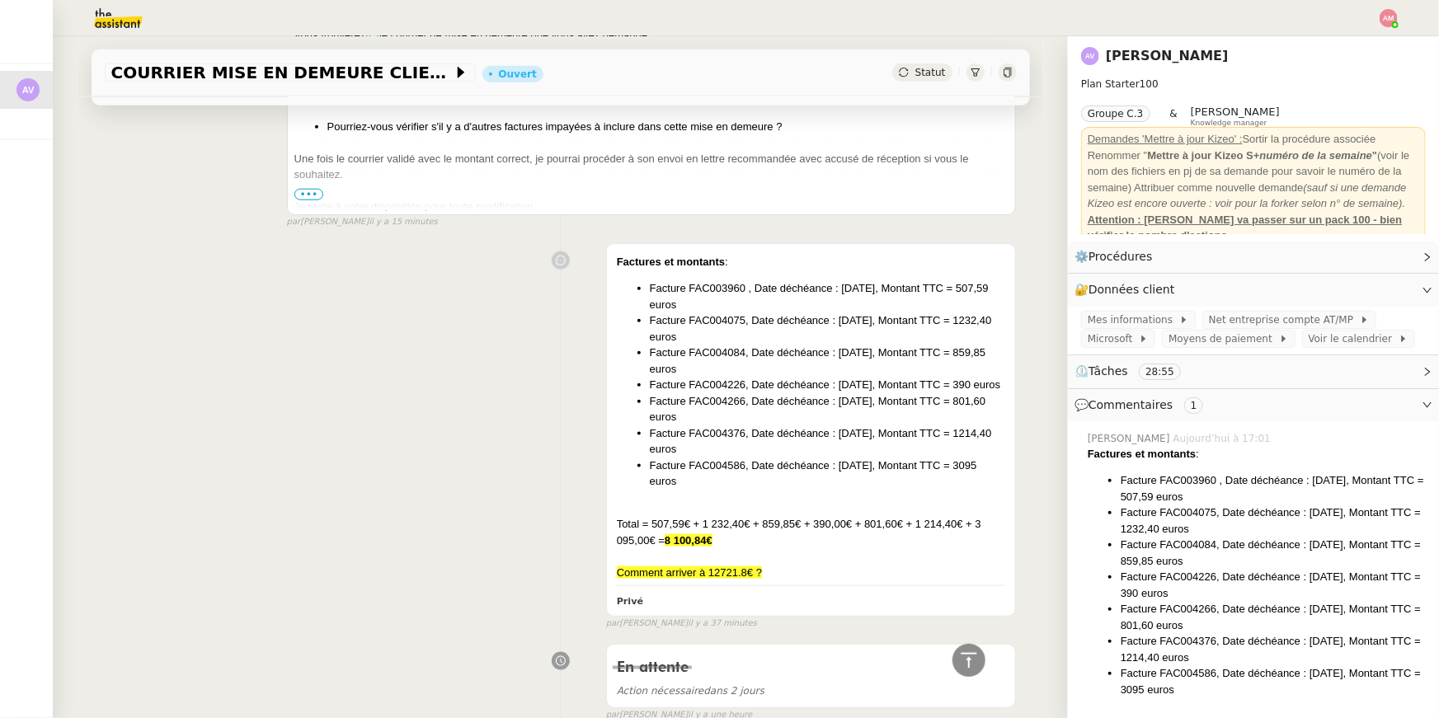
scroll to position [1088, 0]
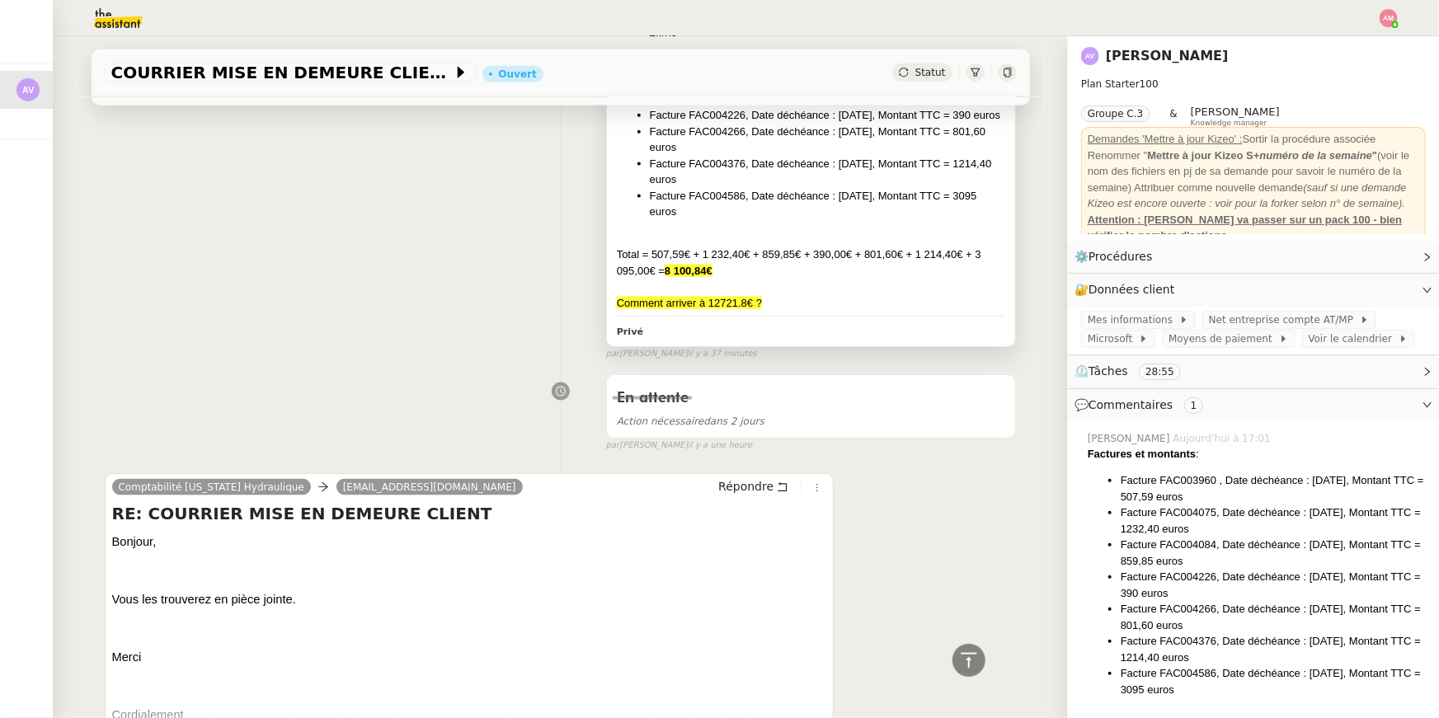
click at [834, 341] on div "Privé" at bounding box center [811, 331] width 389 height 19
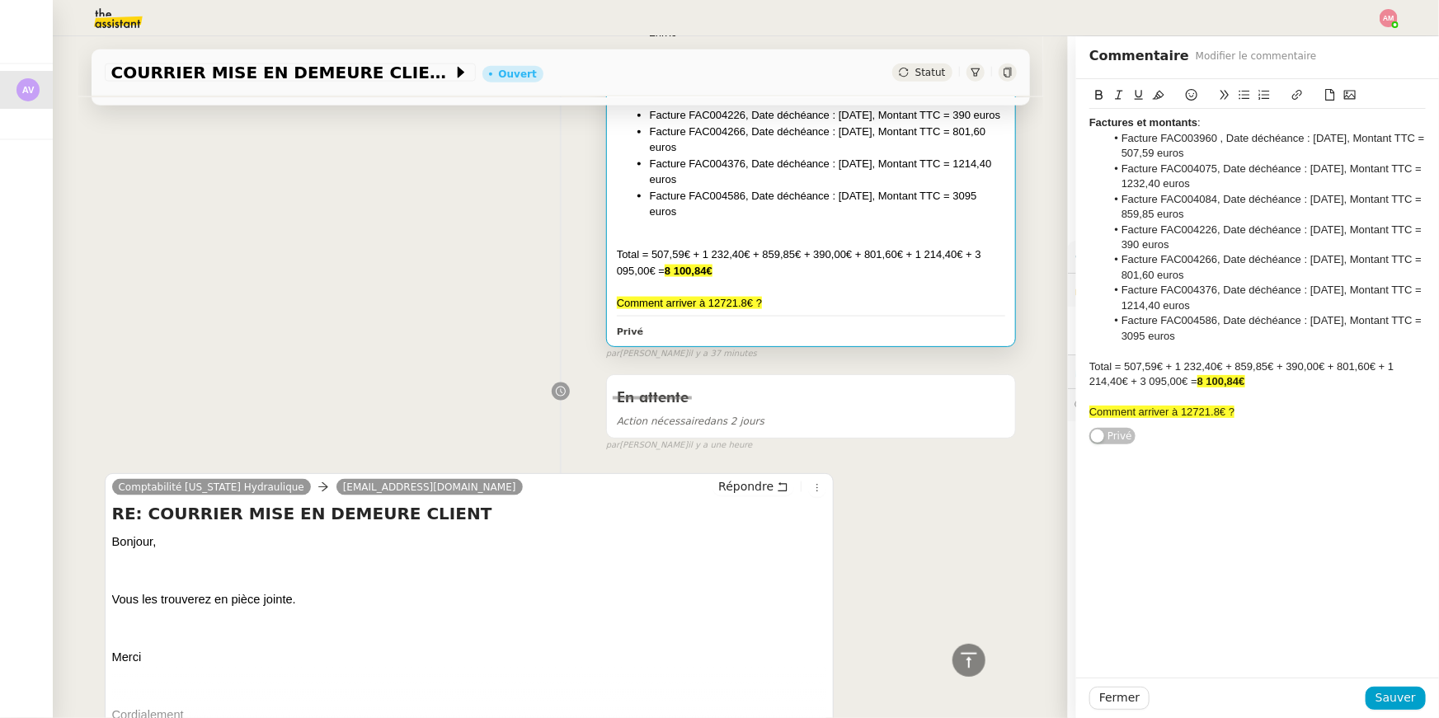
click at [1200, 314] on li "Facture FAC004586, Date déchéance : [DATE], Montant TTC = 3095 euros" at bounding box center [1266, 328] width 321 height 31
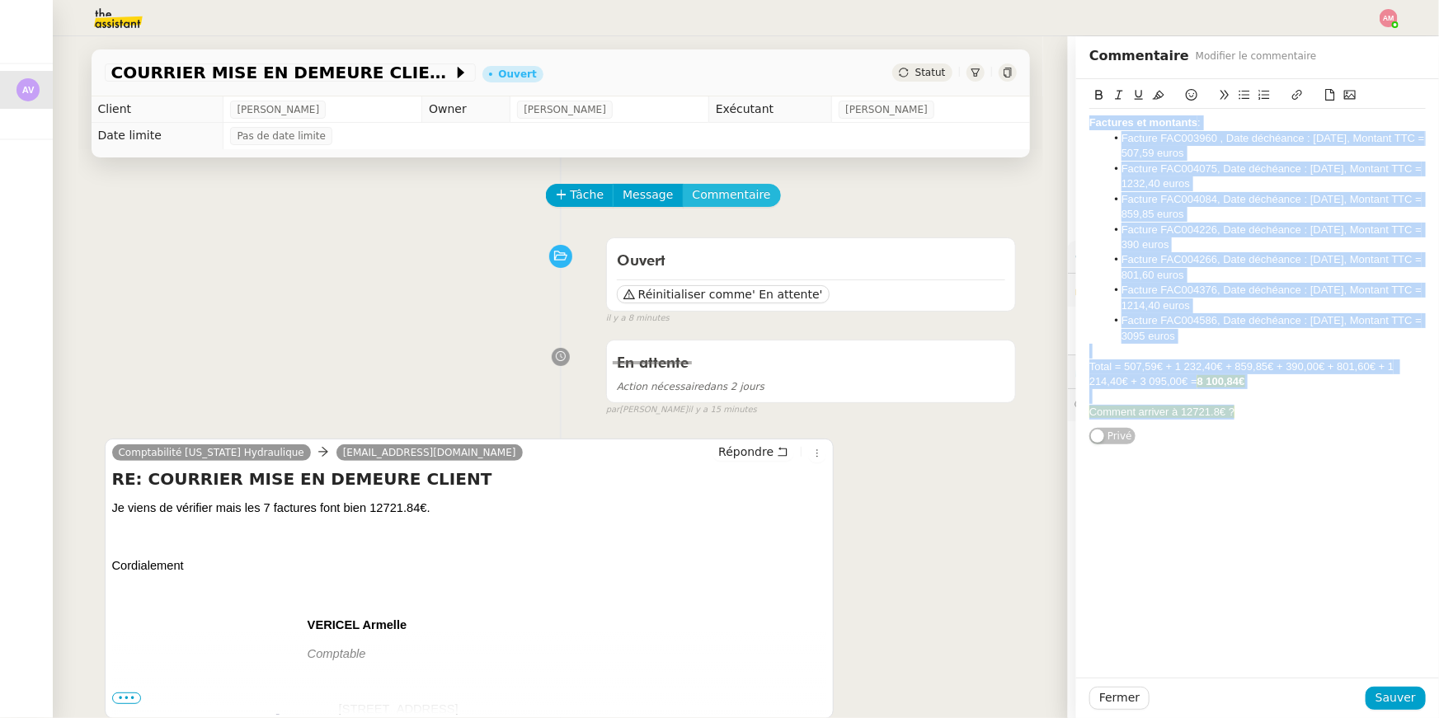
click at [712, 190] on span "Commentaire" at bounding box center [732, 195] width 78 height 19
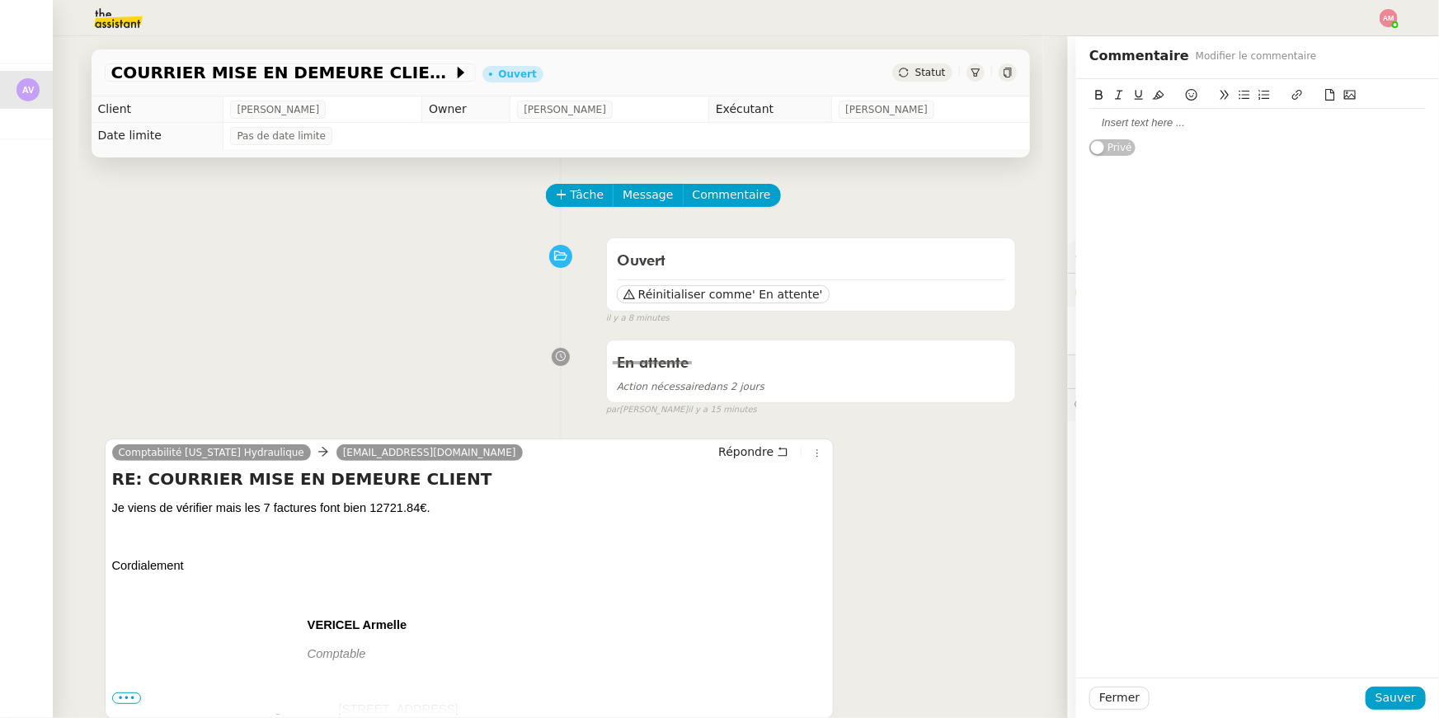
click at [1226, 129] on div at bounding box center [1257, 122] width 336 height 15
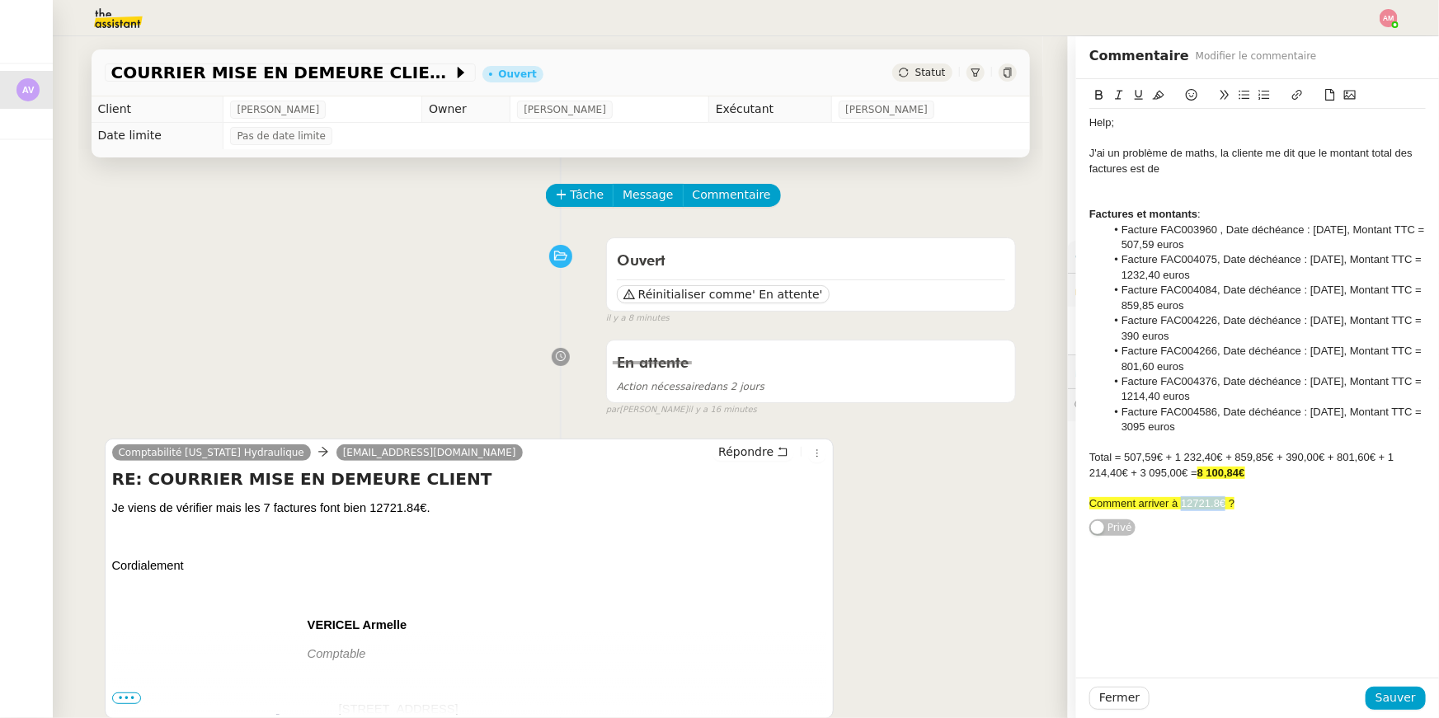
drag, startPoint x: 1225, startPoint y: 507, endPoint x: 1180, endPoint y: 505, distance: 44.6
click at [1180, 505] on span "Comment arriver à 12721.8€ ?" at bounding box center [1161, 503] width 145 height 12
click at [1188, 180] on div at bounding box center [1257, 183] width 336 height 15
click at [1188, 170] on div "J'ai un problème de maths, la cliente me dit que le montant total des factures …" at bounding box center [1257, 161] width 336 height 31
click at [1132, 169] on div "J'ai un problème de maths, la cliente me dit que le montant total des factures …" at bounding box center [1257, 161] width 336 height 31
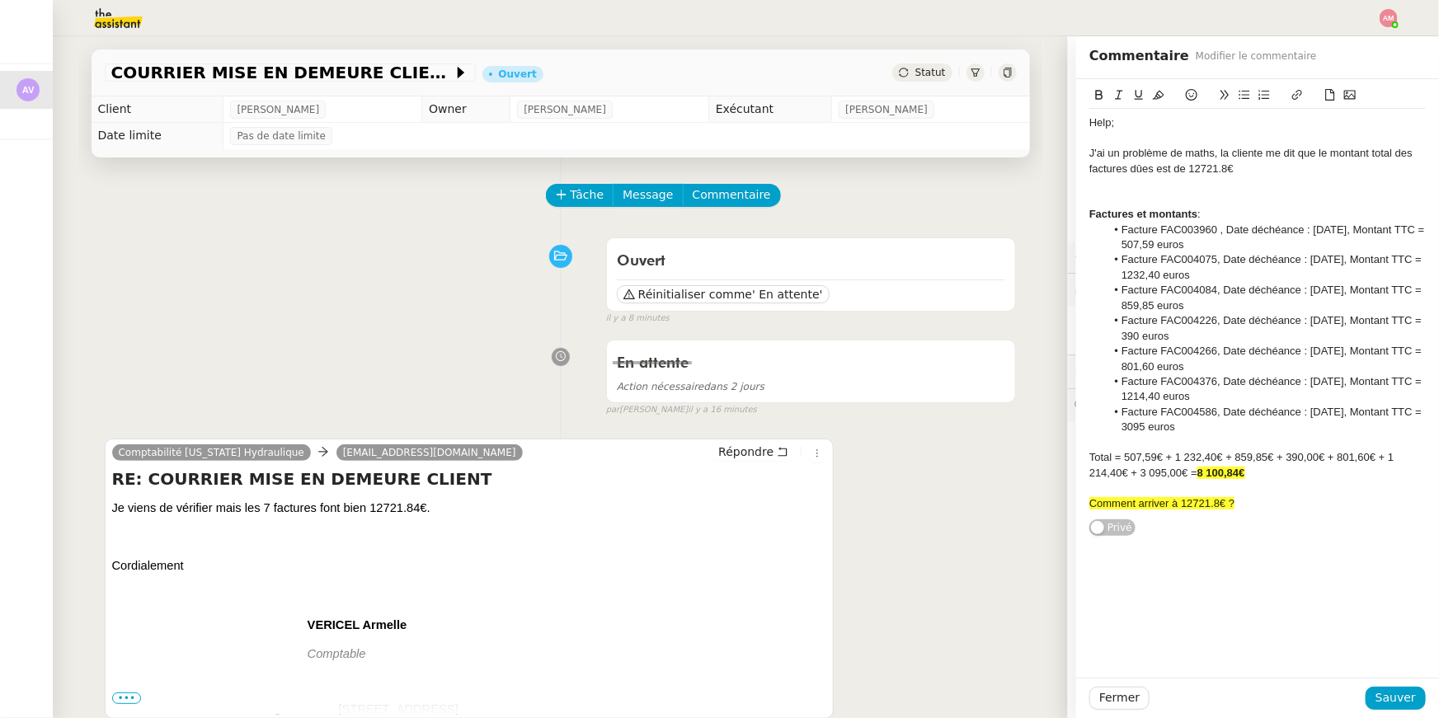
click at [1138, 168] on div "J'ai un problème de maths, la cliente me dit que le montant total des factures …" at bounding box center [1257, 161] width 336 height 31
click at [1233, 225] on li "Facture FAC003960 , Date déchéance : [DATE], Montant TTC = 507,59 euros" at bounding box center [1266, 238] width 321 height 31
click at [1240, 178] on div at bounding box center [1257, 183] width 336 height 15
drag, startPoint x: 1191, startPoint y: 169, endPoint x: 1252, endPoint y: 169, distance: 61.0
click at [1252, 169] on div "J'ai un problème de maths, la cliente me dit que le montant total des factures …" at bounding box center [1257, 161] width 336 height 31
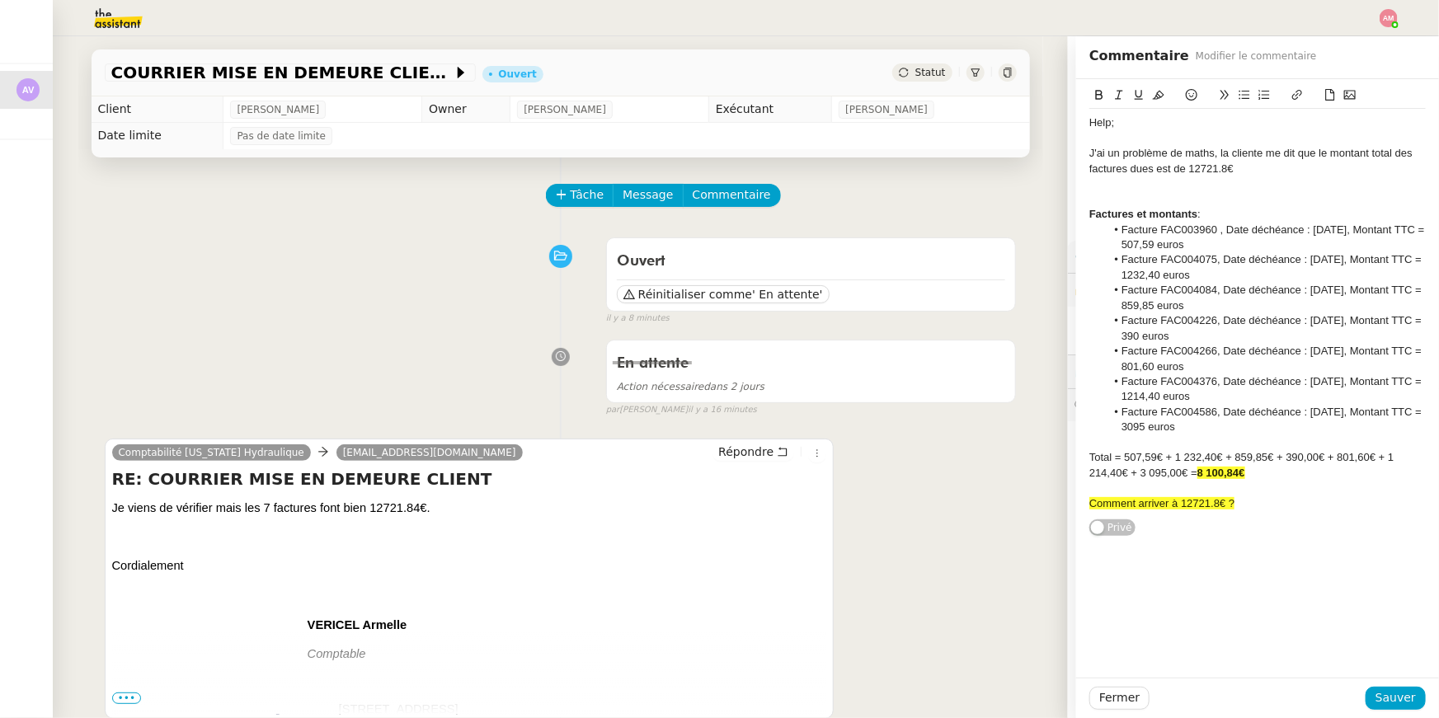
click at [1251, 166] on div "J'ai un problème de maths, la cliente me dit que le montant total des factures …" at bounding box center [1257, 161] width 336 height 31
drag, startPoint x: 1204, startPoint y: 473, endPoint x: 1268, endPoint y: 468, distance: 64.5
click at [1268, 468] on div "Total = 507,59€ + 1 232,40€ + 859,85€ + 390,00€ + 801,60€ + 1 214,40€ + 3 095,0…" at bounding box center [1257, 465] width 336 height 31
click at [1398, 165] on div "J'ai un problème de maths, la cliente me dit que le montant total des factures …" at bounding box center [1257, 161] width 336 height 31
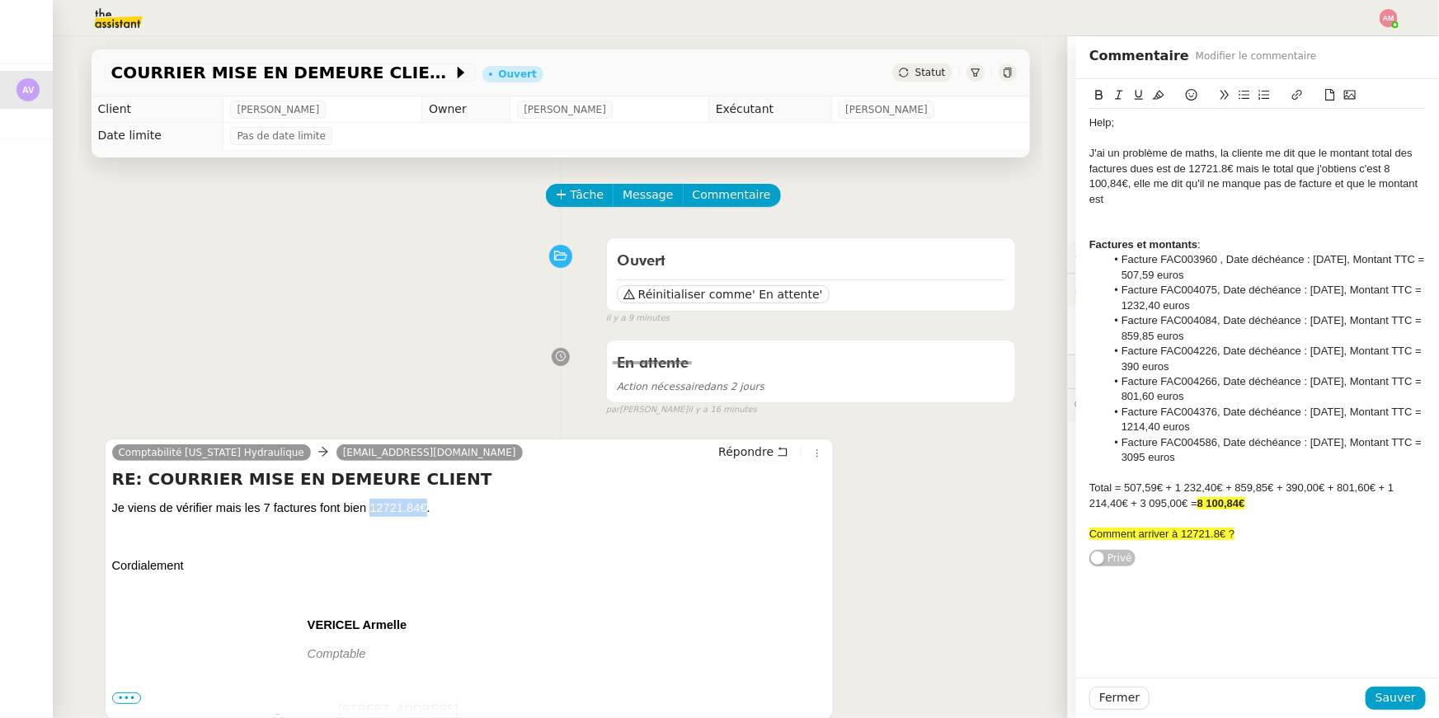
drag, startPoint x: 369, startPoint y: 505, endPoint x: 428, endPoint y: 505, distance: 59.4
click at [428, 505] on span "Je viens de vérifier mais les 7 factures font bien 12721.84€." at bounding box center [271, 507] width 318 height 13
drag, startPoint x: 1211, startPoint y: 208, endPoint x: 1044, endPoint y: 198, distance: 166.9
click at [1044, 198] on app-ticket "COURRIER MISE EN DEMEURE CLIENT Ouvert Statut Client [PERSON_NAME] Owner [PERSO…" at bounding box center [746, 377] width 1386 height 682
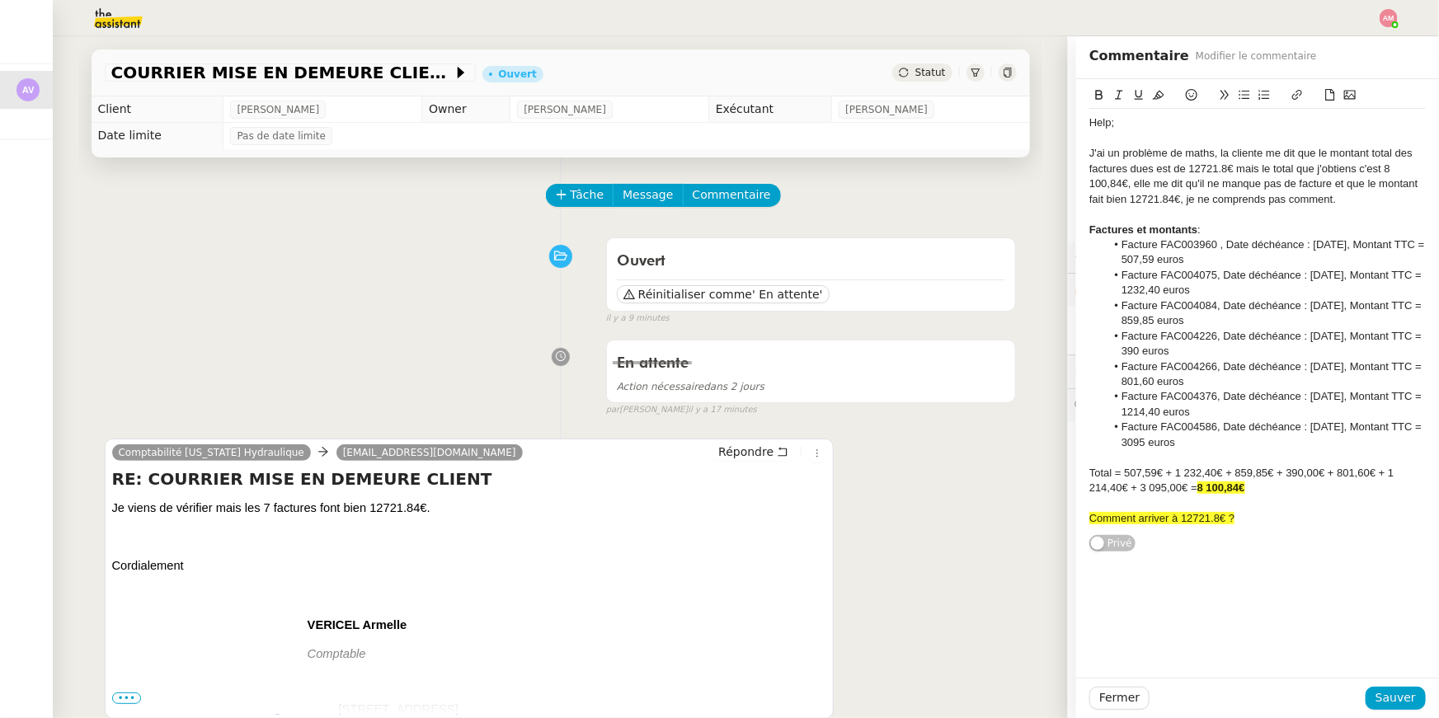
drag, startPoint x: 1158, startPoint y: 260, endPoint x: 1199, endPoint y: 260, distance: 41.2
click at [1199, 260] on li "Facture FAC003960 , Date déchéance : [DATE], Montant TTC = 507,59 euros" at bounding box center [1266, 252] width 321 height 31
drag, startPoint x: 1215, startPoint y: 261, endPoint x: 1155, endPoint y: 261, distance: 60.2
click at [1155, 261] on li "Facture FAC003960 , Date déchéance : [DATE], Montant TTC = 507,59 euros" at bounding box center [1266, 252] width 321 height 31
click at [1100, 94] on icon at bounding box center [1099, 95] width 7 height 10
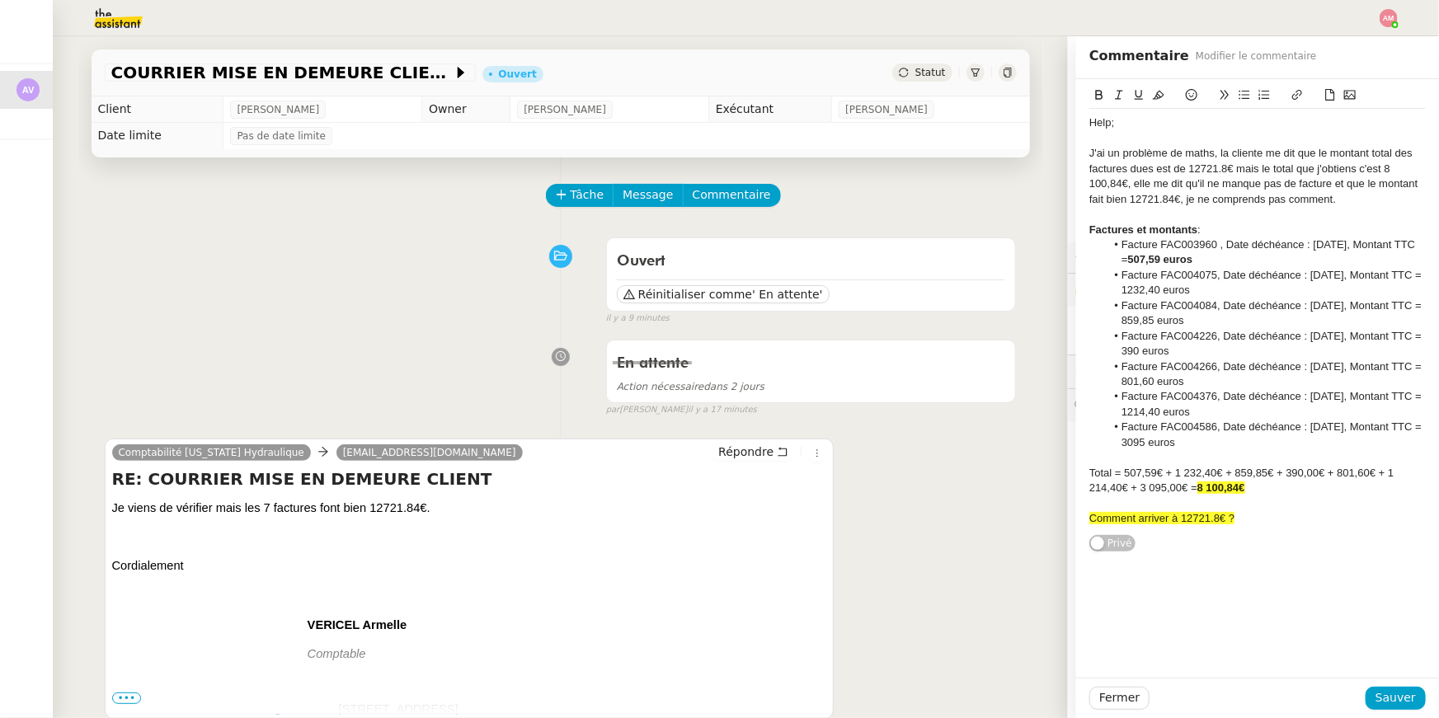
click at [1185, 237] on li "Facture FAC003960 , Date déchéance : [DATE], Montant TTC = 507,59 euros" at bounding box center [1266, 252] width 321 height 31
drag, startPoint x: 1158, startPoint y: 292, endPoint x: 1239, endPoint y: 292, distance: 80.8
click at [1239, 292] on li "Facture FAC004075, Date déchéance : [DATE], Montant TTC = 1232,40 euros" at bounding box center [1266, 283] width 321 height 31
click at [1092, 105] on button at bounding box center [1099, 95] width 20 height 19
click at [1198, 329] on li "Facture FAC004226, Date déchéance : [DATE], Montant TTC = 390 euros" at bounding box center [1266, 344] width 321 height 31
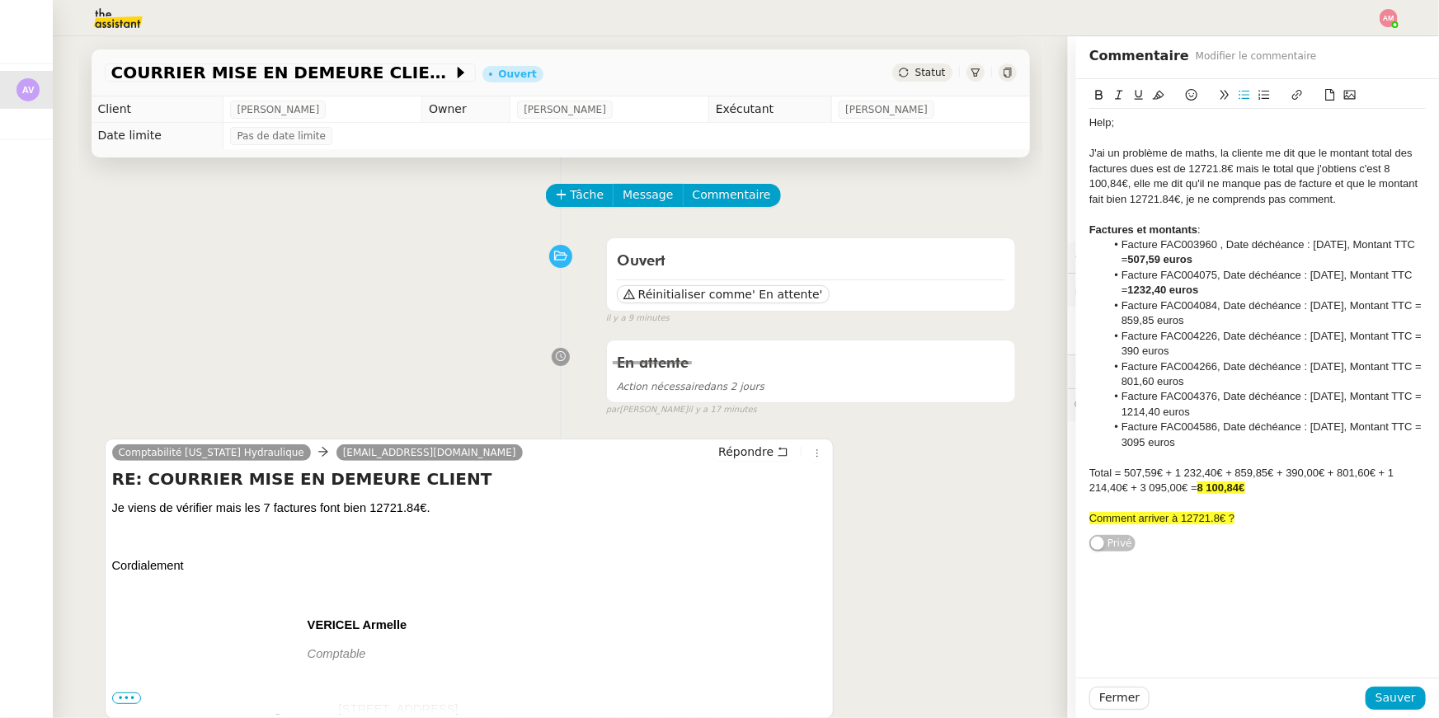
drag, startPoint x: 1157, startPoint y: 320, endPoint x: 1246, endPoint y: 322, distance: 89.1
click at [1246, 322] on li "Facture FAC004084, Date déchéance : [DATE], Montant TTC = 859,85 euros" at bounding box center [1266, 314] width 321 height 31
click at [1096, 86] on button at bounding box center [1099, 95] width 20 height 19
click at [1216, 376] on li "Facture FAC004266, Date déchéance : [DATE], Montant TTC = 801,60 euros" at bounding box center [1266, 375] width 321 height 31
drag, startPoint x: 1209, startPoint y: 354, endPoint x: 1155, endPoint y: 350, distance: 53.7
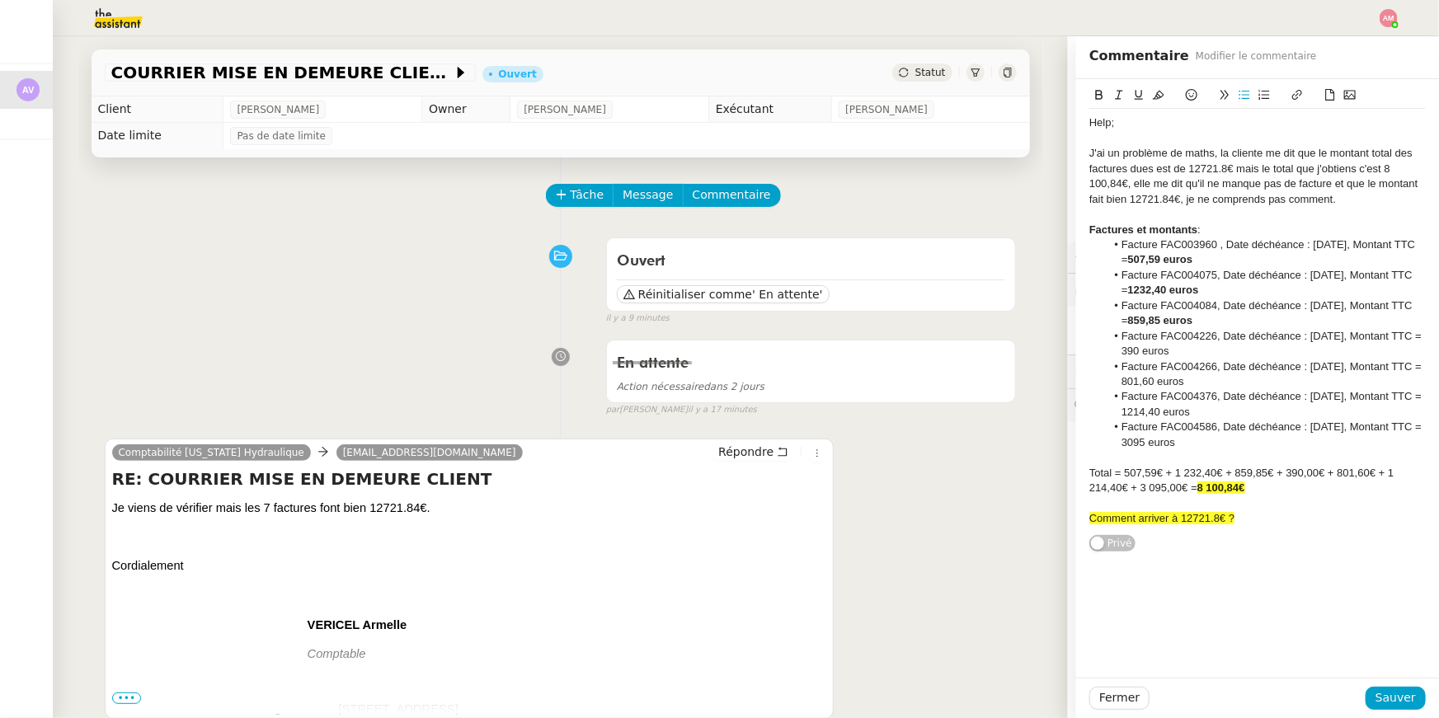
click at [1155, 350] on li "Facture FAC004226, Date déchéance : [DATE], Montant TTC = 390 euros" at bounding box center [1266, 344] width 321 height 31
click at [1100, 101] on button at bounding box center [1099, 95] width 20 height 19
click at [1197, 389] on li "Facture FAC004376, Date déchéance : [DATE], Montant TTC = 1214,40 euros" at bounding box center [1266, 404] width 321 height 31
drag, startPoint x: 1152, startPoint y: 379, endPoint x: 1232, endPoint y: 386, distance: 80.3
click at [1232, 386] on li "Facture FAC004266, Date déchéance : [DATE], Montant TTC = 801,60 euros" at bounding box center [1266, 375] width 321 height 31
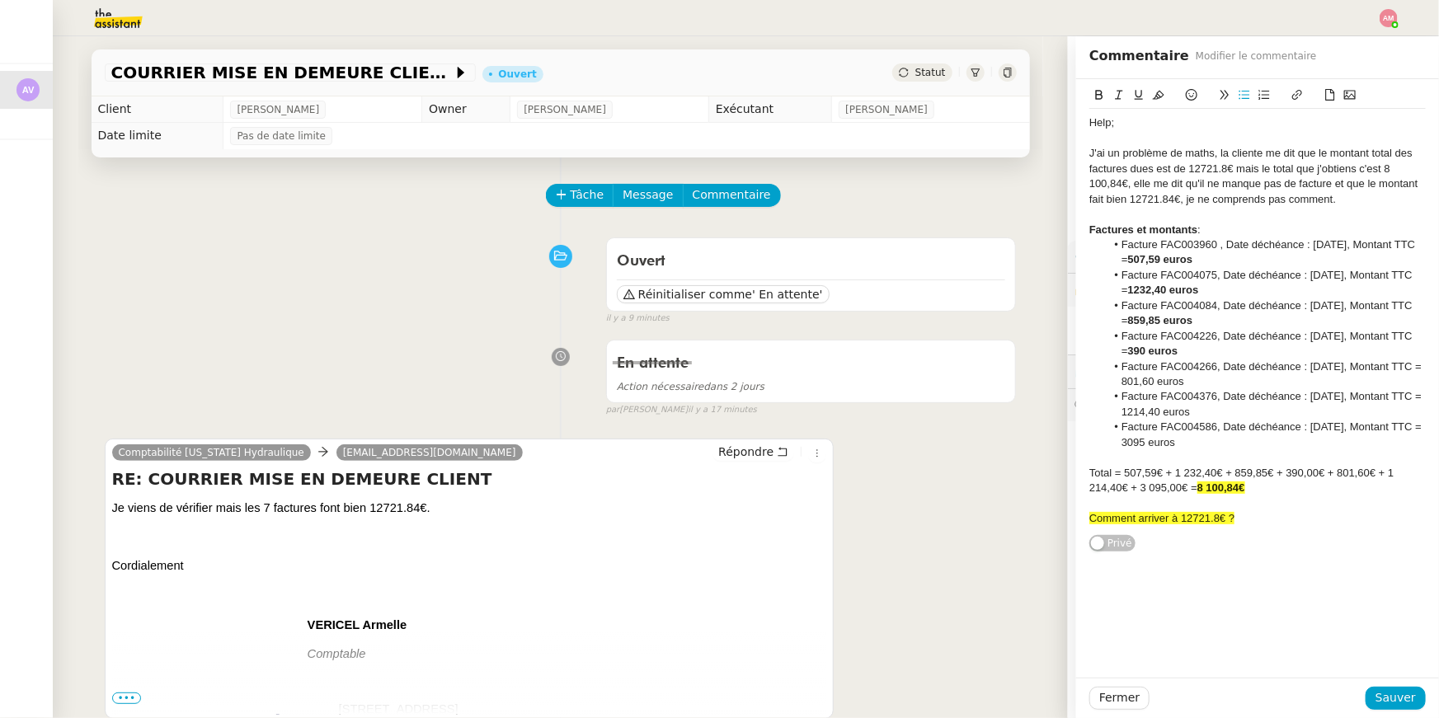
click at [1098, 93] on icon at bounding box center [1099, 95] width 12 height 12
click at [1191, 435] on li "Facture FAC004586, Date déchéance : [DATE], Montant TTC = 3095 euros" at bounding box center [1266, 435] width 321 height 31
drag, startPoint x: 1156, startPoint y: 414, endPoint x: 1249, endPoint y: 414, distance: 93.2
click at [1249, 414] on li "Facture FAC004376, Date déchéance : [DATE], Montant TTC = 1214,40 euros" at bounding box center [1266, 404] width 321 height 31
click at [1101, 90] on icon at bounding box center [1099, 95] width 12 height 12
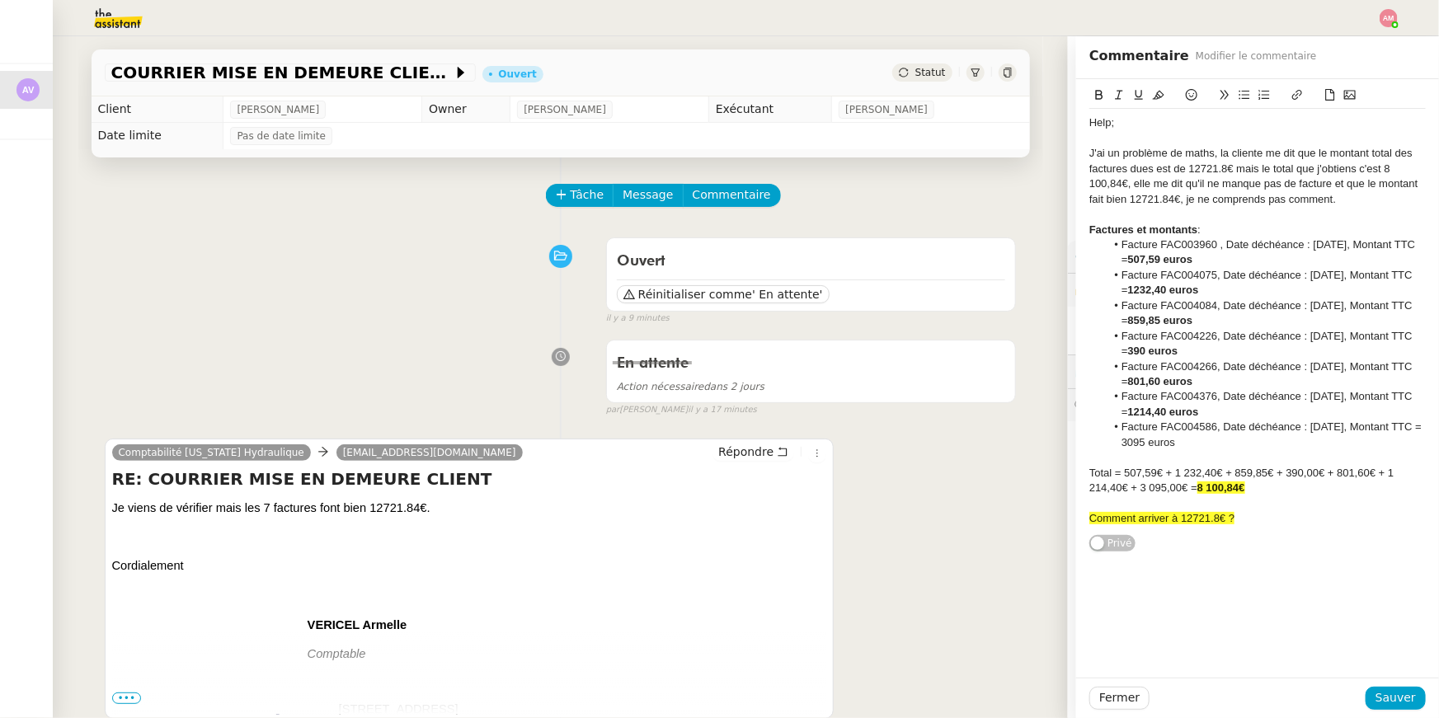
click at [1206, 442] on li "Facture FAC004586, Date déchéance : [DATE], Montant TTC = 3095 euros" at bounding box center [1266, 435] width 321 height 31
drag, startPoint x: 1156, startPoint y: 448, endPoint x: 1237, endPoint y: 450, distance: 80.8
click at [1237, 450] on div "Help; J'ai un problème de maths, la cliente me dit que le montant total des fac…" at bounding box center [1257, 321] width 336 height 424
click at [1093, 89] on icon at bounding box center [1099, 95] width 12 height 12
click at [1388, 691] on span "Sauver" at bounding box center [1395, 698] width 40 height 19
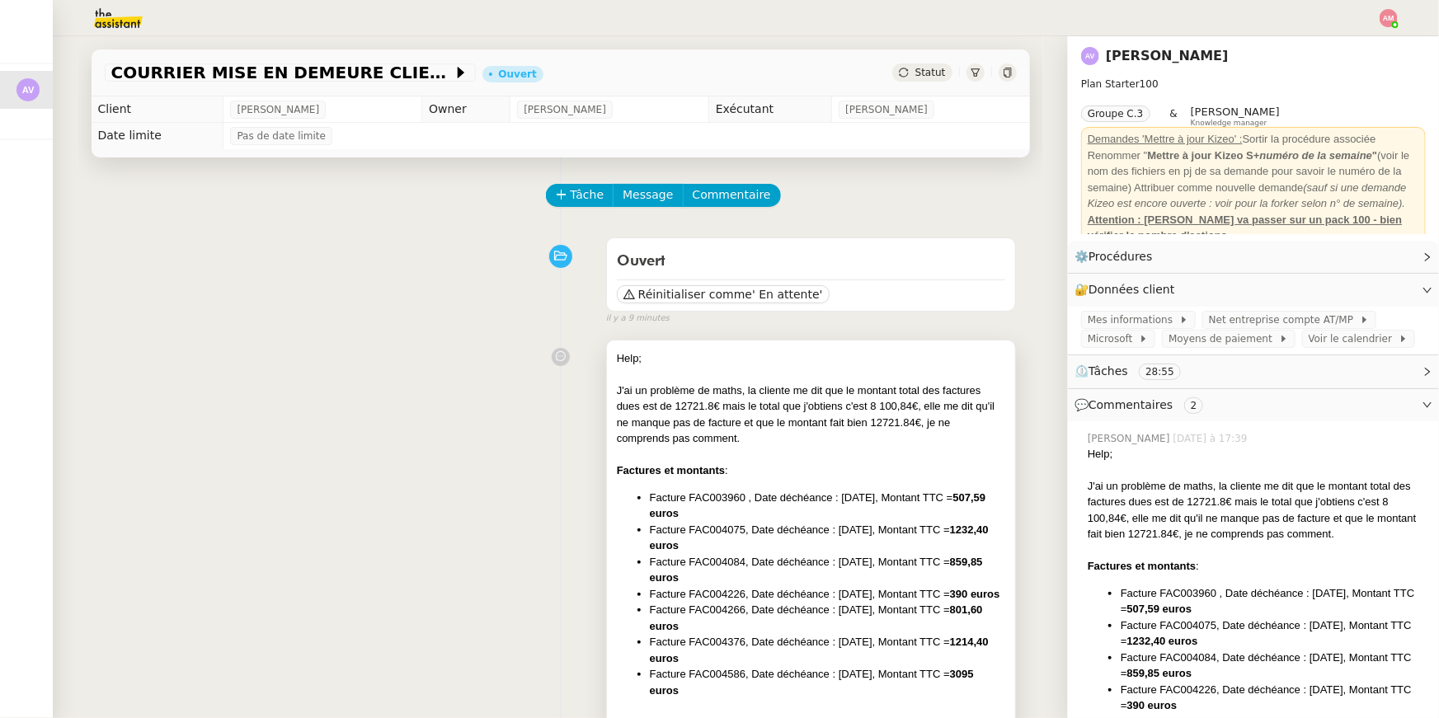
click at [880, 465] on div "Factures et montants :" at bounding box center [811, 471] width 389 height 16
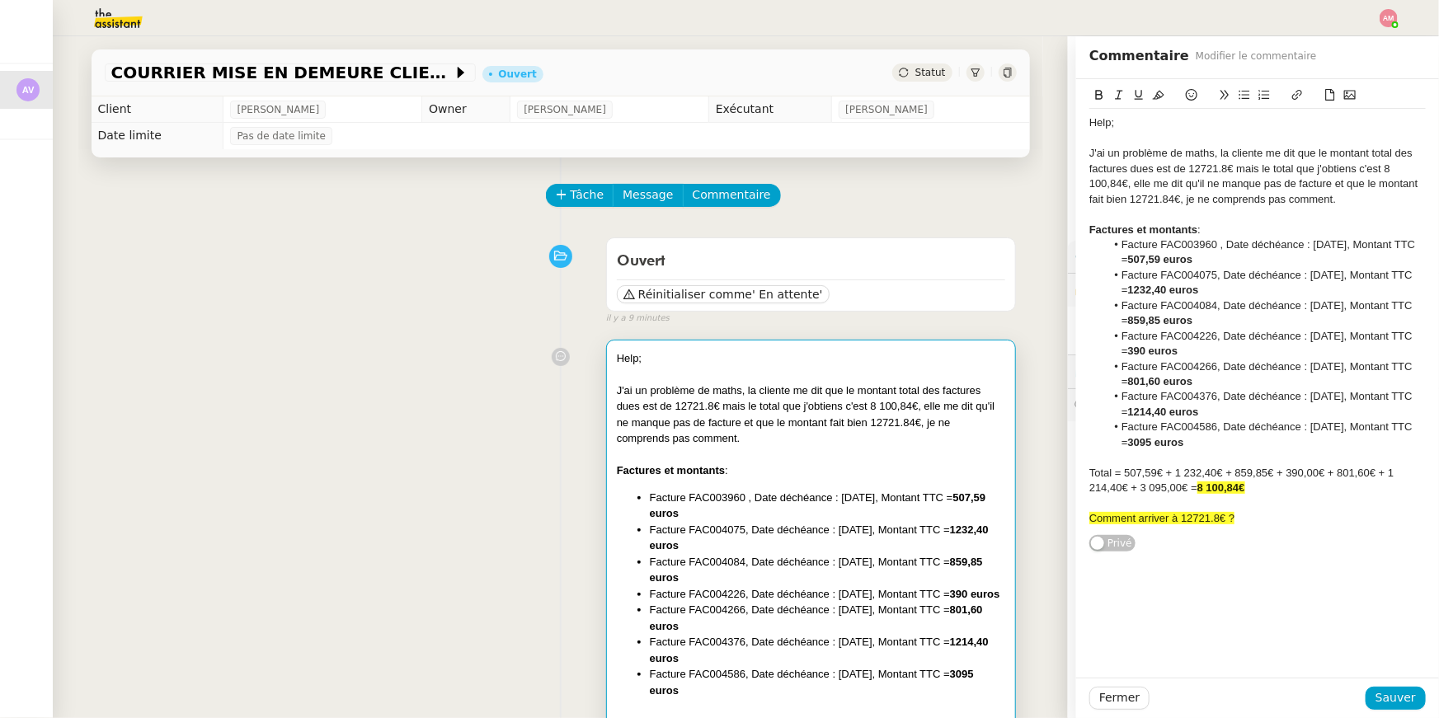
click at [1223, 144] on div at bounding box center [1257, 138] width 336 height 15
click at [1223, 153] on div "J'ai un problème de maths, la cliente me dit que le montant total des factures …" at bounding box center [1257, 176] width 336 height 61
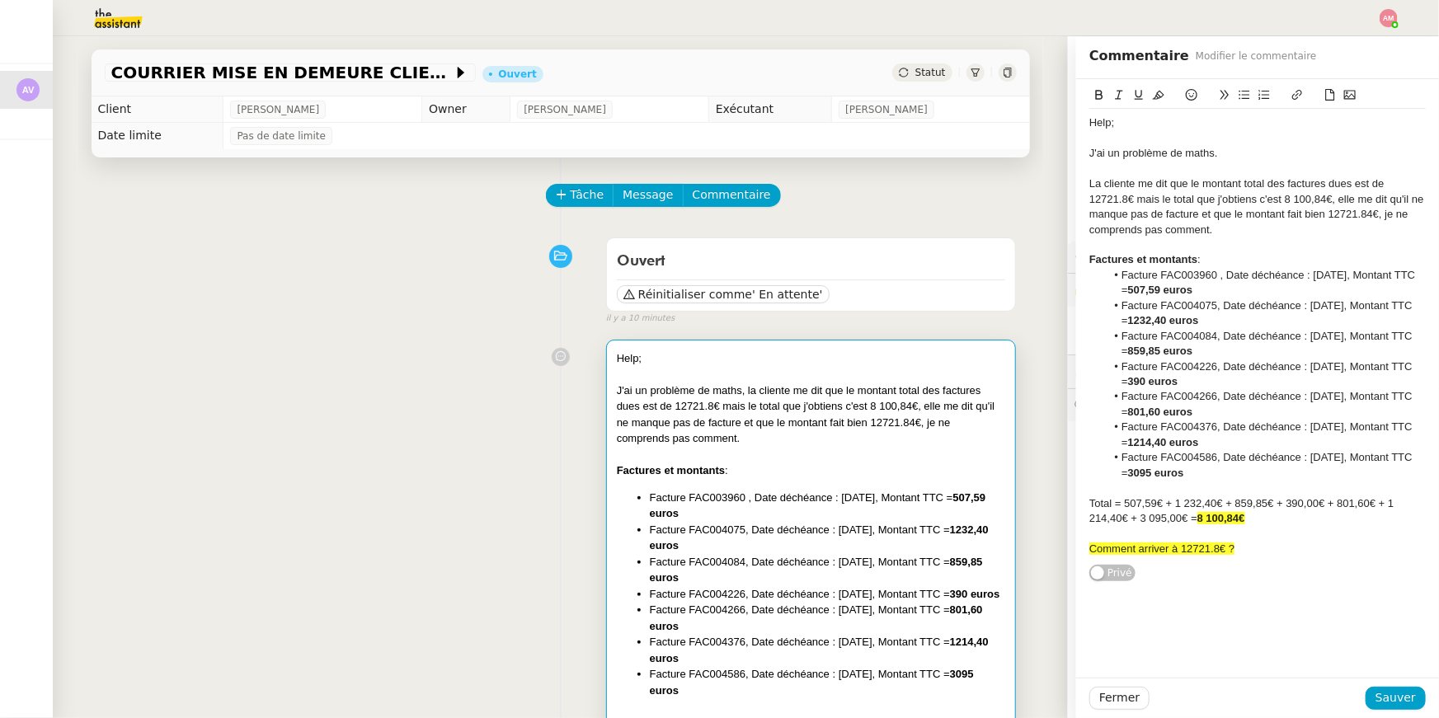
click at [1266, 199] on div "La cliente me dit que le montant total des factures dues est de 12721.8€ mais l…" at bounding box center [1257, 206] width 336 height 61
click at [1258, 209] on div "La cliente me dit que le montant total des factures dues est de 12721.8€ mais l…" at bounding box center [1257, 206] width 336 height 61
click at [1257, 199] on div "La cliente me dit que le montant total des factures dues est de 12721.8€ mais l…" at bounding box center [1257, 206] width 336 height 61
drag, startPoint x: 1149, startPoint y: 216, endPoint x: 1202, endPoint y: 216, distance: 53.6
click at [1202, 216] on div "La cliente me dit que le montant total des factures dues est de 12721.8€ mais l…" at bounding box center [1257, 206] width 336 height 61
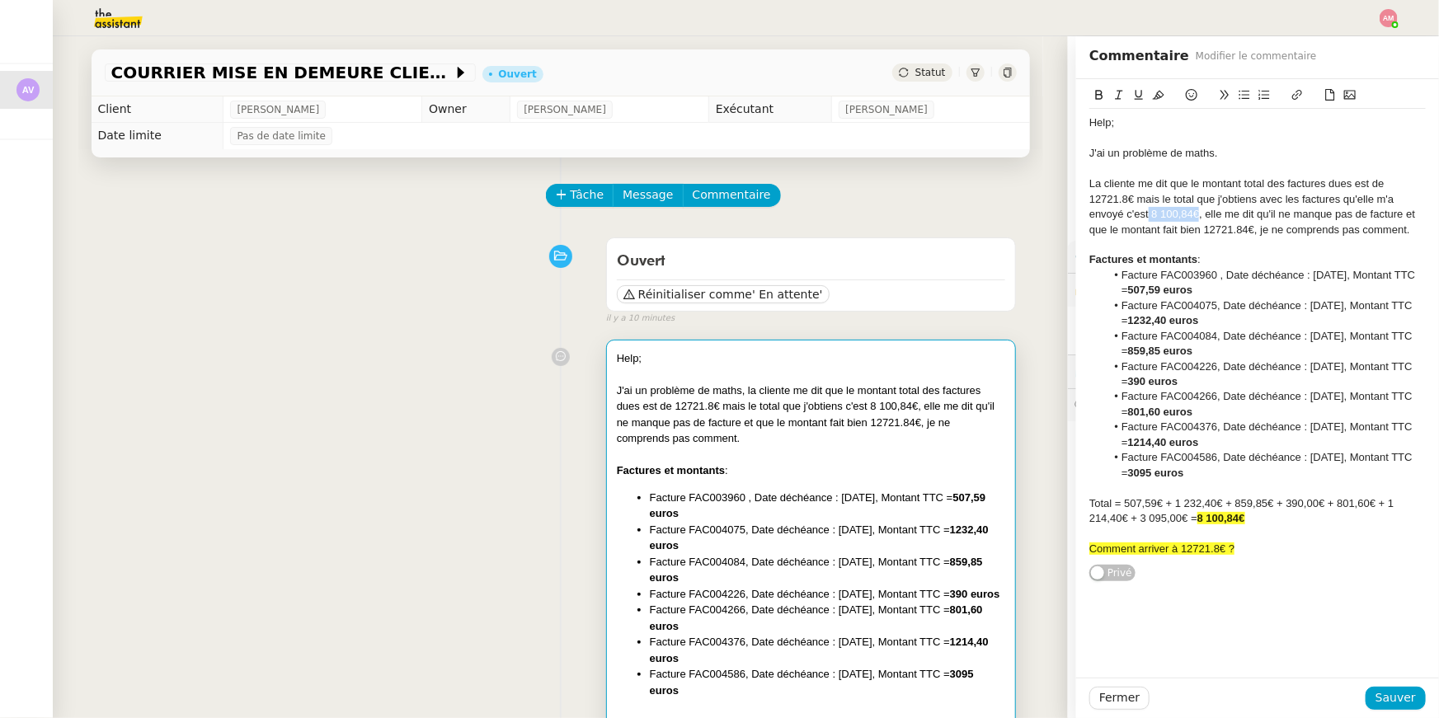
click at [1159, 96] on icon at bounding box center [1159, 95] width 12 height 12
click at [1137, 172] on div at bounding box center [1257, 169] width 336 height 15
drag, startPoint x: 1137, startPoint y: 197, endPoint x: 1078, endPoint y: 191, distance: 59.7
click at [1078, 191] on div "Help; J'ai un problème de maths. La cliente me dit que le montant total des fac…" at bounding box center [1257, 331] width 363 height 504
click at [1117, 190] on div "La cliente me dit que le montant total des factures dues est de 12721.8€ mais l…" at bounding box center [1257, 206] width 336 height 61
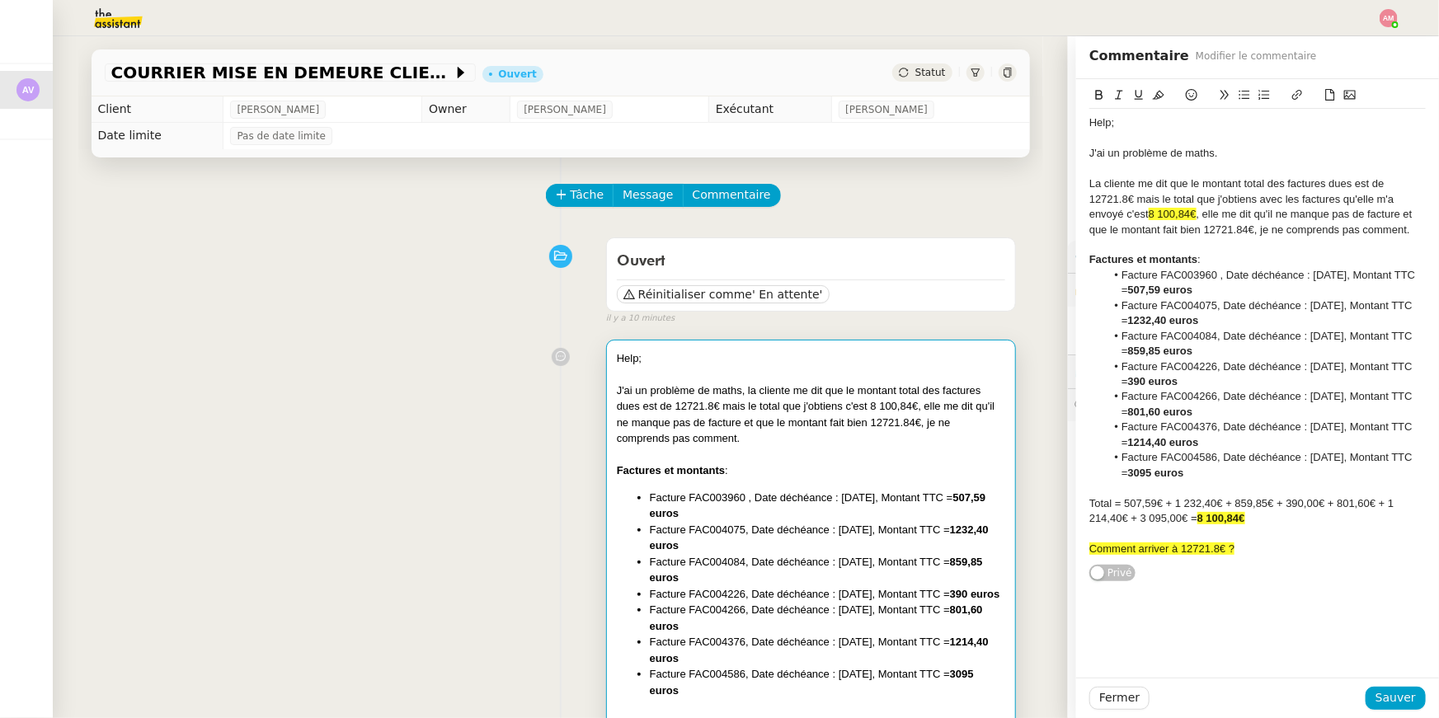
click at [1135, 190] on div "La cliente me dit que le montant total des factures dues est de 12721.8€ mais l…" at bounding box center [1257, 206] width 336 height 61
drag, startPoint x: 1136, startPoint y: 196, endPoint x: 1079, endPoint y: 195, distance: 57.7
click at [1079, 195] on div "Help; J'ai un problème de maths. La cliente me dit que le montant total des fac…" at bounding box center [1257, 331] width 363 height 504
click at [1096, 97] on icon at bounding box center [1099, 95] width 7 height 10
click at [1288, 242] on div at bounding box center [1257, 244] width 336 height 15
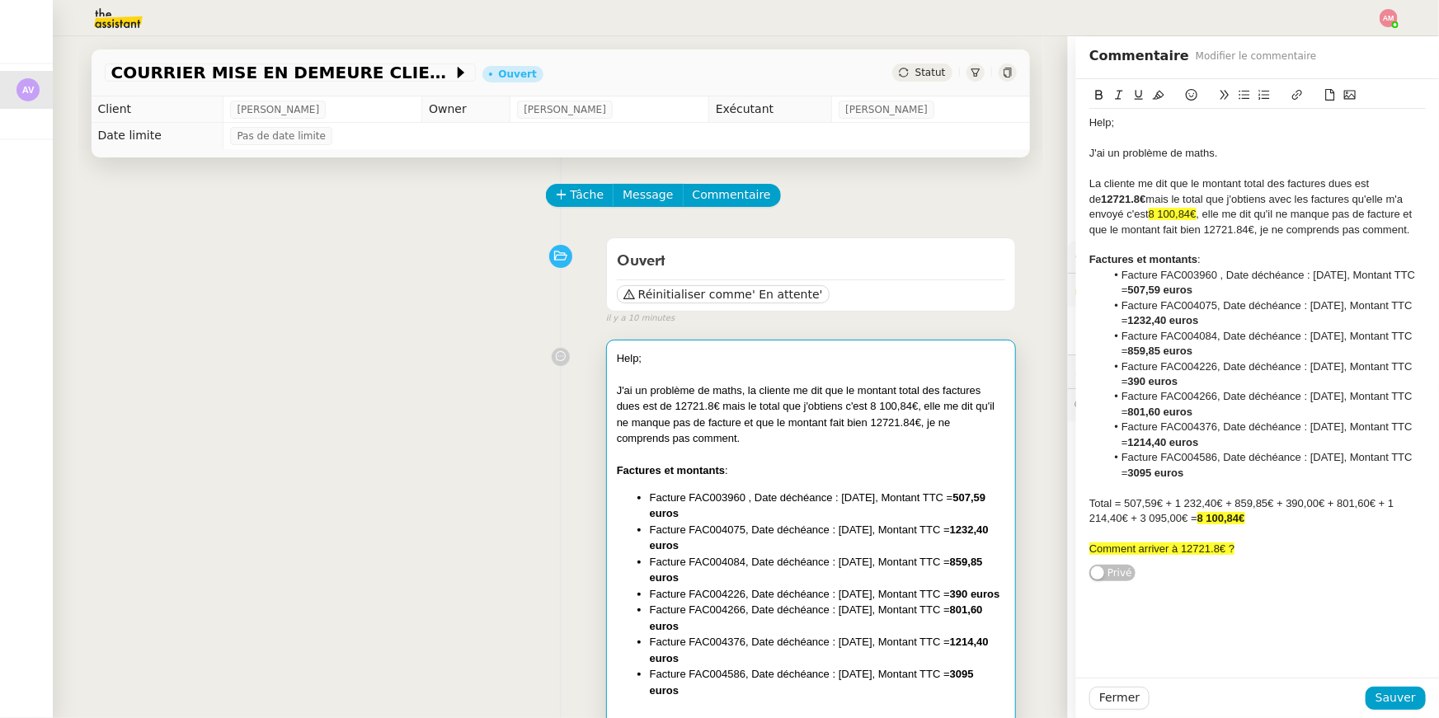
click at [1211, 216] on div "La cliente me dit que le montant total des factures dues est de 12721.8€ mais l…" at bounding box center [1257, 206] width 336 height 61
click at [1197, 233] on div "La cliente me dit que le montant total des factures dues est de 12721.8€ mais l…" at bounding box center [1257, 206] width 336 height 61
drag, startPoint x: 1262, startPoint y: 228, endPoint x: 1415, endPoint y: 228, distance: 153.4
click at [1415, 228] on div "La cliente me dit que le montant total des factures dues est de 12721.8€ mais l…" at bounding box center [1257, 206] width 336 height 61
click at [1098, 86] on button at bounding box center [1099, 95] width 20 height 19
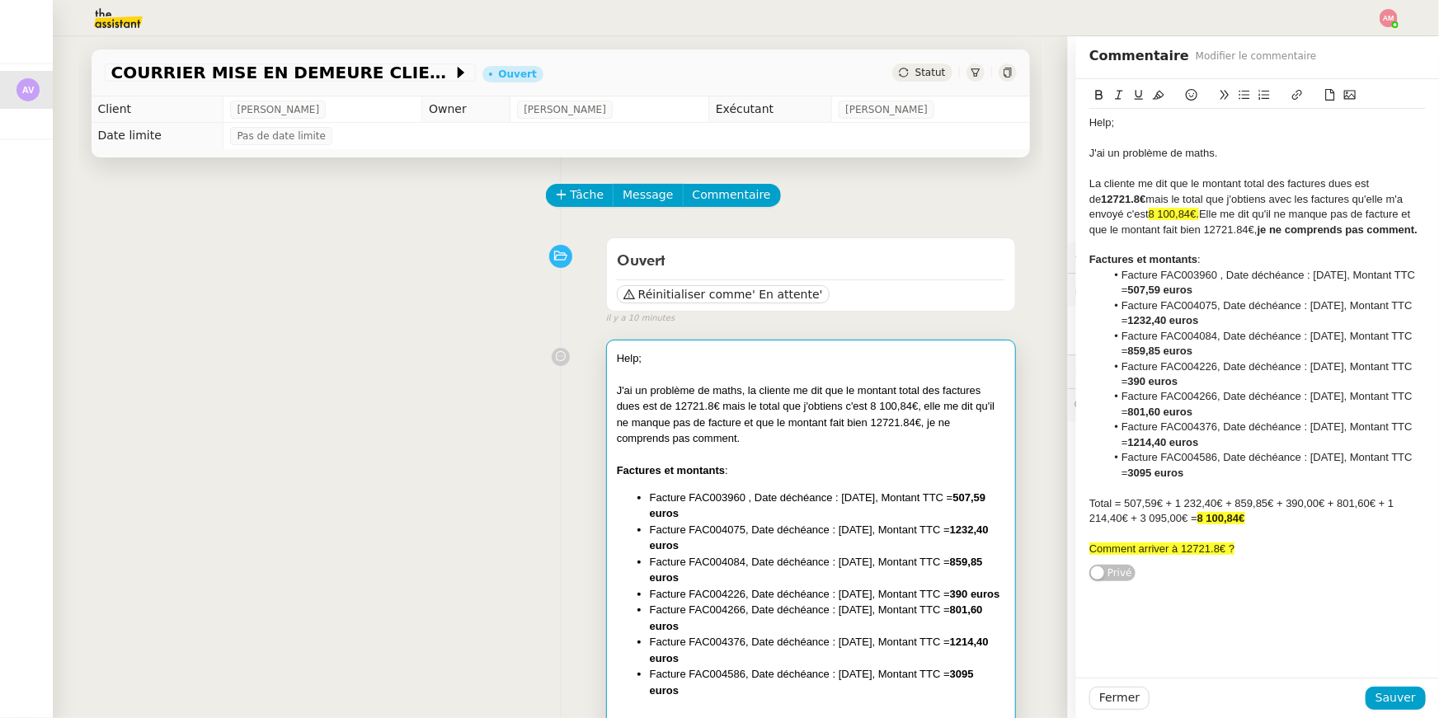
click at [1141, 95] on icon at bounding box center [1139, 95] width 12 height 12
click at [1243, 249] on div at bounding box center [1257, 244] width 336 height 15
drag, startPoint x: 1415, startPoint y: 234, endPoint x: 1260, endPoint y: 229, distance: 155.1
click at [1260, 229] on div "La cliente me dit que le montant total des factures dues est de 12721.8€ mais l…" at bounding box center [1257, 206] width 336 height 61
click at [1101, 92] on icon at bounding box center [1099, 95] width 7 height 10
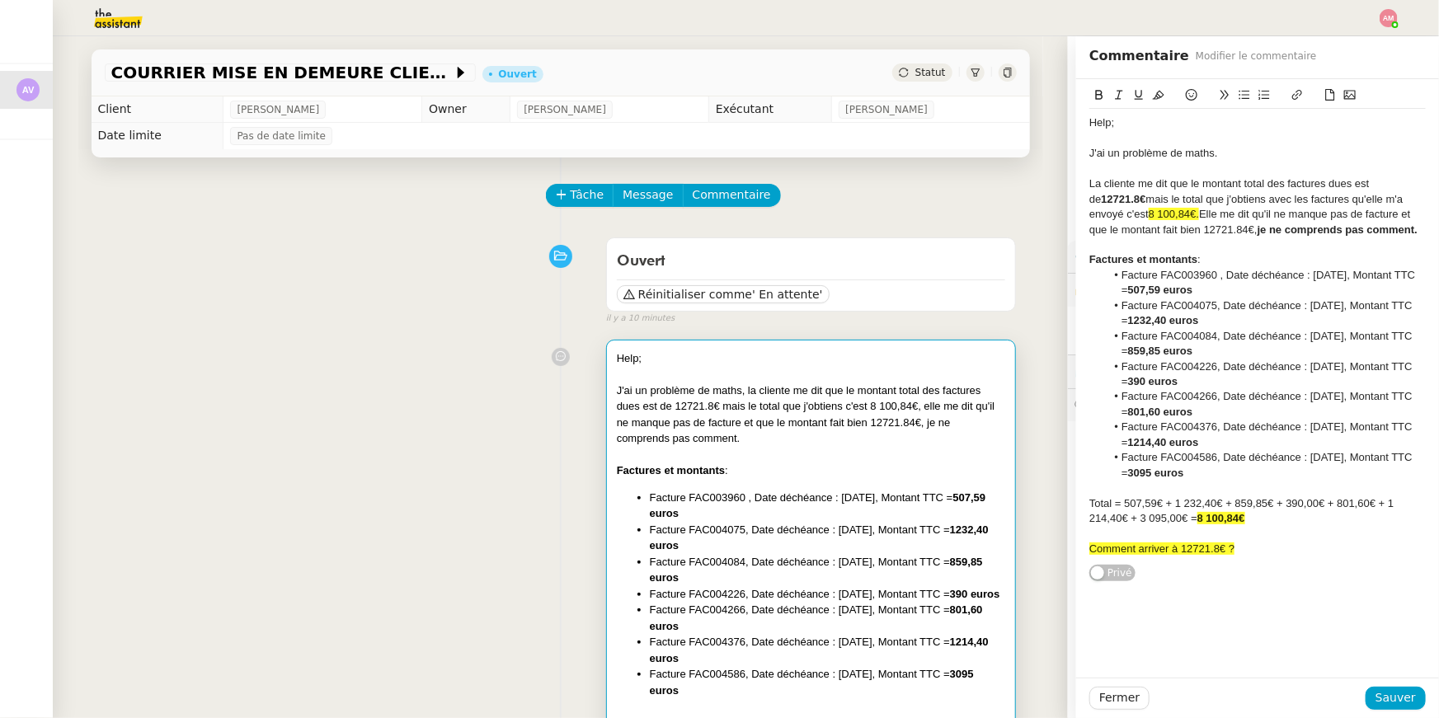
click at [1369, 513] on div "Total = 507,59€ + 1 232,40€ + 859,85€ + 390,00€ + 801,60€ + 1 214,40€ + 3 095,0…" at bounding box center [1257, 511] width 336 height 31
click at [1232, 247] on div at bounding box center [1257, 244] width 336 height 15
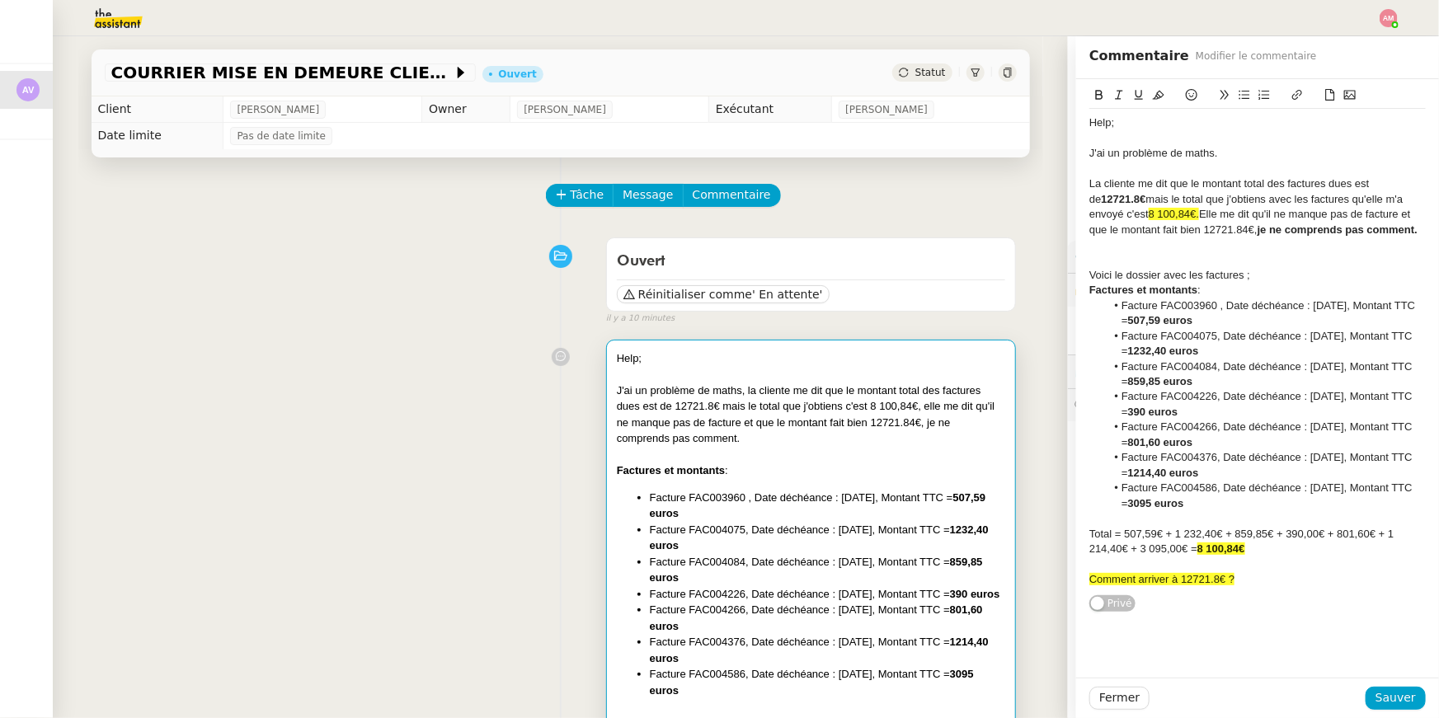
click at [1324, 100] on icon at bounding box center [1330, 95] width 12 height 12
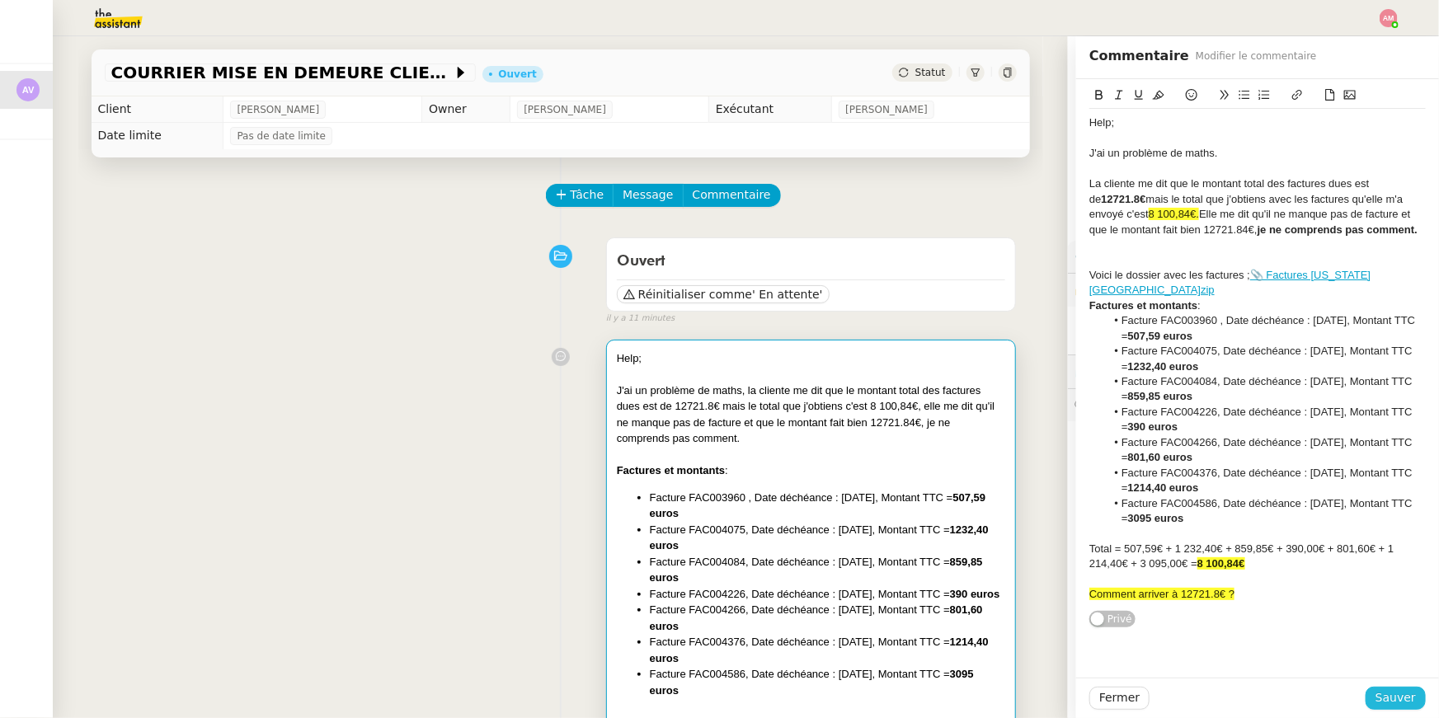
click at [1400, 695] on span "Sauver" at bounding box center [1395, 698] width 40 height 19
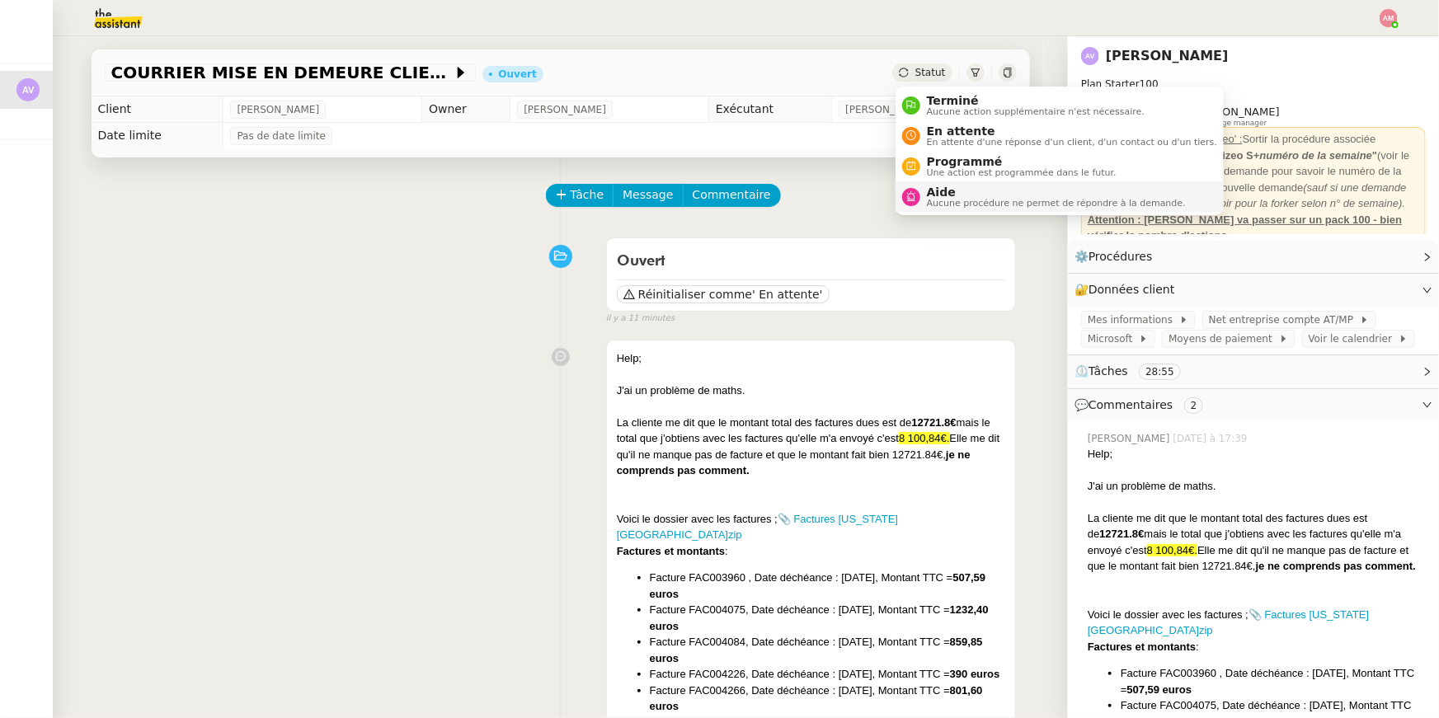
click at [947, 193] on span "Aide" at bounding box center [1056, 192] width 259 height 13
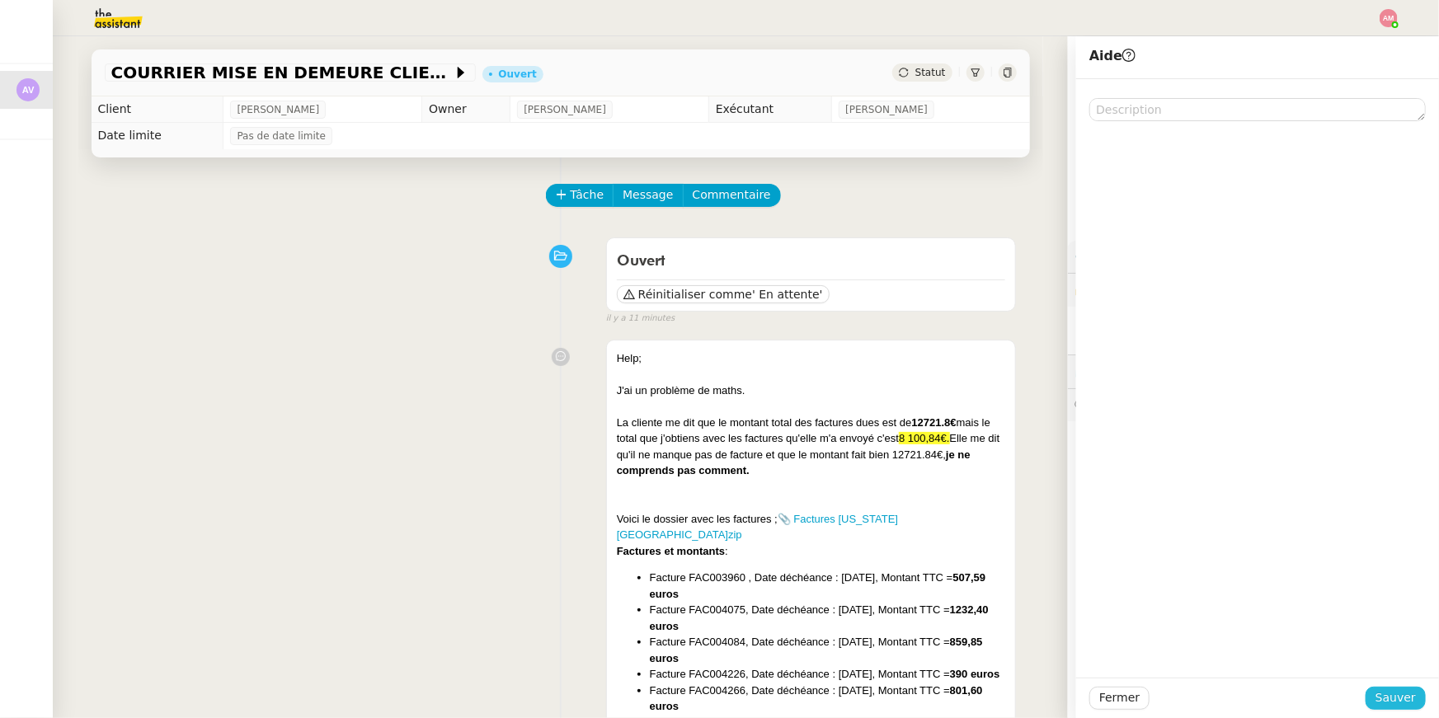
click at [1399, 689] on span "Sauver" at bounding box center [1395, 698] width 40 height 19
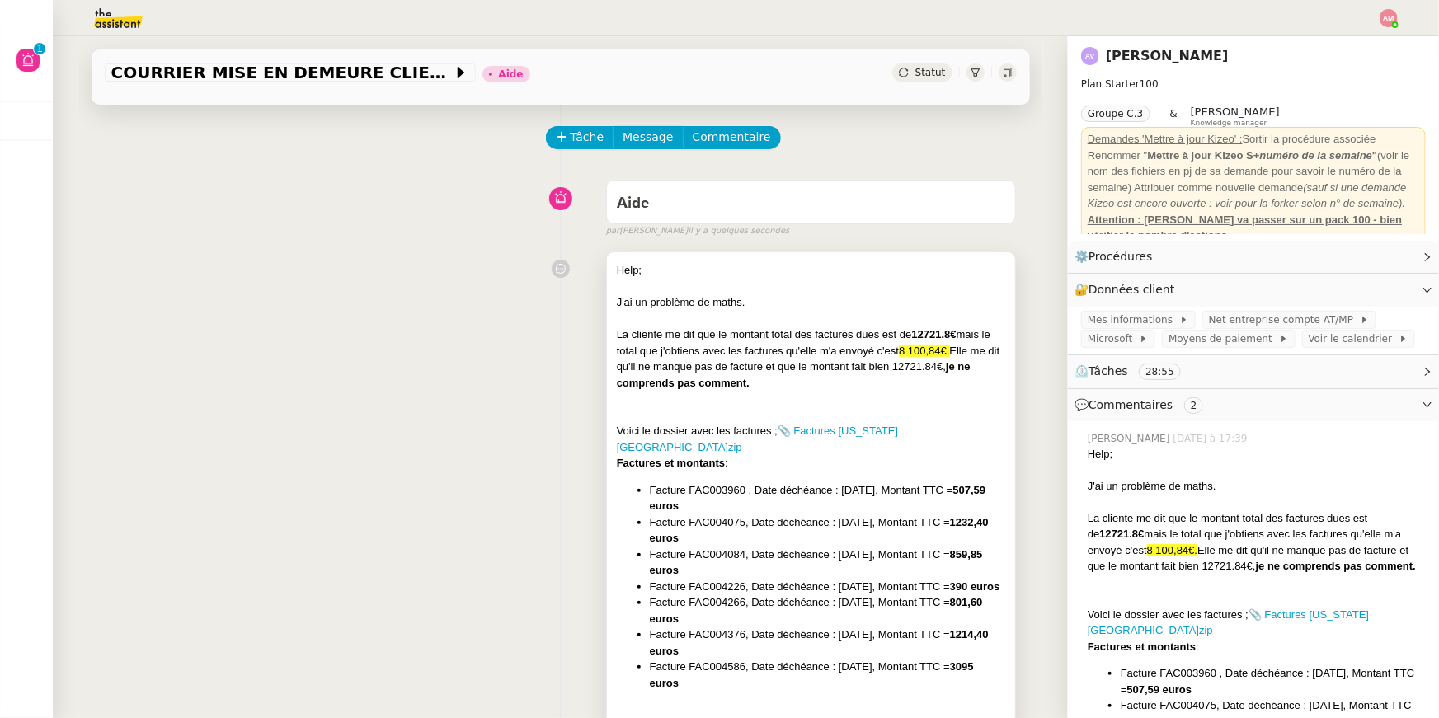
scroll to position [126, 0]
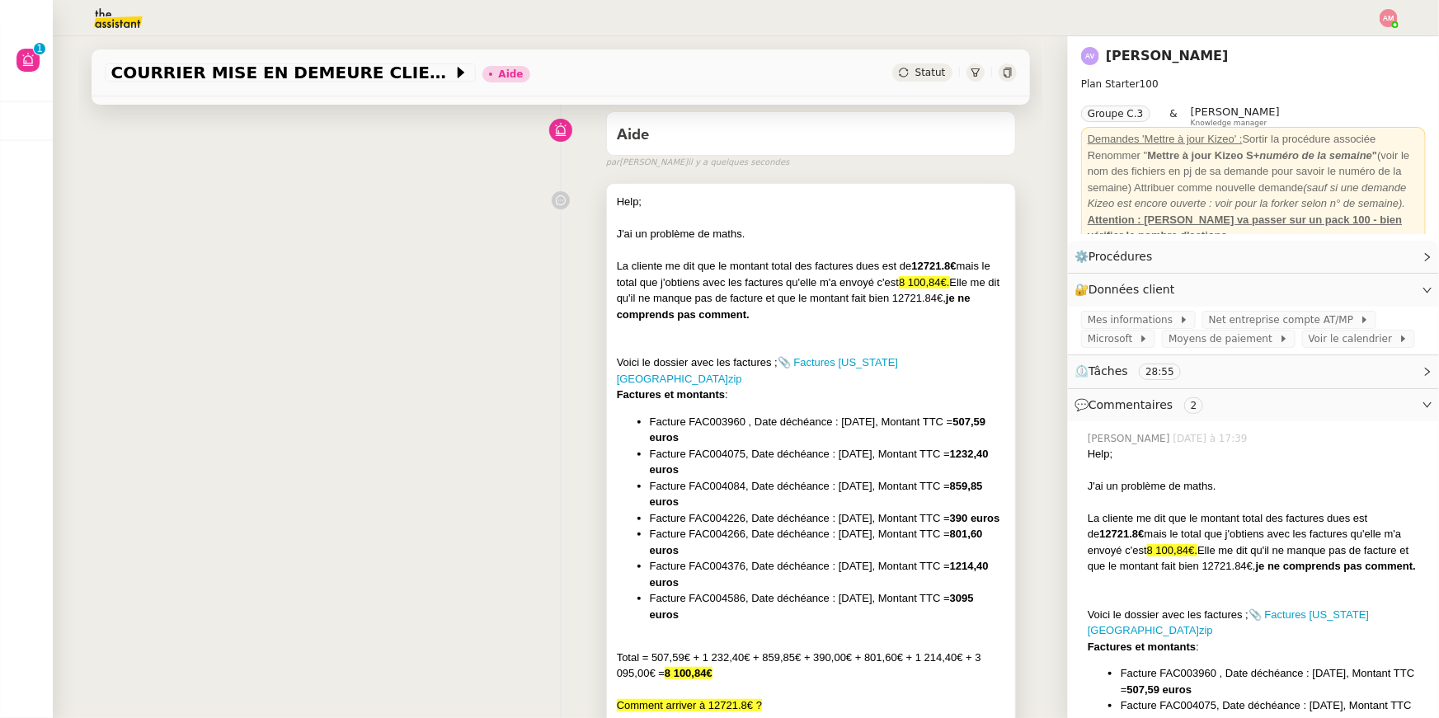
click at [803, 306] on div "La cliente me dit que le montant total des factures dues est de 12721.8€ mais l…" at bounding box center [811, 290] width 389 height 64
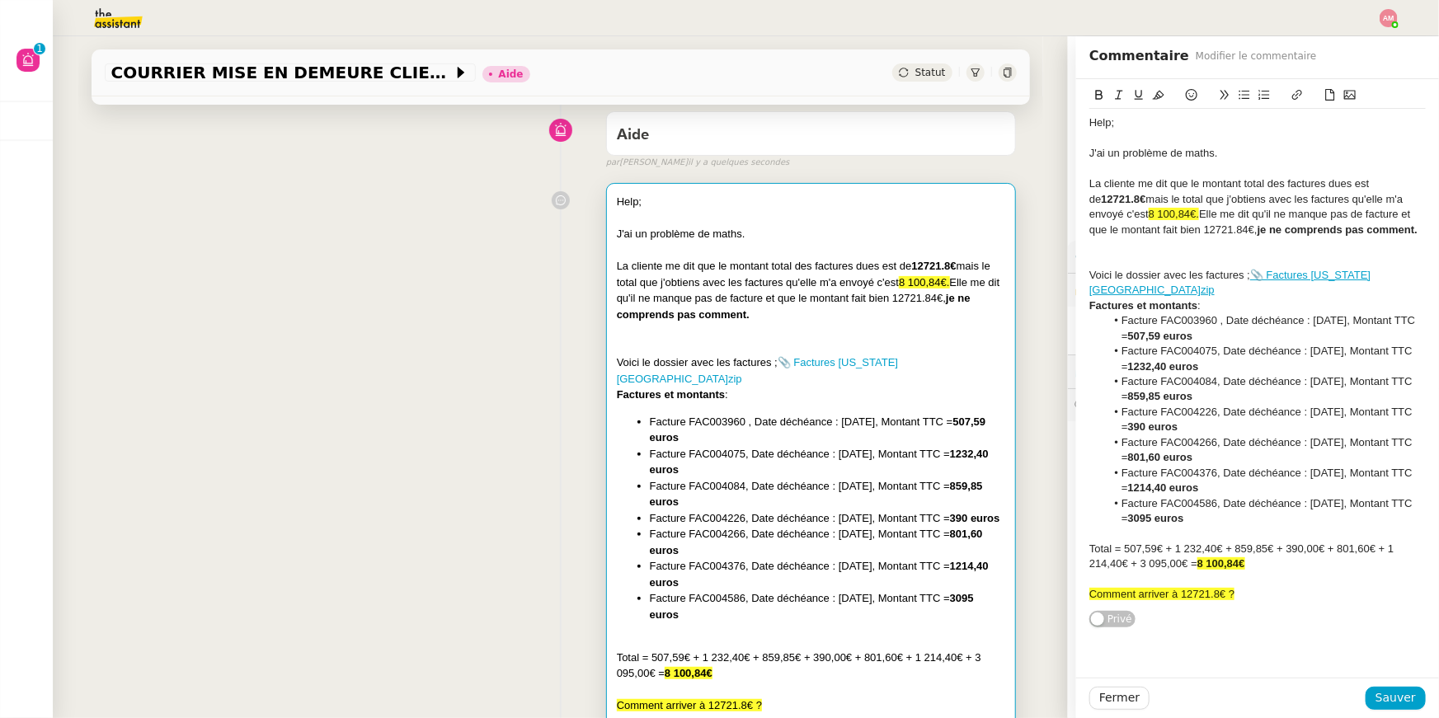
click at [1264, 256] on div at bounding box center [1257, 259] width 336 height 15
click at [1120, 245] on li "Est-ce que j'ai raté quelque chose ?" at bounding box center [1266, 244] width 321 height 15
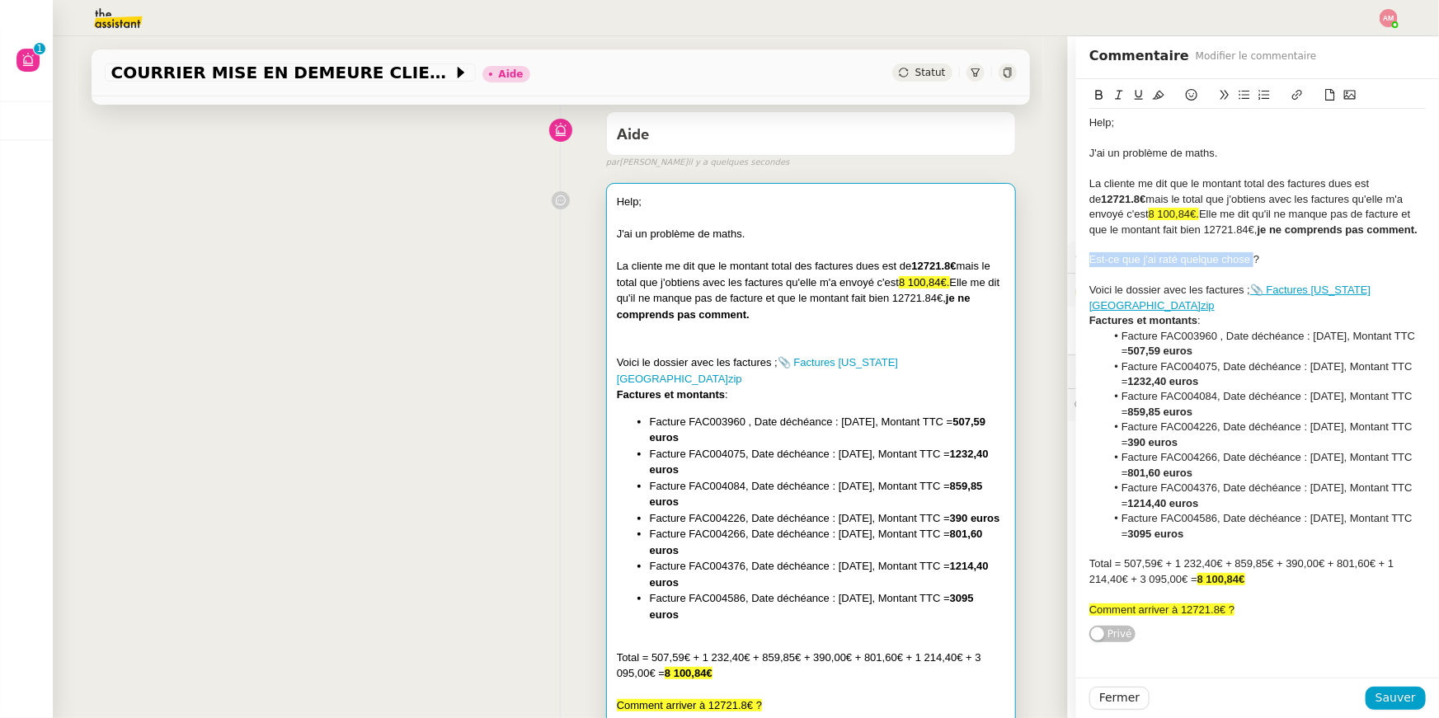
drag, startPoint x: 1256, startPoint y: 264, endPoint x: 1078, endPoint y: 252, distance: 178.5
click at [1078, 252] on div "Help; J'ai un problème de maths. La cliente me dit que le montant total des fac…" at bounding box center [1257, 361] width 363 height 565
click at [1387, 694] on span "Sauver" at bounding box center [1395, 698] width 40 height 19
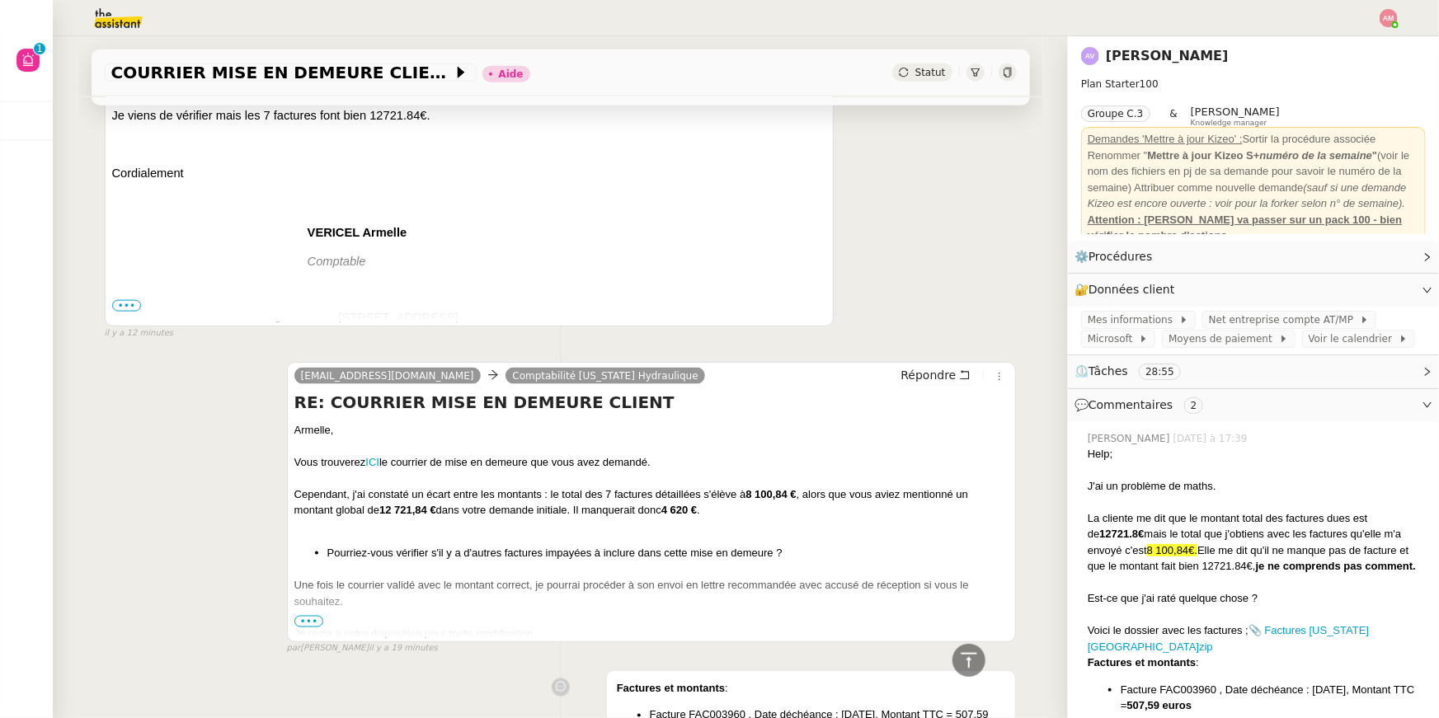
scroll to position [1090, 0]
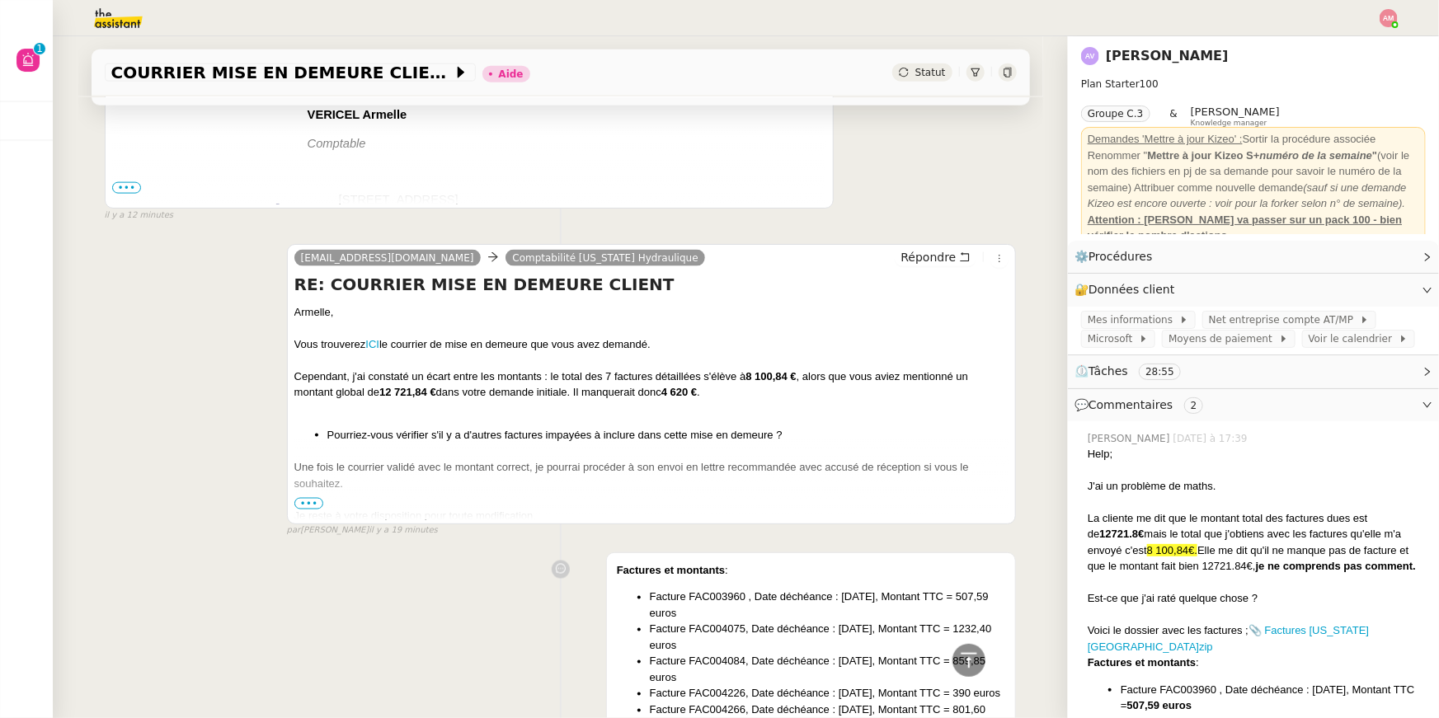
click at [396, 356] on div at bounding box center [651, 360] width 715 height 16
click at [373, 343] on link "ICI" at bounding box center [372, 344] width 14 height 12
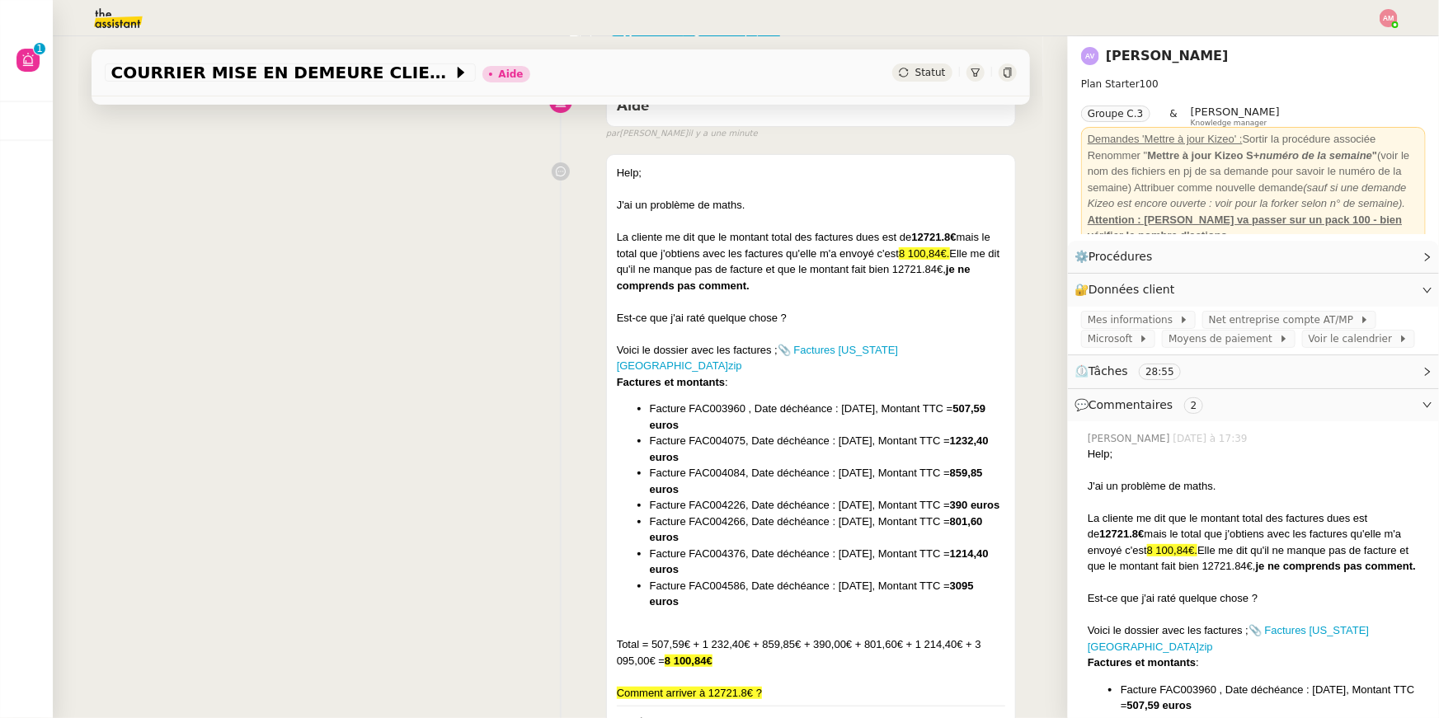
scroll to position [0, 0]
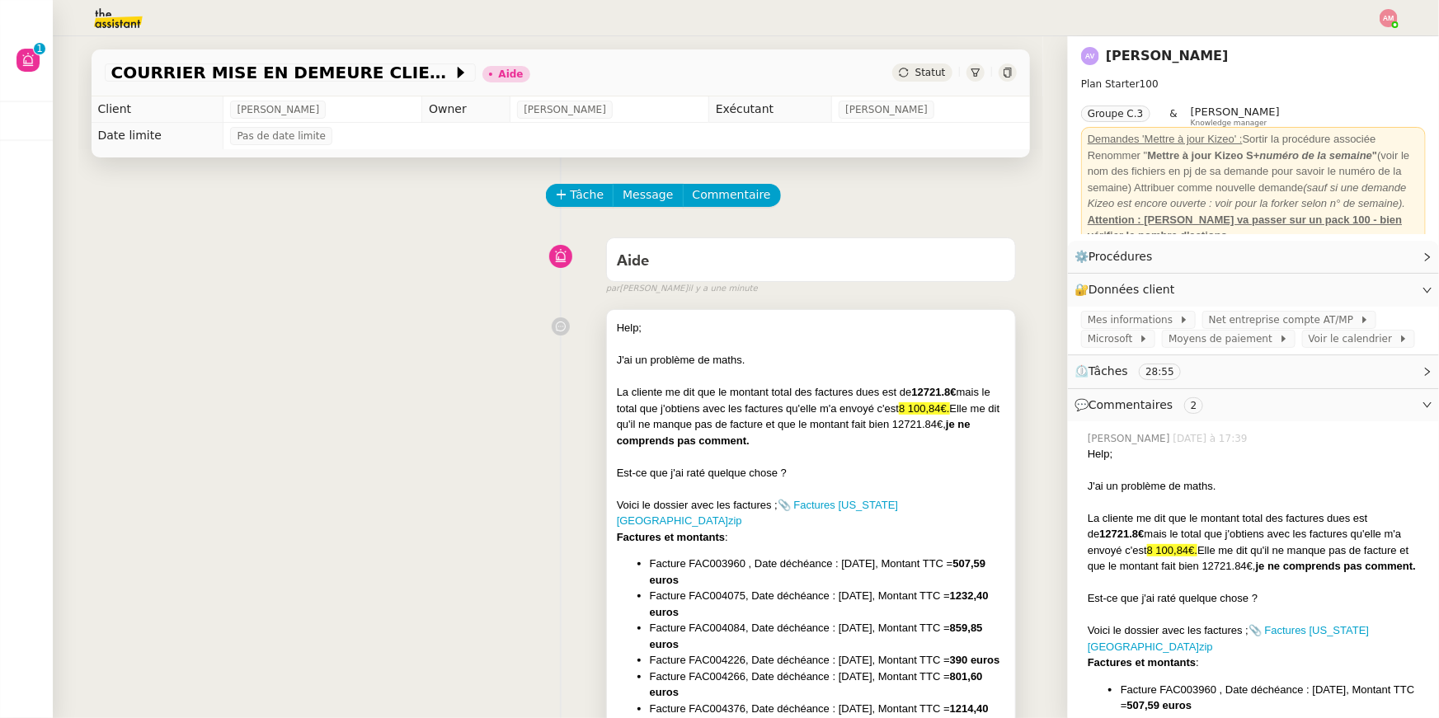
click at [728, 400] on div "La cliente me dit que le montant total des factures dues est de 12721.8€ mais l…" at bounding box center [811, 416] width 389 height 64
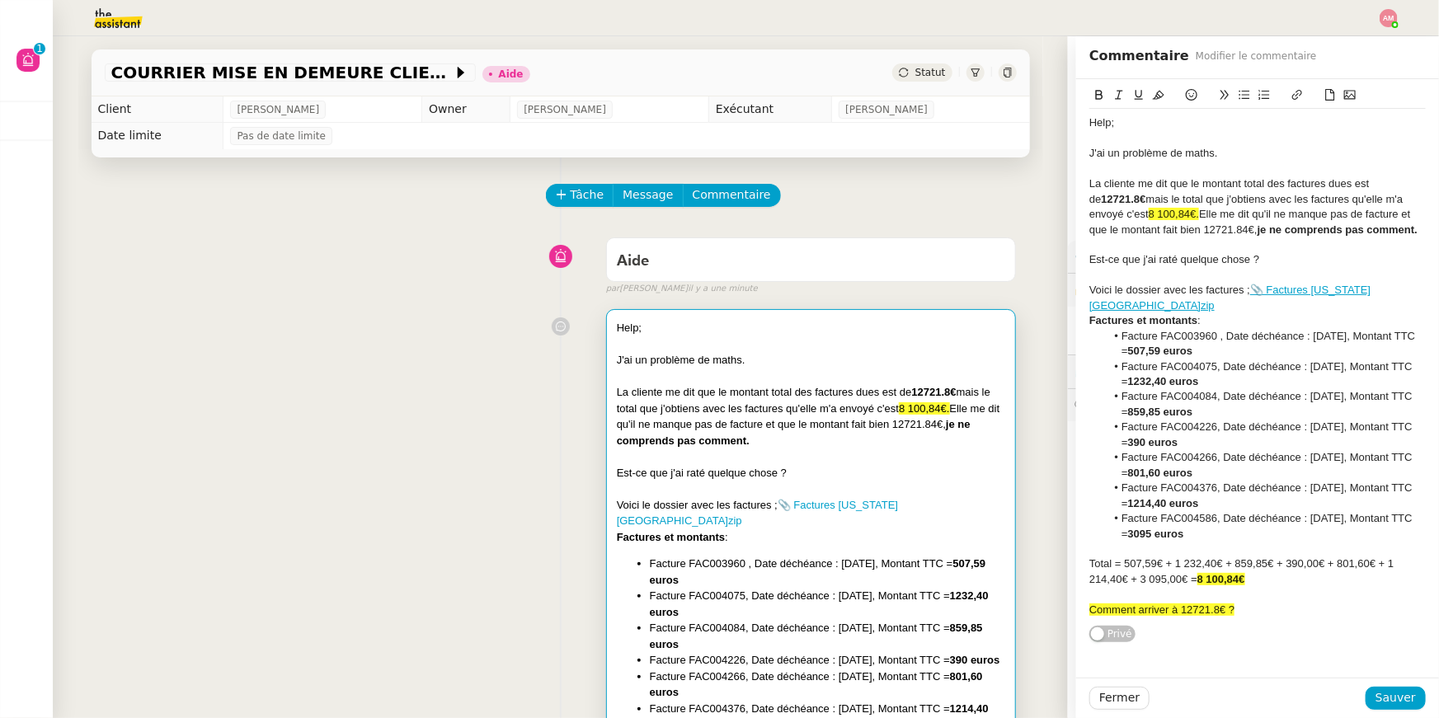
click at [1245, 179] on div "La cliente me dit que le montant total des factures dues est de 12721.8€ mais l…" at bounding box center [1257, 206] width 336 height 61
click at [418, 430] on div "Help; J'ai un problème de maths. La cliente me dit que le montant total des fac…" at bounding box center [561, 604] width 912 height 604
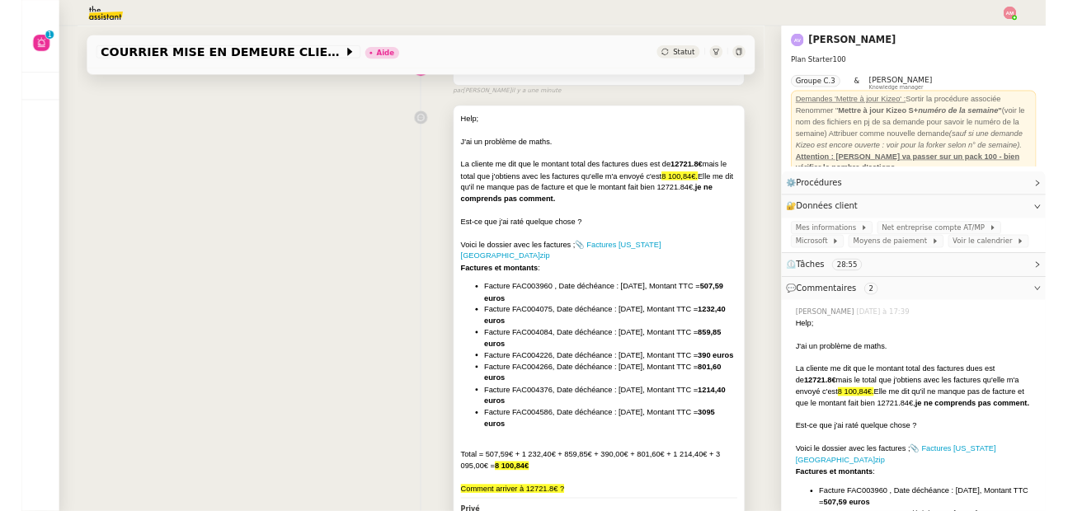
scroll to position [163, 0]
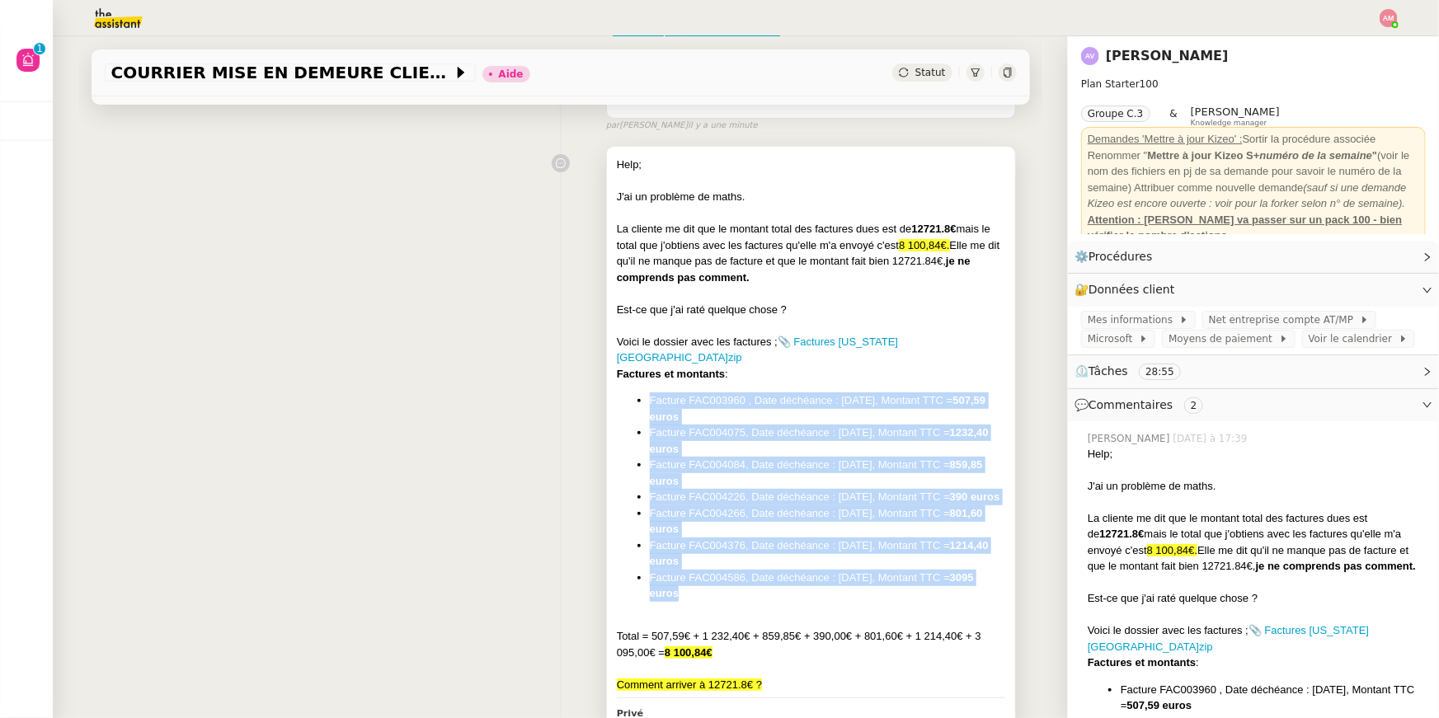
drag, startPoint x: 933, startPoint y: 601, endPoint x: 986, endPoint y: 354, distance: 253.1
click at [986, 354] on div "Help; J'ai un problème de maths. La cliente me dit que le montant total des fac…" at bounding box center [811, 425] width 389 height 536
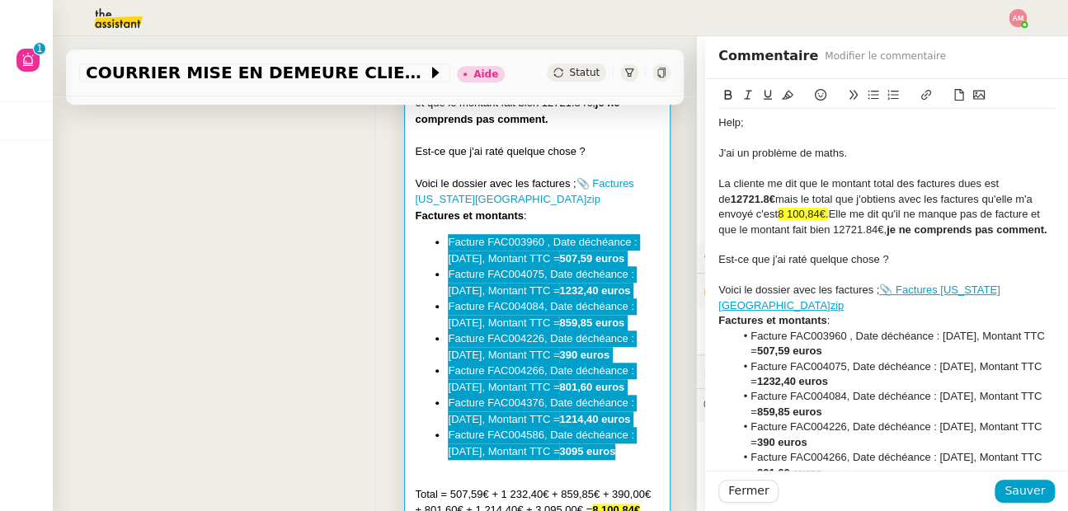
scroll to position [371, 0]
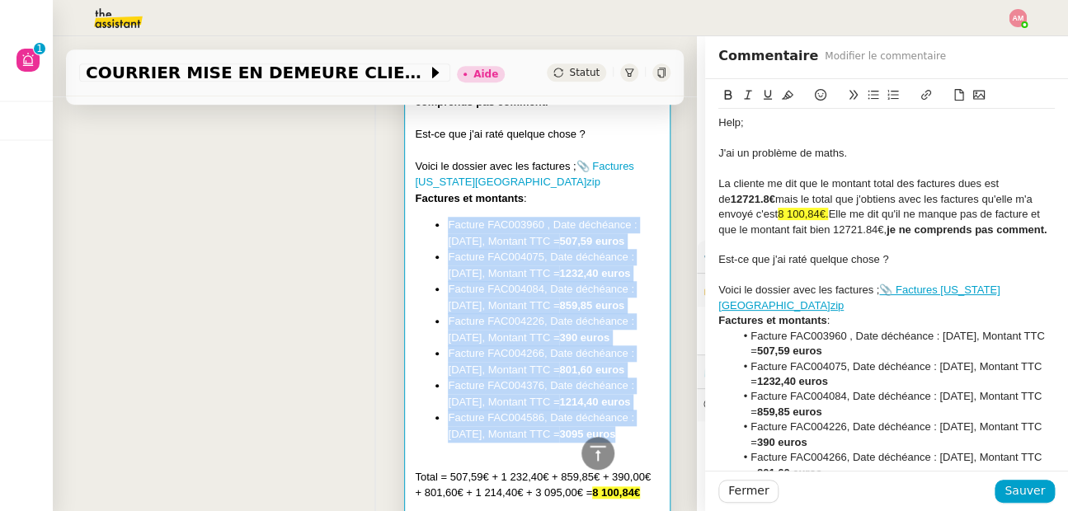
click at [484, 319] on li "Facture FAC004226, Date déchéance : [DATE], Montant TTC = 390 euros" at bounding box center [554, 329] width 212 height 32
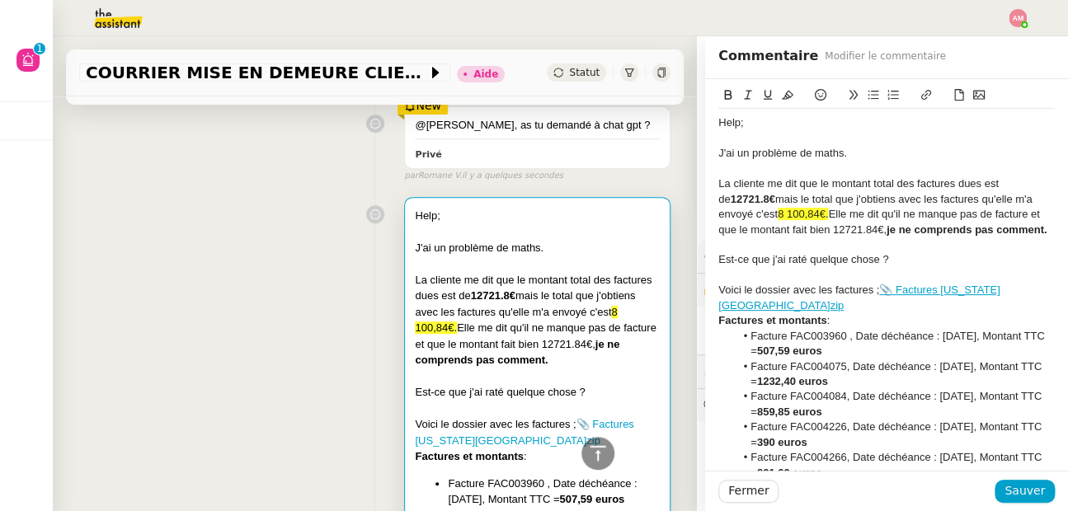
scroll to position [0, 0]
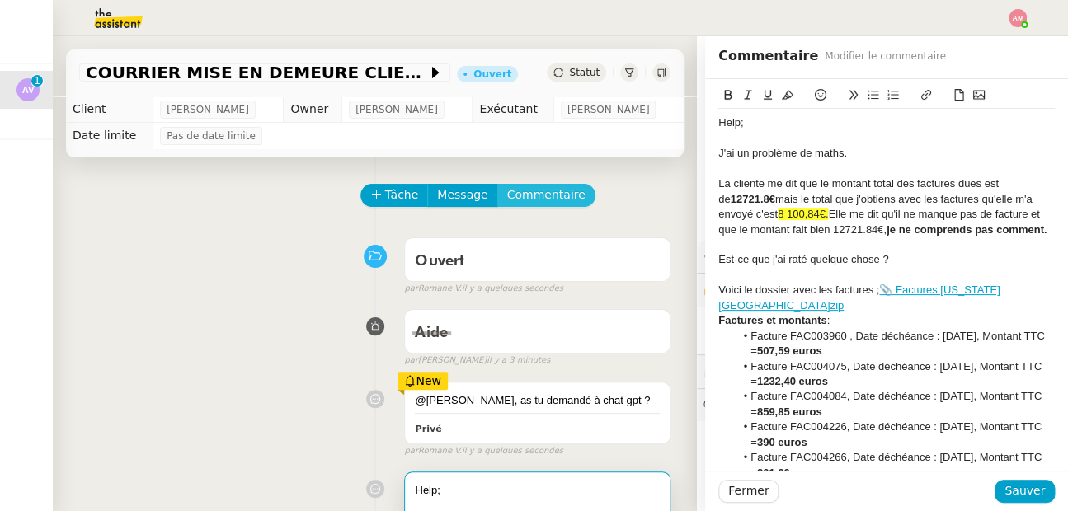
click at [534, 188] on span "Commentaire" at bounding box center [546, 195] width 78 height 19
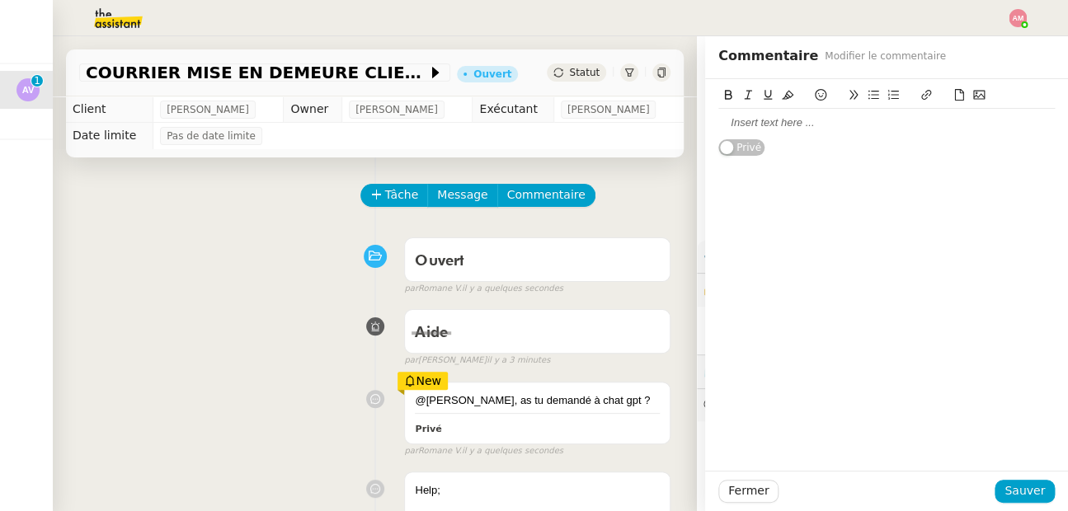
click at [938, 115] on div at bounding box center [886, 123] width 336 height 28
click at [1011, 483] on span "Sauver" at bounding box center [1024, 491] width 40 height 19
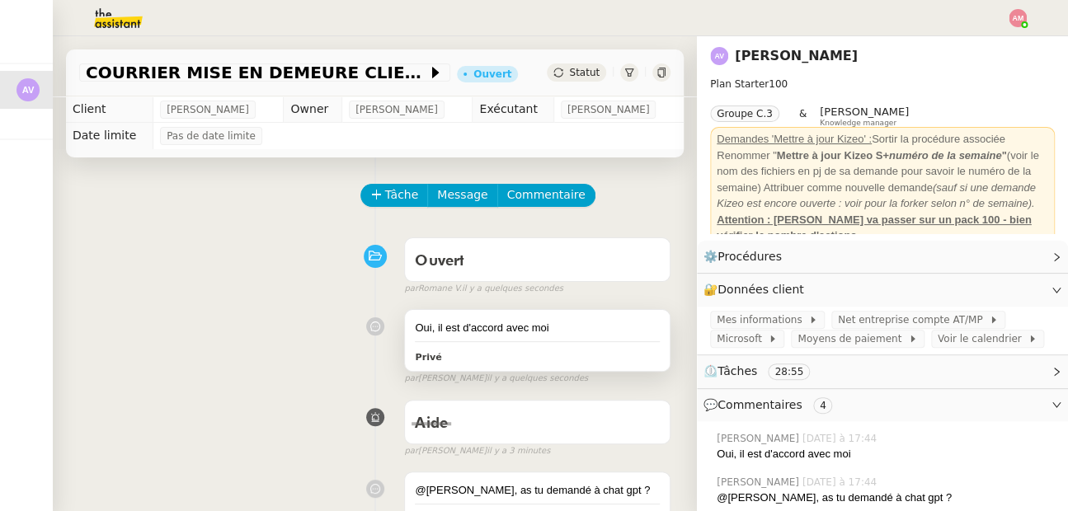
click at [627, 312] on div "Oui, il est d'accord avec moi [PERSON_NAME]" at bounding box center [537, 340] width 265 height 61
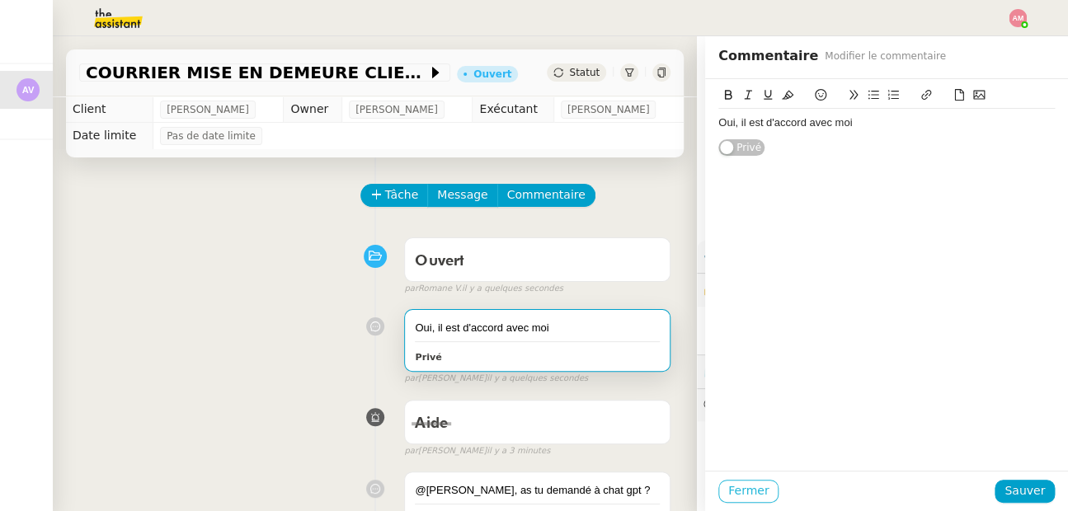
click at [740, 487] on span "Fermer" at bounding box center [748, 491] width 40 height 19
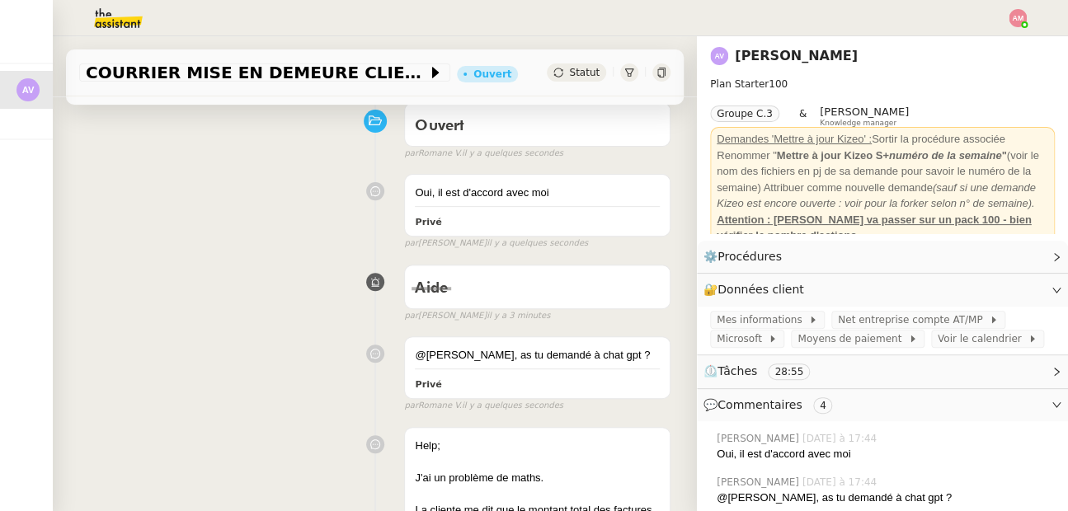
scroll to position [379, 0]
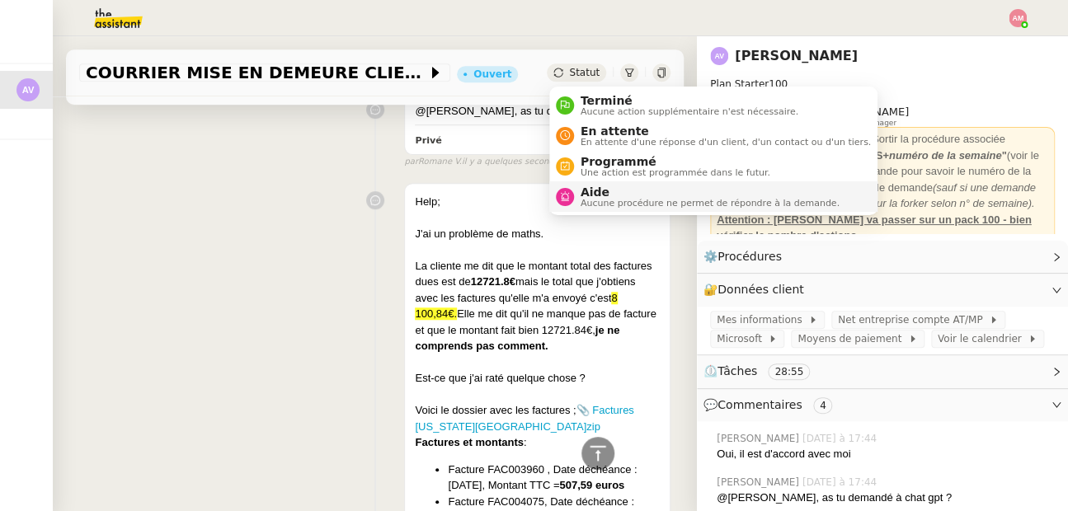
click at [621, 190] on span "Aide" at bounding box center [710, 192] width 259 height 13
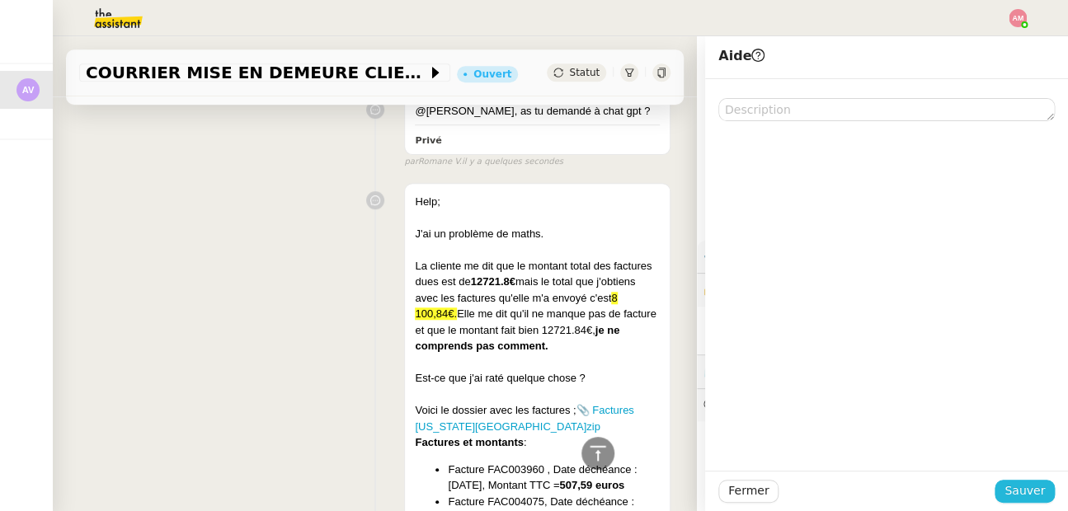
click at [1020, 496] on span "Sauver" at bounding box center [1024, 491] width 40 height 19
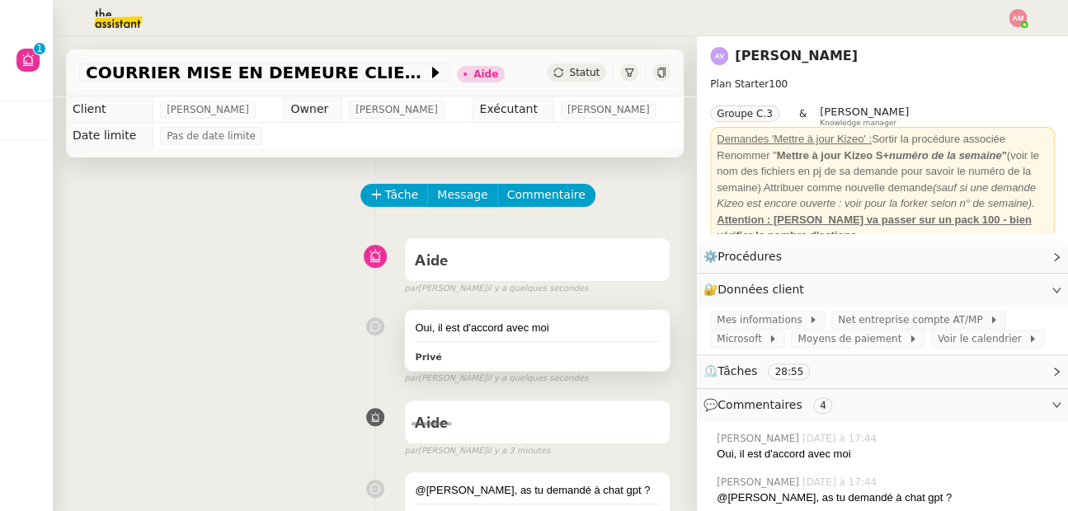
click at [534, 316] on div "Oui, il est d'accord avec moi [PERSON_NAME]" at bounding box center [537, 340] width 265 height 61
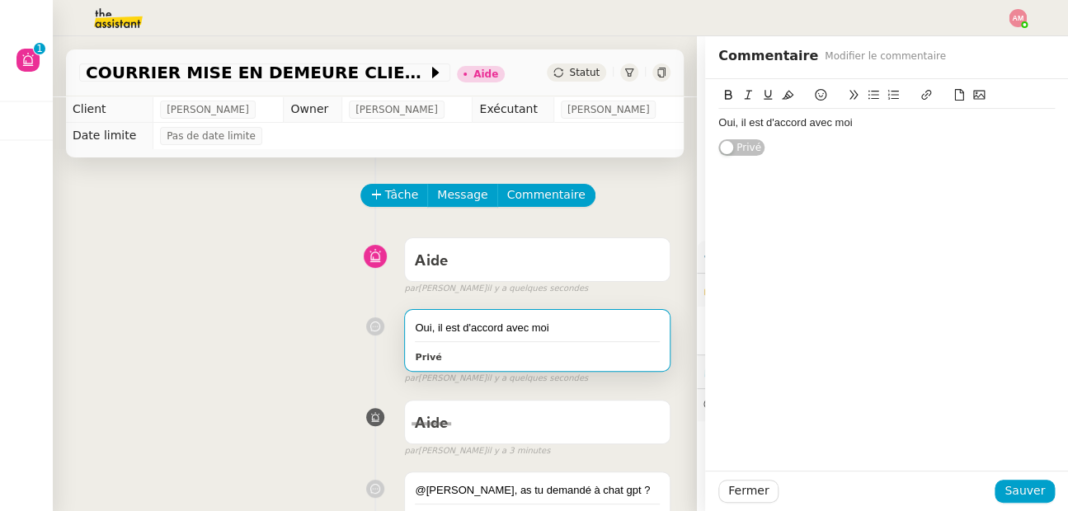
click at [940, 125] on div "Oui, il est d'accord avec moi" at bounding box center [886, 122] width 336 height 15
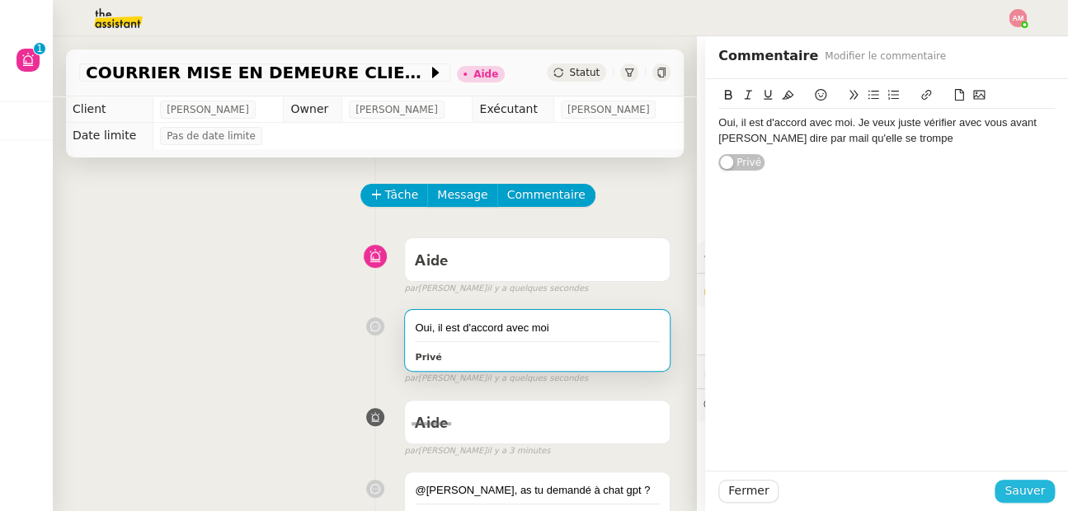
click at [1035, 494] on span "Sauver" at bounding box center [1024, 491] width 40 height 19
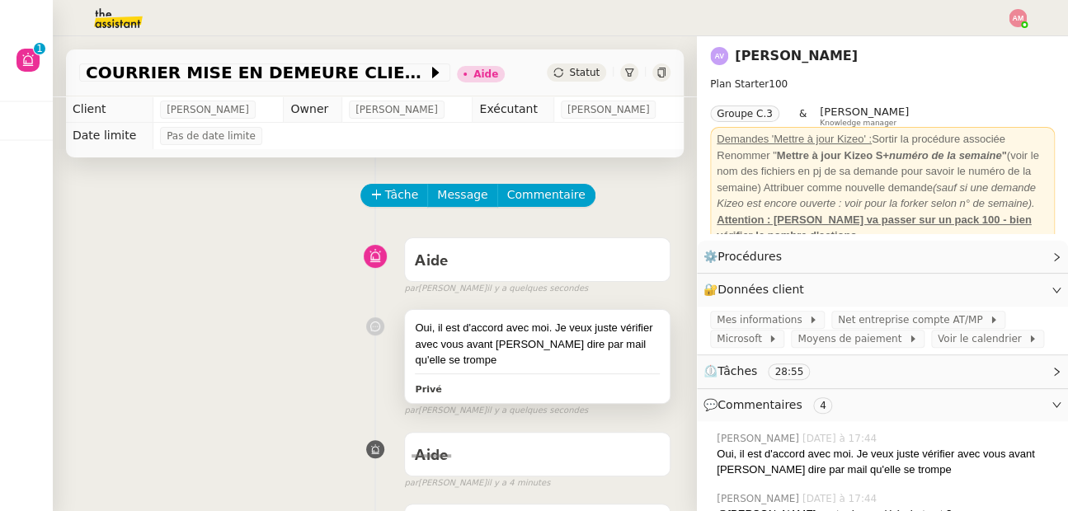
click at [509, 369] on div "Oui, il est d'accord avec moi. Je veux juste vérifier avec vous avant [PERSON_N…" at bounding box center [537, 356] width 265 height 93
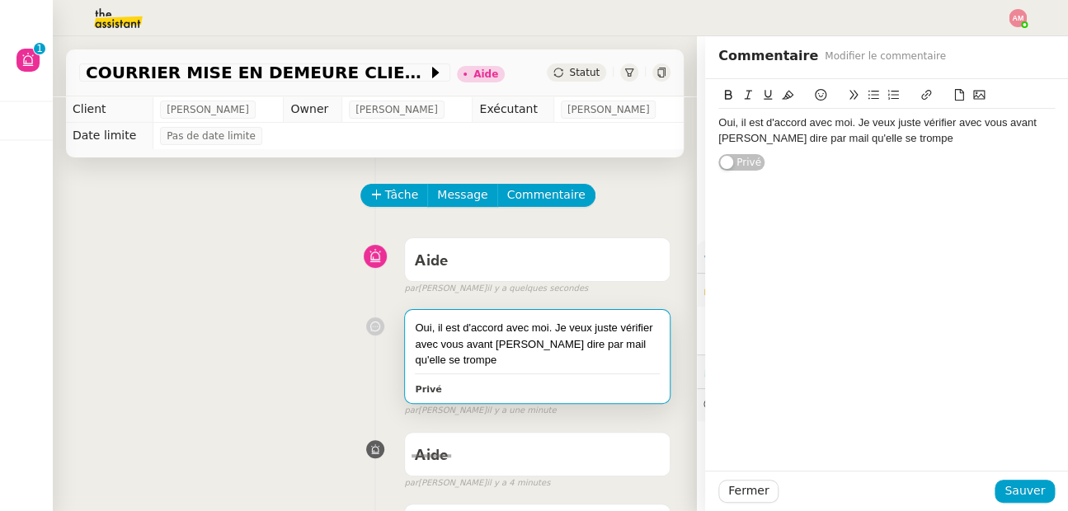
click at [961, 128] on div "Oui, il est d'accord avec moi. Je veux juste vérifier avec vous avant [PERSON_N…" at bounding box center [886, 130] width 336 height 31
click at [957, 148] on div "Oui, il est d'accord avec moi. Je veux juste vérifier avec vous avant [PERSON_N…" at bounding box center [886, 131] width 336 height 44
click at [204, 404] on div "Oui, il est d'accord avec moi. Je veux juste vérifier avec vous avant [PERSON_N…" at bounding box center [374, 359] width 591 height 115
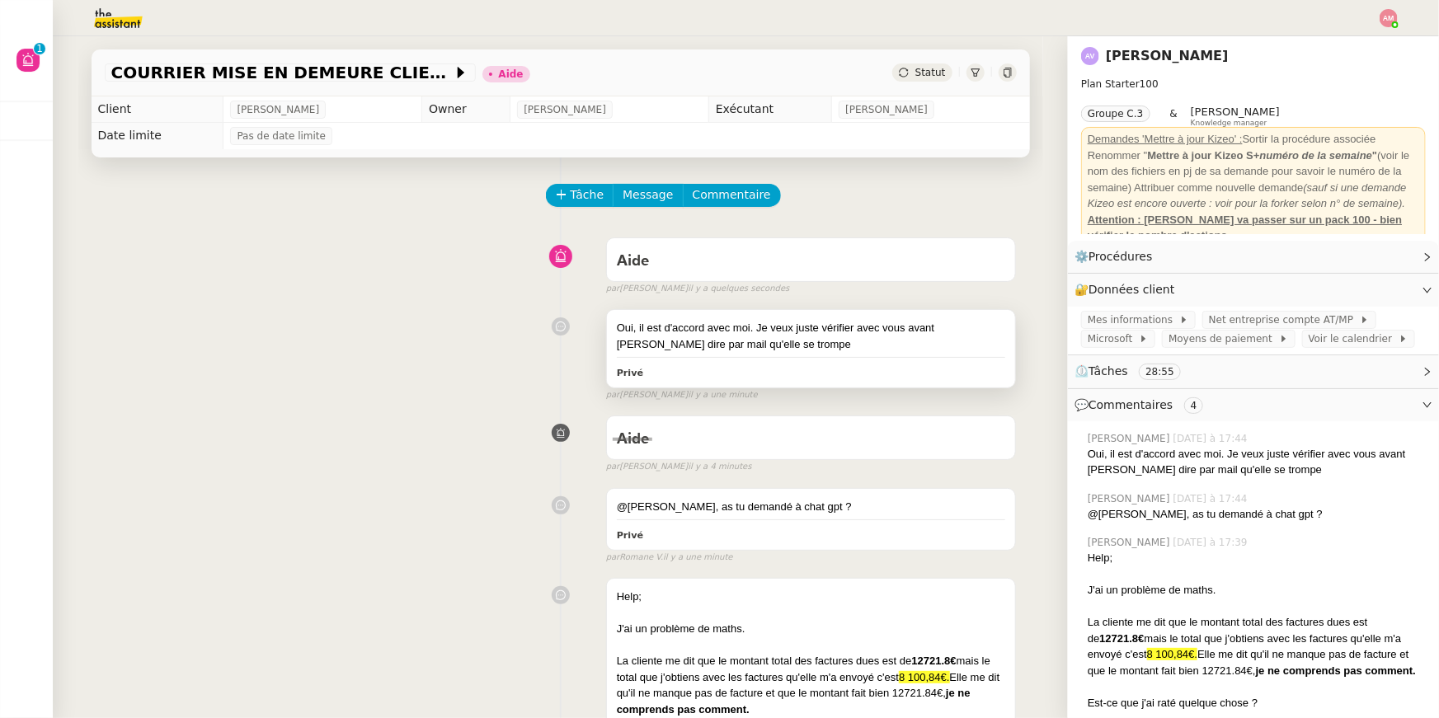
click at [807, 325] on div "Oui, il est d'accord avec moi. Je veux juste vérifier avec vous avant [PERSON_N…" at bounding box center [811, 336] width 389 height 32
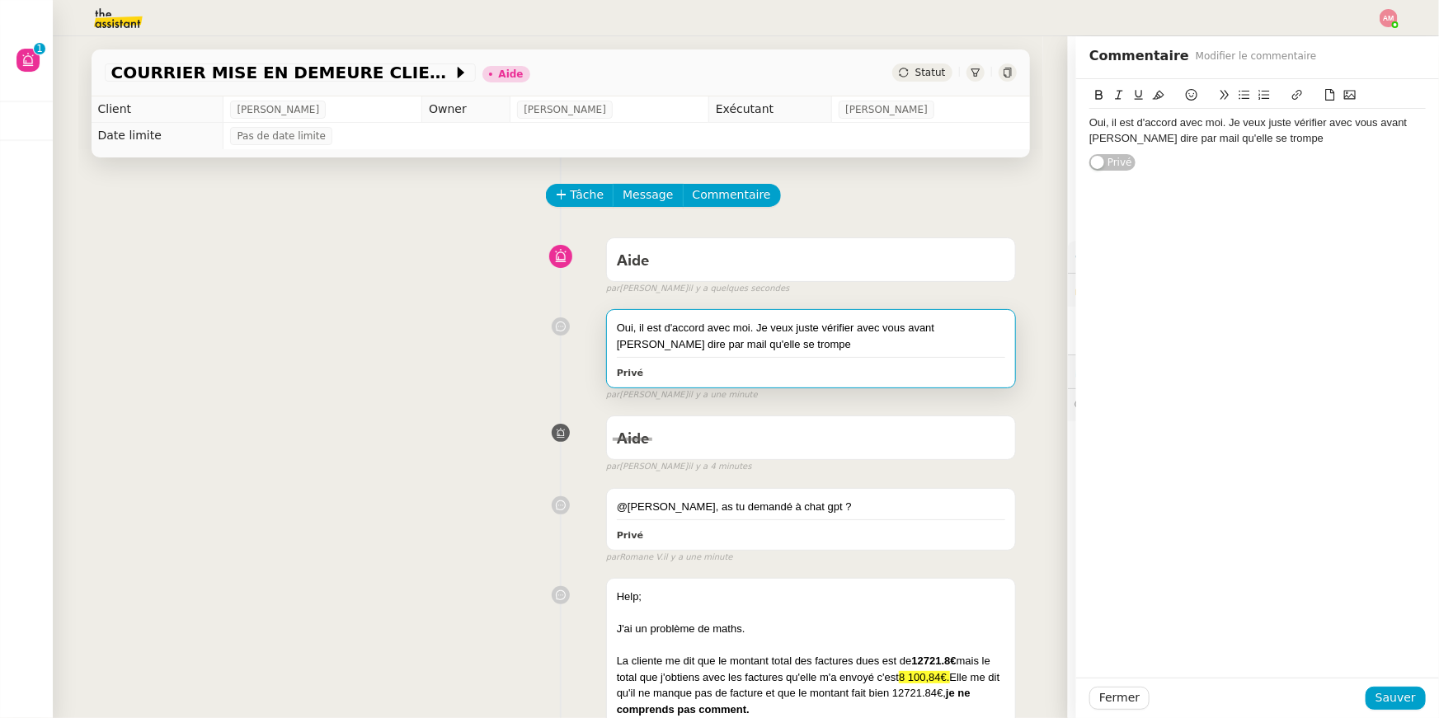
click at [1234, 141] on div "Oui, il est d'accord avec moi. Je veux juste vérifier avec vous avant [PERSON_N…" at bounding box center [1257, 130] width 336 height 31
click at [1260, 138] on div "Oui, il est d'accord avec moi. Je veux juste vérifier avec vous avant [PERSON_N…" at bounding box center [1257, 130] width 336 height 31
click at [1400, 685] on div "Fermer Sauver" at bounding box center [1257, 698] width 363 height 40
click at [1396, 701] on span "Sauver" at bounding box center [1395, 698] width 40 height 19
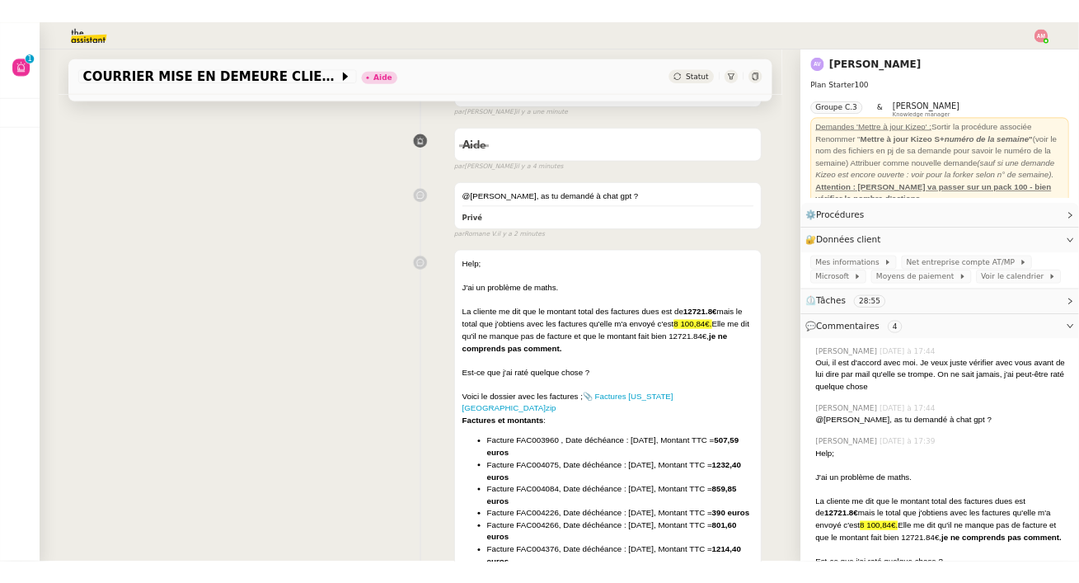
scroll to position [279, 0]
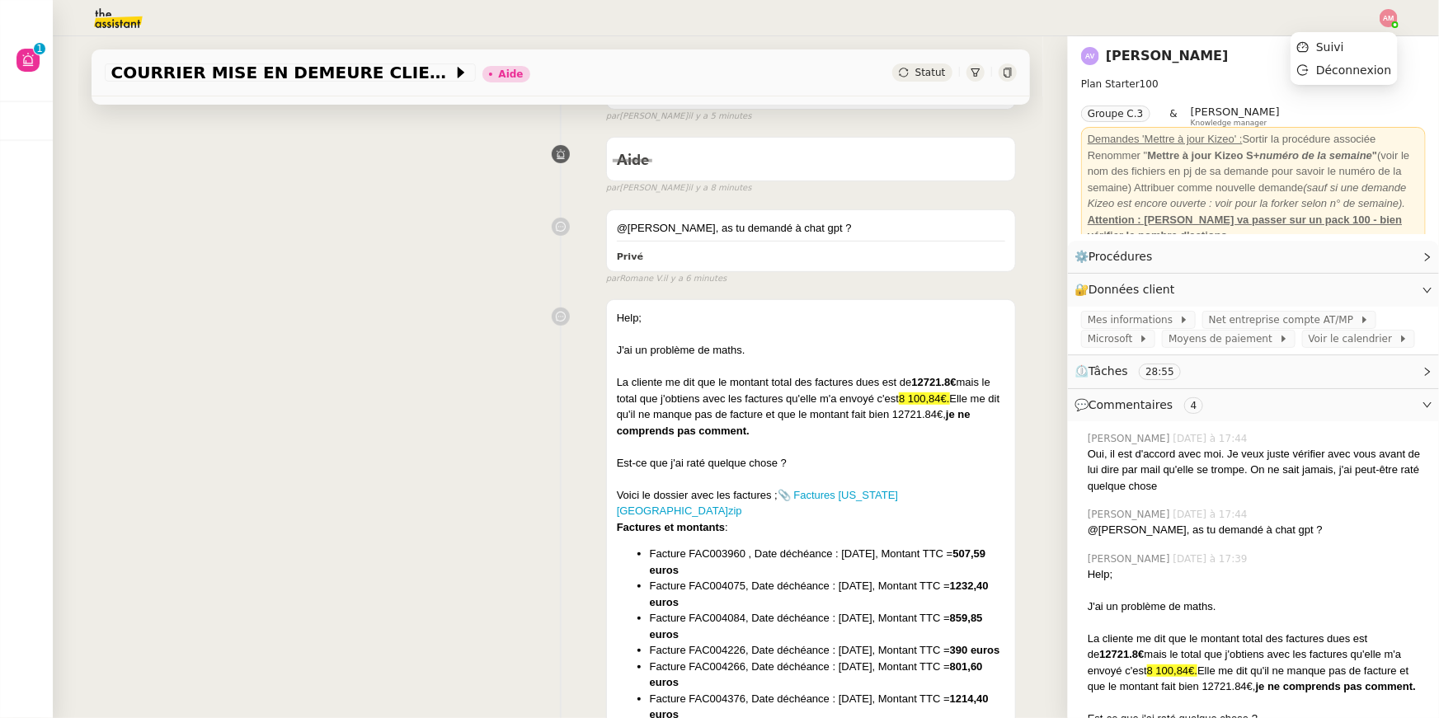
click at [1393, 16] on img at bounding box center [1389, 18] width 18 height 18
click at [1378, 45] on li "Suivi" at bounding box center [1343, 46] width 107 height 23
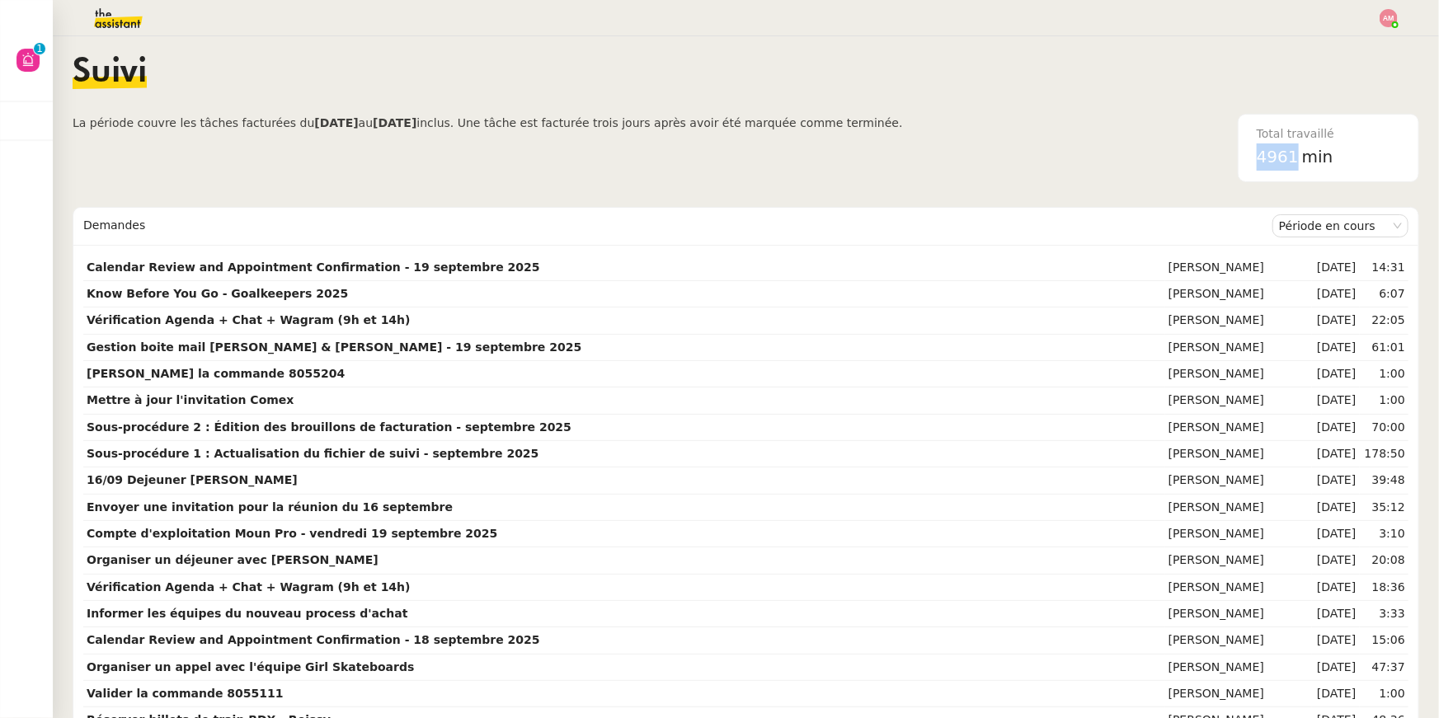
drag, startPoint x: 1301, startPoint y: 154, endPoint x: 1239, endPoint y: 158, distance: 62.8
click at [1239, 158] on nz-card "Total travaillé 4961 min" at bounding box center [1328, 148] width 181 height 68
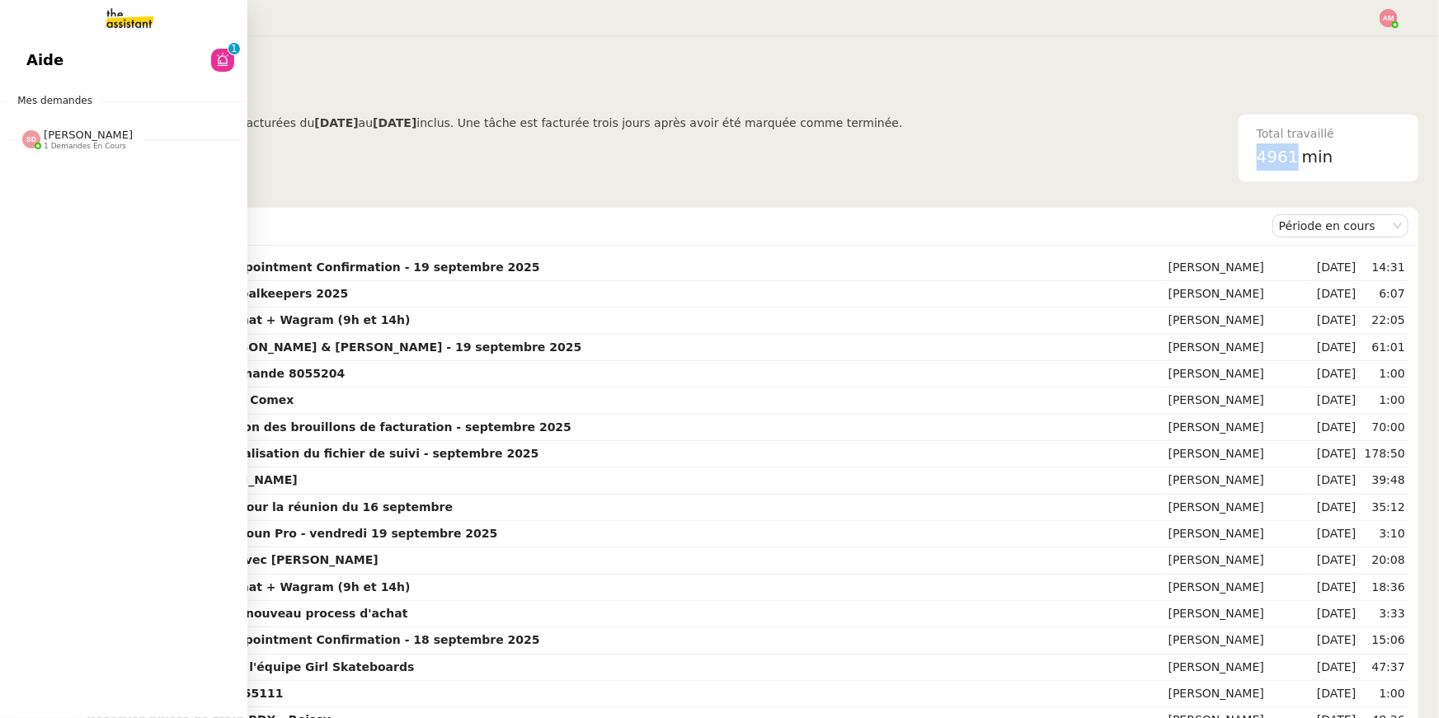
click at [32, 61] on span "Aide" at bounding box center [44, 60] width 37 height 25
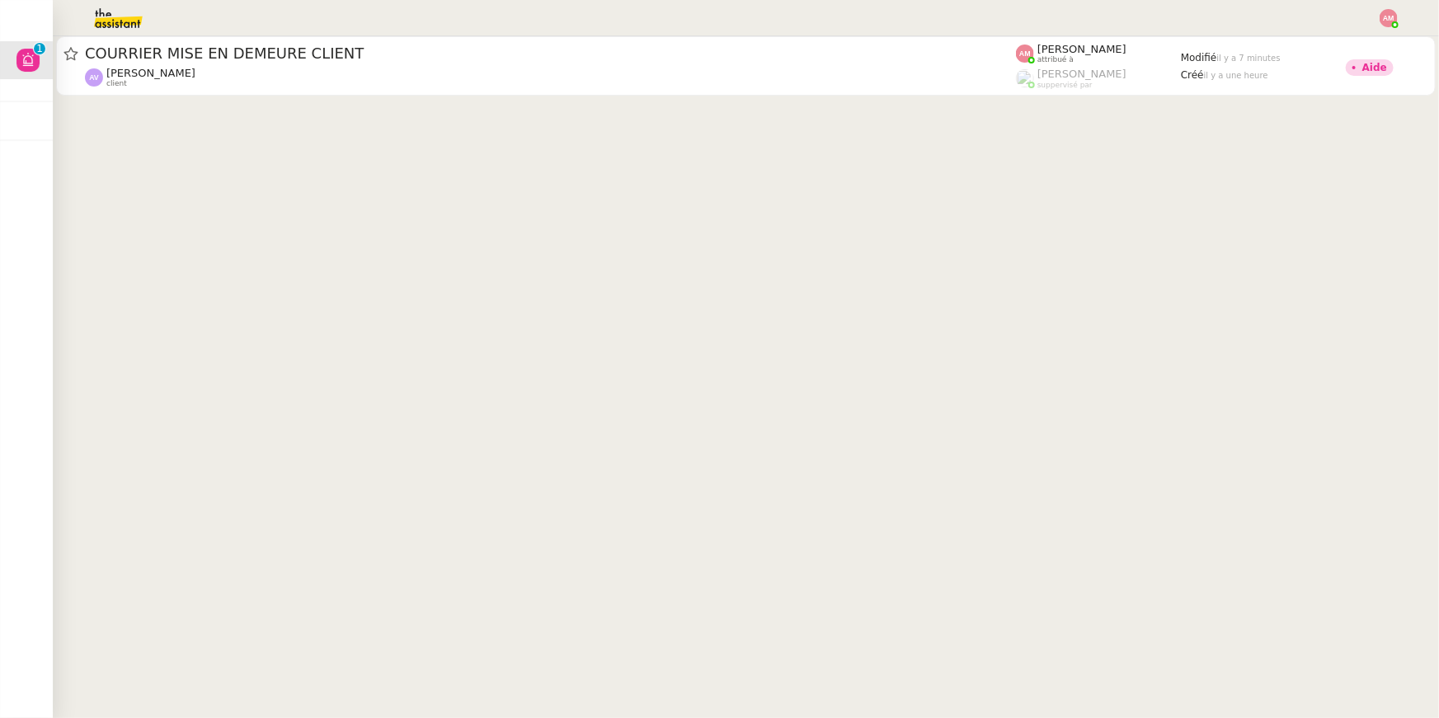
click at [530, 110] on cdk-virtual-scroll-viewport "COURRIER MISE EN DEMEURE CLIENT [PERSON_NAME] client [PERSON_NAME] attribué à […" at bounding box center [746, 377] width 1386 height 682
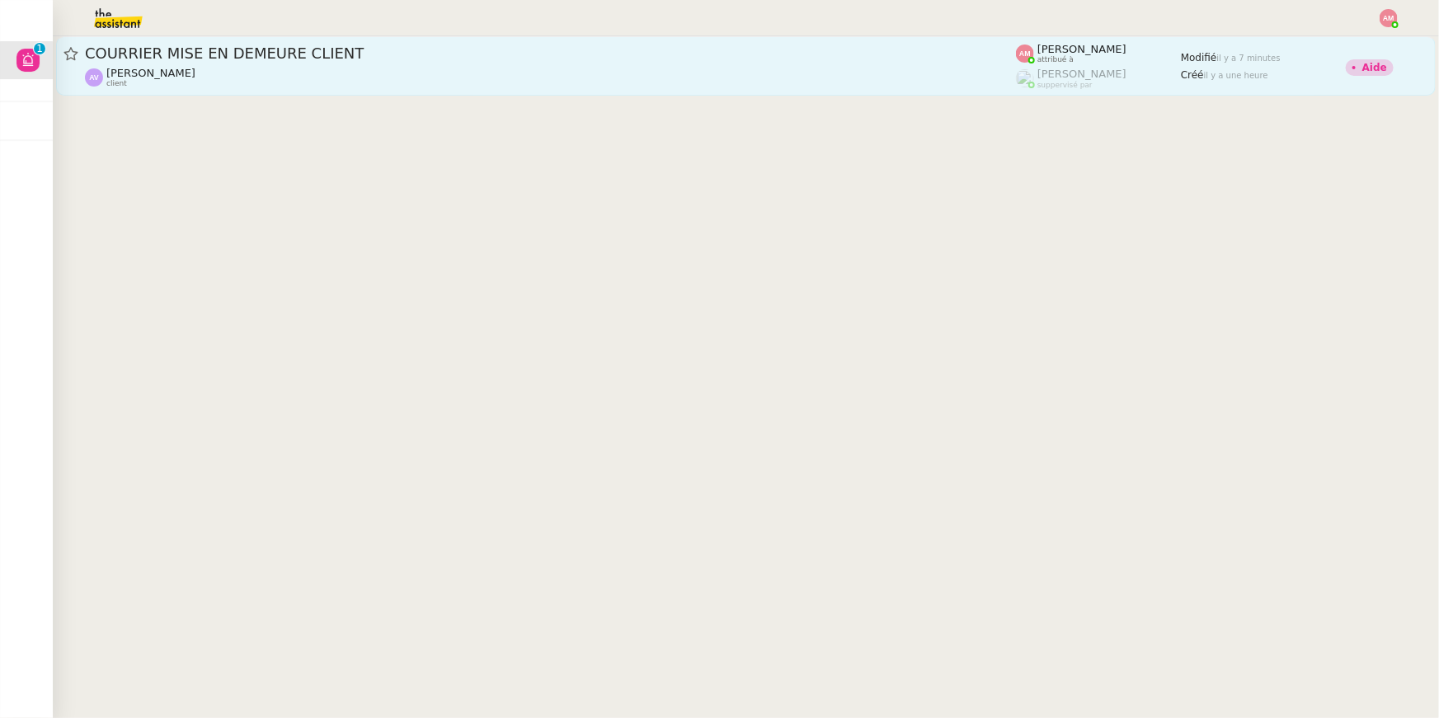
click at [529, 70] on div "[PERSON_NAME] client" at bounding box center [550, 77] width 931 height 21
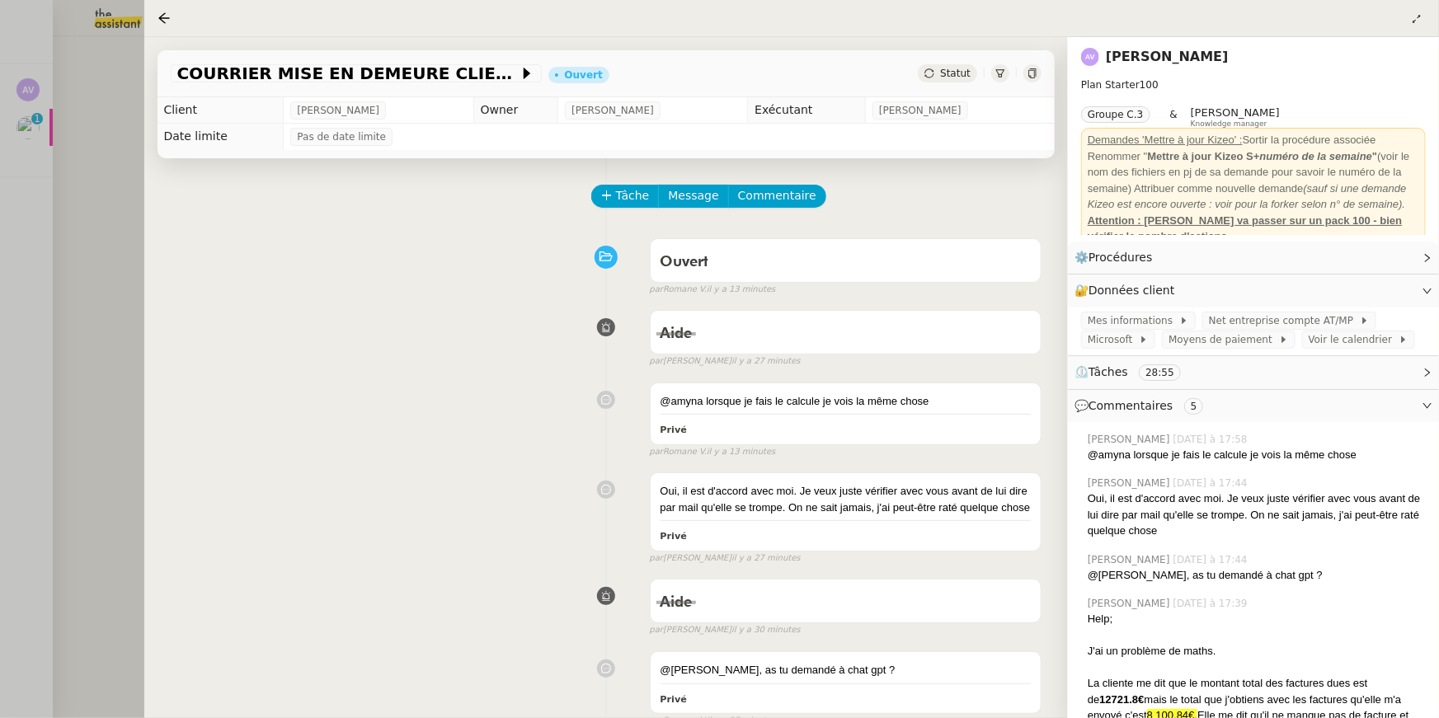
click at [29, 168] on div at bounding box center [719, 359] width 1439 height 718
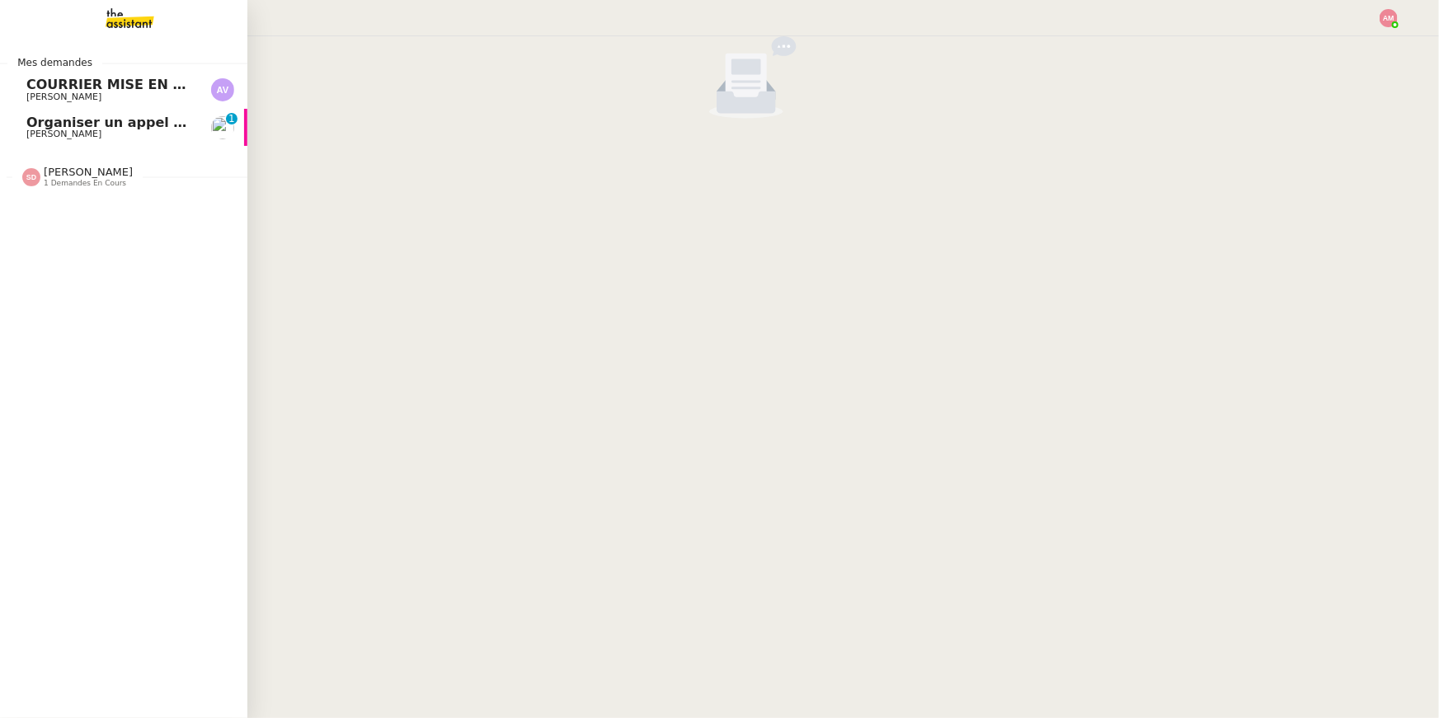
click at [30, 134] on link "Organiser un appel avec l'équipe Girl Skateboards [PERSON_NAME] 0 1 2 3 4 5 6 7…" at bounding box center [123, 128] width 247 height 38
